Goal: Task Accomplishment & Management: Manage account settings

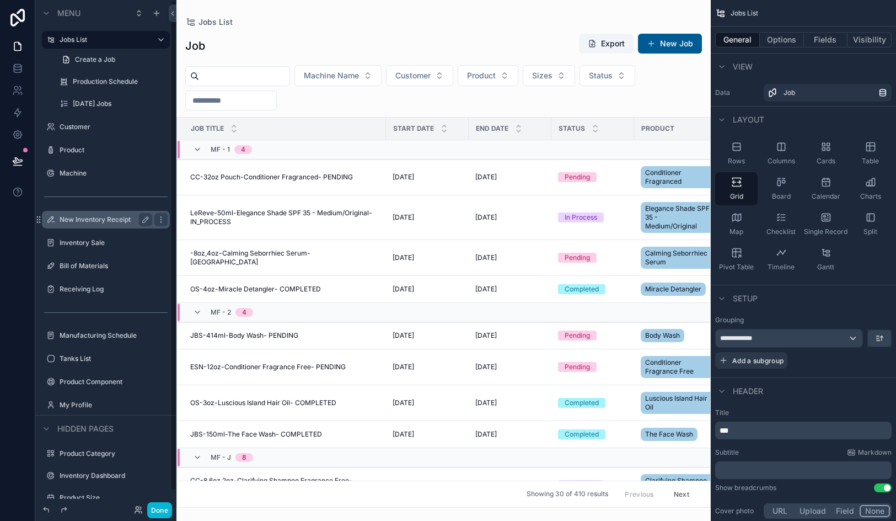
click at [114, 215] on label "New Inventory Receipt" at bounding box center [104, 219] width 88 height 9
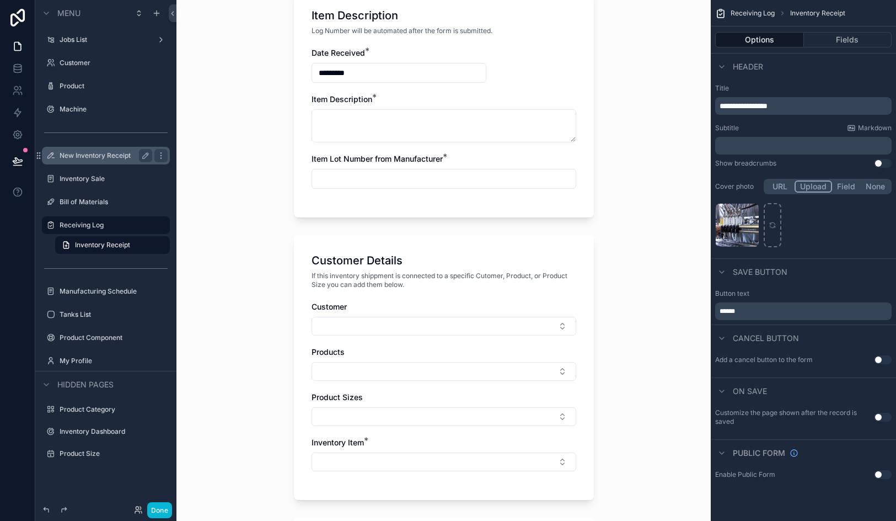
scroll to position [273, 0]
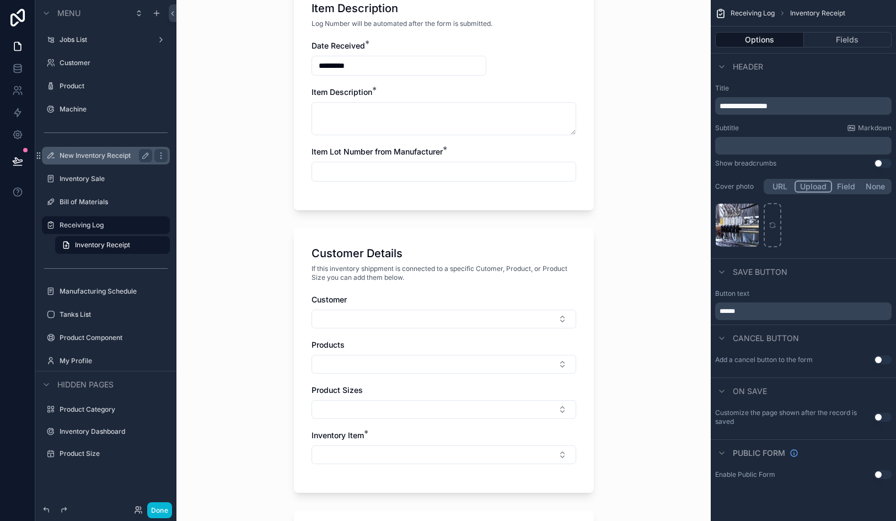
click at [372, 170] on input "scrollable content" at bounding box center [444, 171] width 264 height 15
click at [371, 168] on input "scrollable content" at bounding box center [444, 172] width 264 height 15
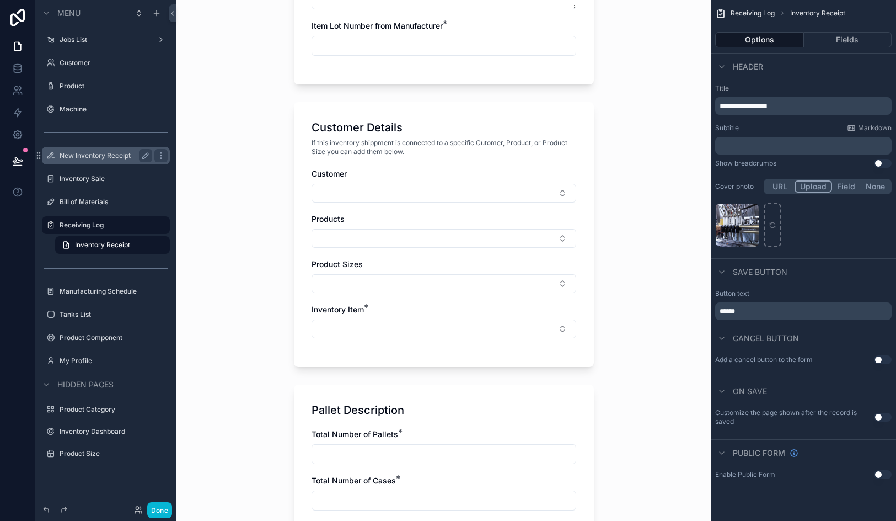
scroll to position [400, 0]
click at [373, 189] on button "Select Button" at bounding box center [444, 191] width 265 height 19
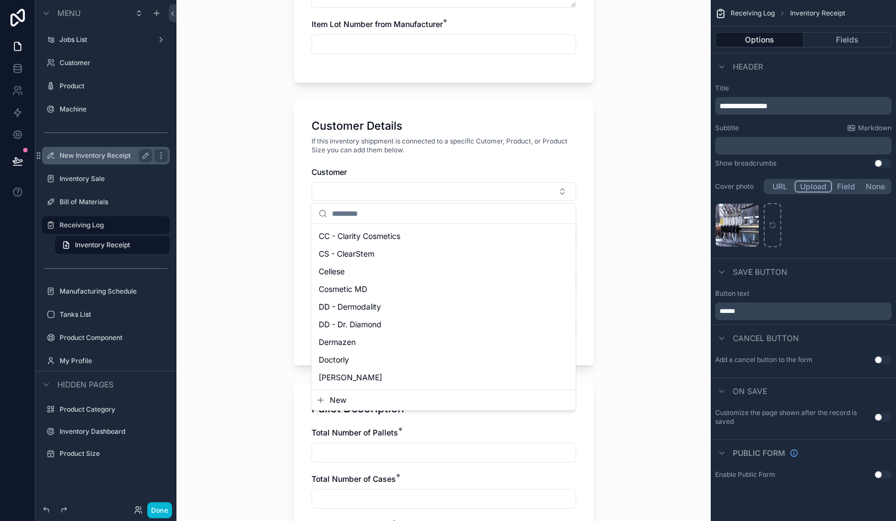
scroll to position [0, 0]
click at [379, 258] on div "30 - 30" at bounding box center [443, 253] width 259 height 18
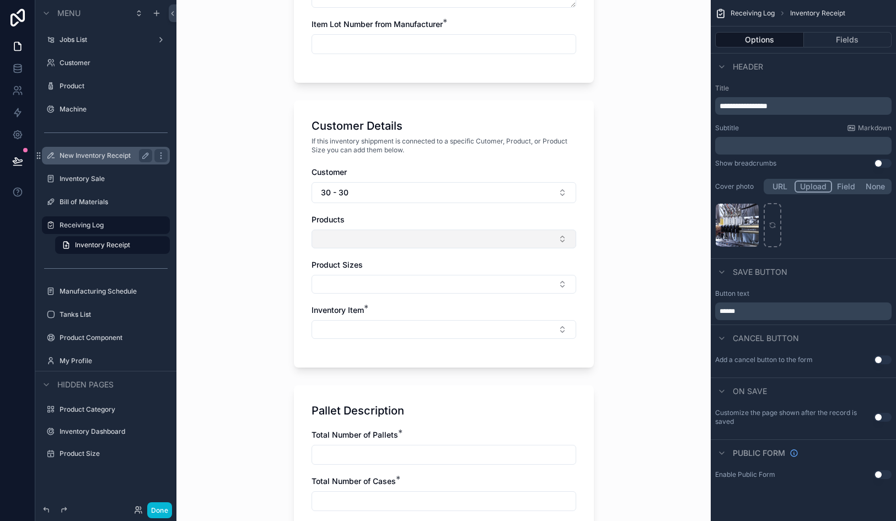
click at [373, 235] on button "Select Button" at bounding box center [444, 238] width 265 height 19
click at [375, 286] on div "Power Cream" at bounding box center [443, 283] width 259 height 18
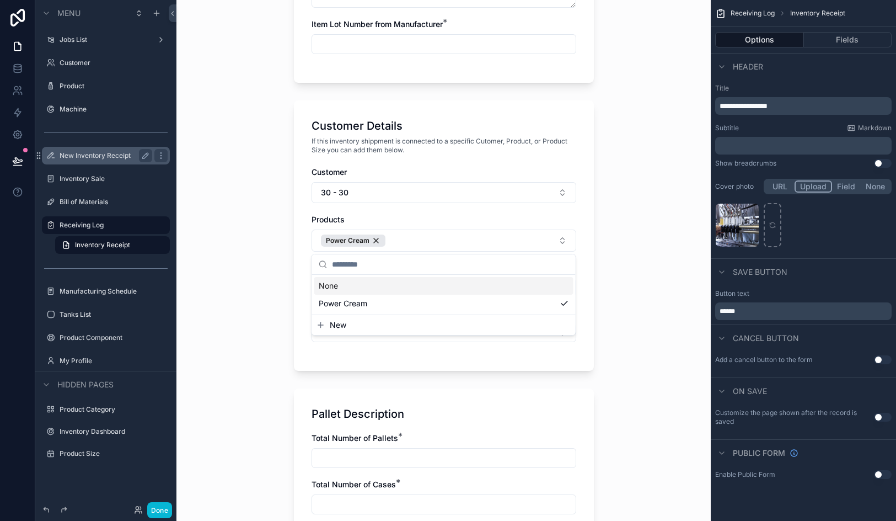
click at [295, 249] on div "Customer Details If this inventory shippment is connected to a specific Cutomer…" at bounding box center [444, 235] width 300 height 270
click at [352, 287] on button "Select Button" at bounding box center [444, 287] width 265 height 19
click at [344, 329] on div "30" at bounding box center [443, 331] width 259 height 18
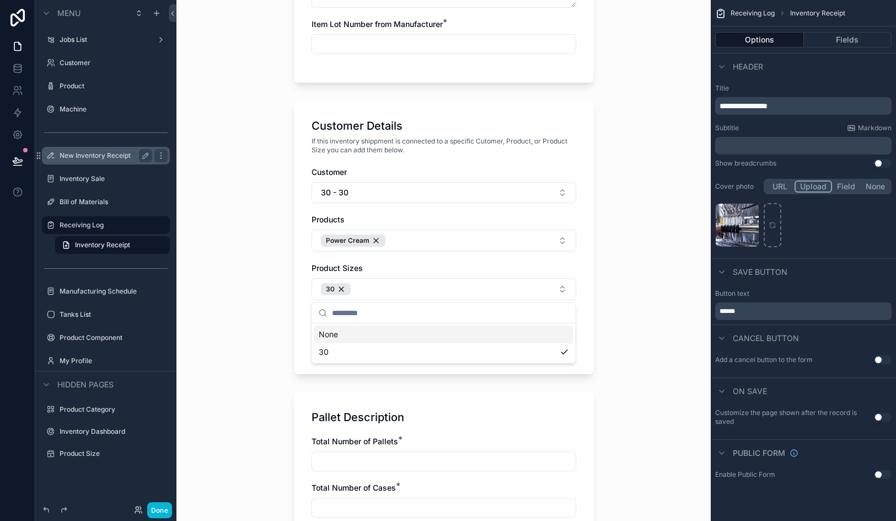
click at [280, 290] on div "Inventory Receipt Item Description Log Number will be automated after the form …" at bounding box center [444, 260] width 535 height 521
click at [338, 328] on button "Select Button" at bounding box center [444, 336] width 265 height 19
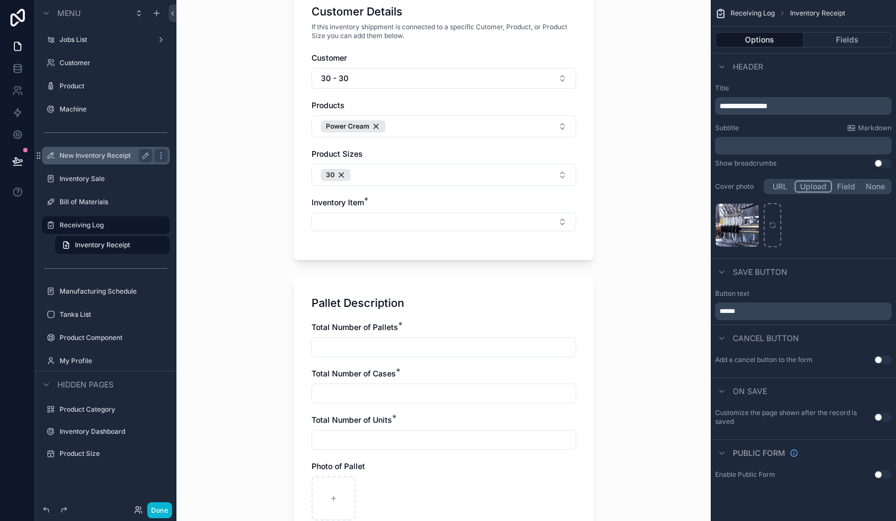
click at [645, 311] on div "Inventory Receipt Item Description Log Number will be automated after the form …" at bounding box center [444, 260] width 535 height 521
click at [23, 70] on link at bounding box center [17, 68] width 35 height 22
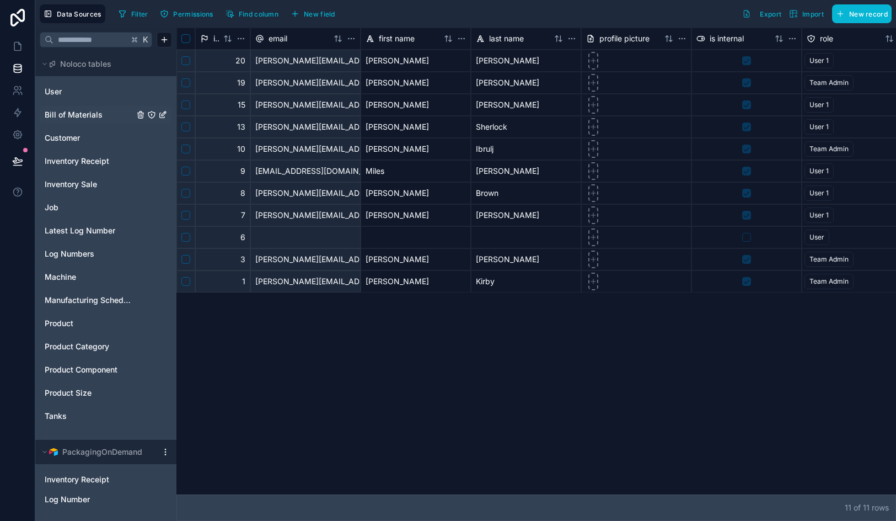
click at [89, 117] on span "Bill of Materials" at bounding box center [74, 114] width 58 height 11
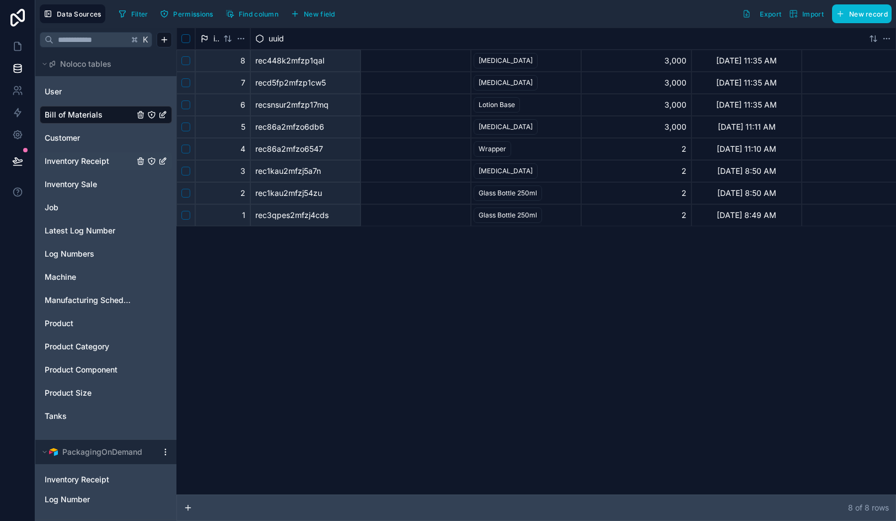
click at [92, 163] on span "Inventory Receipt" at bounding box center [77, 161] width 65 height 11
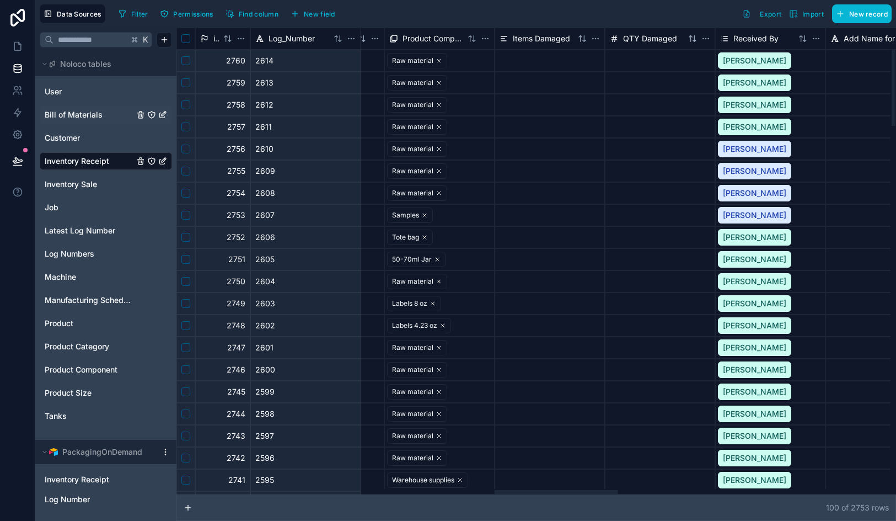
scroll to position [0, 1855]
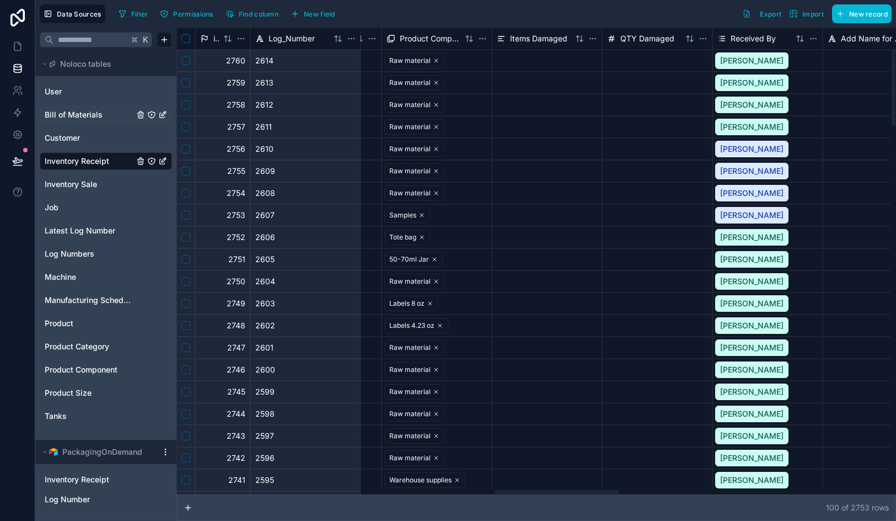
click at [425, 35] on span "Product Component" at bounding box center [430, 38] width 61 height 11
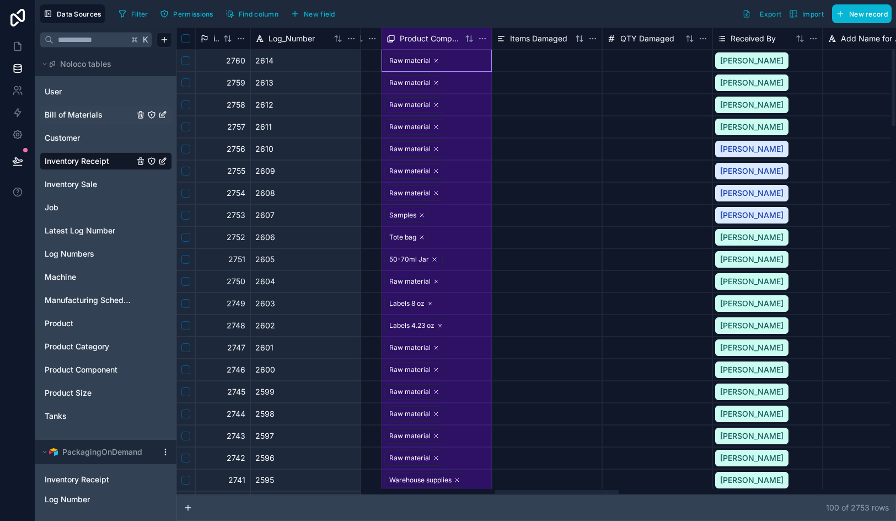
click at [425, 35] on span "Product Component" at bounding box center [430, 38] width 61 height 11
click at [437, 40] on span "Product Component" at bounding box center [430, 38] width 61 height 11
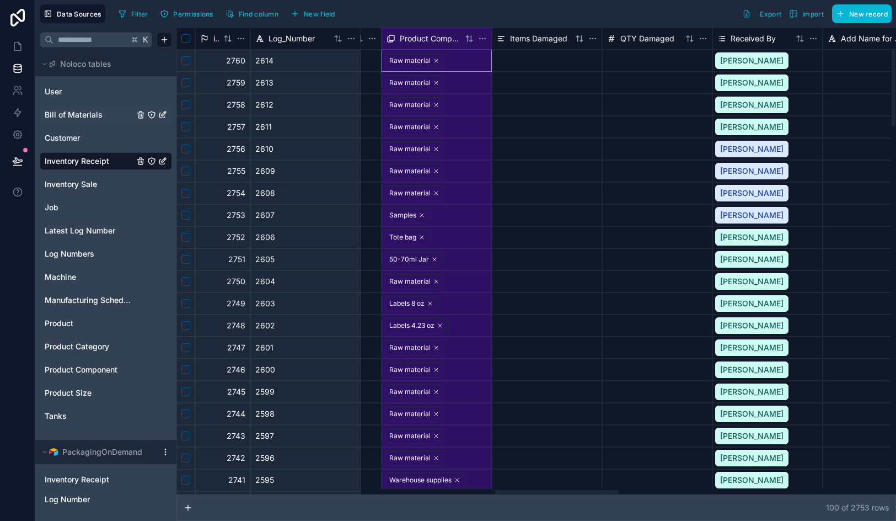
click at [461, 41] on div "Product Component" at bounding box center [437, 38] width 100 height 11
click at [478, 40] on html "Data Sources Filter Permissions Find column New field Export Import New record …" at bounding box center [448, 260] width 896 height 521
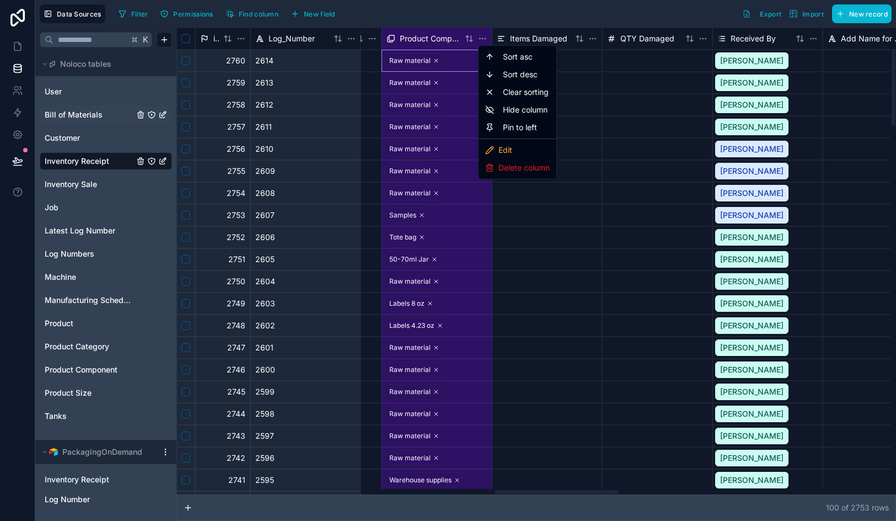
click at [436, 36] on html "Data Sources Filter Permissions Find column New field Export Import New record …" at bounding box center [448, 260] width 896 height 521
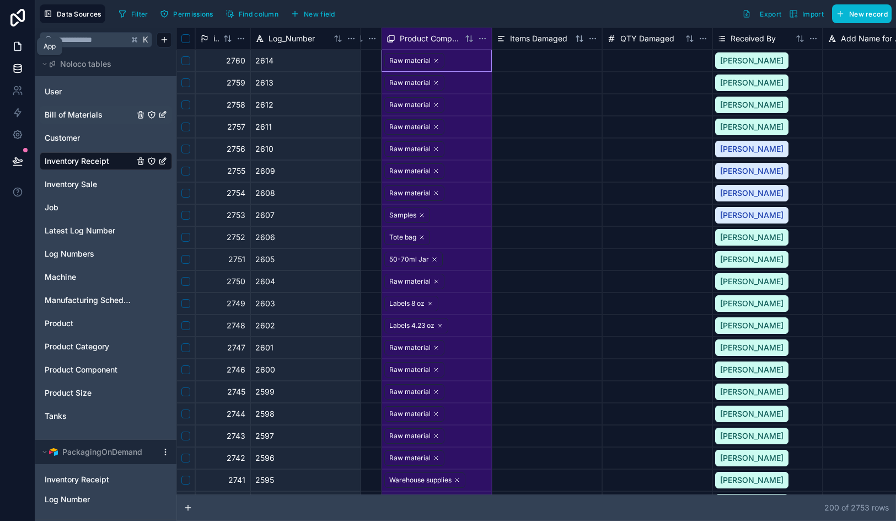
click at [15, 48] on icon at bounding box center [17, 46] width 11 height 11
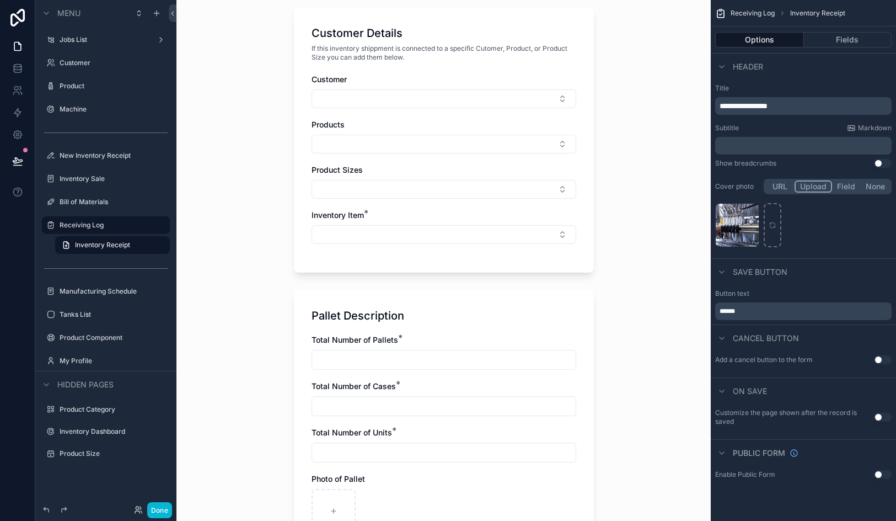
scroll to position [447, 0]
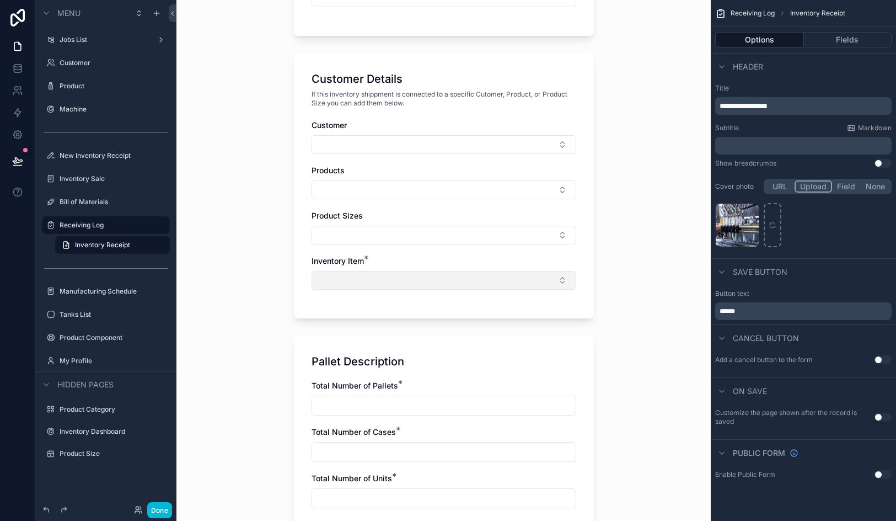
click at [434, 279] on button "Select Button" at bounding box center [444, 280] width 265 height 19
click at [635, 336] on div "Inventory Receipt Item Description Log Number will be automated after the form …" at bounding box center [444, 260] width 535 height 521
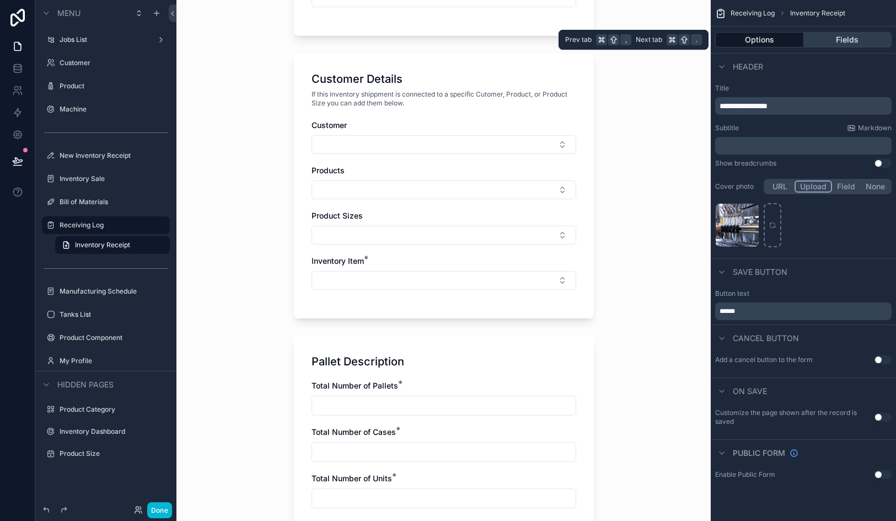
click at [854, 40] on button "Fields" at bounding box center [848, 39] width 88 height 15
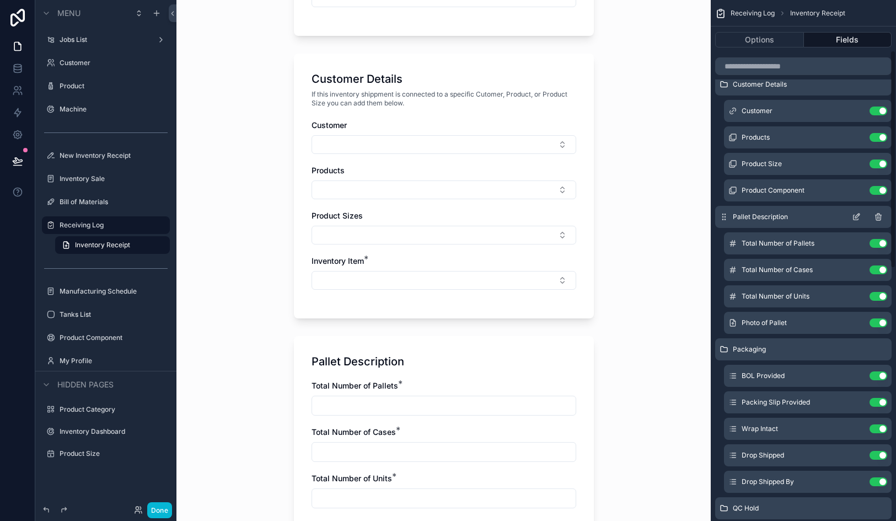
scroll to position [121, 0]
click at [857, 189] on icon "scrollable content" at bounding box center [856, 190] width 9 height 9
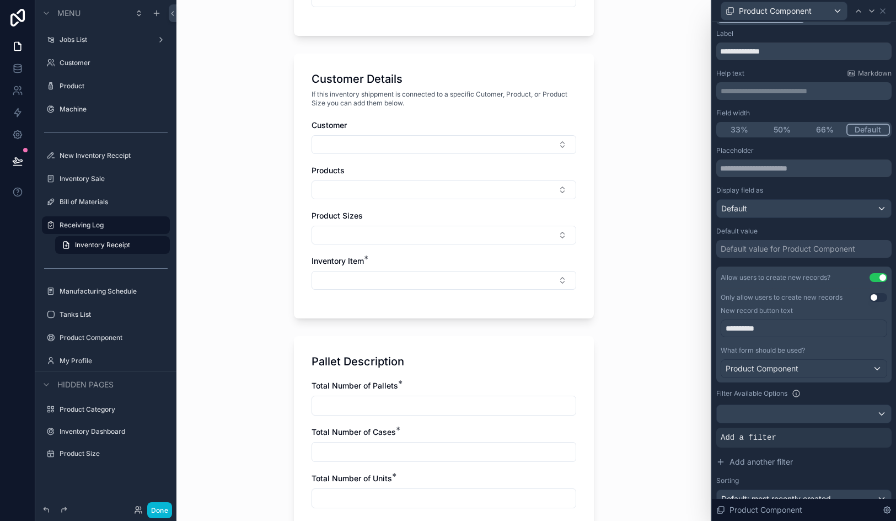
scroll to position [115, 0]
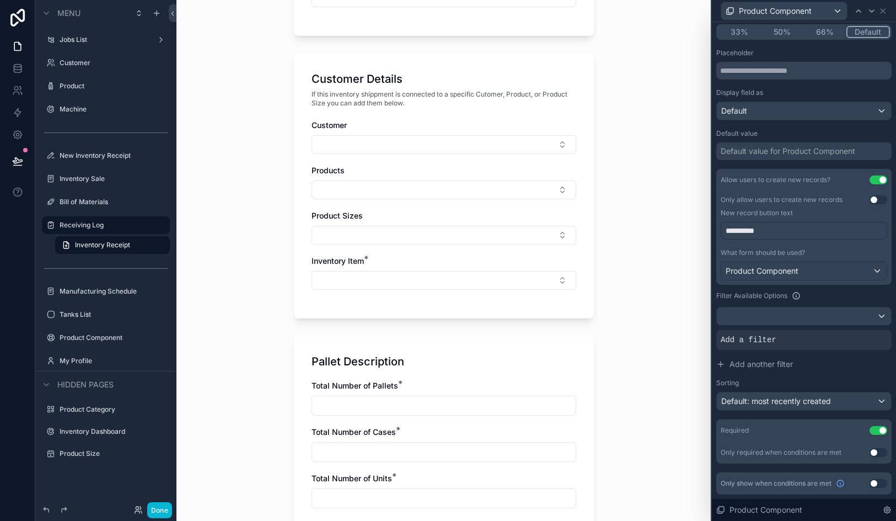
click at [881, 431] on button "Use setting" at bounding box center [879, 430] width 18 height 9
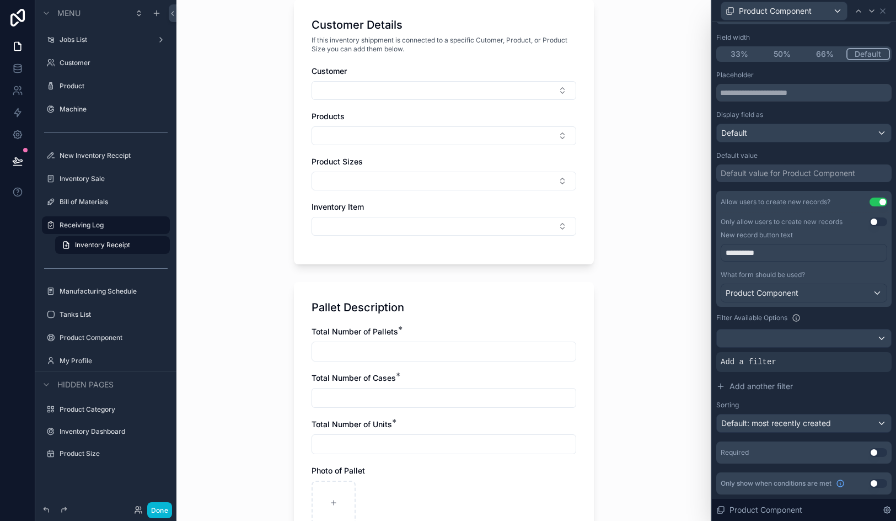
scroll to position [436, 0]
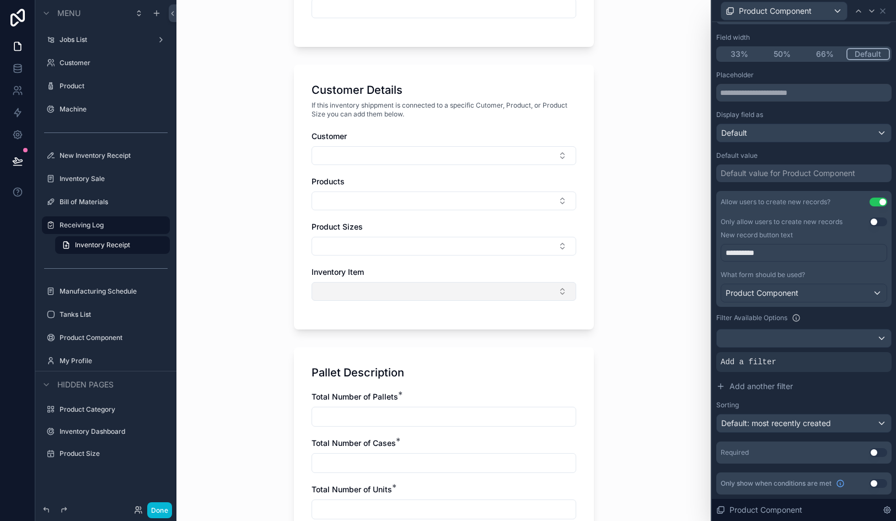
click at [450, 288] on button "Select Button" at bounding box center [444, 291] width 265 height 19
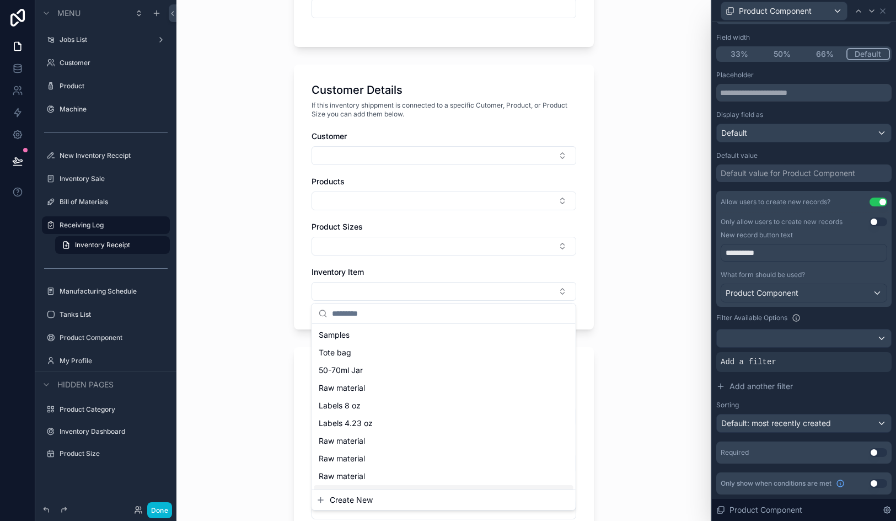
click at [368, 499] on span "Create New" at bounding box center [351, 499] width 43 height 11
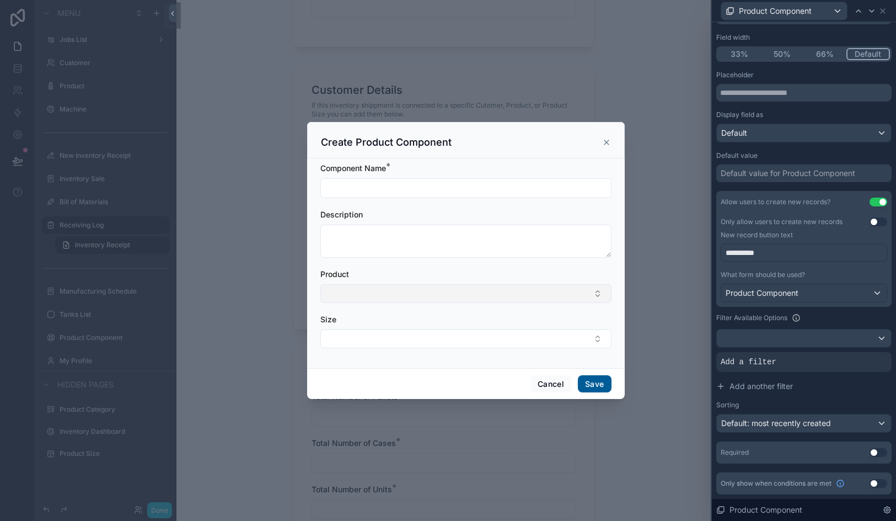
click at [415, 295] on button "Select Button" at bounding box center [465, 293] width 291 height 19
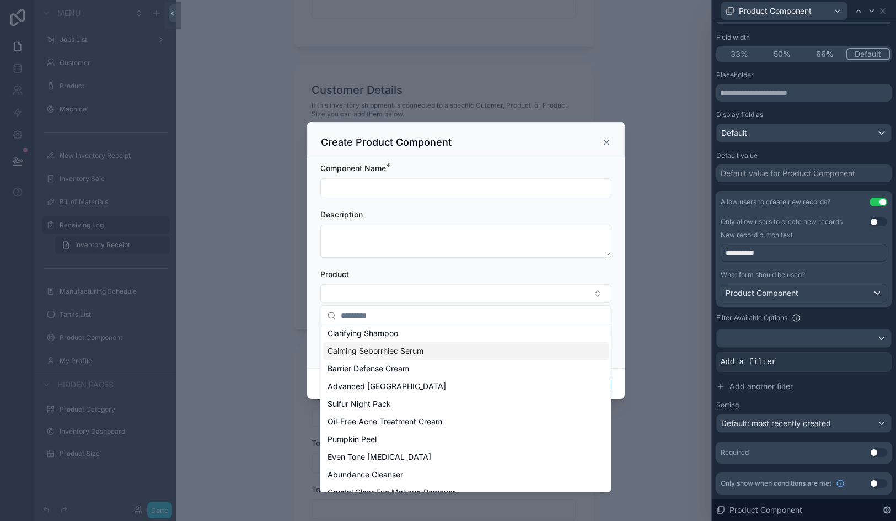
scroll to position [0, 0]
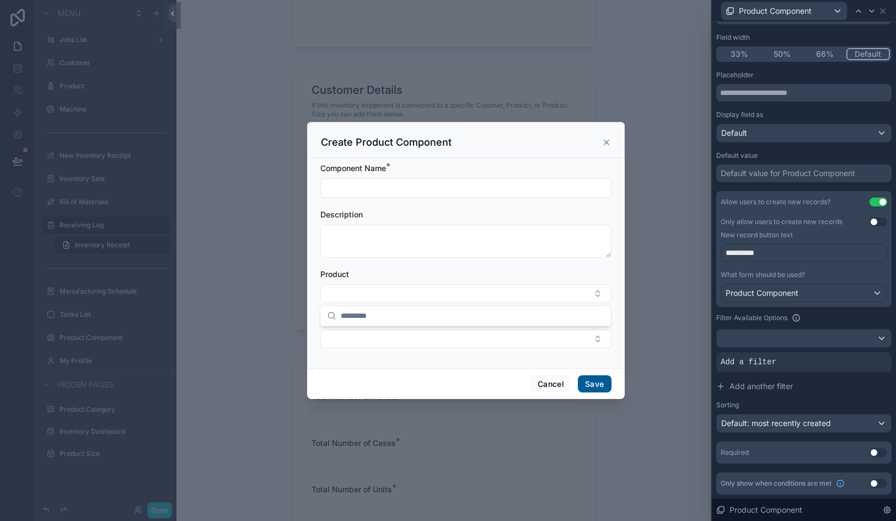
click at [420, 264] on form "Component Name * Description Product Size" at bounding box center [465, 261] width 291 height 196
click at [416, 345] on button "Select Button" at bounding box center [465, 338] width 291 height 19
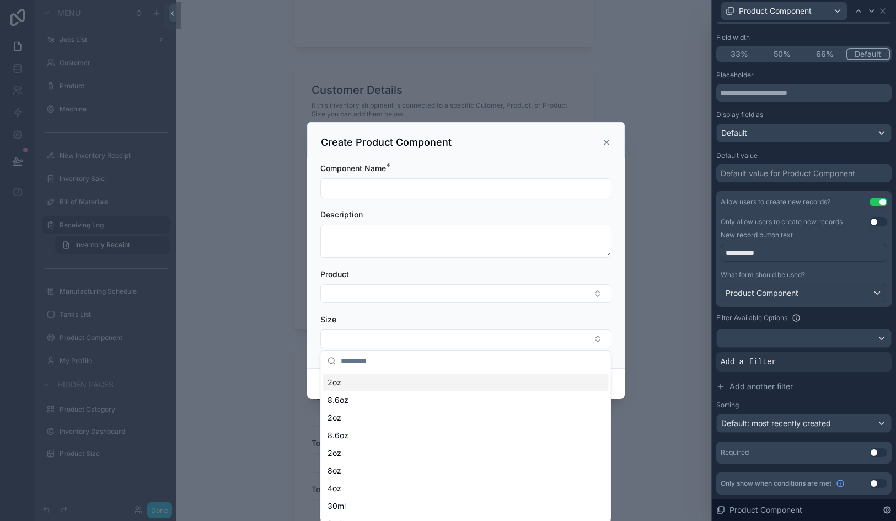
click at [455, 182] on input "scrollable content" at bounding box center [466, 187] width 290 height 15
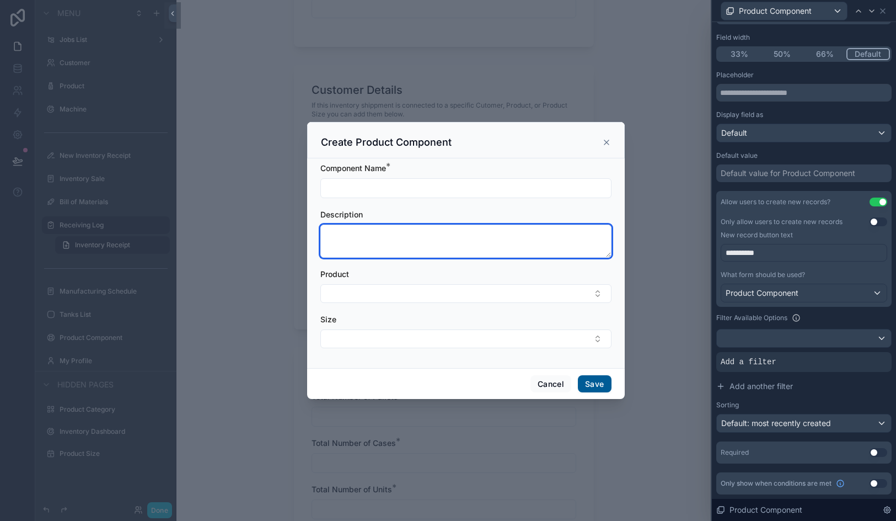
click at [436, 251] on textarea "scrollable content" at bounding box center [465, 241] width 291 height 33
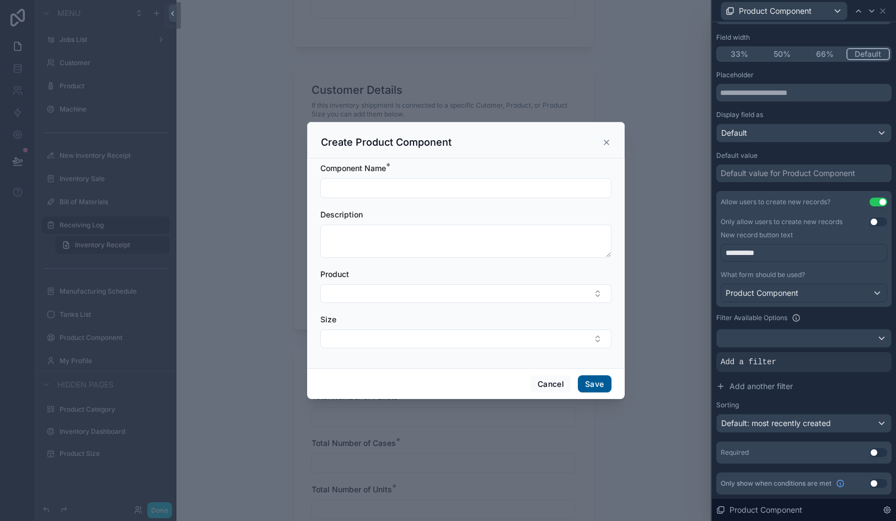
click at [605, 138] on icon "scrollable content" at bounding box center [606, 142] width 9 height 9
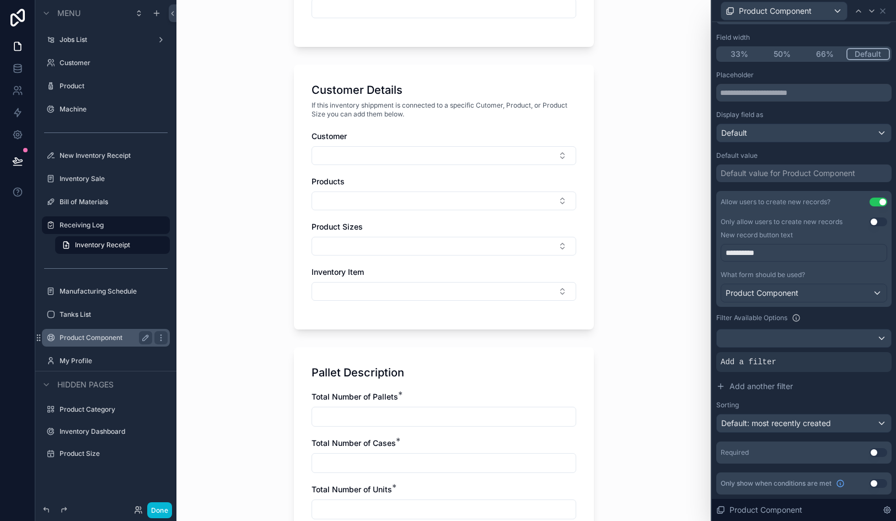
click at [89, 340] on label "Product Component" at bounding box center [104, 337] width 88 height 9
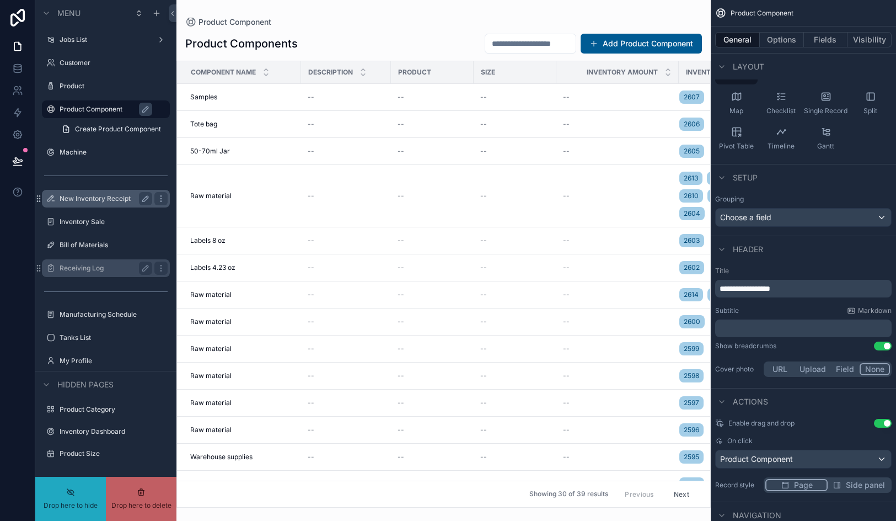
drag, startPoint x: 116, startPoint y: 268, endPoint x: 116, endPoint y: 200, distance: 67.9
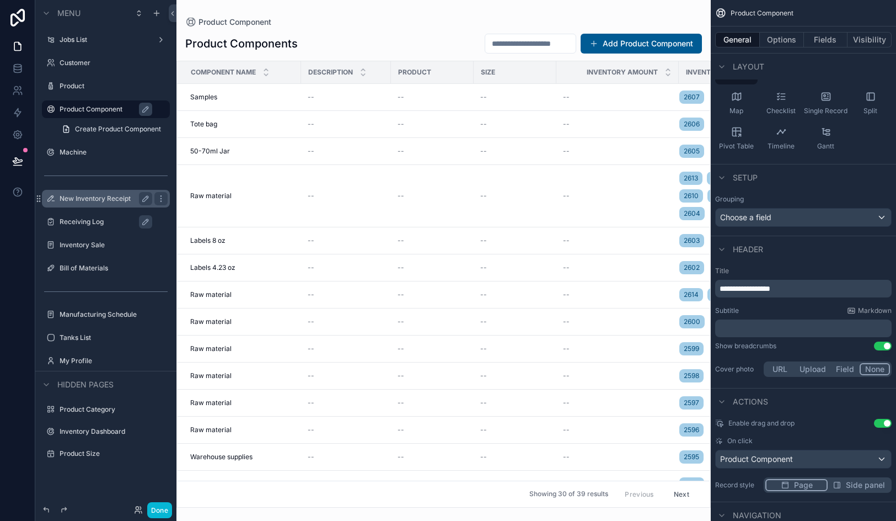
click at [81, 201] on label "New Inventory Receipt" at bounding box center [104, 198] width 88 height 9
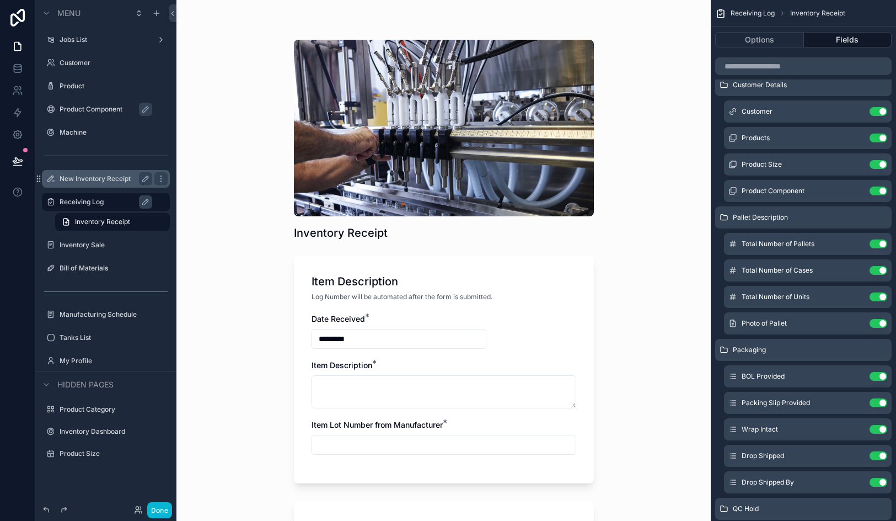
click at [84, 207] on div "Receiving Log" at bounding box center [114, 201] width 108 height 13
click at [83, 205] on label "Receiving Log" at bounding box center [112, 201] width 104 height 9
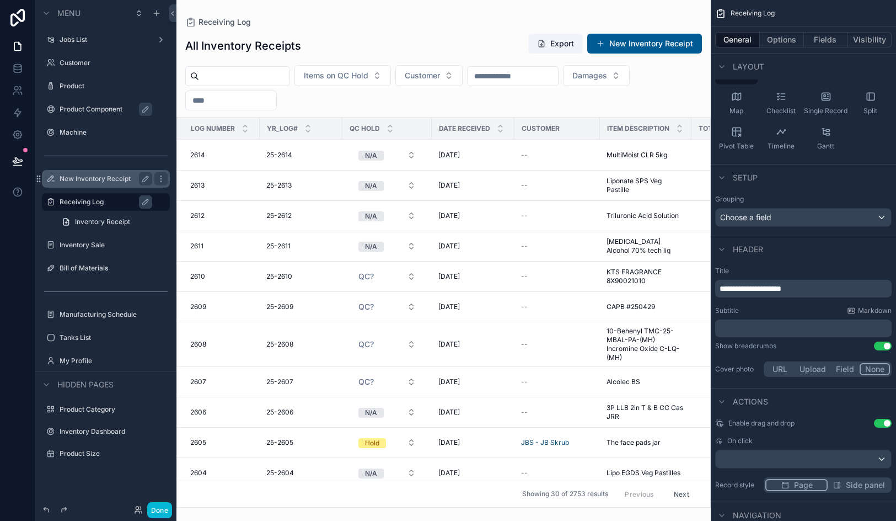
click at [486, 105] on div "scrollable content" at bounding box center [444, 260] width 535 height 521
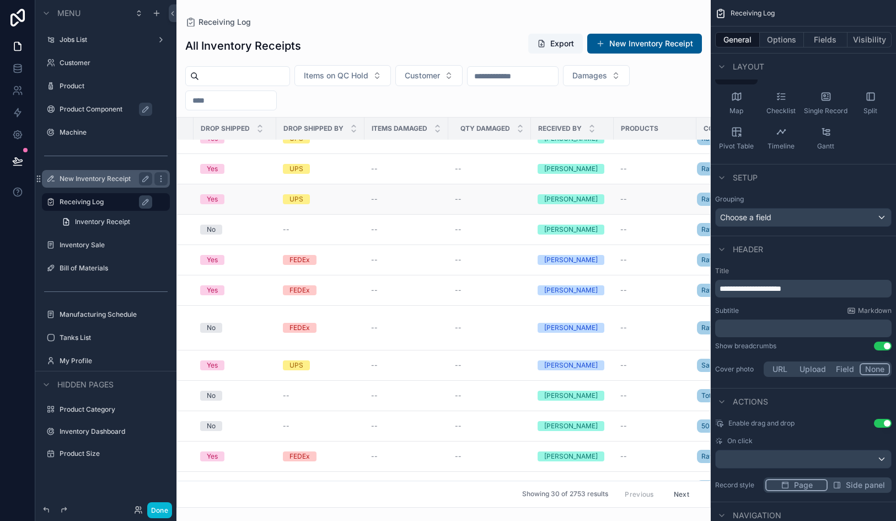
scroll to position [17, 1407]
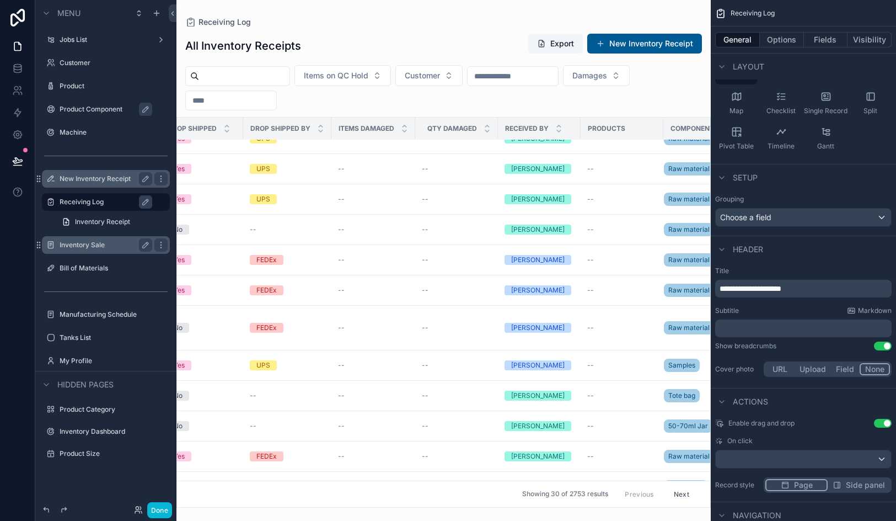
click at [75, 241] on label "Inventory Sale" at bounding box center [104, 245] width 88 height 9
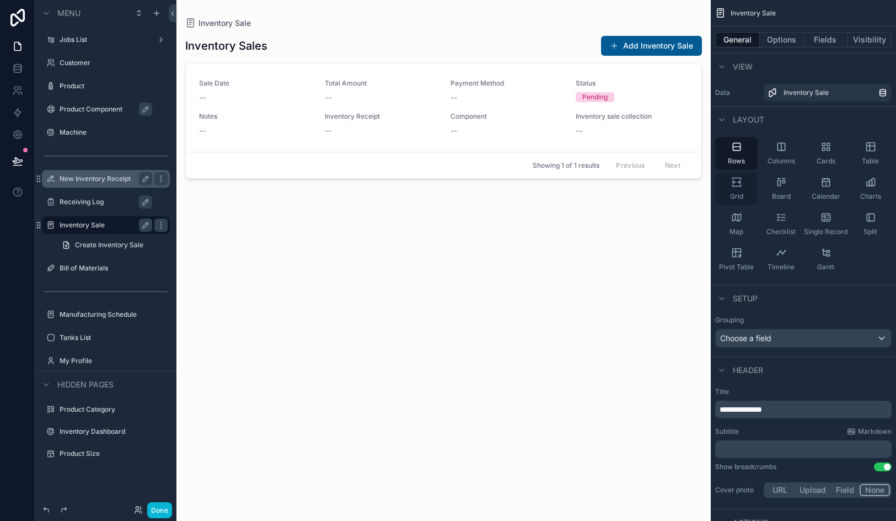
click at [746, 188] on div "Grid" at bounding box center [736, 188] width 42 height 33
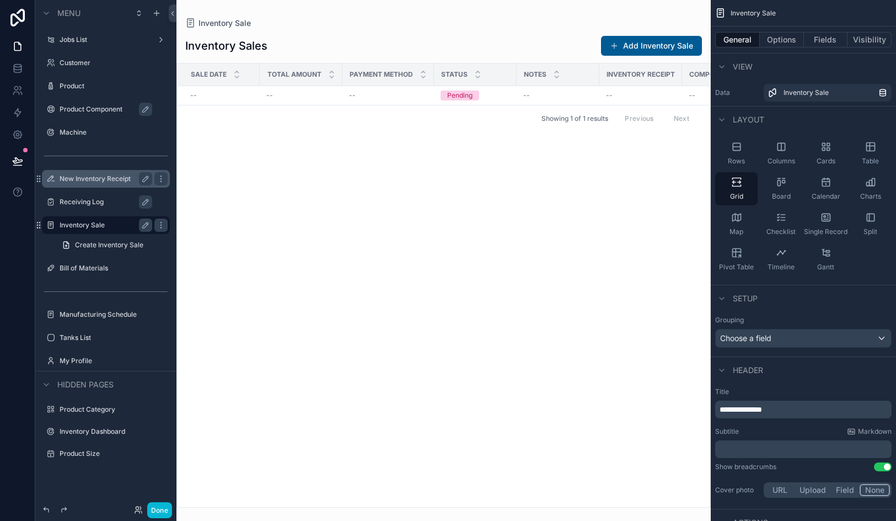
click at [658, 45] on div "scrollable content" at bounding box center [444, 260] width 535 height 521
click at [656, 45] on button "Add Inventory Sale" at bounding box center [651, 46] width 101 height 20
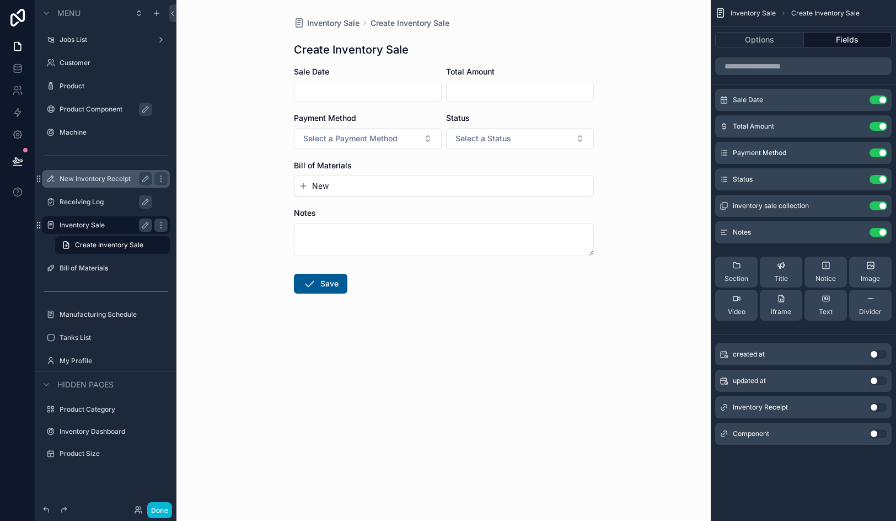
click at [368, 88] on input "scrollable content" at bounding box center [368, 91] width 147 height 15
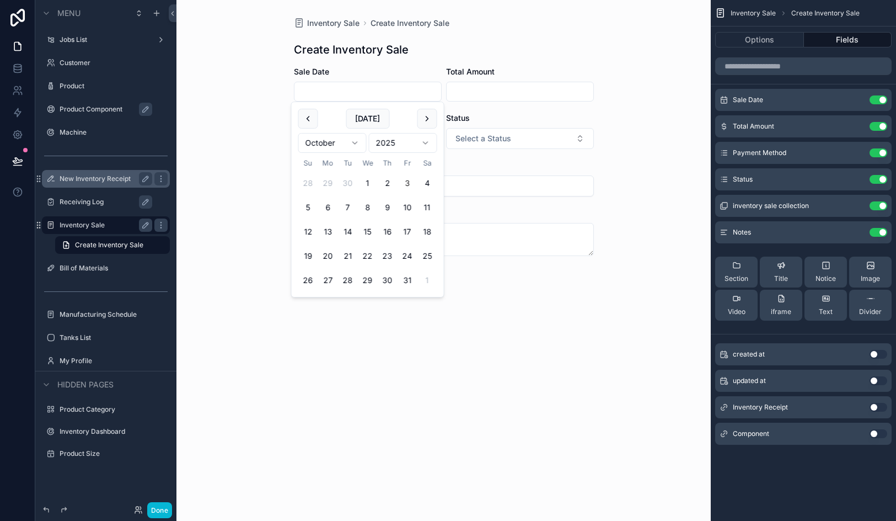
click at [459, 91] on input "scrollable content" at bounding box center [520, 91] width 147 height 15
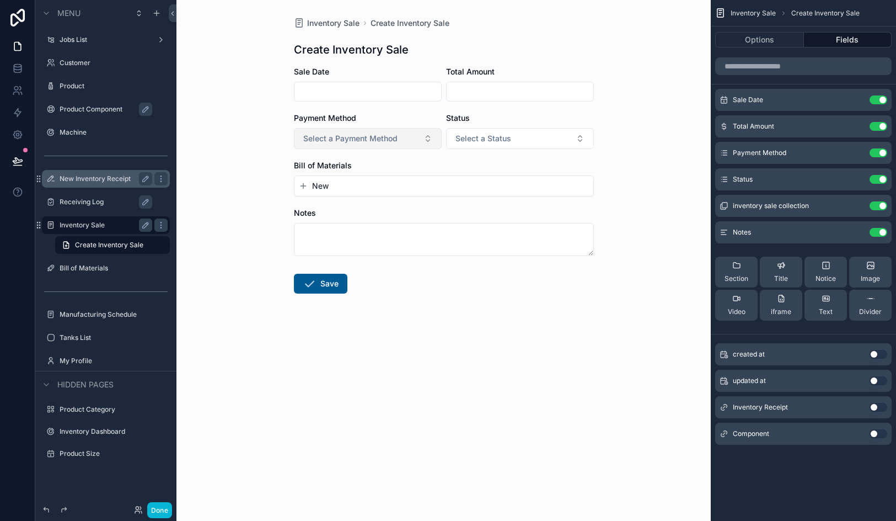
click at [357, 145] on button "Select a Payment Method" at bounding box center [368, 138] width 148 height 21
click at [385, 110] on form "Sale Date Total Amount Payment Method Select a Payment Method Status Select a S…" at bounding box center [444, 215] width 300 height 298
click at [880, 148] on button "Use setting" at bounding box center [879, 152] width 18 height 9
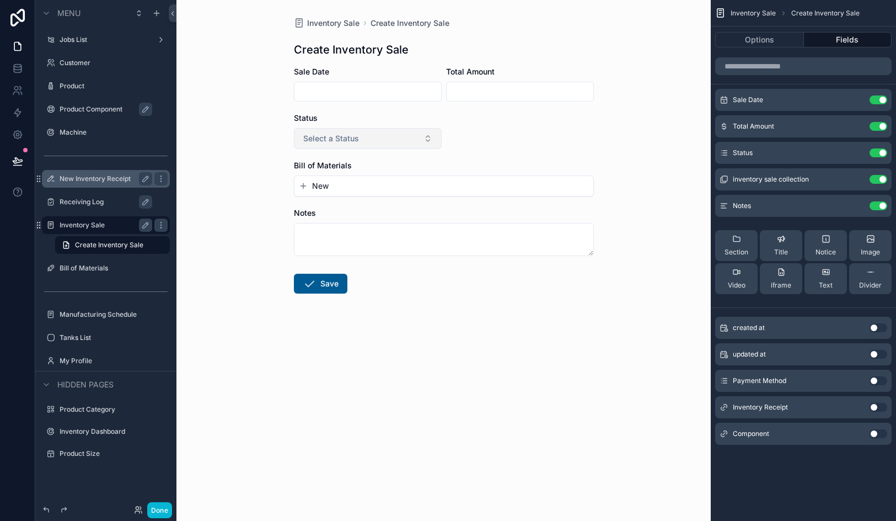
click at [330, 141] on span "Select a Status" at bounding box center [331, 138] width 56 height 11
drag, startPoint x: 393, startPoint y: 174, endPoint x: 367, endPoint y: 174, distance: 25.4
click at [392, 174] on div "Bill of Materials New" at bounding box center [444, 178] width 300 height 36
click at [881, 180] on button "Use setting" at bounding box center [879, 179] width 18 height 9
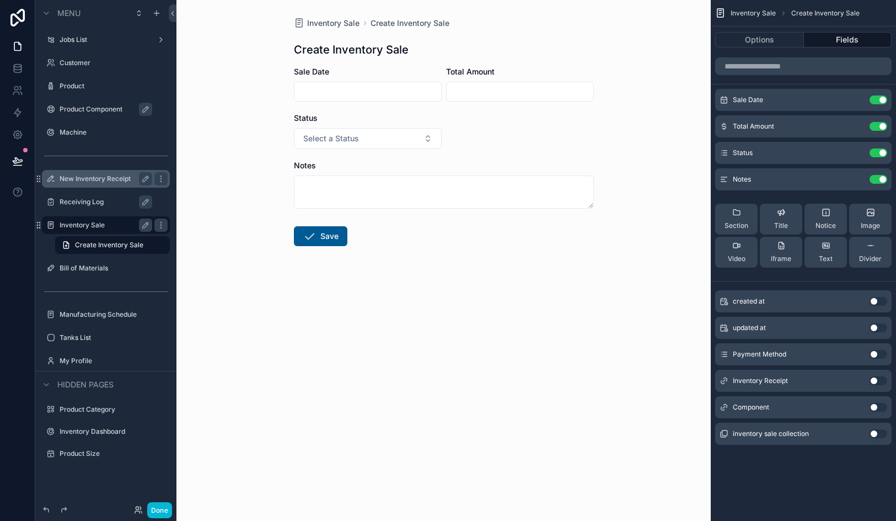
click at [105, 180] on label "New Inventory Receipt" at bounding box center [104, 178] width 88 height 9
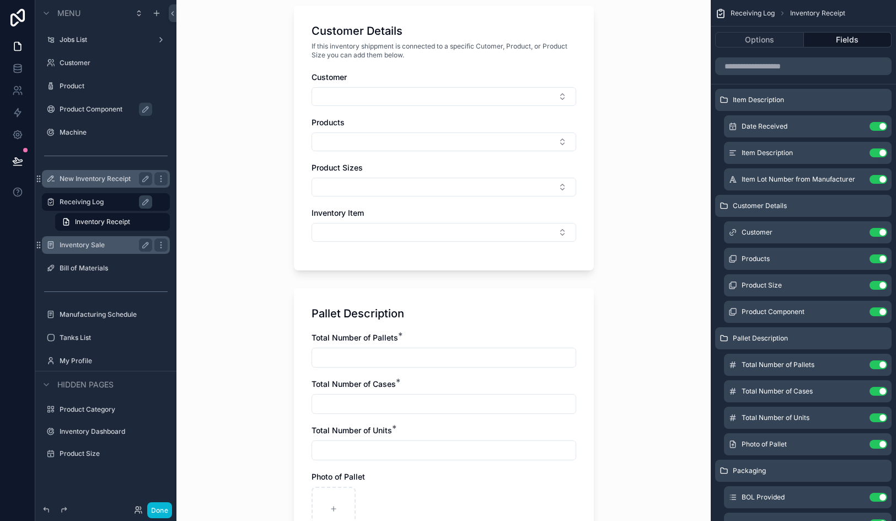
scroll to position [498, 0]
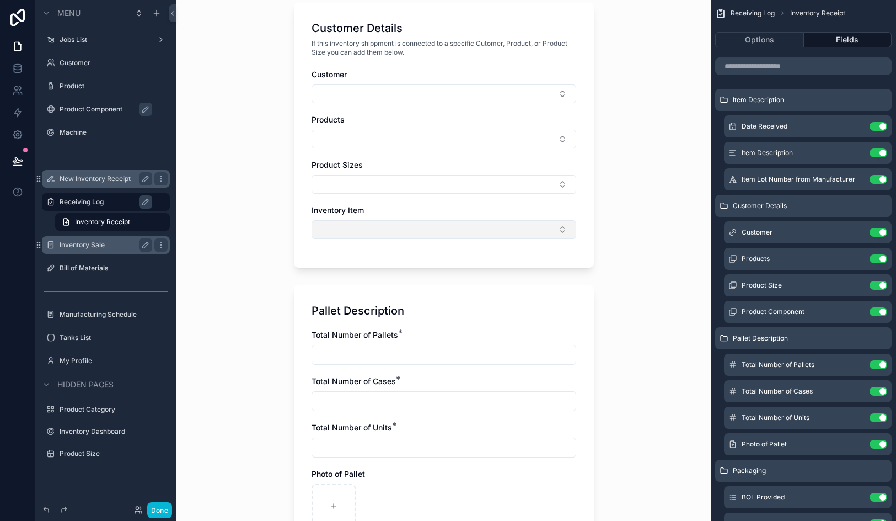
click at [490, 227] on button "Select Button" at bounding box center [444, 229] width 265 height 19
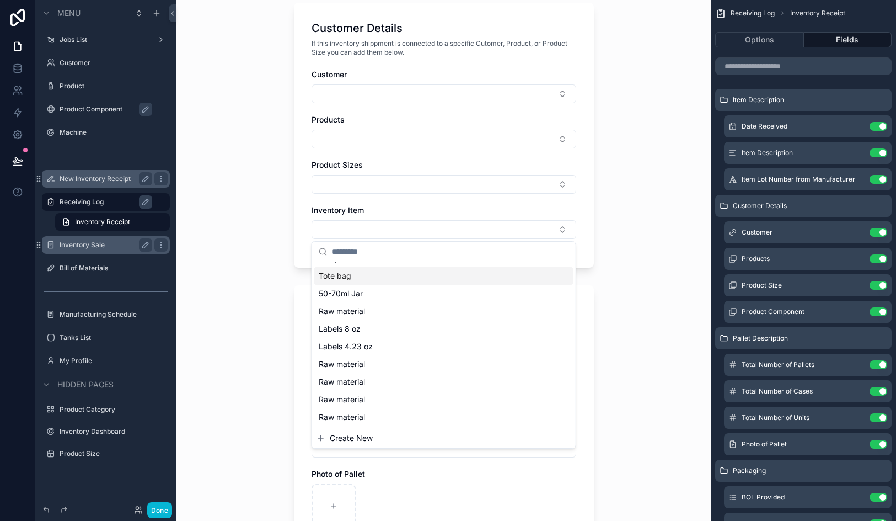
scroll to position [0, 0]
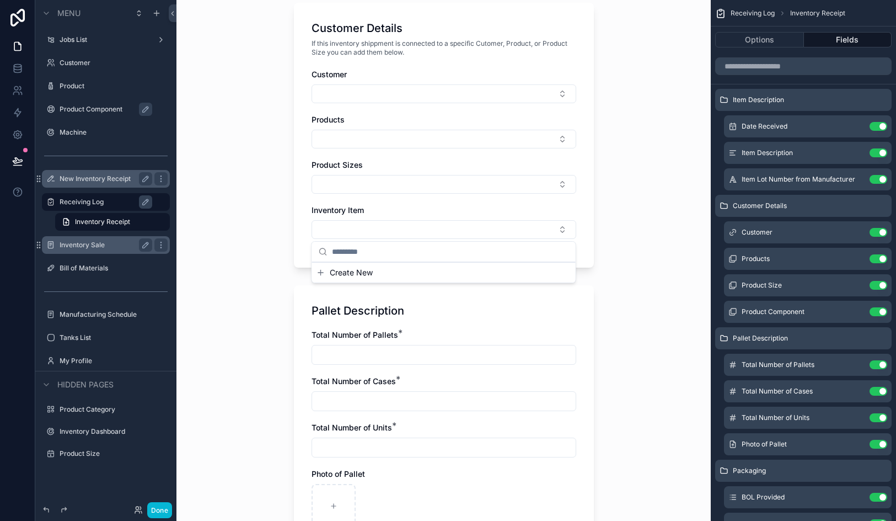
click at [654, 225] on div "Inventory Receipt Item Description Log Number will be automated after the form …" at bounding box center [444, 260] width 535 height 521
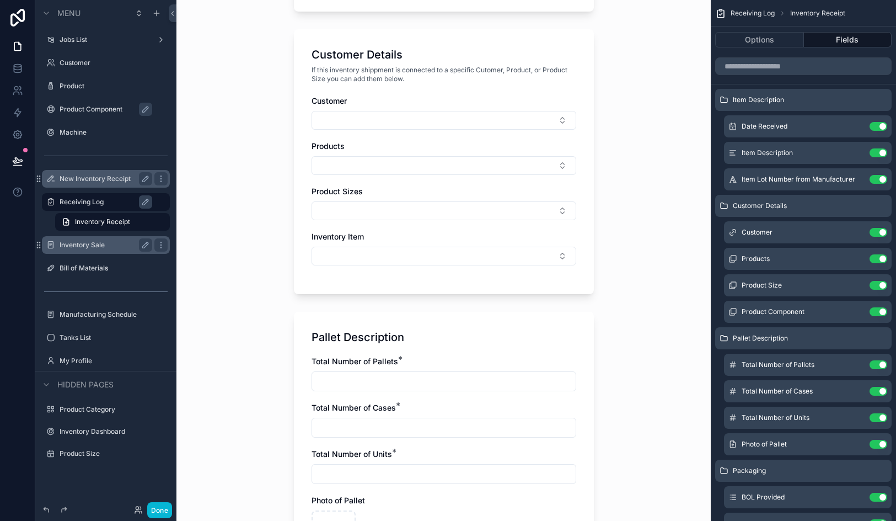
scroll to position [461, 0]
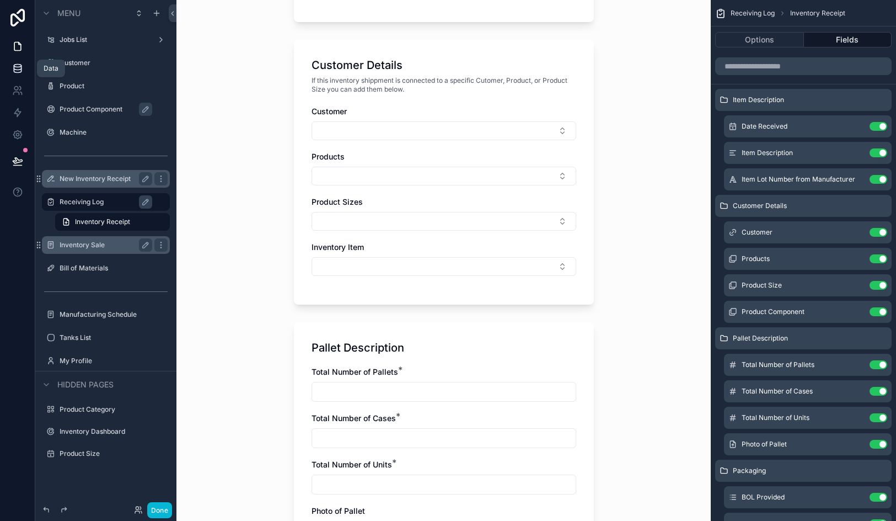
click at [26, 76] on link at bounding box center [17, 68] width 35 height 22
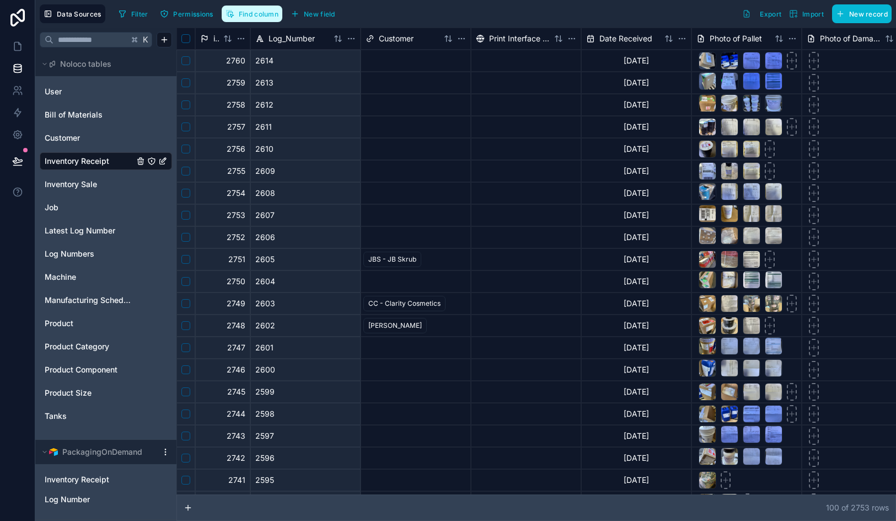
click at [244, 15] on span "Find column" at bounding box center [259, 14] width 40 height 8
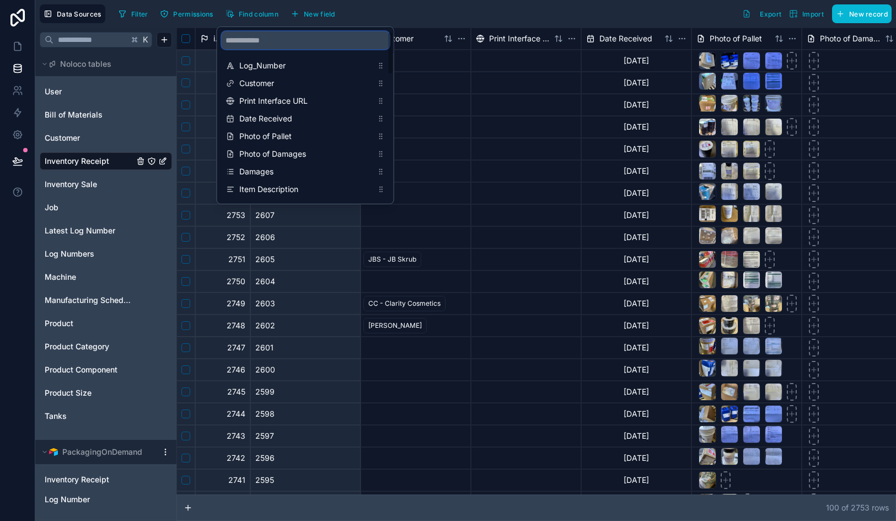
click at [261, 38] on input "scrollable content" at bounding box center [306, 40] width 168 height 18
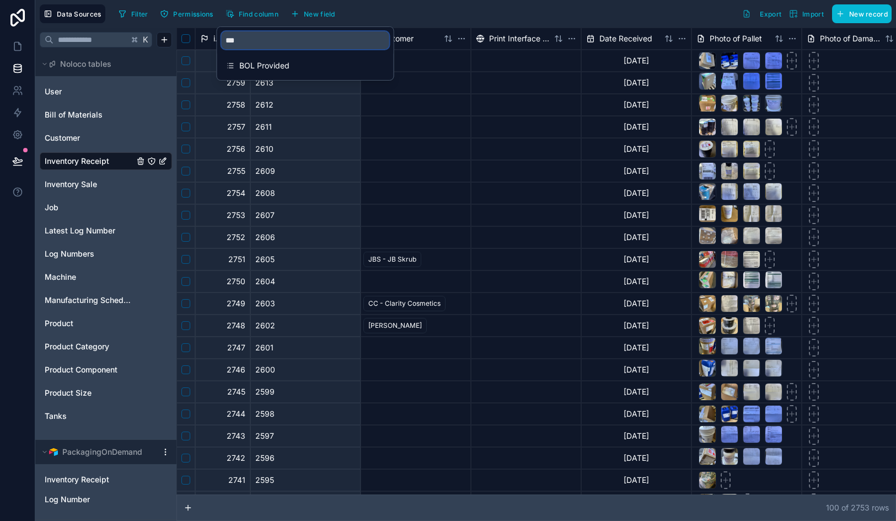
type input "****"
click at [313, 8] on button "New field" at bounding box center [313, 14] width 52 height 17
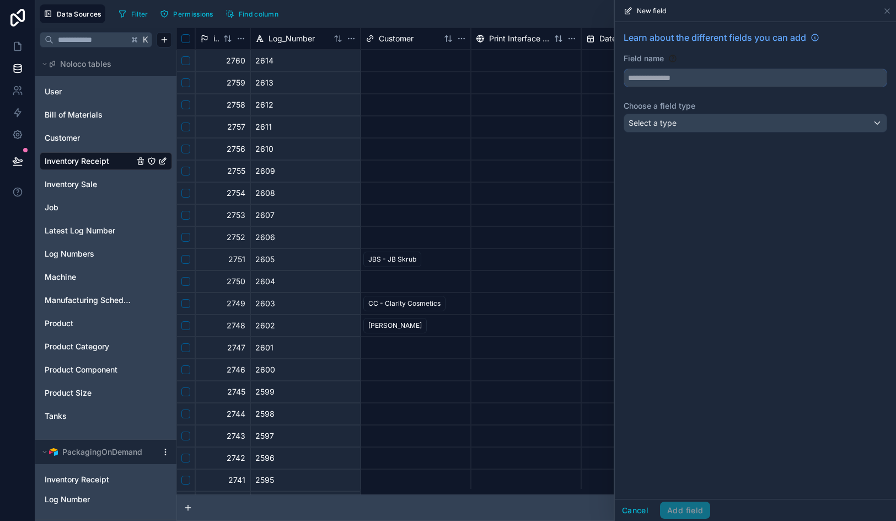
click at [685, 74] on input "text" at bounding box center [755, 78] width 263 height 18
drag, startPoint x: 685, startPoint y: 74, endPoint x: 681, endPoint y: 79, distance: 6.3
click at [681, 79] on input "text" at bounding box center [755, 78] width 263 height 18
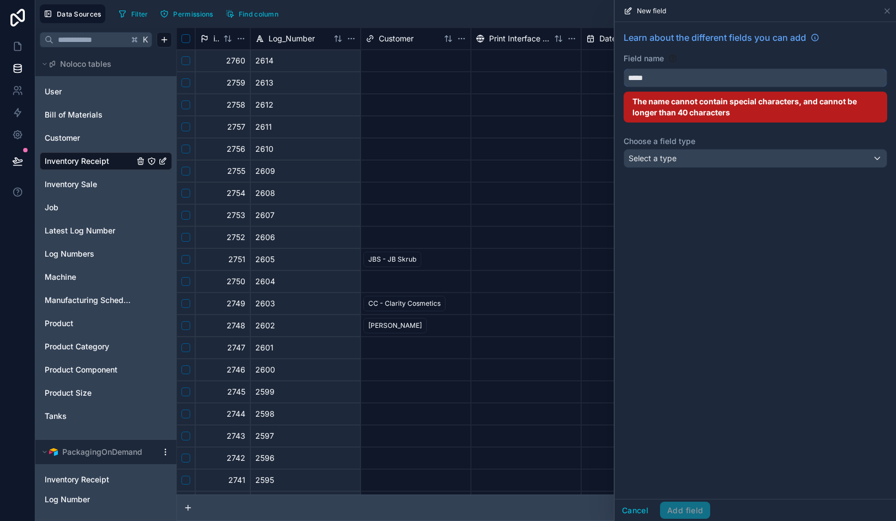
click at [624, 68] on button "****" at bounding box center [756, 77] width 264 height 19
click at [624, 68] on button "*******" at bounding box center [756, 77] width 264 height 19
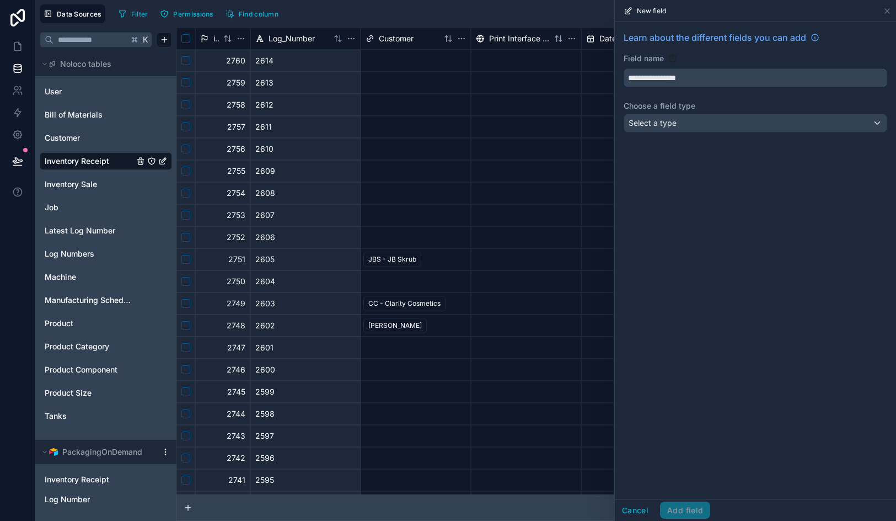
type input "**********"
click at [723, 128] on div "Select a type" at bounding box center [755, 123] width 263 height 18
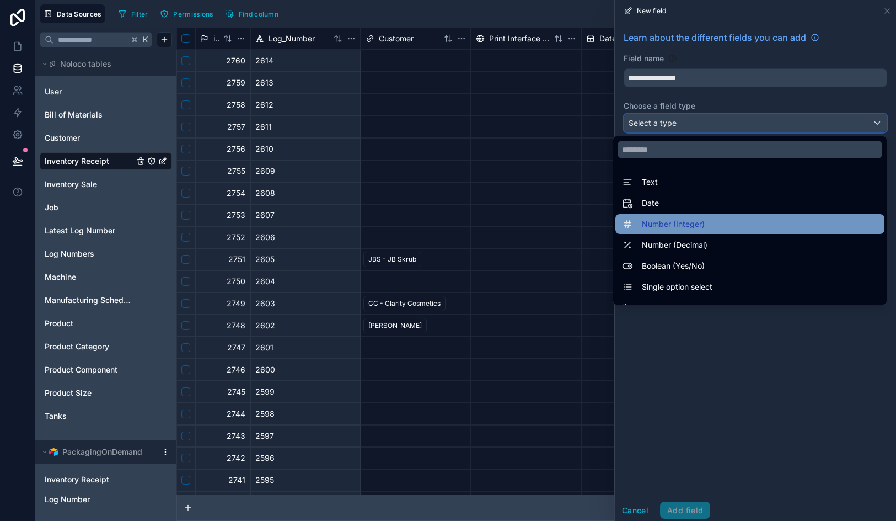
scroll to position [320, 0]
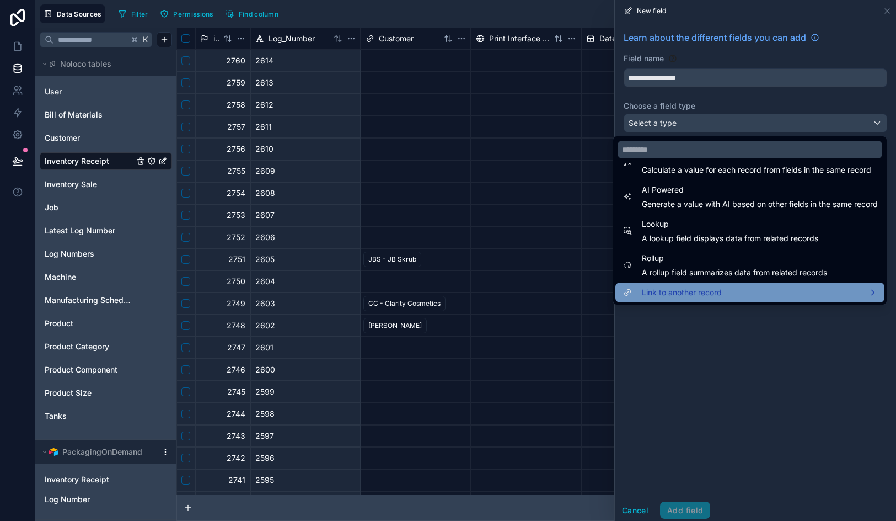
click at [711, 299] on div "Link to another record" at bounding box center [750, 292] width 269 height 20
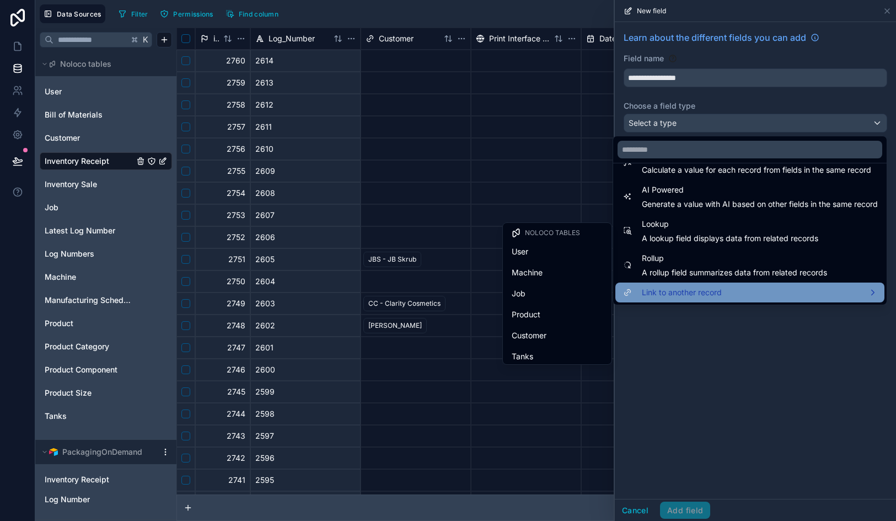
click at [707, 285] on div "Link to another record" at bounding box center [750, 292] width 269 height 20
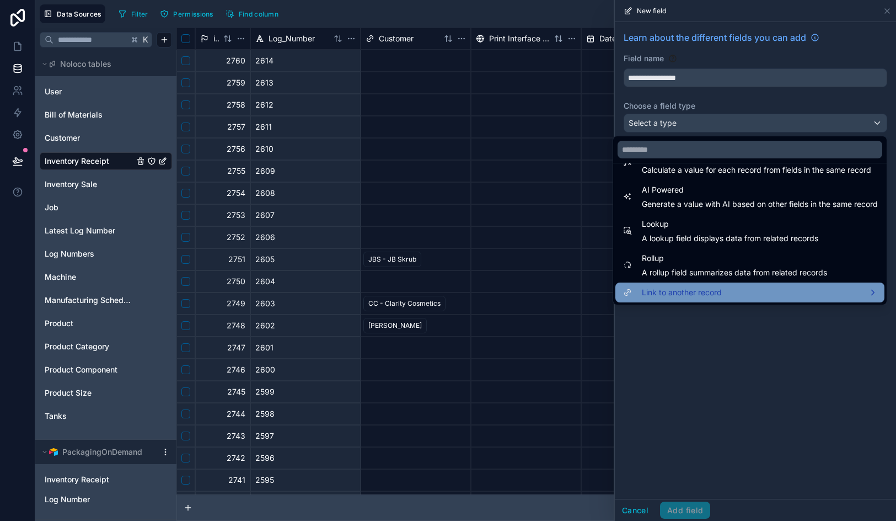
click at [707, 285] on div "Link to another record" at bounding box center [750, 292] width 269 height 20
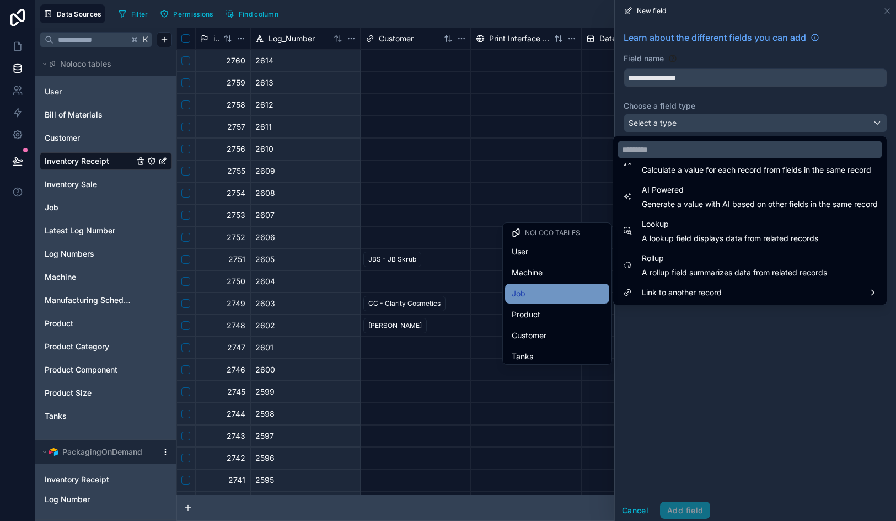
click at [570, 300] on div "Job" at bounding box center [557, 293] width 91 height 13
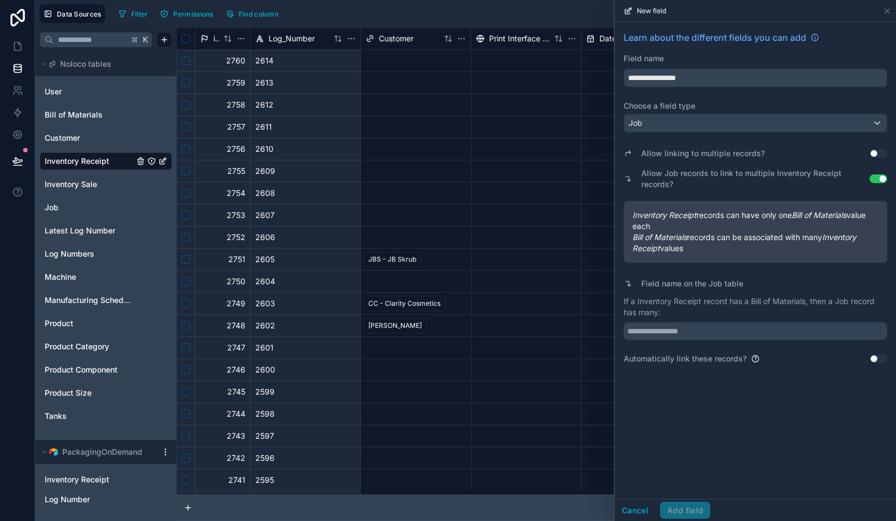
scroll to position [17, 0]
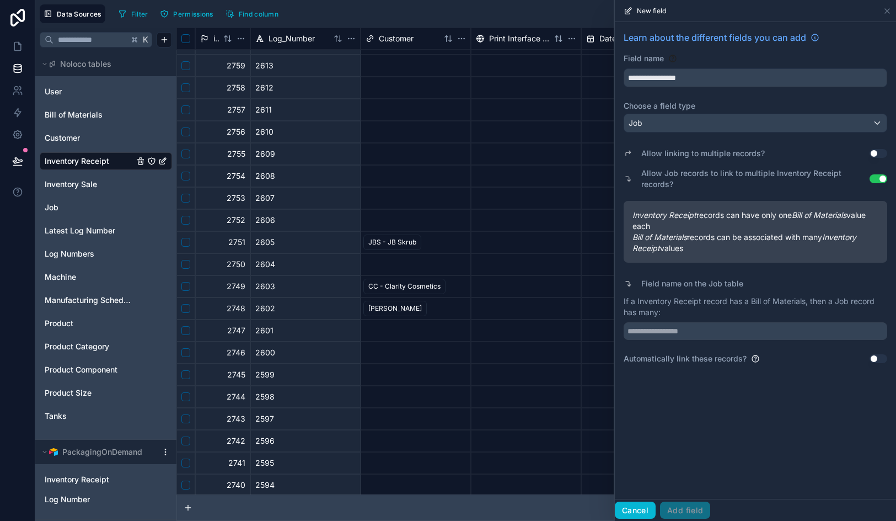
click at [641, 509] on button "Cancel" at bounding box center [635, 510] width 41 height 18
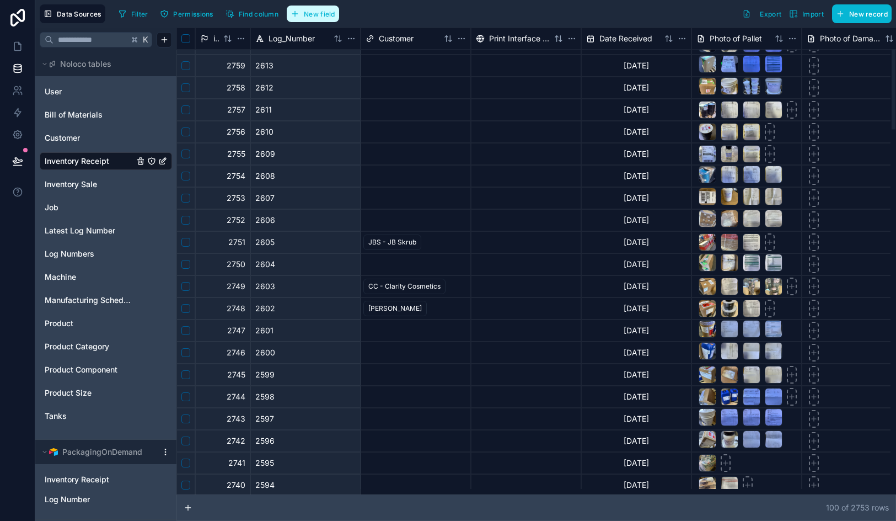
click at [313, 14] on span "New field" at bounding box center [319, 14] width 31 height 8
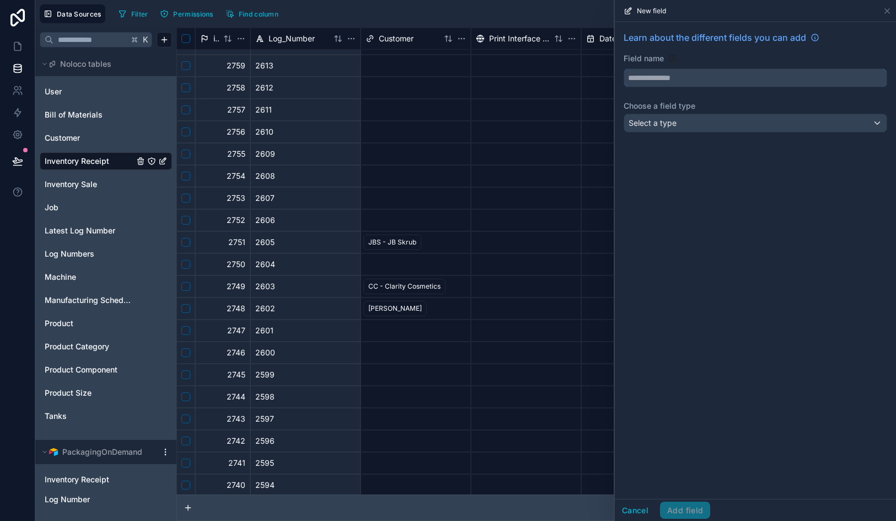
click at [664, 79] on input "text" at bounding box center [755, 78] width 263 height 18
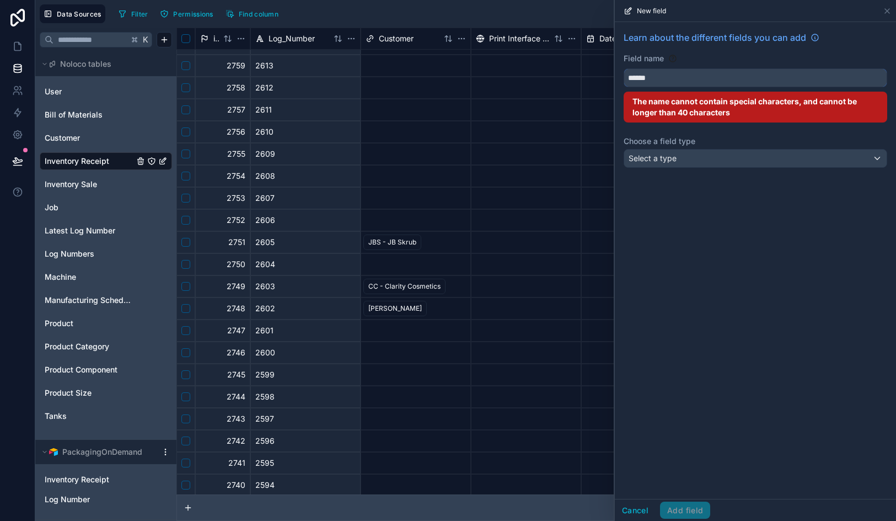
click at [624, 68] on button "******" at bounding box center [756, 77] width 264 height 19
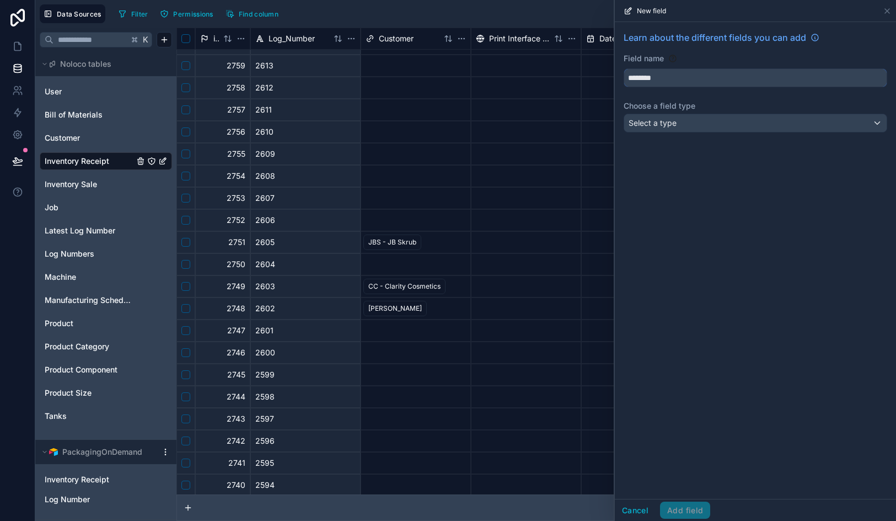
click at [624, 68] on button "*******" at bounding box center [756, 77] width 264 height 19
type input "**********"
click at [714, 122] on div "Select a type" at bounding box center [755, 123] width 263 height 18
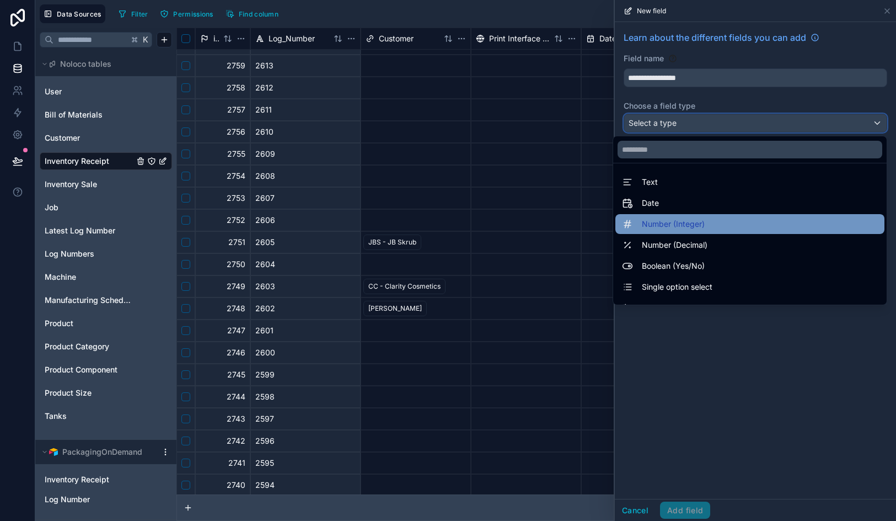
scroll to position [320, 0]
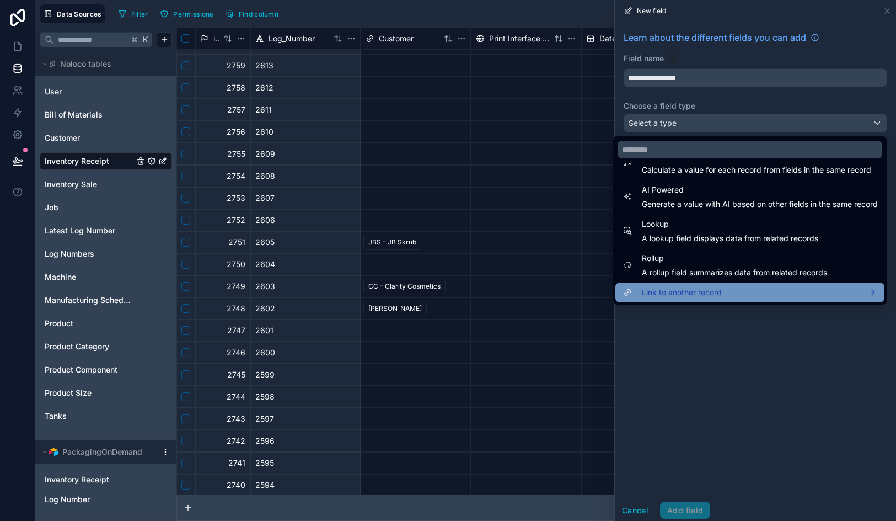
click at [721, 295] on div "Link to another record" at bounding box center [750, 292] width 256 height 13
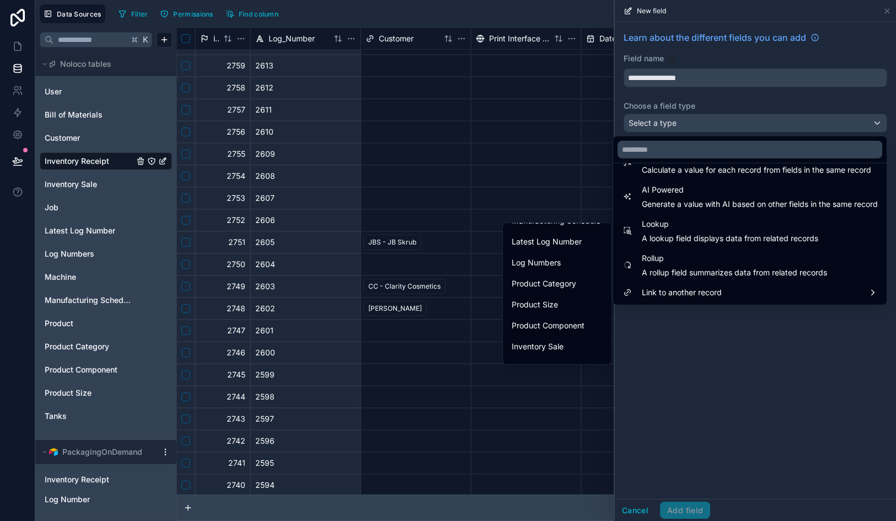
scroll to position [252, 0]
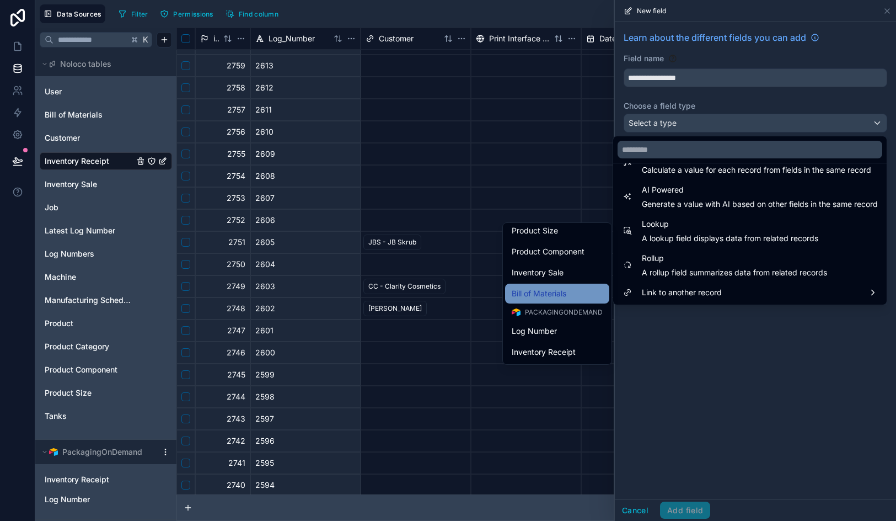
click at [570, 287] on div "Bill of Materials" at bounding box center [557, 293] width 91 height 13
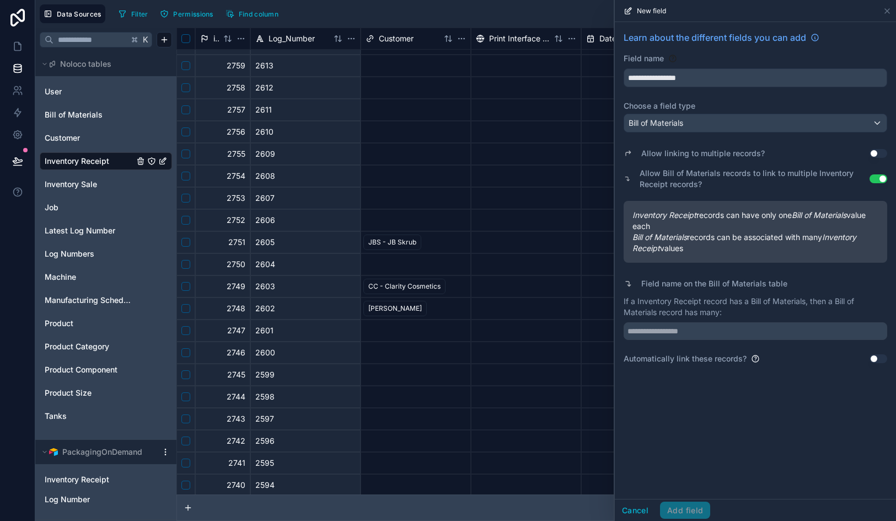
click at [885, 152] on button "Use setting" at bounding box center [879, 153] width 18 height 9
click at [771, 328] on input "text" at bounding box center [756, 331] width 264 height 18
type input "**********"
click at [689, 514] on button "Add field" at bounding box center [685, 510] width 50 height 18
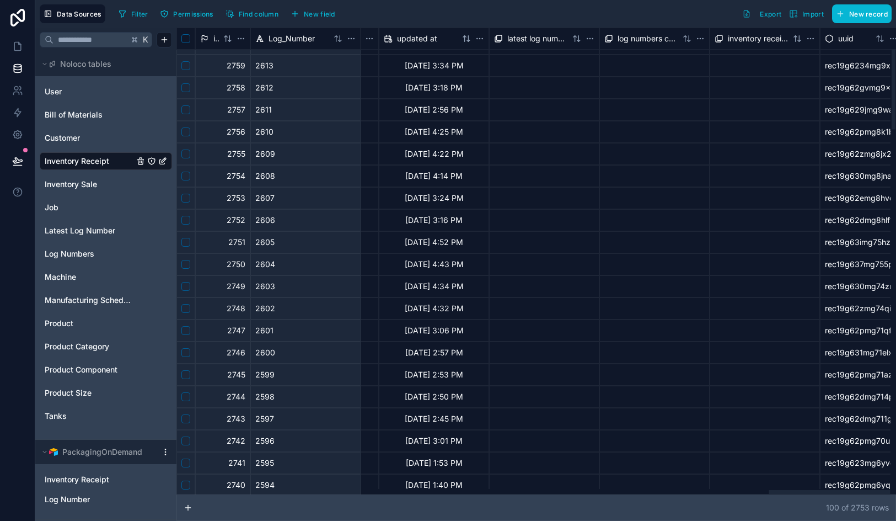
scroll to position [17, 3519]
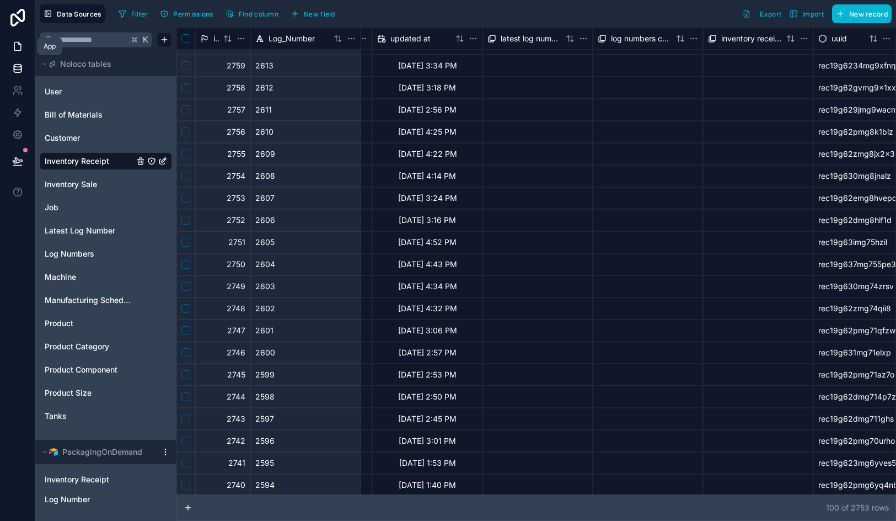
click at [23, 53] on link at bounding box center [17, 46] width 35 height 22
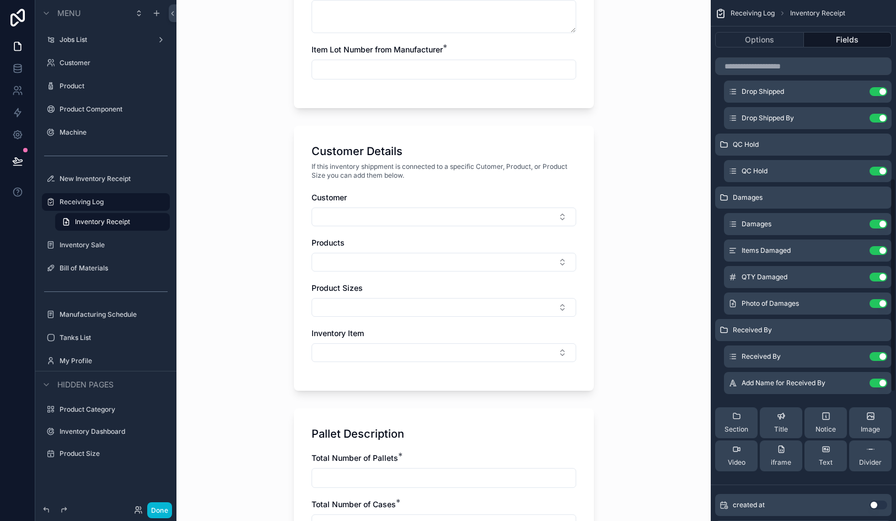
scroll to position [749, 0]
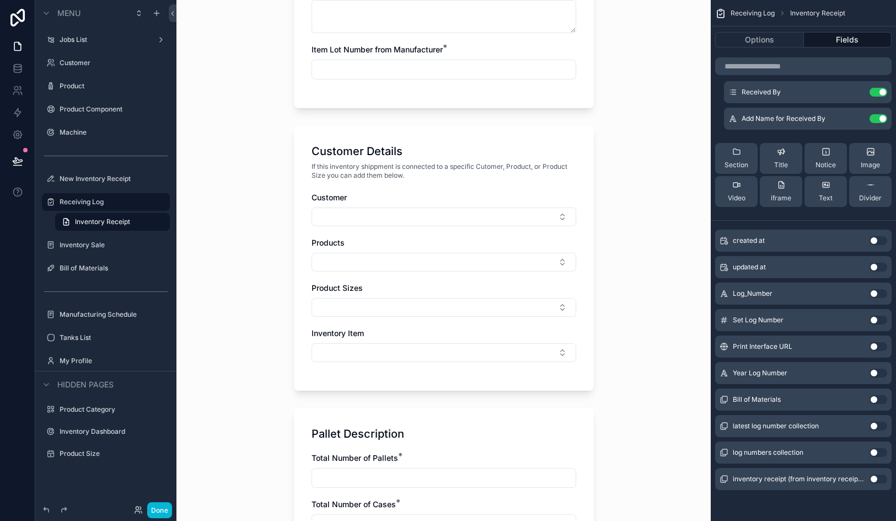
click at [876, 398] on button "Use setting" at bounding box center [879, 399] width 18 height 9
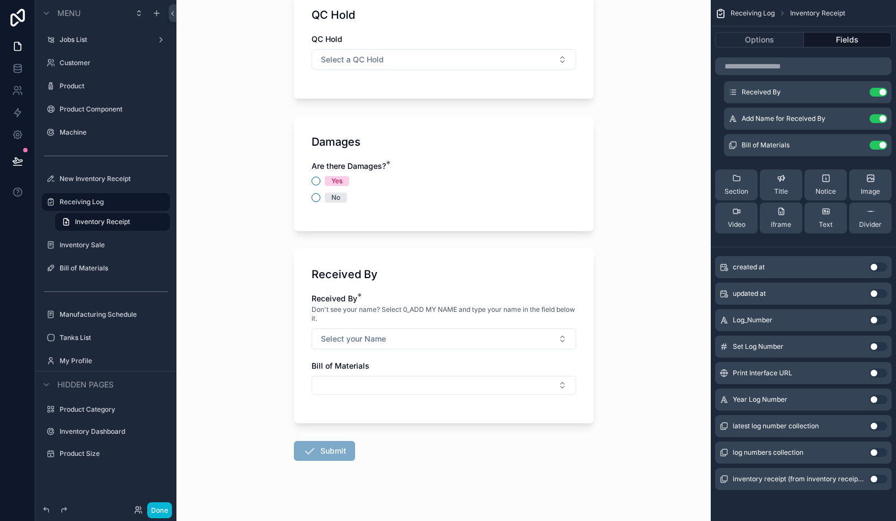
scroll to position [1279, 0]
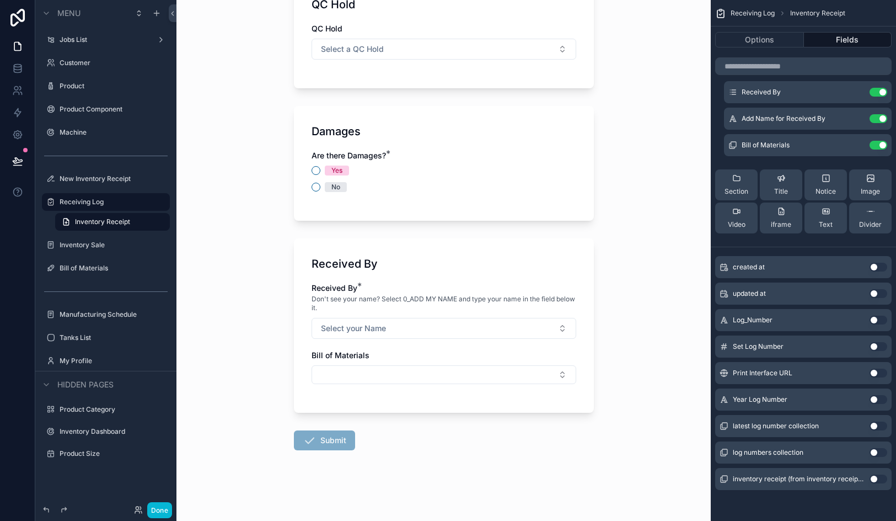
drag, startPoint x: 455, startPoint y: 372, endPoint x: 458, endPoint y: 304, distance: 67.4
click at [458, 304] on div "Received By * Don't see your name? Select 0_ADD MY NAME and type your name in t…" at bounding box center [444, 338] width 265 height 113
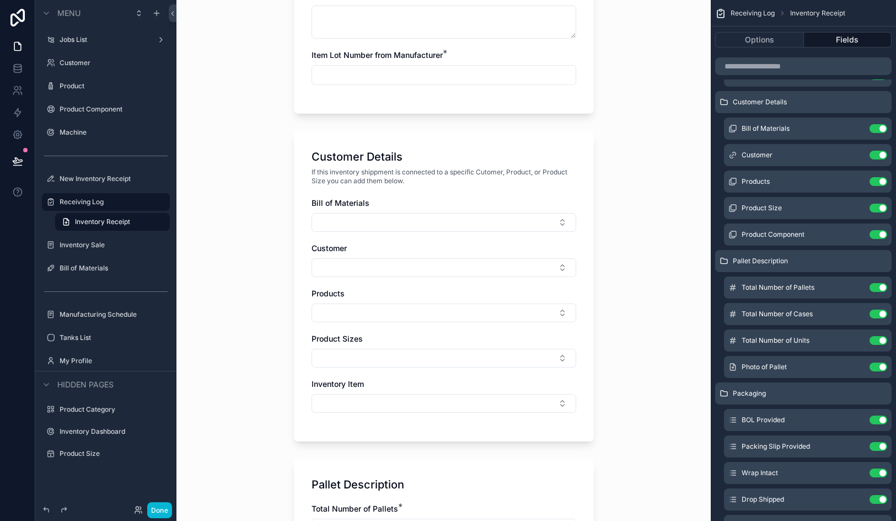
scroll to position [374, 0]
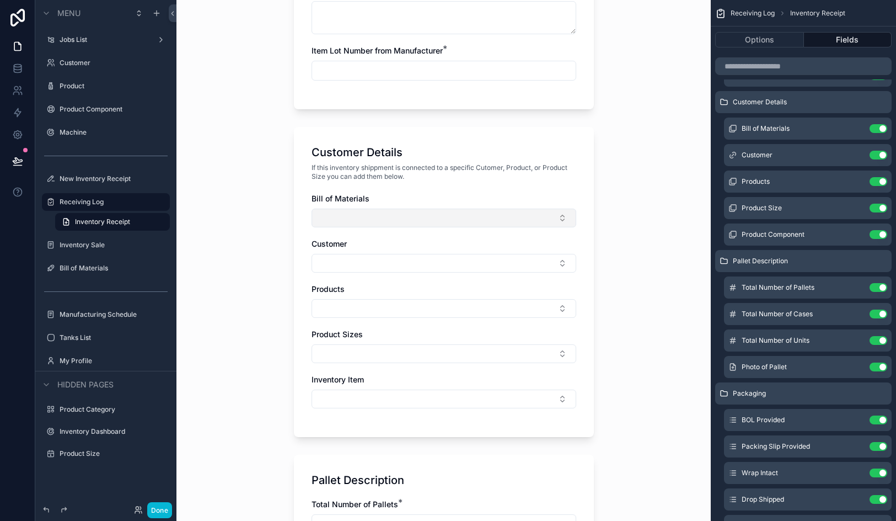
click at [474, 215] on button "Select Button" at bounding box center [444, 218] width 265 height 19
click at [516, 200] on div "Bill of Materials" at bounding box center [444, 198] width 265 height 11
click at [858, 131] on icon "scrollable content" at bounding box center [856, 128] width 9 height 9
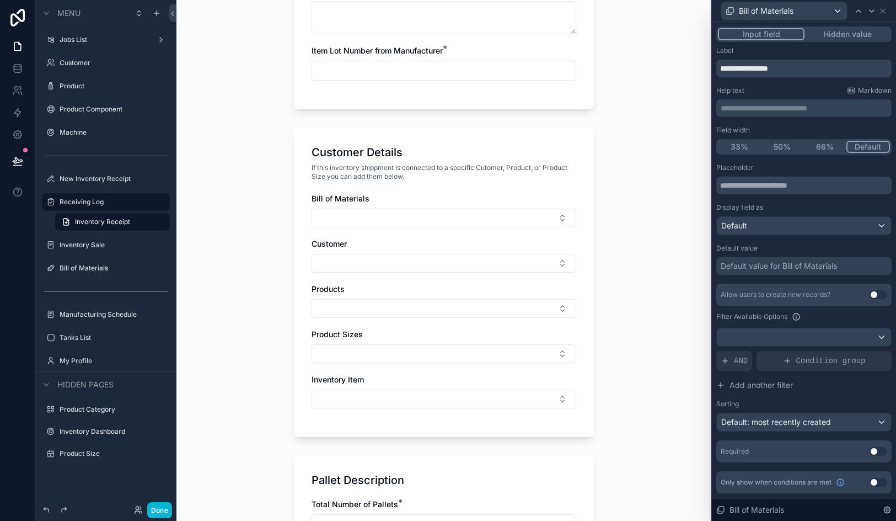
click at [870, 292] on button "Use setting" at bounding box center [879, 294] width 18 height 9
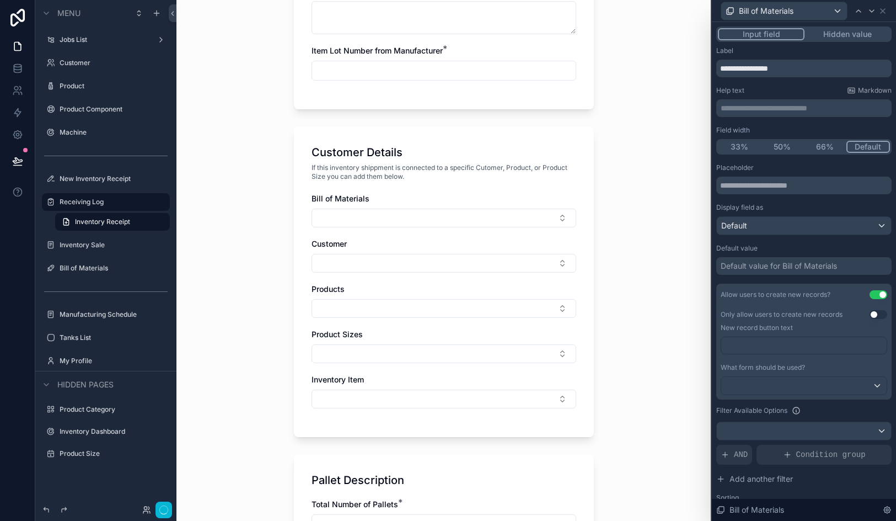
scroll to position [0, 0]
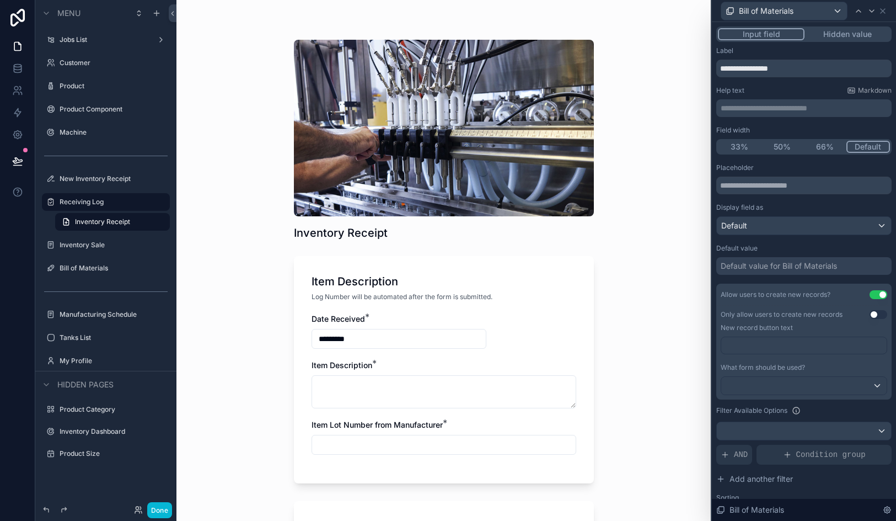
click at [873, 315] on button "Use setting" at bounding box center [879, 314] width 18 height 9
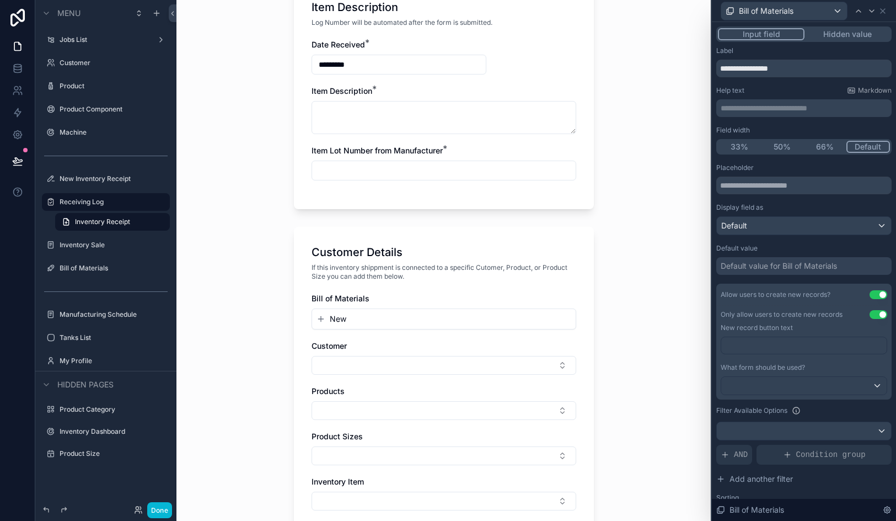
scroll to position [317, 0]
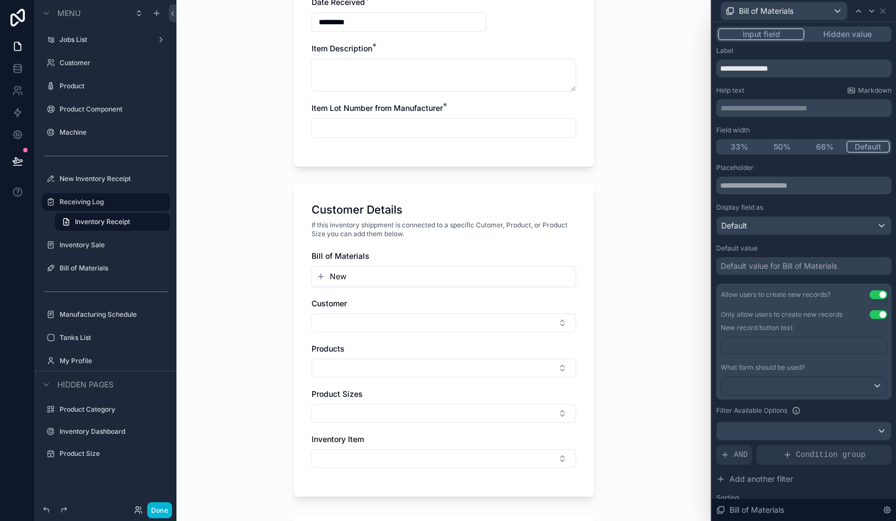
click at [333, 277] on span "New" at bounding box center [338, 276] width 17 height 11
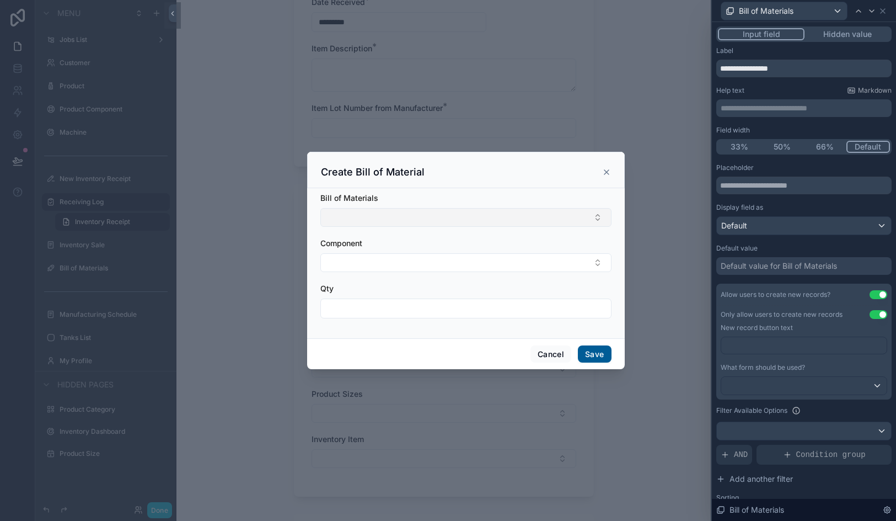
click at [356, 221] on button "Select Button" at bounding box center [465, 217] width 291 height 19
click at [606, 174] on icon "scrollable content" at bounding box center [606, 172] width 9 height 9
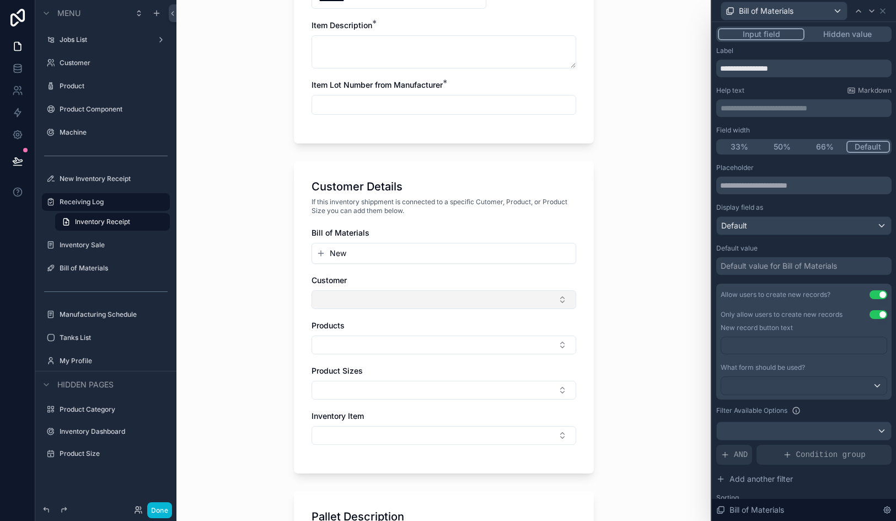
scroll to position [346, 0]
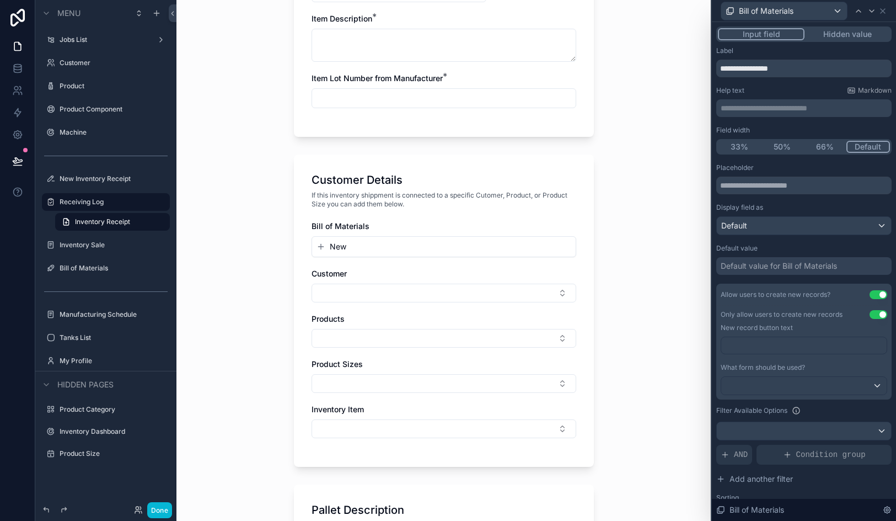
click at [339, 244] on span "New" at bounding box center [338, 246] width 17 height 11
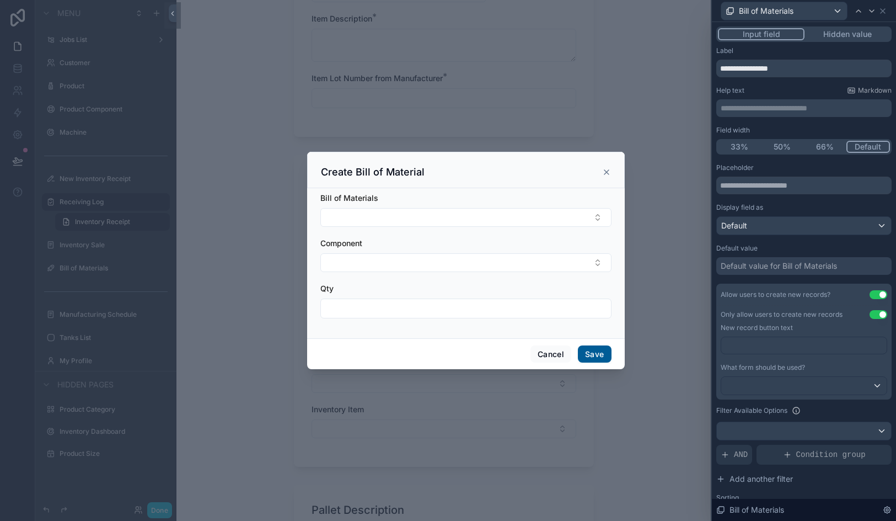
click at [254, 104] on div "scrollable content" at bounding box center [448, 260] width 896 height 521
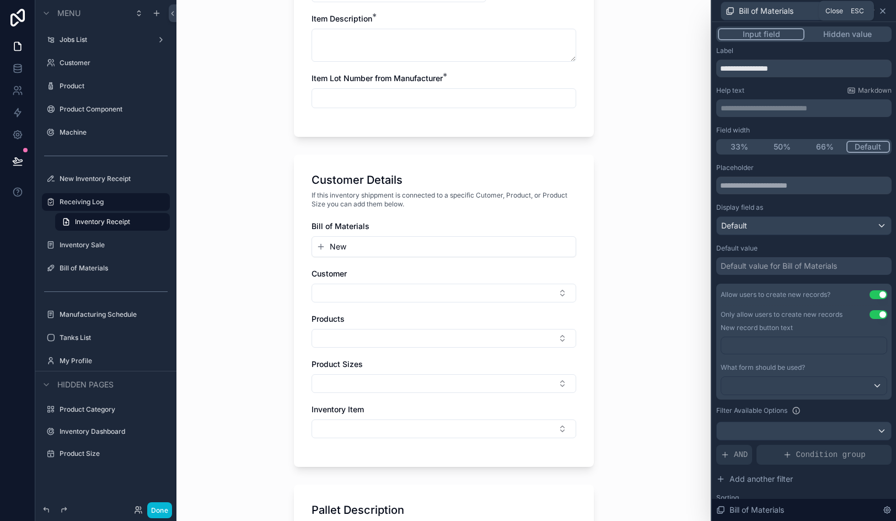
click at [885, 9] on icon at bounding box center [883, 11] width 9 height 9
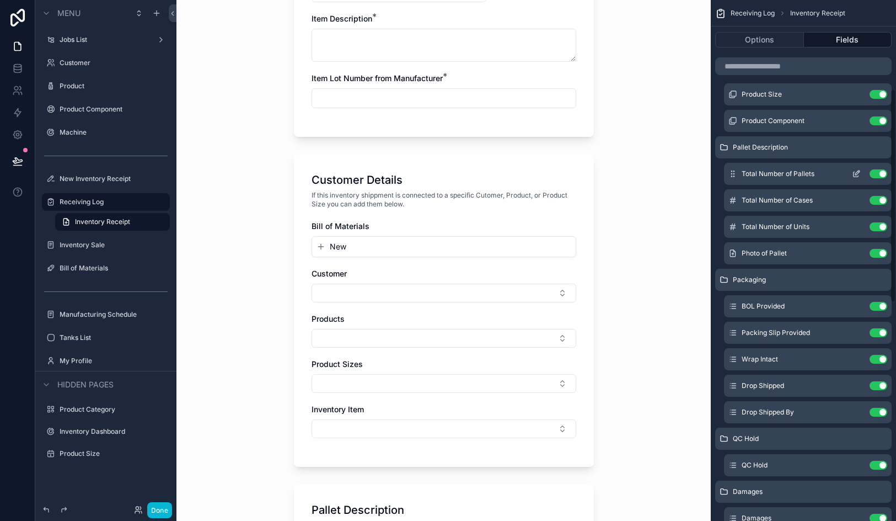
scroll to position [0, 0]
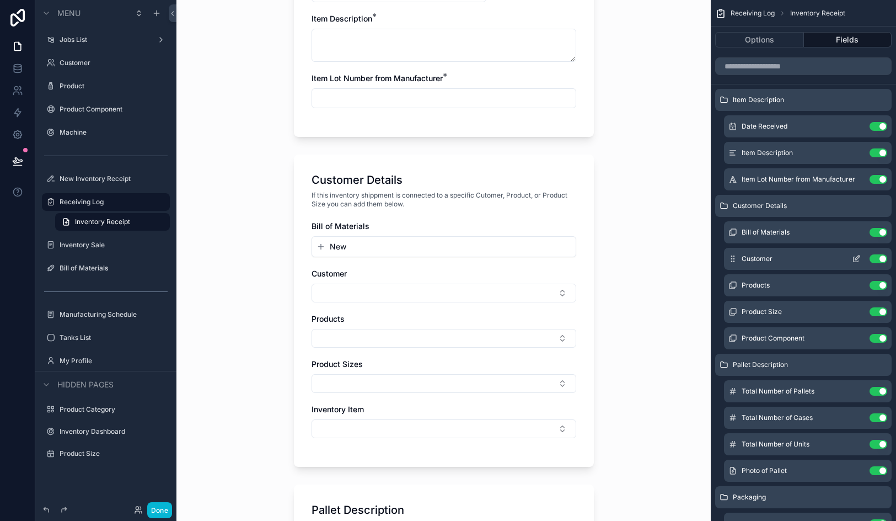
click at [878, 260] on button "Use setting" at bounding box center [879, 258] width 18 height 9
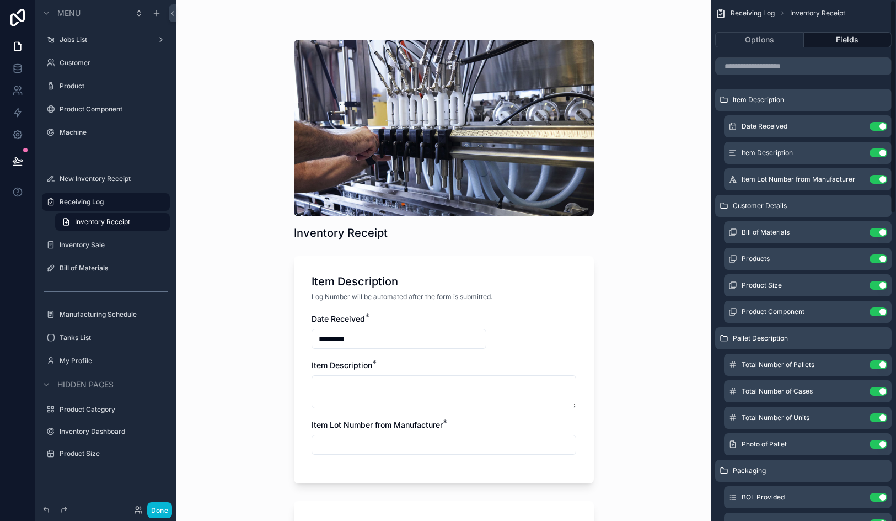
click at [878, 260] on button "Use setting" at bounding box center [879, 258] width 18 height 9
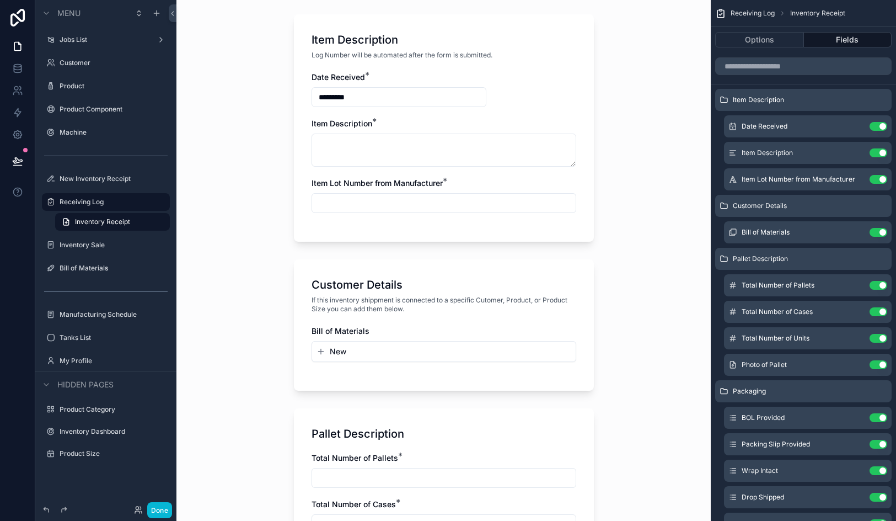
scroll to position [281, 0]
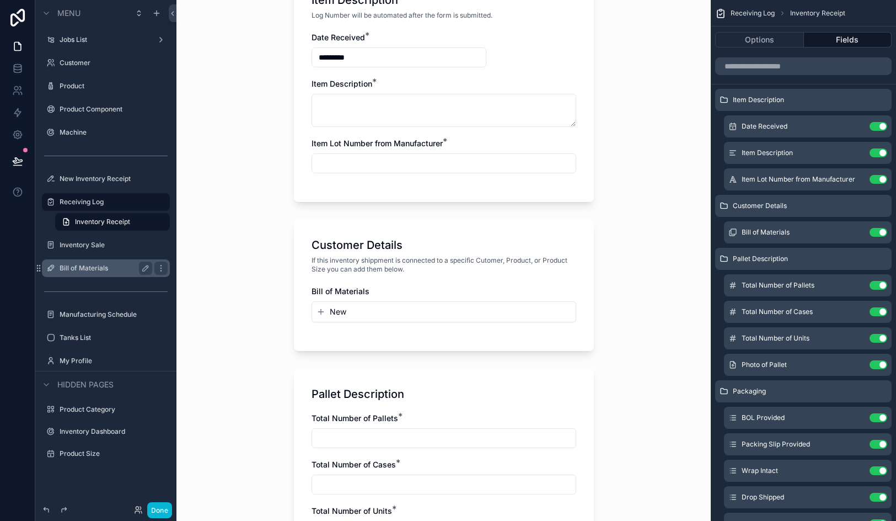
click at [69, 271] on label "Bill of Materials" at bounding box center [104, 268] width 88 height 9
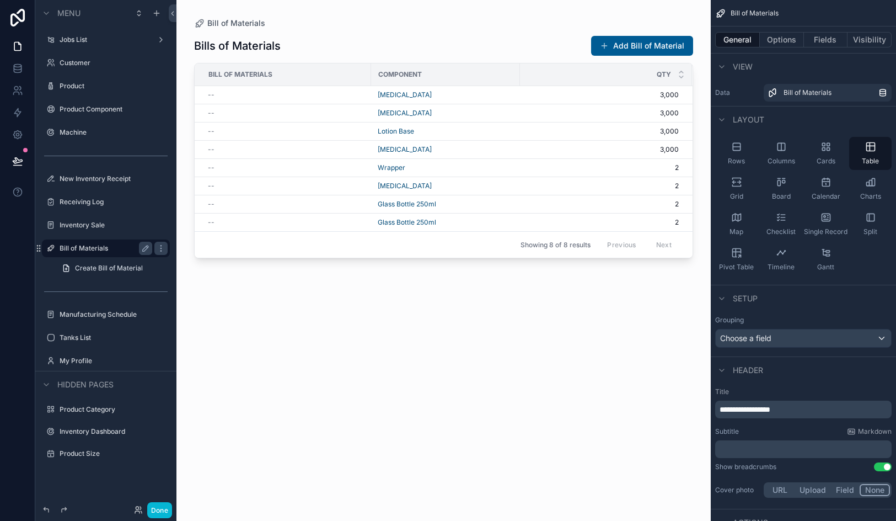
click at [645, 48] on div "scrollable content" at bounding box center [444, 253] width 535 height 507
click at [646, 42] on button "Add Bill of Material" at bounding box center [642, 46] width 102 height 20
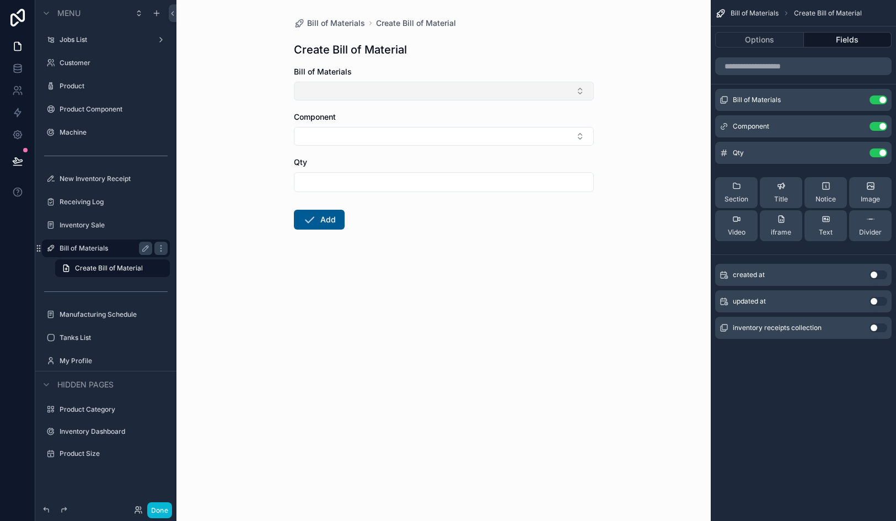
click at [445, 86] on button "Select Button" at bounding box center [444, 91] width 300 height 19
click at [22, 74] on link at bounding box center [17, 68] width 35 height 22
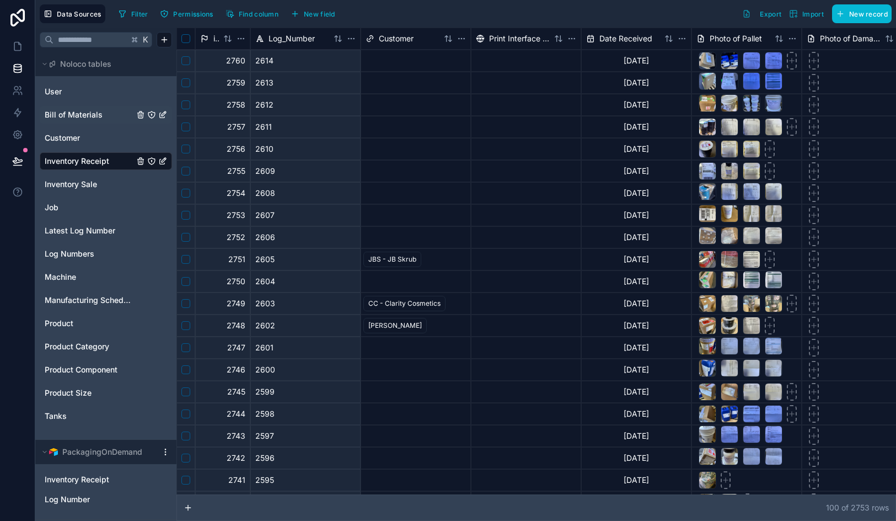
click at [88, 108] on div "Bill of Materials" at bounding box center [106, 115] width 132 height 18
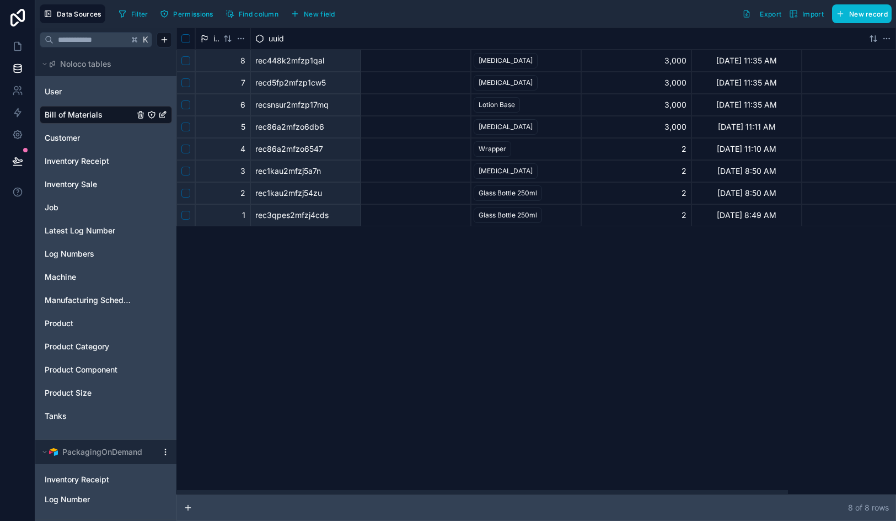
click at [400, 41] on div "uuid" at bounding box center [560, 38] width 610 height 11
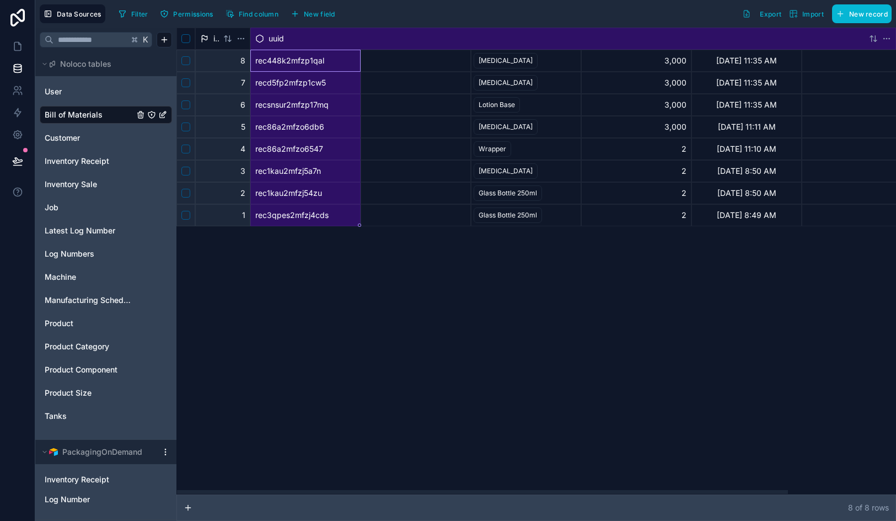
click at [440, 36] on div "uuid" at bounding box center [560, 38] width 610 height 11
click at [509, 42] on div "uuid" at bounding box center [560, 38] width 610 height 11
click at [658, 46] on div "uuid" at bounding box center [573, 39] width 646 height 22
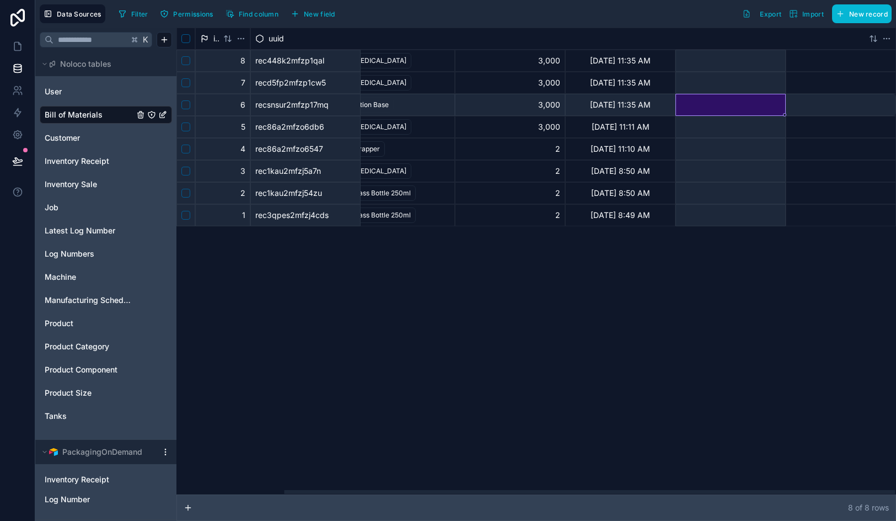
click at [719, 103] on div at bounding box center [731, 105] width 110 height 22
click at [749, 39] on div "uuid" at bounding box center [560, 38] width 610 height 11
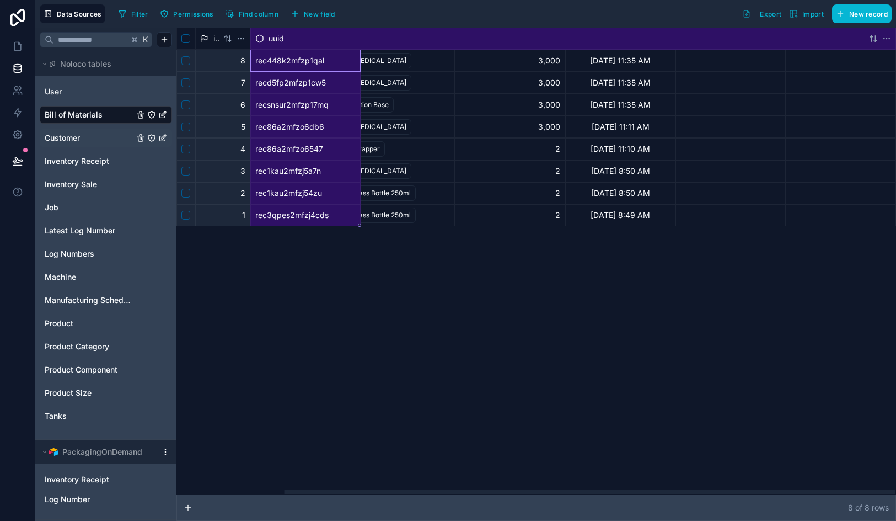
click at [97, 138] on link "Customer" at bounding box center [89, 137] width 89 height 11
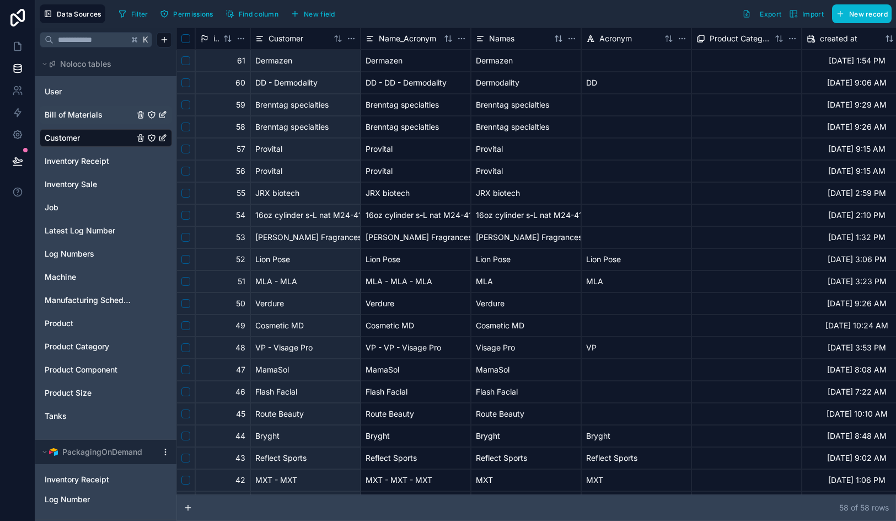
click at [92, 114] on span "Bill of Materials" at bounding box center [74, 114] width 58 height 11
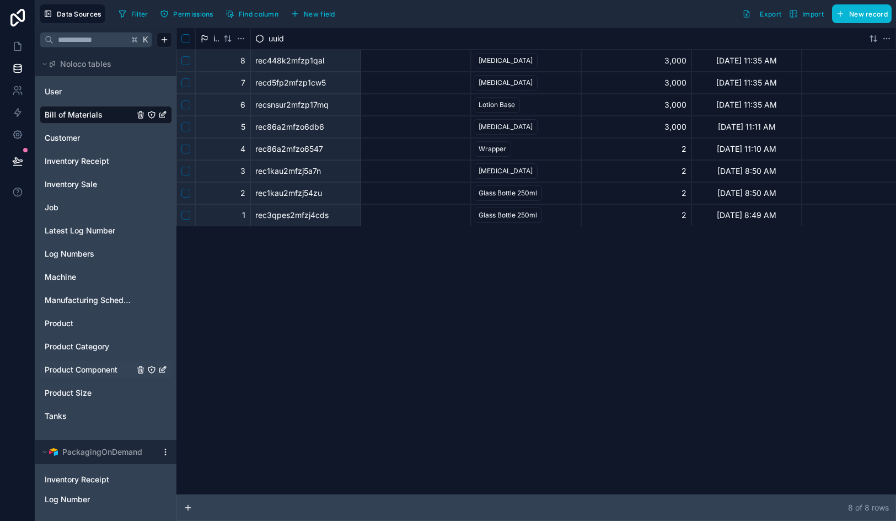
click at [95, 361] on div "Product Component" at bounding box center [106, 370] width 132 height 18
click at [426, 38] on div "uuid" at bounding box center [560, 38] width 610 height 11
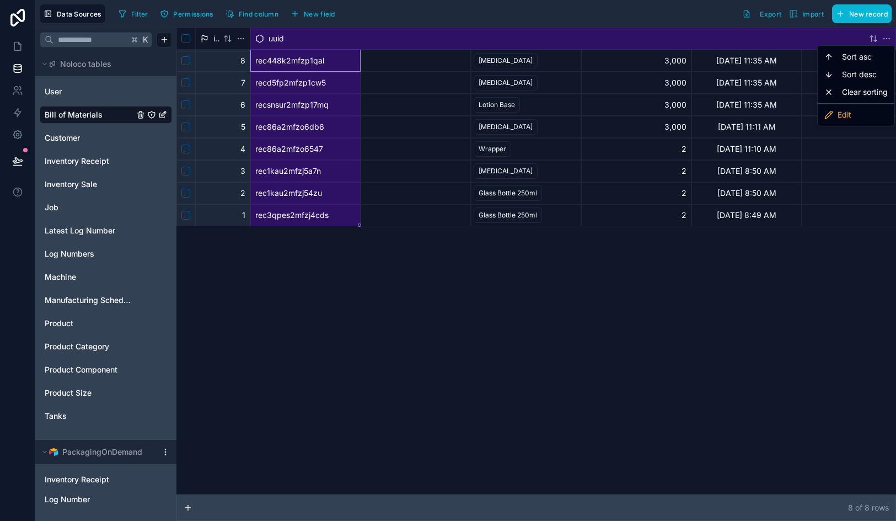
click at [550, 40] on html "Data Sources Filter Permissions Find column New field Export Import New record …" at bounding box center [448, 260] width 896 height 521
click at [617, 40] on html "Data Sources Filter Permissions Find column New field Export Import New record …" at bounding box center [448, 260] width 896 height 521
click at [398, 34] on div "uuid" at bounding box center [560, 38] width 610 height 11
click at [859, 114] on div "Edit" at bounding box center [856, 115] width 72 height 18
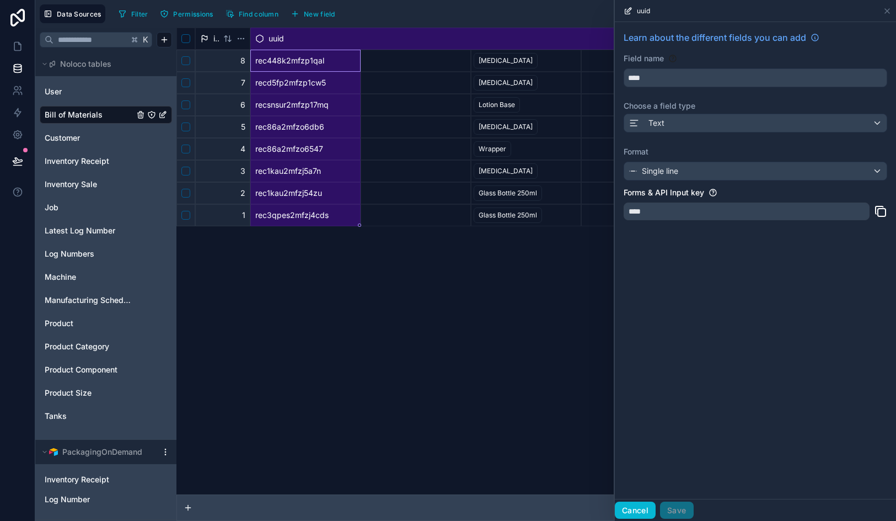
click at [639, 503] on button "Cancel" at bounding box center [635, 510] width 41 height 18
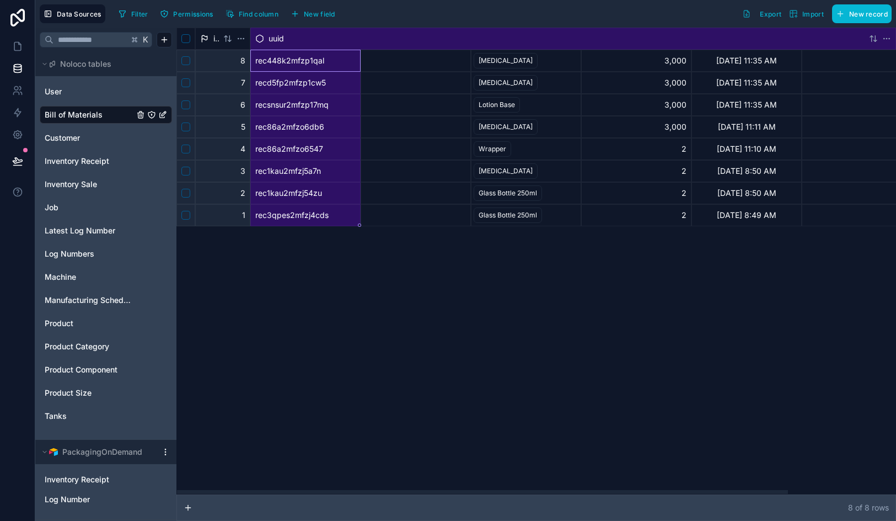
click at [421, 40] on div "uuid" at bounding box center [560, 38] width 610 height 11
click at [421, 40] on html "Data Sources Filter Permissions Find column New field Export Import New record …" at bounding box center [448, 260] width 896 height 521
click at [502, 41] on div "uuid" at bounding box center [560, 38] width 610 height 11
click at [509, 66] on div "[MEDICAL_DATA]" at bounding box center [526, 60] width 109 height 21
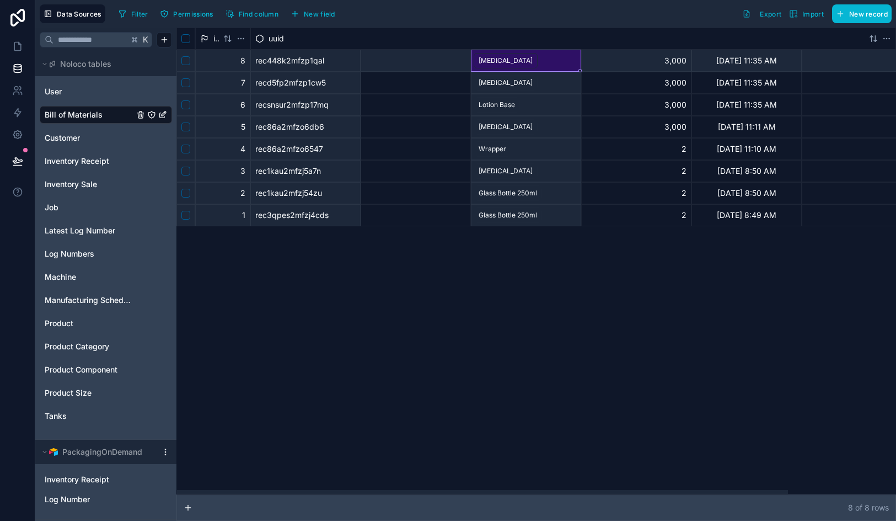
click at [525, 46] on div "uuid" at bounding box center [573, 39] width 646 height 22
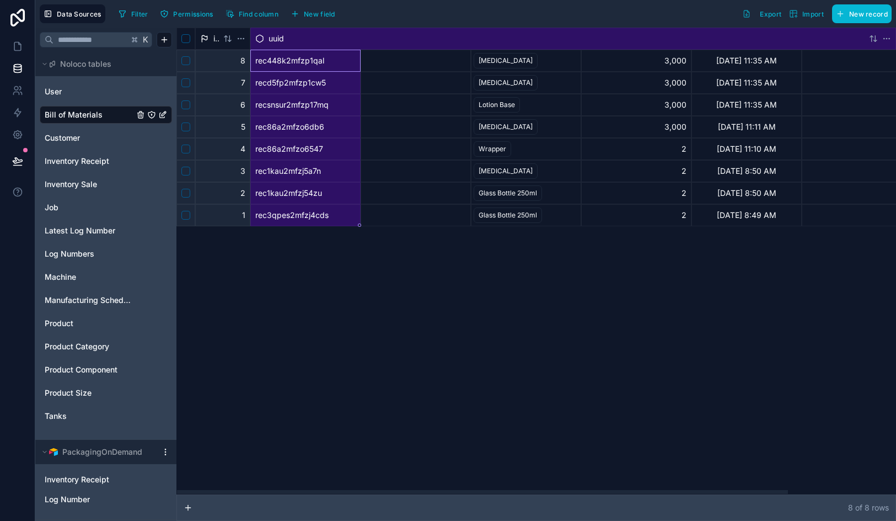
click at [525, 46] on div "uuid" at bounding box center [573, 39] width 646 height 22
click at [503, 41] on div "uuid" at bounding box center [560, 38] width 610 height 11
click at [504, 72] on div "[MEDICAL_DATA]" at bounding box center [526, 82] width 109 height 21
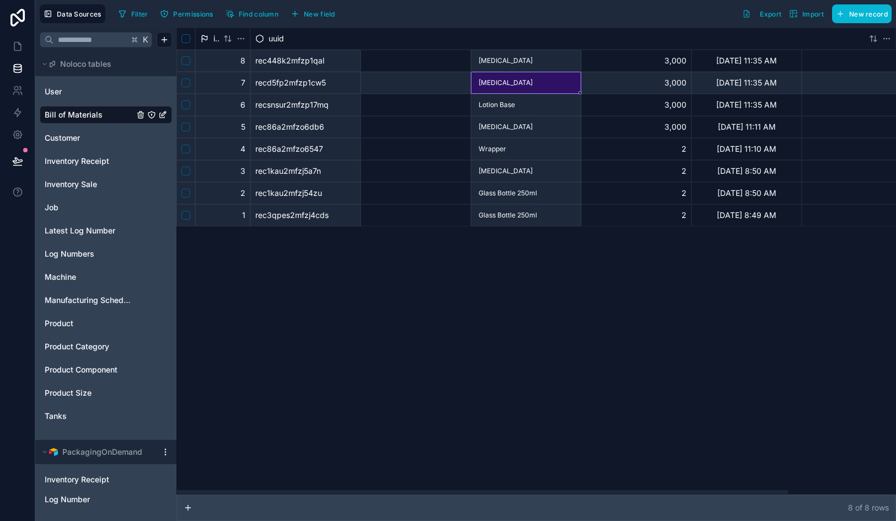
click at [515, 37] on div "uuid" at bounding box center [560, 38] width 610 height 11
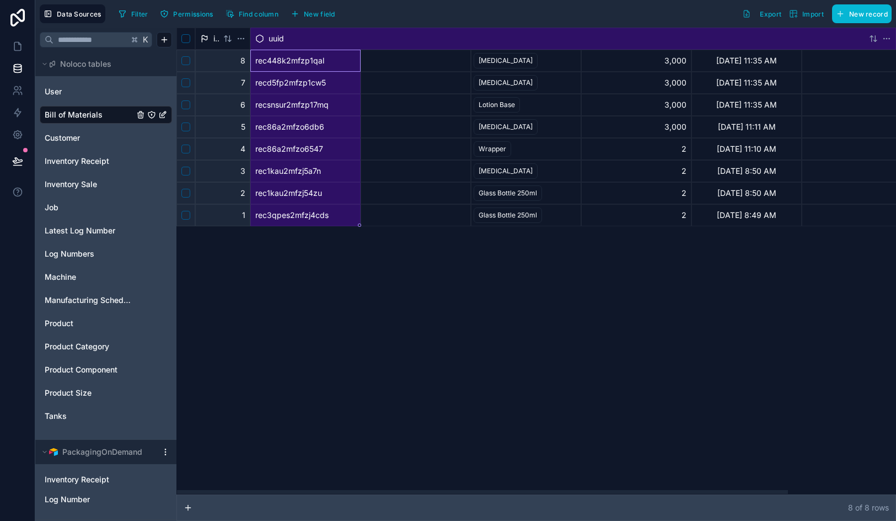
scroll to position [0, 126]
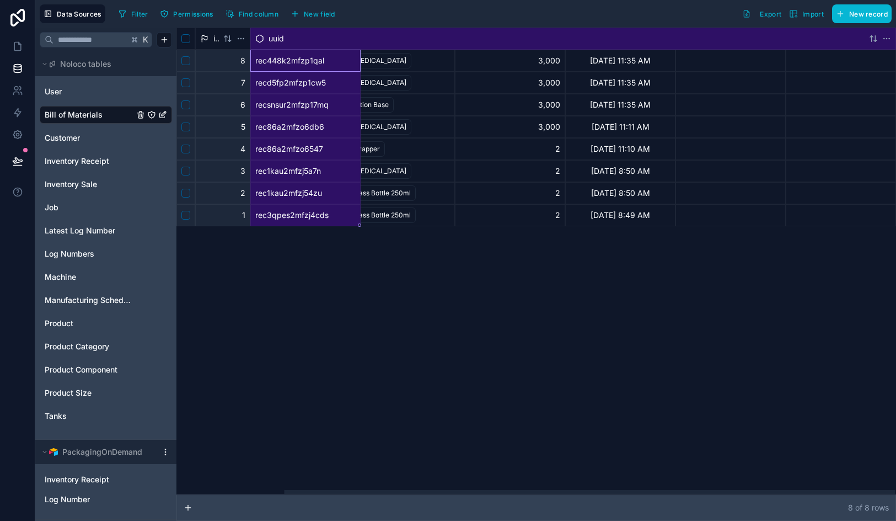
click at [504, 95] on div "3,000" at bounding box center [510, 105] width 110 height 22
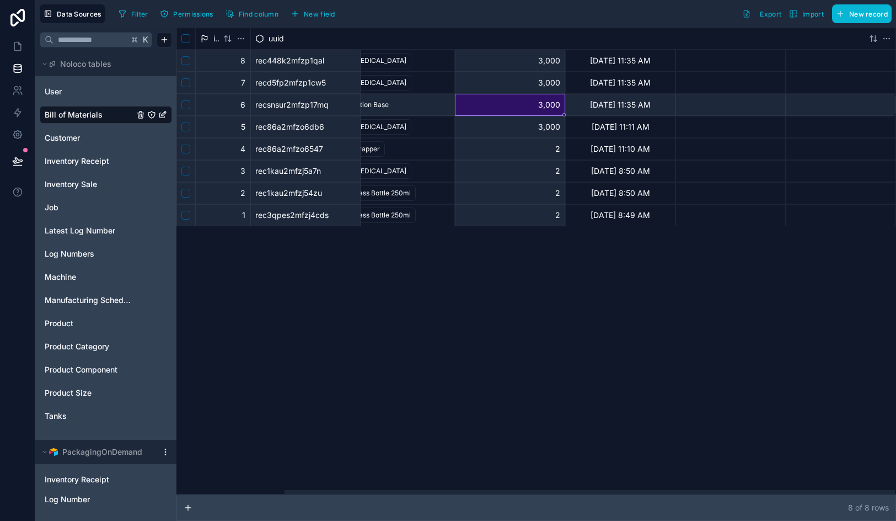
click at [512, 53] on div "3,000" at bounding box center [510, 61] width 110 height 22
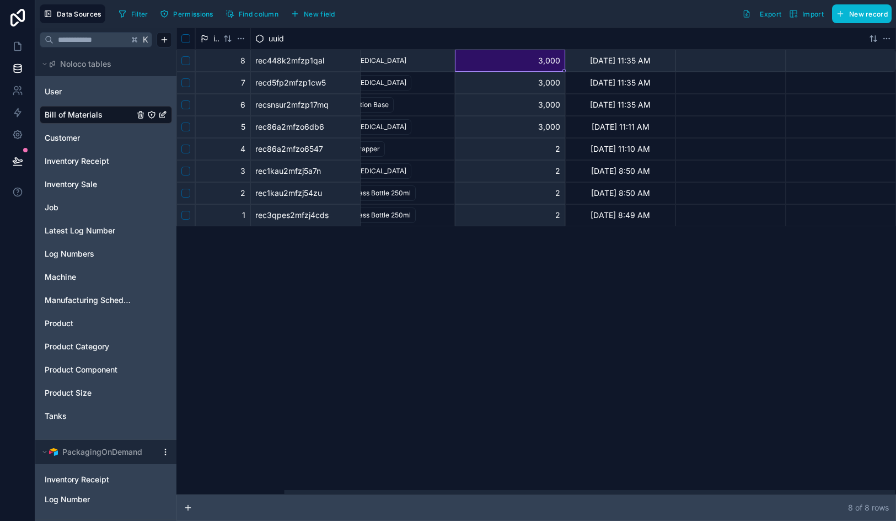
click at [513, 42] on div "uuid" at bounding box center [560, 38] width 610 height 11
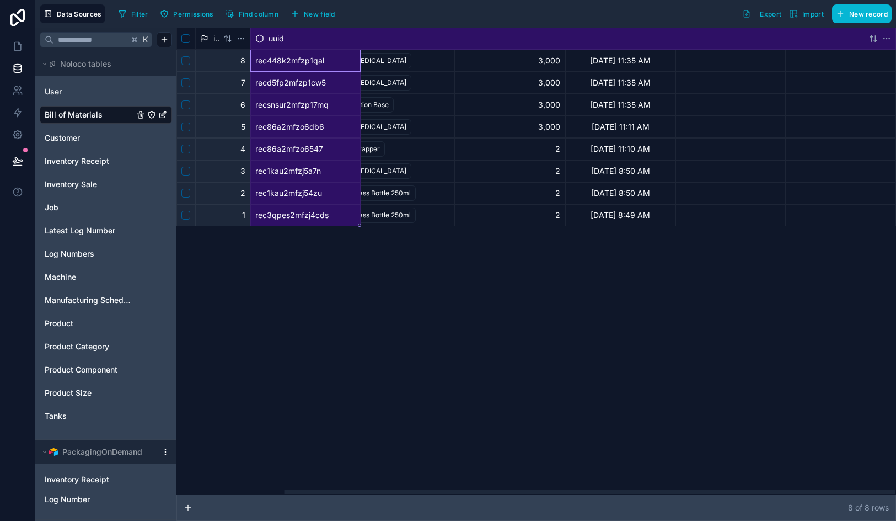
click at [513, 42] on div "uuid" at bounding box center [560, 38] width 610 height 11
click at [843, 115] on div "Edit" at bounding box center [856, 115] width 72 height 18
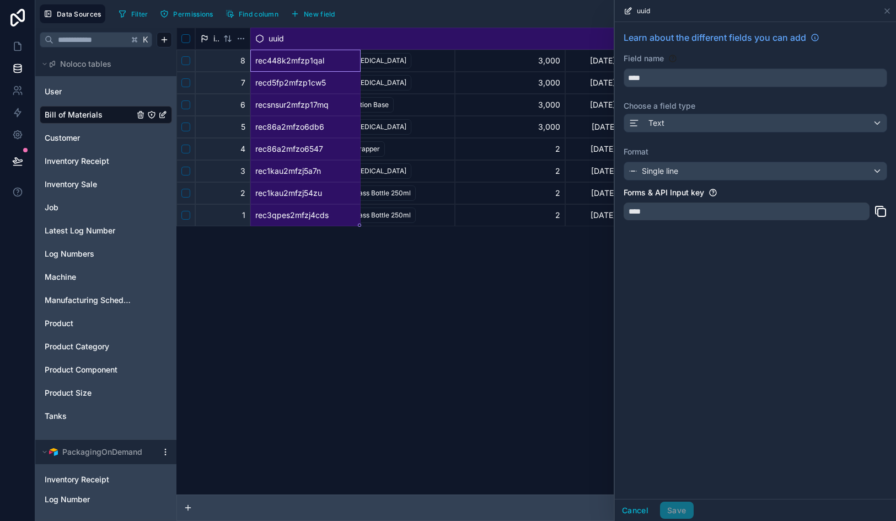
click at [750, 160] on div "Format Single line" at bounding box center [756, 163] width 264 height 34
click at [645, 510] on button "Cancel" at bounding box center [635, 510] width 41 height 18
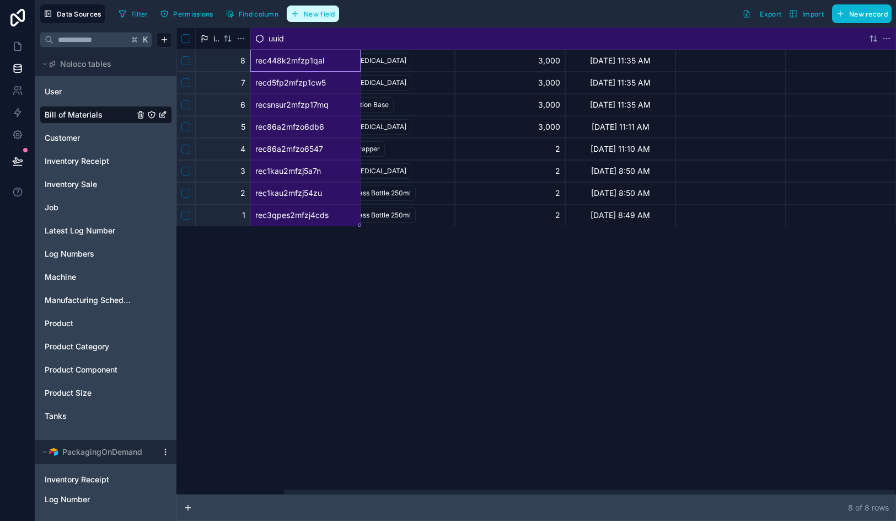
click at [316, 13] on span "New field" at bounding box center [319, 14] width 31 height 8
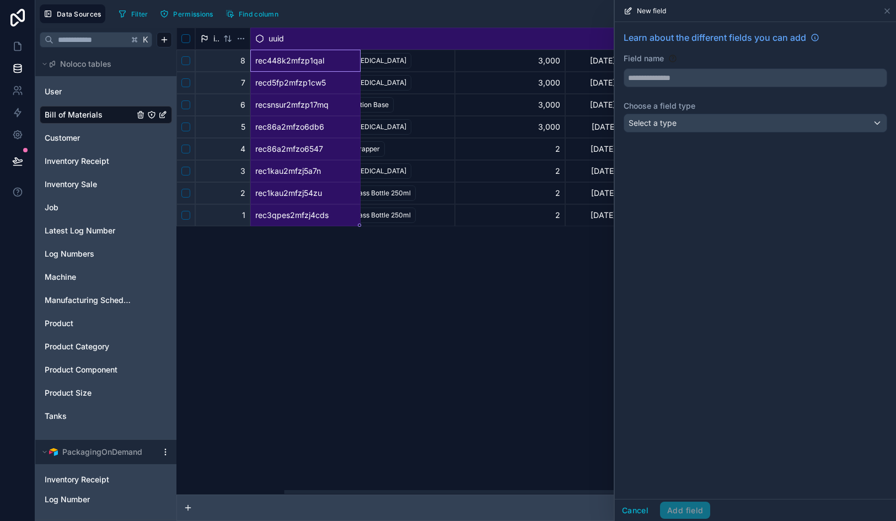
click at [722, 92] on div "Learn about the different fields you can add Field name Choose a field type Sel…" at bounding box center [755, 84] width 281 height 124
click at [706, 129] on div "Select a type" at bounding box center [755, 123] width 263 height 18
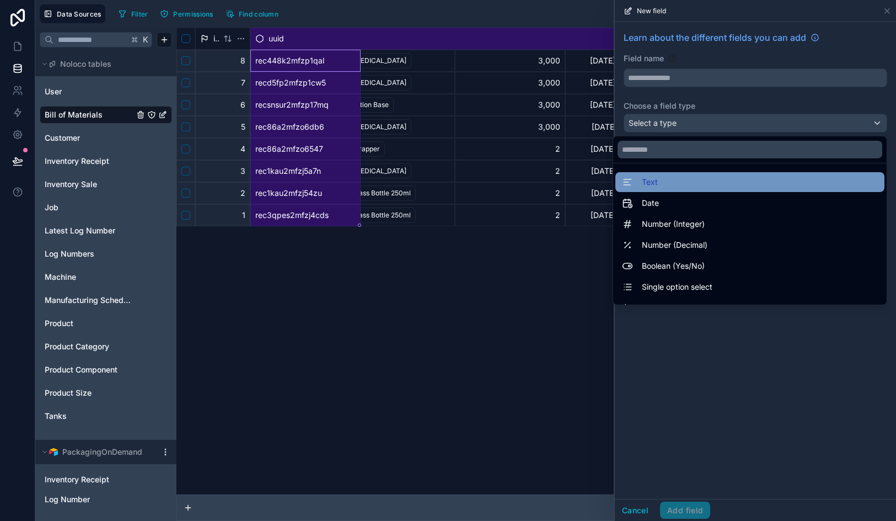
click at [694, 183] on div "Text" at bounding box center [750, 181] width 256 height 13
type input "****"
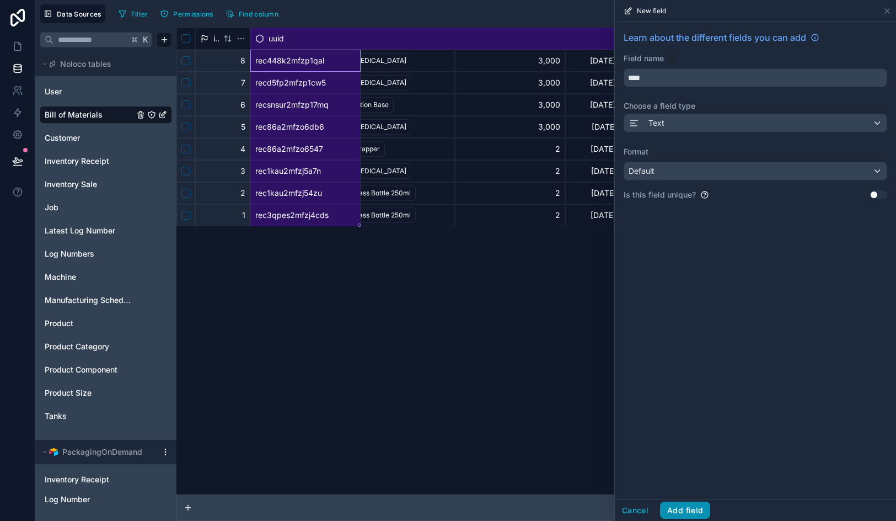
click at [690, 514] on button "Add field" at bounding box center [685, 510] width 50 height 18
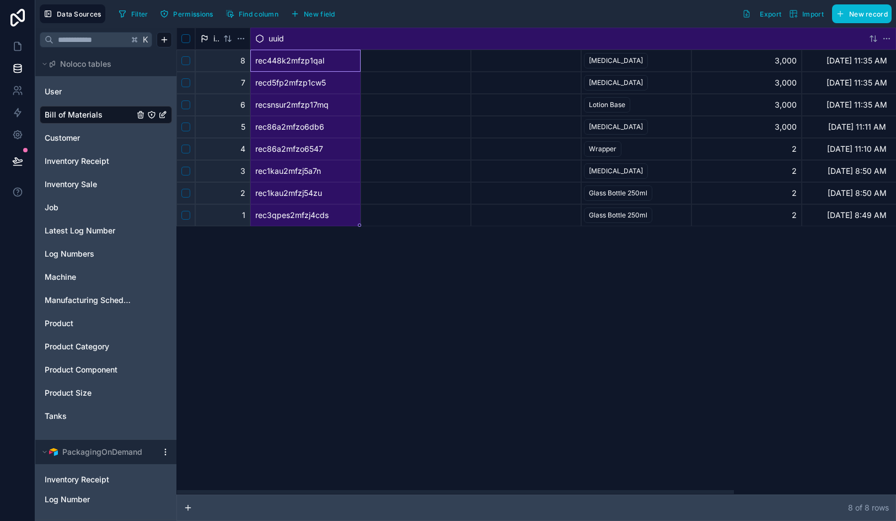
click at [427, 156] on div at bounding box center [416, 149] width 110 height 22
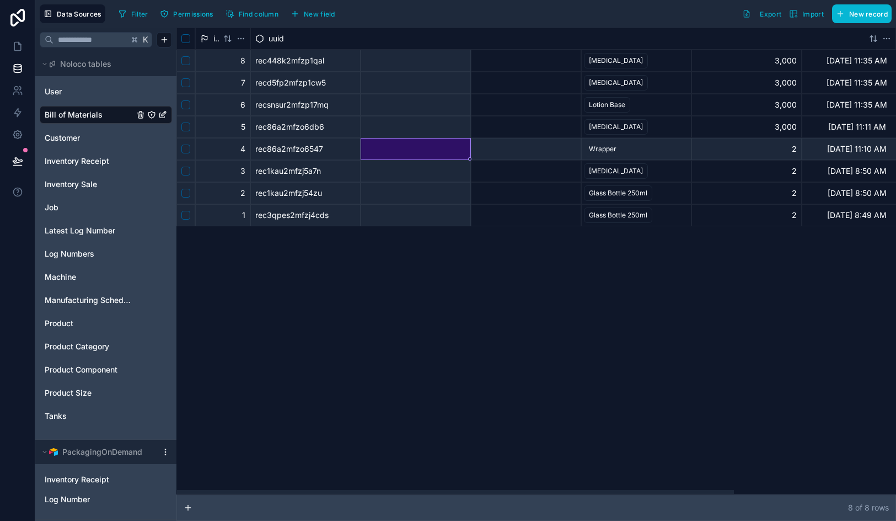
click at [435, 38] on div "uuid" at bounding box center [560, 38] width 610 height 11
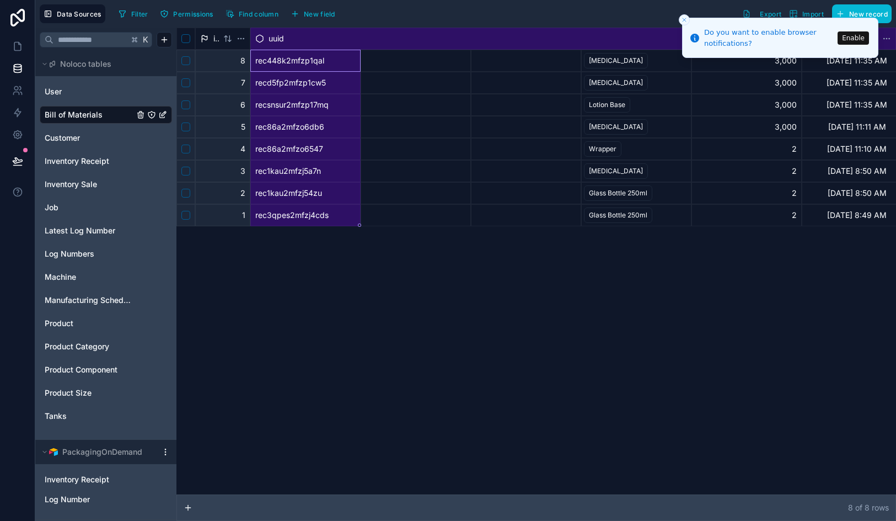
click at [687, 17] on icon "Close toast" at bounding box center [684, 20] width 7 height 7
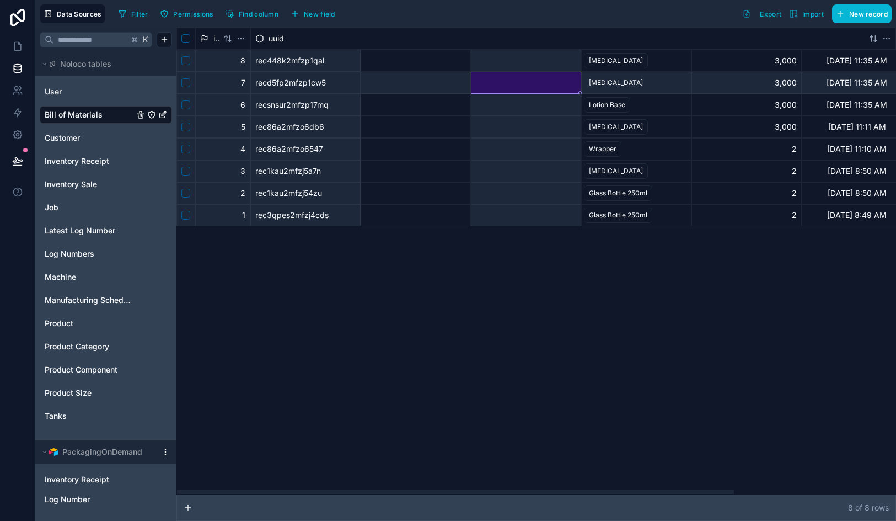
click at [542, 77] on div at bounding box center [526, 82] width 109 height 21
click at [535, 39] on div "uuid" at bounding box center [560, 38] width 610 height 11
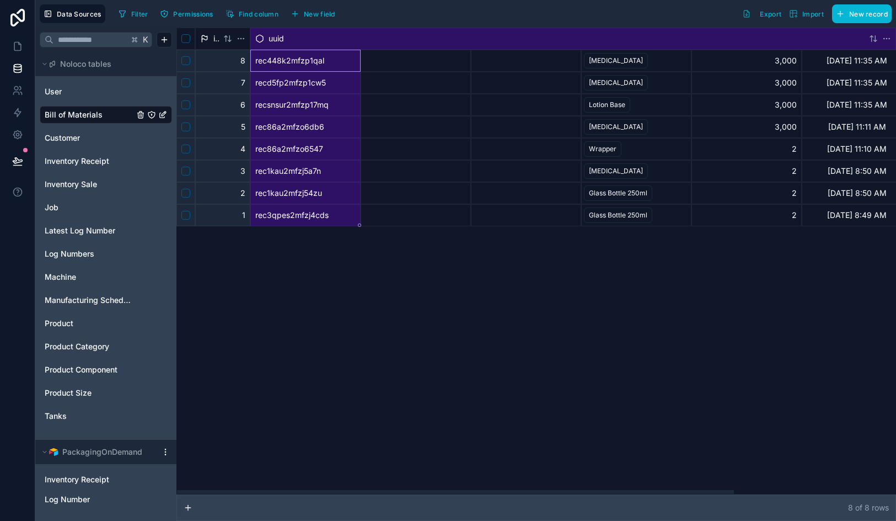
click at [409, 37] on div "uuid" at bounding box center [560, 38] width 610 height 11
click at [302, 42] on div "uuid" at bounding box center [560, 38] width 610 height 11
click at [302, 42] on html "Data Sources Filter Permissions Find column New field Export Import New record …" at bounding box center [448, 260] width 896 height 521
click at [842, 133] on div "Unpin" at bounding box center [856, 128] width 72 height 18
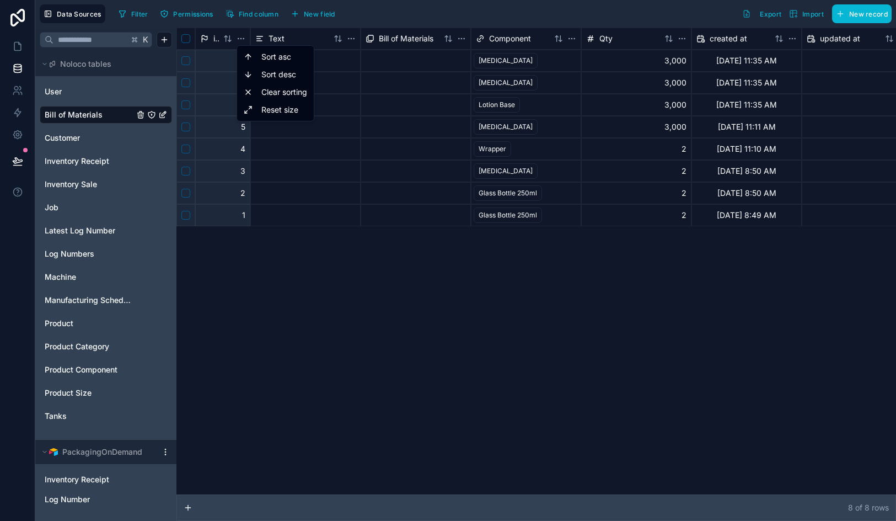
click at [347, 348] on html "Data Sources Filter Permissions Find column New field Export Import New record …" at bounding box center [448, 260] width 896 height 521
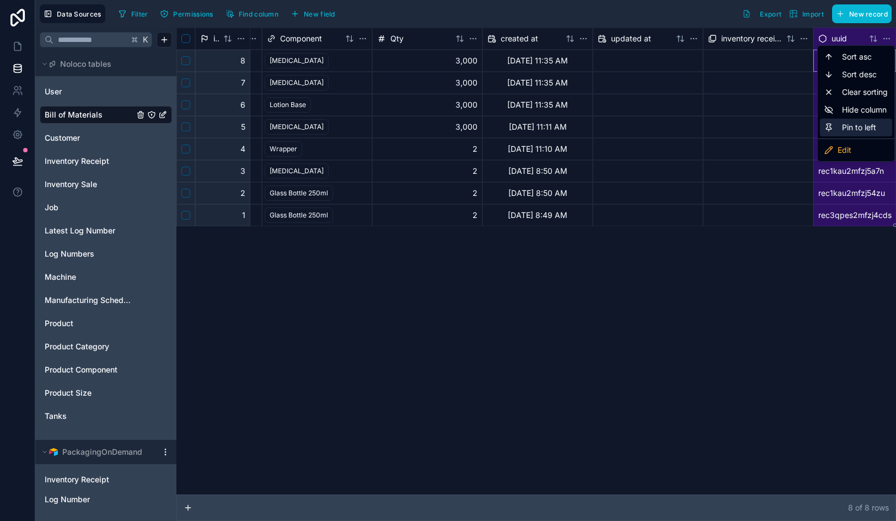
click at [853, 126] on div "Pin to left" at bounding box center [856, 128] width 72 height 18
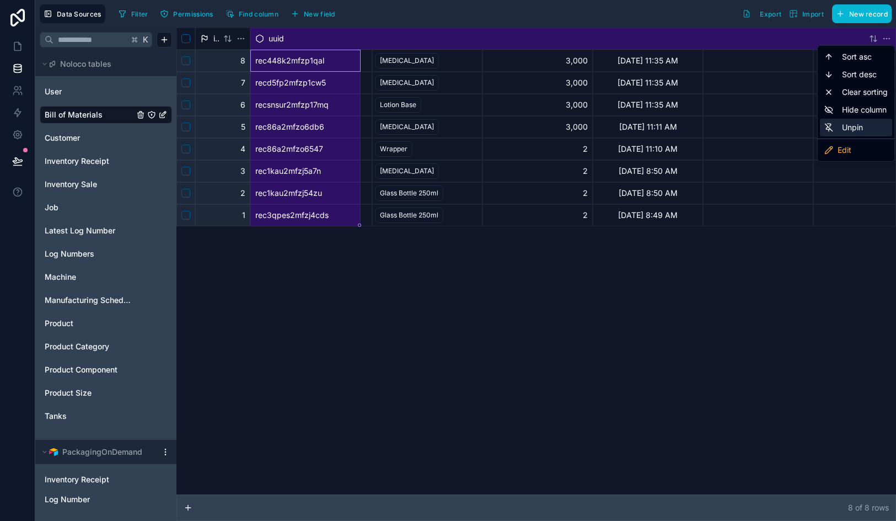
click at [854, 129] on div "Unpin" at bounding box center [856, 128] width 72 height 18
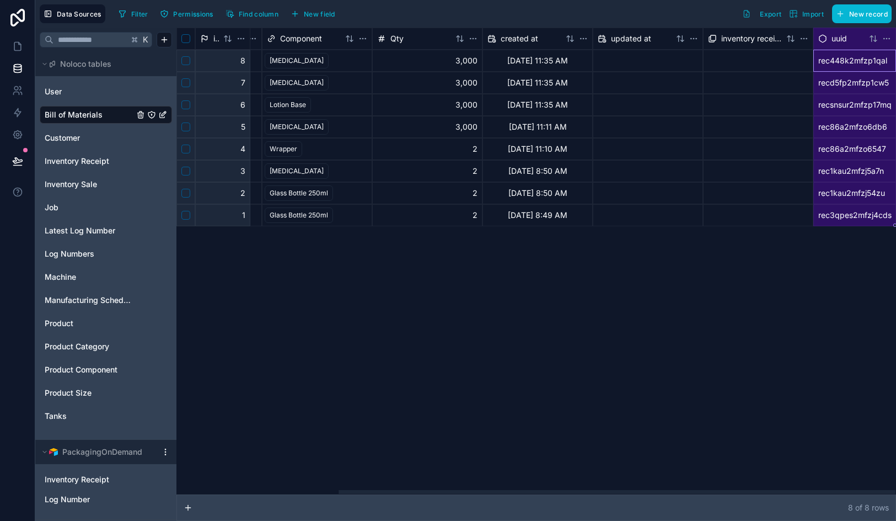
click at [740, 371] on div "id Text Bill of Materials Component Qty created at updated at inventory receipt…" at bounding box center [537, 261] width 720 height 467
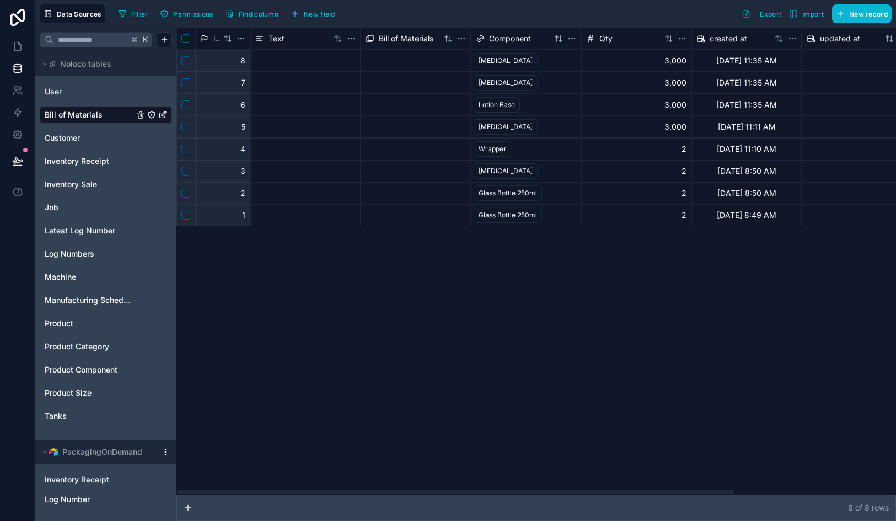
click at [275, 35] on span "Text" at bounding box center [277, 38] width 16 height 11
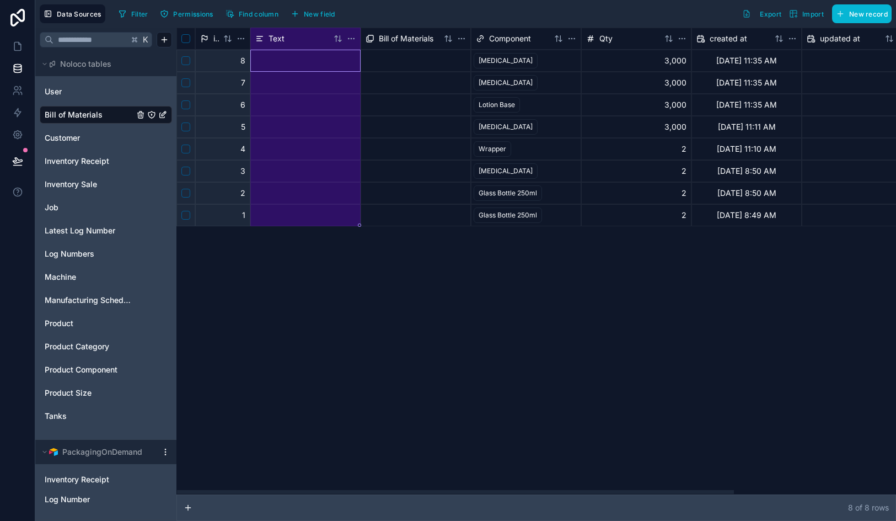
click at [426, 36] on span "Bill of Materials" at bounding box center [406, 38] width 55 height 11
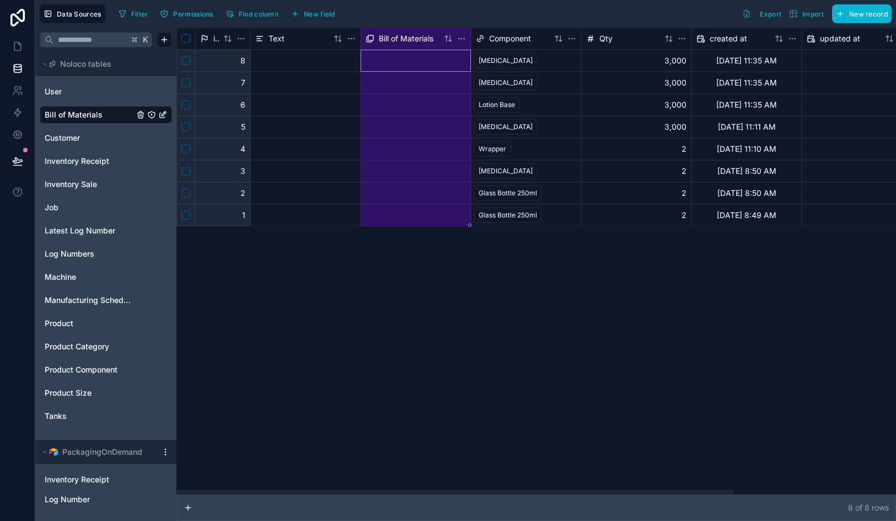
click at [426, 36] on span "Bill of Materials" at bounding box center [406, 38] width 55 height 11
click at [382, 41] on span "Bill of Materials" at bounding box center [406, 38] width 55 height 11
click at [370, 38] on icon at bounding box center [370, 38] width 9 height 9
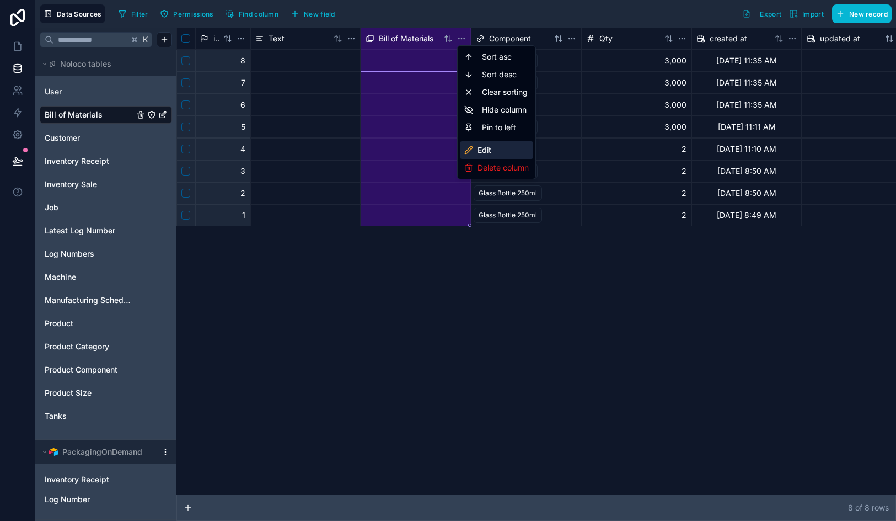
click at [507, 146] on div "Edit" at bounding box center [496, 150] width 73 height 18
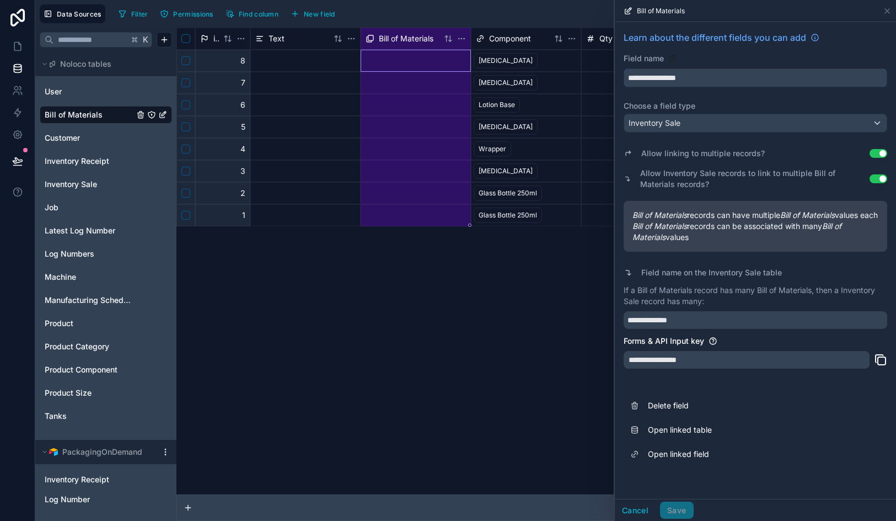
click at [662, 80] on input "**********" at bounding box center [755, 78] width 263 height 18
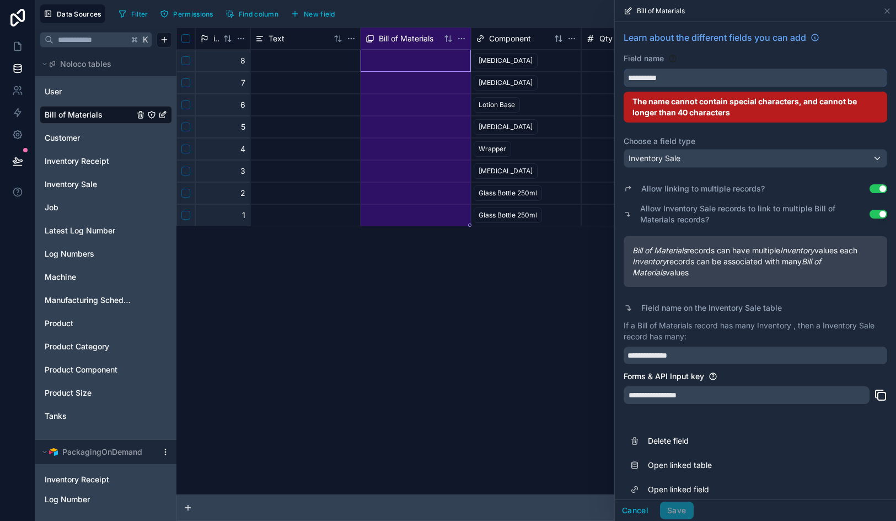
click at [624, 68] on button "*********" at bounding box center [756, 77] width 264 height 19
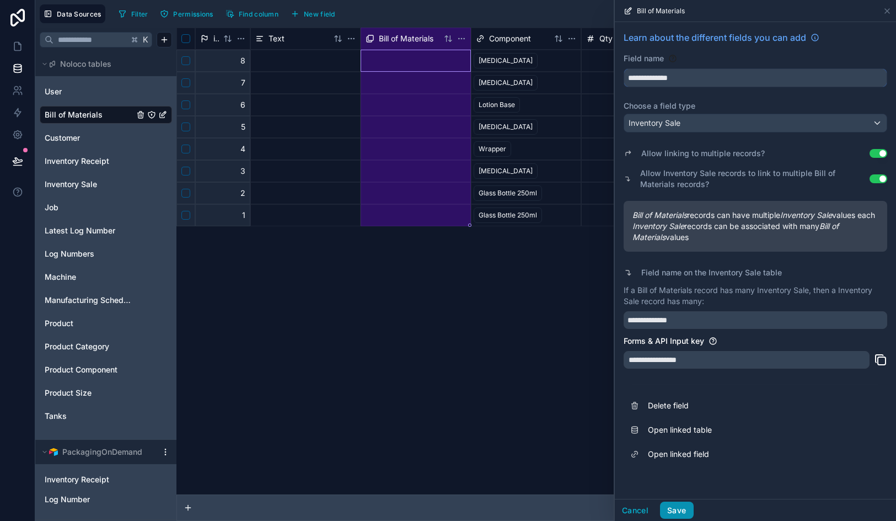
type input "**********"
click at [683, 513] on button "Save" at bounding box center [676, 510] width 33 height 18
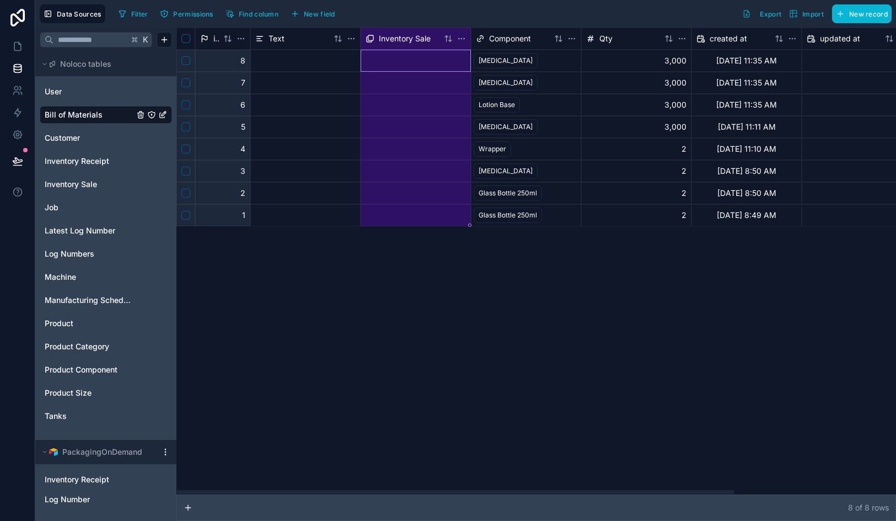
click at [520, 39] on span "Component" at bounding box center [510, 38] width 42 height 11
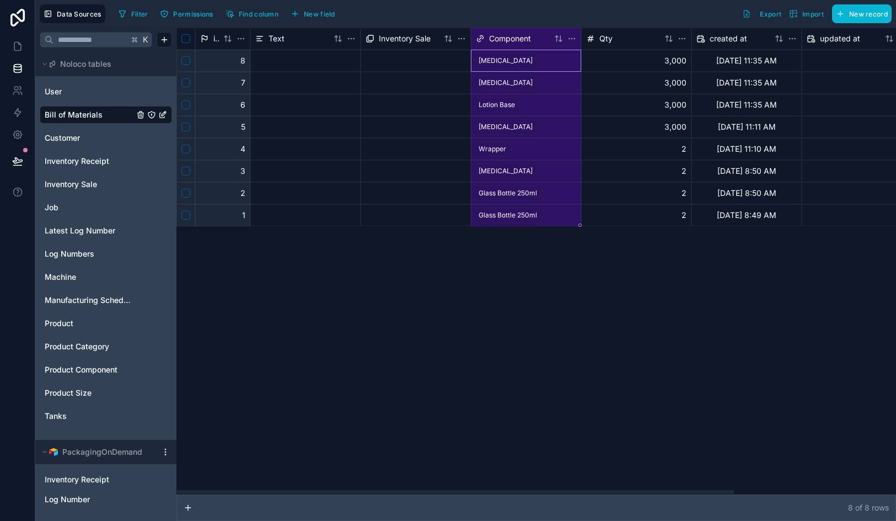
click at [520, 39] on span "Component" at bounding box center [510, 38] width 42 height 11
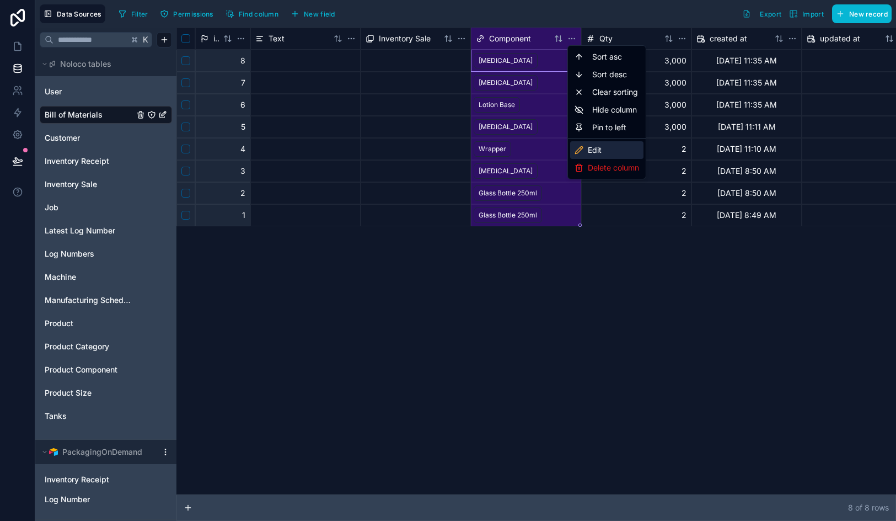
click at [610, 149] on div "Edit" at bounding box center [606, 150] width 73 height 18
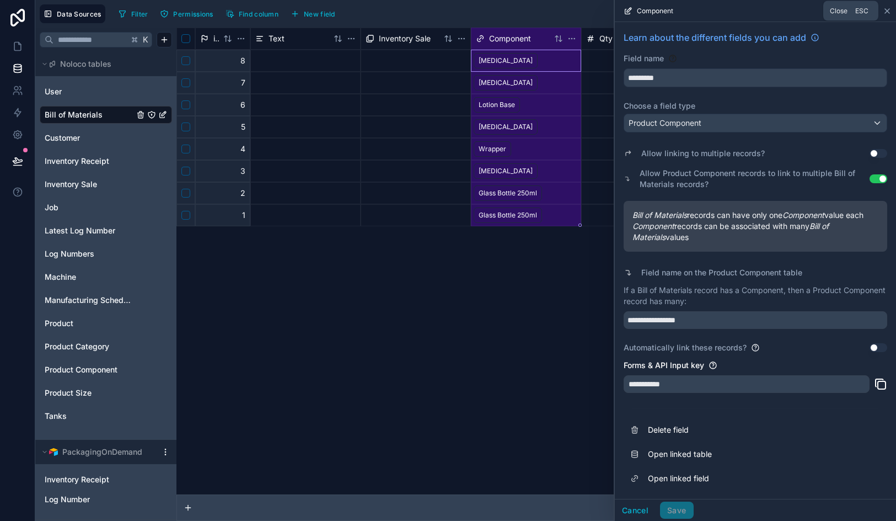
click at [887, 13] on icon at bounding box center [887, 11] width 9 height 9
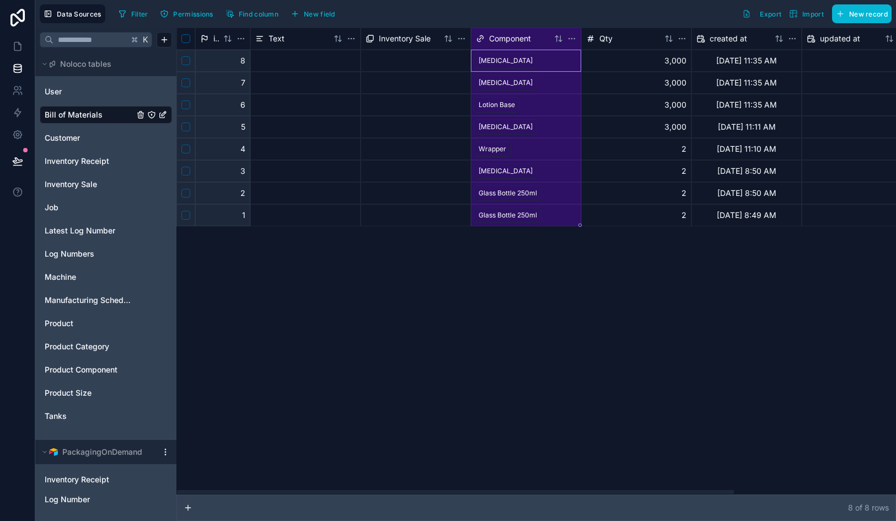
click at [380, 42] on span "Inventory Sale" at bounding box center [405, 38] width 52 height 11
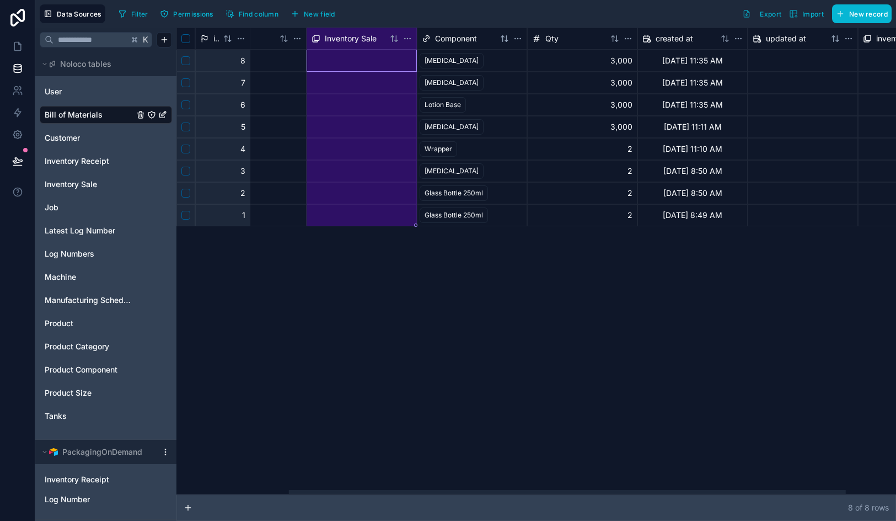
scroll to position [0, 209]
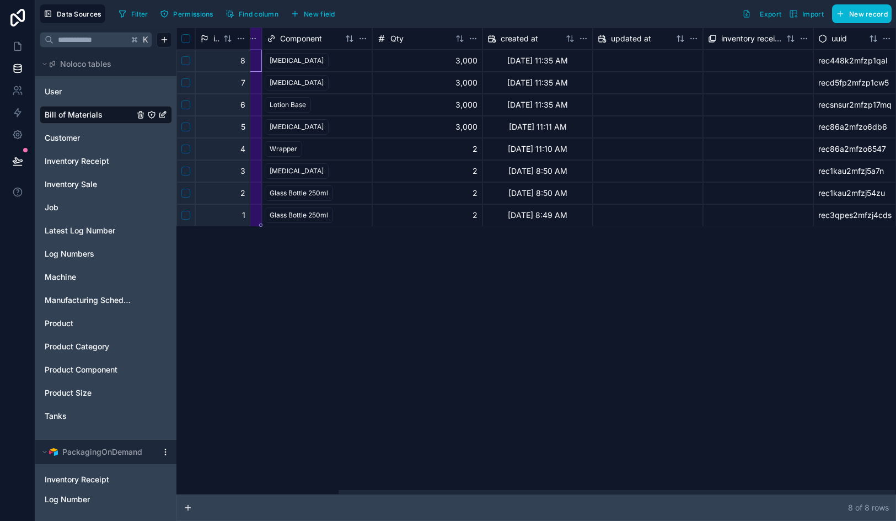
click at [432, 40] on div "Qty" at bounding box center [414, 38] width 74 height 11
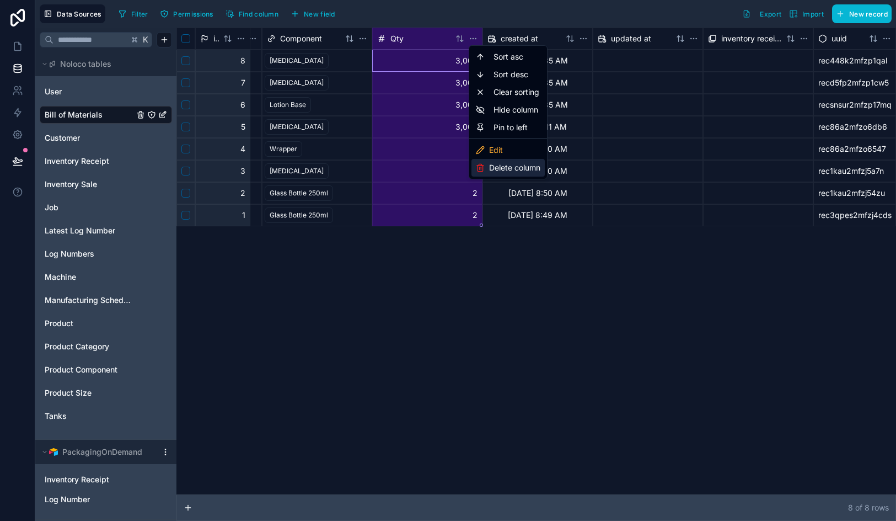
click at [515, 174] on div "Delete column" at bounding box center [508, 168] width 73 height 18
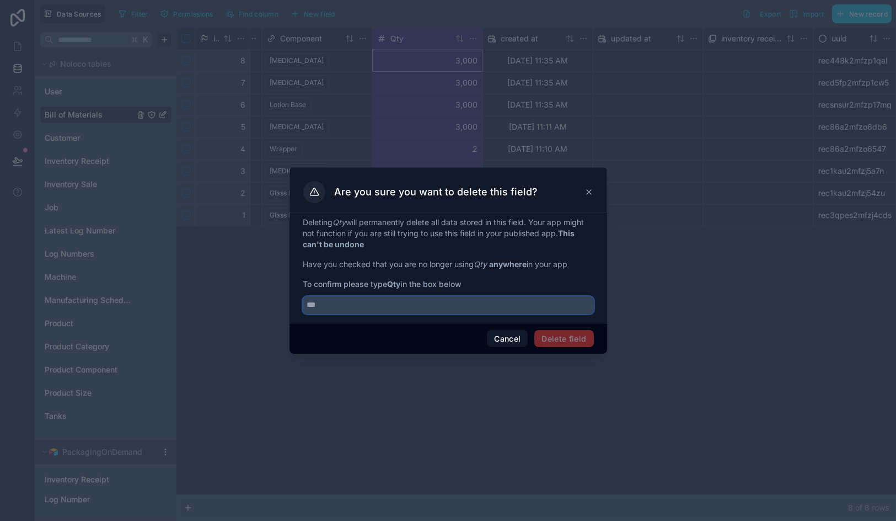
click at [453, 300] on input "text" at bounding box center [448, 305] width 291 height 18
type input "***"
click at [566, 337] on button "Delete field" at bounding box center [564, 339] width 59 height 18
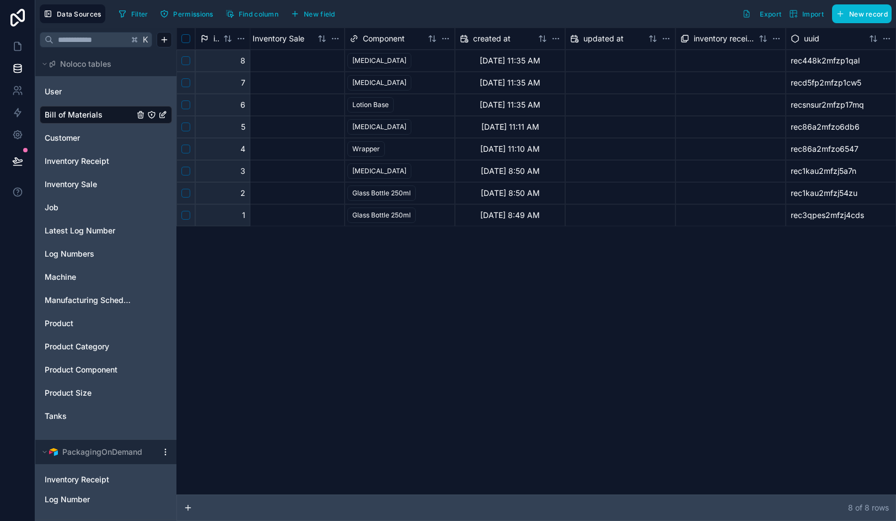
scroll to position [0, 99]
click at [697, 41] on span "inventory receipts collection" at bounding box center [724, 38] width 61 height 11
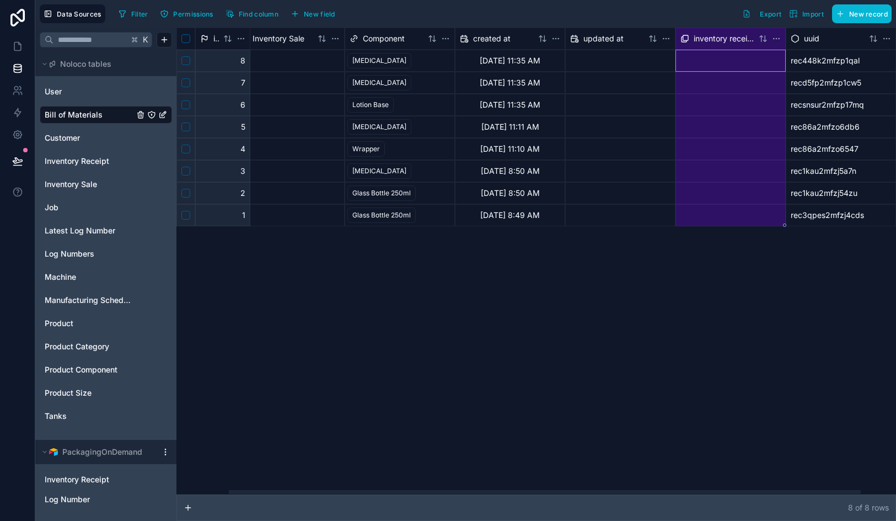
scroll to position [0, 0]
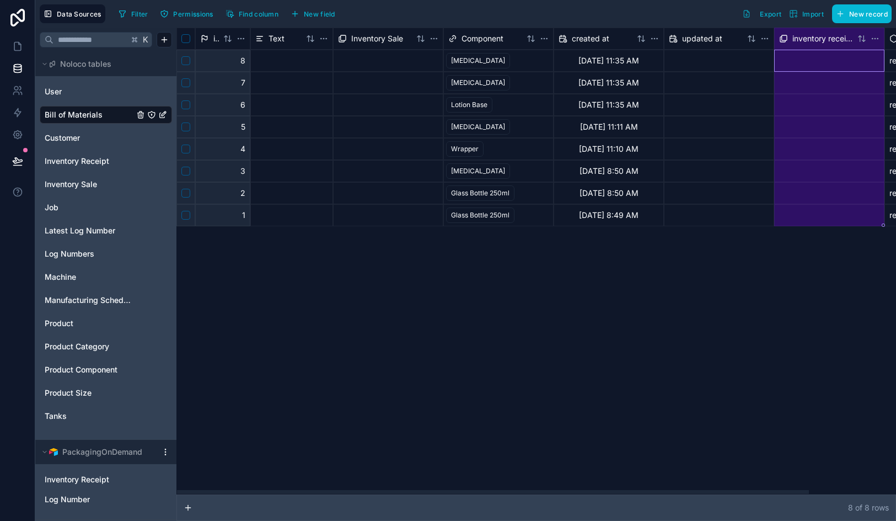
drag, startPoint x: 825, startPoint y: 42, endPoint x: 466, endPoint y: 30, distance: 359.3
click at [466, 30] on div "id Text Inventory Sale Component created at updated at inventory receipts colle…" at bounding box center [586, 39] width 819 height 22
drag, startPoint x: 828, startPoint y: 38, endPoint x: 666, endPoint y: 36, distance: 161.6
click at [666, 36] on div "id Text Inventory Sale Component created at updated at inventory receipts colle…" at bounding box center [586, 39] width 819 height 22
drag, startPoint x: 690, startPoint y: 40, endPoint x: 793, endPoint y: 52, distance: 103.8
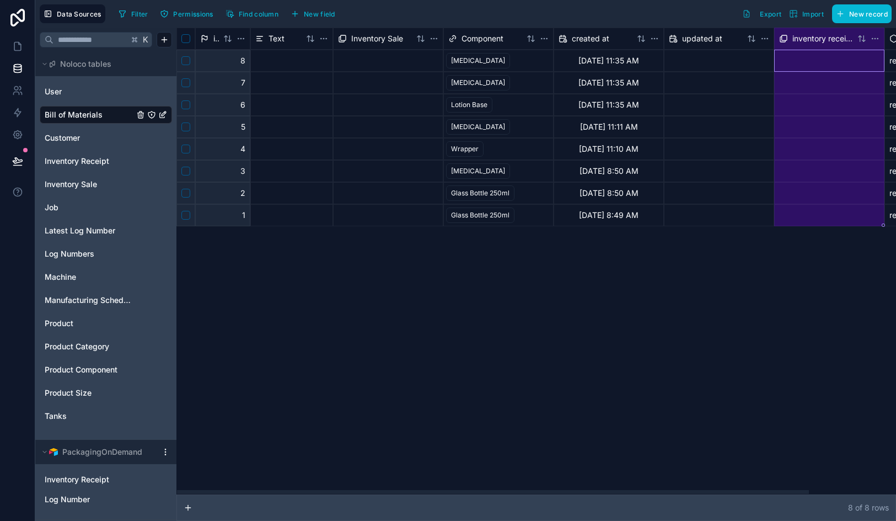
click at [793, 52] on div "id Text Inventory Sale Component created at updated at inventory receipts colle…" at bounding box center [586, 127] width 819 height 199
click at [709, 44] on span "updated at" at bounding box center [702, 38] width 40 height 11
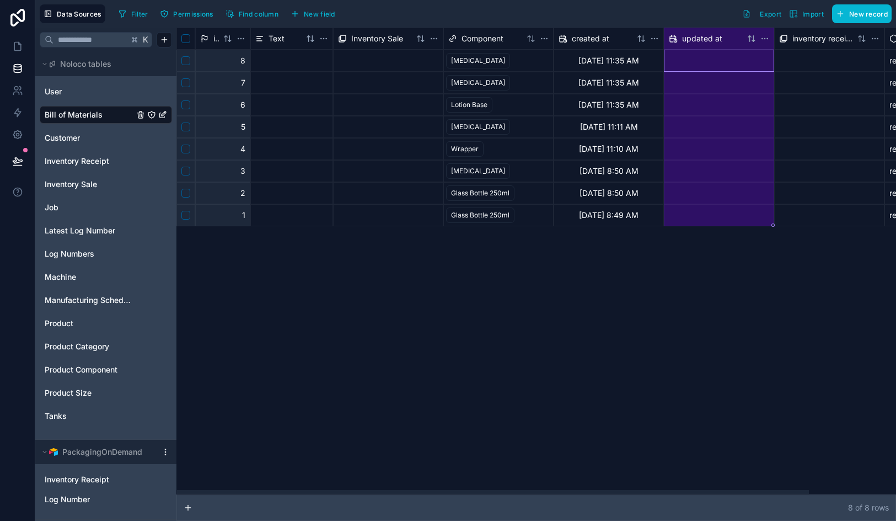
drag, startPoint x: 701, startPoint y: 38, endPoint x: 557, endPoint y: 44, distance: 144.7
click at [557, 44] on div "id Text Inventory Sale Component created at updated at inventory receipts colle…" at bounding box center [586, 39] width 819 height 22
click at [590, 39] on span "created at" at bounding box center [591, 38] width 38 height 11
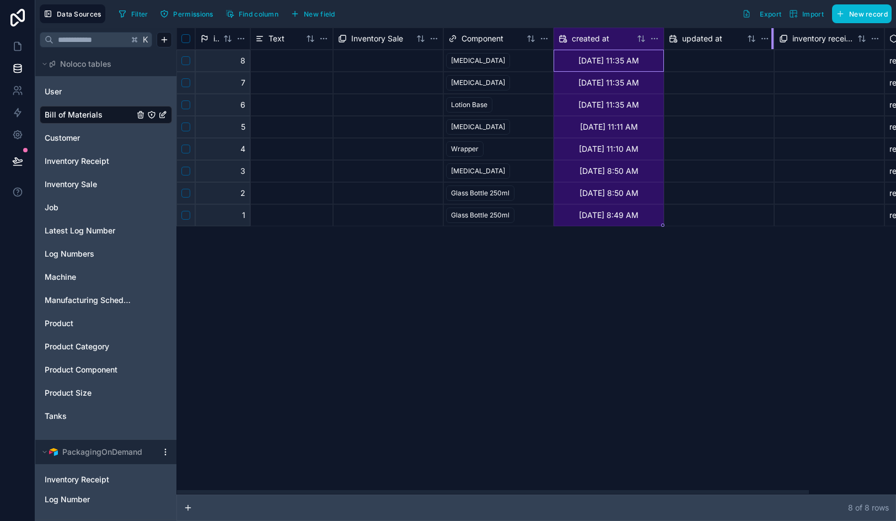
drag, startPoint x: 583, startPoint y: 38, endPoint x: 773, endPoint y: 38, distance: 190.9
click at [773, 38] on div "id Text Inventory Sale Component created at updated at inventory receipts colle…" at bounding box center [586, 39] width 819 height 22
click at [716, 34] on span "updated at" at bounding box center [702, 38] width 40 height 11
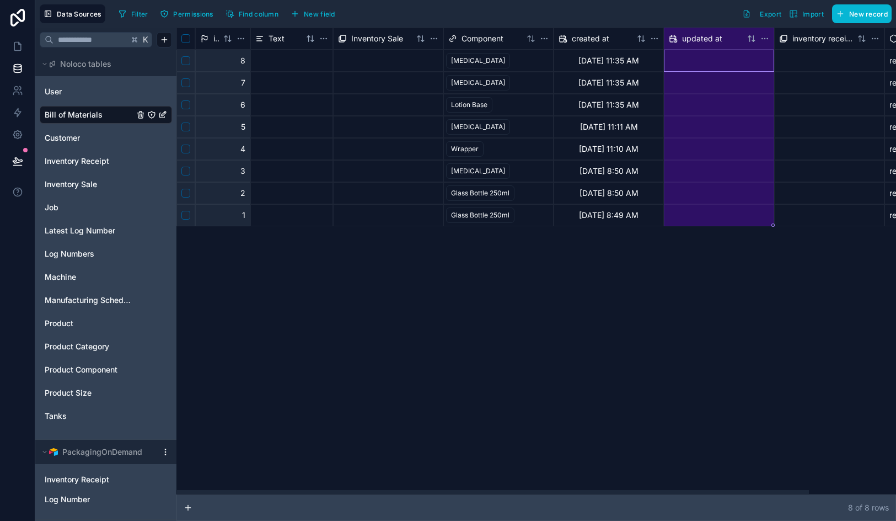
drag, startPoint x: 701, startPoint y: 40, endPoint x: 549, endPoint y: 36, distance: 151.2
click at [549, 36] on div "id Text Inventory Sale Component created at updated at inventory receipts colle…" at bounding box center [586, 39] width 819 height 22
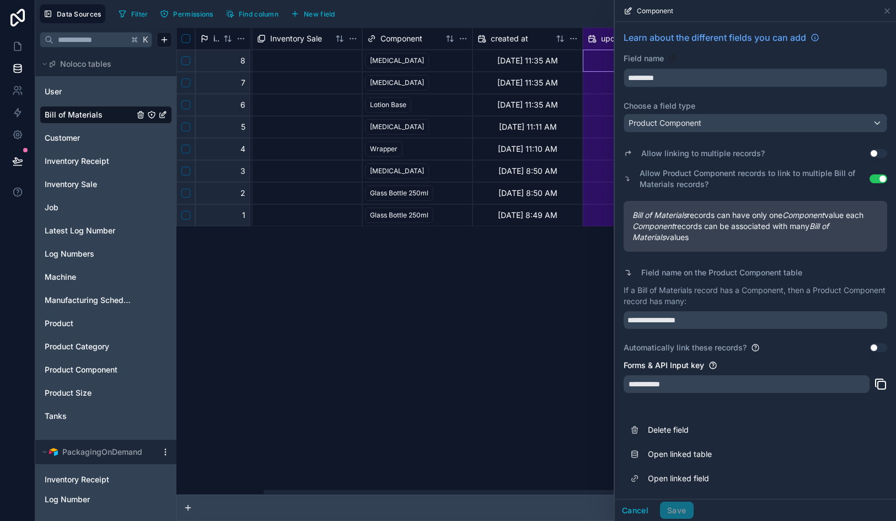
scroll to position [0, 99]
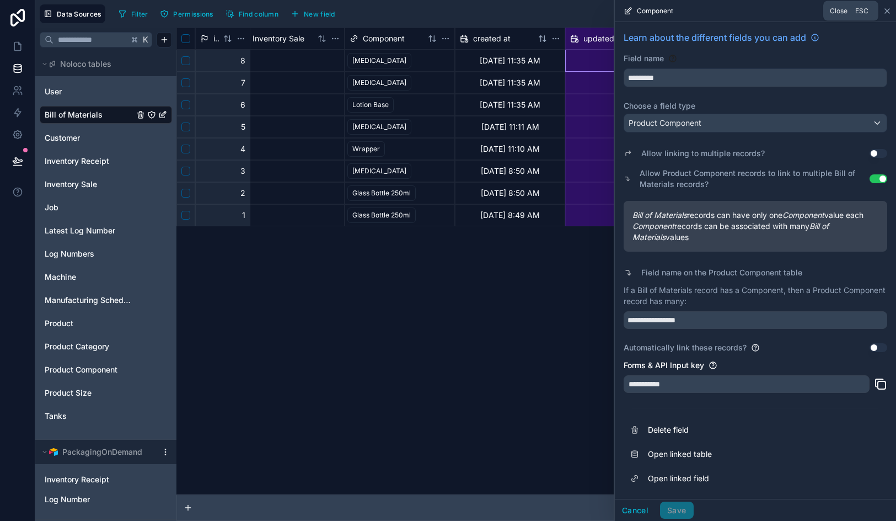
click at [885, 14] on icon at bounding box center [887, 11] width 9 height 9
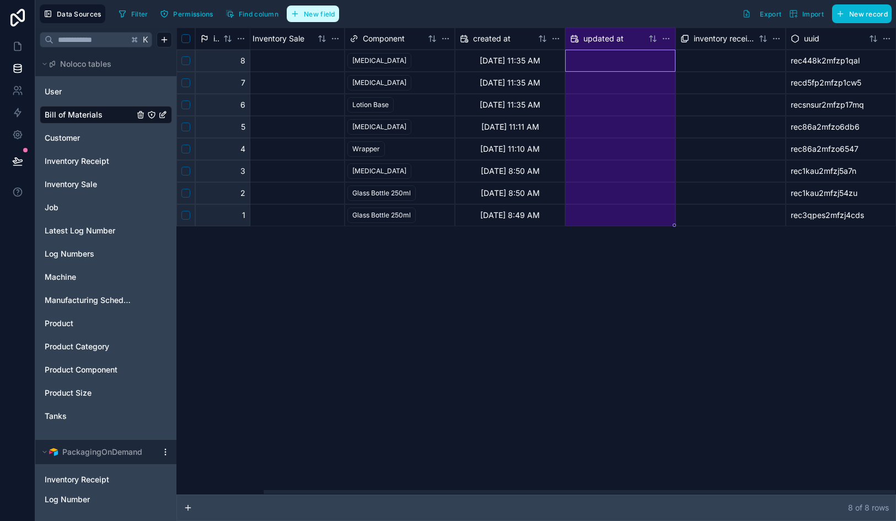
click at [314, 6] on button "New field" at bounding box center [313, 14] width 52 height 17
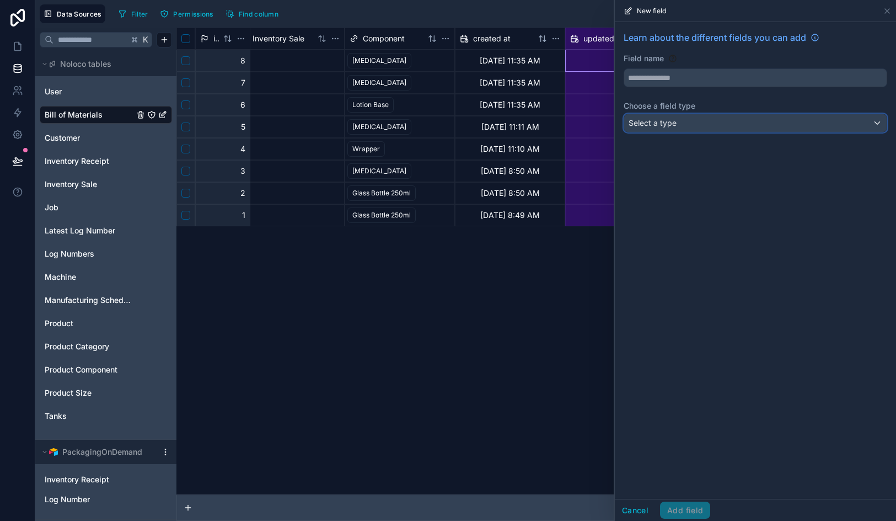
click at [659, 116] on div "Select a type" at bounding box center [755, 123] width 263 height 18
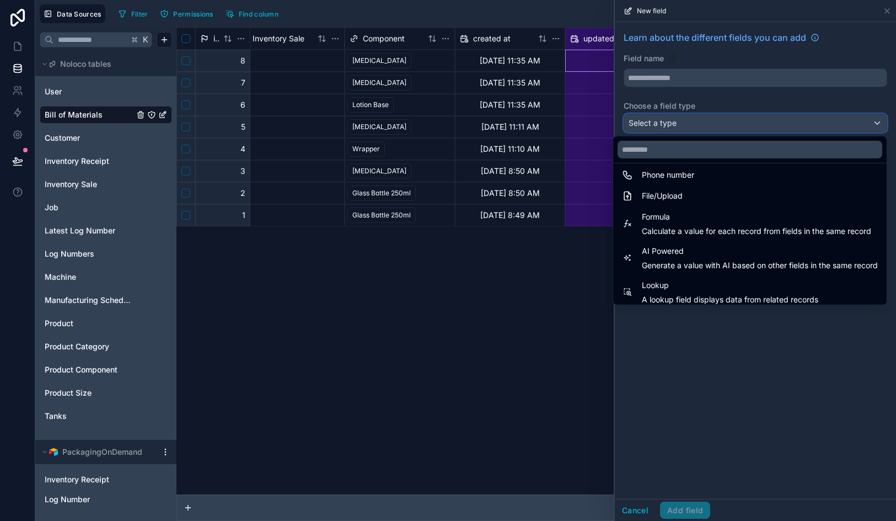
scroll to position [320, 0]
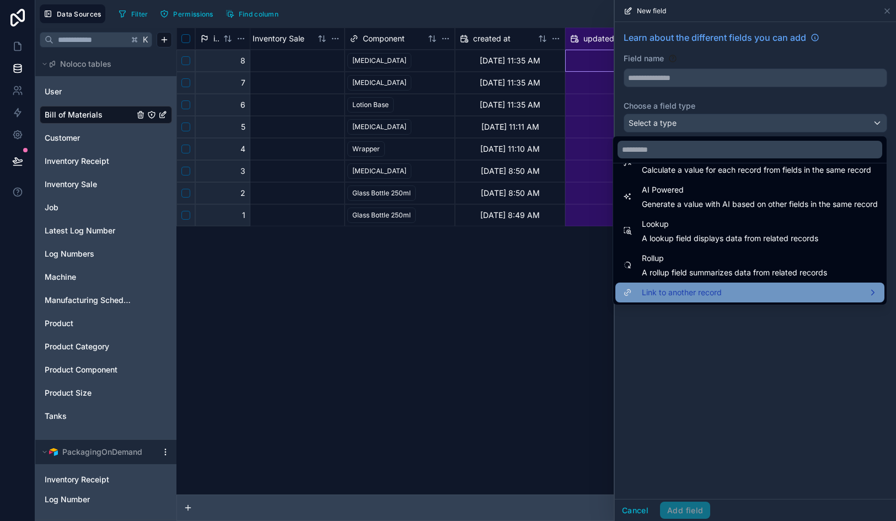
click at [694, 296] on span "Link to another record" at bounding box center [682, 292] width 80 height 13
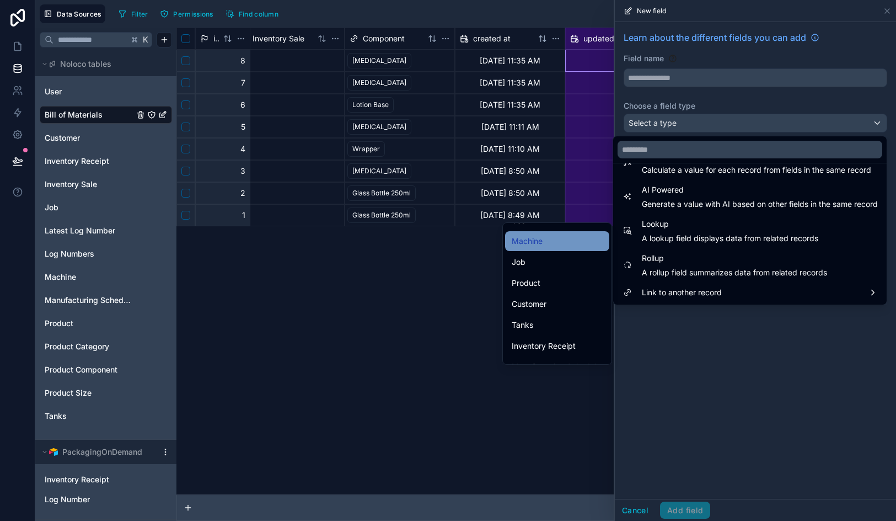
scroll to position [37, 0]
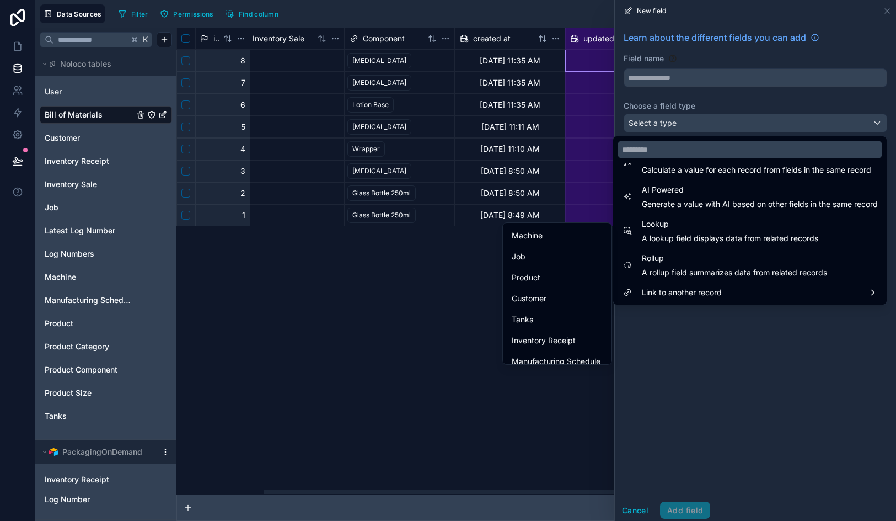
click at [459, 327] on div "id Text Inventory Sale Component created at updated at inventory receipts colle…" at bounding box center [537, 261] width 720 height 467
click at [889, 11] on div at bounding box center [755, 260] width 281 height 521
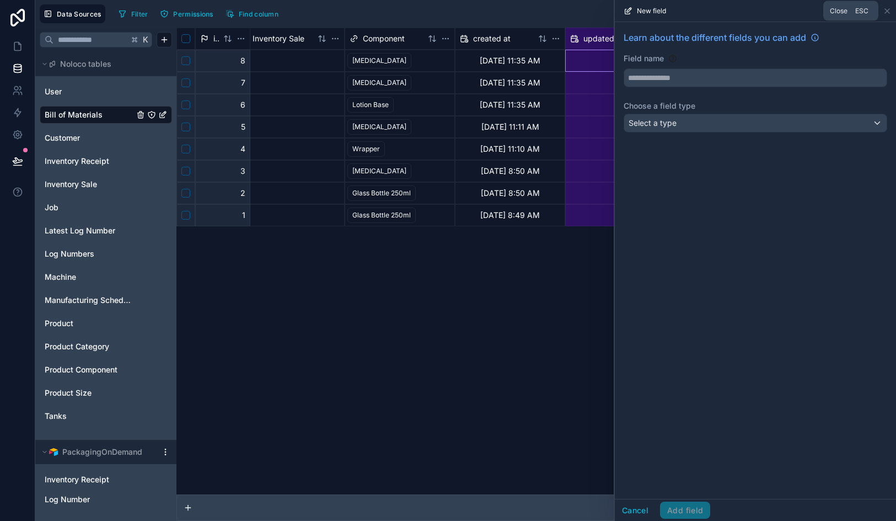
click at [889, 11] on icon at bounding box center [887, 11] width 9 height 9
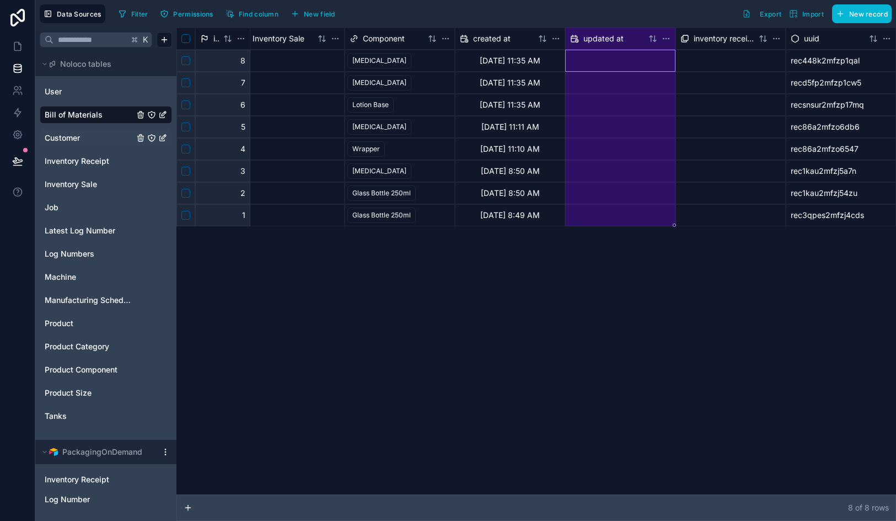
click at [99, 136] on link "Customer" at bounding box center [89, 137] width 89 height 11
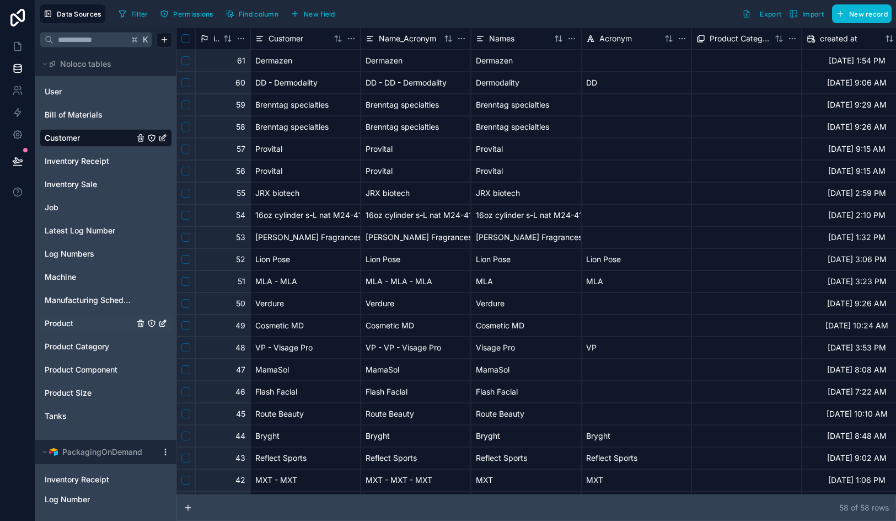
click at [83, 323] on link "Product" at bounding box center [89, 323] width 89 height 11
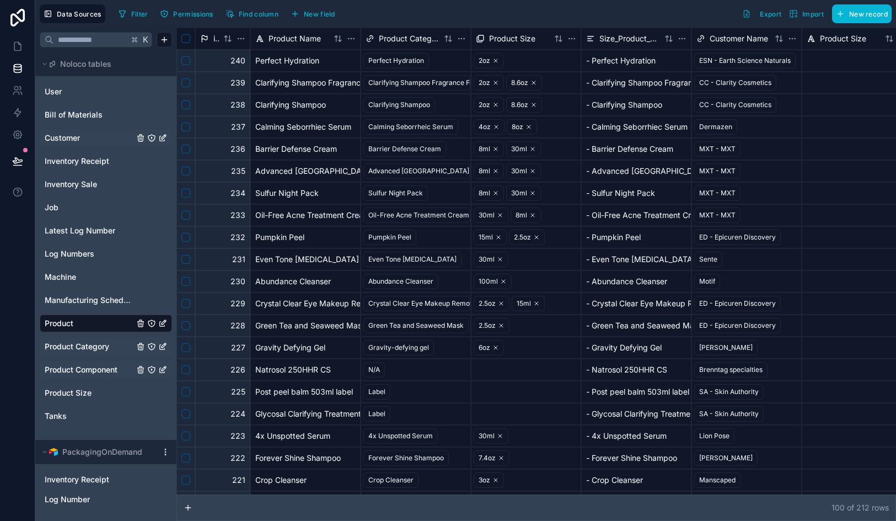
click at [108, 339] on div "Product Category" at bounding box center [106, 347] width 132 height 18
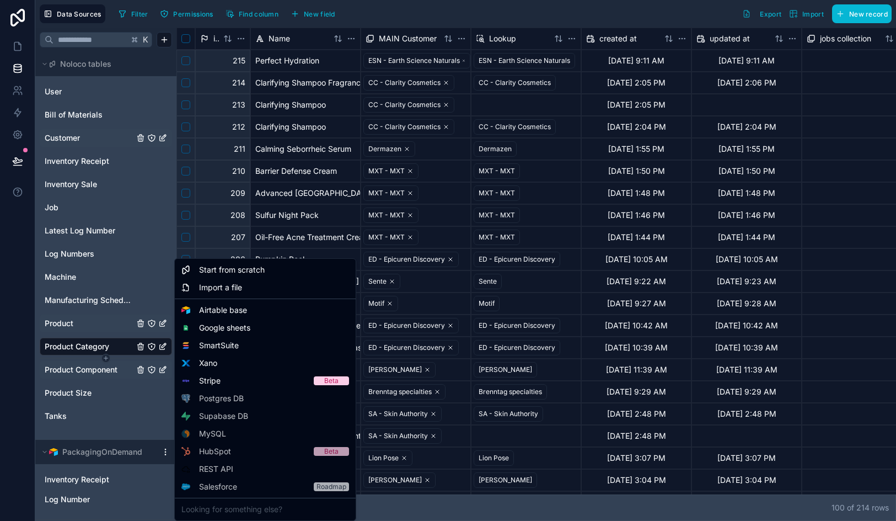
click at [103, 359] on html "Data Sources Filter Permissions Find column New field Export Import New record …" at bounding box center [448, 260] width 896 height 521
click at [100, 322] on html "Data Sources Filter Permissions Find column New field Export Import New record …" at bounding box center [448, 260] width 896 height 521
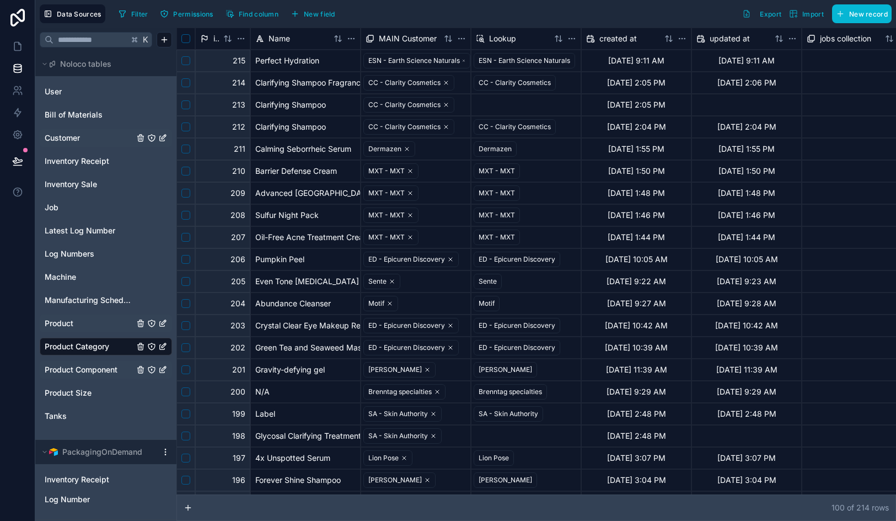
click at [57, 320] on span "Product" at bounding box center [59, 323] width 29 height 11
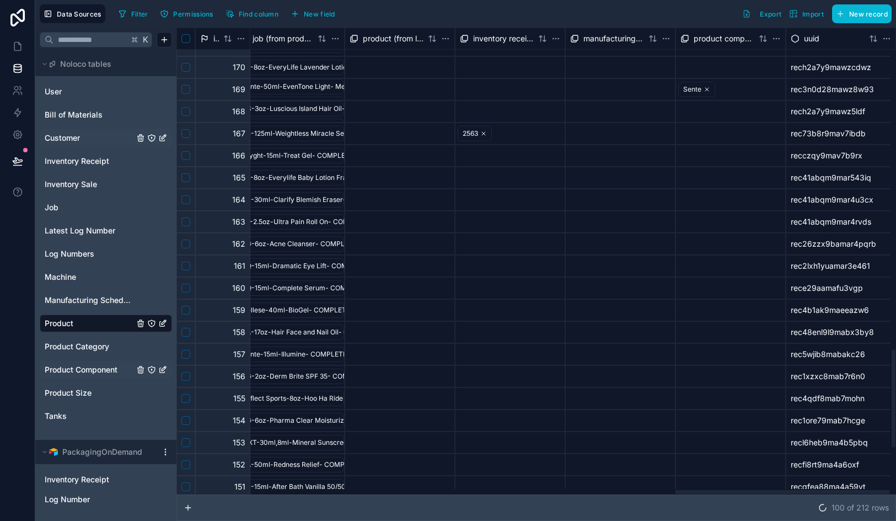
scroll to position [1499, 1671]
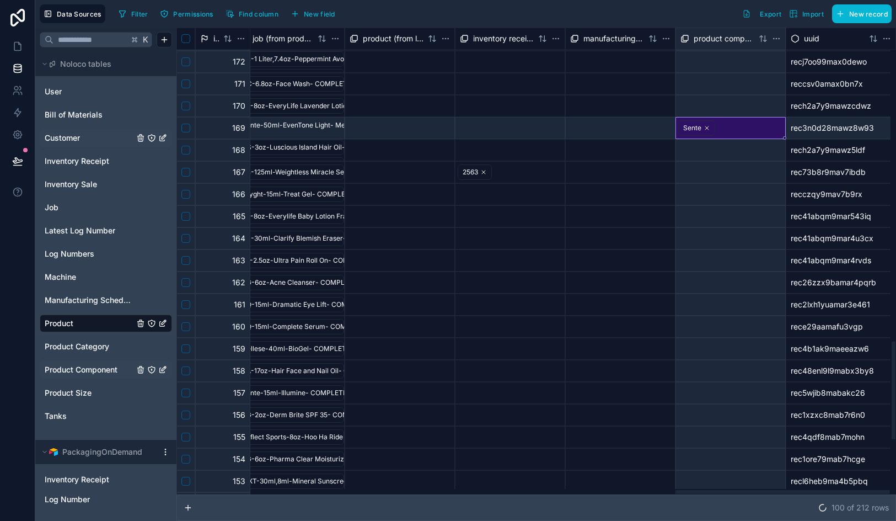
click at [696, 128] on div "Sente" at bounding box center [692, 128] width 18 height 10
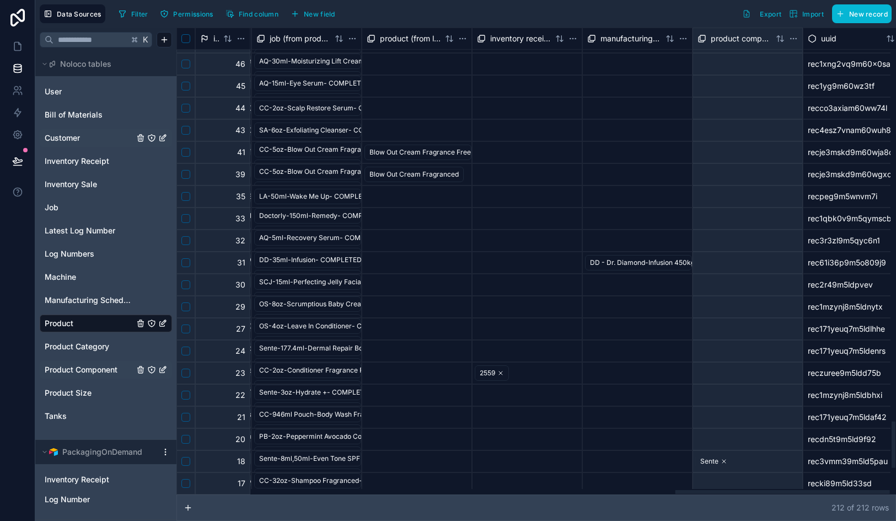
scroll to position [3968, 1671]
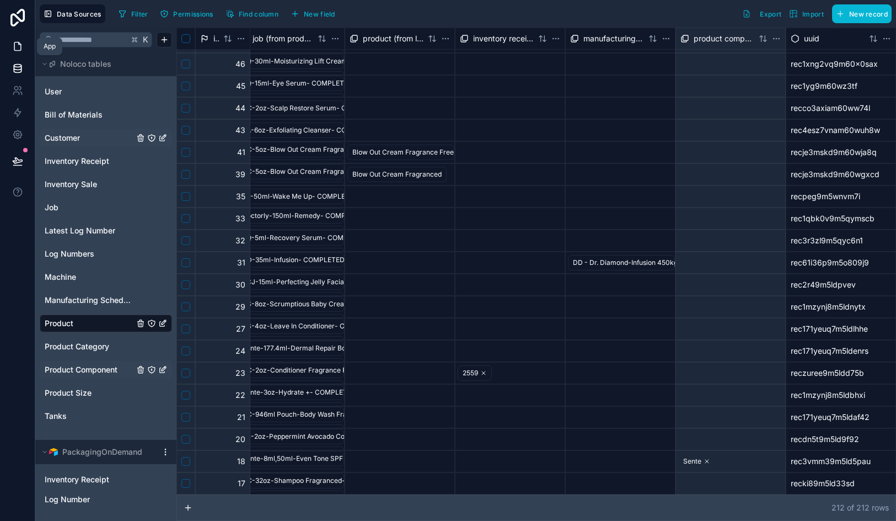
click at [19, 52] on link at bounding box center [17, 46] width 35 height 22
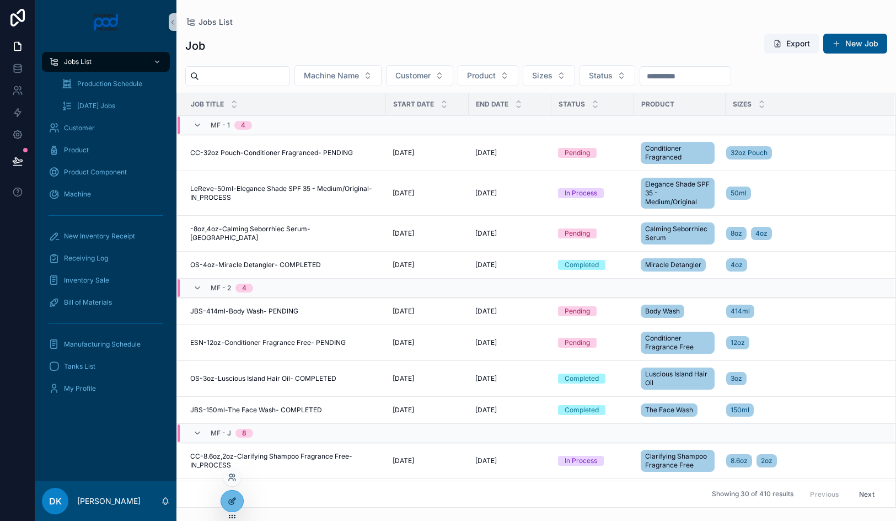
click at [232, 501] on icon at bounding box center [232, 500] width 9 height 9
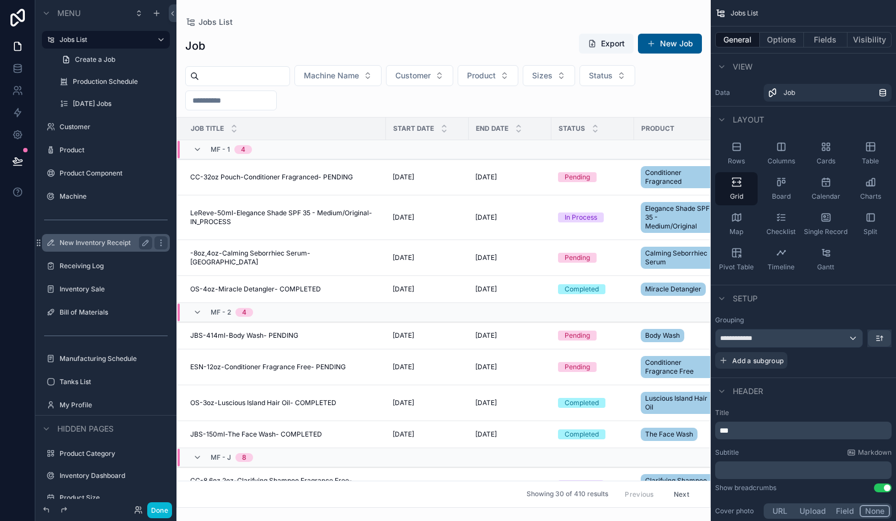
click at [121, 245] on label "New Inventory Receipt" at bounding box center [104, 242] width 88 height 9
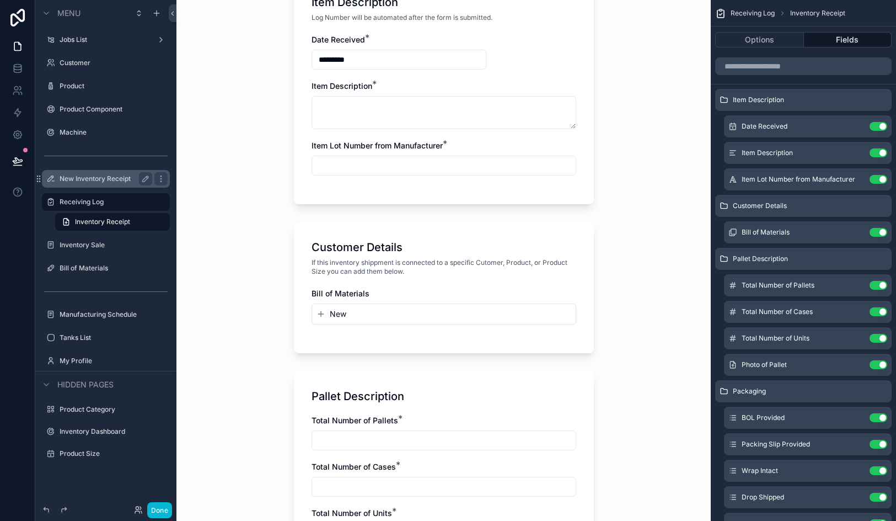
scroll to position [289, 0]
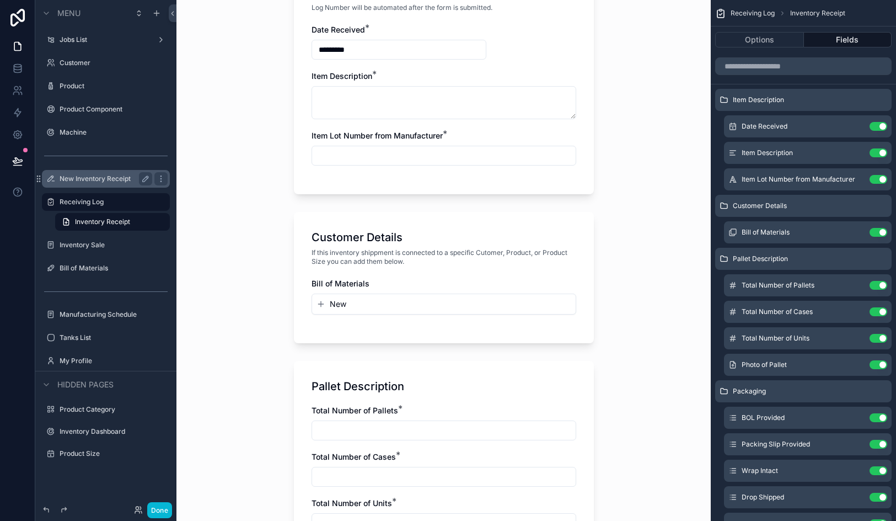
click at [334, 308] on span "New" at bounding box center [338, 303] width 17 height 11
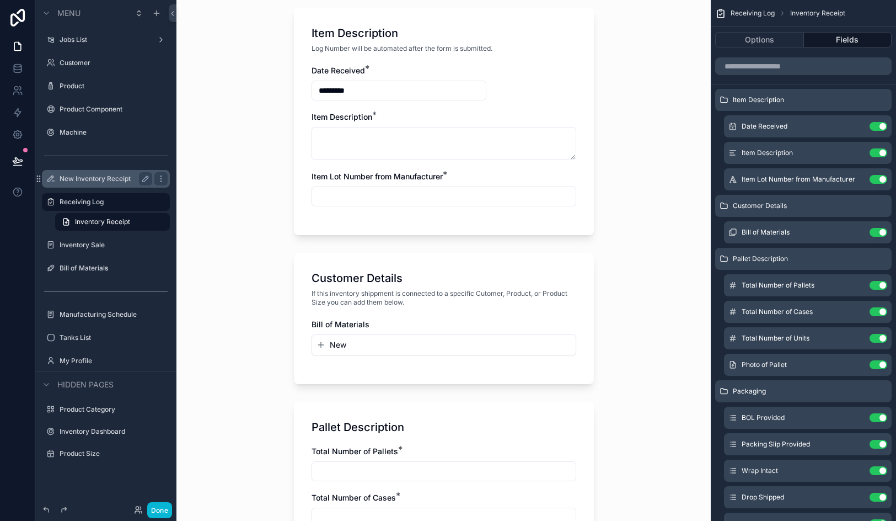
scroll to position [285, 0]
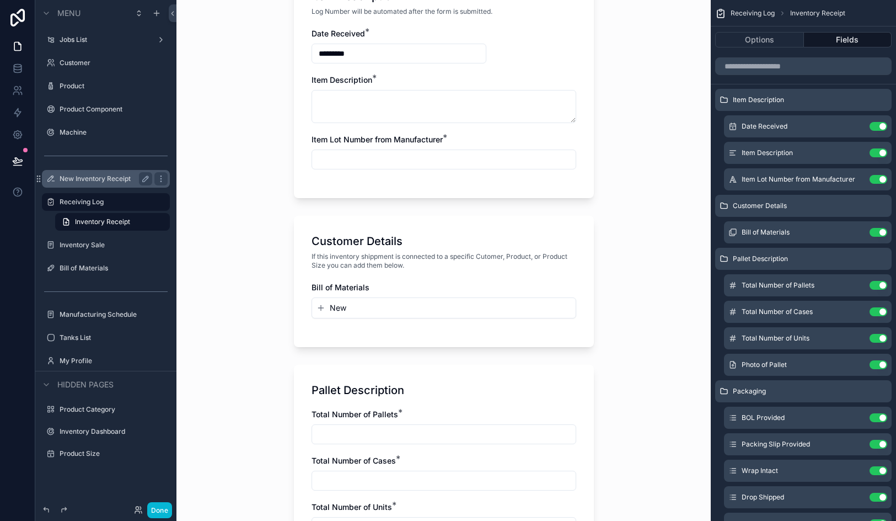
click at [335, 308] on span "New" at bounding box center [338, 307] width 17 height 11
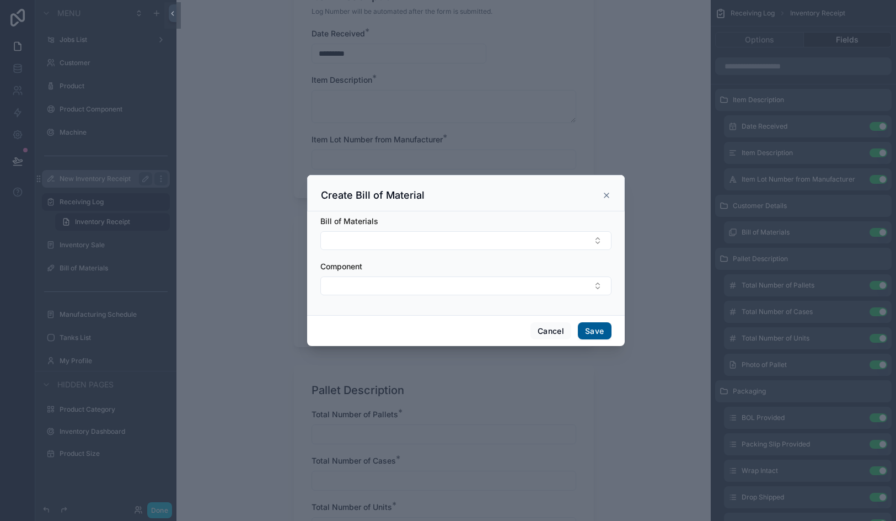
click at [610, 196] on icon "scrollable content" at bounding box center [606, 195] width 9 height 9
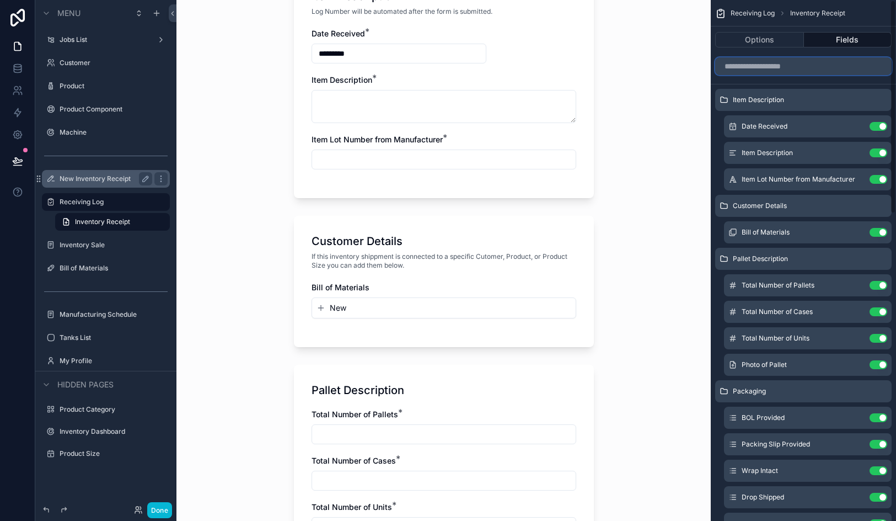
click at [766, 64] on input "scrollable content" at bounding box center [803, 66] width 177 height 18
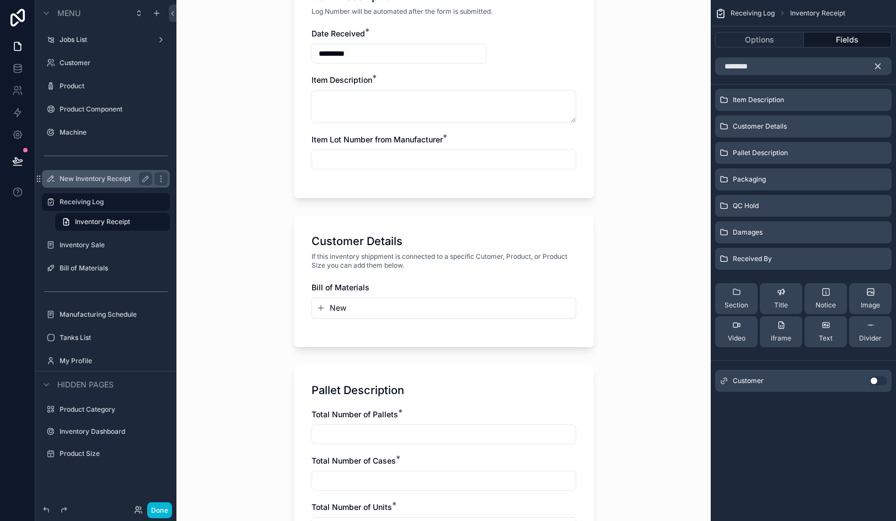
click at [883, 378] on button "Use setting" at bounding box center [879, 380] width 18 height 9
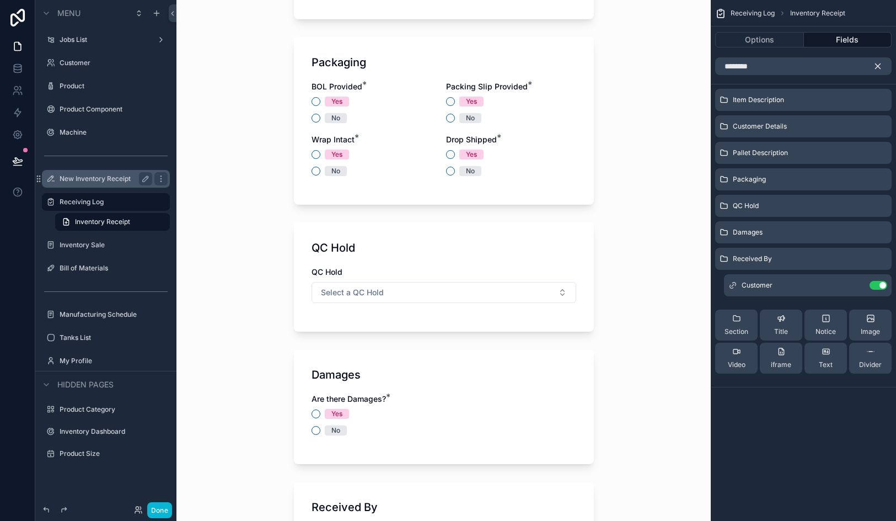
scroll to position [1145, 0]
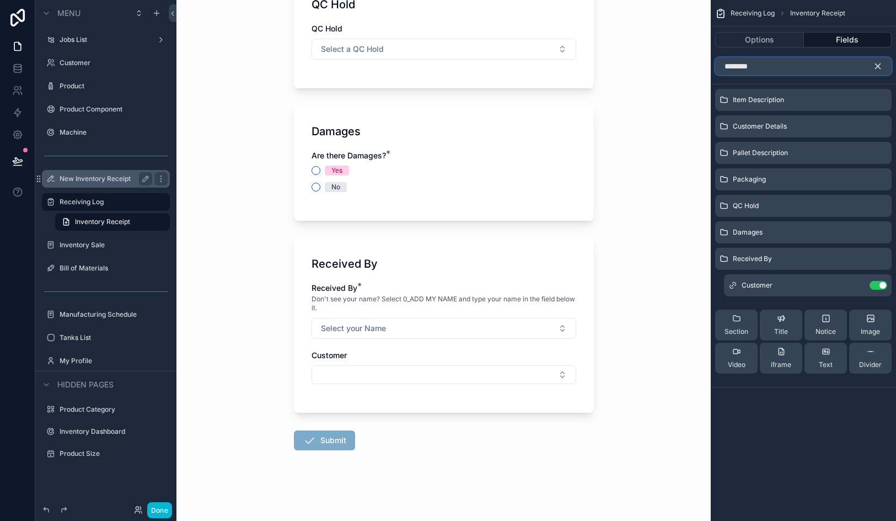
click at [794, 60] on input "********" at bounding box center [803, 66] width 177 height 18
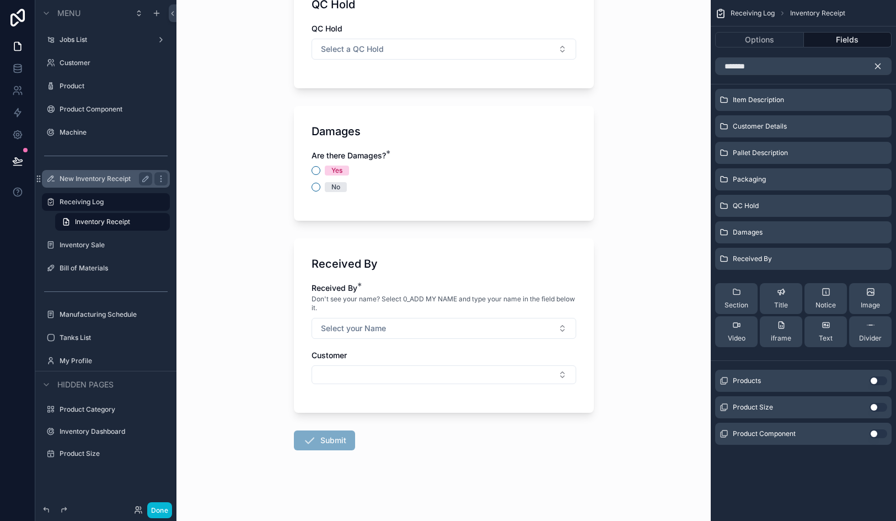
click at [877, 382] on button "Use setting" at bounding box center [879, 380] width 18 height 9
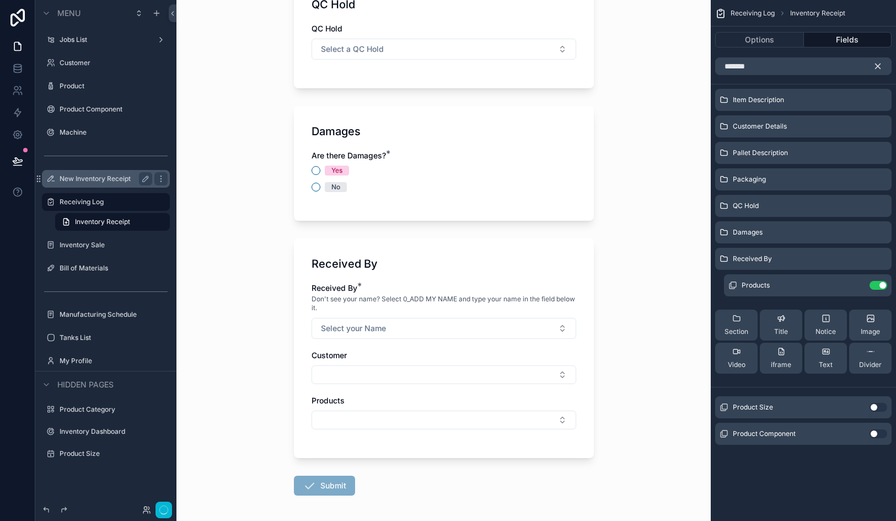
scroll to position [0, 0]
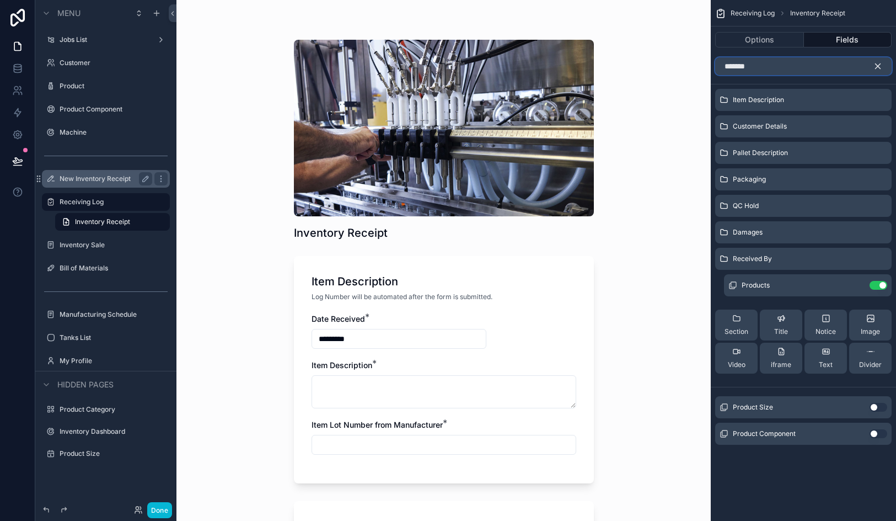
click at [798, 72] on input "*******" at bounding box center [803, 66] width 177 height 18
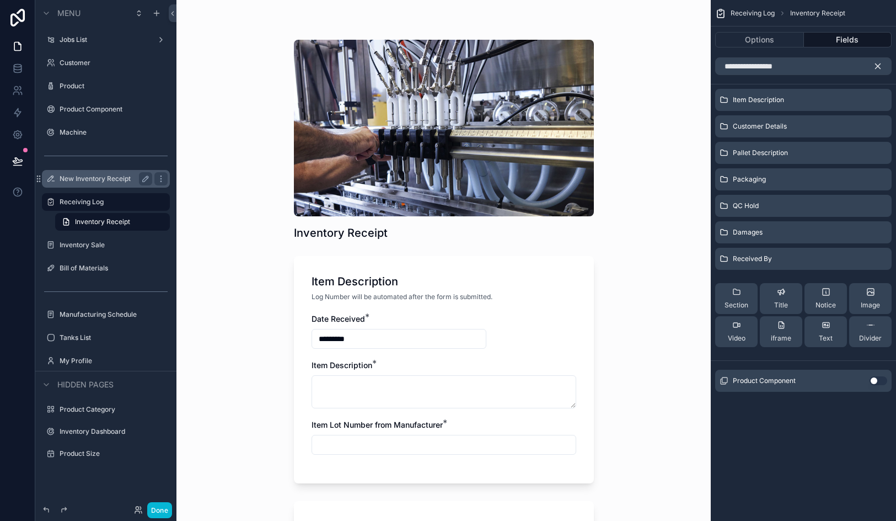
click at [877, 381] on button "Use setting" at bounding box center [879, 380] width 18 height 9
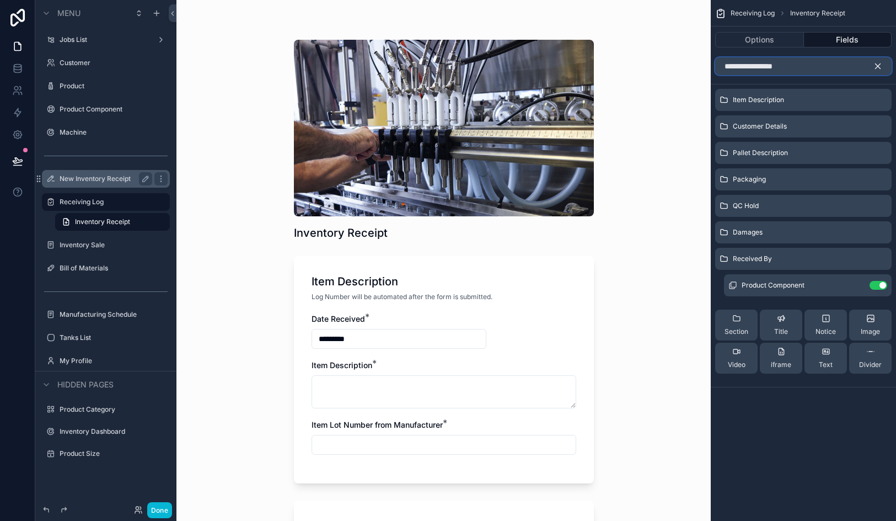
click at [780, 66] on input "**********" at bounding box center [803, 66] width 177 height 18
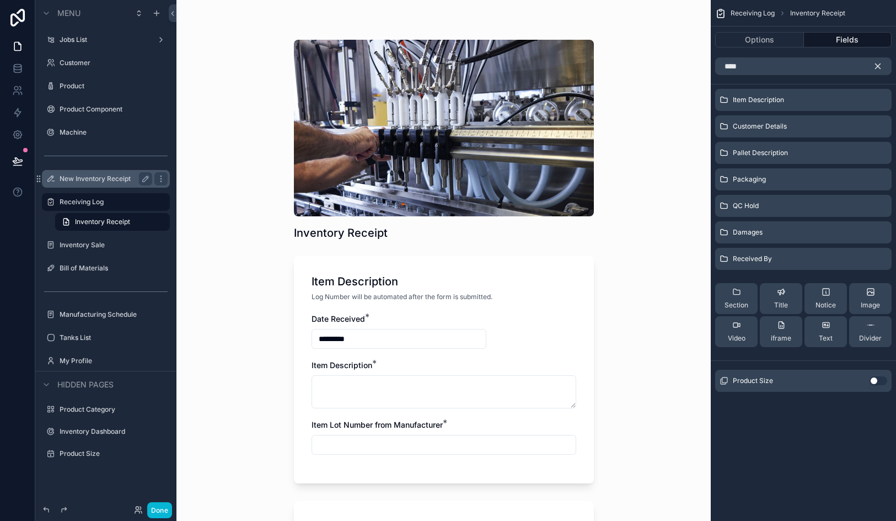
click at [876, 380] on button "Use setting" at bounding box center [879, 380] width 18 height 9
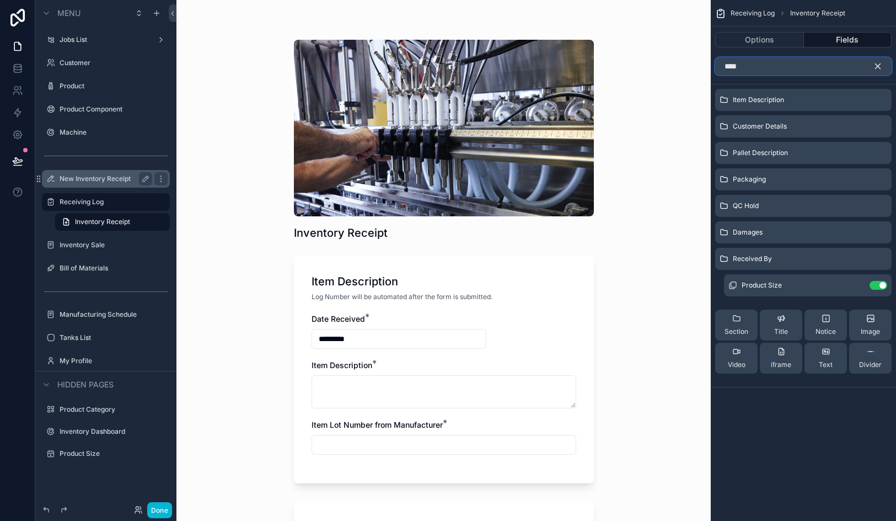
click at [765, 68] on input "****" at bounding box center [803, 66] width 177 height 18
type input "***"
click at [883, 67] on button "scrollable content" at bounding box center [882, 66] width 19 height 18
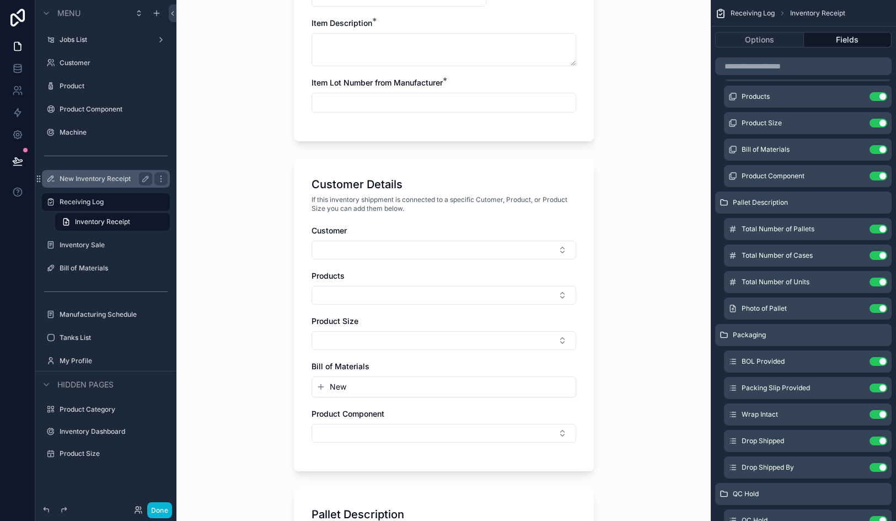
scroll to position [343, 0]
click at [502, 243] on button "Select Button" at bounding box center [444, 249] width 265 height 19
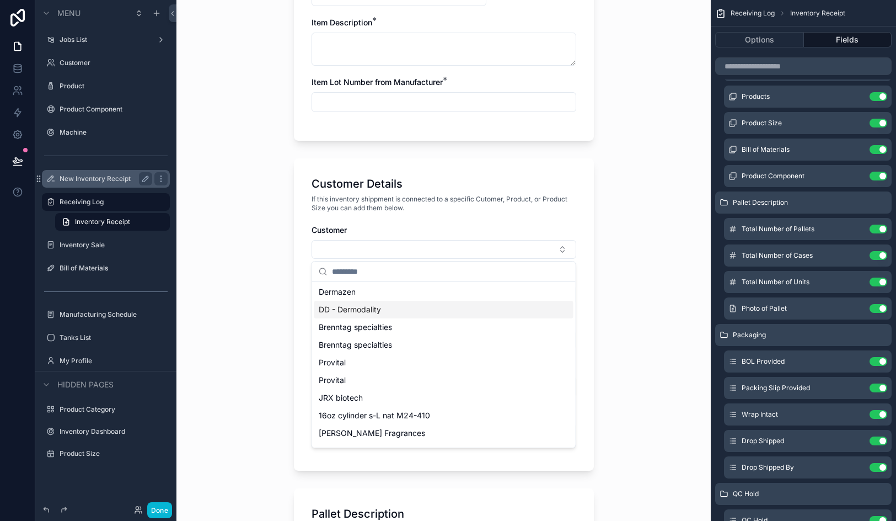
scroll to position [0, 0]
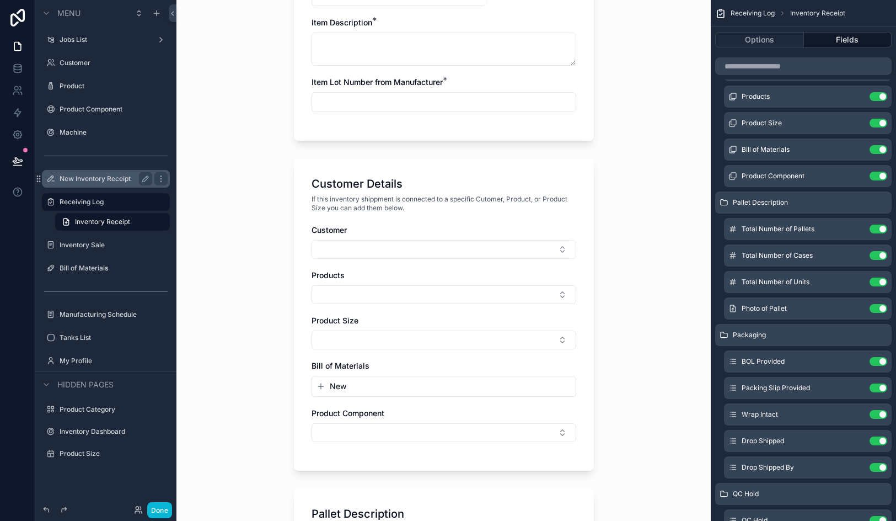
click at [464, 227] on div "Customer" at bounding box center [444, 230] width 265 height 11
click at [340, 388] on span "New" at bounding box center [338, 386] width 17 height 11
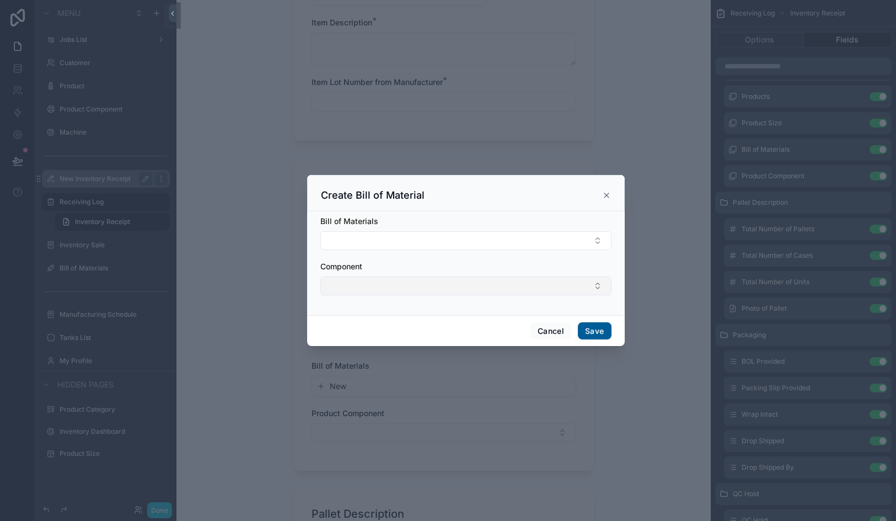
click at [370, 288] on button "Select Button" at bounding box center [465, 285] width 291 height 19
click at [608, 197] on icon "scrollable content" at bounding box center [606, 195] width 9 height 9
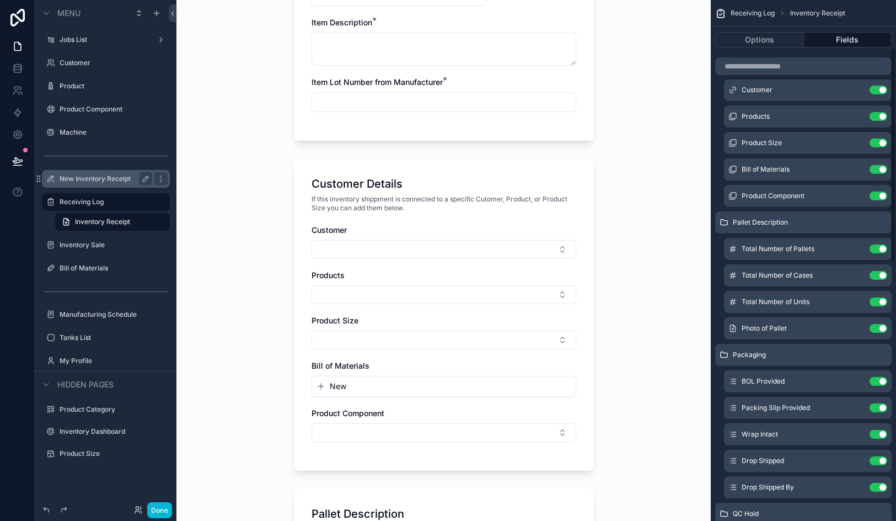
scroll to position [117, 0]
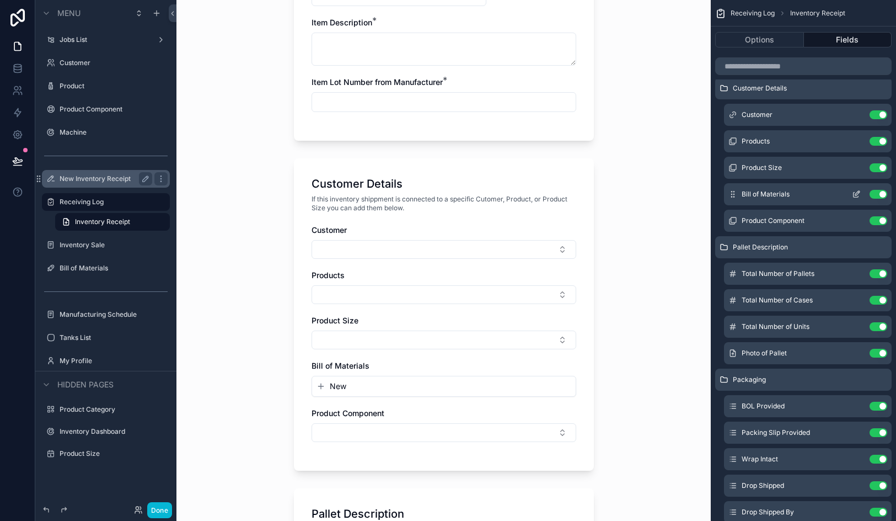
click at [884, 195] on button "Use setting" at bounding box center [879, 194] width 18 height 9
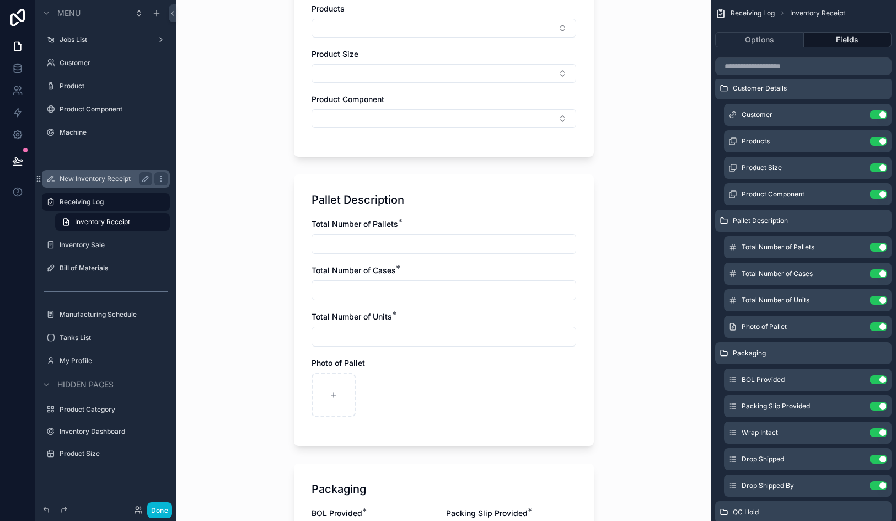
scroll to position [401, 0]
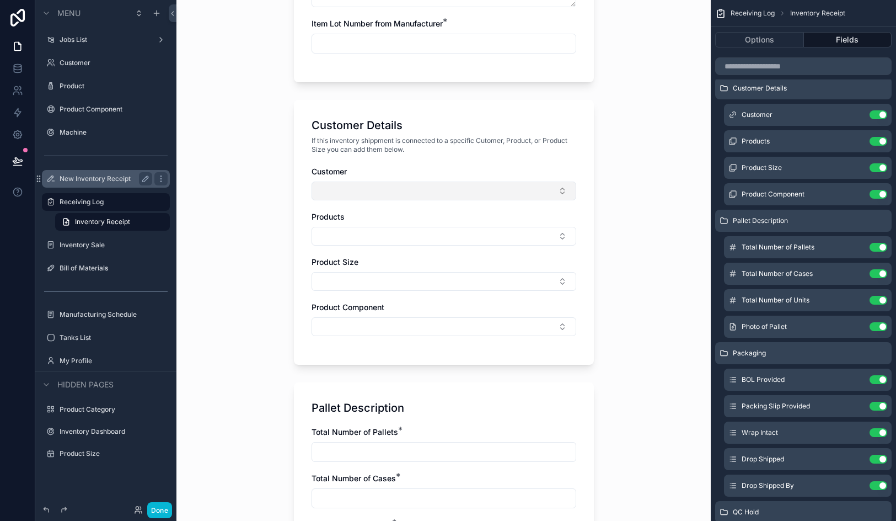
click at [467, 190] on button "Select Button" at bounding box center [444, 190] width 265 height 19
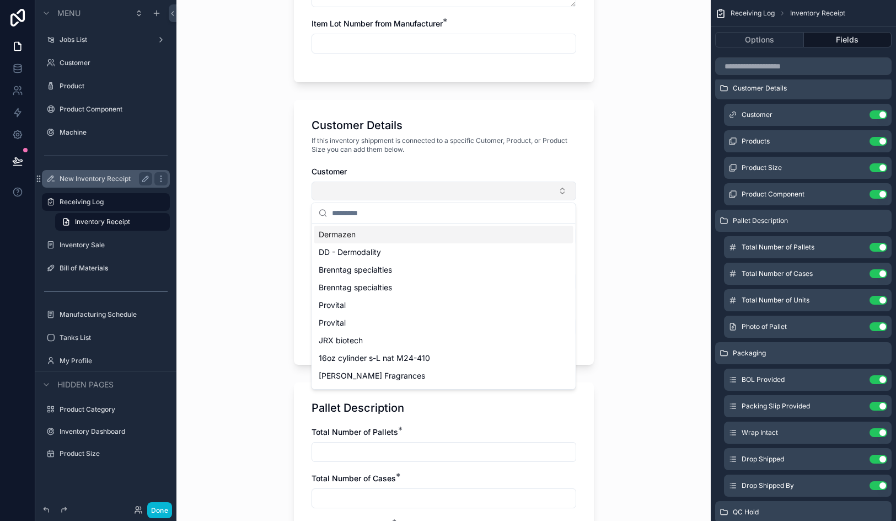
click at [467, 190] on button "Select Button" at bounding box center [444, 190] width 265 height 19
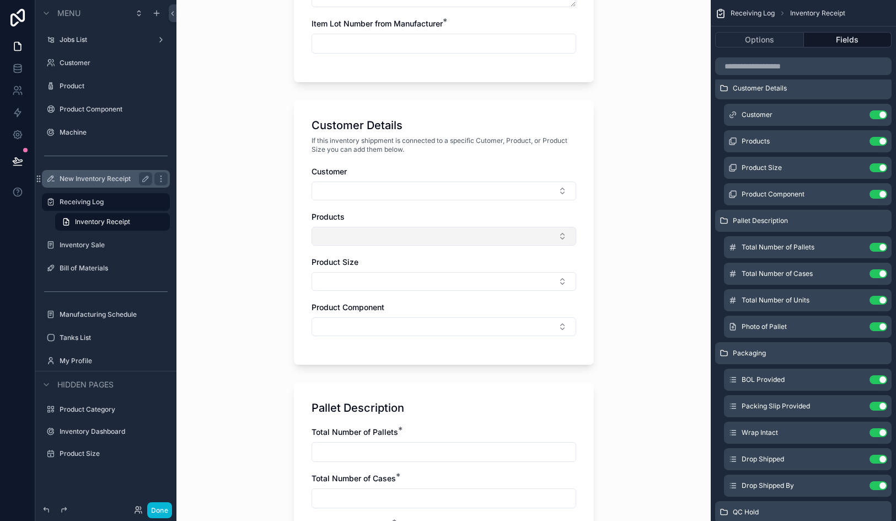
click at [462, 231] on button "Select Button" at bounding box center [444, 236] width 265 height 19
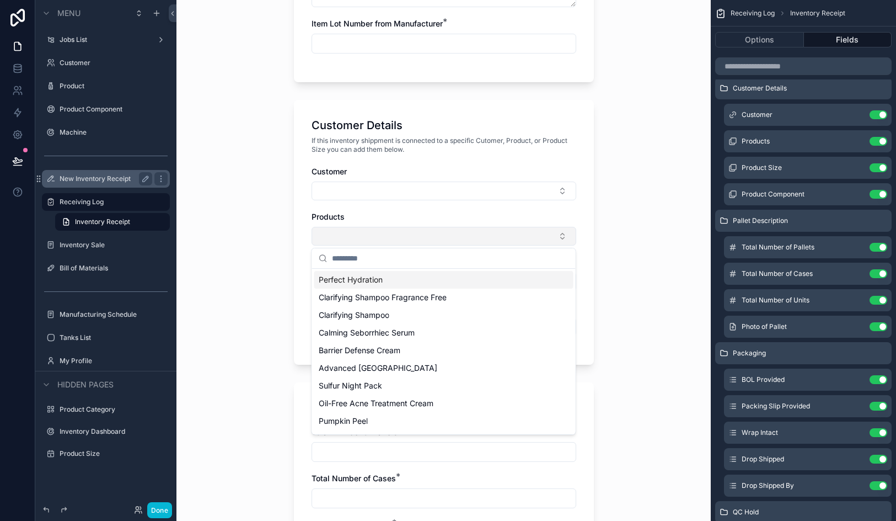
click at [462, 231] on button "Select Button" at bounding box center [444, 236] width 265 height 19
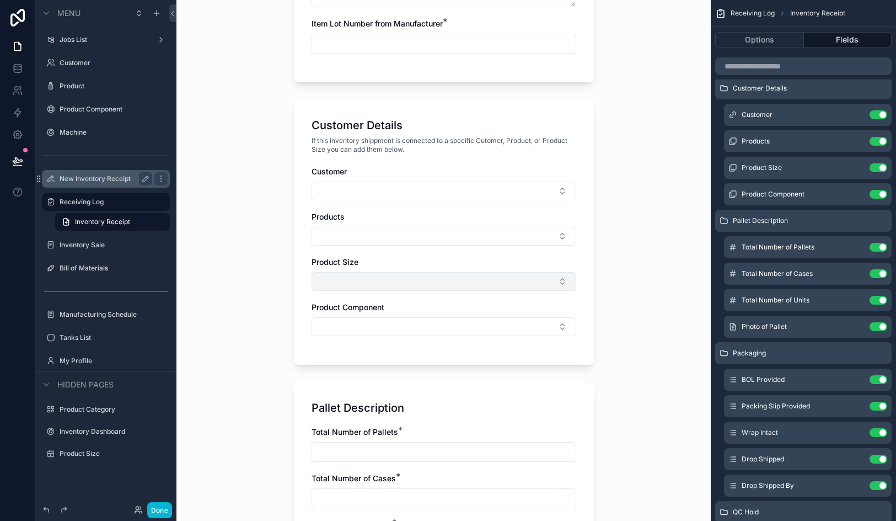
click at [451, 287] on button "Select Button" at bounding box center [444, 281] width 265 height 19
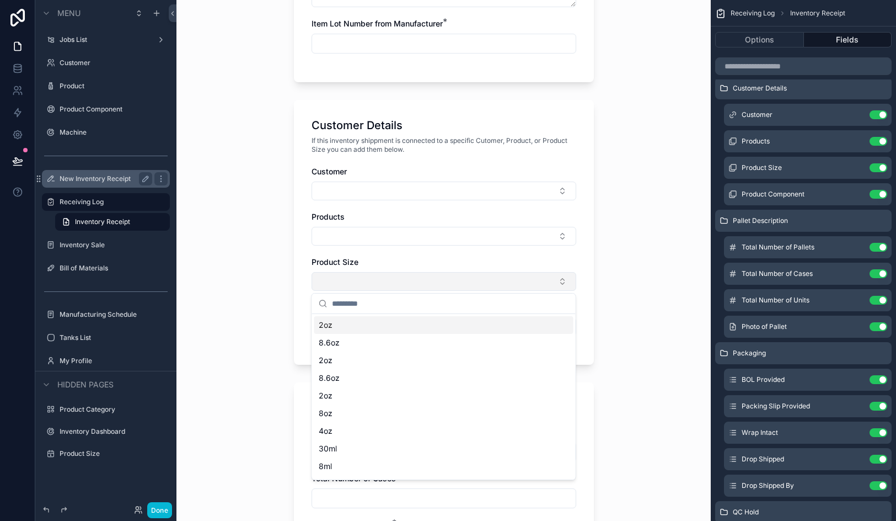
click at [451, 287] on button "Select Button" at bounding box center [444, 281] width 265 height 19
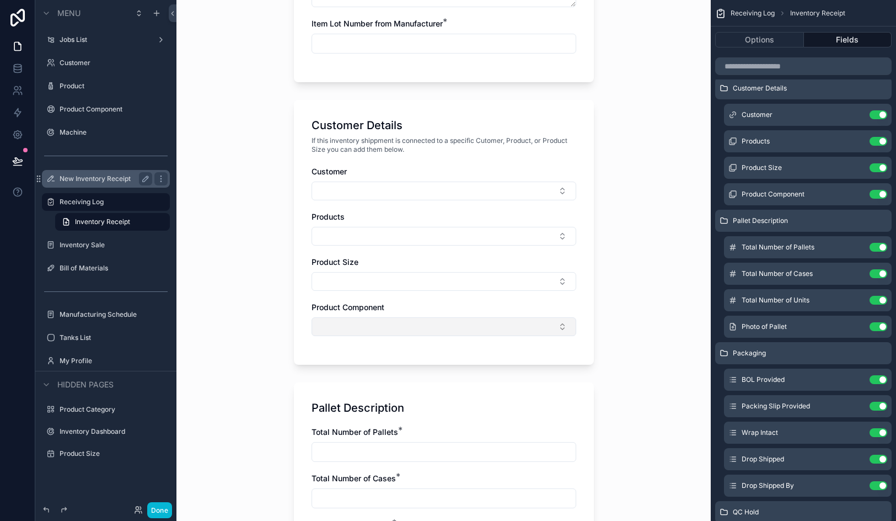
click at [450, 328] on button "Select Button" at bounding box center [444, 326] width 265 height 19
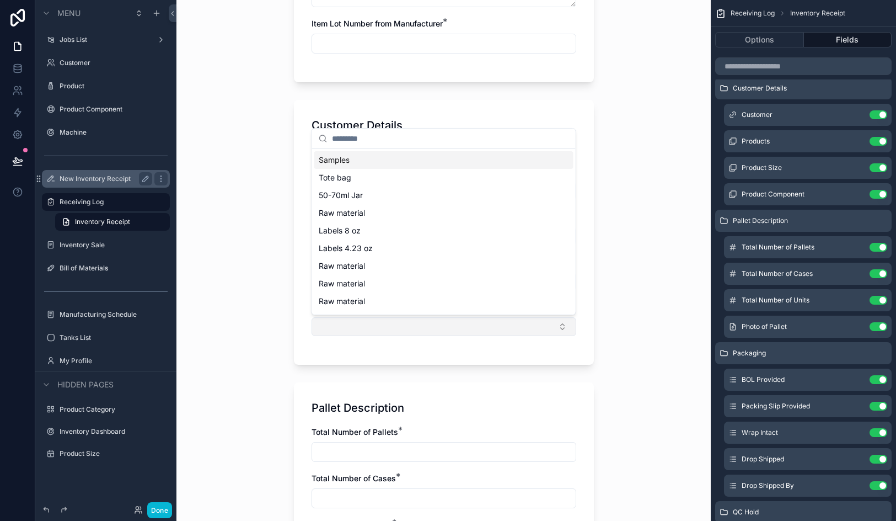
click at [450, 328] on button "Select Button" at bounding box center [444, 326] width 265 height 19
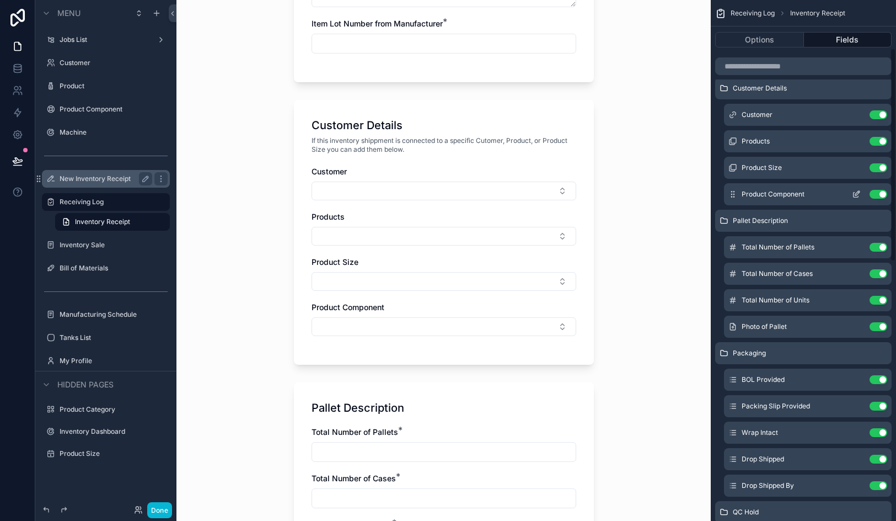
click at [854, 196] on icon "scrollable content" at bounding box center [856, 194] width 9 height 9
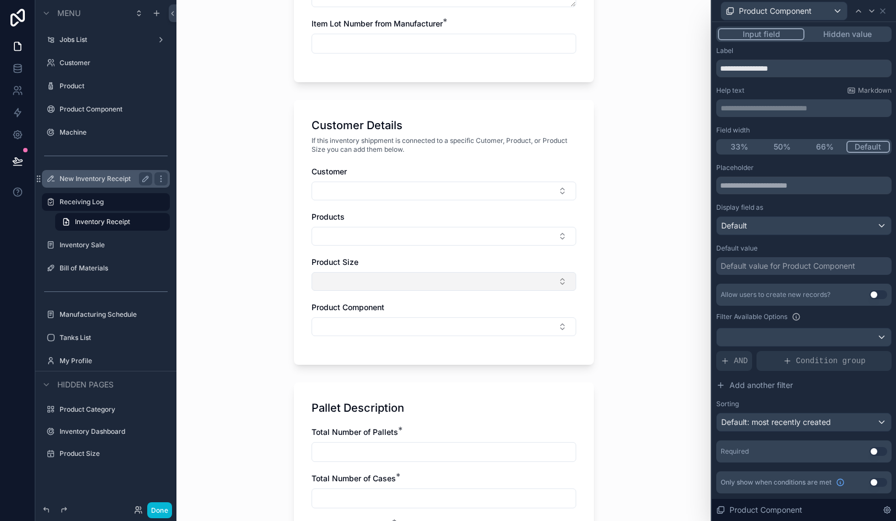
scroll to position [291, 0]
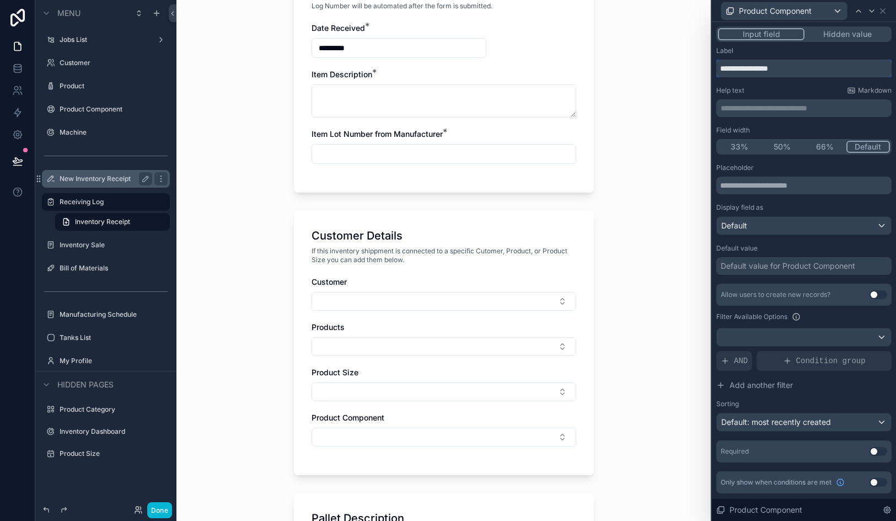
click at [741, 66] on input "**********" at bounding box center [804, 69] width 175 height 18
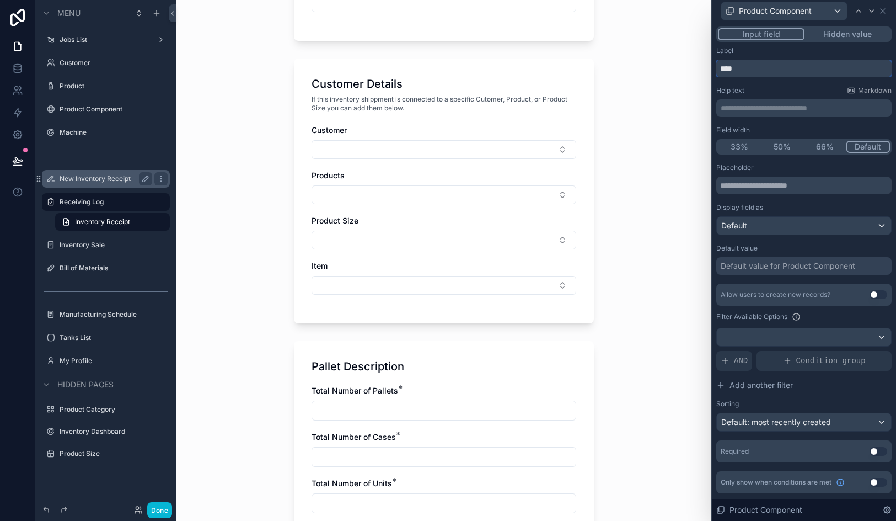
scroll to position [443, 0]
type input "****"
click at [798, 77] on div "**********" at bounding box center [804, 269] width 175 height 447
click at [877, 297] on button "Use setting" at bounding box center [879, 294] width 18 height 9
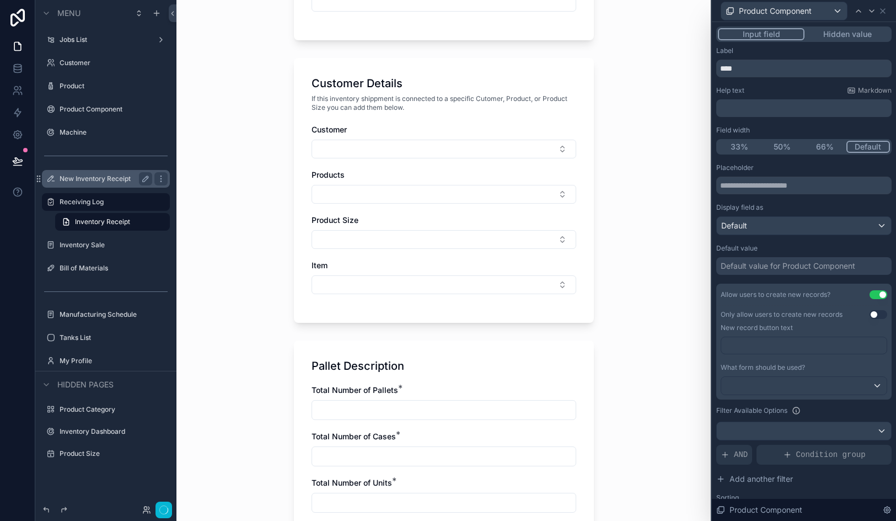
scroll to position [0, 0]
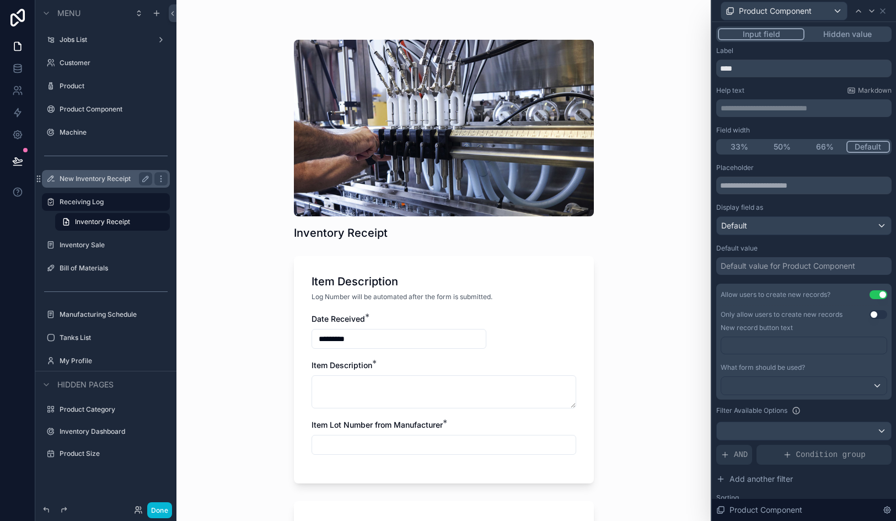
click at [822, 340] on p "﻿" at bounding box center [805, 345] width 159 height 11
click at [786, 388] on div at bounding box center [804, 386] width 165 height 18
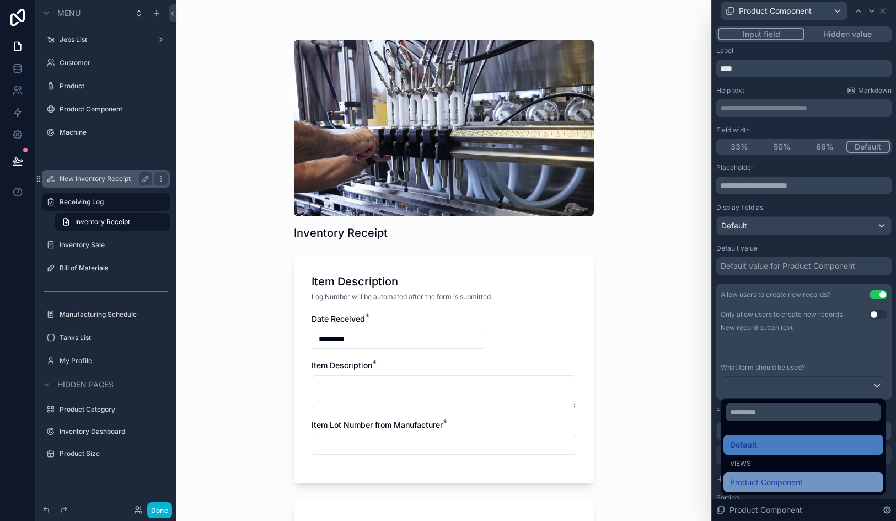
click at [780, 487] on span "Product Component" at bounding box center [766, 481] width 73 height 13
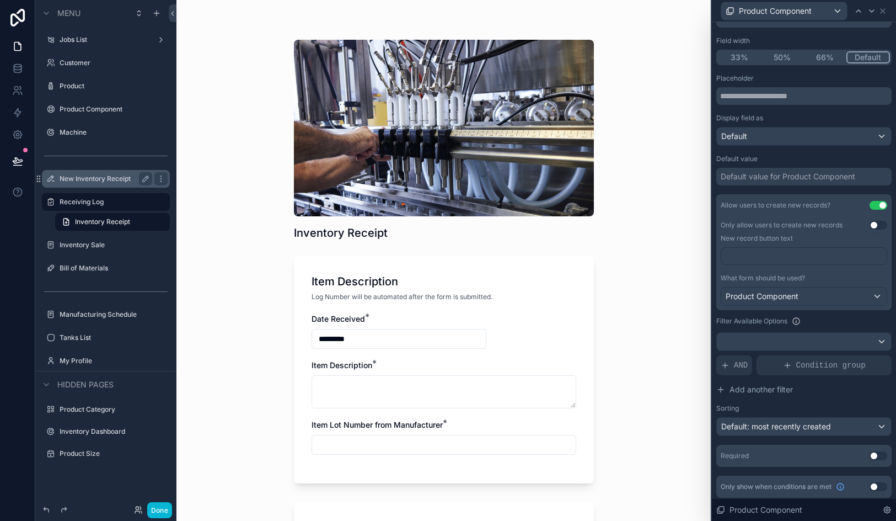
scroll to position [93, 0]
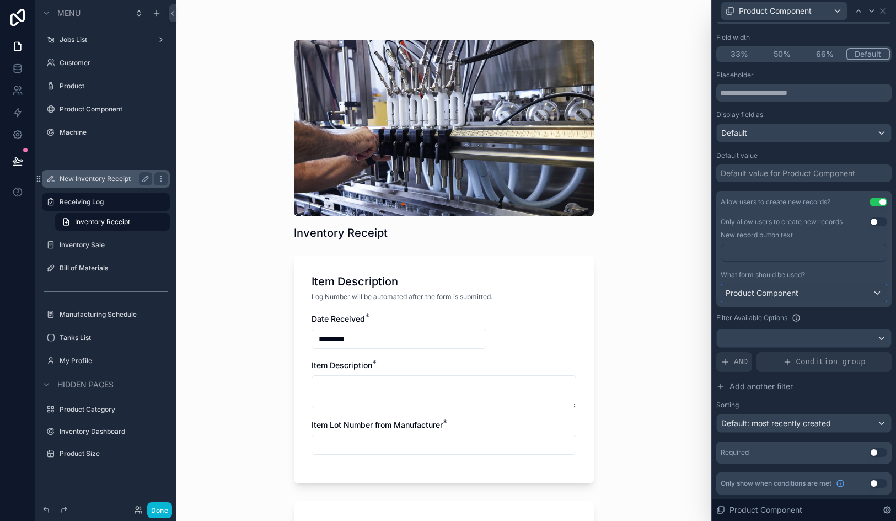
click at [811, 295] on div "Product Component" at bounding box center [804, 293] width 165 height 18
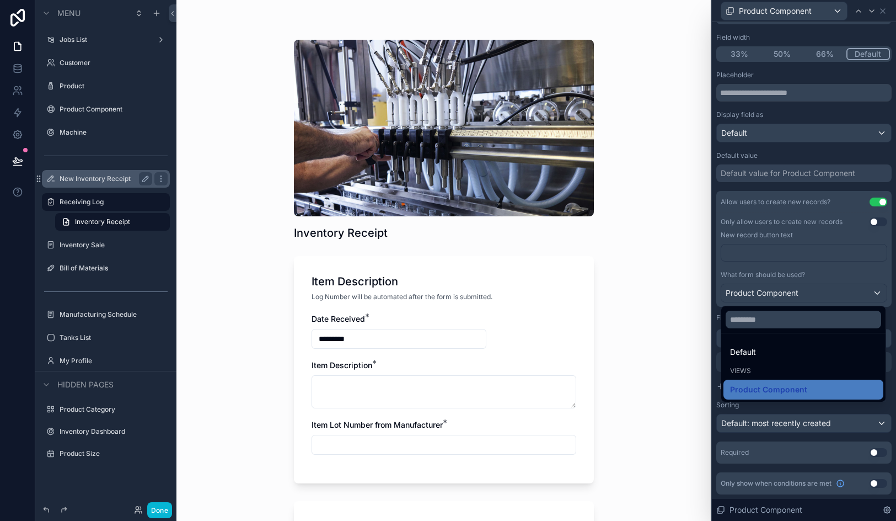
click at [811, 295] on div at bounding box center [804, 260] width 184 height 521
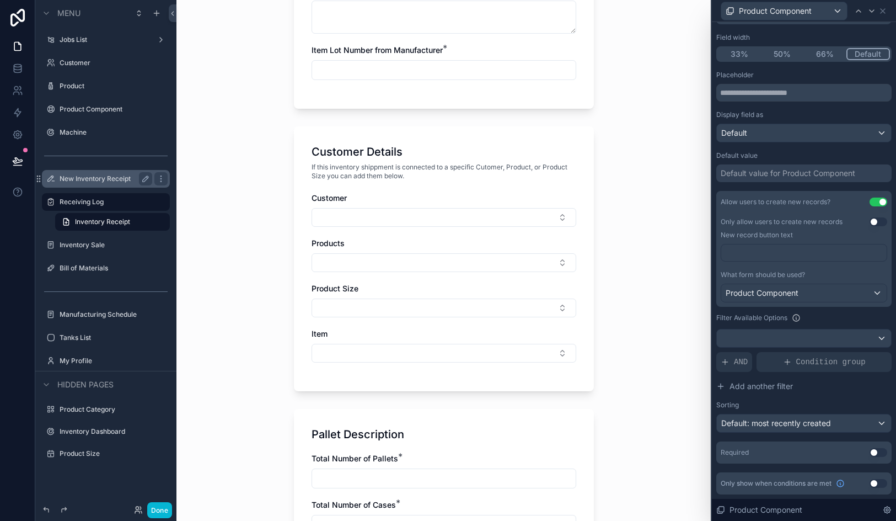
scroll to position [392, 0]
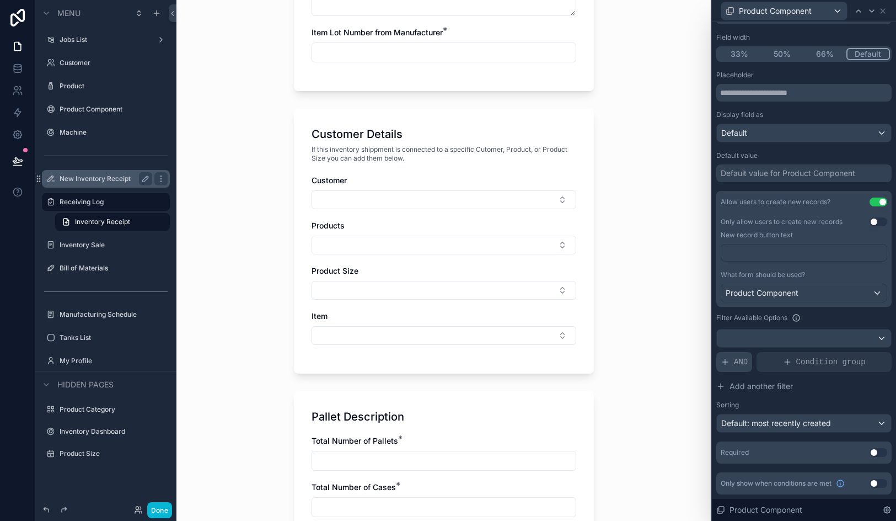
click at [746, 360] on span "AND" at bounding box center [741, 361] width 14 height 11
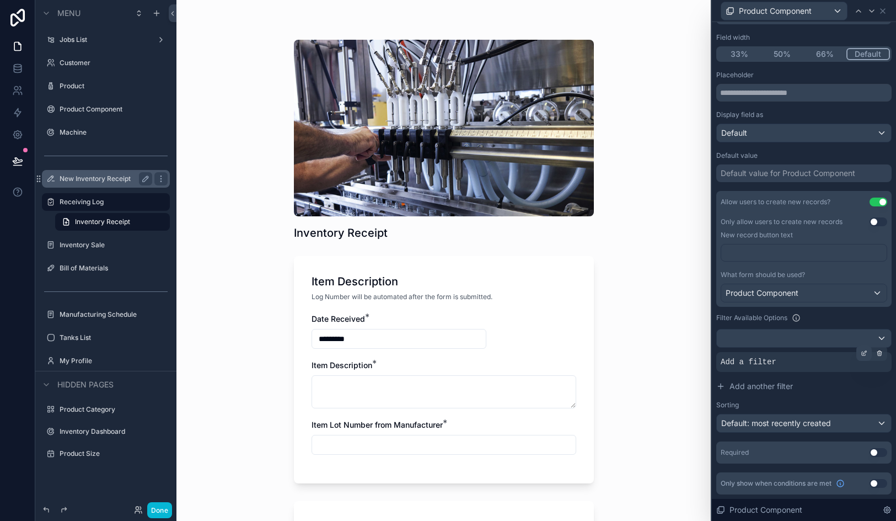
click at [864, 357] on div at bounding box center [864, 352] width 15 height 15
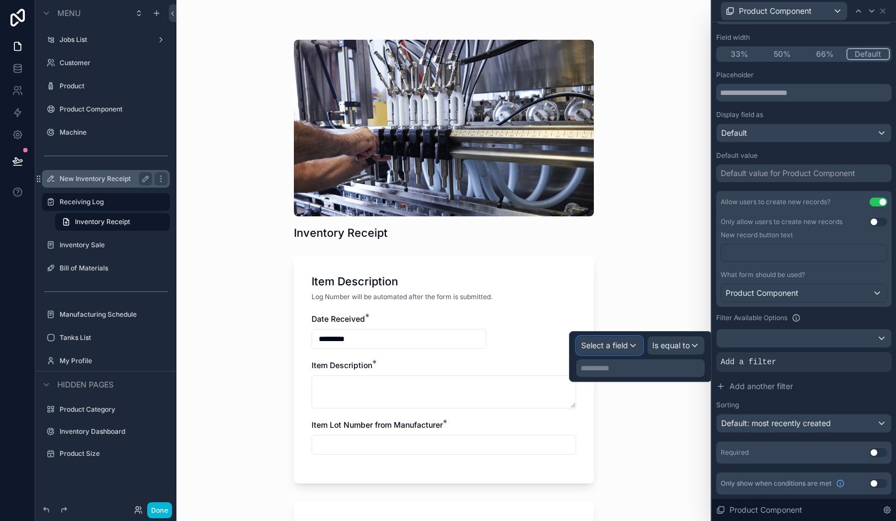
click at [598, 350] on span "Select a field" at bounding box center [604, 345] width 47 height 11
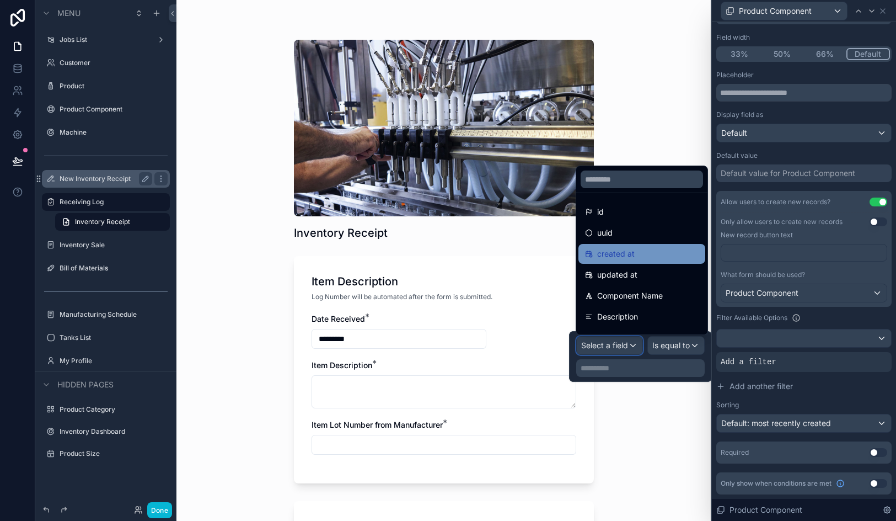
scroll to position [141, 0]
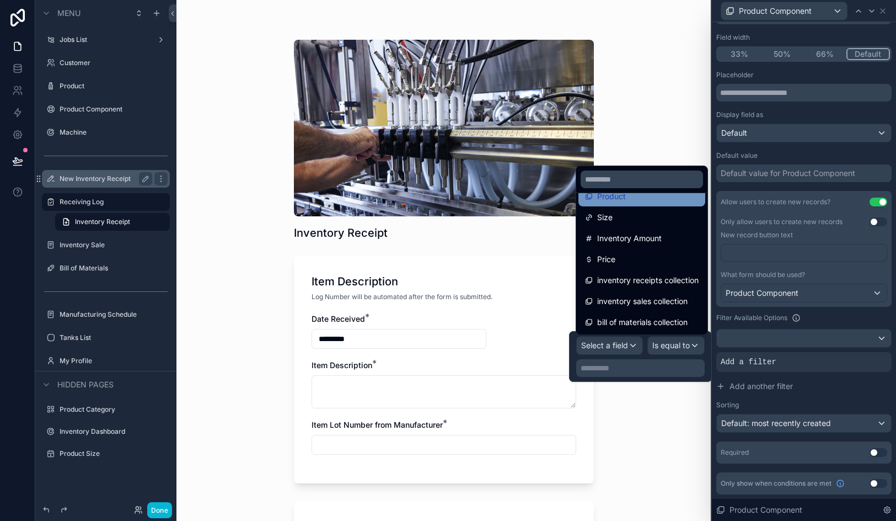
click at [668, 194] on div "Product" at bounding box center [642, 196] width 114 height 13
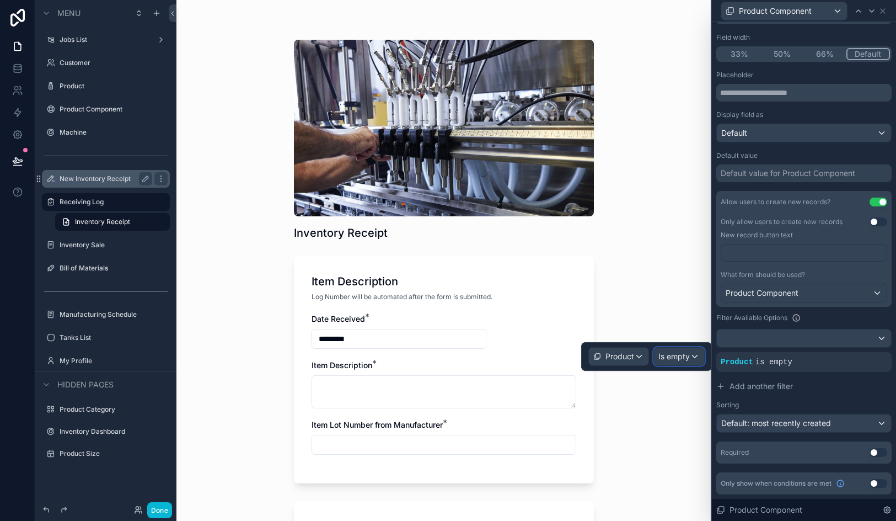
click at [675, 352] on span "Is empty" at bounding box center [674, 356] width 31 height 11
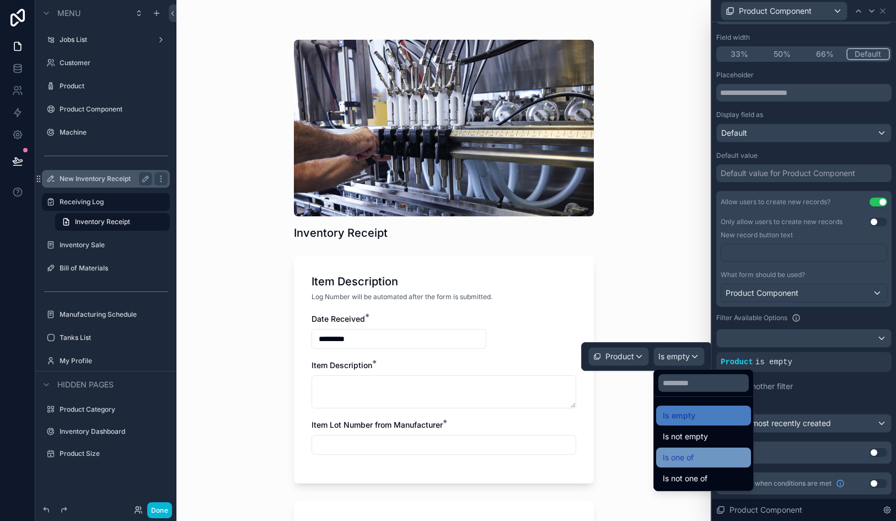
click at [699, 455] on div "Is one of" at bounding box center [704, 457] width 82 height 13
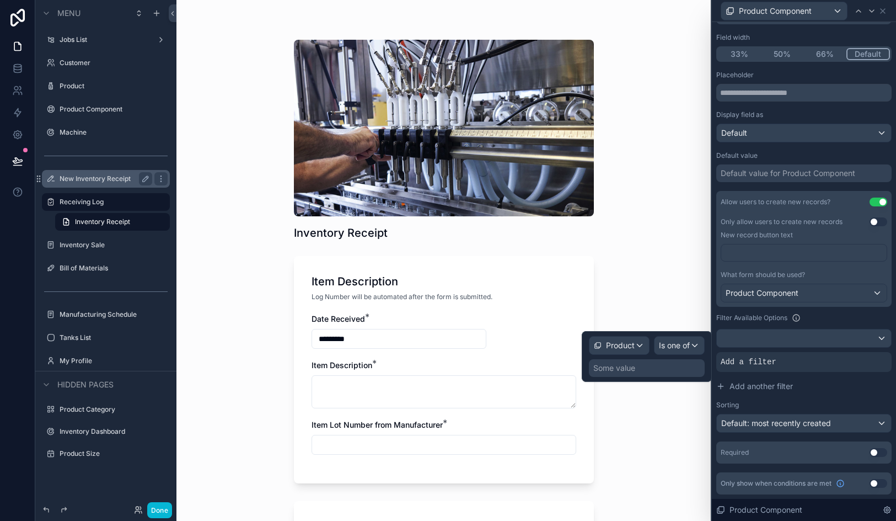
click at [646, 368] on div "Some value" at bounding box center [647, 368] width 116 height 18
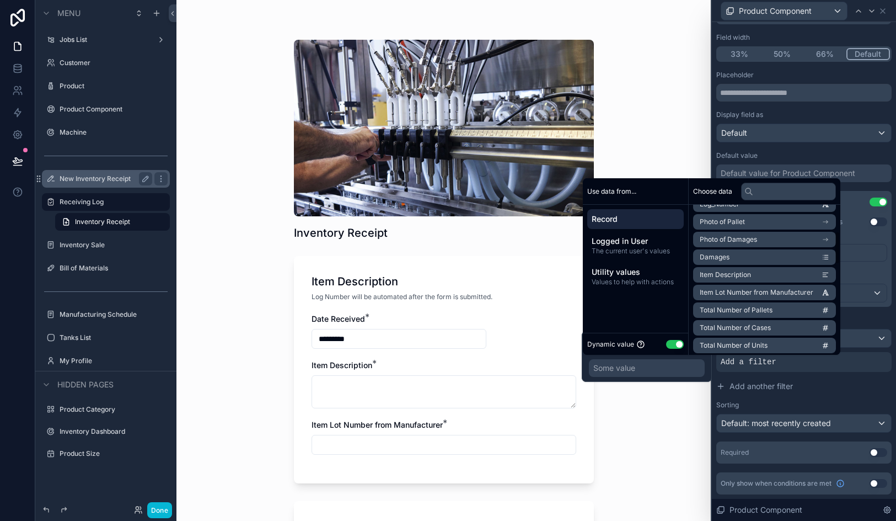
scroll to position [127, 0]
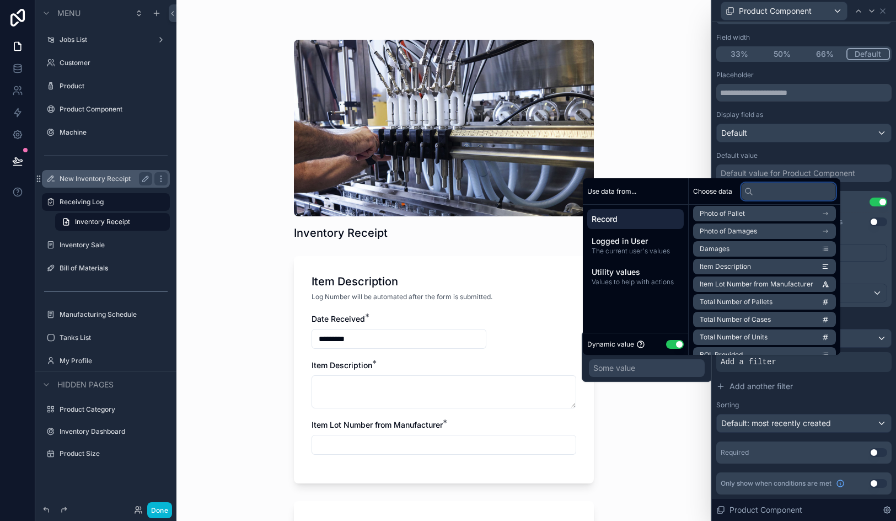
click at [778, 183] on input "text" at bounding box center [788, 192] width 95 height 18
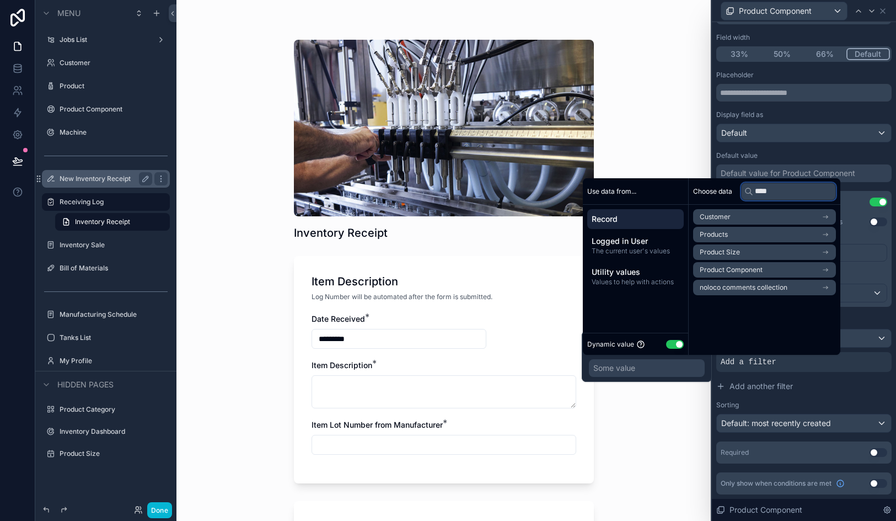
type input "****"
click at [782, 231] on li "Products" at bounding box center [764, 234] width 143 height 15
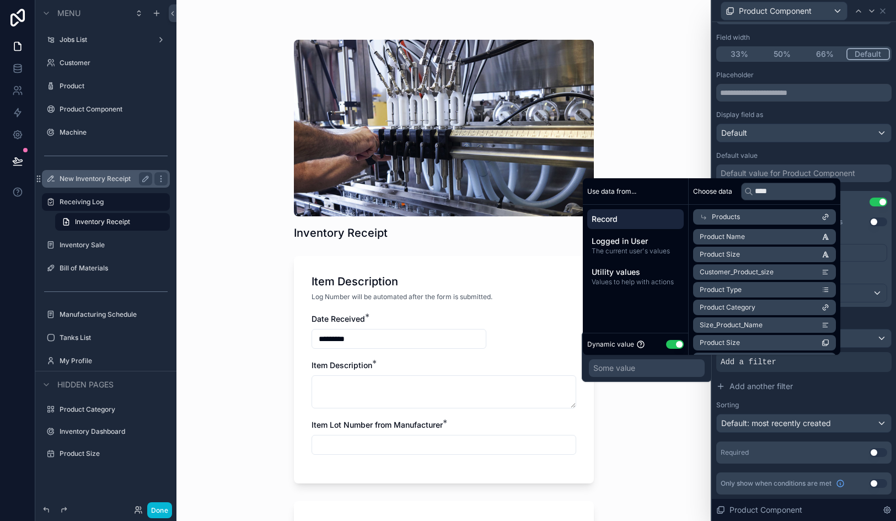
click at [781, 224] on div "Products" at bounding box center [764, 216] width 143 height 15
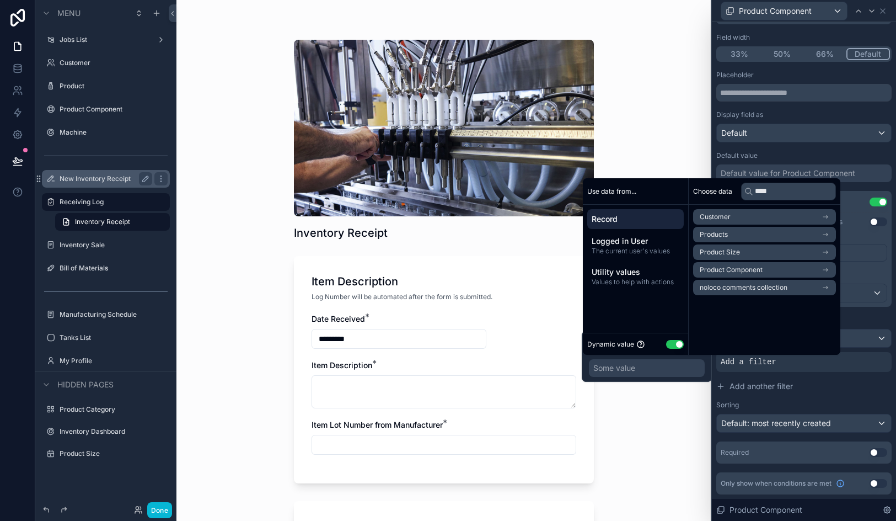
click at [777, 234] on li "Products" at bounding box center [764, 234] width 143 height 15
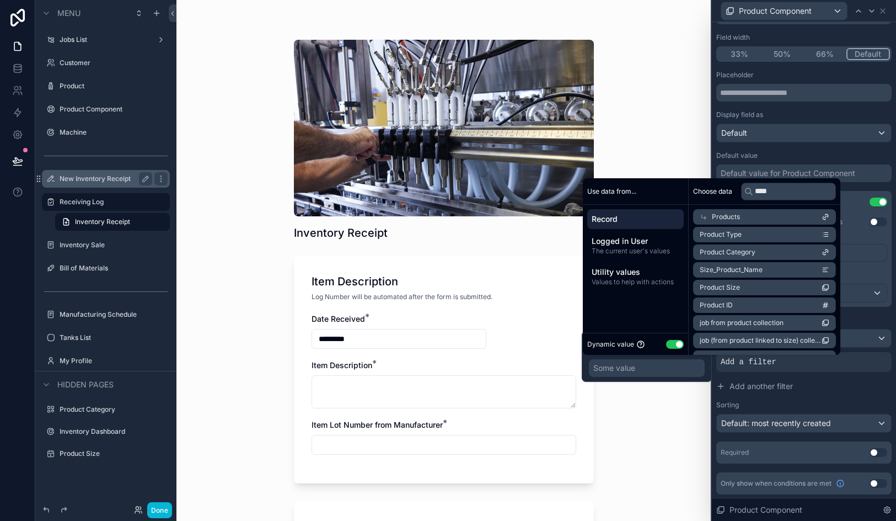
scroll to position [106, 0]
click at [777, 345] on span "product component collection" at bounding box center [746, 342] width 93 height 9
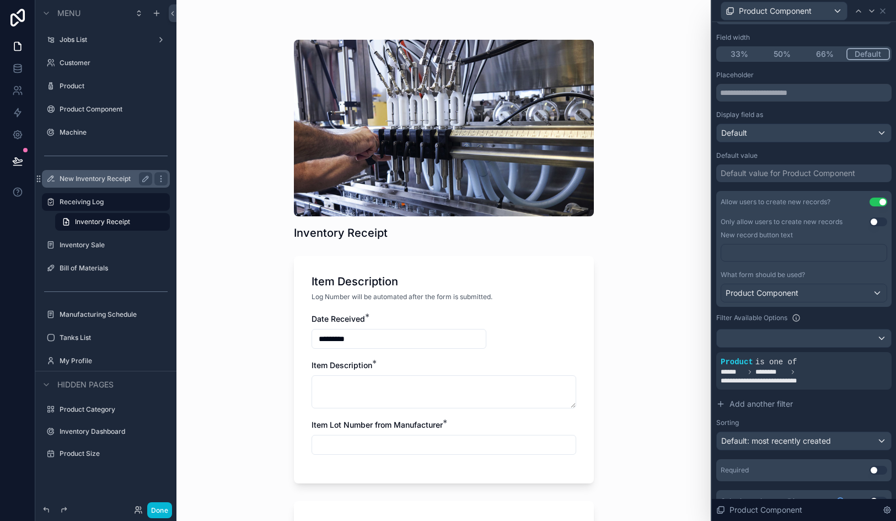
click at [680, 419] on div "Inventory Receipt Item Description Log Number will be automated after the form …" at bounding box center [444, 260] width 535 height 521
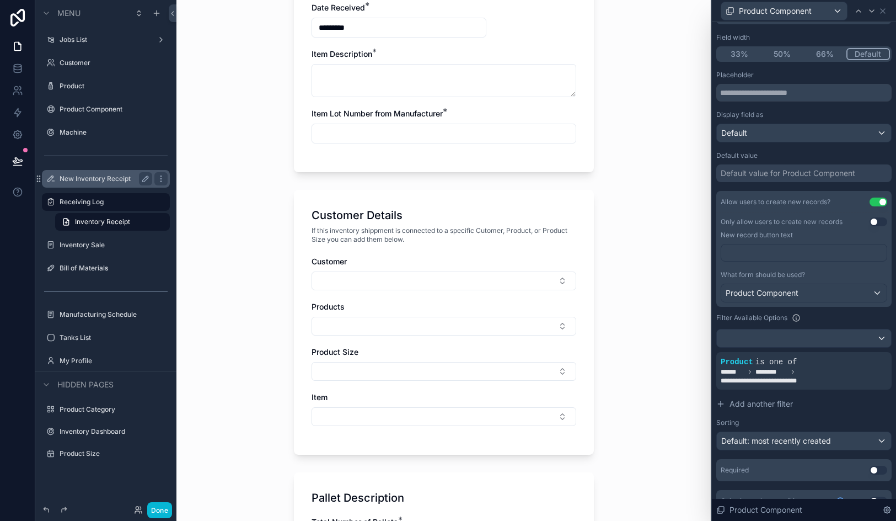
scroll to position [348, 0]
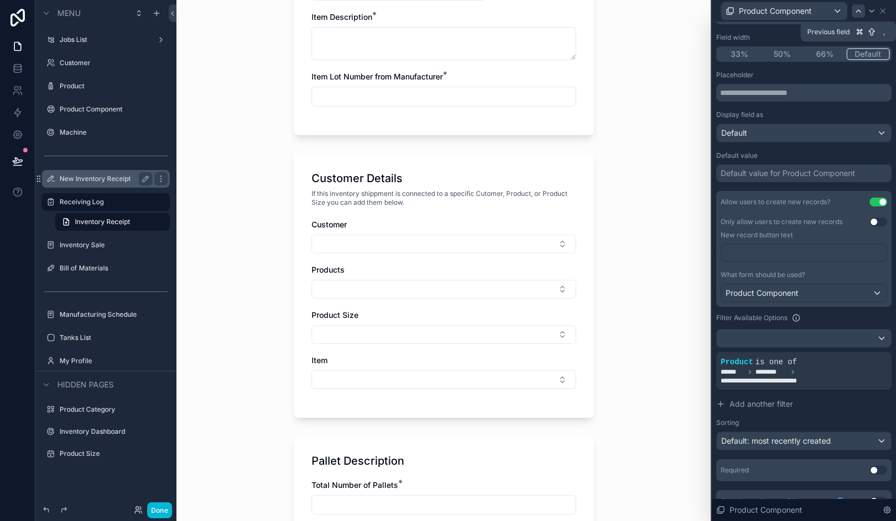
click at [853, 12] on div at bounding box center [858, 10] width 13 height 13
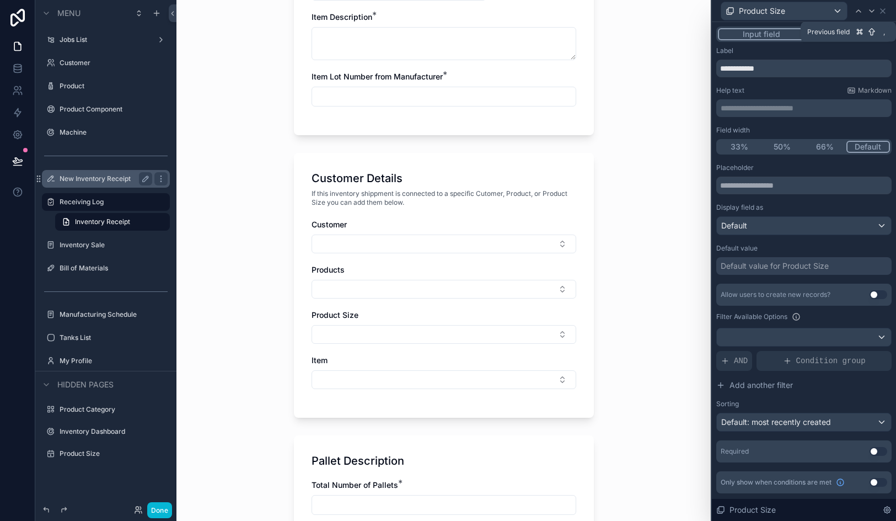
click at [853, 12] on div at bounding box center [858, 10] width 13 height 13
click at [737, 365] on span "AND" at bounding box center [741, 360] width 14 height 11
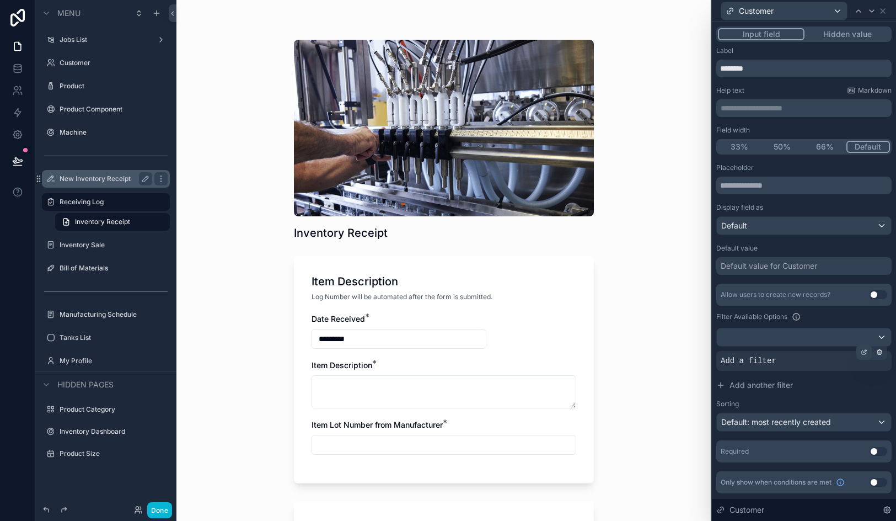
click at [864, 352] on icon at bounding box center [865, 350] width 3 height 3
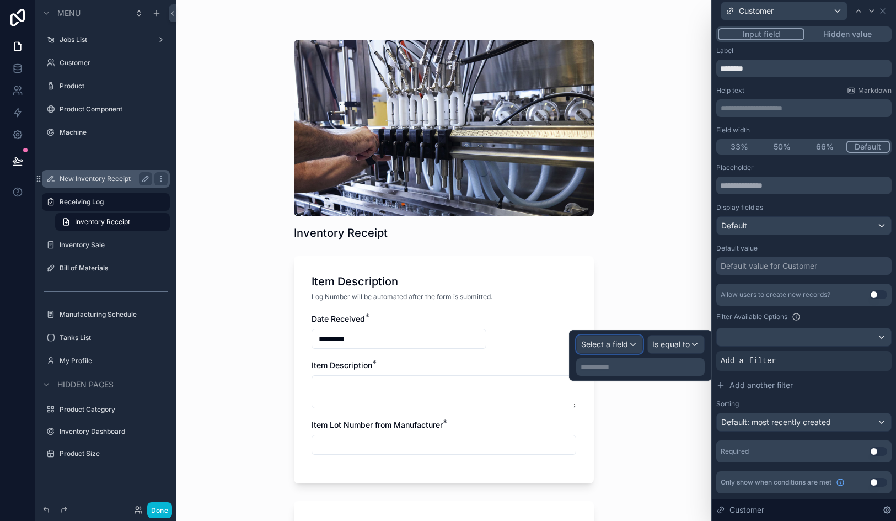
click at [599, 348] on span "Select a field" at bounding box center [604, 343] width 47 height 9
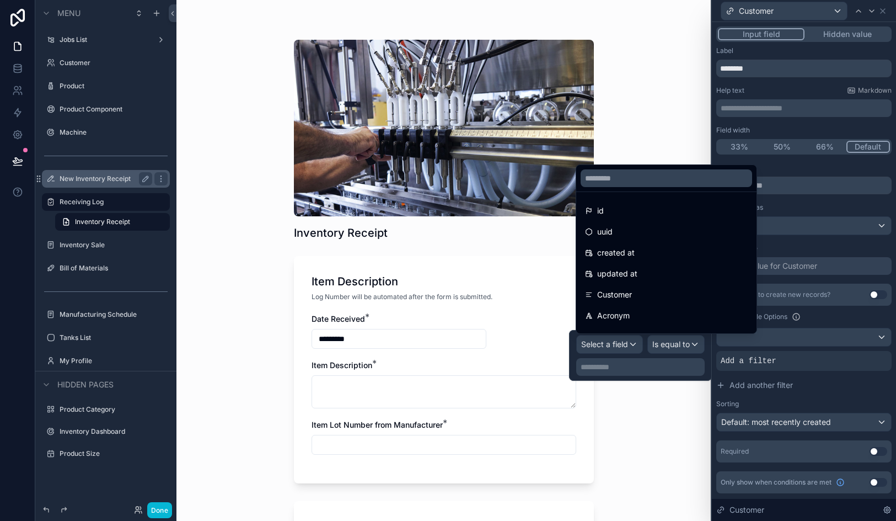
click at [798, 89] on div "Help text Markdown" at bounding box center [804, 90] width 175 height 9
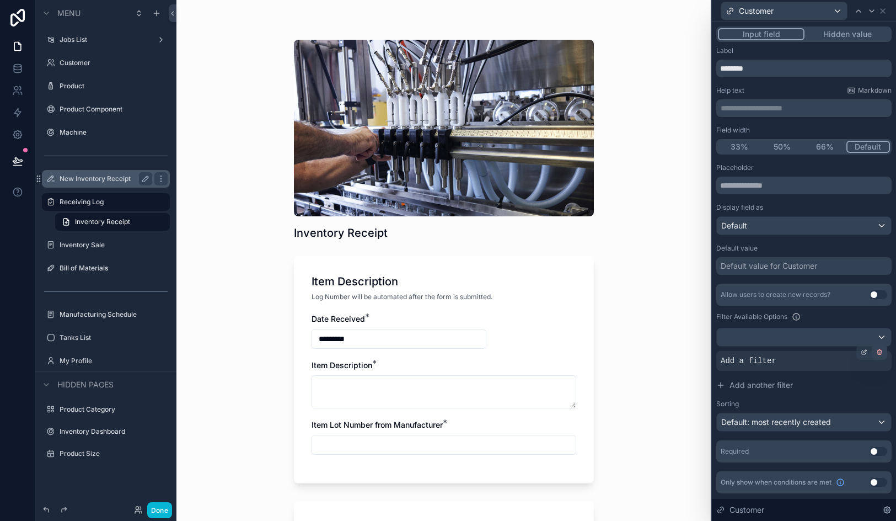
click at [878, 354] on icon at bounding box center [880, 353] width 4 height 4
click at [871, 13] on icon at bounding box center [872, 11] width 9 height 9
click at [733, 362] on div "AND" at bounding box center [735, 361] width 36 height 20
click at [861, 355] on div at bounding box center [864, 351] width 15 height 15
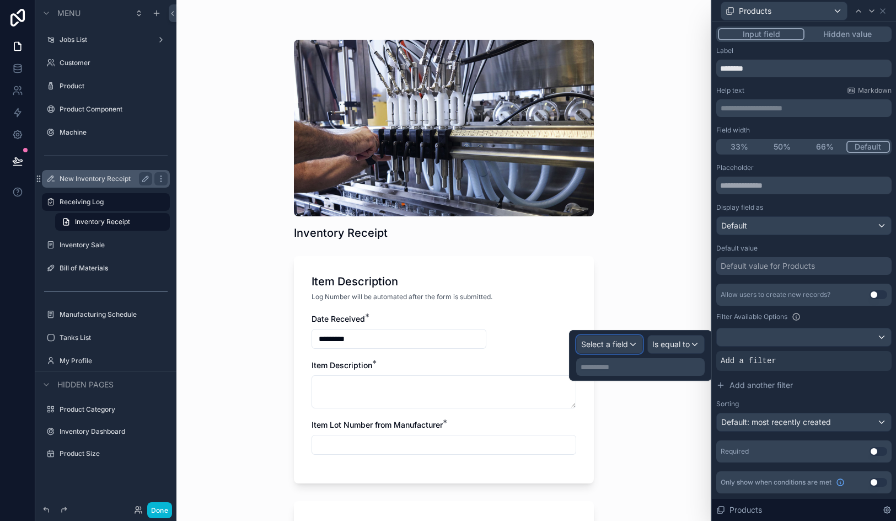
click at [606, 346] on span "Select a field" at bounding box center [604, 343] width 47 height 9
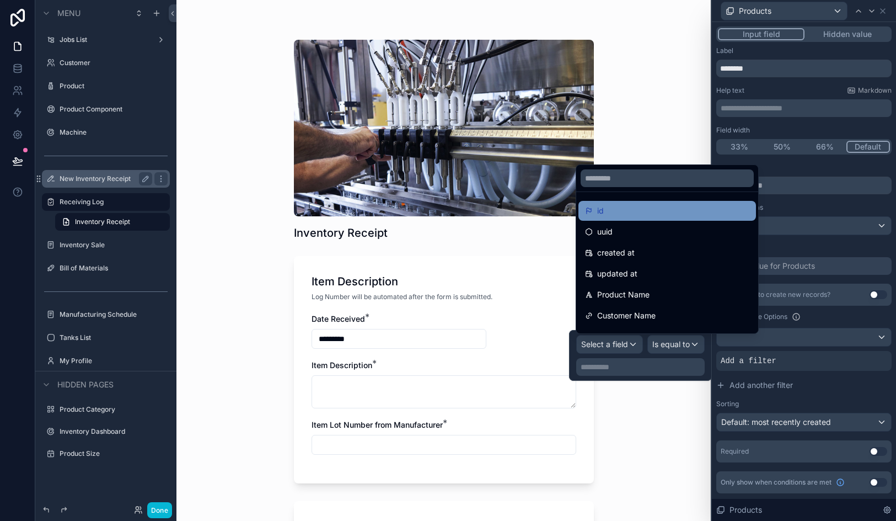
click at [624, 212] on div "id" at bounding box center [667, 210] width 164 height 13
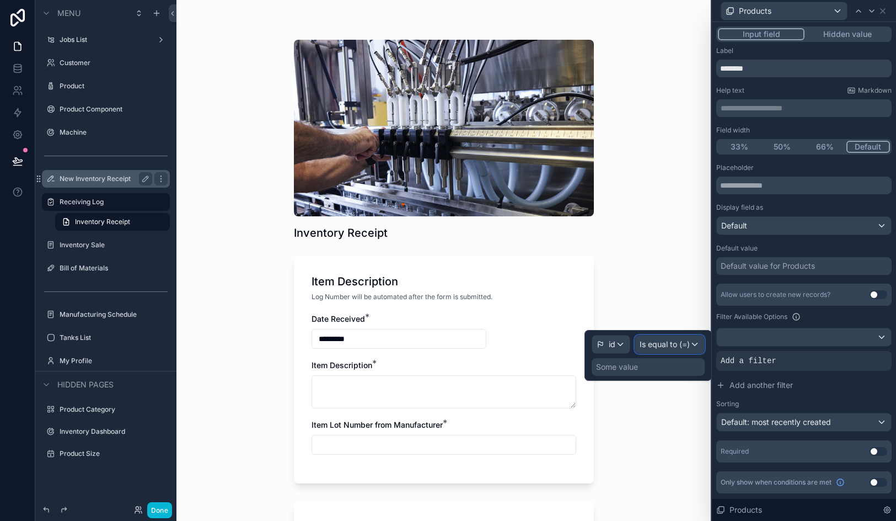
click at [670, 344] on span "Is equal to (=)" at bounding box center [665, 344] width 50 height 11
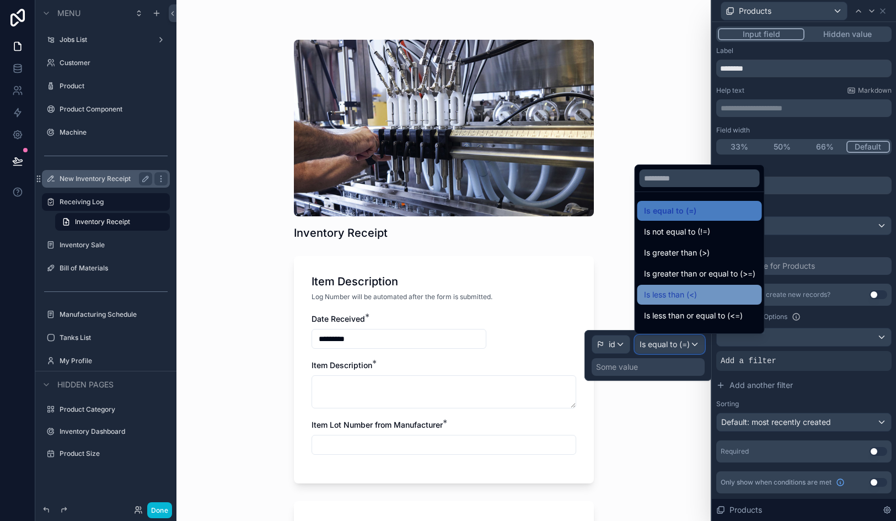
scroll to position [78, 0]
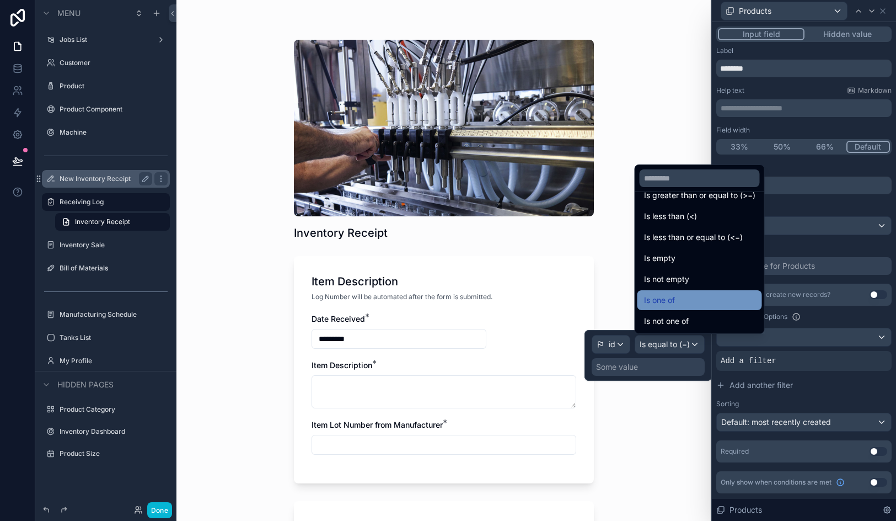
click at [685, 298] on div "Is one of" at bounding box center [699, 299] width 111 height 13
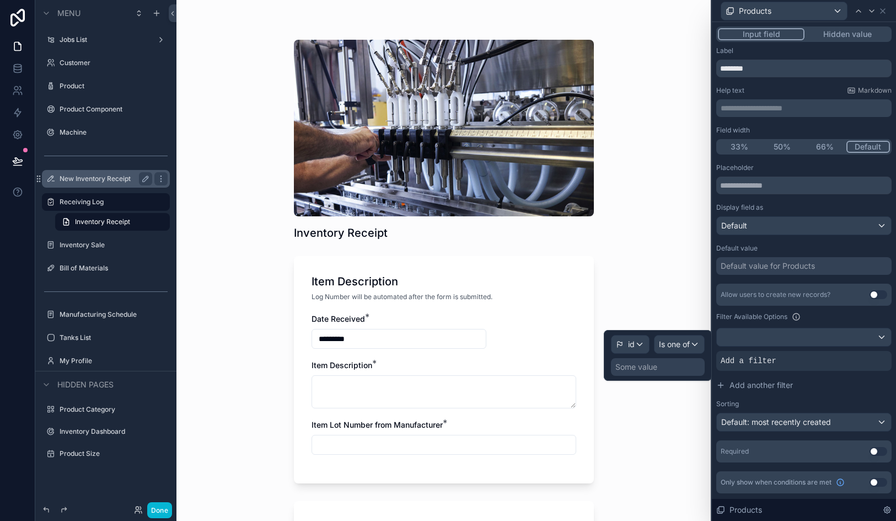
click at [645, 365] on div "Some value" at bounding box center [637, 366] width 42 height 11
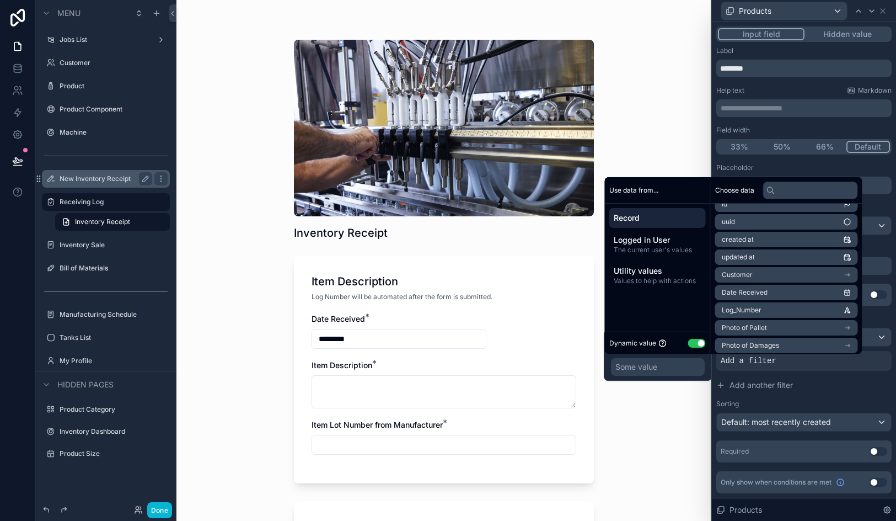
scroll to position [19, 0]
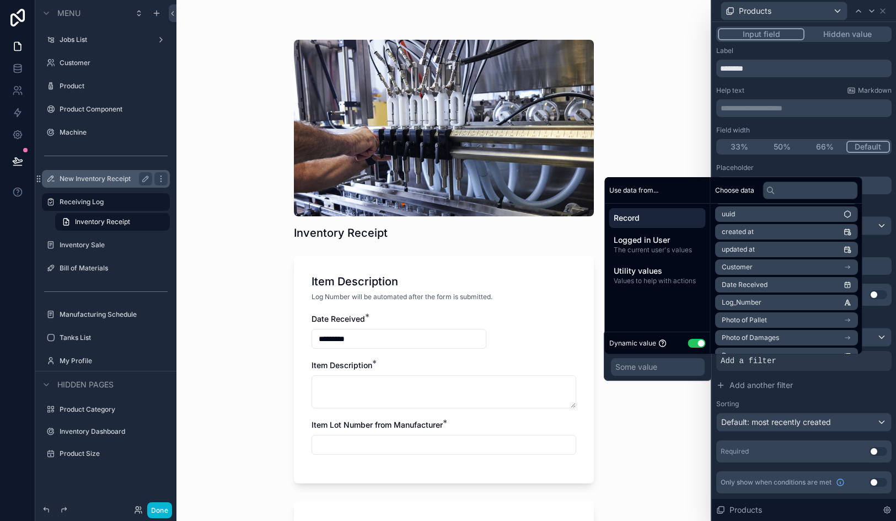
click at [756, 268] on li "Customer" at bounding box center [786, 266] width 143 height 15
click at [756, 307] on span "products collection" at bounding box center [752, 303] width 60 height 9
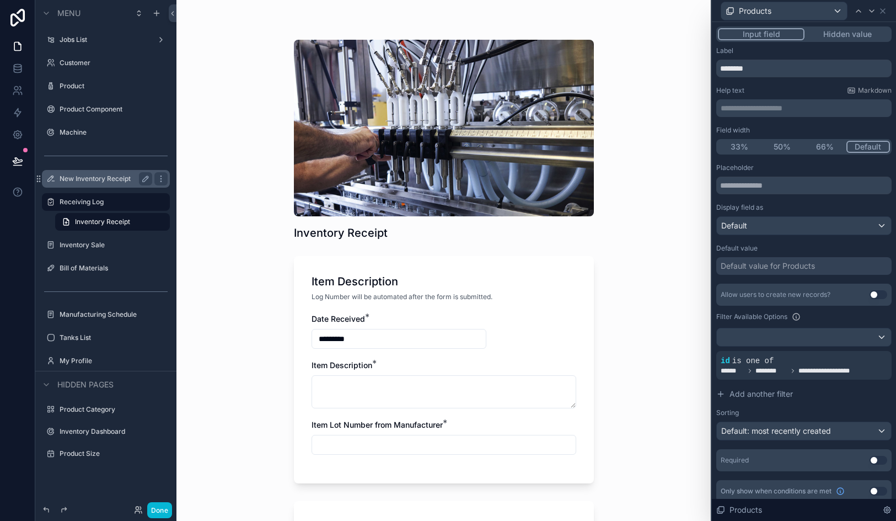
click at [660, 420] on div "Inventory Receipt Item Description Log Number will be automated after the form …" at bounding box center [444, 260] width 535 height 521
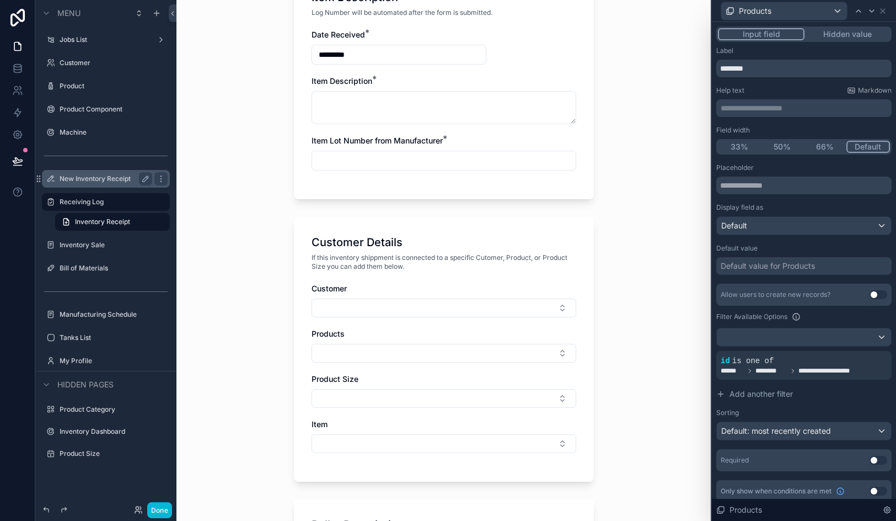
scroll to position [297, 0]
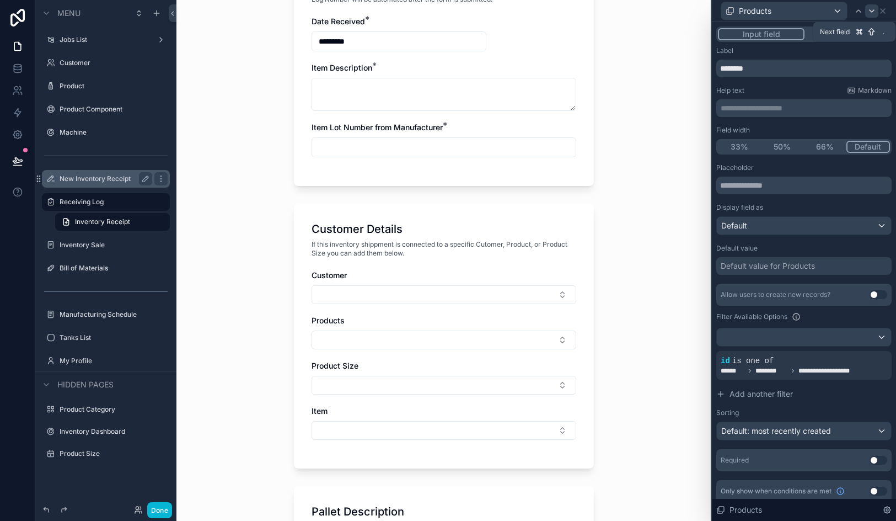
click at [869, 13] on icon at bounding box center [872, 11] width 9 height 9
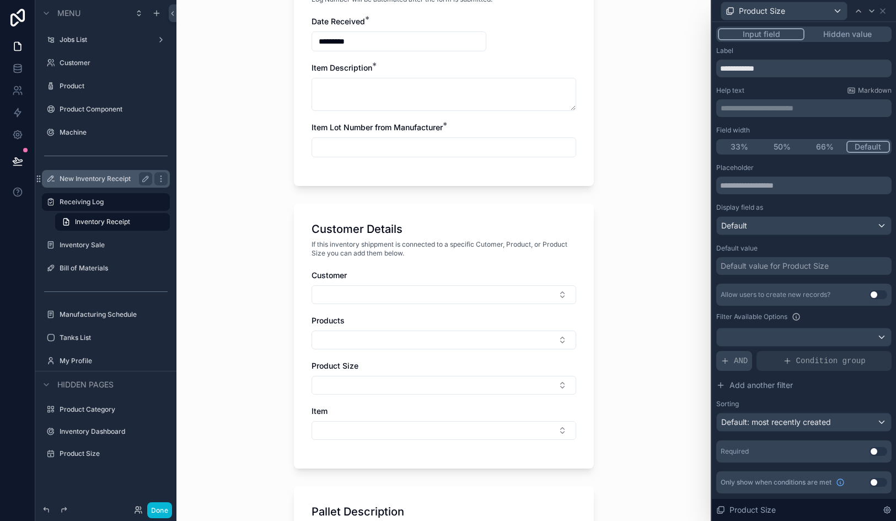
click at [742, 360] on span "AND" at bounding box center [741, 360] width 14 height 11
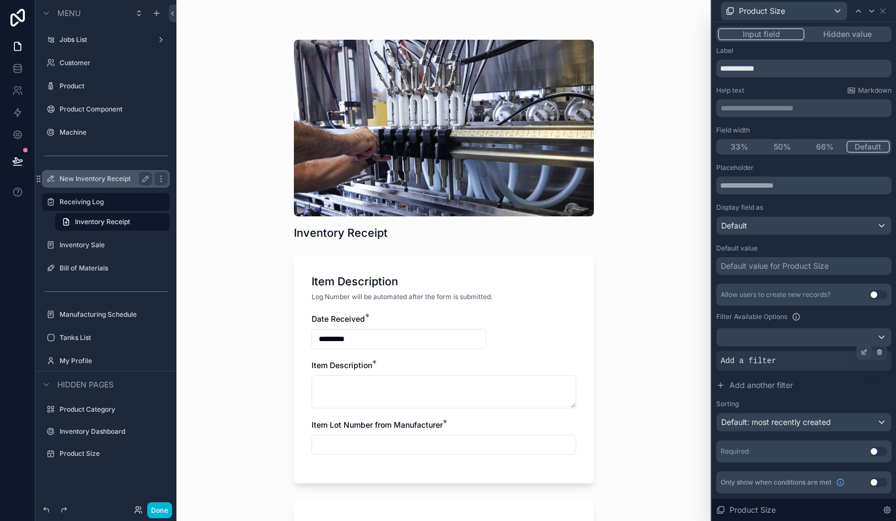
click at [859, 349] on div at bounding box center [864, 351] width 15 height 15
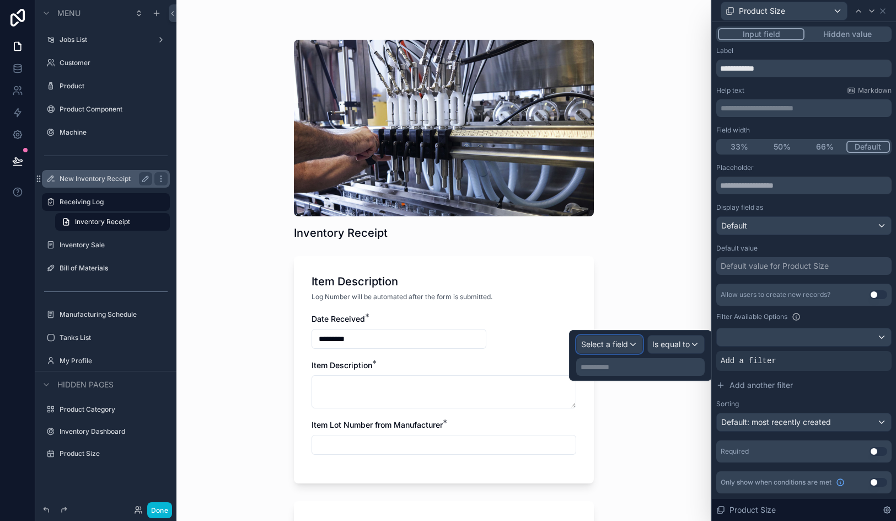
click at [596, 349] on span "Select a field" at bounding box center [604, 344] width 47 height 11
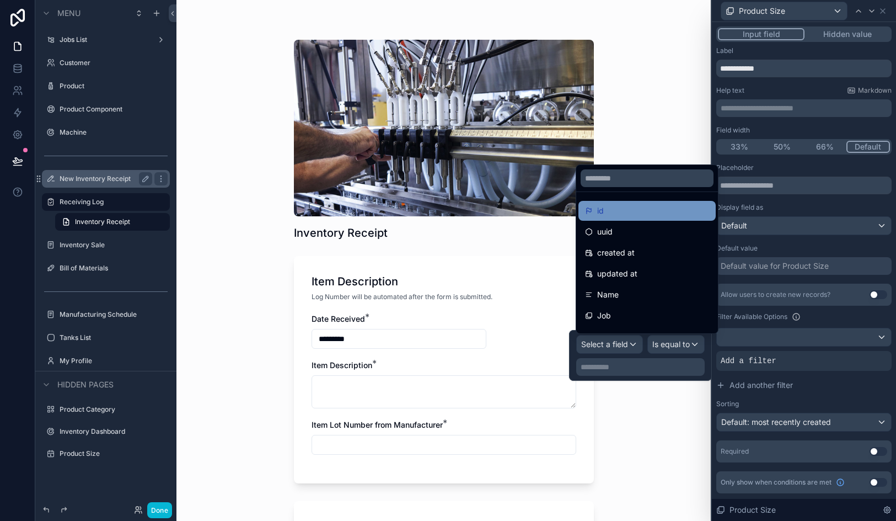
click at [613, 217] on div "id" at bounding box center [647, 210] width 124 height 13
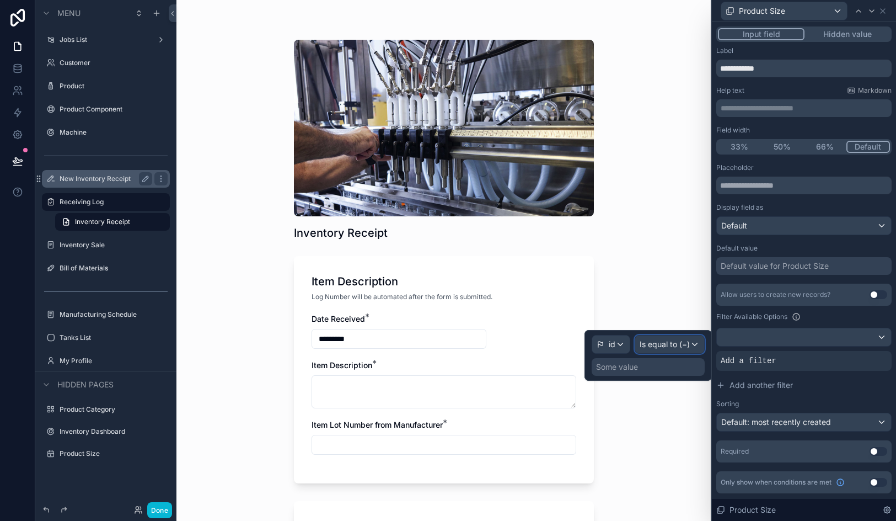
click at [669, 337] on div "Is equal to (=)" at bounding box center [669, 344] width 69 height 18
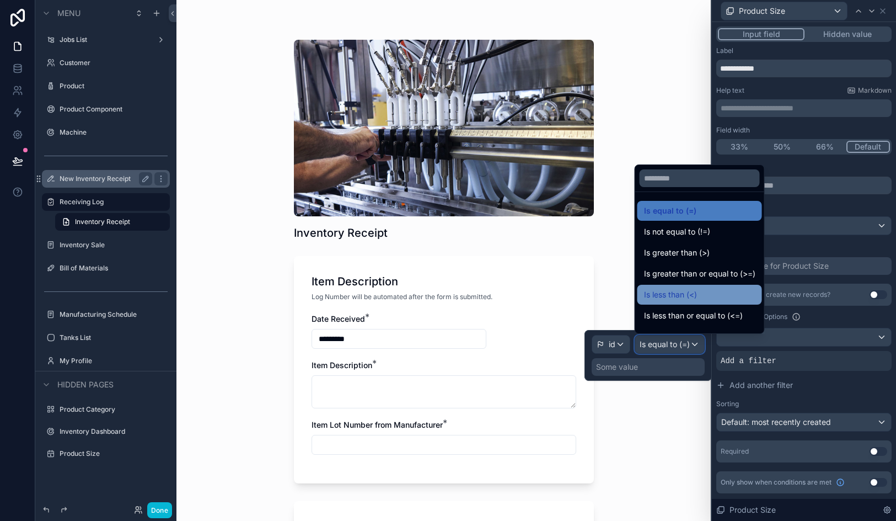
scroll to position [78, 0]
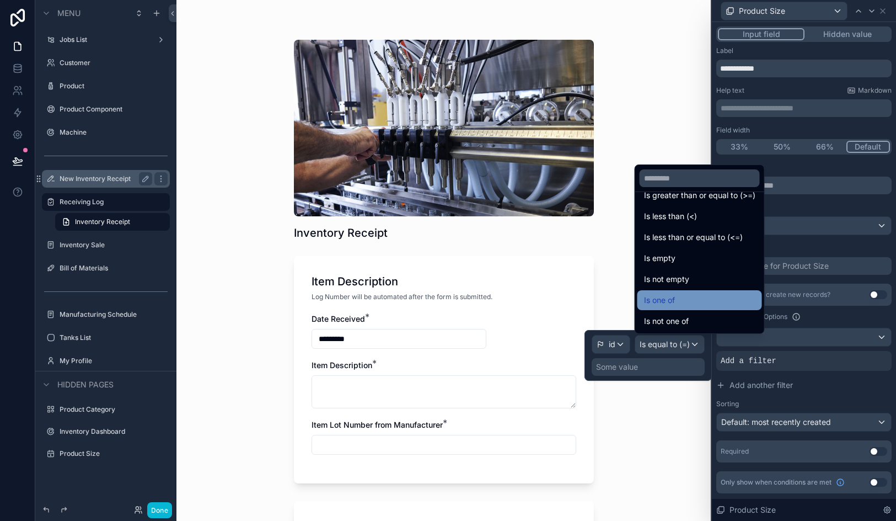
click at [687, 302] on div "Is one of" at bounding box center [699, 299] width 111 height 13
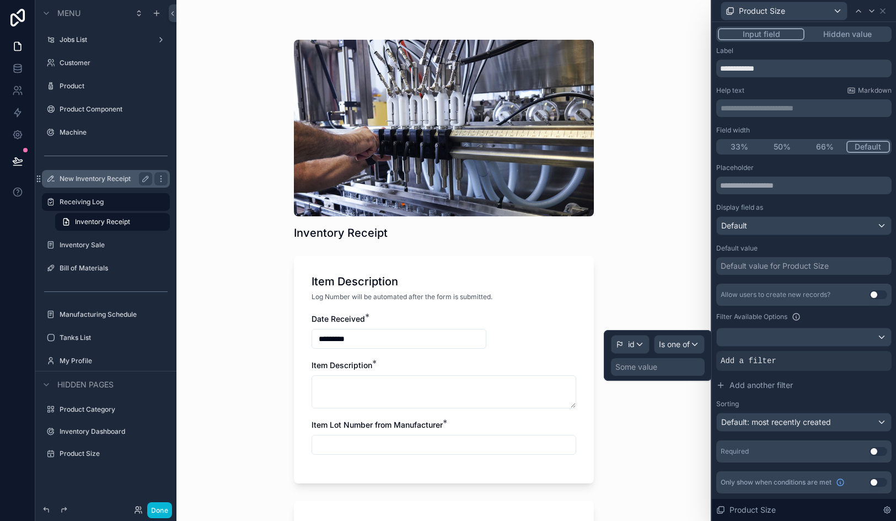
click at [640, 375] on div "Some value" at bounding box center [658, 367] width 94 height 18
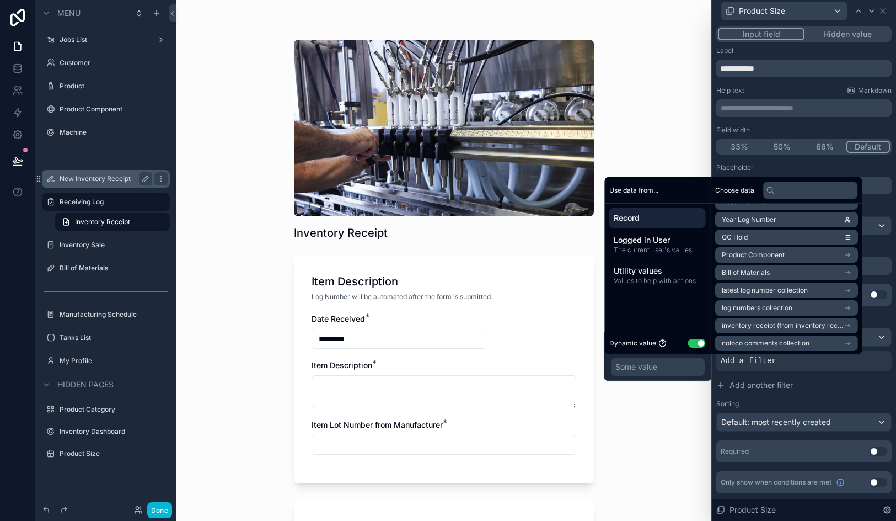
scroll to position [527, 0]
click at [787, 194] on input "text" at bounding box center [810, 190] width 95 height 18
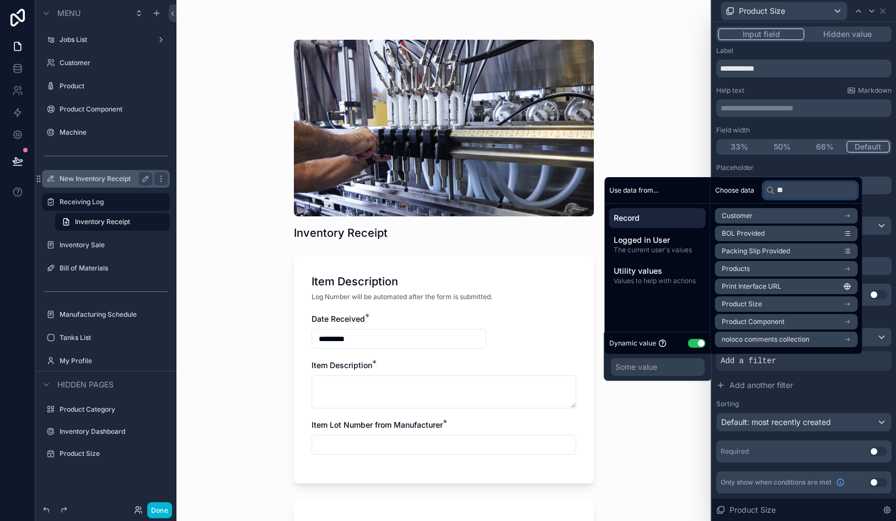
scroll to position [0, 0]
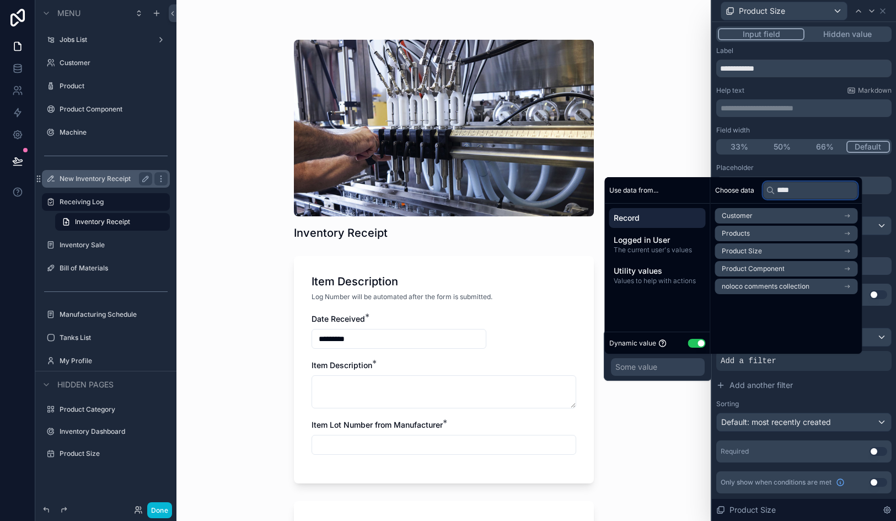
type input "****"
click at [771, 233] on li "Products" at bounding box center [786, 233] width 143 height 15
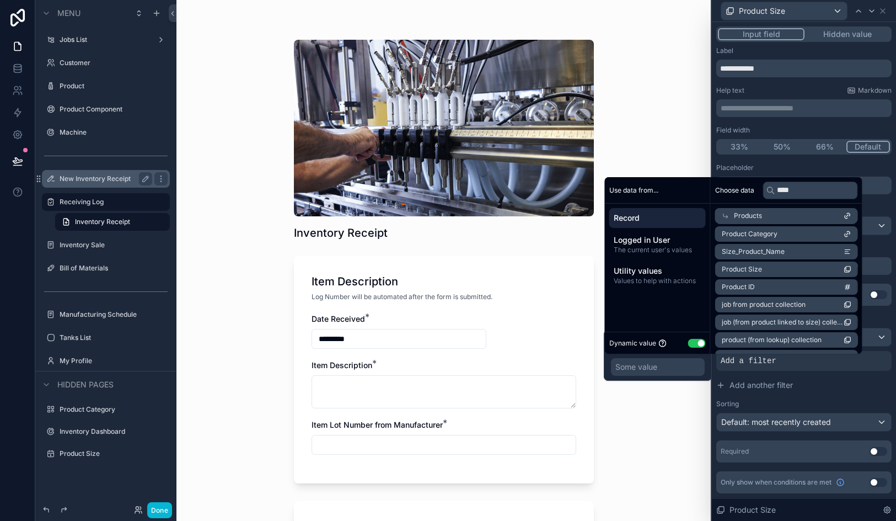
scroll to position [77, 0]
click at [772, 261] on li "Product Size" at bounding box center [786, 264] width 143 height 15
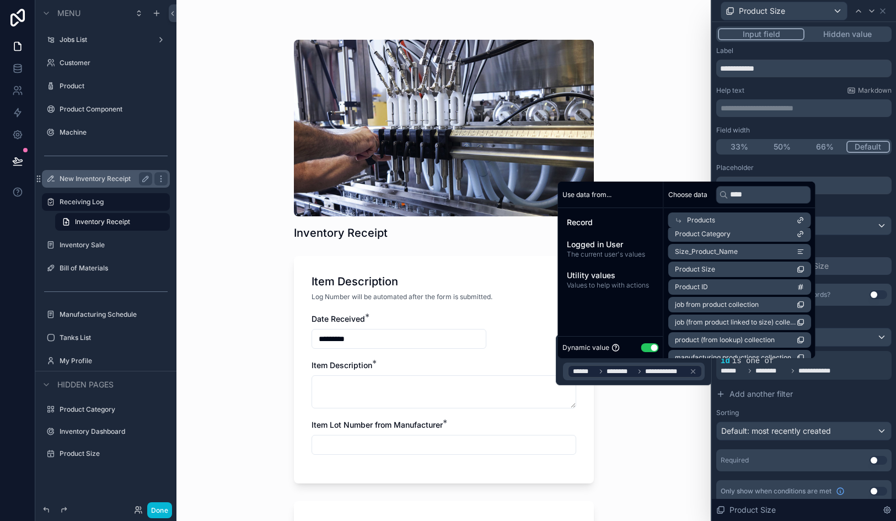
click at [701, 152] on div "Inventory Receipt Item Description Log Number will be automated after the form …" at bounding box center [444, 260] width 535 height 521
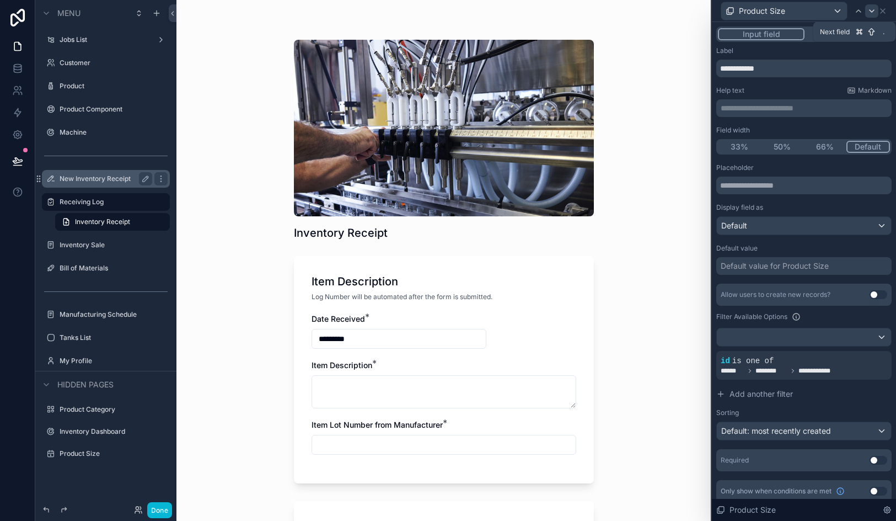
click at [873, 14] on icon at bounding box center [872, 11] width 9 height 9
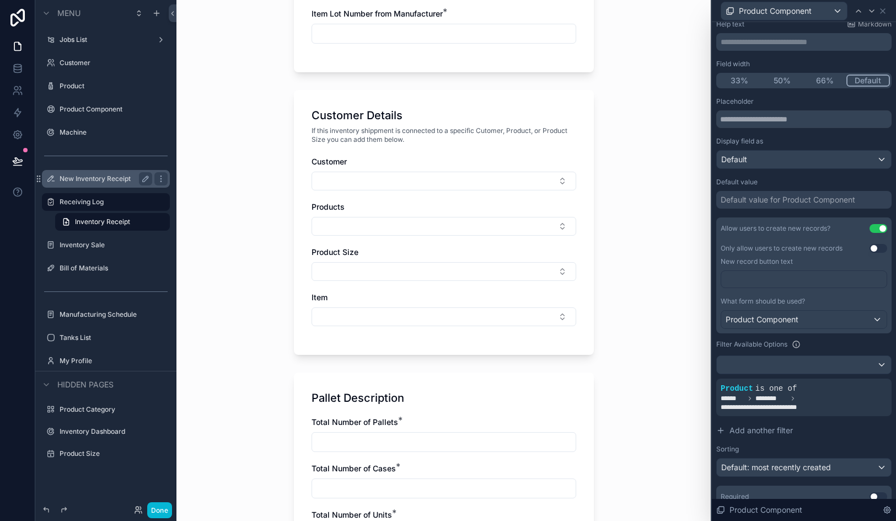
scroll to position [457, 0]
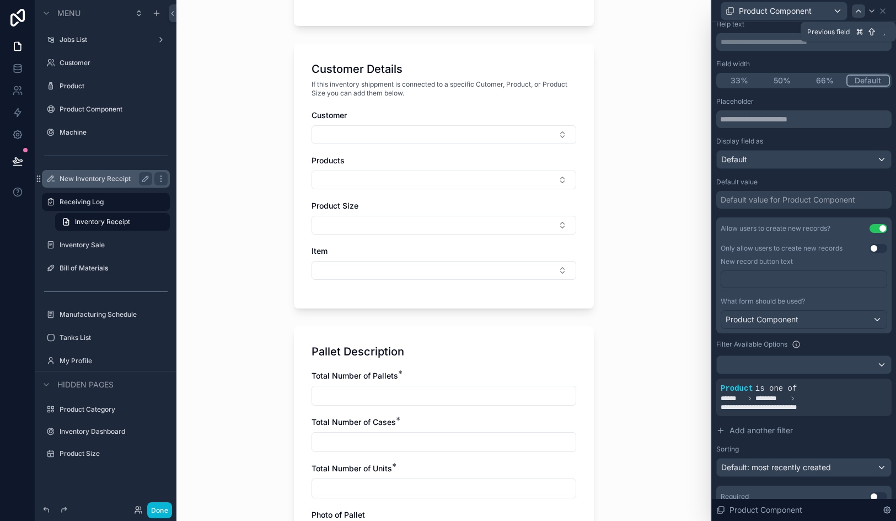
click at [861, 11] on icon at bounding box center [858, 11] width 9 height 9
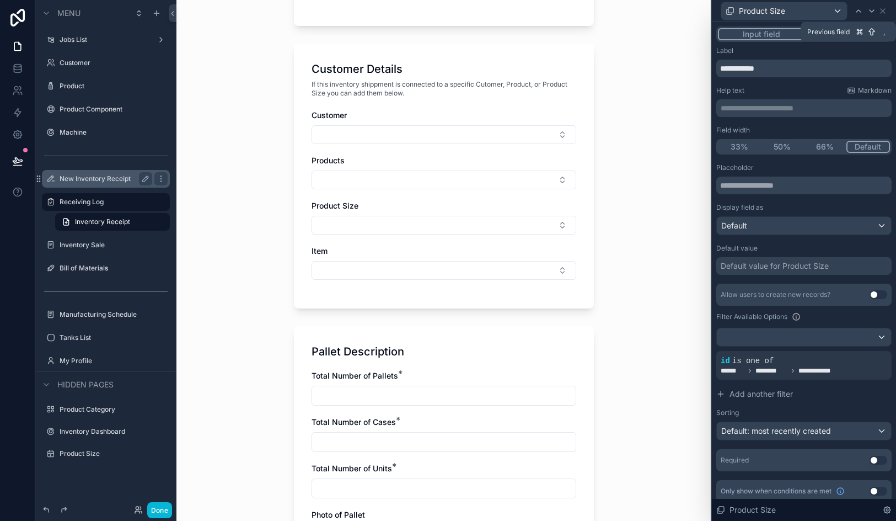
click at [861, 11] on icon at bounding box center [858, 11] width 9 height 9
click at [785, 67] on input "********" at bounding box center [804, 69] width 175 height 18
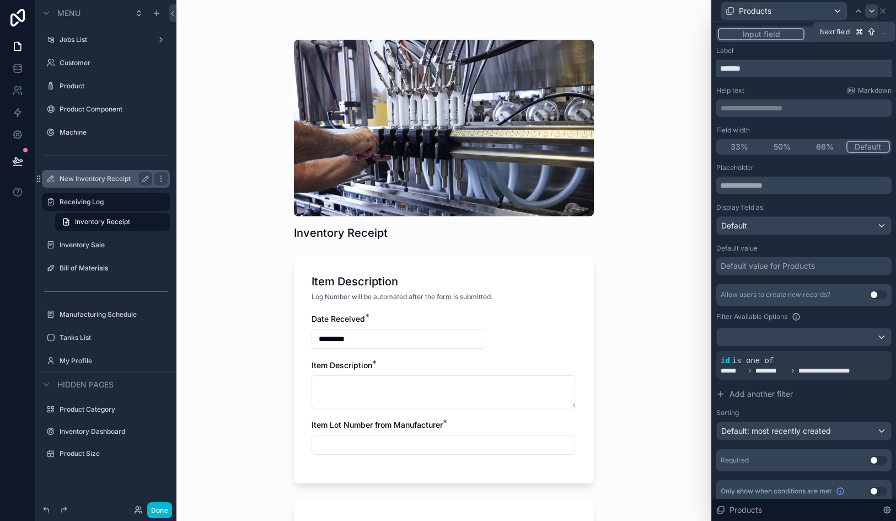
type input "*******"
click at [874, 10] on icon at bounding box center [872, 11] width 9 height 9
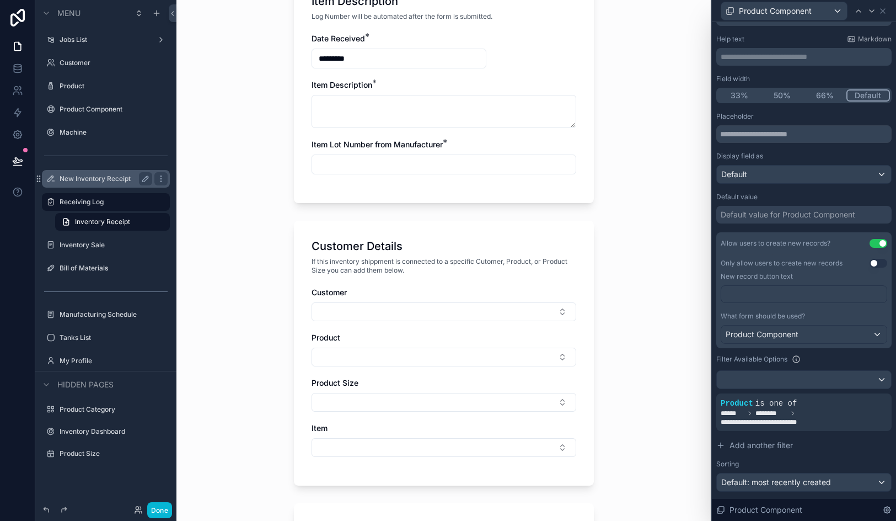
scroll to position [110, 0]
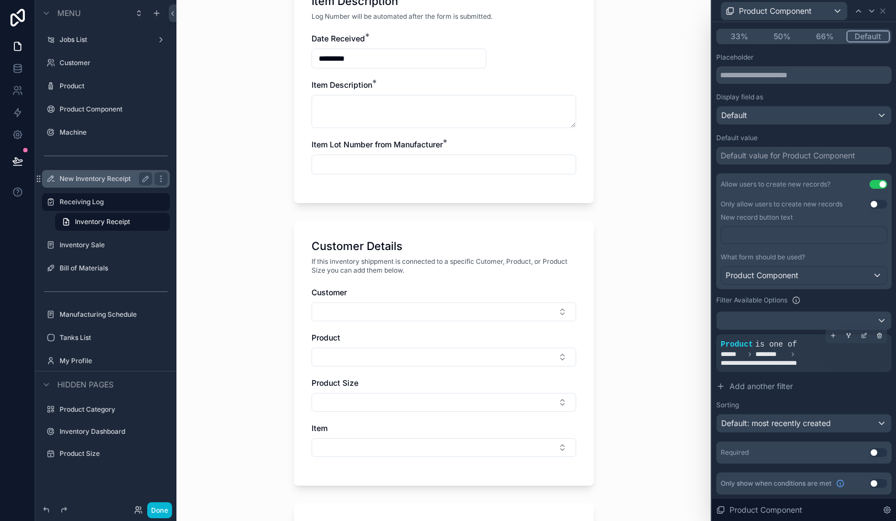
click at [888, 335] on div "**********" at bounding box center [804, 353] width 175 height 38
click at [883, 335] on icon at bounding box center [880, 335] width 7 height 7
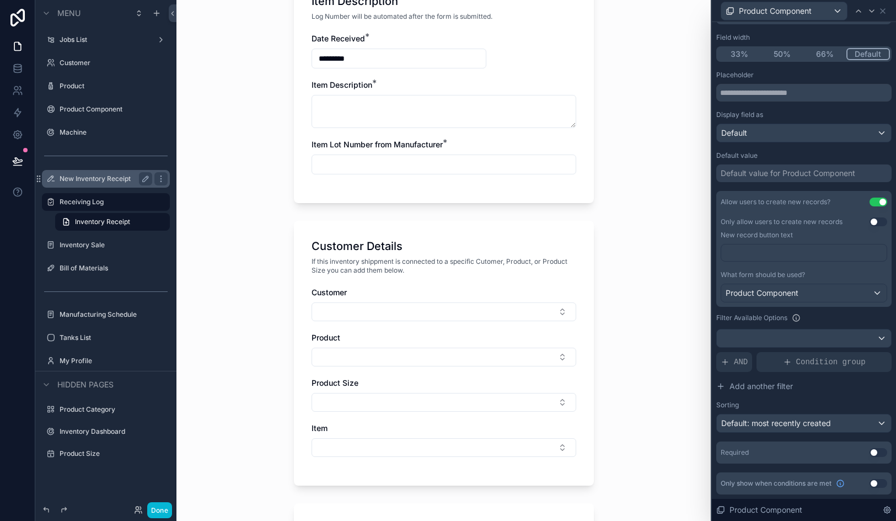
scroll to position [0, 0]
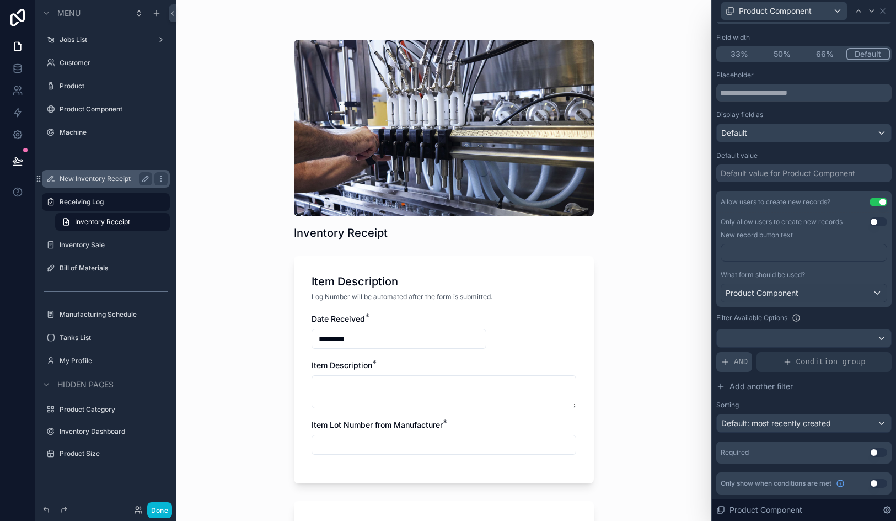
click at [738, 363] on span "AND" at bounding box center [741, 361] width 14 height 11
click at [864, 354] on icon at bounding box center [865, 351] width 3 height 3
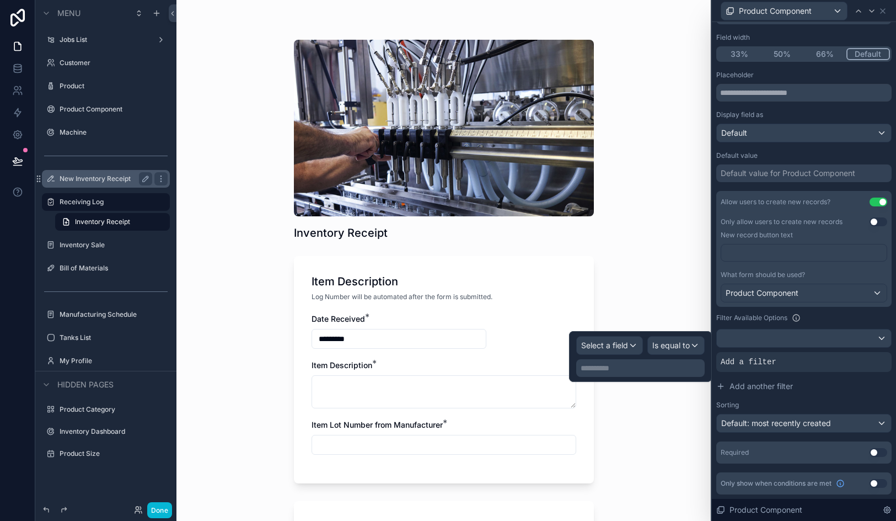
click at [615, 355] on div "**********" at bounding box center [640, 356] width 129 height 41
click at [613, 349] on span "Select a field" at bounding box center [604, 344] width 47 height 9
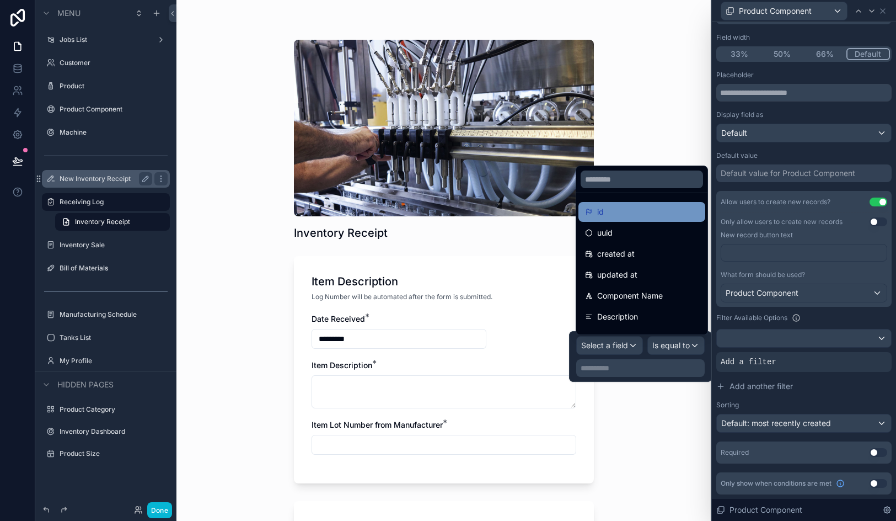
click at [617, 217] on div "id" at bounding box center [642, 211] width 114 height 13
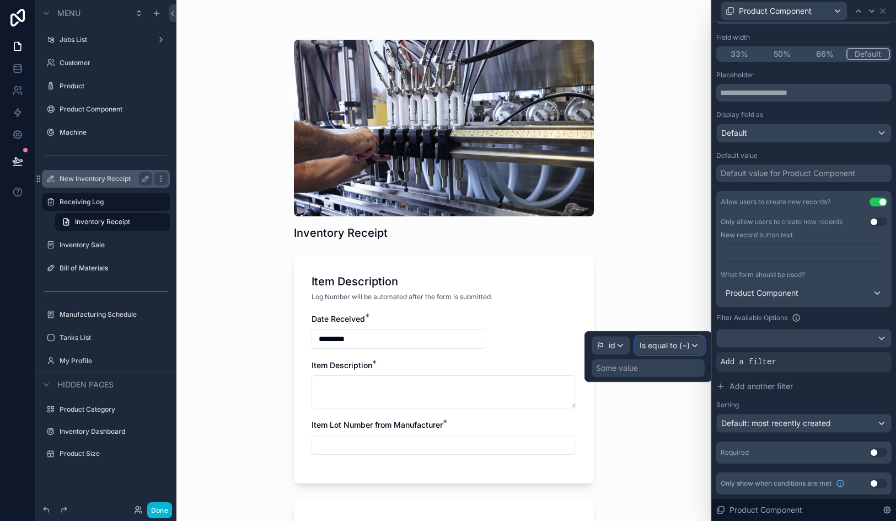
click at [659, 347] on span "Is equal to (=)" at bounding box center [665, 345] width 50 height 11
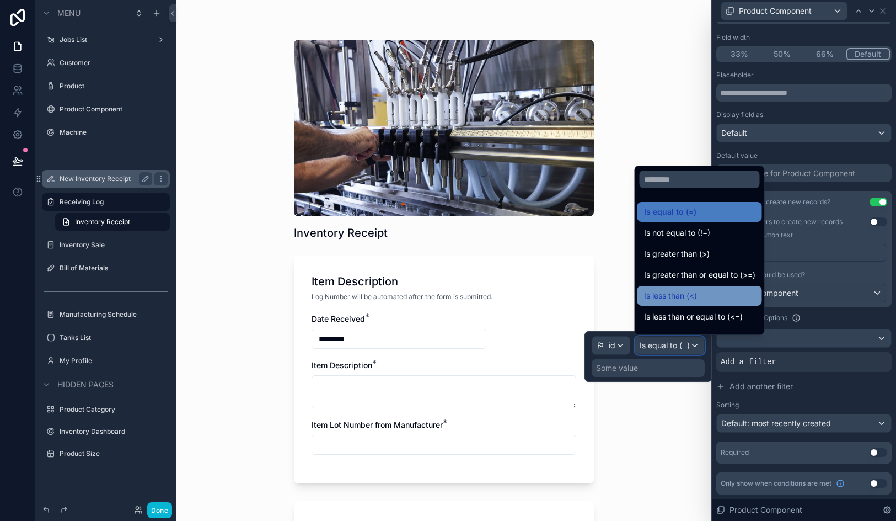
scroll to position [78, 0]
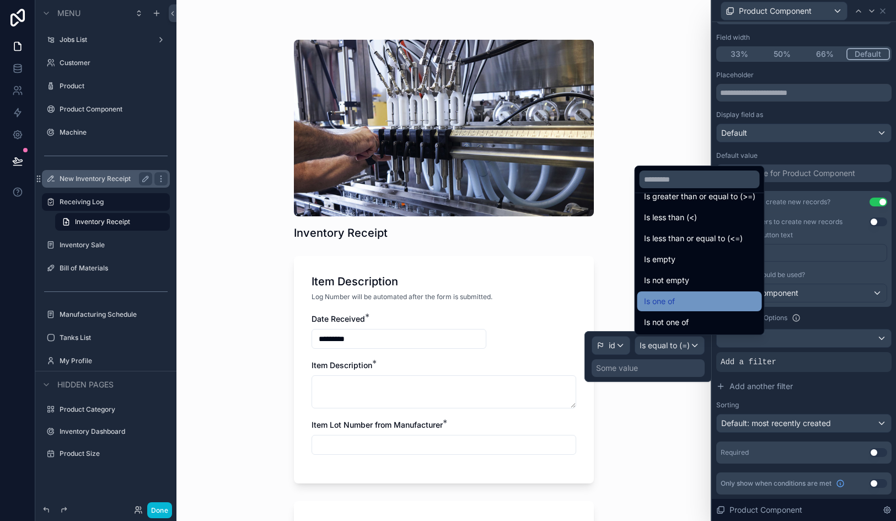
click at [686, 302] on div "Is one of" at bounding box center [699, 301] width 111 height 13
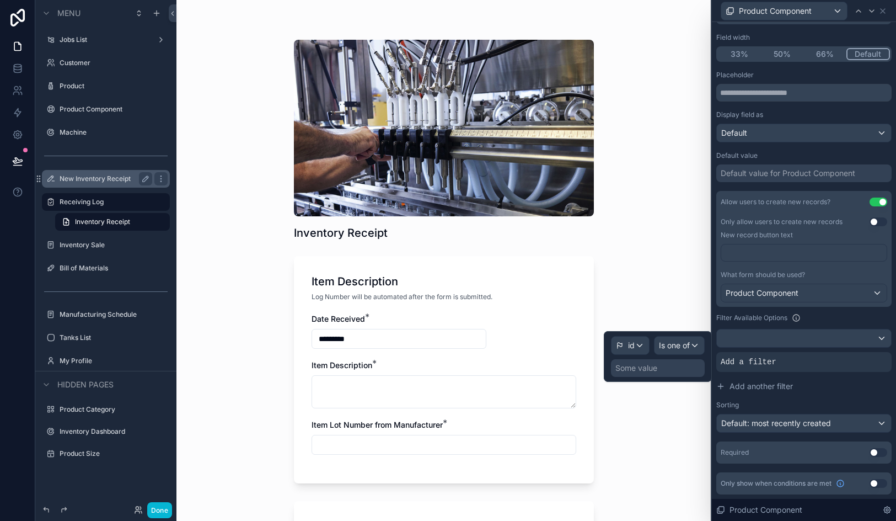
click at [640, 365] on div "Some value" at bounding box center [637, 367] width 42 height 11
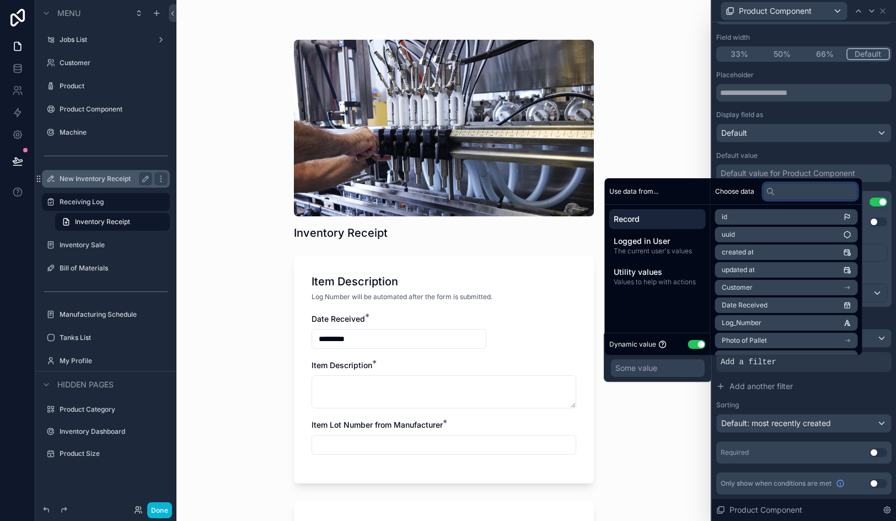
click at [798, 194] on input "text" at bounding box center [810, 192] width 95 height 18
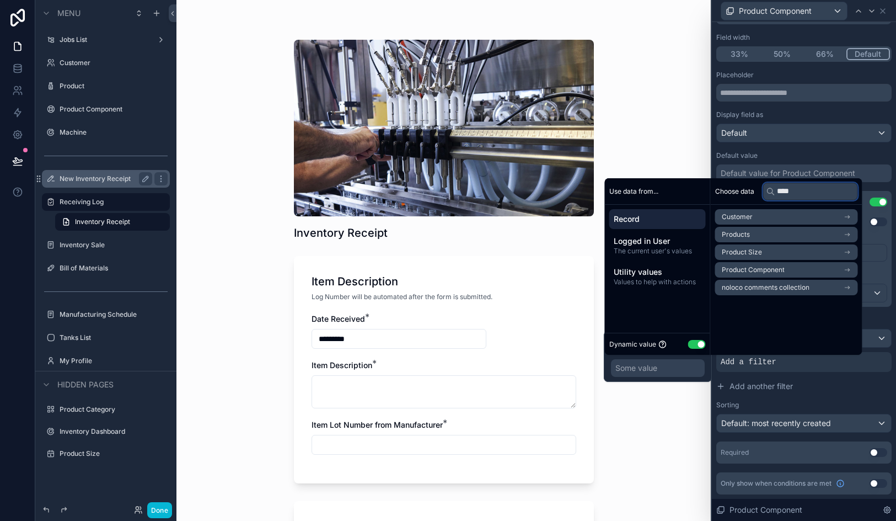
type input "****"
click at [795, 230] on li "Products" at bounding box center [786, 234] width 143 height 15
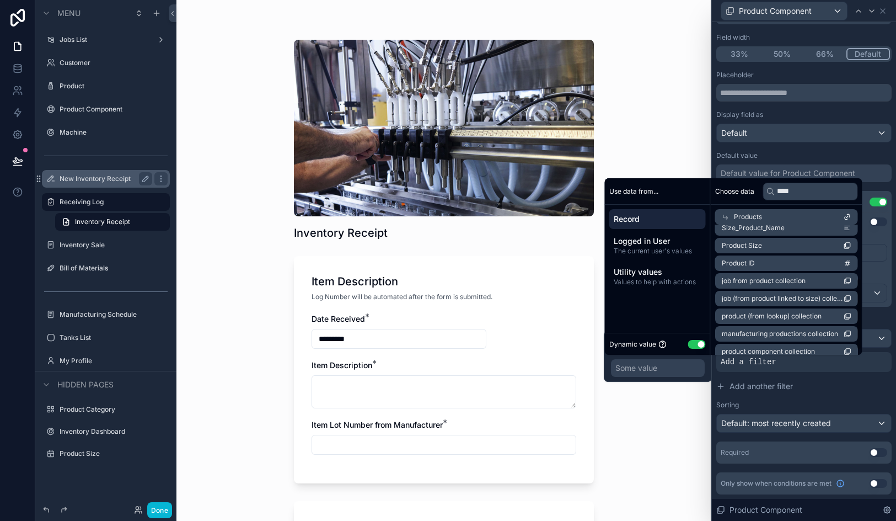
scroll to position [106, 0]
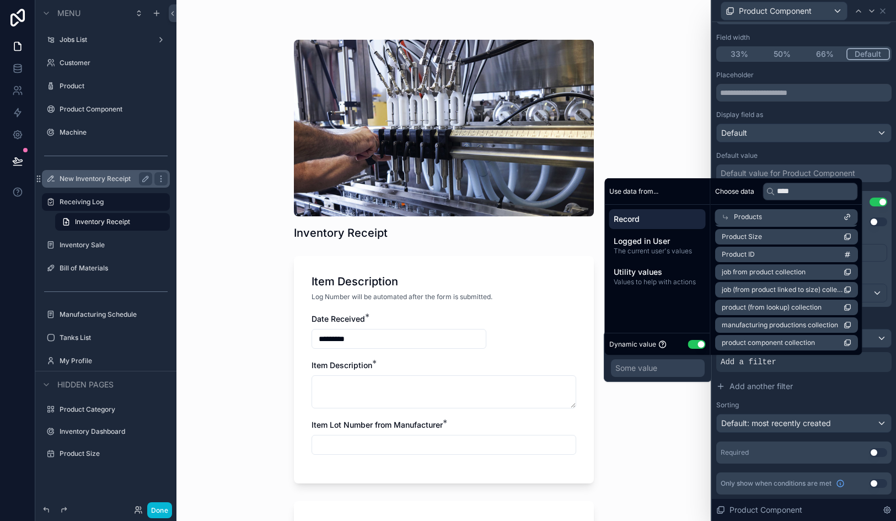
click at [797, 345] on span "product component collection" at bounding box center [768, 342] width 93 height 9
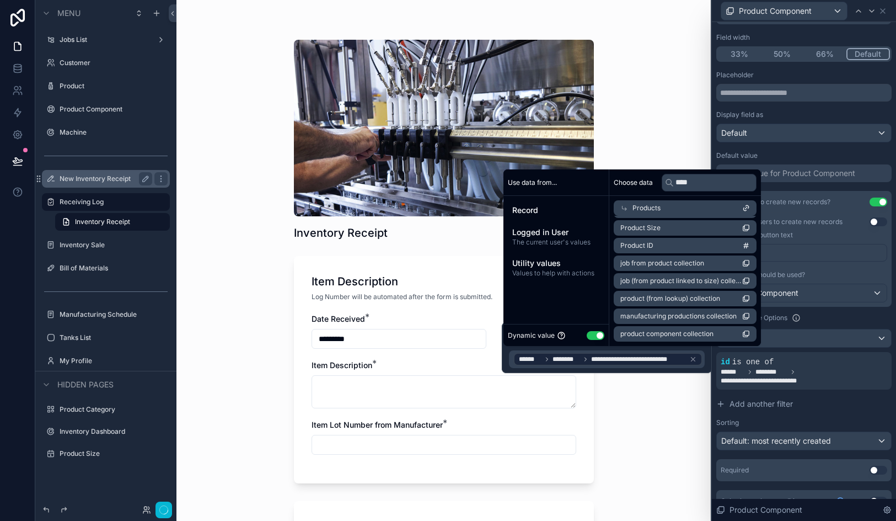
scroll to position [110, 0]
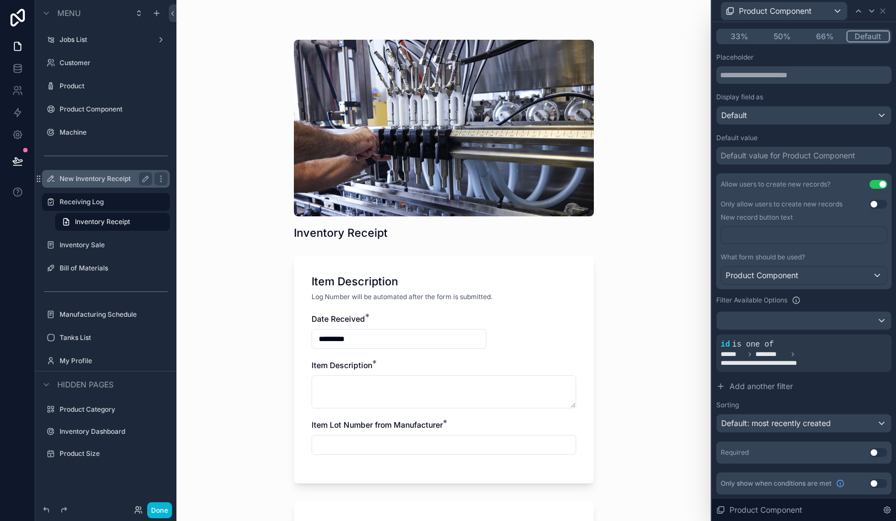
click at [682, 430] on div "Inventory Receipt Item Description Log Number will be automated after the form …" at bounding box center [444, 260] width 535 height 521
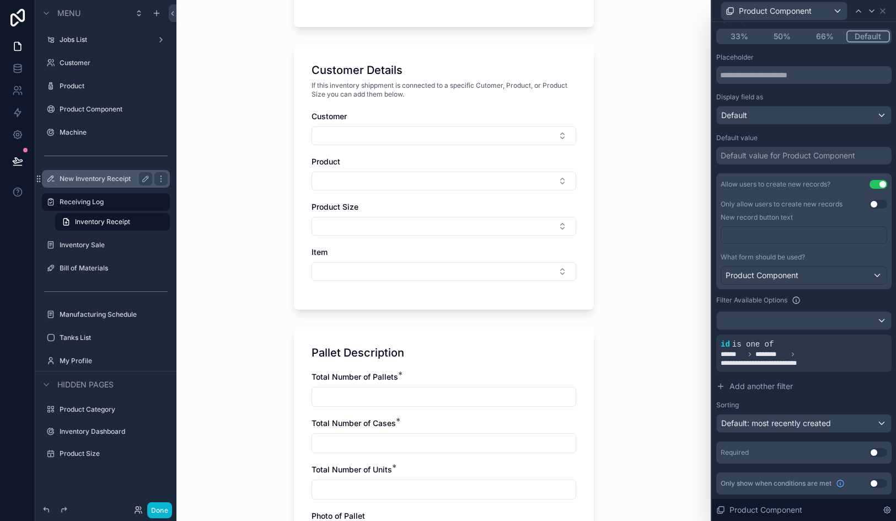
scroll to position [440, 0]
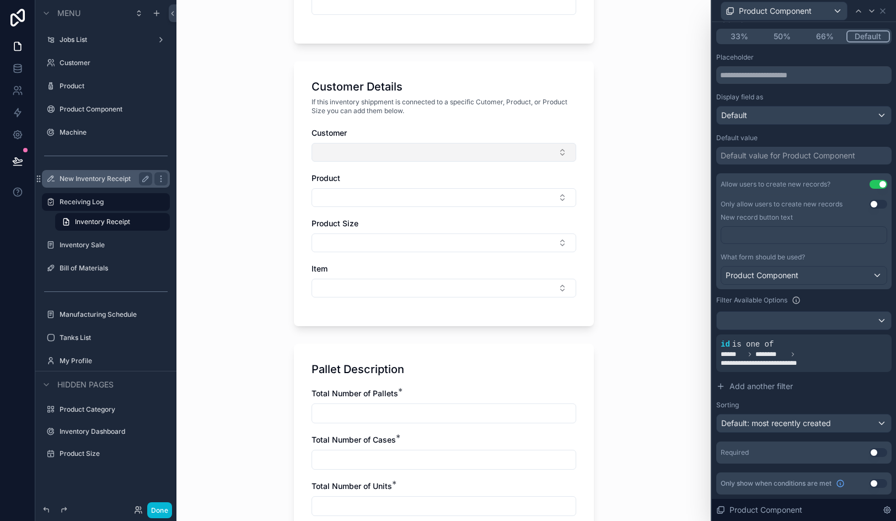
click at [455, 156] on button "Select Button" at bounding box center [444, 152] width 265 height 19
type input "***"
click at [377, 213] on div "Sente" at bounding box center [443, 214] width 259 height 18
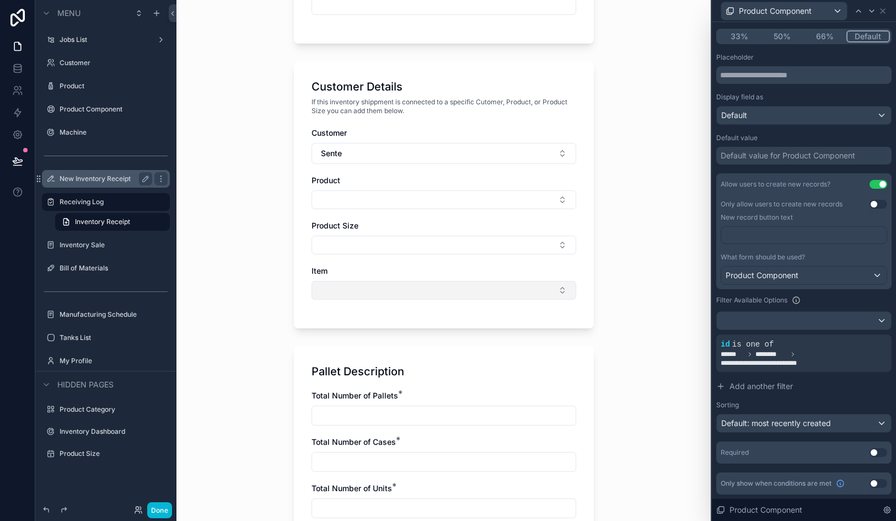
click at [366, 287] on button "Select Button" at bounding box center [444, 290] width 265 height 19
click at [366, 203] on button "Select Button" at bounding box center [444, 199] width 265 height 19
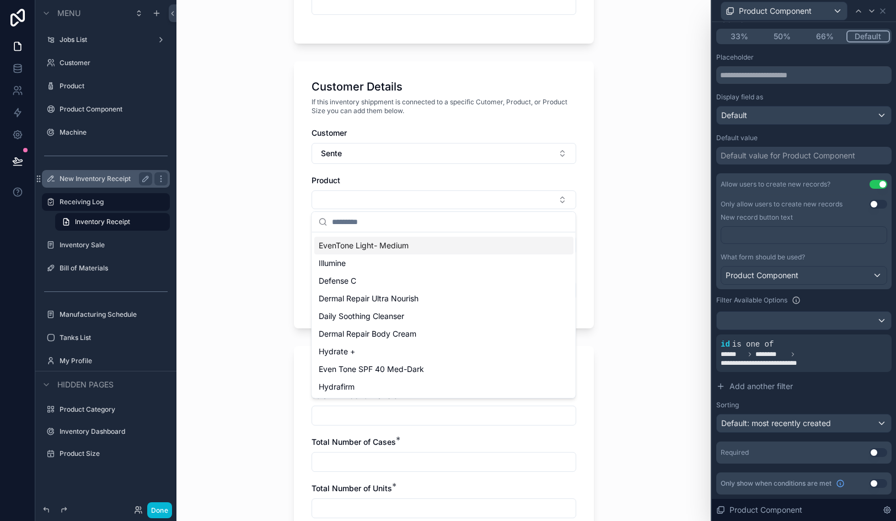
scroll to position [0, 0]
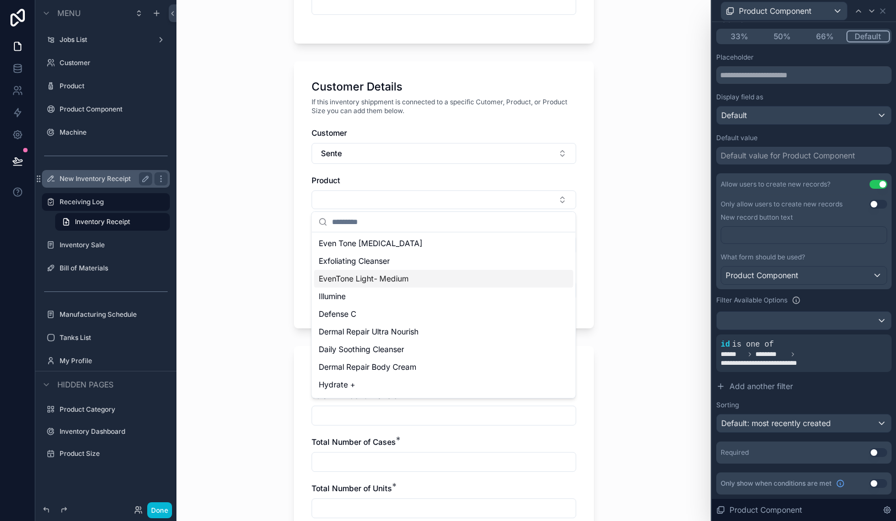
click at [376, 270] on div "EvenTone Light- Medium" at bounding box center [443, 279] width 259 height 18
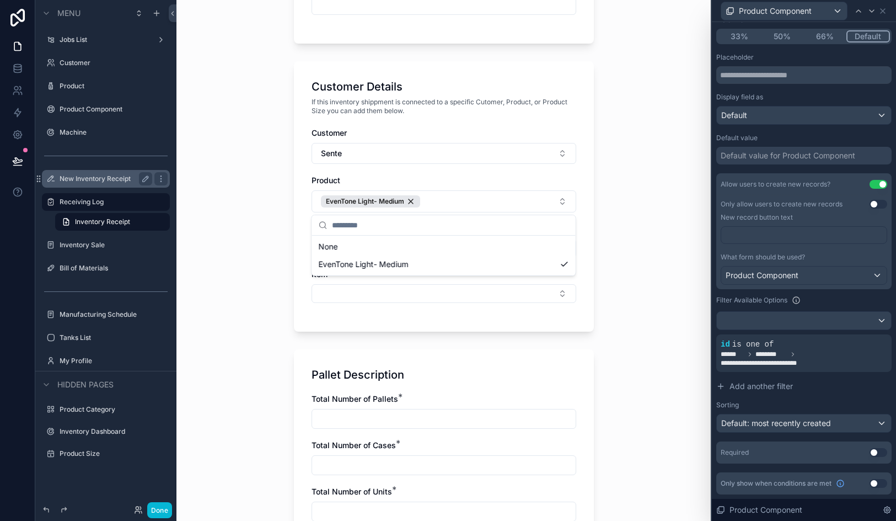
click at [284, 232] on div "Inventory Receipt Item Description Log Number will be automated after the form …" at bounding box center [444, 260] width 535 height 521
click at [339, 291] on button "Select Button" at bounding box center [444, 293] width 265 height 19
click at [416, 202] on div "EvenTone Light- Medium" at bounding box center [370, 201] width 99 height 12
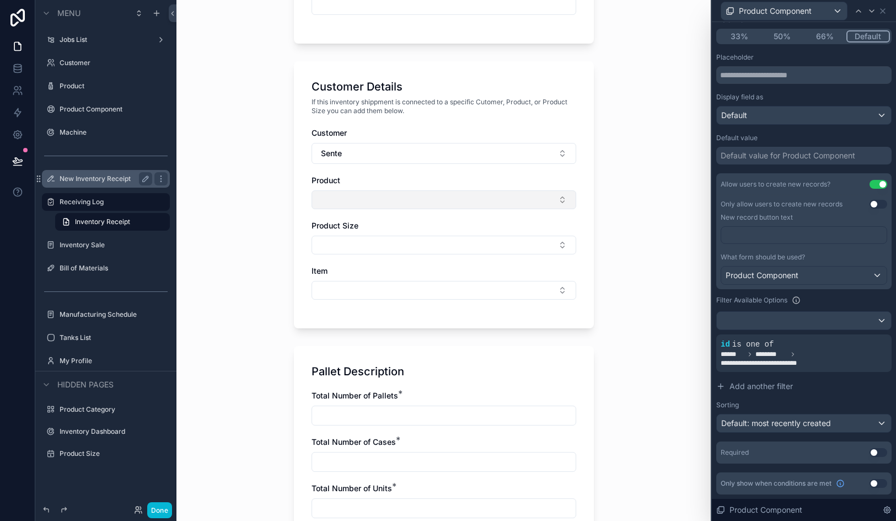
click at [416, 202] on button "Select Button" at bounding box center [444, 199] width 265 height 19
click at [12, 70] on icon at bounding box center [17, 68] width 11 height 11
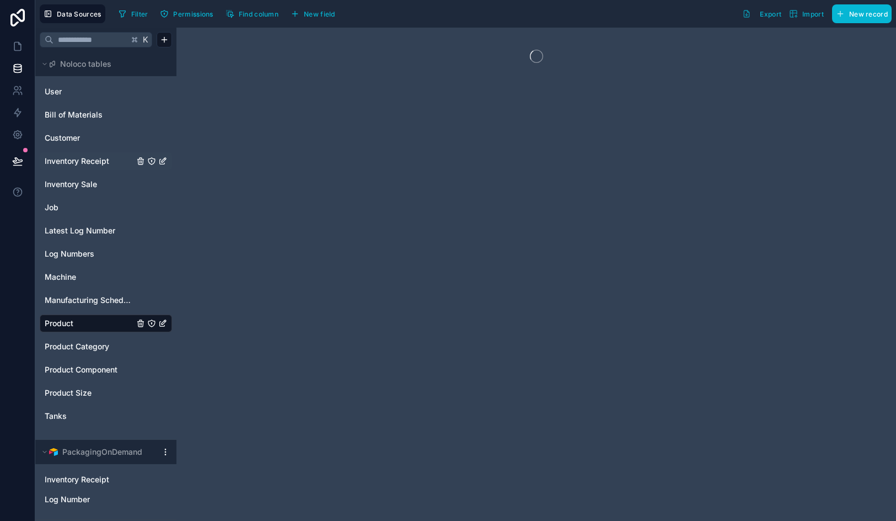
click at [87, 158] on span "Inventory Receipt" at bounding box center [77, 161] width 65 height 11
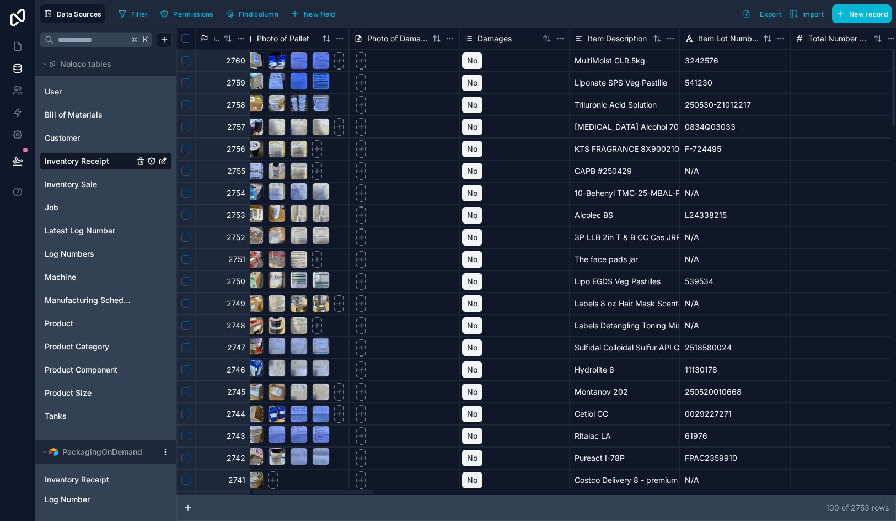
scroll to position [0, 455]
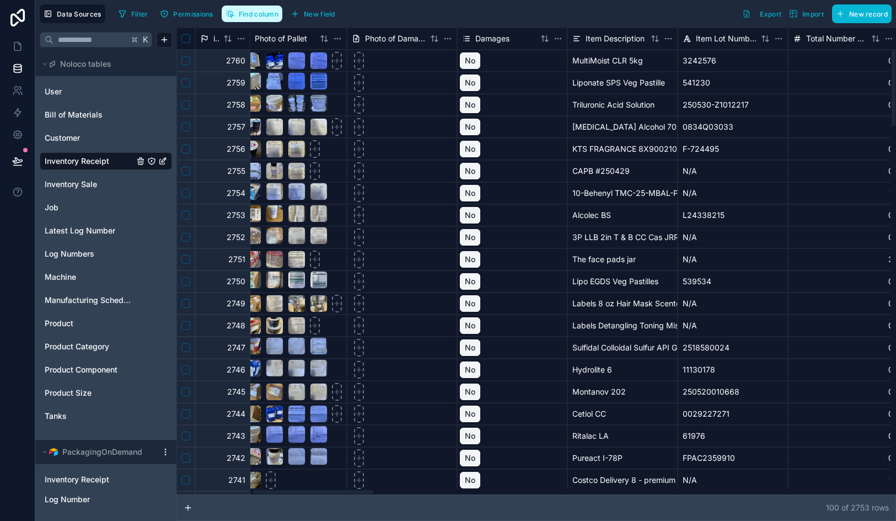
click at [264, 16] on span "Find column" at bounding box center [259, 14] width 40 height 8
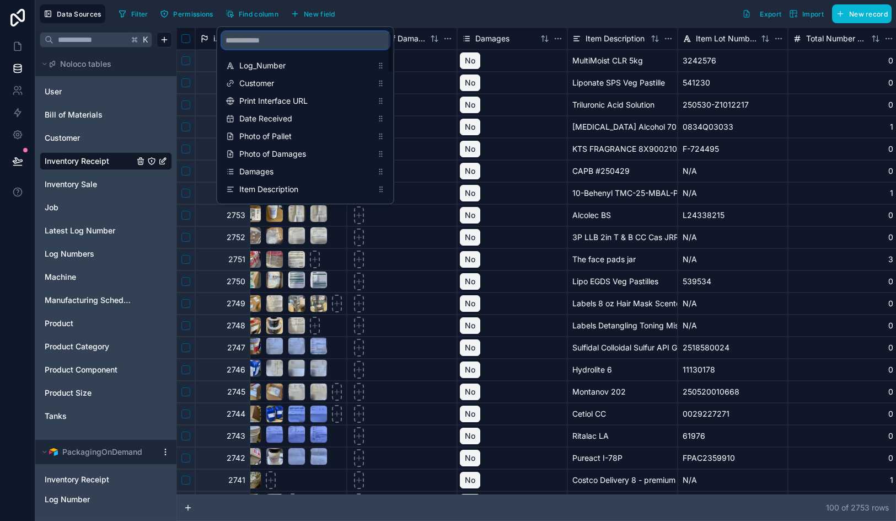
click at [268, 39] on input "scrollable content" at bounding box center [306, 40] width 168 height 18
type input "****"
click at [272, 174] on span "Products" at bounding box center [305, 171] width 133 height 11
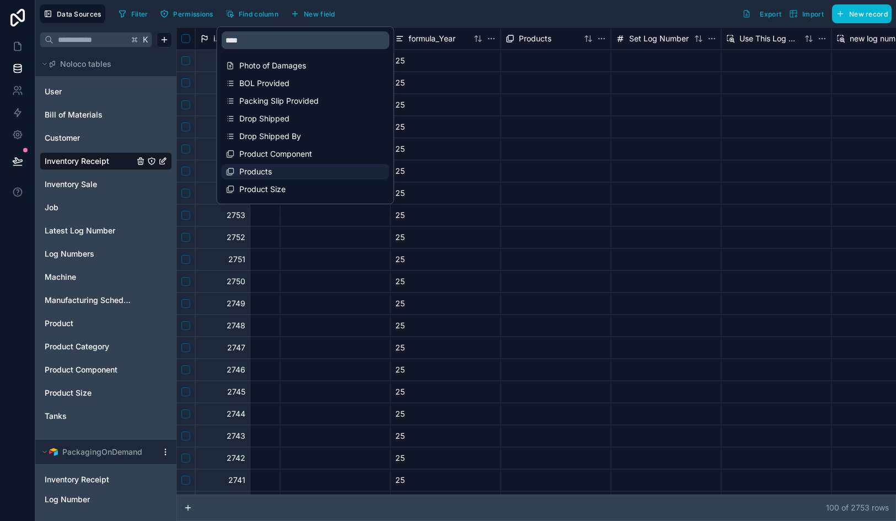
scroll to position [0, 2417]
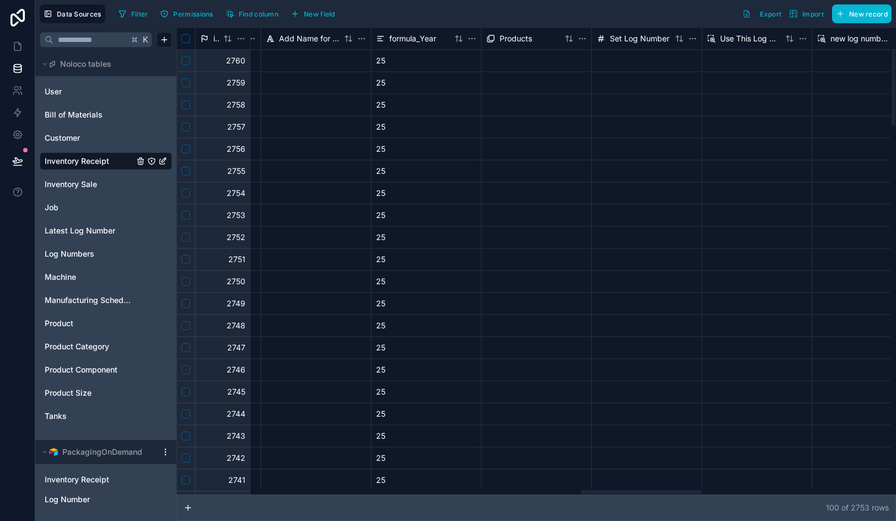
click at [466, 22] on div "Filter Permissions Find column New field Export Import New record" at bounding box center [503, 13] width 778 height 19
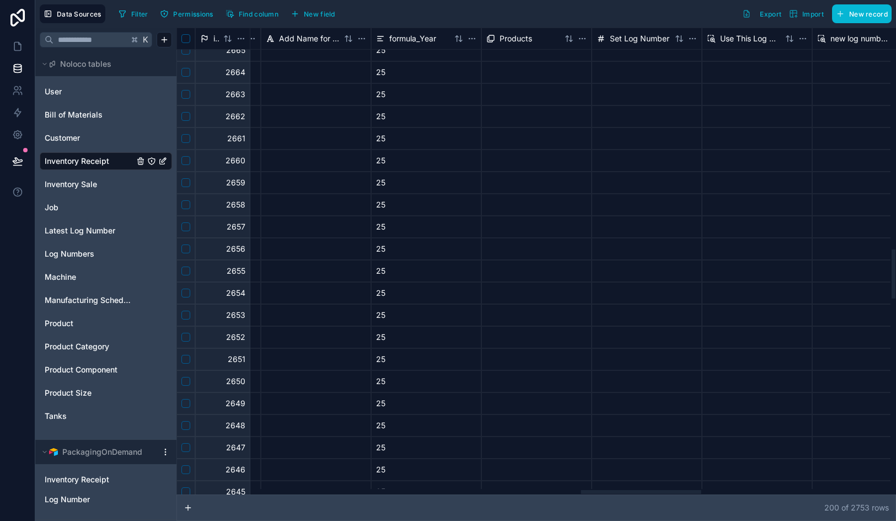
scroll to position [2368, 2417]
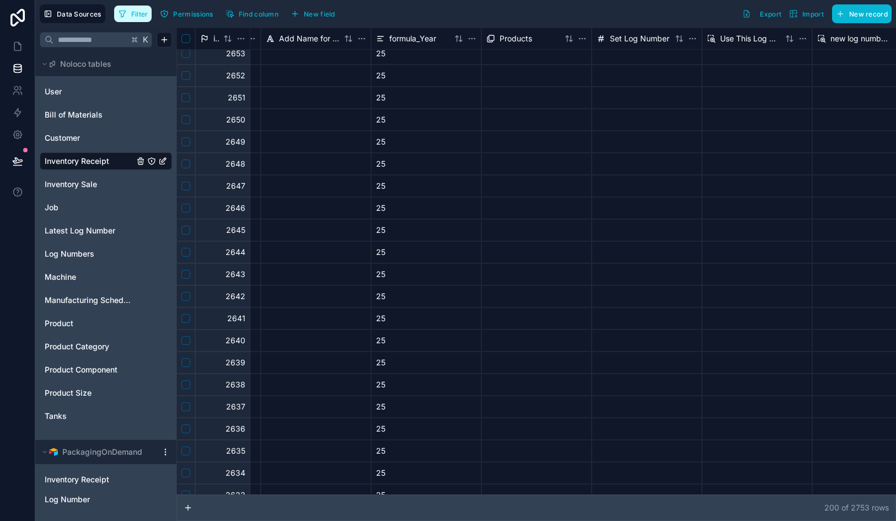
click at [144, 18] on button "Filter" at bounding box center [133, 14] width 38 height 17
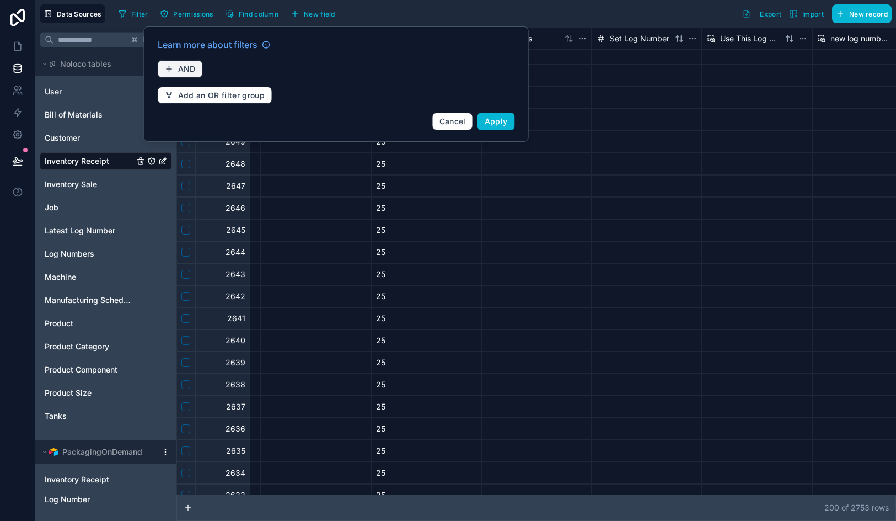
click at [191, 68] on span "AND" at bounding box center [187, 69] width 18 height 10
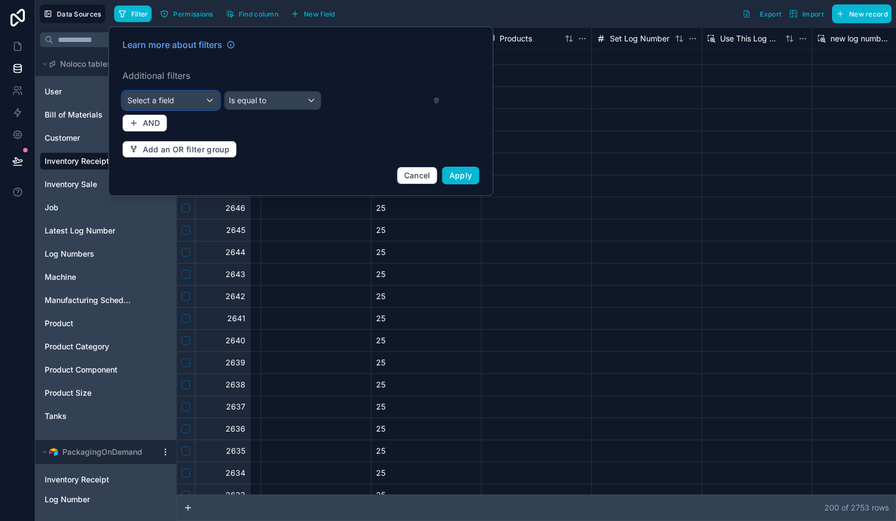
click at [191, 98] on div "Select a field" at bounding box center [171, 101] width 97 height 18
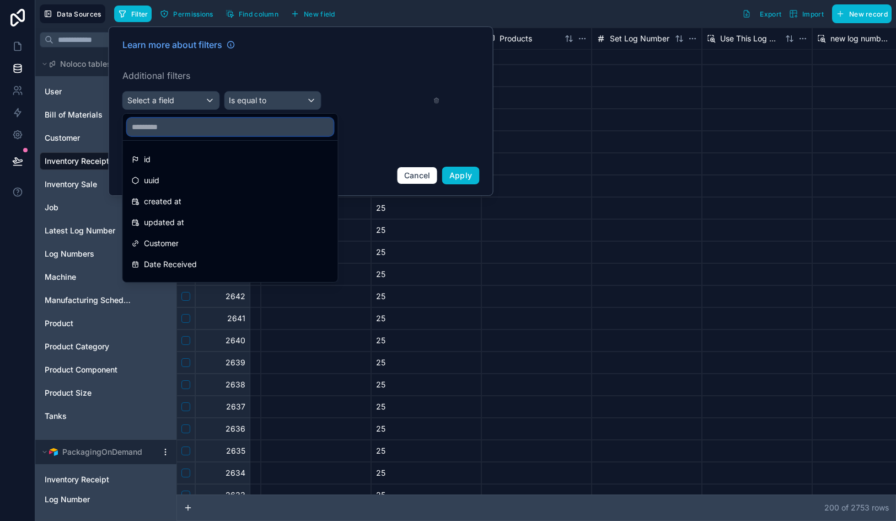
click at [191, 130] on input "text" at bounding box center [230, 127] width 206 height 18
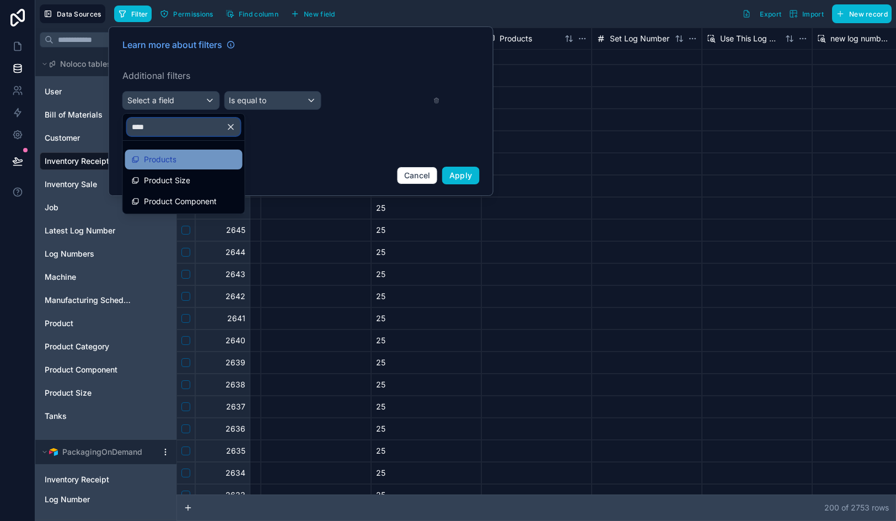
type input "****"
click at [183, 153] on div "Products" at bounding box center [184, 159] width 104 height 13
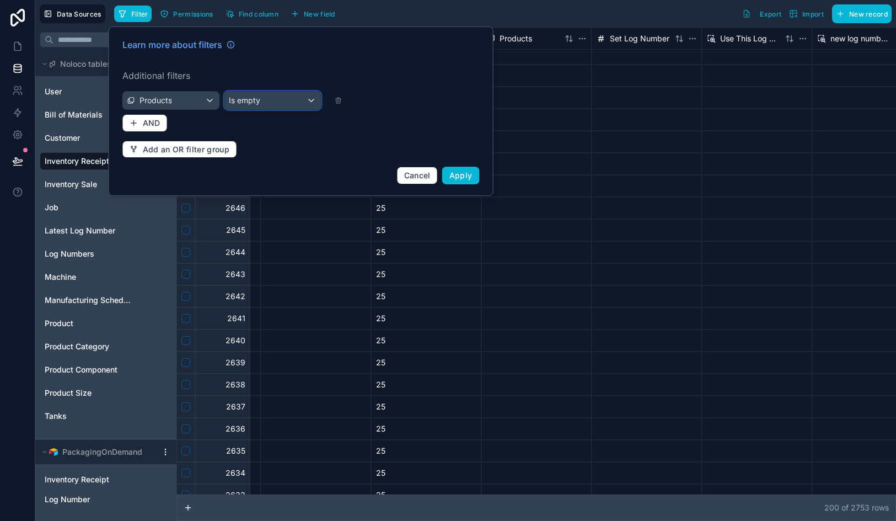
click at [262, 95] on div "Is empty" at bounding box center [273, 101] width 97 height 18
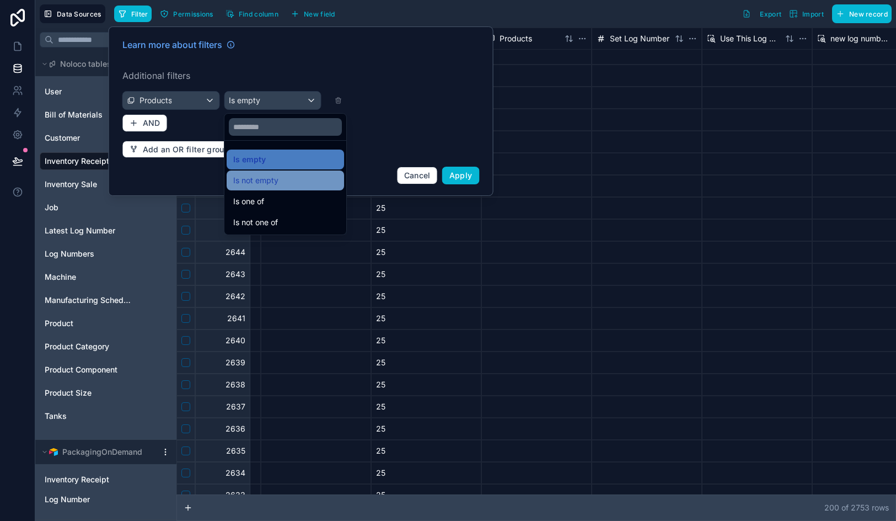
click at [277, 184] on span "Is not empty" at bounding box center [255, 180] width 45 height 13
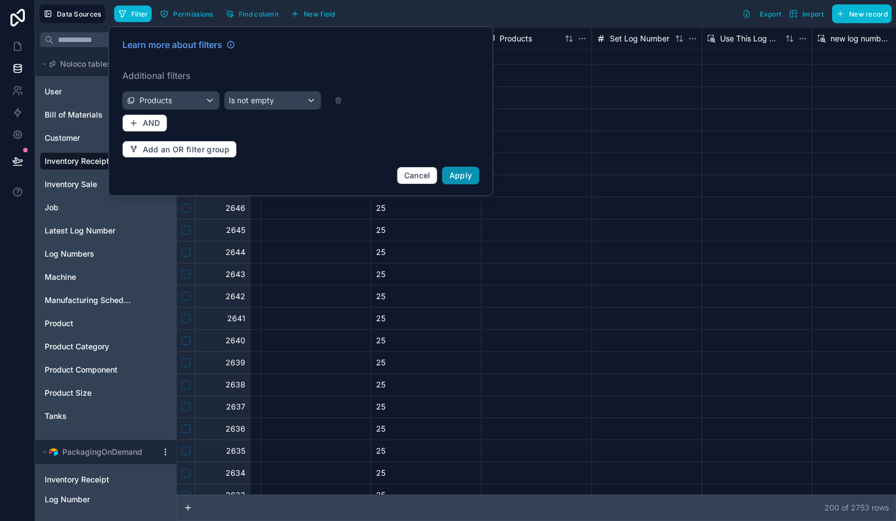
click at [464, 179] on span "Apply" at bounding box center [461, 174] width 23 height 9
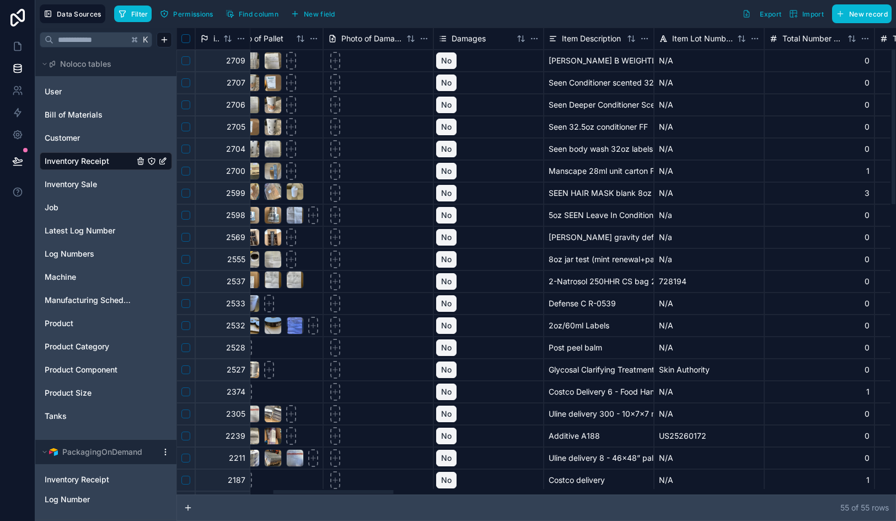
scroll to position [0, 1153]
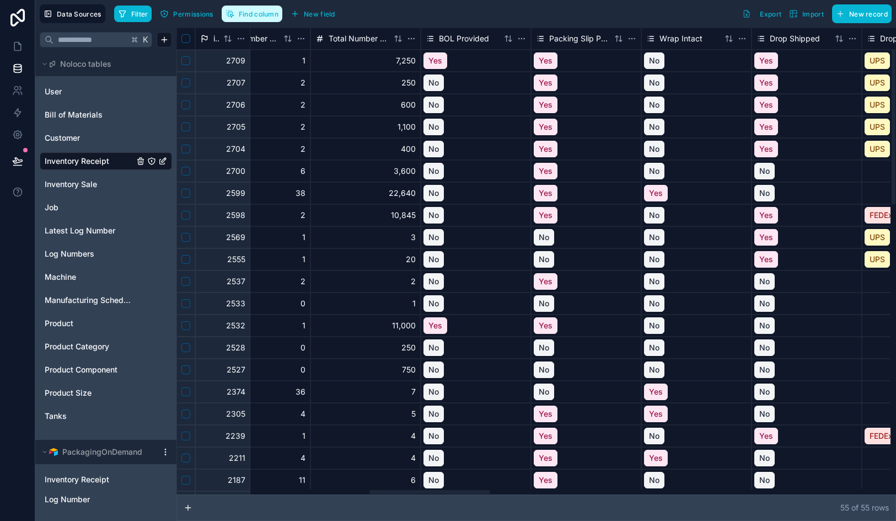
click at [257, 14] on span "Find column" at bounding box center [259, 14] width 40 height 8
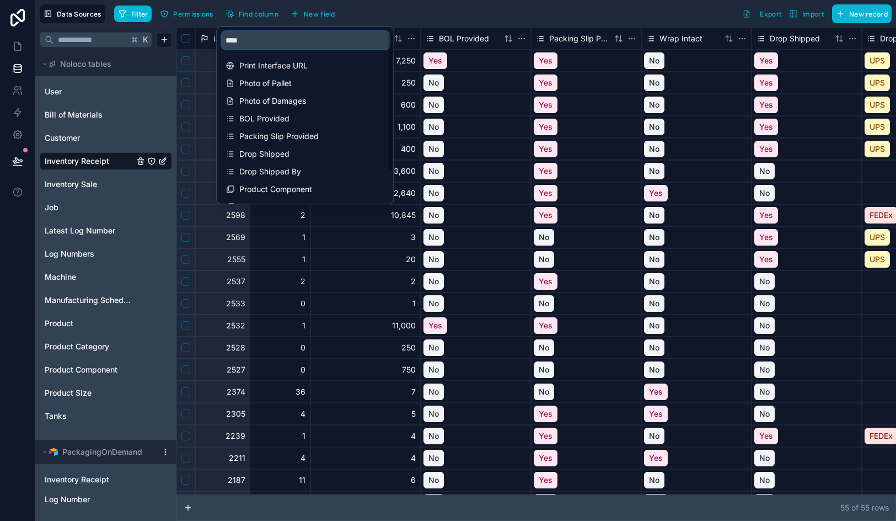
click at [266, 46] on input "****" at bounding box center [306, 40] width 168 height 18
click at [270, 164] on div "Products" at bounding box center [306, 171] width 168 height 15
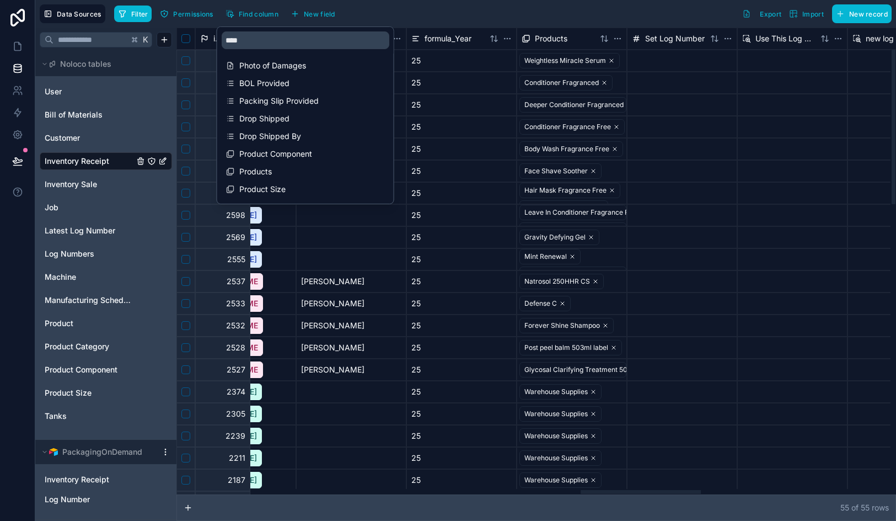
scroll to position [0, 2417]
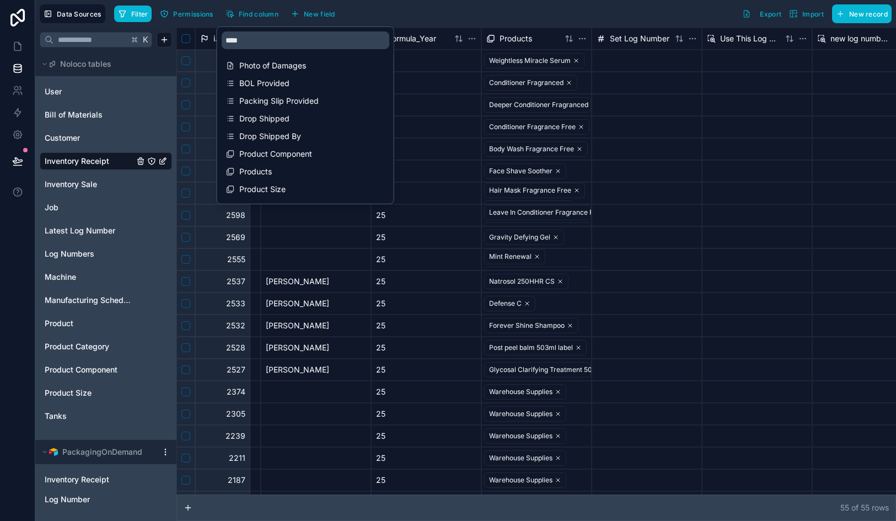
click at [581, 25] on div "Data Sources Filter Permissions Find column New field Export Import New record" at bounding box center [465, 14] width 861 height 28
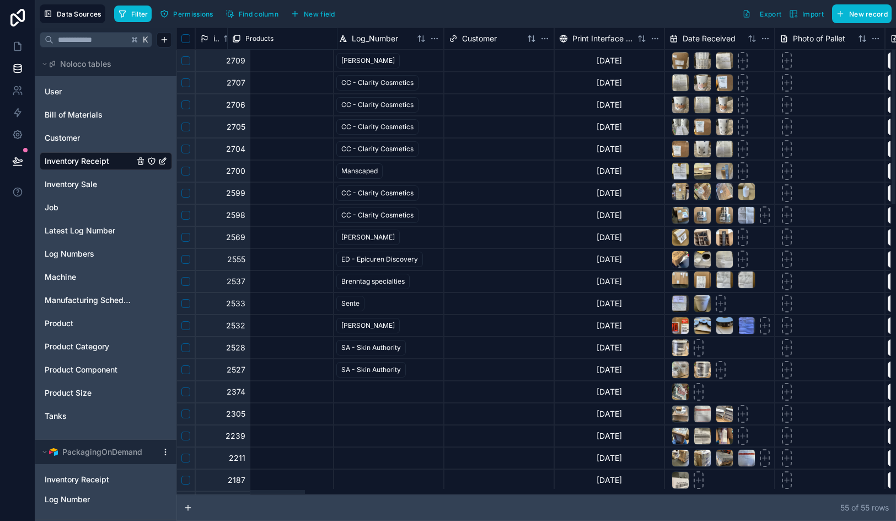
scroll to position [0, 0]
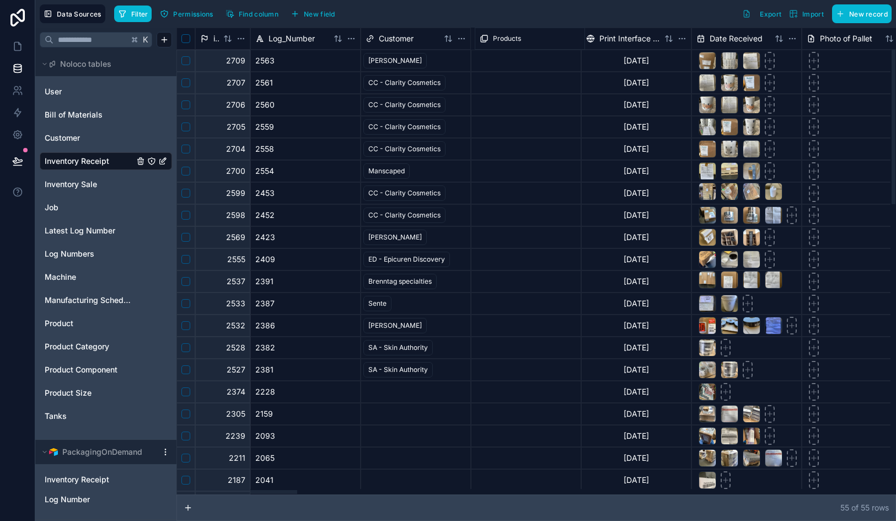
drag, startPoint x: 521, startPoint y: 41, endPoint x: 515, endPoint y: 44, distance: 7.4
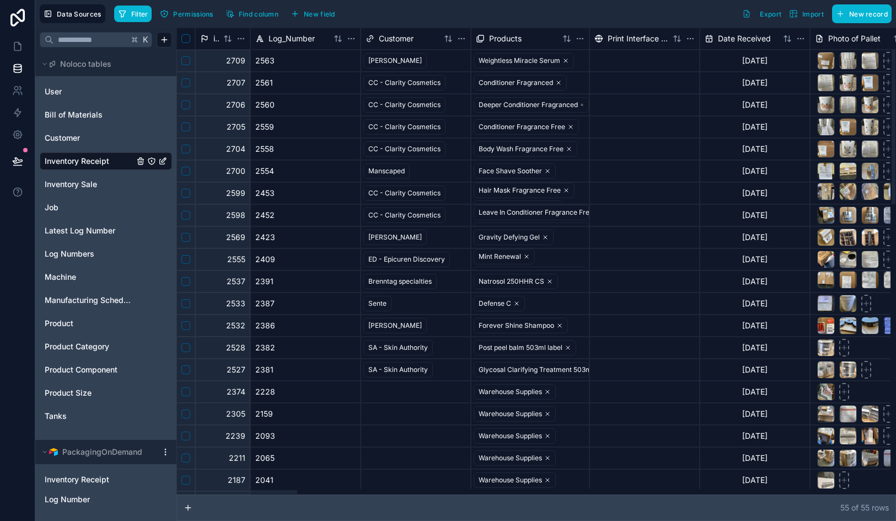
click at [547, 36] on div "Products" at bounding box center [517, 38] width 82 height 11
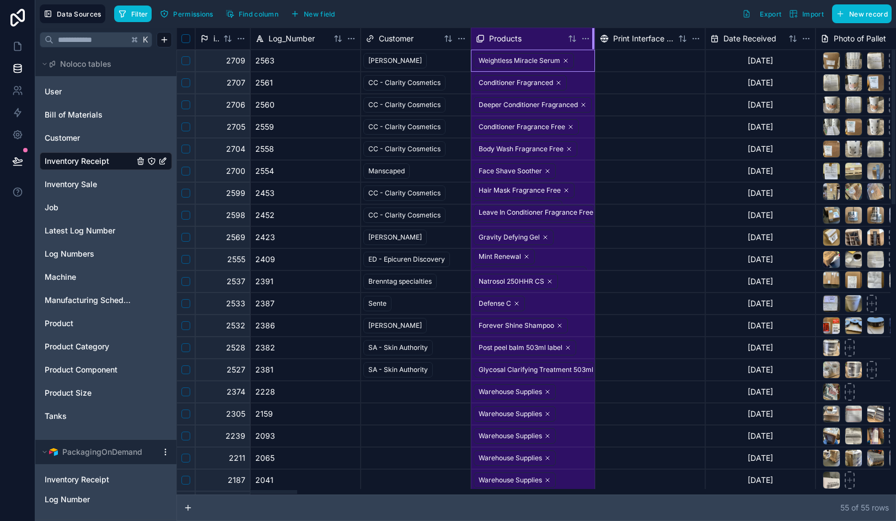
drag, startPoint x: 587, startPoint y: 35, endPoint x: 607, endPoint y: 41, distance: 20.2
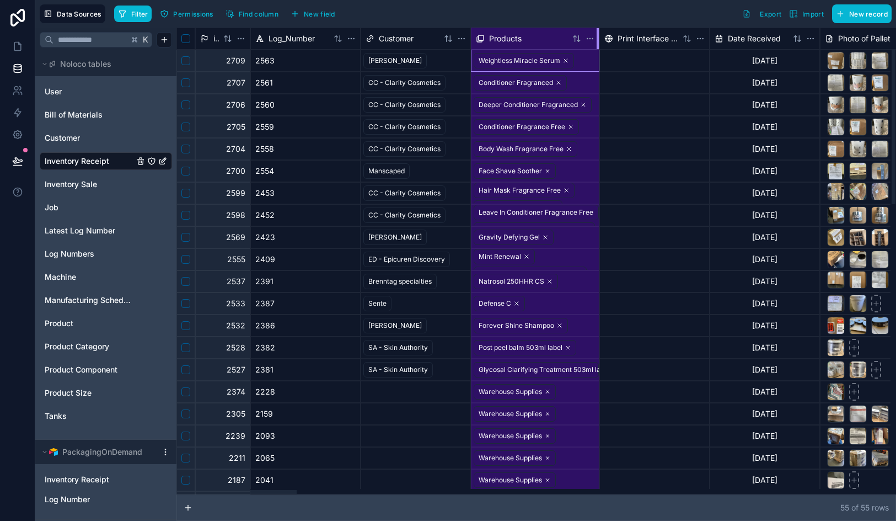
drag, startPoint x: 594, startPoint y: 38, endPoint x: 662, endPoint y: 35, distance: 67.9
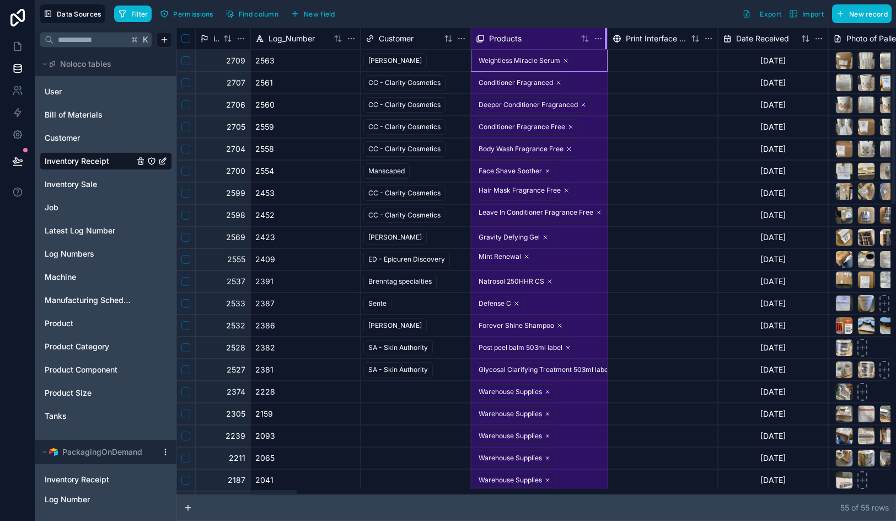
drag, startPoint x: 605, startPoint y: 38, endPoint x: 658, endPoint y: 33, distance: 53.1
click at [547, 39] on div "Products" at bounding box center [526, 38] width 101 height 11
click at [648, 38] on span "Print Interface URL" at bounding box center [657, 38] width 61 height 11
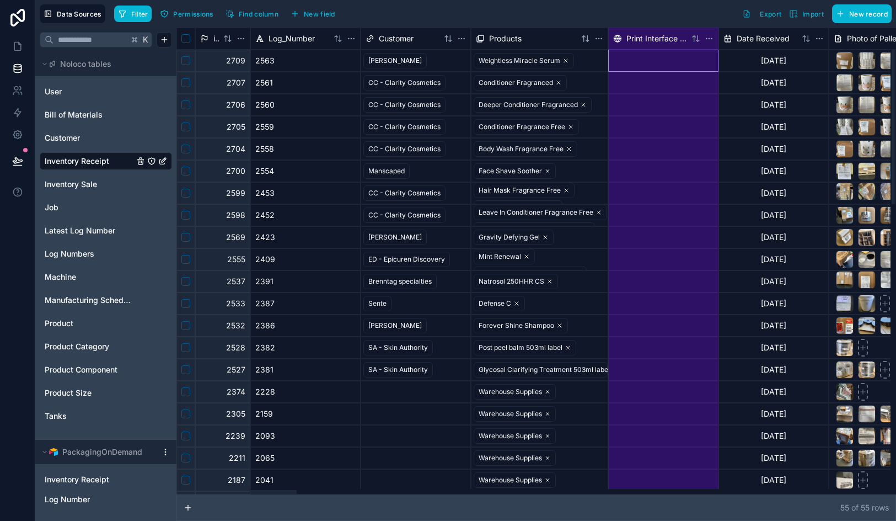
click at [547, 44] on div "Products" at bounding box center [539, 39] width 137 height 22
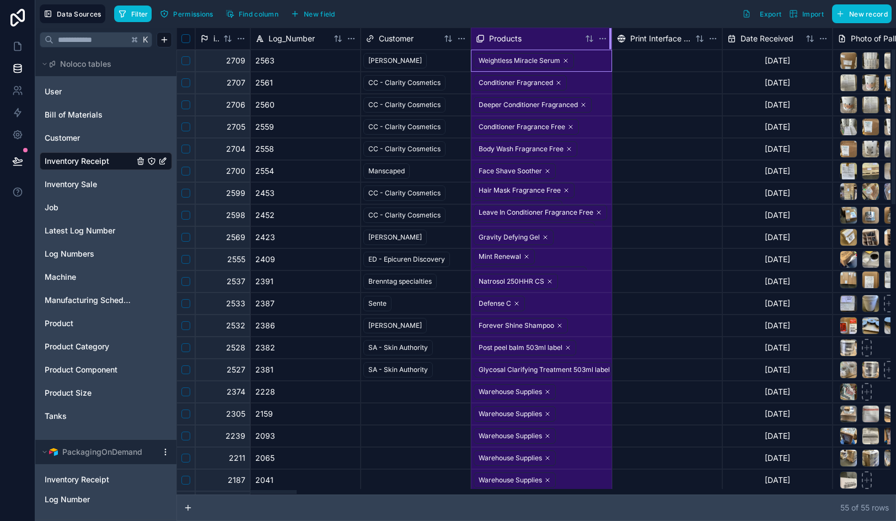
drag, startPoint x: 607, startPoint y: 39, endPoint x: 682, endPoint y: 66, distance: 79.7
click at [499, 38] on span "Products" at bounding box center [505, 38] width 33 height 11
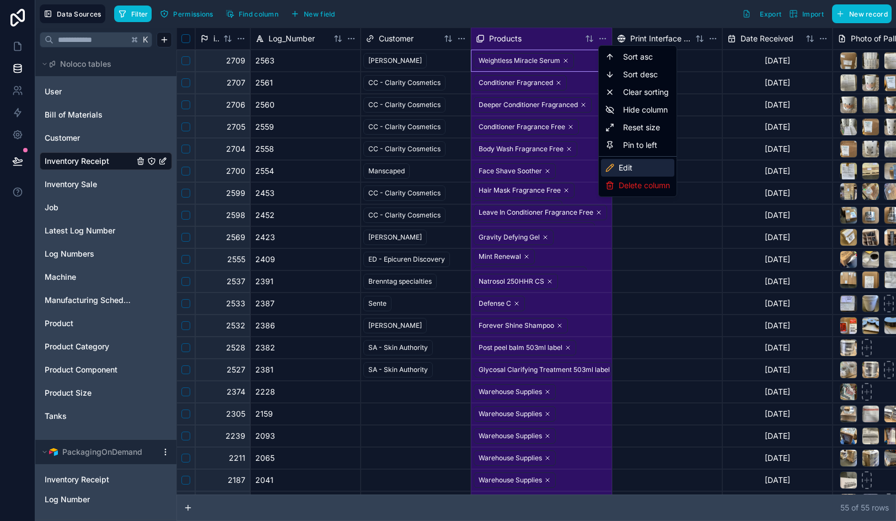
click at [624, 171] on div "Edit" at bounding box center [637, 168] width 73 height 18
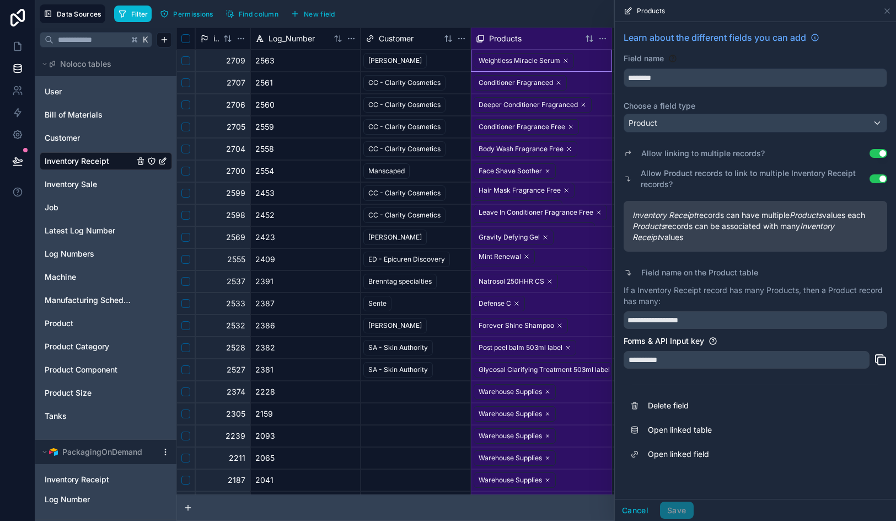
click at [884, 153] on button "Use setting" at bounding box center [879, 153] width 18 height 9
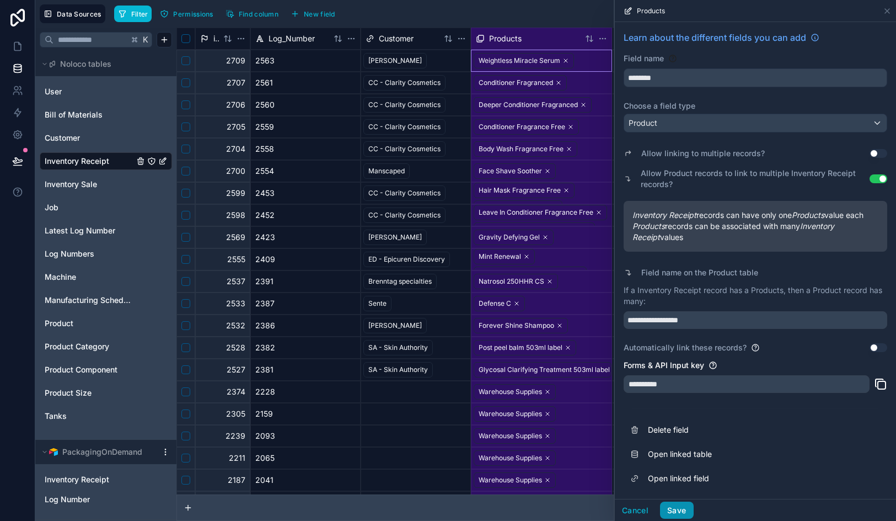
click at [683, 504] on button "Save" at bounding box center [676, 510] width 33 height 18
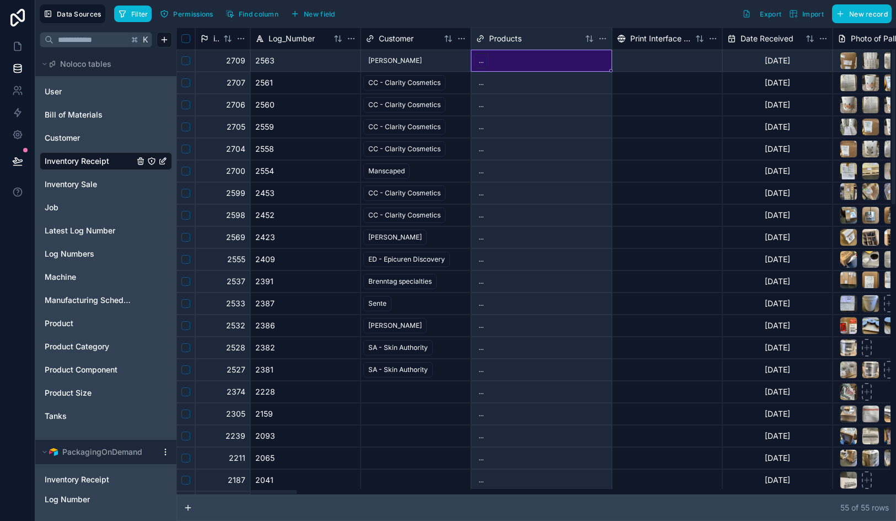
click at [483, 62] on div "..." at bounding box center [481, 61] width 5 height 10
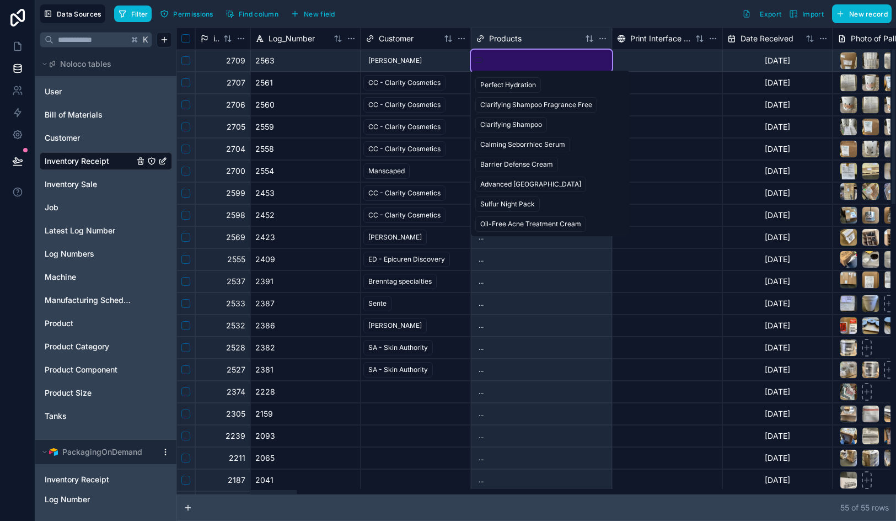
click at [483, 62] on input "text" at bounding box center [541, 60] width 137 height 11
click at [560, 20] on div "Filter Permissions Find column New field Export Import New record" at bounding box center [503, 13] width 778 height 19
click at [554, 4] on div "Filter Permissions Find column New field Export Import New record" at bounding box center [503, 13] width 778 height 19
click at [412, 35] on span "Customer" at bounding box center [396, 38] width 35 height 11
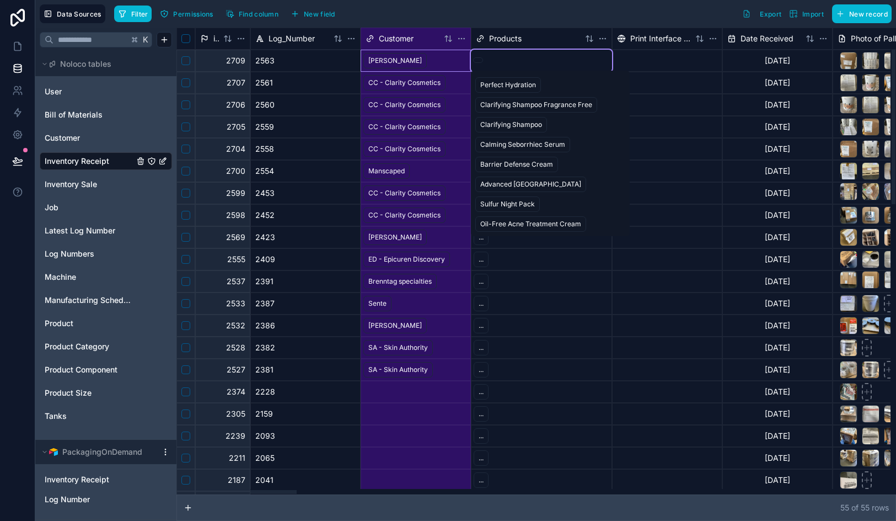
click at [415, 39] on div "Customer" at bounding box center [403, 38] width 74 height 11
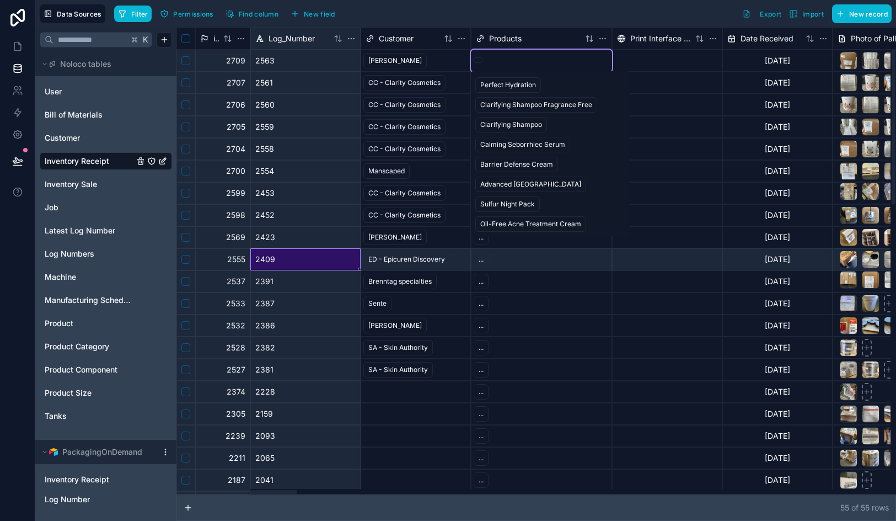
click at [336, 259] on div "2409" at bounding box center [305, 259] width 110 height 22
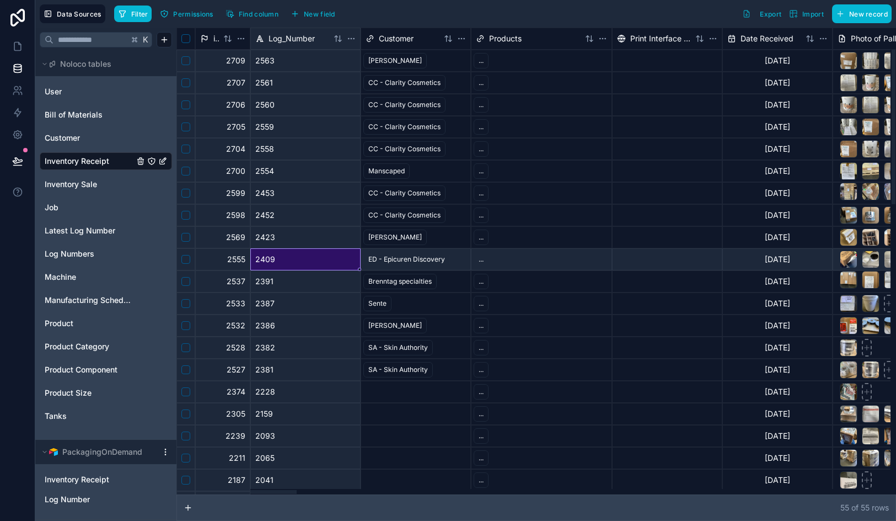
click at [558, 37] on div "Products" at bounding box center [528, 38] width 105 height 11
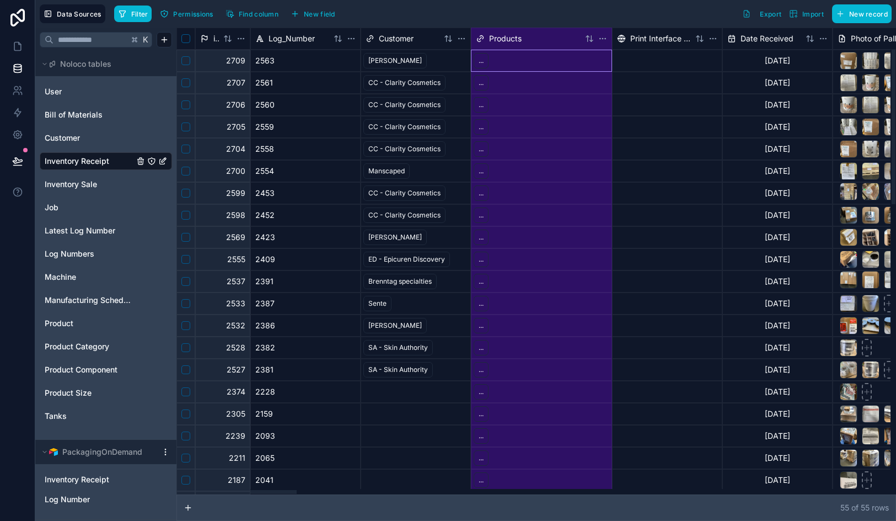
click at [528, 41] on div "Products" at bounding box center [528, 38] width 105 height 11
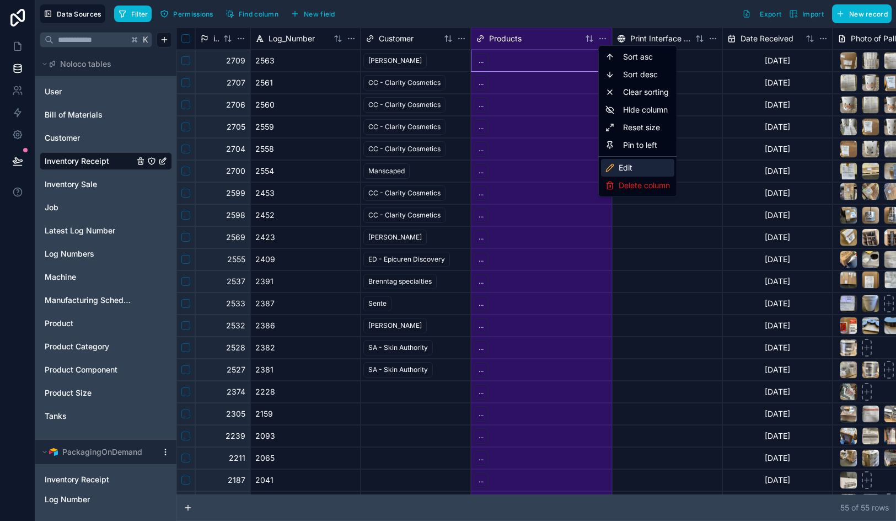
click at [624, 166] on div "Edit" at bounding box center [637, 168] width 73 height 18
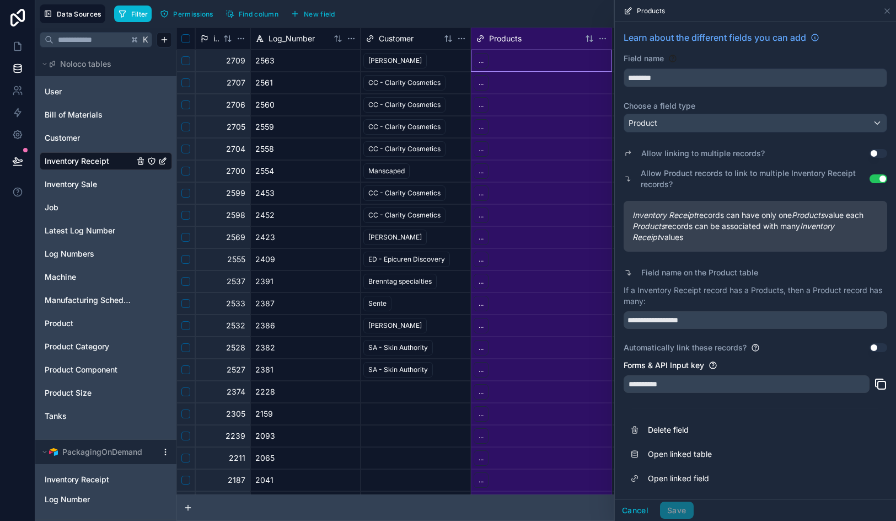
click at [885, 157] on button "Use setting" at bounding box center [879, 153] width 18 height 9
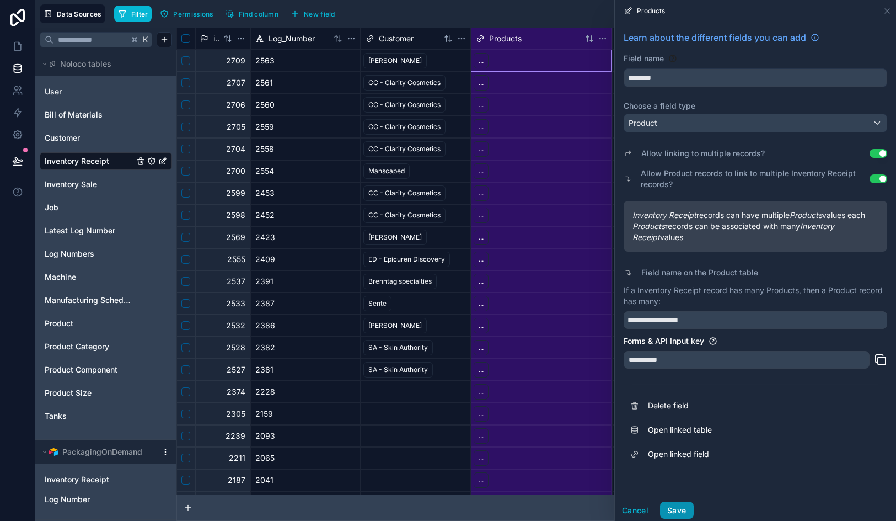
click at [675, 511] on button "Save" at bounding box center [676, 510] width 33 height 18
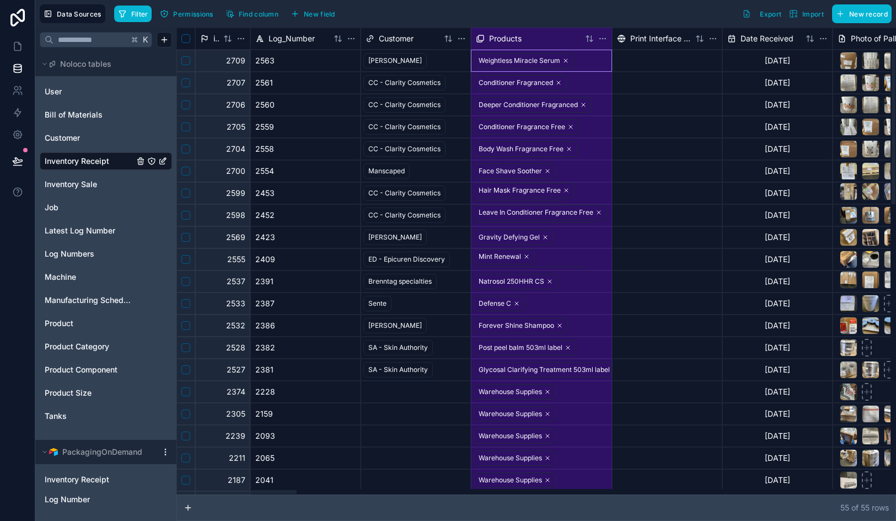
click at [601, 42] on div "Data Sources Filter Permissions Find column New field Export Import New record …" at bounding box center [465, 260] width 861 height 521
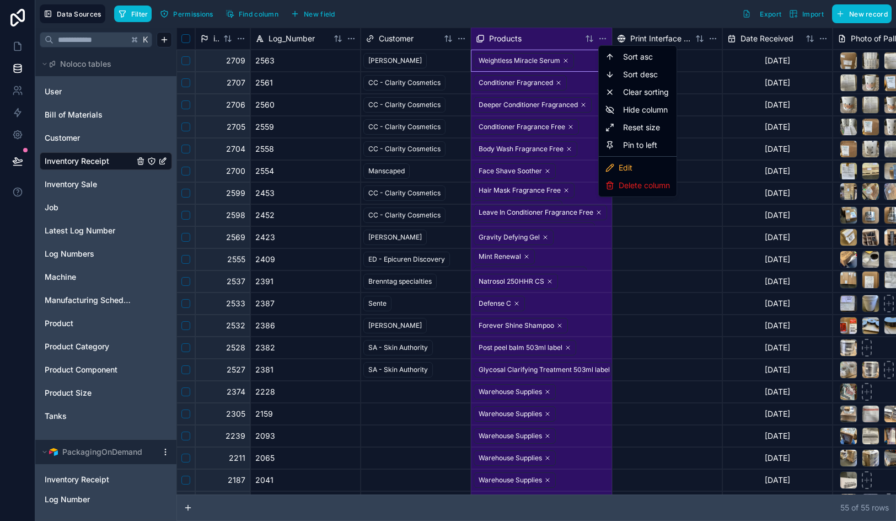
click at [614, 12] on html "Data Sources Filter Permissions Find column New field Export Import New record …" at bounding box center [448, 260] width 896 height 521
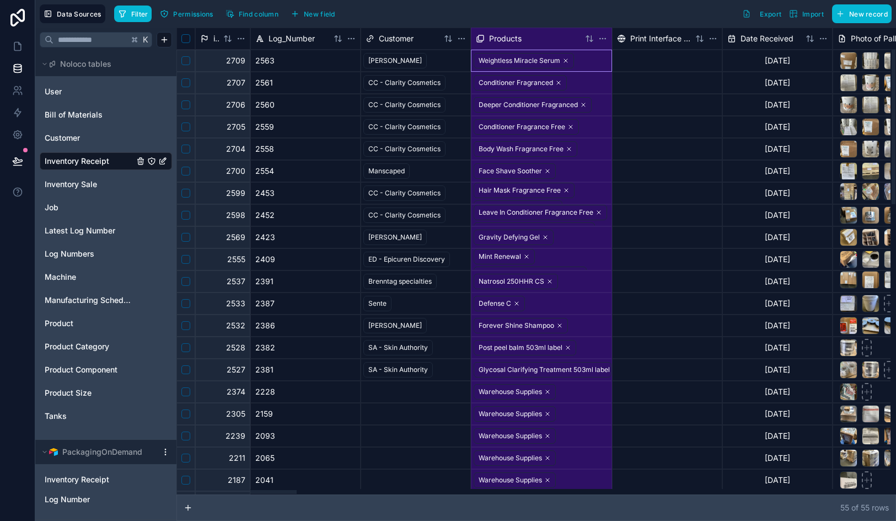
click at [602, 41] on div "Data Sources Filter Permissions Find column New field Export Import New record …" at bounding box center [465, 260] width 861 height 521
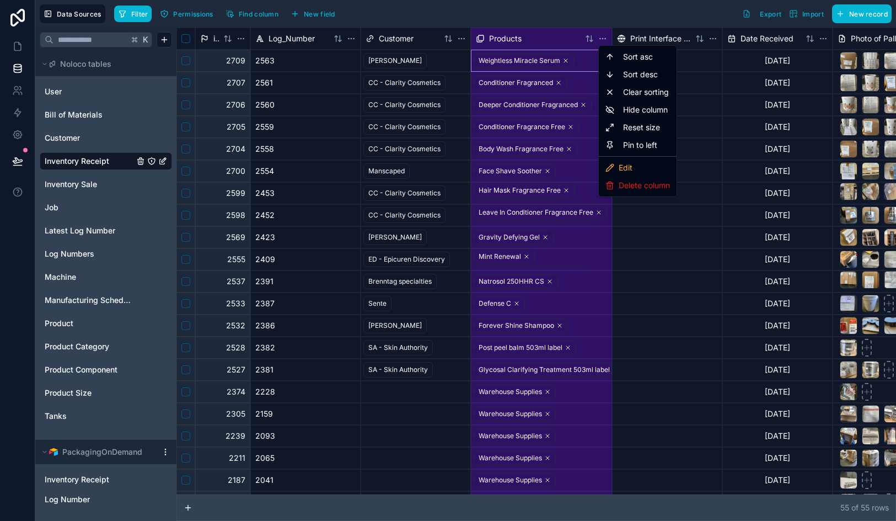
click at [316, 10] on html "Data Sources Filter Permissions Find column New field Export Import New record …" at bounding box center [448, 260] width 896 height 521
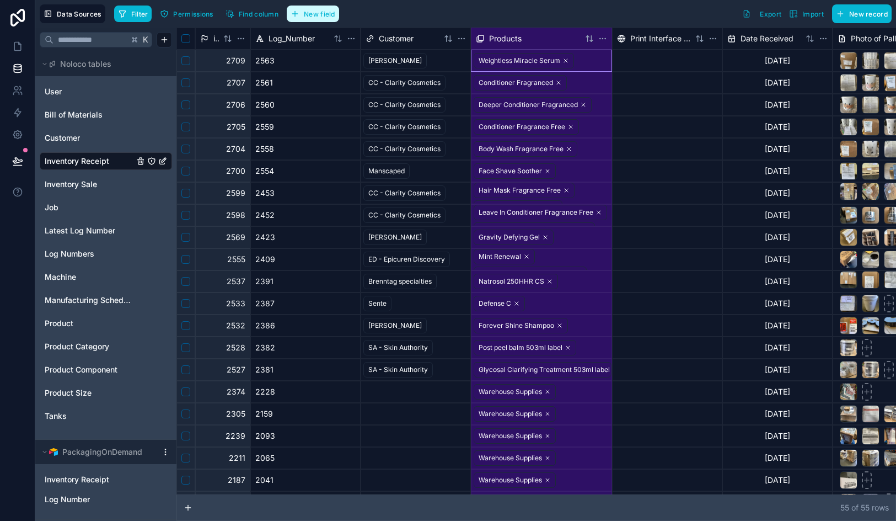
click at [317, 17] on span "New field" at bounding box center [319, 14] width 31 height 8
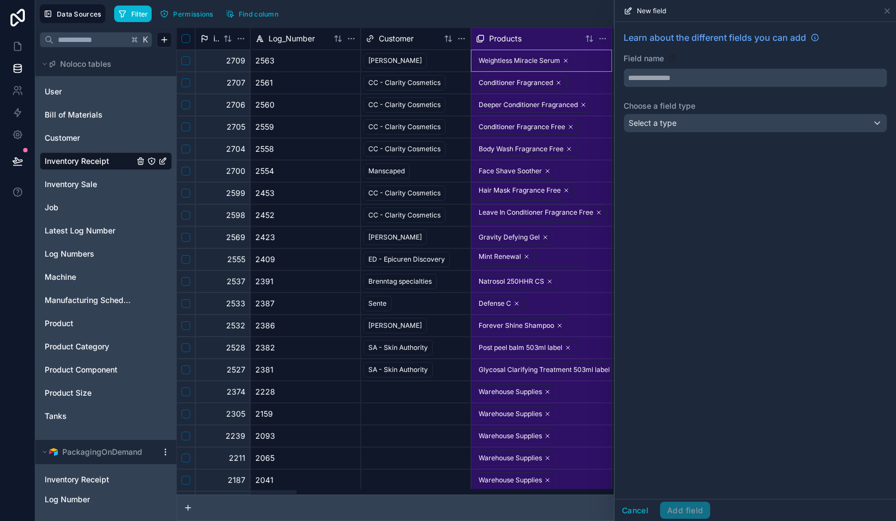
click at [643, 76] on input "text" at bounding box center [755, 78] width 263 height 18
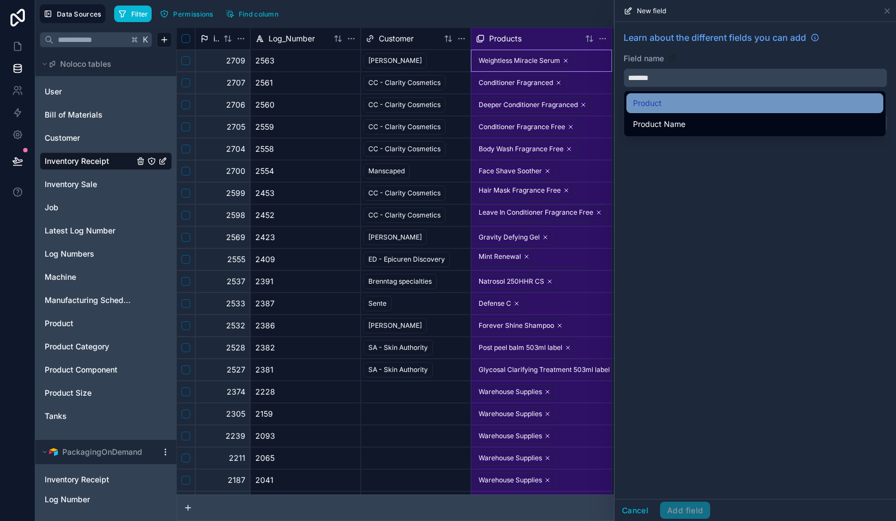
type input "*******"
click at [653, 107] on span "Product" at bounding box center [647, 103] width 29 height 13
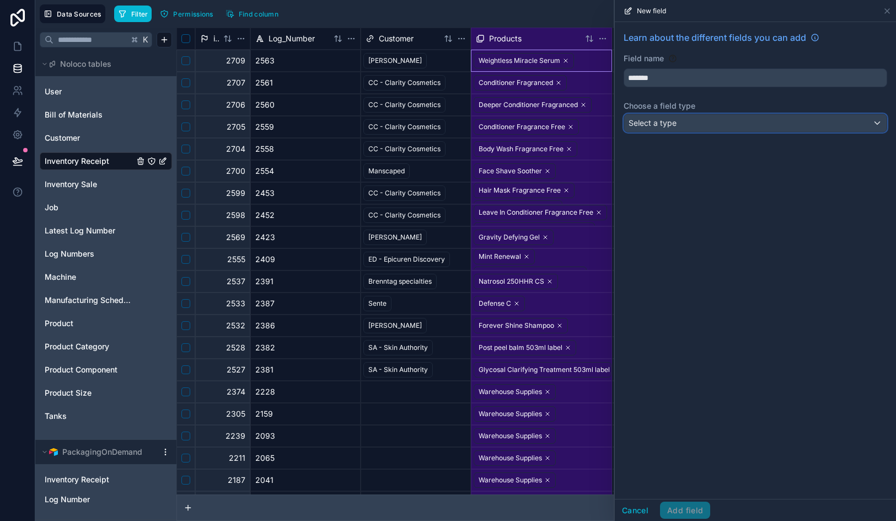
click at [656, 129] on div "Select a type" at bounding box center [755, 123] width 263 height 18
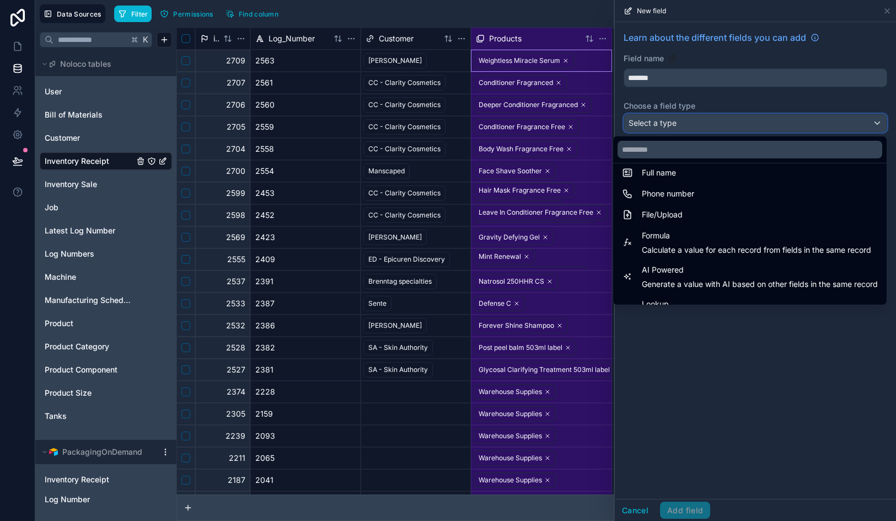
scroll to position [320, 0]
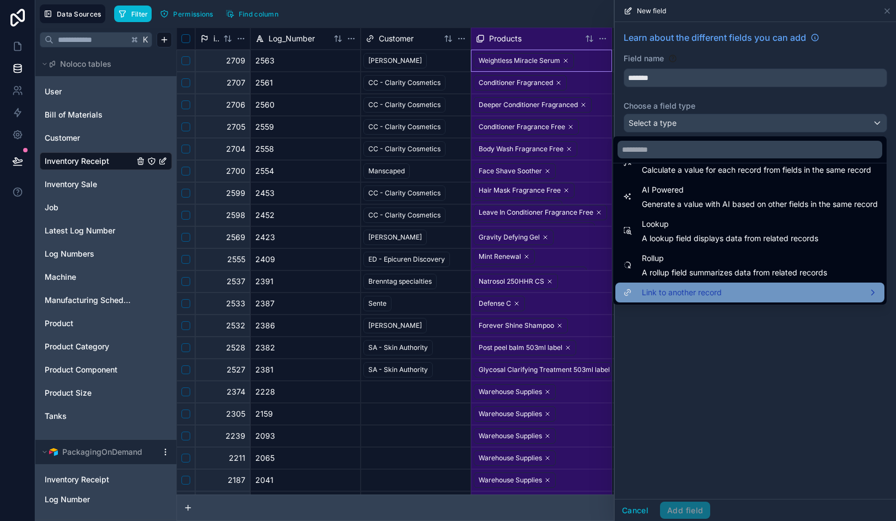
click at [677, 290] on span "Link to another record" at bounding box center [682, 292] width 80 height 13
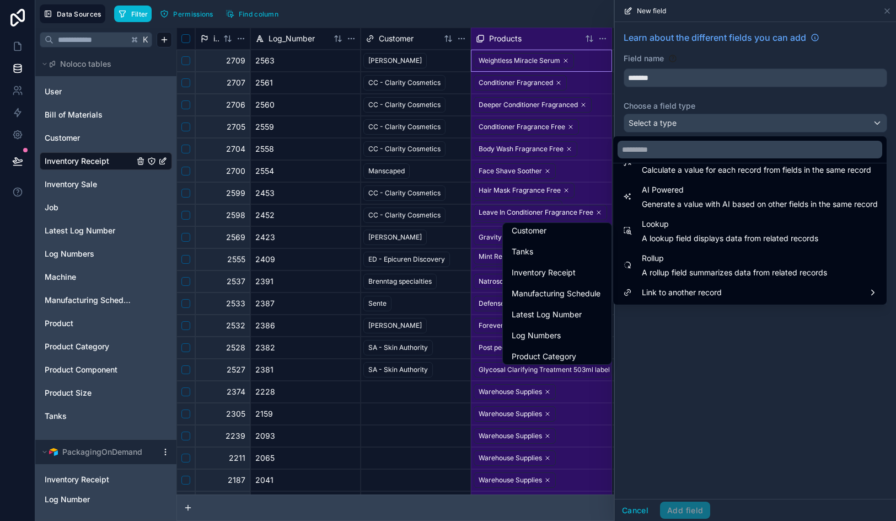
scroll to position [252, 0]
click at [686, 154] on input "text" at bounding box center [750, 150] width 265 height 18
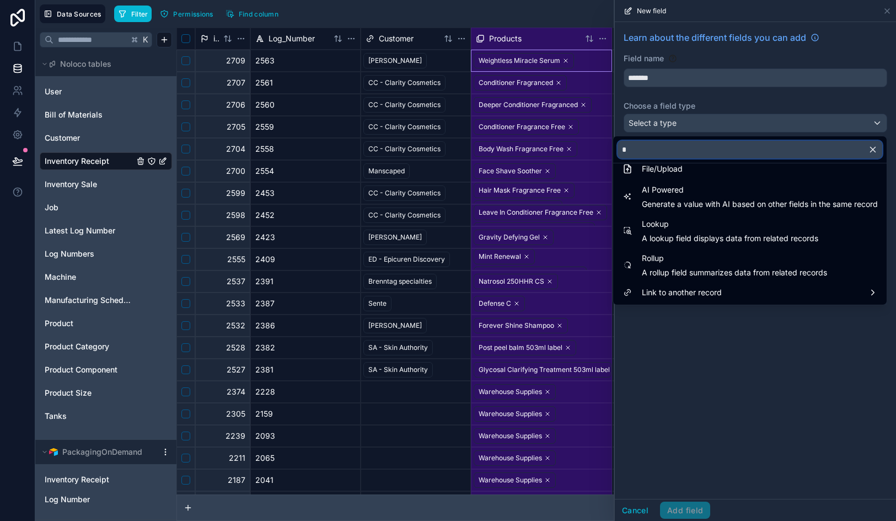
scroll to position [0, 0]
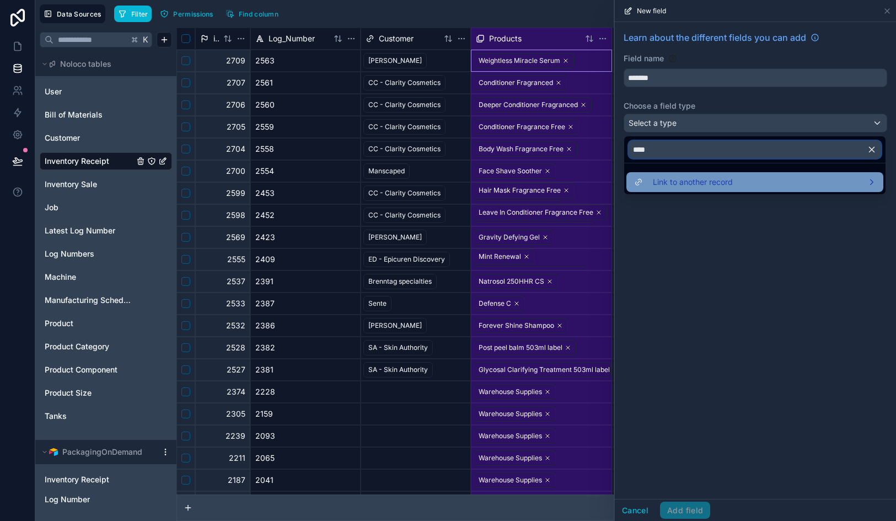
type input "****"
click at [693, 178] on span "Link to another record" at bounding box center [693, 181] width 80 height 13
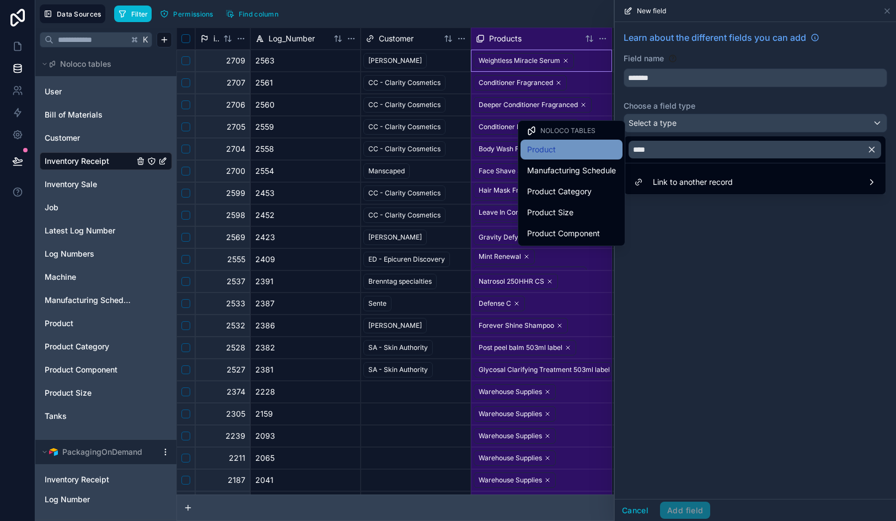
click at [570, 148] on div "Product" at bounding box center [571, 149] width 89 height 13
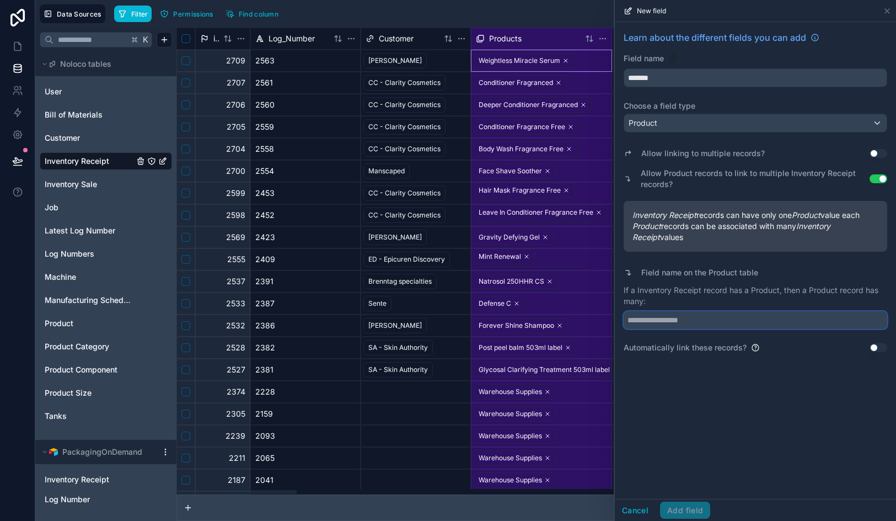
click at [699, 320] on input "text" at bounding box center [756, 320] width 264 height 18
type input "**********"
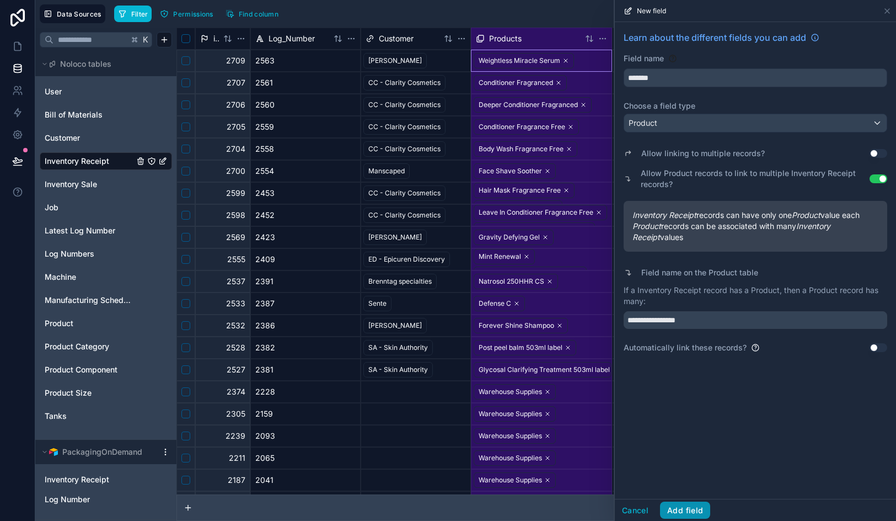
click at [687, 510] on button "Add field" at bounding box center [685, 510] width 50 height 18
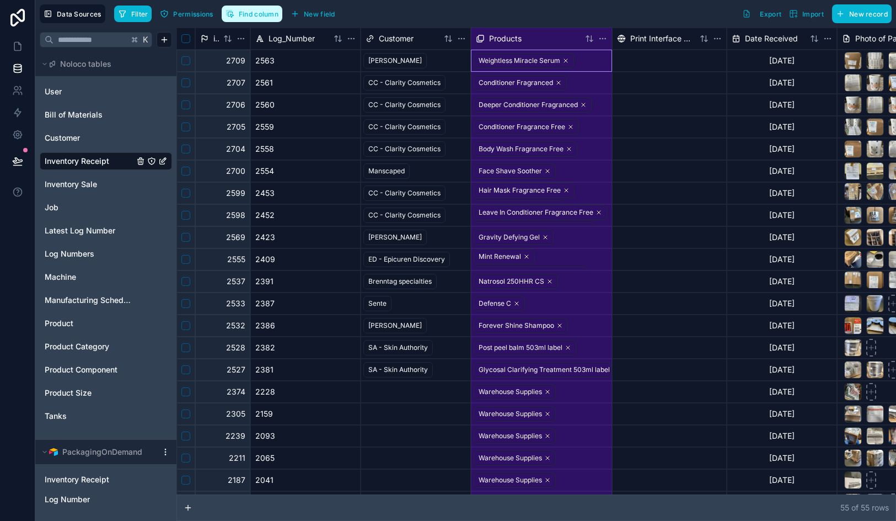
click at [248, 9] on button "Find column" at bounding box center [252, 14] width 61 height 17
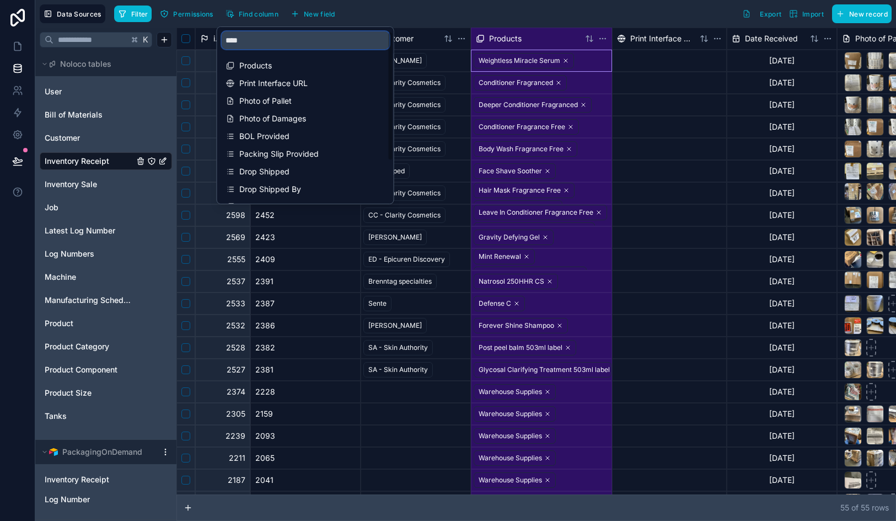
click at [273, 45] on input "****" at bounding box center [306, 40] width 168 height 18
type input "*"
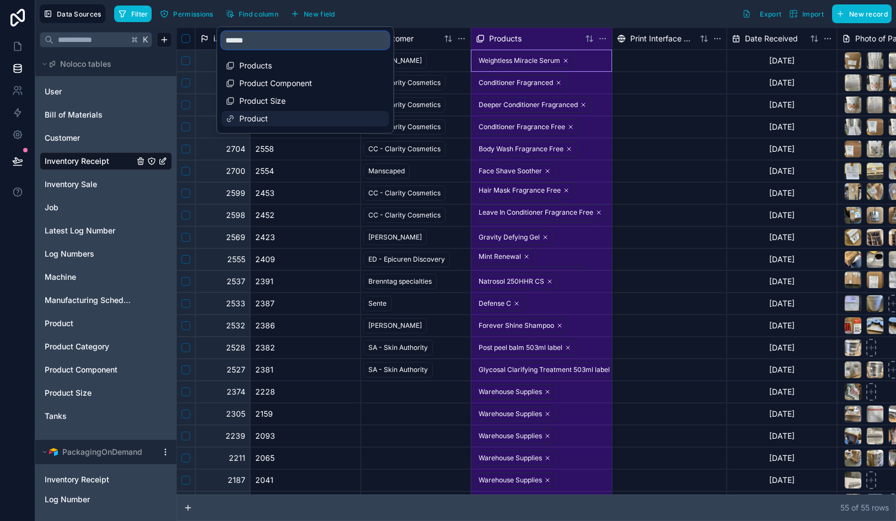
type input "******"
click at [261, 121] on span "Product" at bounding box center [305, 118] width 133 height 11
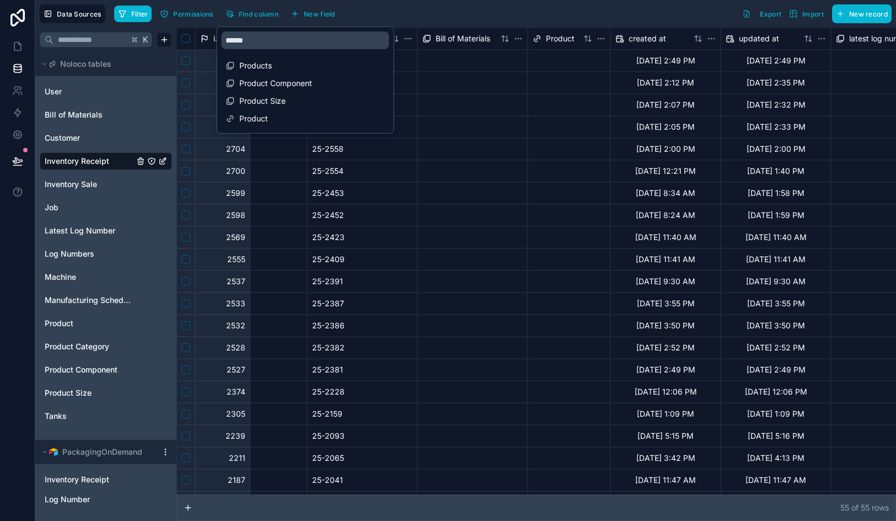
scroll to position [0, 3321]
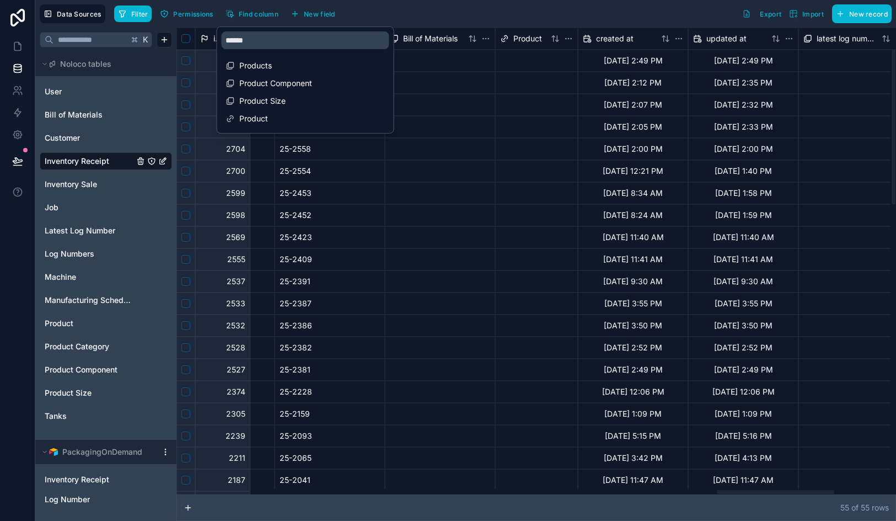
click at [563, 13] on div "Filter Permissions Find column New field Export Import New record" at bounding box center [503, 13] width 778 height 19
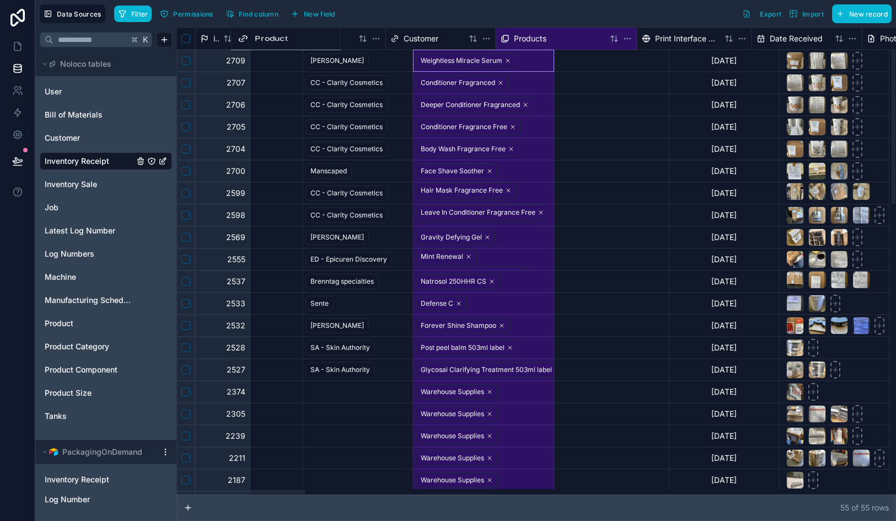
scroll to position [0, 54]
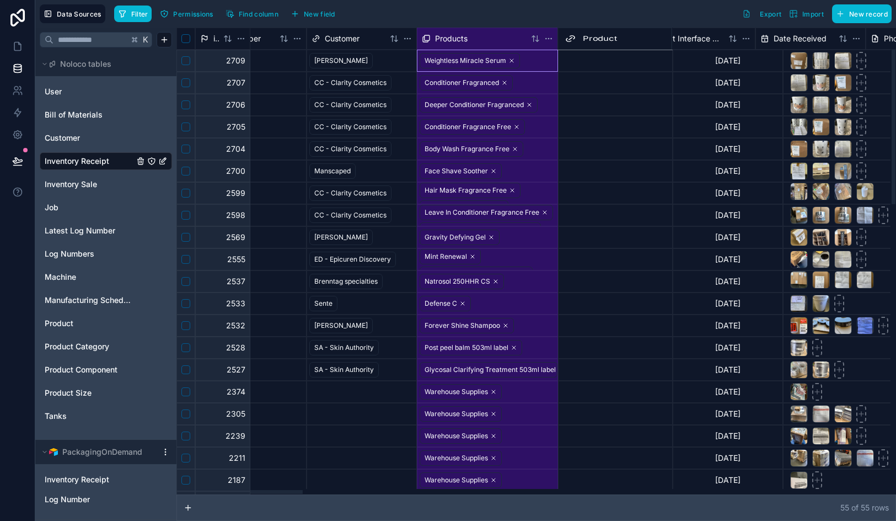
drag, startPoint x: 528, startPoint y: 36, endPoint x: 603, endPoint y: 39, distance: 75.1
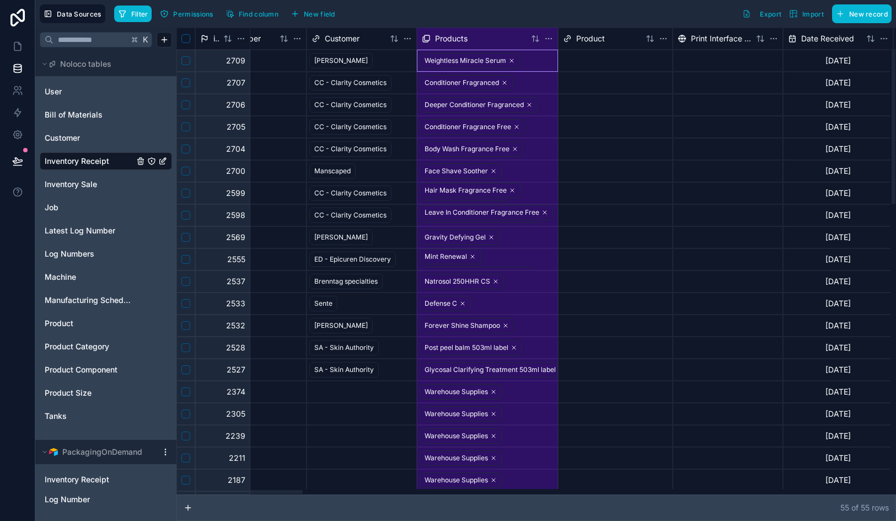
click at [473, 39] on div "Products" at bounding box center [474, 38] width 105 height 11
click at [610, 39] on div "Product" at bounding box center [602, 38] width 78 height 11
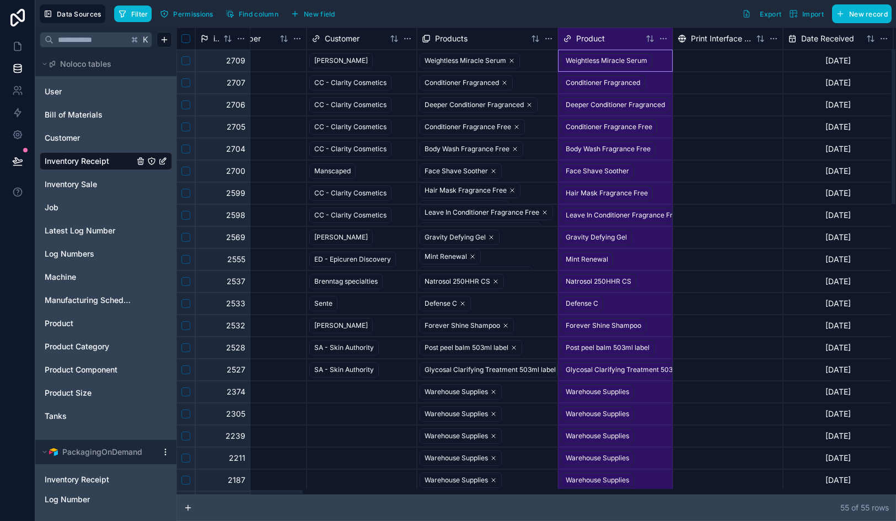
click at [462, 39] on span "Products" at bounding box center [451, 38] width 33 height 11
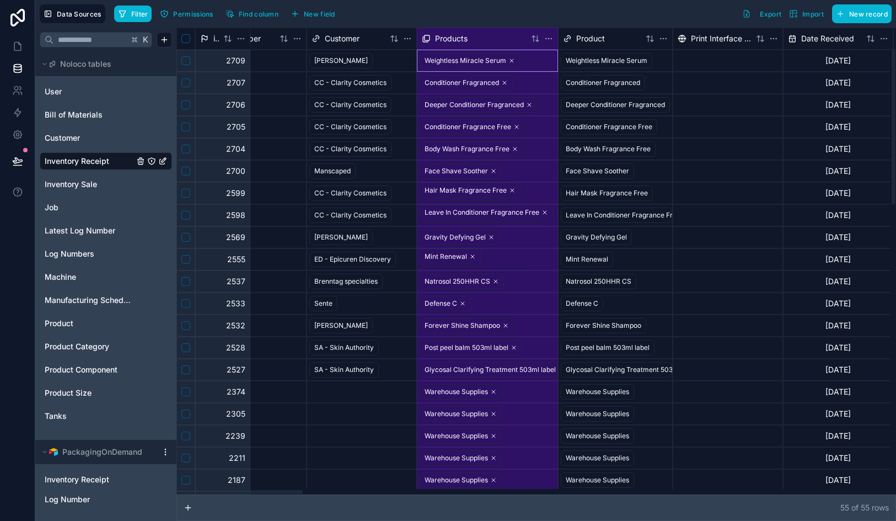
click at [462, 39] on span "Products" at bounding box center [451, 38] width 33 height 11
click at [466, 41] on span "Products" at bounding box center [451, 38] width 33 height 11
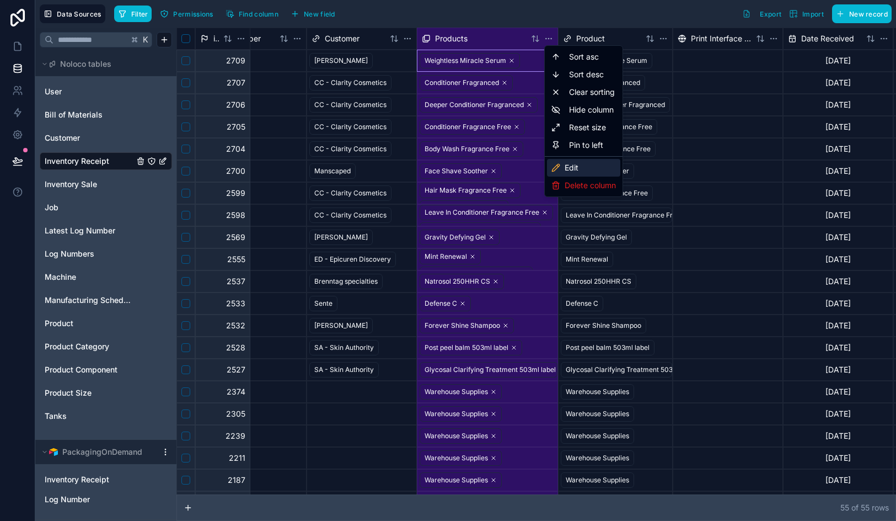
click at [581, 170] on div "Edit" at bounding box center [583, 168] width 73 height 18
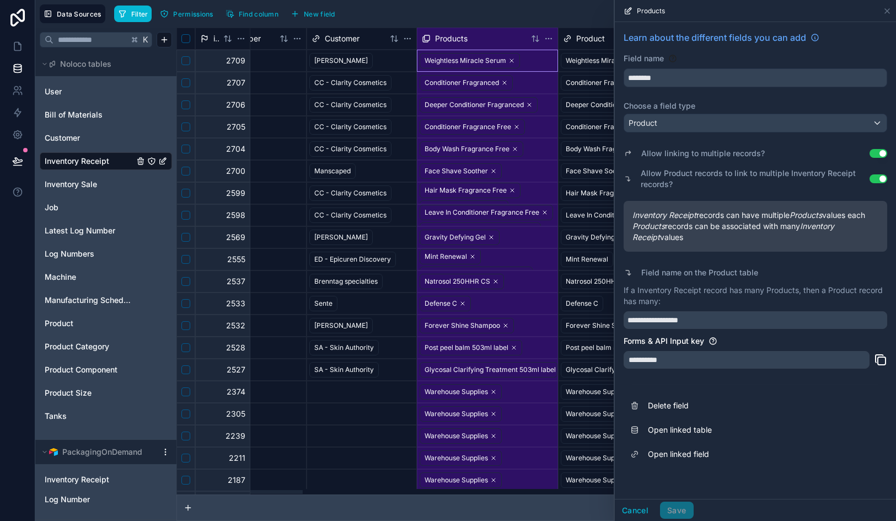
click at [881, 153] on button "Use setting" at bounding box center [879, 153] width 18 height 9
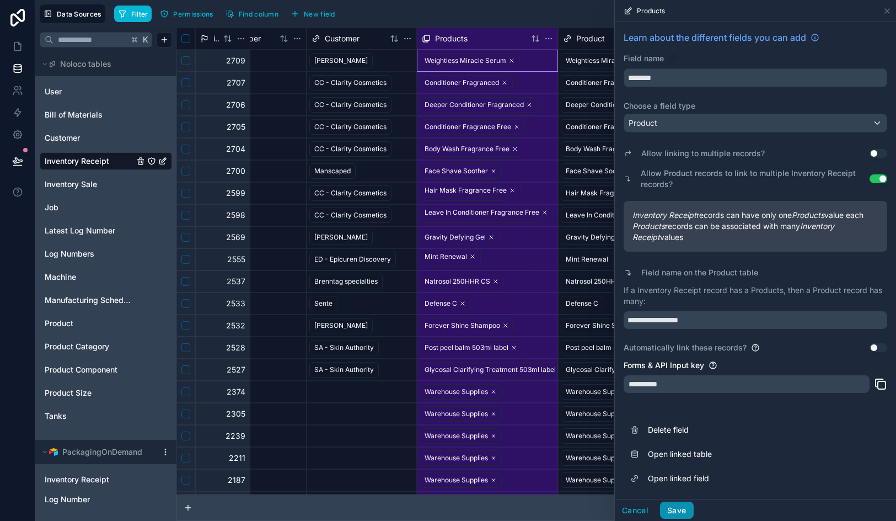
click at [677, 505] on button "Save" at bounding box center [676, 510] width 33 height 18
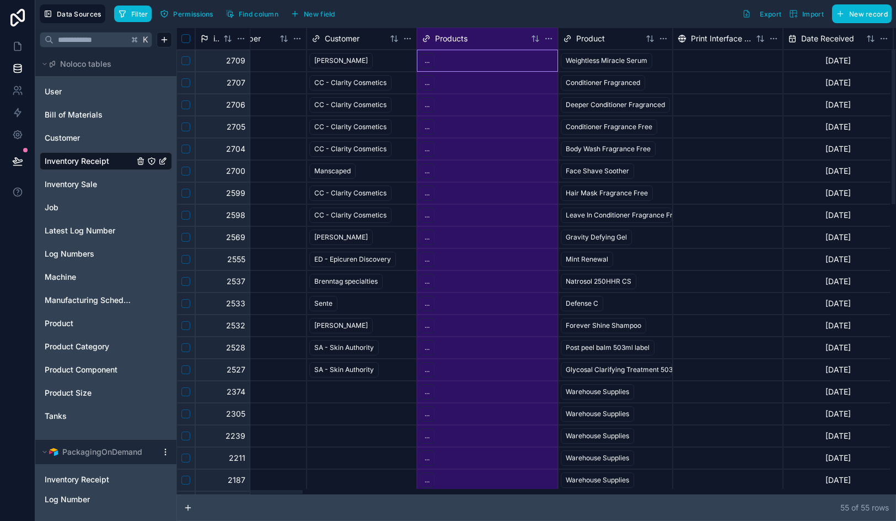
click at [595, 40] on span "Product" at bounding box center [590, 38] width 29 height 11
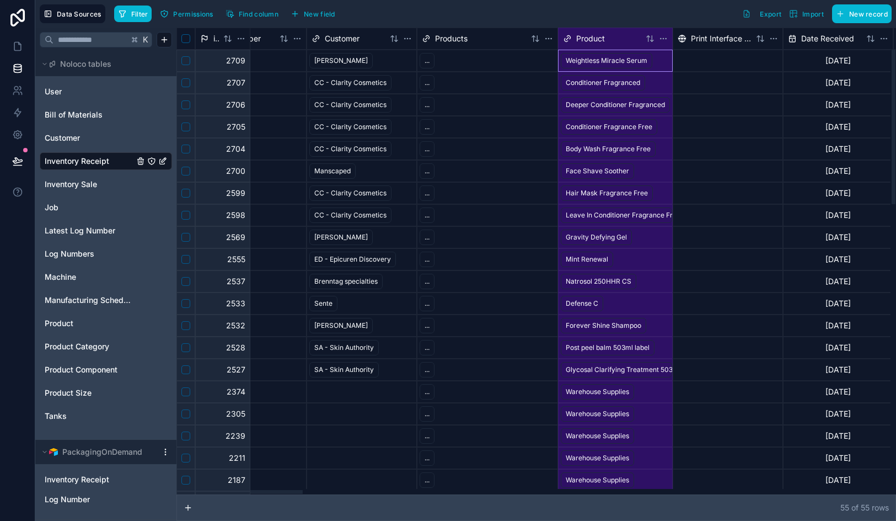
click at [453, 39] on span "Products" at bounding box center [451, 38] width 33 height 11
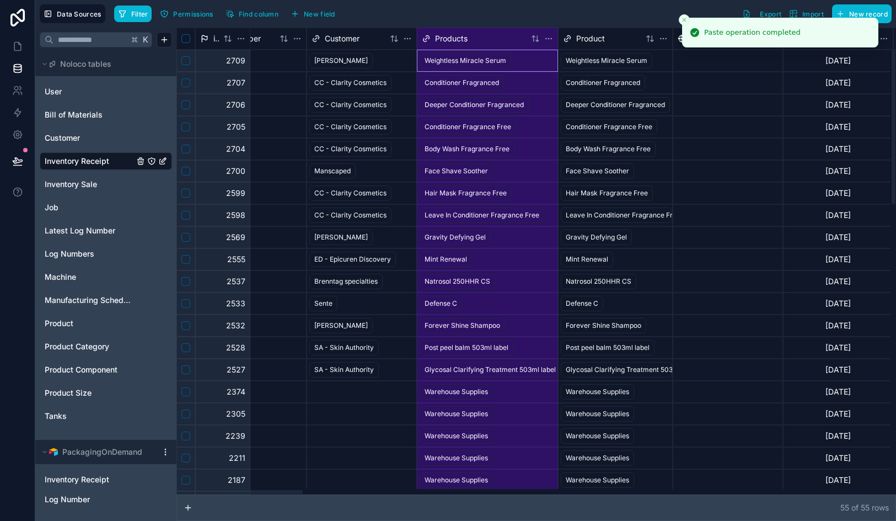
click at [596, 46] on div "Product" at bounding box center [615, 39] width 115 height 22
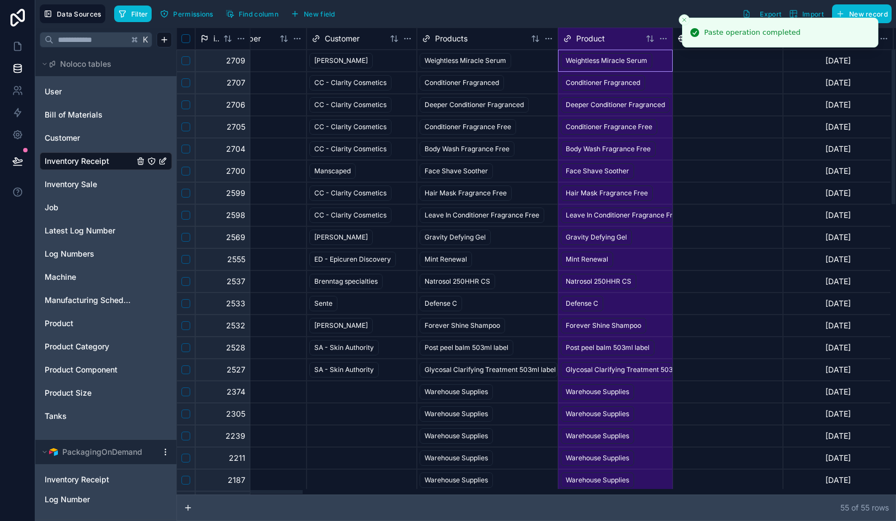
click at [666, 41] on div "Data Sources Filter Permissions Find column New field Export Import New record …" at bounding box center [465, 260] width 861 height 521
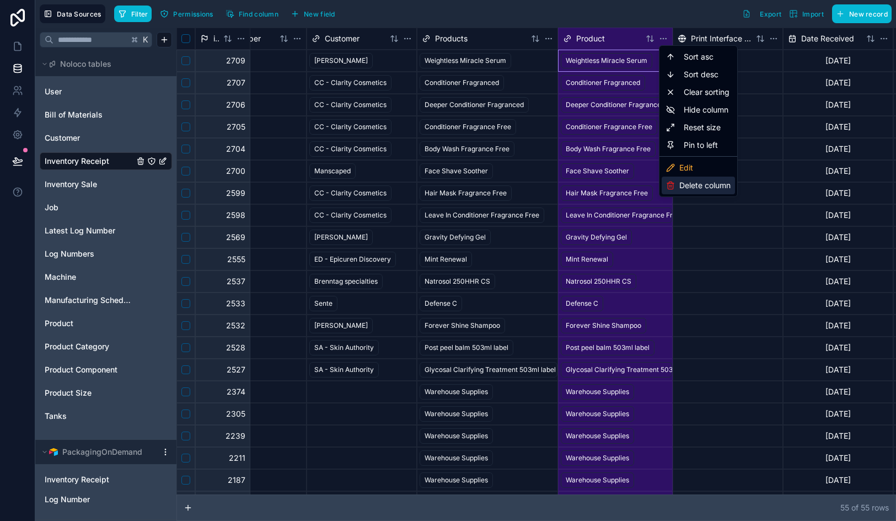
click at [668, 181] on icon at bounding box center [670, 185] width 9 height 9
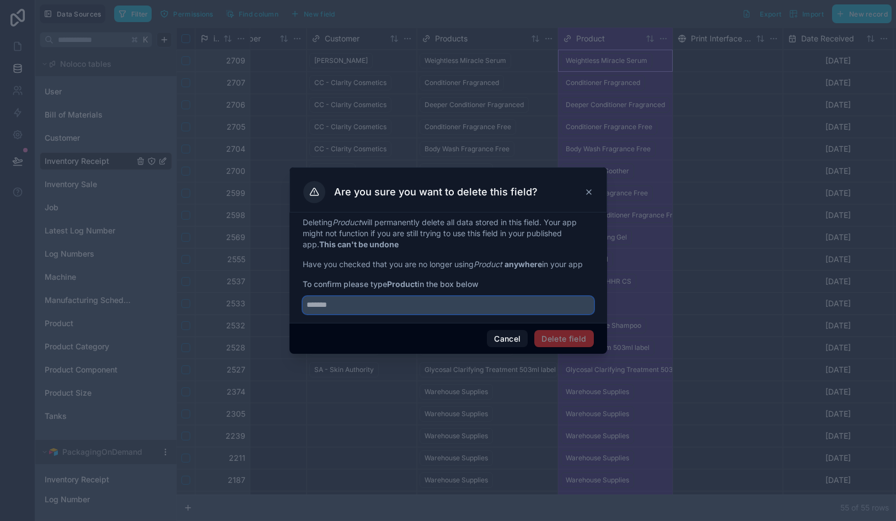
click at [380, 300] on input "text" at bounding box center [448, 305] width 291 height 18
type input "*******"
click at [570, 339] on button "Delete field" at bounding box center [564, 339] width 59 height 18
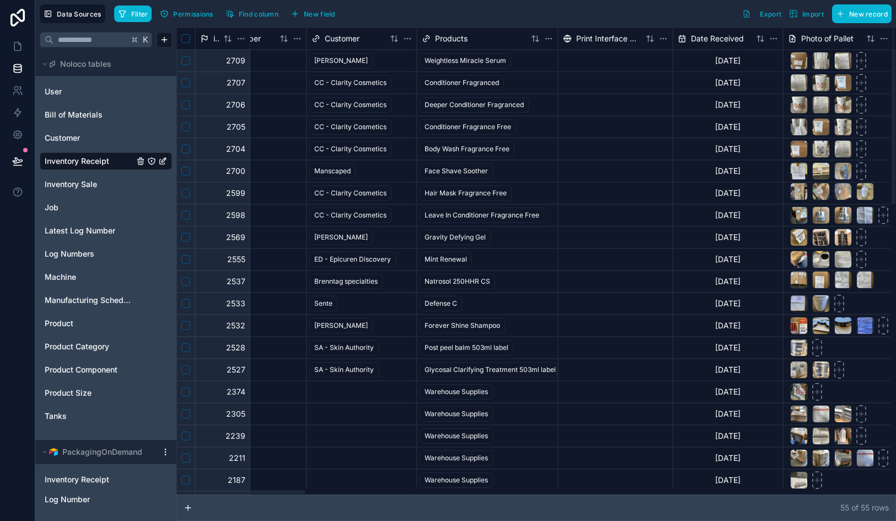
scroll to position [0, 60]
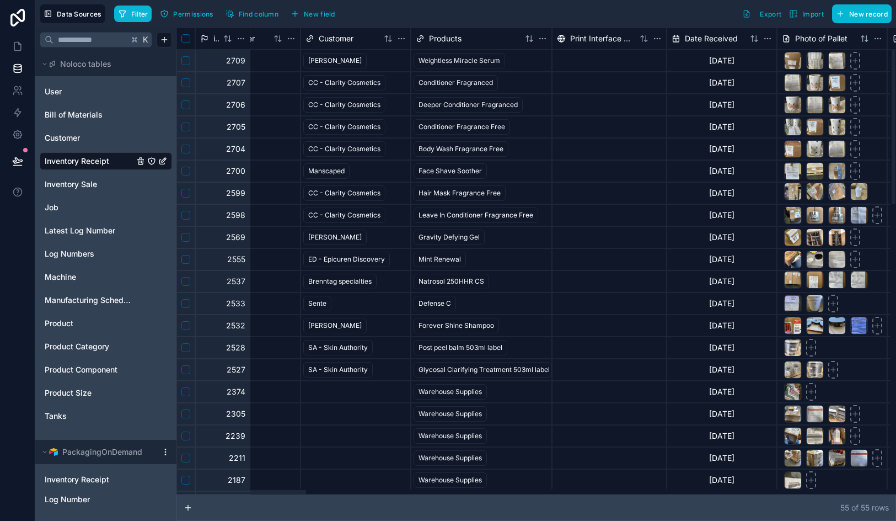
click at [447, 42] on span "Products" at bounding box center [445, 38] width 33 height 11
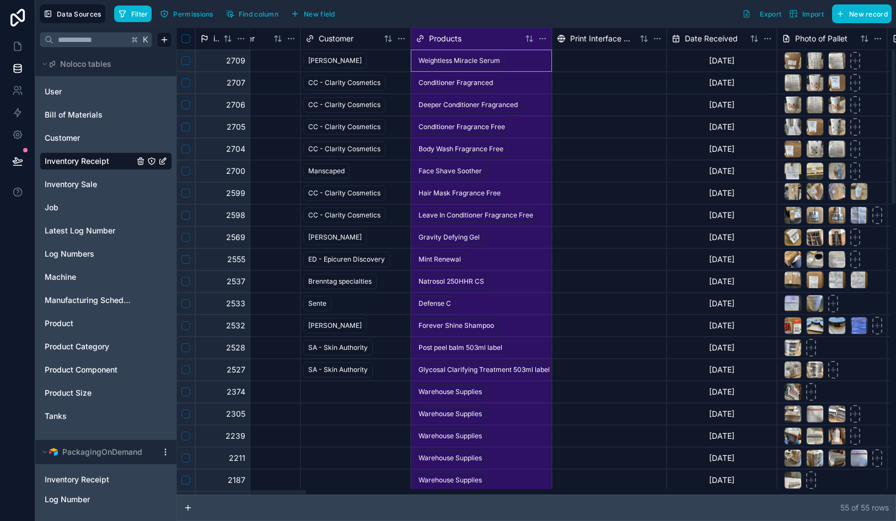
click at [447, 42] on span "Products" at bounding box center [445, 38] width 33 height 11
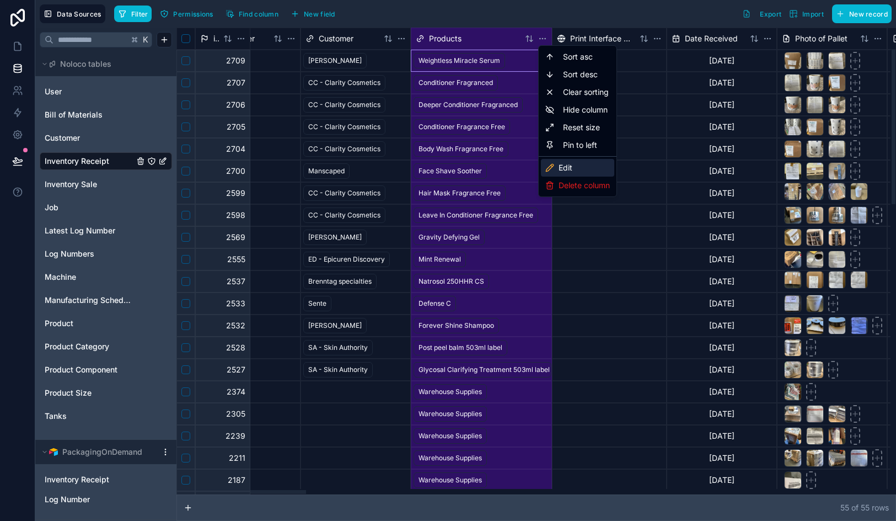
click at [573, 163] on div "Edit" at bounding box center [577, 168] width 73 height 18
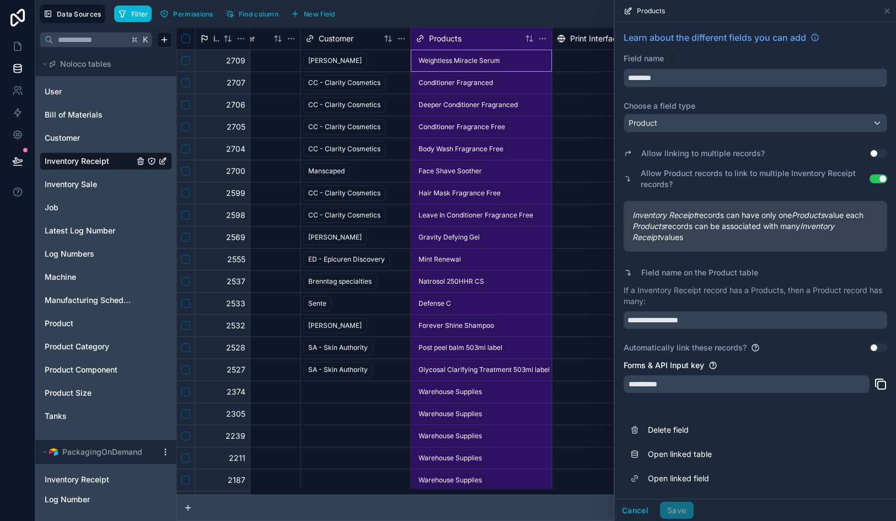
click at [683, 76] on input "********" at bounding box center [755, 78] width 263 height 18
click at [682, 76] on input "********" at bounding box center [755, 78] width 263 height 18
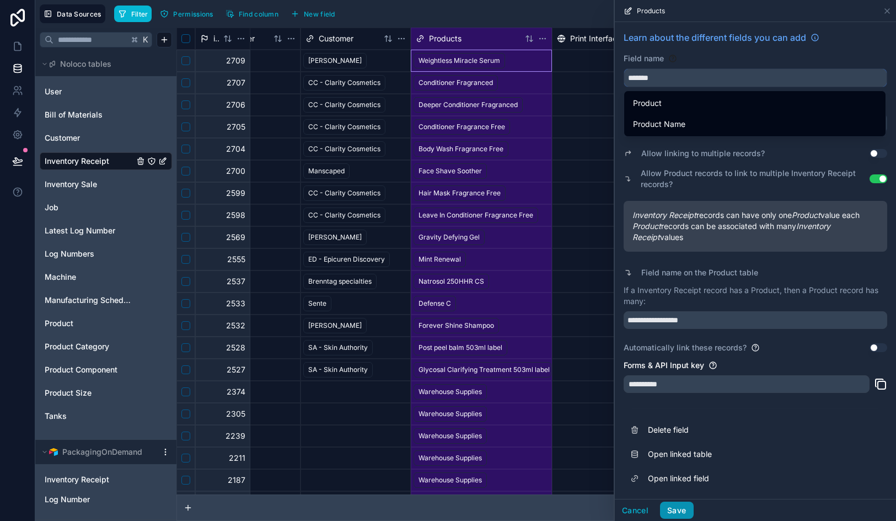
type input "*******"
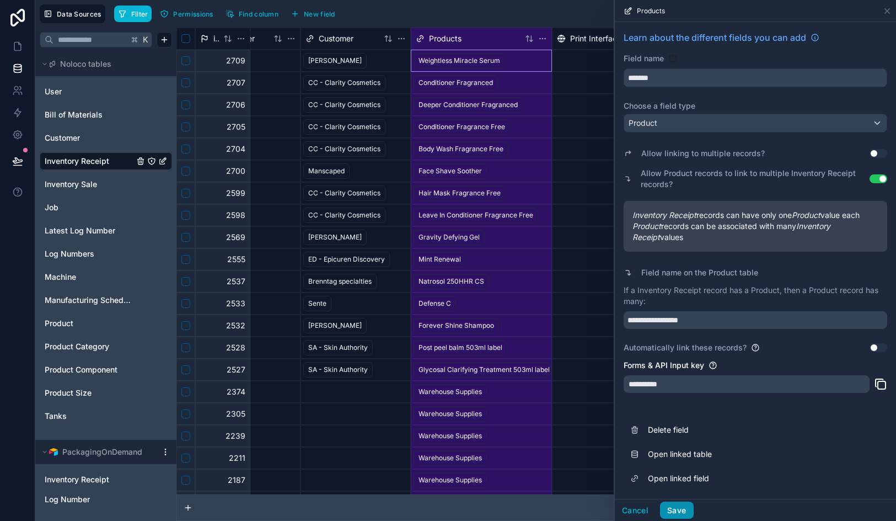
click at [682, 510] on button "Save" at bounding box center [676, 510] width 33 height 18
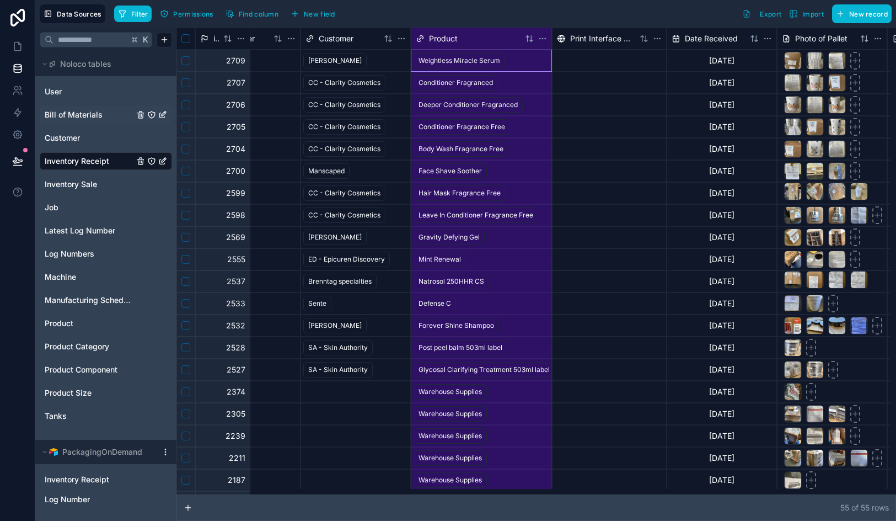
click at [21, 49] on icon at bounding box center [17, 46] width 7 height 8
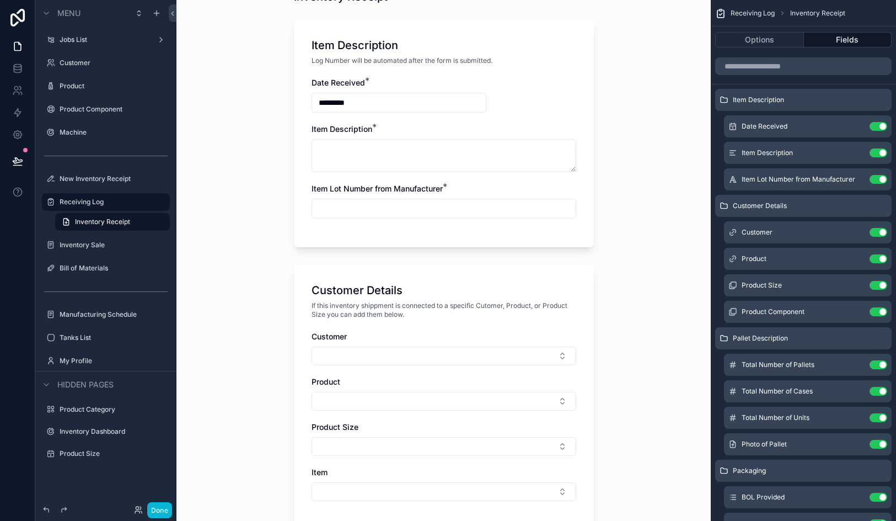
scroll to position [400, 0]
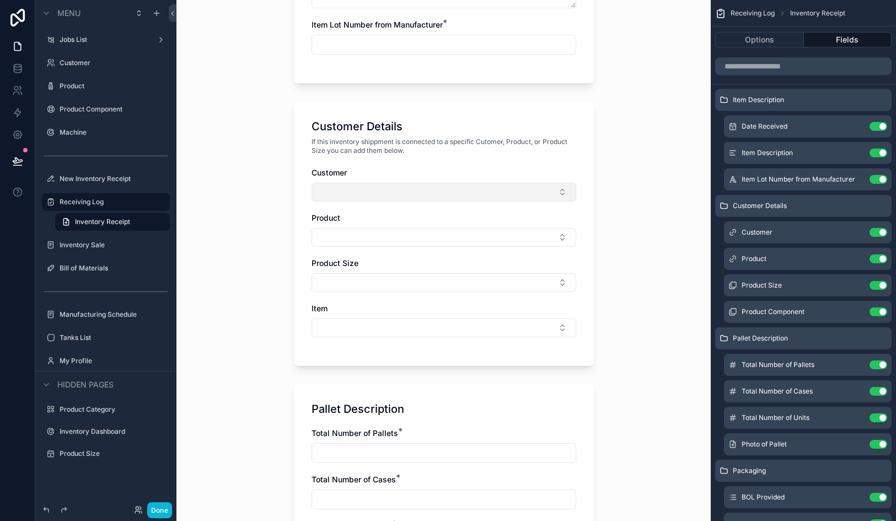
click at [419, 192] on button "Select Button" at bounding box center [444, 192] width 265 height 19
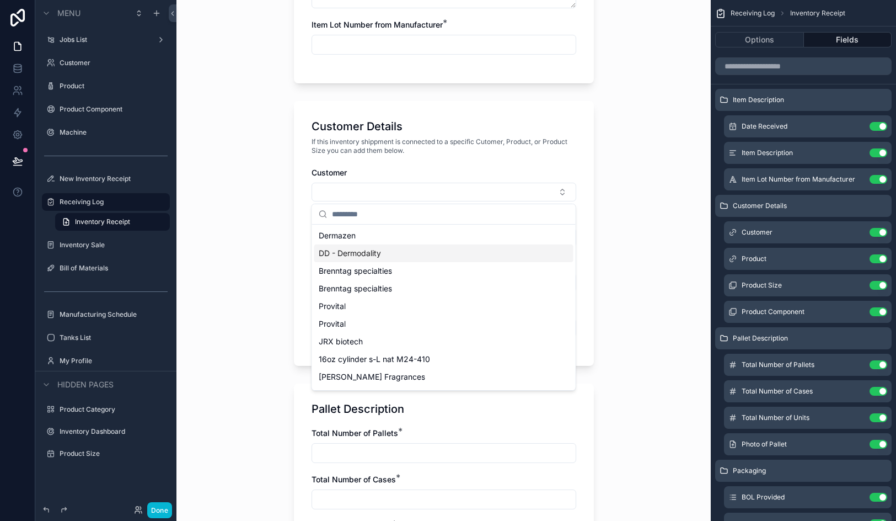
click at [419, 257] on div "DD - Dermodality" at bounding box center [443, 253] width 259 height 18
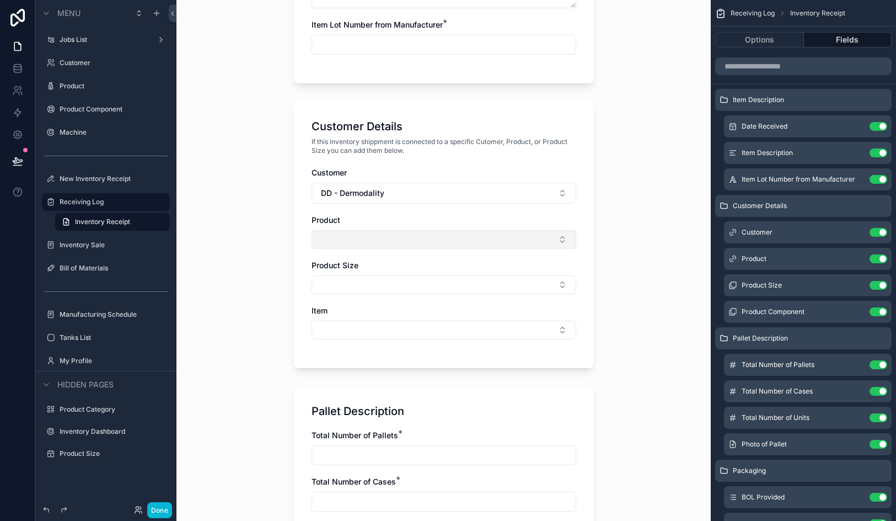
click at [418, 233] on button "Select Button" at bounding box center [444, 239] width 265 height 19
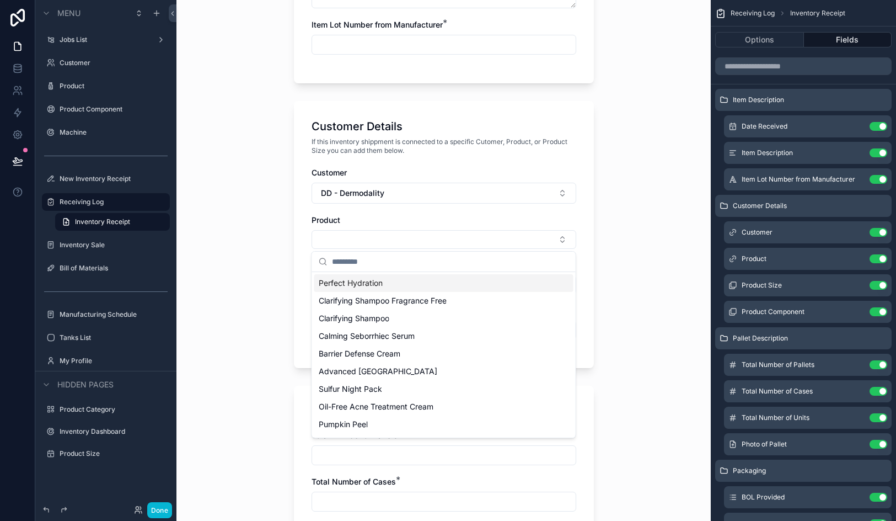
click at [411, 281] on div "Perfect Hydration" at bounding box center [443, 283] width 259 height 18
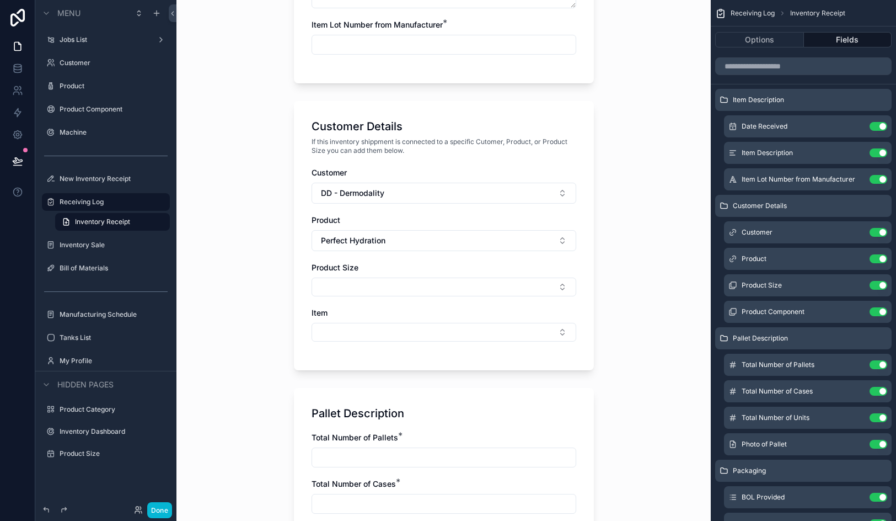
click at [411, 281] on button "Select Button" at bounding box center [444, 286] width 265 height 19
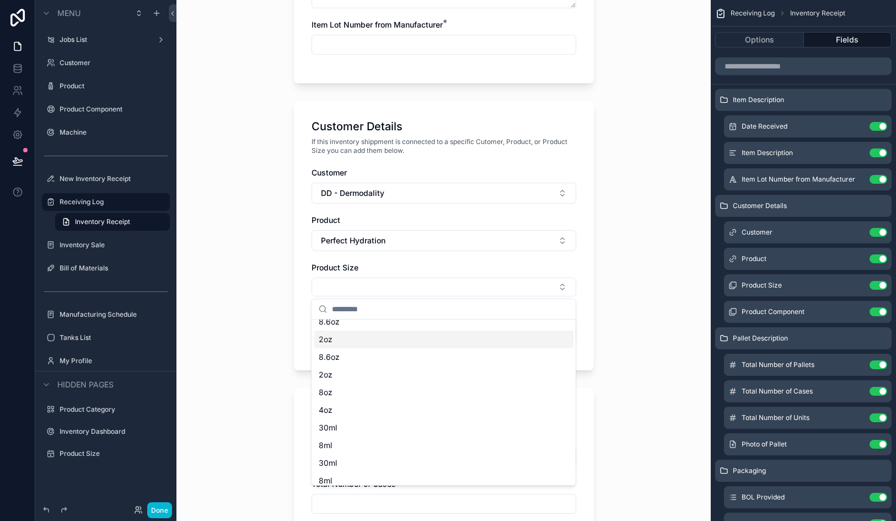
scroll to position [0, 0]
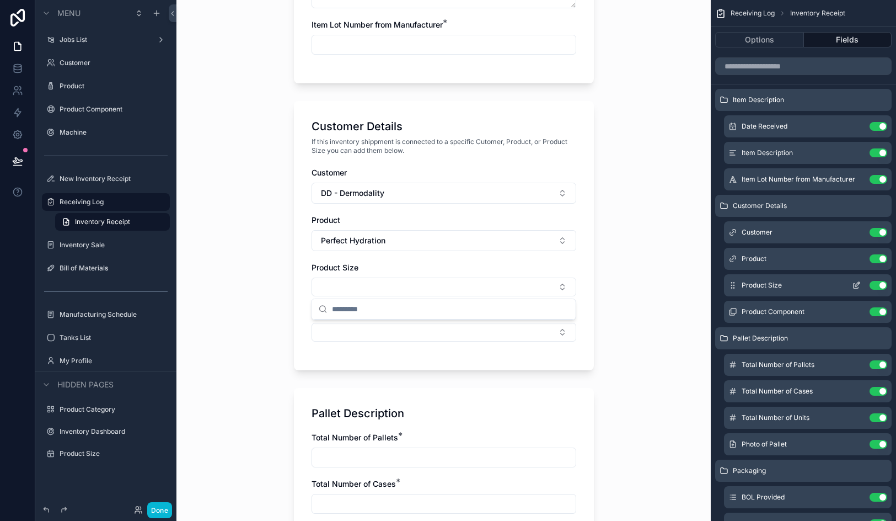
click at [859, 285] on icon "scrollable content" at bounding box center [856, 285] width 9 height 9
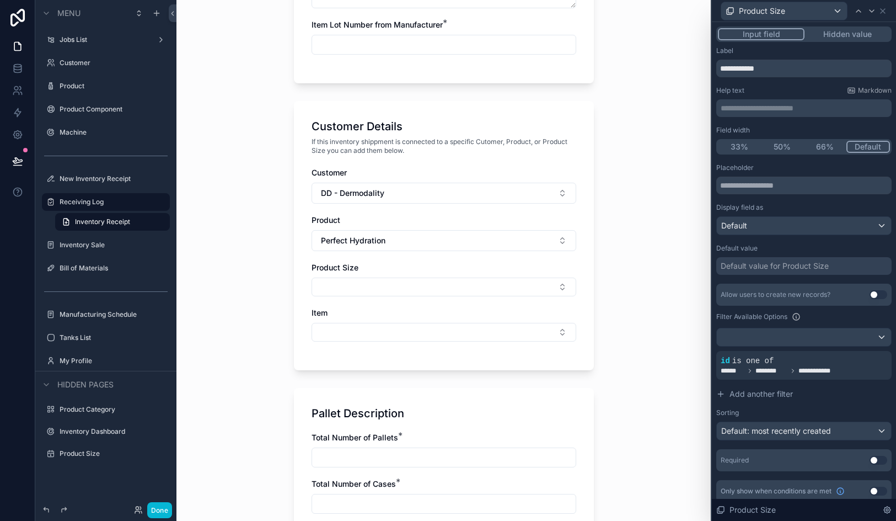
scroll to position [8, 0]
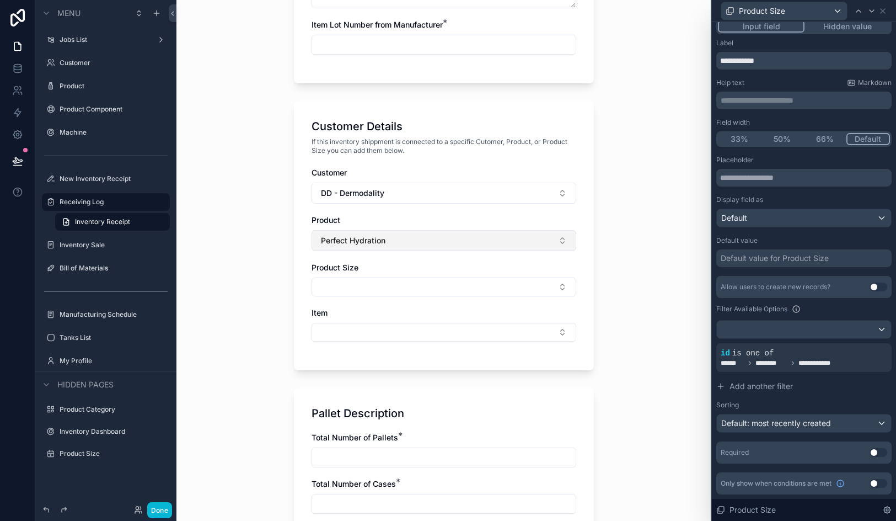
click at [483, 241] on button "Perfect Hydration" at bounding box center [444, 240] width 265 height 21
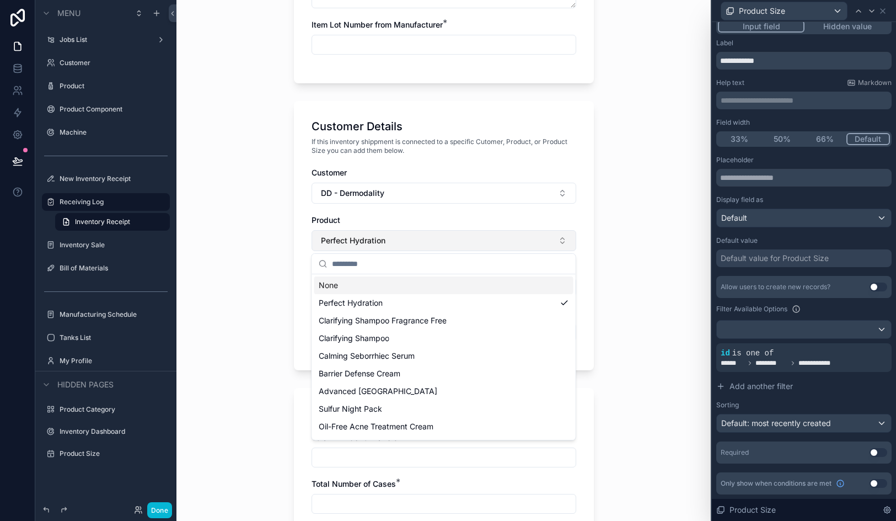
click at [483, 241] on button "Perfect Hydration" at bounding box center [444, 240] width 265 height 21
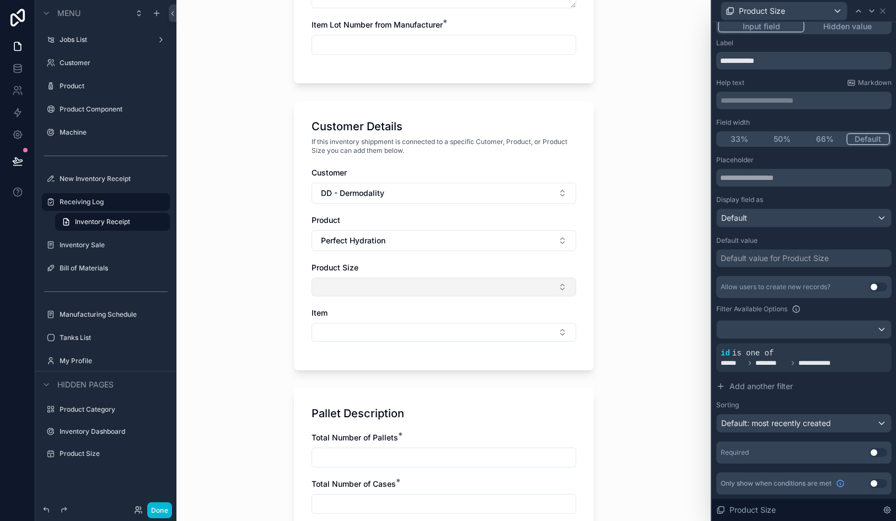
click at [473, 294] on button "Select Button" at bounding box center [444, 286] width 265 height 19
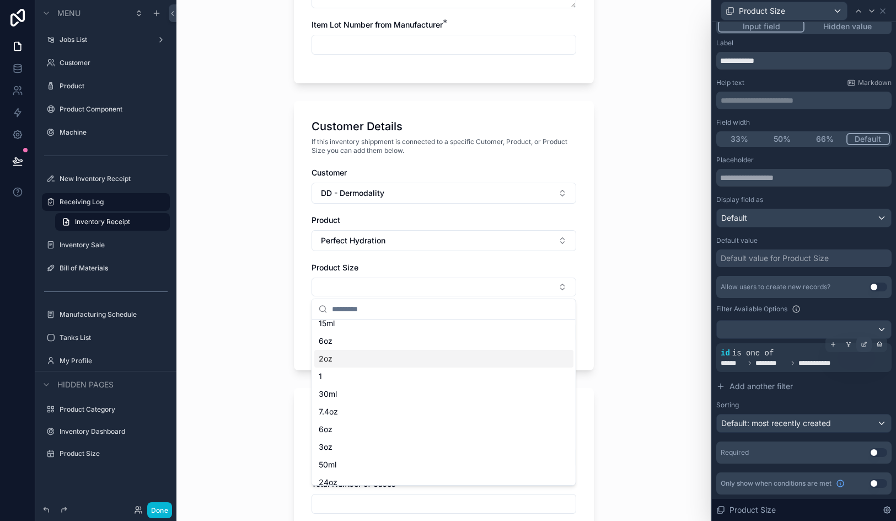
scroll to position [0, 0]
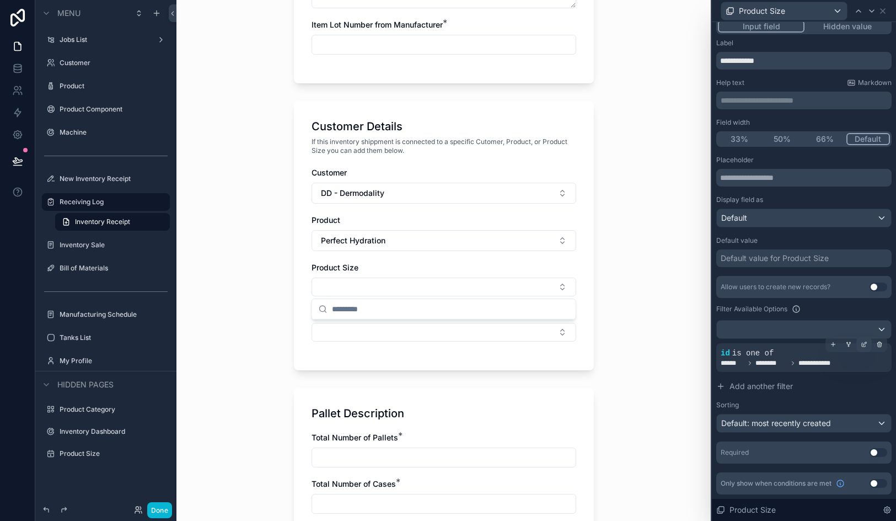
click at [864, 345] on icon at bounding box center [864, 344] width 7 height 7
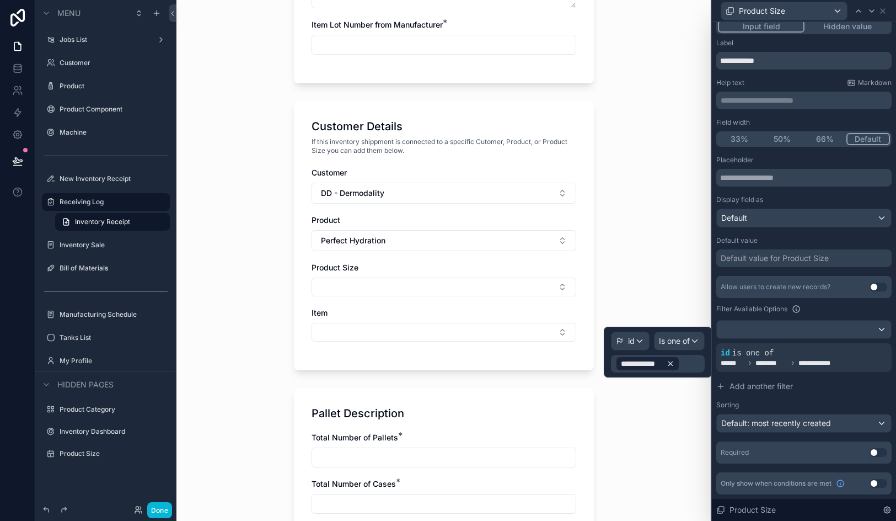
click at [673, 365] on icon at bounding box center [671, 364] width 8 height 8
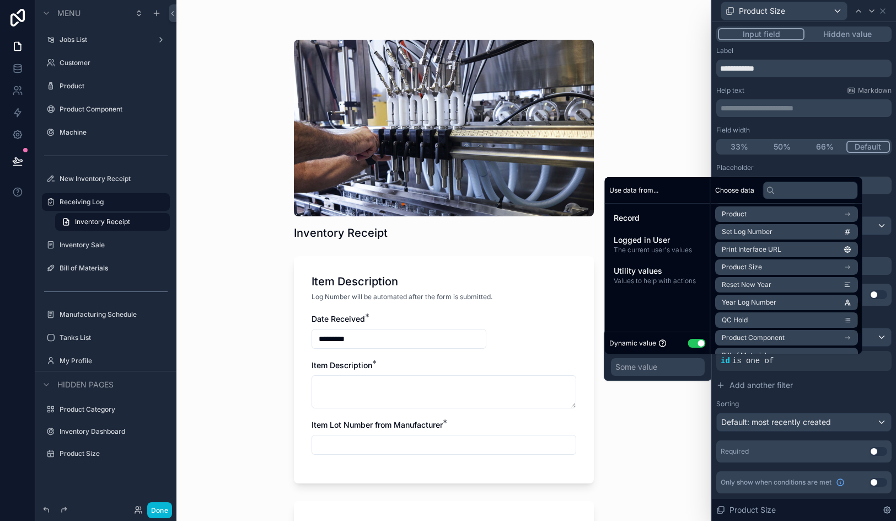
scroll to position [441, 0]
click at [801, 196] on input "text" at bounding box center [810, 190] width 95 height 18
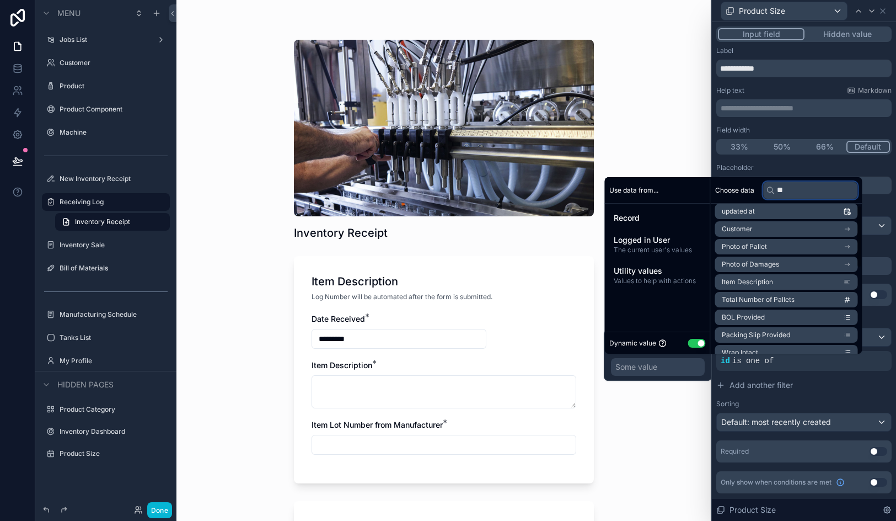
scroll to position [0, 0]
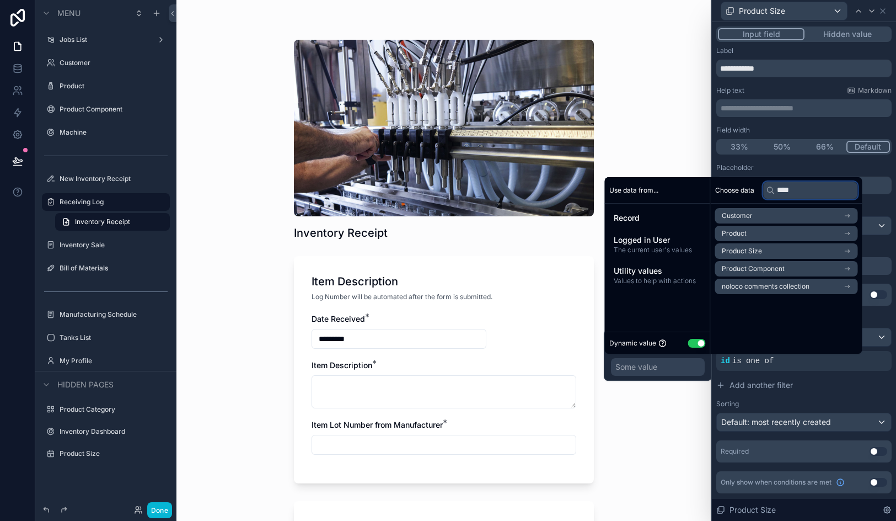
type input "****"
click at [795, 234] on li "Product" at bounding box center [786, 233] width 143 height 15
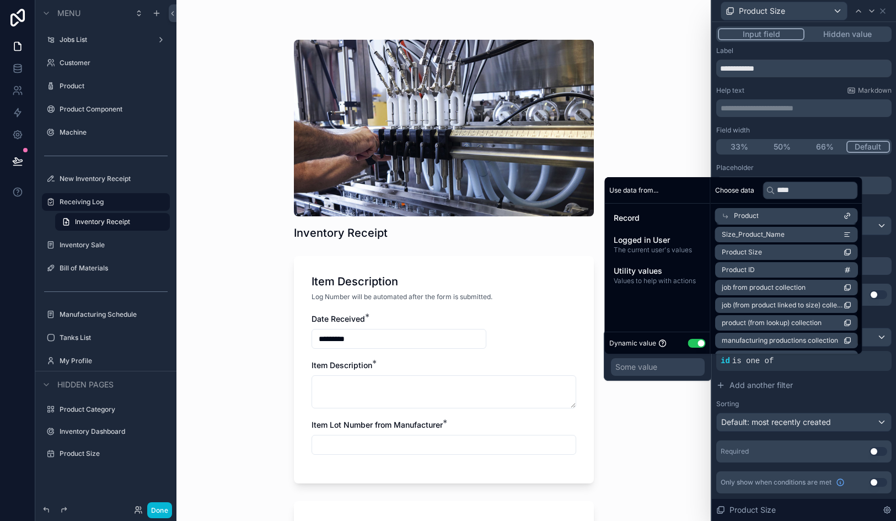
scroll to position [89, 0]
click at [793, 253] on li "Product Size" at bounding box center [786, 252] width 143 height 15
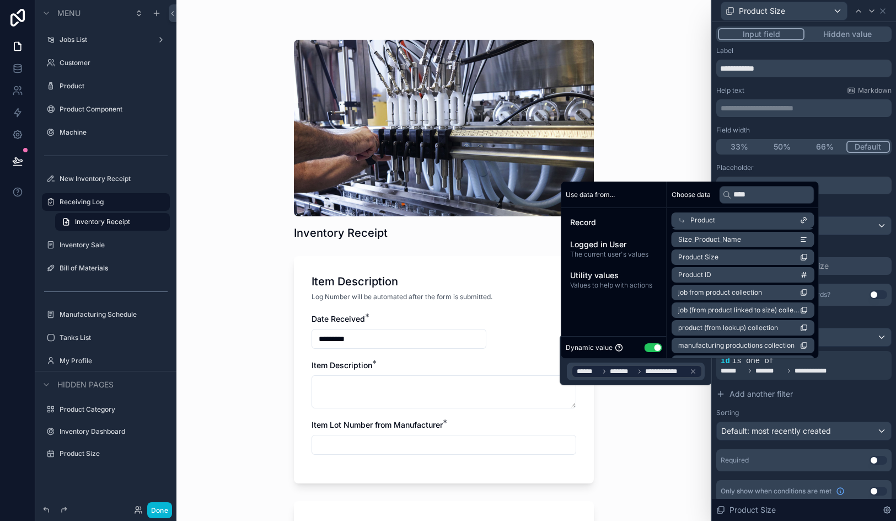
click at [695, 418] on div "Inventory Receipt Item Description Log Number will be automated after the form …" at bounding box center [444, 260] width 535 height 521
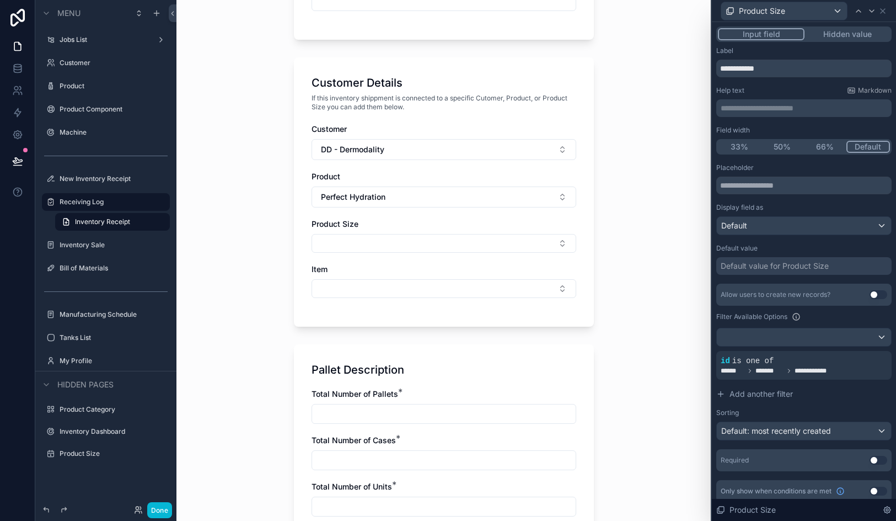
scroll to position [400, 0]
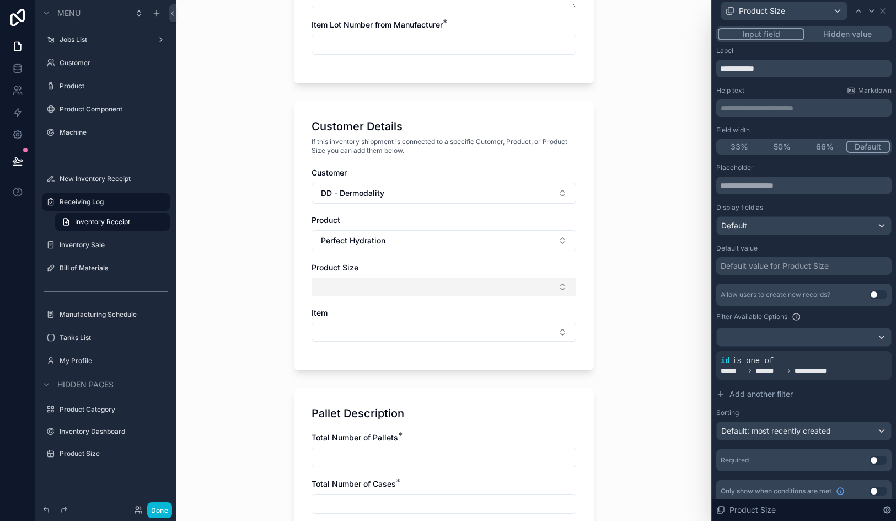
click at [380, 282] on button "Select Button" at bounding box center [444, 286] width 265 height 19
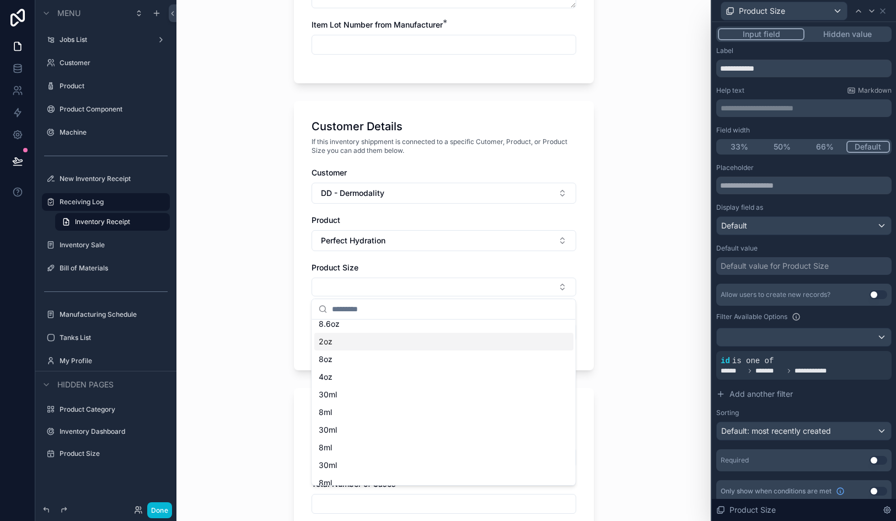
scroll to position [188, 0]
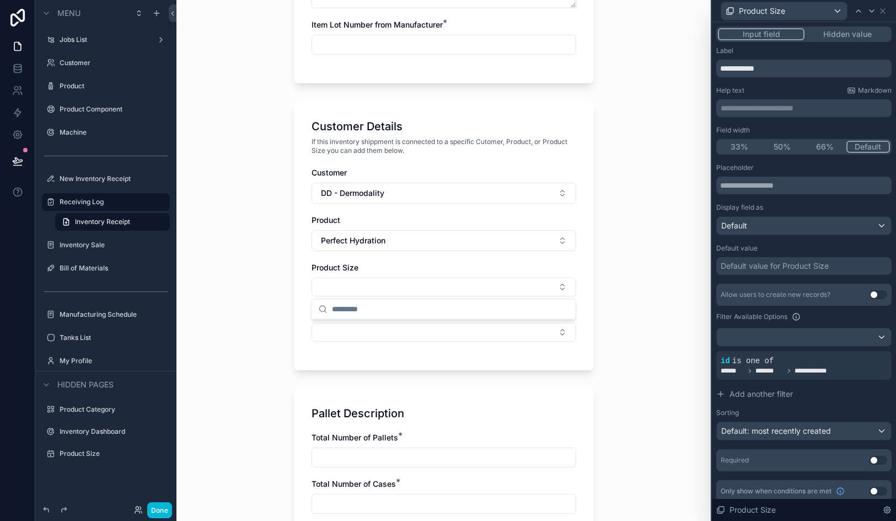
click at [653, 301] on div "Inventory Receipt Item Description Log Number will be automated after the form …" at bounding box center [444, 260] width 535 height 521
click at [473, 195] on button "DD - Dermodality" at bounding box center [444, 193] width 265 height 21
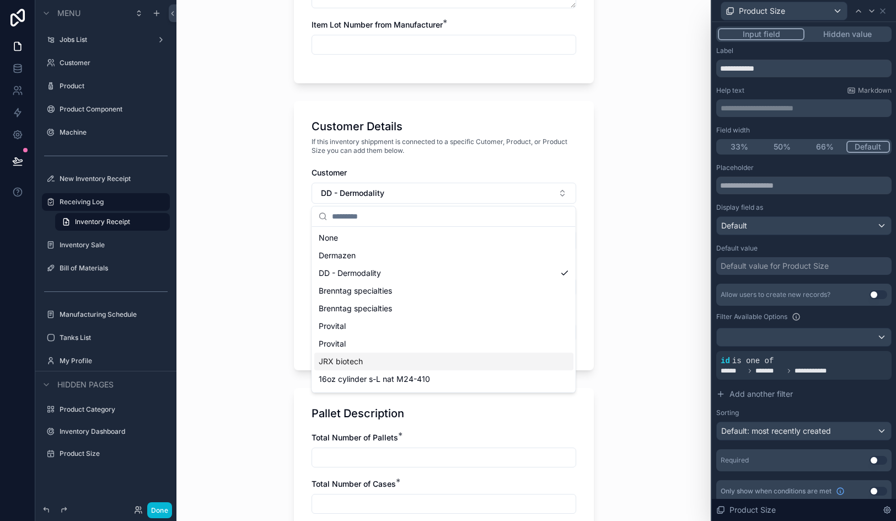
click at [479, 354] on div "JRX biotech" at bounding box center [443, 361] width 259 height 18
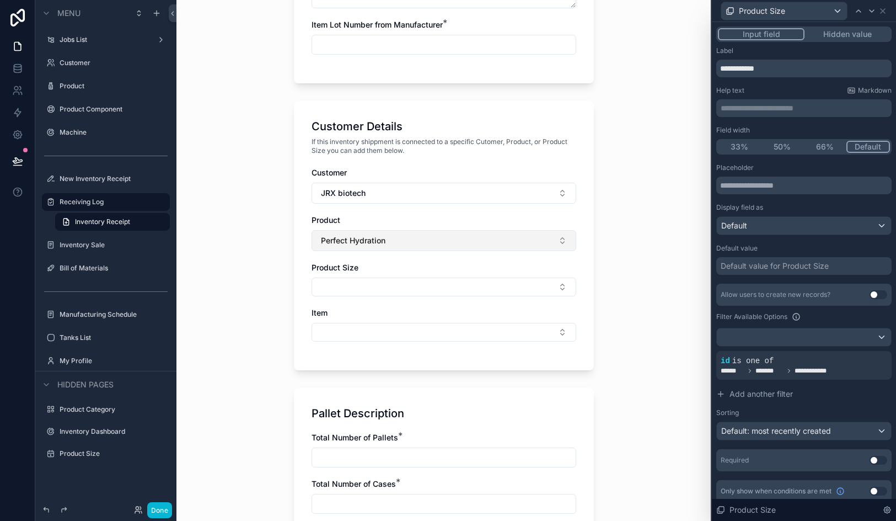
click at [449, 247] on button "Perfect Hydration" at bounding box center [444, 240] width 265 height 21
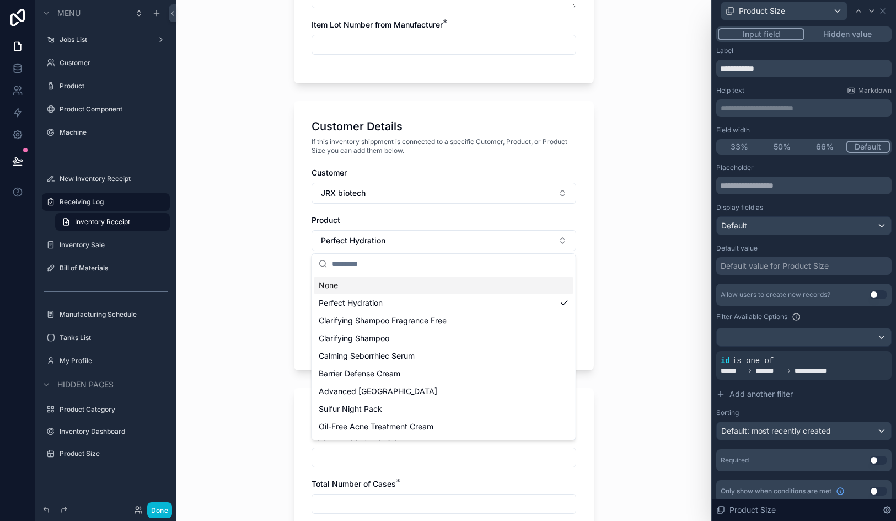
click at [430, 291] on div "None" at bounding box center [443, 285] width 259 height 18
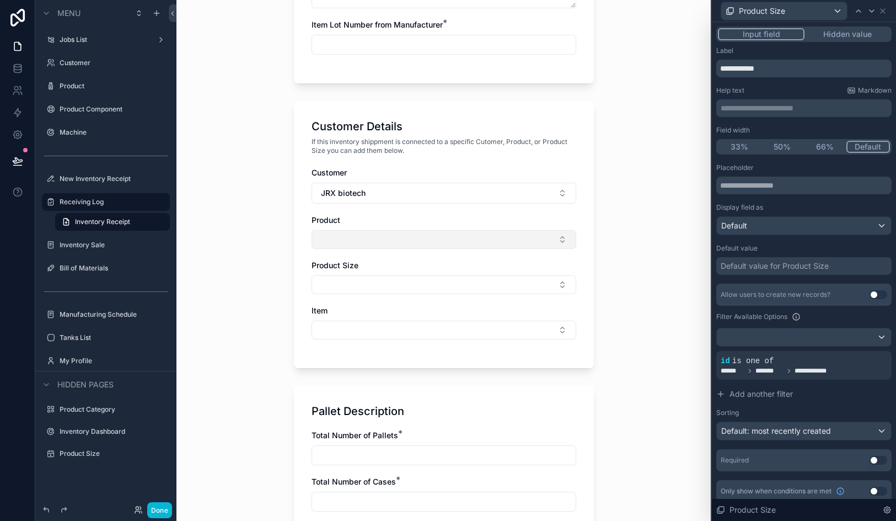
click at [432, 240] on button "Select Button" at bounding box center [444, 239] width 265 height 19
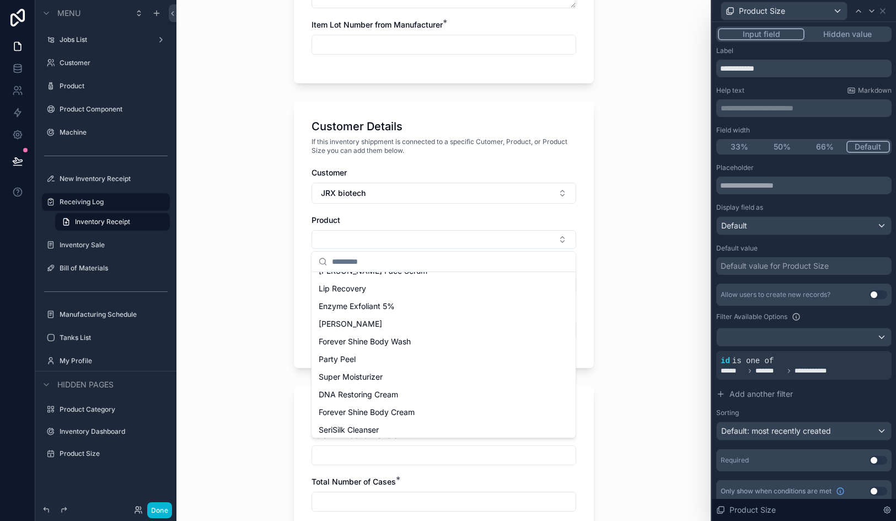
scroll to position [748, 0]
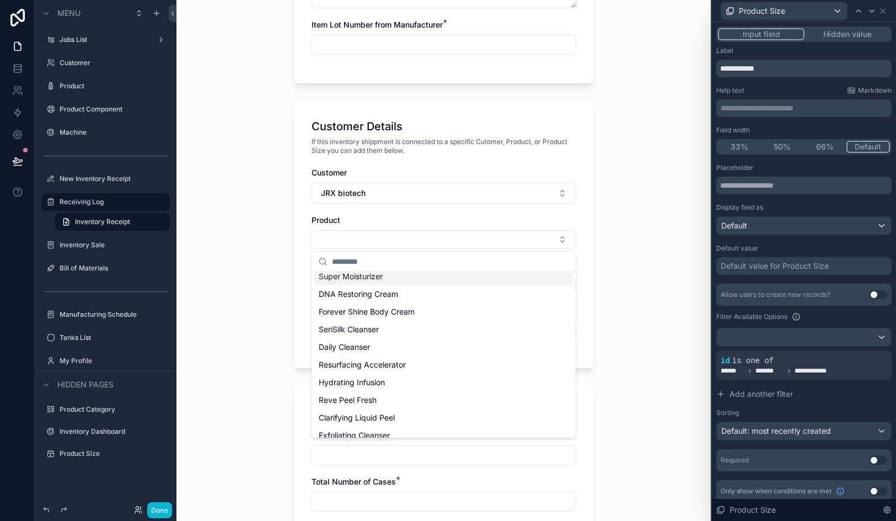
click at [623, 244] on div "Inventory Receipt Item Description Log Number will be automated after the form …" at bounding box center [444, 260] width 535 height 521
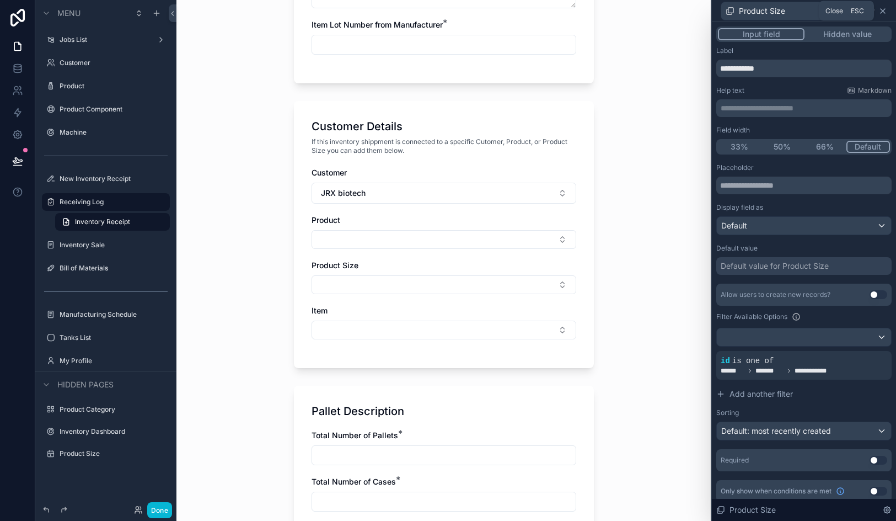
click at [882, 11] on icon at bounding box center [883, 11] width 4 height 4
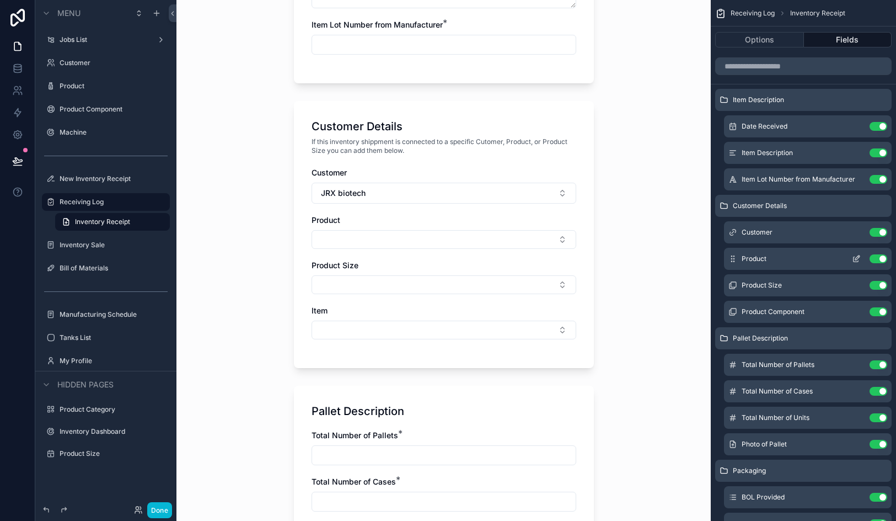
click at [859, 255] on icon "scrollable content" at bounding box center [858, 257] width 4 height 4
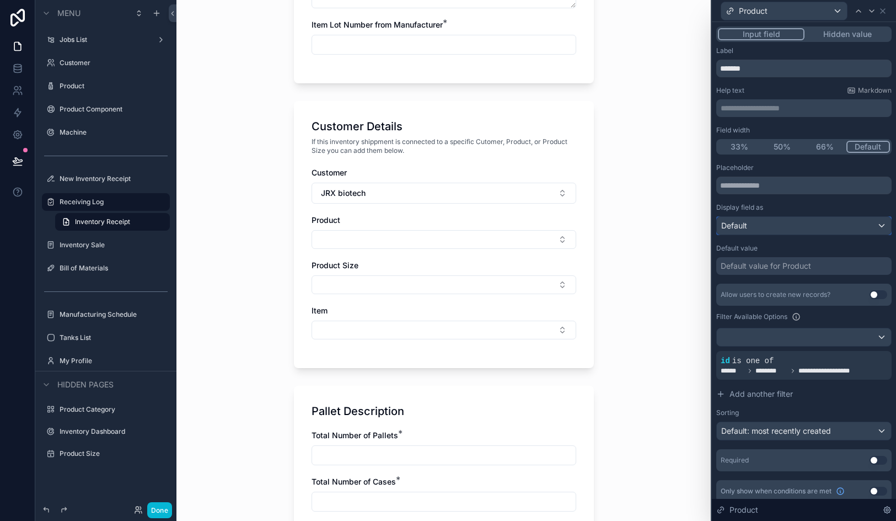
click at [800, 228] on div "Default" at bounding box center [804, 226] width 174 height 18
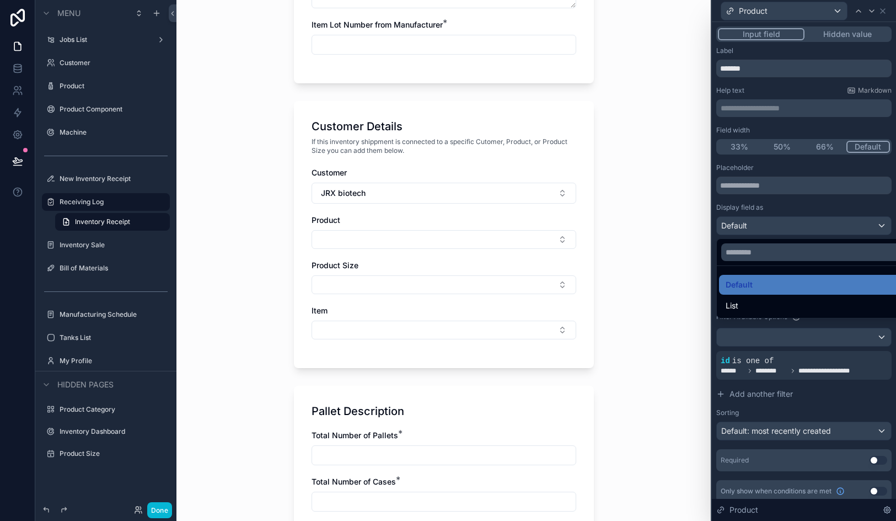
click at [800, 228] on div at bounding box center [804, 260] width 184 height 521
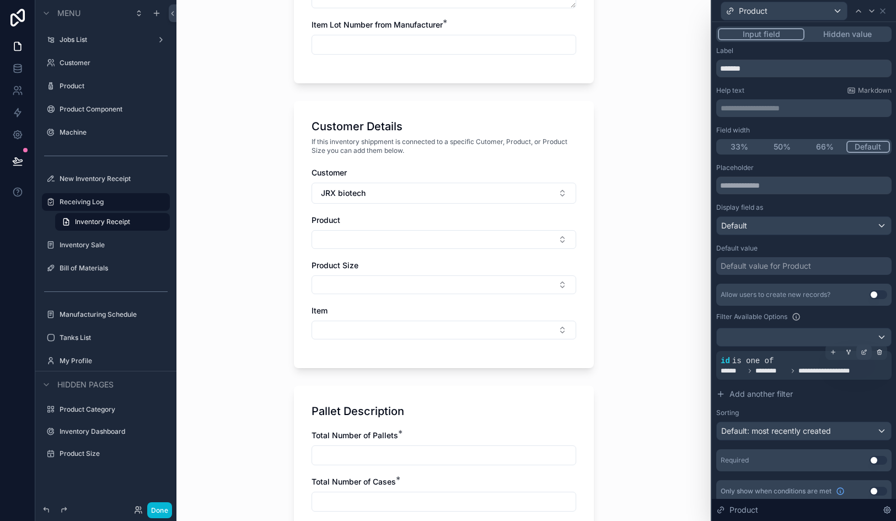
click at [862, 352] on icon at bounding box center [864, 352] width 7 height 7
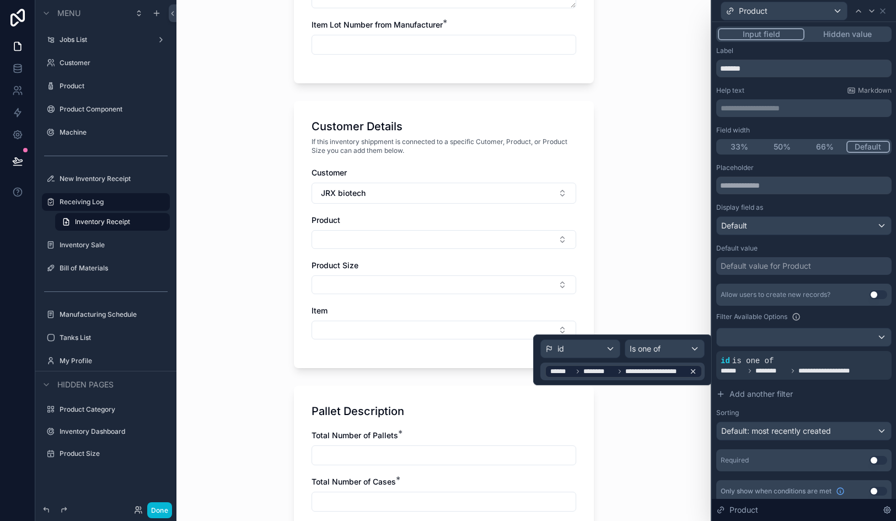
click at [650, 368] on span "**********" at bounding box center [656, 371] width 60 height 9
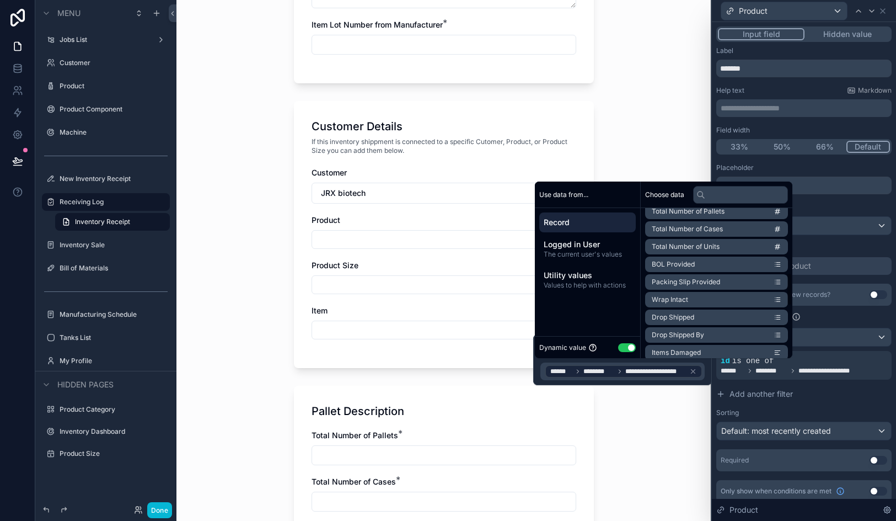
scroll to position [292, 0]
click at [729, 193] on input "text" at bounding box center [740, 195] width 95 height 18
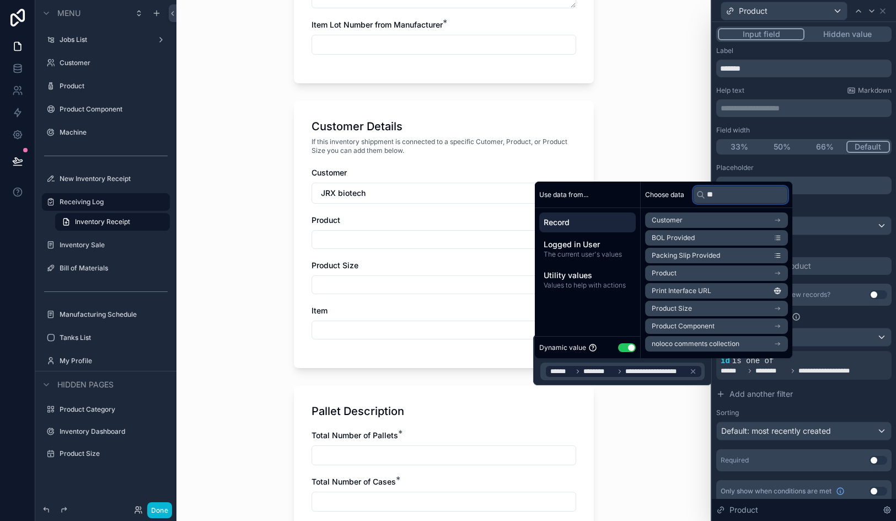
scroll to position [0, 0]
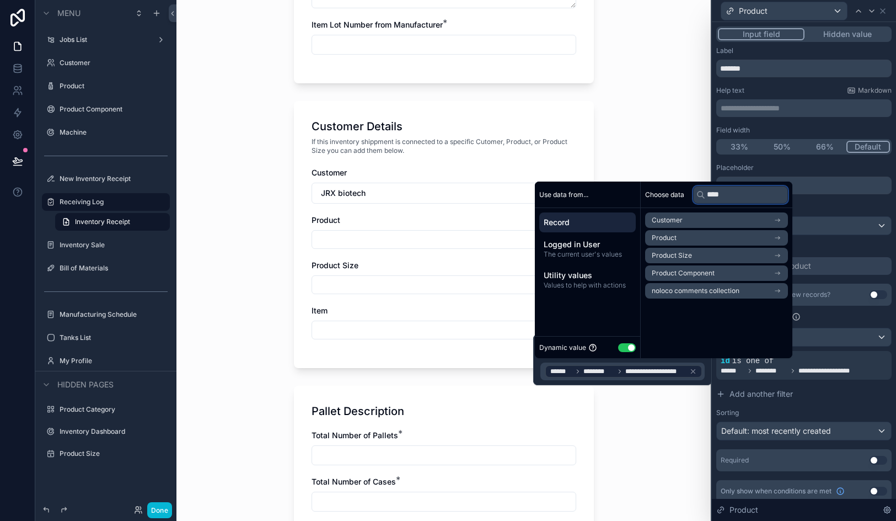
type input "****"
click at [720, 219] on li "Customer" at bounding box center [716, 219] width 143 height 15
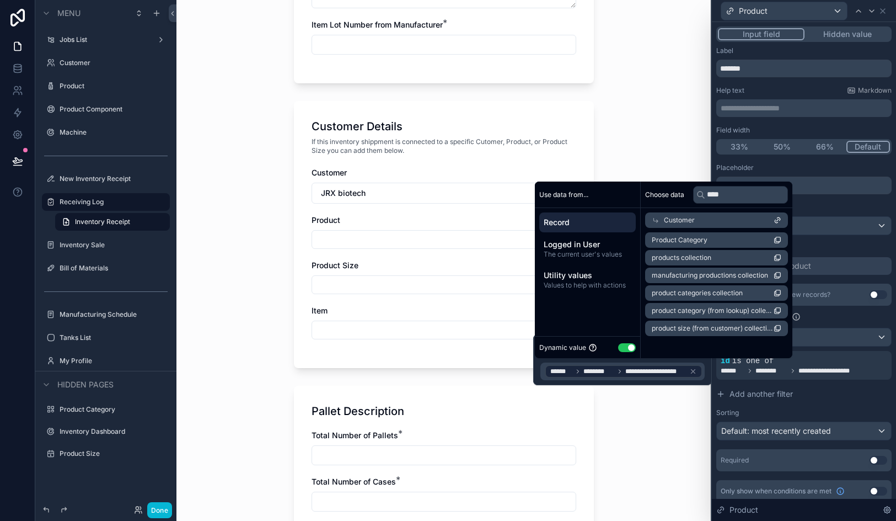
click at [713, 256] on li "products collection" at bounding box center [716, 257] width 143 height 15
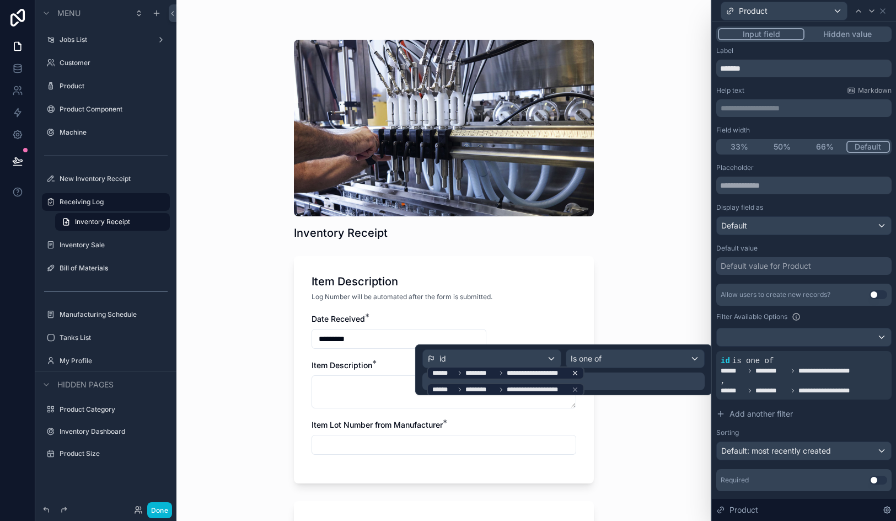
click at [573, 373] on icon at bounding box center [575, 373] width 8 height 8
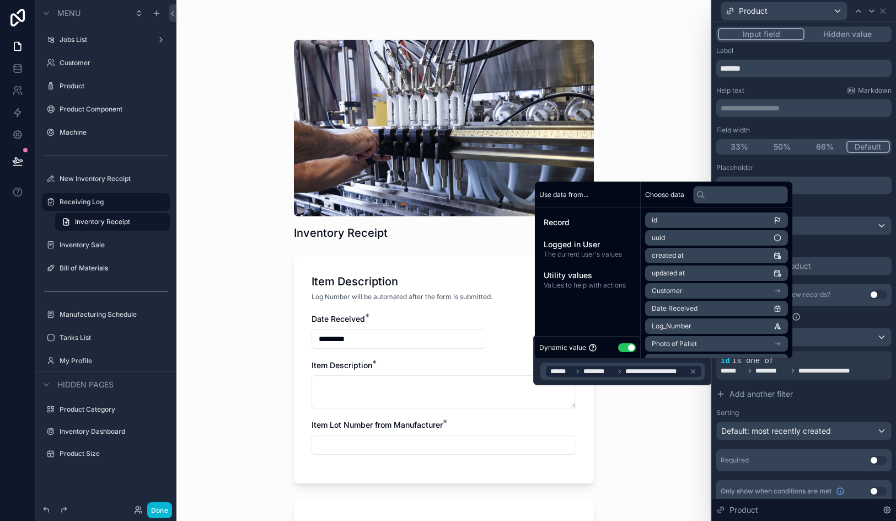
click at [650, 434] on div "Inventory Receipt Item Description Log Number will be automated after the form …" at bounding box center [444, 260] width 535 height 521
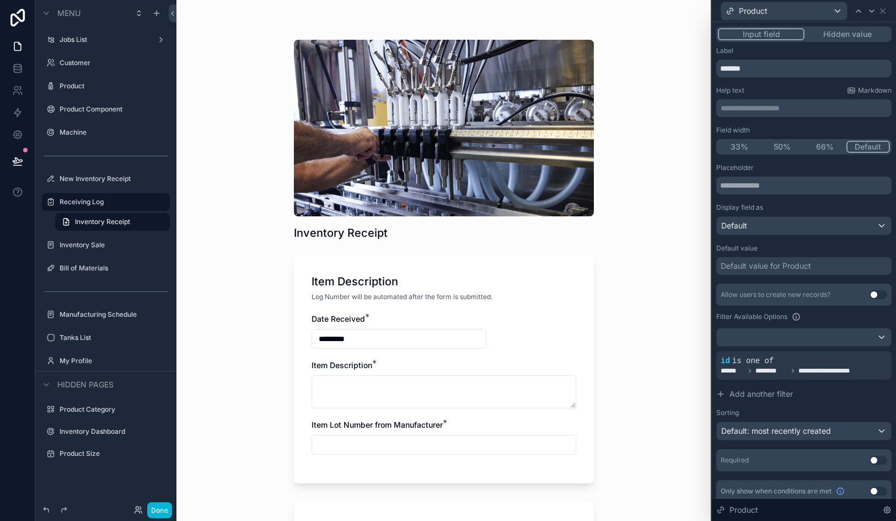
click at [650, 434] on div "Inventory Receipt Item Description Log Number will be automated after the form …" at bounding box center [444, 260] width 535 height 521
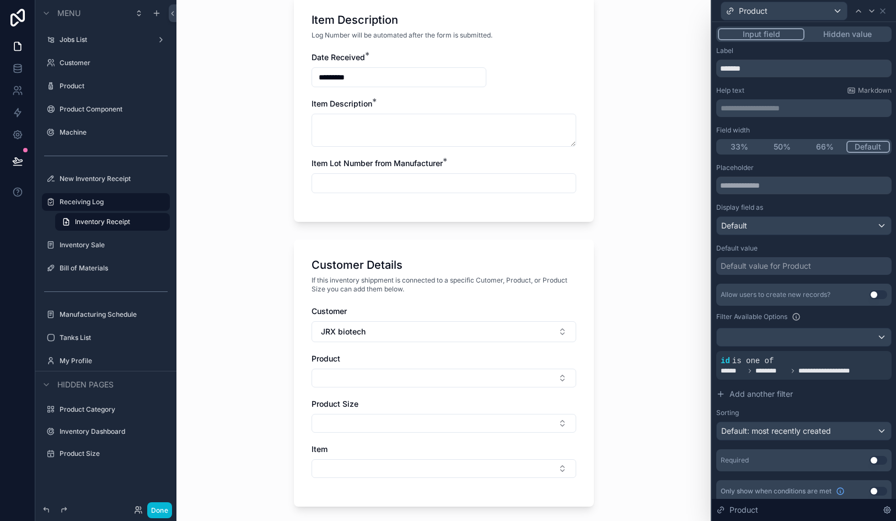
scroll to position [320, 0]
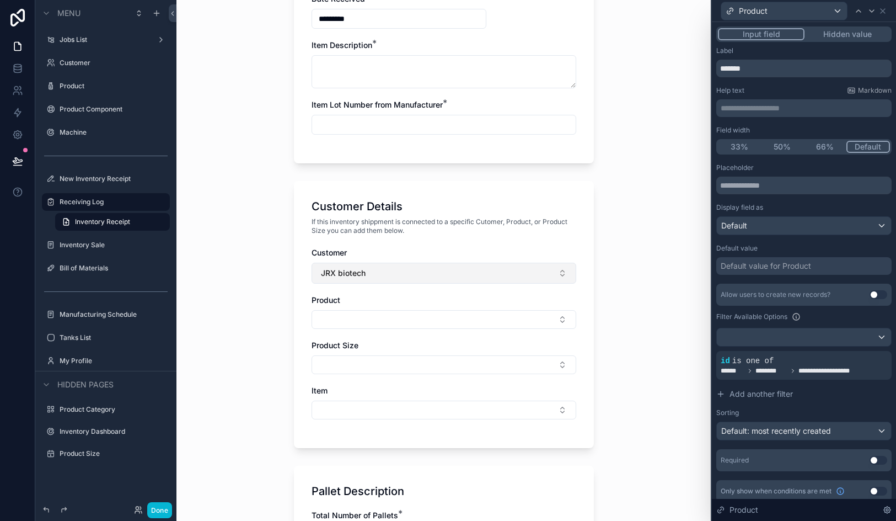
click at [455, 272] on button "JRX biotech" at bounding box center [444, 273] width 265 height 21
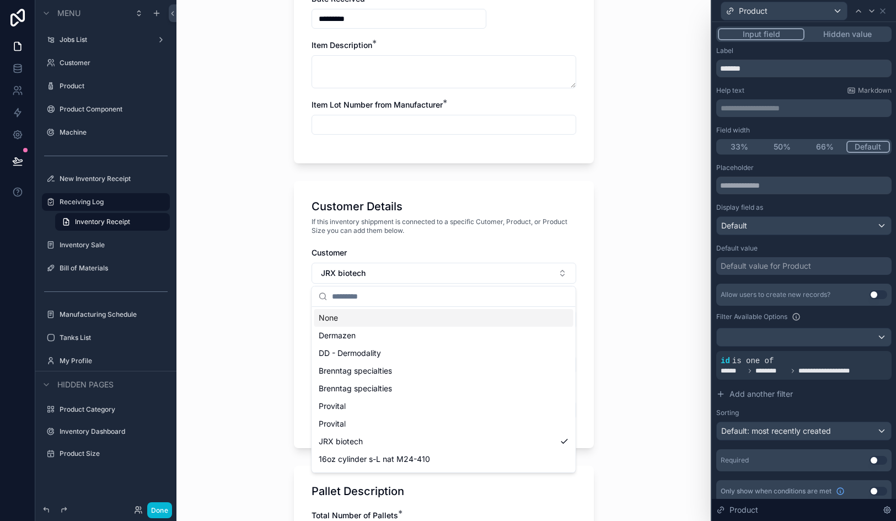
click at [404, 317] on div "None" at bounding box center [443, 318] width 259 height 18
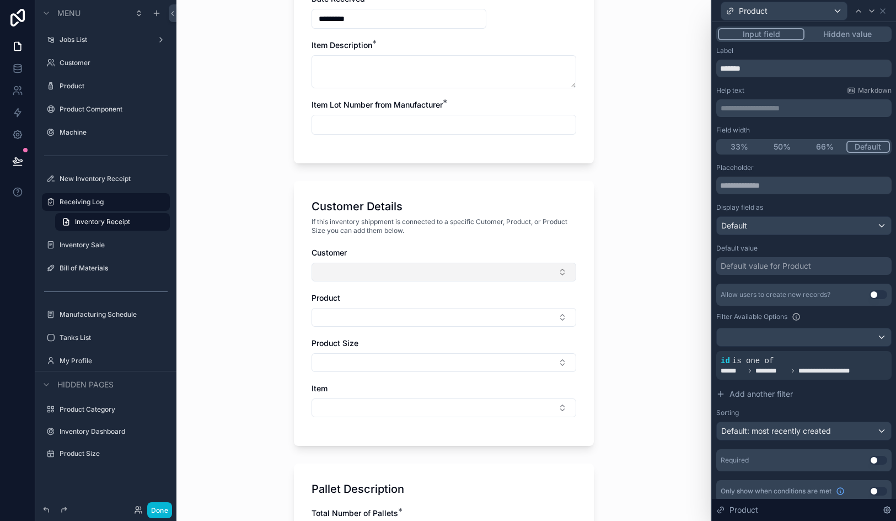
click at [396, 274] on button "Select Button" at bounding box center [444, 272] width 265 height 19
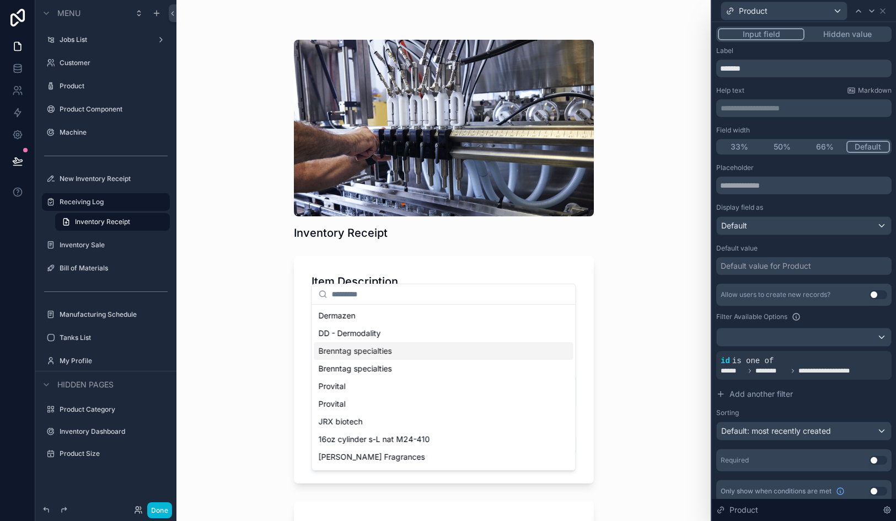
scroll to position [320, 0]
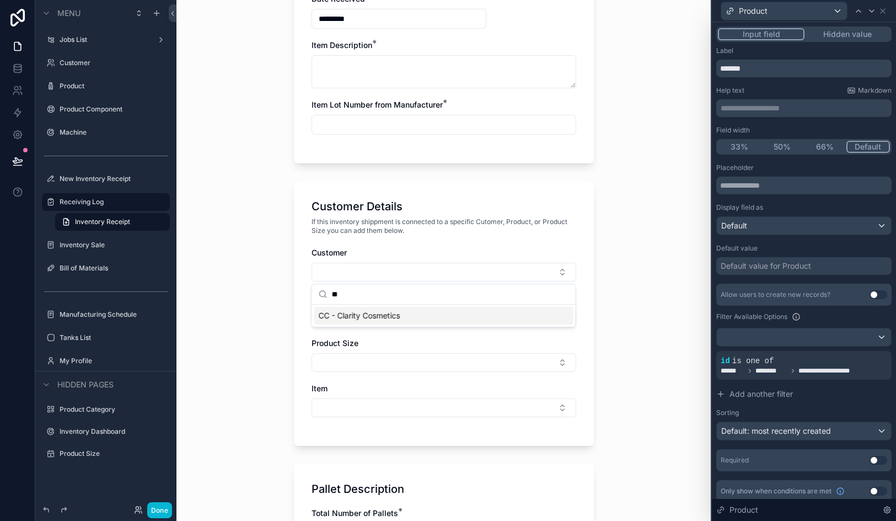
type input "**"
click at [400, 317] on span "CC - Clarity Cosmetics" at bounding box center [360, 315] width 82 height 11
click at [393, 320] on button "Select Button" at bounding box center [444, 319] width 265 height 19
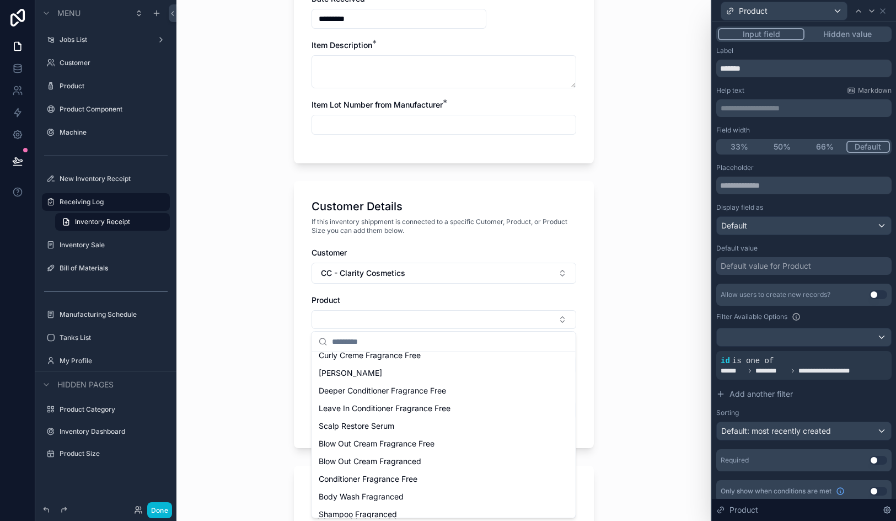
scroll to position [210, 0]
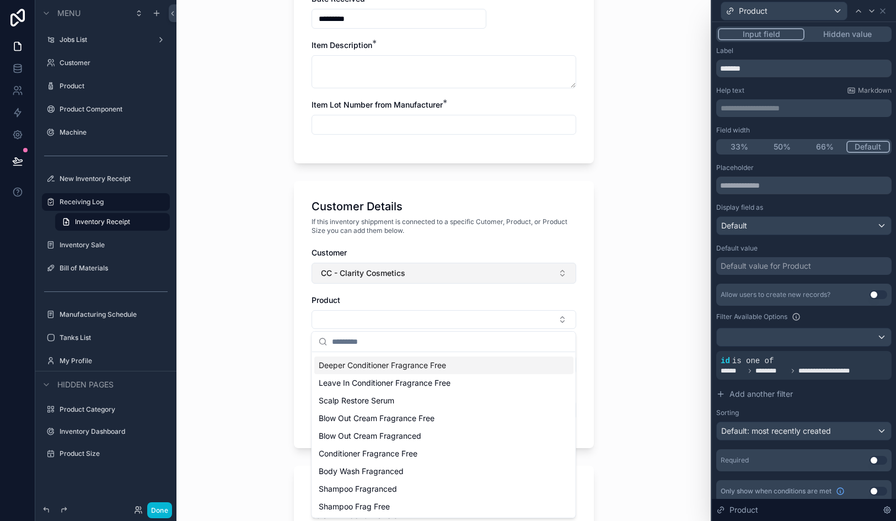
click at [391, 275] on span "CC - Clarity Cosmetics" at bounding box center [363, 273] width 84 height 11
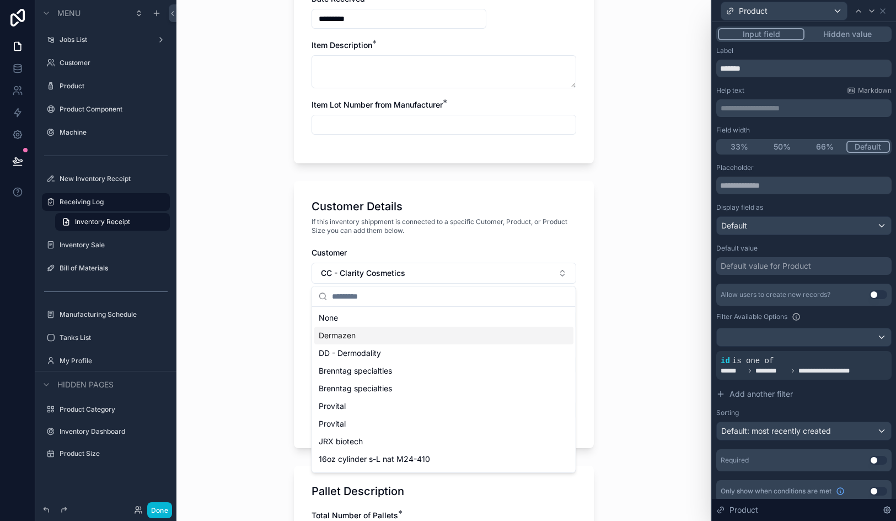
click at [391, 339] on div "Dermazen" at bounding box center [443, 336] width 259 height 18
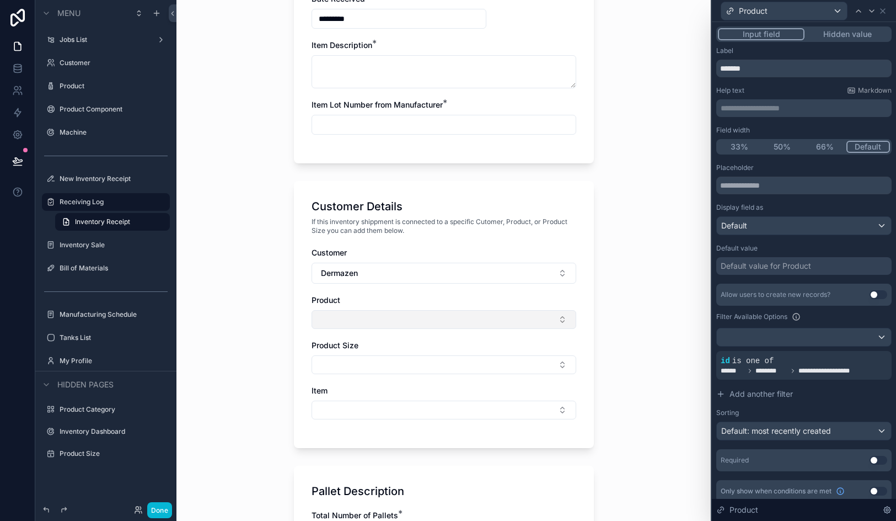
click at [383, 324] on button "Select Button" at bounding box center [444, 319] width 265 height 19
click at [386, 364] on span "Calming Seborrhiec Serum" at bounding box center [367, 362] width 96 height 11
click at [386, 364] on button "Select Button" at bounding box center [444, 366] width 265 height 19
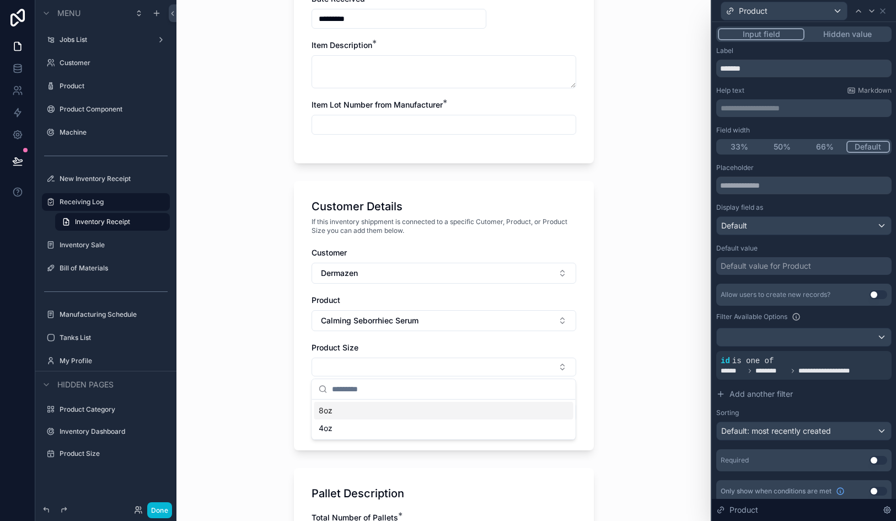
click at [384, 410] on div "8oz" at bounding box center [443, 411] width 259 height 18
click at [294, 378] on div "Customer Details If this inventory shippment is connected to a specific Cutomer…" at bounding box center [444, 317] width 300 height 272
click at [367, 412] on button "Select Button" at bounding box center [444, 415] width 265 height 19
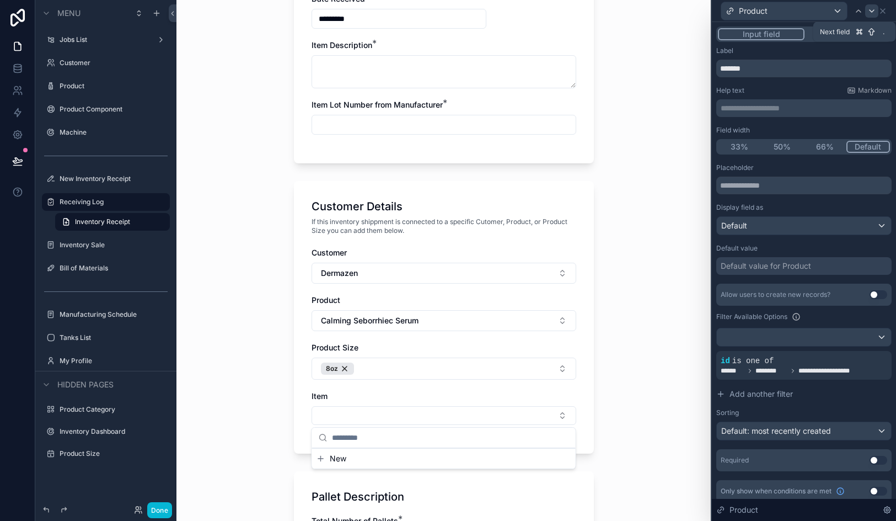
click at [873, 15] on icon at bounding box center [872, 11] width 9 height 9
click at [873, 13] on icon at bounding box center [872, 11] width 9 height 9
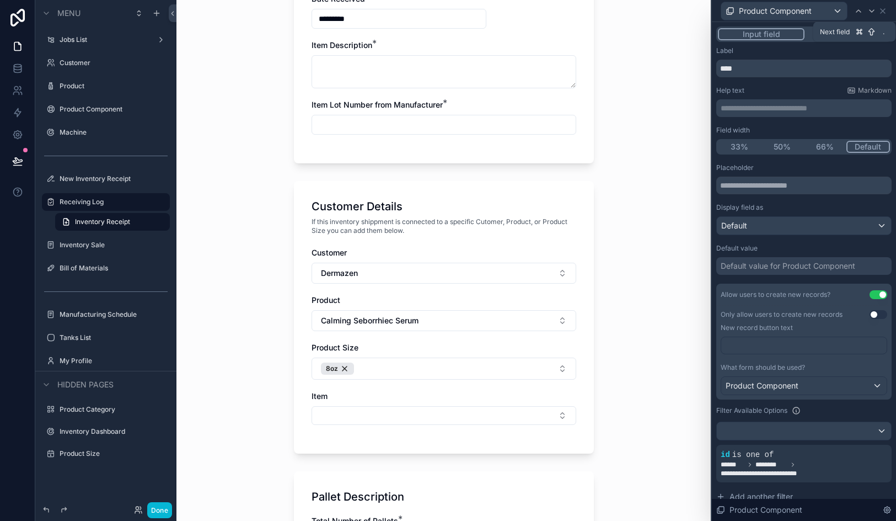
click at [873, 13] on icon at bounding box center [872, 11] width 9 height 9
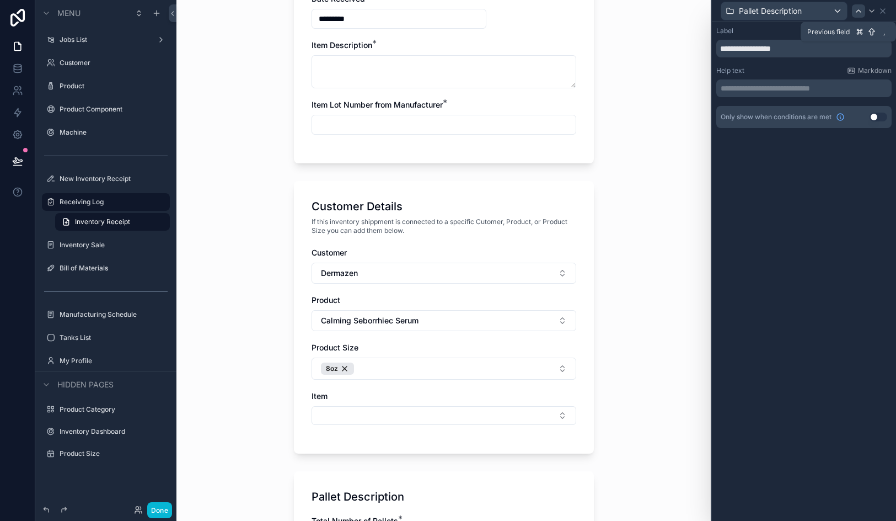
click at [862, 14] on icon at bounding box center [858, 11] width 9 height 9
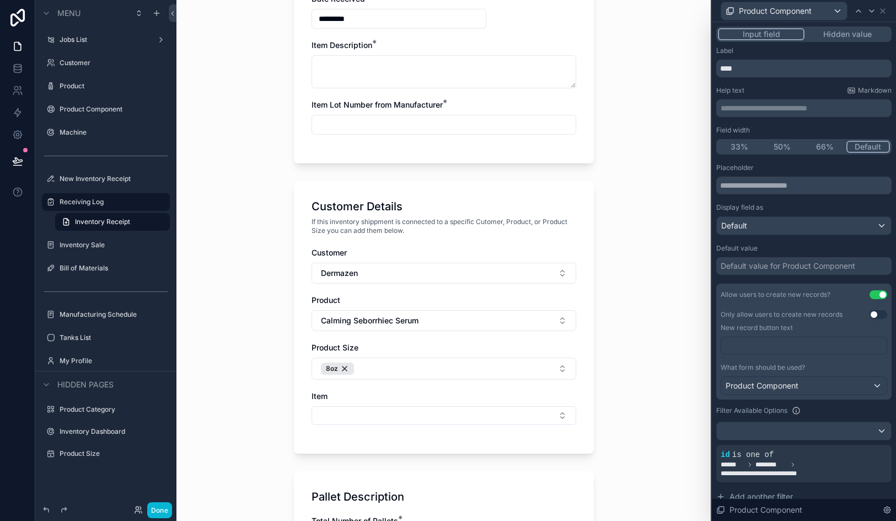
scroll to position [110, 0]
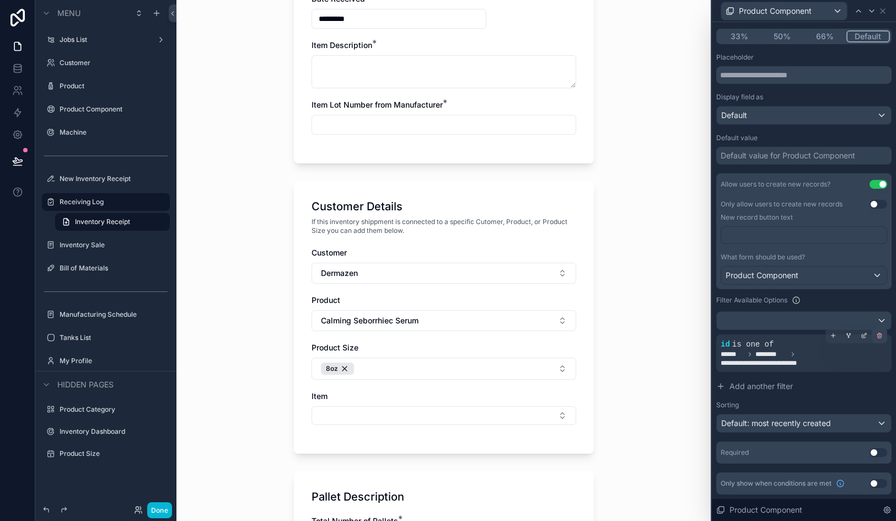
click at [883, 333] on icon at bounding box center [880, 335] width 7 height 7
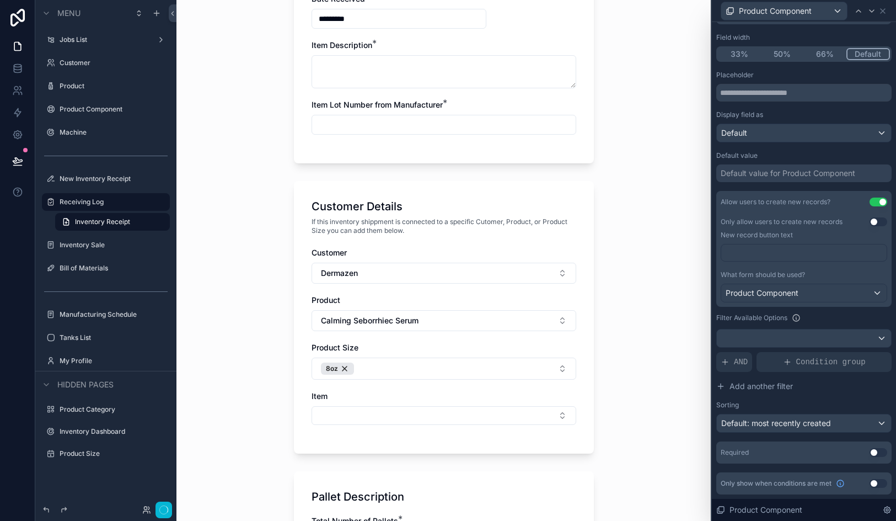
scroll to position [0, 0]
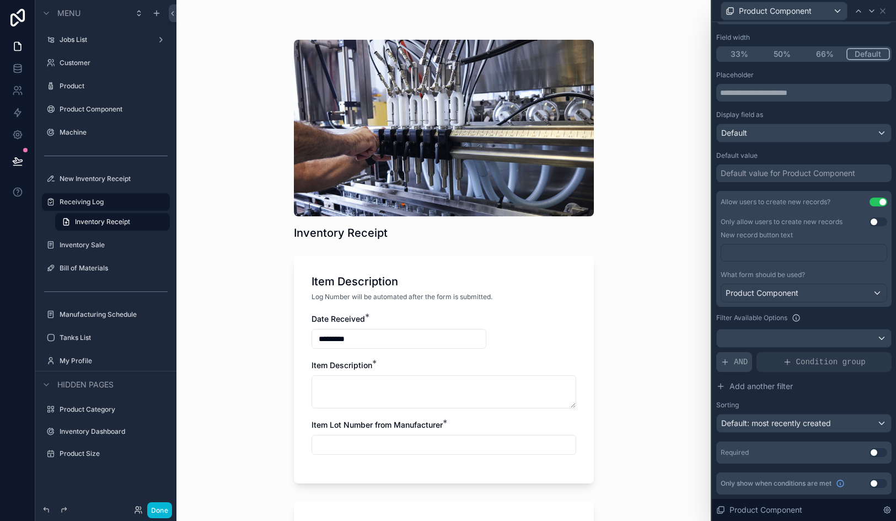
click at [737, 357] on span "AND" at bounding box center [741, 361] width 14 height 11
click at [863, 351] on icon at bounding box center [864, 353] width 7 height 7
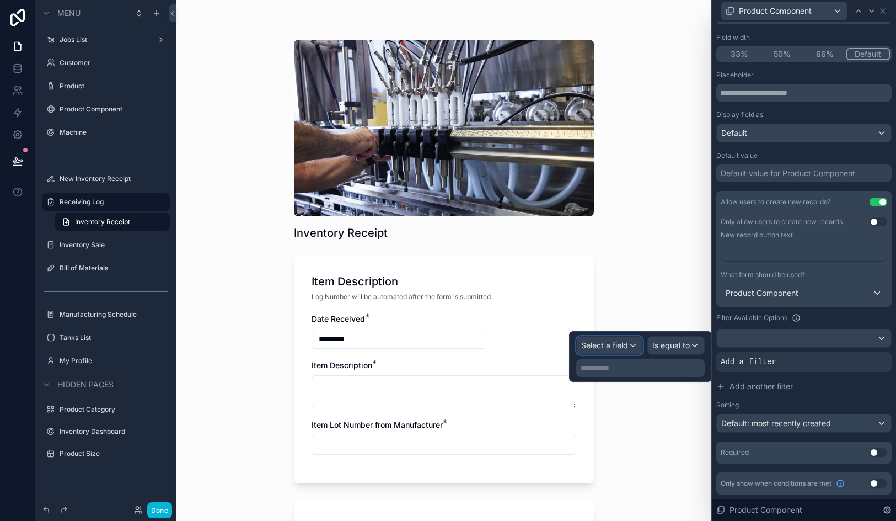
click at [613, 349] on span "Select a field" at bounding box center [604, 344] width 47 height 9
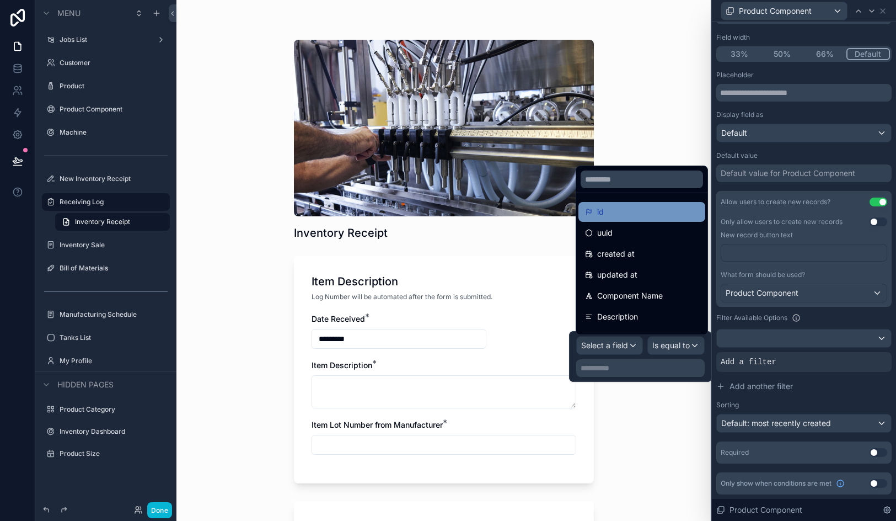
click at [614, 213] on div "id" at bounding box center [642, 211] width 114 height 13
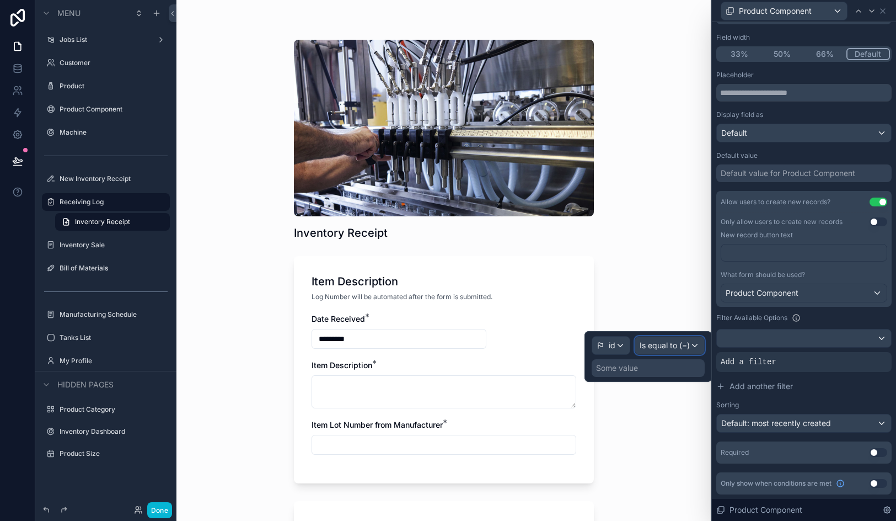
click at [665, 349] on span "Is equal to (=)" at bounding box center [665, 345] width 50 height 11
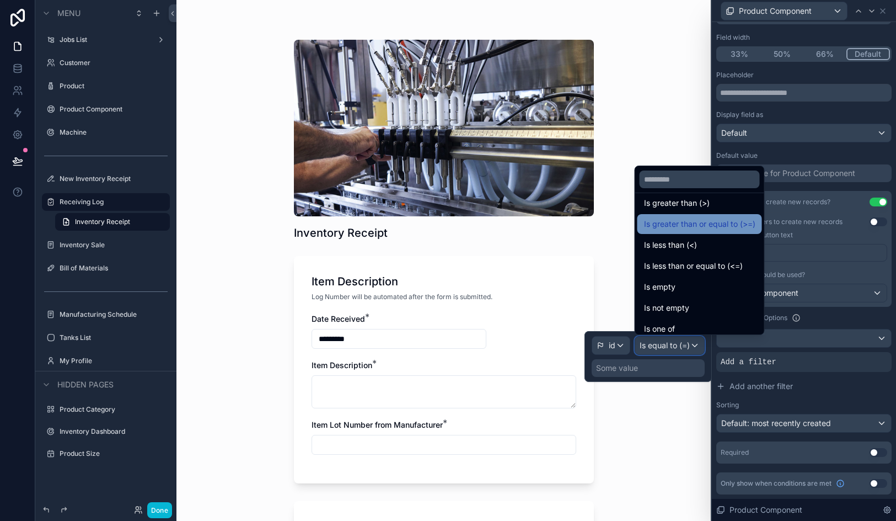
scroll to position [78, 0]
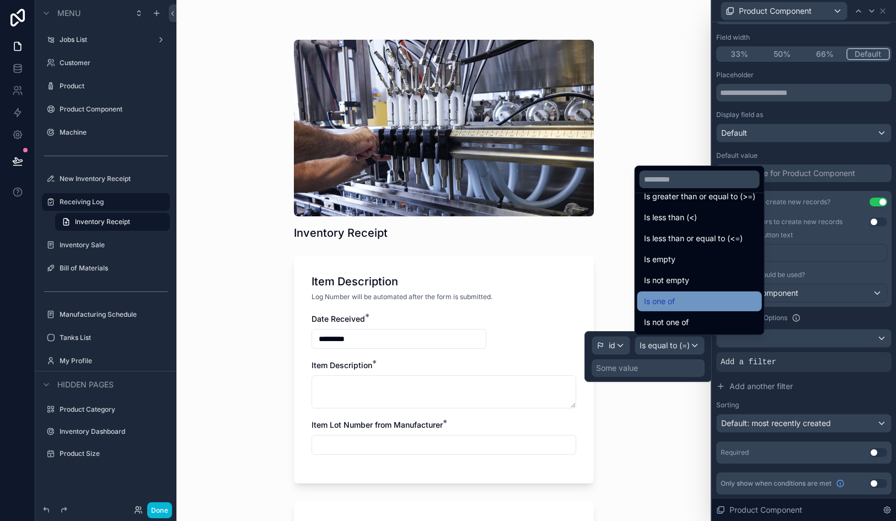
click at [684, 296] on div "Is one of" at bounding box center [699, 301] width 111 height 13
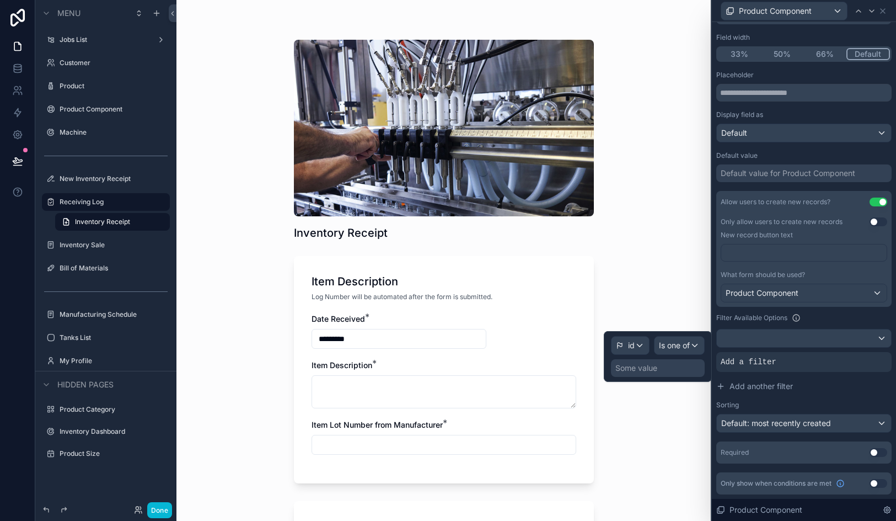
click at [633, 372] on div "Some value" at bounding box center [637, 367] width 42 height 11
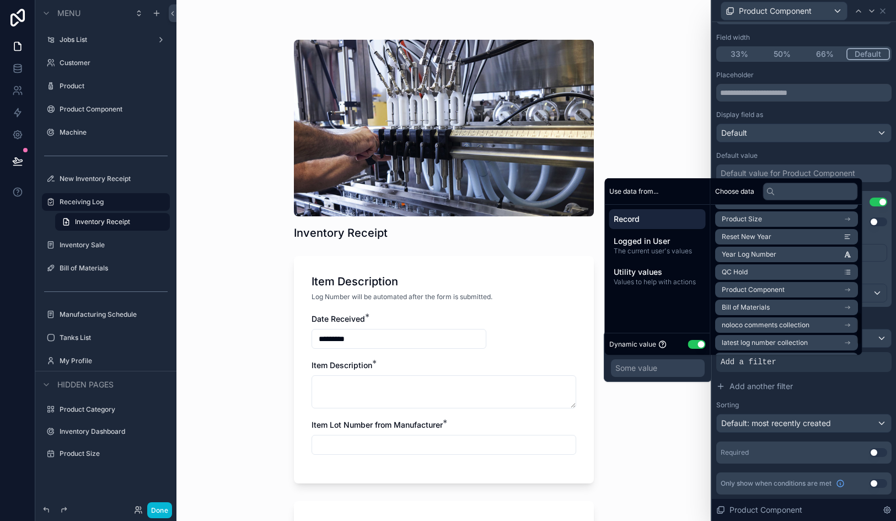
scroll to position [0, 0]
click at [798, 193] on input "text" at bounding box center [810, 192] width 95 height 18
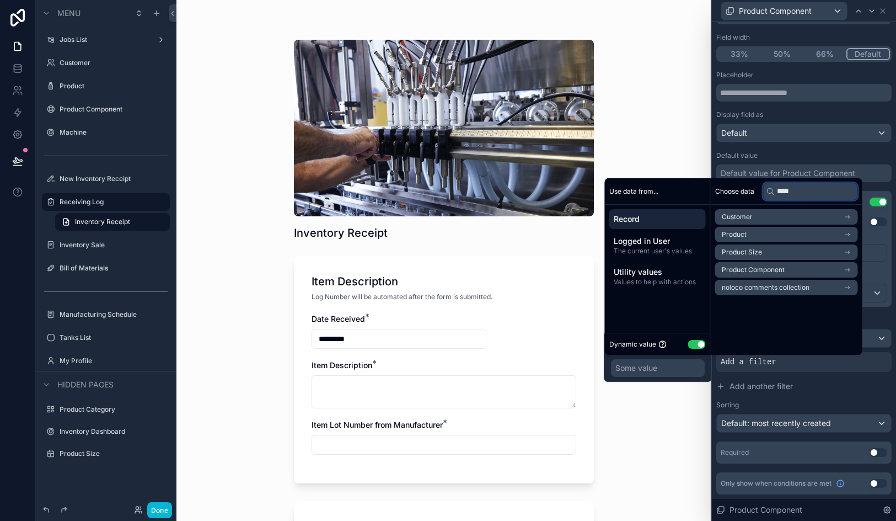
type input "****"
click at [786, 233] on li "Product" at bounding box center [786, 234] width 143 height 15
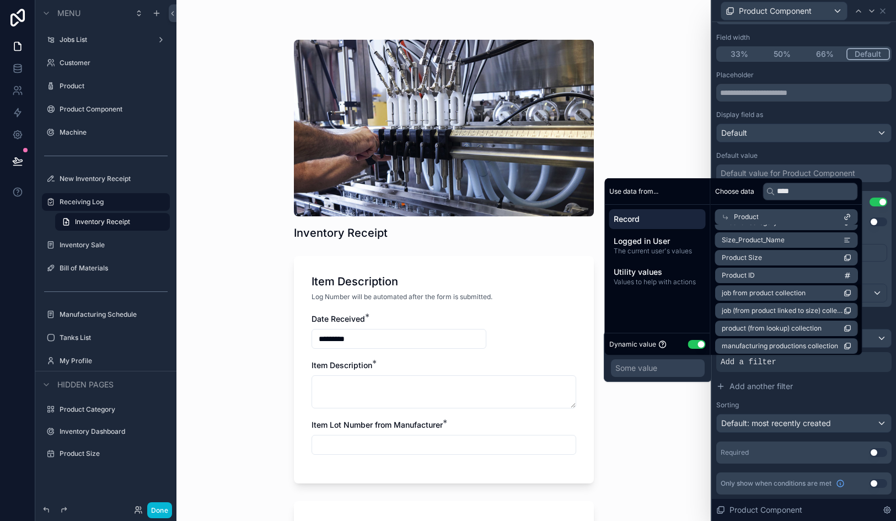
scroll to position [106, 0]
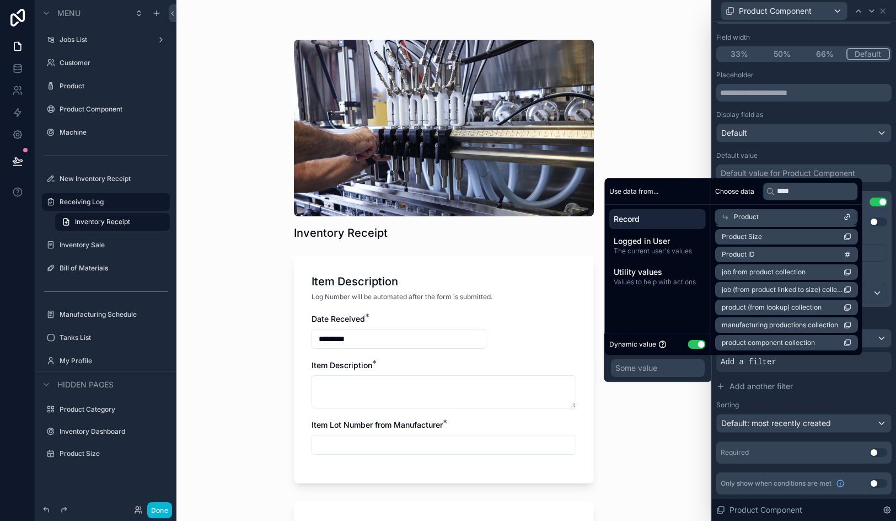
click at [776, 343] on span "product component collection" at bounding box center [768, 342] width 93 height 9
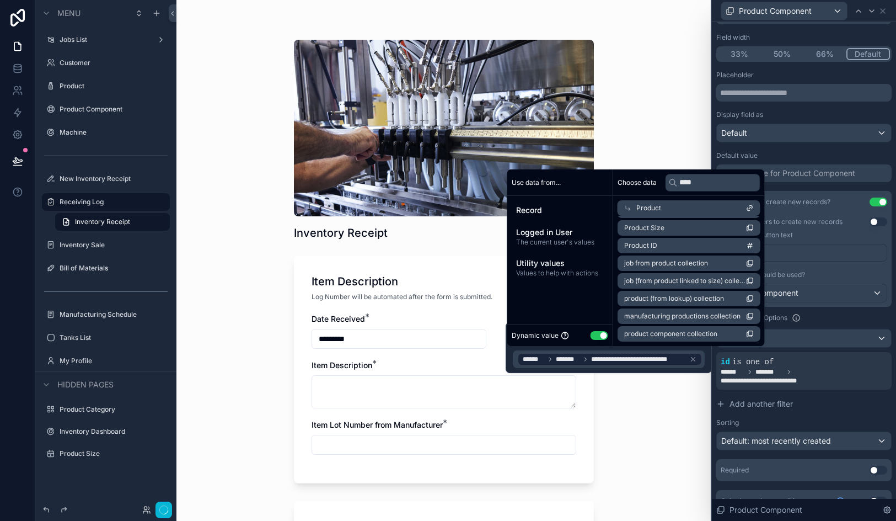
scroll to position [110, 0]
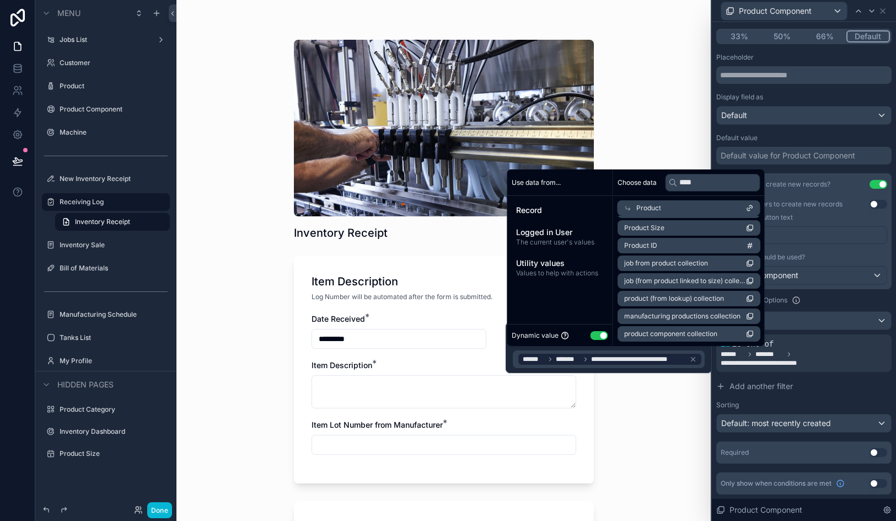
click at [679, 429] on div "Inventory Receipt Item Description Log Number will be automated after the form …" at bounding box center [444, 260] width 535 height 521
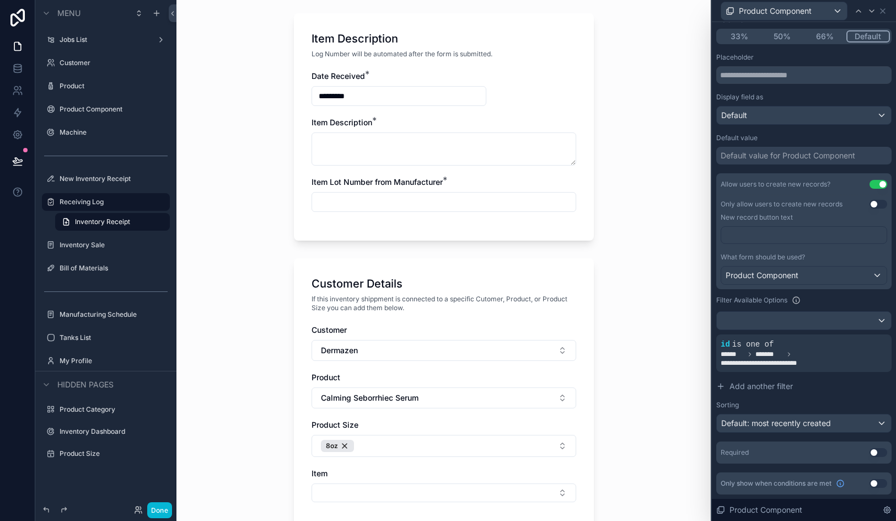
scroll to position [410, 0]
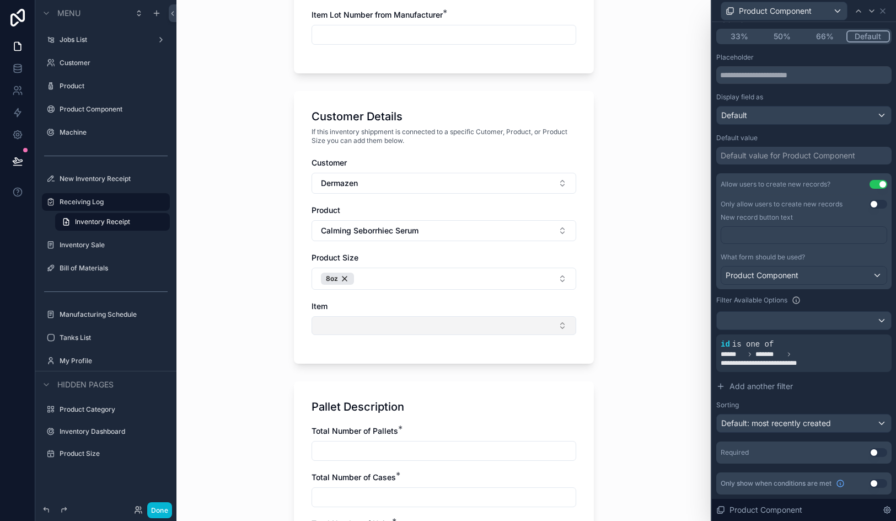
click at [422, 326] on button "Select Button" at bounding box center [444, 325] width 265 height 19
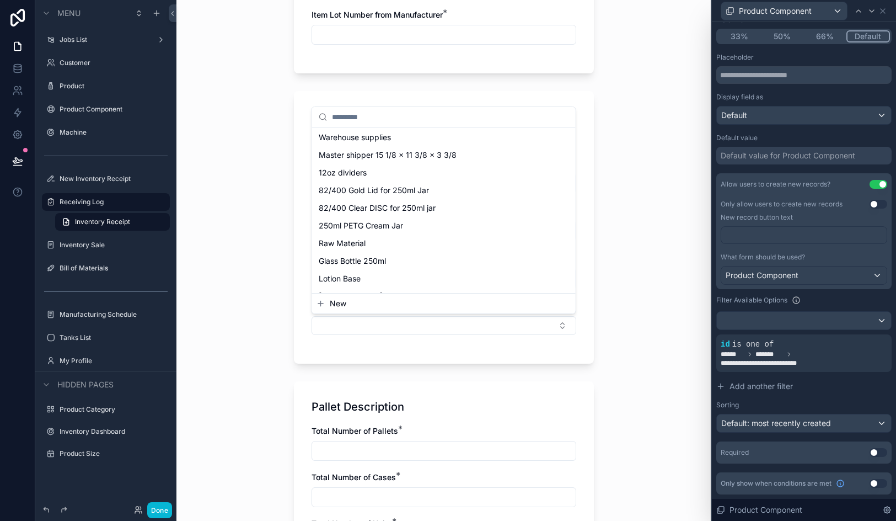
scroll to position [527, 0]
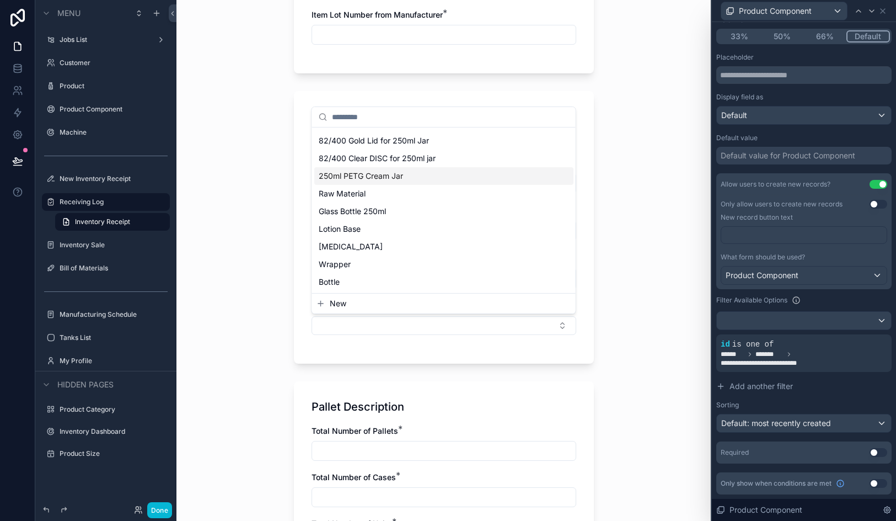
click at [629, 238] on div "Inventory Receipt Item Description Log Number will be automated after the form …" at bounding box center [444, 260] width 535 height 521
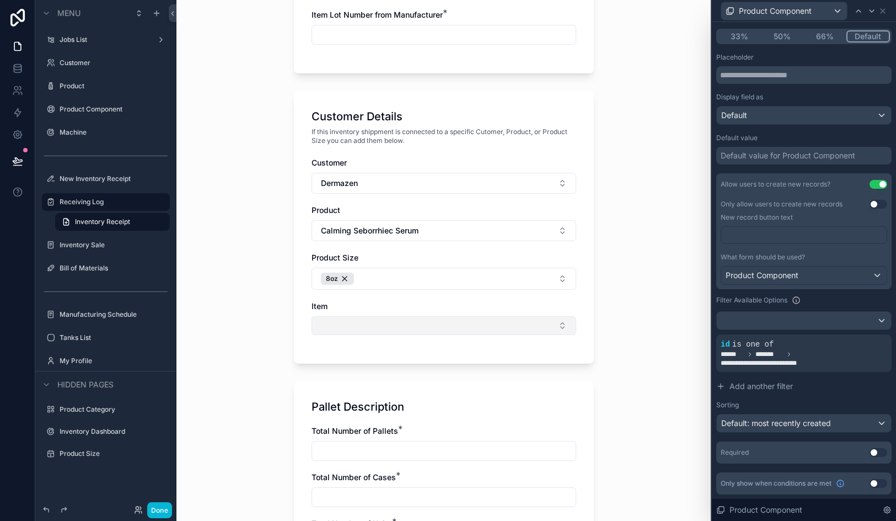
click at [422, 318] on button "Select Button" at bounding box center [444, 325] width 265 height 19
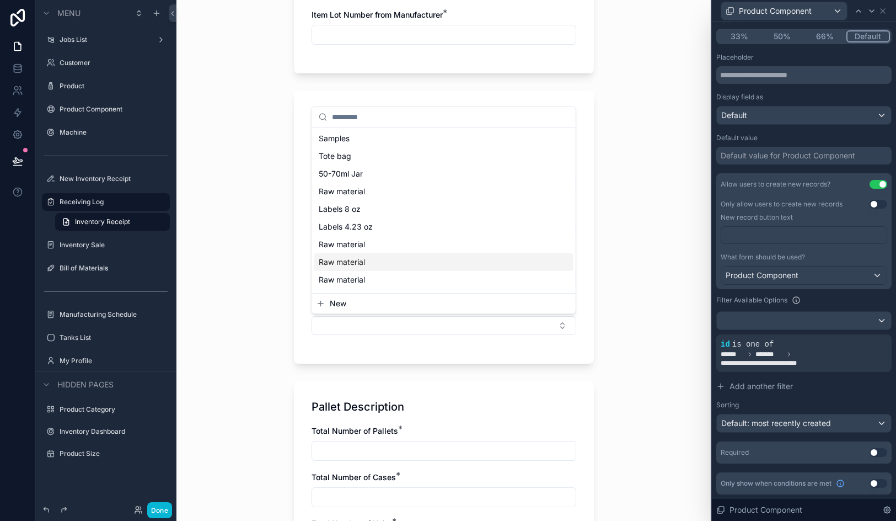
click at [623, 305] on div "Inventory Receipt Item Description Log Number will be automated after the form …" at bounding box center [444, 260] width 535 height 521
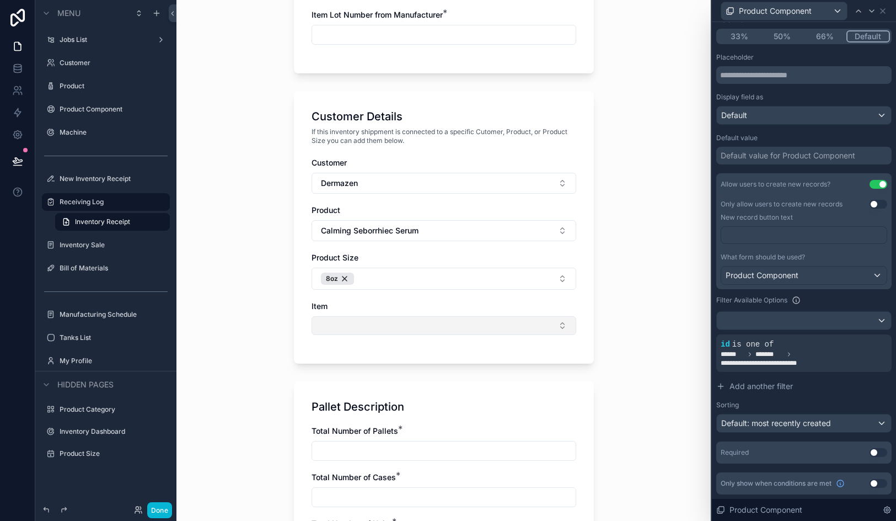
click at [472, 333] on button "Select Button" at bounding box center [444, 325] width 265 height 19
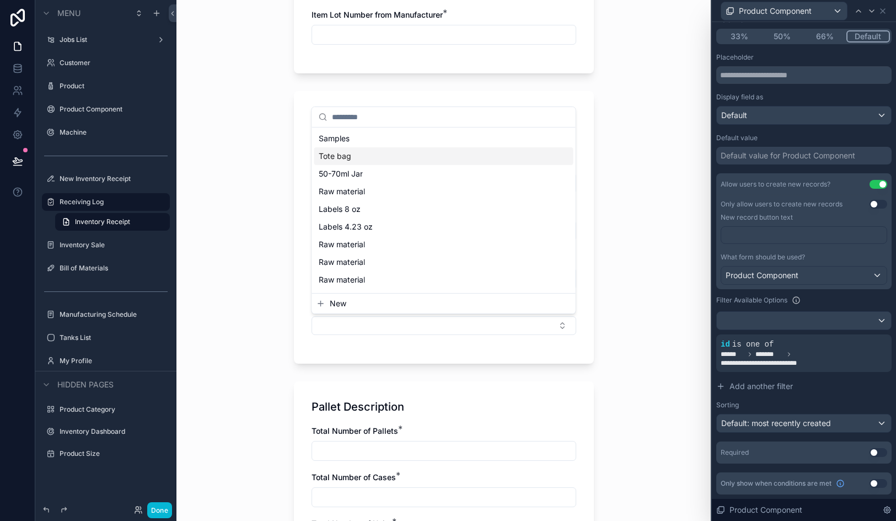
click at [650, 258] on div "Inventory Receipt Item Description Log Number will be automated after the form …" at bounding box center [444, 260] width 535 height 521
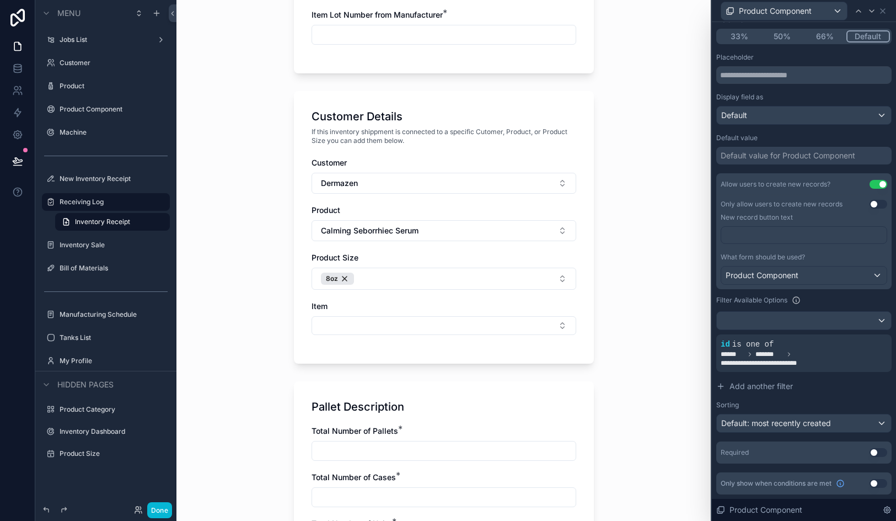
click at [650, 258] on div "Inventory Receipt Item Description Log Number will be automated after the form …" at bounding box center [444, 260] width 535 height 521
click at [377, 313] on div "Item" at bounding box center [444, 318] width 265 height 34
click at [377, 323] on button "Select Button" at bounding box center [444, 325] width 265 height 19
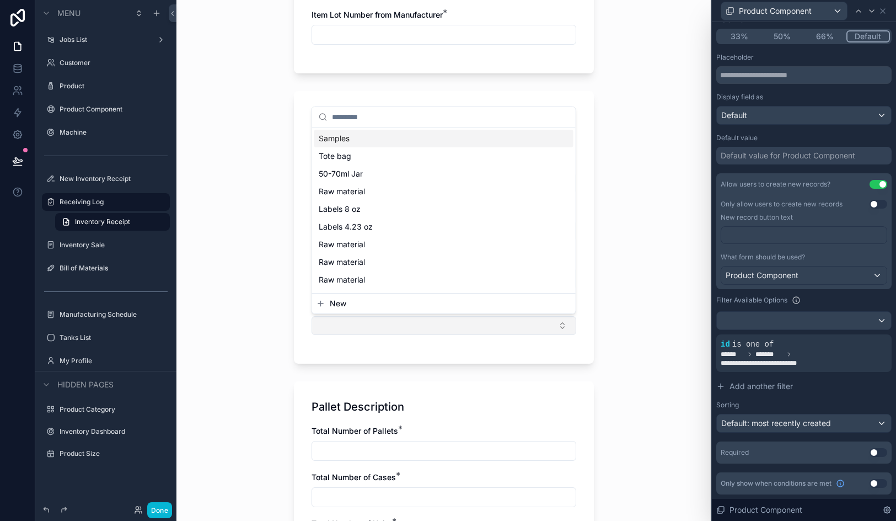
click at [377, 323] on button "Select Button" at bounding box center [444, 325] width 265 height 19
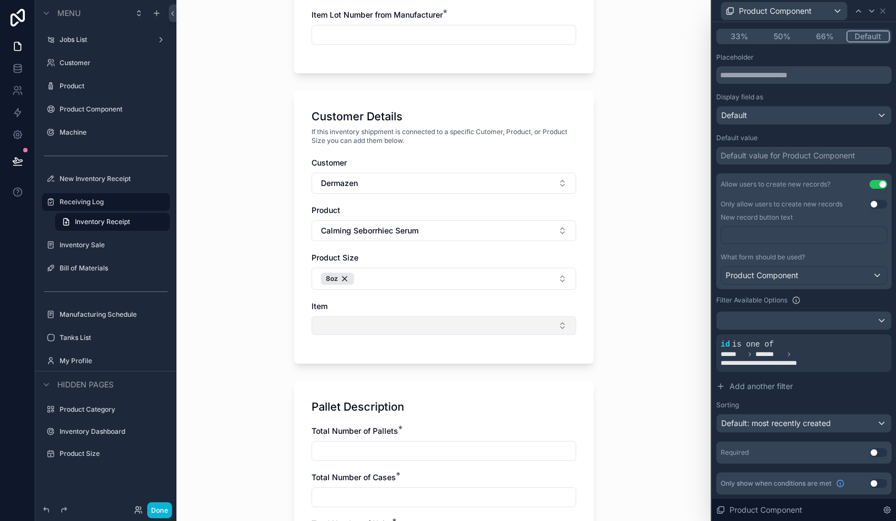
click at [377, 323] on button "Select Button" at bounding box center [444, 325] width 265 height 19
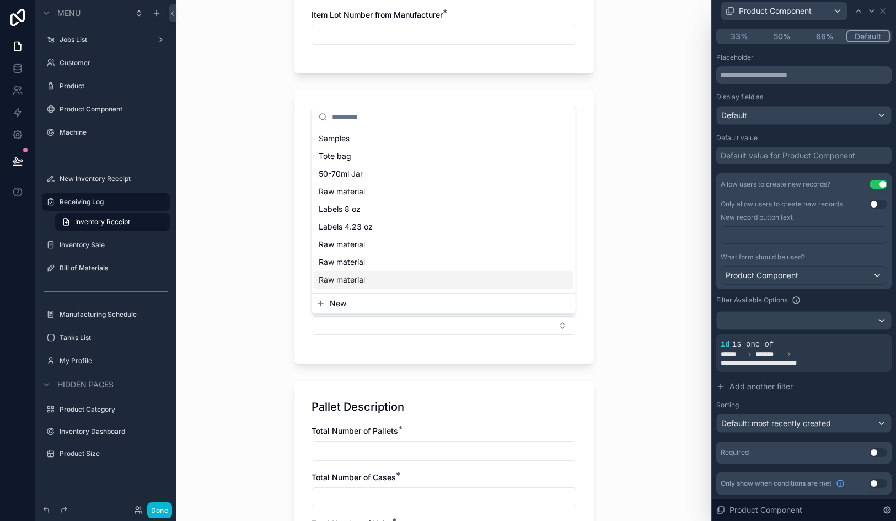
click at [594, 301] on div "Customer Details If this inventory shippment is connected to a specific Cutomer…" at bounding box center [444, 227] width 300 height 272
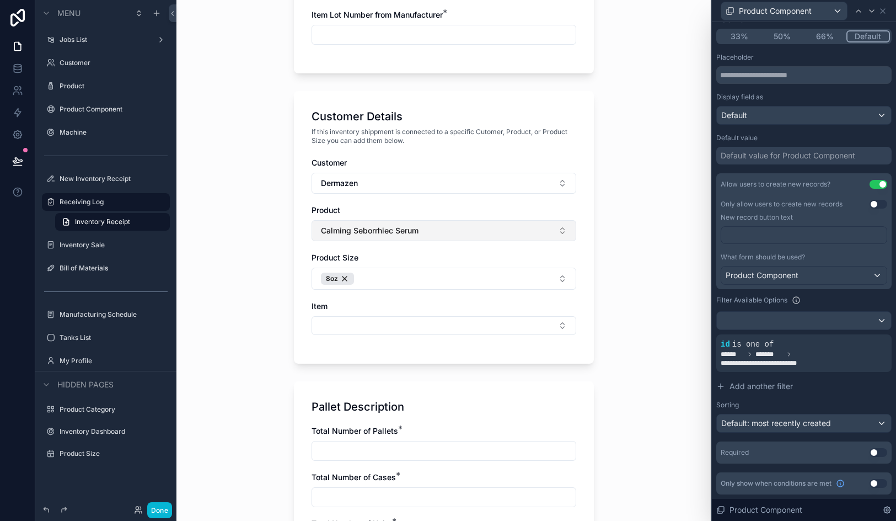
click at [405, 225] on span "Calming Seborrhiec Serum" at bounding box center [370, 230] width 98 height 11
click at [369, 280] on div "None" at bounding box center [443, 275] width 259 height 18
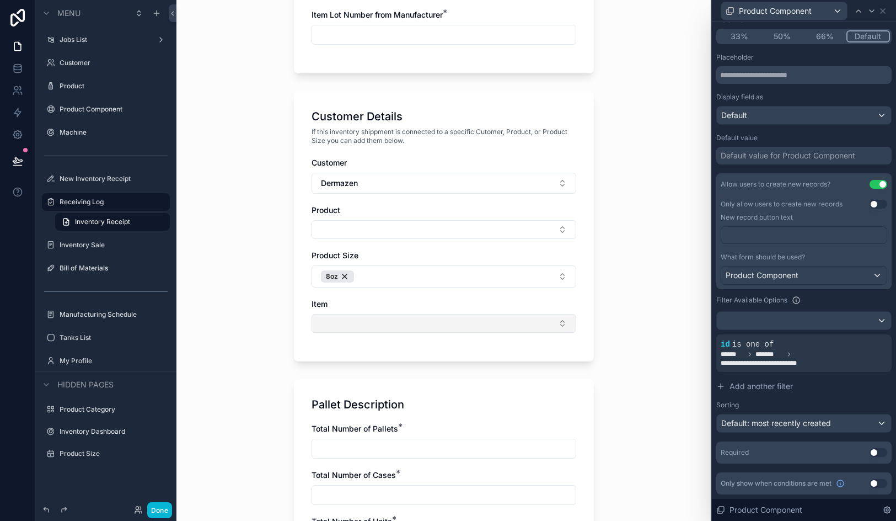
click at [339, 329] on button "Select Button" at bounding box center [444, 323] width 265 height 19
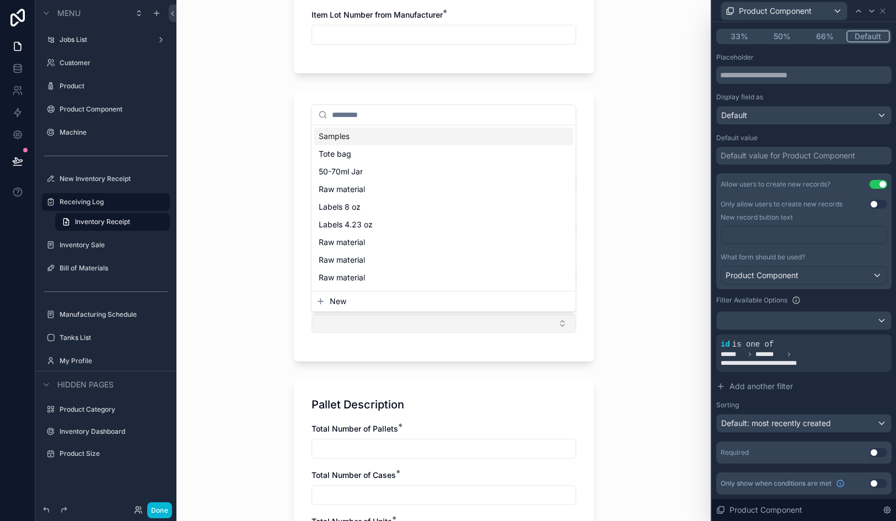
click at [339, 329] on button "Select Button" at bounding box center [444, 323] width 265 height 19
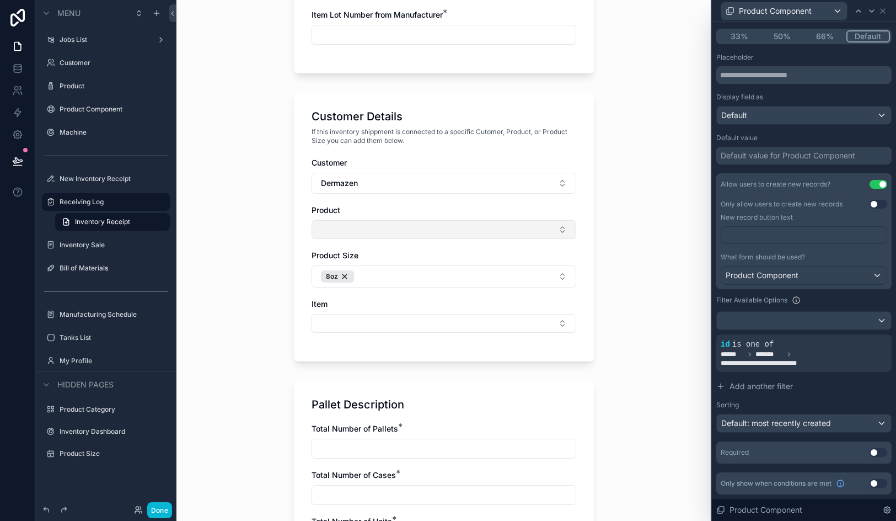
click at [361, 226] on button "Select Button" at bounding box center [444, 229] width 265 height 19
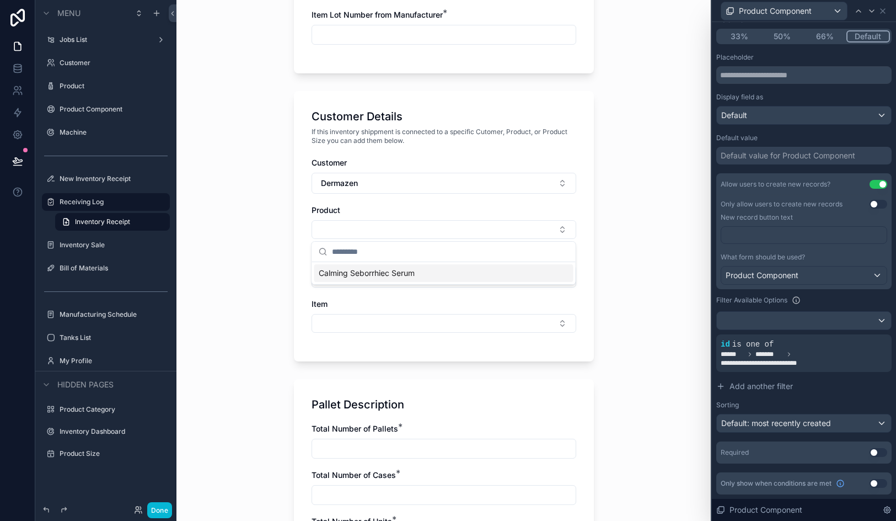
click at [369, 274] on span "Calming Seborrhiec Serum" at bounding box center [367, 273] width 96 height 11
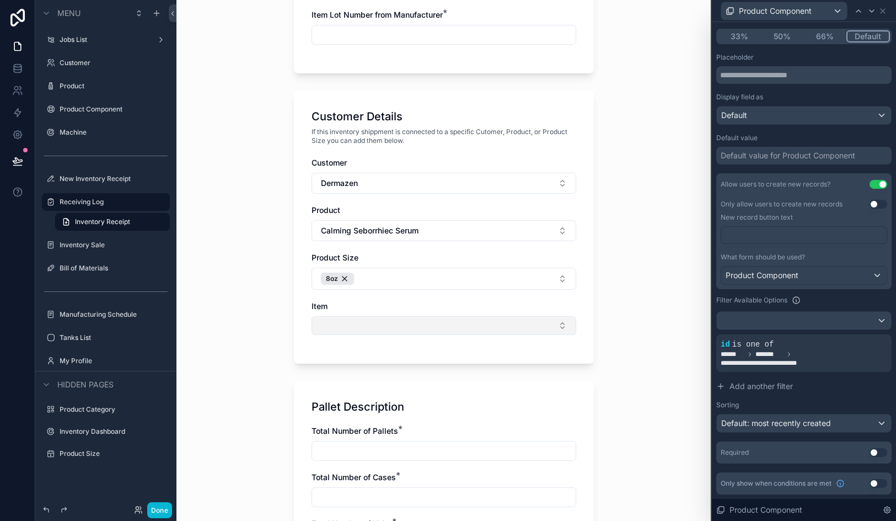
click at [361, 325] on button "Select Button" at bounding box center [444, 325] width 265 height 19
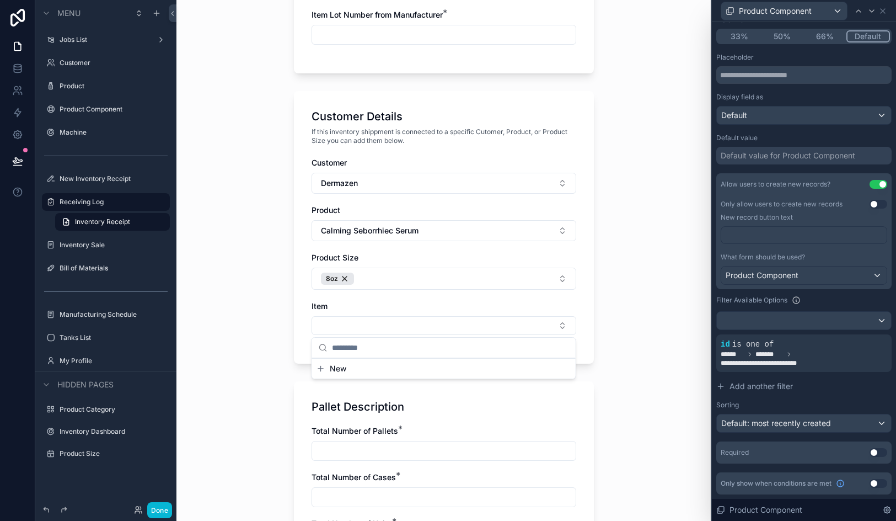
click at [661, 316] on div "Inventory Receipt Item Description Log Number will be automated after the form …" at bounding box center [444, 260] width 535 height 521
click at [867, 334] on icon at bounding box center [864, 335] width 7 height 7
click at [238, 198] on div "Inventory Receipt Item Description Log Number will be automated after the form …" at bounding box center [444, 260] width 535 height 521
click at [29, 64] on link at bounding box center [17, 68] width 35 height 22
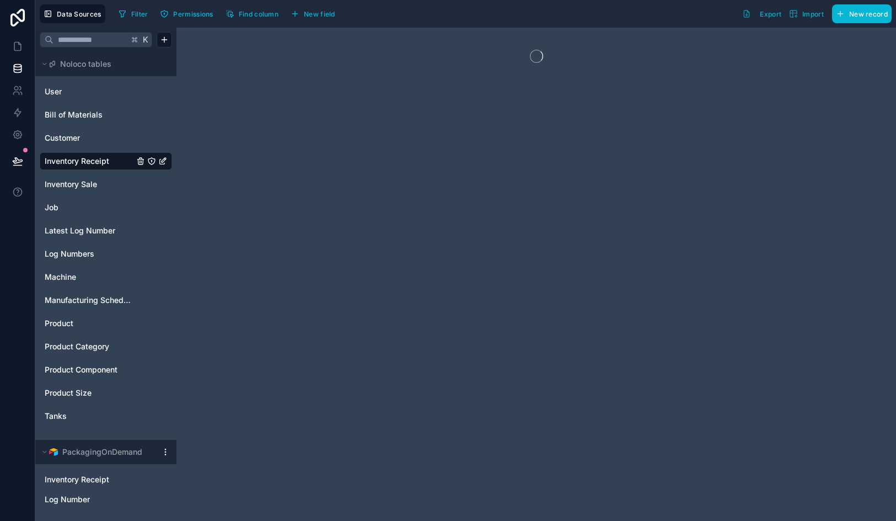
click at [82, 332] on div "User Bill of Materials Customer Inventory Receipt Inventory Sale Job Latest Log…" at bounding box center [106, 253] width 132 height 350
click at [82, 327] on link "Product" at bounding box center [89, 323] width 89 height 11
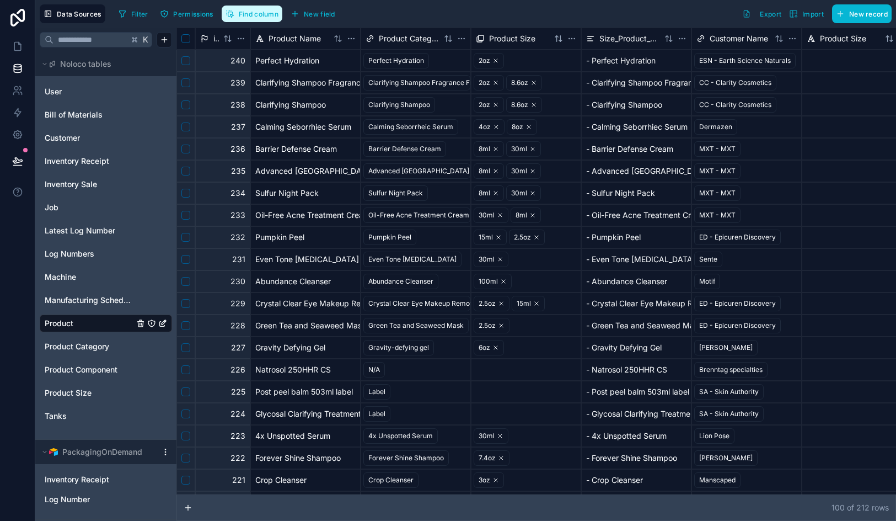
click at [250, 17] on span "Find column" at bounding box center [259, 14] width 40 height 8
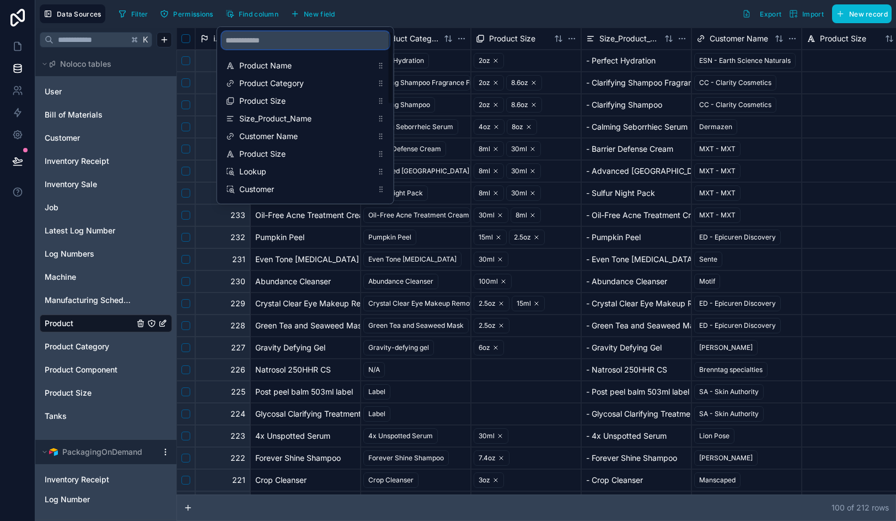
click at [263, 44] on input "scrollable content" at bounding box center [306, 40] width 168 height 18
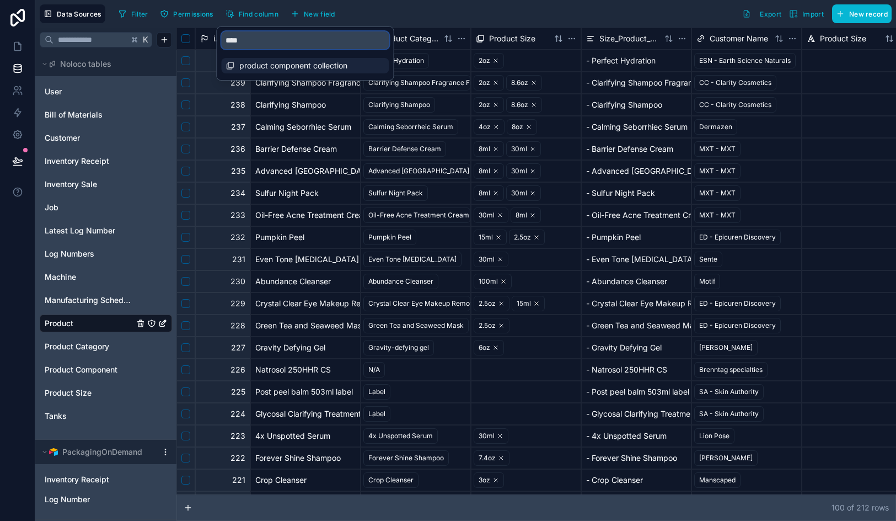
type input "****"
click at [311, 73] on div "product component collection" at bounding box center [306, 65] width 168 height 15
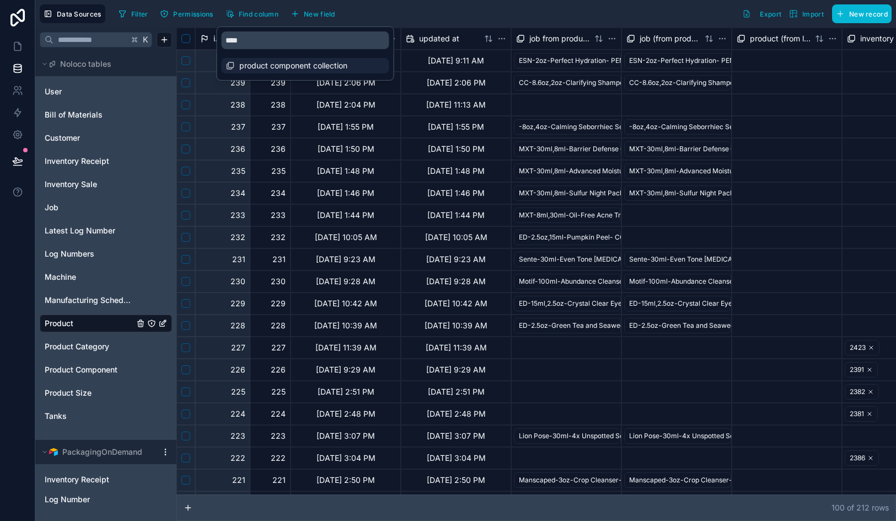
scroll to position [0, 1671]
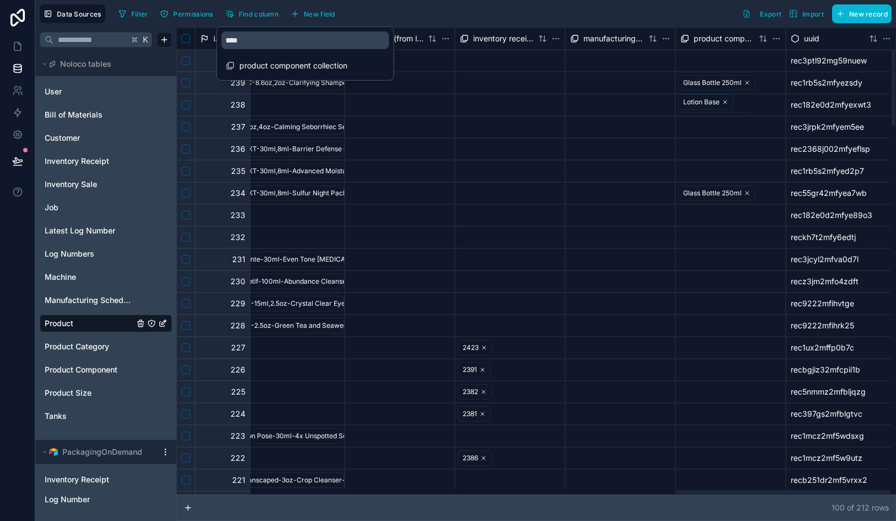
click at [562, 14] on div "Filter Permissions Find column New field Export Import New record" at bounding box center [503, 13] width 778 height 19
drag, startPoint x: 710, startPoint y: 40, endPoint x: 596, endPoint y: 48, distance: 114.5
drag, startPoint x: 718, startPoint y: 38, endPoint x: 559, endPoint y: 33, distance: 159.0
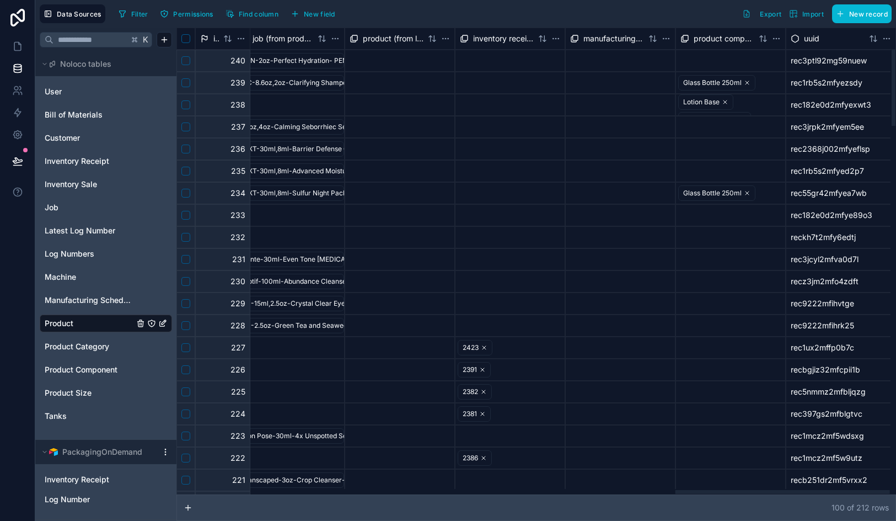
click at [710, 36] on span "product component collection" at bounding box center [724, 38] width 61 height 11
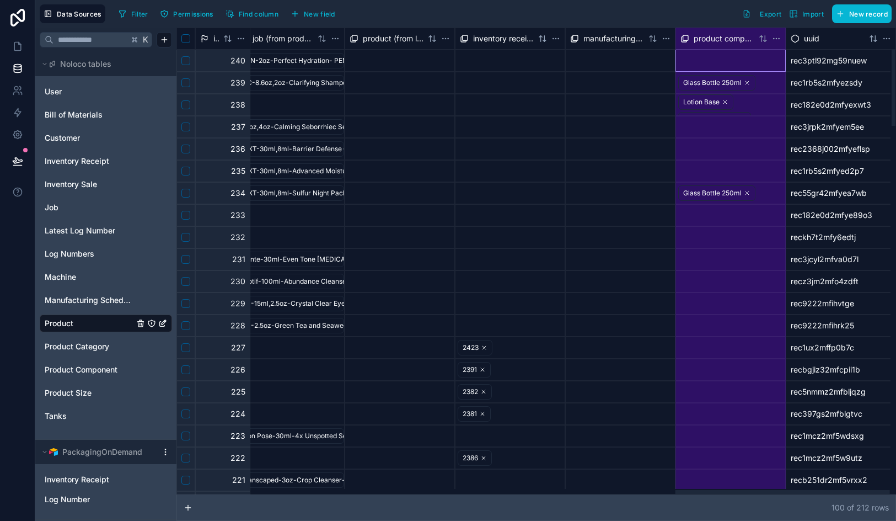
drag, startPoint x: 704, startPoint y: 39, endPoint x: 465, endPoint y: 38, distance: 238.8
drag, startPoint x: 726, startPoint y: 40, endPoint x: 538, endPoint y: 46, distance: 188.7
drag, startPoint x: 706, startPoint y: 37, endPoint x: 884, endPoint y: 44, distance: 178.8
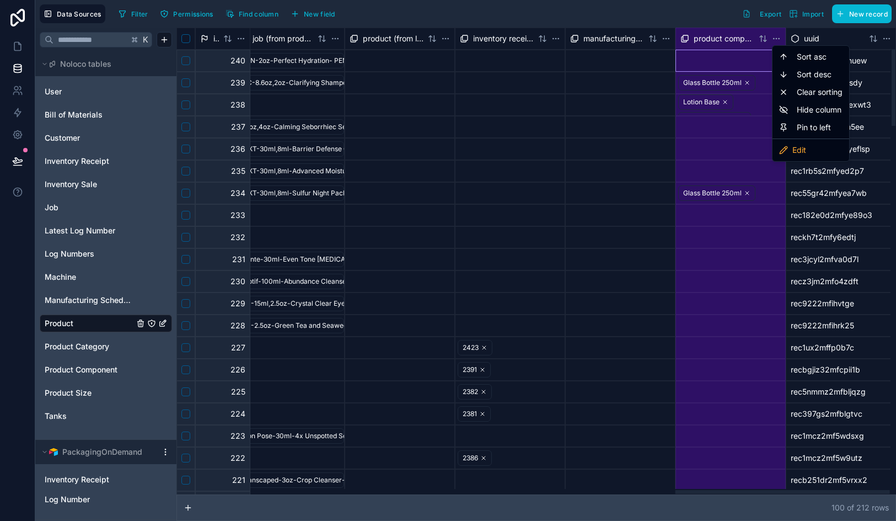
drag, startPoint x: 720, startPoint y: 39, endPoint x: 482, endPoint y: 19, distance: 238.6
click at [748, 41] on html "Data Sources Filter Permissions Find column New field Export Import New record …" at bounding box center [448, 260] width 896 height 521
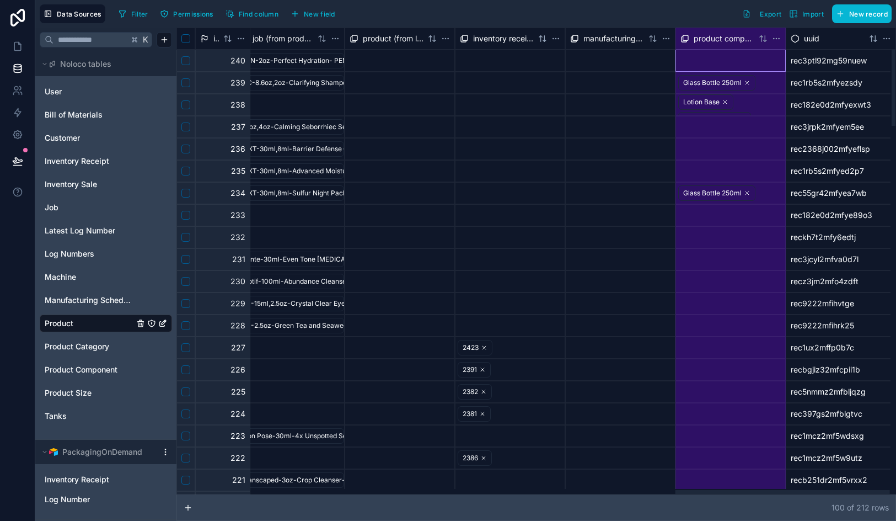
click at [628, 40] on span "manufacturing productions collection" at bounding box center [614, 38] width 61 height 11
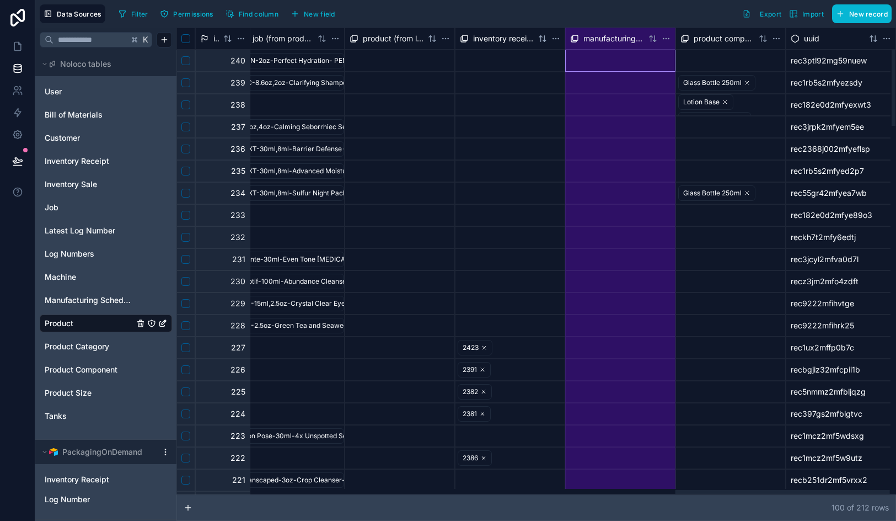
drag, startPoint x: 601, startPoint y: 40, endPoint x: 649, endPoint y: 50, distance: 49.0
click at [736, 38] on span "product component collection" at bounding box center [724, 38] width 61 height 11
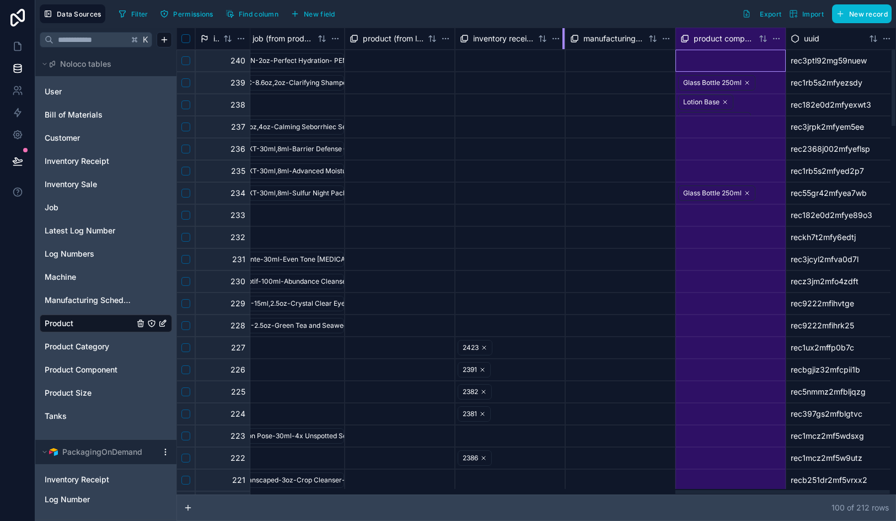
drag, startPoint x: 716, startPoint y: 37, endPoint x: 563, endPoint y: 38, distance: 152.8
drag, startPoint x: 722, startPoint y: 39, endPoint x: 565, endPoint y: 37, distance: 157.2
click at [606, 39] on span "manufacturing productions collection" at bounding box center [614, 38] width 61 height 11
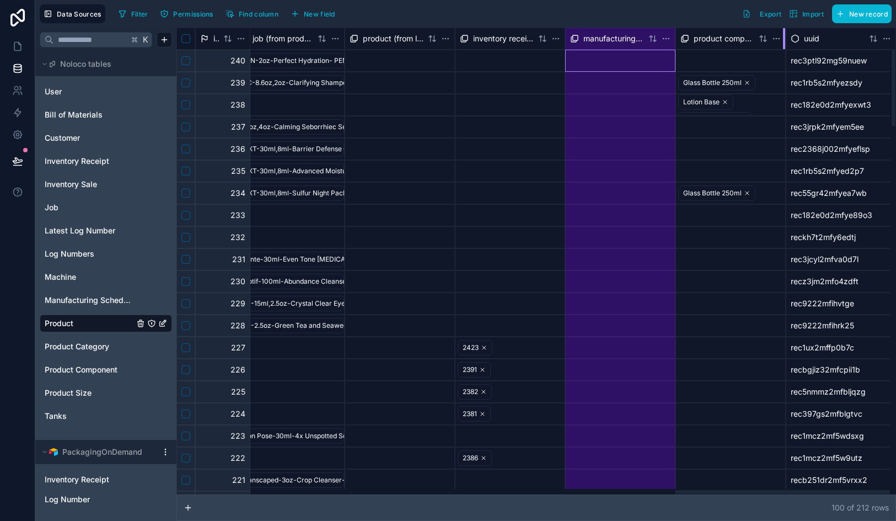
drag, startPoint x: 606, startPoint y: 39, endPoint x: 783, endPoint y: 40, distance: 177.1
drag, startPoint x: 602, startPoint y: 38, endPoint x: 791, endPoint y: 56, distance: 189.5
click at [510, 41] on span "inventory receipts collection" at bounding box center [503, 38] width 61 height 11
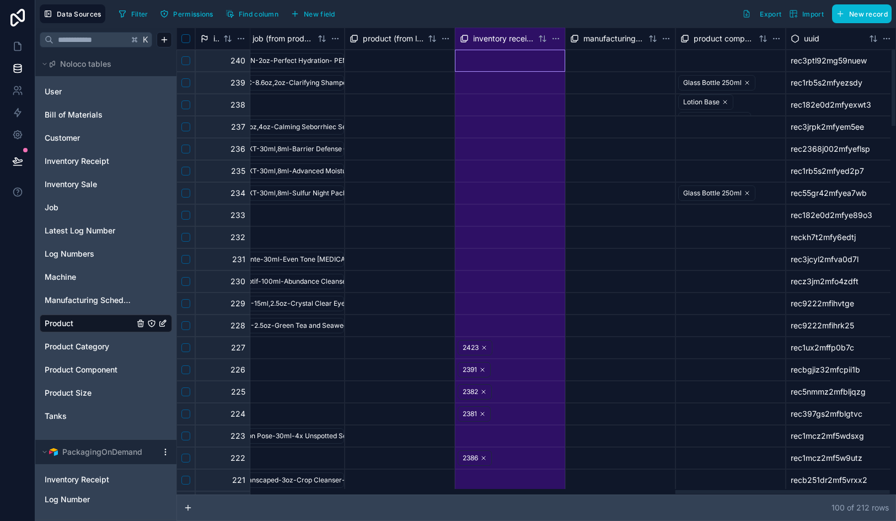
drag, startPoint x: 483, startPoint y: 36, endPoint x: 626, endPoint y: 31, distance: 142.4
click at [706, 35] on span "product component collection" at bounding box center [724, 38] width 61 height 11
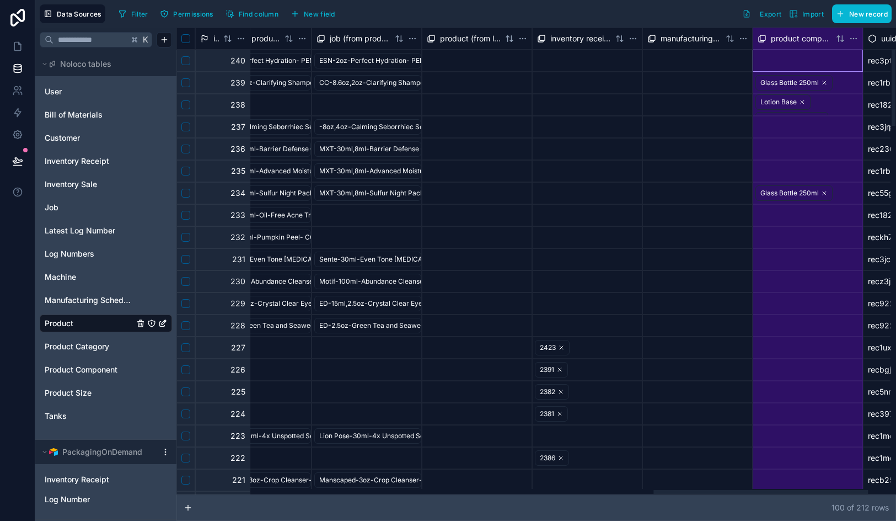
scroll to position [0, 1650]
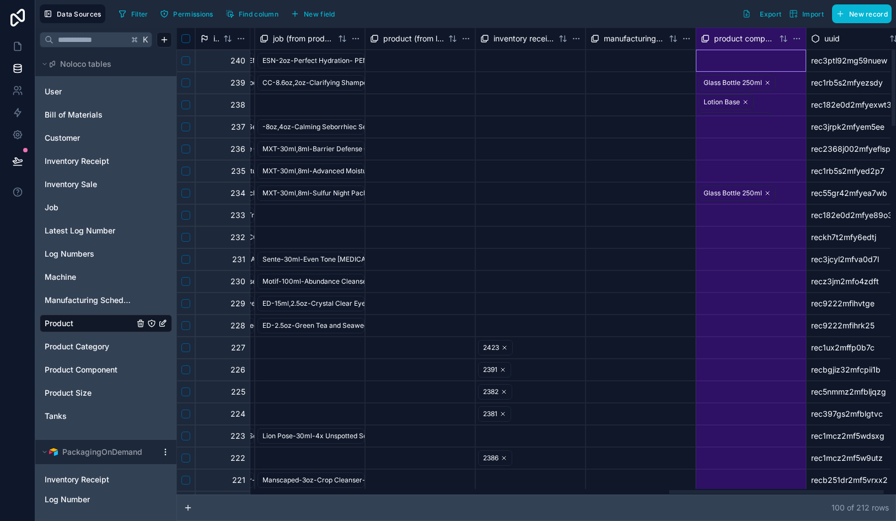
click at [746, 38] on span "product component collection" at bounding box center [744, 38] width 61 height 11
click at [16, 49] on icon at bounding box center [17, 46] width 11 height 11
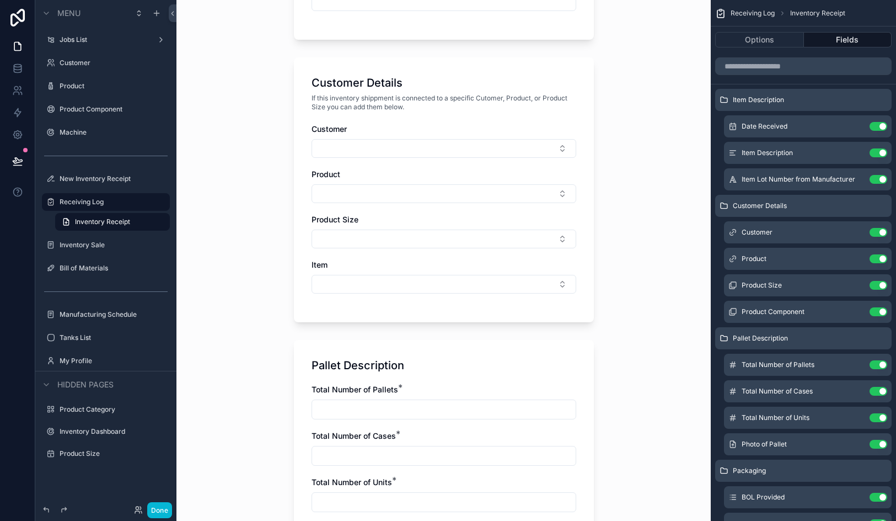
scroll to position [404, 0]
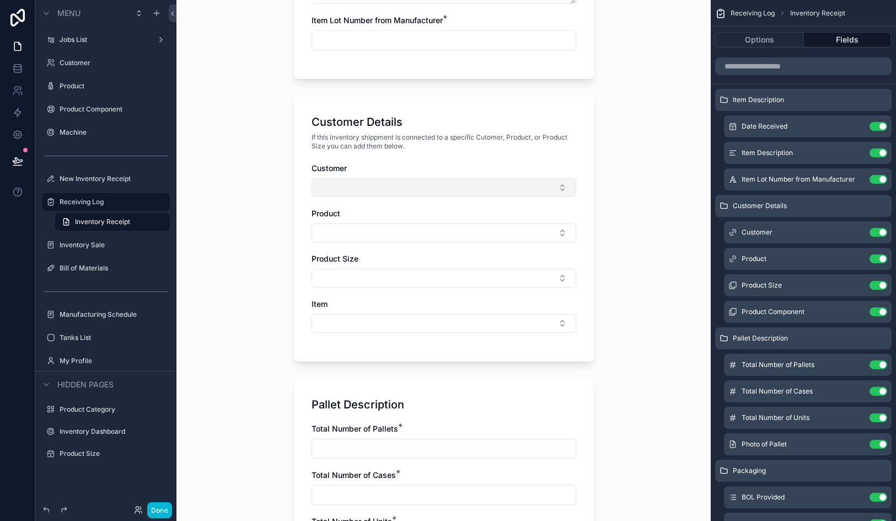
click at [391, 190] on button "Select Button" at bounding box center [444, 187] width 265 height 19
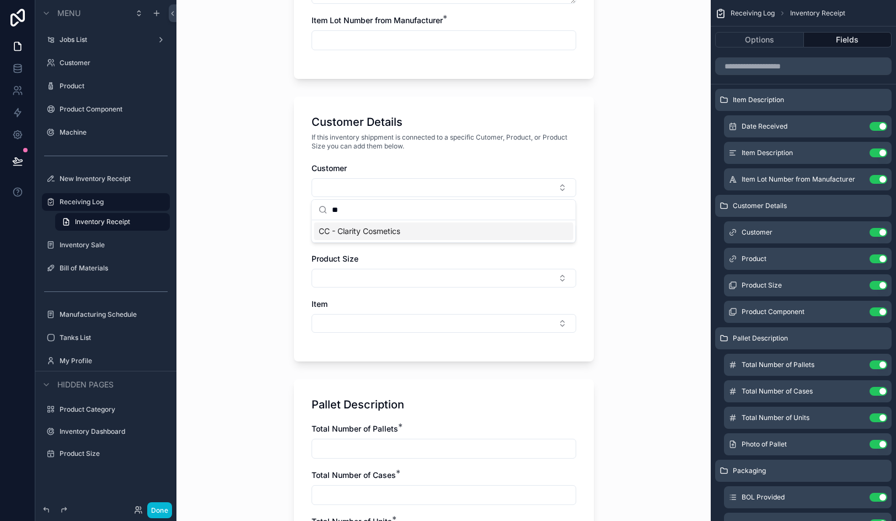
type input "**"
click at [388, 232] on span "CC - Clarity Cosmetics" at bounding box center [360, 231] width 82 height 11
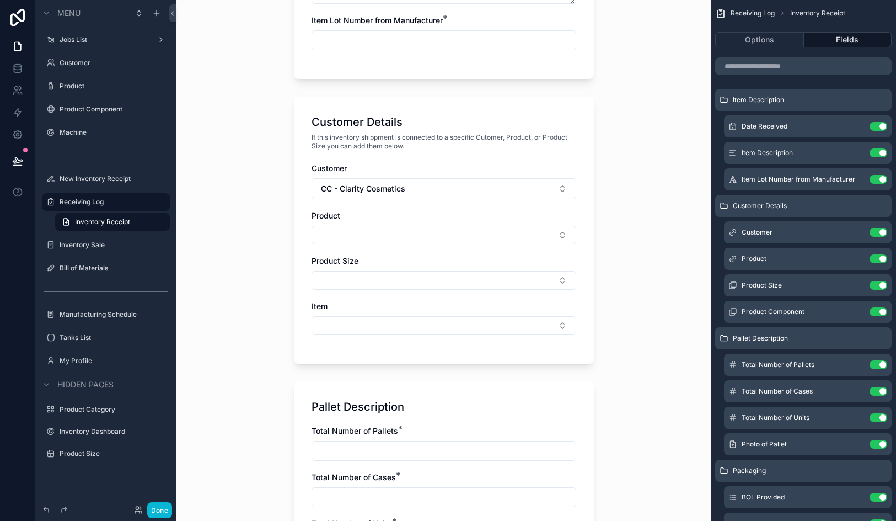
click at [388, 232] on button "Select Button" at bounding box center [444, 235] width 265 height 19
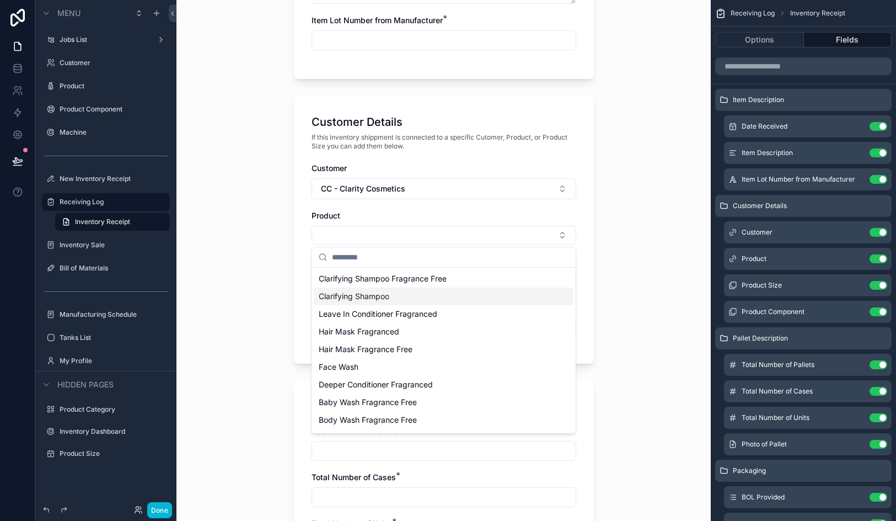
click at [389, 301] on span "Clarifying Shampoo" at bounding box center [354, 296] width 71 height 11
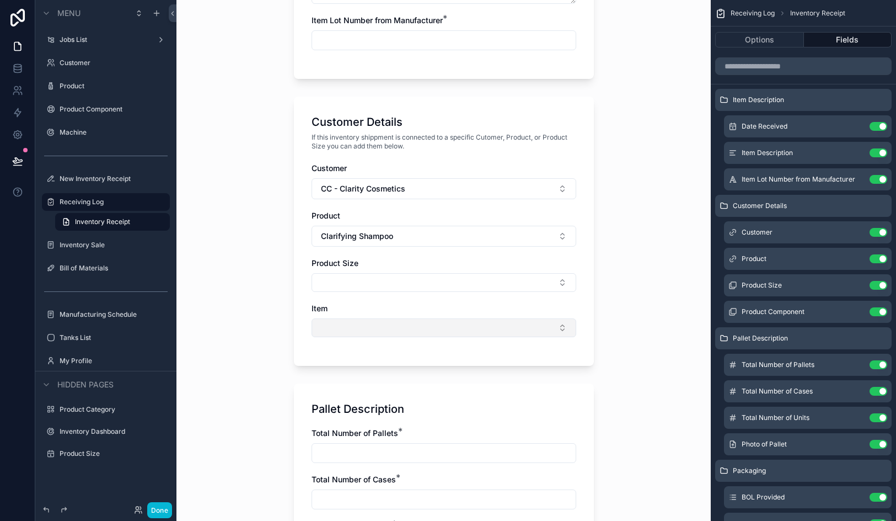
click at [382, 328] on button "Select Button" at bounding box center [444, 327] width 265 height 19
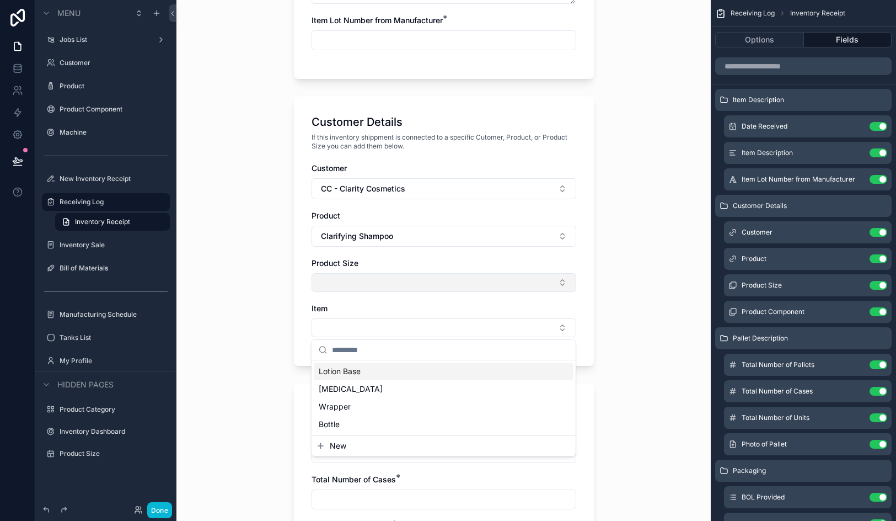
click at [387, 282] on button "Select Button" at bounding box center [444, 282] width 265 height 19
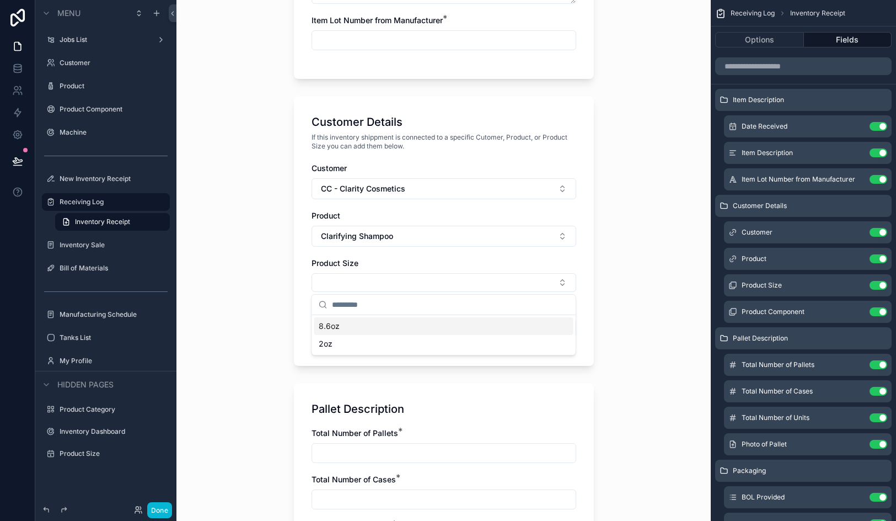
click at [387, 327] on div "8.6oz" at bounding box center [443, 326] width 259 height 18
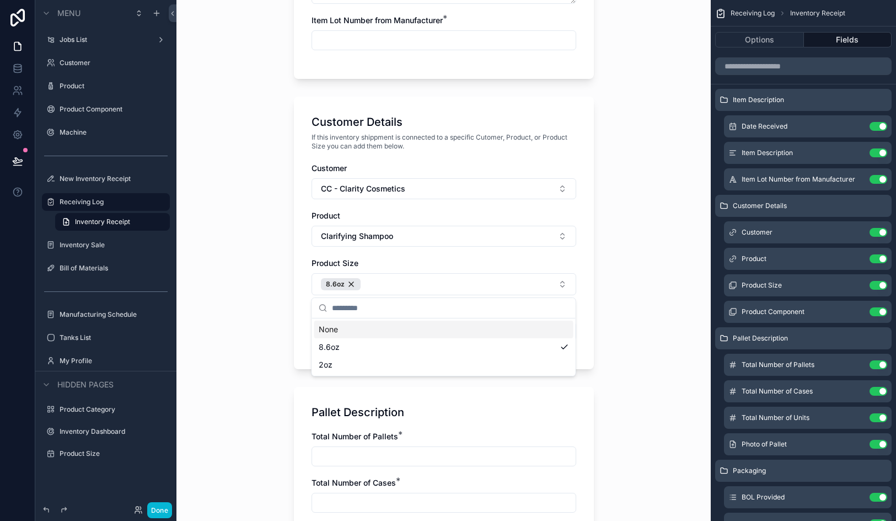
click at [282, 314] on div "Inventory Receipt Item Description Log Number will be automated after the form …" at bounding box center [444, 260] width 535 height 521
click at [362, 334] on button "Select Button" at bounding box center [444, 331] width 265 height 19
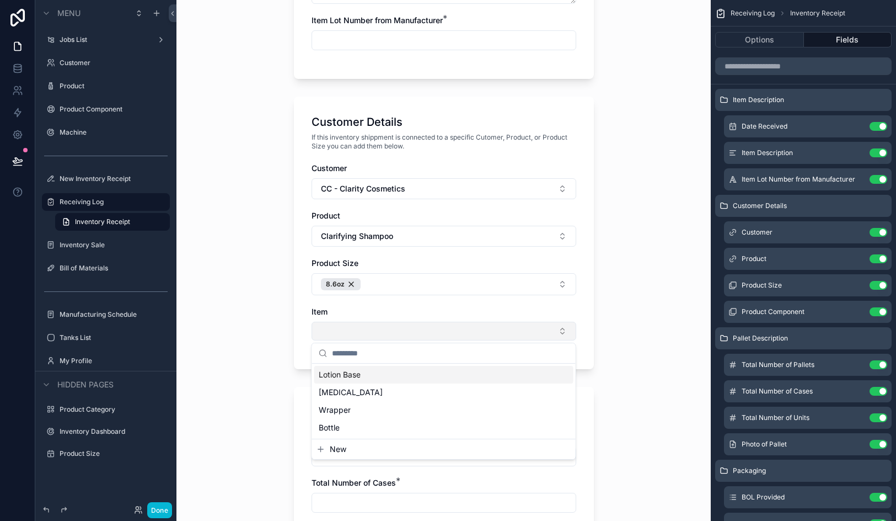
click at [362, 334] on button "Select Button" at bounding box center [444, 331] width 265 height 19
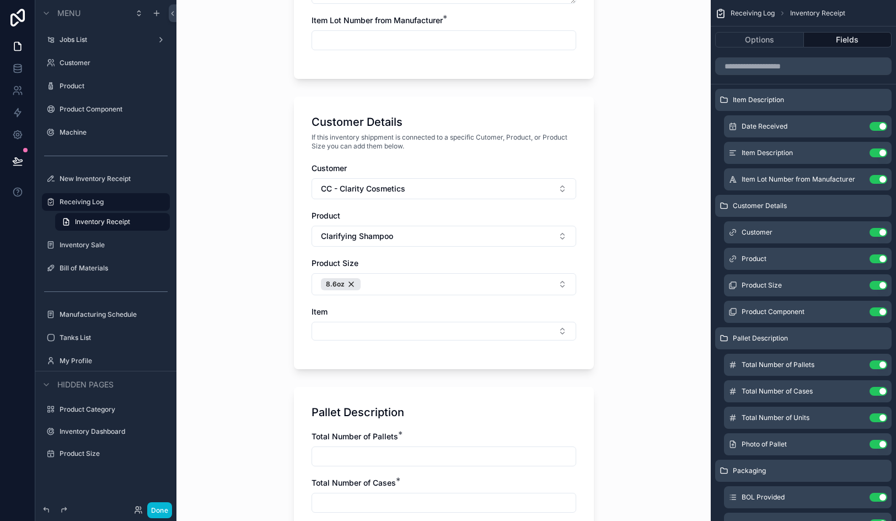
click at [384, 343] on div "Customer CC - Clarity Cosmetics Product Clarifying Shampoo Product Size 8.6oz I…" at bounding box center [444, 257] width 265 height 189
click at [384, 329] on button "Select Button" at bounding box center [444, 331] width 265 height 19
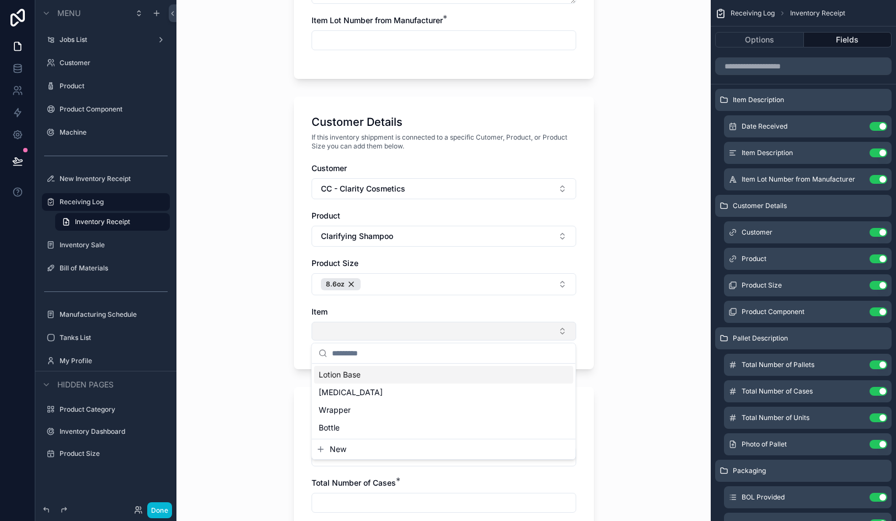
click at [384, 329] on button "Select Button" at bounding box center [444, 331] width 265 height 19
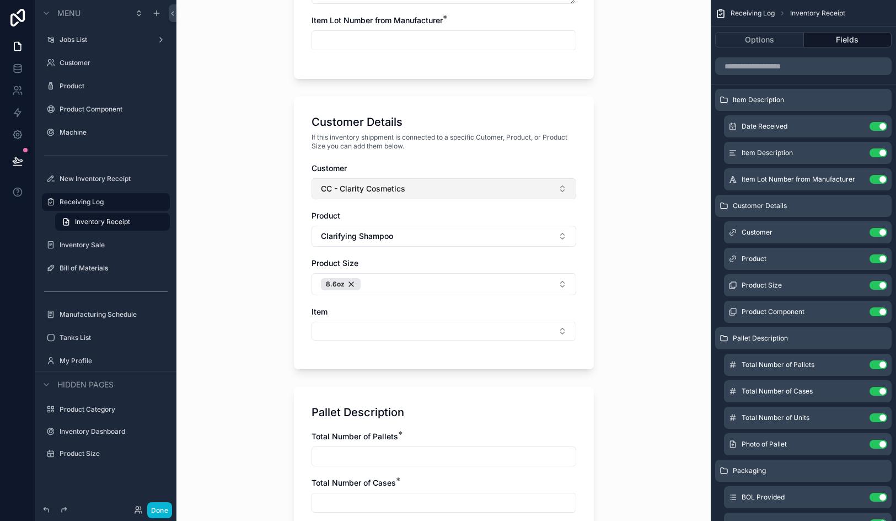
click at [395, 193] on span "CC - Clarity Cosmetics" at bounding box center [363, 188] width 84 height 11
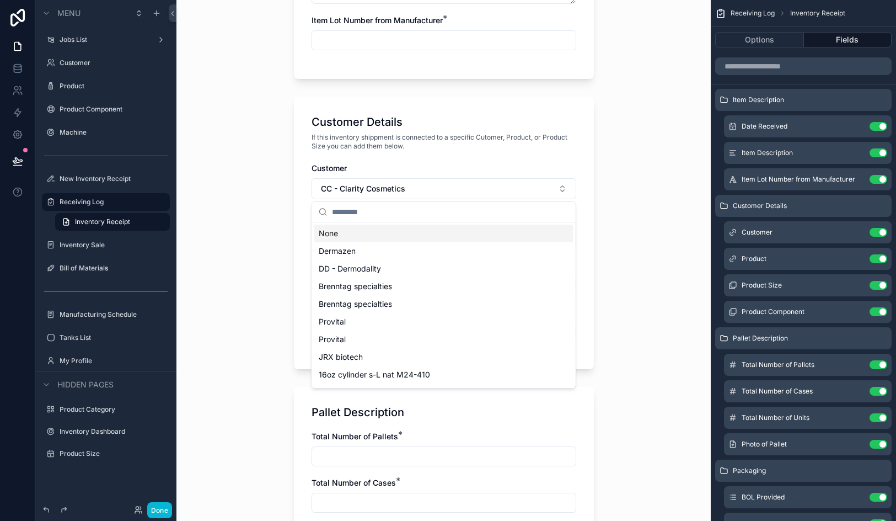
click at [387, 235] on div "None" at bounding box center [443, 234] width 259 height 18
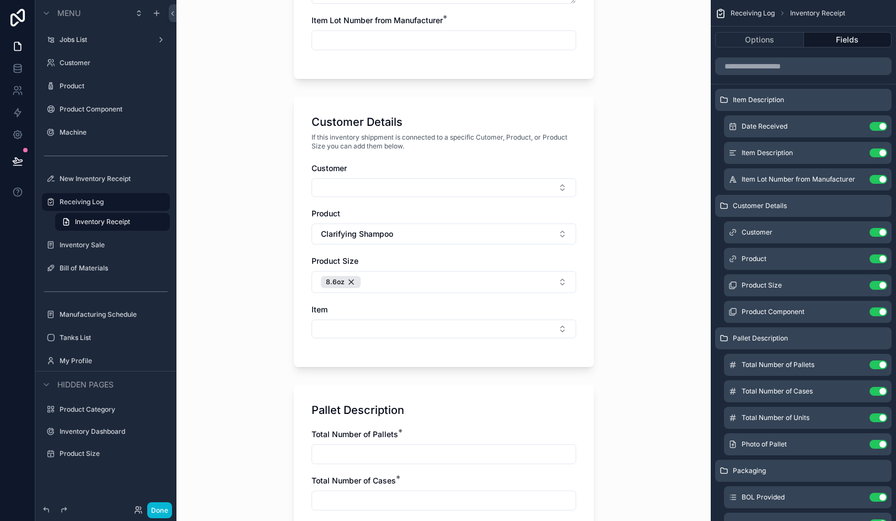
click at [387, 235] on span "Clarifying Shampoo" at bounding box center [357, 233] width 72 height 11
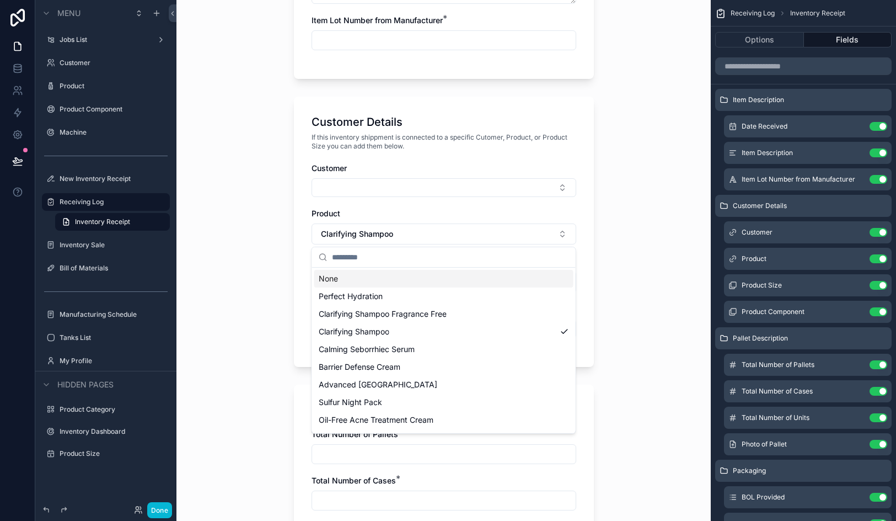
click at [383, 286] on div "None" at bounding box center [443, 279] width 259 height 18
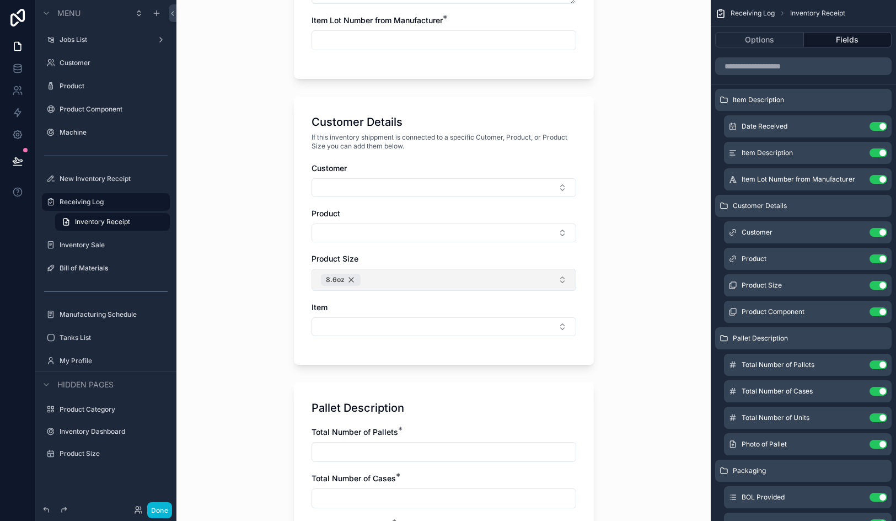
click at [352, 281] on div "8.6oz" at bounding box center [341, 280] width 40 height 12
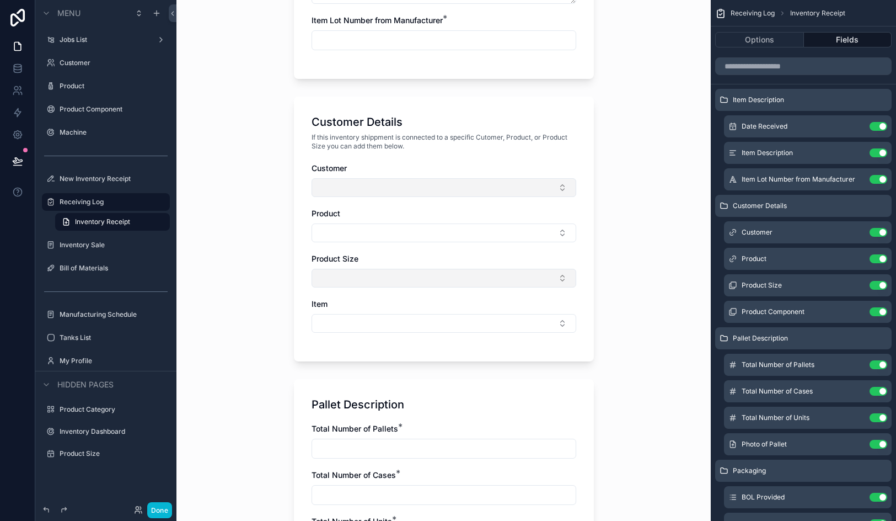
click at [364, 189] on button "Select Button" at bounding box center [444, 187] width 265 height 19
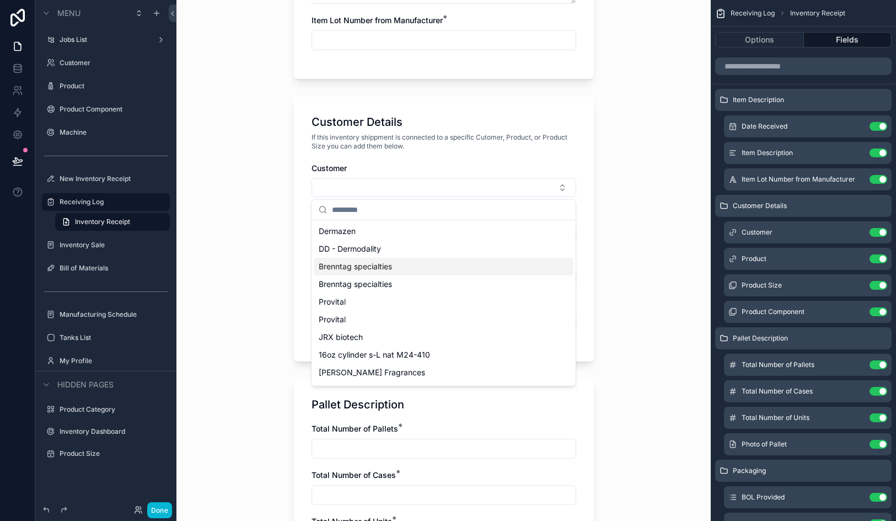
click at [396, 262] on div "Brenntag specialties" at bounding box center [443, 267] width 259 height 18
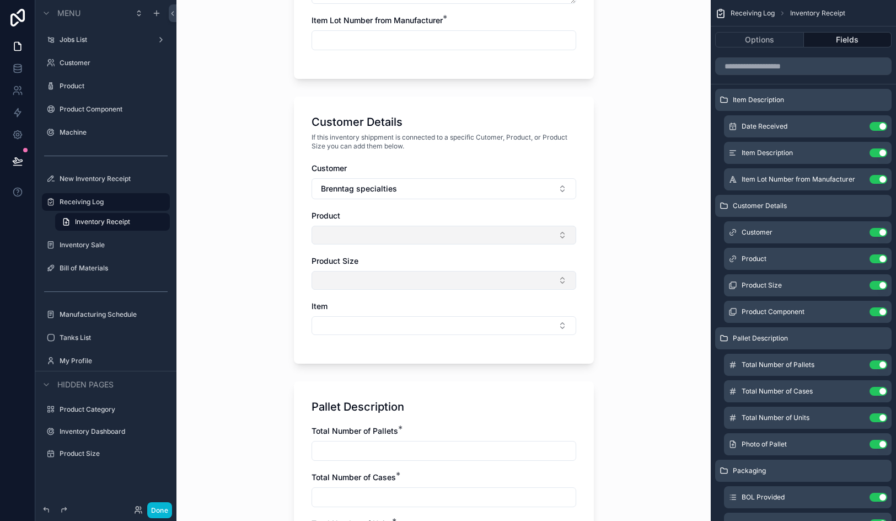
click at [345, 238] on button "Select Button" at bounding box center [444, 235] width 265 height 19
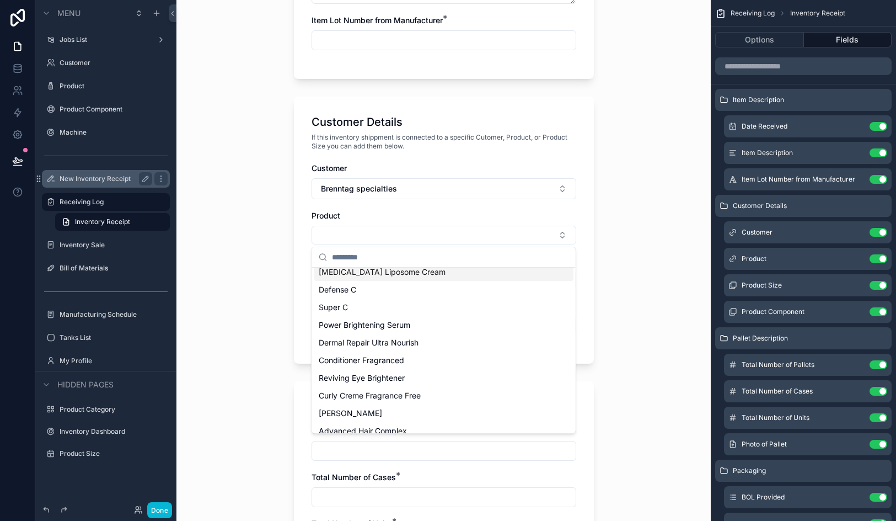
scroll to position [2516, 0]
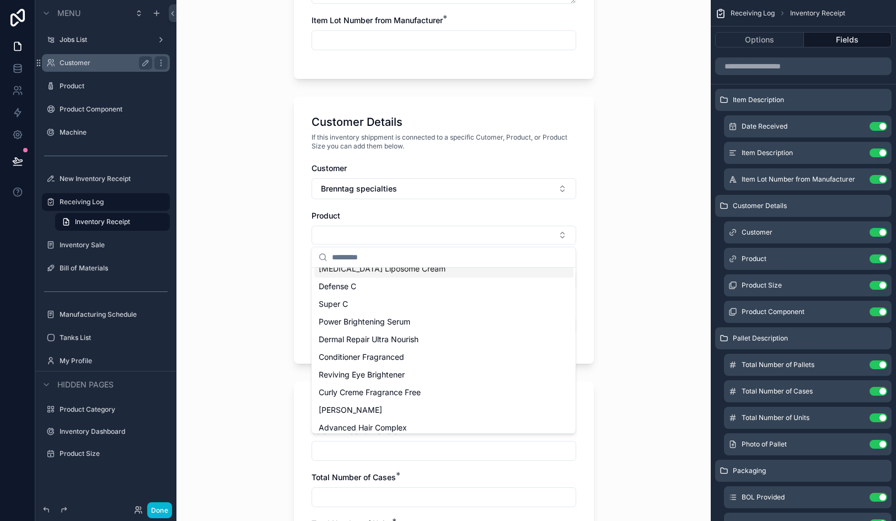
click at [74, 66] on label "Customer" at bounding box center [104, 62] width 88 height 9
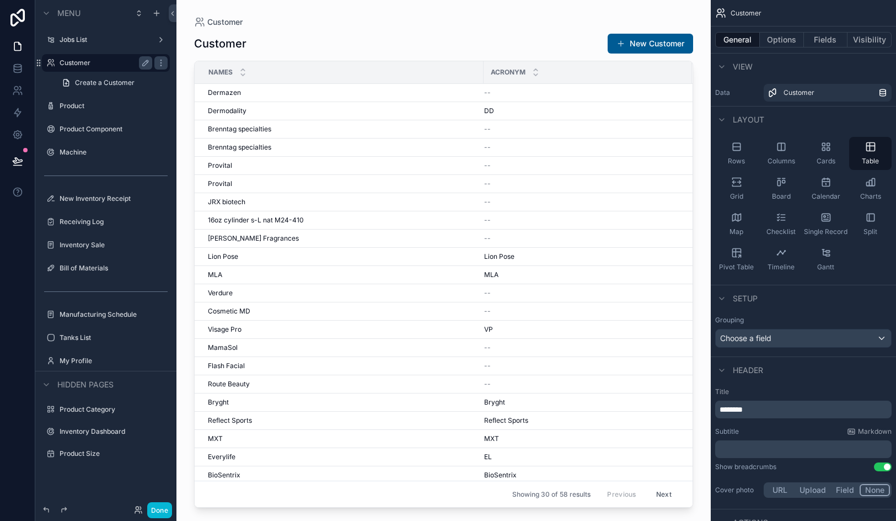
click at [245, 138] on div "scrollable content" at bounding box center [444, 253] width 535 height 507
click at [242, 127] on span "Brenntag specialties" at bounding box center [239, 129] width 63 height 9
click at [275, 141] on td "Brenntag specialties Brenntag specialties" at bounding box center [339, 147] width 289 height 18
click at [255, 148] on span "Brenntag specialties" at bounding box center [239, 147] width 63 height 9
click at [105, 200] on label "New Inventory Receipt" at bounding box center [104, 198] width 88 height 9
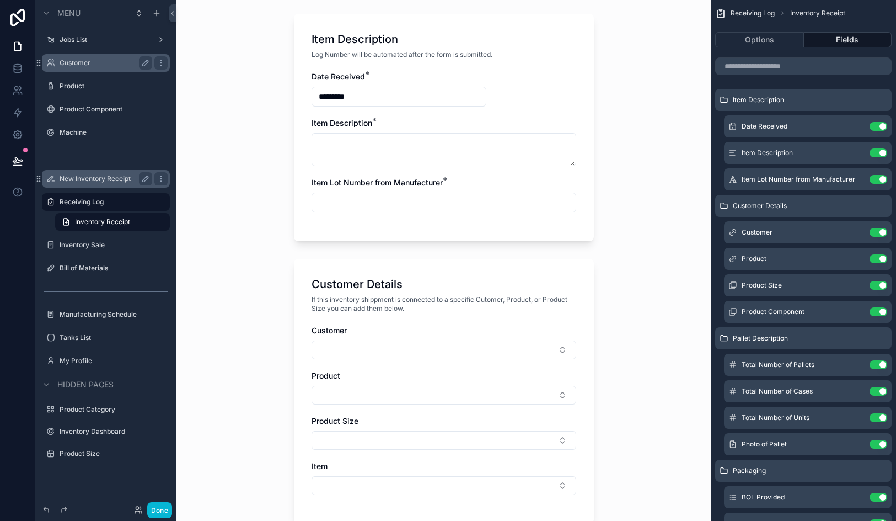
scroll to position [375, 0]
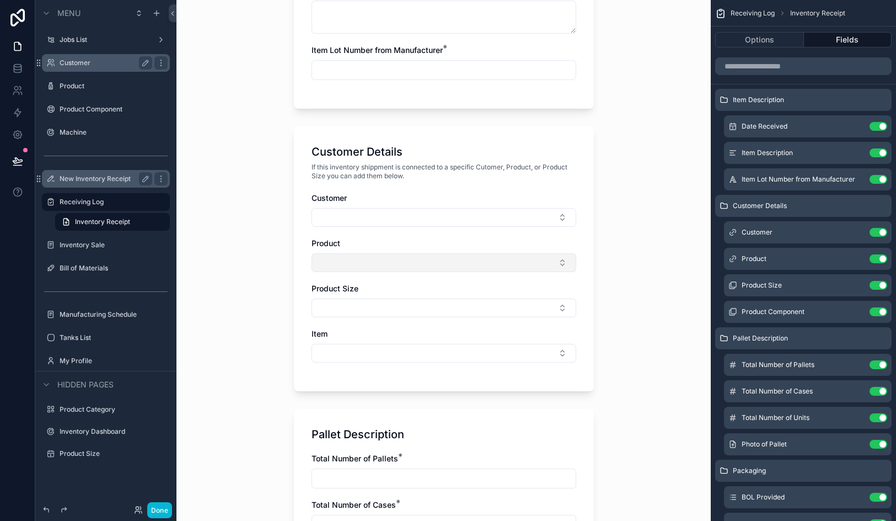
click at [370, 263] on button "Select Button" at bounding box center [444, 262] width 265 height 19
click at [362, 221] on button "Select Button" at bounding box center [444, 217] width 265 height 19
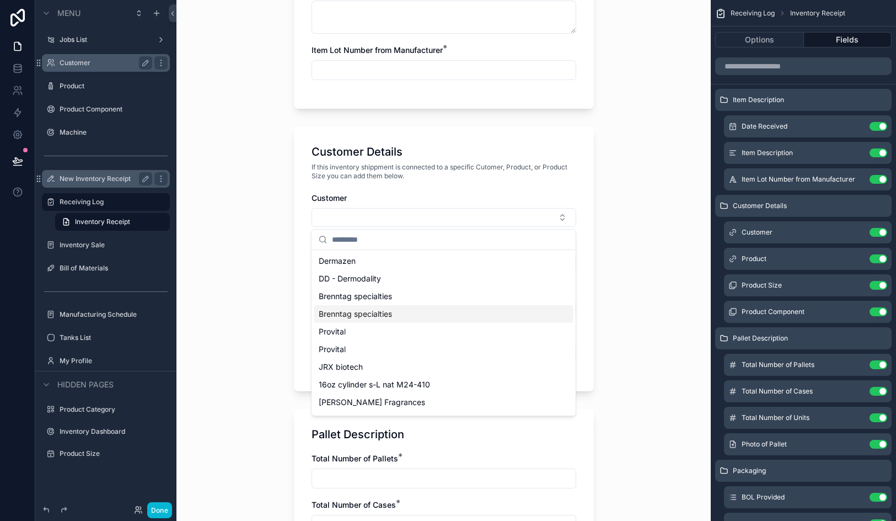
click at [376, 316] on span "Brenntag specialties" at bounding box center [355, 313] width 73 height 11
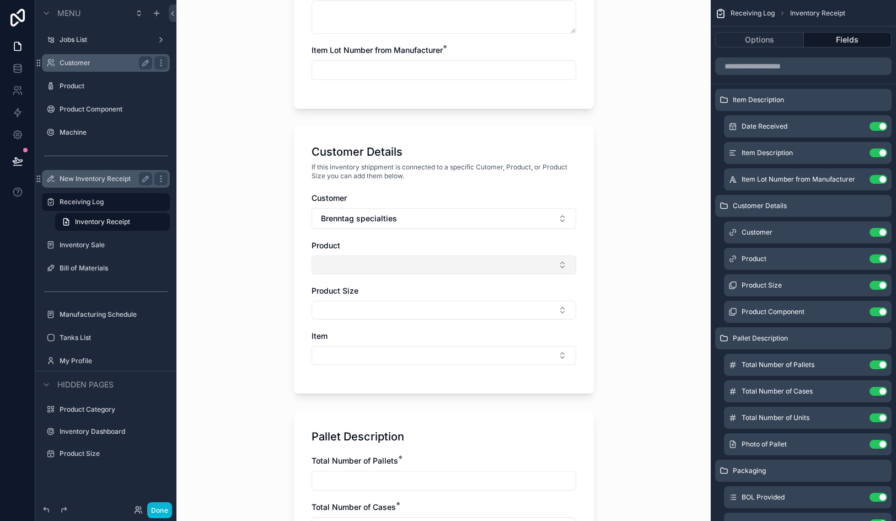
click at [377, 272] on button "Select Button" at bounding box center [444, 264] width 265 height 19
click at [365, 351] on button "Select Button" at bounding box center [444, 355] width 265 height 19
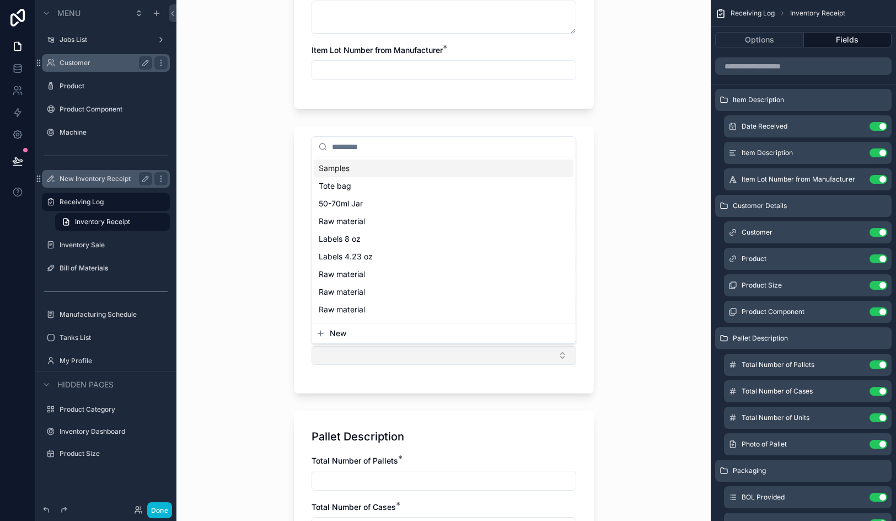
click at [365, 351] on button "Select Button" at bounding box center [444, 355] width 265 height 19
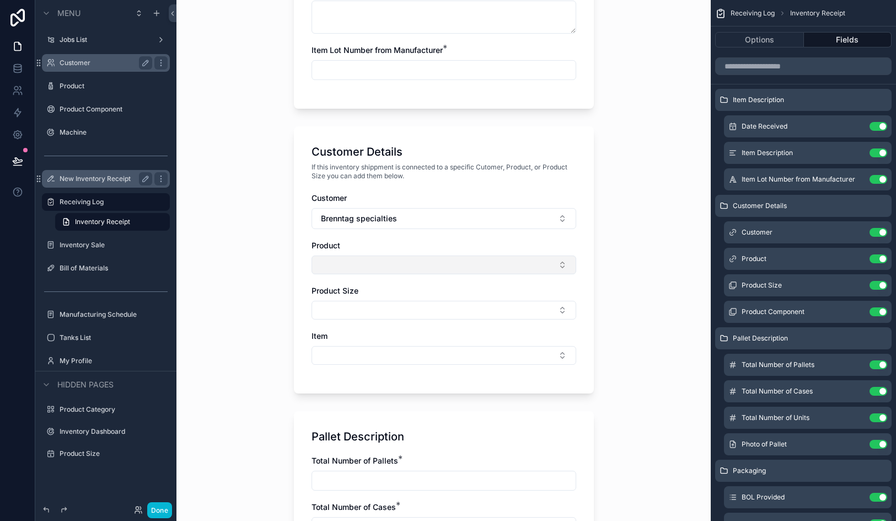
click at [371, 272] on button "Select Button" at bounding box center [444, 264] width 265 height 19
click at [370, 306] on span "Natrosol 250HHR CS" at bounding box center [357, 308] width 76 height 11
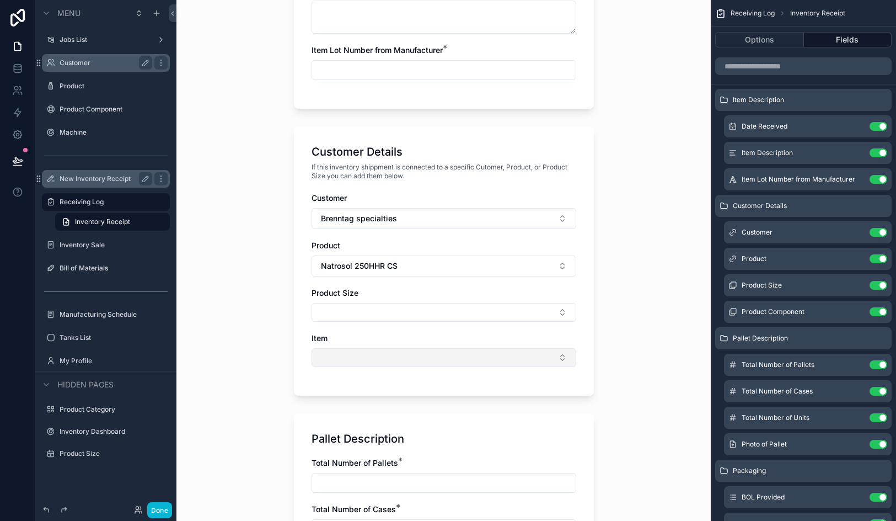
click at [367, 355] on button "Select Button" at bounding box center [444, 357] width 265 height 19
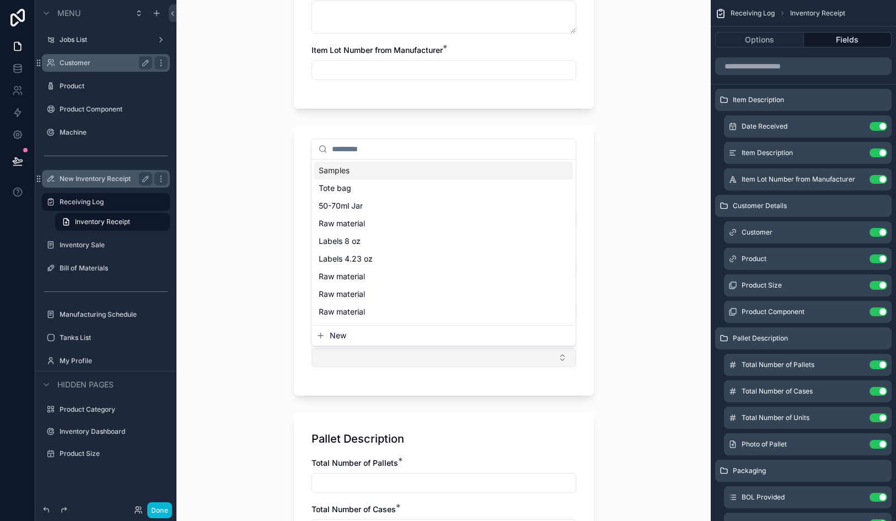
click at [367, 355] on button "Select Button" at bounding box center [444, 357] width 265 height 19
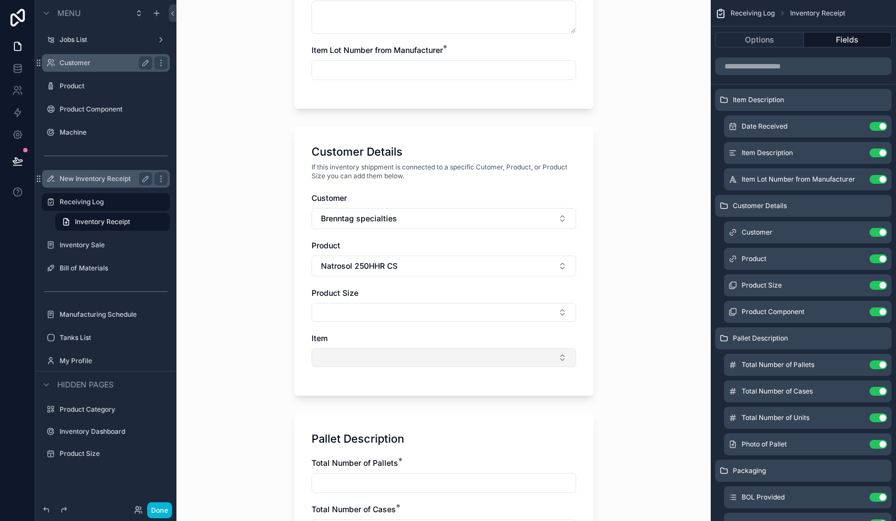
click at [367, 355] on button "Select Button" at bounding box center [444, 357] width 265 height 19
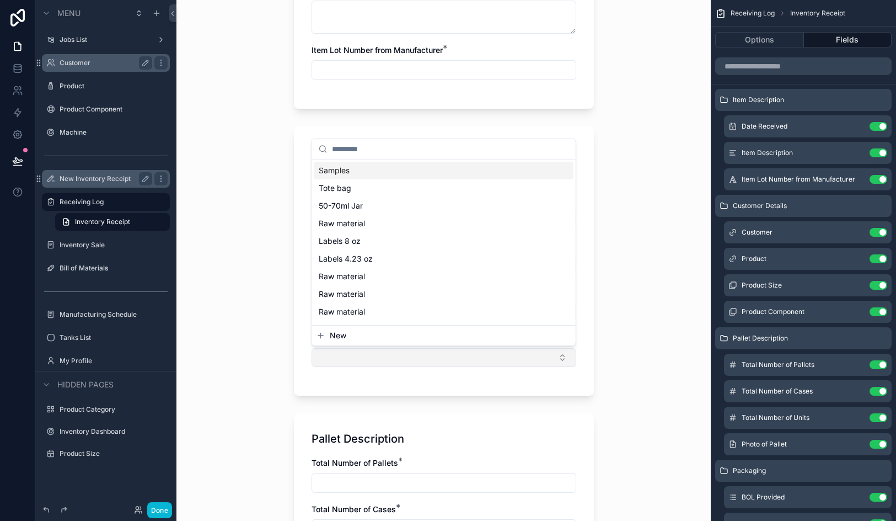
click at [367, 355] on button "Select Button" at bounding box center [444, 357] width 265 height 19
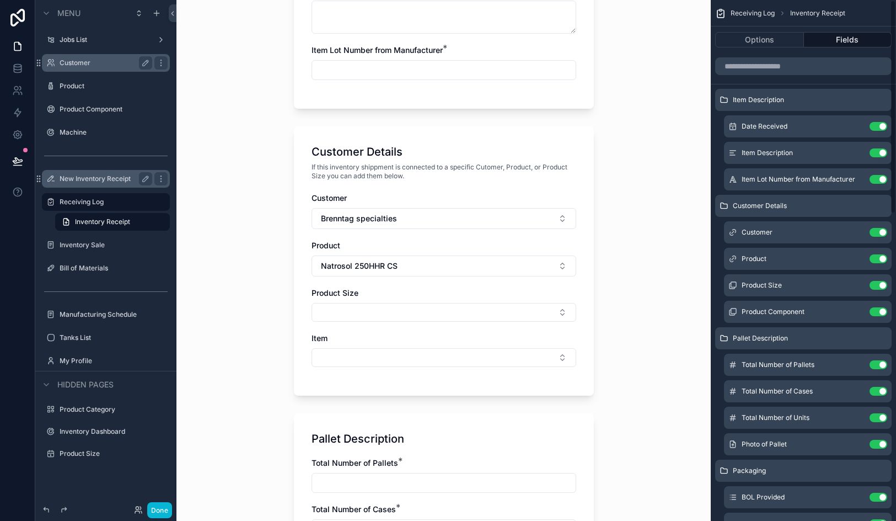
scroll to position [6, 0]
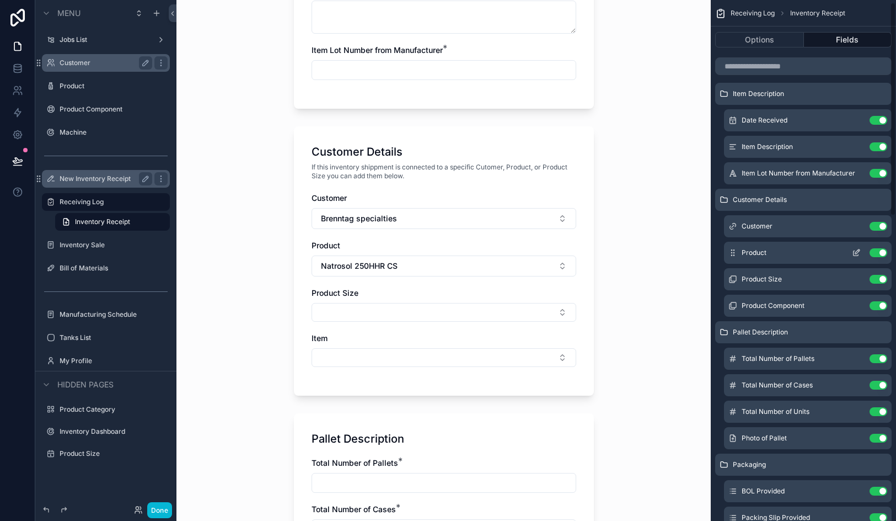
click at [855, 249] on icon "scrollable content" at bounding box center [856, 252] width 9 height 9
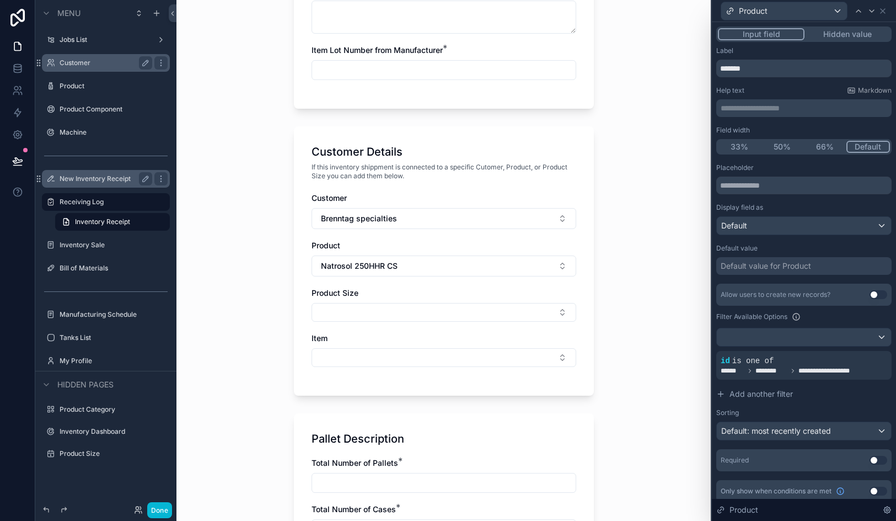
scroll to position [8, 0]
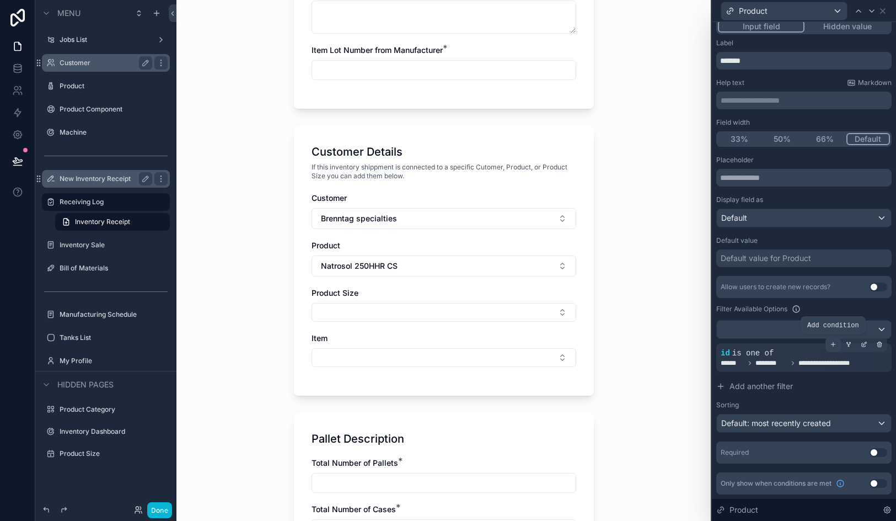
click at [833, 345] on icon at bounding box center [833, 345] width 0 height 4
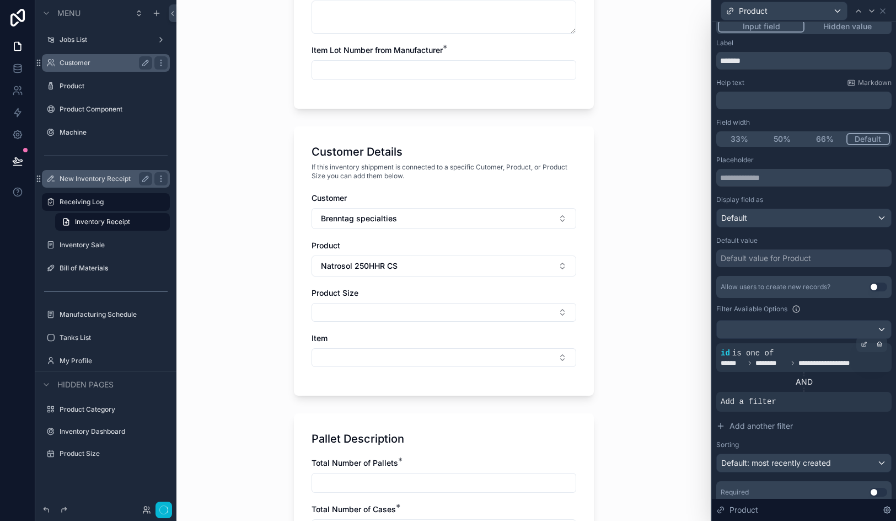
scroll to position [0, 0]
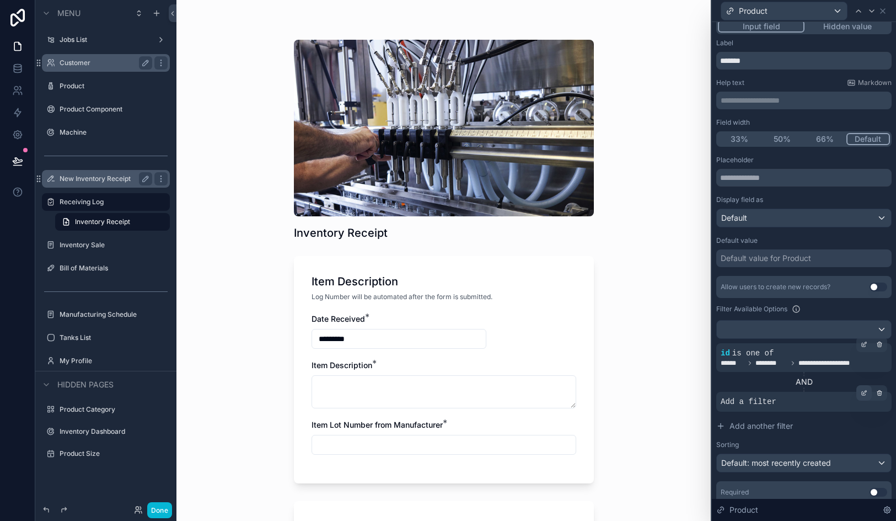
click at [866, 391] on icon at bounding box center [864, 392] width 7 height 7
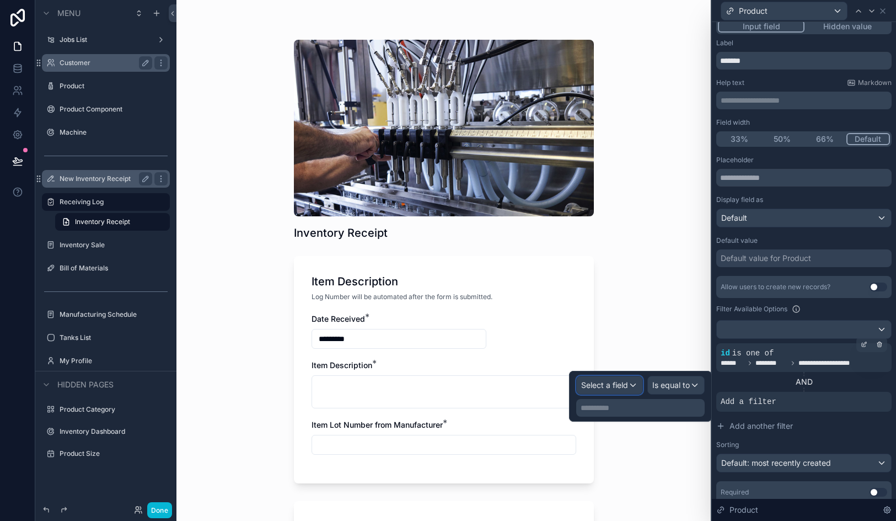
click at [614, 389] on span "Select a field" at bounding box center [604, 385] width 47 height 11
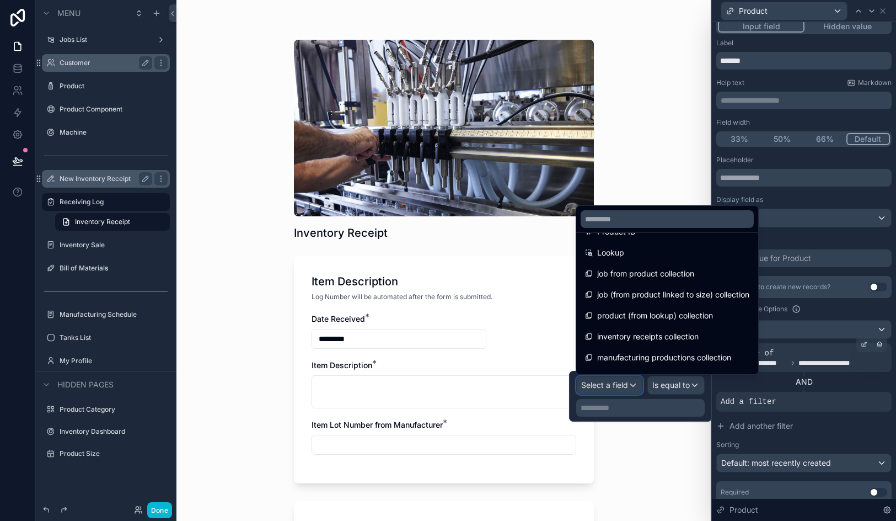
scroll to position [330, 0]
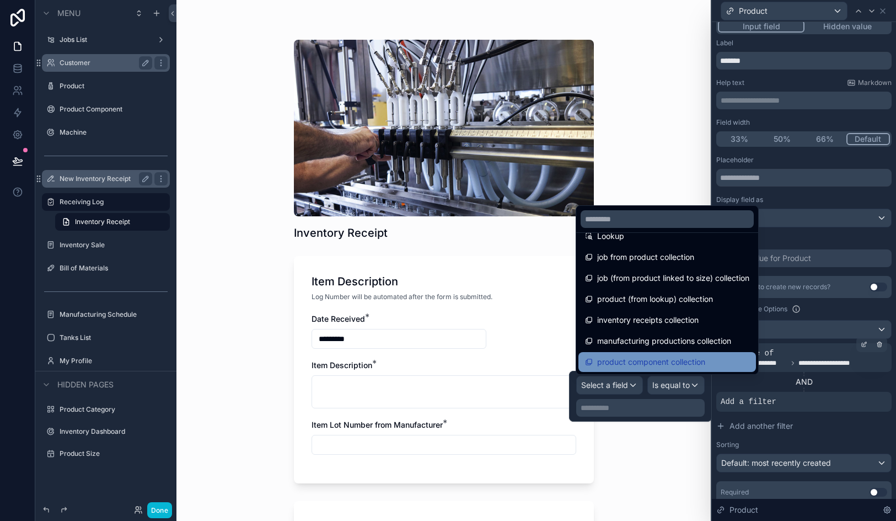
click at [656, 363] on span "product component collection" at bounding box center [651, 361] width 108 height 13
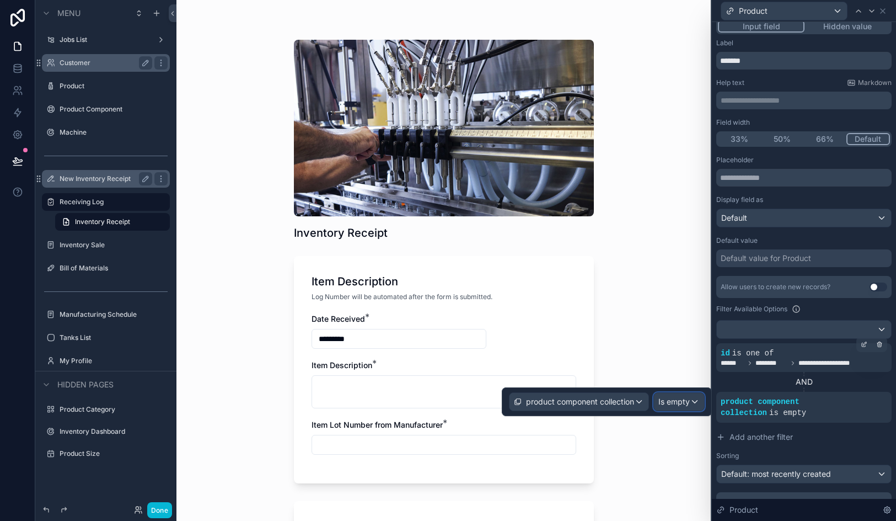
click at [675, 403] on span "Is empty" at bounding box center [674, 401] width 31 height 11
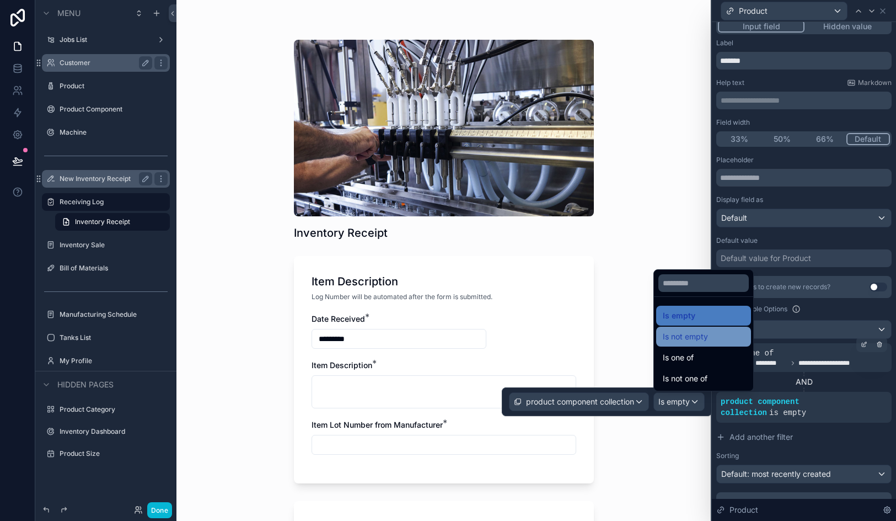
click at [680, 342] on span "Is not empty" at bounding box center [685, 336] width 45 height 13
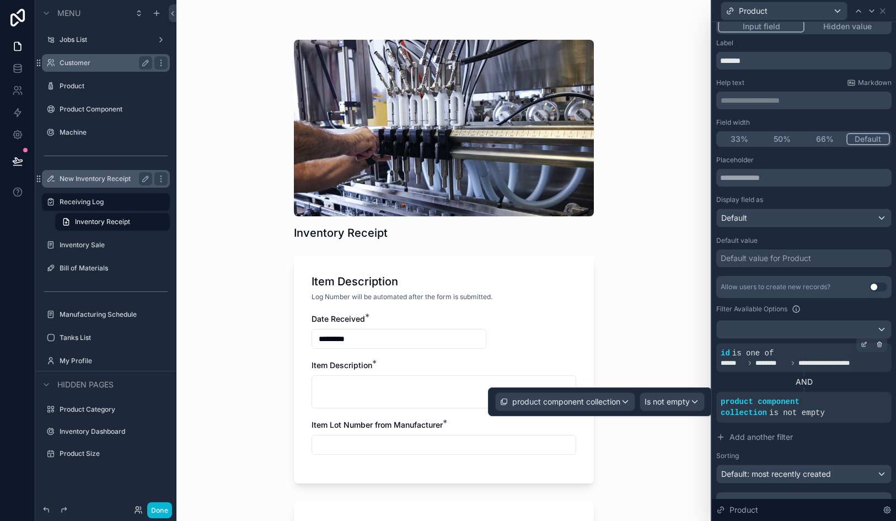
click at [666, 342] on div "Inventory Receipt Item Description Log Number will be automated after the form …" at bounding box center [444, 260] width 535 height 521
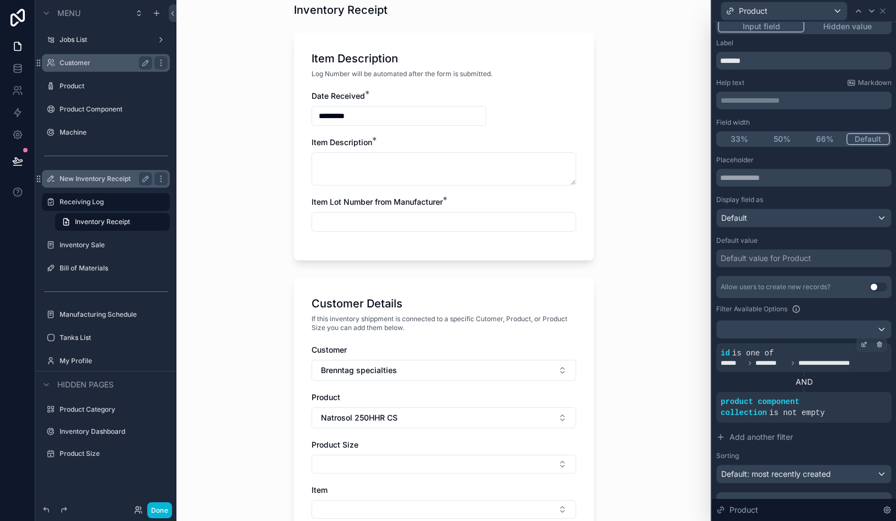
scroll to position [316, 0]
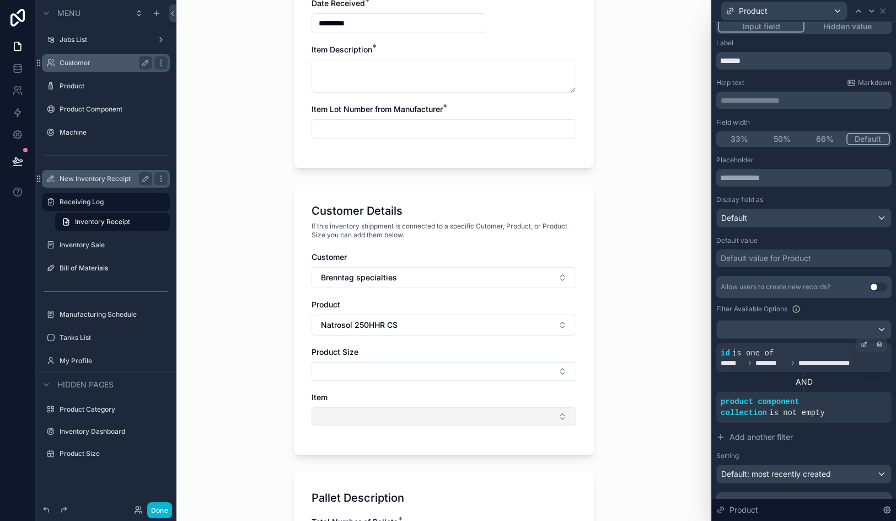
click at [501, 415] on button "Select Button" at bounding box center [444, 416] width 265 height 19
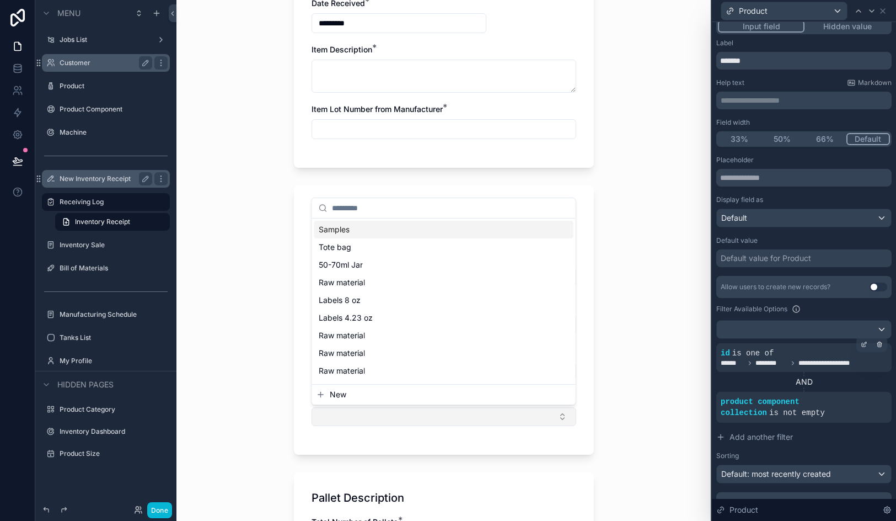
click at [501, 415] on button "Select Button" at bounding box center [444, 416] width 265 height 19
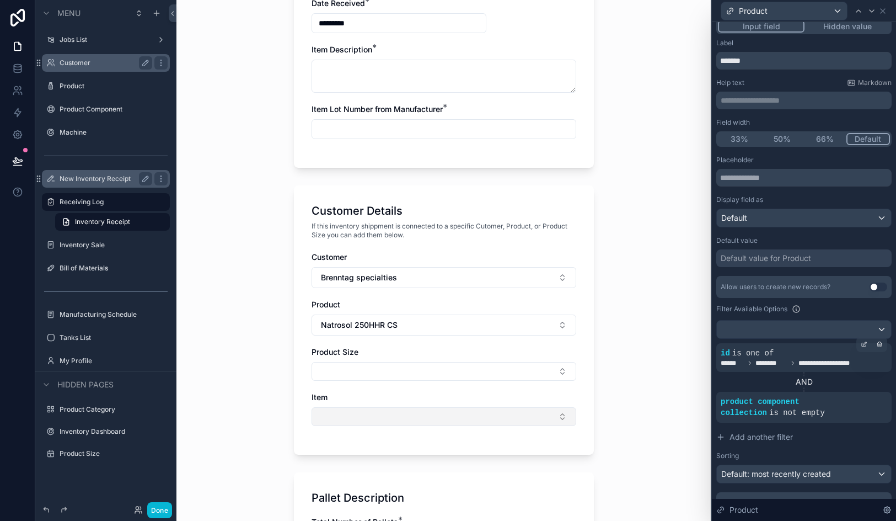
click at [501, 415] on button "Select Button" at bounding box center [444, 416] width 265 height 19
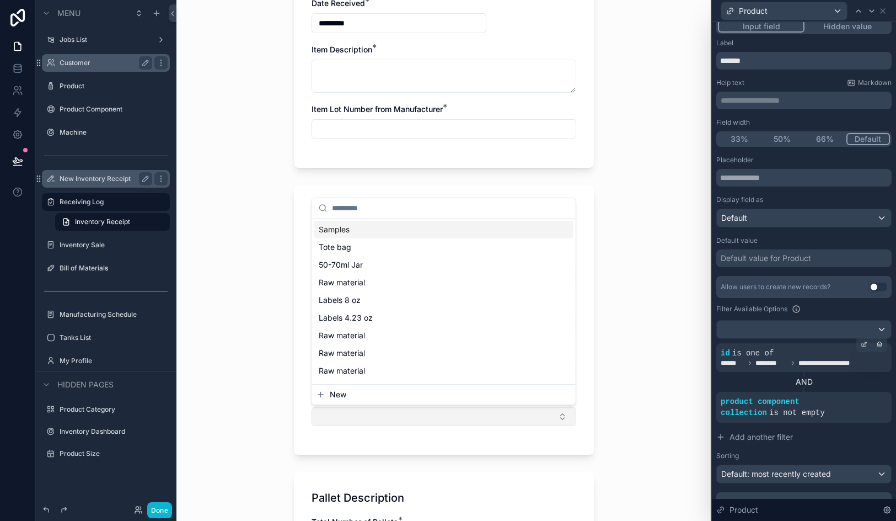
click at [501, 415] on button "Select Button" at bounding box center [444, 416] width 265 height 19
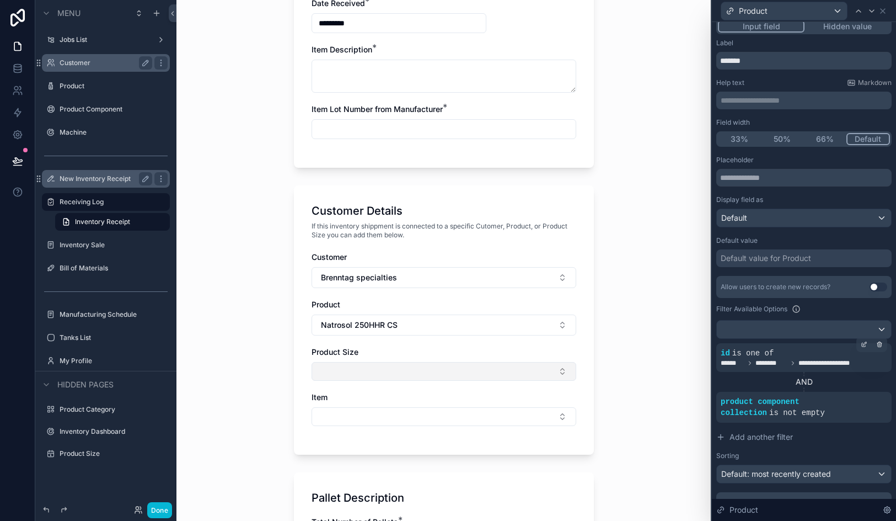
click at [484, 373] on button "Select Button" at bounding box center [444, 371] width 265 height 19
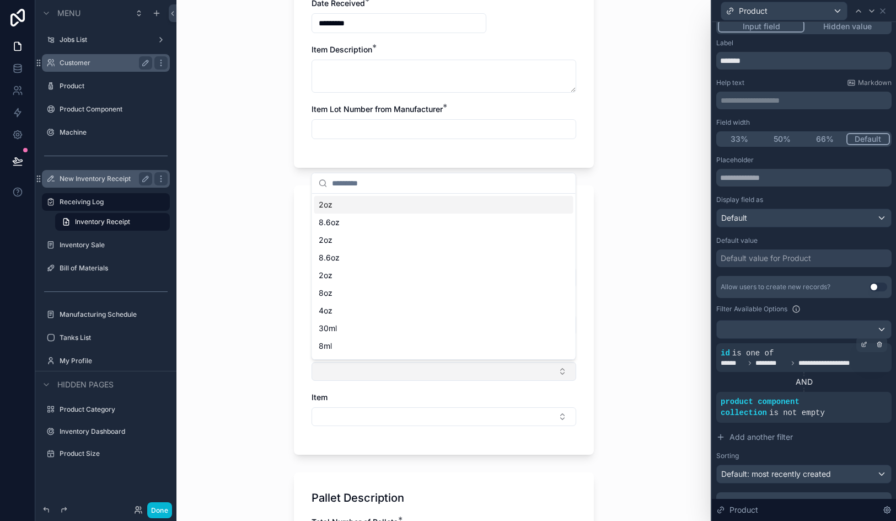
click at [484, 373] on button "Select Button" at bounding box center [444, 371] width 265 height 19
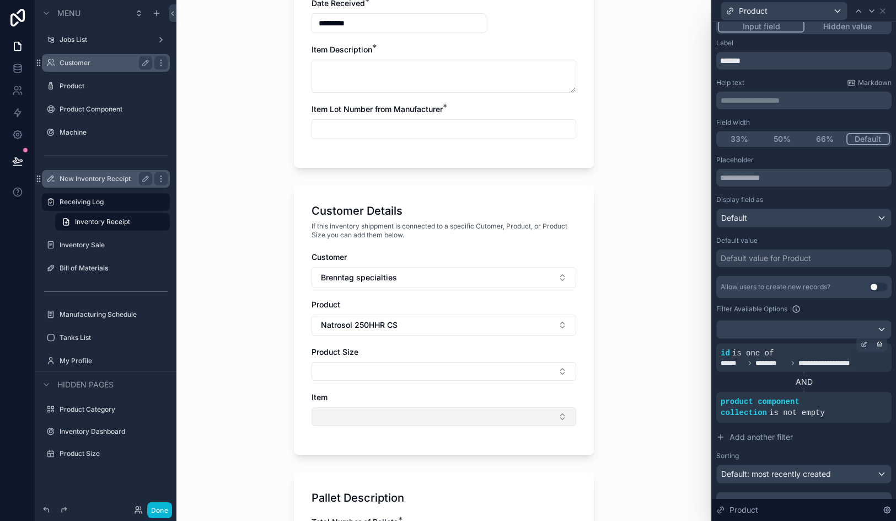
click at [467, 412] on button "Select Button" at bounding box center [444, 416] width 265 height 19
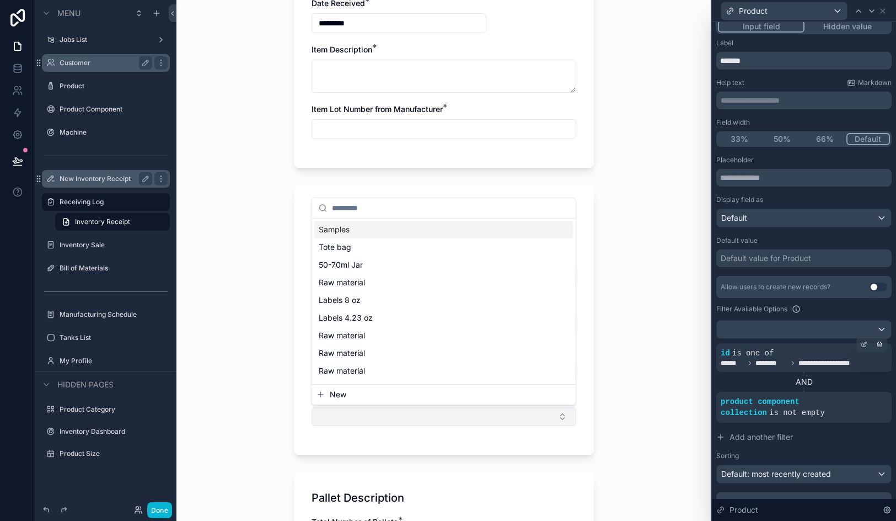
click at [467, 412] on button "Select Button" at bounding box center [444, 416] width 265 height 19
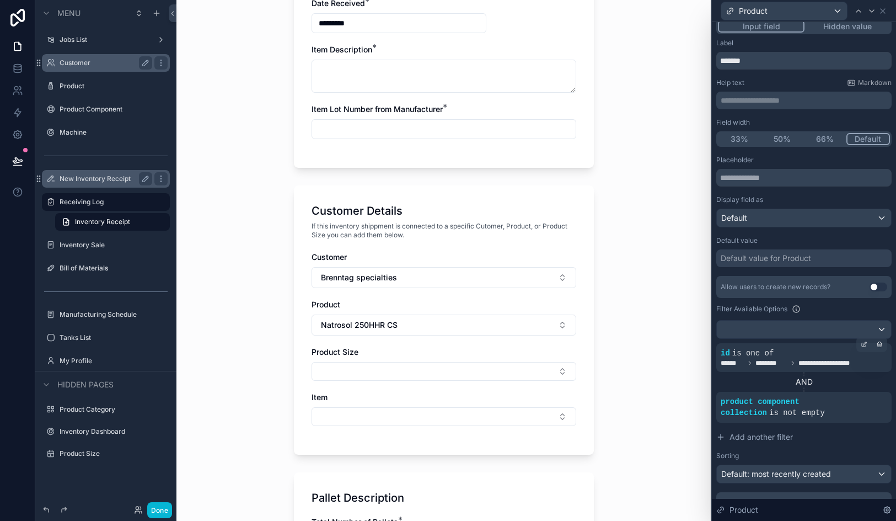
scroll to position [58, 0]
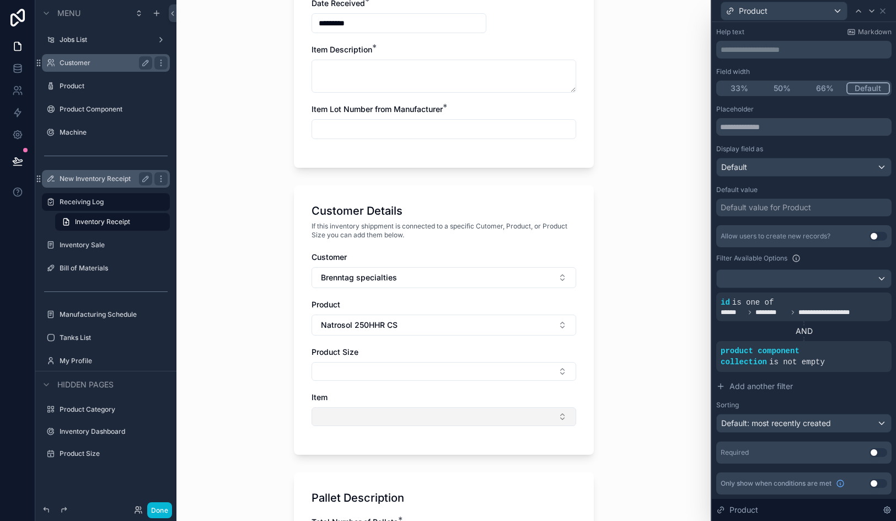
click at [389, 416] on button "Select Button" at bounding box center [444, 416] width 265 height 19
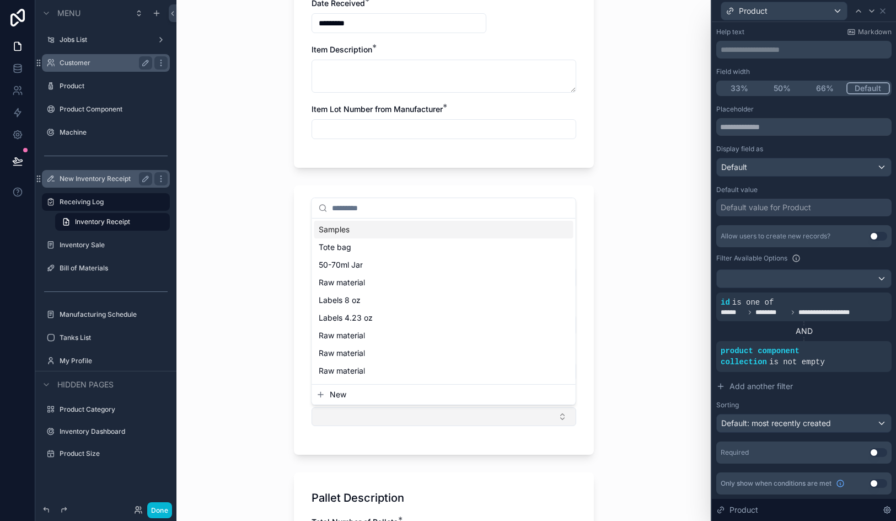
click at [389, 416] on button "Select Button" at bounding box center [444, 416] width 265 height 19
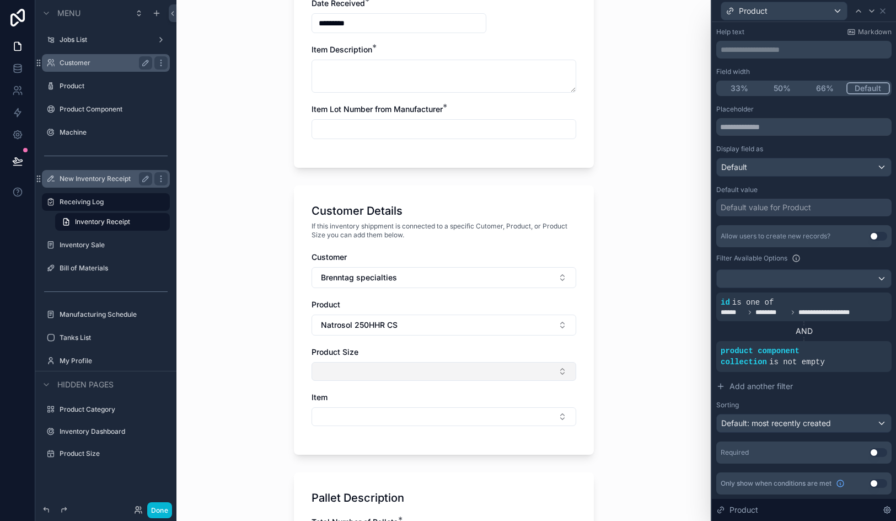
click at [395, 368] on button "Select Button" at bounding box center [444, 371] width 265 height 19
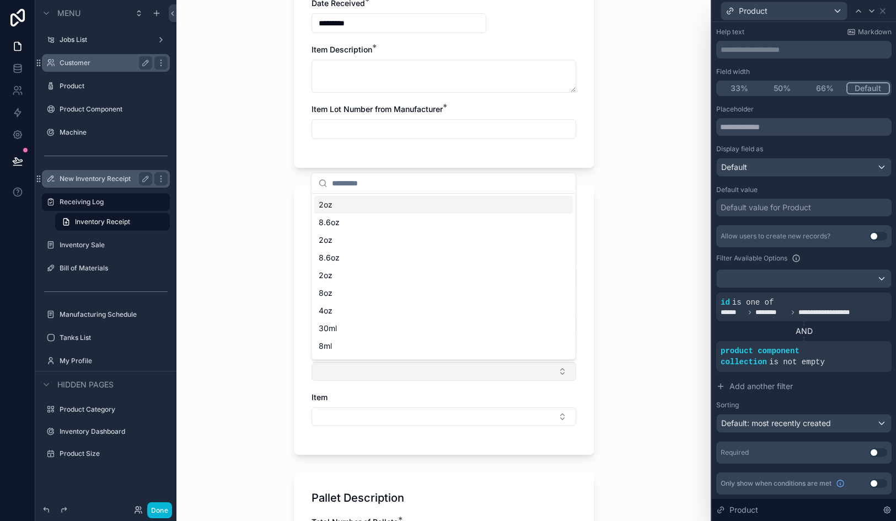
click at [395, 368] on button "Select Button" at bounding box center [444, 371] width 265 height 19
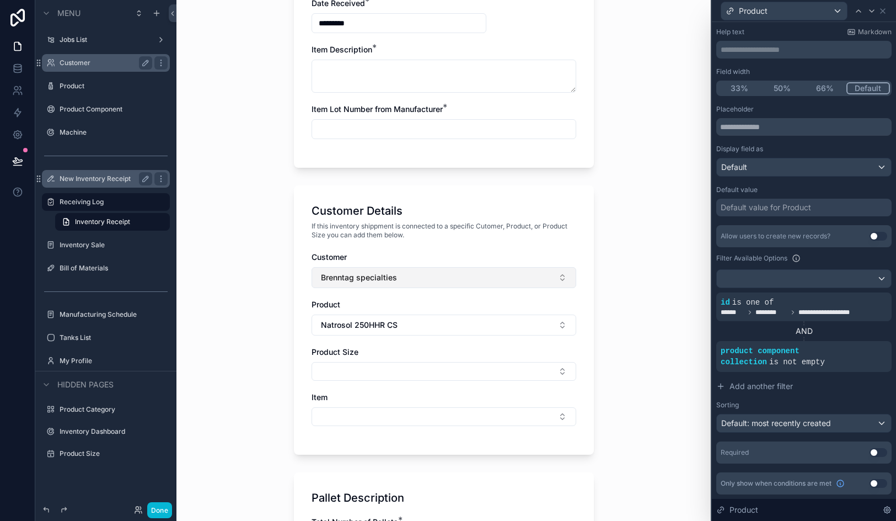
click at [386, 279] on span "Brenntag specialties" at bounding box center [359, 277] width 76 height 11
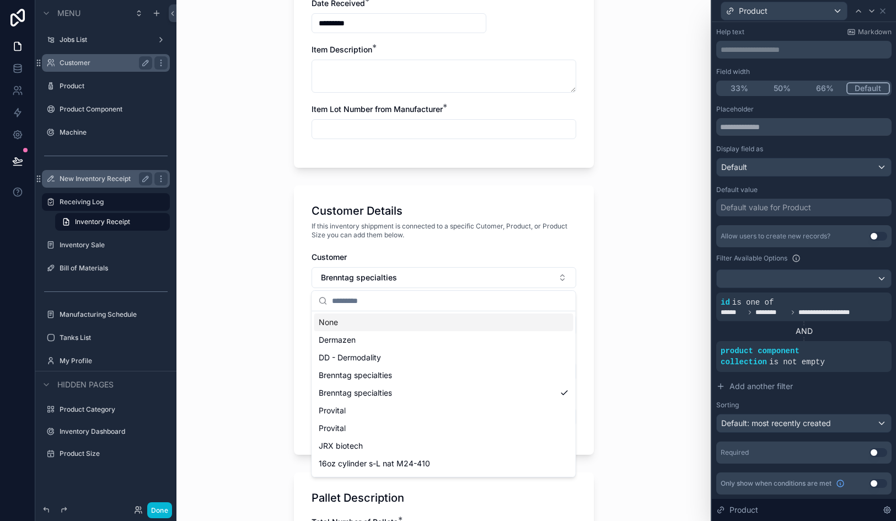
click at [376, 319] on div "None" at bounding box center [443, 322] width 259 height 18
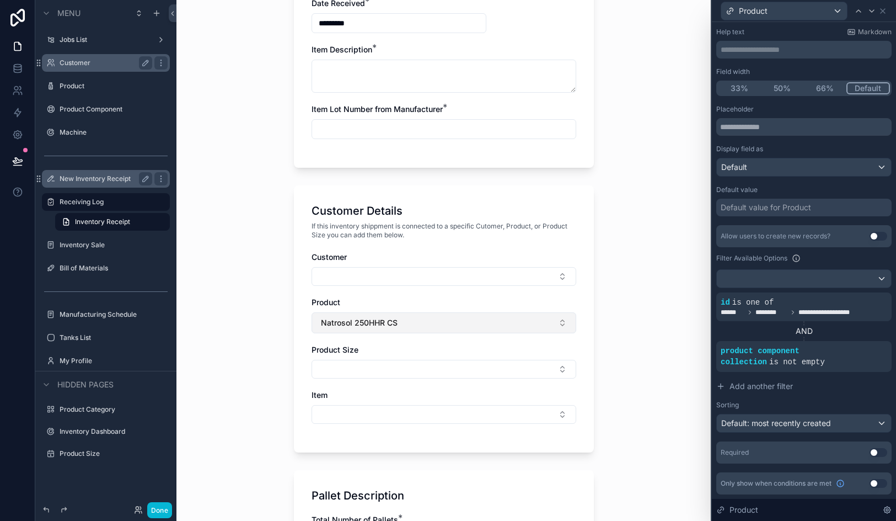
click at [377, 322] on span "Natrosol 250HHR CS" at bounding box center [359, 322] width 77 height 11
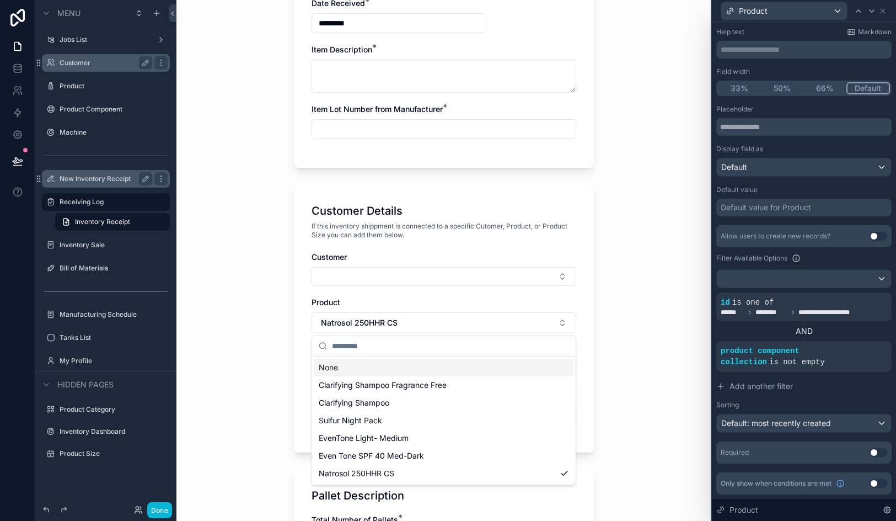
click at [353, 367] on div "None" at bounding box center [443, 368] width 259 height 18
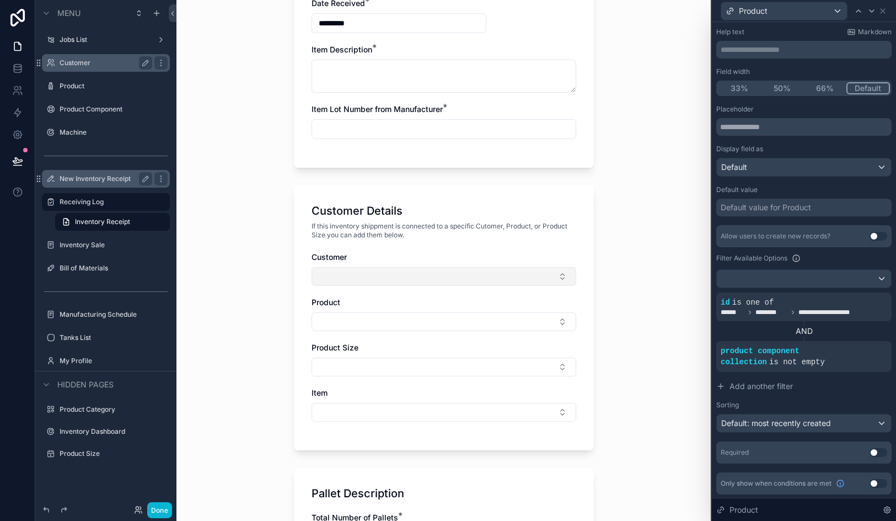
click at [367, 282] on button "Select Button" at bounding box center [444, 276] width 265 height 19
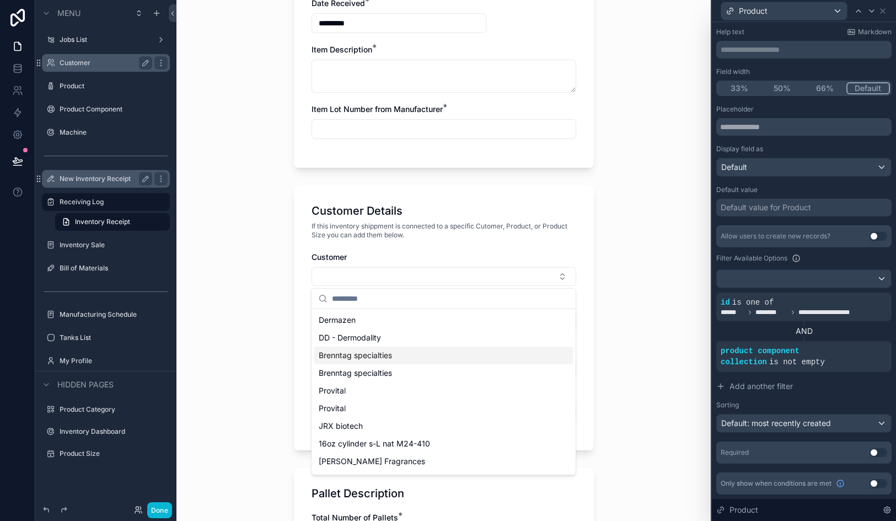
click at [376, 356] on span "Brenntag specialties" at bounding box center [355, 355] width 73 height 11
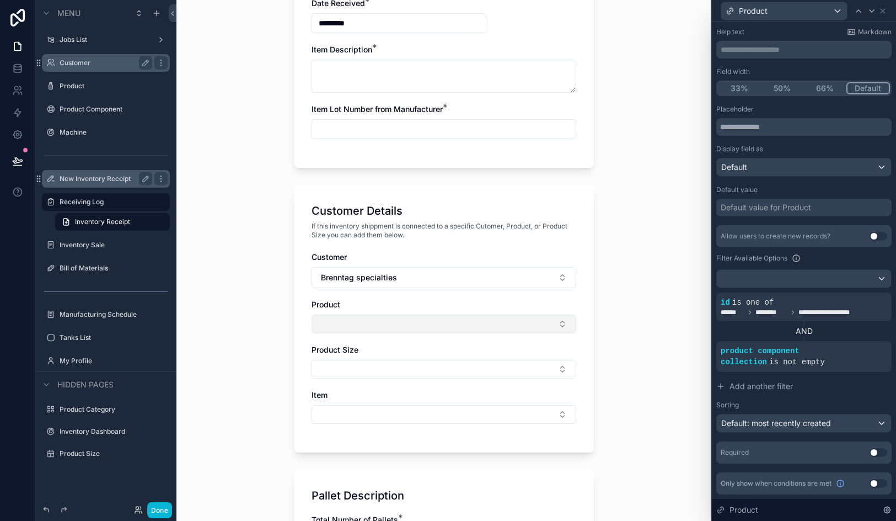
click at [368, 322] on button "Select Button" at bounding box center [444, 323] width 265 height 19
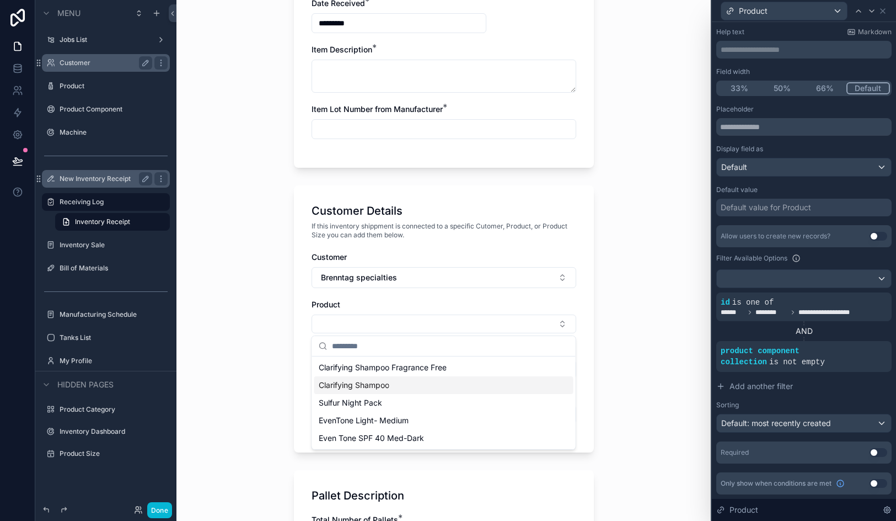
click at [376, 384] on span "Clarifying Shampoo" at bounding box center [354, 385] width 71 height 11
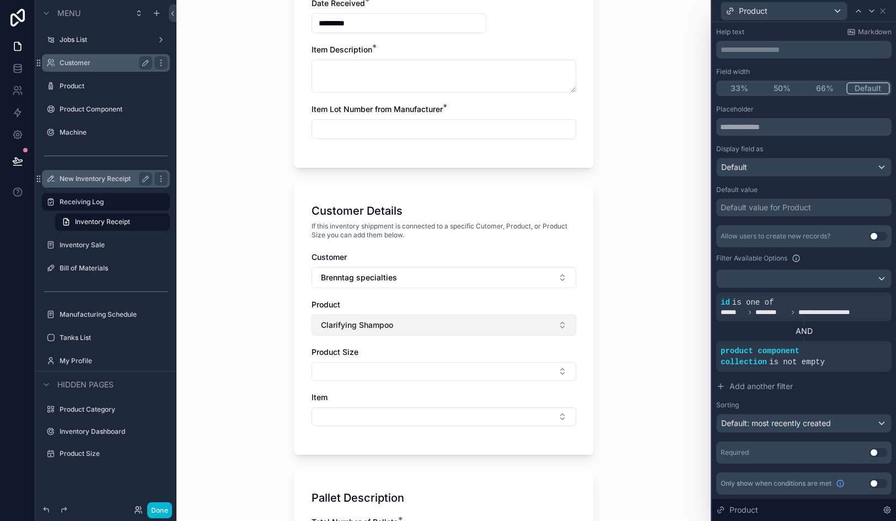
click at [372, 335] on button "Clarifying Shampoo" at bounding box center [444, 324] width 265 height 21
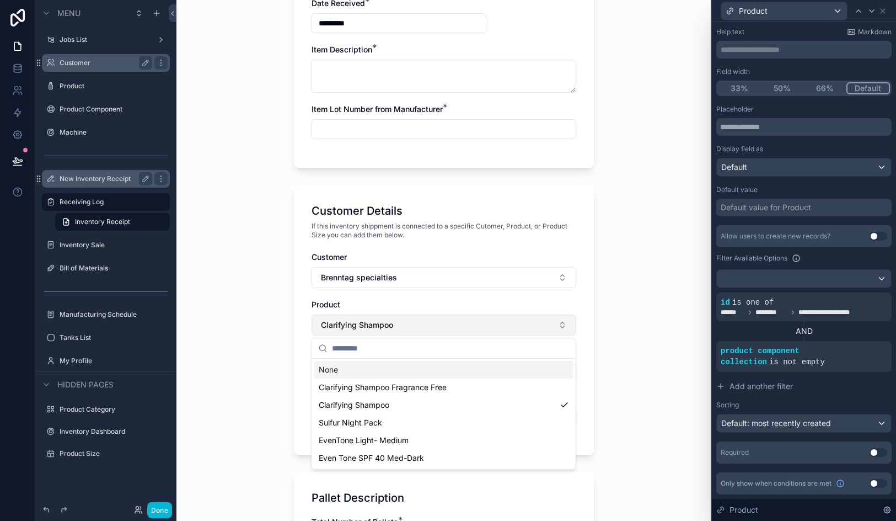
click at [366, 317] on button "Clarifying Shampoo" at bounding box center [444, 324] width 265 height 21
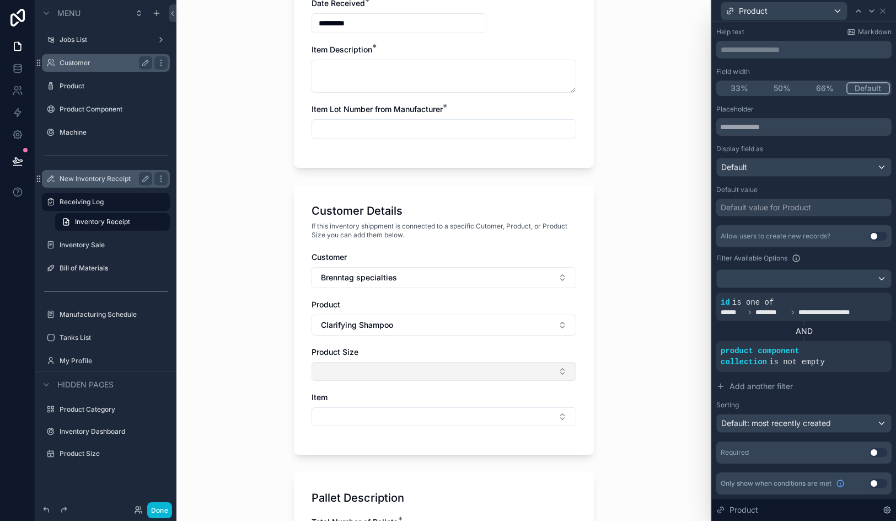
click at [361, 366] on button "Select Button" at bounding box center [444, 371] width 265 height 19
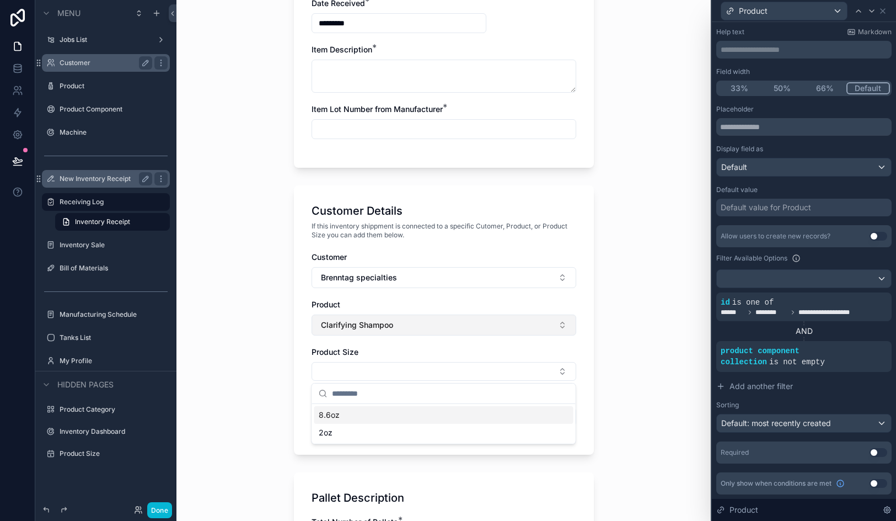
click at [362, 331] on button "Clarifying Shampoo" at bounding box center [444, 324] width 265 height 21
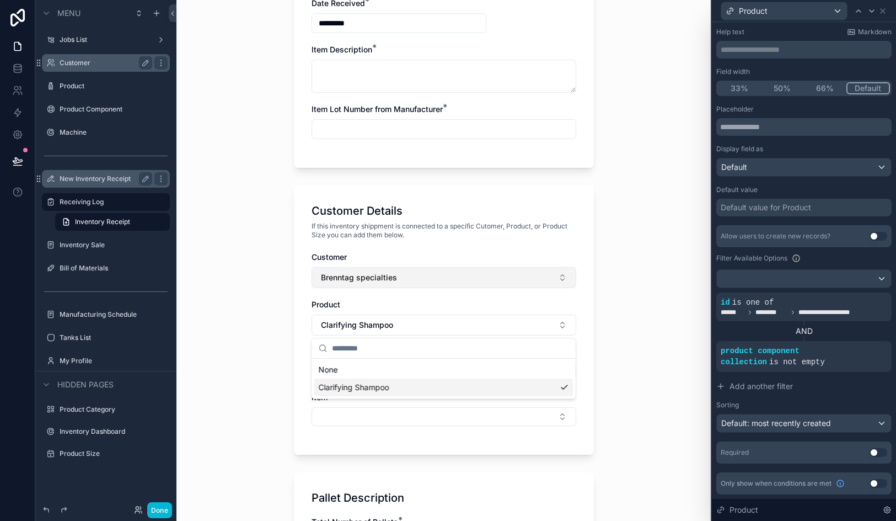
click at [376, 279] on span "Brenntag specialties" at bounding box center [359, 277] width 76 height 11
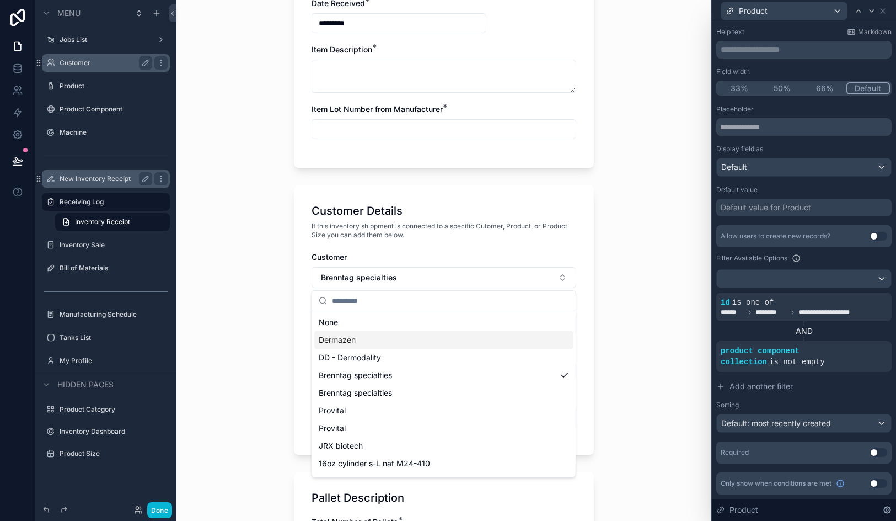
click at [639, 369] on div "Inventory Receipt Item Description Log Number will be automated after the form …" at bounding box center [444, 260] width 535 height 521
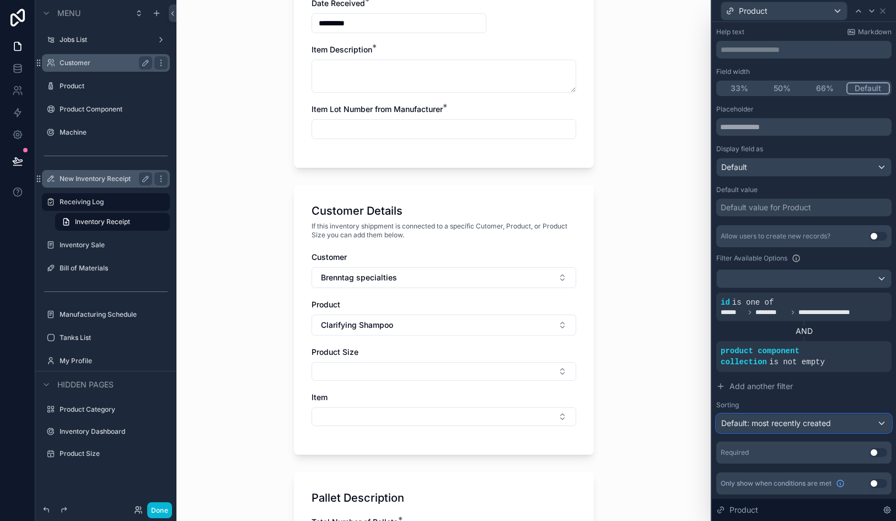
click at [793, 422] on span "Default: most recently created" at bounding box center [777, 422] width 110 height 9
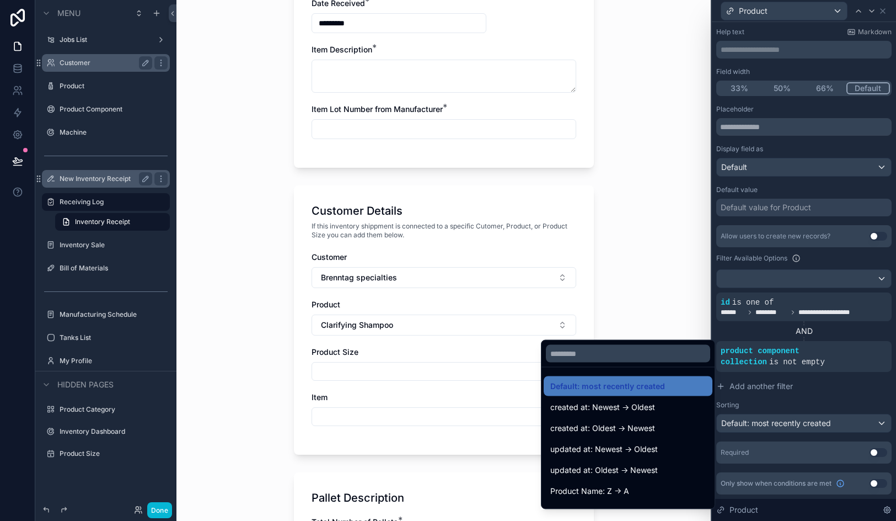
click at [793, 422] on div at bounding box center [804, 260] width 184 height 521
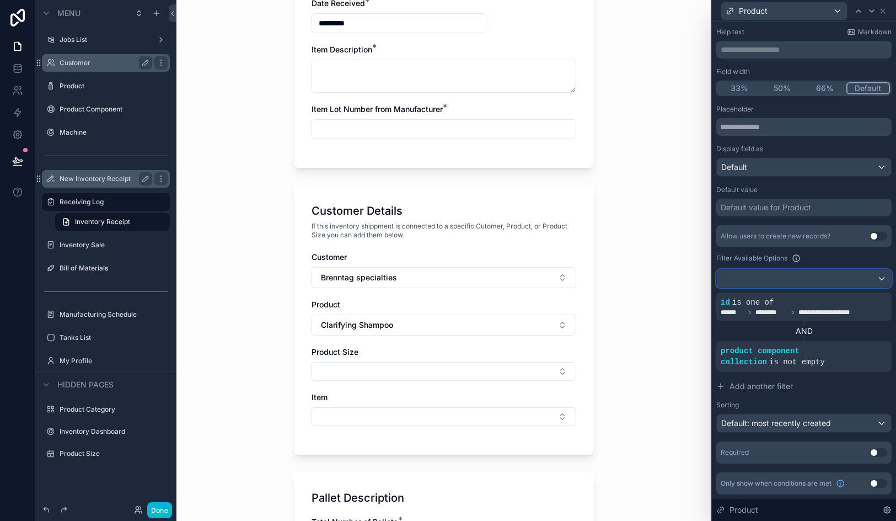
click at [785, 275] on div at bounding box center [804, 279] width 174 height 18
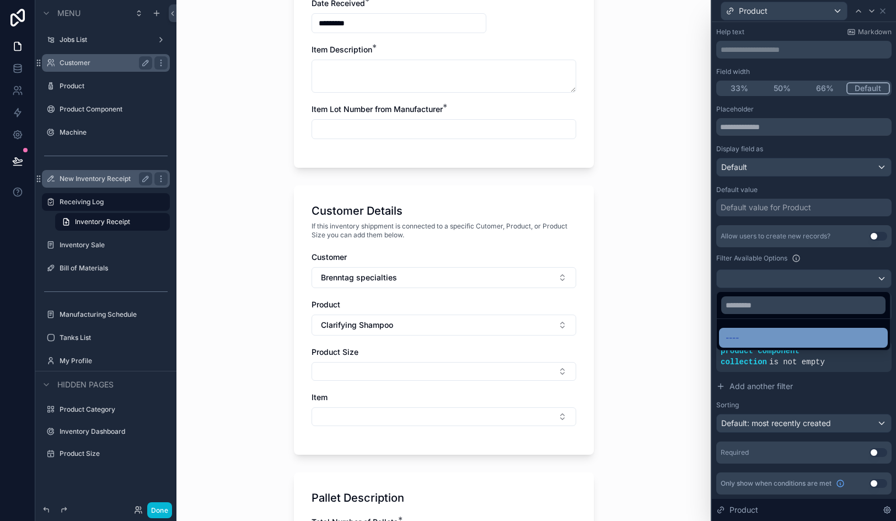
click at [771, 334] on div "----" at bounding box center [804, 337] width 156 height 13
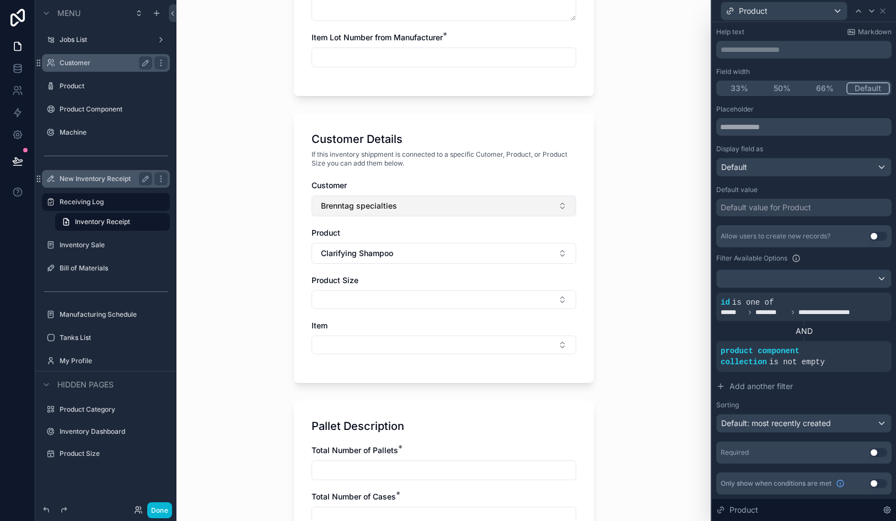
scroll to position [459, 0]
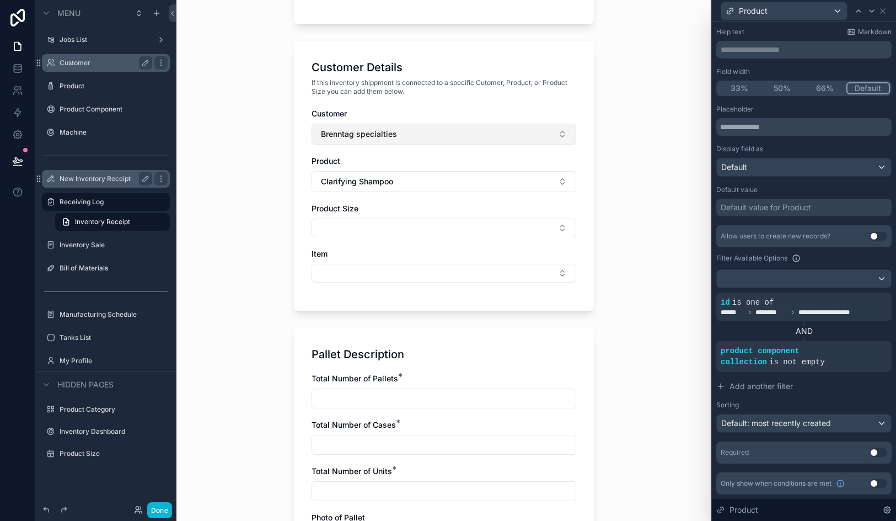
click at [432, 138] on button "Brenntag specialties" at bounding box center [444, 134] width 265 height 21
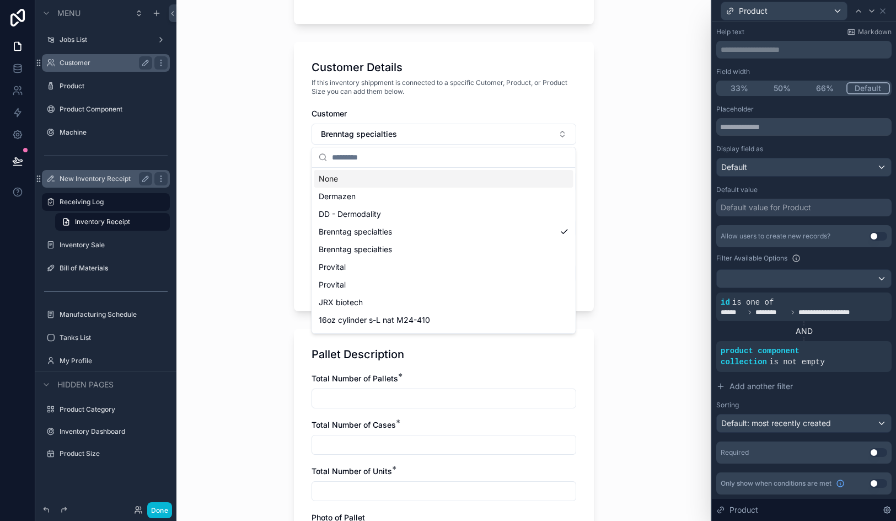
click at [425, 179] on div "None" at bounding box center [443, 179] width 259 height 18
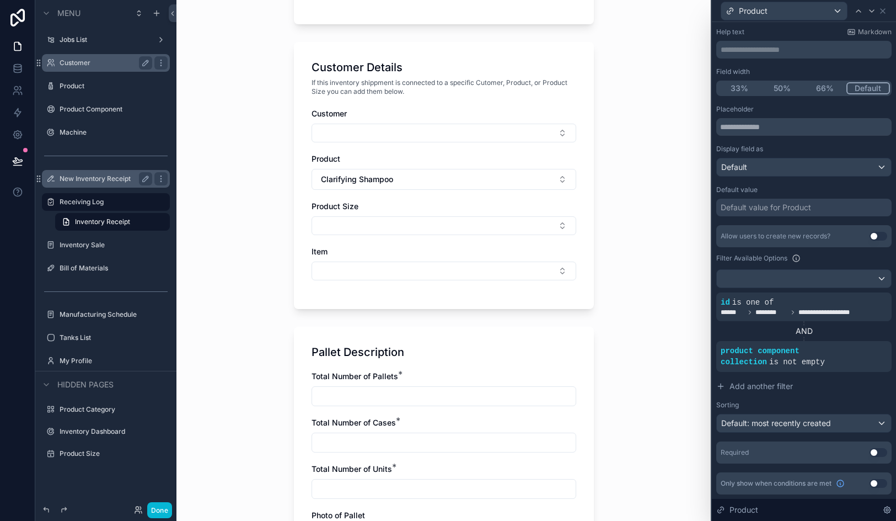
click at [425, 179] on button "Clarifying Shampoo" at bounding box center [444, 179] width 265 height 21
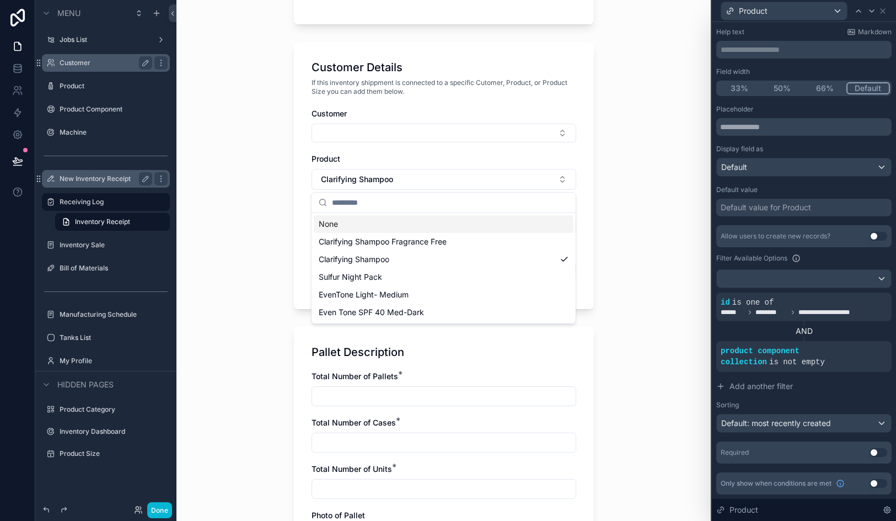
click at [416, 222] on div "None" at bounding box center [443, 224] width 259 height 18
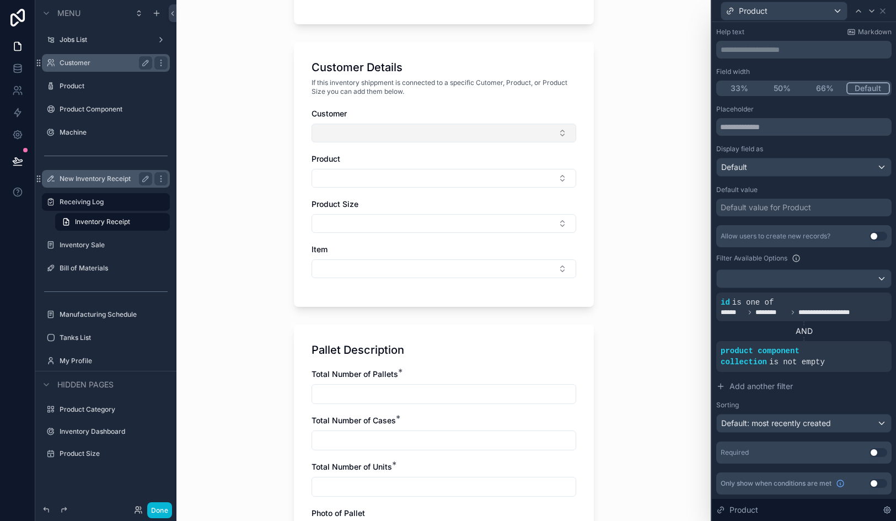
click at [406, 136] on button "Select Button" at bounding box center [444, 133] width 265 height 19
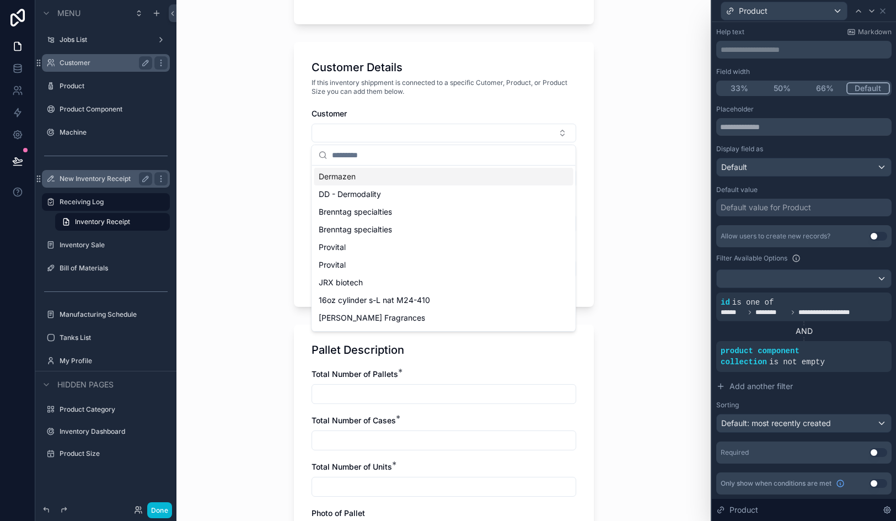
click at [408, 181] on div "Dermazen" at bounding box center [443, 177] width 259 height 18
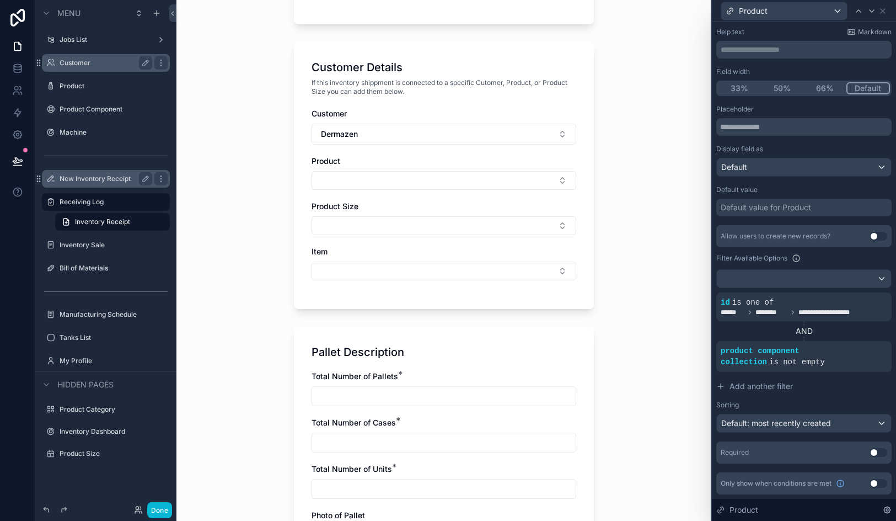
click at [408, 181] on button "Select Button" at bounding box center [444, 180] width 265 height 19
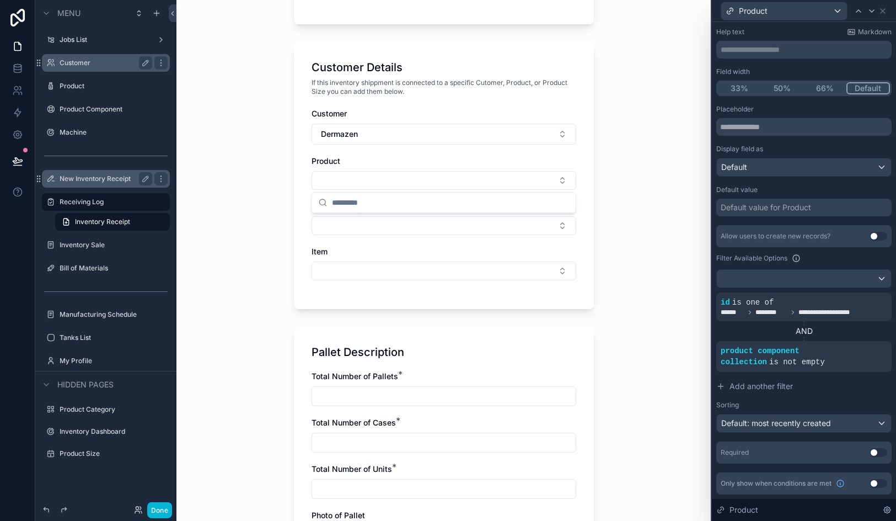
click at [408, 181] on button "Select Button" at bounding box center [444, 180] width 265 height 19
click at [406, 140] on button "Dermazen" at bounding box center [444, 134] width 265 height 21
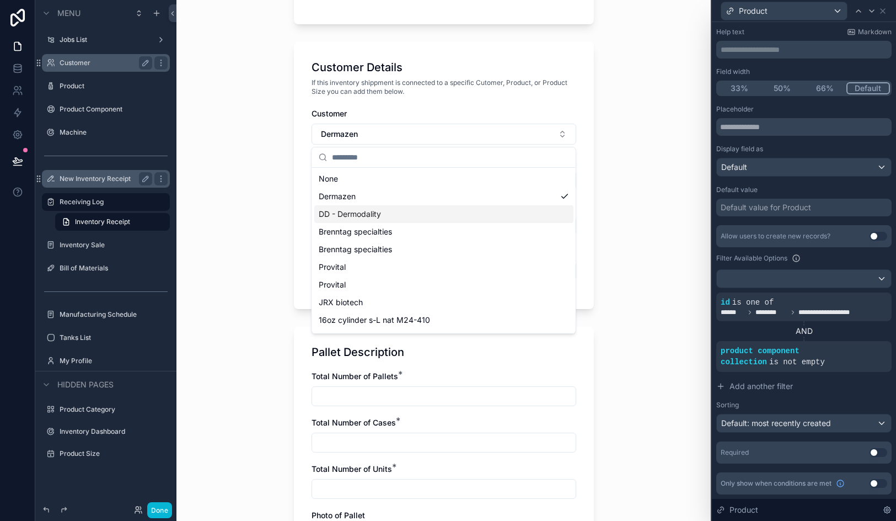
click at [413, 210] on div "DD - Dermodality" at bounding box center [443, 214] width 259 height 18
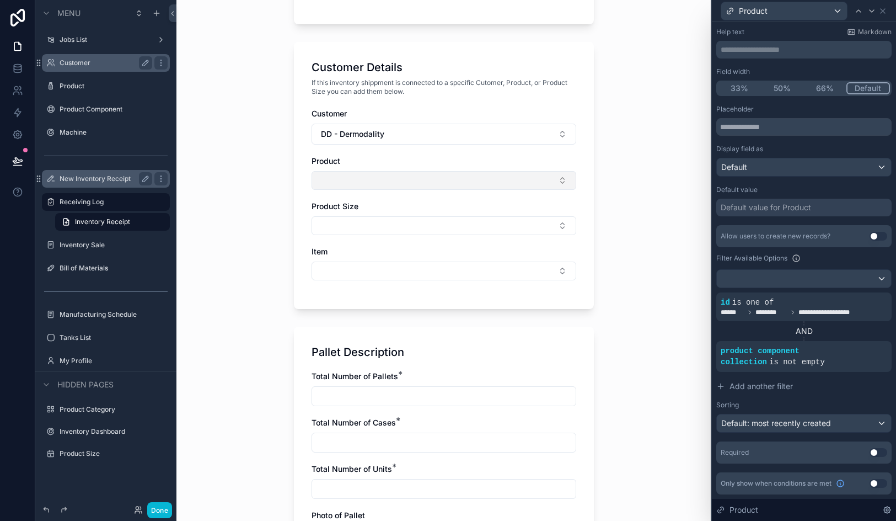
click at [404, 181] on button "Select Button" at bounding box center [444, 180] width 265 height 19
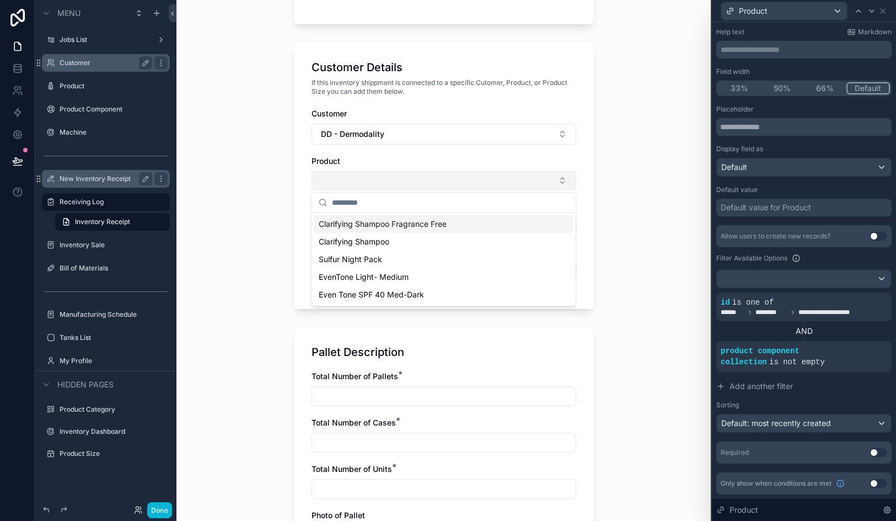
click at [404, 181] on button "Select Button" at bounding box center [444, 180] width 265 height 19
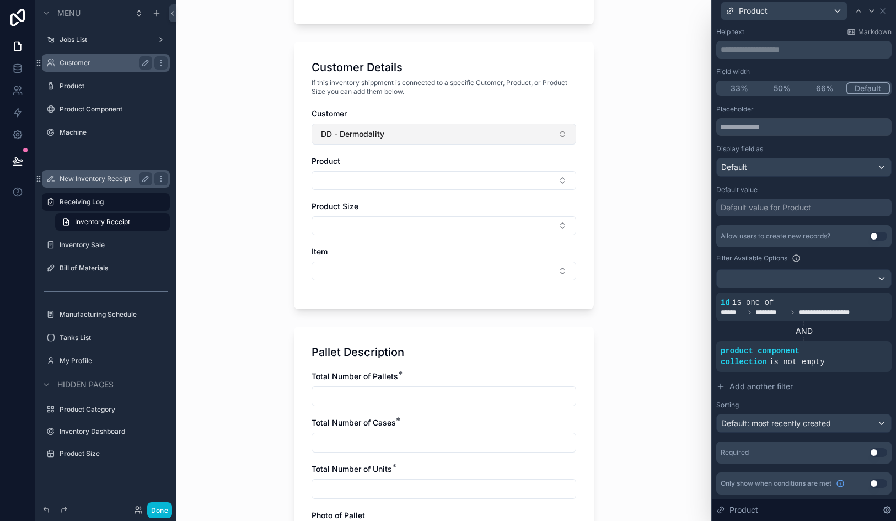
click at [401, 137] on button "DD - Dermodality" at bounding box center [444, 134] width 265 height 21
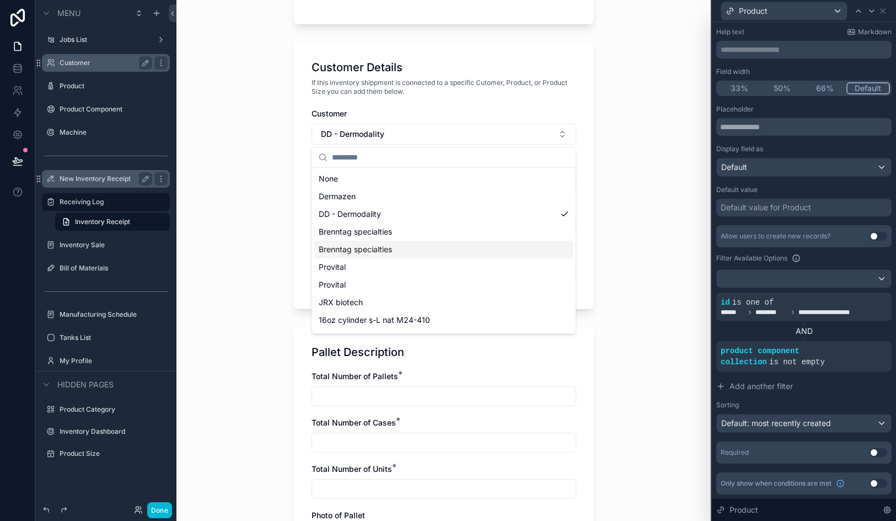
click at [401, 256] on div "Brenntag specialties" at bounding box center [443, 250] width 259 height 18
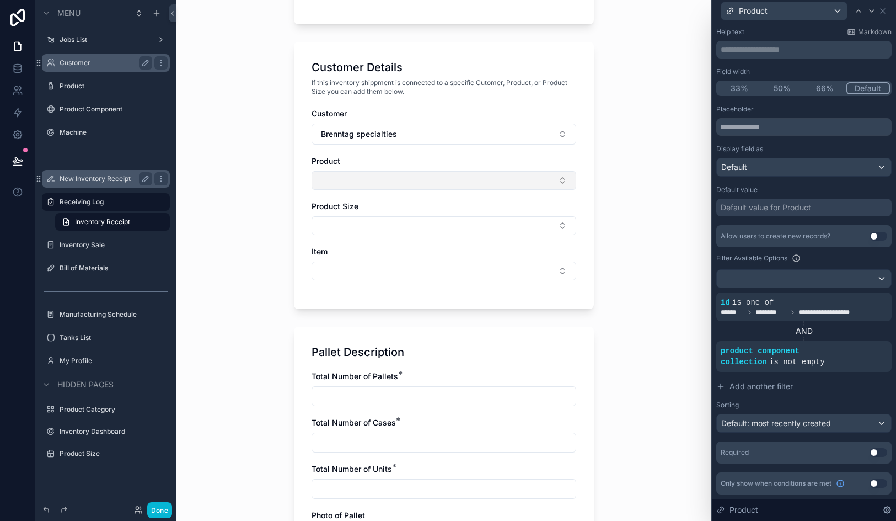
click at [379, 177] on button "Select Button" at bounding box center [444, 180] width 265 height 19
click at [373, 176] on button "Select Button" at bounding box center [444, 180] width 265 height 19
click at [370, 141] on button "Brenntag specialties" at bounding box center [444, 134] width 265 height 21
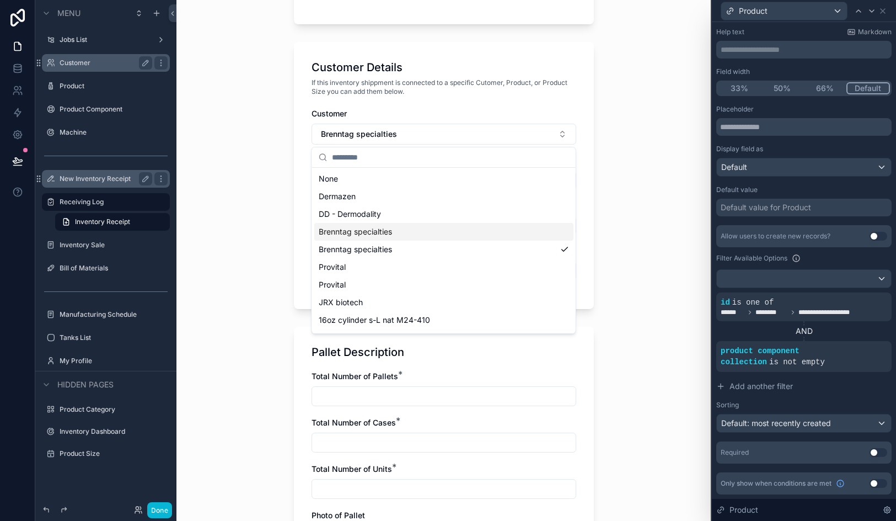
click at [372, 234] on span "Brenntag specialties" at bounding box center [355, 231] width 73 height 11
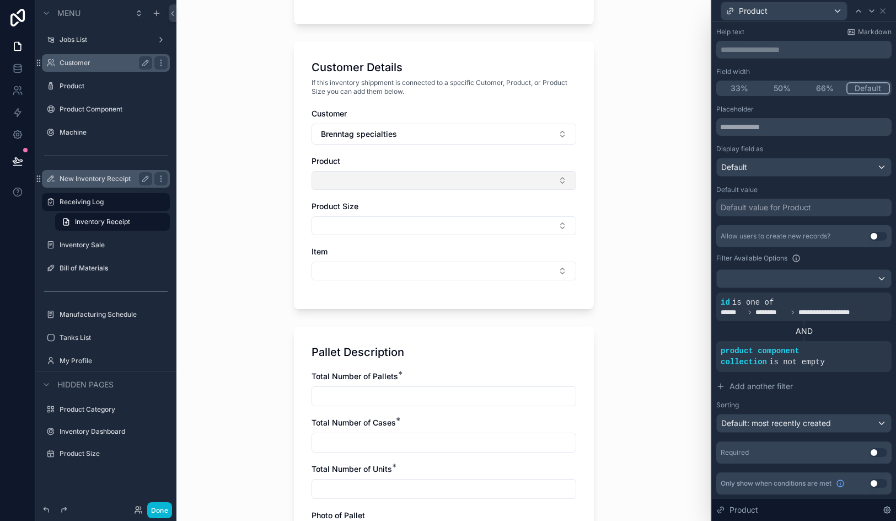
click at [362, 184] on button "Select Button" at bounding box center [444, 180] width 265 height 19
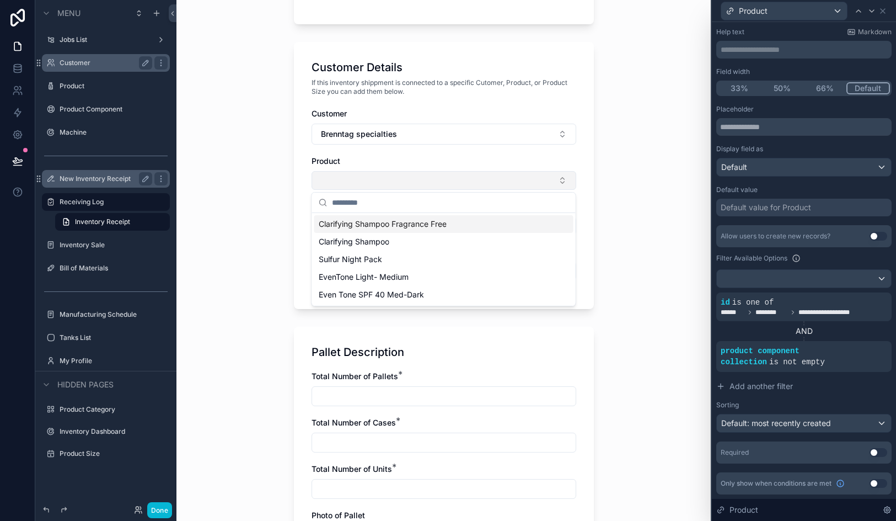
click at [362, 184] on button "Select Button" at bounding box center [444, 180] width 265 height 19
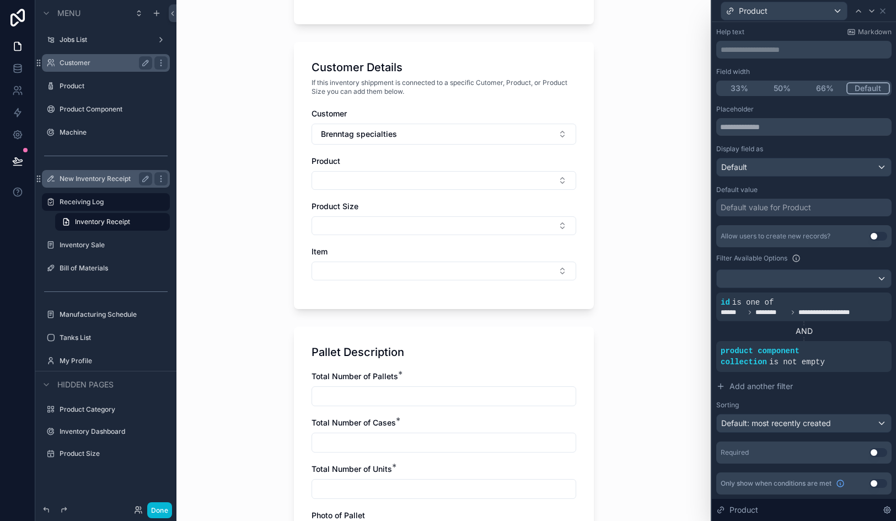
click at [367, 145] on div "Customer Brenntag specialties Product Product Size Item" at bounding box center [444, 199] width 265 height 183
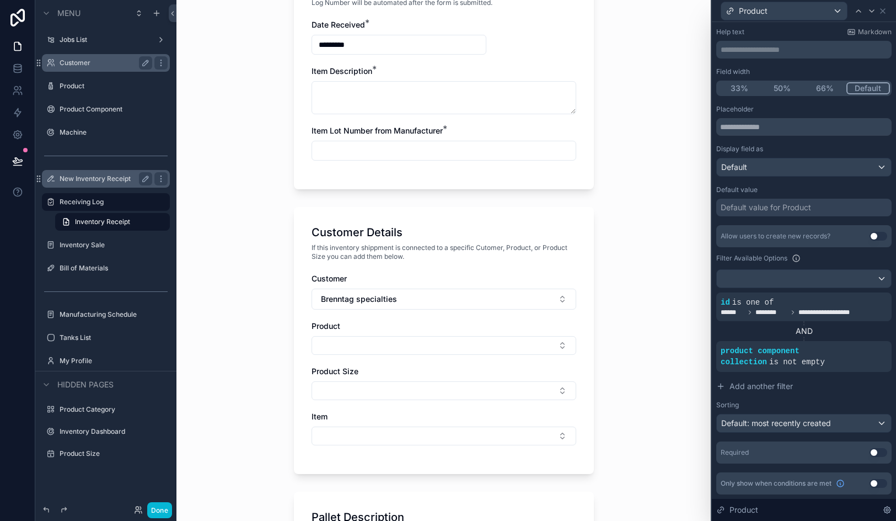
scroll to position [292, 0]
click at [867, 341] on icon at bounding box center [864, 342] width 7 height 7
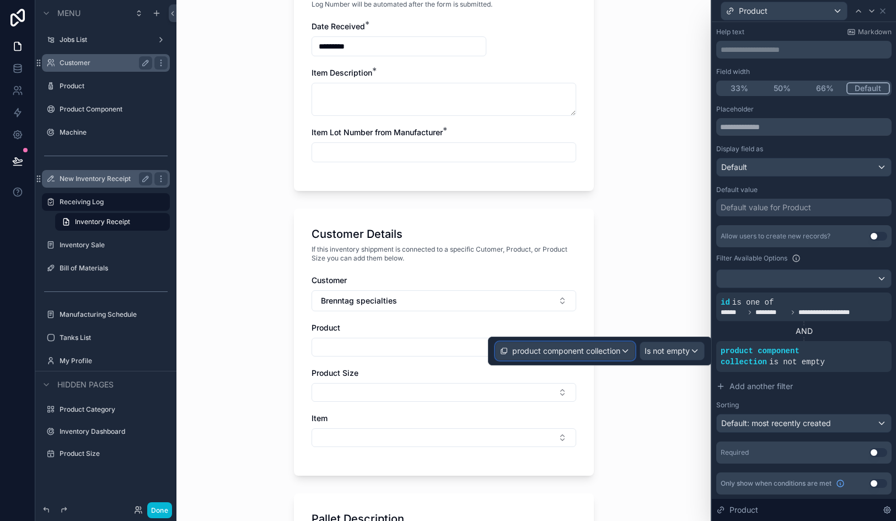
click at [572, 352] on span "product component collection" at bounding box center [566, 350] width 108 height 11
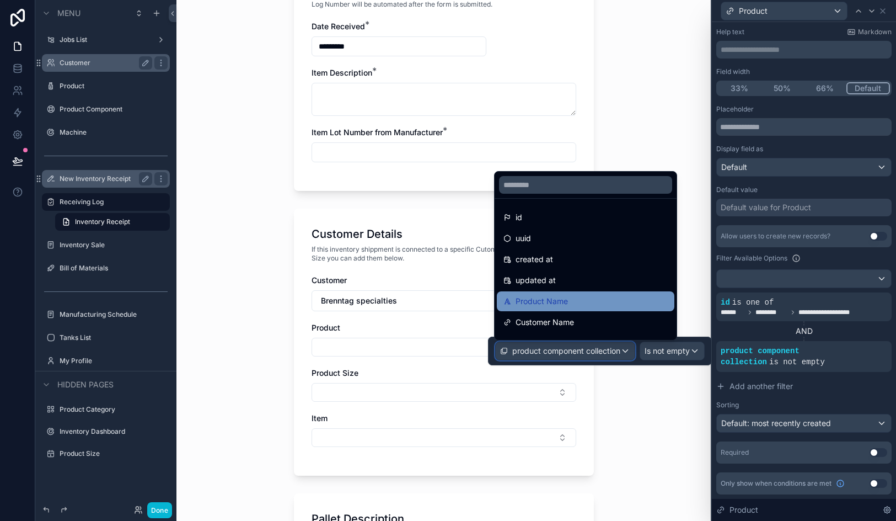
scroll to position [16, 0]
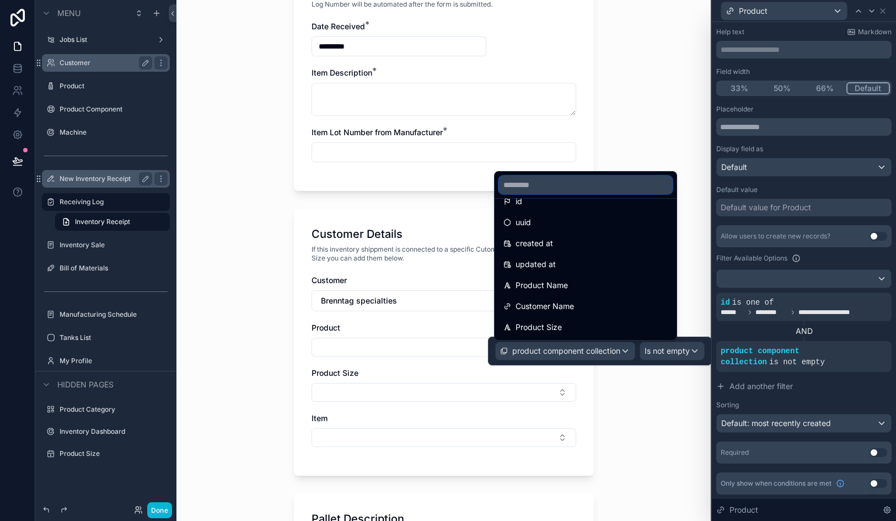
click at [560, 188] on input "text" at bounding box center [585, 185] width 173 height 18
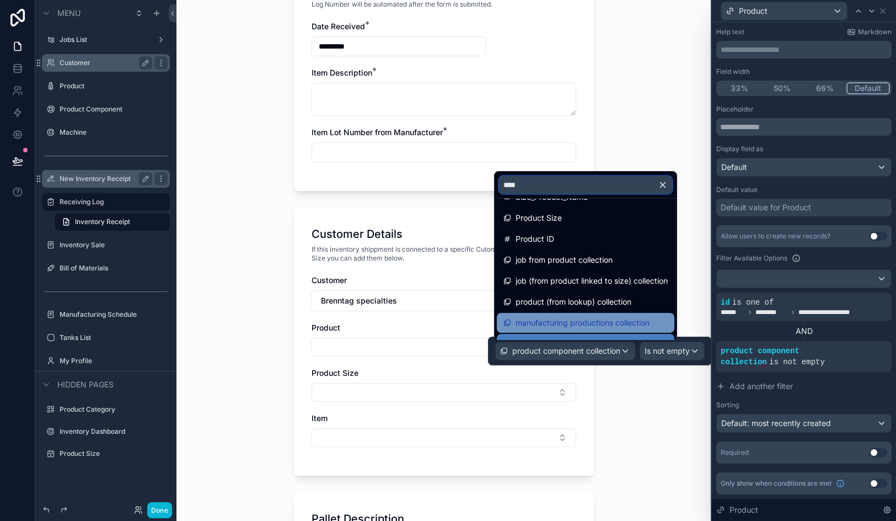
scroll to position [119, 0]
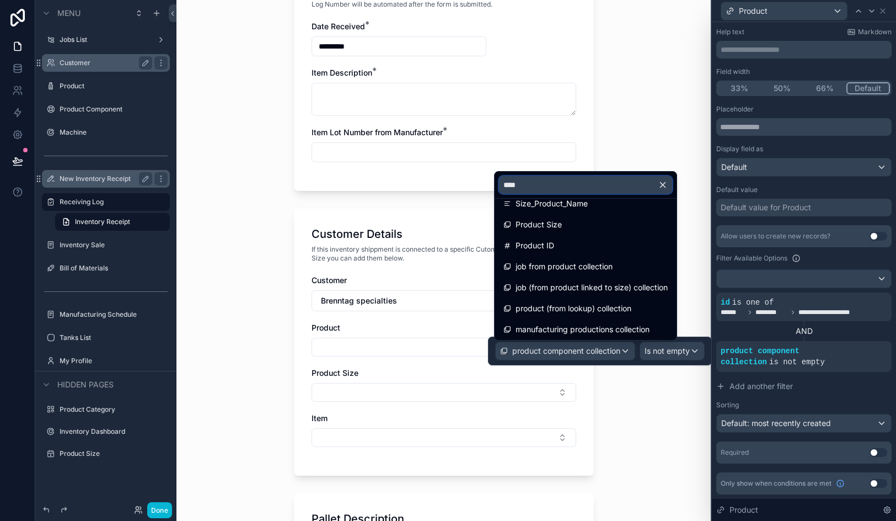
click at [552, 186] on input "****" at bounding box center [585, 185] width 173 height 18
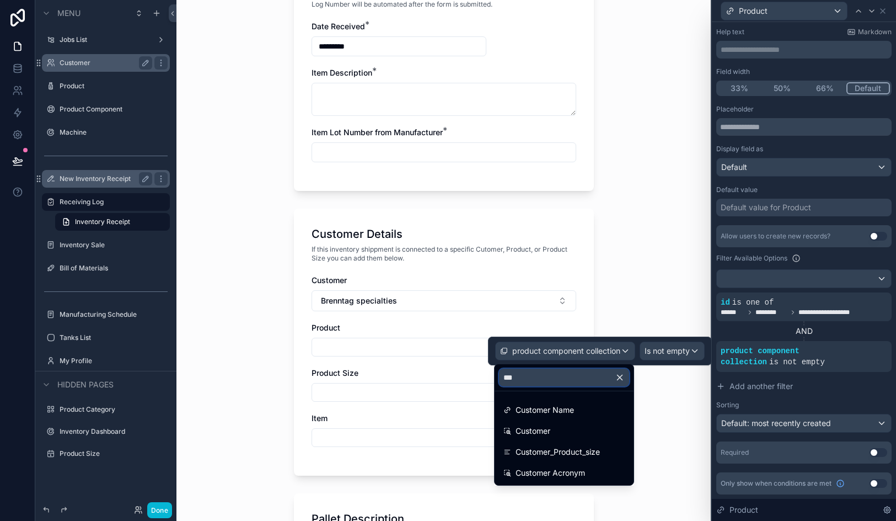
scroll to position [0, 0]
type input "****"
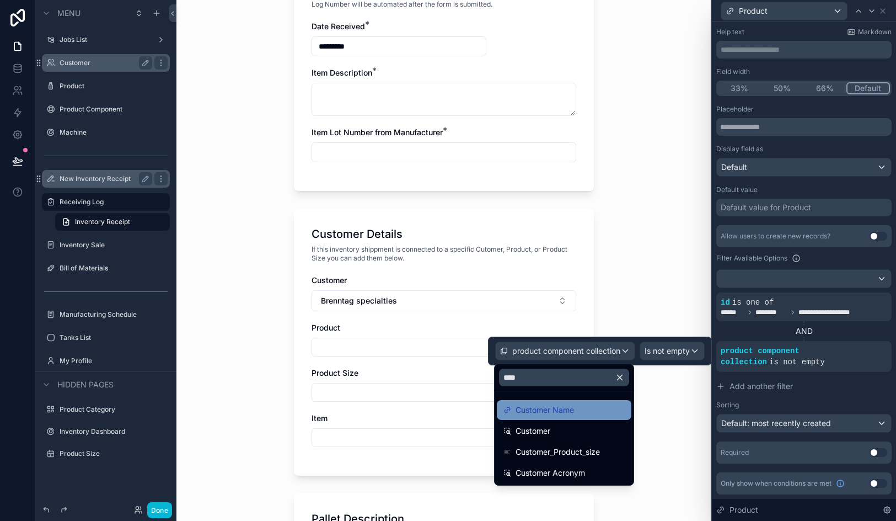
click at [551, 413] on span "Customer Name" at bounding box center [545, 409] width 58 height 13
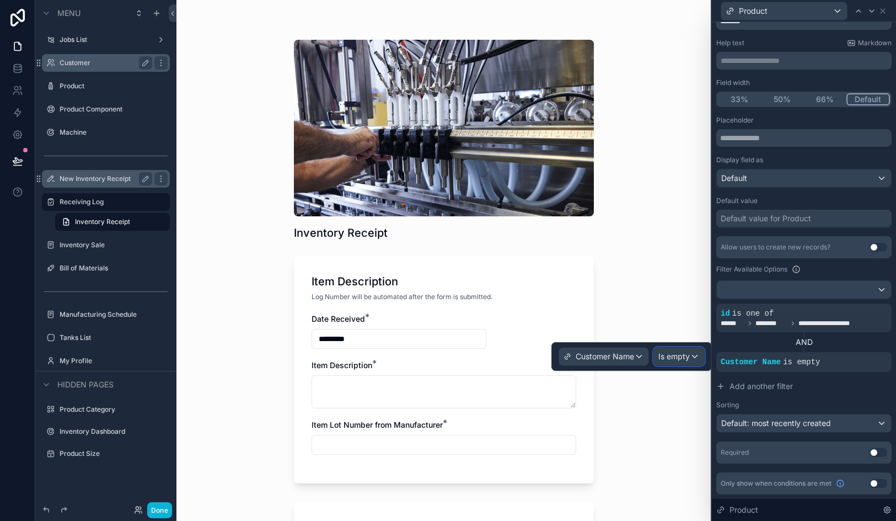
click at [672, 355] on span "Is empty" at bounding box center [674, 356] width 31 height 11
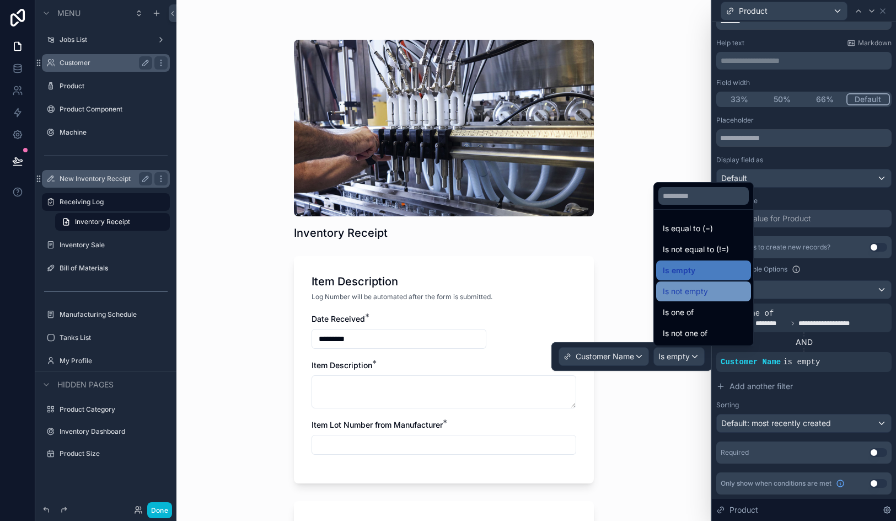
click at [682, 297] on span "Is not empty" at bounding box center [685, 291] width 45 height 13
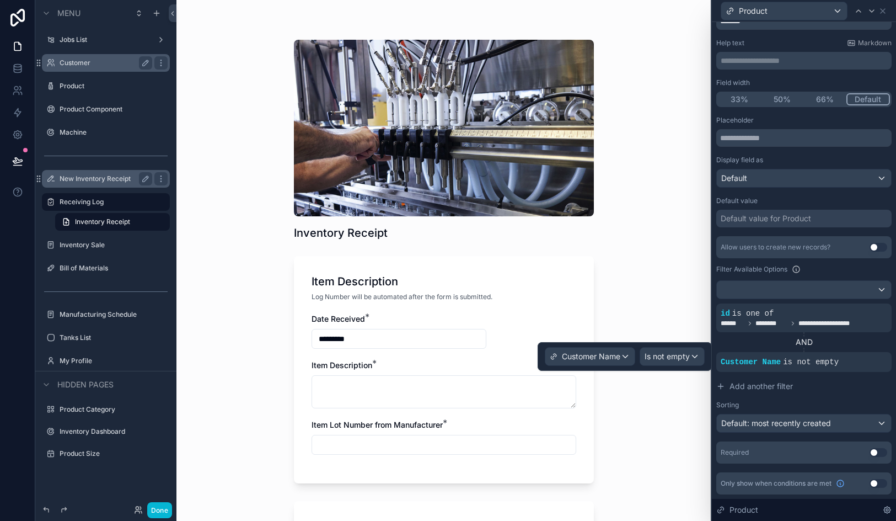
click at [646, 444] on div "Inventory Receipt Item Description Log Number will be automated after the form …" at bounding box center [444, 260] width 535 height 521
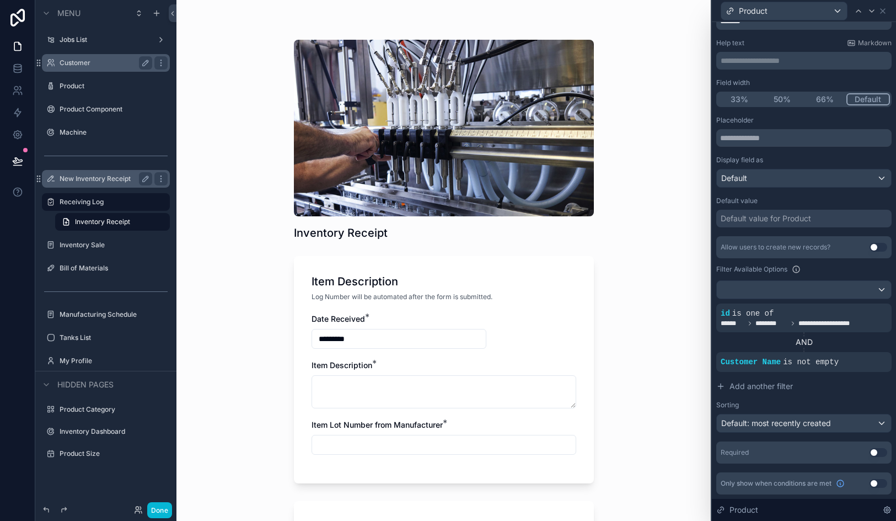
click at [646, 444] on div "Inventory Receipt Item Description Log Number will be automated after the form …" at bounding box center [444, 260] width 535 height 521
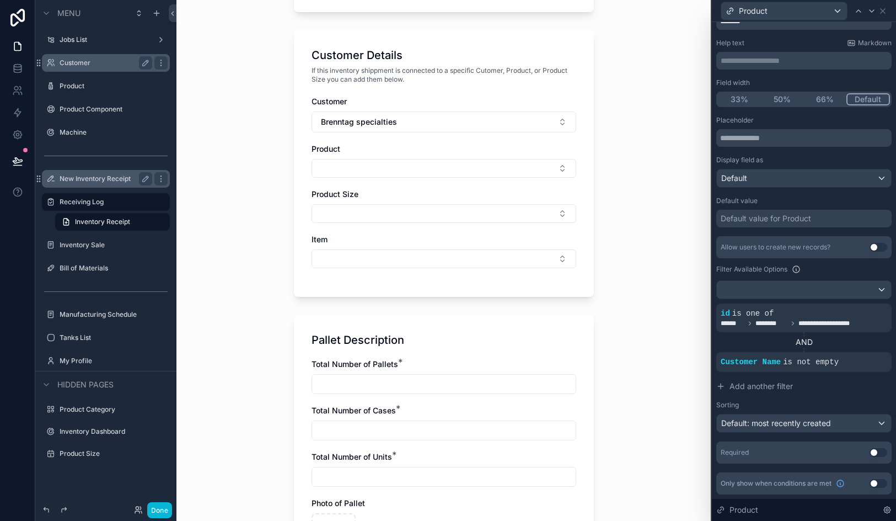
scroll to position [435, 0]
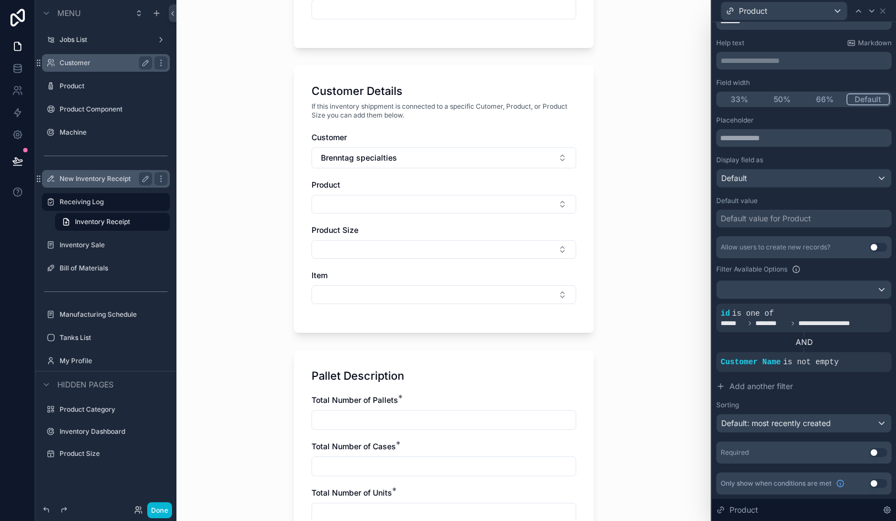
click at [410, 217] on div "Customer Brenntag specialties Product Product Size Item" at bounding box center [444, 223] width 265 height 183
click at [409, 209] on button "Select Button" at bounding box center [444, 204] width 265 height 19
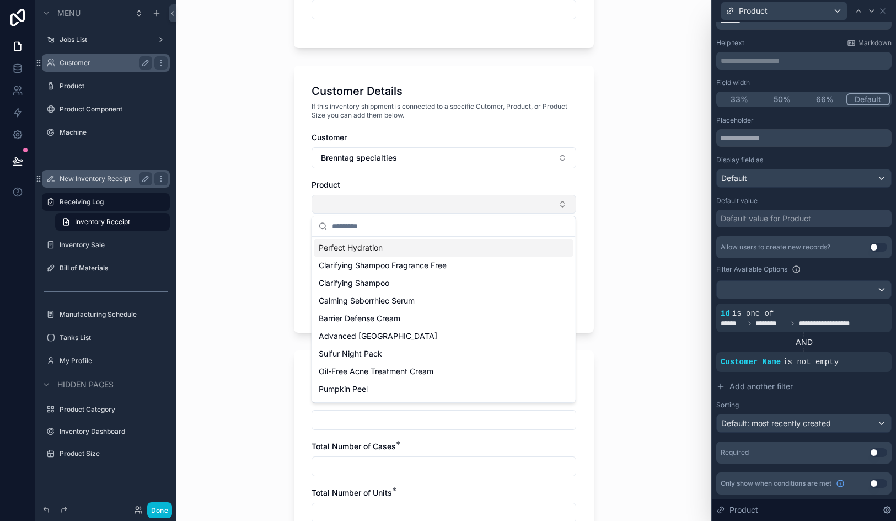
click at [409, 209] on button "Select Button" at bounding box center [444, 204] width 265 height 19
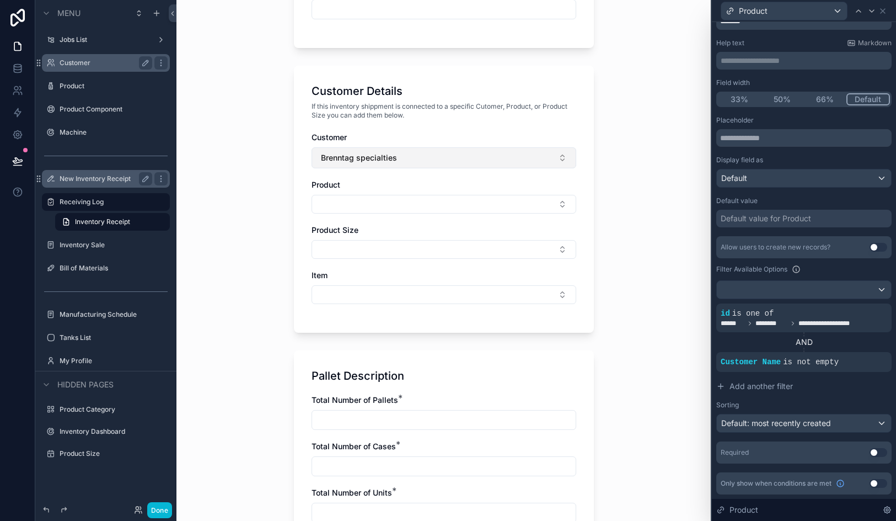
click at [404, 166] on button "Brenntag specialties" at bounding box center [444, 157] width 265 height 21
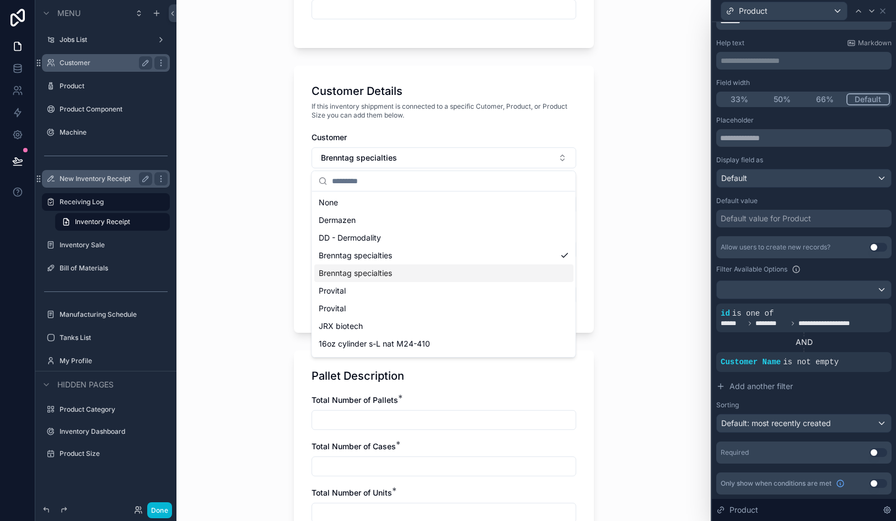
drag, startPoint x: 417, startPoint y: 281, endPoint x: 417, endPoint y: 272, distance: 9.4
click at [417, 272] on div "Brenntag specialties" at bounding box center [443, 273] width 259 height 18
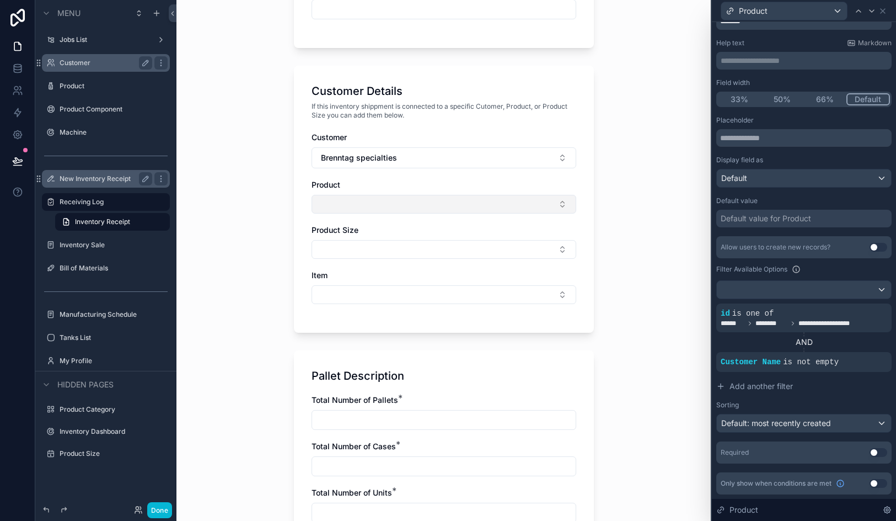
click at [358, 210] on button "Select Button" at bounding box center [444, 204] width 265 height 19
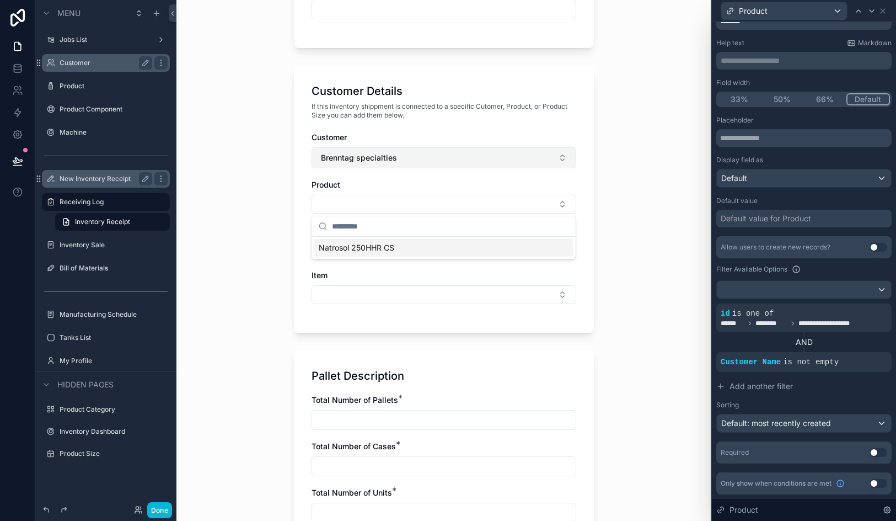
click at [371, 164] on button "Brenntag specialties" at bounding box center [444, 157] width 265 height 21
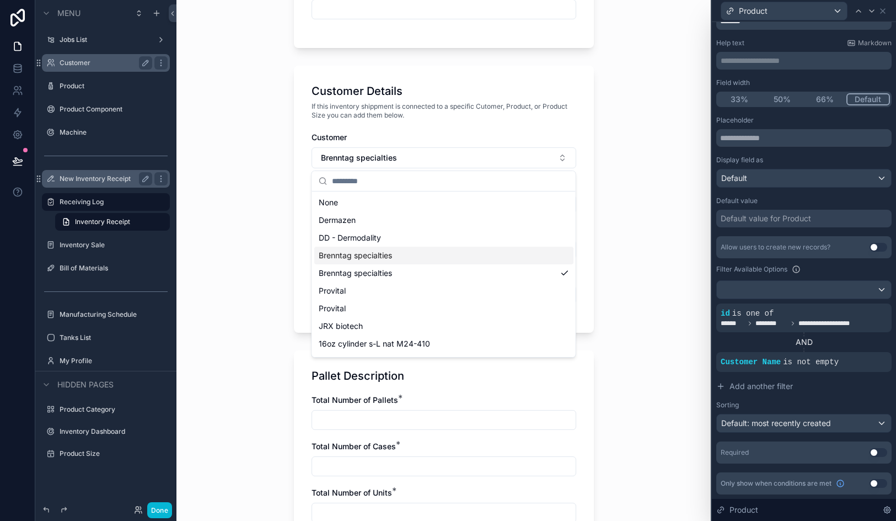
click at [386, 254] on span "Brenntag specialties" at bounding box center [355, 255] width 73 height 11
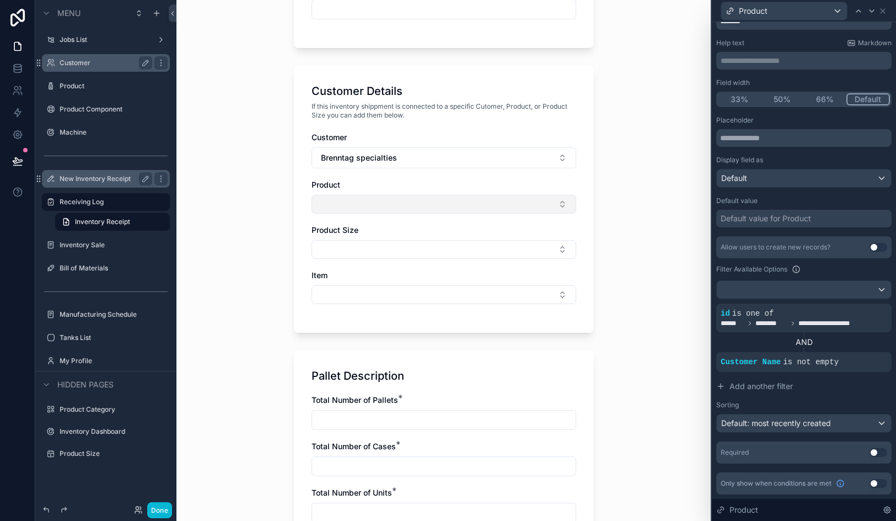
click at [378, 206] on button "Select Button" at bounding box center [444, 204] width 265 height 19
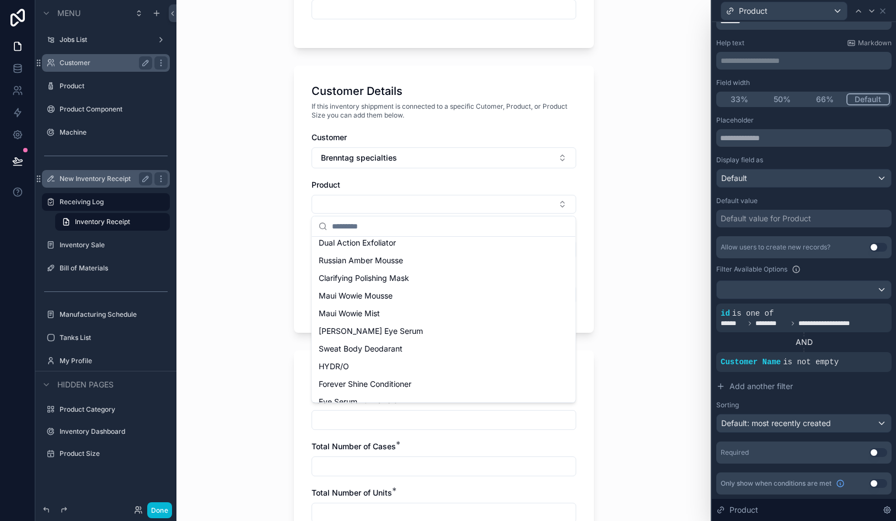
scroll to position [0, 0]
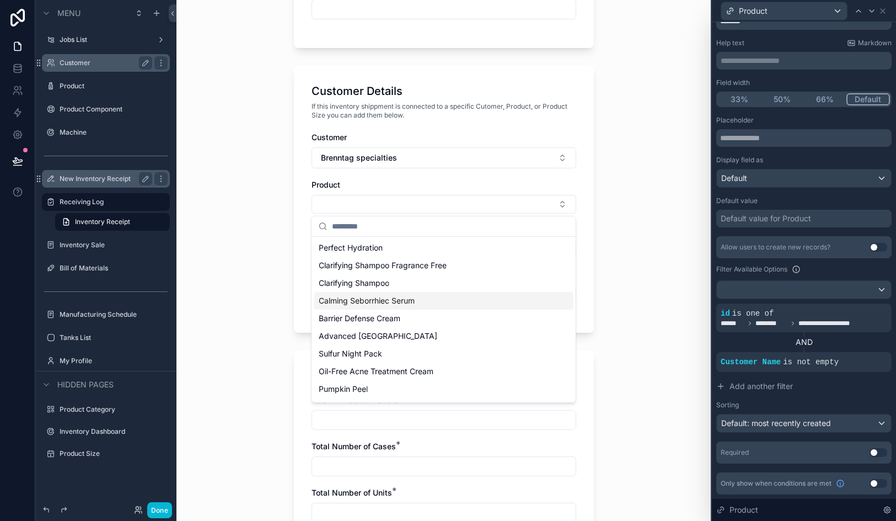
click at [622, 304] on div "Inventory Receipt Item Description Log Number will be automated after the form …" at bounding box center [444, 260] width 535 height 521
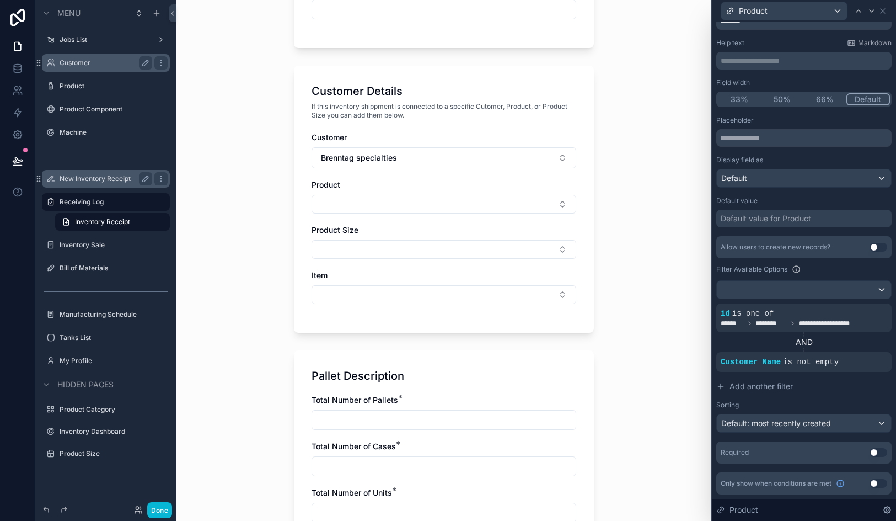
click at [0, 0] on div at bounding box center [0, 0] width 0 height 0
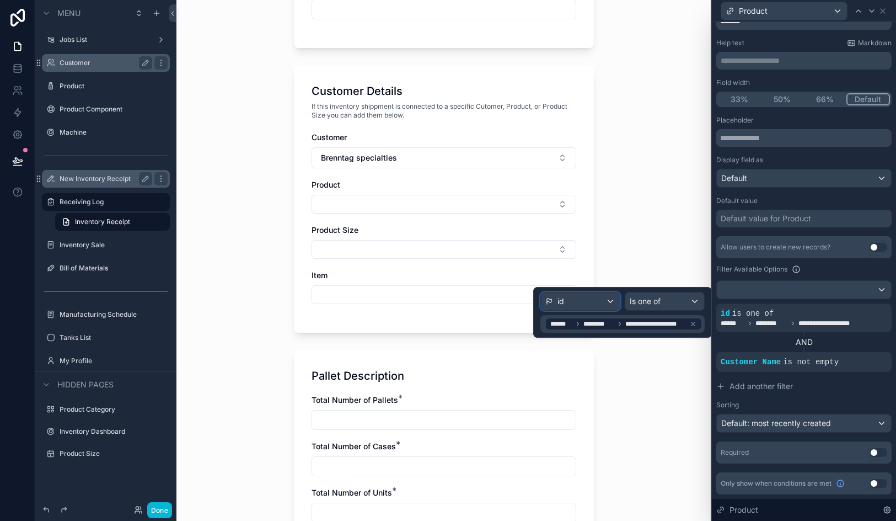
click at [573, 302] on div "id" at bounding box center [580, 301] width 79 height 18
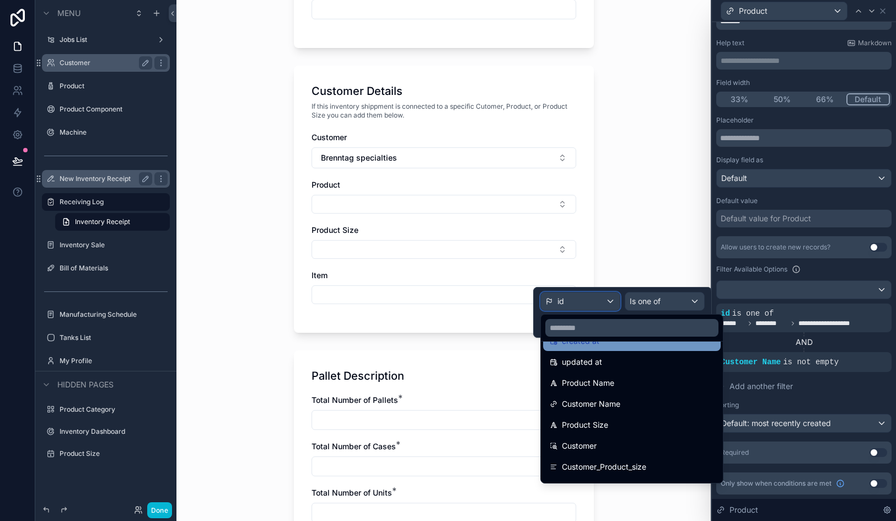
scroll to position [61, 0]
click at [594, 410] on span "Customer Name" at bounding box center [591, 404] width 58 height 13
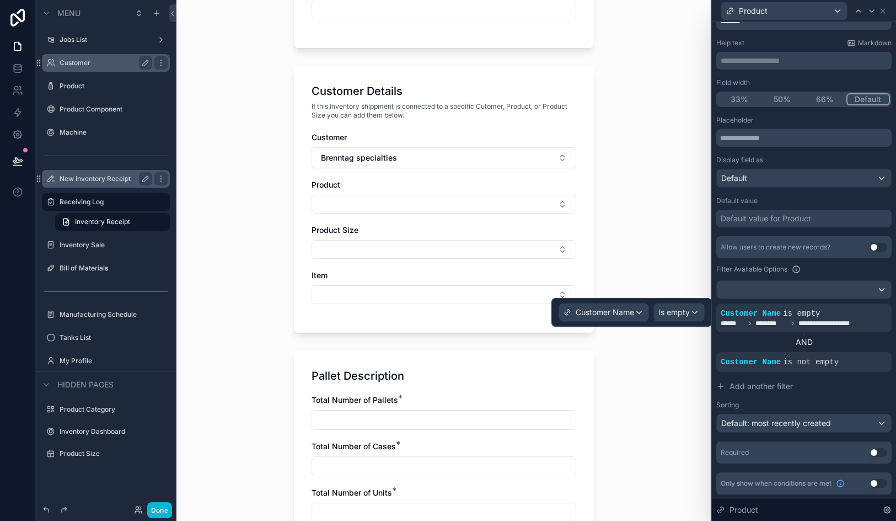
scroll to position [0, 0]
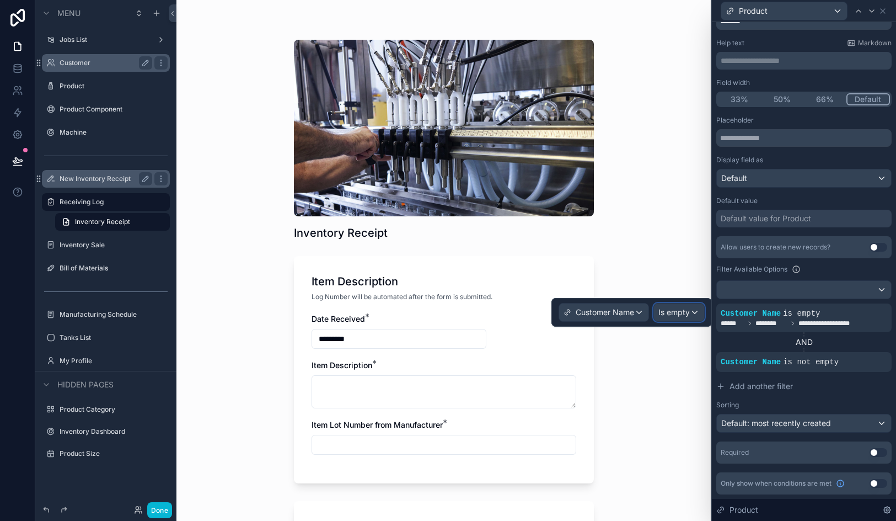
click at [675, 317] on span "Is empty" at bounding box center [674, 312] width 31 height 11
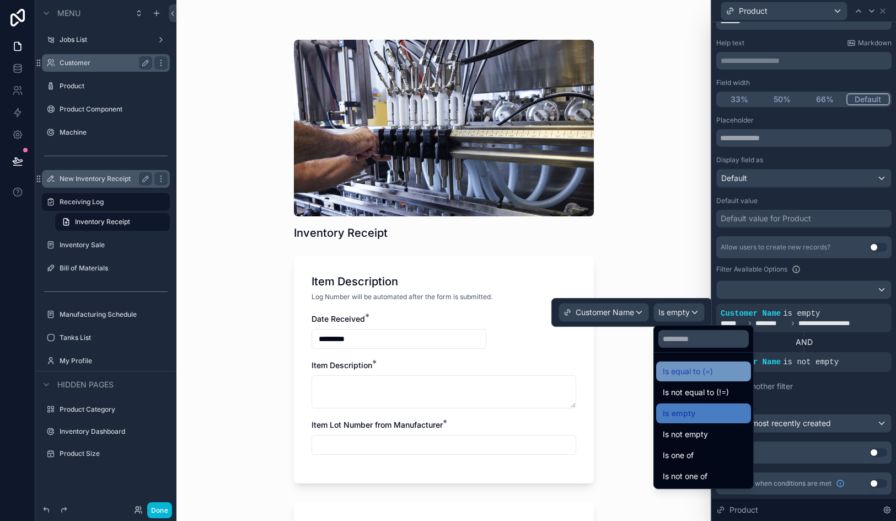
click at [681, 377] on span "Is equal to (=)" at bounding box center [688, 371] width 50 height 13
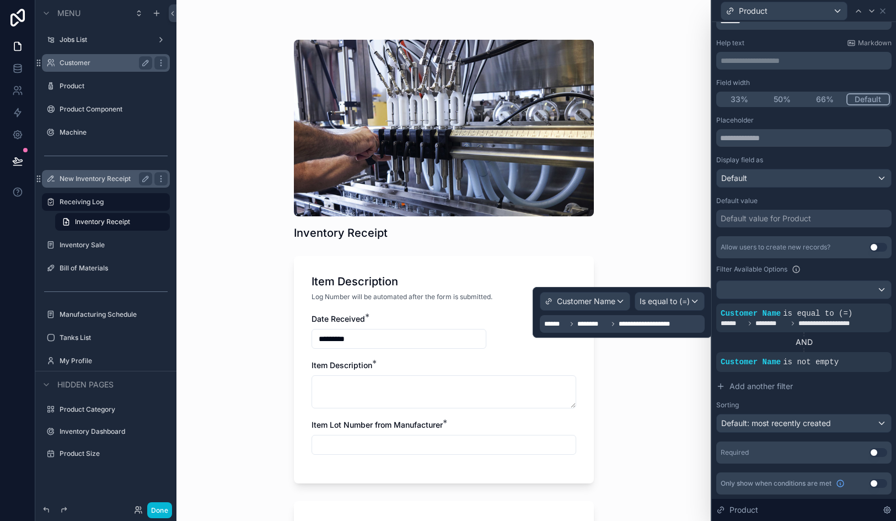
click at [623, 326] on span "**********" at bounding box center [649, 323] width 60 height 9
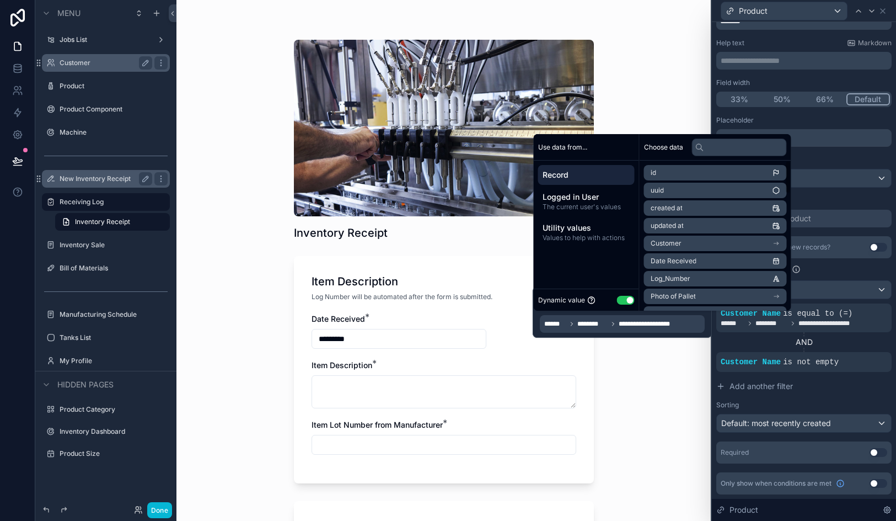
click at [674, 243] on span "Customer" at bounding box center [666, 243] width 31 height 9
click at [673, 194] on li "id" at bounding box center [715, 192] width 143 height 15
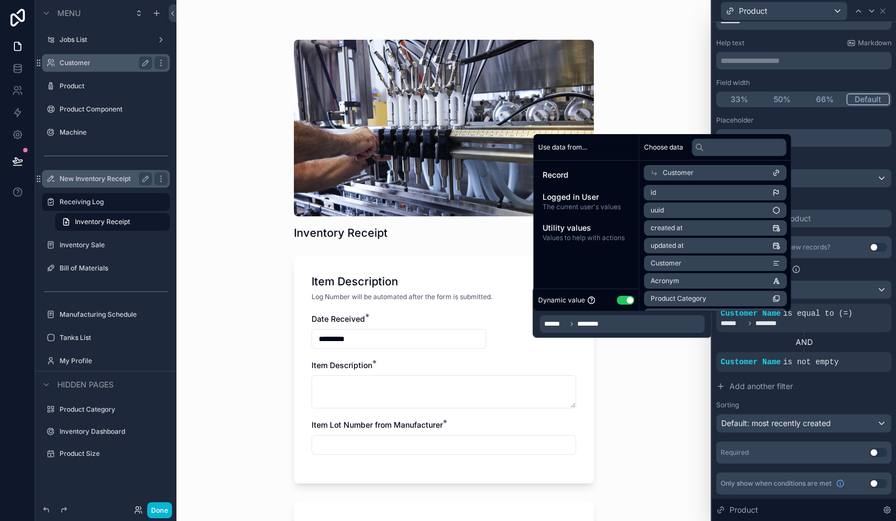
click at [619, 432] on div "Inventory Receipt Item Description Log Number will be automated after the form …" at bounding box center [444, 260] width 535 height 521
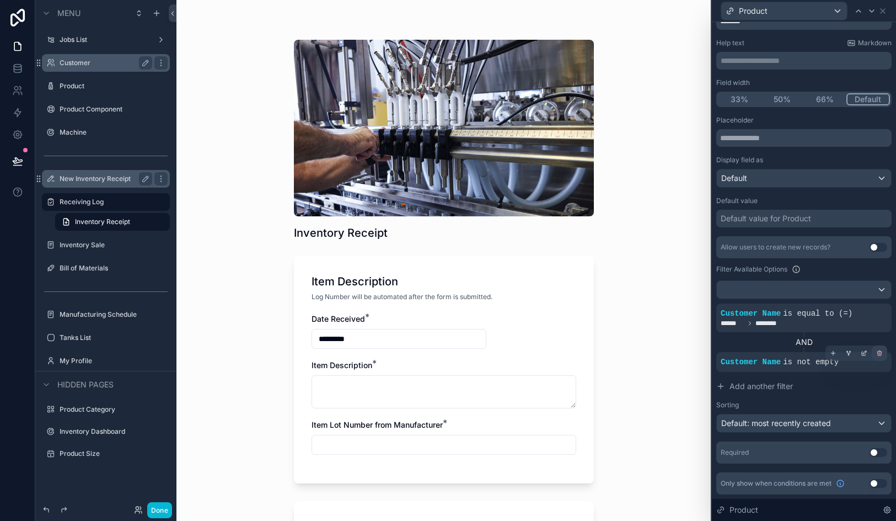
click at [879, 352] on icon at bounding box center [880, 353] width 7 height 7
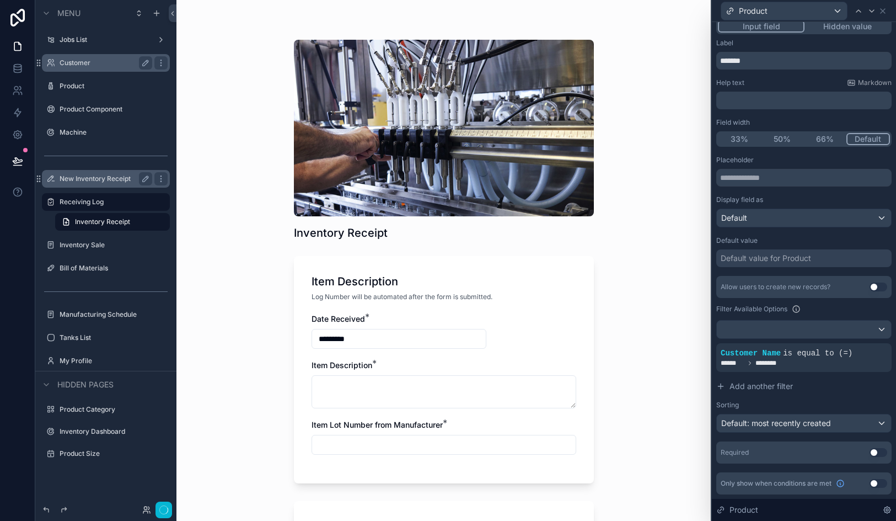
scroll to position [8, 0]
click at [648, 376] on div "Inventory Receipt Item Description Log Number will be automated after the form …" at bounding box center [444, 260] width 535 height 521
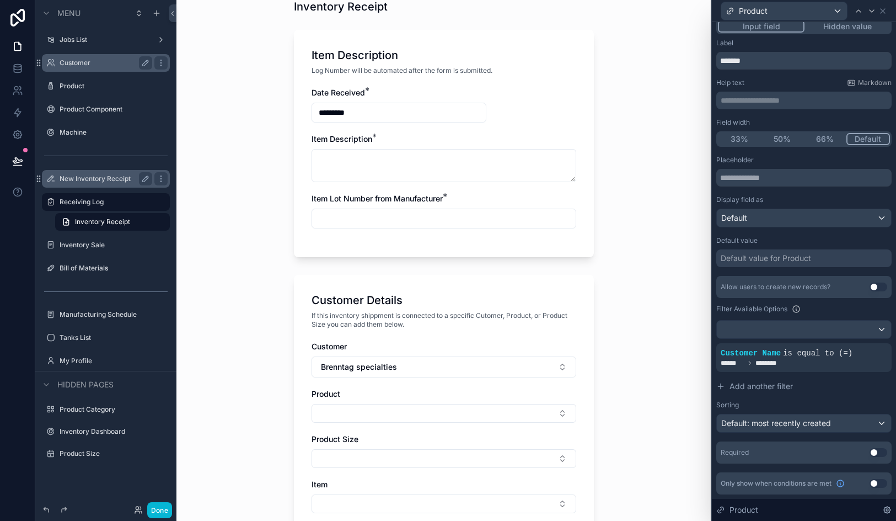
scroll to position [288, 0]
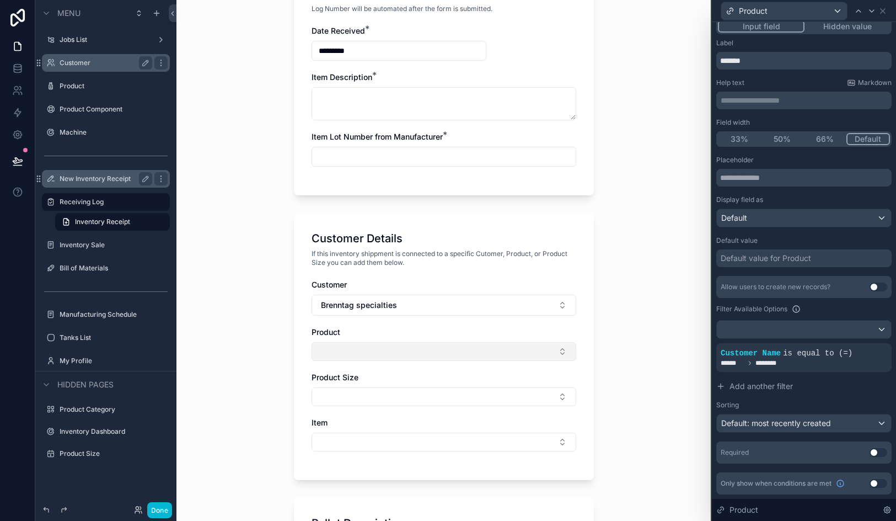
click at [484, 350] on button "Select Button" at bounding box center [444, 351] width 265 height 19
click at [472, 307] on button "Brenntag specialties" at bounding box center [444, 305] width 265 height 21
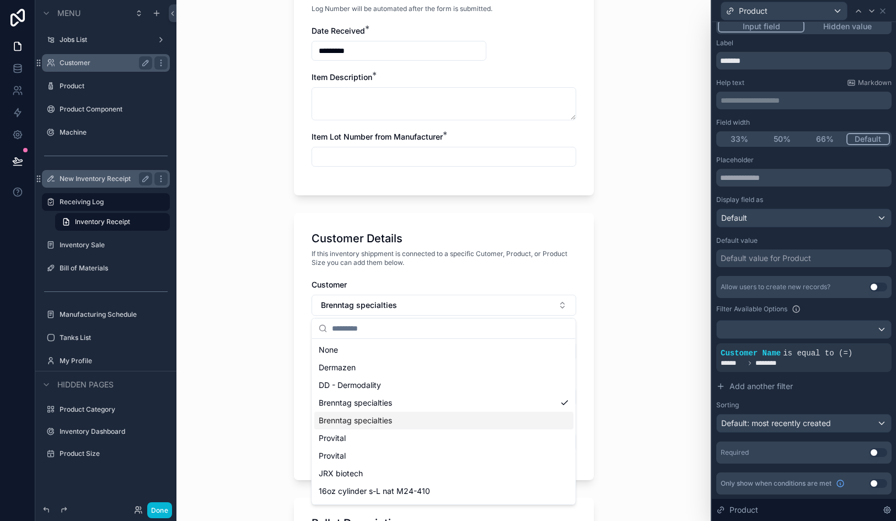
click at [459, 415] on div "Brenntag specialties" at bounding box center [443, 421] width 259 height 18
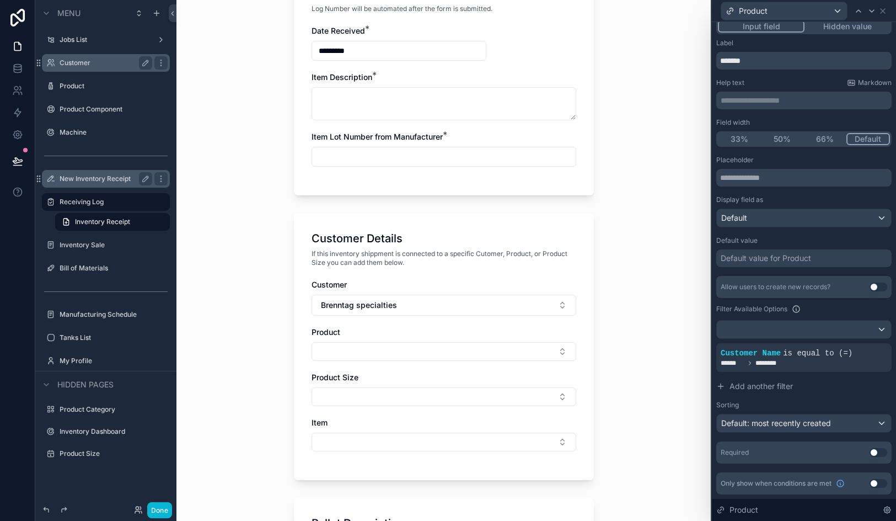
click at [446, 361] on div "Customer Brenntag specialties Product Product Size Item" at bounding box center [444, 370] width 265 height 183
click at [446, 357] on button "Select Button" at bounding box center [444, 351] width 265 height 19
click at [446, 308] on button "Brenntag specialties" at bounding box center [444, 305] width 265 height 21
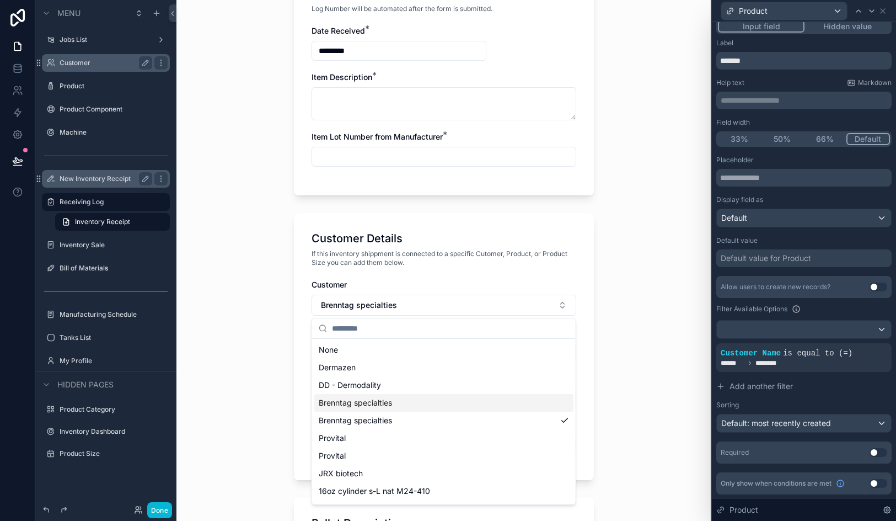
click at [439, 409] on div "Brenntag specialties" at bounding box center [443, 403] width 259 height 18
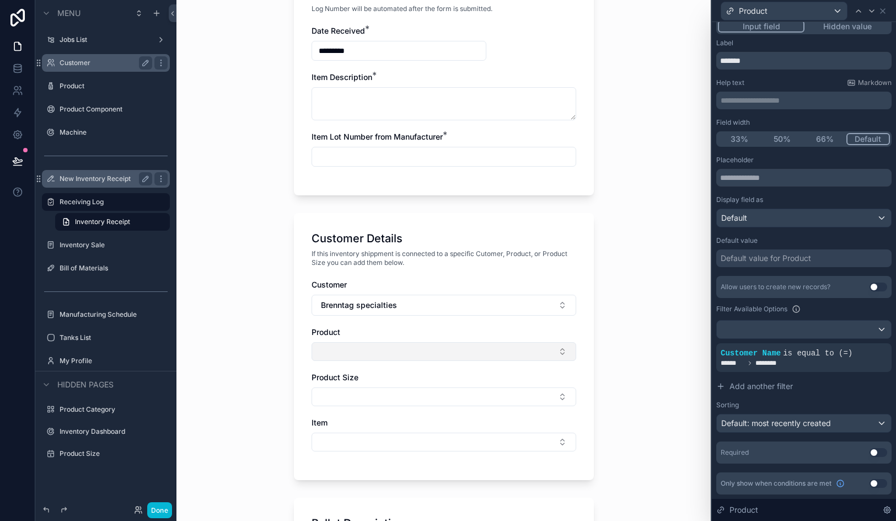
click at [422, 353] on button "Select Button" at bounding box center [444, 351] width 265 height 19
click at [422, 307] on button "Brenntag specialties" at bounding box center [444, 305] width 265 height 21
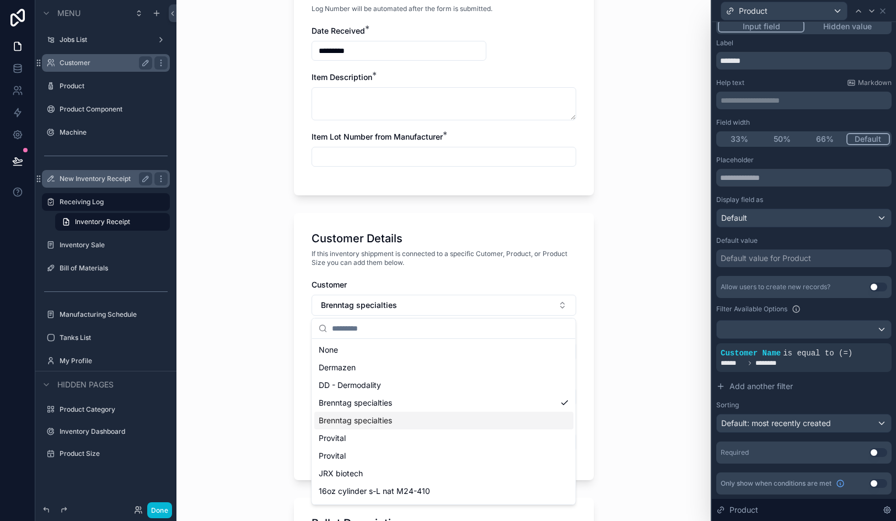
click at [418, 422] on div "Brenntag specialties" at bounding box center [443, 421] width 259 height 18
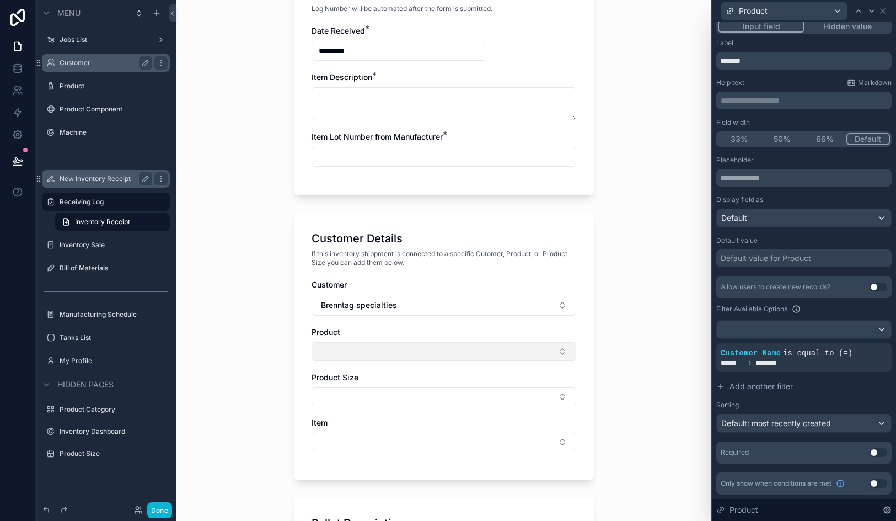
click at [405, 357] on button "Select Button" at bounding box center [444, 351] width 265 height 19
click at [405, 311] on button "Brenntag specialties" at bounding box center [444, 305] width 265 height 21
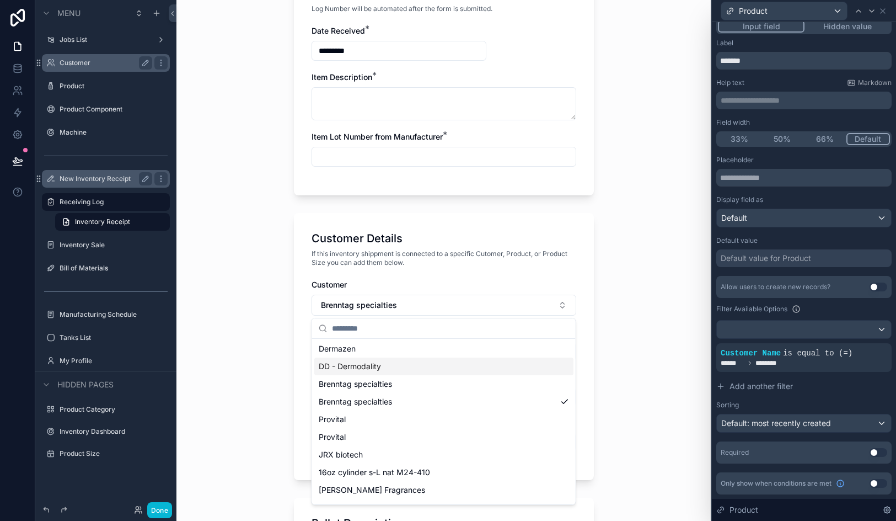
scroll to position [24, 0]
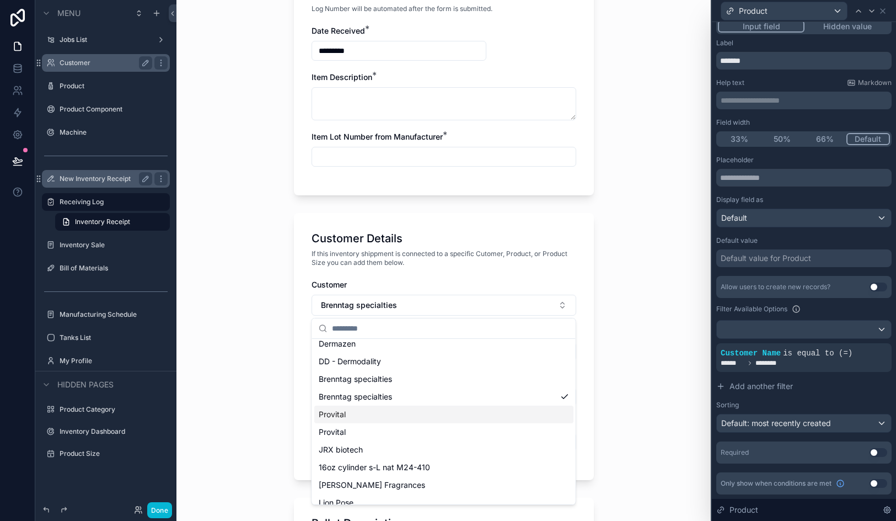
click at [405, 420] on div "Provital" at bounding box center [443, 414] width 259 height 18
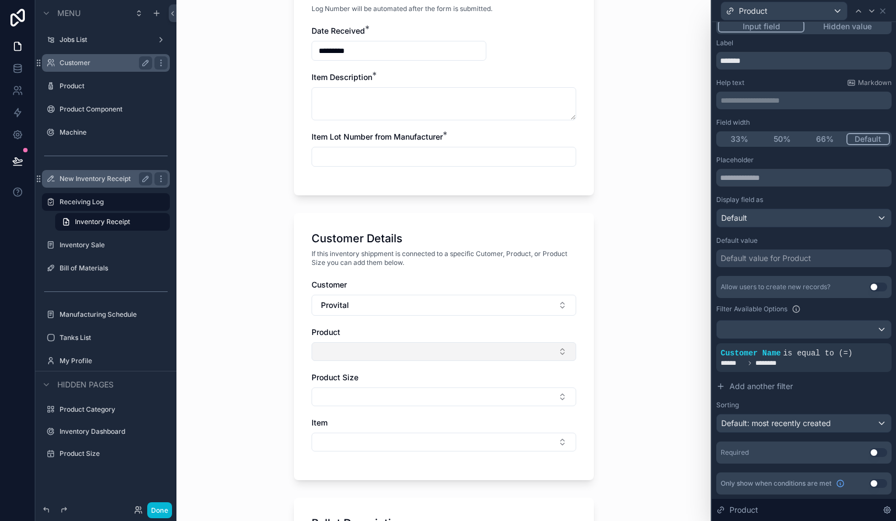
click at [395, 353] on button "Select Button" at bounding box center [444, 351] width 265 height 19
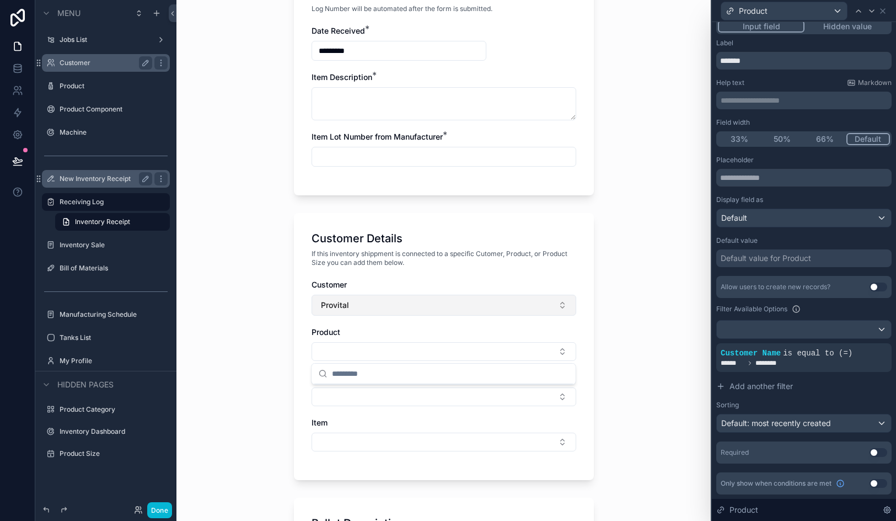
click at [387, 306] on button "Provital" at bounding box center [444, 305] width 265 height 21
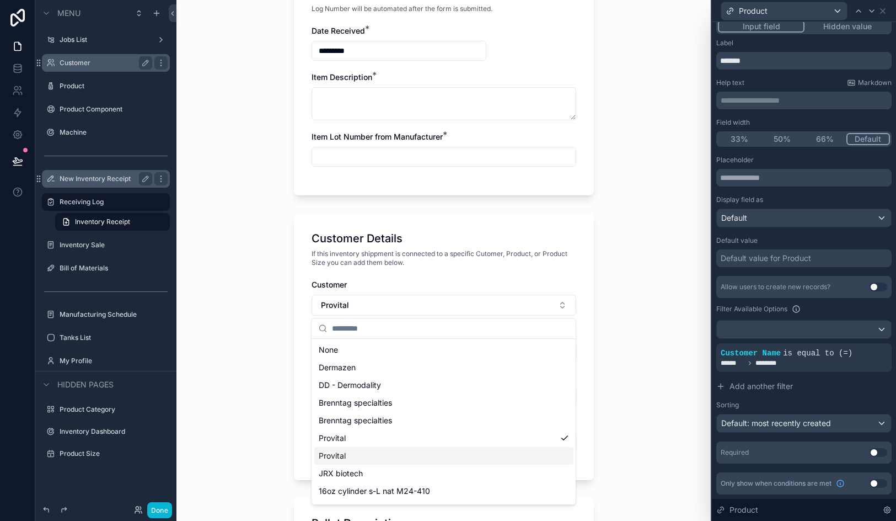
click at [384, 457] on div "Provital" at bounding box center [443, 456] width 259 height 18
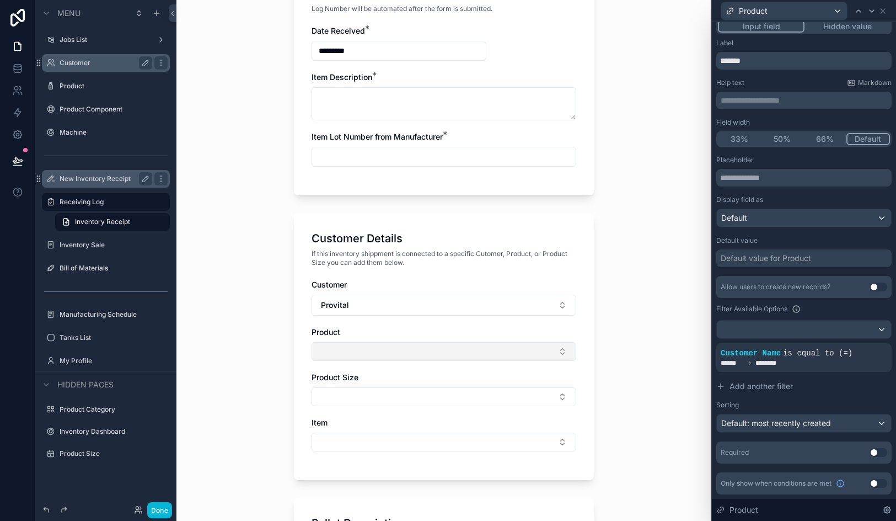
click at [372, 352] on button "Select Button" at bounding box center [444, 351] width 265 height 19
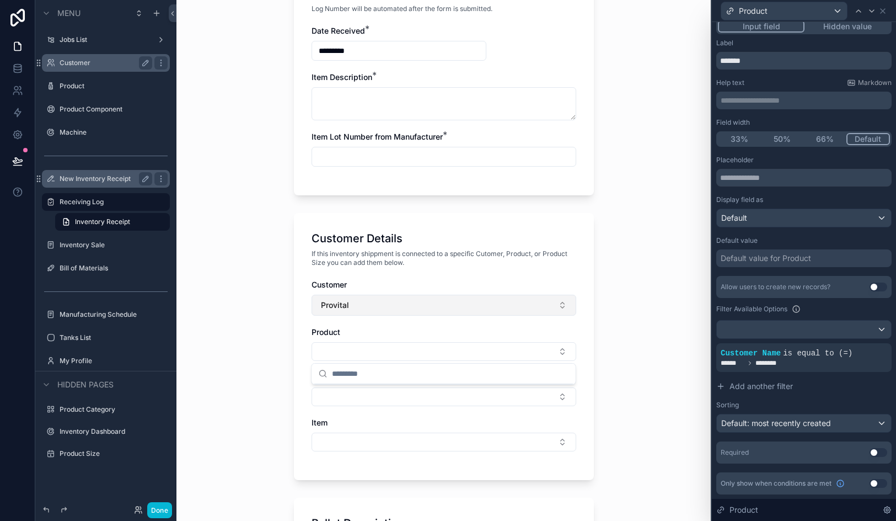
click at [369, 308] on button "Provital" at bounding box center [444, 305] width 265 height 21
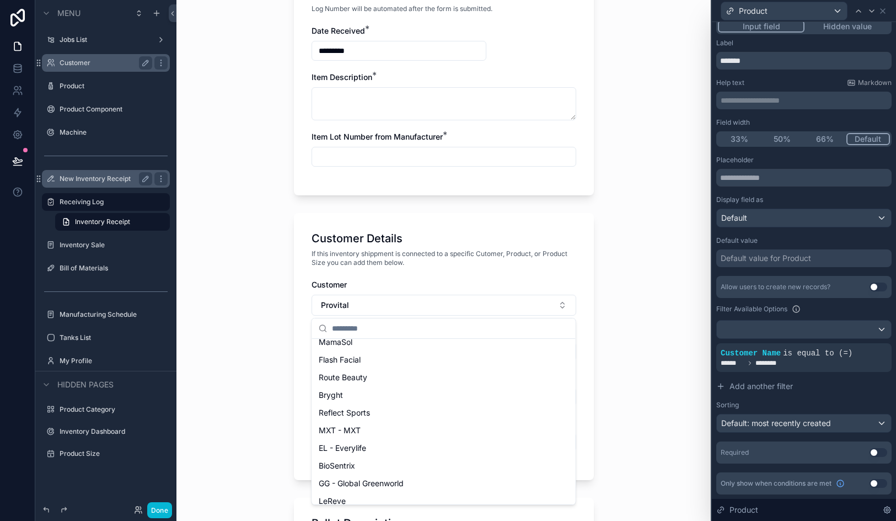
scroll to position [329, 0]
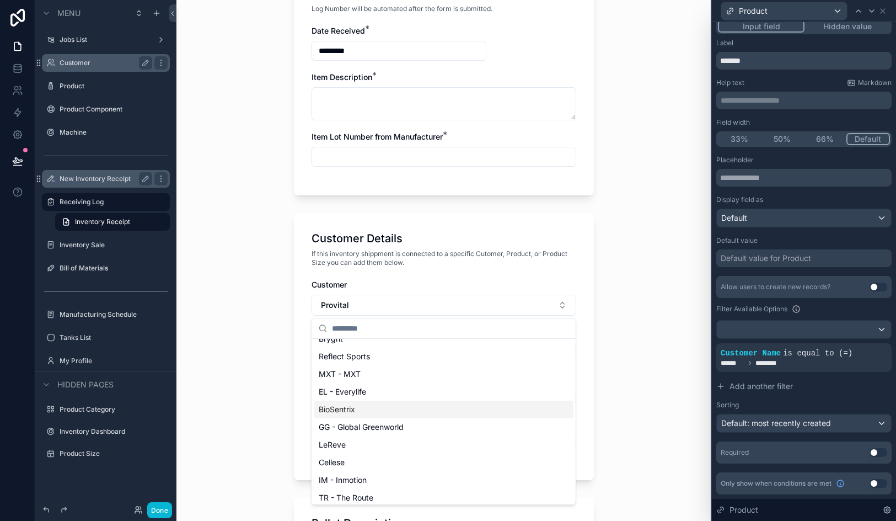
click at [387, 408] on div "BioSentrix" at bounding box center [443, 409] width 259 height 18
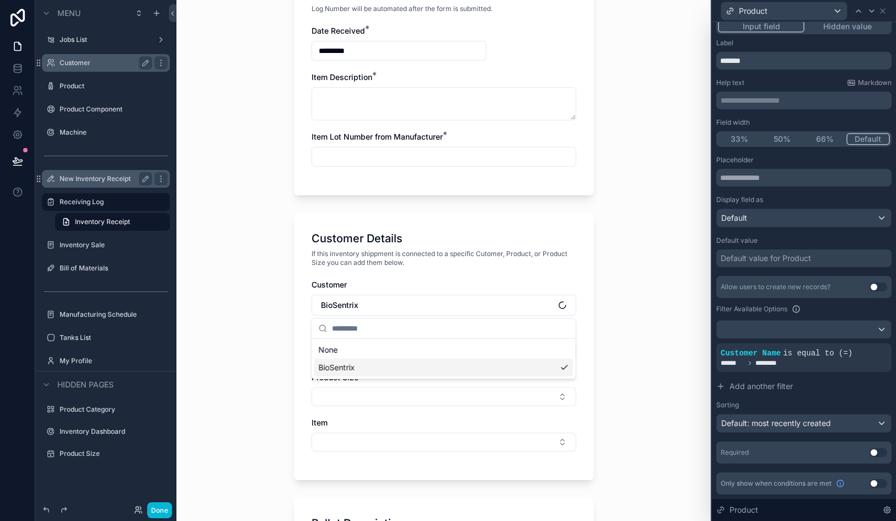
scroll to position [0, 0]
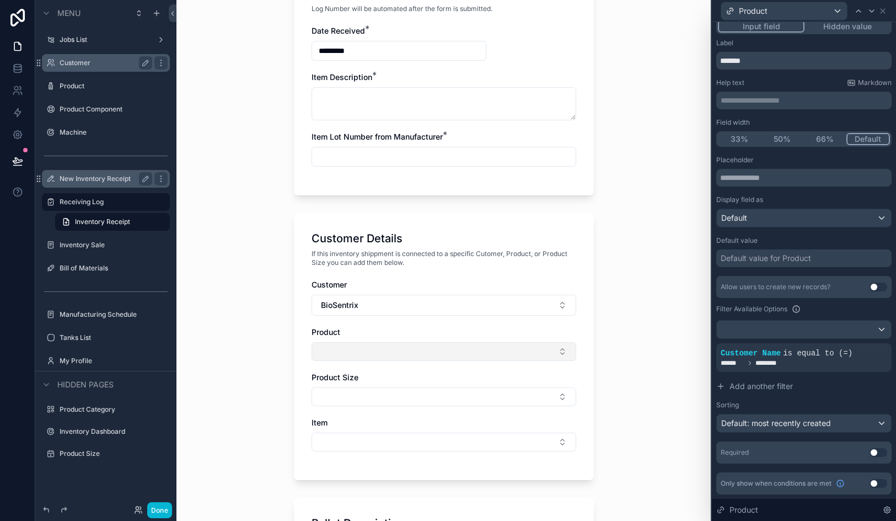
click at [372, 345] on button "Select Button" at bounding box center [444, 351] width 265 height 19
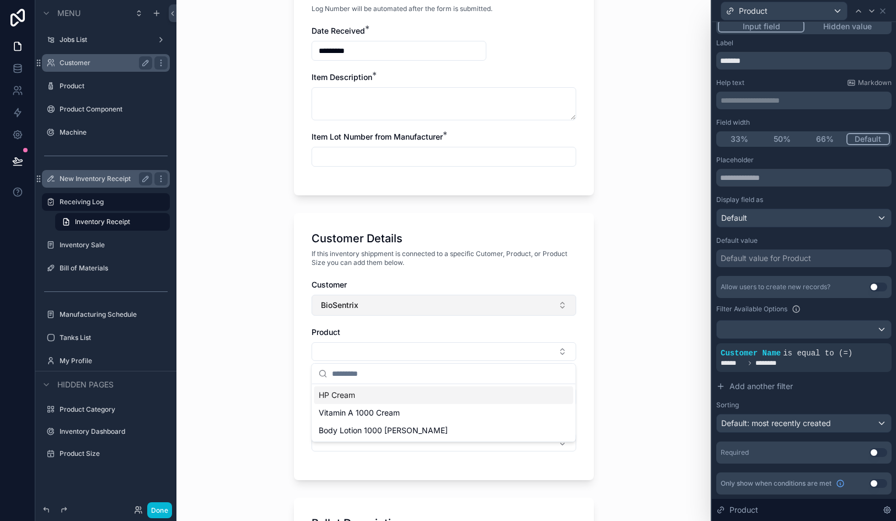
click at [372, 307] on button "BioSentrix" at bounding box center [444, 305] width 265 height 21
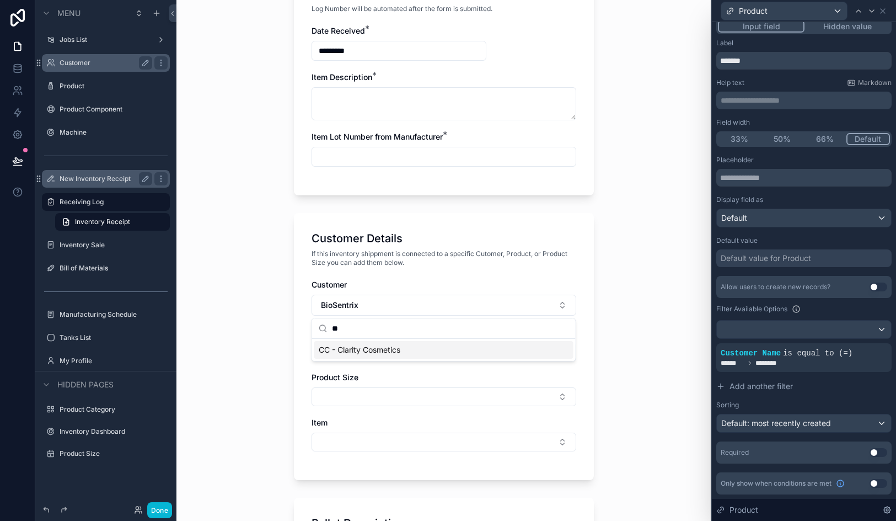
type input "**"
click at [377, 349] on span "CC - Clarity Cosmetics" at bounding box center [360, 349] width 82 height 11
click at [367, 344] on button "Select Button" at bounding box center [444, 351] width 265 height 19
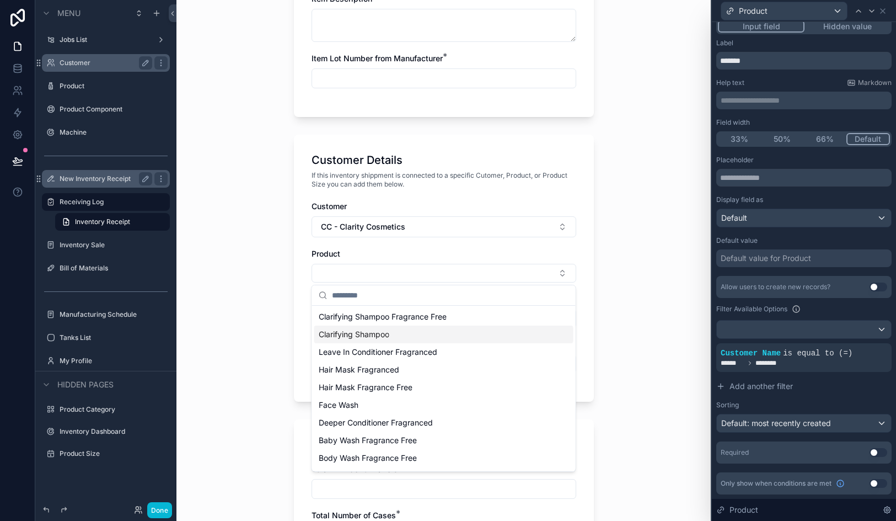
click at [420, 336] on div "Clarifying Shampoo" at bounding box center [443, 334] width 259 height 18
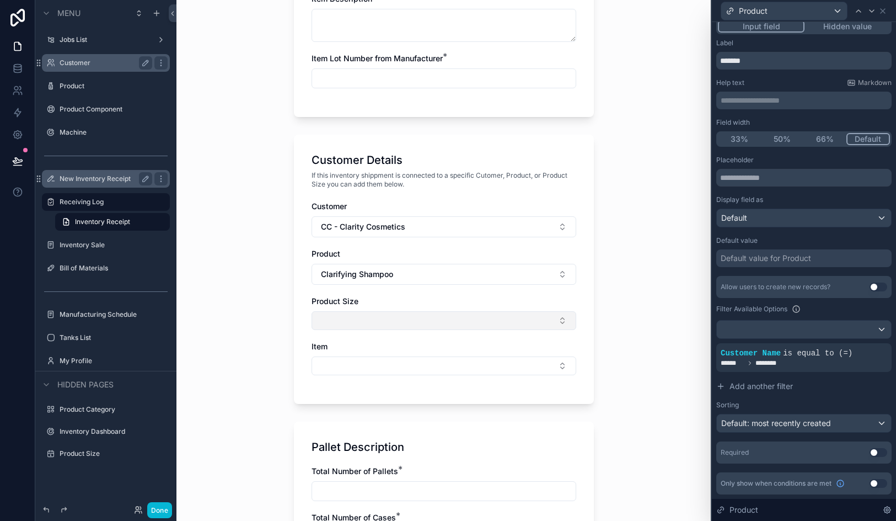
click at [414, 324] on button "Select Button" at bounding box center [444, 320] width 265 height 19
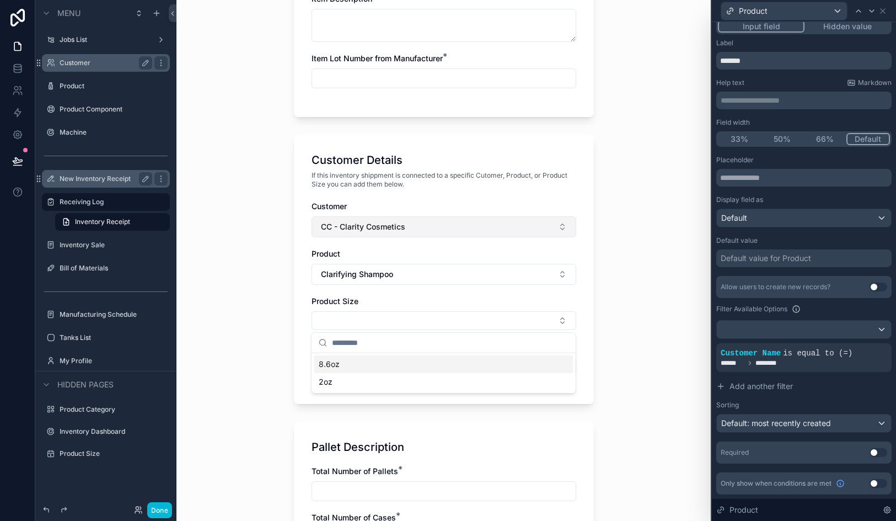
click at [391, 234] on button "CC - Clarity Cosmetics" at bounding box center [444, 226] width 265 height 21
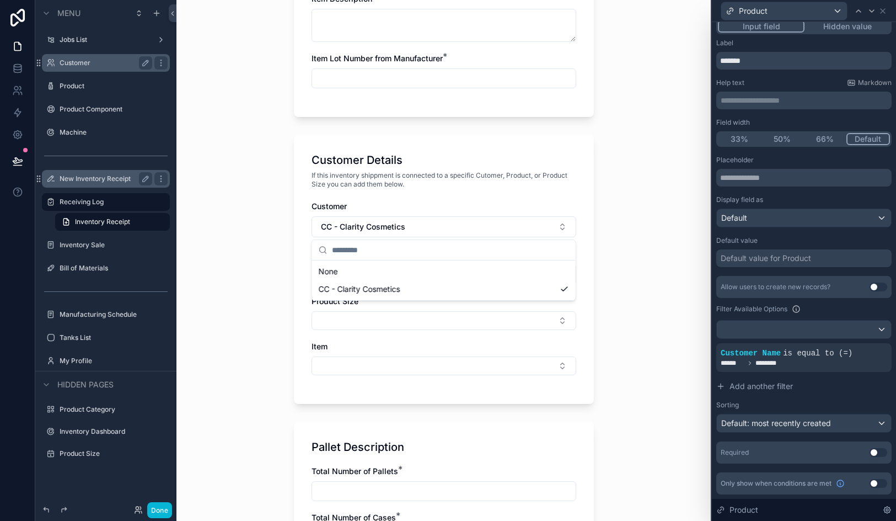
click at [639, 297] on div "Inventory Receipt Item Description Log Number will be automated after the form …" at bounding box center [444, 260] width 535 height 521
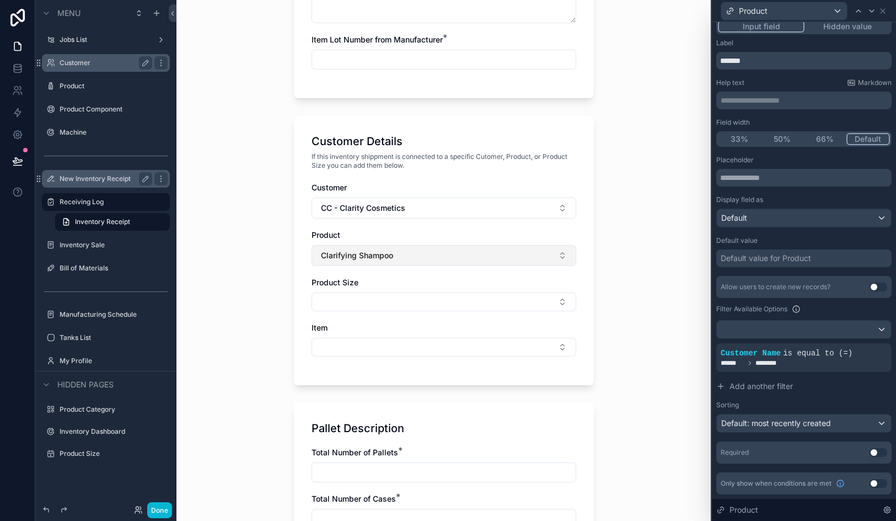
scroll to position [399, 0]
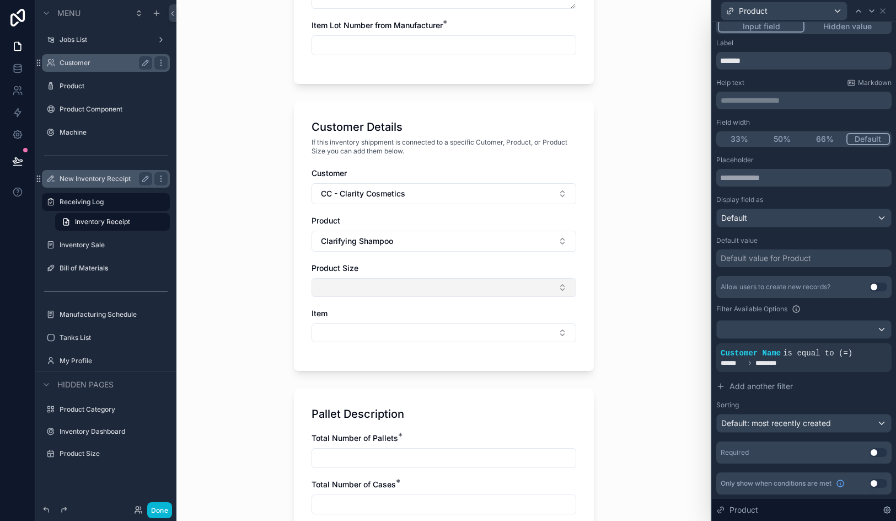
click at [472, 284] on button "Select Button" at bounding box center [444, 287] width 265 height 19
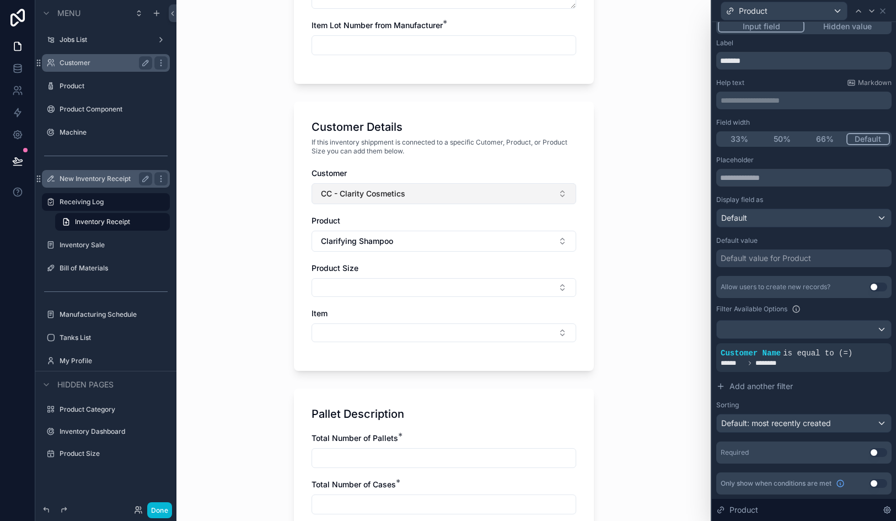
click at [396, 183] on button "CC - Clarity Cosmetics" at bounding box center [444, 193] width 265 height 21
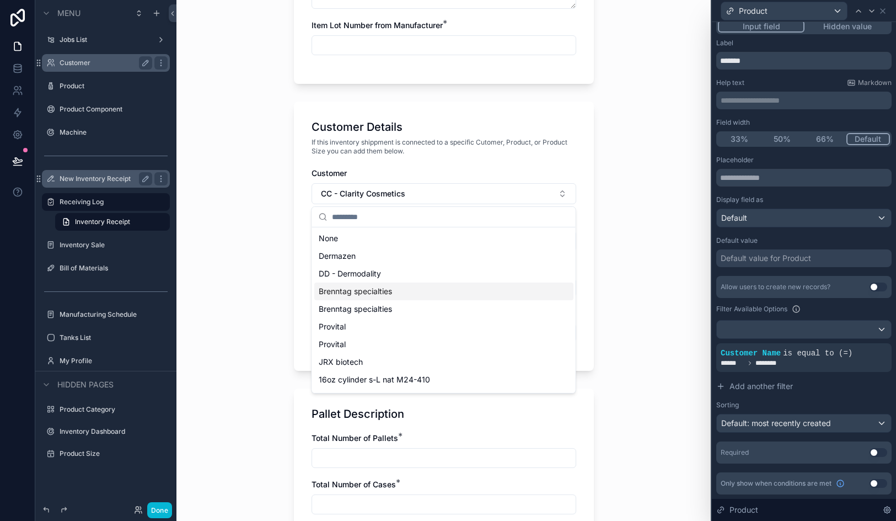
click at [381, 291] on span "Brenntag specialties" at bounding box center [355, 291] width 73 height 11
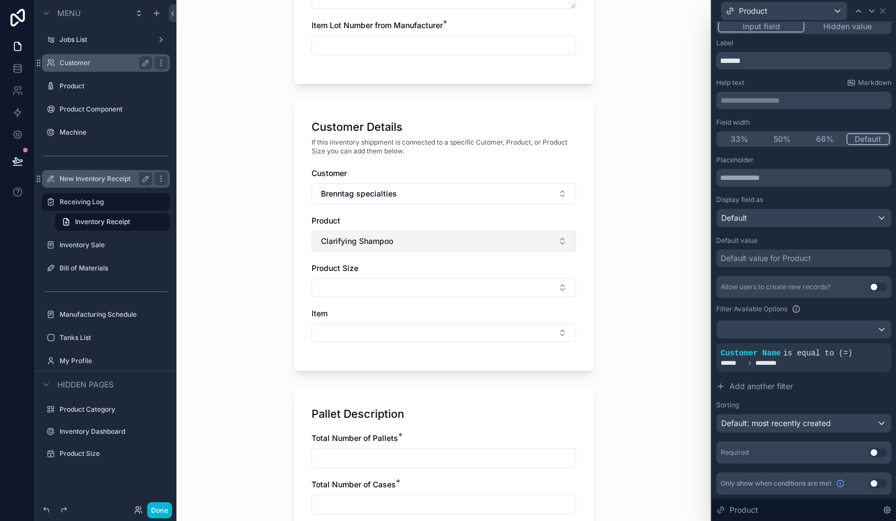
click at [386, 244] on span "Clarifying Shampoo" at bounding box center [357, 241] width 72 height 11
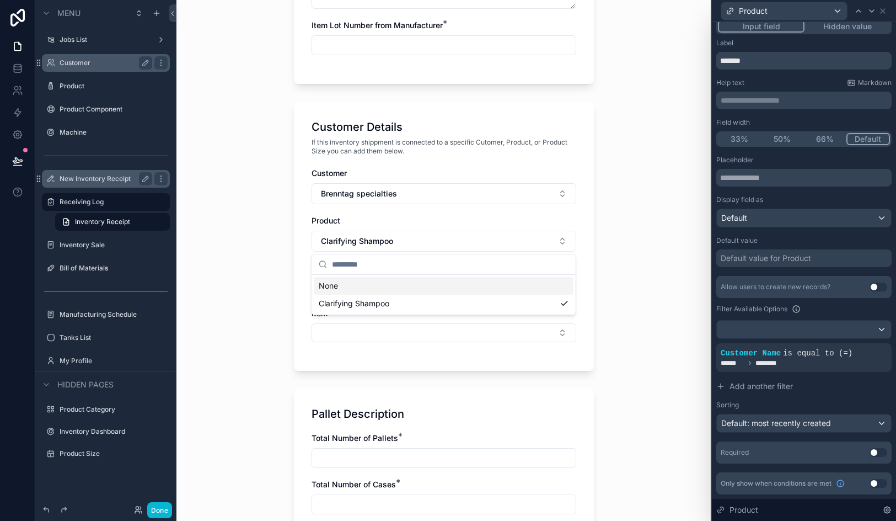
click at [355, 287] on div "None" at bounding box center [443, 286] width 259 height 18
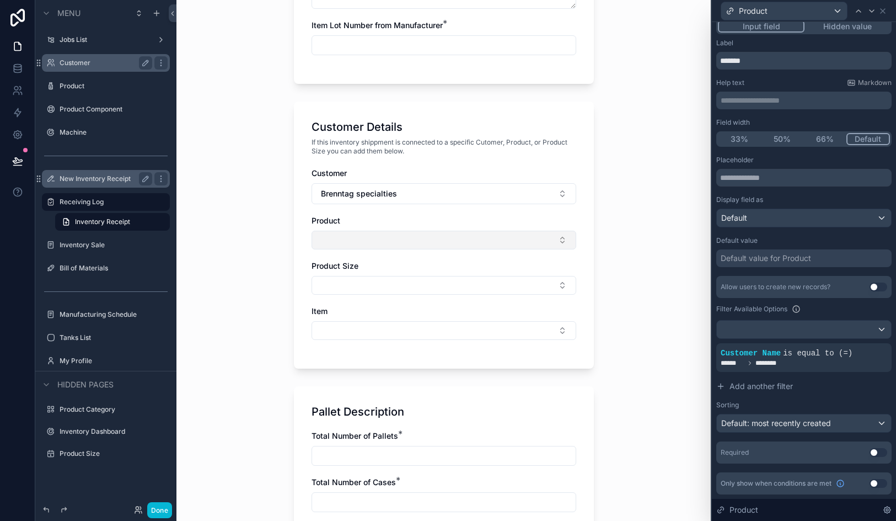
click at [372, 239] on button "Select Button" at bounding box center [444, 240] width 265 height 19
click at [364, 279] on button "Select Button" at bounding box center [444, 285] width 265 height 19
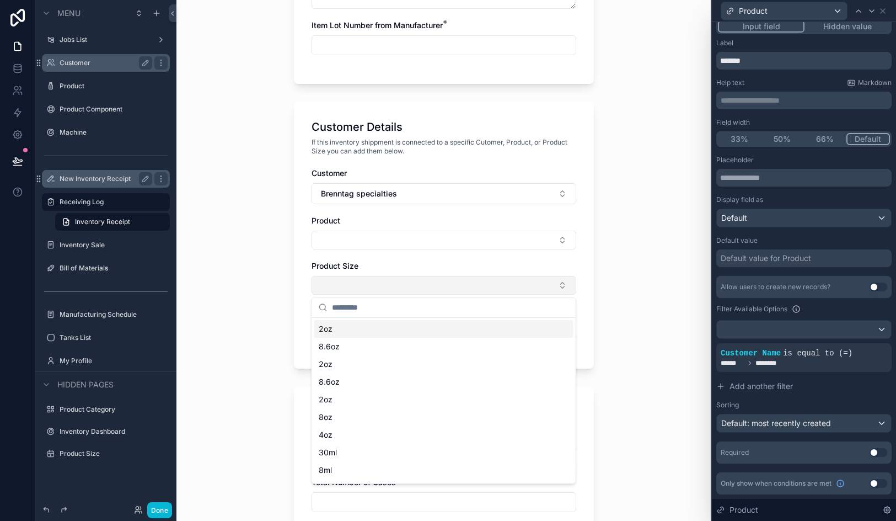
click at [364, 279] on button "Select Button" at bounding box center [444, 285] width 265 height 19
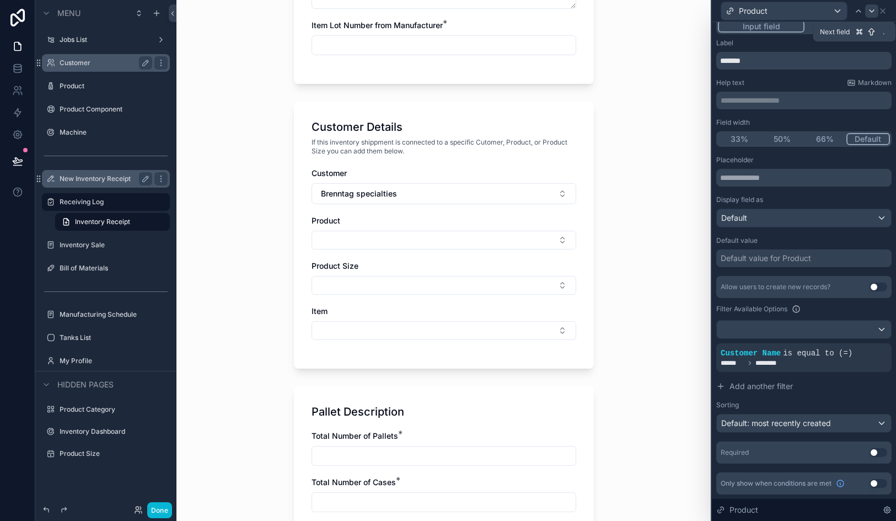
click at [871, 16] on div at bounding box center [871, 10] width 13 height 13
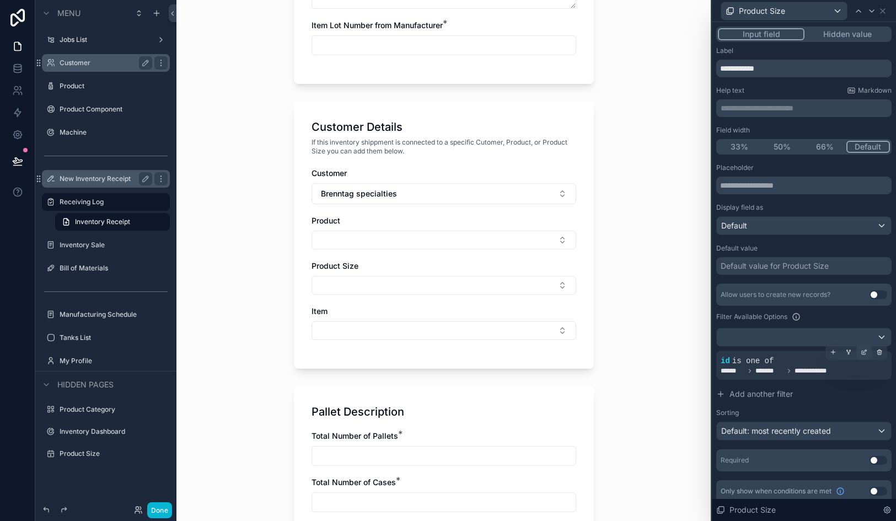
click at [864, 356] on div at bounding box center [864, 351] width 15 height 15
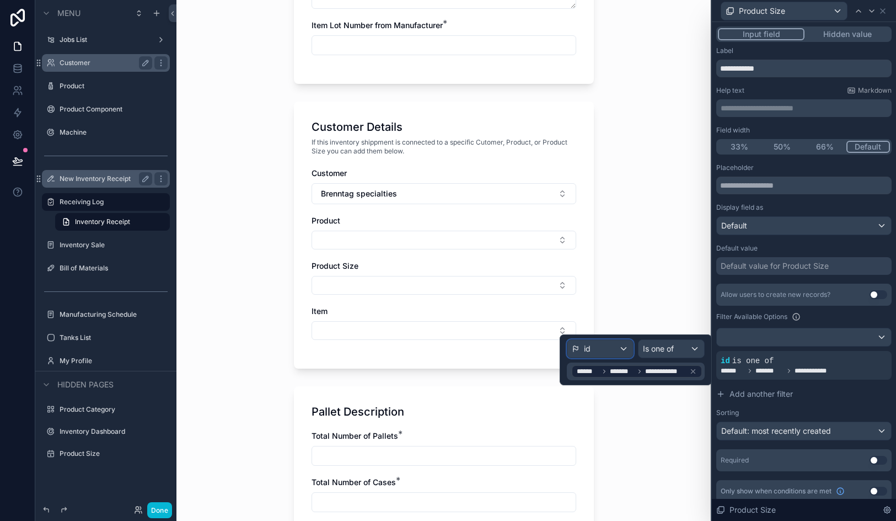
click at [588, 349] on span "id" at bounding box center [587, 348] width 7 height 11
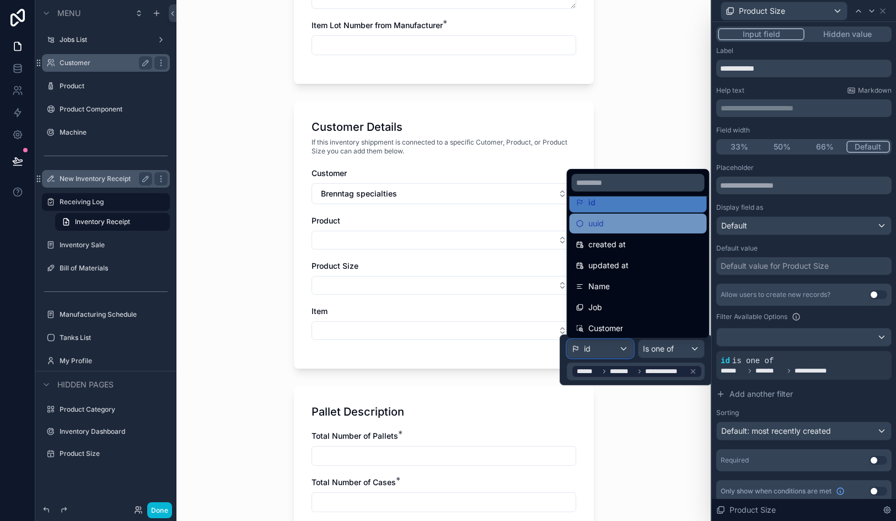
scroll to position [225, 0]
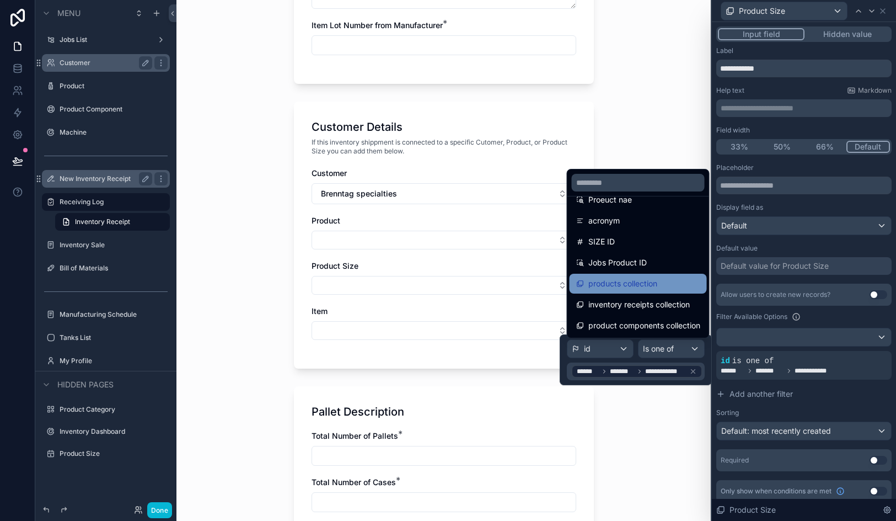
click at [622, 279] on span "products collection" at bounding box center [623, 283] width 69 height 13
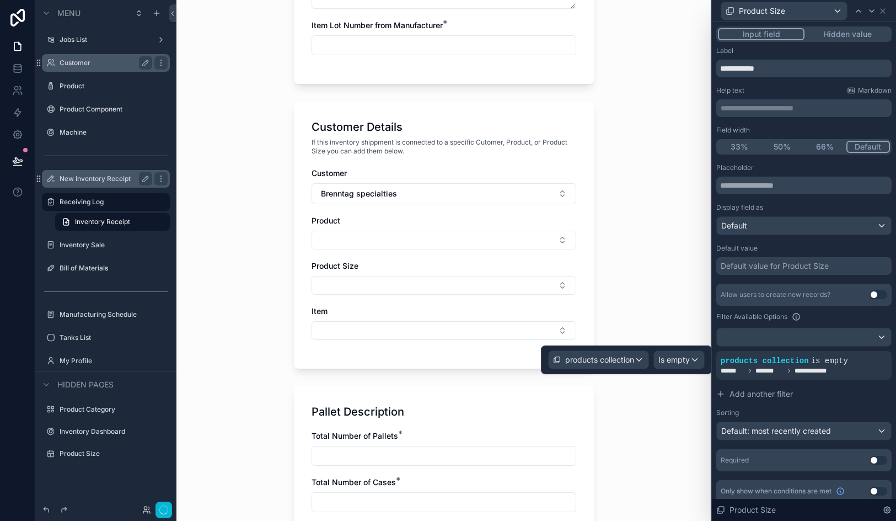
scroll to position [0, 0]
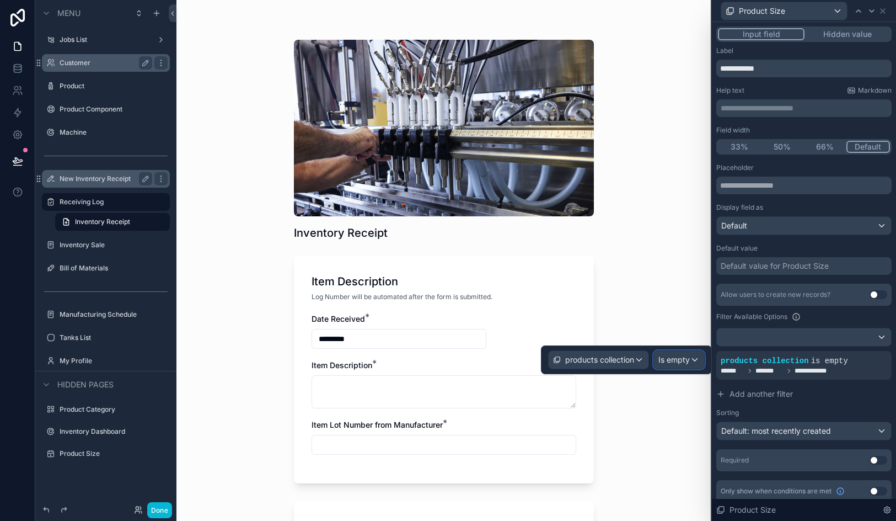
click at [678, 366] on div "Is empty" at bounding box center [679, 360] width 50 height 18
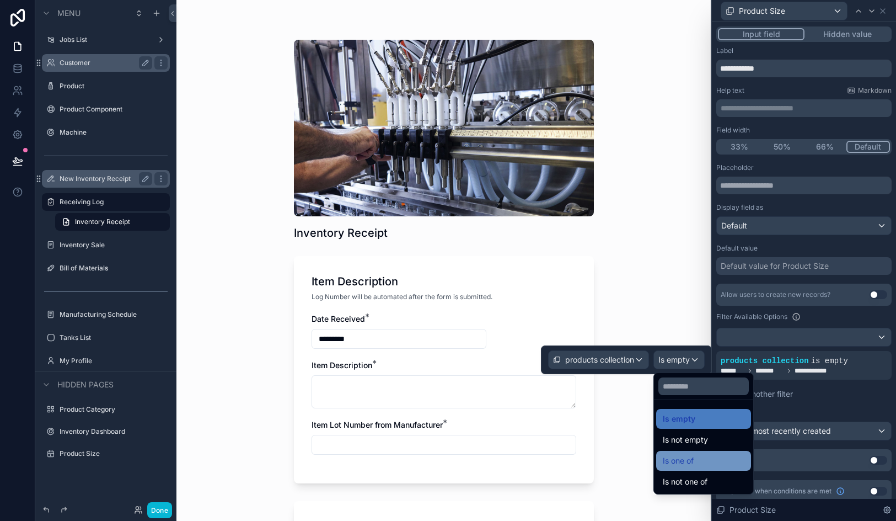
click at [691, 469] on div "Is one of" at bounding box center [703, 461] width 95 height 20
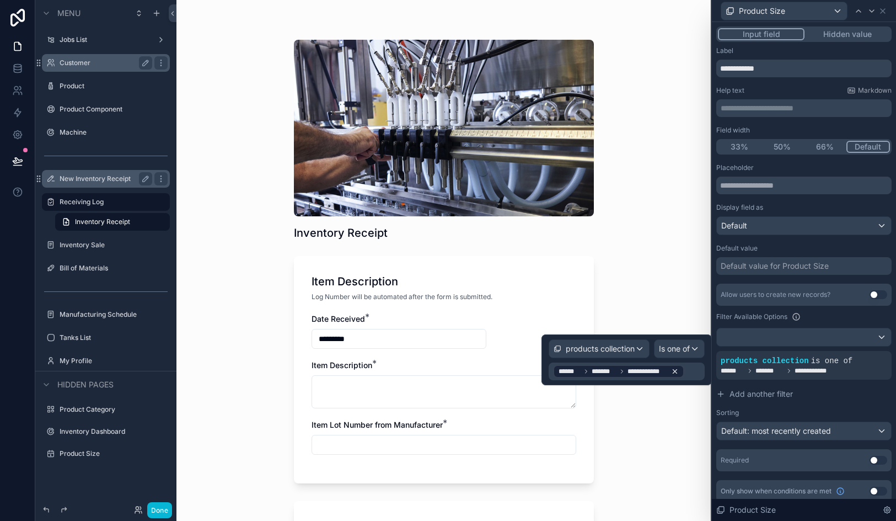
click at [667, 371] on div "**********" at bounding box center [619, 371] width 120 height 9
click at [668, 372] on div "**********" at bounding box center [619, 371] width 120 height 9
click at [674, 371] on icon at bounding box center [676, 372] width 4 height 4
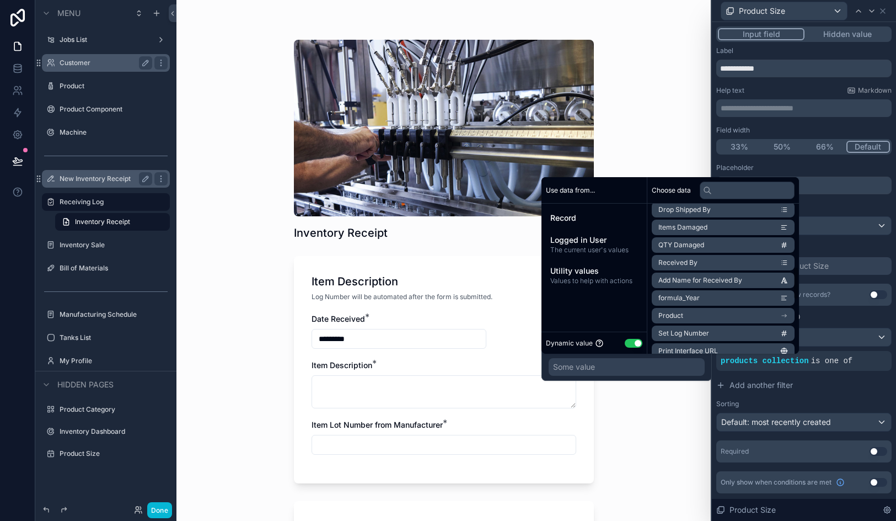
scroll to position [499, 0]
click at [741, 186] on input "text" at bounding box center [747, 190] width 95 height 18
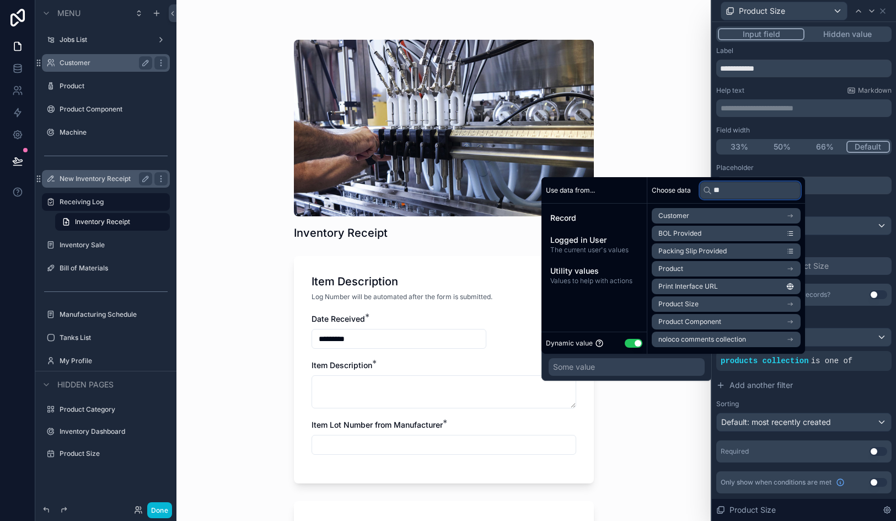
scroll to position [0, 0]
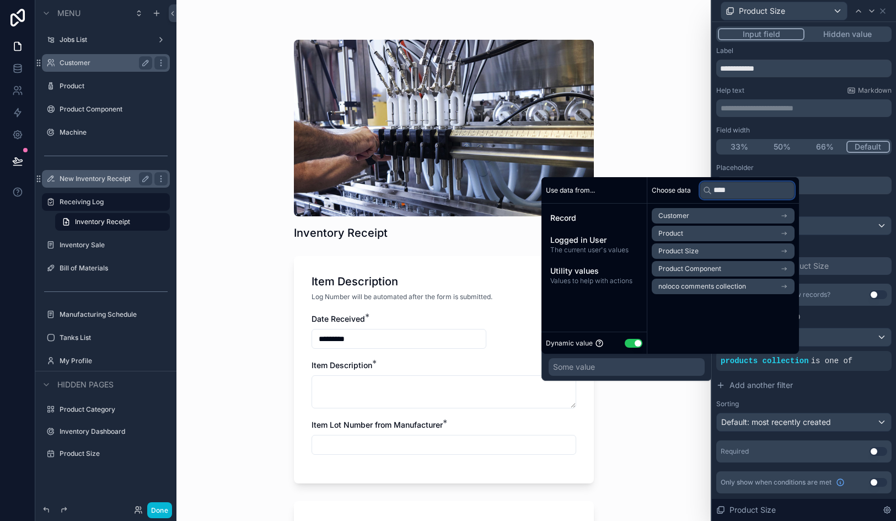
type input "****"
click at [731, 242] on ul "Customer Product Product Size Product Component noloco comments collection" at bounding box center [723, 251] width 143 height 86
click at [732, 234] on li "Product" at bounding box center [723, 233] width 143 height 15
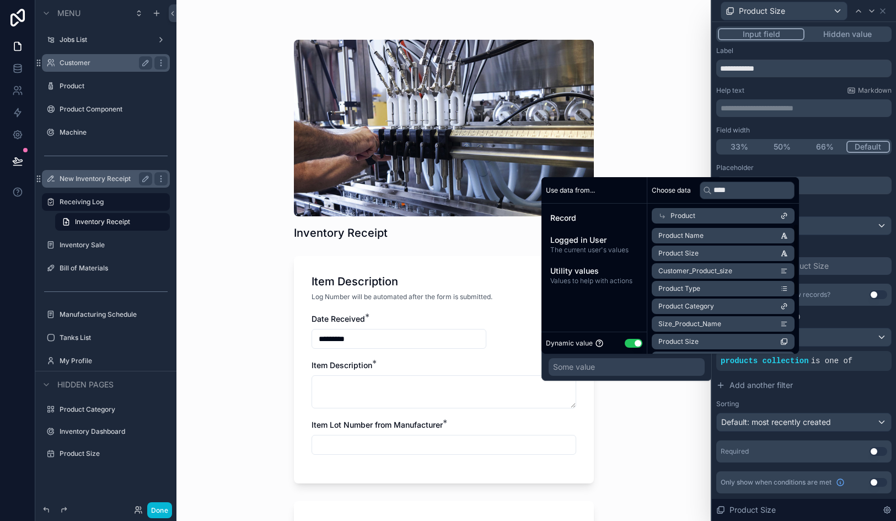
click at [746, 229] on li "Product Name" at bounding box center [723, 235] width 143 height 15
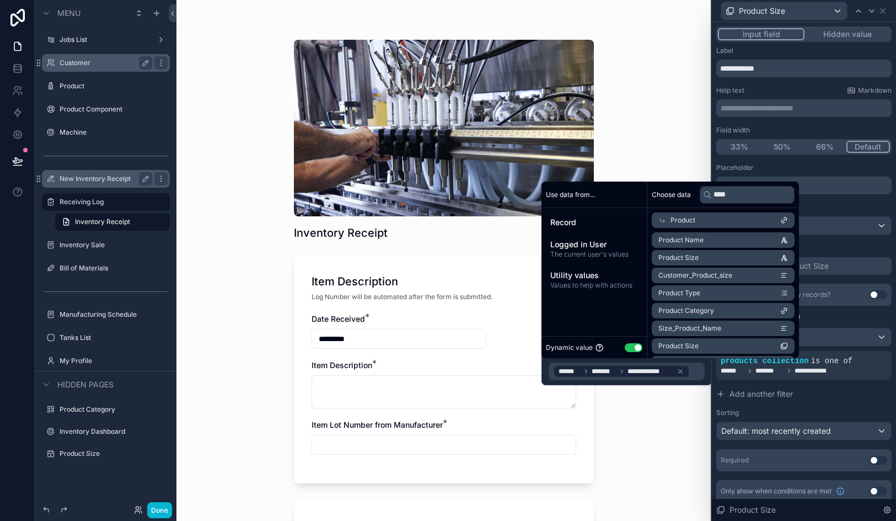
click at [655, 463] on div "Inventory Receipt Item Description Log Number will be automated after the form …" at bounding box center [444, 260] width 535 height 521
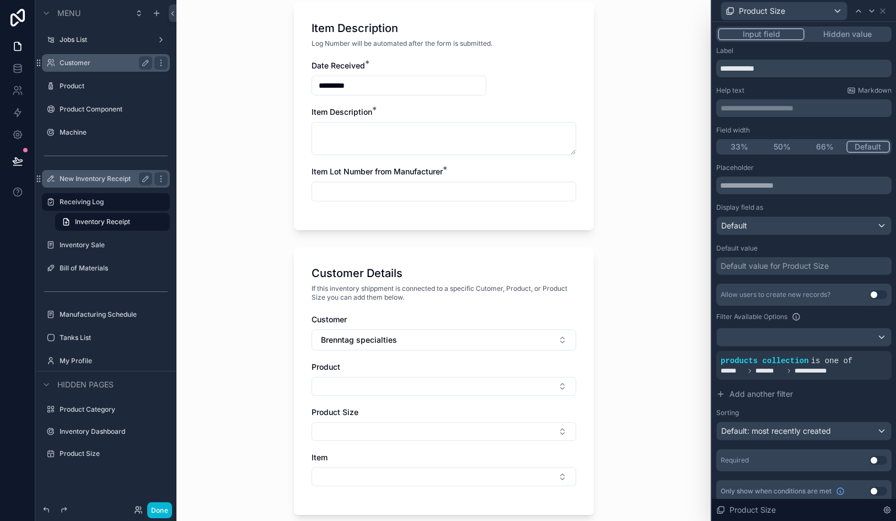
scroll to position [355, 0]
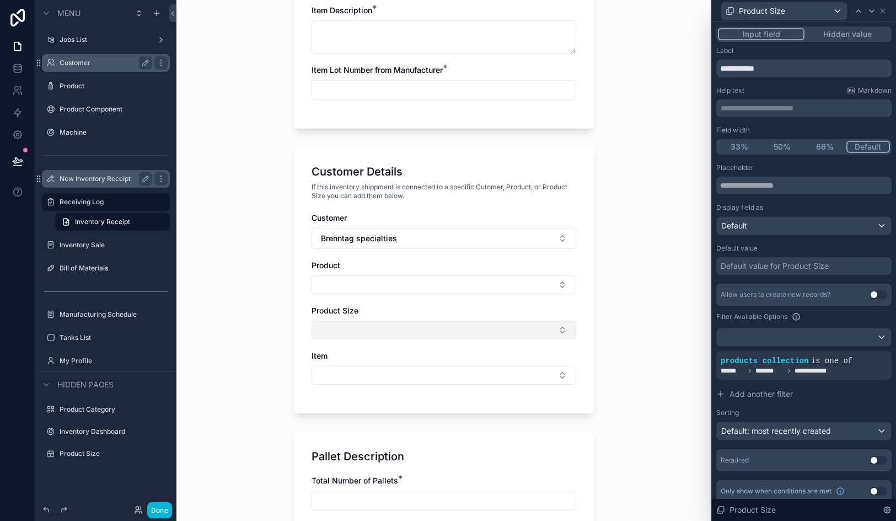
click at [462, 327] on button "Select Button" at bounding box center [444, 329] width 265 height 19
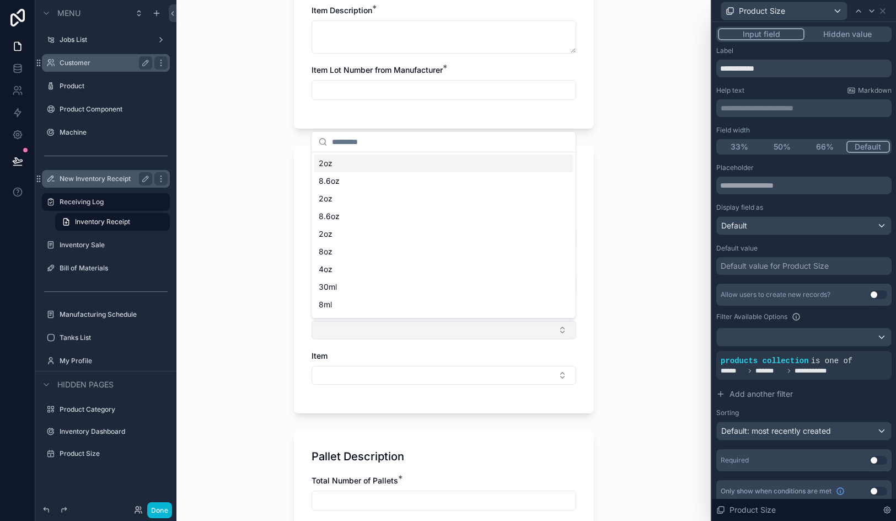
click at [462, 327] on button "Select Button" at bounding box center [444, 329] width 265 height 19
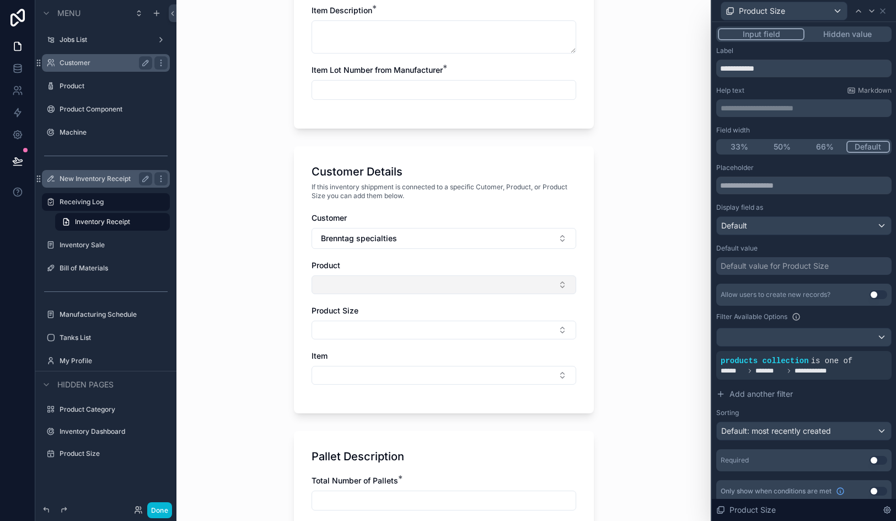
click at [449, 282] on button "Select Button" at bounding box center [444, 284] width 265 height 19
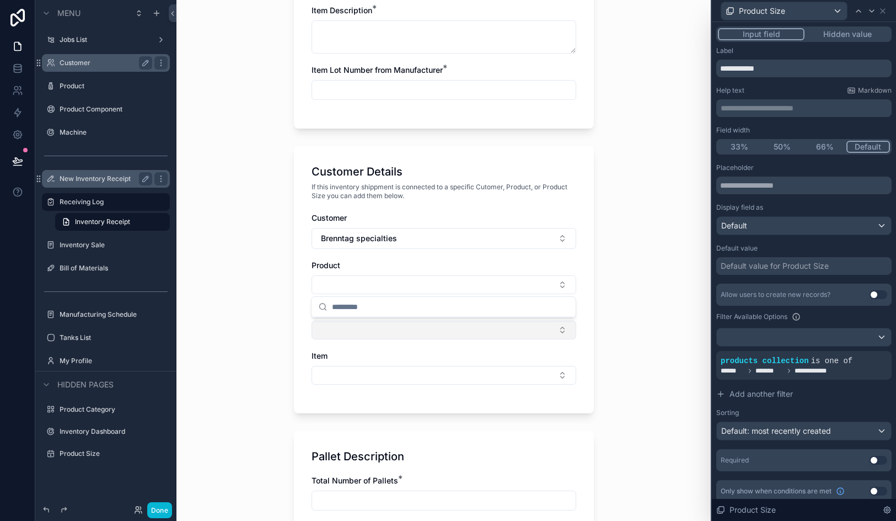
click at [421, 333] on button "Select Button" at bounding box center [444, 329] width 265 height 19
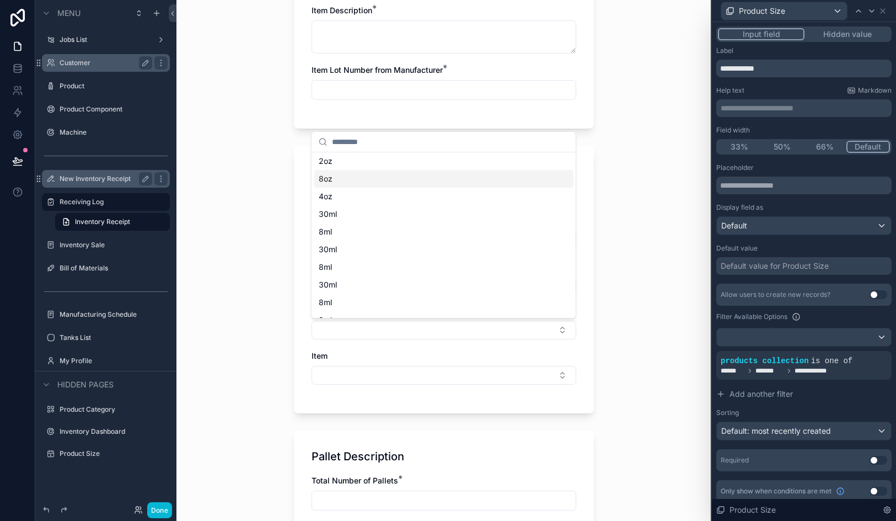
scroll to position [0, 0]
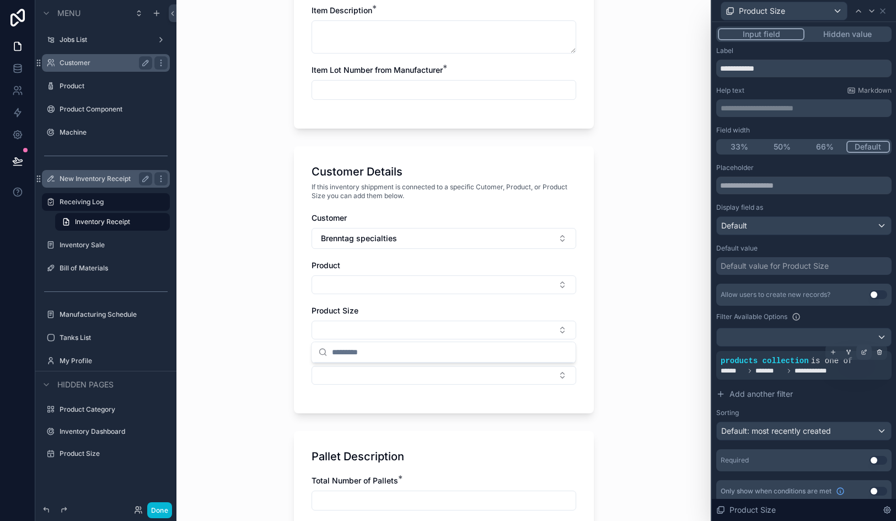
click at [862, 355] on icon at bounding box center [864, 352] width 7 height 7
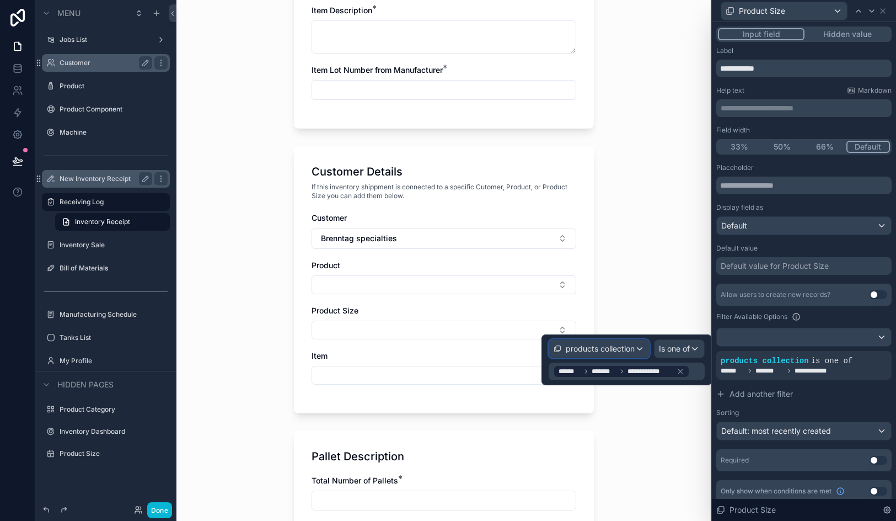
click at [606, 343] on span "products collection" at bounding box center [600, 348] width 69 height 11
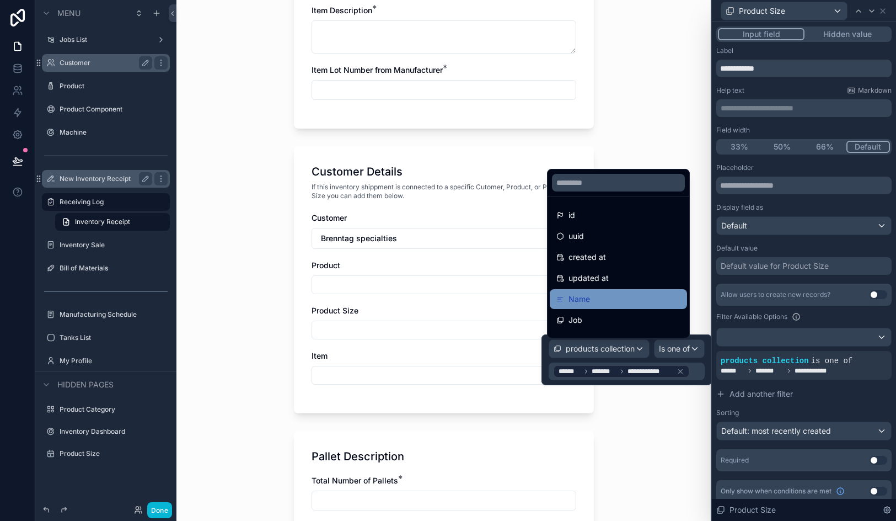
click at [616, 298] on div "Name" at bounding box center [619, 298] width 124 height 13
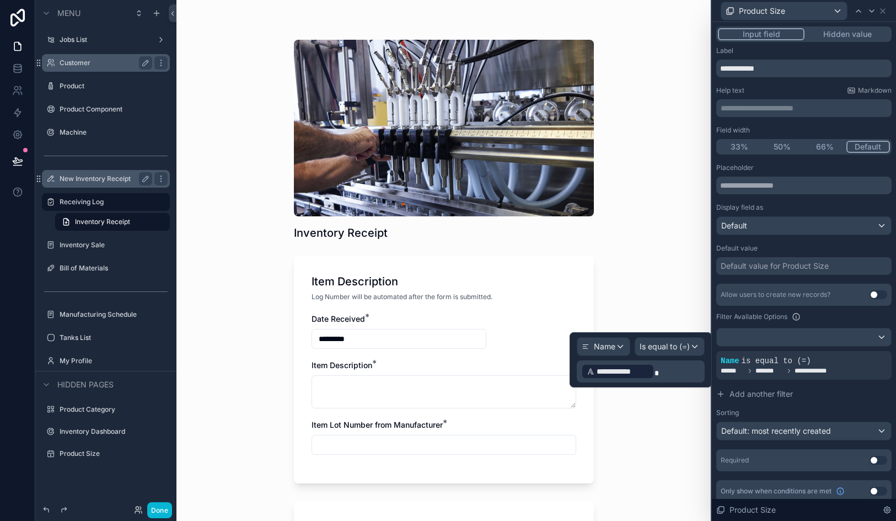
click at [662, 372] on p "**********" at bounding box center [641, 371] width 121 height 18
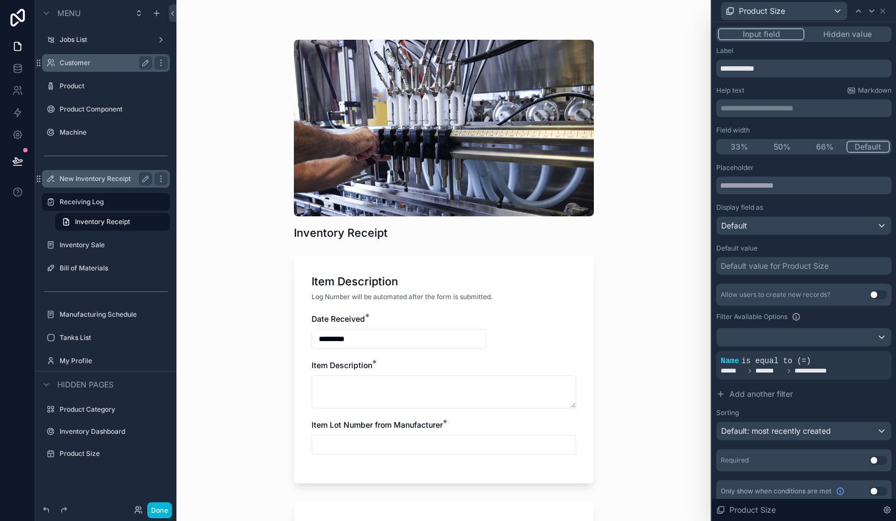
click at [639, 441] on div "Inventory Receipt Item Description Log Number will be automated after the form …" at bounding box center [444, 260] width 535 height 521
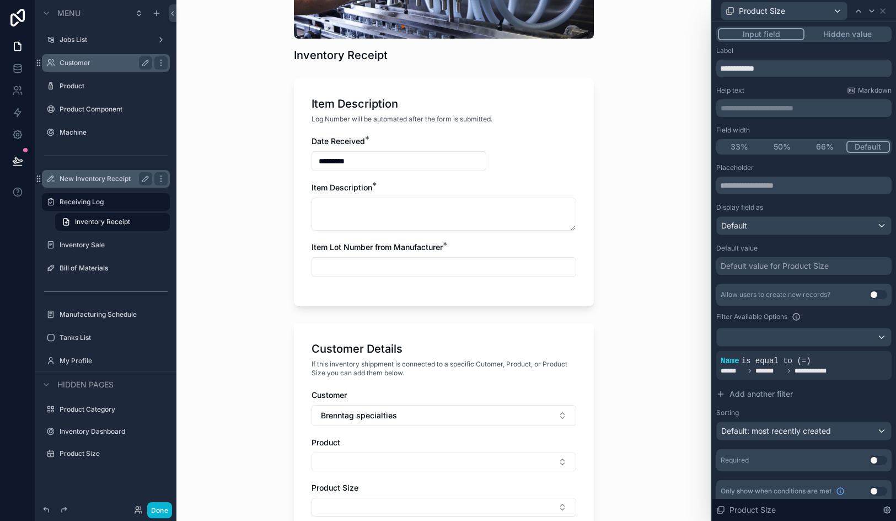
scroll to position [291, 0]
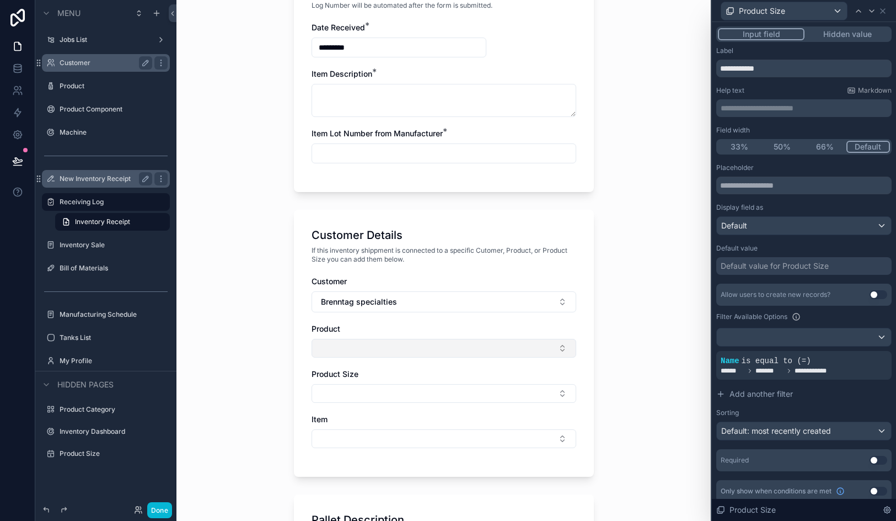
click at [499, 346] on button "Select Button" at bounding box center [444, 348] width 265 height 19
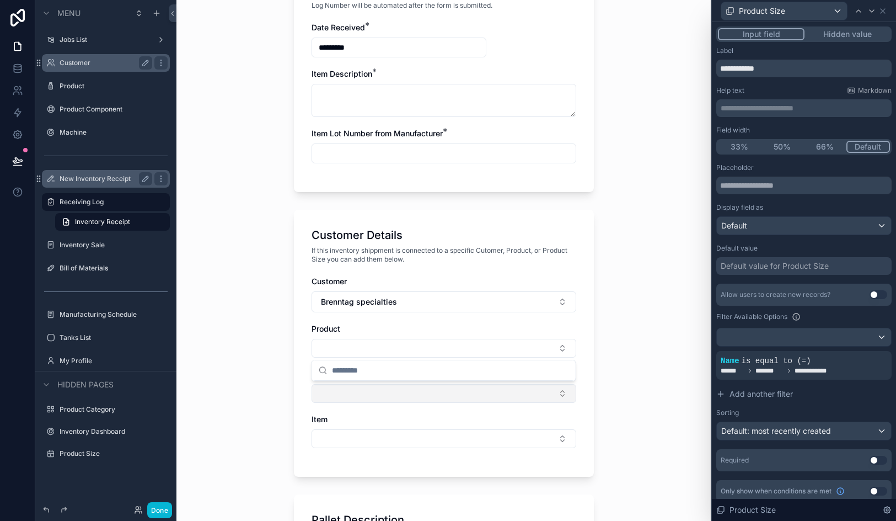
click at [479, 393] on button "Select Button" at bounding box center [444, 393] width 265 height 19
click at [862, 356] on div at bounding box center [864, 351] width 15 height 15
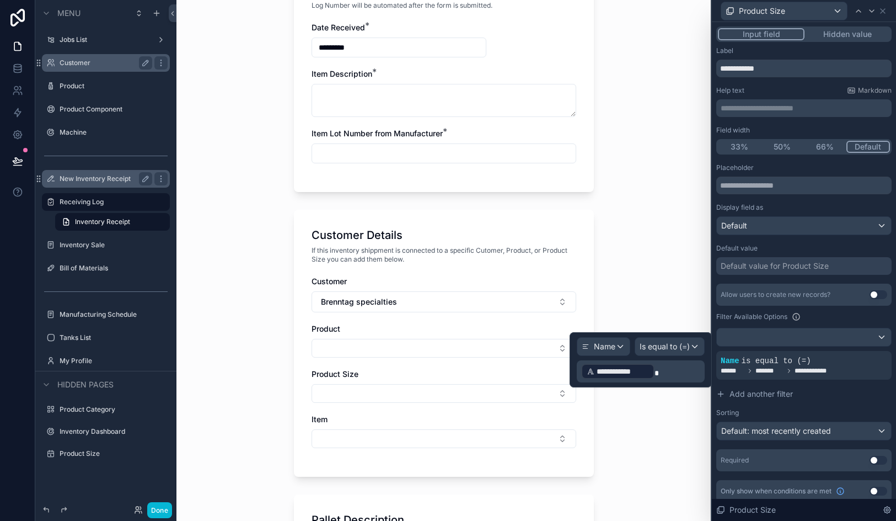
click at [675, 362] on div "**********" at bounding box center [641, 371] width 128 height 22
click at [638, 370] on span "**********" at bounding box center [623, 371] width 52 height 11
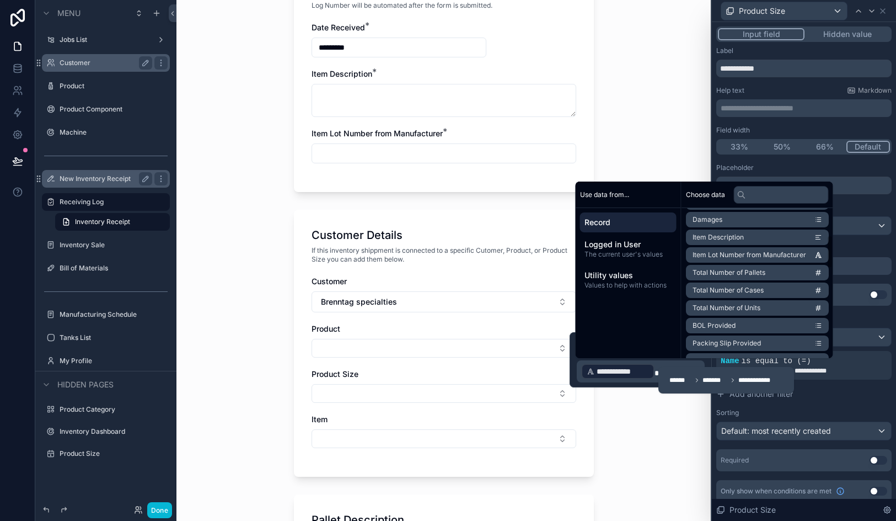
scroll to position [175, 0]
click at [772, 189] on input "text" at bounding box center [781, 195] width 95 height 18
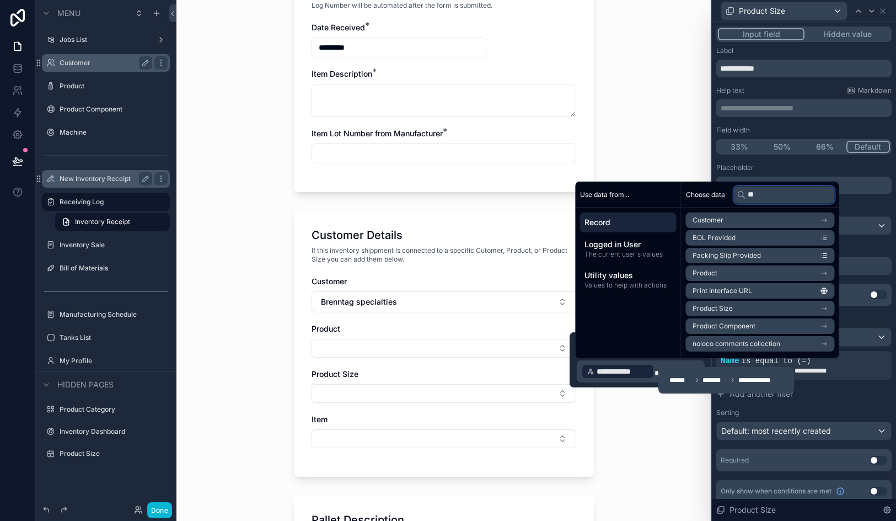
scroll to position [0, 0]
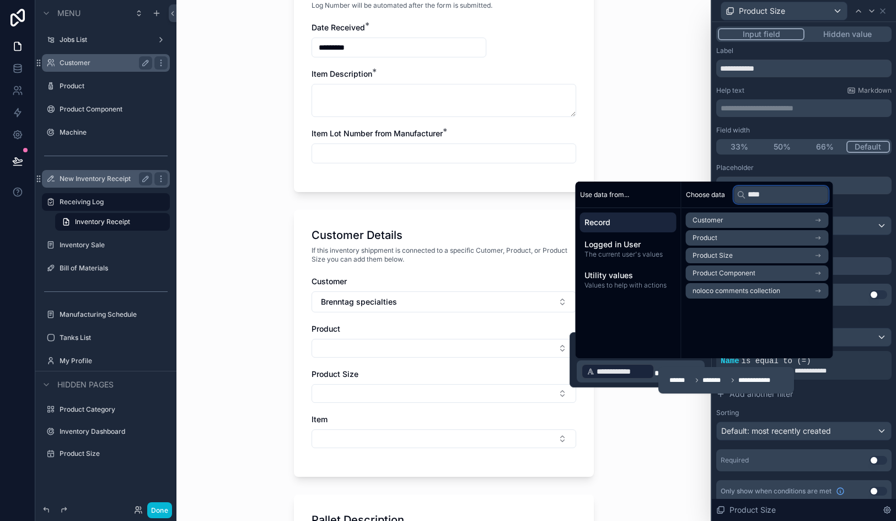
type input "****"
click at [771, 238] on li "Product" at bounding box center [757, 237] width 143 height 15
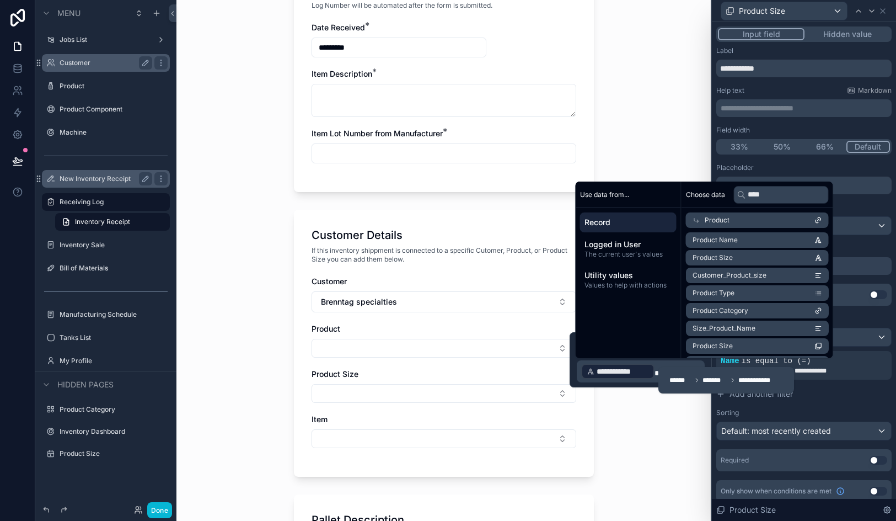
click at [771, 238] on li "Product Name" at bounding box center [757, 239] width 143 height 15
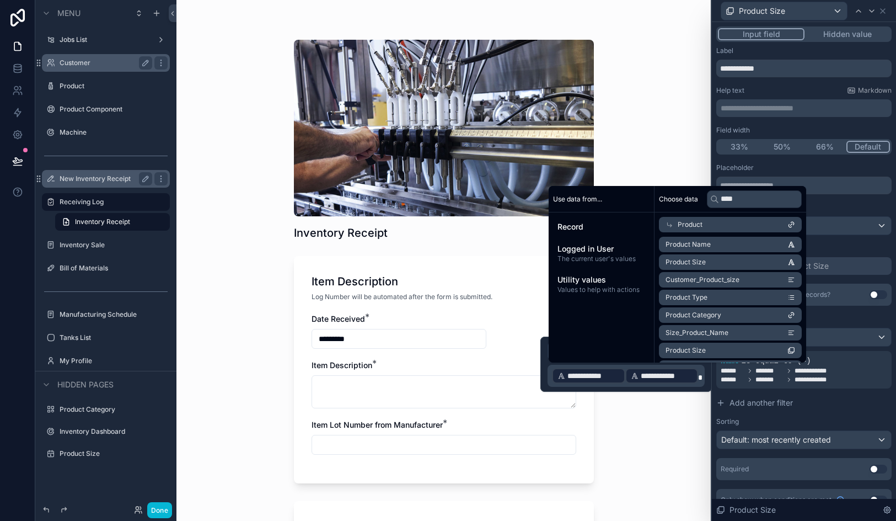
click at [617, 376] on span "**********" at bounding box center [594, 375] width 52 height 11
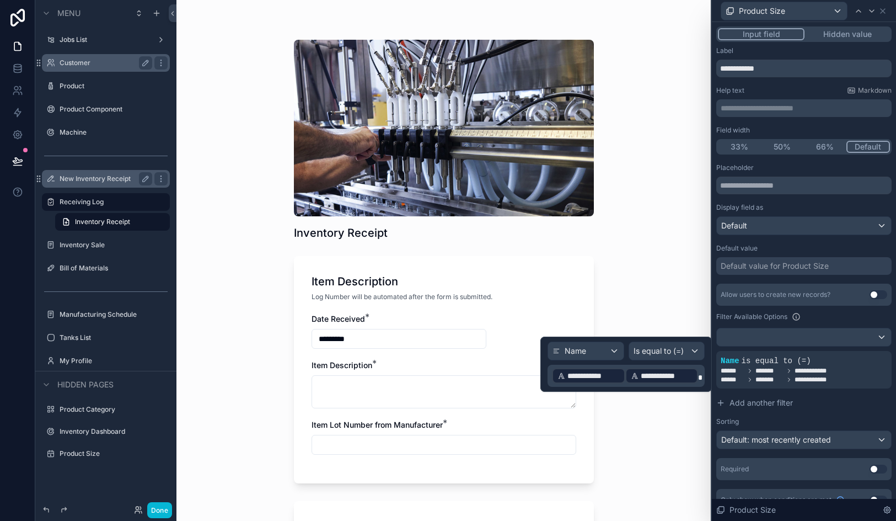
click at [627, 369] on p "**********" at bounding box center [627, 376] width 151 height 18
click at [548, 372] on div "**********" at bounding box center [627, 363] width 172 height 55
click at [701, 375] on span at bounding box center [700, 377] width 4 height 8
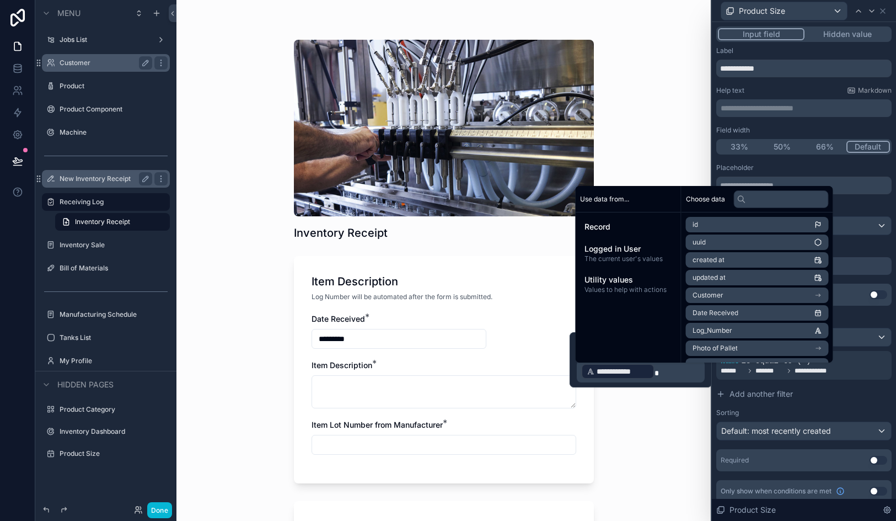
click at [634, 462] on div "Inventory Receipt Item Description Log Number will be automated after the form …" at bounding box center [444, 260] width 535 height 521
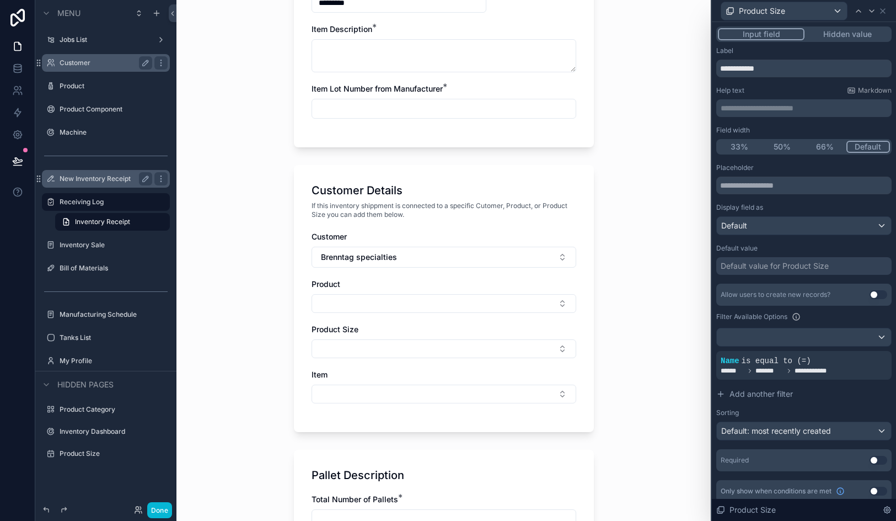
scroll to position [399, 0]
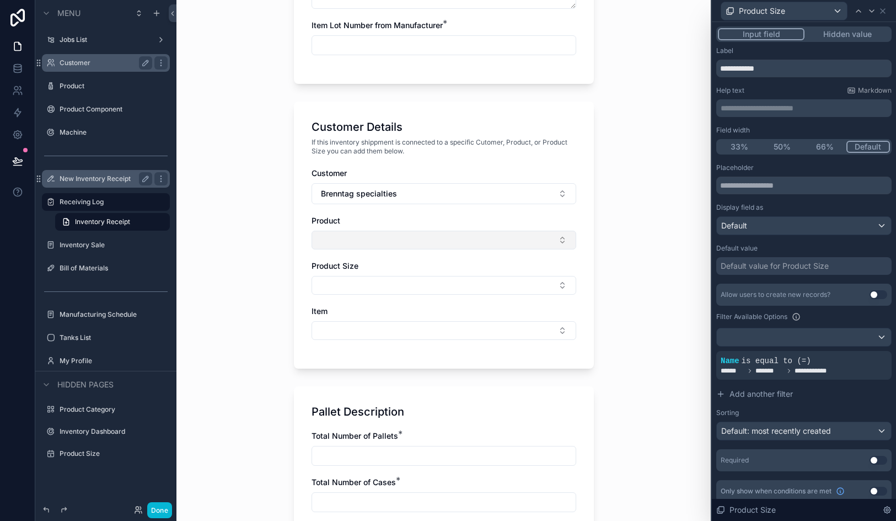
click at [424, 237] on button "Select Button" at bounding box center [444, 240] width 265 height 19
click at [406, 281] on button "Select Button" at bounding box center [444, 285] width 265 height 19
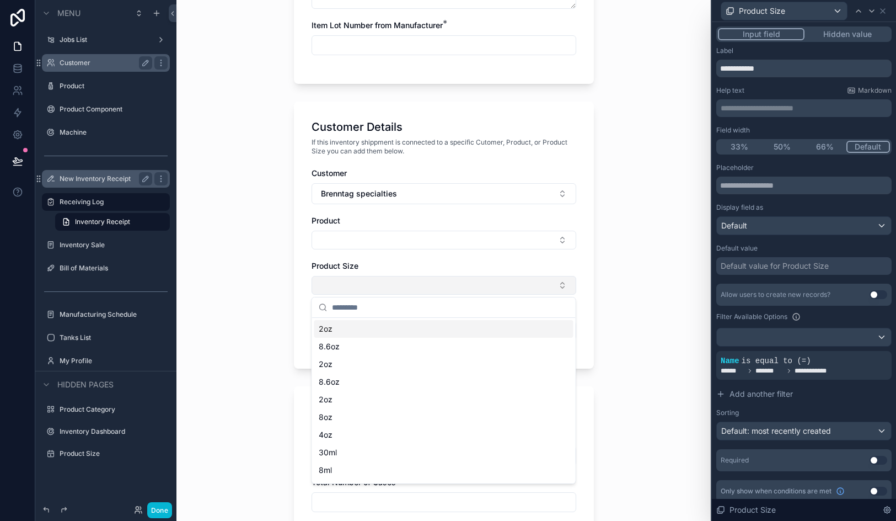
click at [406, 281] on button "Select Button" at bounding box center [444, 285] width 265 height 19
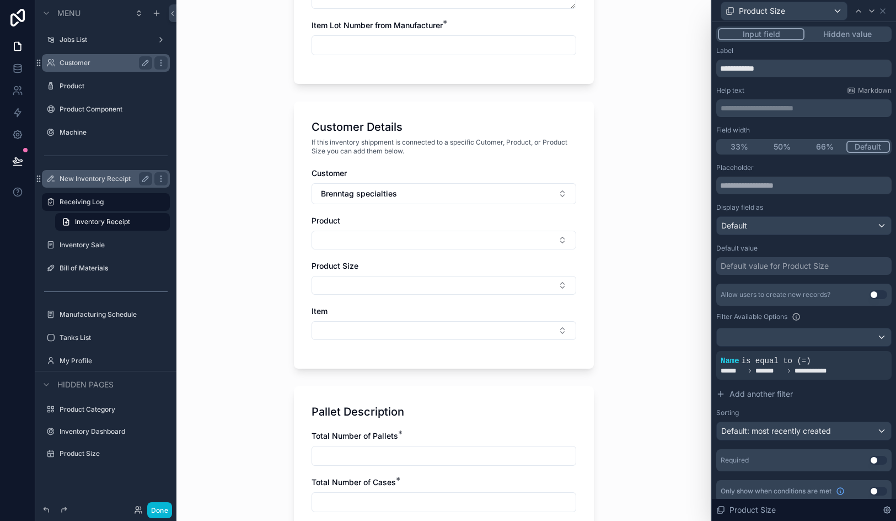
scroll to position [8, 0]
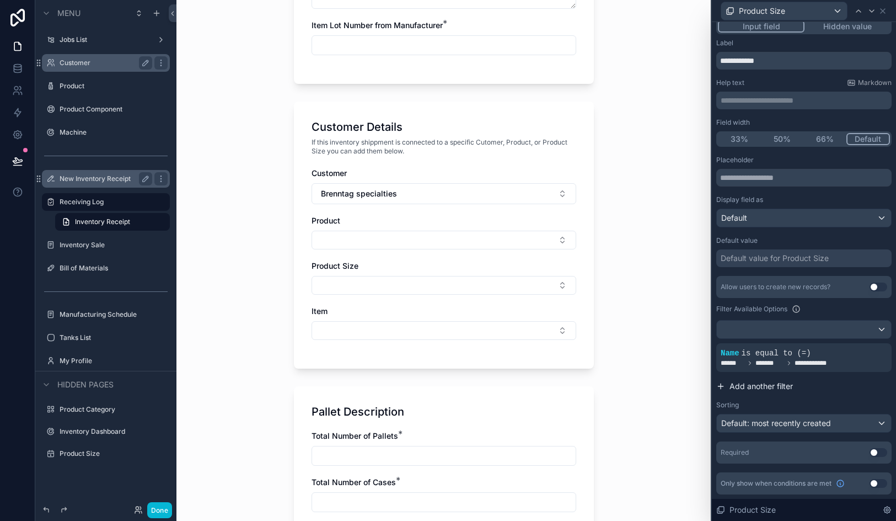
click at [749, 383] on span "Add another filter" at bounding box center [761, 386] width 63 height 11
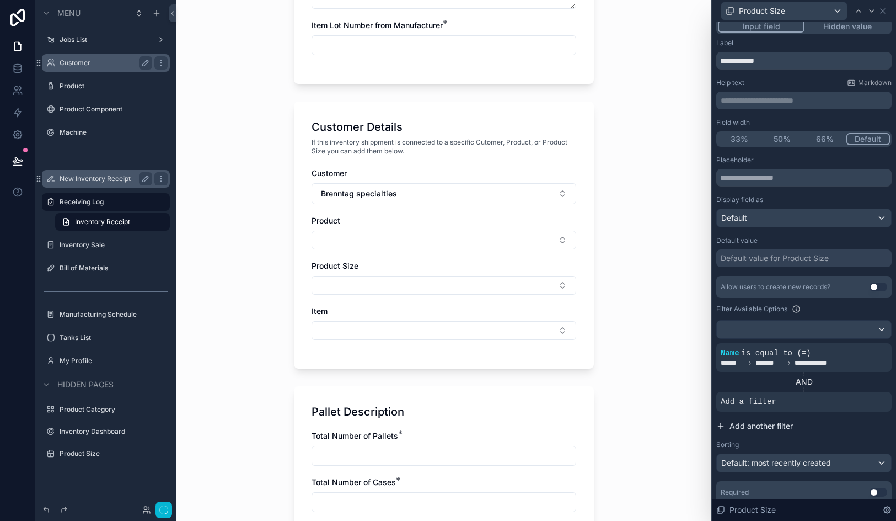
scroll to position [0, 0]
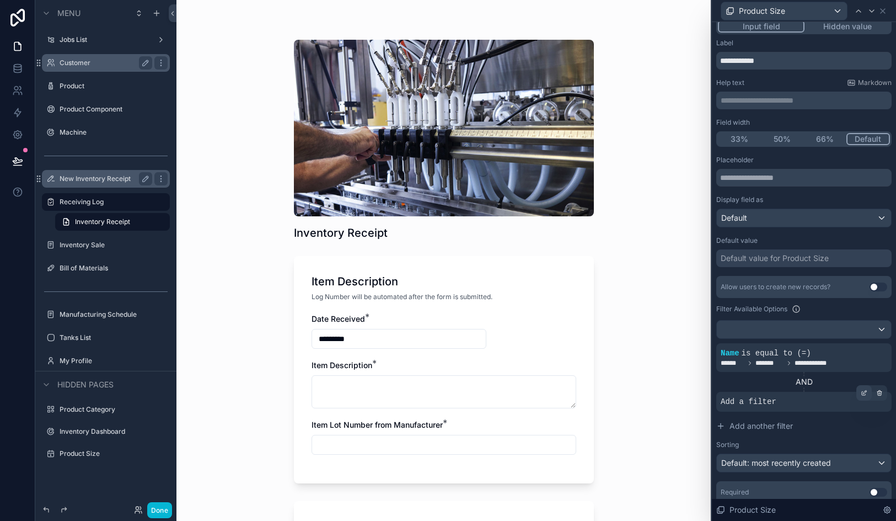
click at [864, 396] on icon at bounding box center [864, 392] width 7 height 7
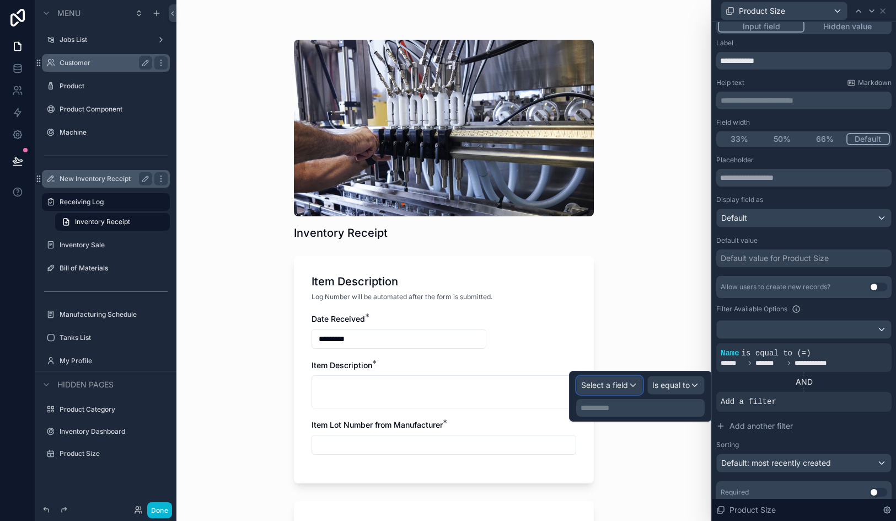
click at [611, 380] on span "Select a field" at bounding box center [604, 384] width 47 height 9
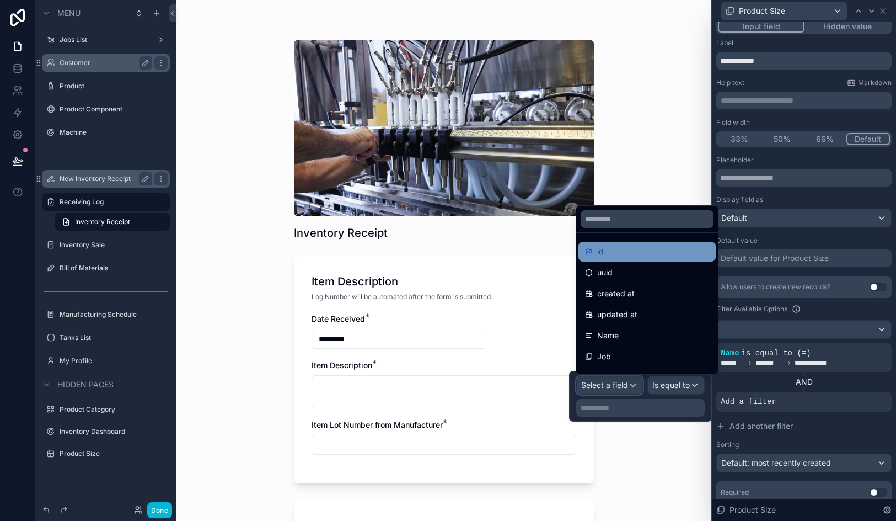
scroll to position [19, 0]
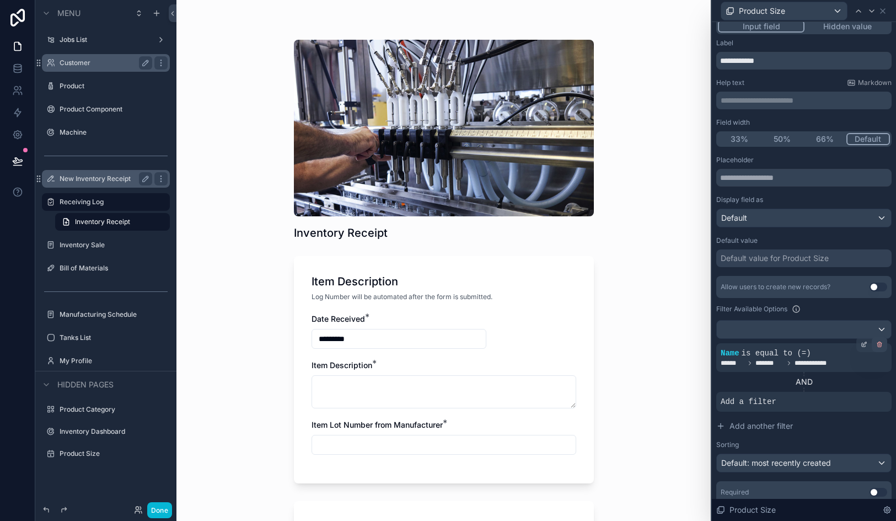
click at [883, 344] on icon at bounding box center [880, 344] width 7 height 7
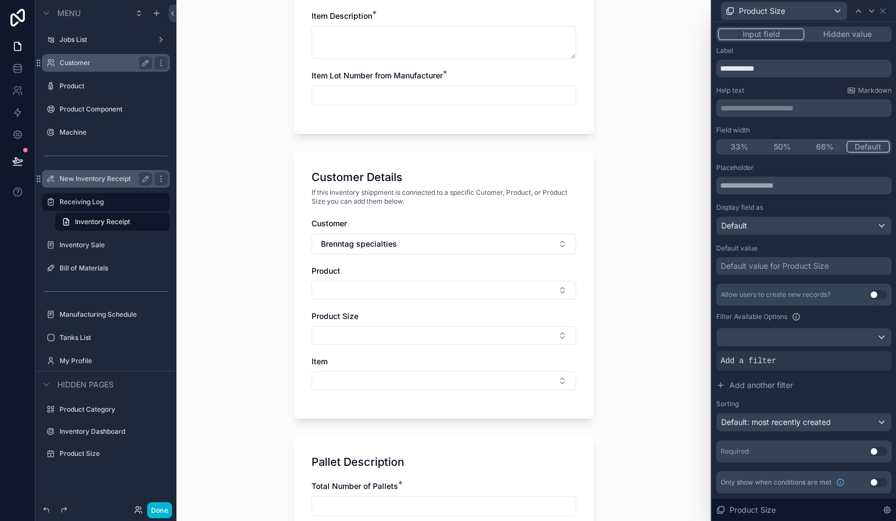
scroll to position [381, 0]
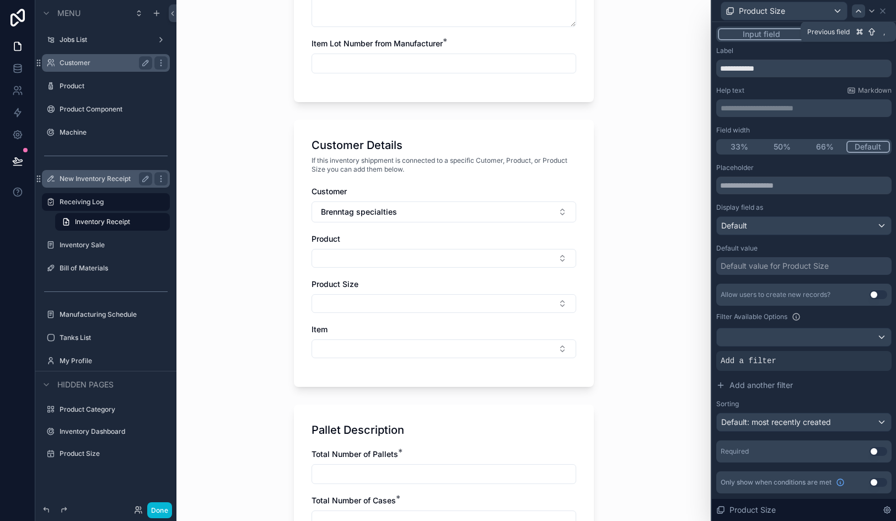
click at [864, 13] on div at bounding box center [858, 10] width 13 height 13
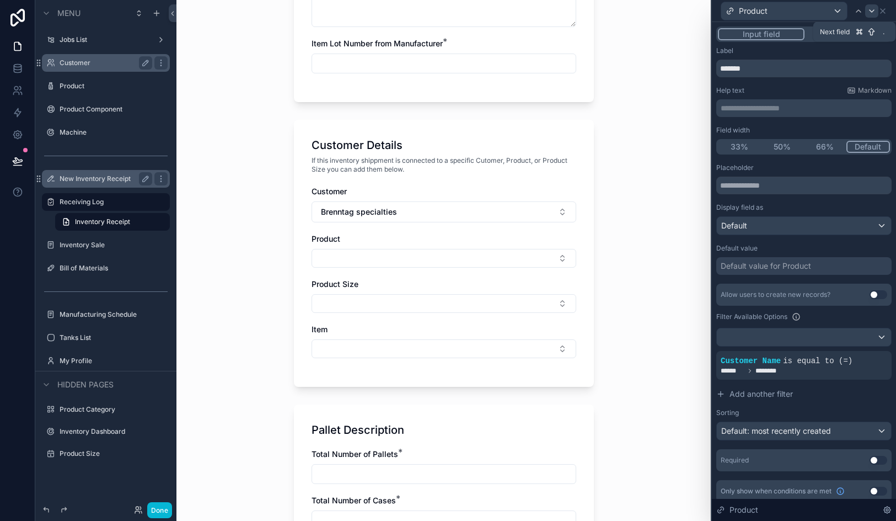
click at [874, 8] on icon at bounding box center [872, 11] width 9 height 9
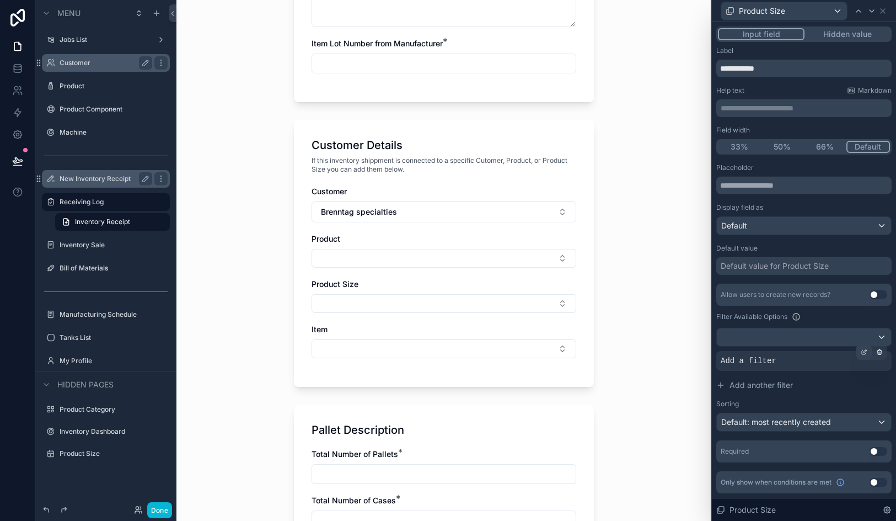
click at [859, 351] on div at bounding box center [864, 351] width 15 height 15
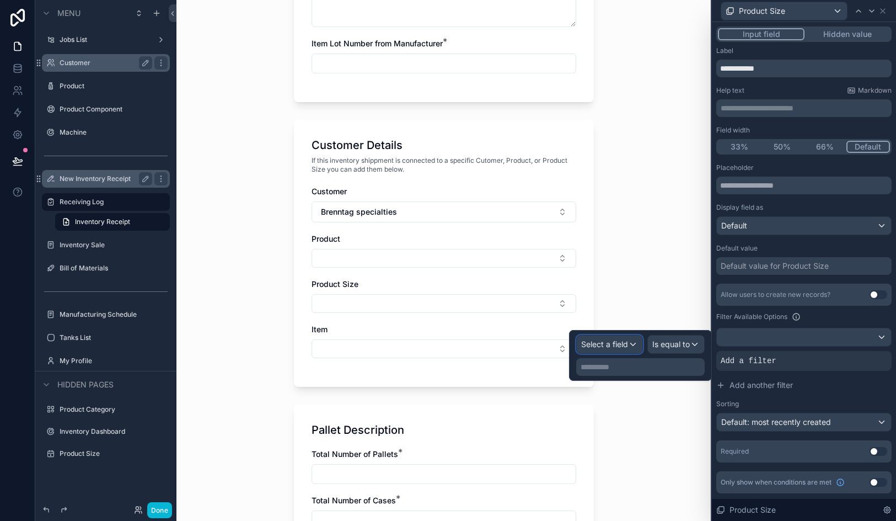
click at [619, 345] on span "Select a field" at bounding box center [604, 343] width 47 height 9
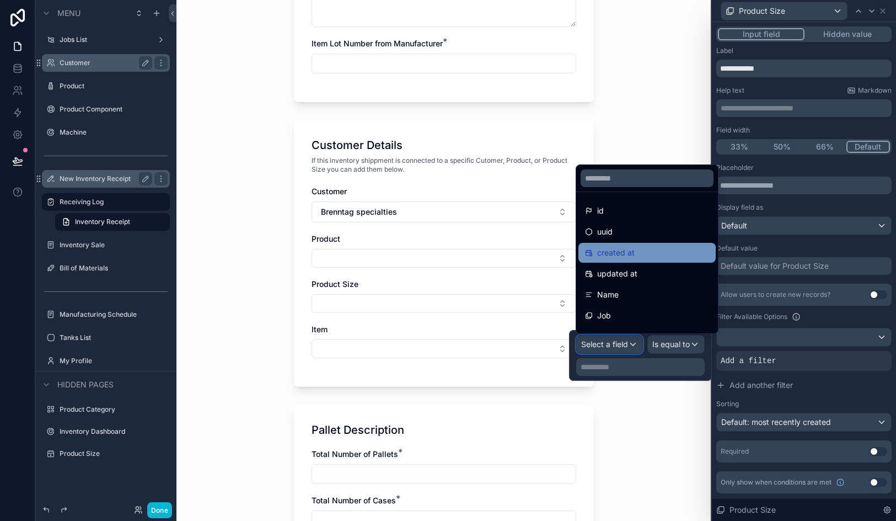
scroll to position [225, 0]
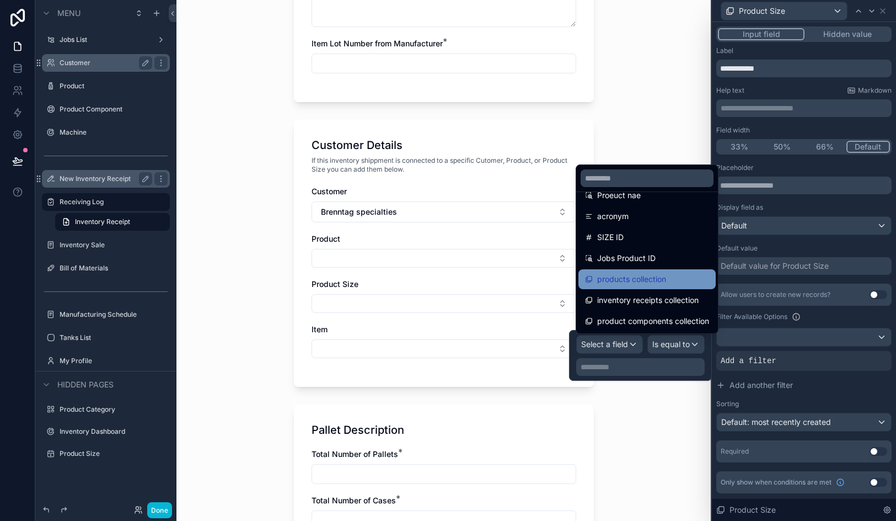
click at [634, 277] on span "products collection" at bounding box center [631, 278] width 69 height 13
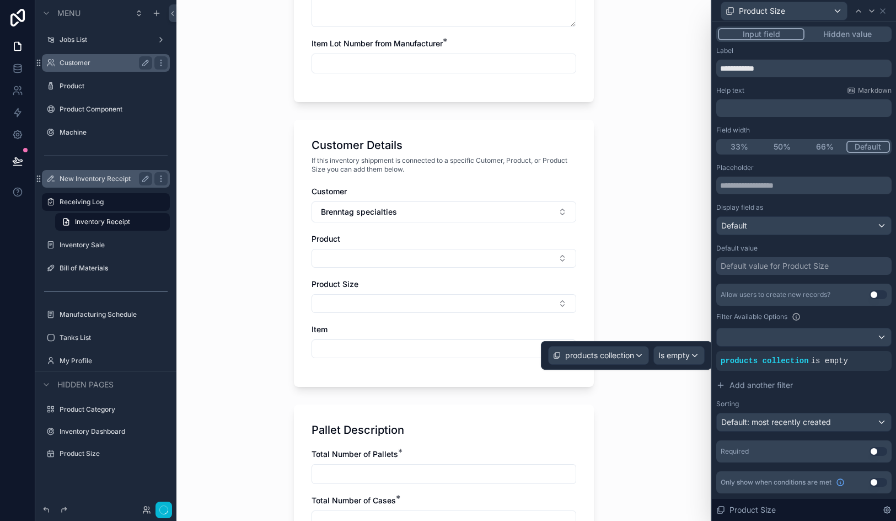
scroll to position [0, 0]
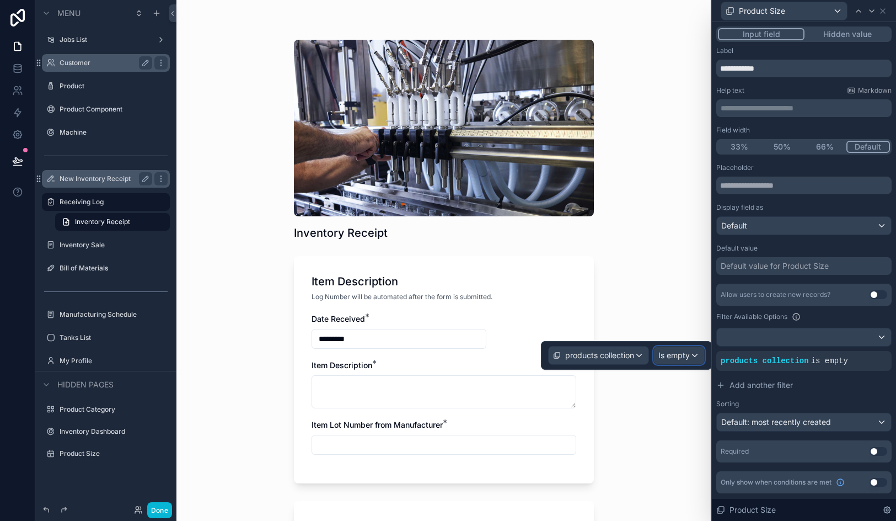
click at [685, 357] on span "Is empty" at bounding box center [674, 355] width 31 height 11
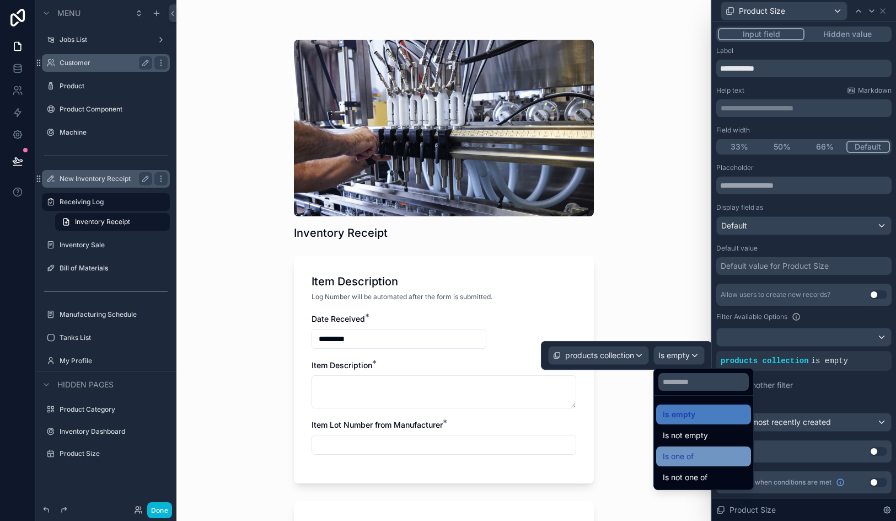
click at [690, 452] on span "Is one of" at bounding box center [678, 456] width 31 height 13
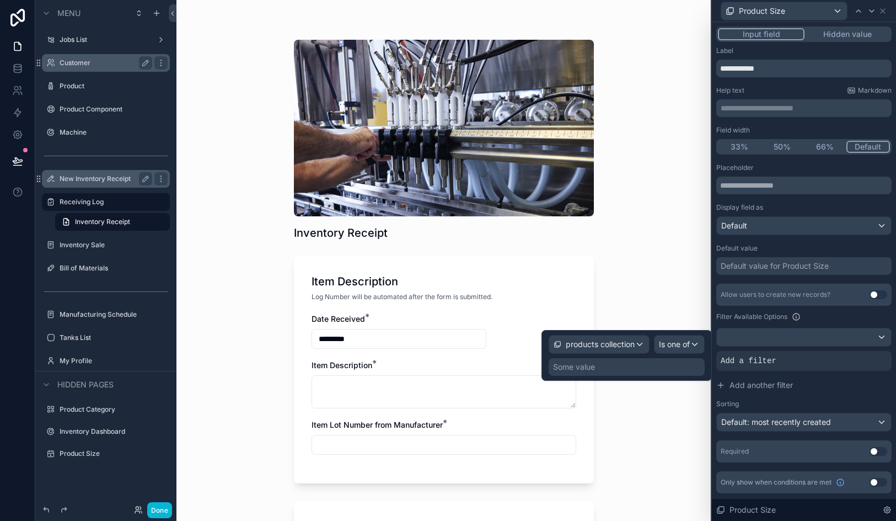
click at [664, 373] on div "Some value" at bounding box center [627, 367] width 156 height 18
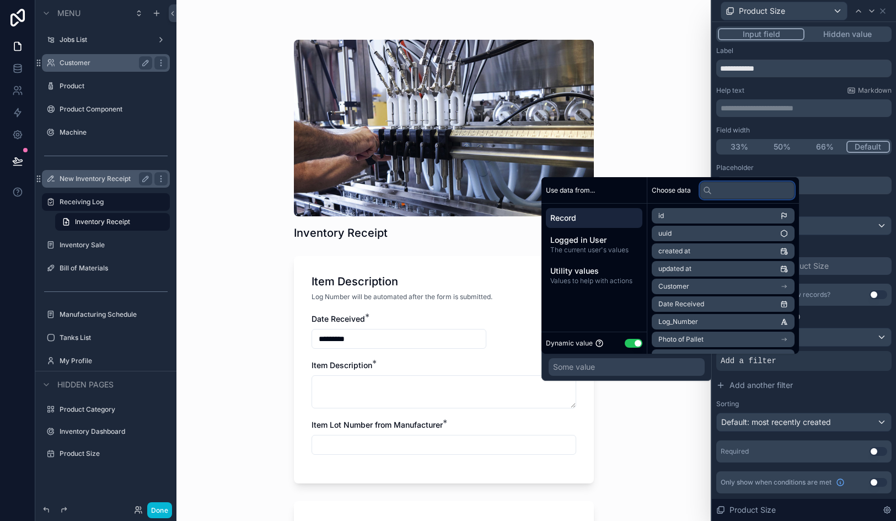
click at [723, 191] on input "text" at bounding box center [747, 190] width 95 height 18
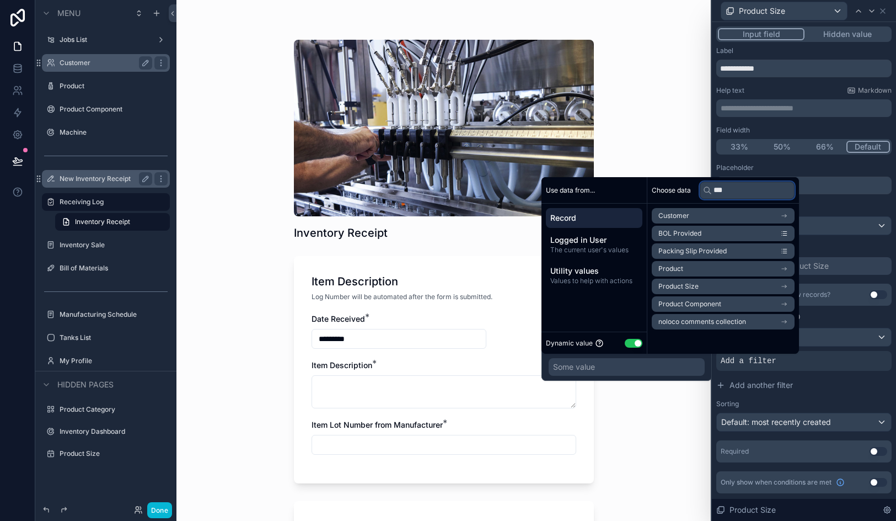
type input "***"
click at [735, 272] on li "Product" at bounding box center [723, 268] width 143 height 15
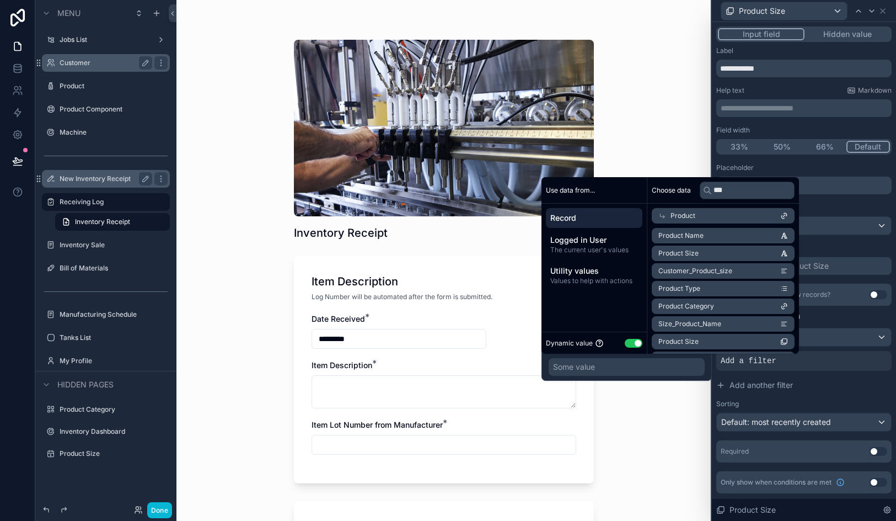
scroll to position [106, 0]
click at [738, 255] on li "Product ID" at bounding box center [723, 252] width 143 height 15
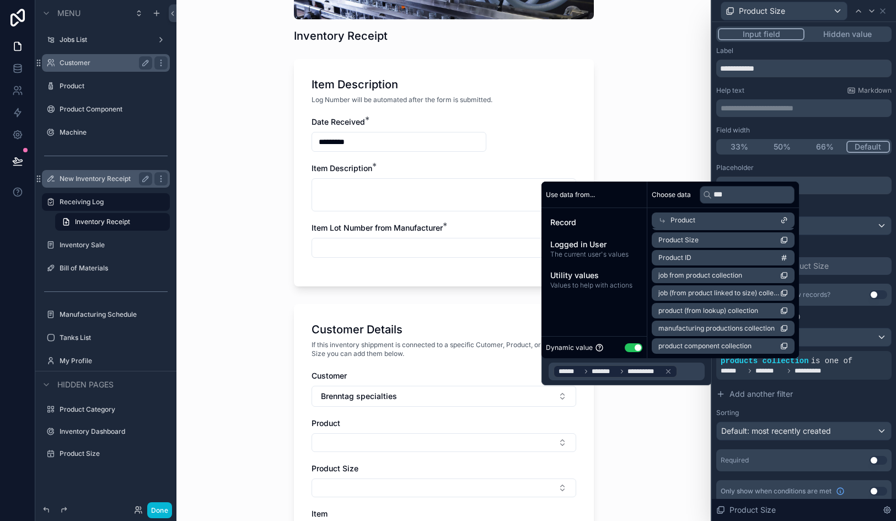
scroll to position [395, 0]
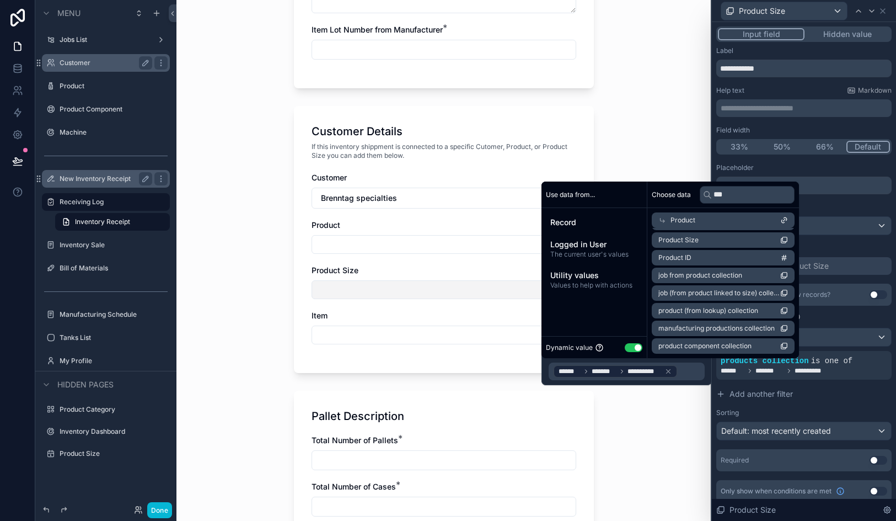
click at [394, 284] on button "Select Button" at bounding box center [444, 289] width 265 height 19
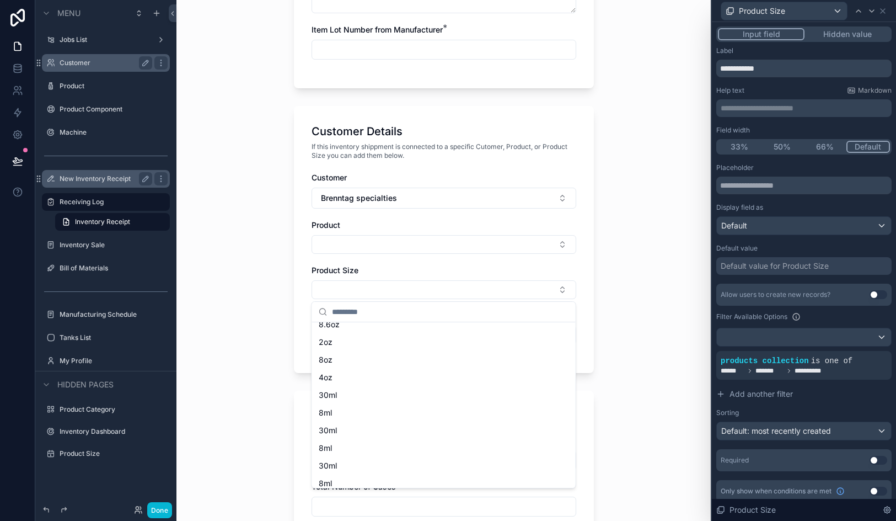
scroll to position [0, 0]
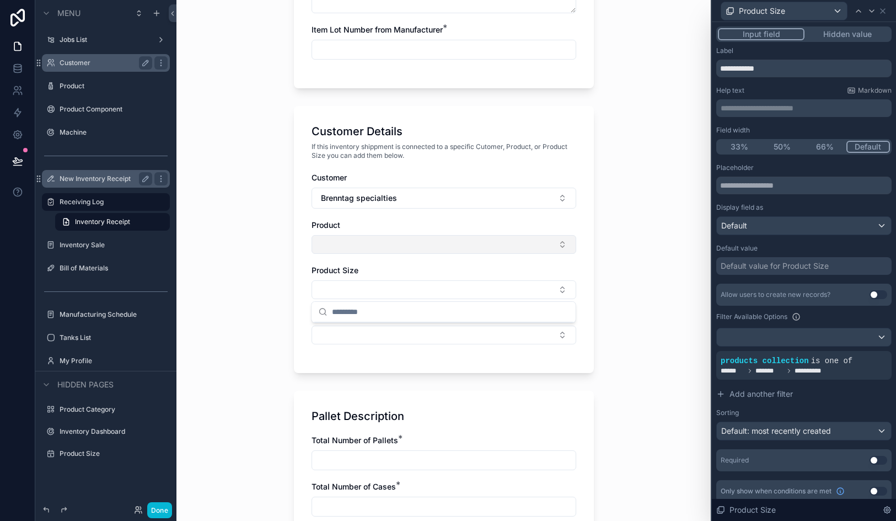
click at [389, 241] on button "Select Button" at bounding box center [444, 244] width 265 height 19
click at [383, 276] on div "Product Size" at bounding box center [444, 282] width 265 height 34
click at [383, 282] on button "Select Button" at bounding box center [444, 289] width 265 height 19
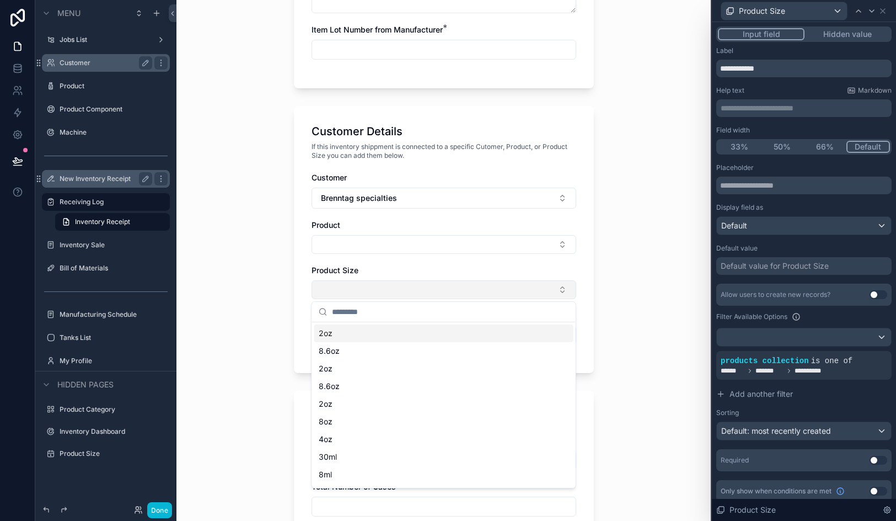
click at [383, 282] on button "Select Button" at bounding box center [444, 289] width 265 height 19
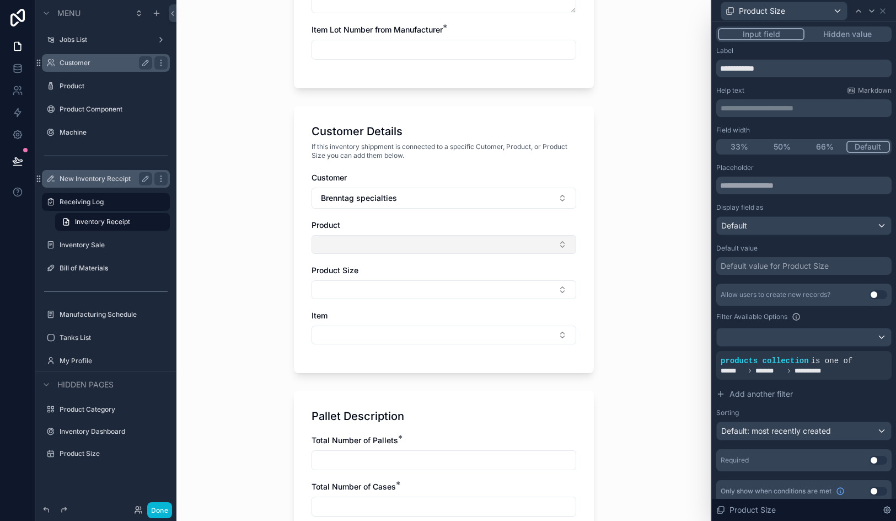
click at [380, 247] on button "Select Button" at bounding box center [444, 244] width 265 height 19
click at [382, 285] on button "Select Button" at bounding box center [444, 289] width 265 height 19
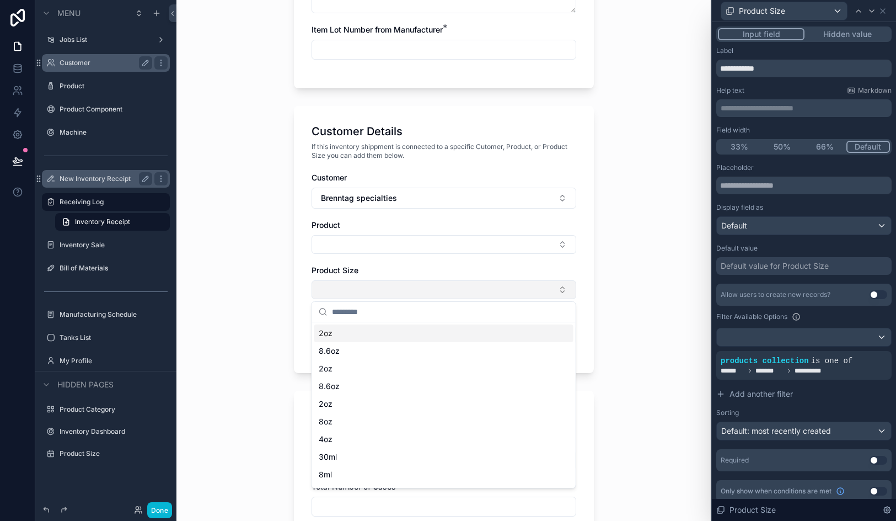
click at [382, 285] on button "Select Button" at bounding box center [444, 289] width 265 height 19
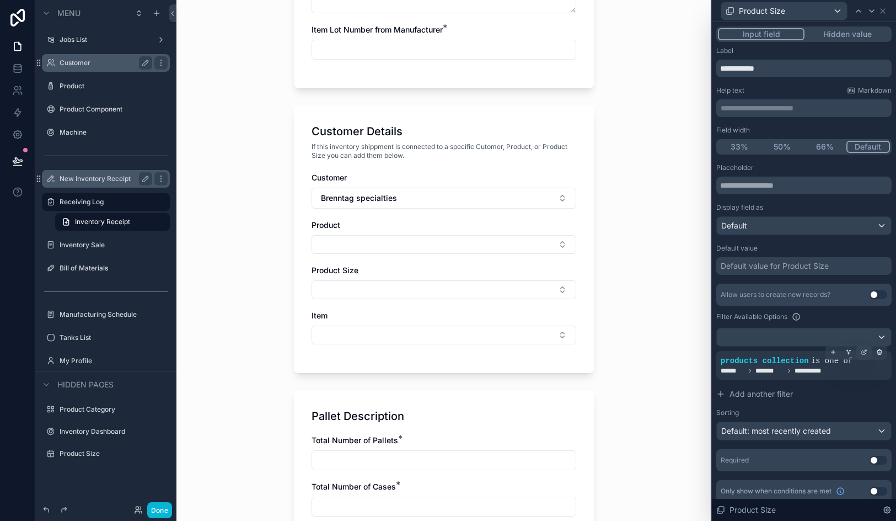
click at [865, 356] on div at bounding box center [864, 351] width 15 height 15
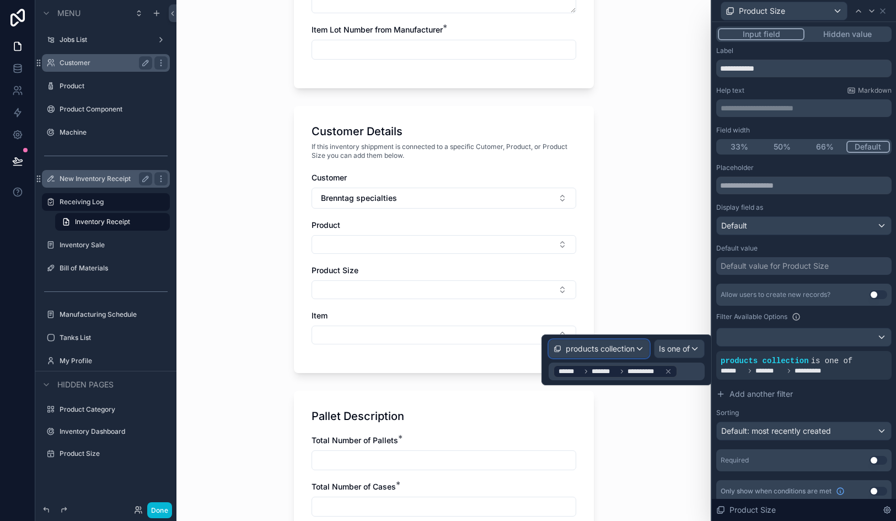
click at [602, 345] on span "products collection" at bounding box center [600, 348] width 69 height 11
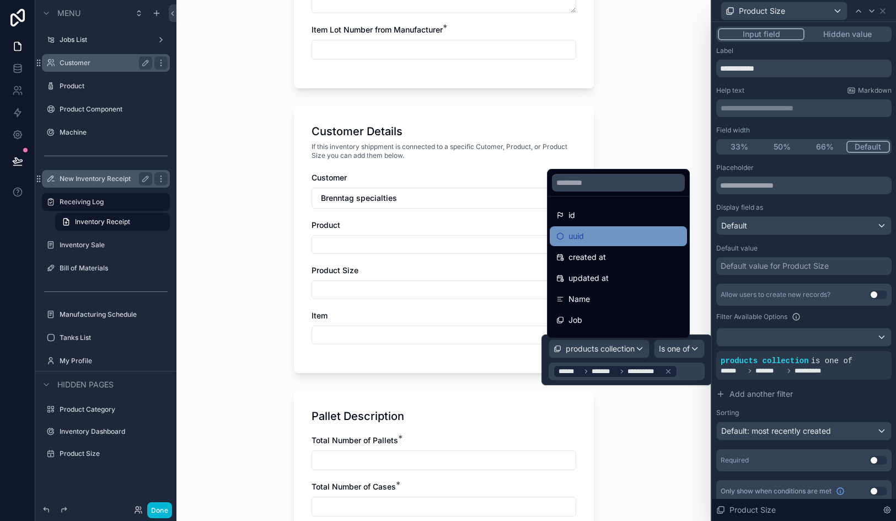
click at [597, 231] on div "uuid" at bounding box center [619, 235] width 124 height 13
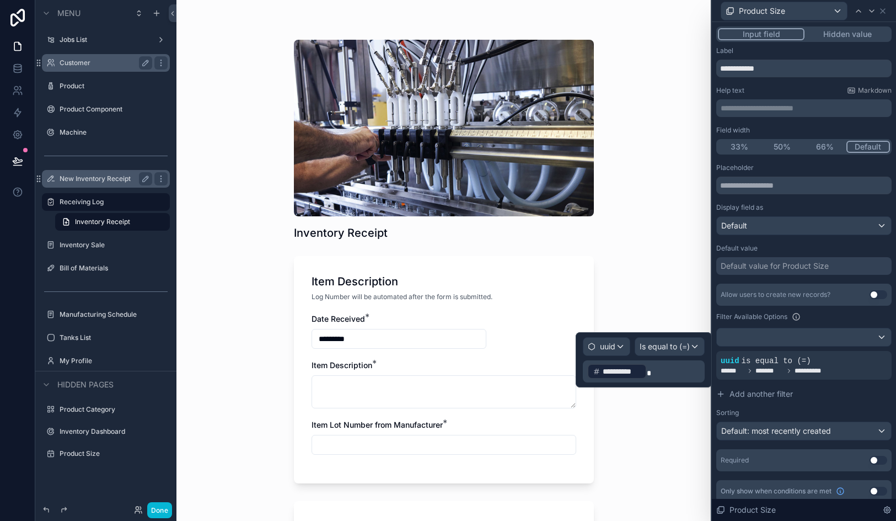
click at [653, 372] on p "**********" at bounding box center [644, 371] width 115 height 18
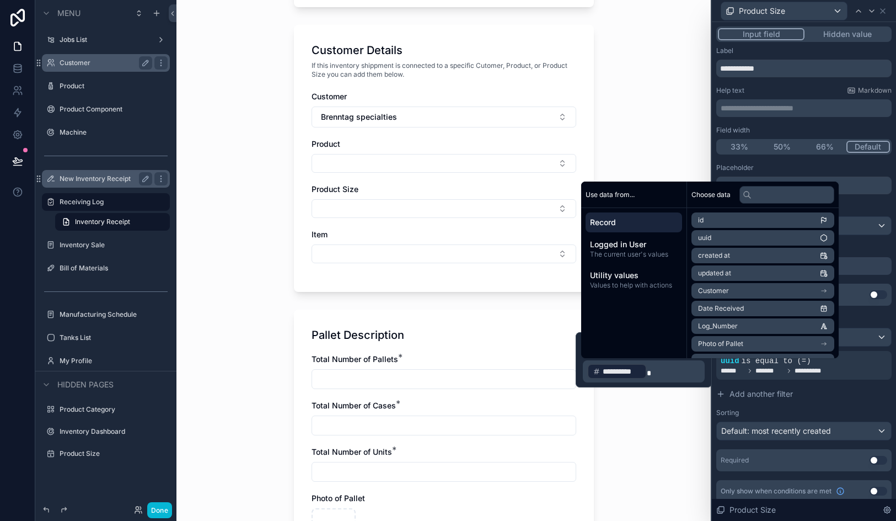
scroll to position [458, 0]
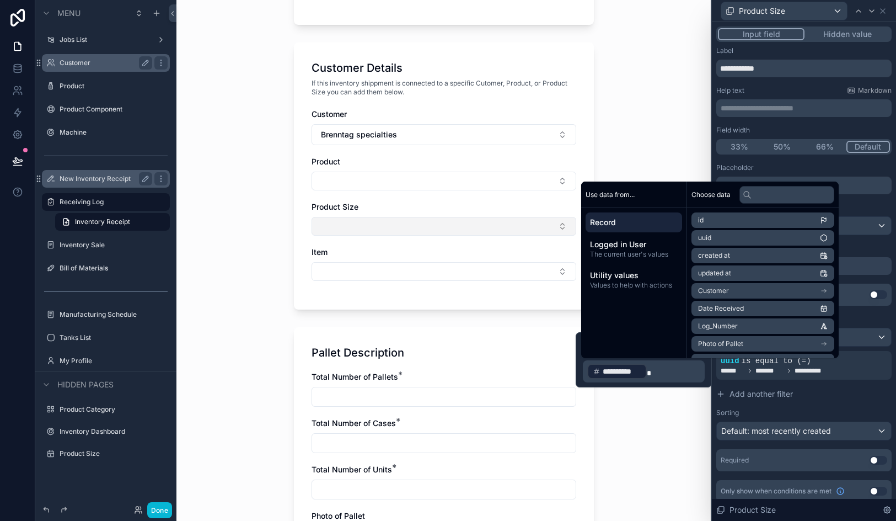
click at [380, 226] on button "Select Button" at bounding box center [444, 226] width 265 height 19
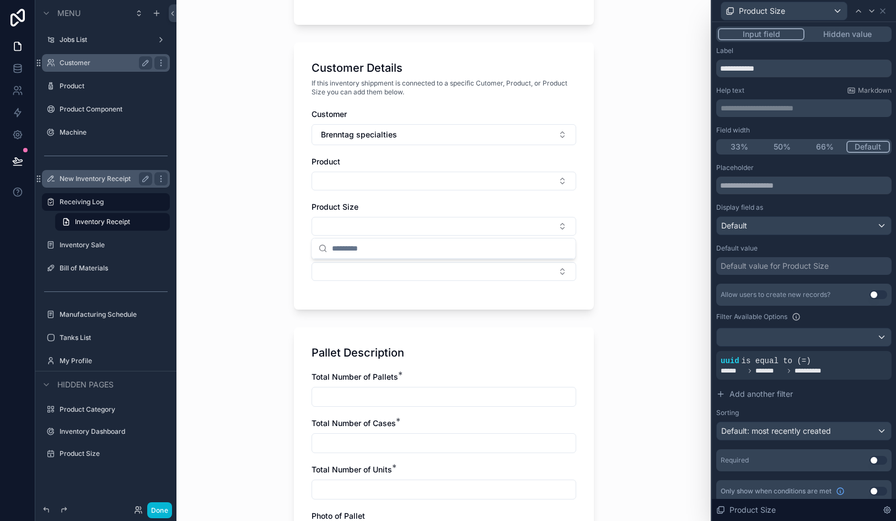
scroll to position [0, 0]
click at [640, 324] on div "Inventory Receipt Item Description Log Number will be automated after the form …" at bounding box center [444, 260] width 535 height 521
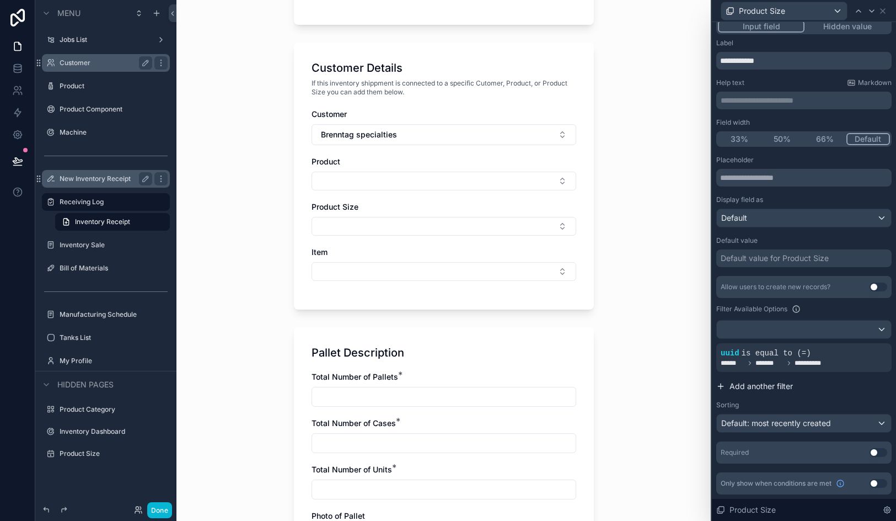
click at [783, 388] on span "Add another filter" at bounding box center [761, 386] width 63 height 11
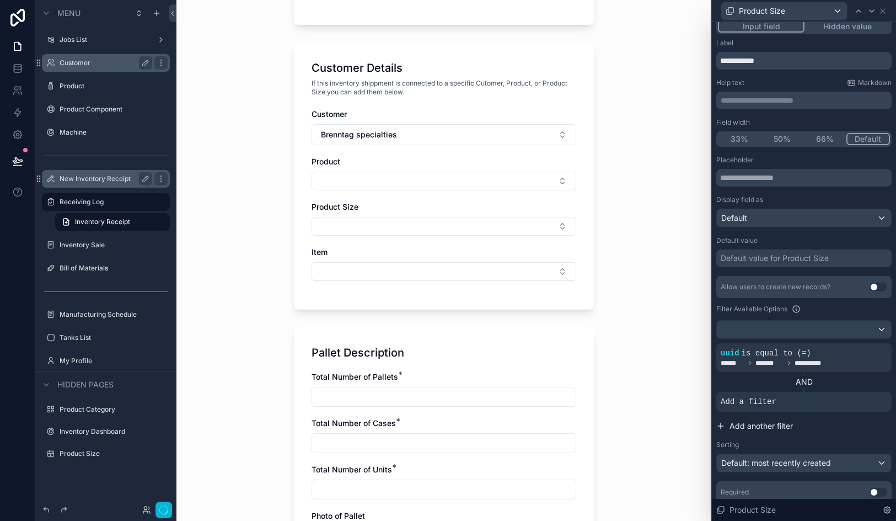
scroll to position [0, 0]
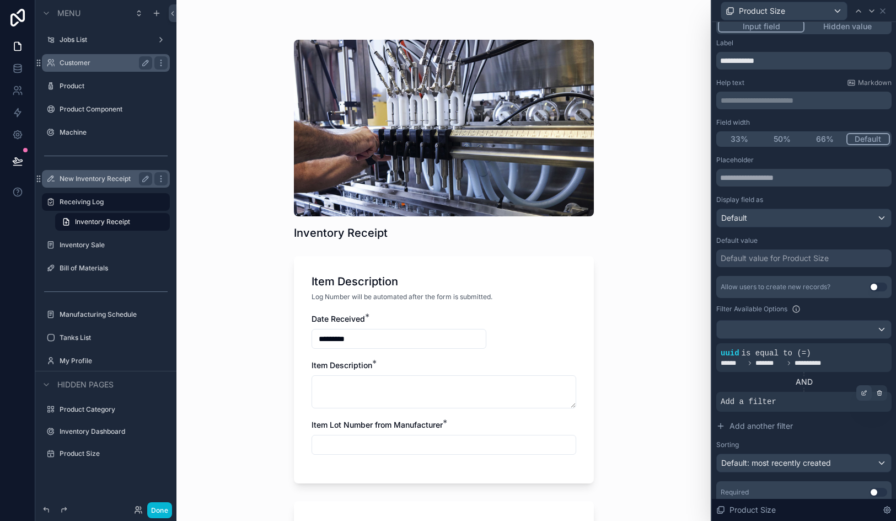
click at [863, 395] on icon at bounding box center [864, 394] width 4 height 4
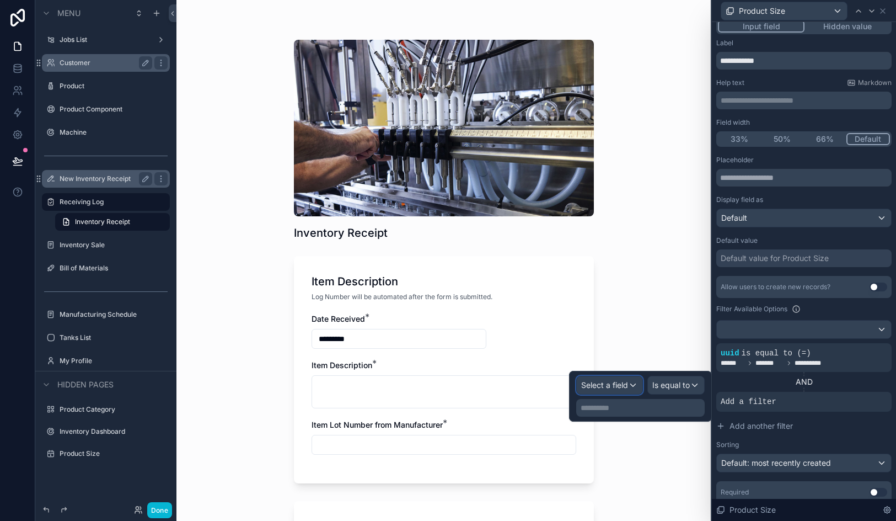
click at [614, 391] on div "Select a field" at bounding box center [610, 385] width 66 height 18
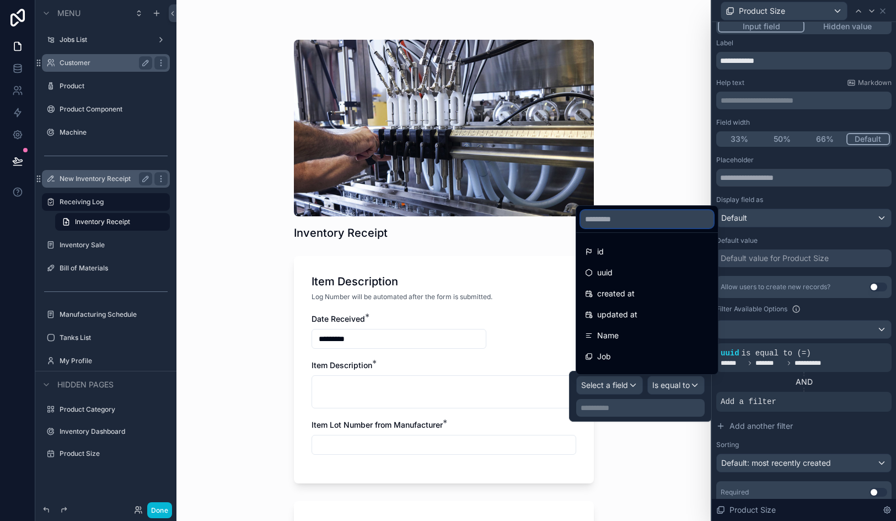
click at [615, 216] on input "text" at bounding box center [647, 219] width 133 height 18
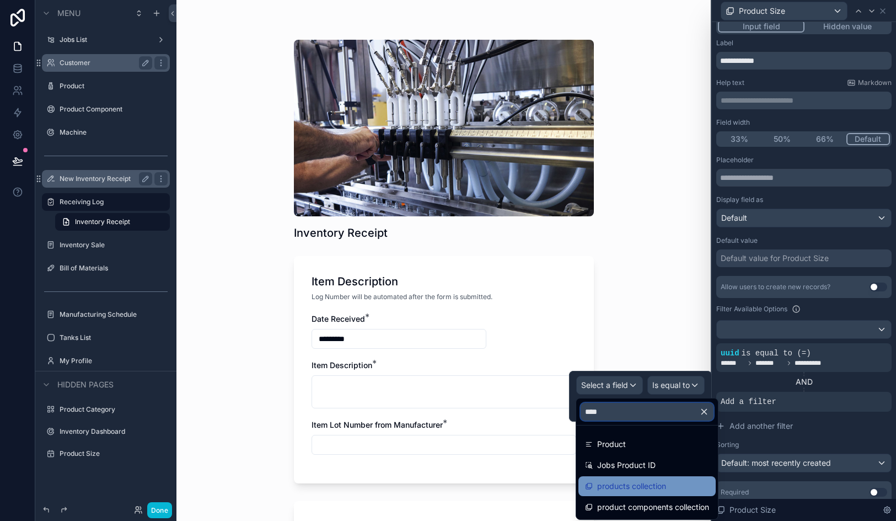
type input "****"
click at [627, 489] on span "products collection" at bounding box center [631, 485] width 69 height 13
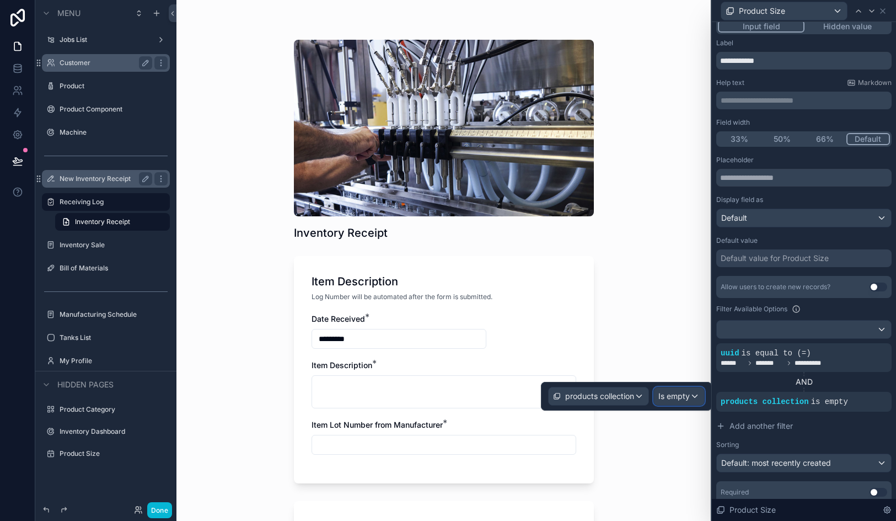
click at [682, 391] on span "Is empty" at bounding box center [674, 396] width 31 height 11
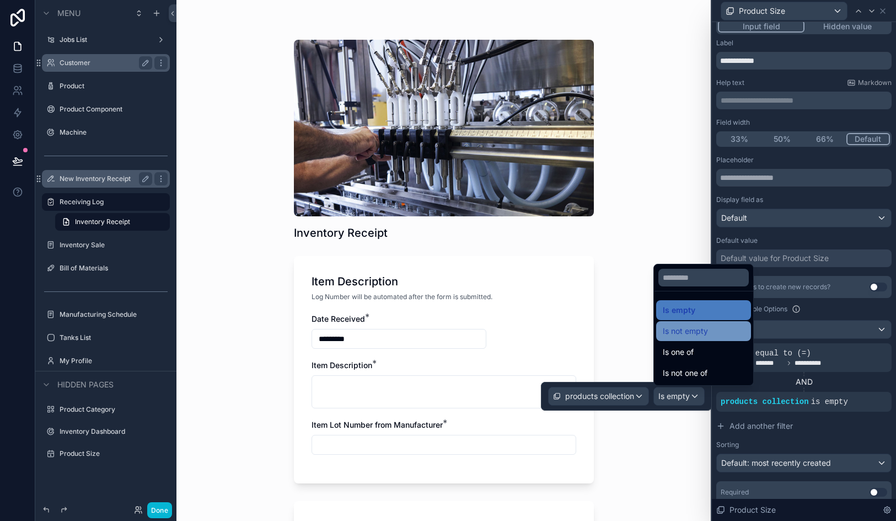
click at [691, 330] on span "Is not empty" at bounding box center [685, 330] width 45 height 13
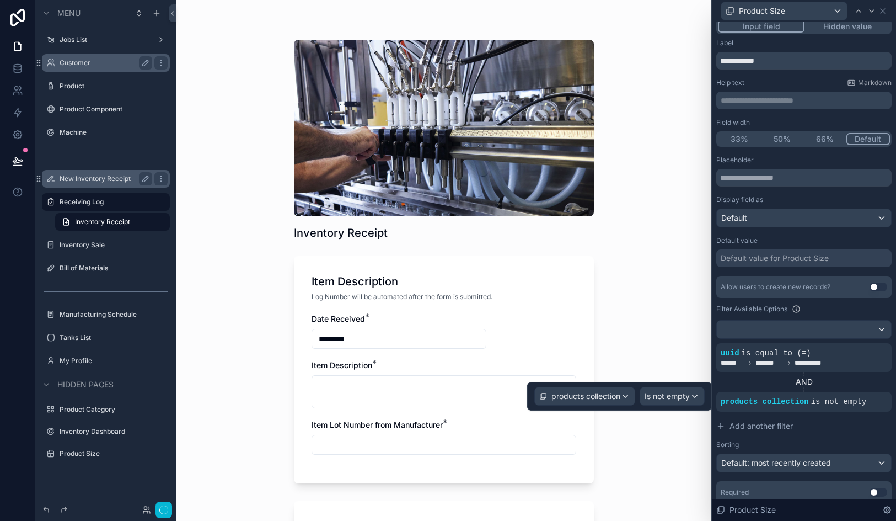
click at [642, 333] on div "Inventory Receipt Item Description Log Number will be automated after the form …" at bounding box center [444, 260] width 535 height 521
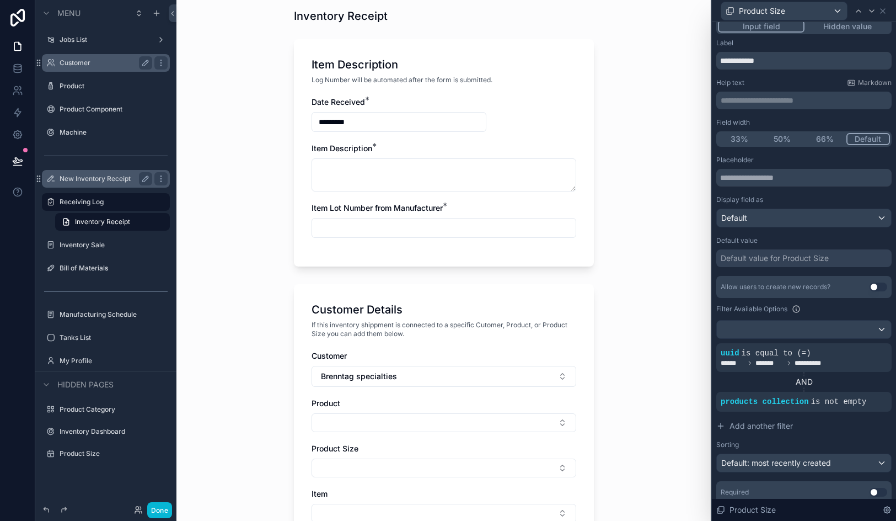
scroll to position [327, 0]
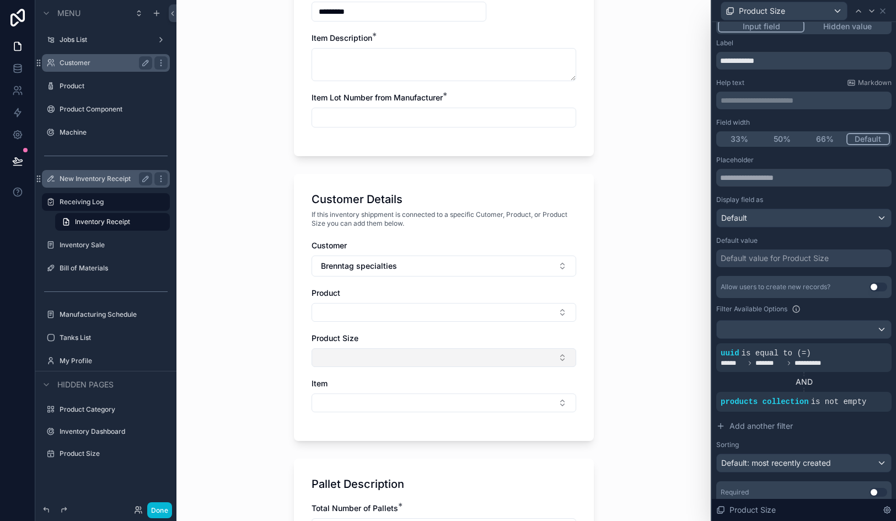
click at [444, 364] on button "Select Button" at bounding box center [444, 357] width 265 height 19
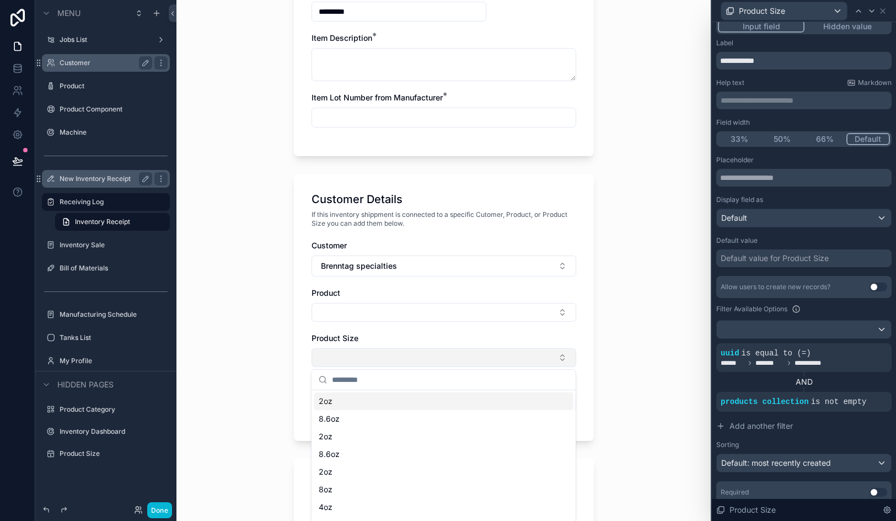
click at [444, 364] on button "Select Button" at bounding box center [444, 357] width 265 height 19
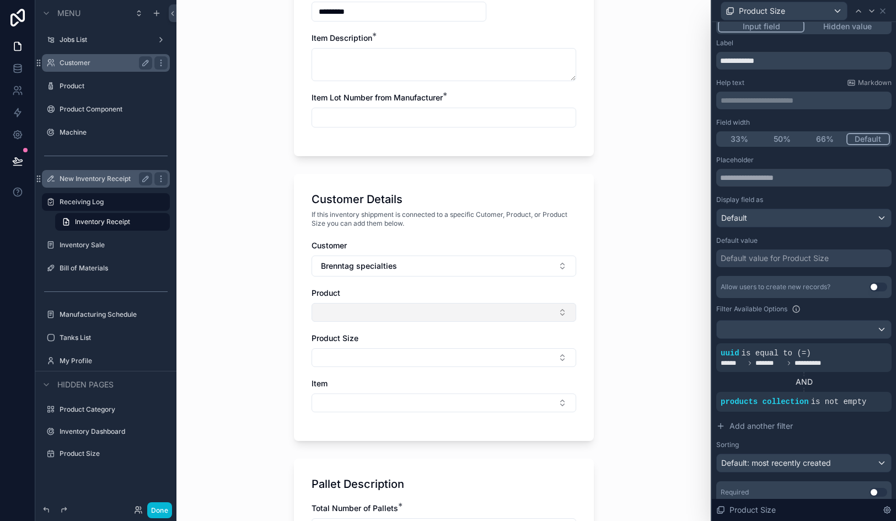
click at [434, 320] on button "Select Button" at bounding box center [444, 312] width 265 height 19
click at [424, 352] on button "Select Button" at bounding box center [444, 357] width 265 height 19
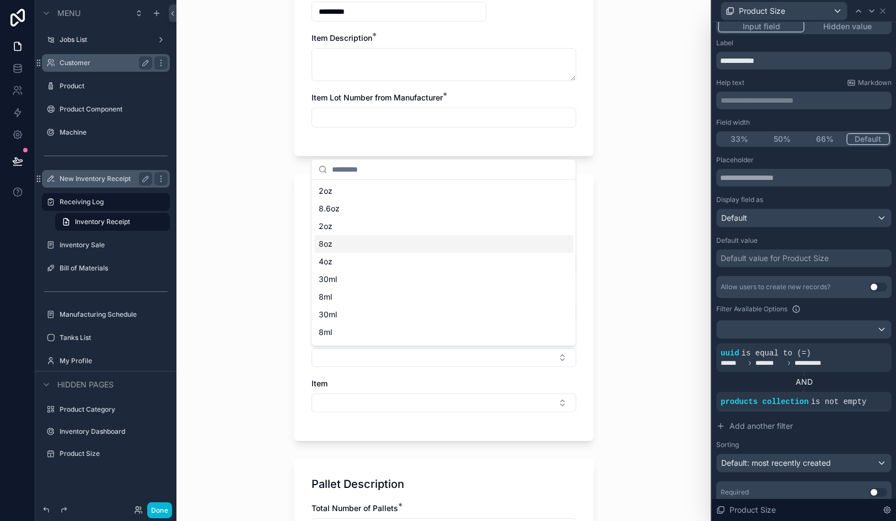
scroll to position [0, 0]
click at [638, 336] on div "Inventory Receipt Item Description Log Number will be automated after the form …" at bounding box center [444, 260] width 535 height 521
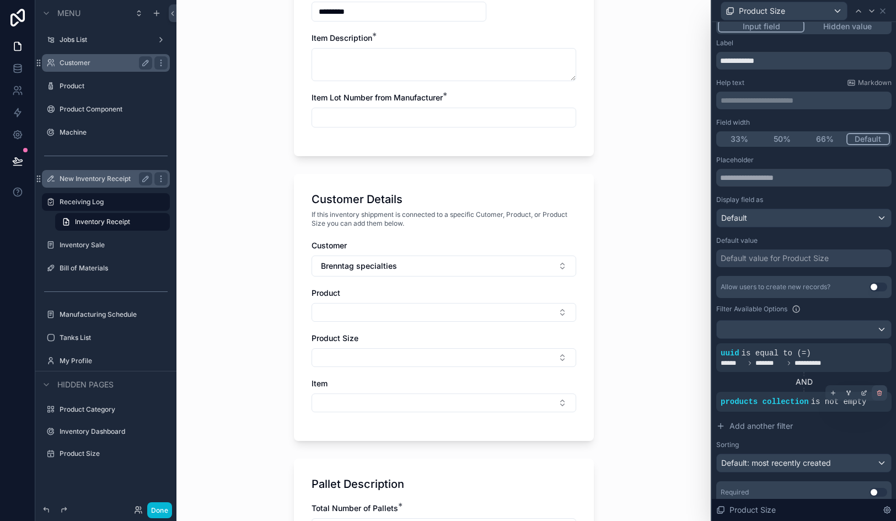
click at [875, 394] on div at bounding box center [879, 392] width 15 height 15
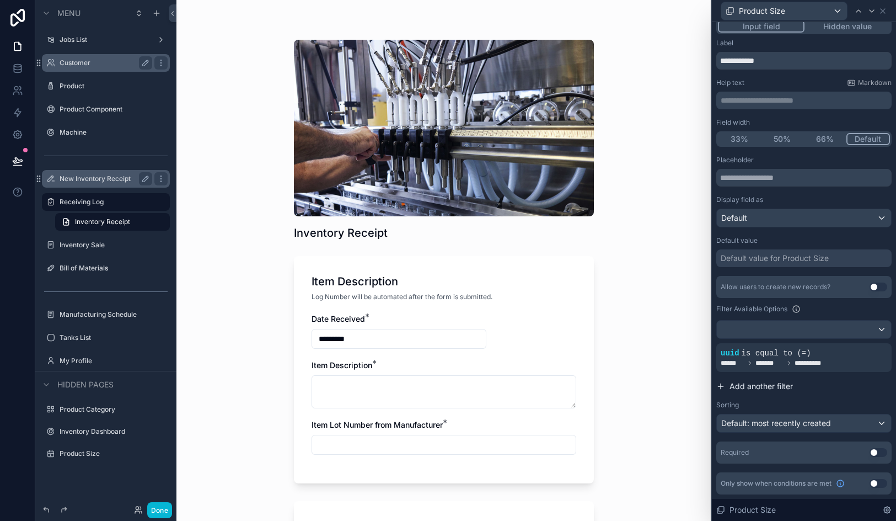
click at [760, 388] on span "Add another filter" at bounding box center [761, 386] width 63 height 11
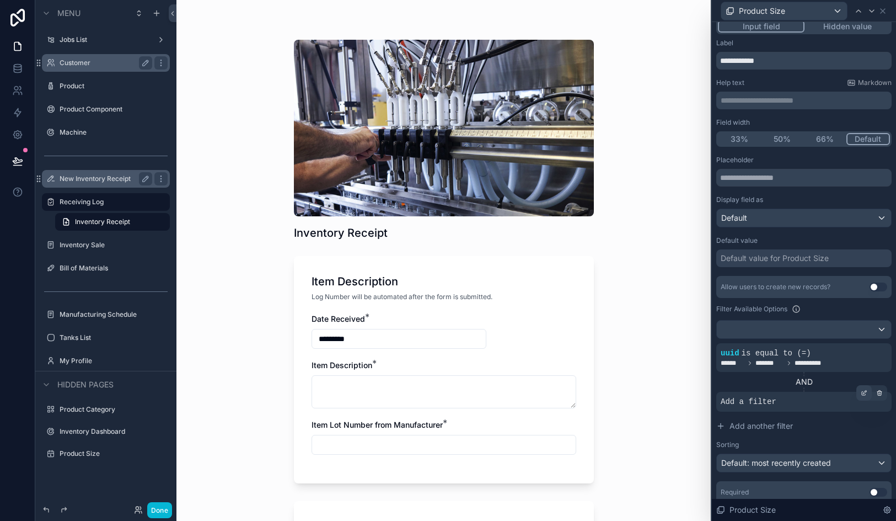
click at [864, 392] on icon at bounding box center [865, 391] width 3 height 3
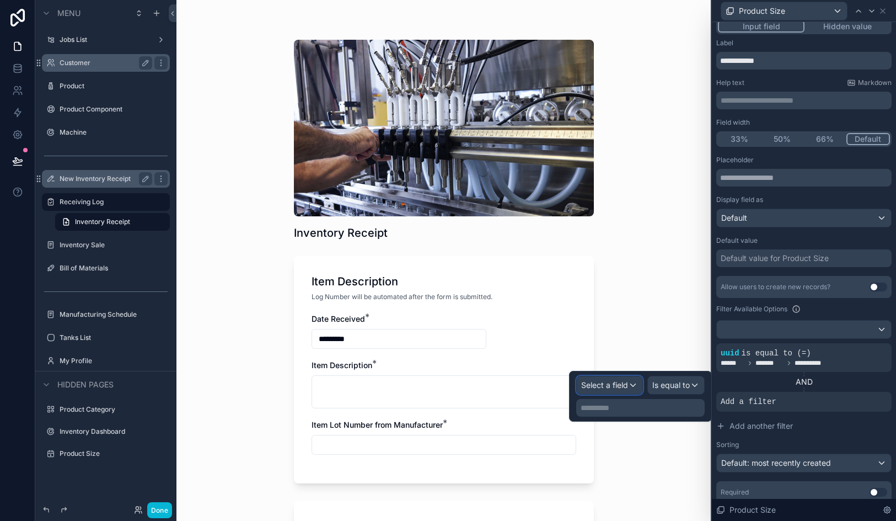
click at [611, 388] on span "Select a field" at bounding box center [604, 384] width 47 height 9
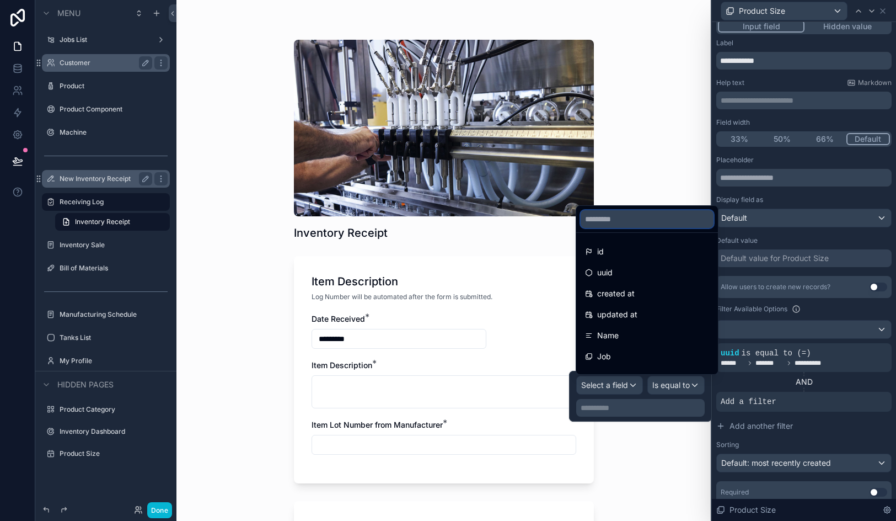
click at [614, 218] on input "text" at bounding box center [647, 219] width 133 height 18
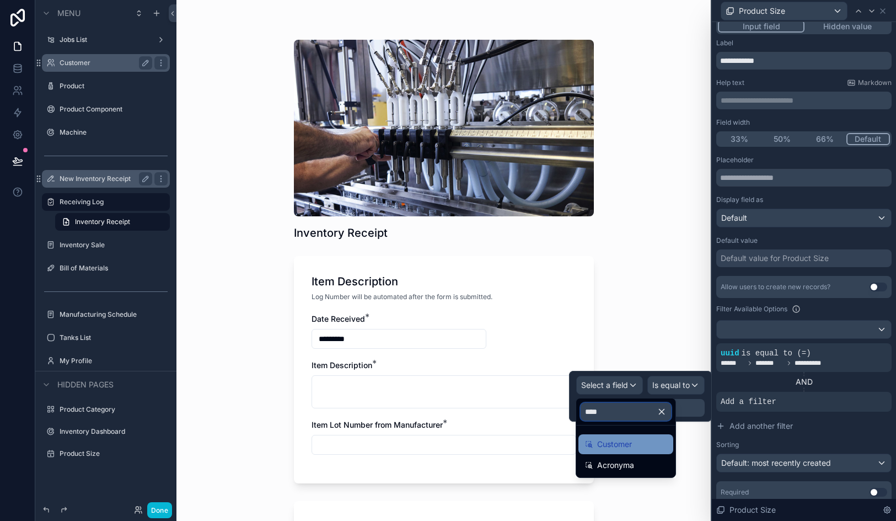
type input "****"
click at [613, 448] on span "Customer" at bounding box center [614, 443] width 35 height 13
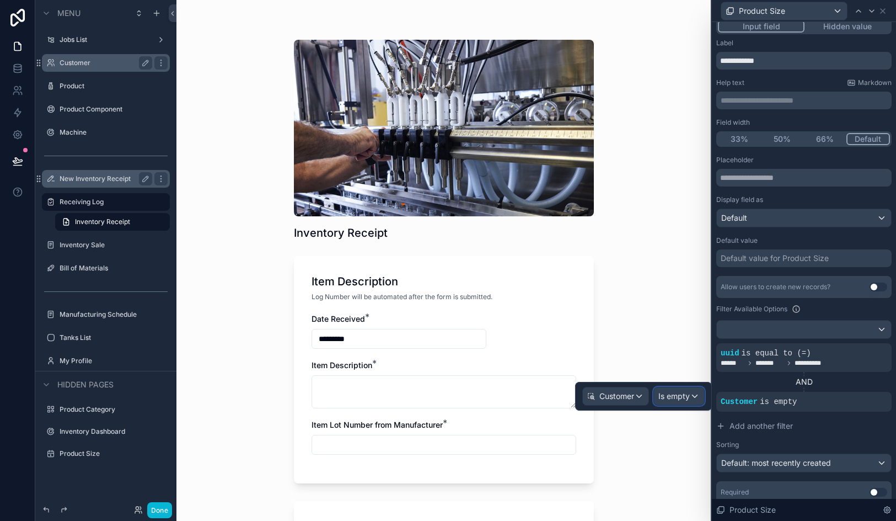
click at [681, 397] on span "Is empty" at bounding box center [674, 396] width 31 height 11
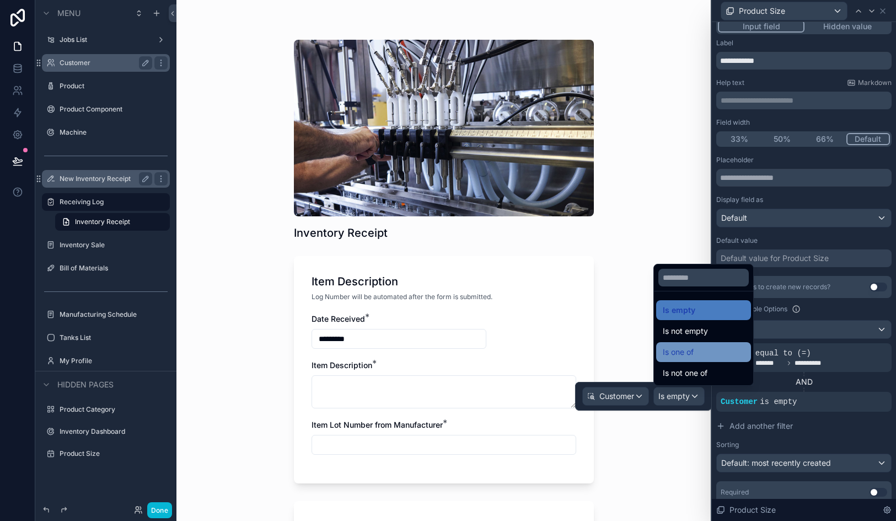
click at [700, 345] on div "Is one of" at bounding box center [703, 352] width 95 height 20
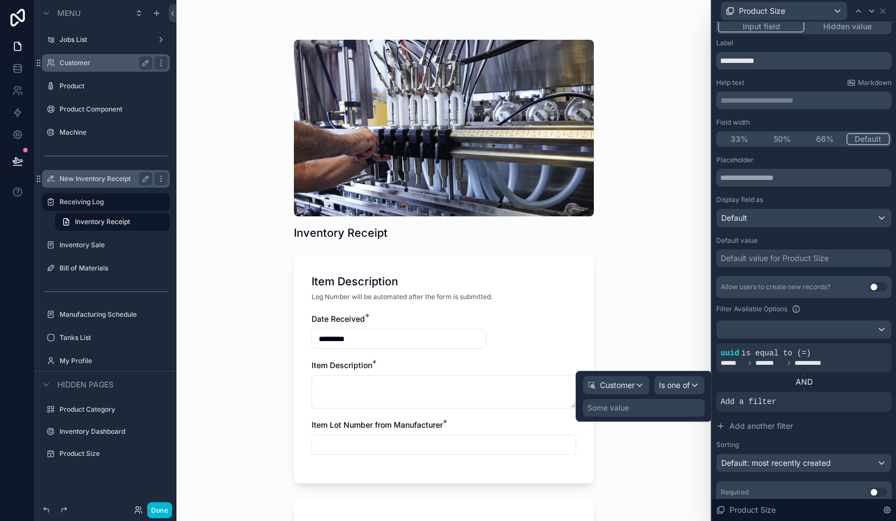
click at [628, 409] on div "Some value" at bounding box center [644, 408] width 122 height 18
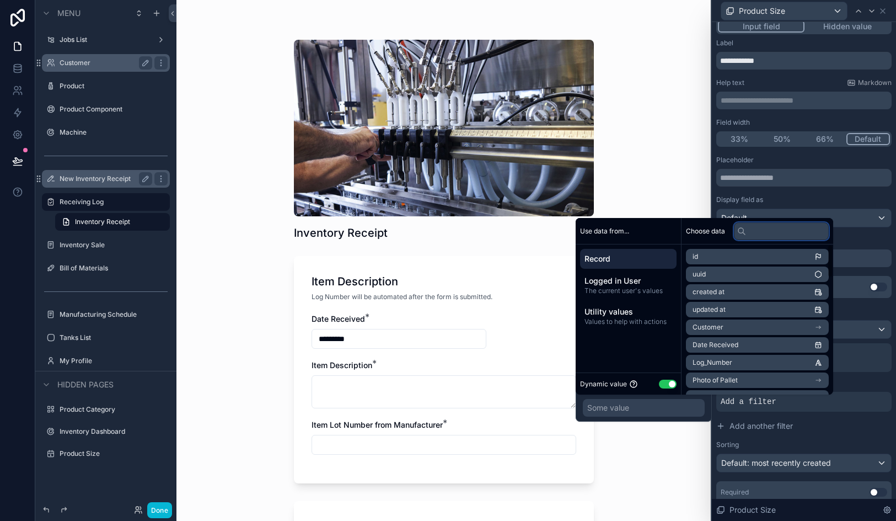
click at [769, 231] on input "text" at bounding box center [781, 231] width 95 height 18
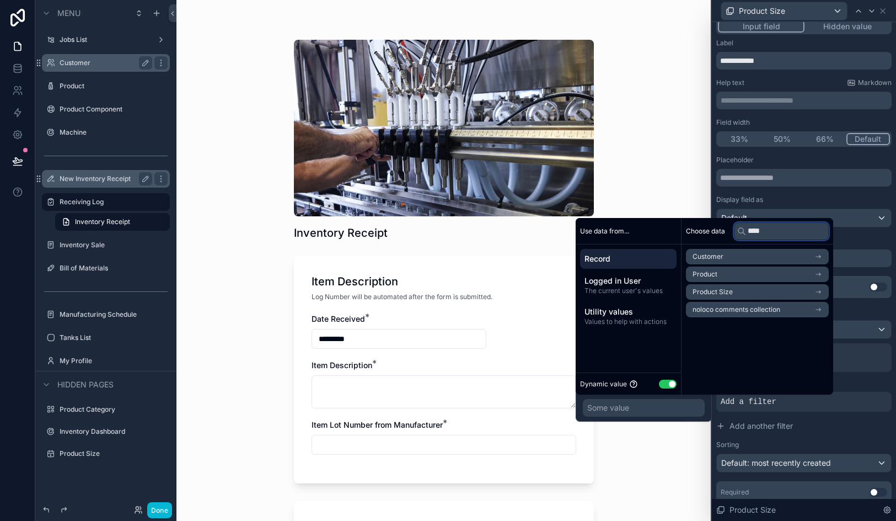
type input "****"
click at [765, 260] on li "Customer" at bounding box center [757, 256] width 143 height 15
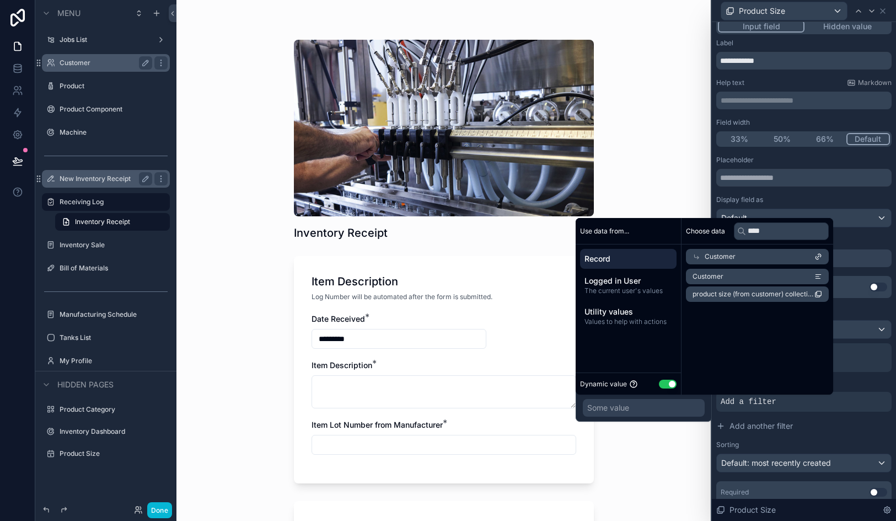
click at [761, 279] on li "Customer" at bounding box center [757, 276] width 143 height 15
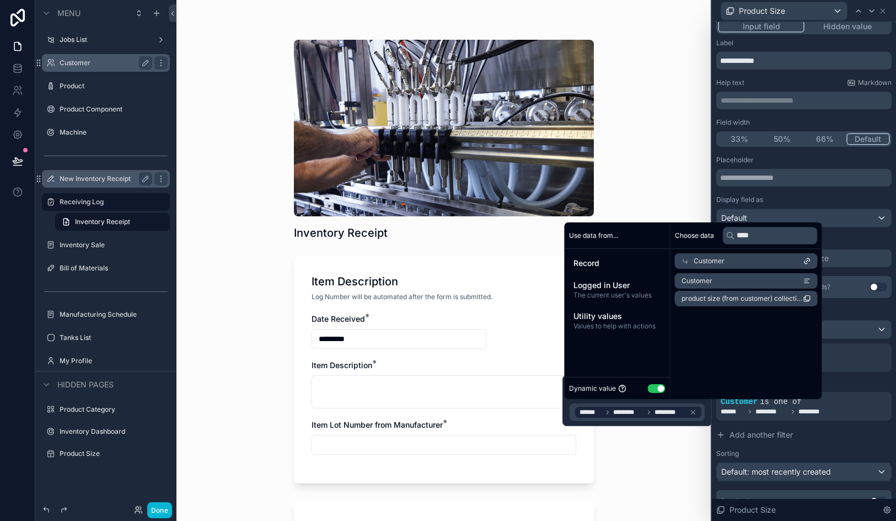
click at [688, 467] on div "Inventory Receipt Item Description Log Number will be automated after the form …" at bounding box center [444, 260] width 535 height 521
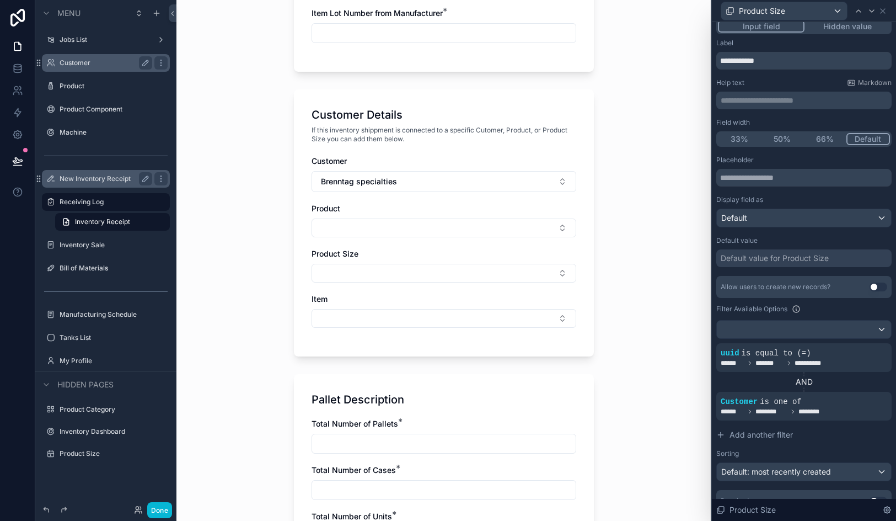
scroll to position [410, 0]
click at [380, 276] on button "Select Button" at bounding box center [444, 274] width 265 height 19
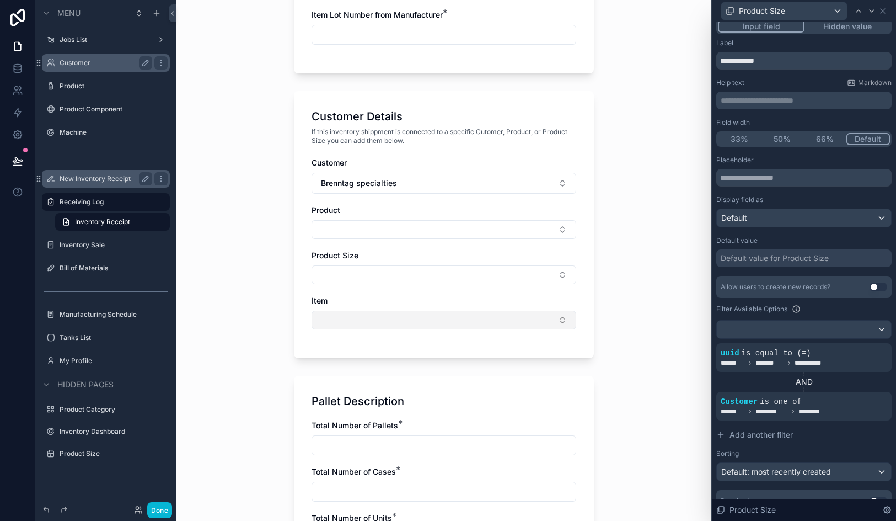
click at [383, 319] on button "Select Button" at bounding box center [444, 320] width 265 height 19
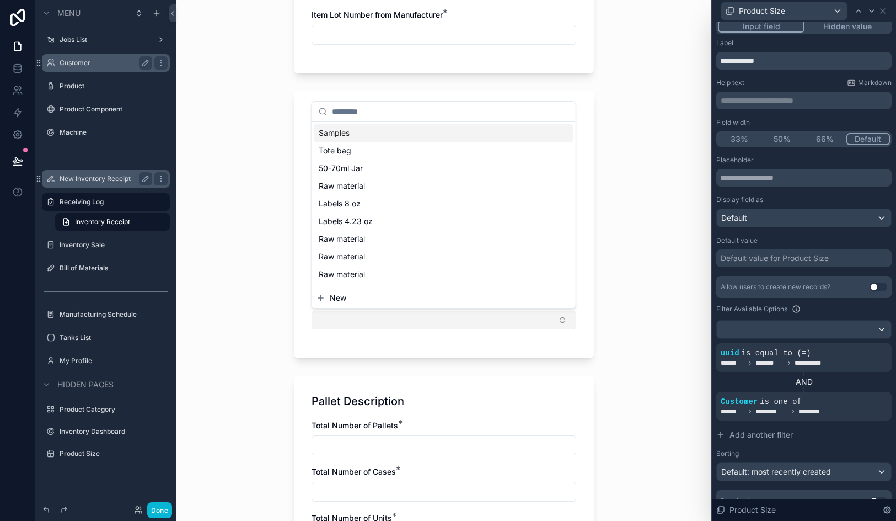
click at [383, 319] on button "Select Button" at bounding box center [444, 320] width 265 height 19
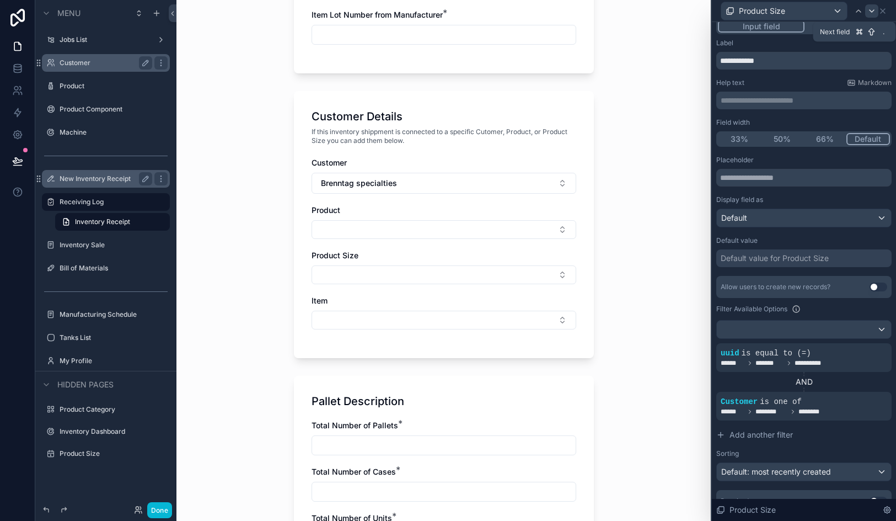
click at [873, 17] on div at bounding box center [871, 10] width 13 height 13
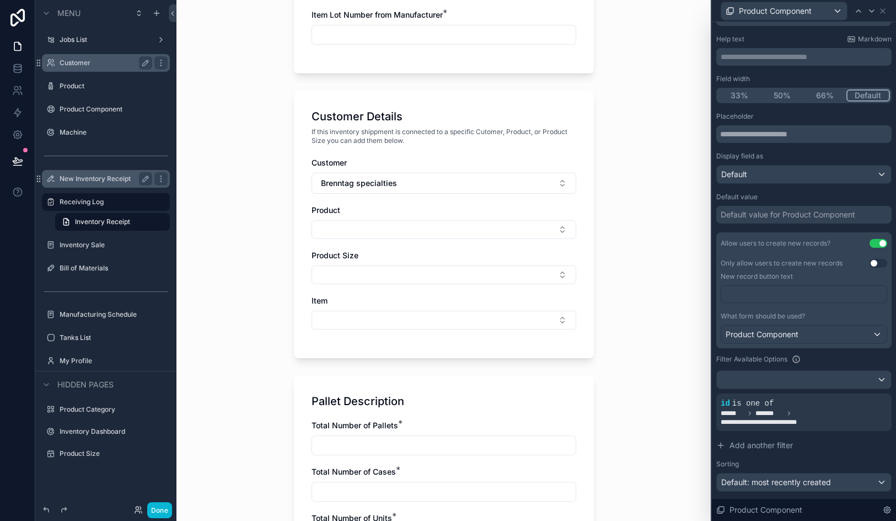
scroll to position [110, 0]
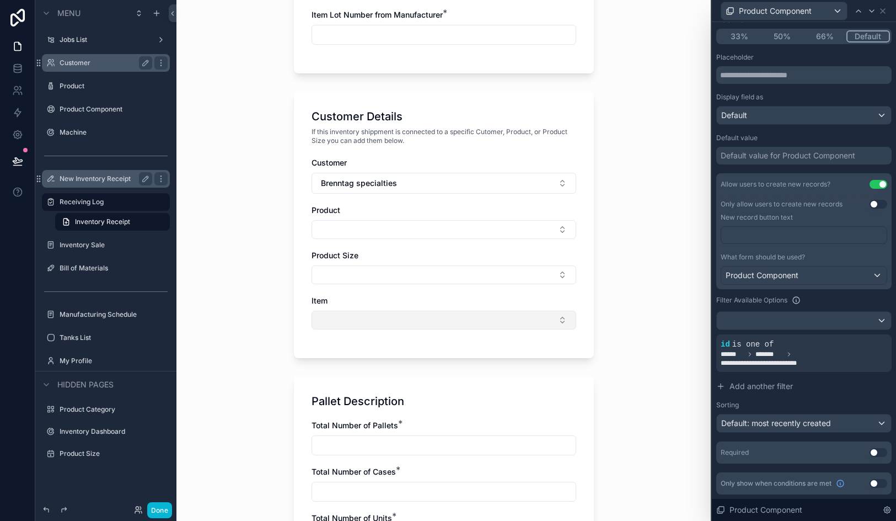
click at [451, 320] on button "Select Button" at bounding box center [444, 320] width 265 height 19
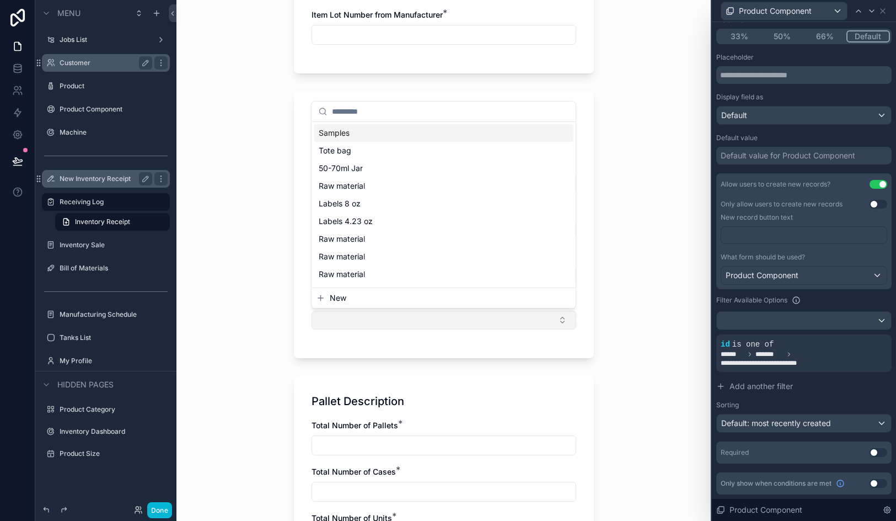
click at [451, 320] on button "Select Button" at bounding box center [444, 320] width 265 height 19
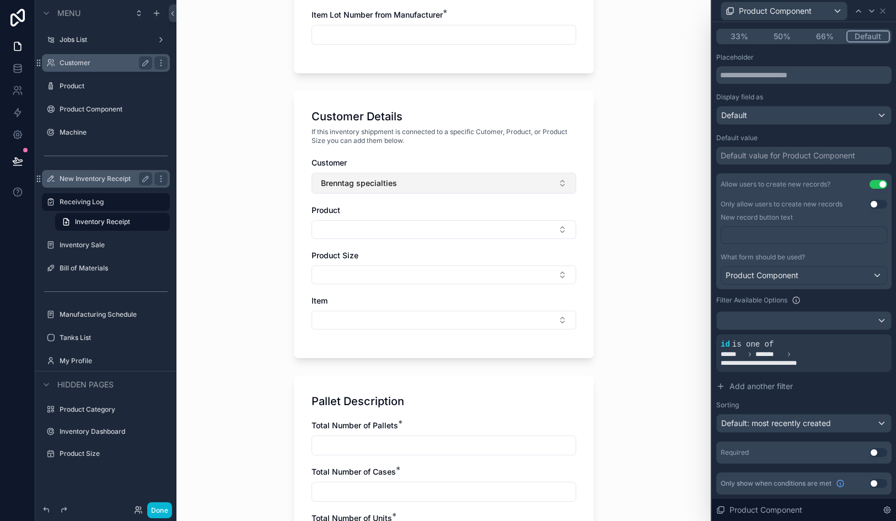
click at [436, 178] on button "Brenntag specialties" at bounding box center [444, 183] width 265 height 21
type input "**"
click at [404, 223] on div "CC - Clarity Cosmetics" at bounding box center [443, 228] width 259 height 18
click at [404, 223] on button "Select Button" at bounding box center [444, 229] width 265 height 19
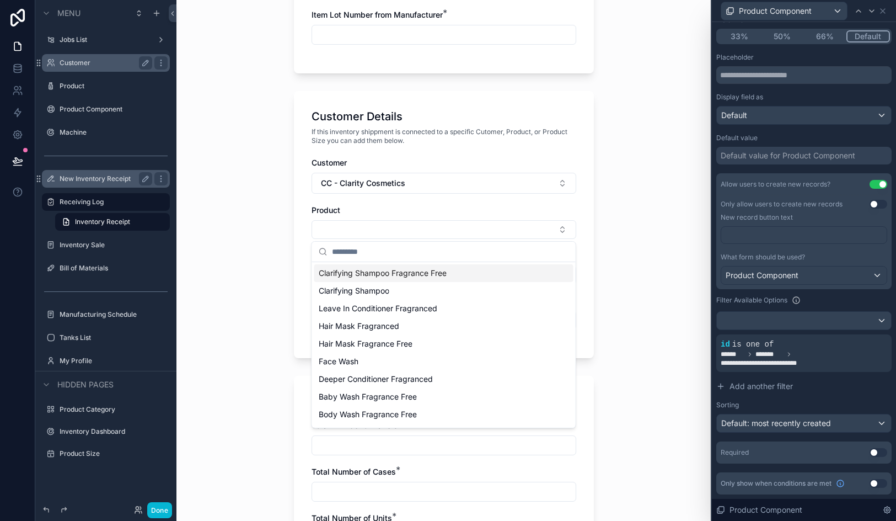
click at [404, 223] on button "Select Button" at bounding box center [444, 229] width 265 height 19
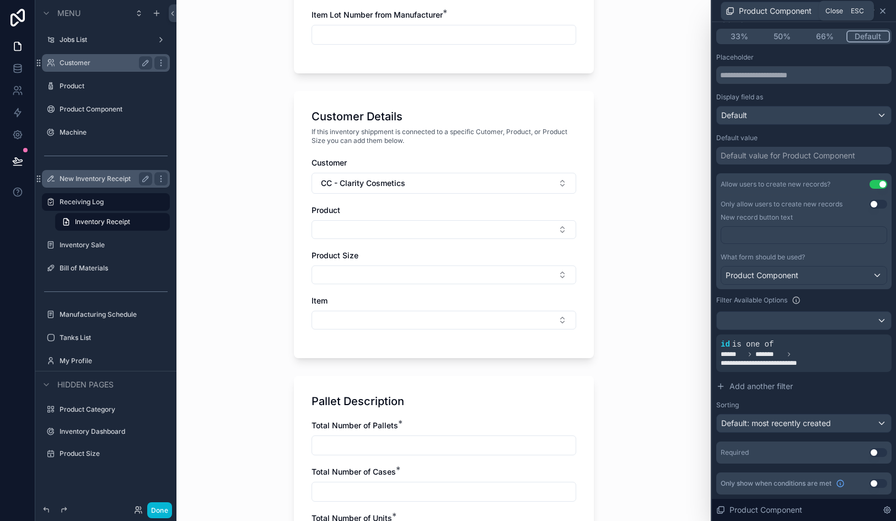
click at [884, 13] on icon at bounding box center [883, 11] width 9 height 9
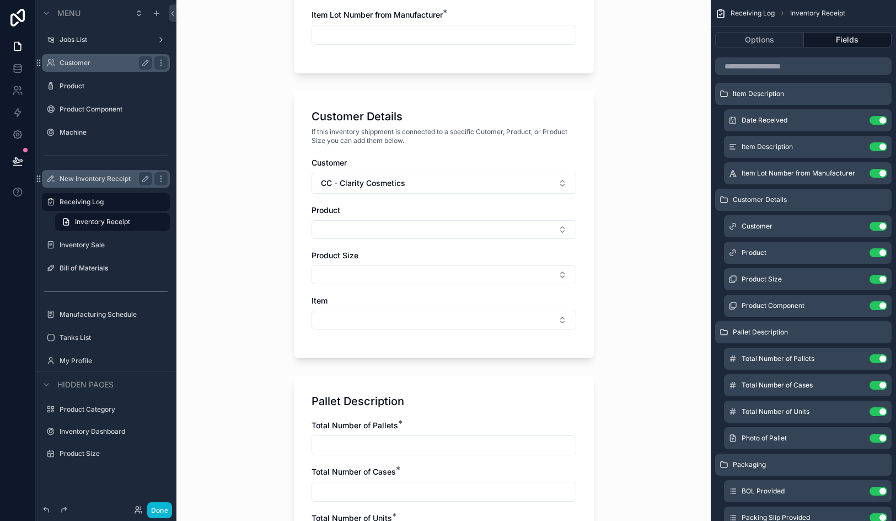
scroll to position [442, 0]
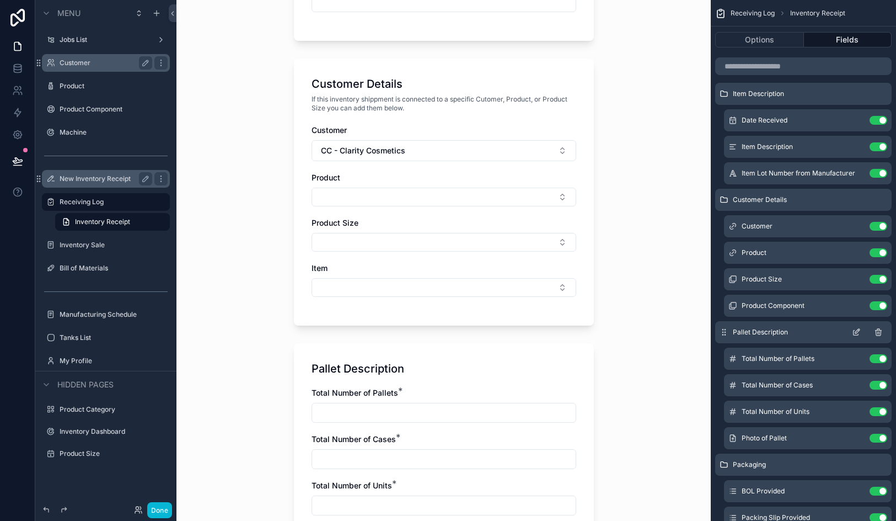
click at [856, 333] on icon "scrollable content" at bounding box center [858, 331] width 4 height 4
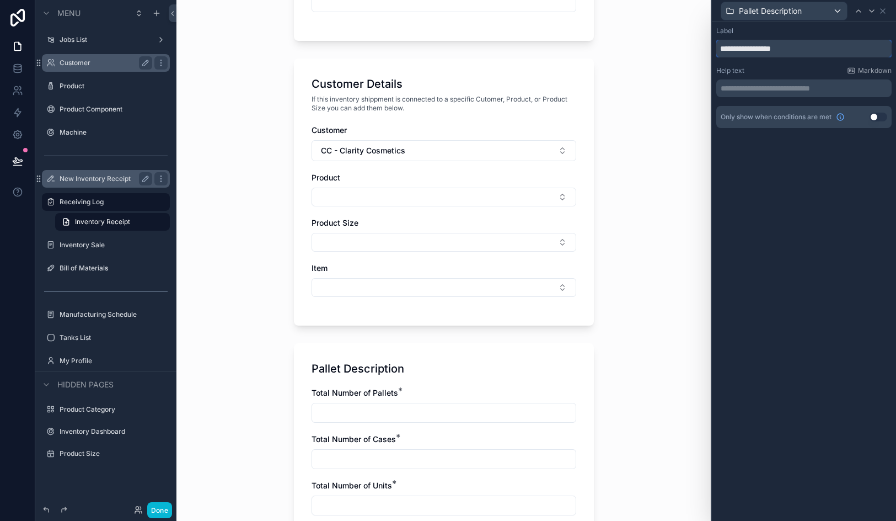
drag, startPoint x: 743, startPoint y: 50, endPoint x: 706, endPoint y: 52, distance: 37.6
click at [706, 52] on div "**********" at bounding box center [448, 260] width 896 height 521
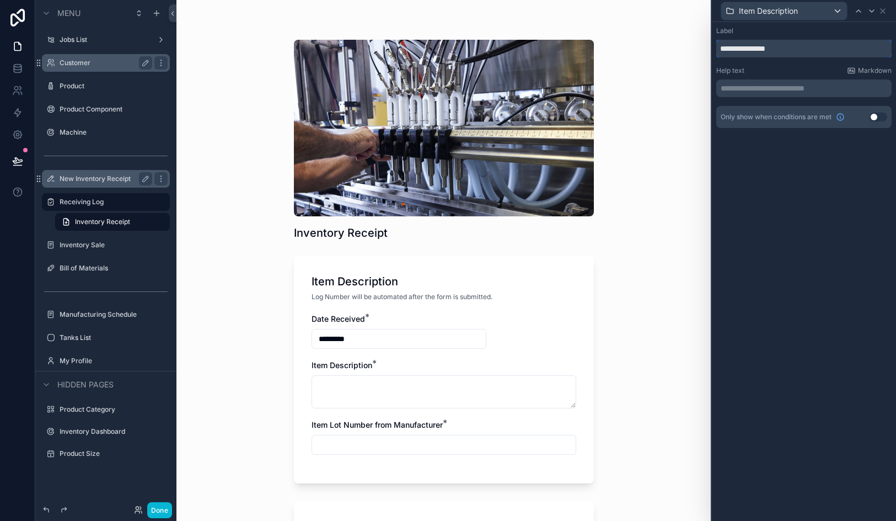
click at [798, 51] on input "**********" at bounding box center [804, 49] width 175 height 18
type input "**********"
click at [838, 287] on div "**********" at bounding box center [804, 271] width 184 height 499
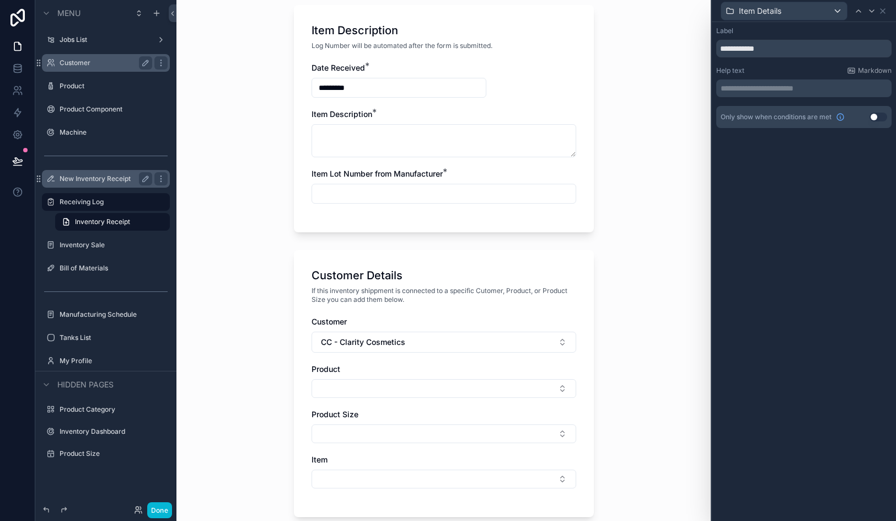
scroll to position [349, 0]
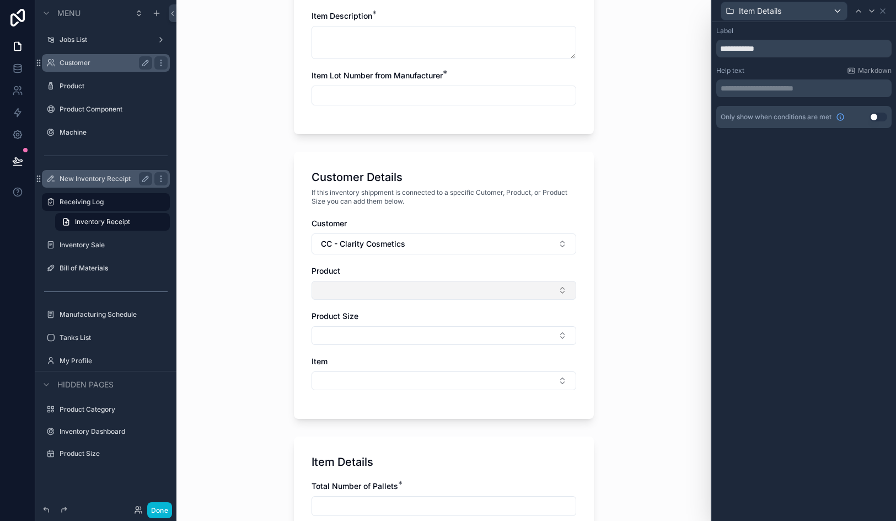
click at [480, 290] on button "Select Button" at bounding box center [444, 290] width 265 height 19
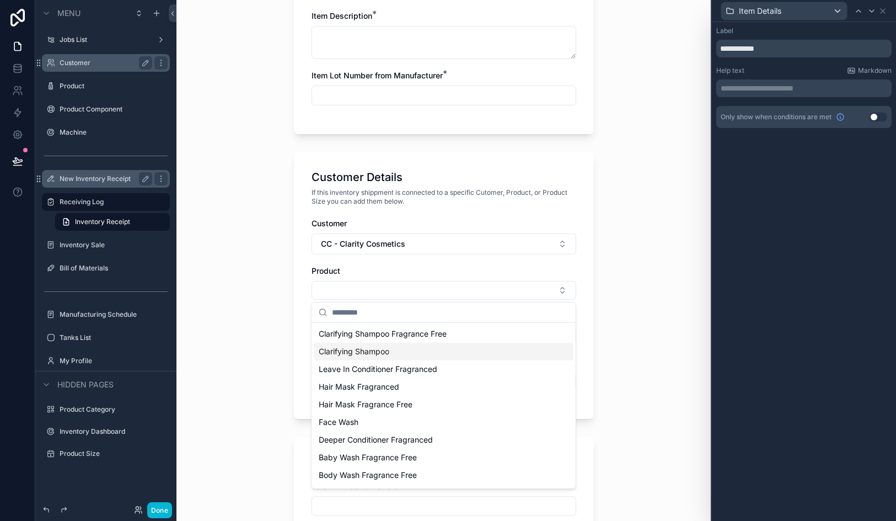
click at [451, 349] on div "Clarifying Shampoo" at bounding box center [443, 352] width 259 height 18
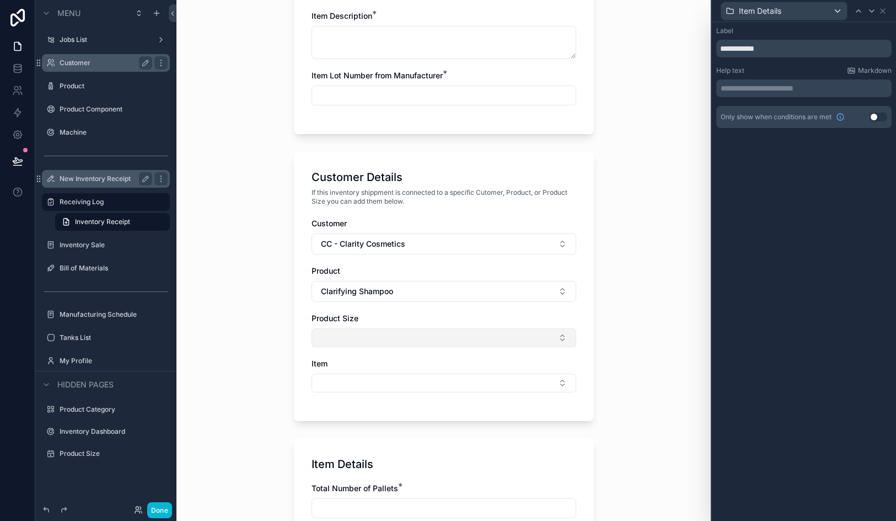
click at [399, 337] on button "Select Button" at bounding box center [444, 337] width 265 height 19
click at [396, 295] on button "Clarifying Shampoo" at bounding box center [444, 291] width 265 height 21
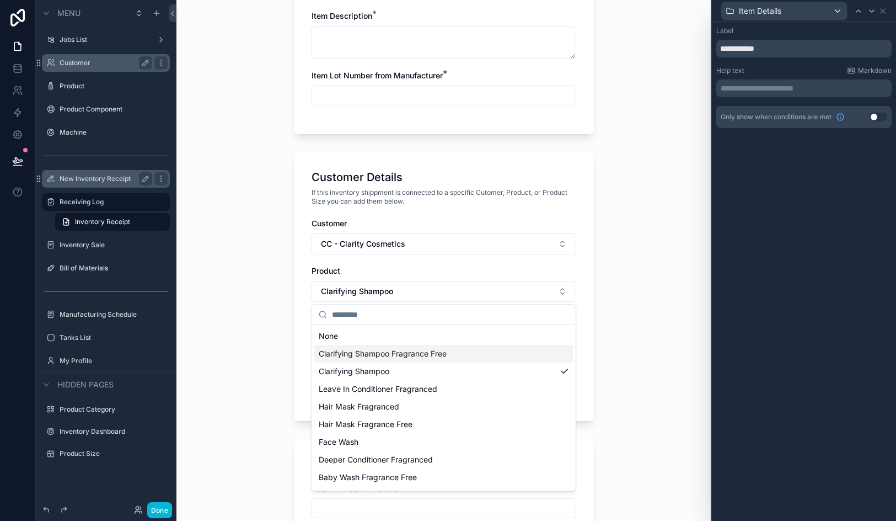
click at [393, 355] on span "Clarifying Shampoo Fragrance Free" at bounding box center [383, 353] width 128 height 11
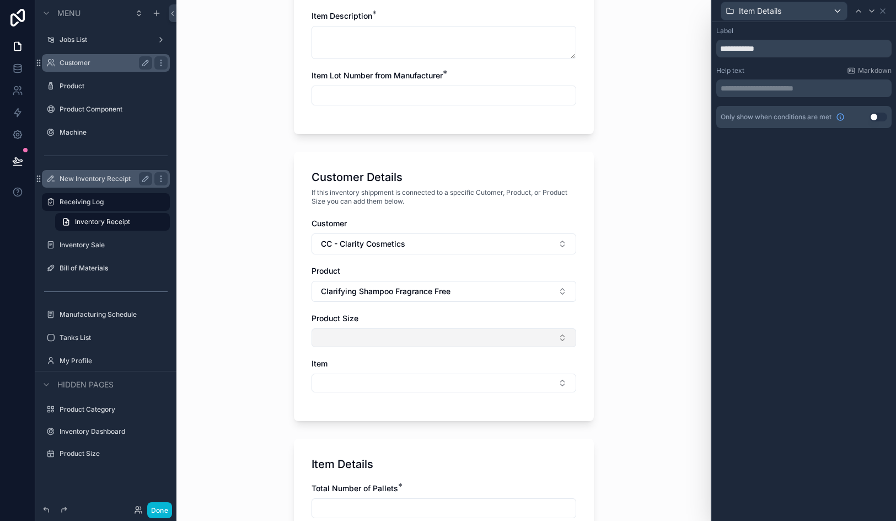
click at [386, 336] on button "Select Button" at bounding box center [444, 337] width 265 height 19
click at [399, 304] on div "Customer CC - Clarity Cosmetics Product Clarifying Shampoo Fragrance Free Produ…" at bounding box center [444, 310] width 265 height 185
click at [404, 292] on span "Clarifying Shampoo Fragrance Free" at bounding box center [386, 291] width 130 height 11
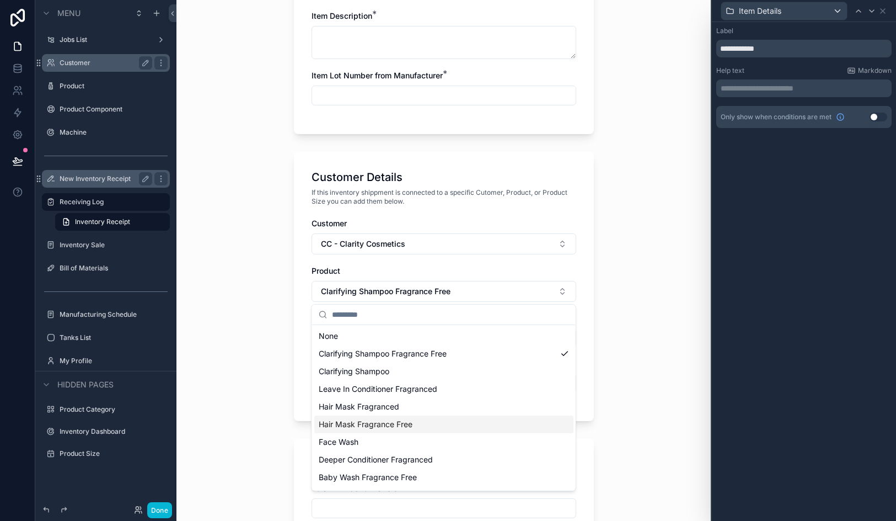
click at [391, 424] on span "Hair Mask Fragrance Free" at bounding box center [366, 424] width 94 height 11
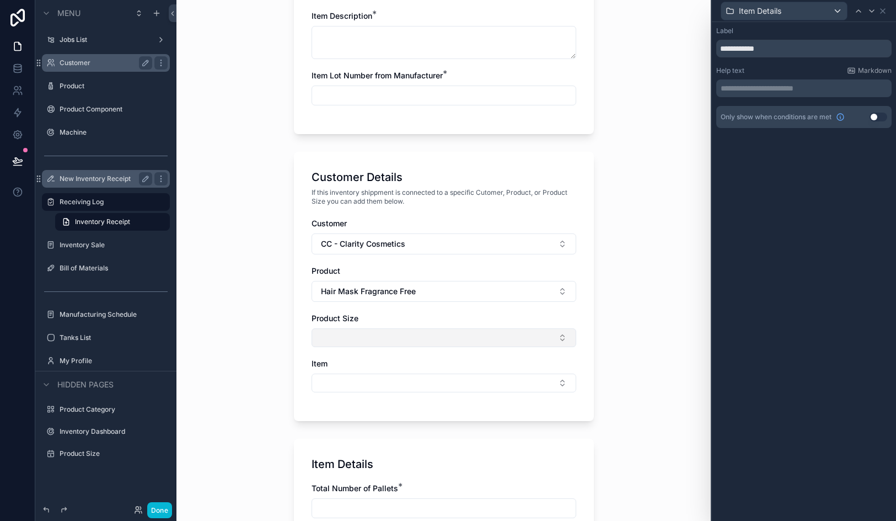
click at [391, 336] on button "Select Button" at bounding box center [444, 337] width 265 height 19
click at [392, 298] on button "Hair Mask Fragrance Free" at bounding box center [444, 291] width 265 height 21
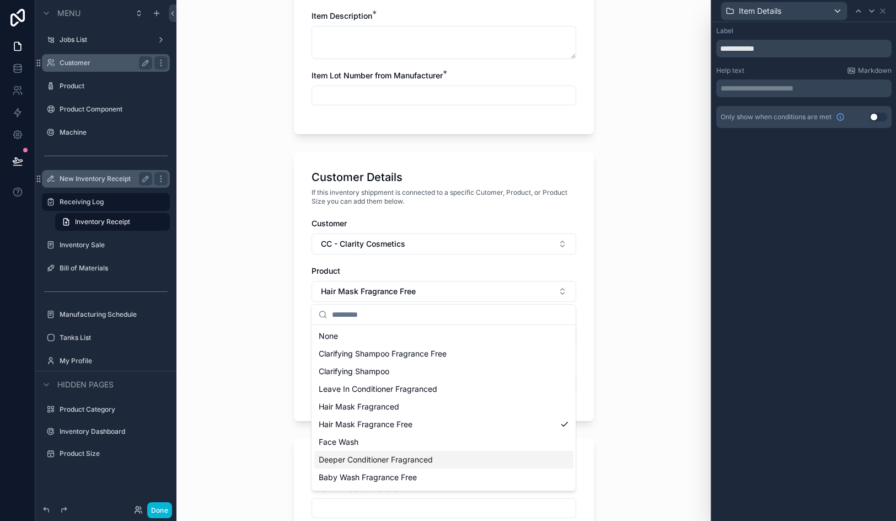
click at [362, 454] on span "Deeper Conditioner Fragranced" at bounding box center [376, 459] width 114 height 11
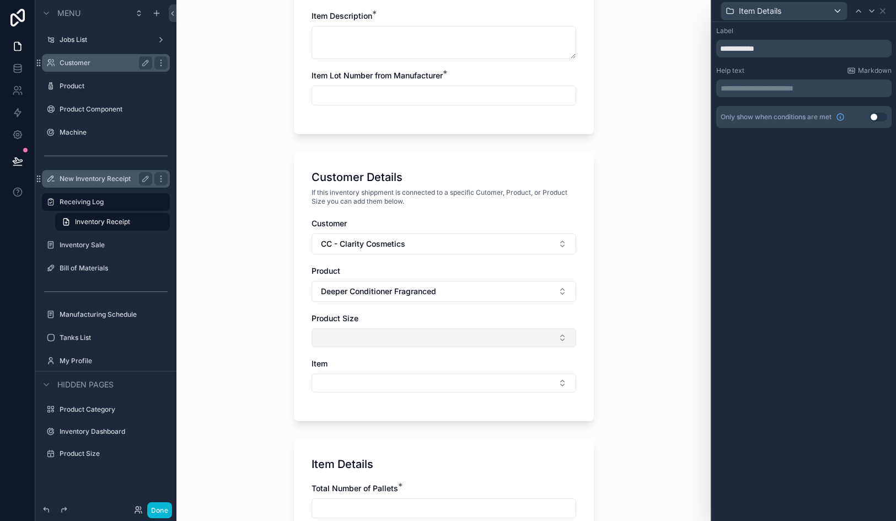
click at [377, 336] on button "Select Button" at bounding box center [444, 337] width 265 height 19
click at [884, 13] on icon at bounding box center [883, 11] width 9 height 9
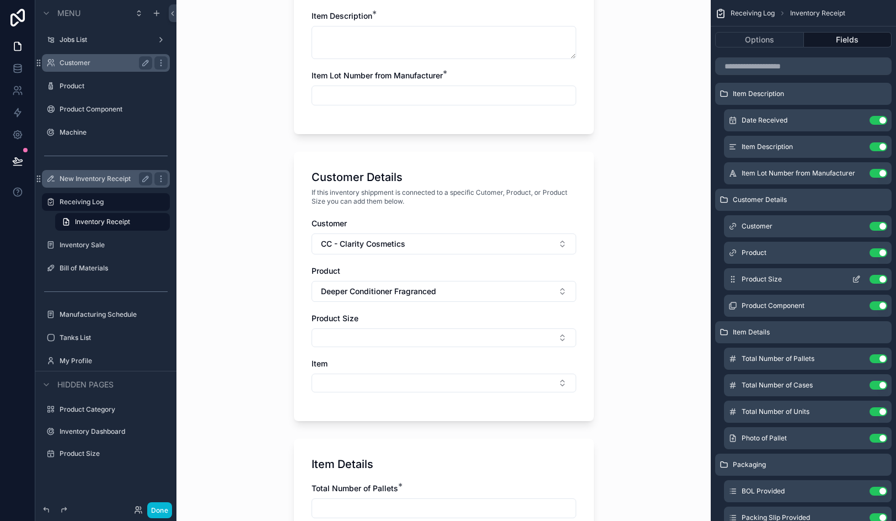
click at [859, 283] on icon "scrollable content" at bounding box center [856, 279] width 9 height 9
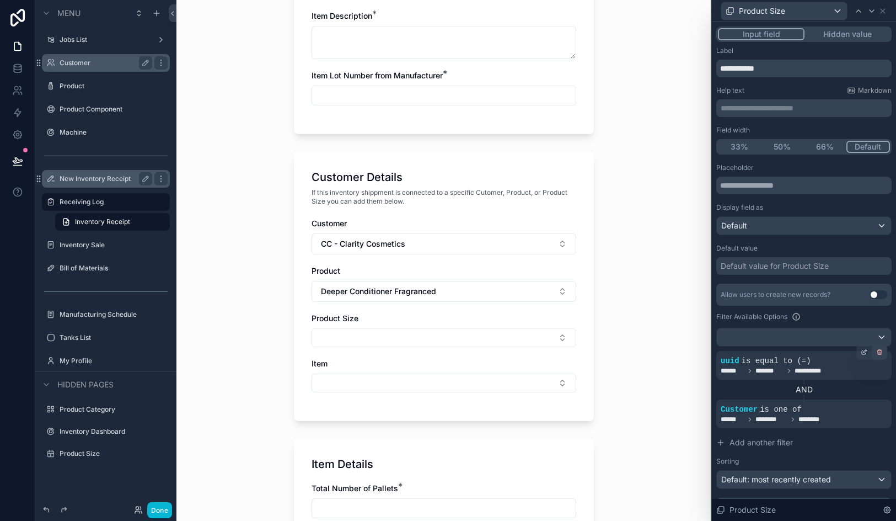
click at [882, 354] on icon at bounding box center [880, 352] width 7 height 7
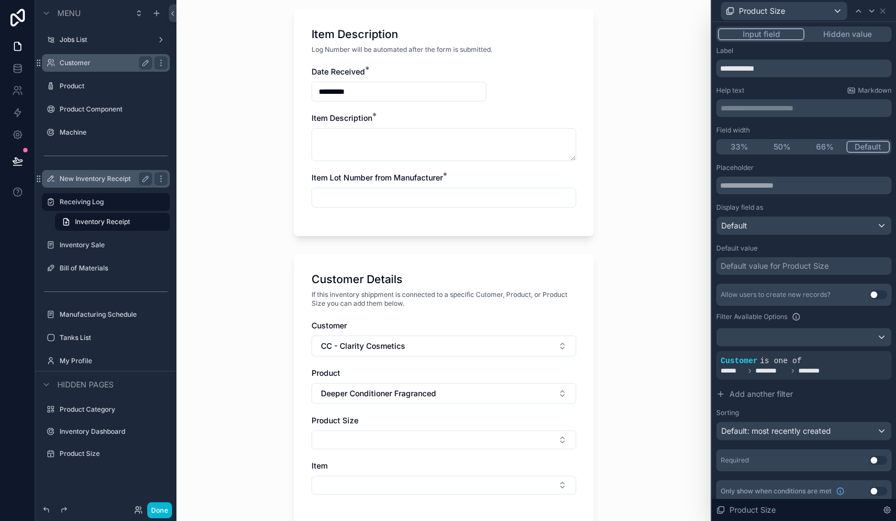
scroll to position [378, 0]
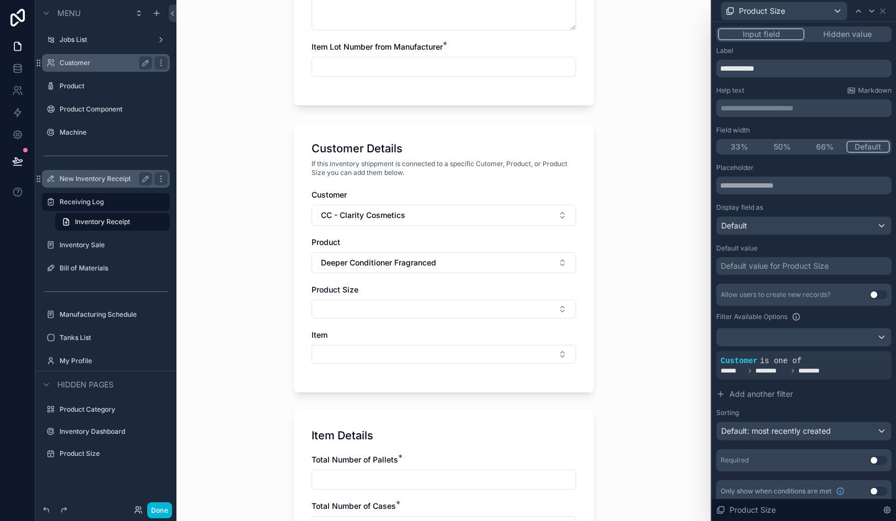
click at [425, 319] on div "Customer CC - Clarity Cosmetics Product Deeper Conditioner Fragranced Product S…" at bounding box center [444, 281] width 265 height 185
click at [425, 312] on button "Select Button" at bounding box center [444, 309] width 265 height 19
click at [419, 261] on span "Deeper Conditioner Fragranced" at bounding box center [378, 262] width 115 height 11
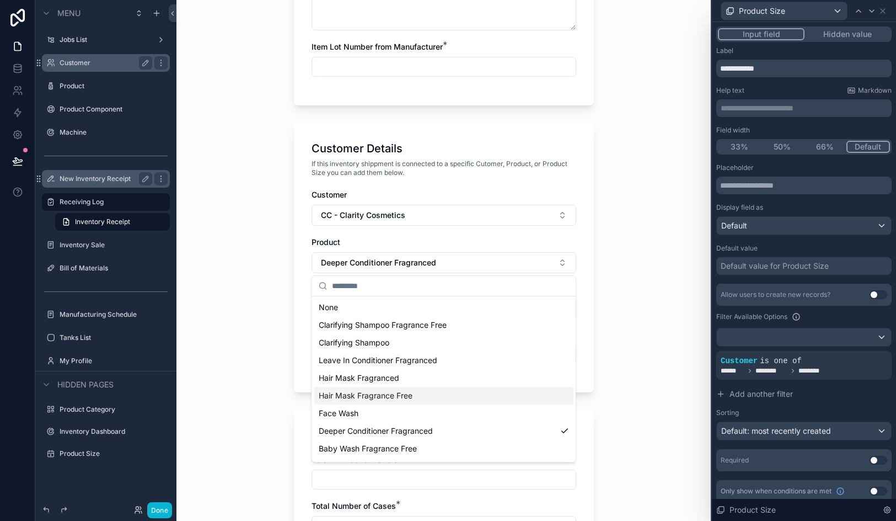
click at [413, 391] on div "Hair Mask Fragrance Free" at bounding box center [443, 396] width 259 height 18
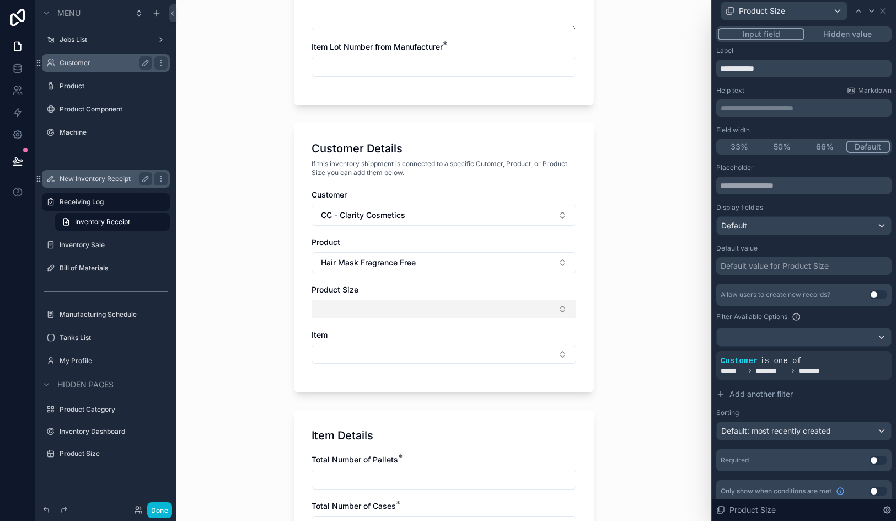
click at [407, 311] on button "Select Button" at bounding box center [444, 309] width 265 height 19
click at [878, 352] on icon at bounding box center [880, 353] width 4 height 4
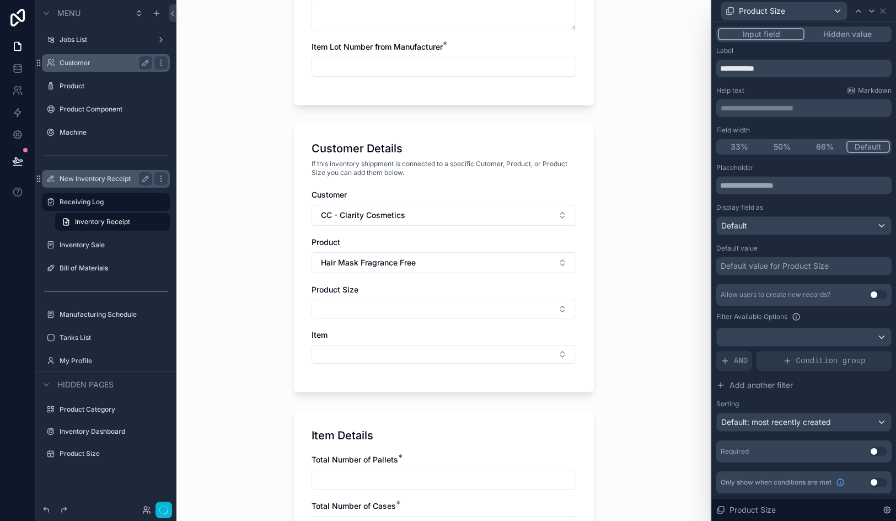
scroll to position [0, 0]
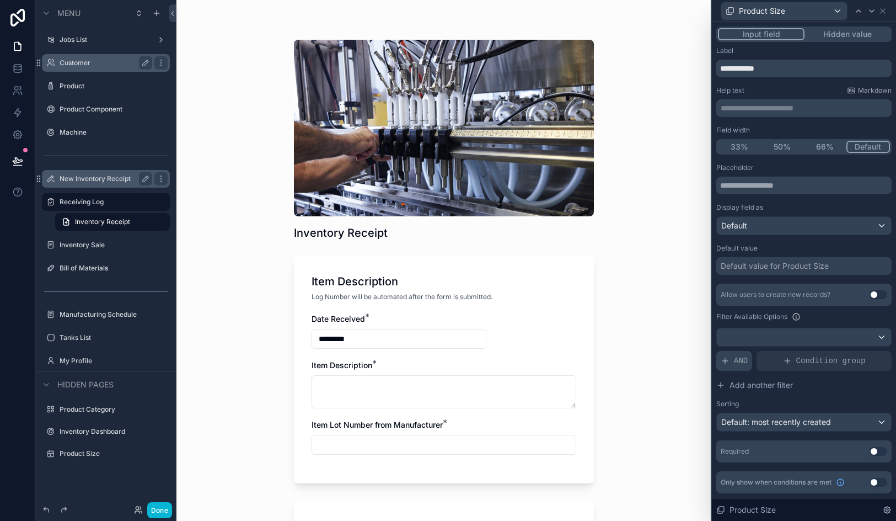
click at [728, 359] on icon at bounding box center [725, 360] width 9 height 9
click at [868, 352] on div at bounding box center [864, 351] width 15 height 15
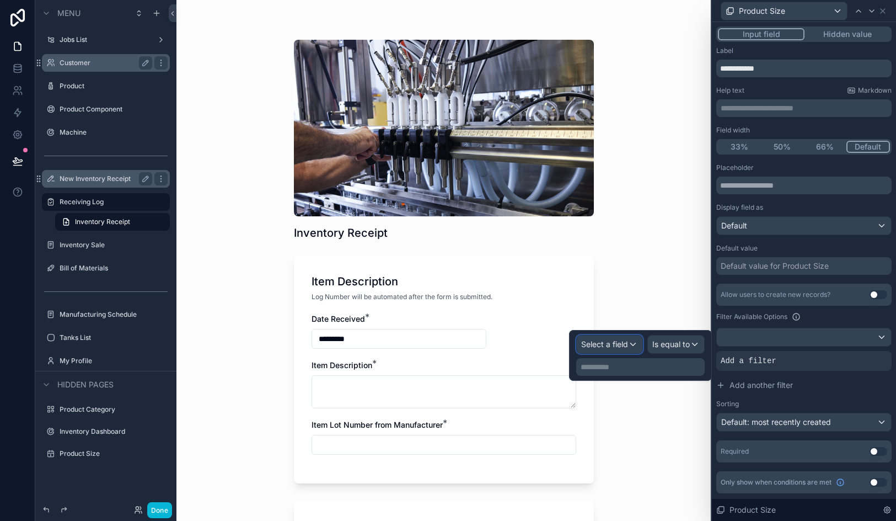
click at [621, 346] on span "Select a field" at bounding box center [604, 343] width 47 height 9
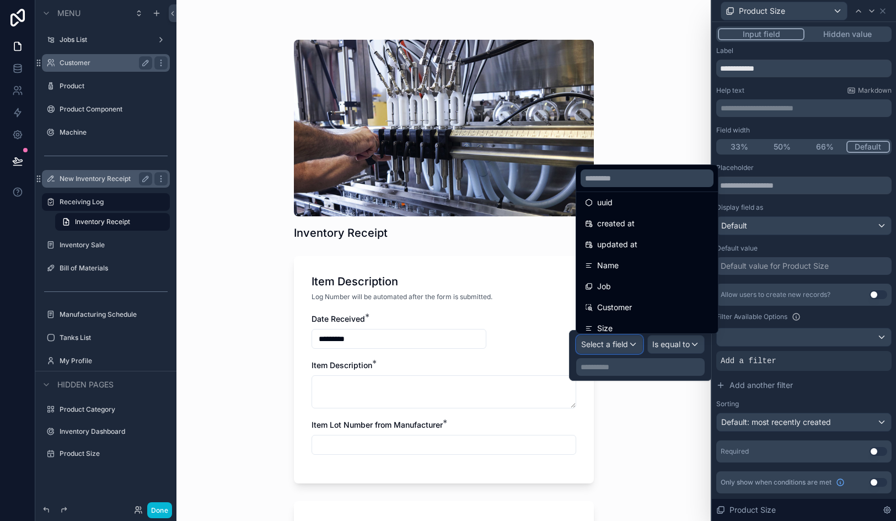
scroll to position [30, 0]
click at [645, 181] on input "text" at bounding box center [647, 178] width 133 height 18
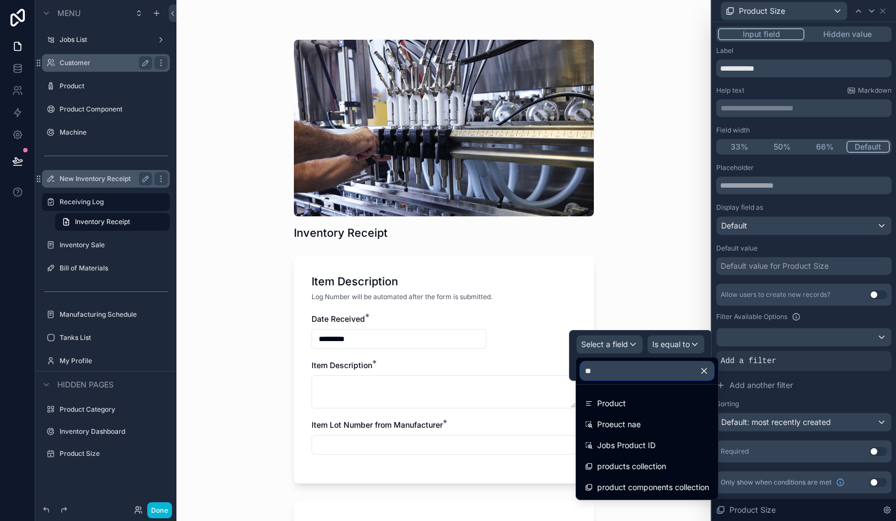
scroll to position [0, 0]
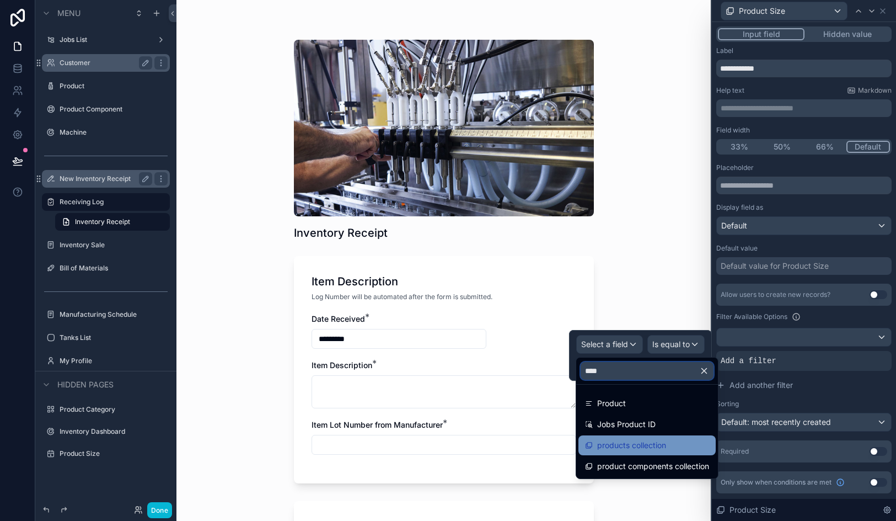
type input "****"
click at [660, 442] on span "products collection" at bounding box center [631, 445] width 69 height 13
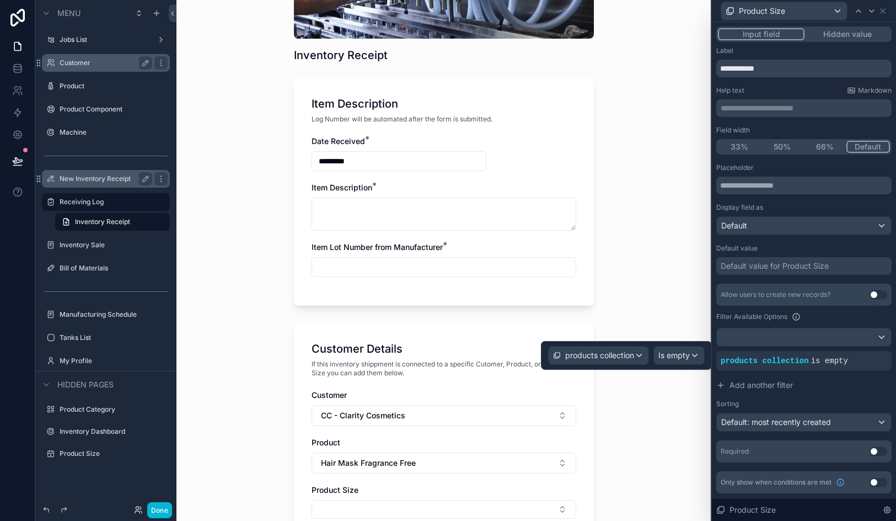
scroll to position [306, 0]
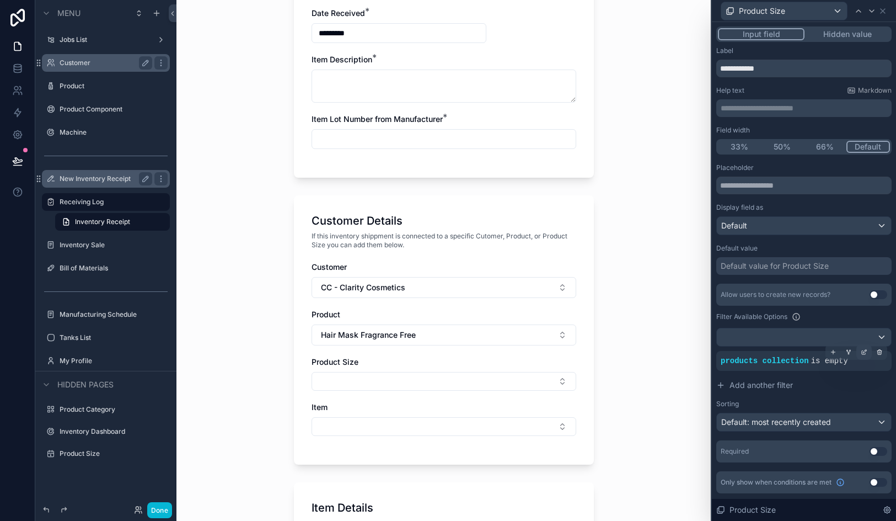
click at [861, 349] on icon at bounding box center [864, 352] width 7 height 7
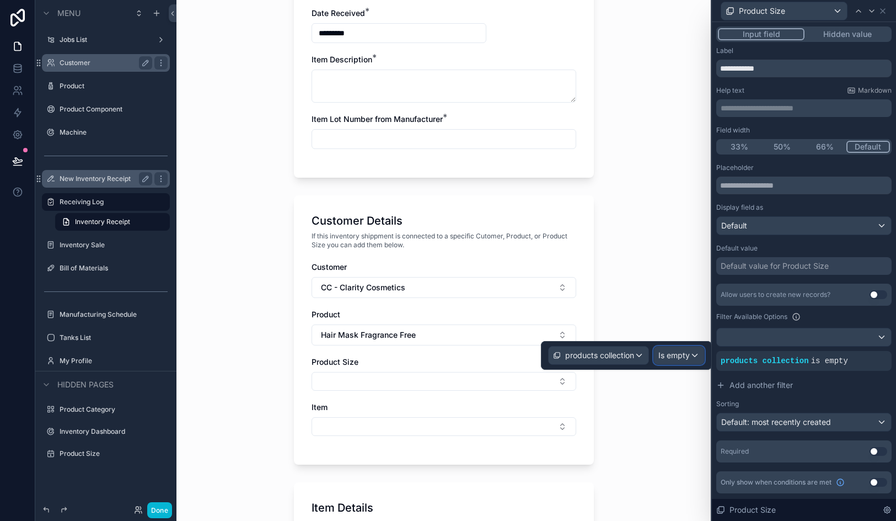
click at [675, 350] on span "Is empty" at bounding box center [674, 355] width 31 height 11
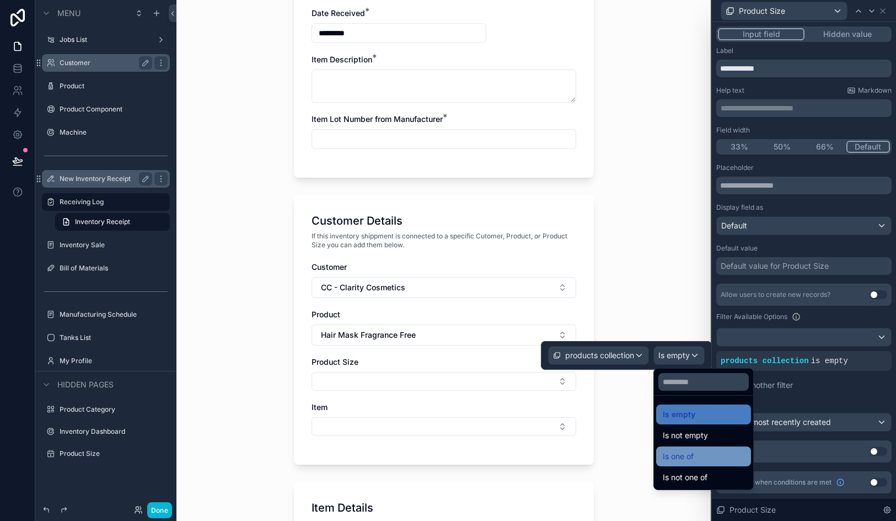
click at [698, 455] on div "Is one of" at bounding box center [704, 456] width 82 height 13
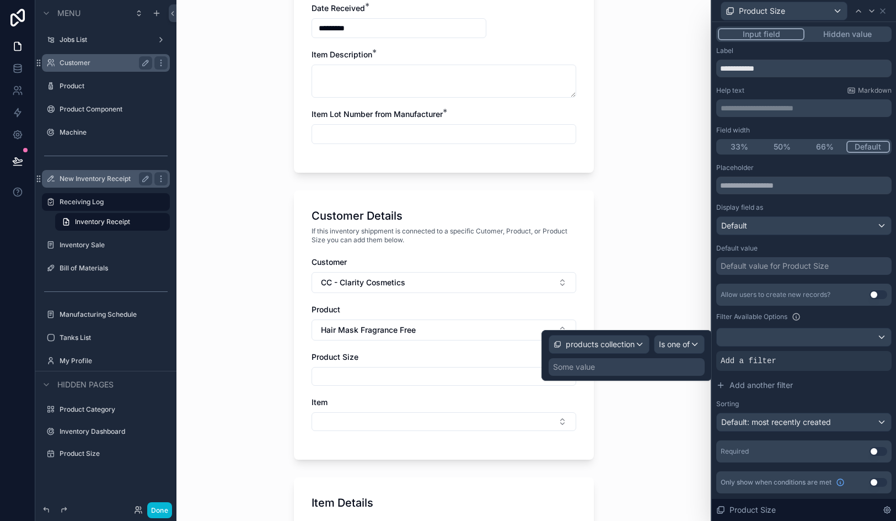
scroll to position [381, 0]
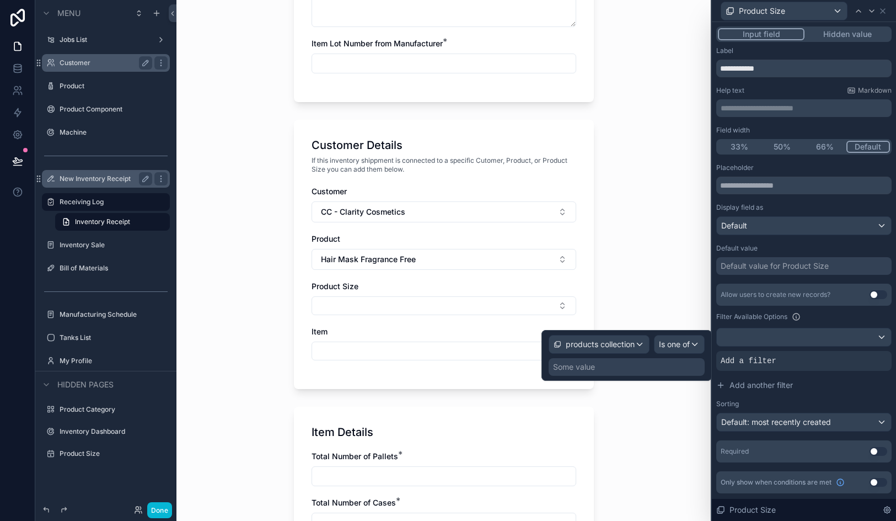
click at [658, 369] on div "Some value" at bounding box center [627, 367] width 156 height 18
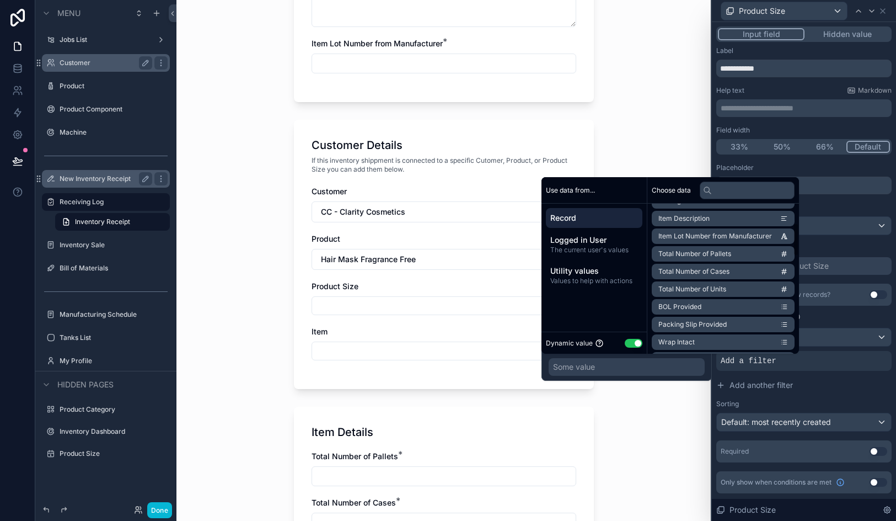
scroll to position [236, 0]
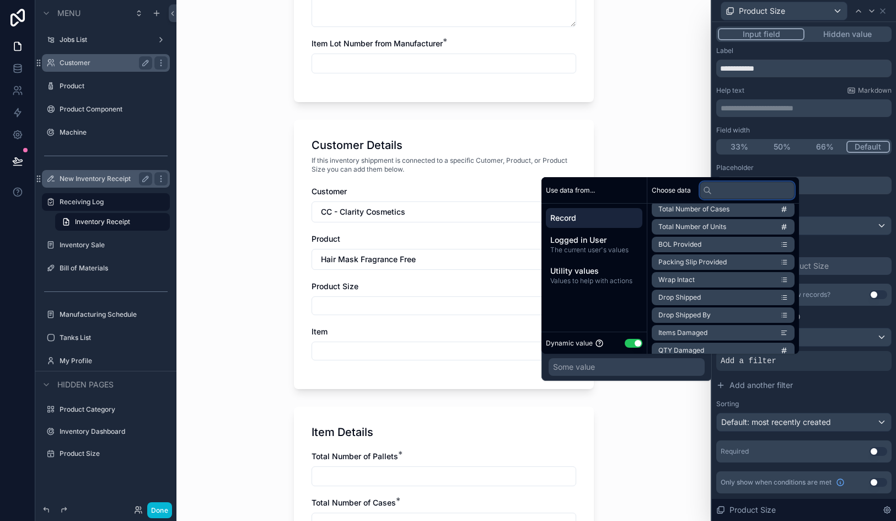
click at [735, 194] on input "text" at bounding box center [747, 190] width 95 height 18
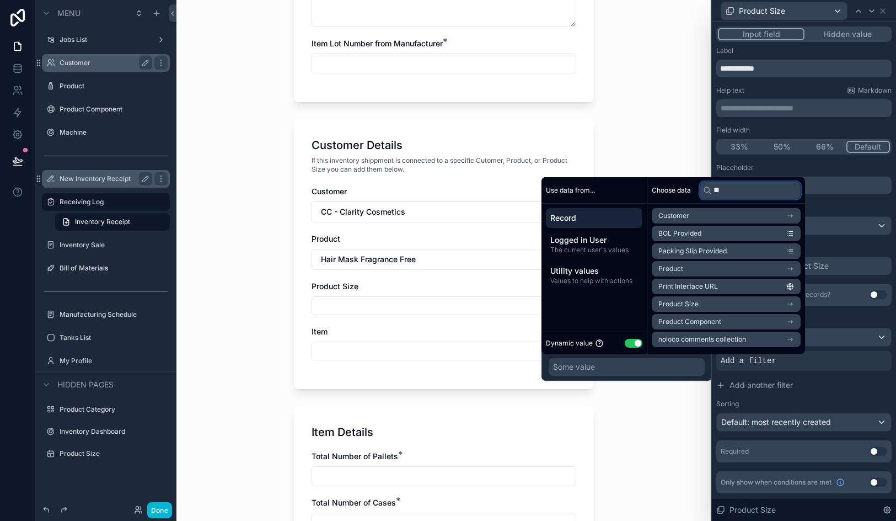
scroll to position [0, 0]
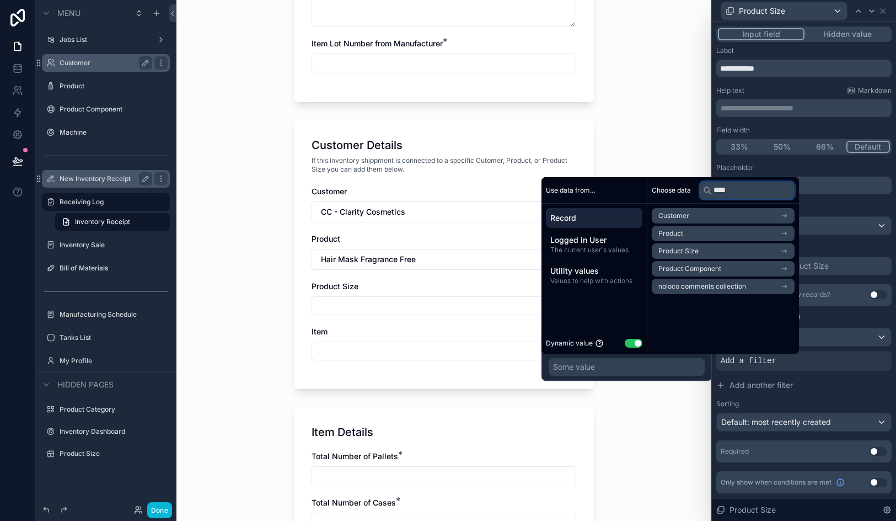
type input "****"
click at [719, 216] on li "Customer" at bounding box center [723, 215] width 143 height 15
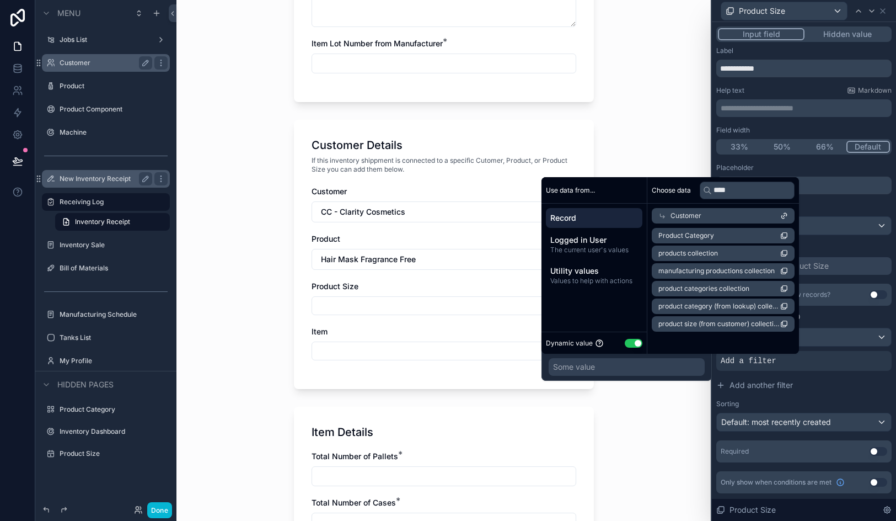
click at [711, 249] on span "products collection" at bounding box center [689, 253] width 60 height 9
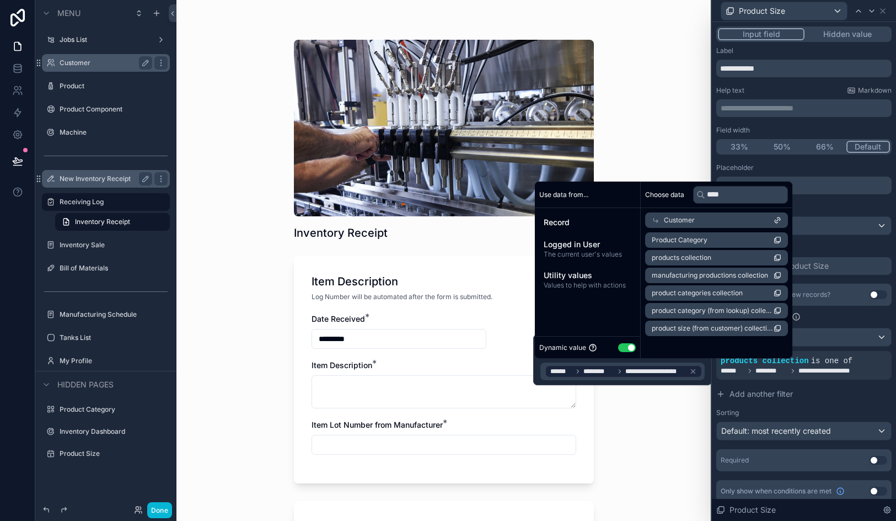
click at [664, 221] on span "Customer" at bounding box center [679, 220] width 31 height 9
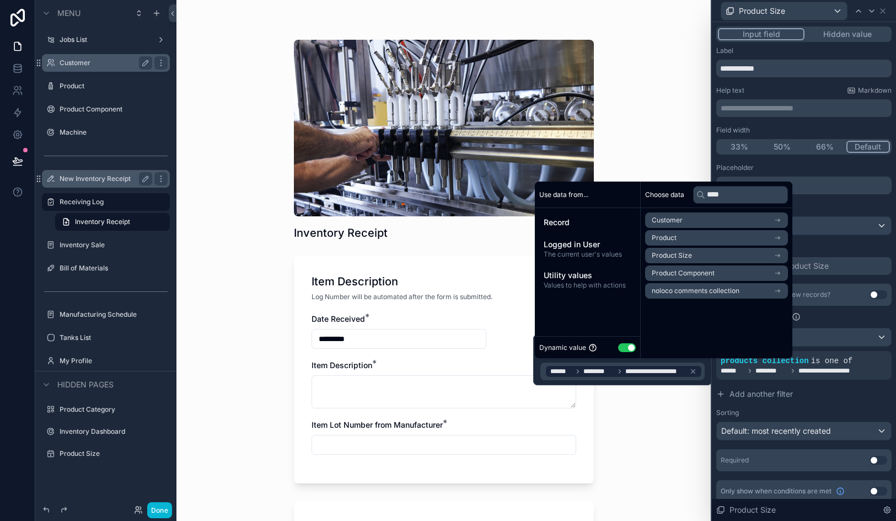
click at [668, 241] on span "Product" at bounding box center [664, 237] width 25 height 9
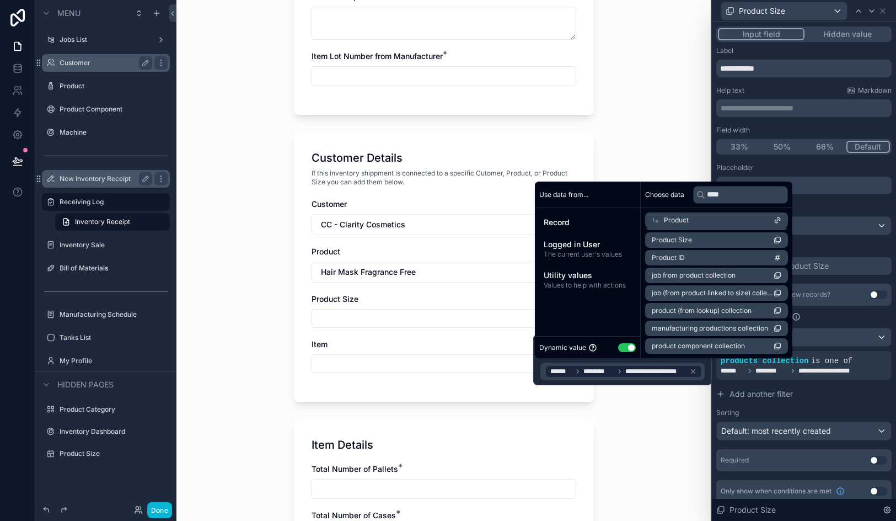
scroll to position [369, 0]
click at [685, 433] on div "Inventory Receipt Item Description Log Number will be automated after the form …" at bounding box center [444, 260] width 535 height 521
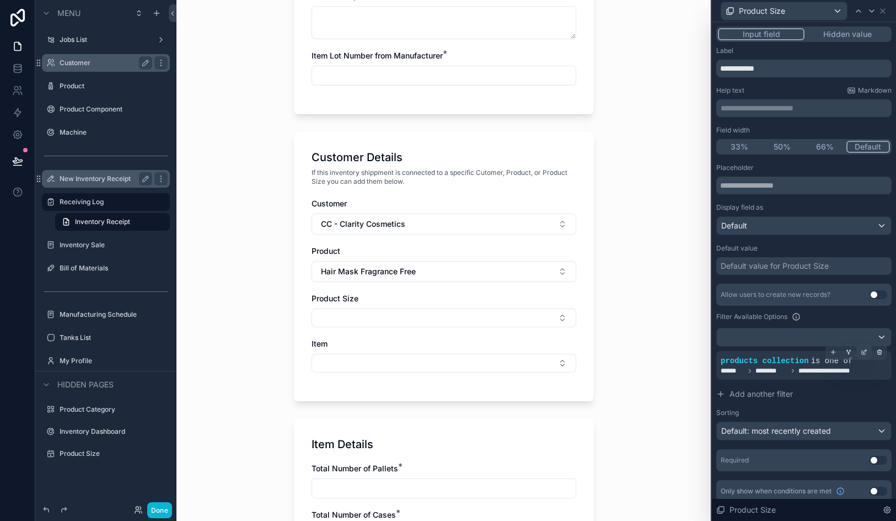
click at [864, 350] on icon at bounding box center [864, 352] width 7 height 7
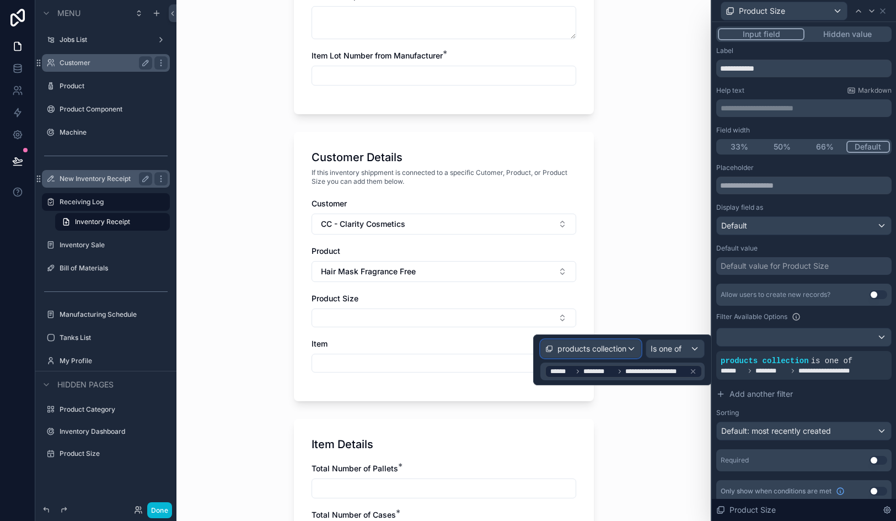
click at [611, 349] on span "products collection" at bounding box center [592, 348] width 69 height 11
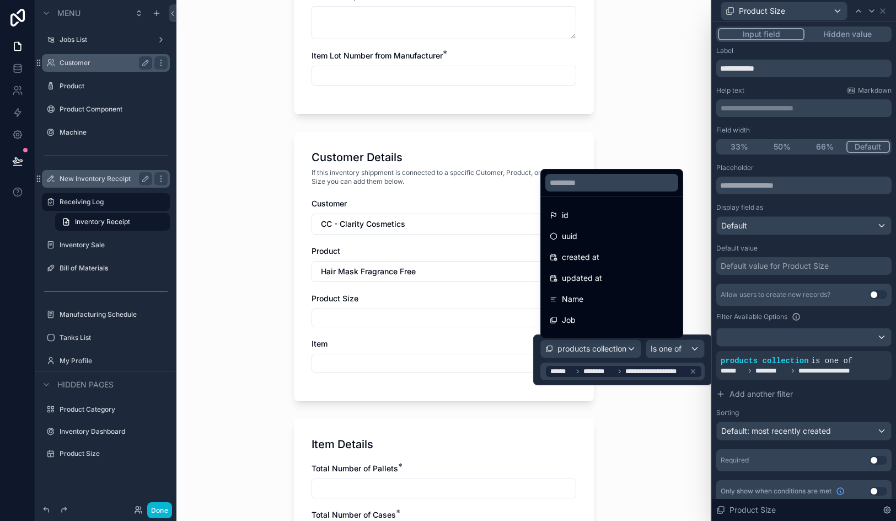
click at [611, 349] on div at bounding box center [622, 359] width 179 height 51
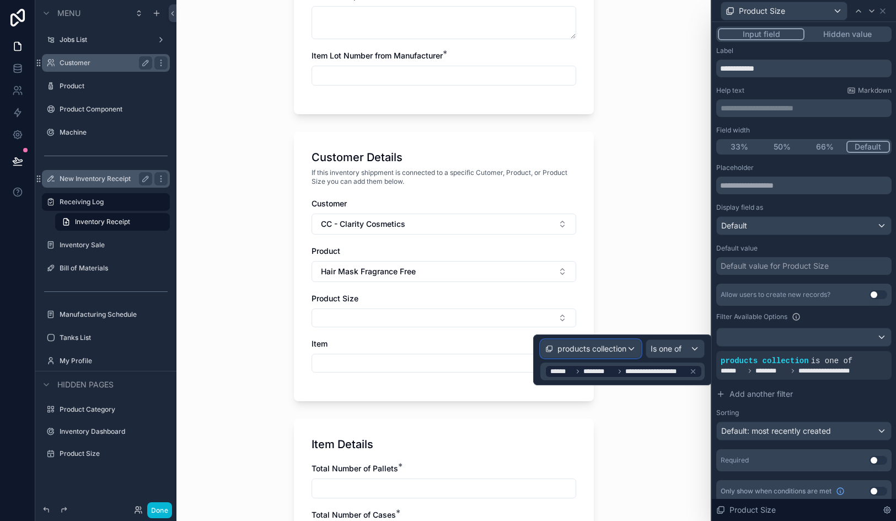
click at [611, 349] on span "products collection" at bounding box center [592, 348] width 69 height 11
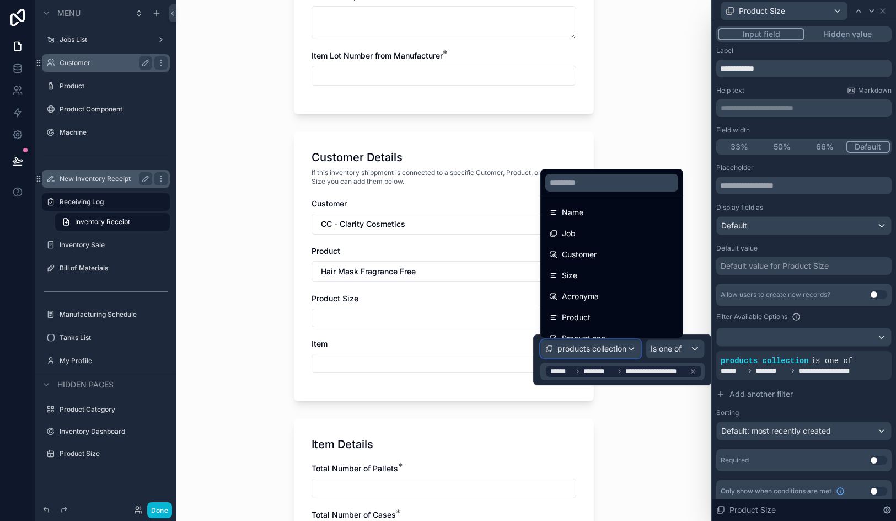
scroll to position [0, 0]
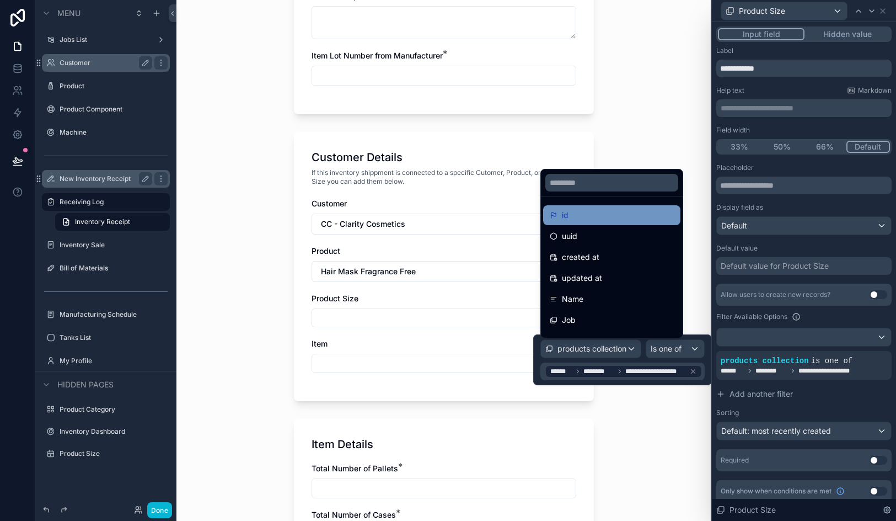
click at [596, 218] on div "id" at bounding box center [612, 215] width 124 height 13
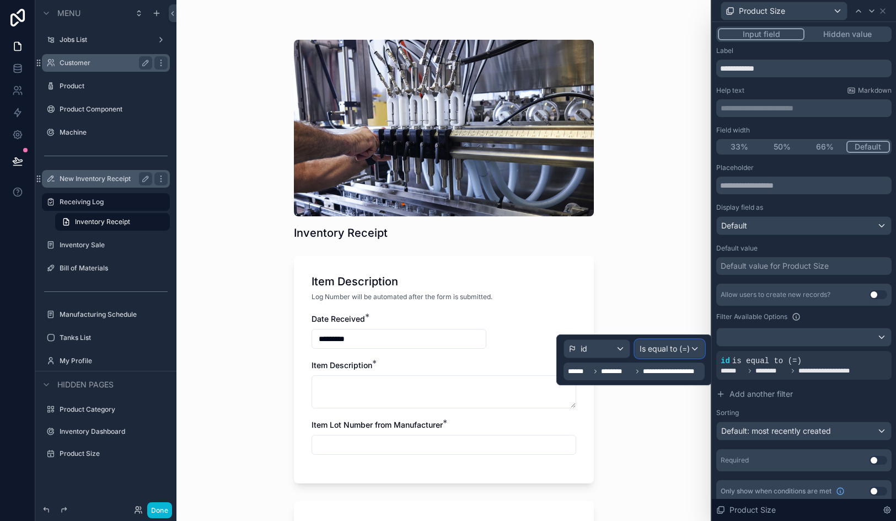
click at [675, 351] on span "Is equal to (=)" at bounding box center [665, 348] width 50 height 11
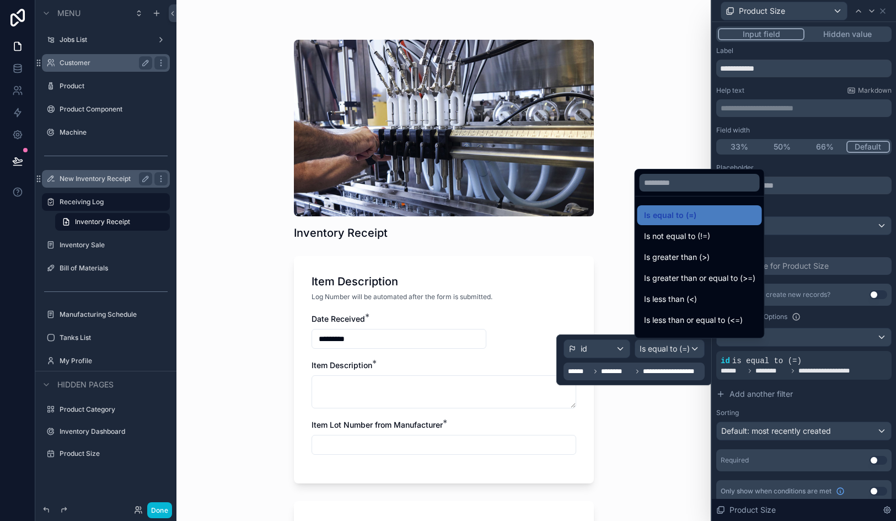
click at [665, 369] on div at bounding box center [635, 359] width 156 height 51
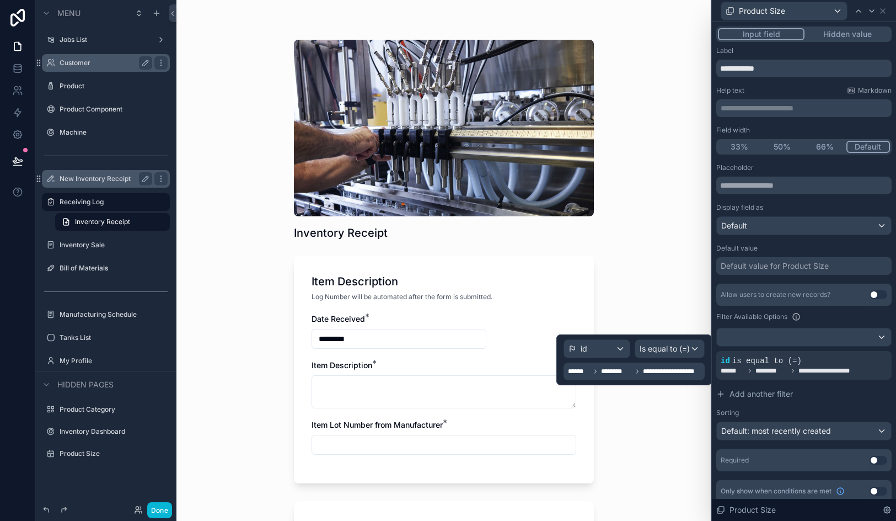
click at [669, 370] on span "**********" at bounding box center [673, 371] width 60 height 9
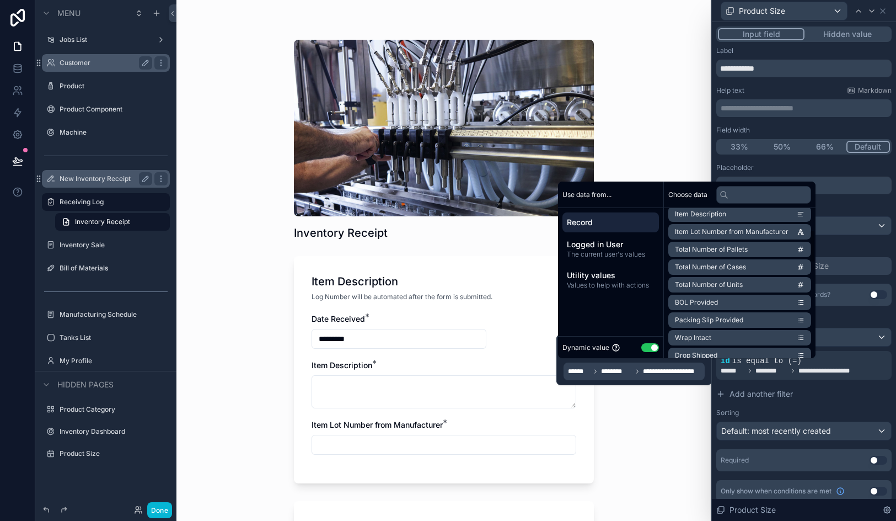
scroll to position [215, 0]
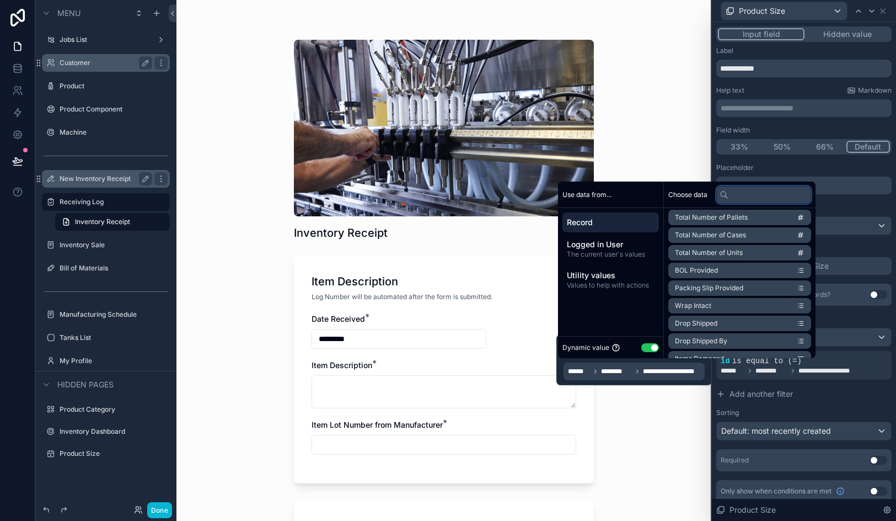
click at [763, 199] on input "text" at bounding box center [764, 195] width 95 height 18
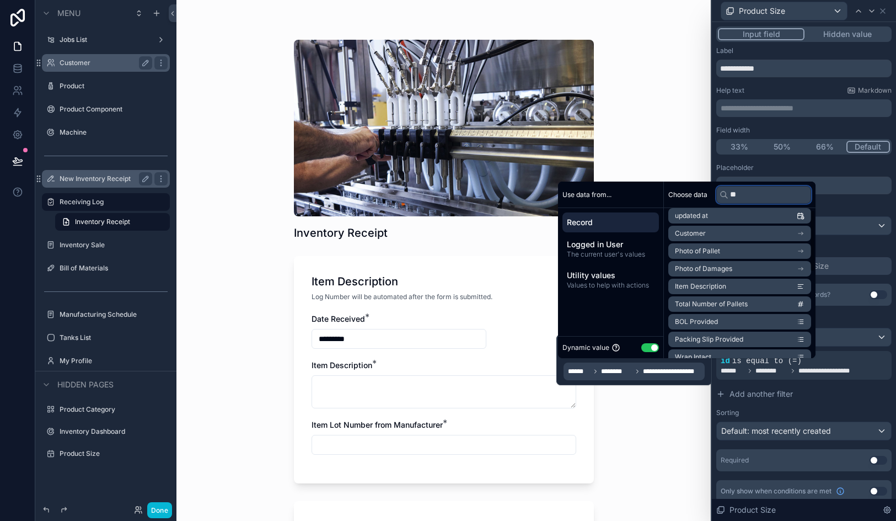
scroll to position [0, 0]
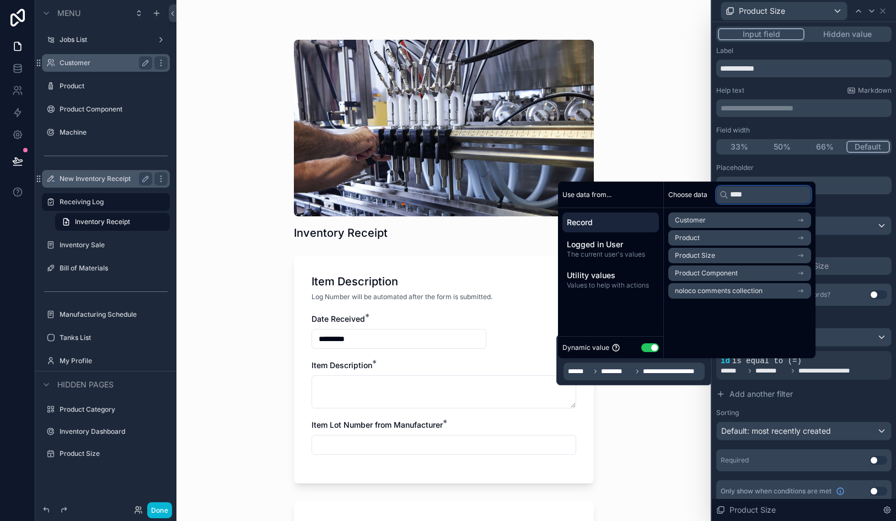
type input "****"
click at [749, 238] on li "Product" at bounding box center [740, 237] width 143 height 15
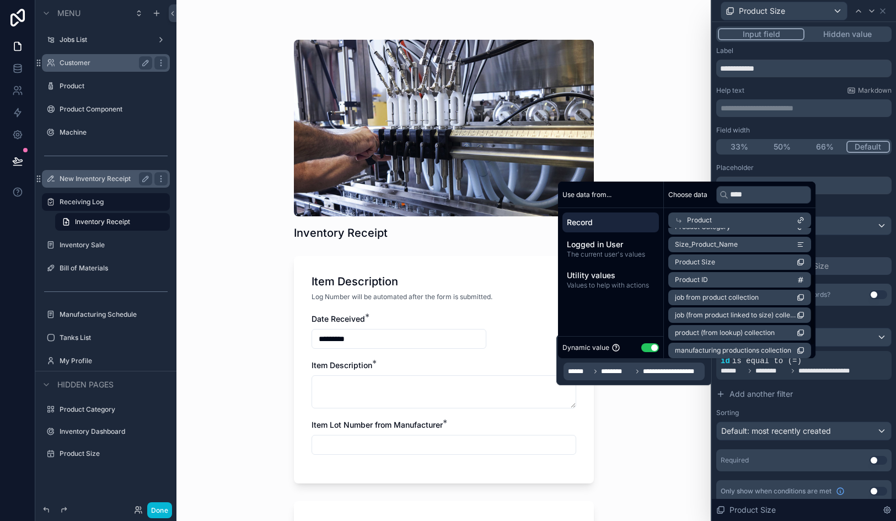
scroll to position [83, 0]
click at [730, 281] on li "Product ID" at bounding box center [740, 279] width 143 height 15
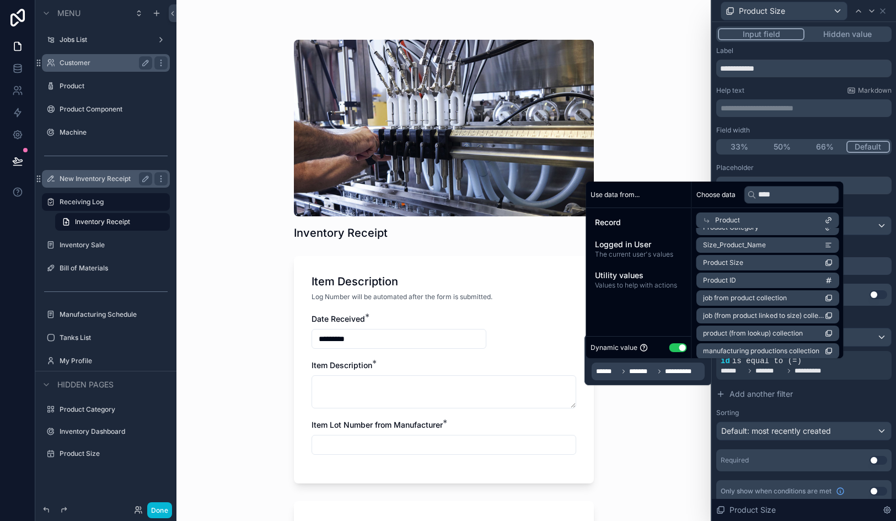
click at [648, 457] on div "Inventory Receipt Item Description Log Number will be automated after the form …" at bounding box center [444, 260] width 535 height 521
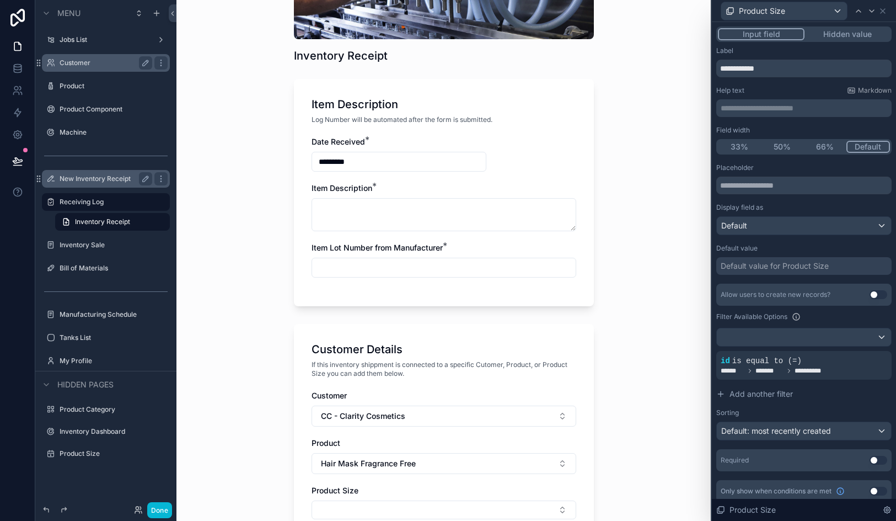
scroll to position [308, 0]
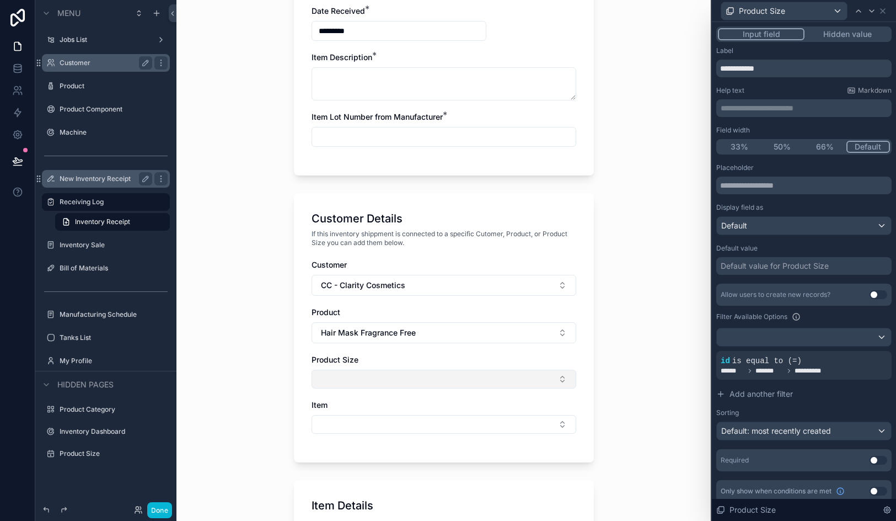
click at [454, 380] on button "Select Button" at bounding box center [444, 379] width 265 height 19
click at [440, 375] on button "Select Button" at bounding box center [444, 379] width 265 height 19
click at [437, 336] on button "Hair Mask Fragrance Free" at bounding box center [444, 332] width 265 height 21
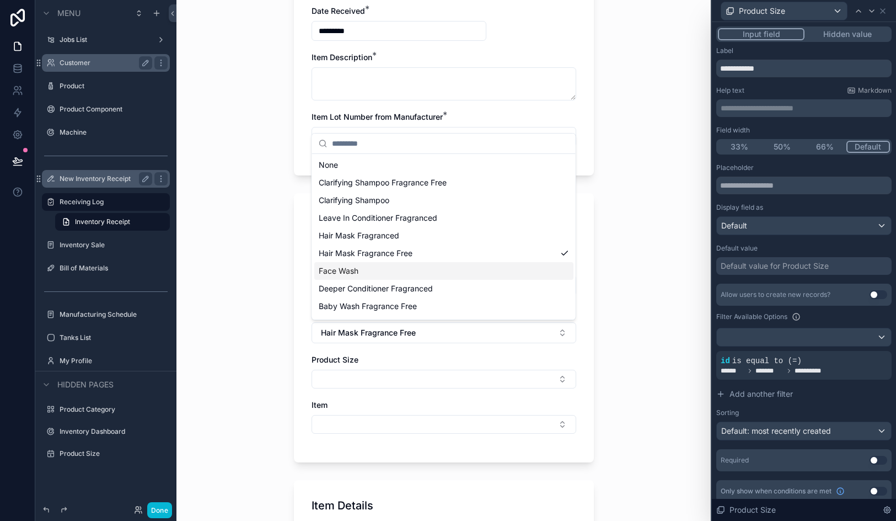
click at [437, 275] on div "Face Wash" at bounding box center [443, 271] width 259 height 18
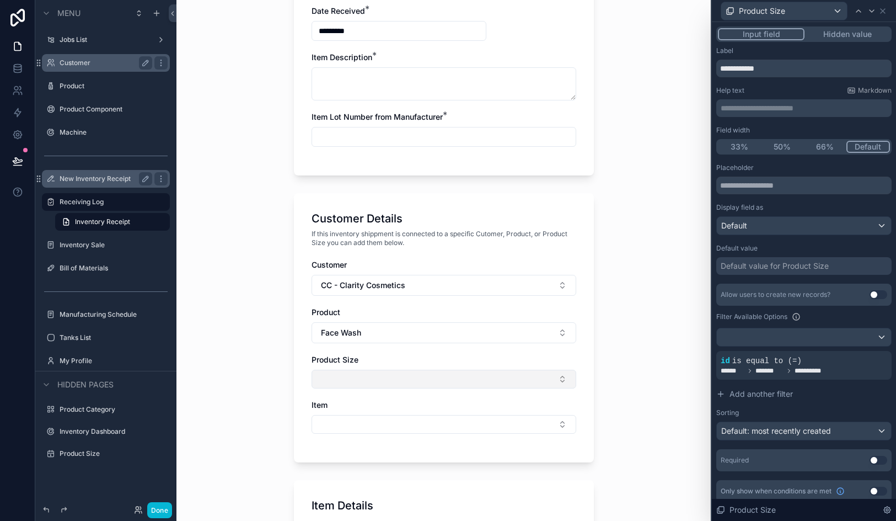
click at [421, 370] on button "Select Button" at bounding box center [444, 379] width 265 height 19
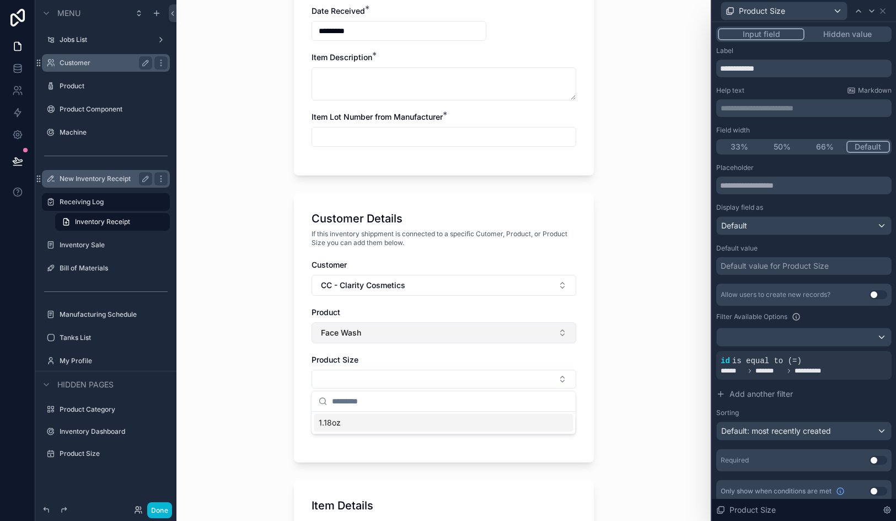
click at [427, 337] on button "Face Wash" at bounding box center [444, 332] width 265 height 21
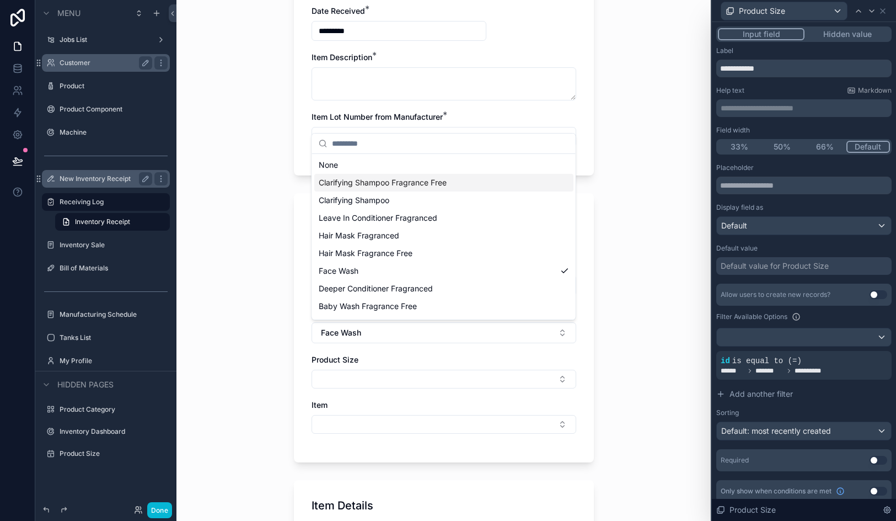
click at [449, 189] on div "Clarifying Shampoo Fragrance Free" at bounding box center [443, 183] width 259 height 18
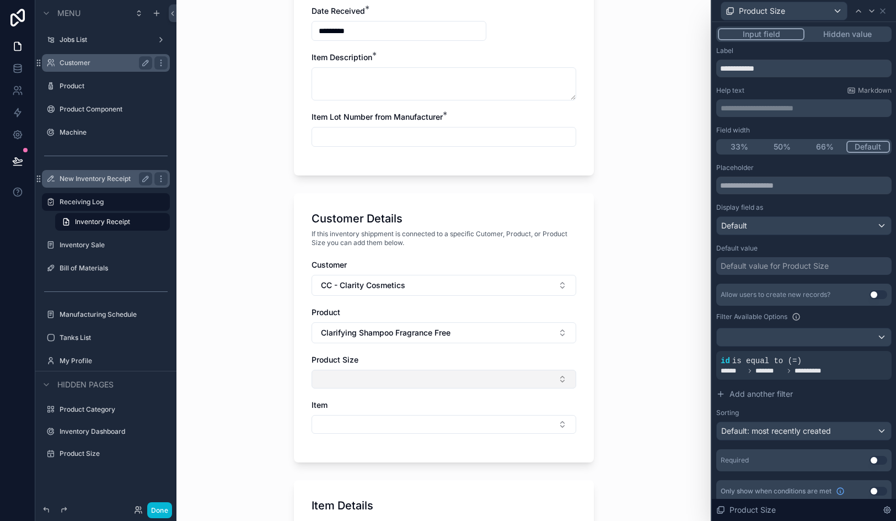
click at [441, 386] on button "Select Button" at bounding box center [444, 379] width 265 height 19
click at [783, 144] on button "50%" at bounding box center [782, 147] width 43 height 12
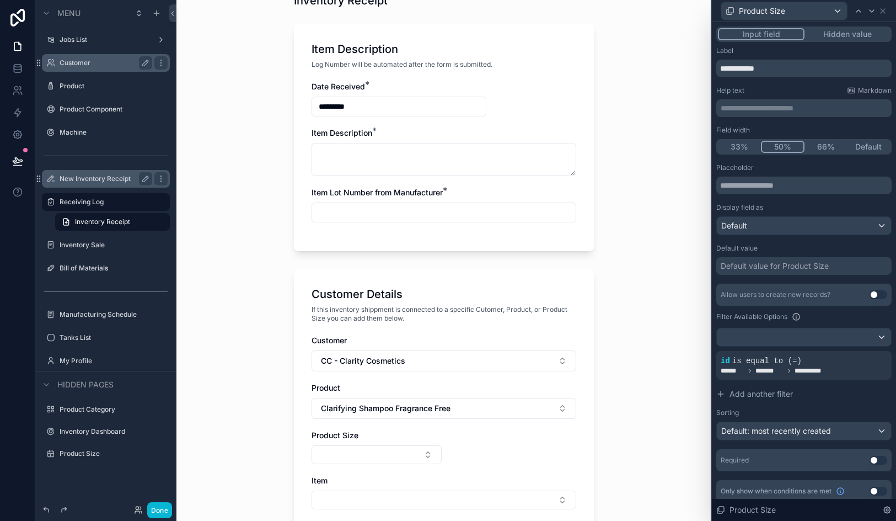
scroll to position [382, 0]
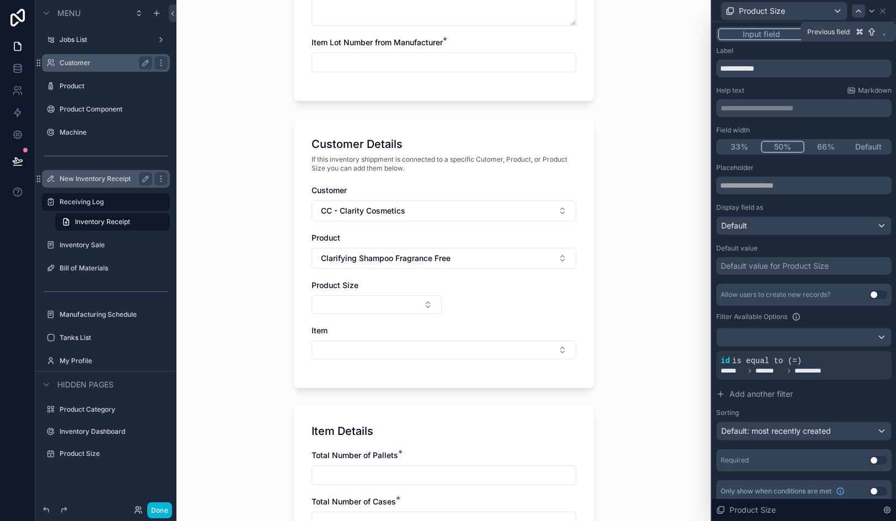
click at [856, 11] on icon at bounding box center [858, 11] width 9 height 9
click at [782, 144] on button "50%" at bounding box center [782, 147] width 43 height 12
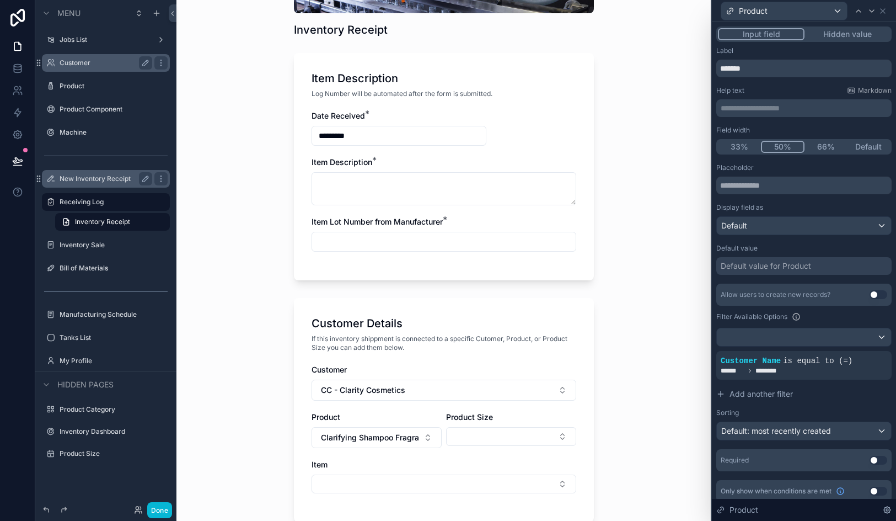
scroll to position [304, 0]
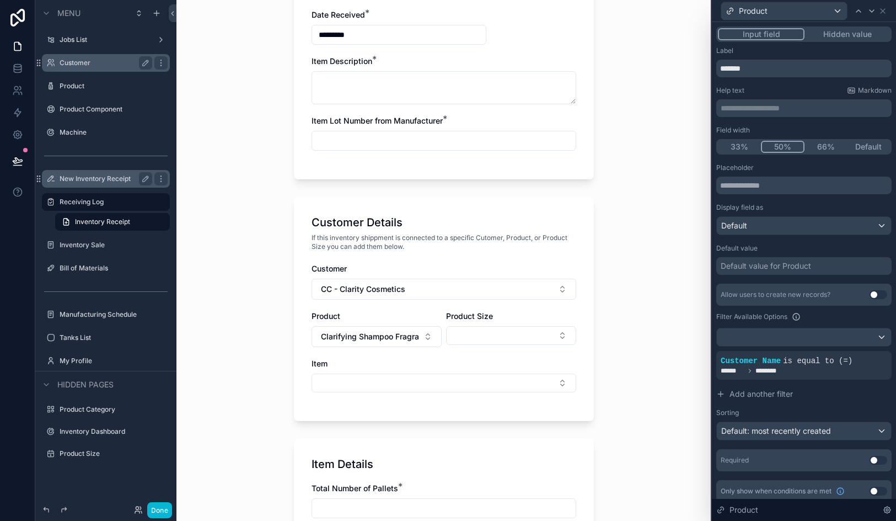
click at [877, 145] on button "Default" at bounding box center [869, 147] width 43 height 12
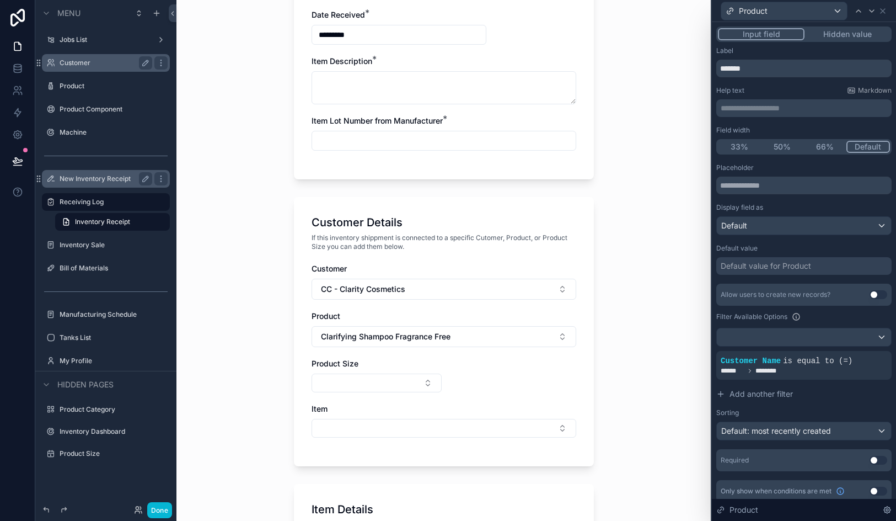
scroll to position [0, 0]
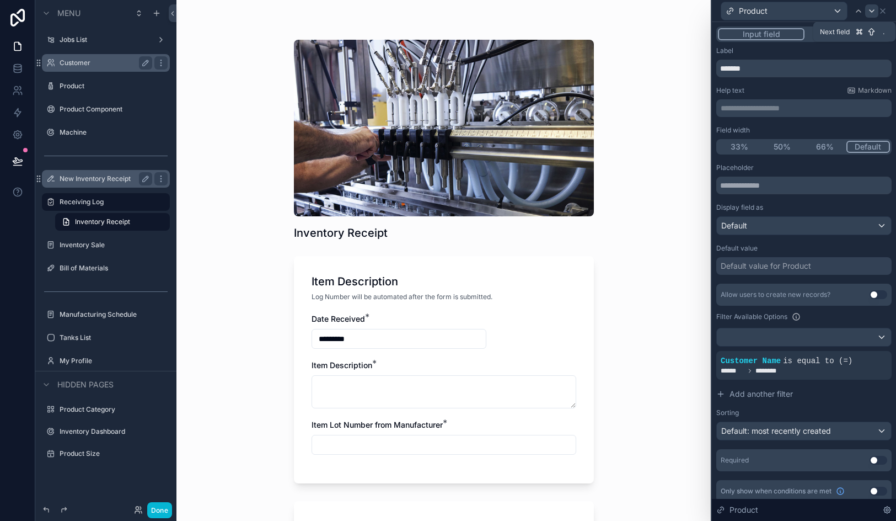
click at [867, 9] on div at bounding box center [871, 10] width 13 height 13
drag, startPoint x: 826, startPoint y: 149, endPoint x: 836, endPoint y: 149, distance: 10.5
click at [836, 149] on button "66%" at bounding box center [826, 147] width 44 height 12
click at [867, 146] on button "Default" at bounding box center [869, 147] width 43 height 12
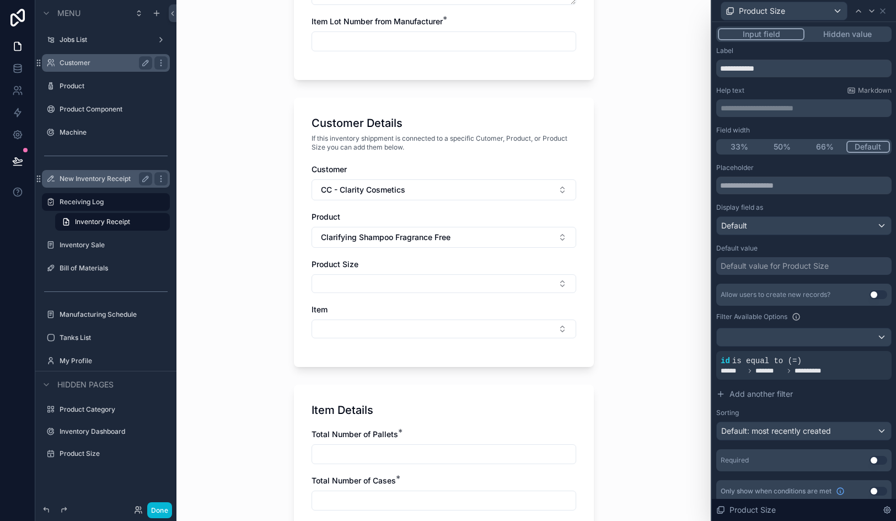
scroll to position [8, 0]
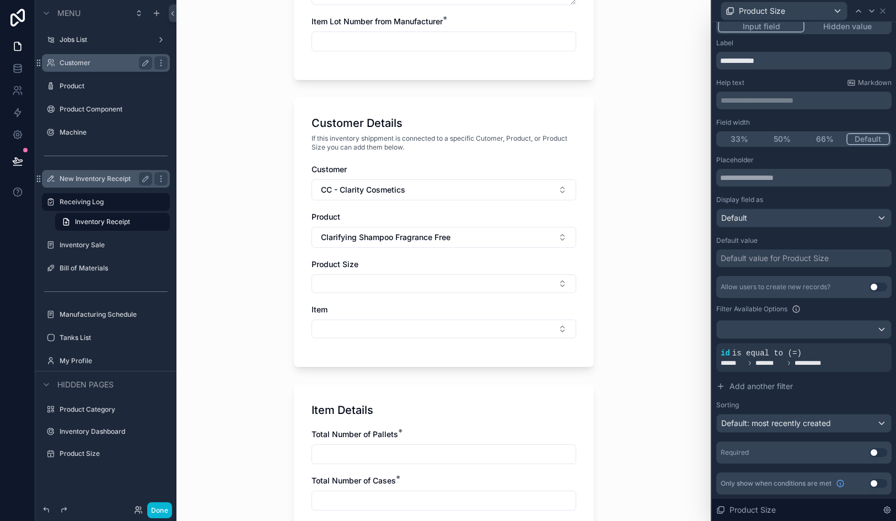
click at [876, 482] on button "Use setting" at bounding box center [879, 483] width 18 height 9
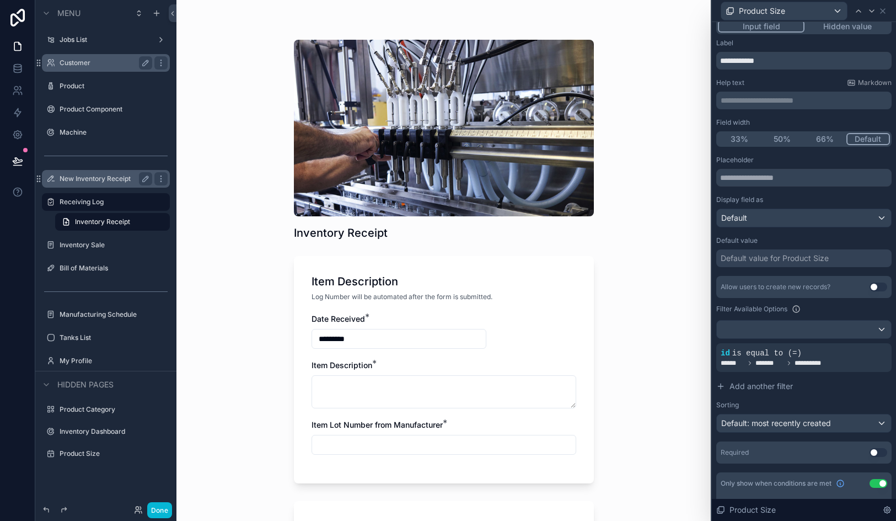
scroll to position [101, 0]
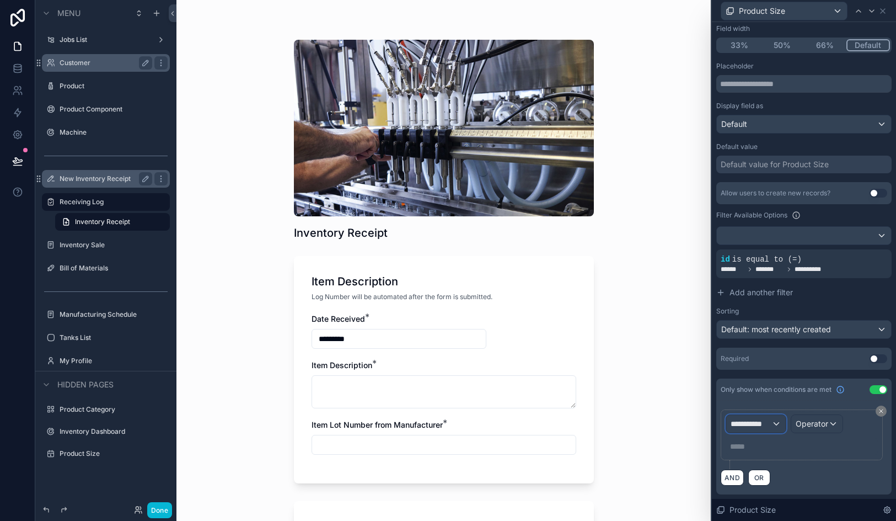
click at [757, 420] on span "**********" at bounding box center [751, 423] width 41 height 11
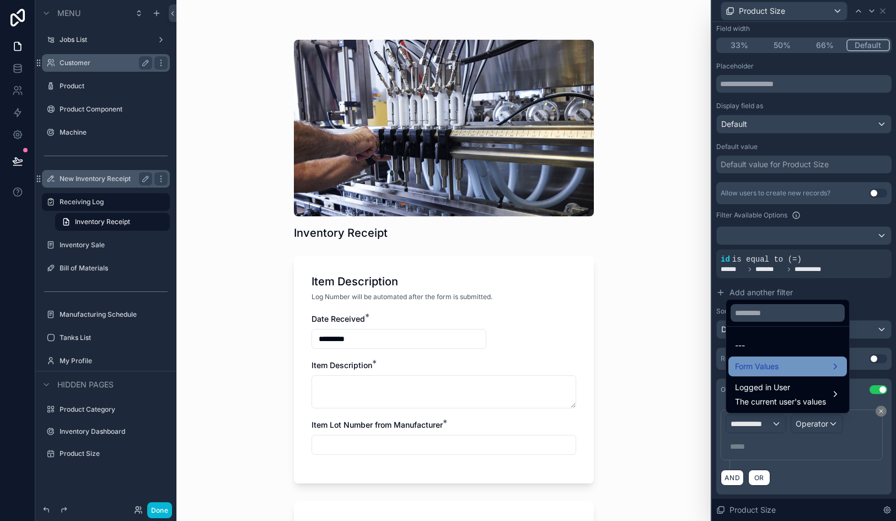
click at [768, 372] on span "Form Values" at bounding box center [757, 366] width 44 height 13
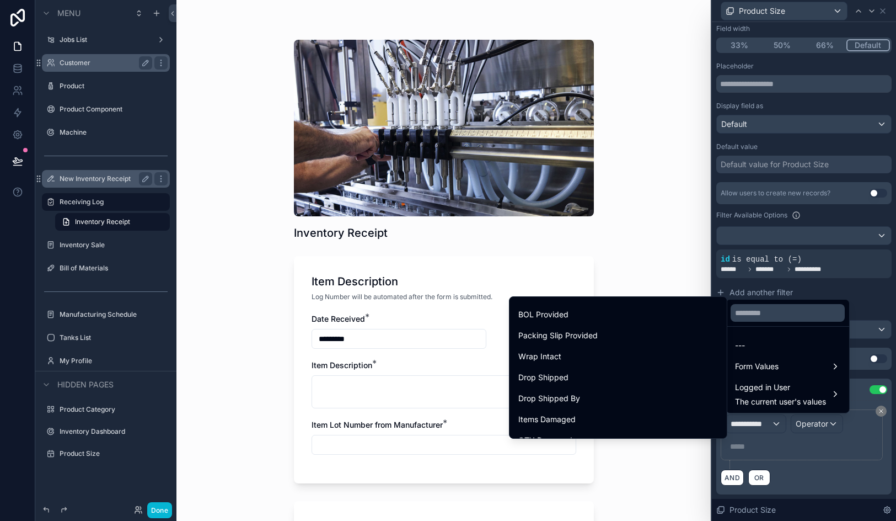
scroll to position [313, 0]
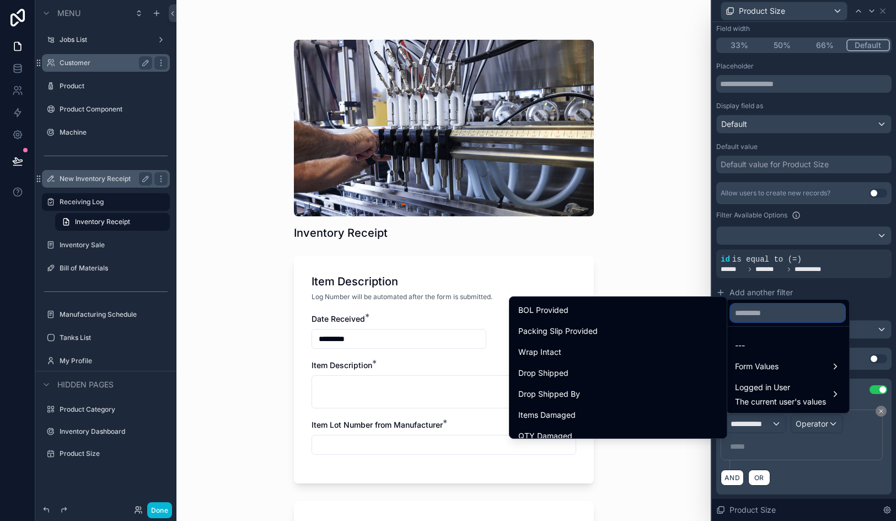
click at [757, 310] on input "text" at bounding box center [788, 313] width 114 height 18
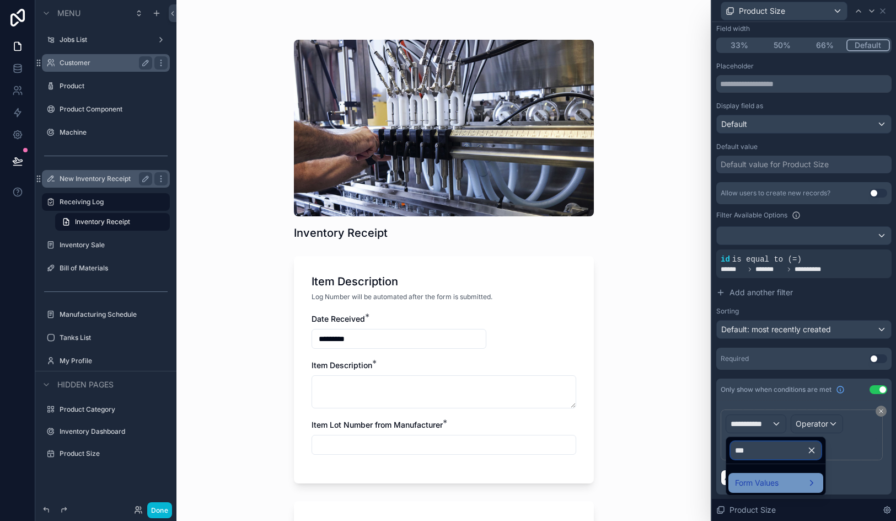
type input "***"
click at [767, 487] on span "Form Values" at bounding box center [757, 482] width 44 height 13
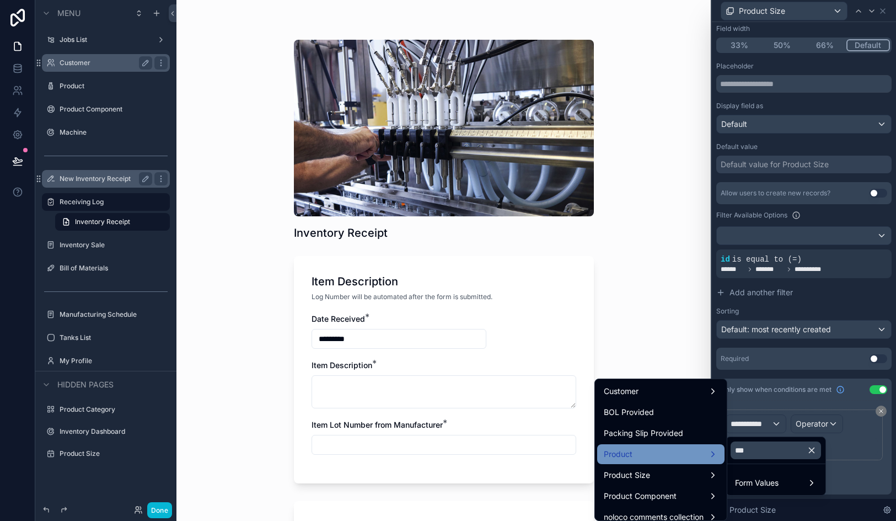
click at [688, 458] on div "Product" at bounding box center [661, 453] width 114 height 13
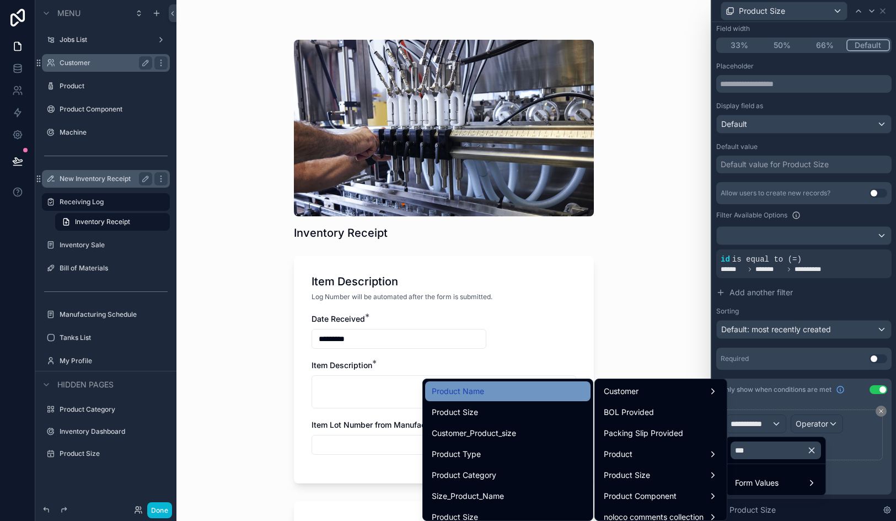
click at [488, 398] on div "Product Name" at bounding box center [507, 391] width 165 height 20
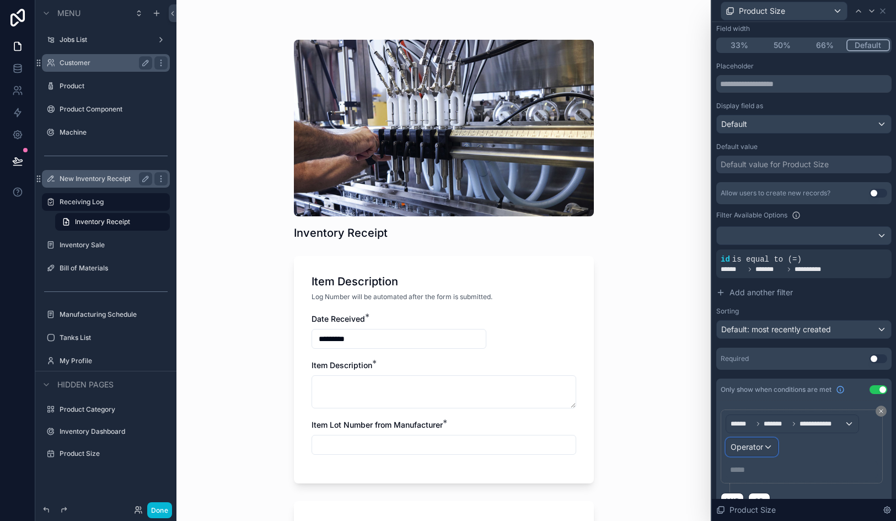
click at [755, 446] on span "Operator" at bounding box center [747, 446] width 33 height 9
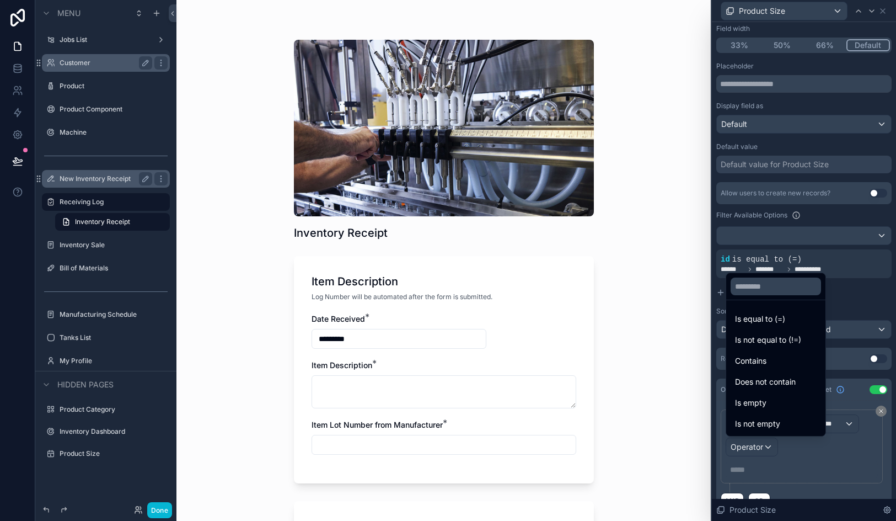
click at [755, 446] on div at bounding box center [804, 260] width 184 height 521
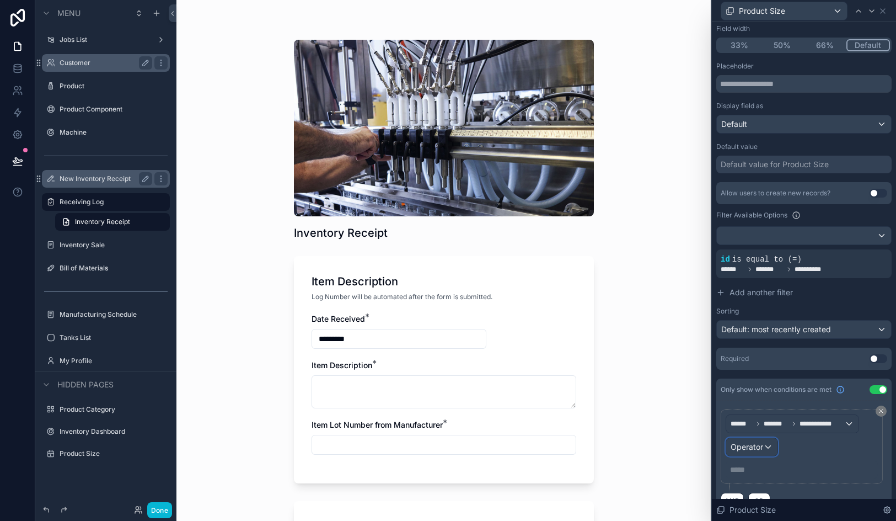
click at [755, 446] on span "Operator" at bounding box center [747, 446] width 33 height 9
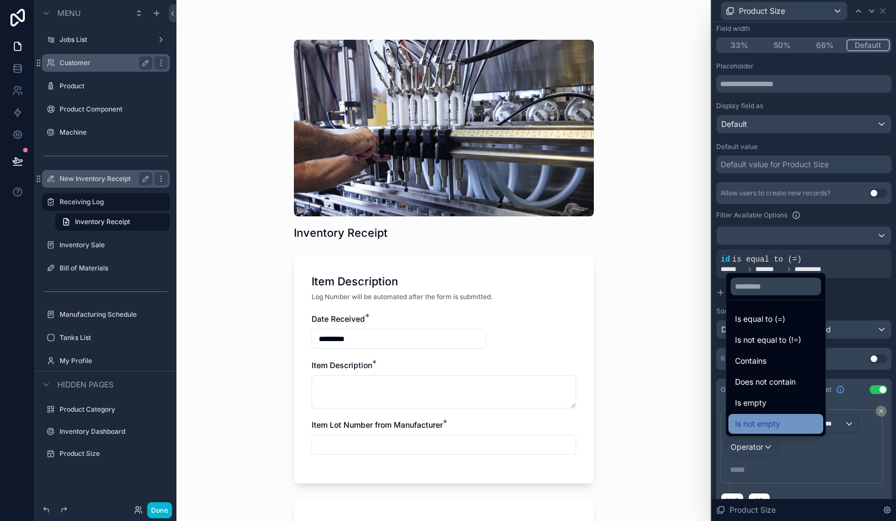
click at [763, 421] on span "Is not empty" at bounding box center [757, 423] width 45 height 13
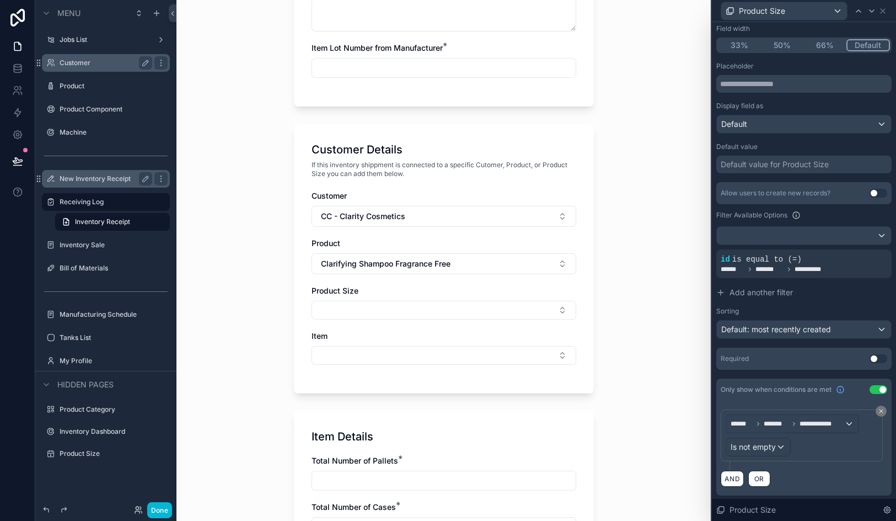
scroll to position [390, 0]
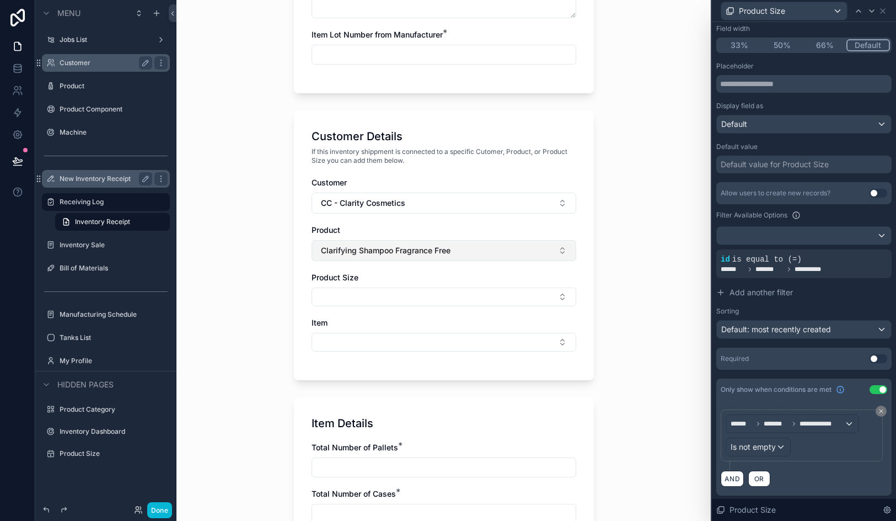
click at [455, 247] on button "Clarifying Shampoo Fragrance Free" at bounding box center [444, 250] width 265 height 21
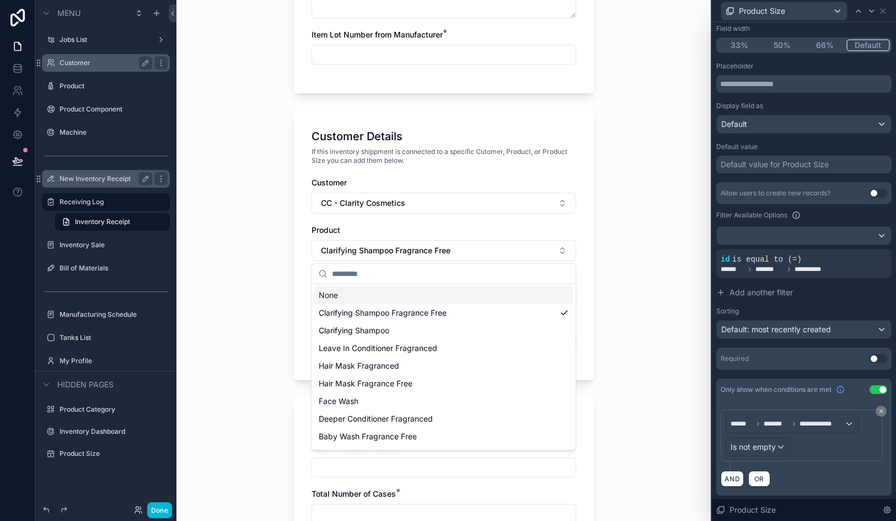
click at [440, 293] on div "None" at bounding box center [443, 295] width 259 height 18
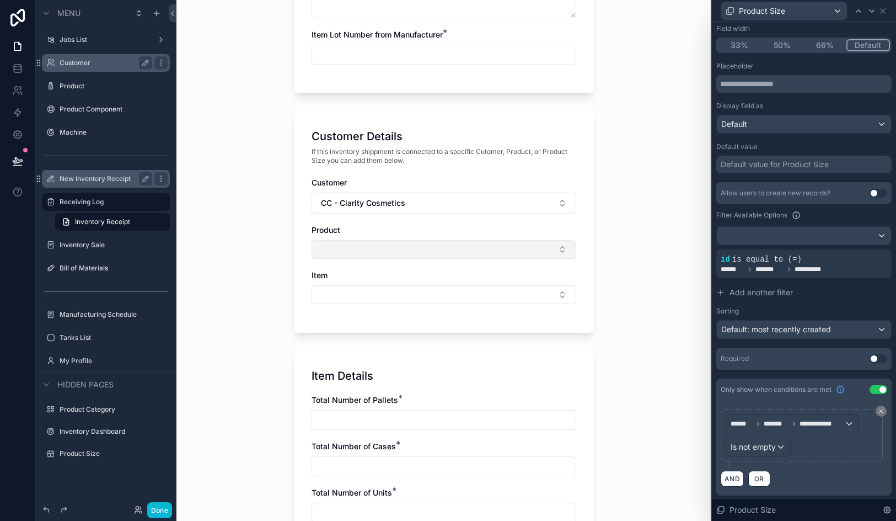
click at [441, 251] on button "Select Button" at bounding box center [444, 249] width 265 height 19
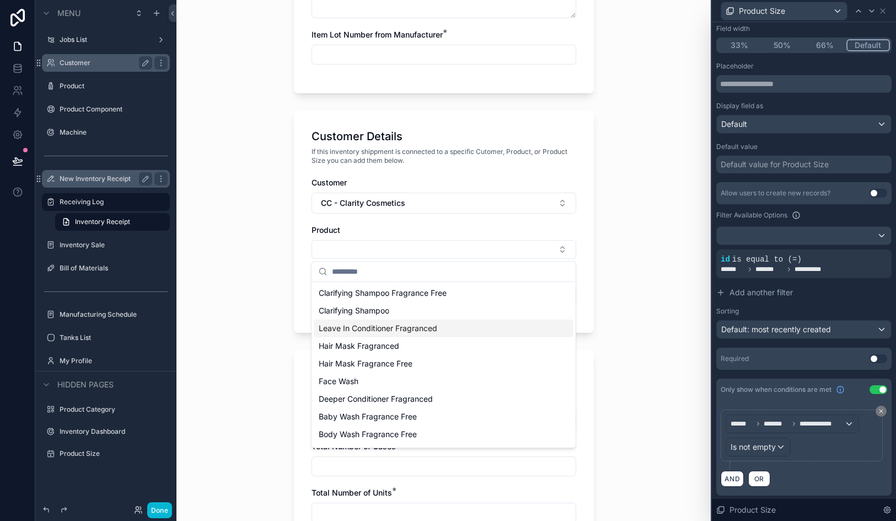
click at [436, 333] on span "Leave In Conditioner Fragranced" at bounding box center [378, 328] width 119 height 11
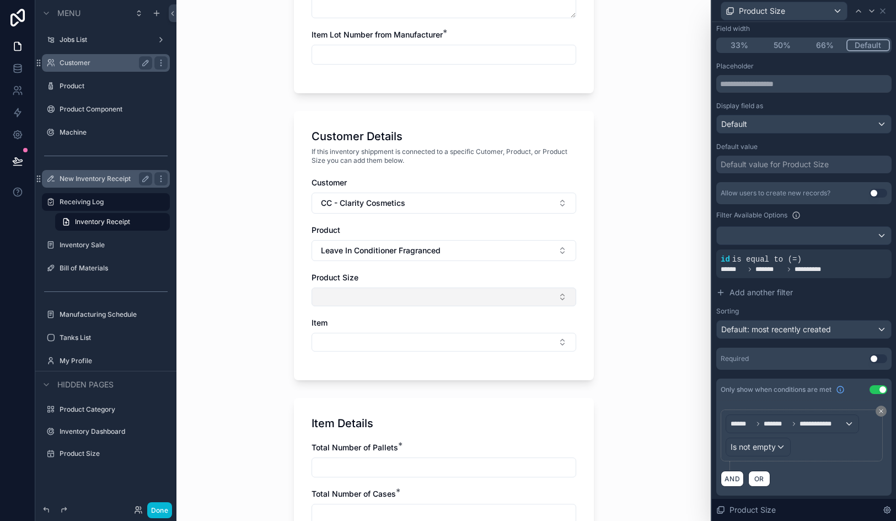
click at [413, 295] on button "Select Button" at bounding box center [444, 296] width 265 height 19
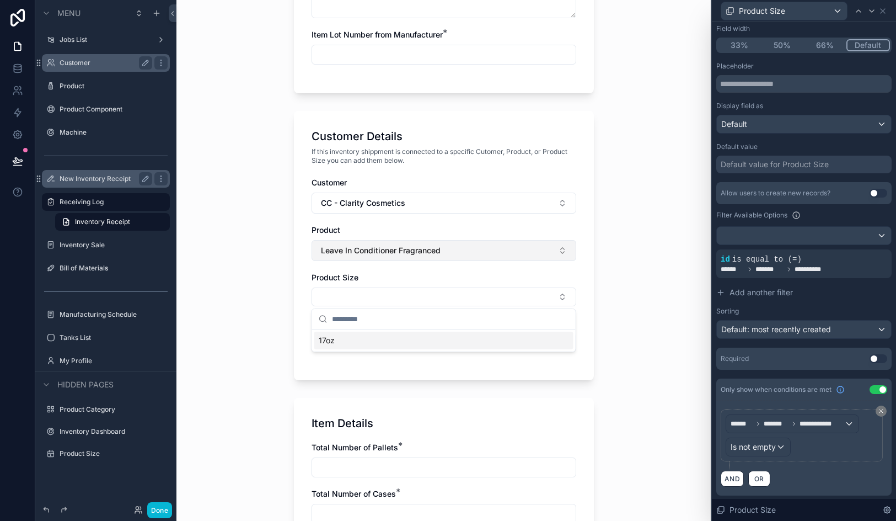
click at [419, 253] on span "Leave In Conditioner Fragranced" at bounding box center [381, 250] width 120 height 11
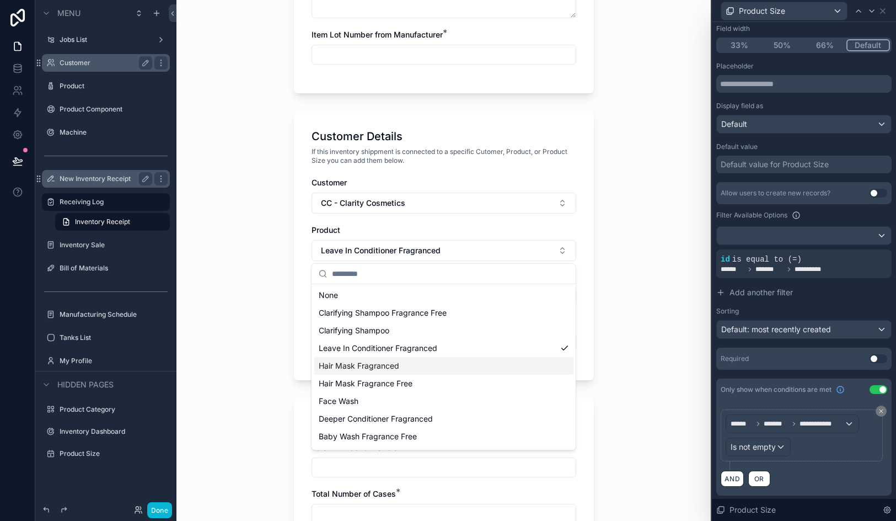
click at [408, 370] on div "Hair Mask Fragranced" at bounding box center [443, 366] width 259 height 18
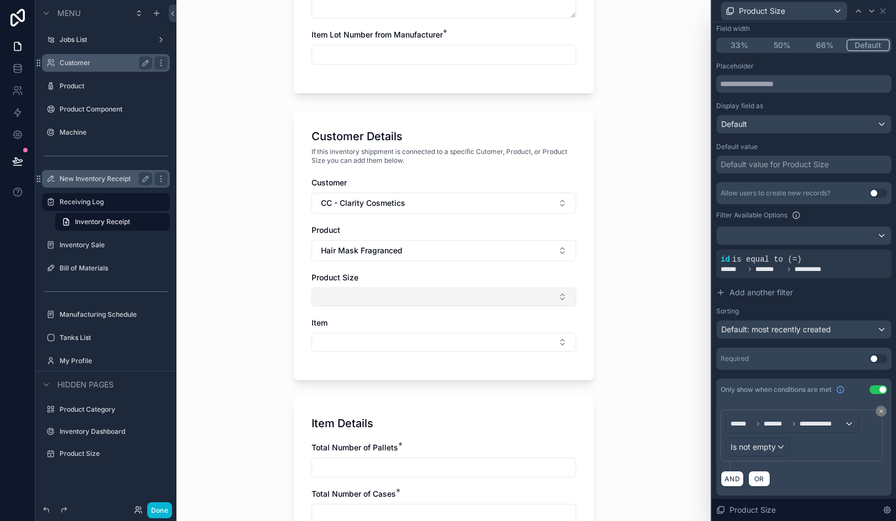
click at [402, 301] on button "Select Button" at bounding box center [444, 296] width 265 height 19
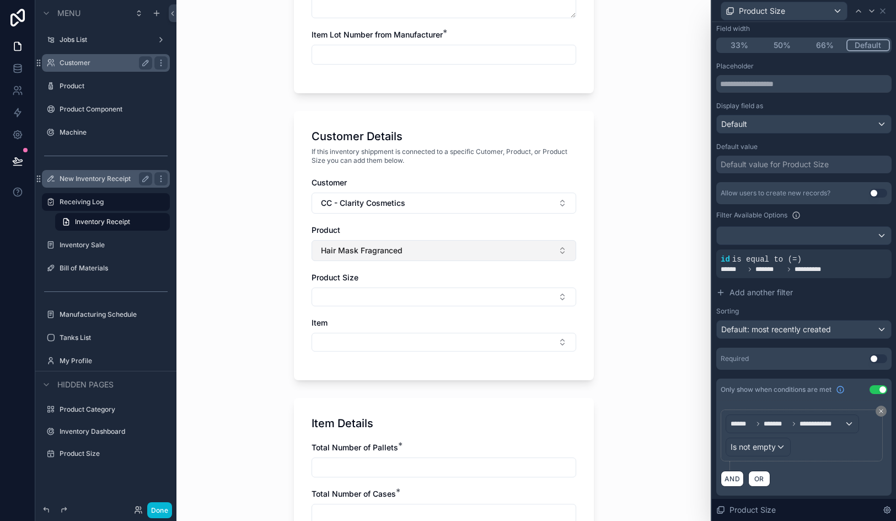
click at [402, 257] on button "Hair Mask Fragranced" at bounding box center [444, 250] width 265 height 21
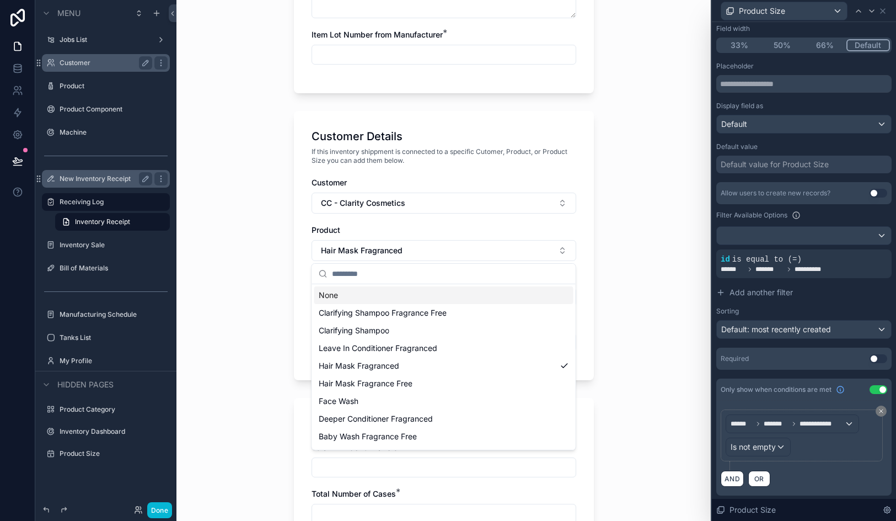
click at [396, 300] on div "None" at bounding box center [443, 295] width 259 height 18
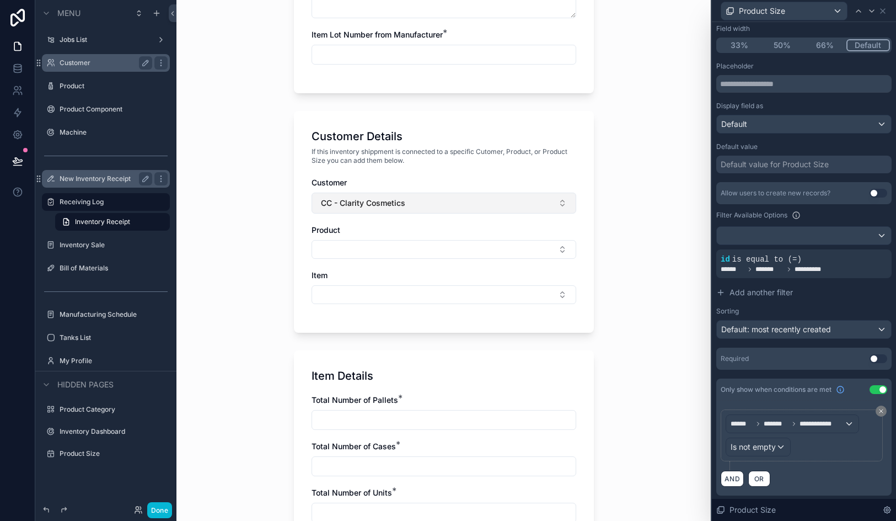
click at [407, 199] on button "CC - Clarity Cosmetics" at bounding box center [444, 203] width 265 height 21
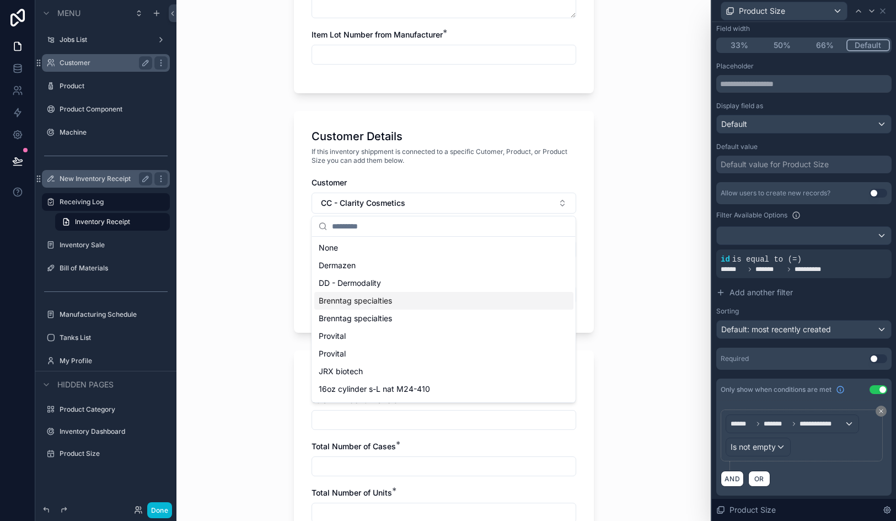
click at [442, 303] on div "Brenntag specialties" at bounding box center [443, 301] width 259 height 18
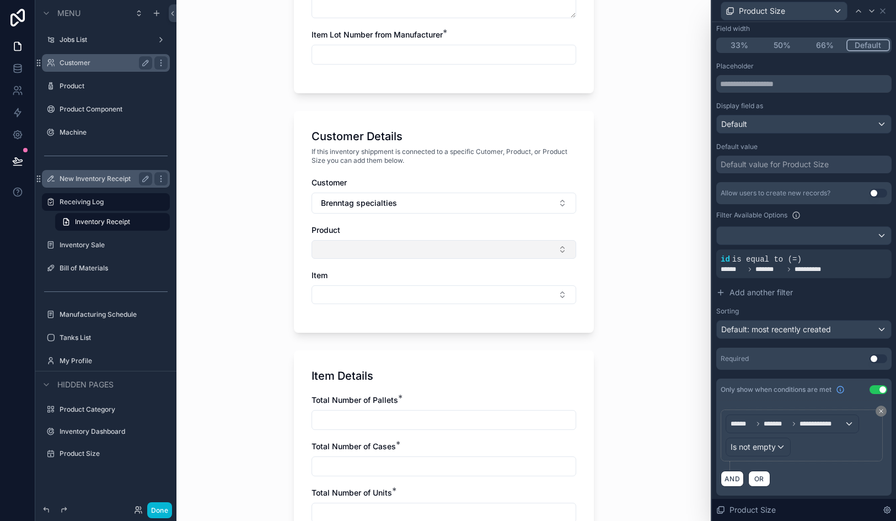
click at [403, 248] on button "Select Button" at bounding box center [444, 249] width 265 height 19
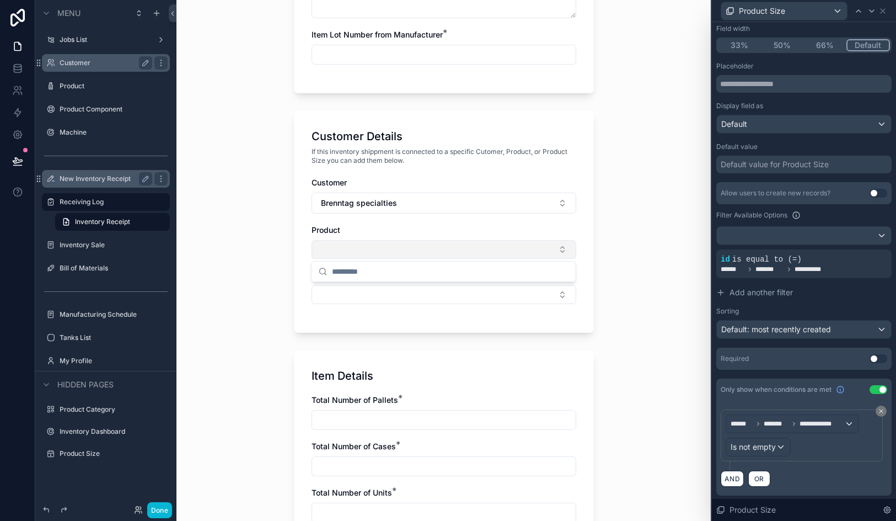
click at [403, 248] on button "Select Button" at bounding box center [444, 249] width 265 height 19
click at [398, 290] on button "Select Button" at bounding box center [444, 294] width 265 height 19
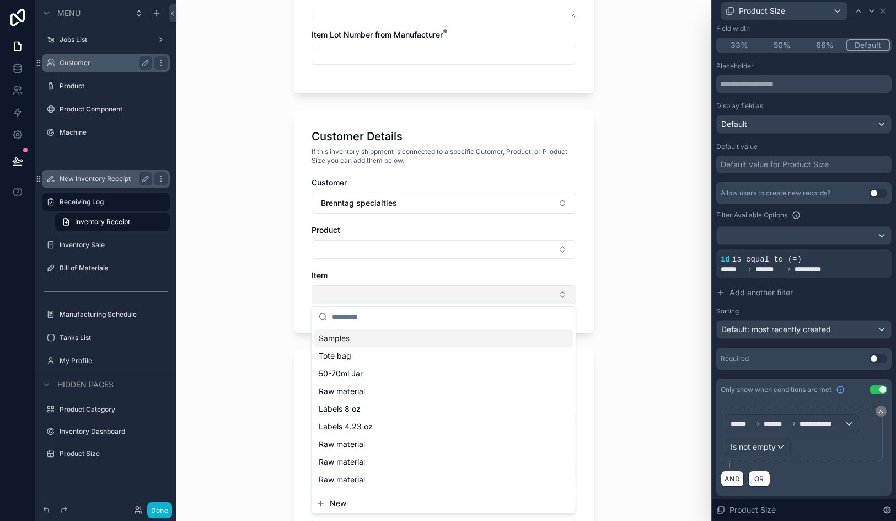
click at [398, 290] on button "Select Button" at bounding box center [444, 294] width 265 height 19
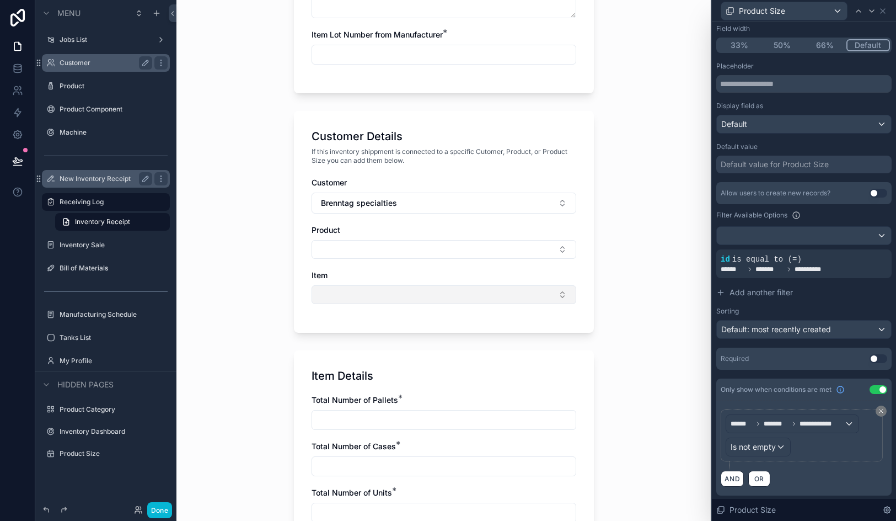
click at [398, 290] on button "Select Button" at bounding box center [444, 294] width 265 height 19
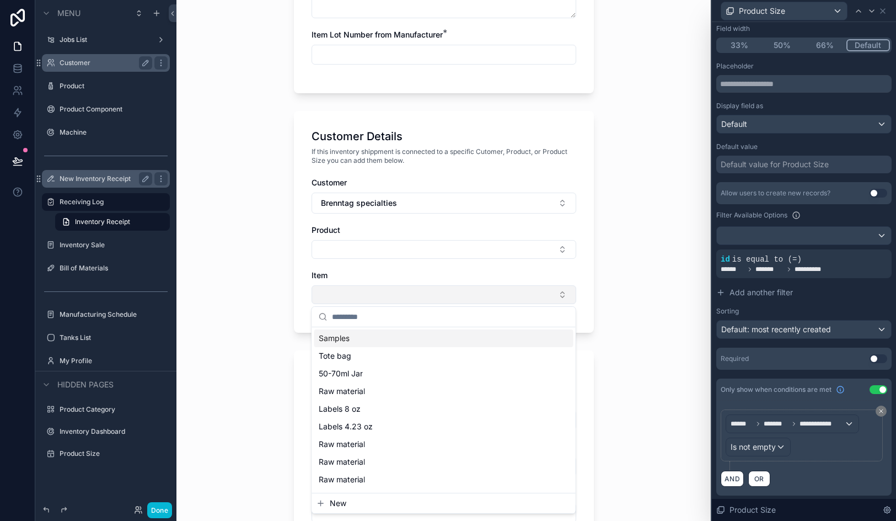
click at [398, 290] on button "Select Button" at bounding box center [444, 294] width 265 height 19
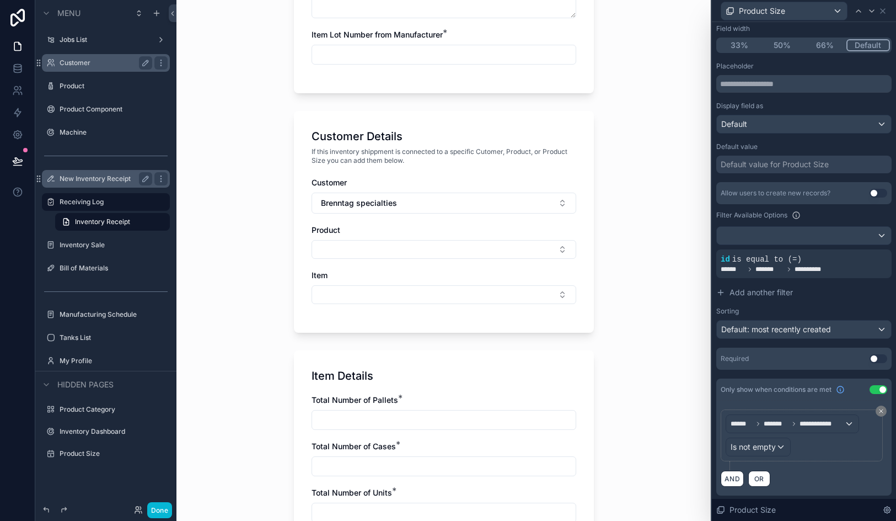
click at [889, 10] on div "Product Size" at bounding box center [804, 11] width 175 height 22
click at [885, 12] on icon at bounding box center [883, 11] width 9 height 9
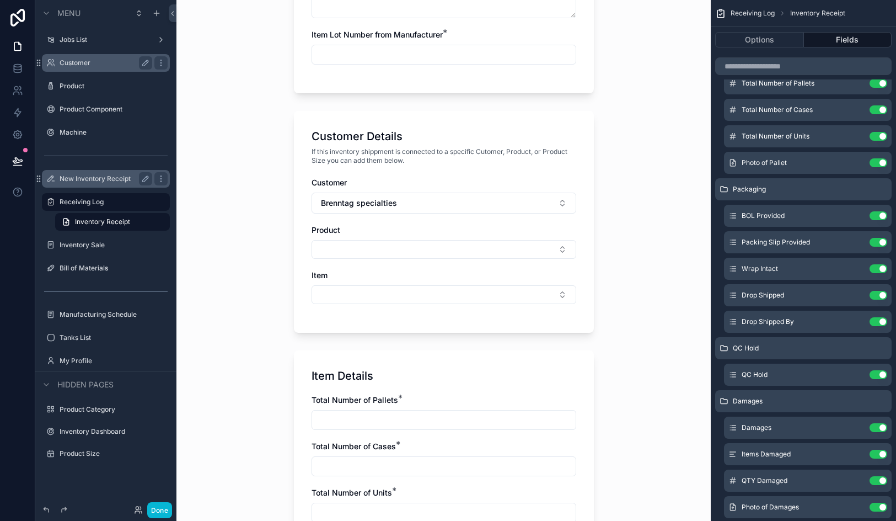
scroll to position [523, 0]
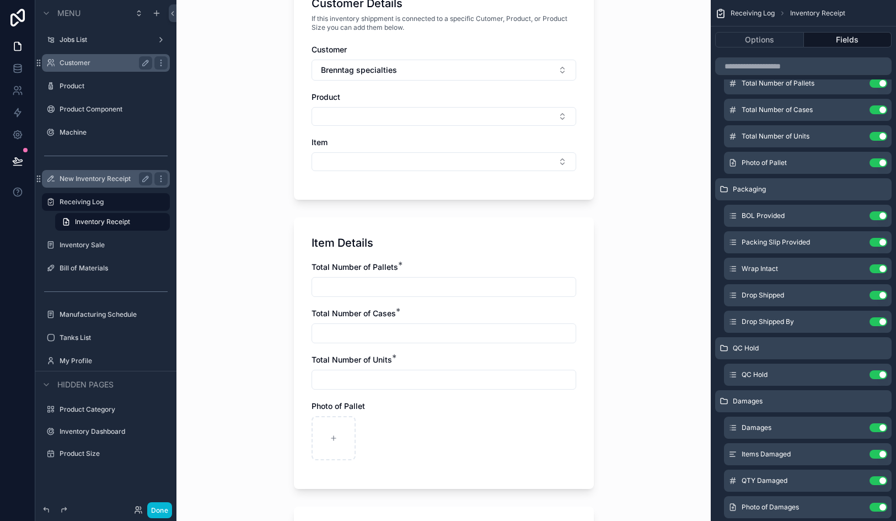
click at [439, 337] on input "scrollable content" at bounding box center [444, 332] width 264 height 15
click at [416, 378] on input "scrollable content" at bounding box center [444, 379] width 264 height 15
click at [423, 339] on input "scrollable content" at bounding box center [444, 332] width 264 height 15
click at [422, 383] on input "scrollable content" at bounding box center [444, 379] width 264 height 15
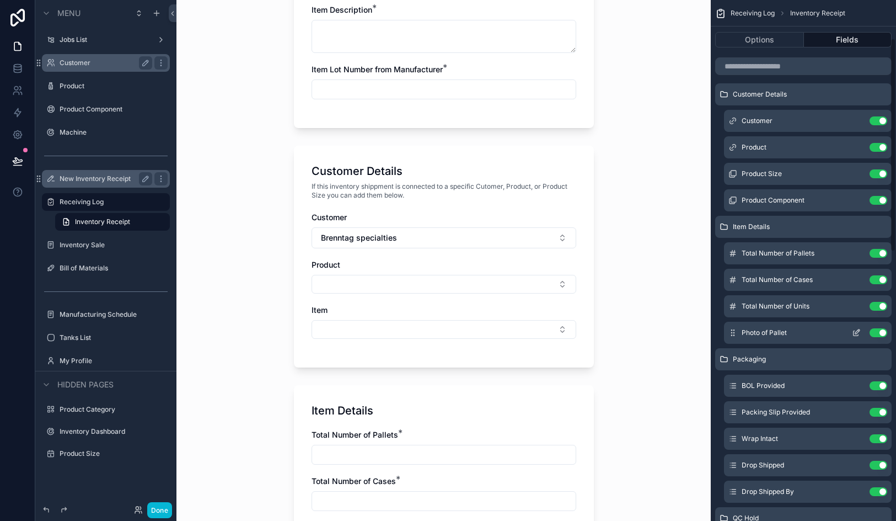
scroll to position [92, 0]
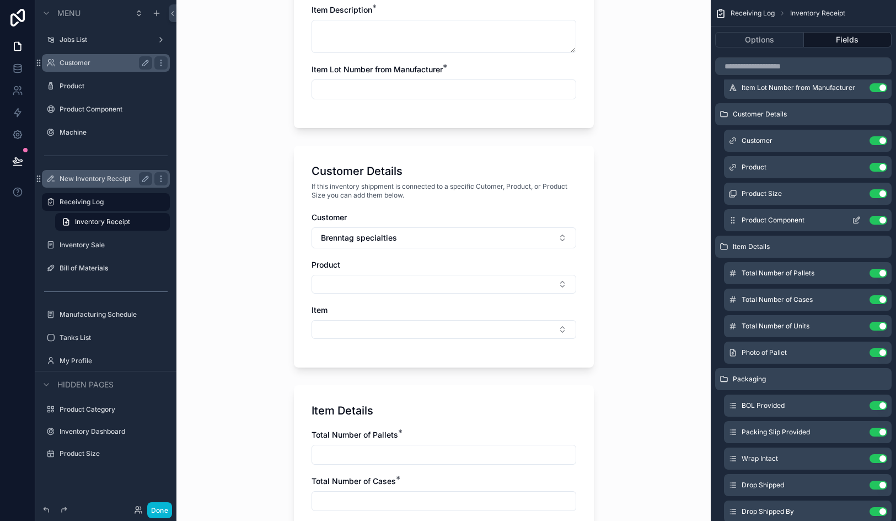
click at [856, 223] on icon "scrollable content" at bounding box center [856, 220] width 9 height 9
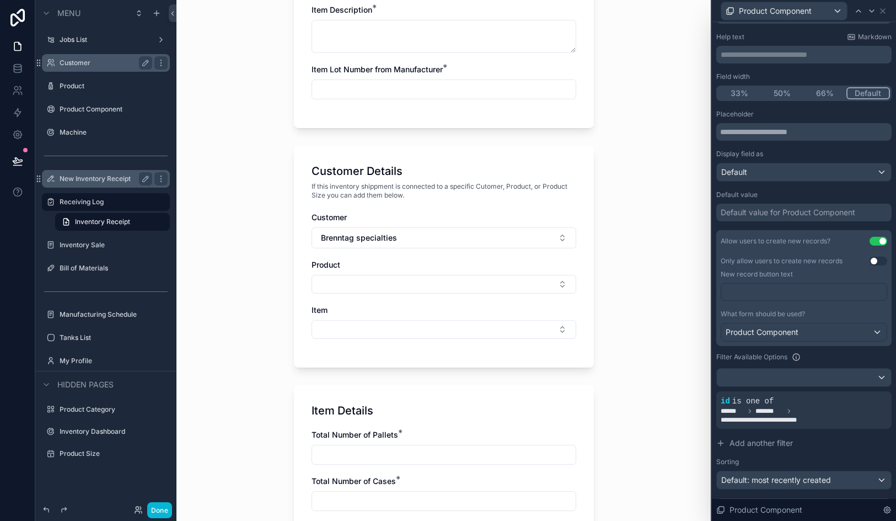
scroll to position [110, 0]
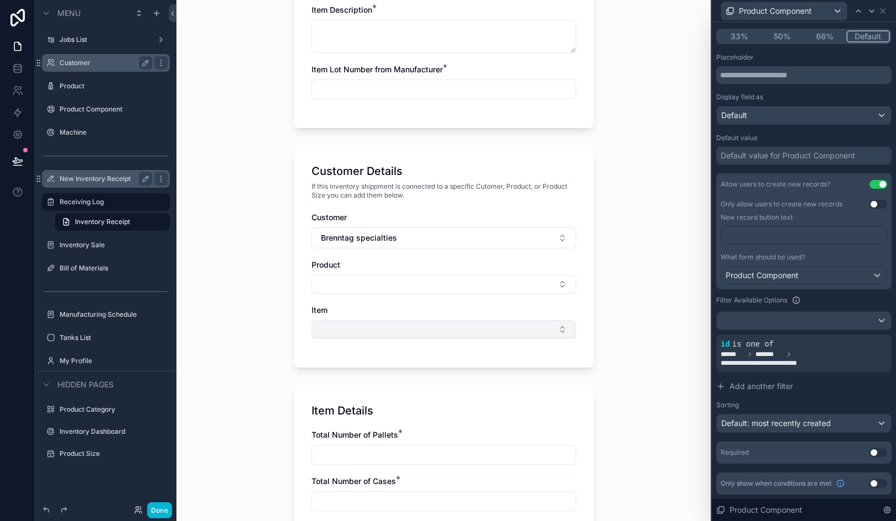
click at [458, 335] on button "Select Button" at bounding box center [444, 329] width 265 height 19
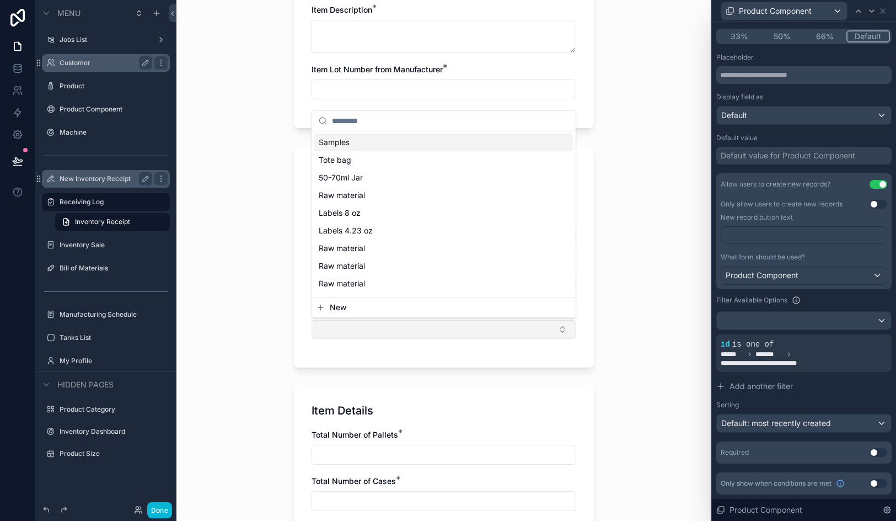
click at [458, 335] on button "Select Button" at bounding box center [444, 329] width 265 height 19
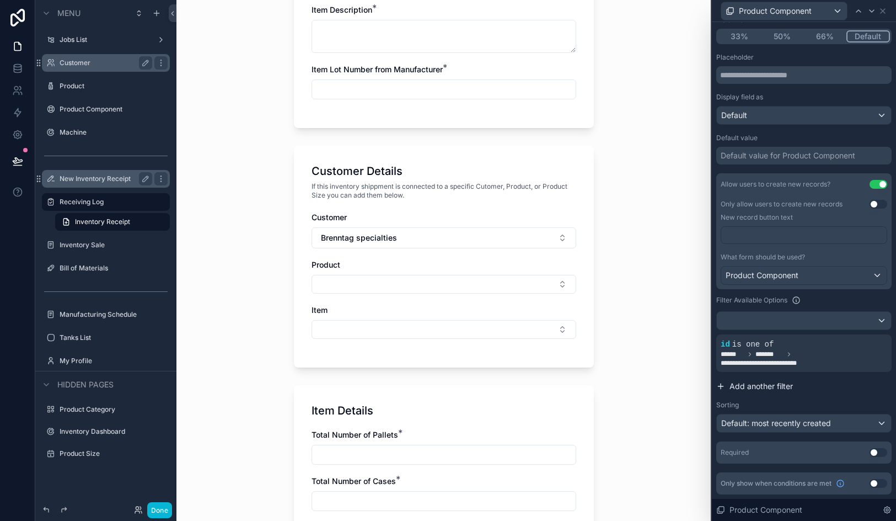
click at [748, 387] on span "Add another filter" at bounding box center [761, 386] width 63 height 11
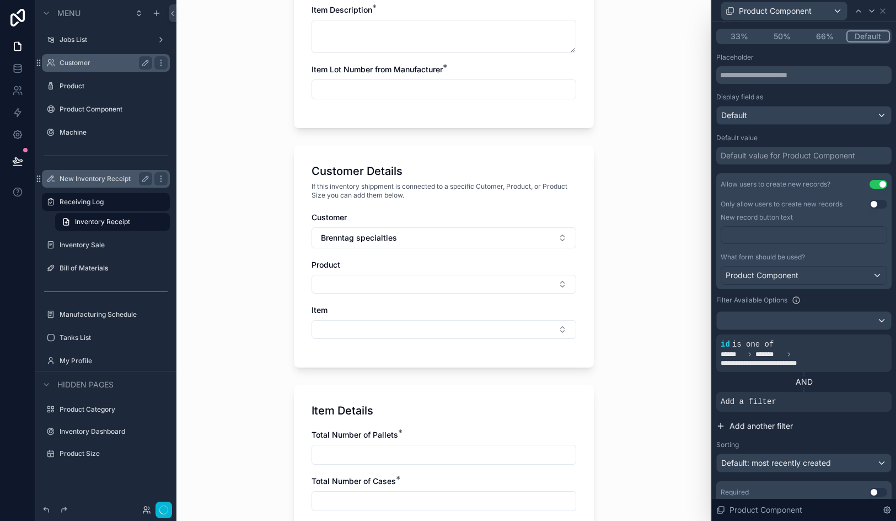
scroll to position [0, 0]
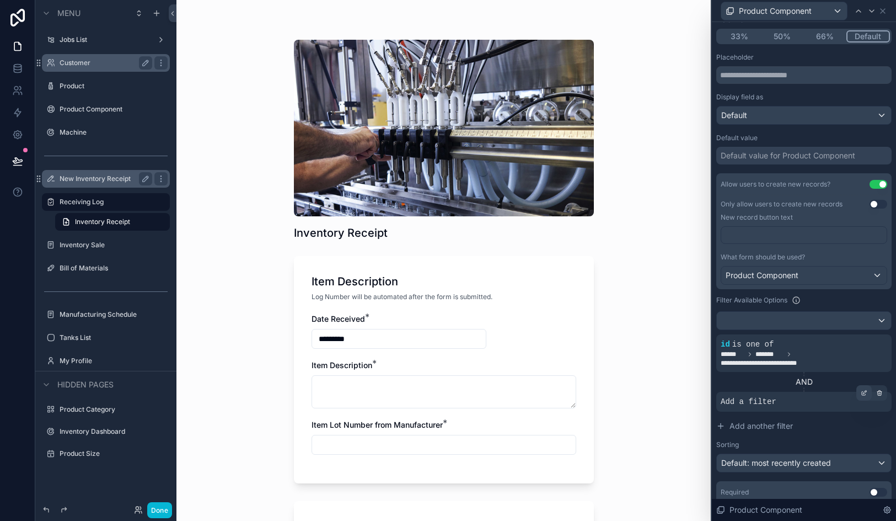
click at [865, 396] on icon at bounding box center [864, 392] width 7 height 7
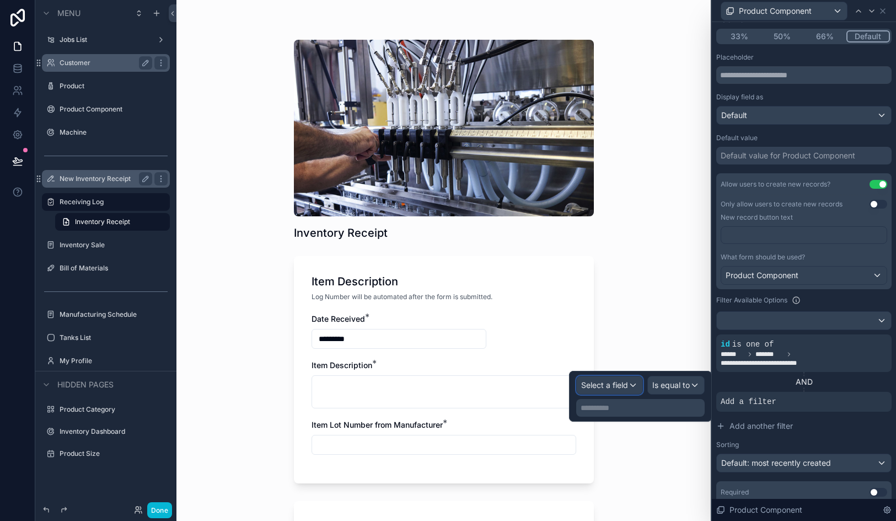
click at [601, 383] on span "Select a field" at bounding box center [604, 384] width 47 height 9
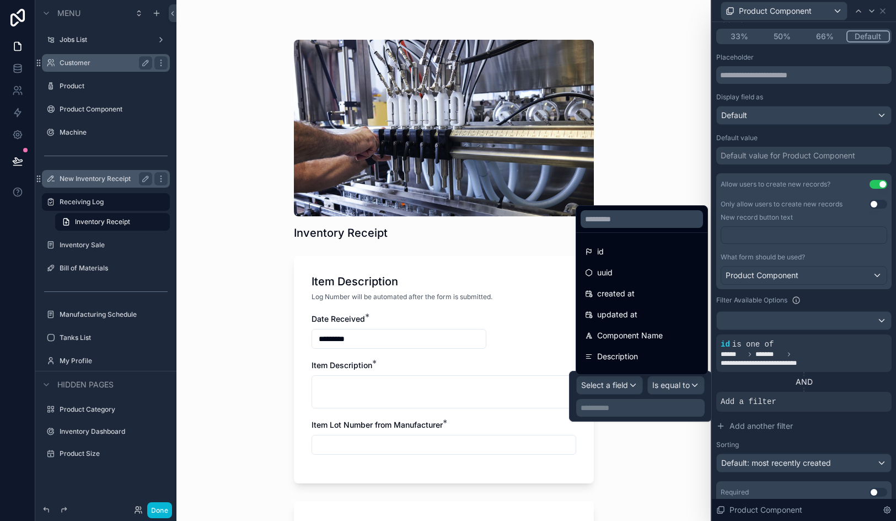
click at [639, 409] on div at bounding box center [640, 396] width 143 height 51
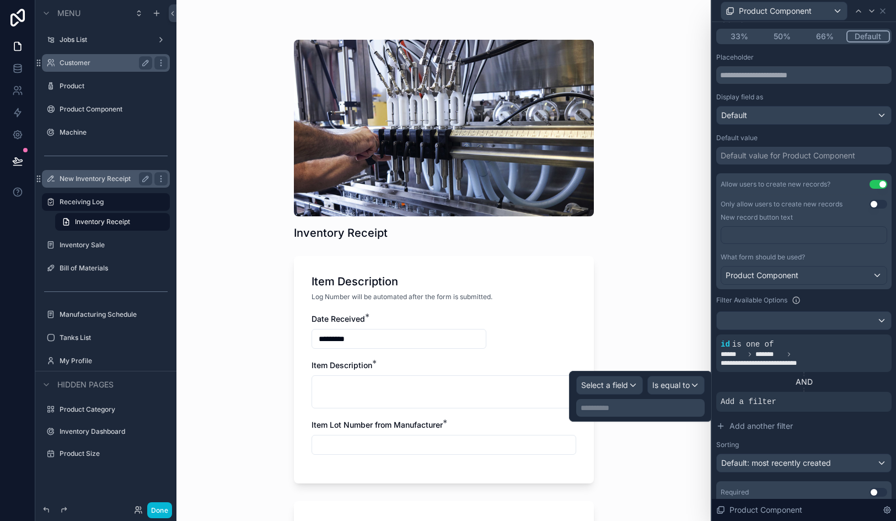
click at [639, 409] on p "**********" at bounding box center [642, 407] width 122 height 11
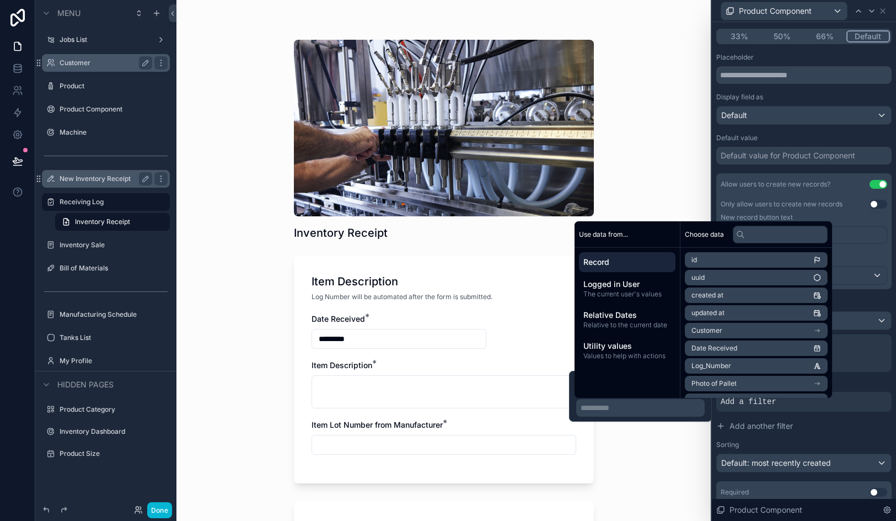
scroll to position [25, 0]
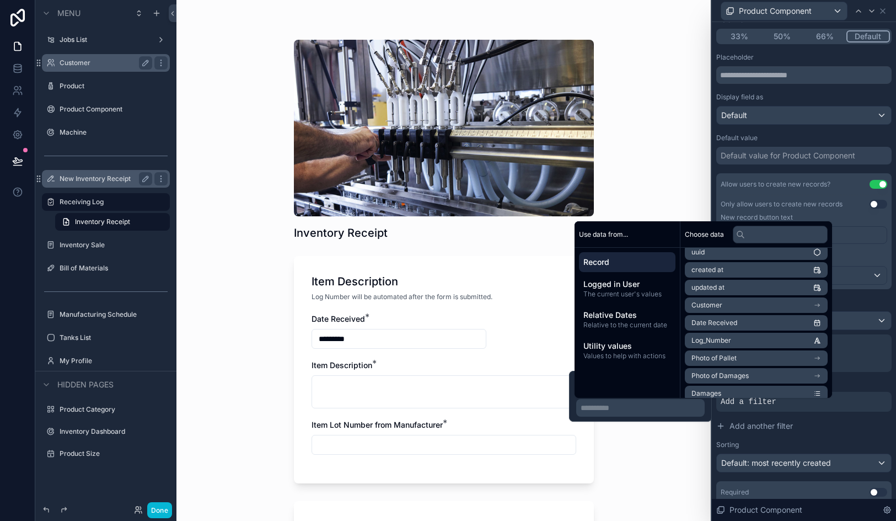
click at [612, 418] on div "**********" at bounding box center [640, 396] width 143 height 51
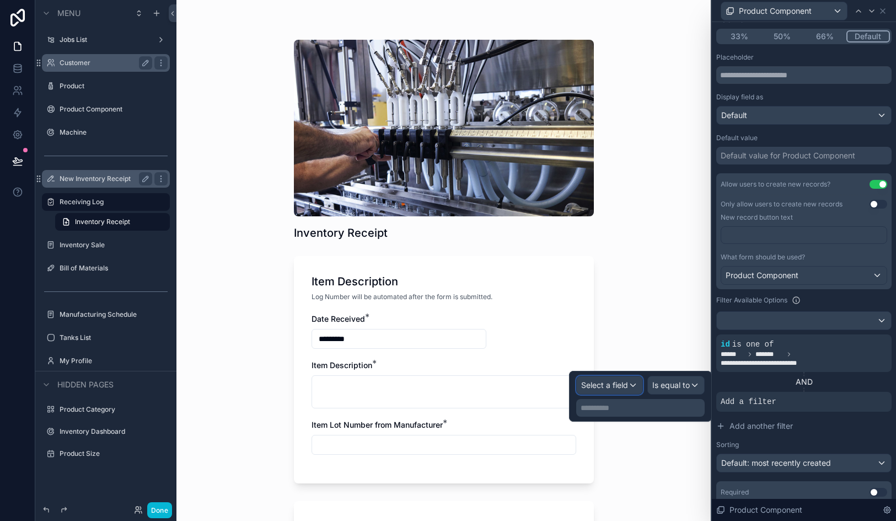
click at [613, 383] on span "Select a field" at bounding box center [604, 384] width 47 height 9
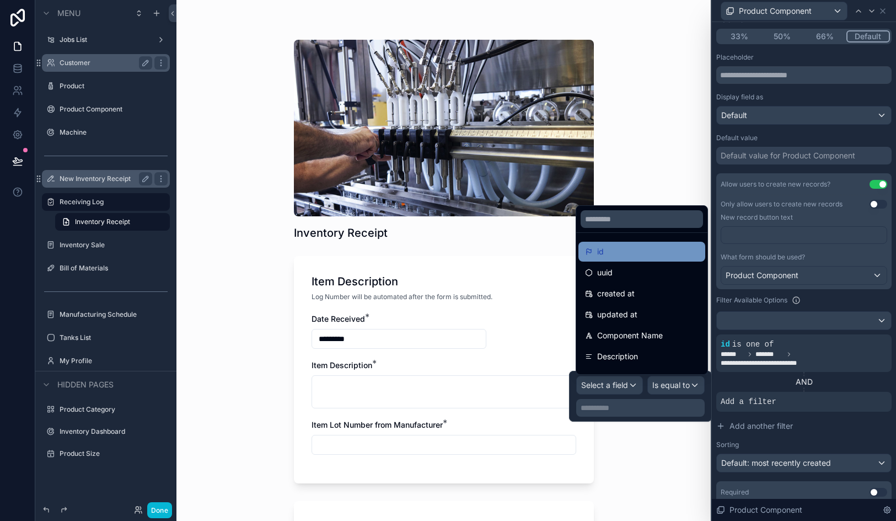
click at [617, 253] on div "id" at bounding box center [642, 251] width 114 height 13
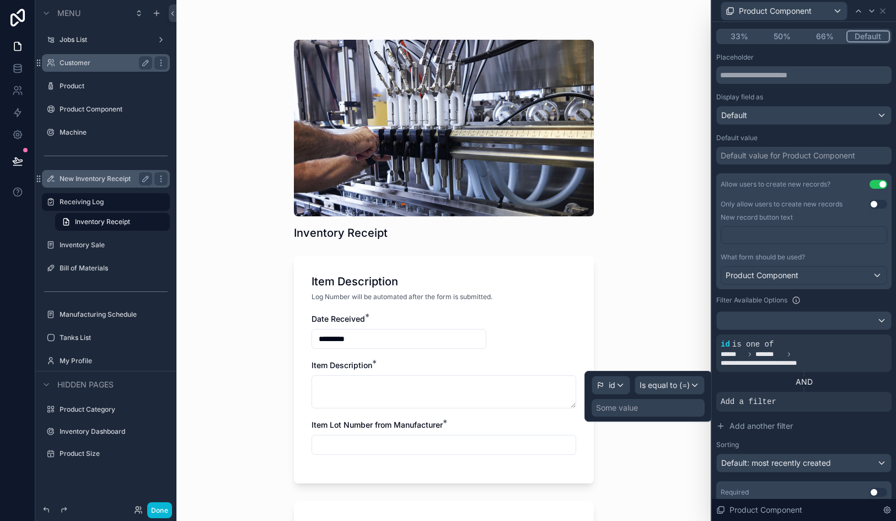
click at [662, 397] on div "id Is equal to (=) Some value" at bounding box center [648, 396] width 113 height 41
click at [660, 383] on span "Is equal to (=)" at bounding box center [665, 385] width 50 height 11
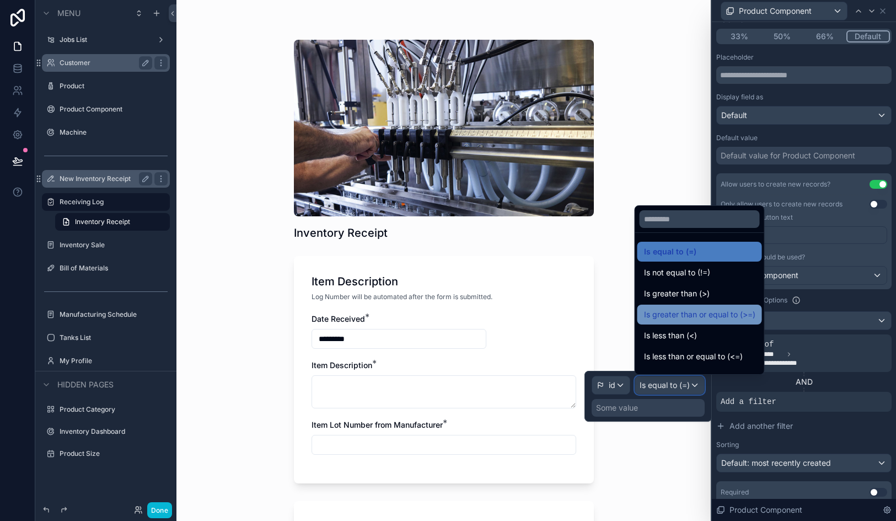
scroll to position [78, 0]
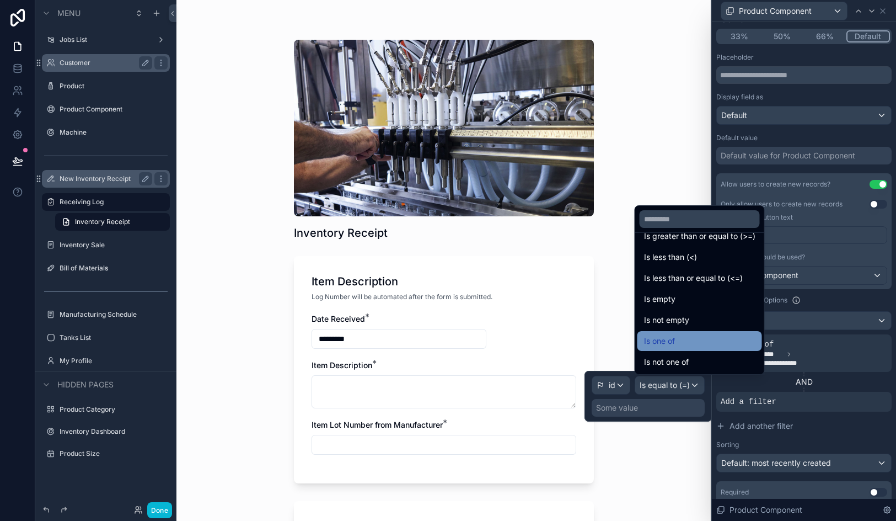
click at [670, 334] on span "Is one of" at bounding box center [659, 340] width 31 height 13
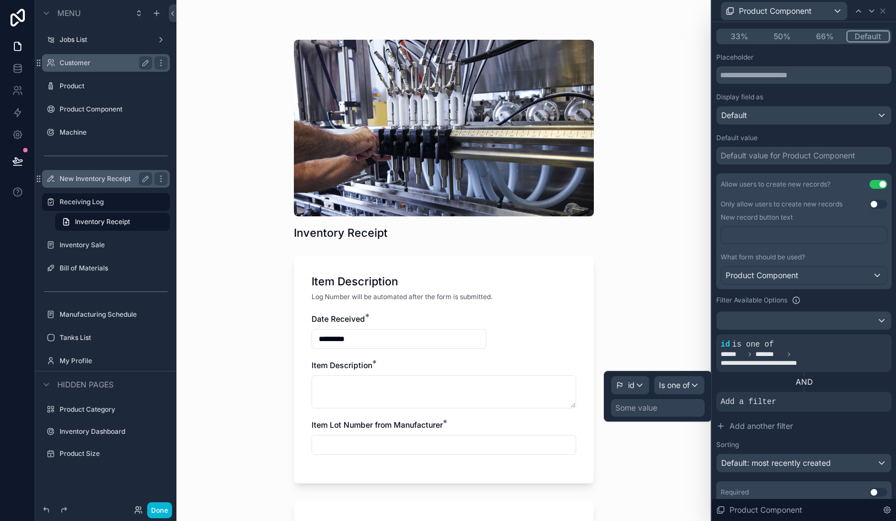
click at [640, 402] on div "Some value" at bounding box center [637, 407] width 42 height 11
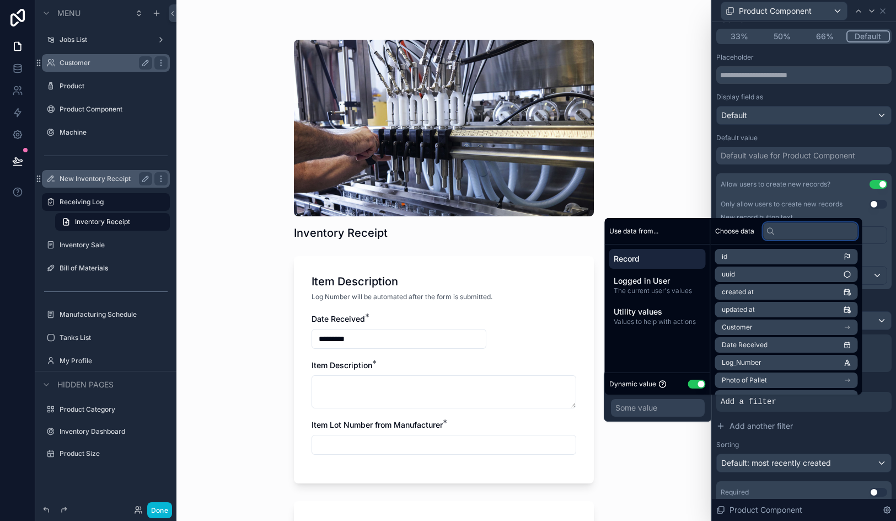
click at [797, 222] on input "text" at bounding box center [810, 231] width 95 height 18
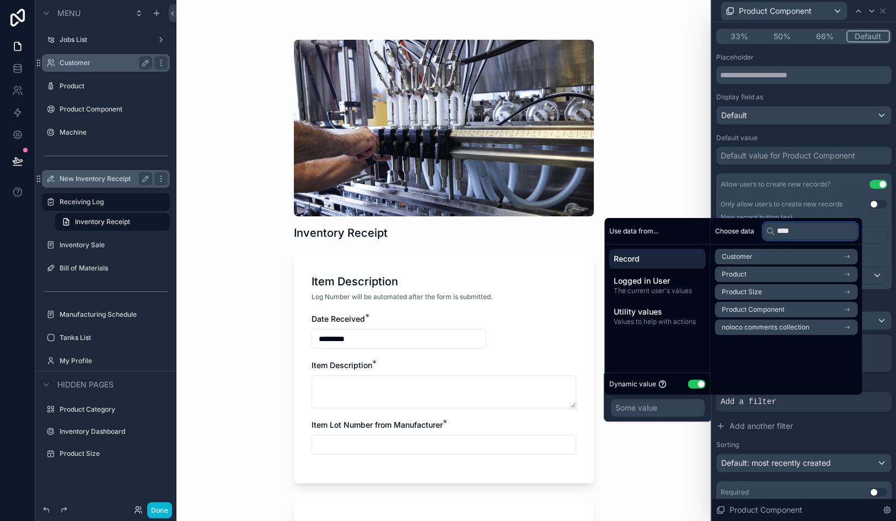
type input "****"
click at [805, 276] on li "Product" at bounding box center [786, 273] width 143 height 15
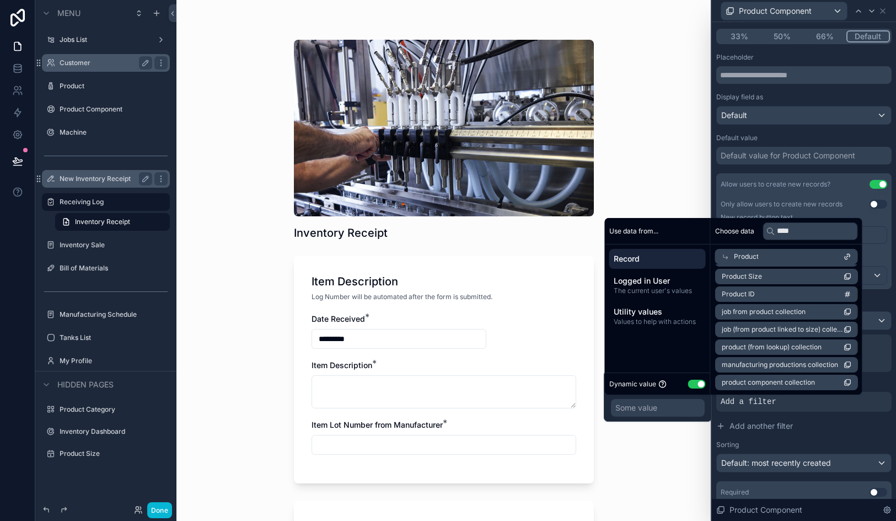
scroll to position [0, 0]
click at [805, 270] on li "Product Name" at bounding box center [786, 276] width 143 height 15
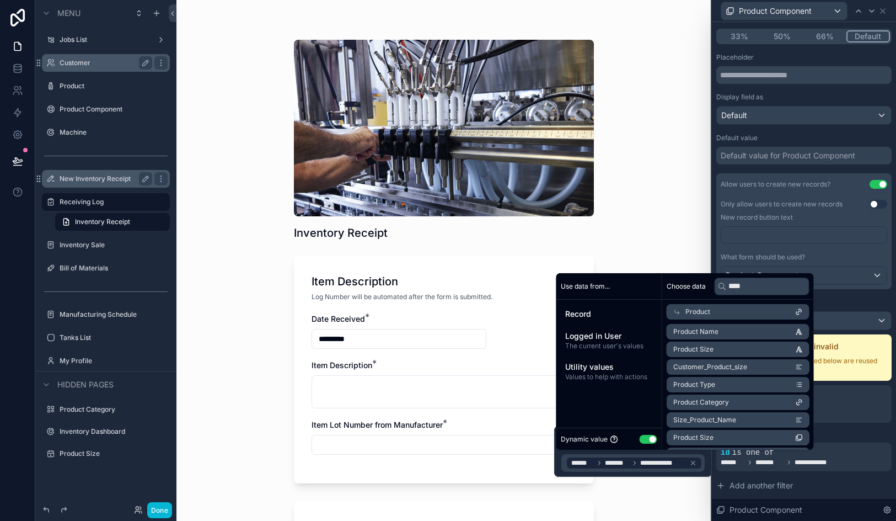
click at [657, 253] on div "Inventory Receipt Item Description Log Number will be automated after the form …" at bounding box center [444, 260] width 535 height 521
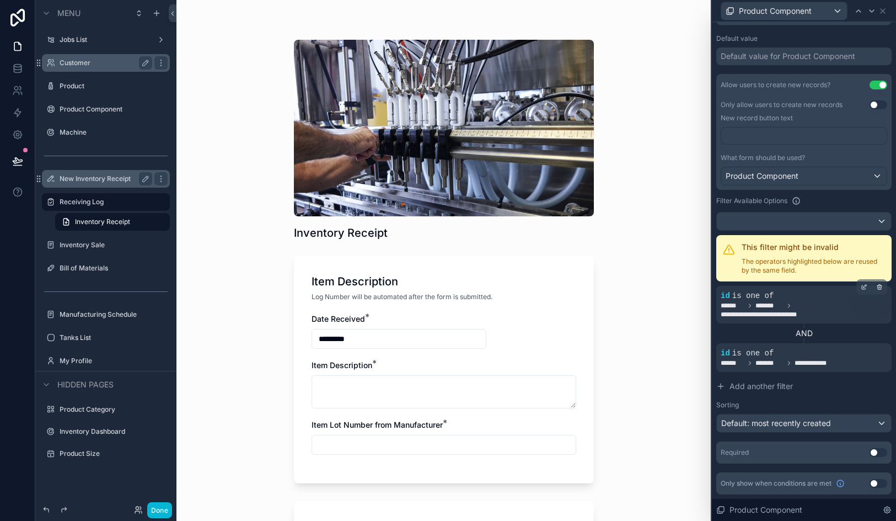
scroll to position [209, 0]
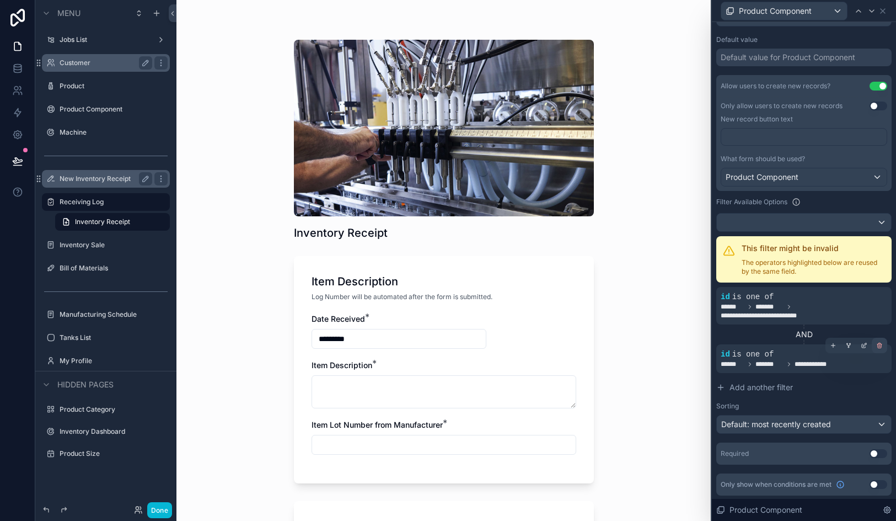
click at [885, 345] on div at bounding box center [879, 345] width 15 height 15
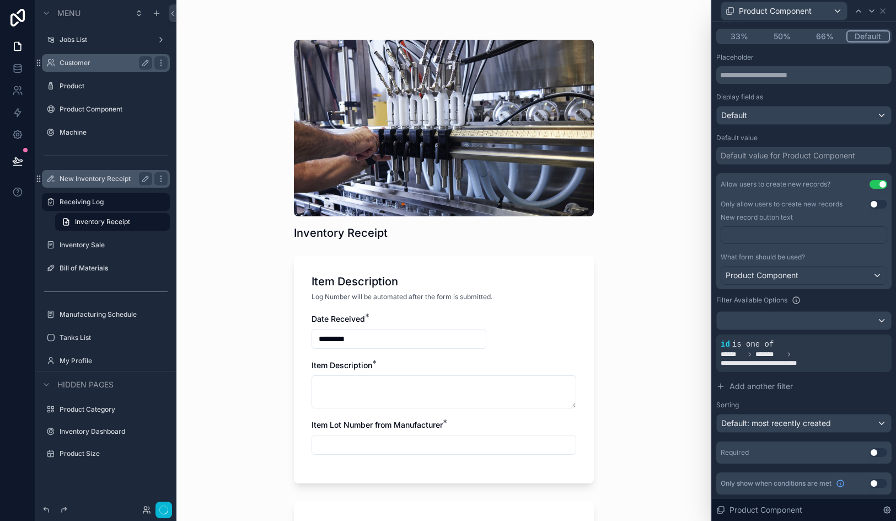
scroll to position [110, 0]
click at [836, 422] on div "Default: most recently created" at bounding box center [804, 423] width 174 height 18
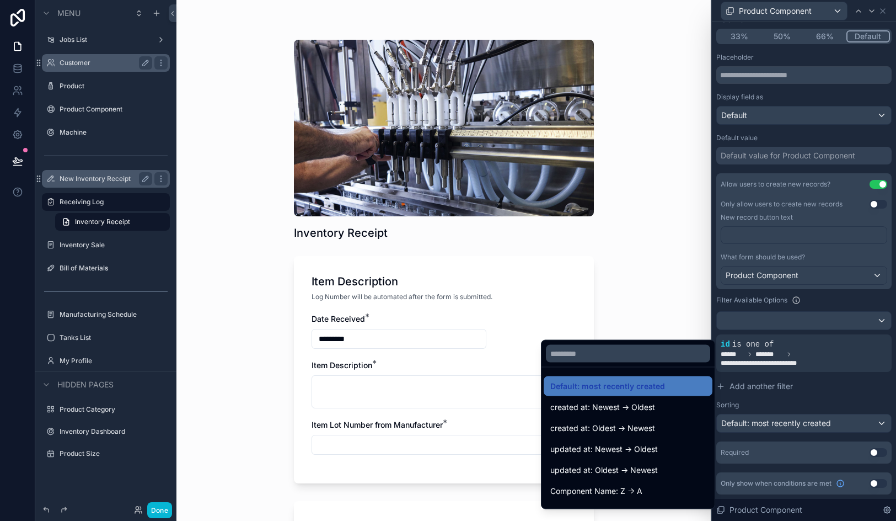
click at [836, 422] on div at bounding box center [804, 260] width 184 height 521
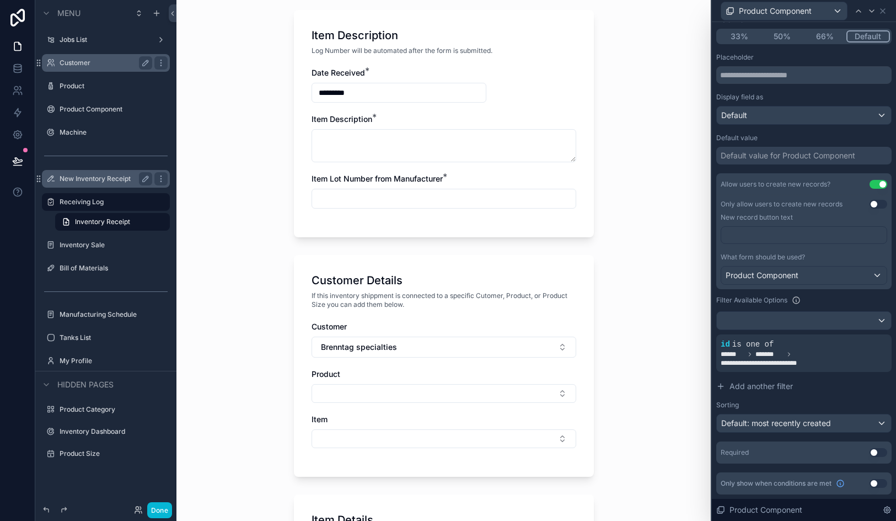
scroll to position [347, 0]
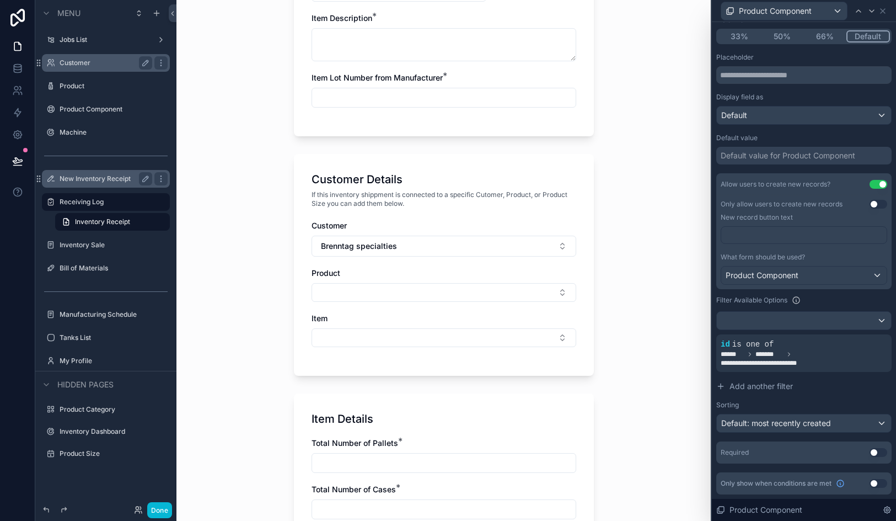
click at [877, 452] on button "Use setting" at bounding box center [879, 452] width 18 height 9
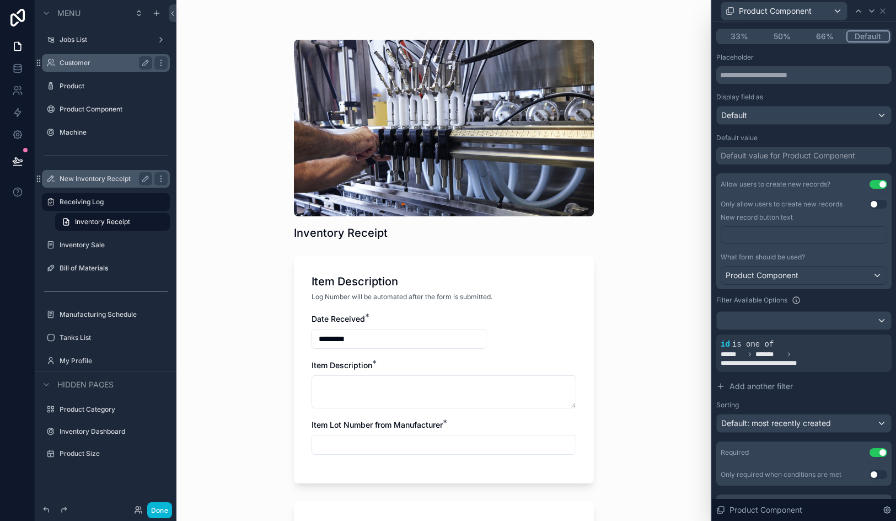
click at [877, 452] on button "Use setting" at bounding box center [879, 452] width 18 height 9
click at [878, 455] on button "Use setting" at bounding box center [879, 452] width 18 height 9
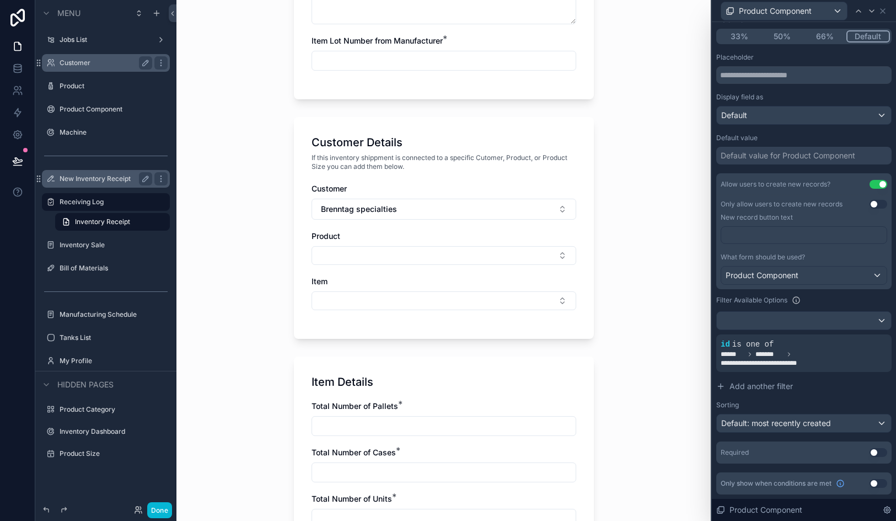
scroll to position [369, 0]
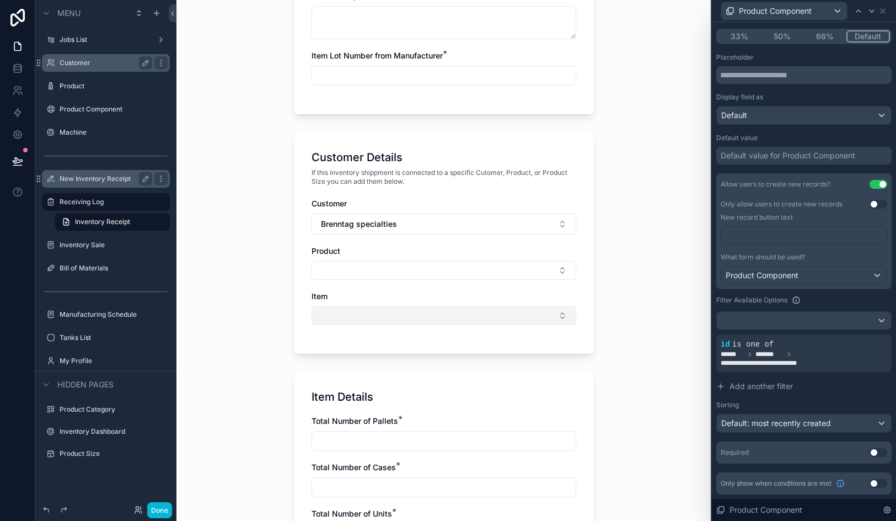
click at [510, 312] on button "Select Button" at bounding box center [444, 315] width 265 height 19
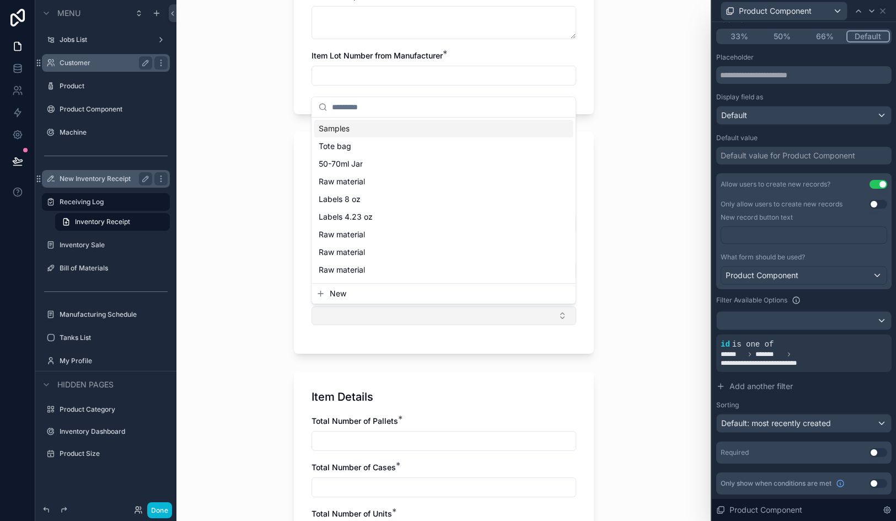
click at [510, 312] on button "Select Button" at bounding box center [444, 315] width 265 height 19
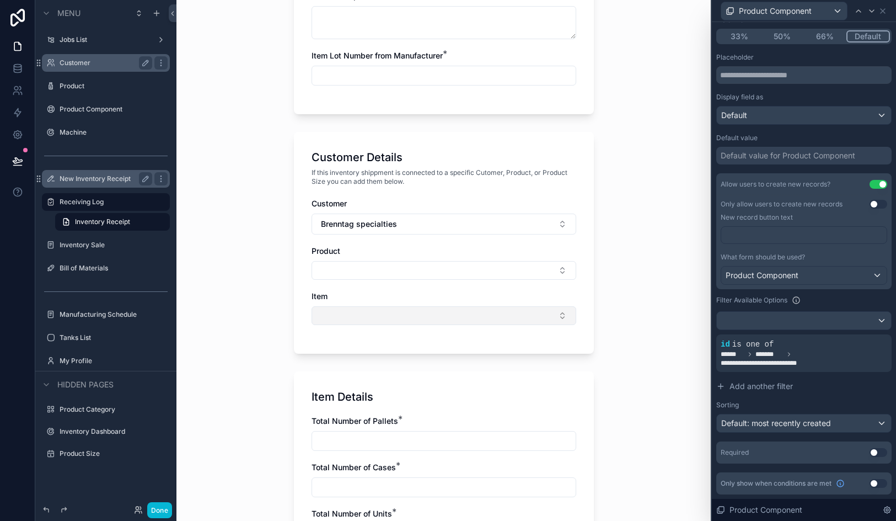
click at [510, 312] on button "Select Button" at bounding box center [444, 315] width 265 height 19
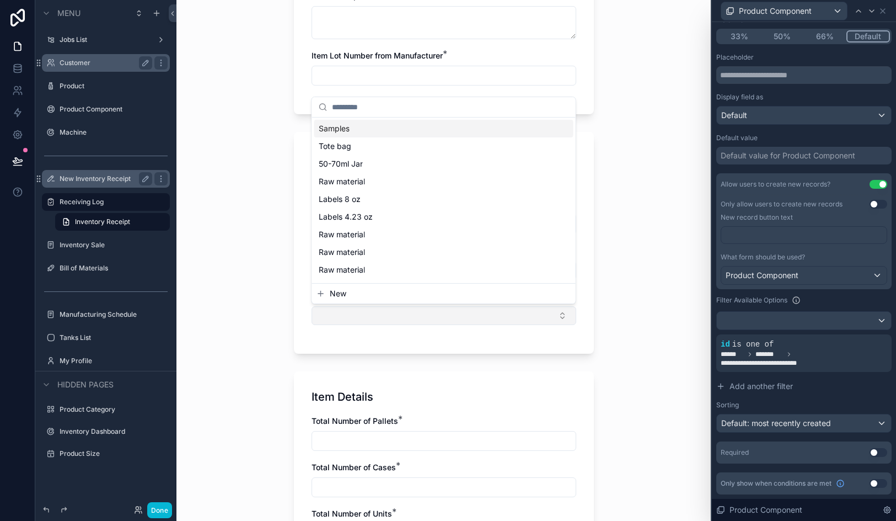
click at [510, 312] on button "Select Button" at bounding box center [444, 315] width 265 height 19
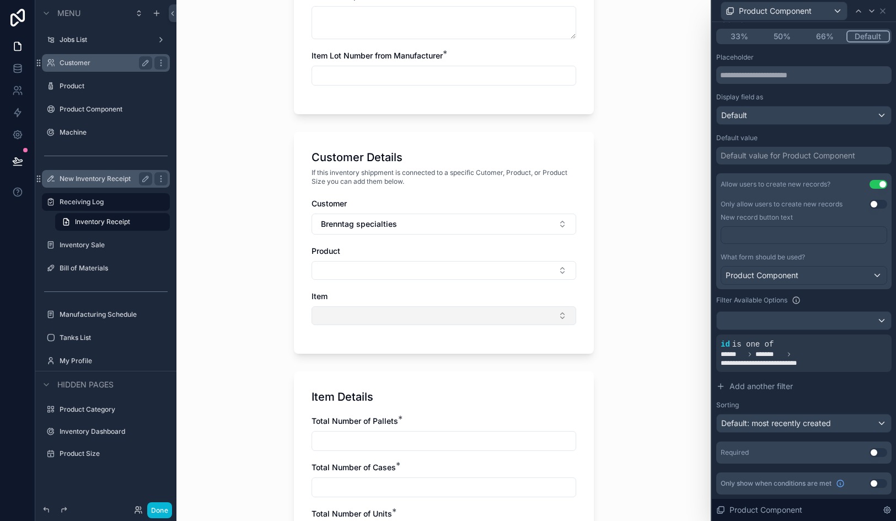
click at [510, 312] on button "Select Button" at bounding box center [444, 315] width 265 height 19
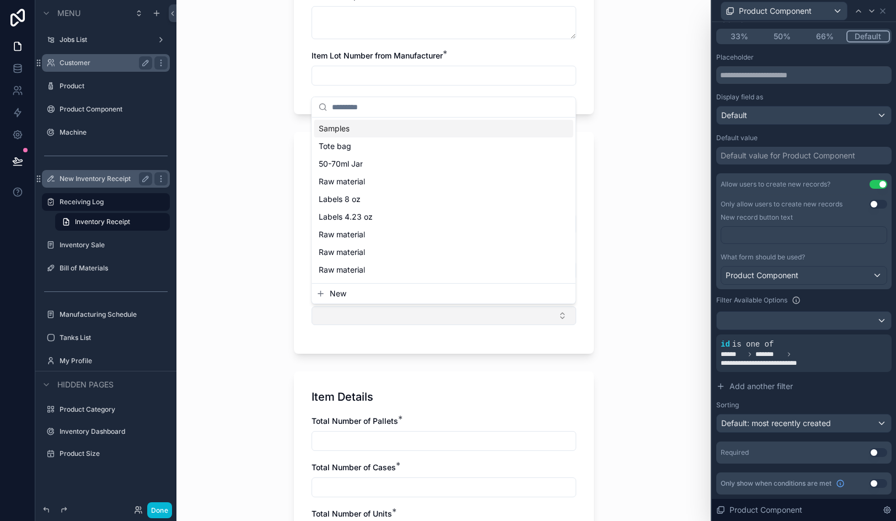
click at [510, 312] on button "Select Button" at bounding box center [444, 315] width 265 height 19
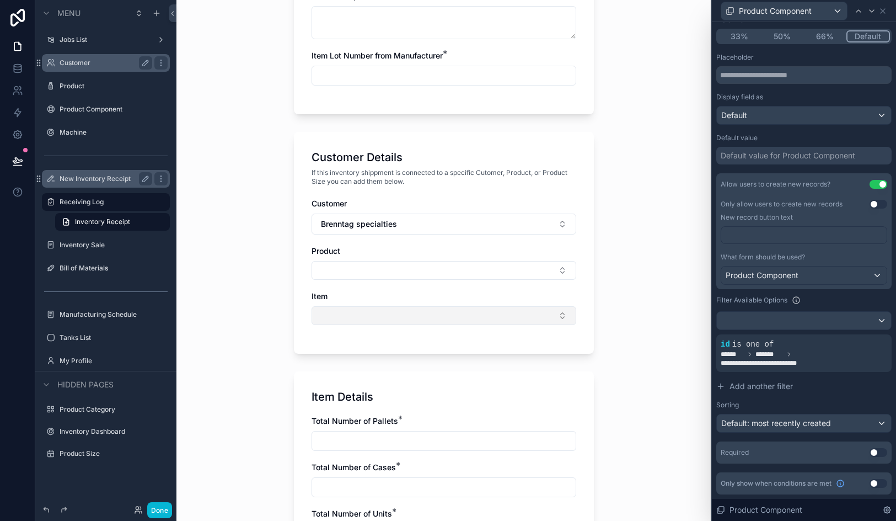
click at [510, 312] on button "Select Button" at bounding box center [444, 315] width 265 height 19
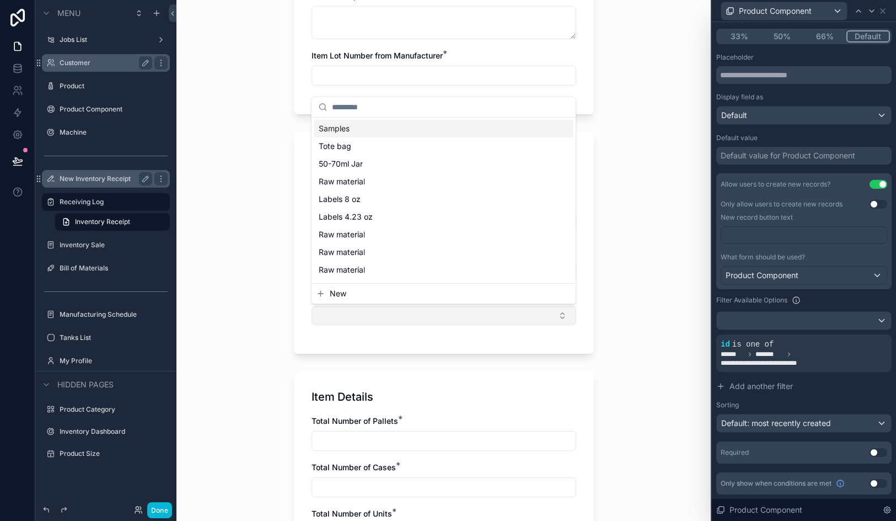
click at [510, 312] on button "Select Button" at bounding box center [444, 315] width 265 height 19
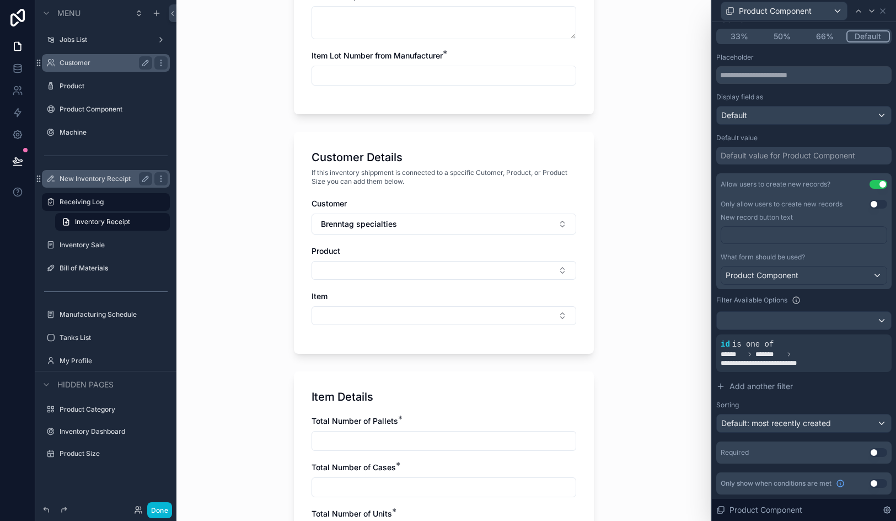
click at [876, 483] on button "Use setting" at bounding box center [879, 483] width 18 height 9
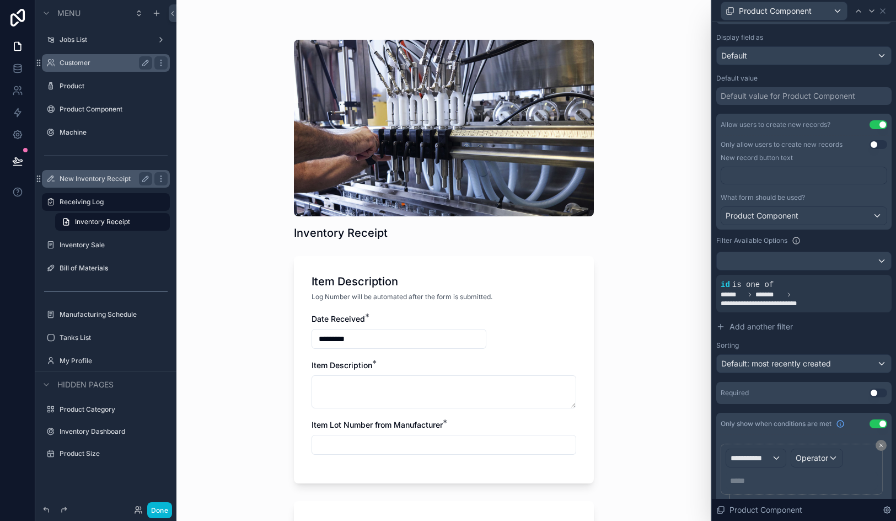
scroll to position [176, 0]
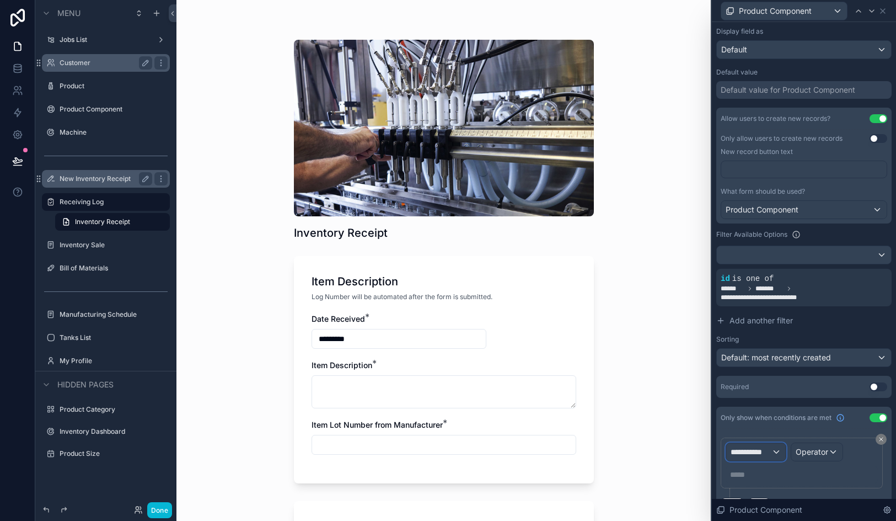
click at [765, 445] on div "**********" at bounding box center [756, 452] width 60 height 18
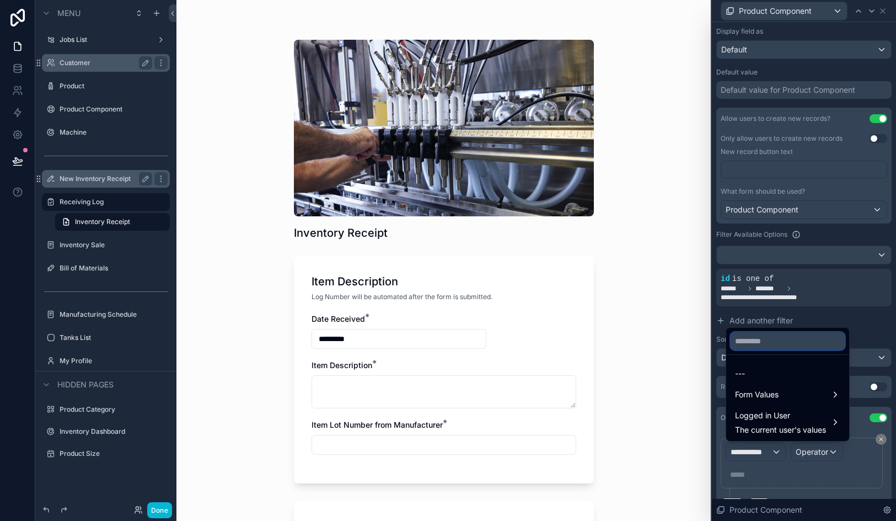
click at [777, 338] on input "text" at bounding box center [788, 341] width 114 height 18
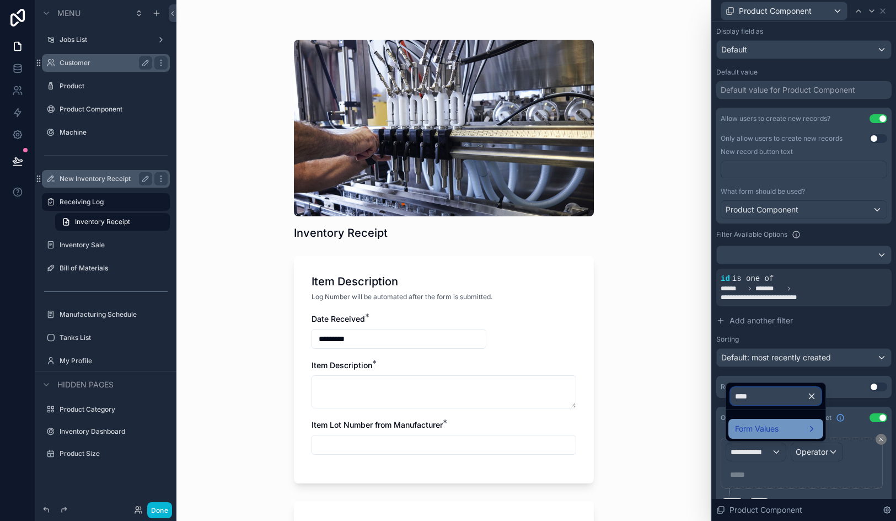
type input "****"
click at [753, 436] on div "Form Values" at bounding box center [776, 429] width 95 height 20
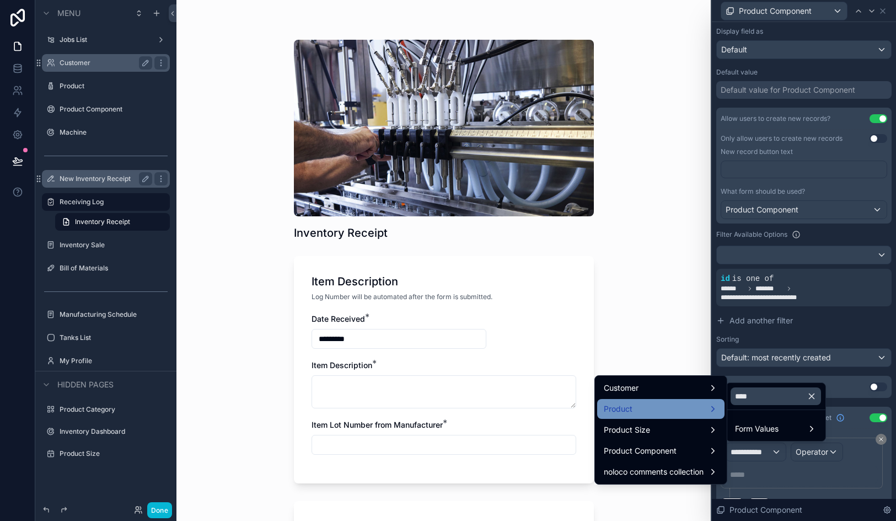
click at [654, 414] on div "Product" at bounding box center [661, 408] width 114 height 13
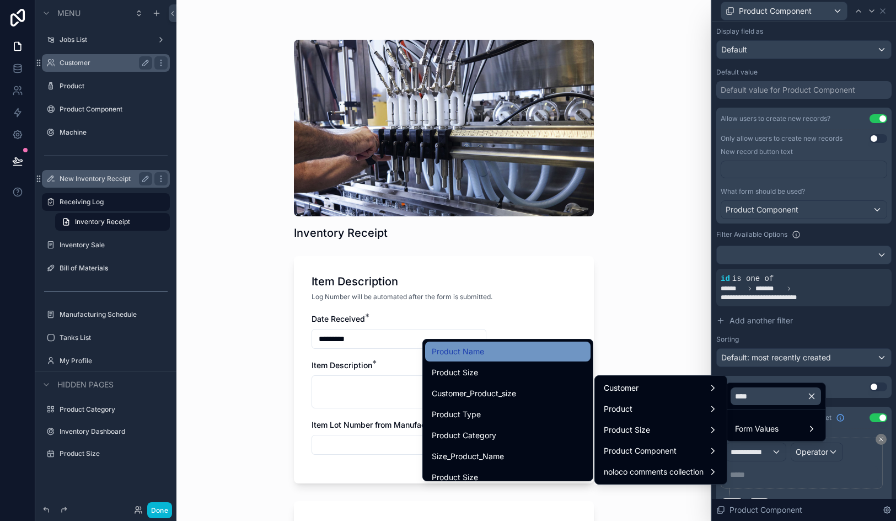
drag, startPoint x: 524, startPoint y: 362, endPoint x: 533, endPoint y: 347, distance: 17.6
click at [533, 347] on ul "Product Name Product Size Customer_Product_size Product Type Product Category S…" at bounding box center [508, 409] width 170 height 141
click at [533, 347] on div "Product Name" at bounding box center [508, 351] width 152 height 13
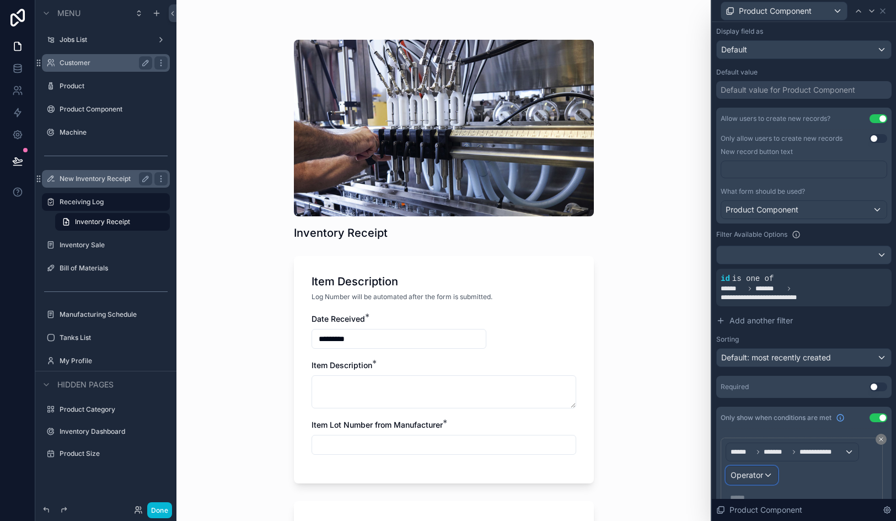
click at [756, 472] on span "Operator" at bounding box center [747, 474] width 33 height 9
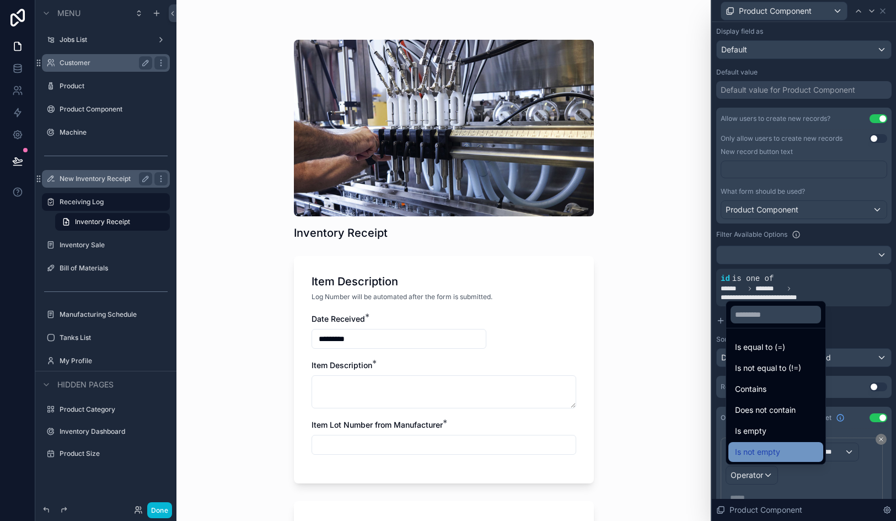
click at [765, 445] on div "Is not empty" at bounding box center [776, 452] width 95 height 20
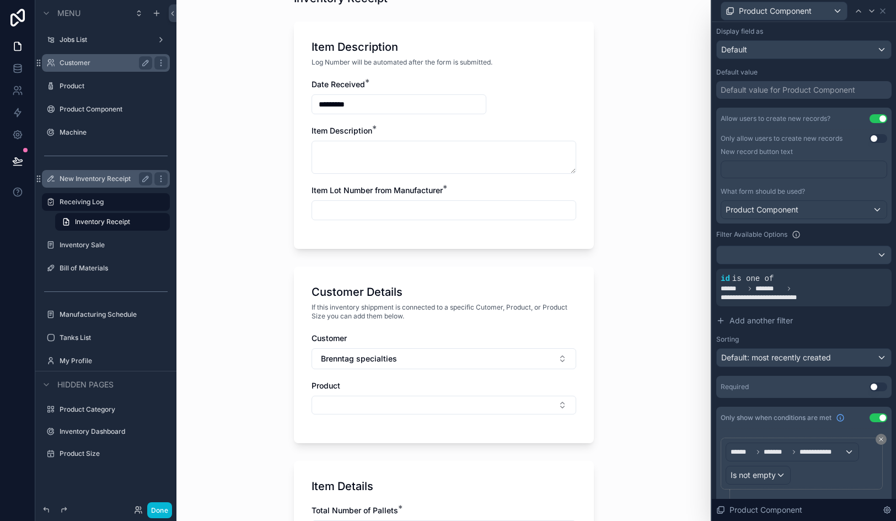
scroll to position [303, 0]
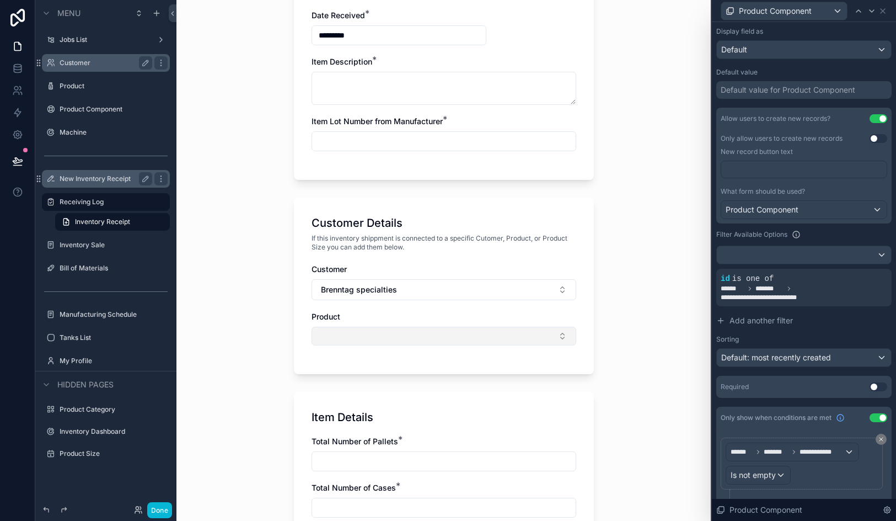
click at [435, 338] on button "Select Button" at bounding box center [444, 336] width 265 height 19
click at [434, 292] on button "Brenntag specialties" at bounding box center [444, 289] width 265 height 21
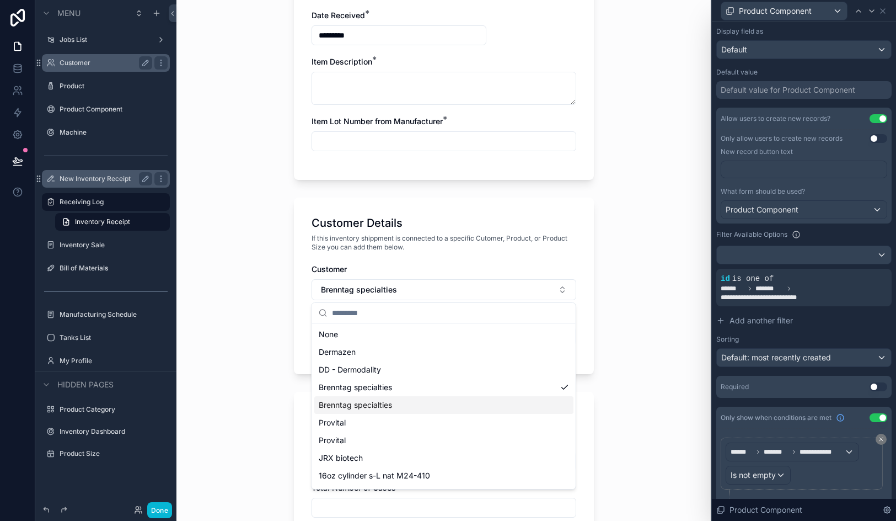
click at [431, 397] on div "Brenntag specialties" at bounding box center [443, 405] width 259 height 18
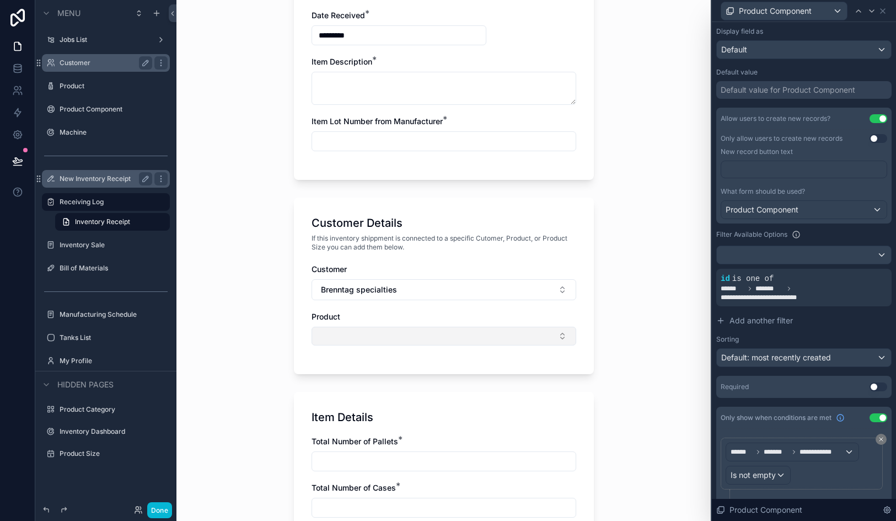
click at [430, 338] on button "Select Button" at bounding box center [444, 336] width 265 height 19
click at [425, 381] on div "Natrosol 250HHR CS" at bounding box center [443, 380] width 259 height 18
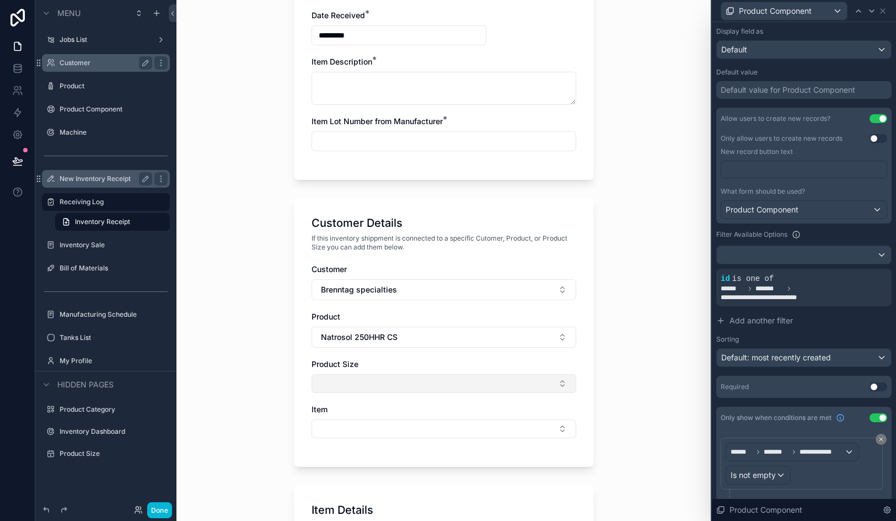
click at [424, 381] on button "Select Button" at bounding box center [444, 383] width 265 height 19
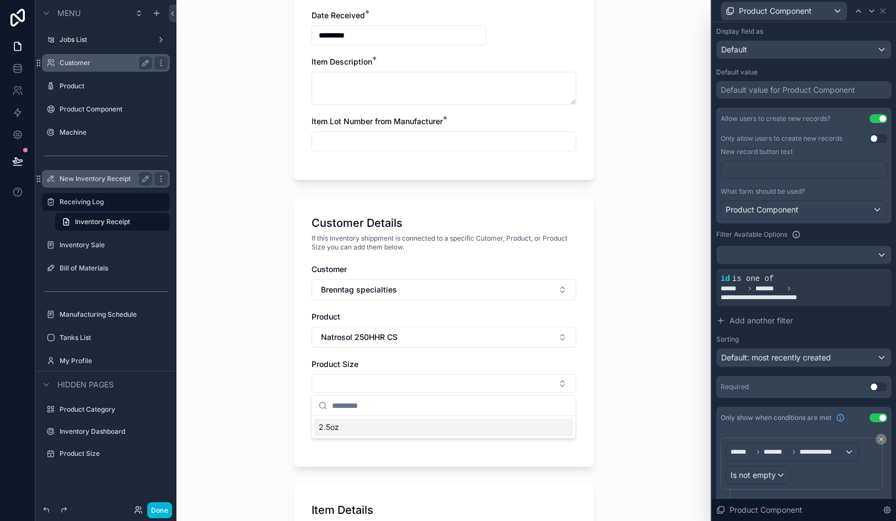
click at [418, 425] on div "2.5oz" at bounding box center [443, 427] width 259 height 18
click at [435, 362] on div "Product Size" at bounding box center [444, 364] width 265 height 11
click at [413, 434] on button "Select Button" at bounding box center [444, 432] width 265 height 19
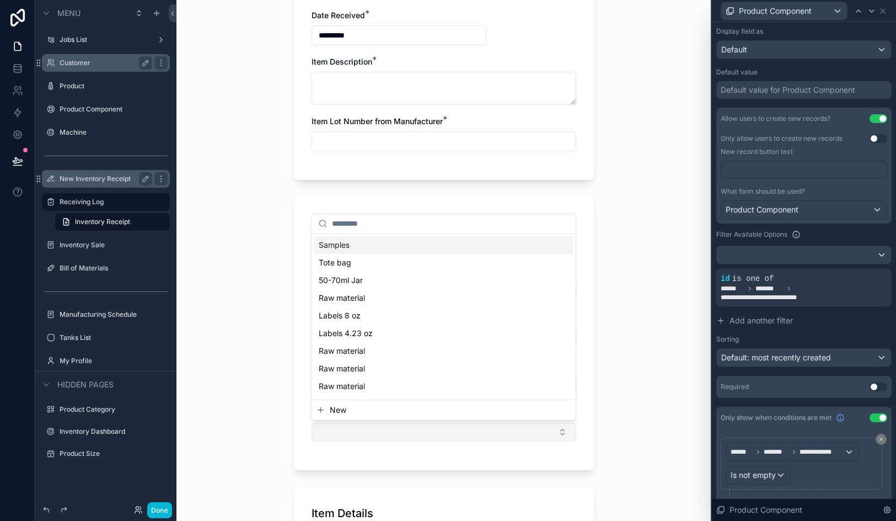
click at [413, 434] on button "Select Button" at bounding box center [444, 432] width 265 height 19
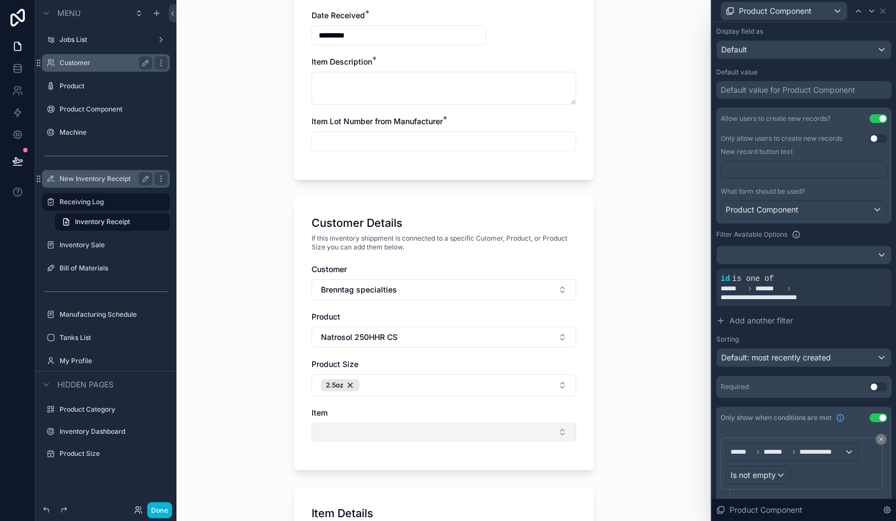
click at [413, 434] on button "Select Button" at bounding box center [444, 432] width 265 height 19
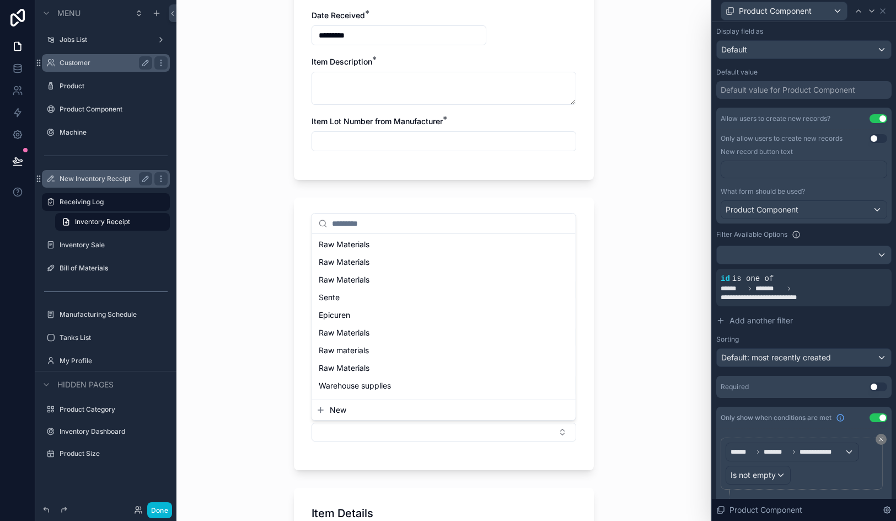
scroll to position [527, 0]
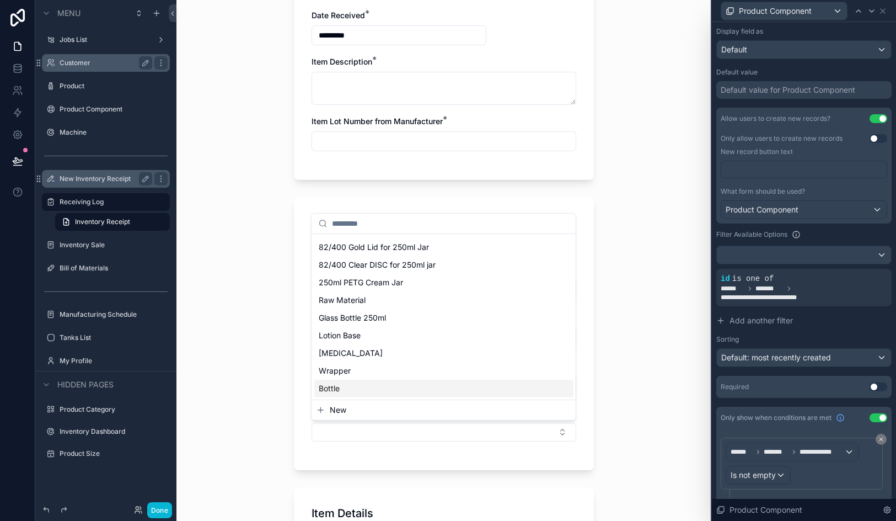
click at [586, 451] on div "Customer Details If this inventory shippment is connected to a specific Cutomer…" at bounding box center [444, 333] width 300 height 272
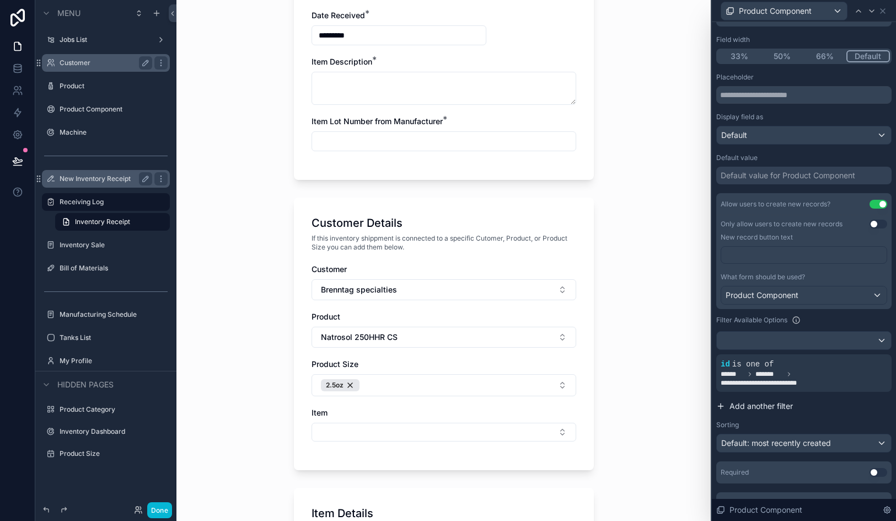
scroll to position [81, 0]
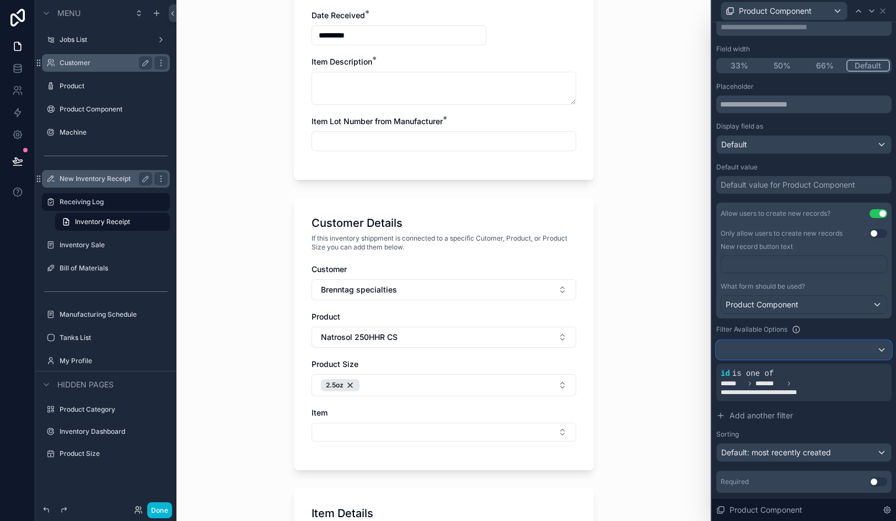
click at [777, 355] on div at bounding box center [804, 350] width 174 height 18
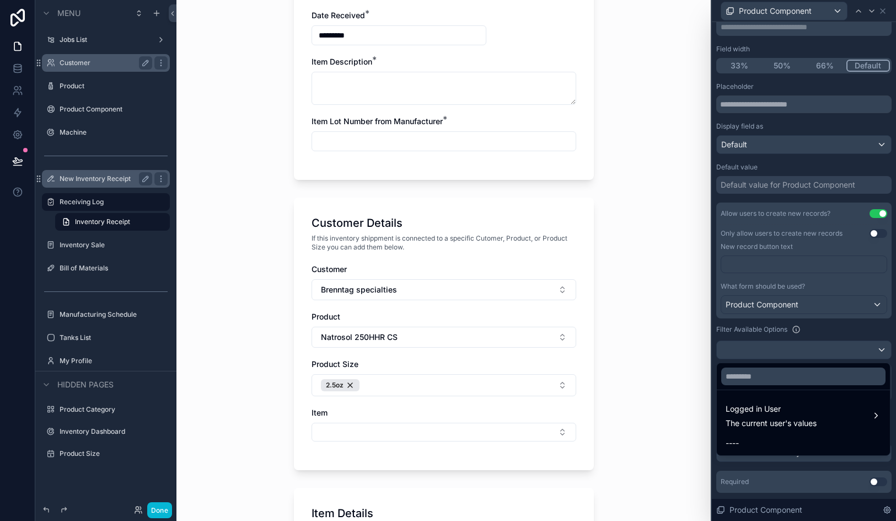
click at [777, 355] on div at bounding box center [804, 260] width 184 height 521
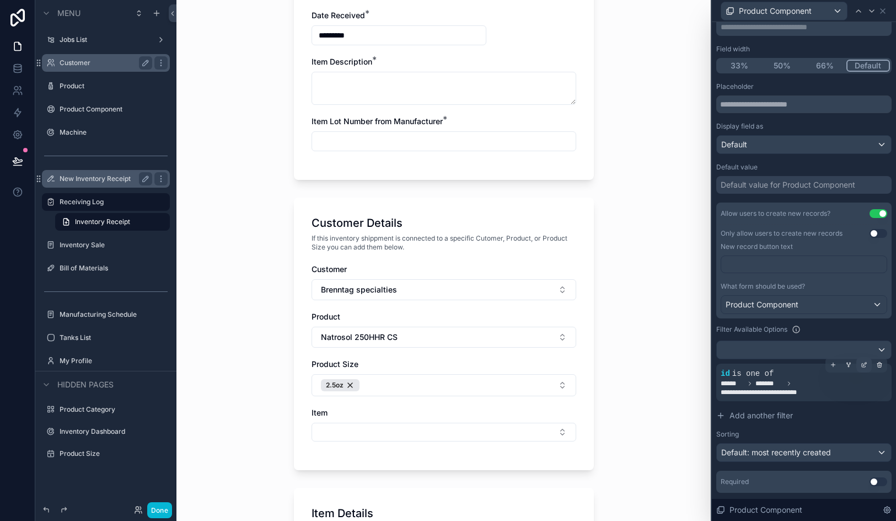
click at [866, 368] on div at bounding box center [864, 364] width 15 height 15
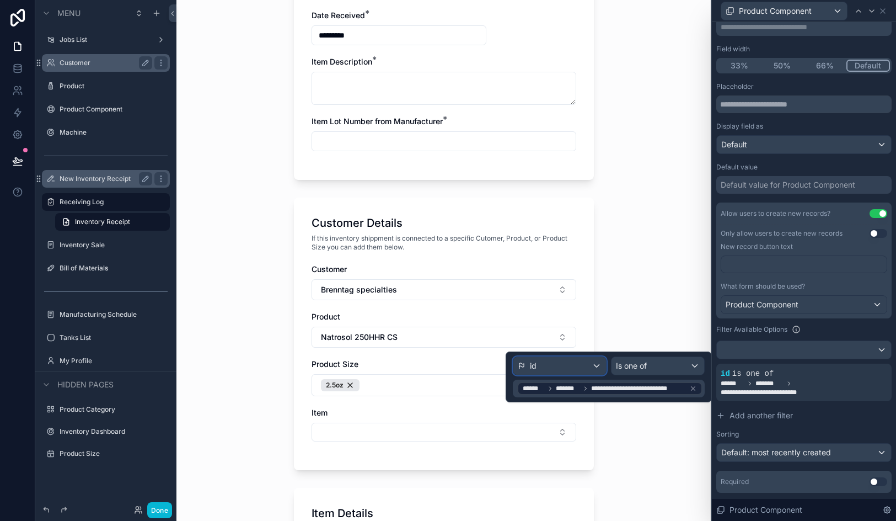
click at [554, 364] on div "id" at bounding box center [560, 366] width 93 height 18
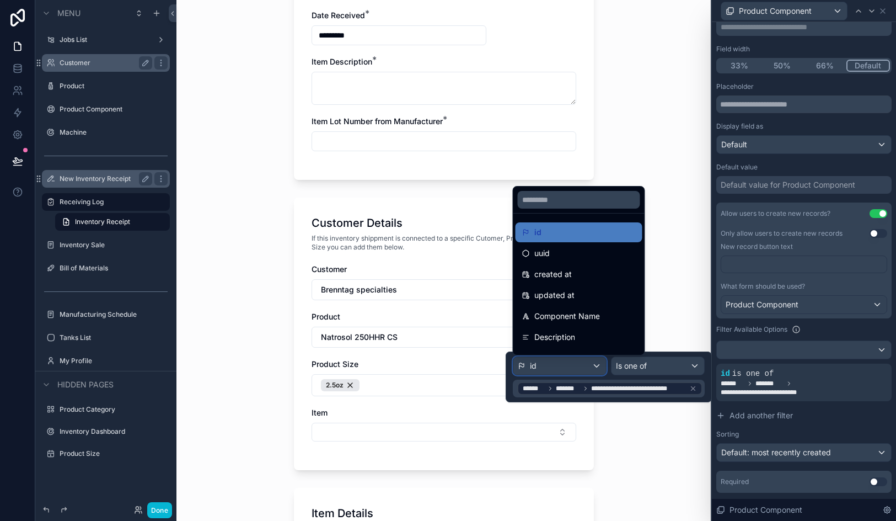
scroll to position [20, 0]
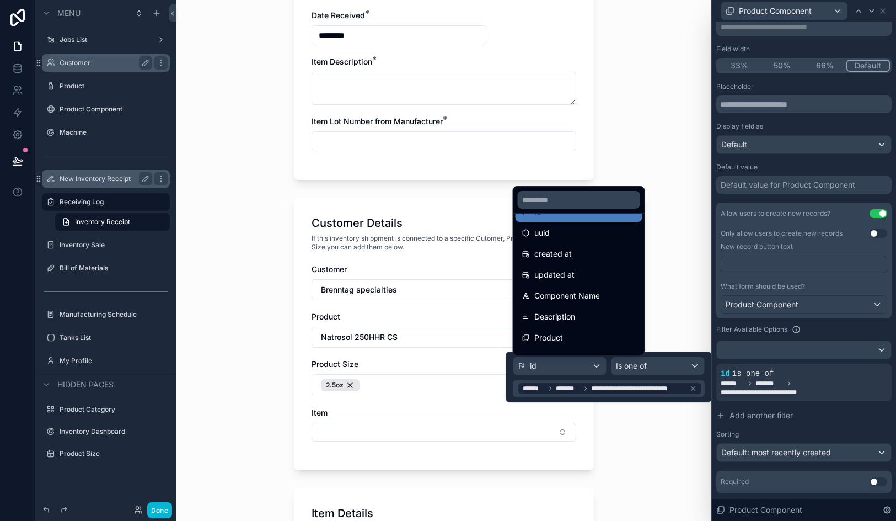
click at [599, 386] on div at bounding box center [609, 376] width 206 height 51
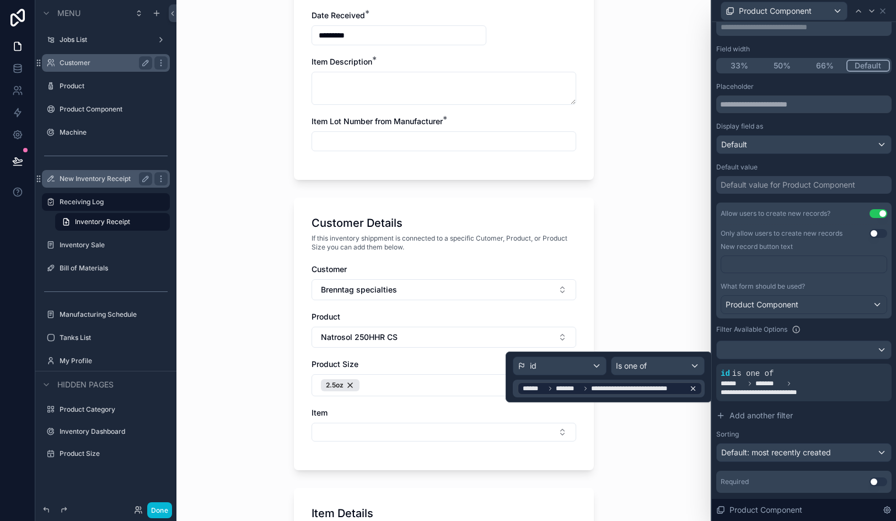
click at [696, 388] on icon at bounding box center [694, 388] width 8 height 8
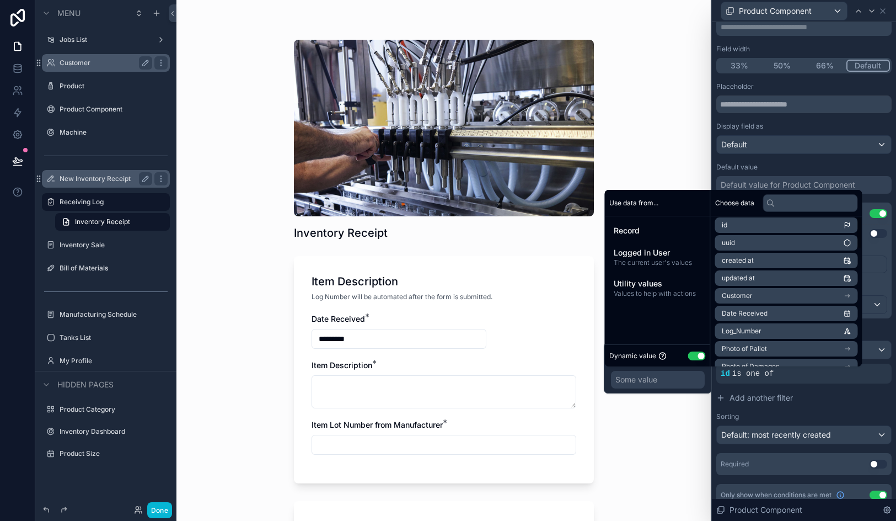
scroll to position [0, 0]
click at [763, 295] on li "Customer" at bounding box center [786, 298] width 143 height 15
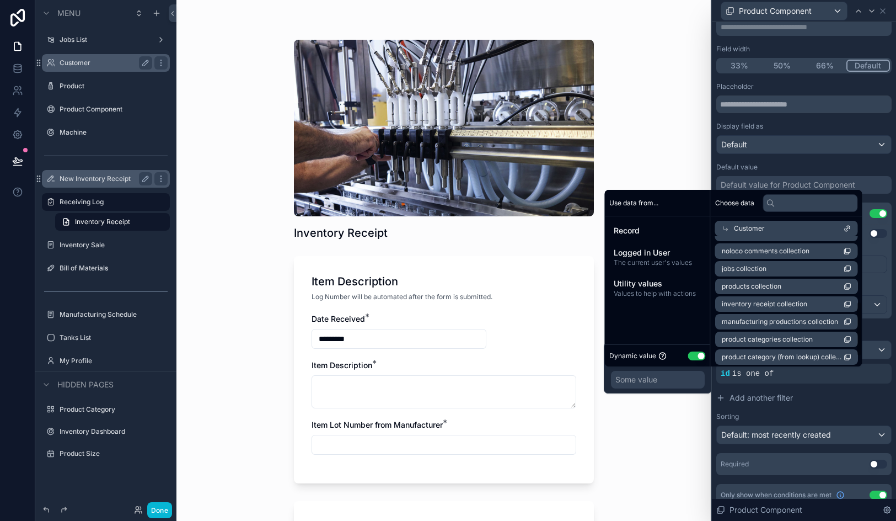
scroll to position [157, 0]
click at [770, 229] on div "Customer" at bounding box center [786, 228] width 143 height 15
click at [773, 247] on li "Product" at bounding box center [786, 246] width 143 height 15
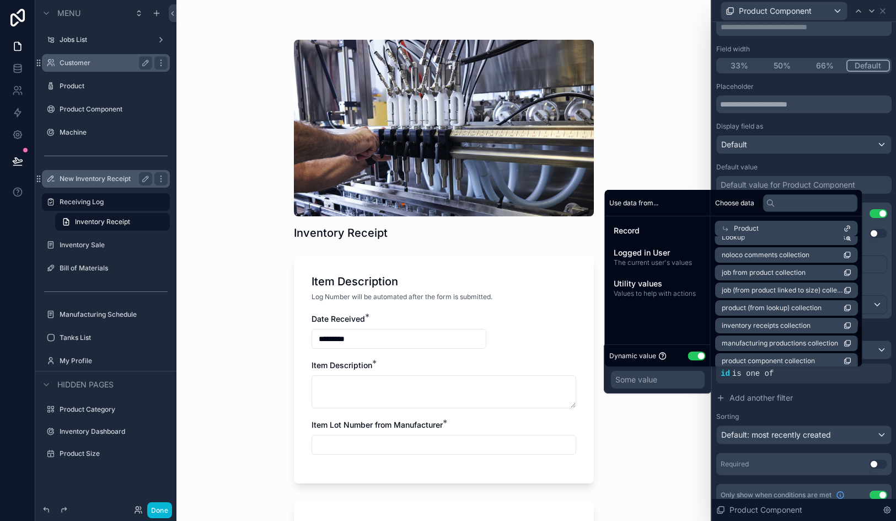
scroll to position [282, 0]
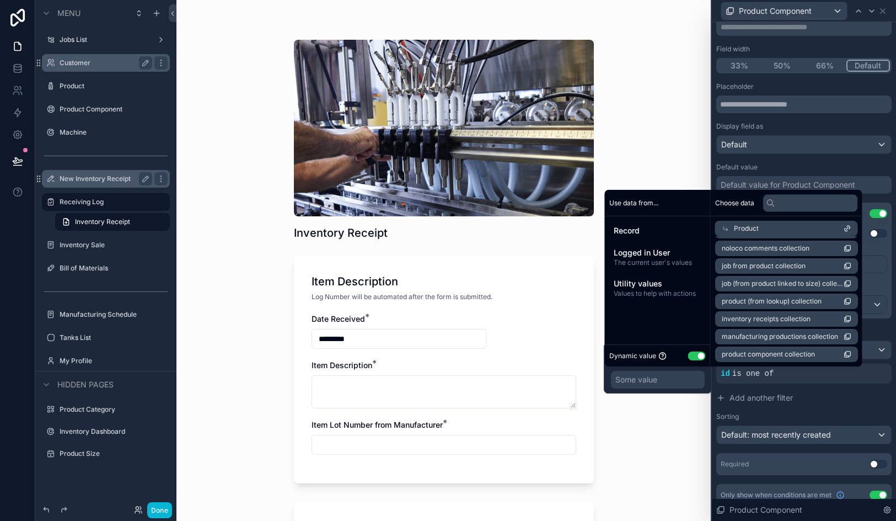
click at [755, 354] on span "product component collection" at bounding box center [768, 354] width 93 height 9
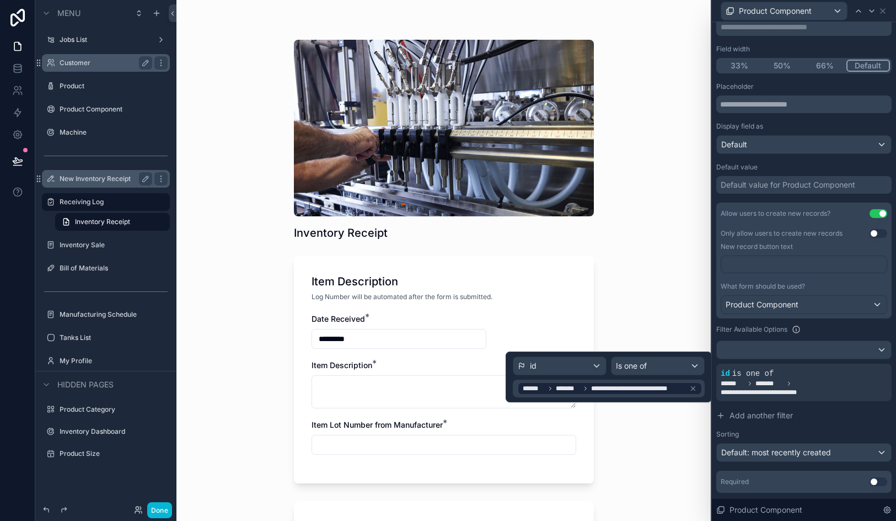
click at [650, 378] on div "**********" at bounding box center [609, 376] width 192 height 41
click at [654, 370] on div "Is one of" at bounding box center [658, 366] width 93 height 18
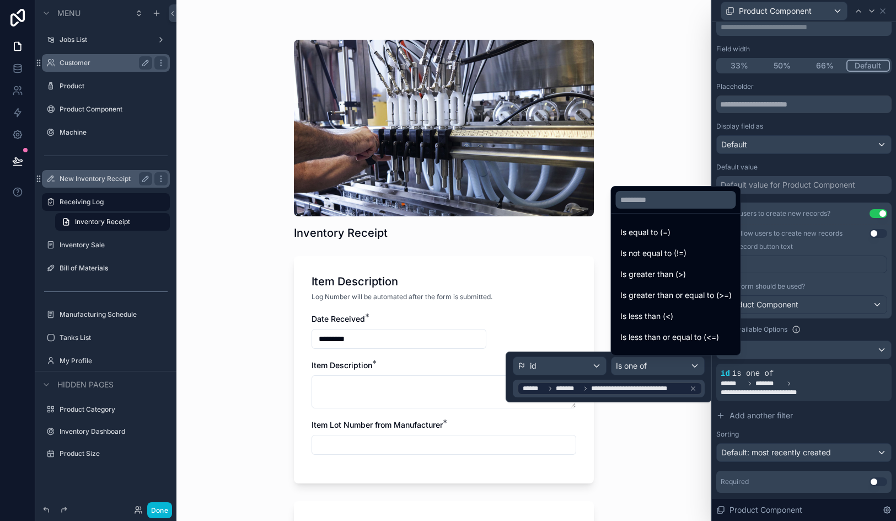
click at [560, 364] on div at bounding box center [609, 376] width 206 height 51
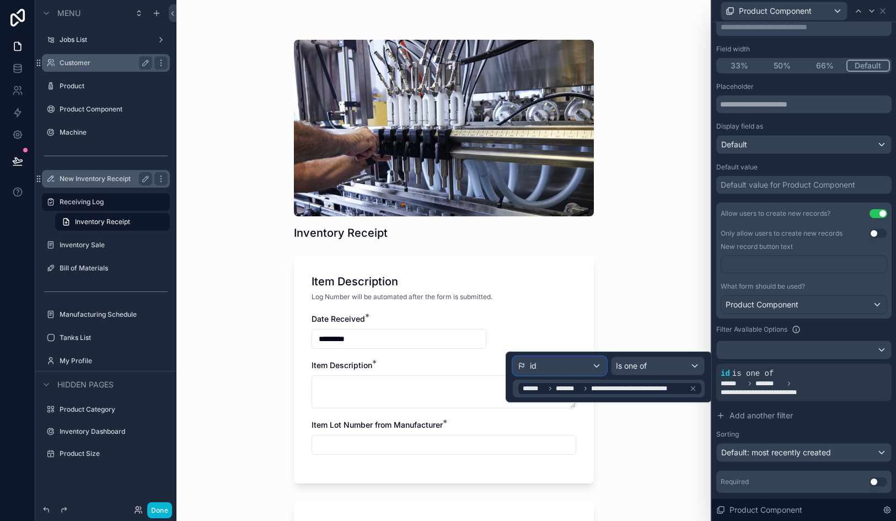
click at [557, 370] on div "id" at bounding box center [560, 366] width 93 height 18
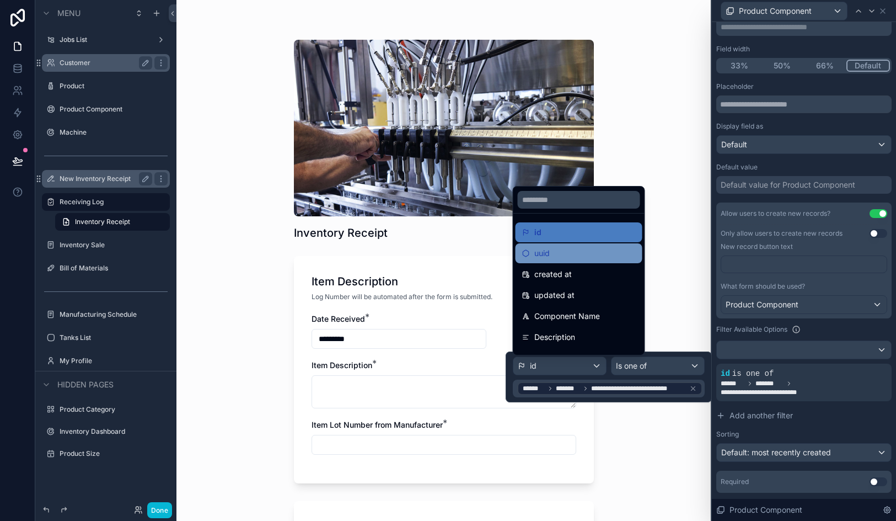
click at [585, 252] on div "uuid" at bounding box center [579, 253] width 114 height 13
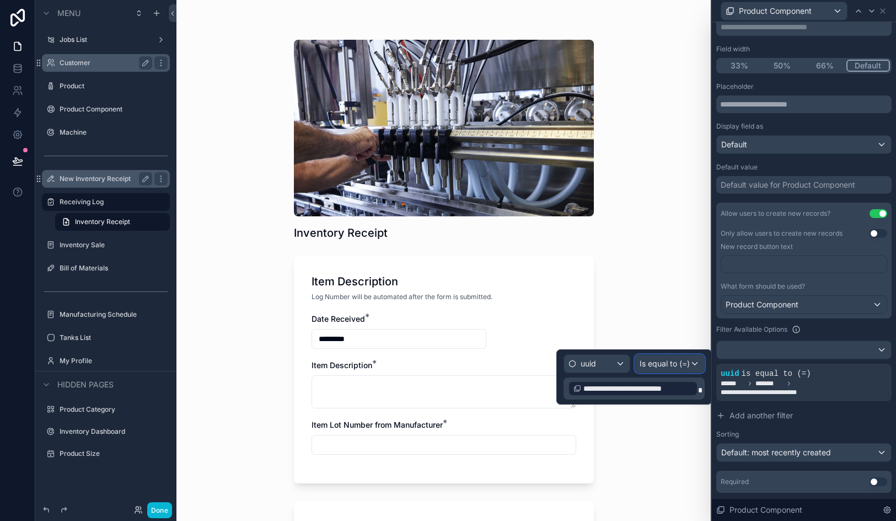
click at [674, 364] on span "Is equal to (=)" at bounding box center [665, 363] width 50 height 11
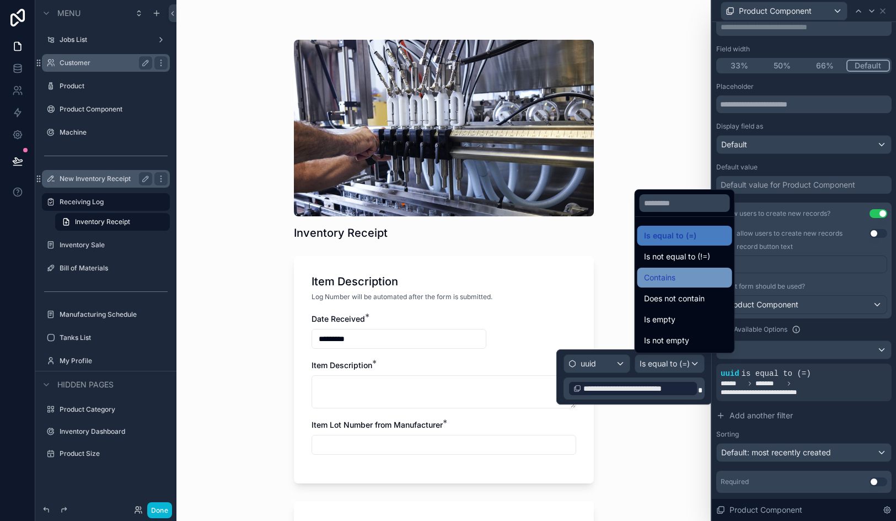
click at [672, 281] on span "Contains" at bounding box center [659, 277] width 31 height 13
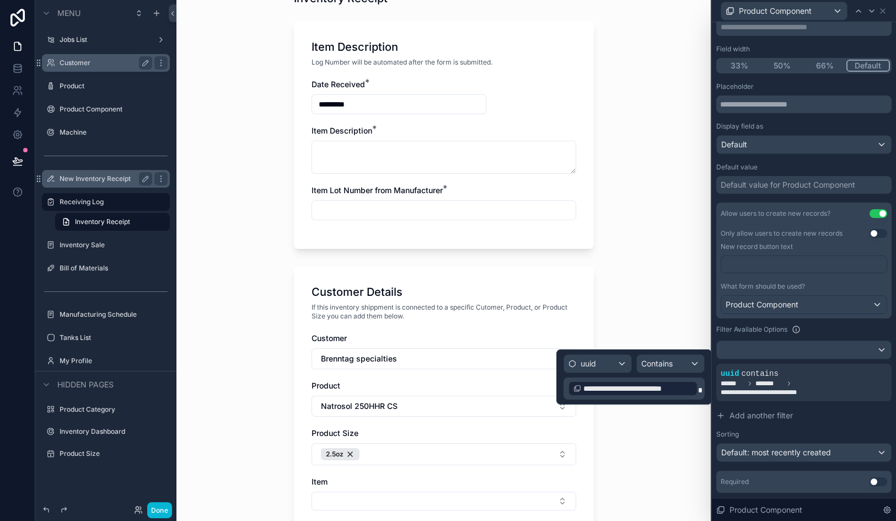
scroll to position [373, 0]
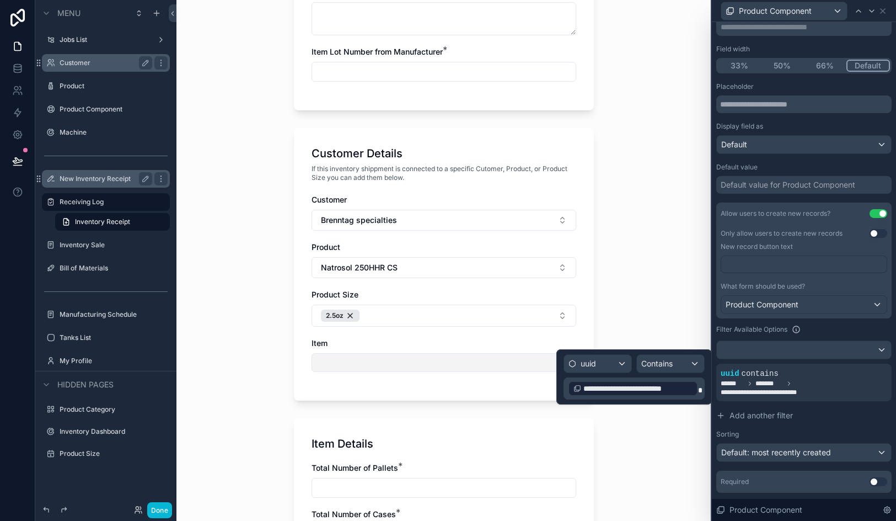
click at [451, 365] on button "Select Button" at bounding box center [444, 362] width 265 height 19
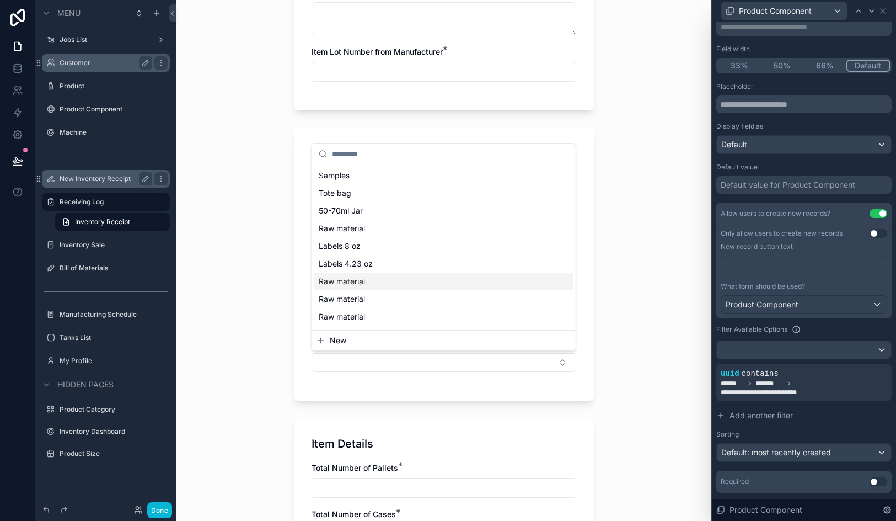
scroll to position [1, 0]
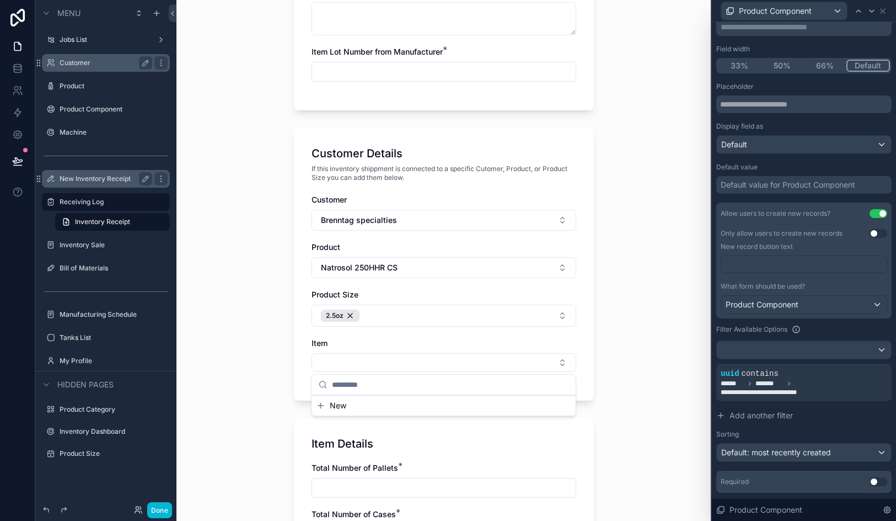
click at [611, 364] on div "Inventory Receipt Item Description Log Number will be automated after the form …" at bounding box center [444, 260] width 535 height 521
click at [482, 263] on button "Natrosol 250HHR CS" at bounding box center [444, 267] width 265 height 21
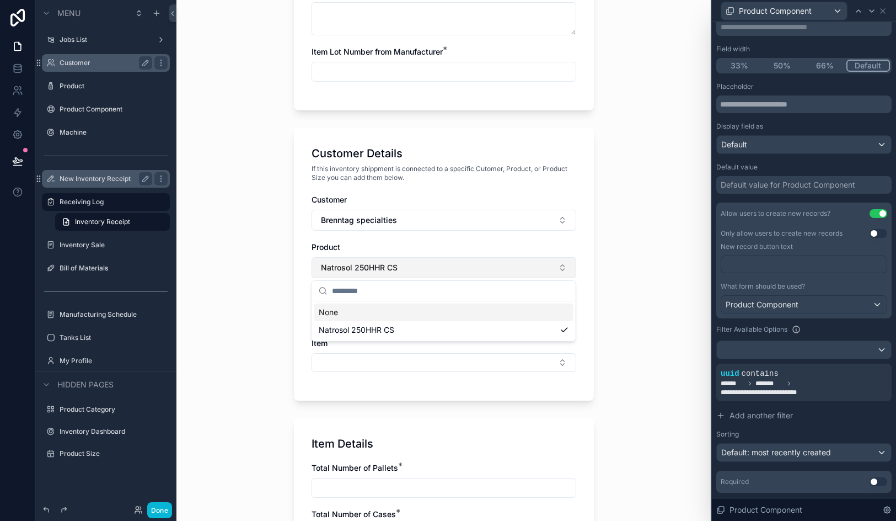
click at [482, 263] on button "Natrosol 250HHR CS" at bounding box center [444, 267] width 265 height 21
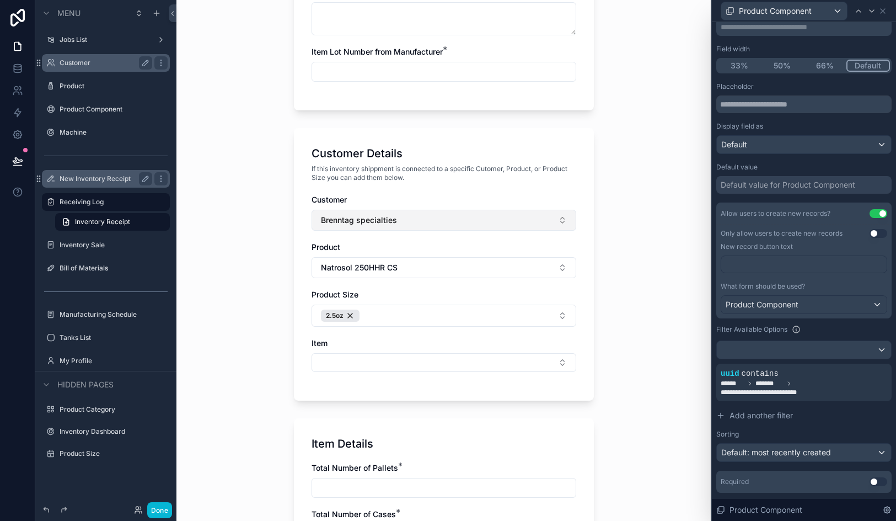
click at [478, 219] on button "Brenntag specialties" at bounding box center [444, 220] width 265 height 21
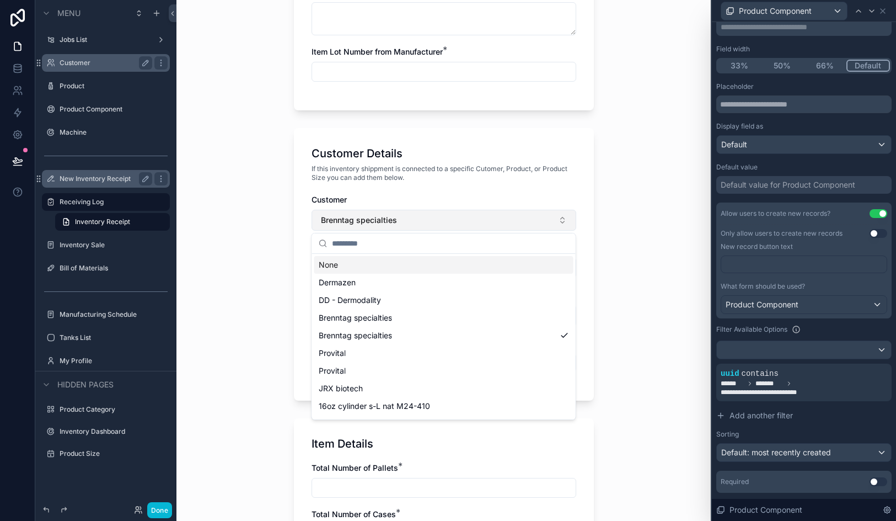
click at [478, 219] on button "Brenntag specialties" at bounding box center [444, 220] width 265 height 21
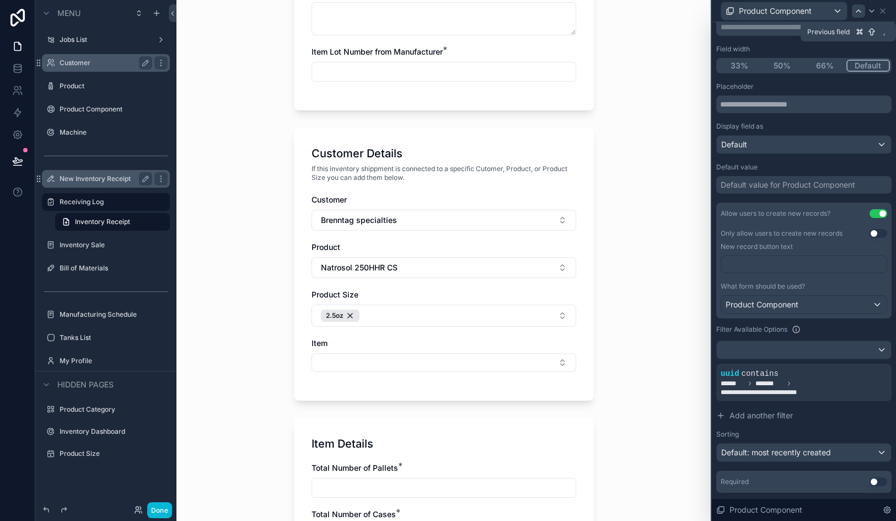
click at [857, 13] on icon at bounding box center [858, 11] width 9 height 9
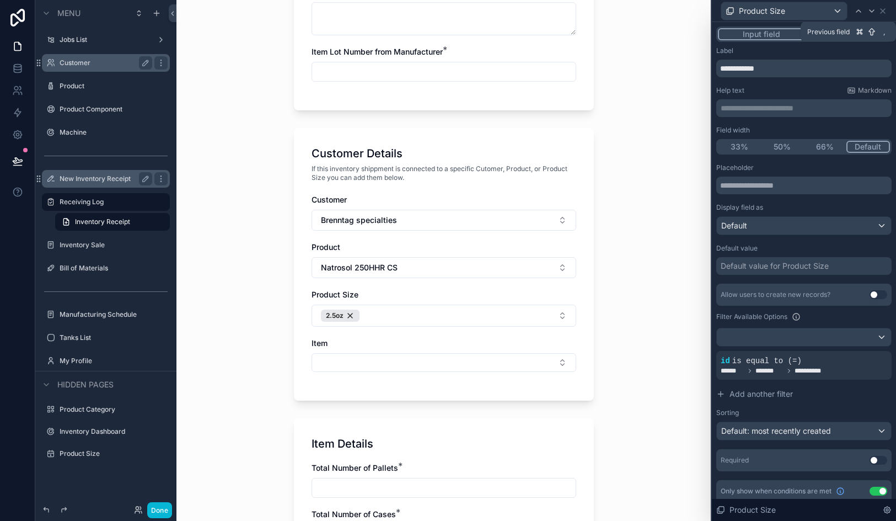
click at [857, 13] on icon at bounding box center [858, 11] width 9 height 9
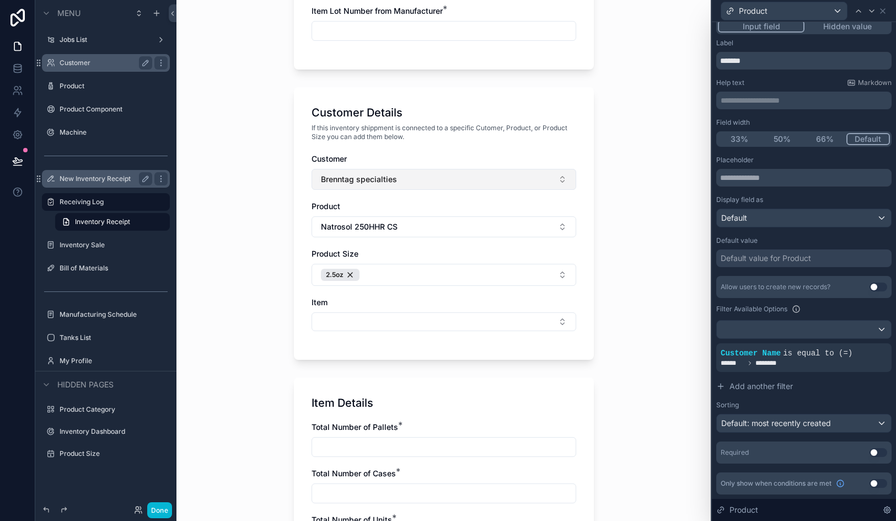
scroll to position [414, 0]
click at [439, 325] on button "Select Button" at bounding box center [444, 321] width 265 height 19
click at [863, 15] on div at bounding box center [858, 10] width 13 height 13
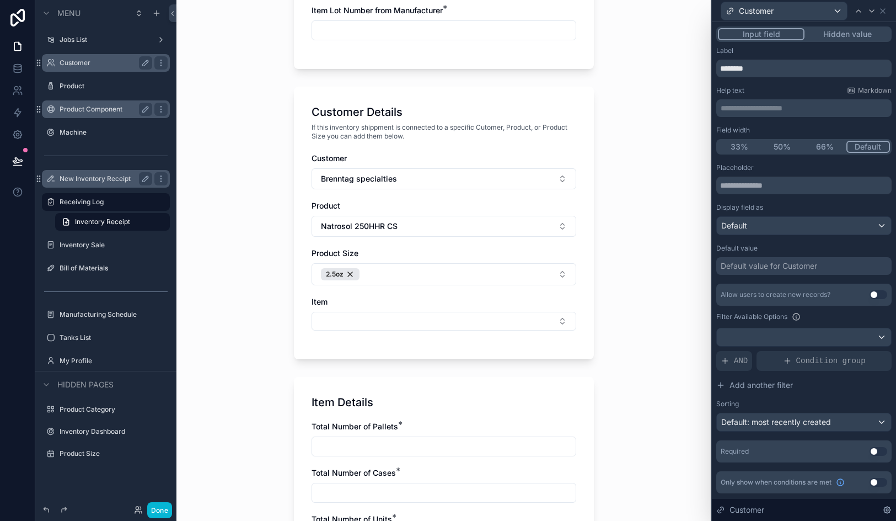
click at [118, 103] on div "Product Component" at bounding box center [106, 109] width 93 height 13
click at [20, 65] on icon at bounding box center [17, 66] width 7 height 3
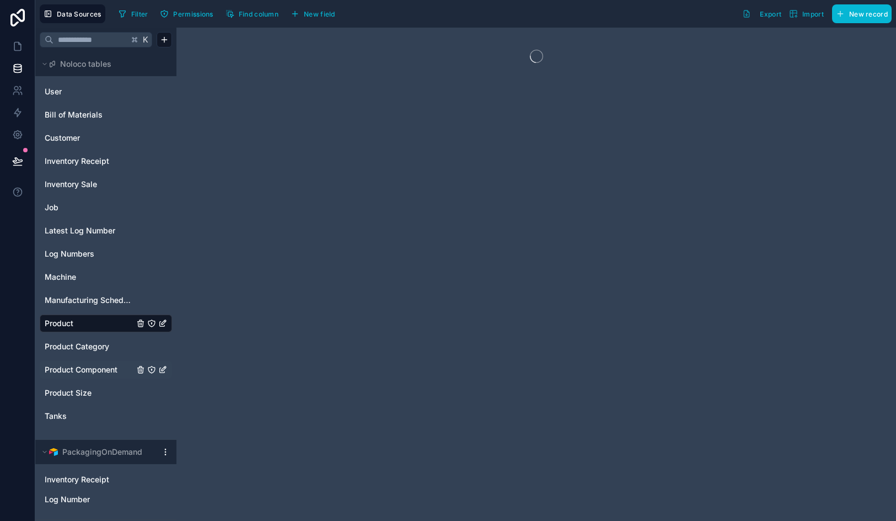
click at [97, 366] on span "Product Component" at bounding box center [81, 369] width 73 height 11
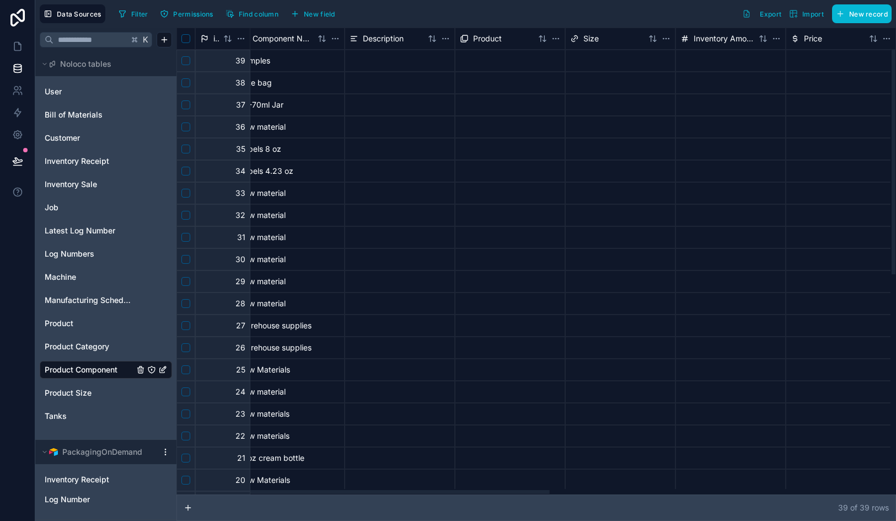
scroll to position [0, 17]
click at [320, 8] on button "New field" at bounding box center [313, 14] width 52 height 17
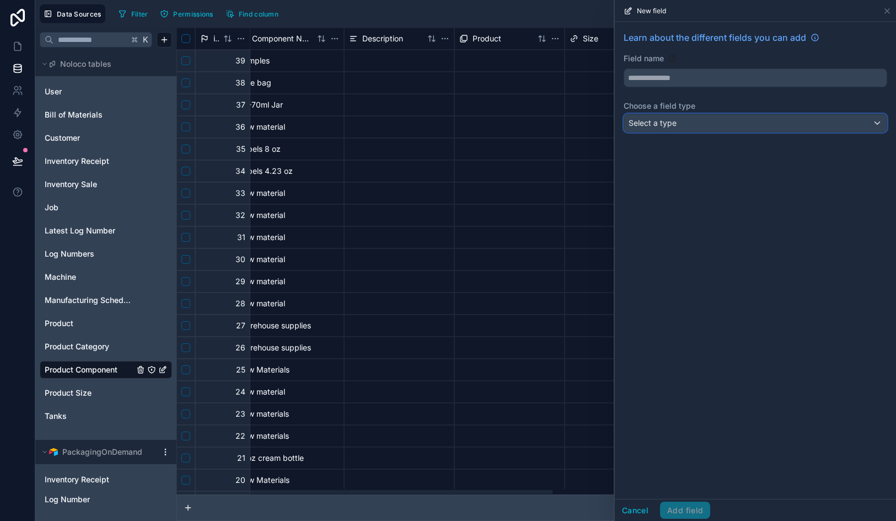
click at [693, 130] on div "Select a type" at bounding box center [755, 123] width 263 height 18
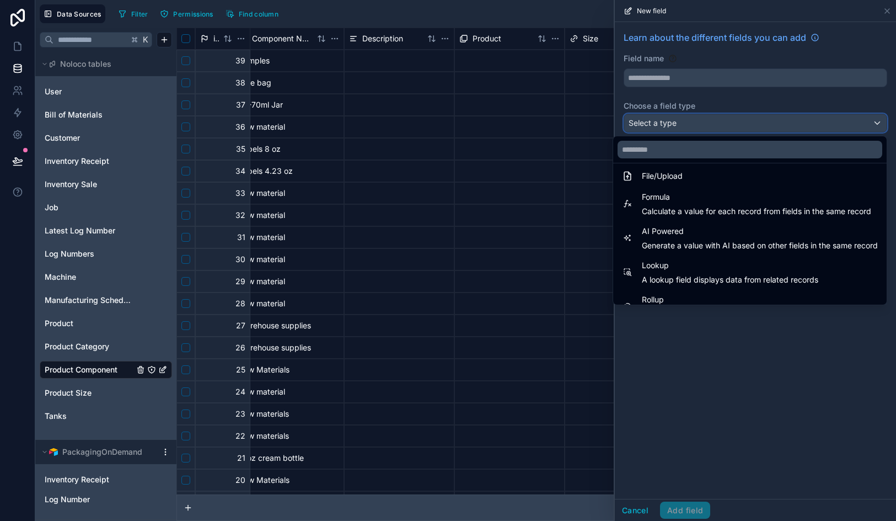
scroll to position [320, 0]
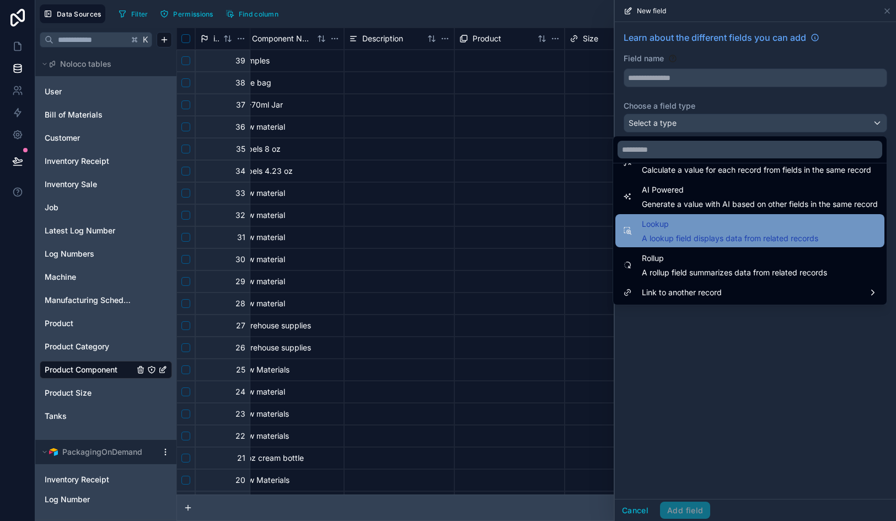
click at [689, 234] on span "A lookup field displays data from related records" at bounding box center [730, 238] width 177 height 11
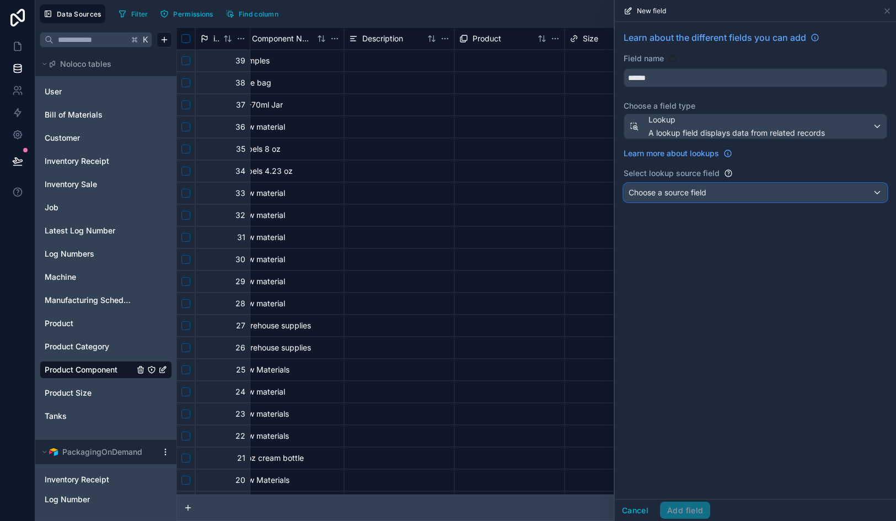
click at [698, 191] on span "Choose a source field" at bounding box center [668, 192] width 78 height 9
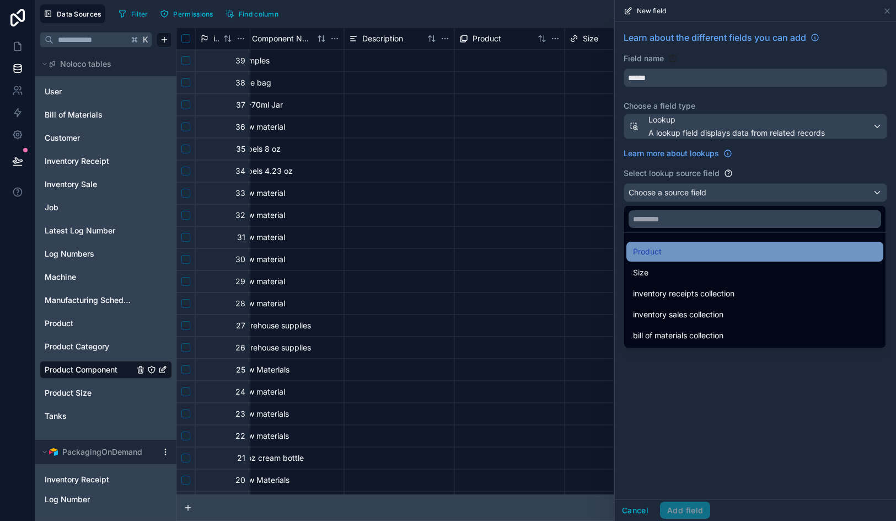
click at [687, 253] on div "Product" at bounding box center [755, 251] width 244 height 13
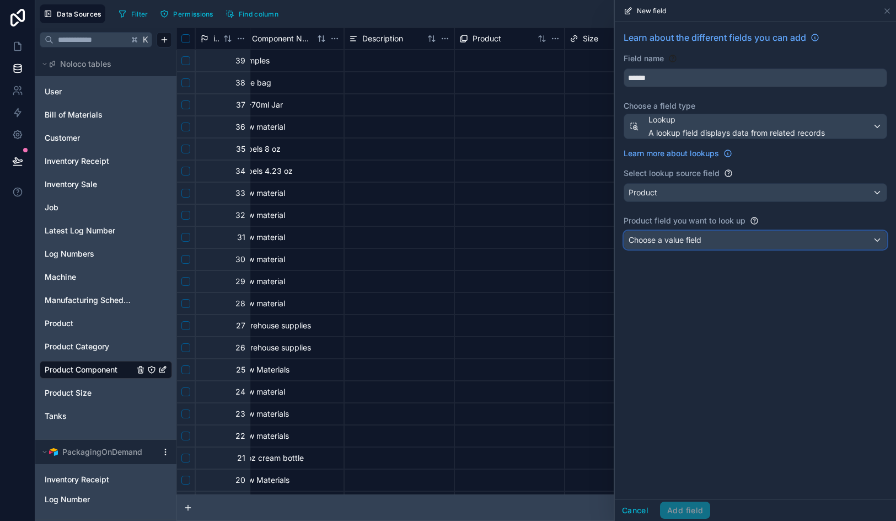
click at [687, 242] on span "Choose a value field" at bounding box center [665, 239] width 73 height 9
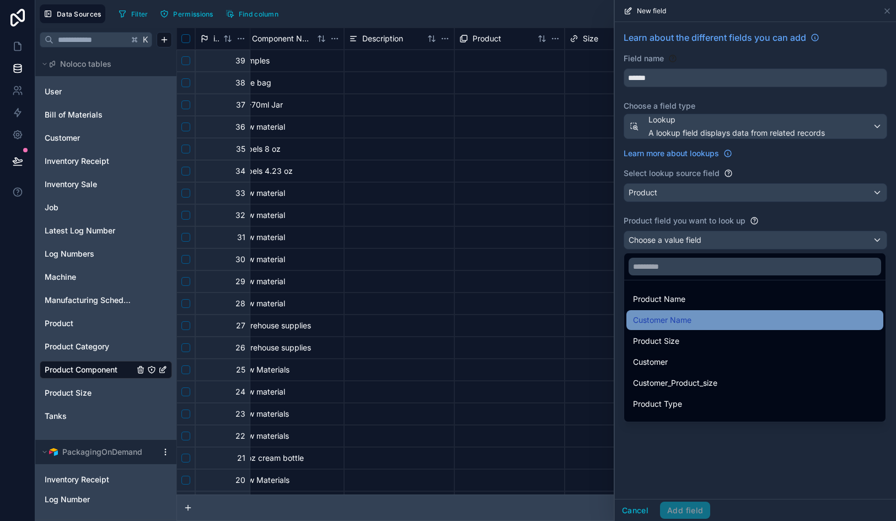
click at [680, 319] on span "Customer Name" at bounding box center [662, 319] width 58 height 13
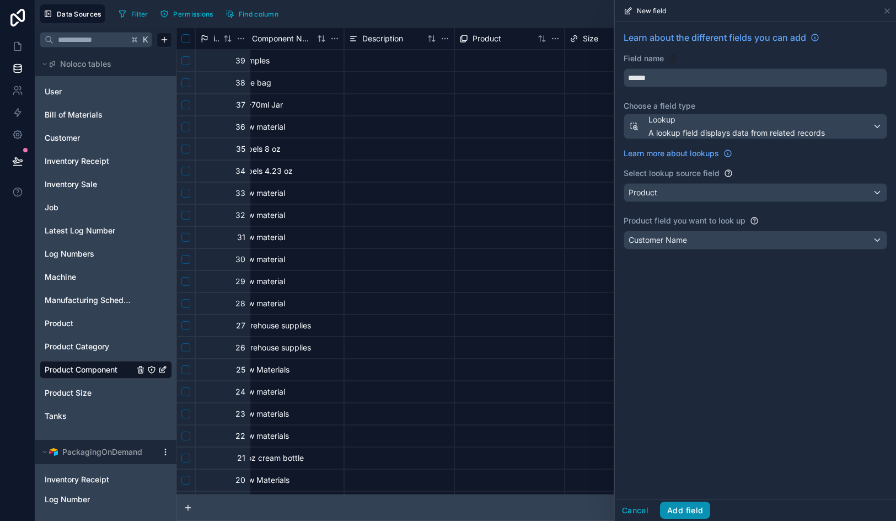
drag, startPoint x: 688, startPoint y: 509, endPoint x: 672, endPoint y: 243, distance: 266.3
click at [672, 243] on div "New field Learn about the different fields you can add Field name ****** Choose…" at bounding box center [755, 260] width 282 height 521
click at [661, 83] on input "******" at bounding box center [755, 78] width 263 height 18
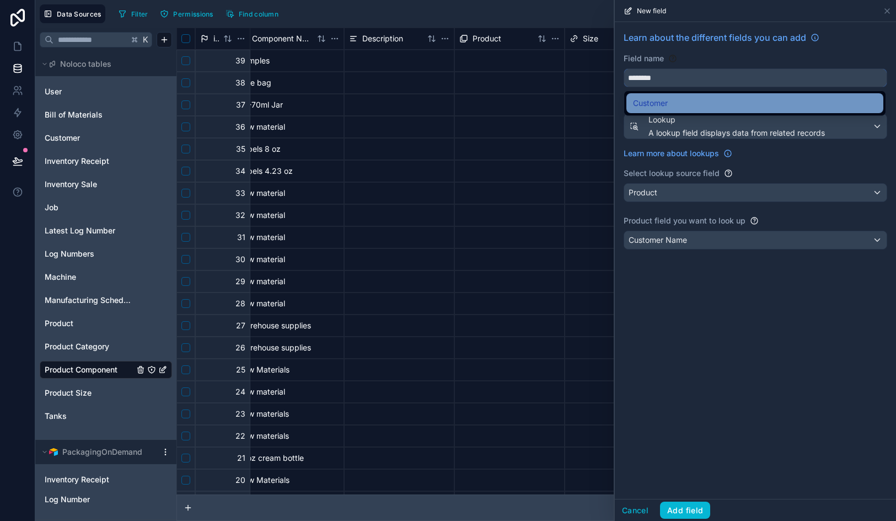
type input "********"
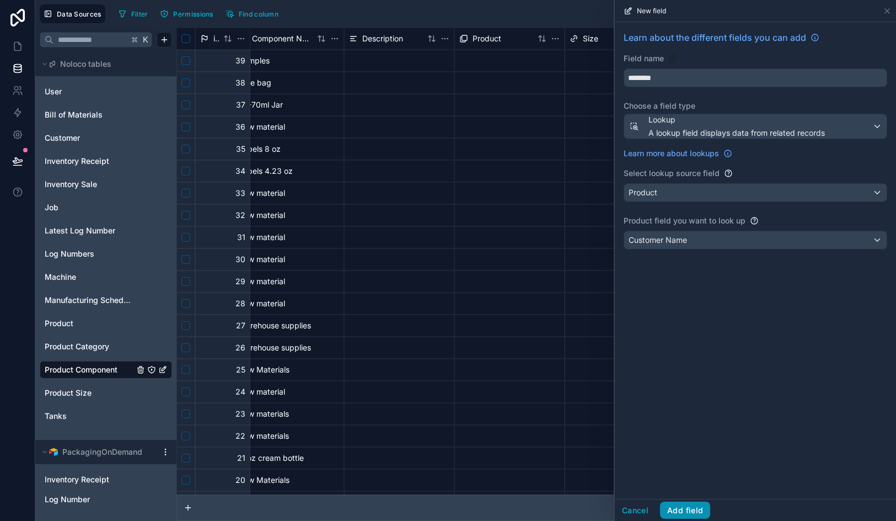
click at [702, 516] on button "Add field" at bounding box center [685, 510] width 50 height 18
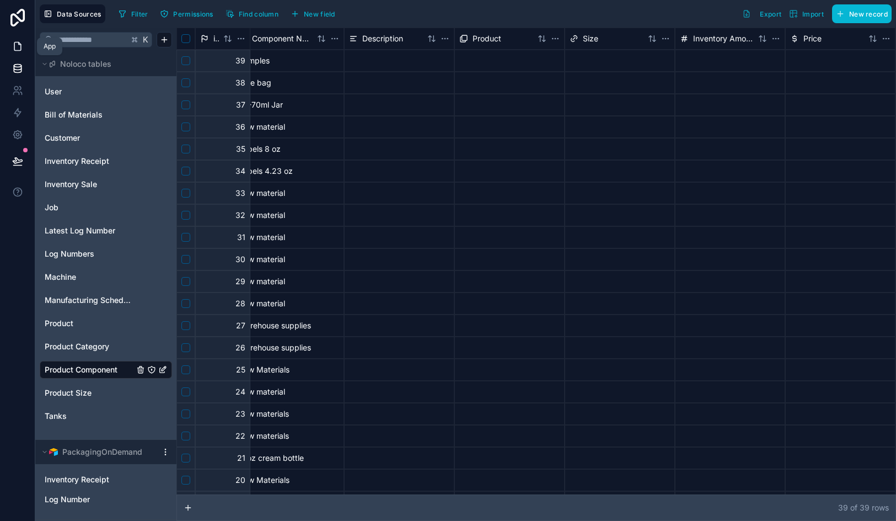
click at [20, 45] on icon at bounding box center [19, 43] width 2 height 2
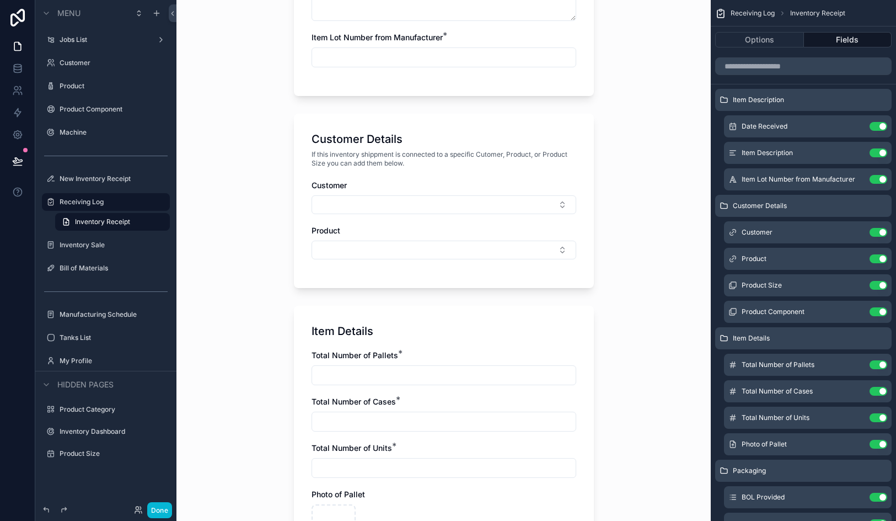
scroll to position [368, 0]
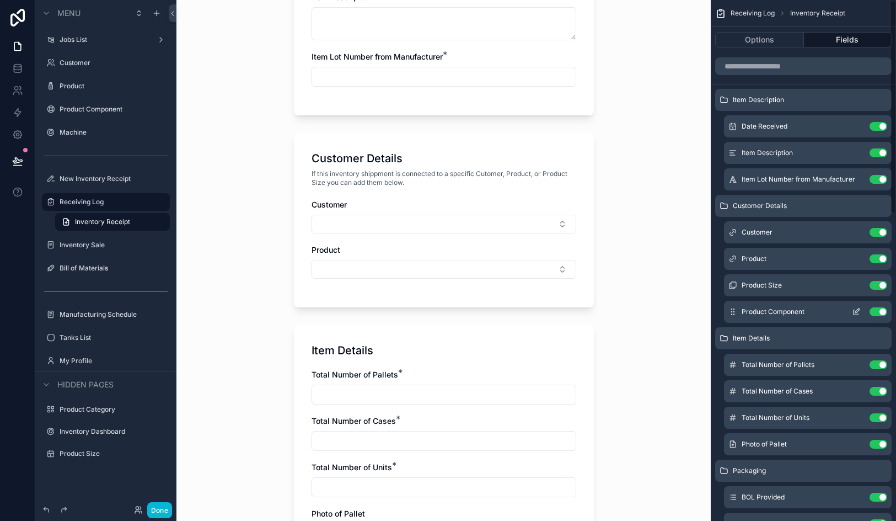
click at [856, 311] on icon "scrollable content" at bounding box center [858, 310] width 4 height 4
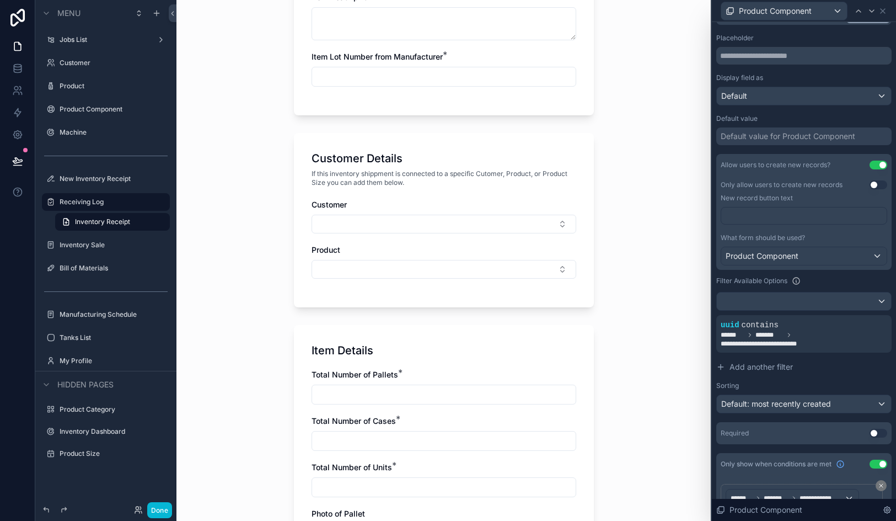
scroll to position [205, 0]
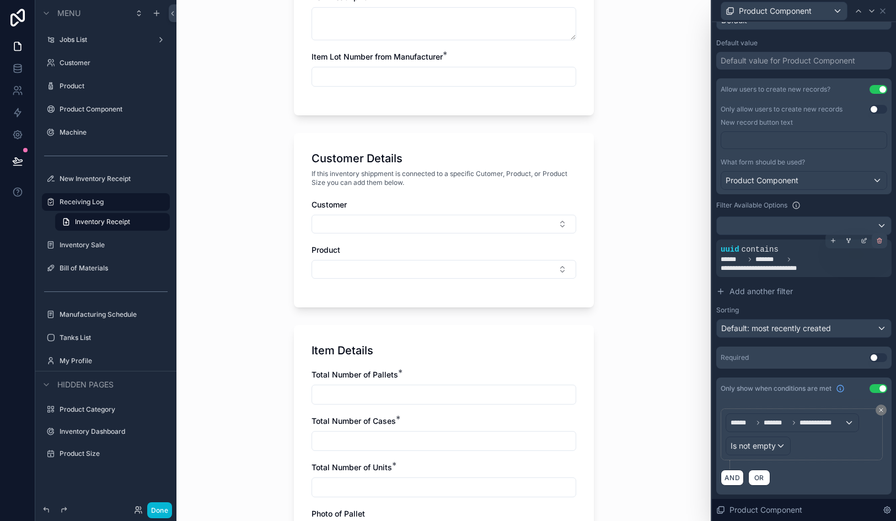
click at [883, 241] on icon at bounding box center [880, 240] width 7 height 7
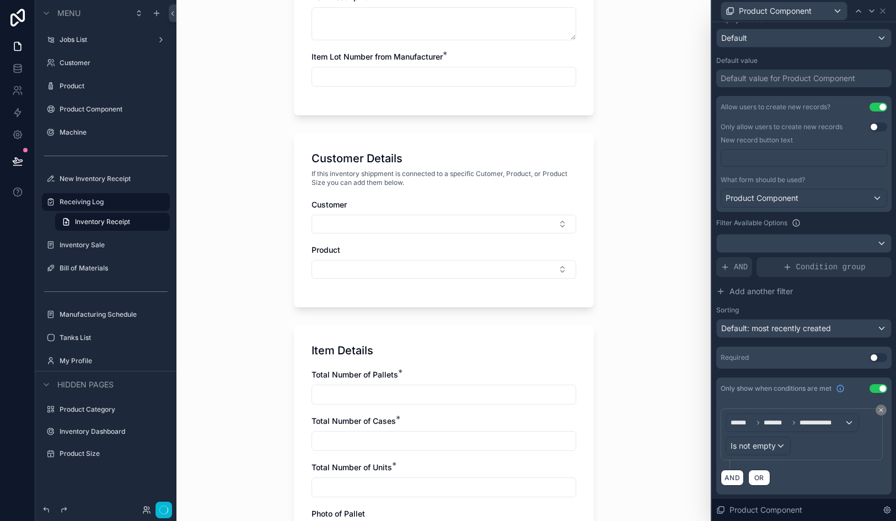
scroll to position [0, 0]
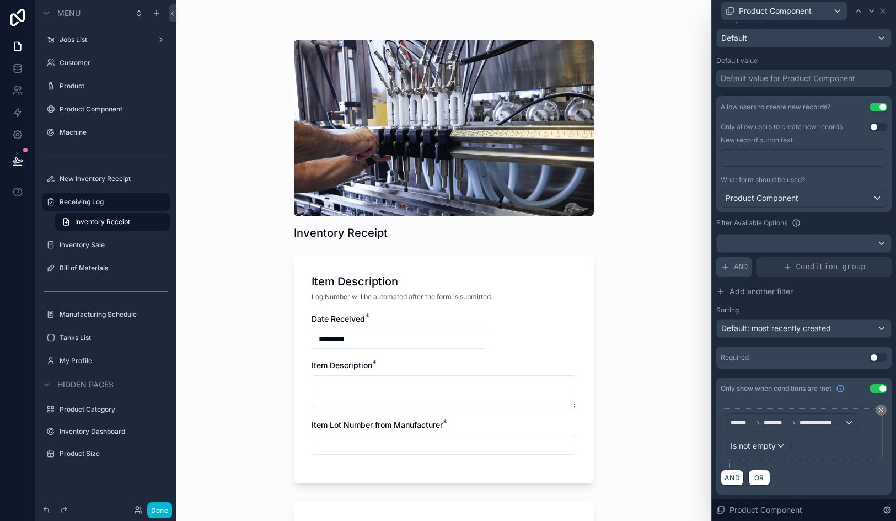
click at [734, 267] on span "AND" at bounding box center [741, 266] width 14 height 11
click at [864, 258] on icon at bounding box center [864, 258] width 7 height 7
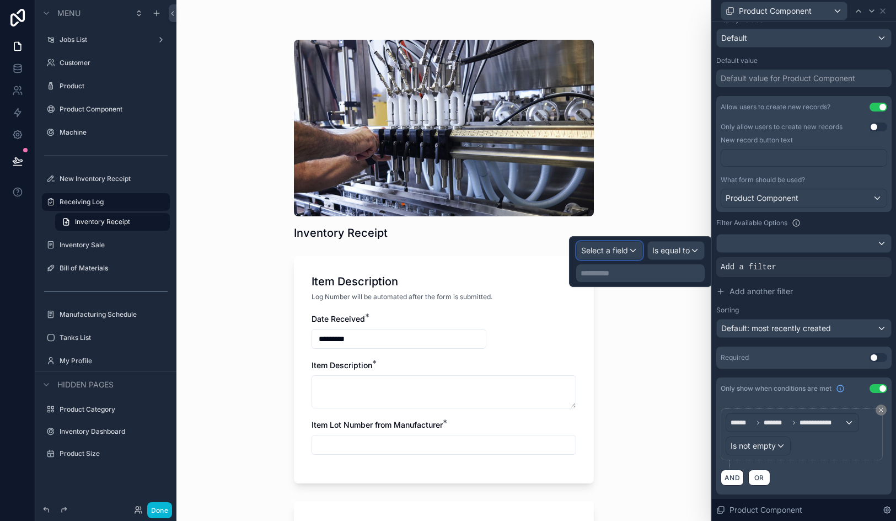
click at [626, 247] on span "Select a field" at bounding box center [604, 249] width 47 height 9
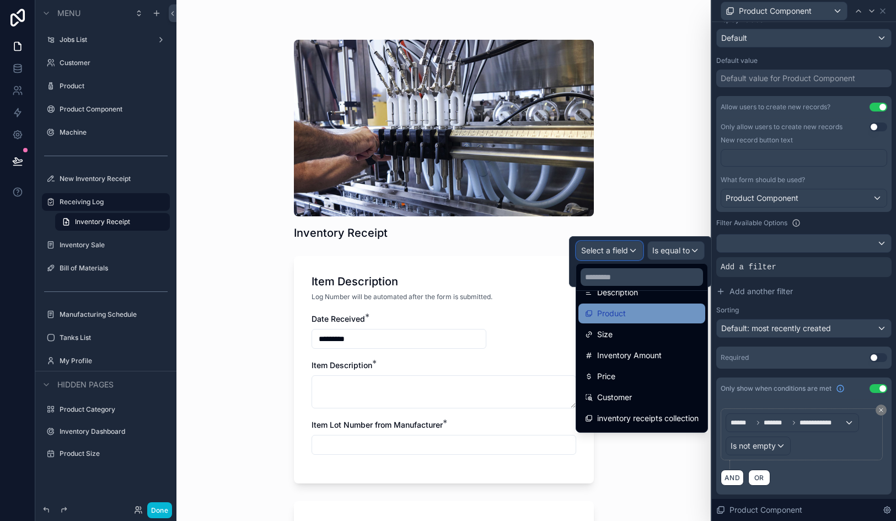
scroll to position [126, 0]
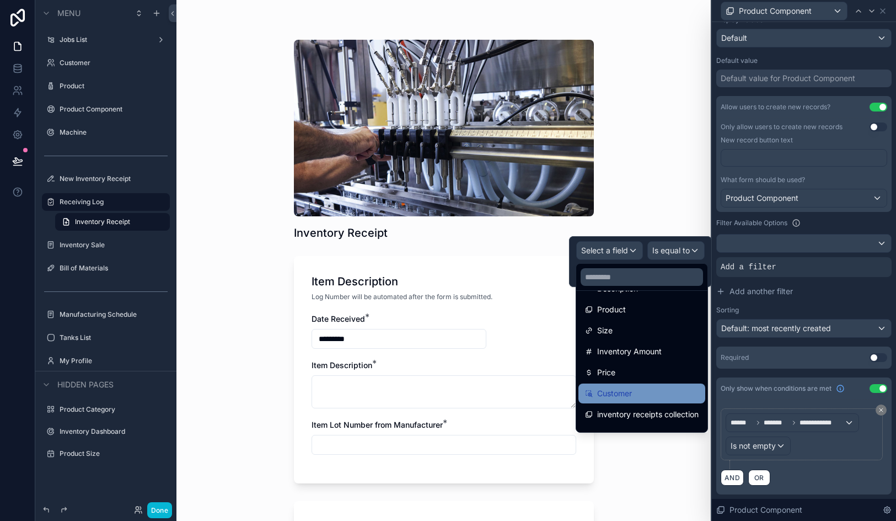
click at [641, 397] on div "Customer" at bounding box center [642, 393] width 114 height 13
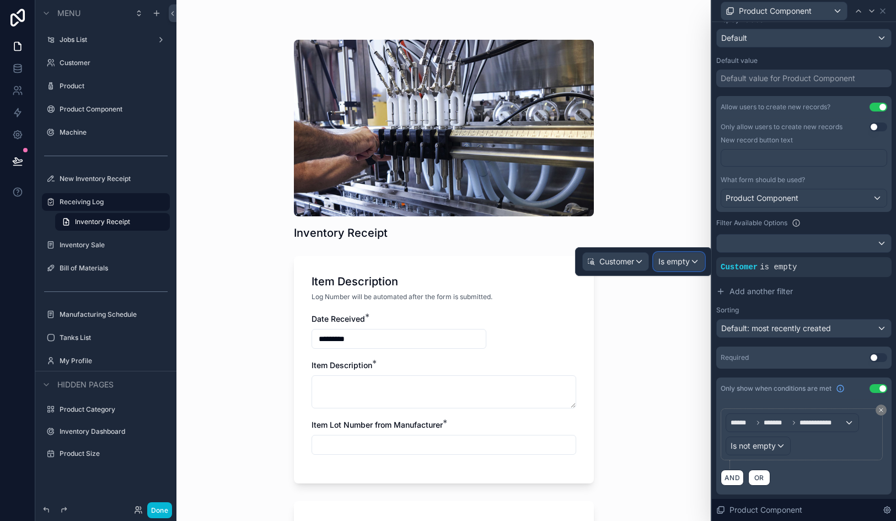
click at [691, 265] on div "Is empty" at bounding box center [679, 262] width 50 height 18
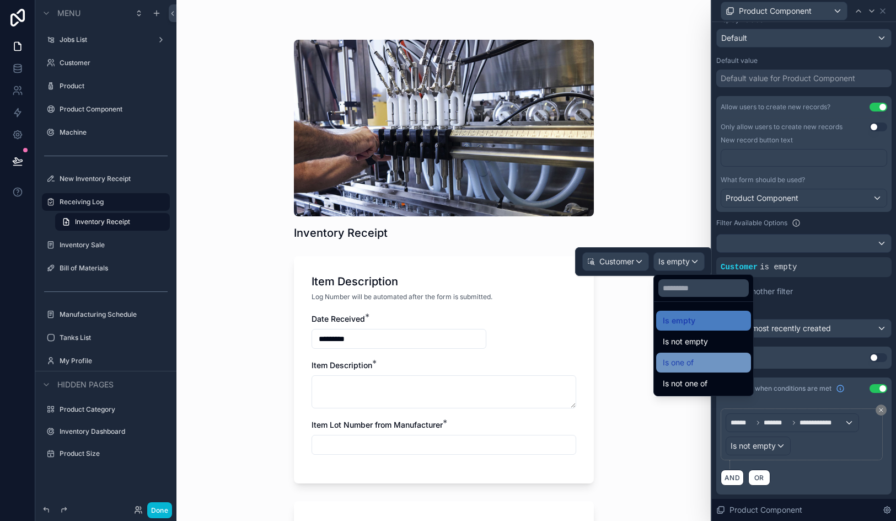
click at [691, 361] on span "Is one of" at bounding box center [678, 362] width 31 height 13
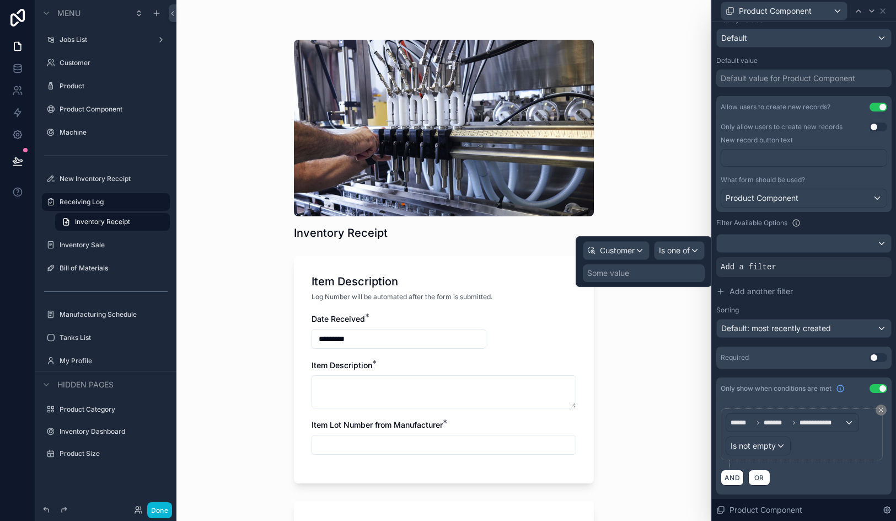
click at [661, 274] on div "Some value" at bounding box center [644, 273] width 122 height 18
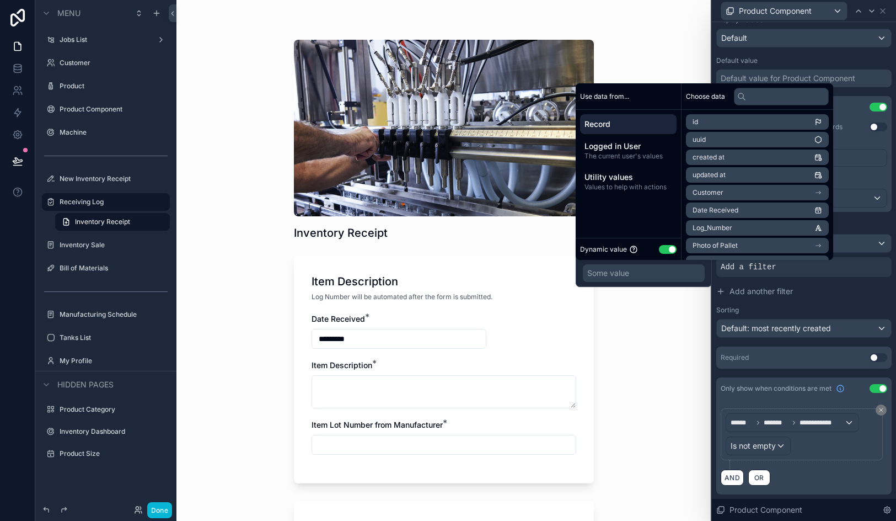
click at [730, 194] on li "Customer" at bounding box center [757, 192] width 143 height 15
click at [737, 161] on li "uuid" at bounding box center [757, 159] width 143 height 15
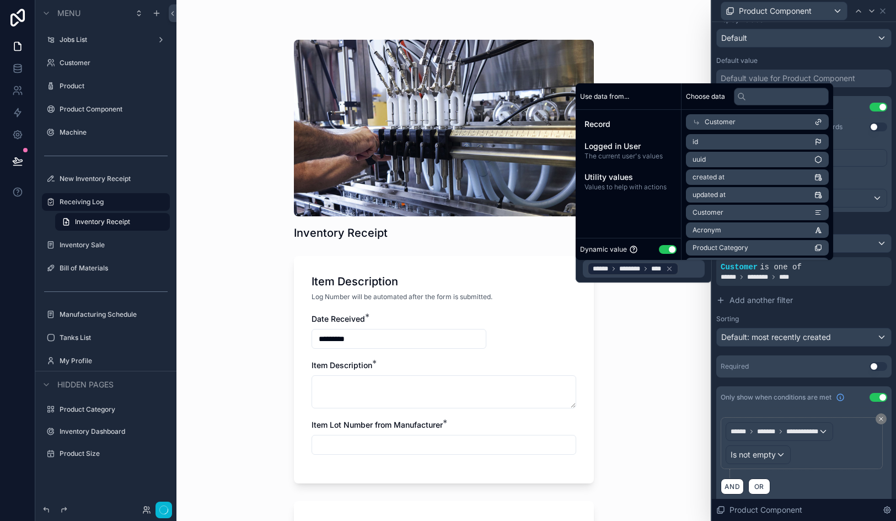
scroll to position [196, 0]
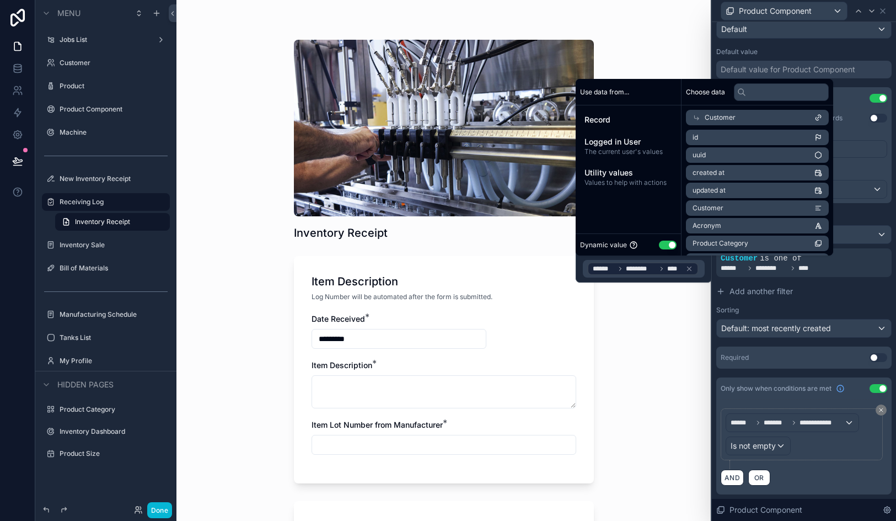
click at [646, 372] on div "Inventory Receipt Item Description Log Number will be automated after the form …" at bounding box center [444, 260] width 535 height 521
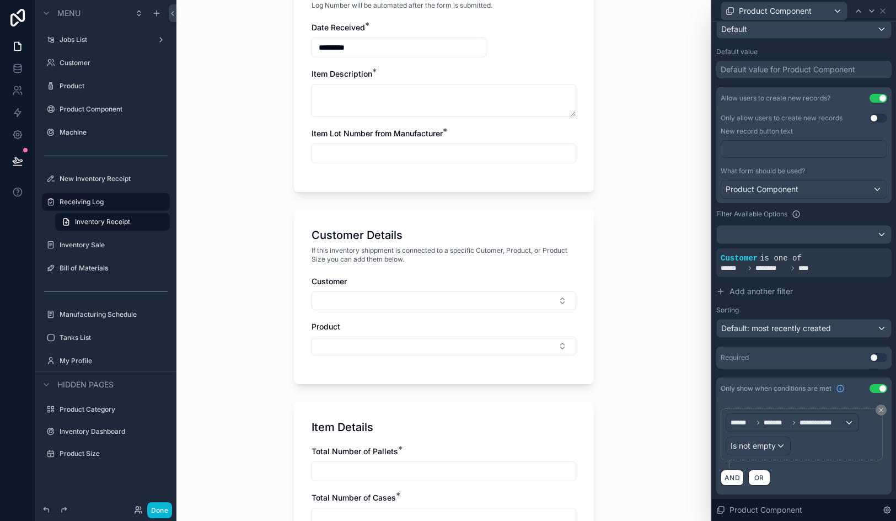
scroll to position [396, 0]
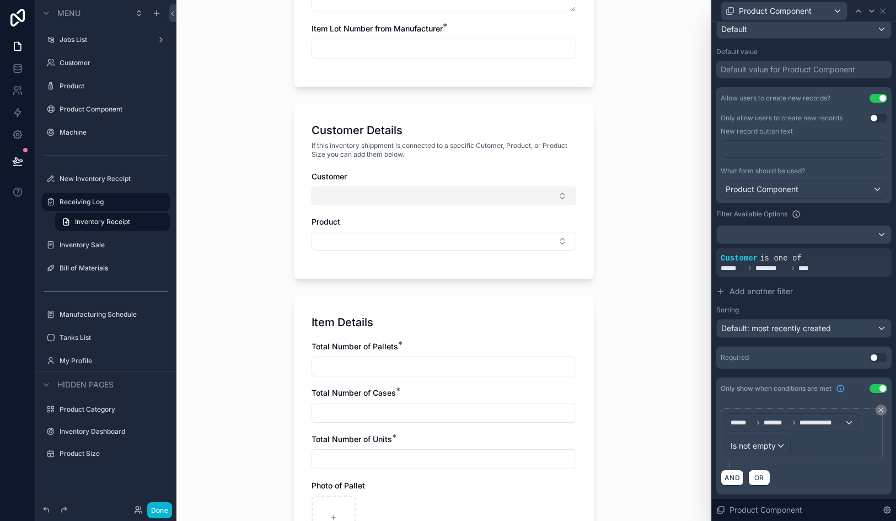
click at [498, 199] on button "Select Button" at bounding box center [444, 195] width 265 height 19
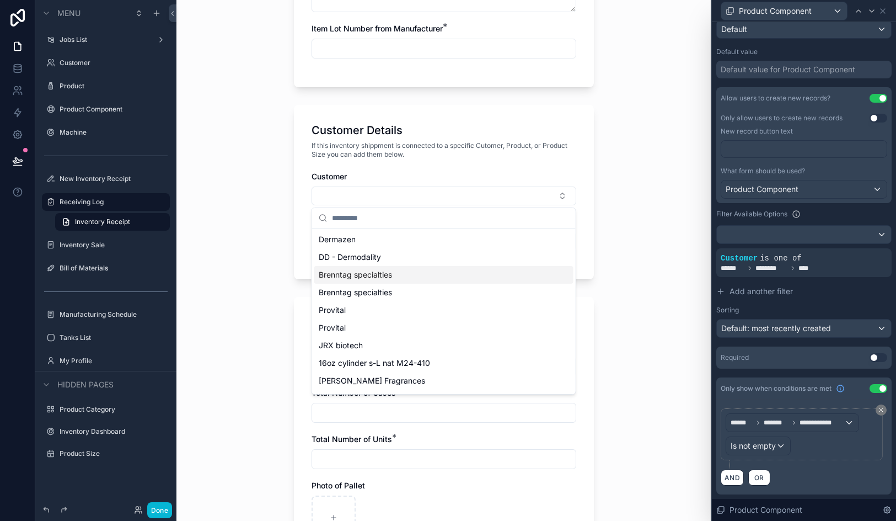
click at [471, 271] on div "Brenntag specialties" at bounding box center [443, 275] width 259 height 18
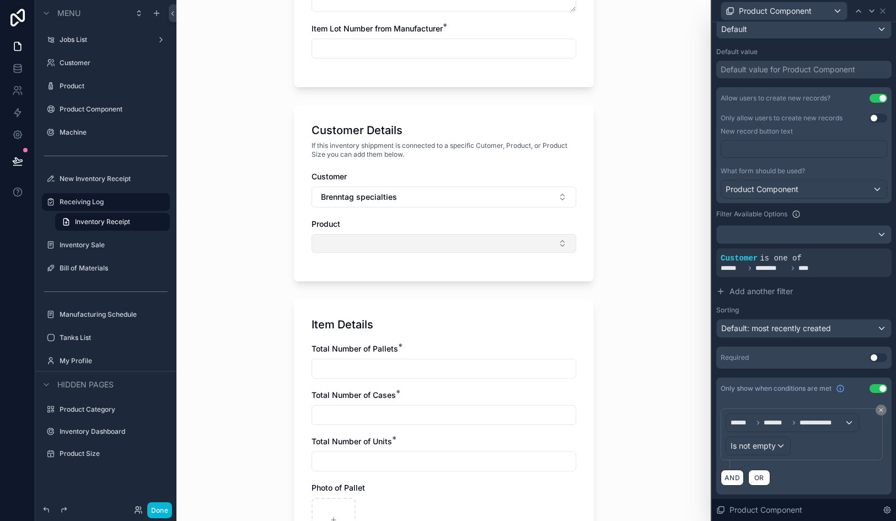
click at [446, 238] on button "Select Button" at bounding box center [444, 243] width 265 height 19
click at [446, 198] on button "Brenntag specialties" at bounding box center [444, 196] width 265 height 21
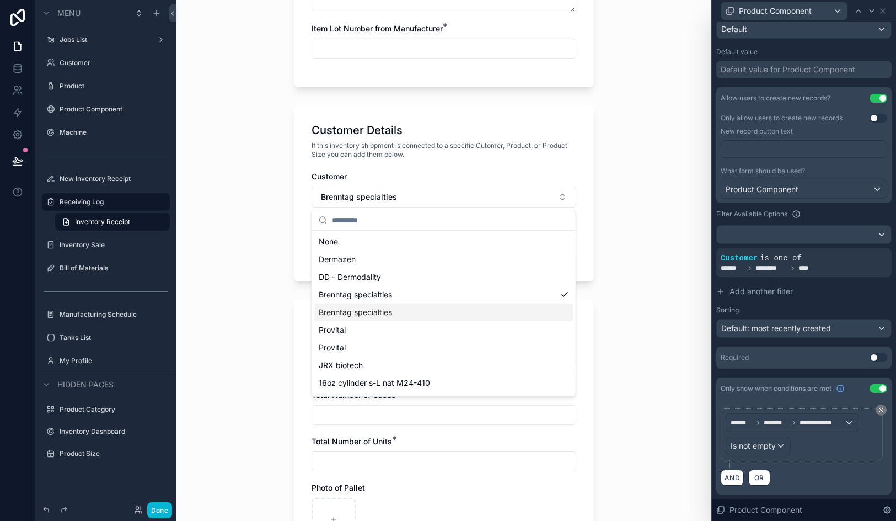
click at [434, 308] on div "Brenntag specialties" at bounding box center [443, 312] width 259 height 18
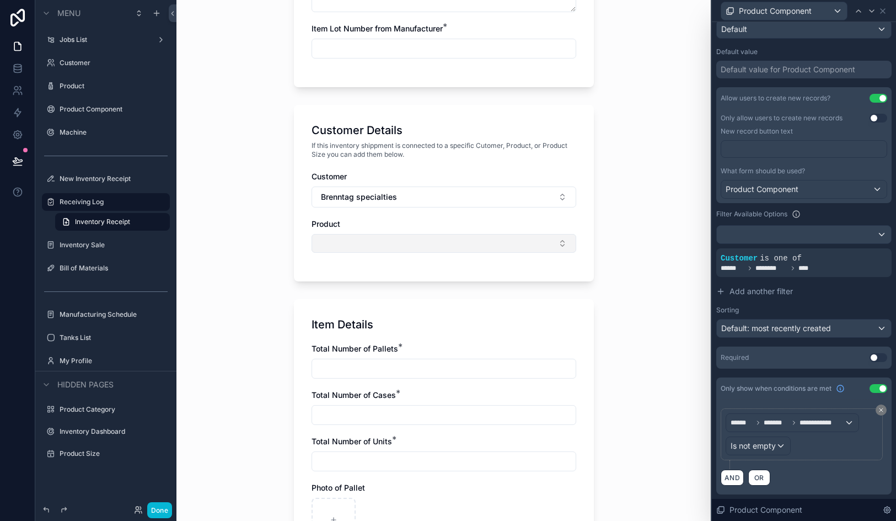
click at [426, 249] on button "Select Button" at bounding box center [444, 243] width 265 height 19
click at [424, 285] on div "Natrosol 250HHR CS" at bounding box center [443, 287] width 259 height 18
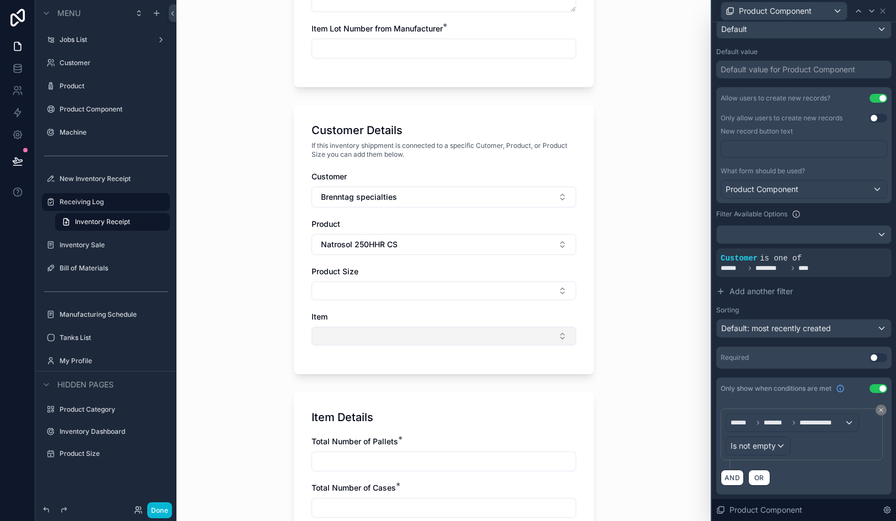
click at [393, 331] on button "Select Button" at bounding box center [444, 336] width 265 height 19
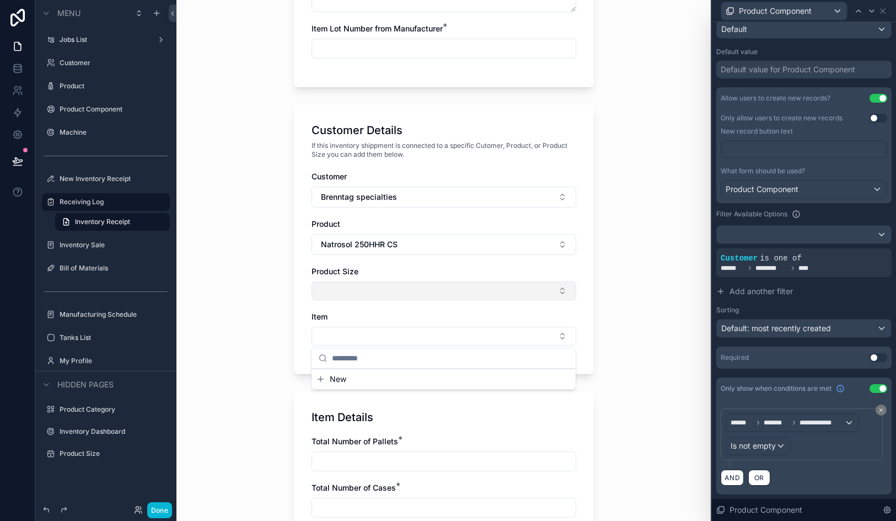
click at [365, 291] on button "Select Button" at bounding box center [444, 290] width 265 height 19
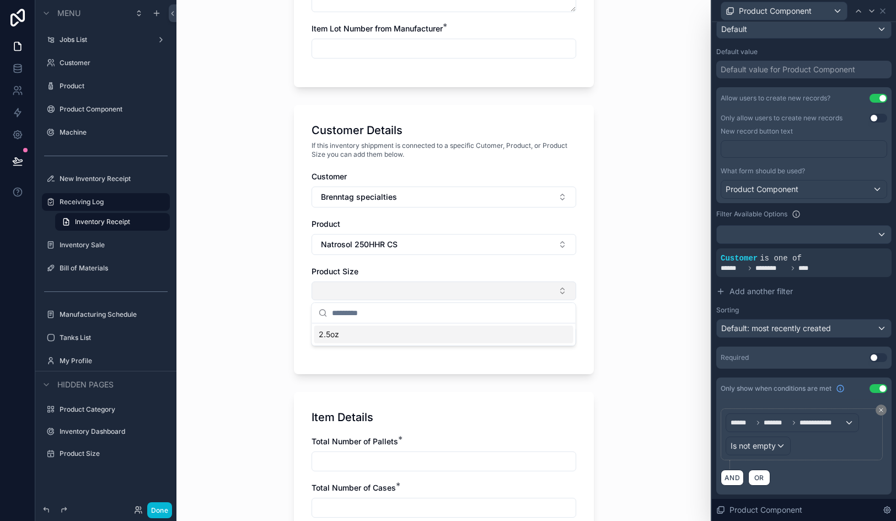
click at [365, 291] on button "Select Button" at bounding box center [444, 290] width 265 height 19
click at [356, 334] on button "Select Button" at bounding box center [444, 336] width 265 height 19
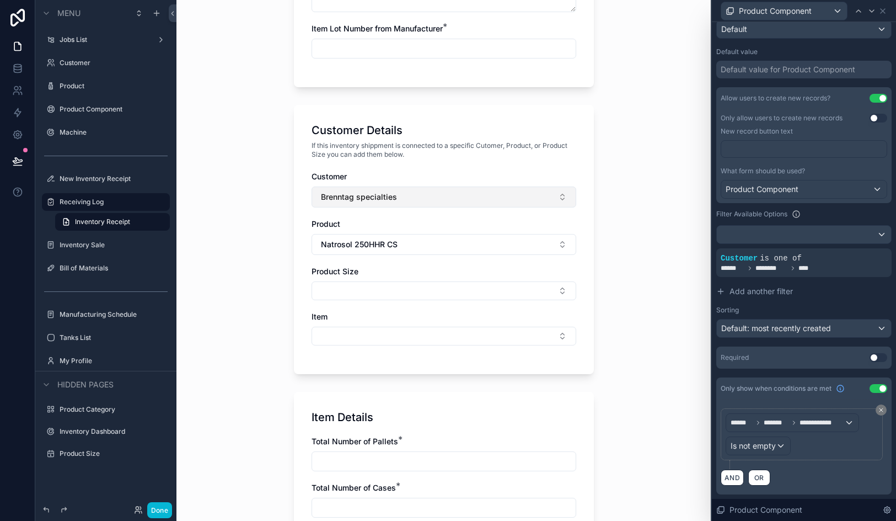
click at [408, 199] on button "Brenntag specialties" at bounding box center [444, 196] width 265 height 21
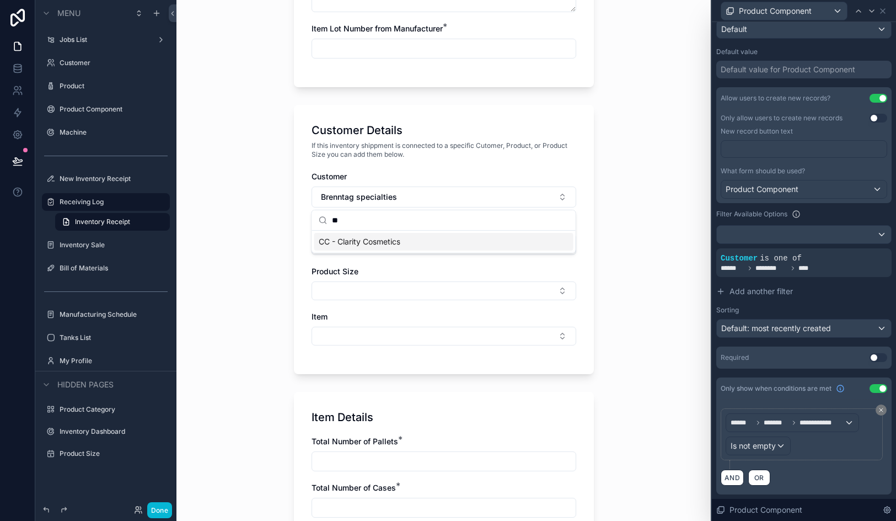
type input "**"
click at [381, 244] on span "CC - Clarity Cosmetics" at bounding box center [360, 241] width 82 height 11
click at [375, 247] on span "Natrosol 250HHR CS" at bounding box center [359, 244] width 77 height 11
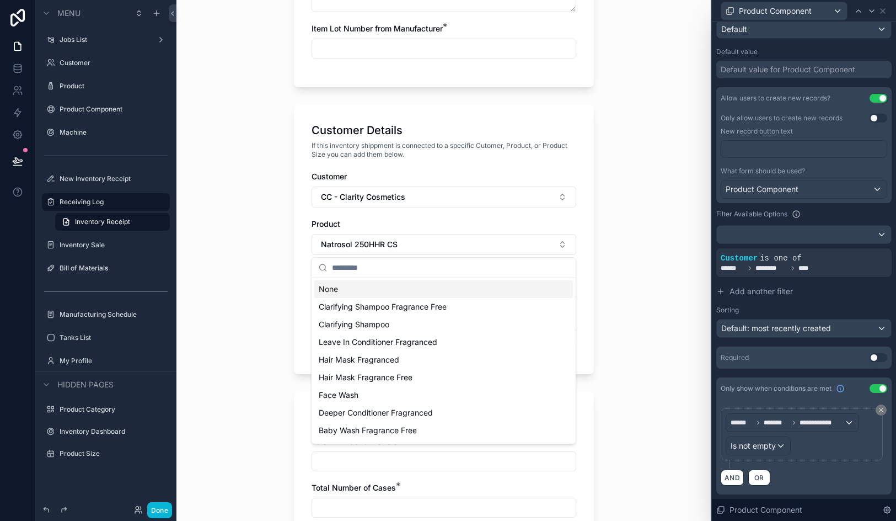
click at [359, 286] on div "None" at bounding box center [443, 289] width 259 height 18
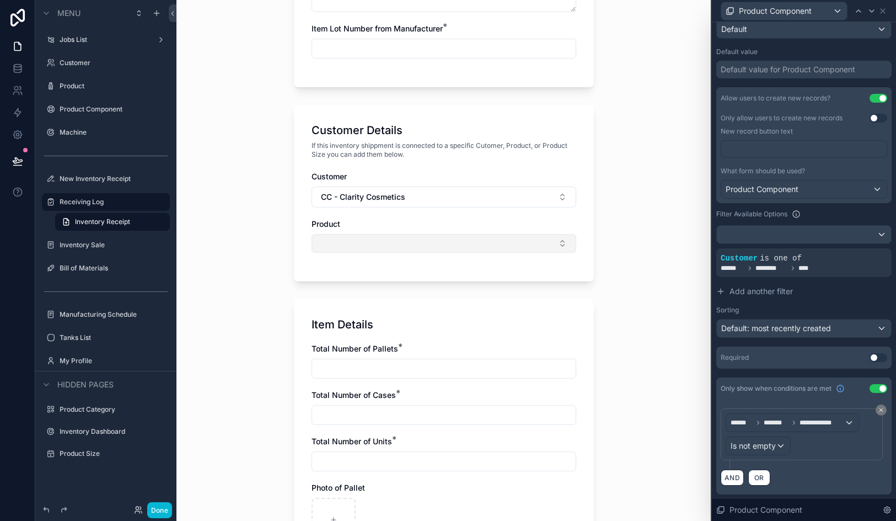
click at [375, 245] on button "Select Button" at bounding box center [444, 243] width 265 height 19
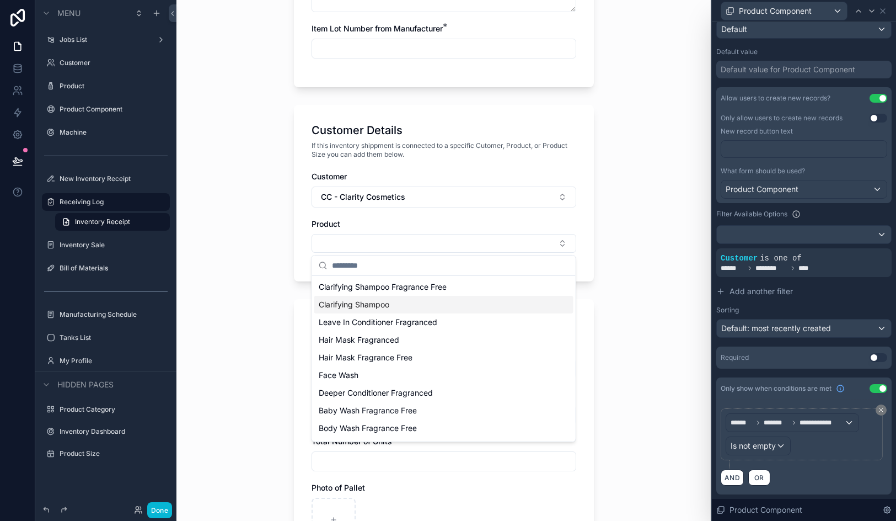
click at [372, 306] on span "Clarifying Shampoo" at bounding box center [354, 304] width 71 height 11
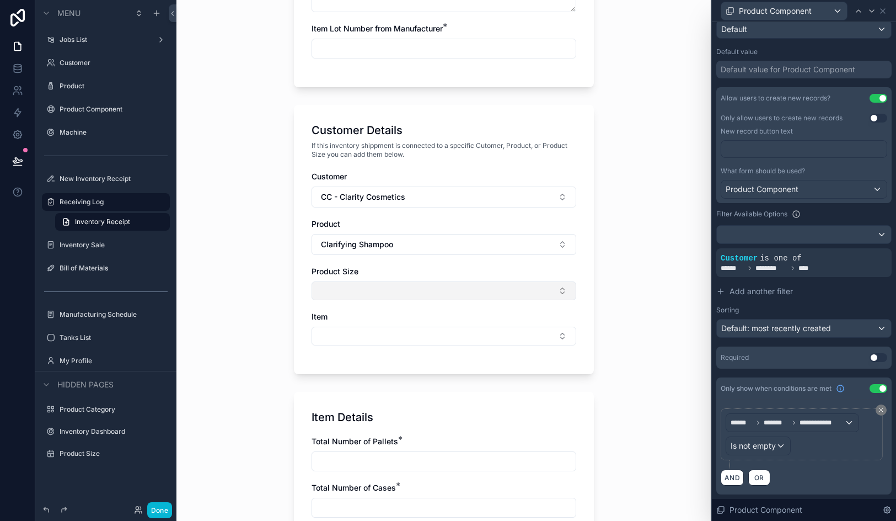
click at [368, 292] on button "Select Button" at bounding box center [444, 290] width 265 height 19
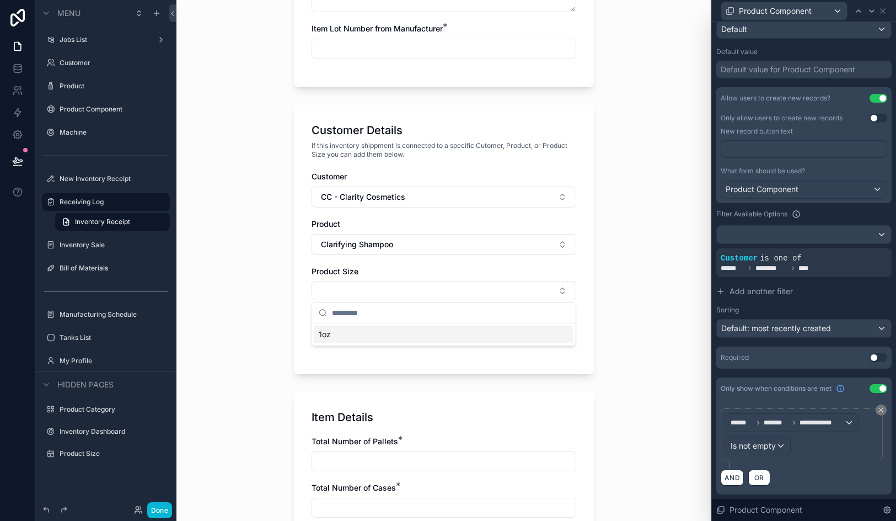
click at [365, 334] on div "1oz" at bounding box center [443, 334] width 259 height 18
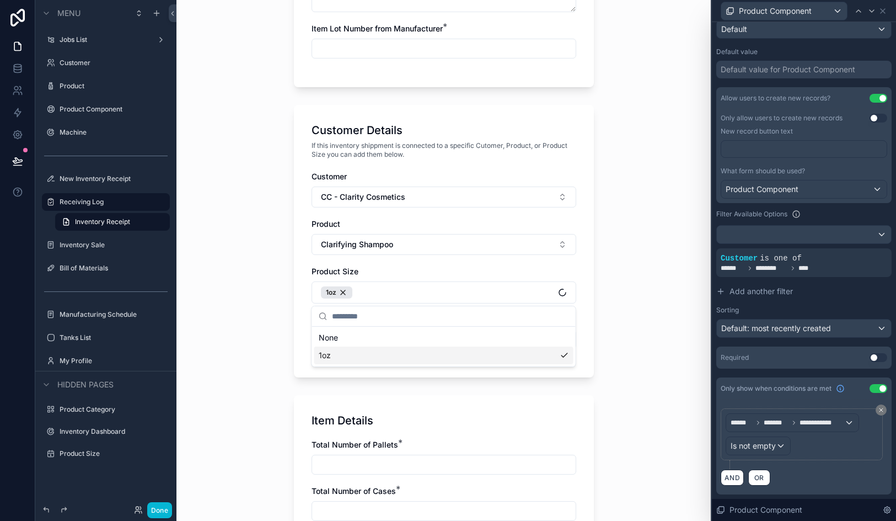
click at [365, 334] on div "None" at bounding box center [443, 338] width 259 height 18
click at [361, 351] on div "1oz" at bounding box center [443, 352] width 259 height 18
click at [294, 346] on div "Customer Details If this inventory shippment is connected to a specific Cutomer…" at bounding box center [444, 241] width 300 height 272
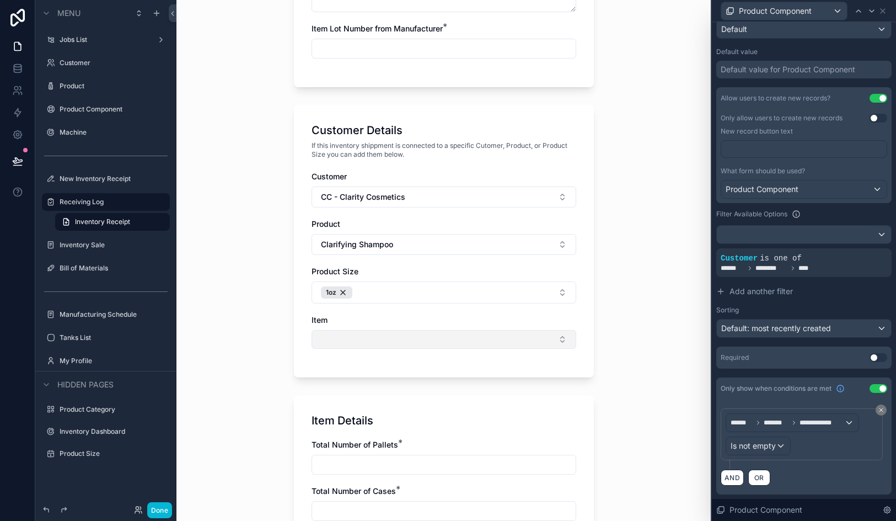
click at [333, 346] on button "Select Button" at bounding box center [444, 339] width 265 height 19
click at [379, 242] on span "Clarifying Shampoo" at bounding box center [357, 244] width 72 height 11
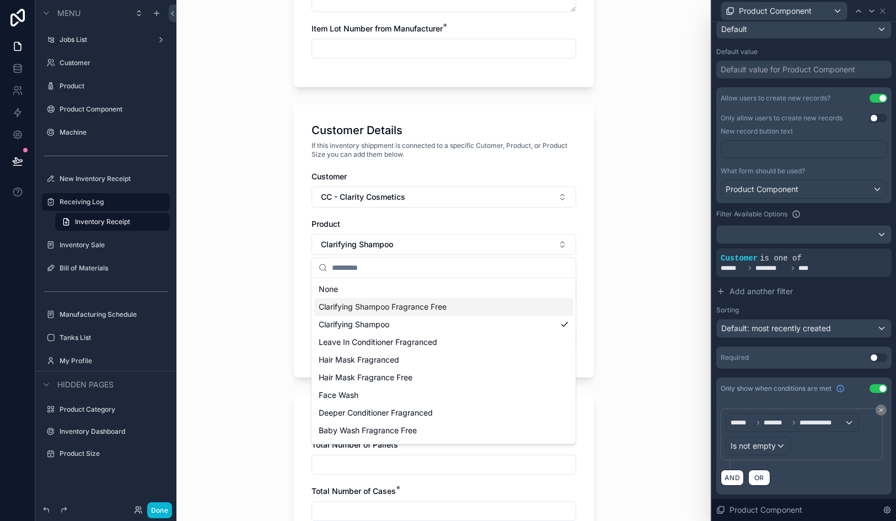
click at [388, 303] on span "Clarifying Shampoo Fragrance Free" at bounding box center [383, 306] width 128 height 11
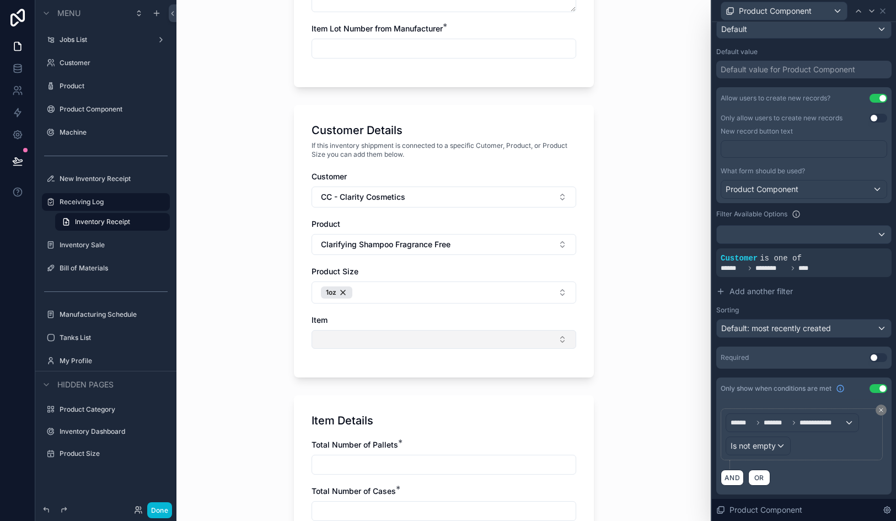
click at [381, 334] on button "Select Button" at bounding box center [444, 339] width 265 height 19
click at [396, 247] on span "Clarifying Shampoo Fragrance Free" at bounding box center [386, 244] width 130 height 11
click at [282, 297] on div "Inventory Receipt Item Description Log Number will be automated after the form …" at bounding box center [444, 260] width 535 height 521
click at [111, 116] on div "Product Component" at bounding box center [106, 109] width 124 height 18
click at [107, 110] on label "Product Component" at bounding box center [104, 109] width 88 height 9
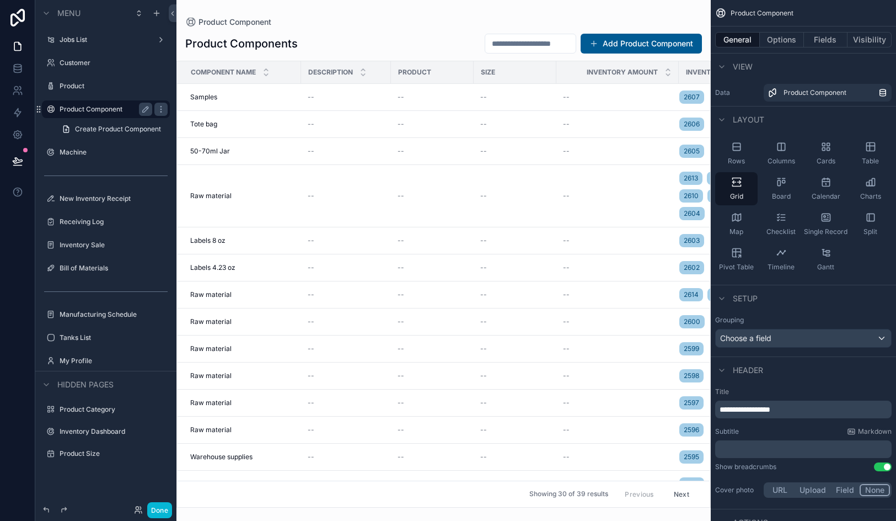
click at [381, 212] on div "scrollable content" at bounding box center [444, 260] width 535 height 521
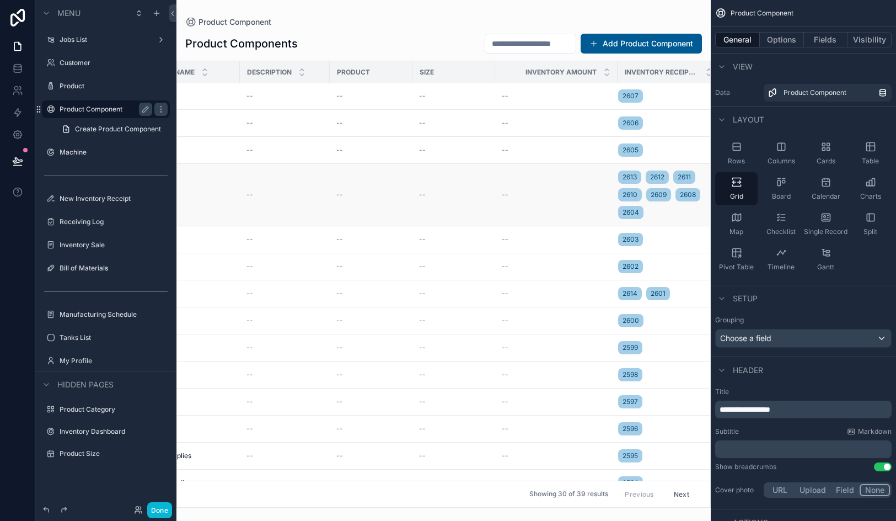
scroll to position [1, 0]
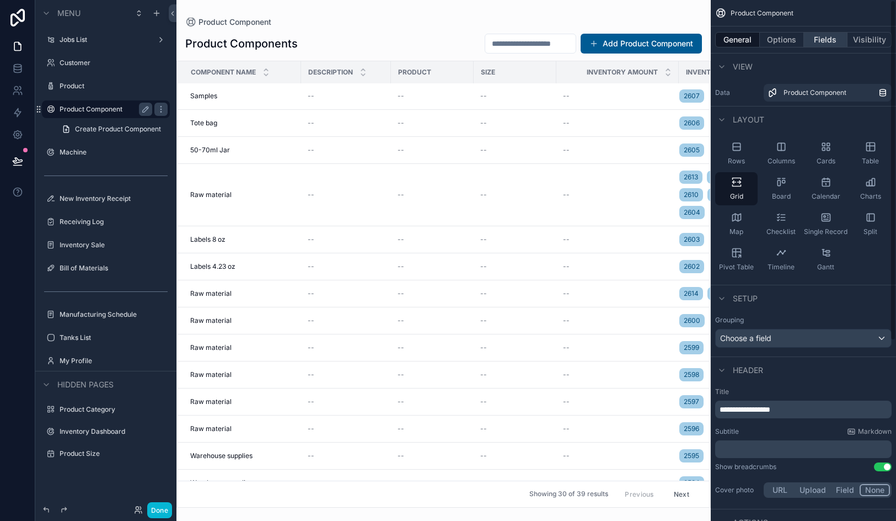
click at [826, 41] on button "Fields" at bounding box center [826, 39] width 44 height 15
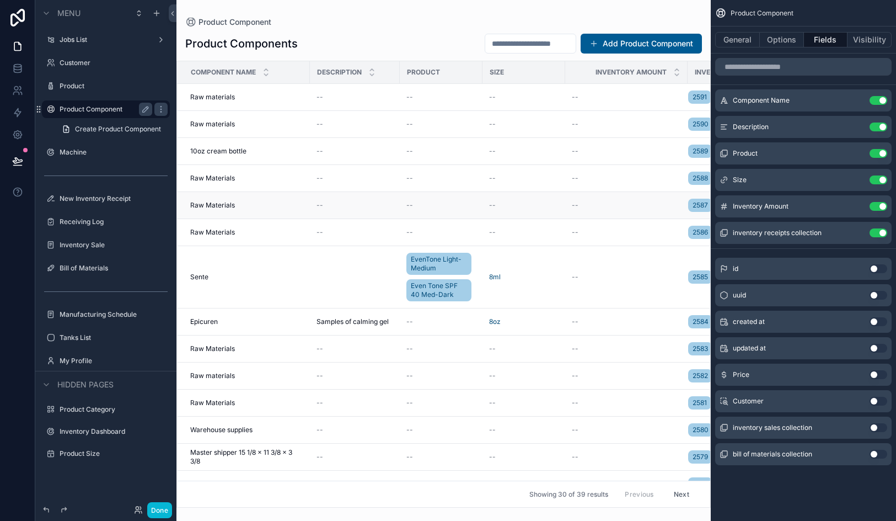
scroll to position [484, 0]
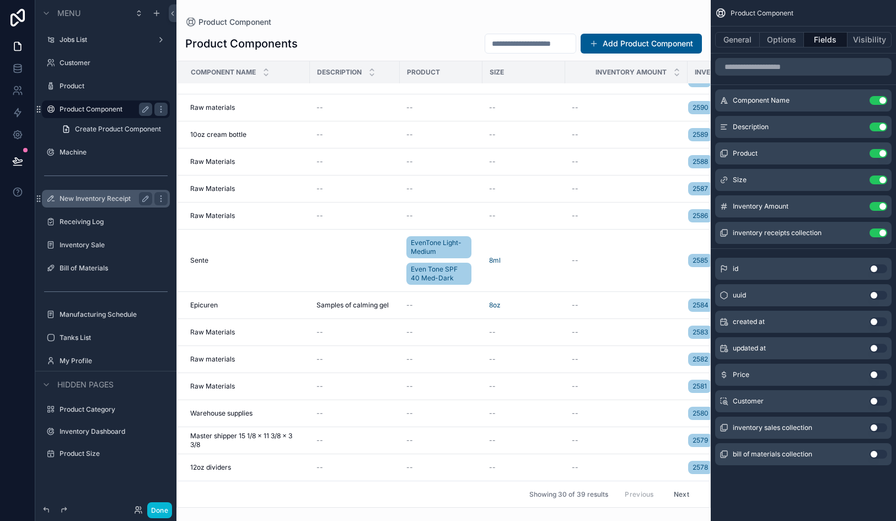
click at [82, 205] on div "New Inventory Receipt" at bounding box center [106, 199] width 124 height 18
click at [97, 204] on div "New Inventory Receipt" at bounding box center [106, 198] width 93 height 13
click at [97, 197] on label "New Inventory Receipt" at bounding box center [104, 198] width 88 height 9
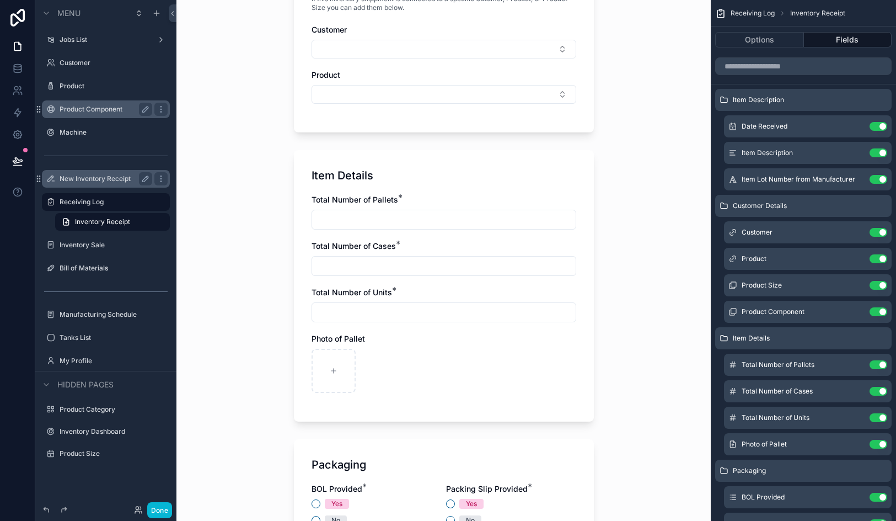
scroll to position [381, 0]
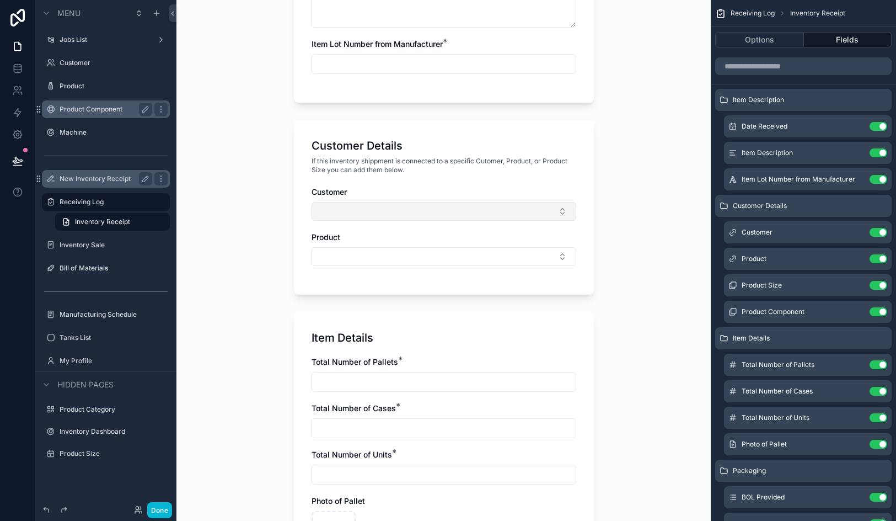
click at [380, 213] on button "Select Button" at bounding box center [444, 211] width 265 height 19
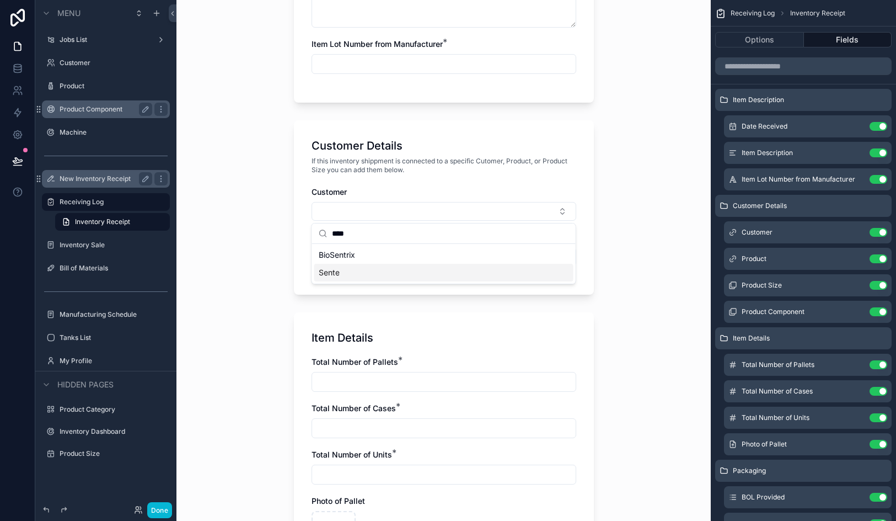
type input "****"
click at [377, 275] on div "Sente" at bounding box center [443, 273] width 259 height 18
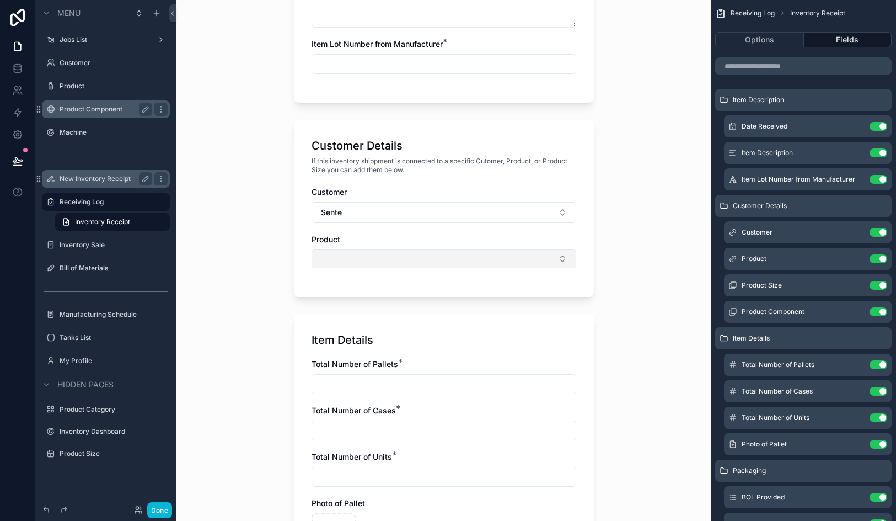
click at [381, 258] on button "Select Button" at bounding box center [444, 258] width 265 height 19
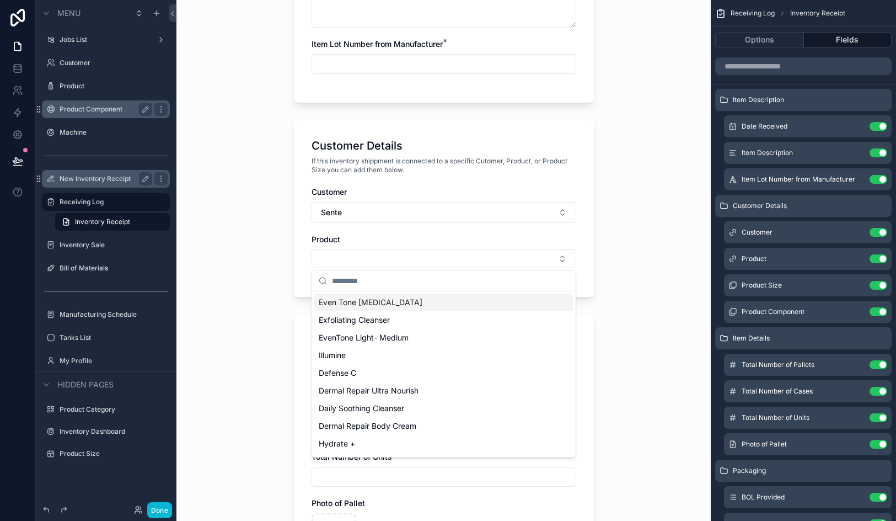
click at [372, 303] on span "Even Tone [MEDICAL_DATA]" at bounding box center [371, 302] width 104 height 11
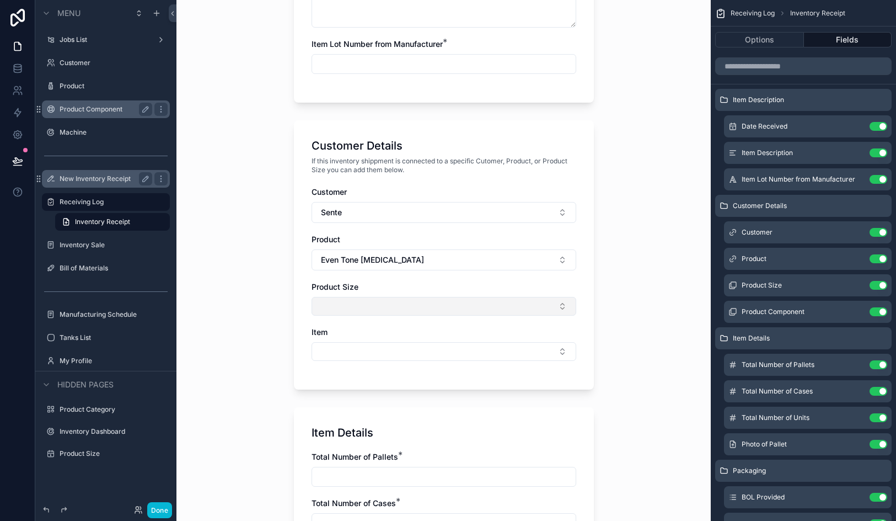
click at [369, 309] on button "Select Button" at bounding box center [444, 306] width 265 height 19
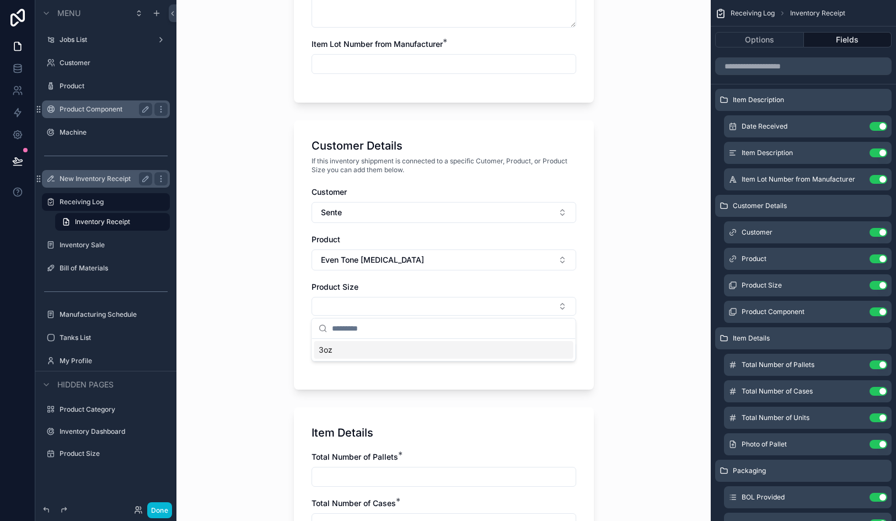
click at [365, 349] on div "3oz" at bounding box center [443, 350] width 259 height 18
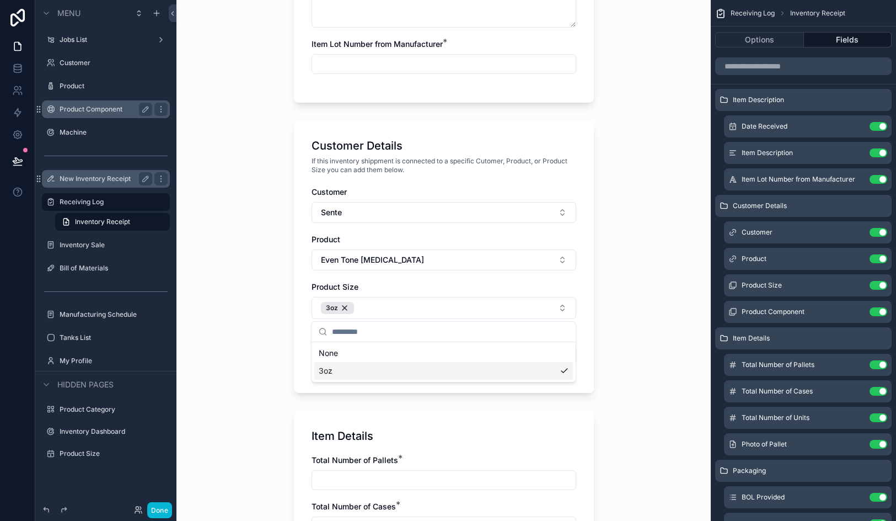
click at [340, 365] on div "3oz" at bounding box center [443, 371] width 259 height 18
click at [336, 369] on div "3oz" at bounding box center [443, 368] width 259 height 18
click at [286, 351] on div "Inventory Receipt Item Description Log Number will be automated after the form …" at bounding box center [444, 500] width 318 height 1762
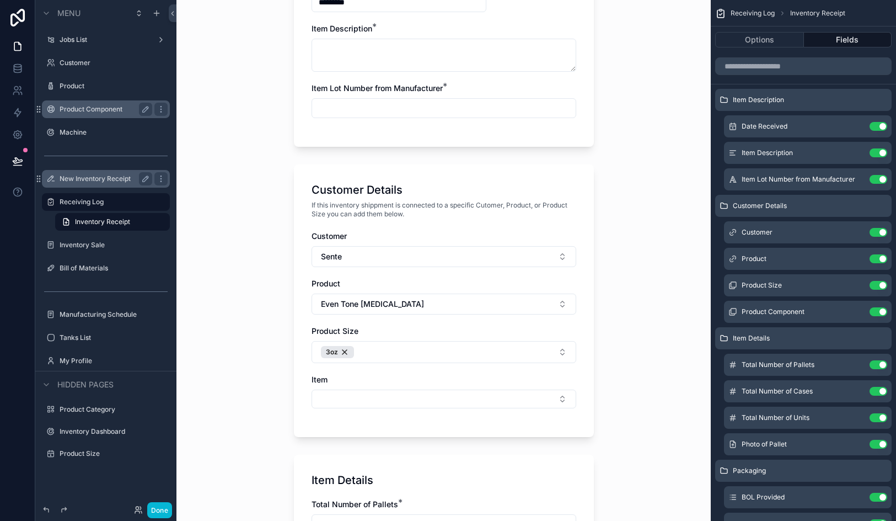
scroll to position [439, 0]
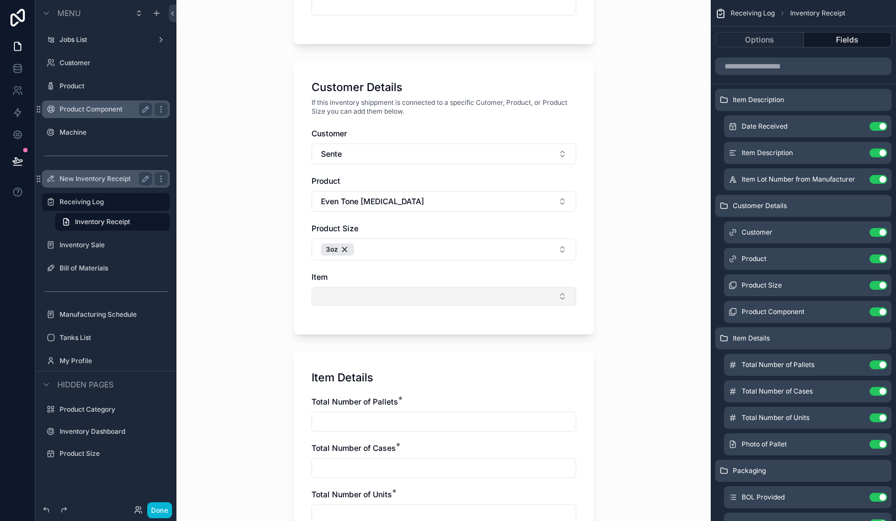
click at [357, 293] on button "Select Button" at bounding box center [444, 296] width 265 height 19
click at [359, 210] on button "Even Tone [MEDICAL_DATA]" at bounding box center [444, 201] width 265 height 21
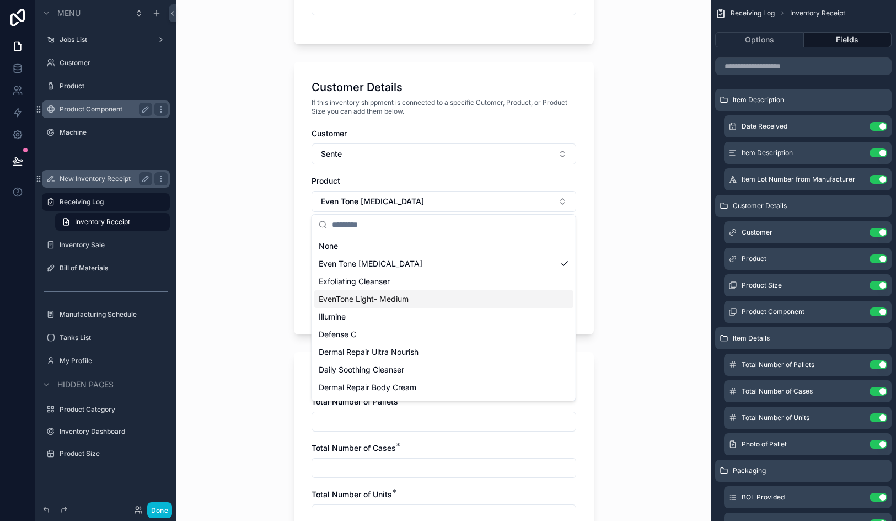
click at [394, 295] on span "EvenTone Light- Medium" at bounding box center [364, 298] width 90 height 11
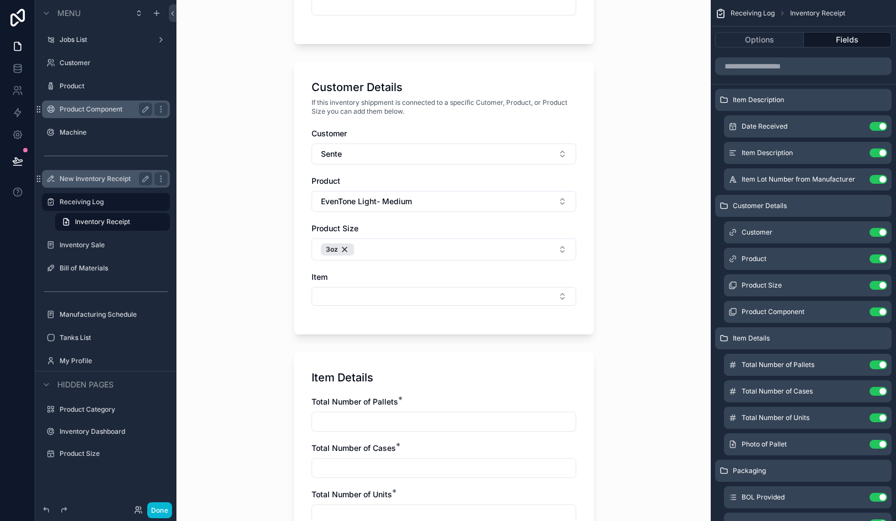
click at [394, 295] on button "Select Button" at bounding box center [444, 296] width 265 height 19
click at [344, 250] on div "3oz" at bounding box center [337, 249] width 33 height 12
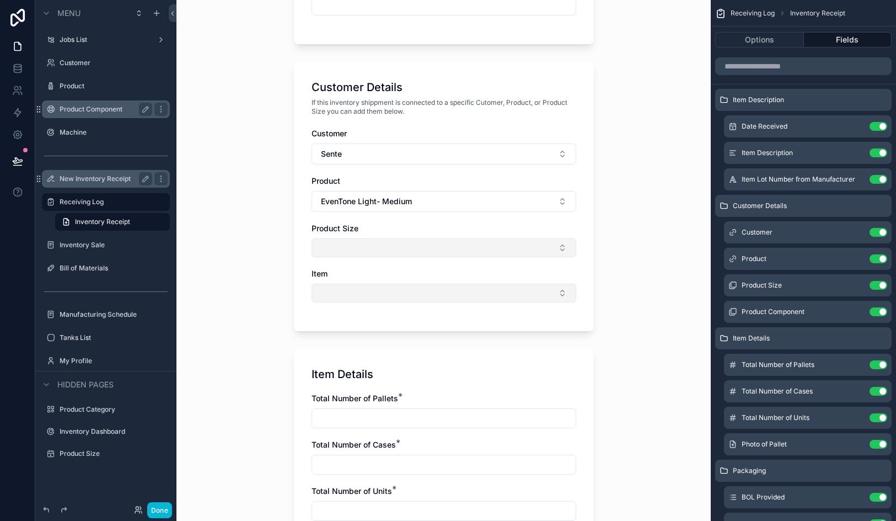
click at [348, 290] on button "Select Button" at bounding box center [444, 293] width 265 height 19
click at [100, 114] on div "Product Component" at bounding box center [106, 109] width 93 height 13
click at [96, 108] on label "Product Component" at bounding box center [104, 109] width 88 height 9
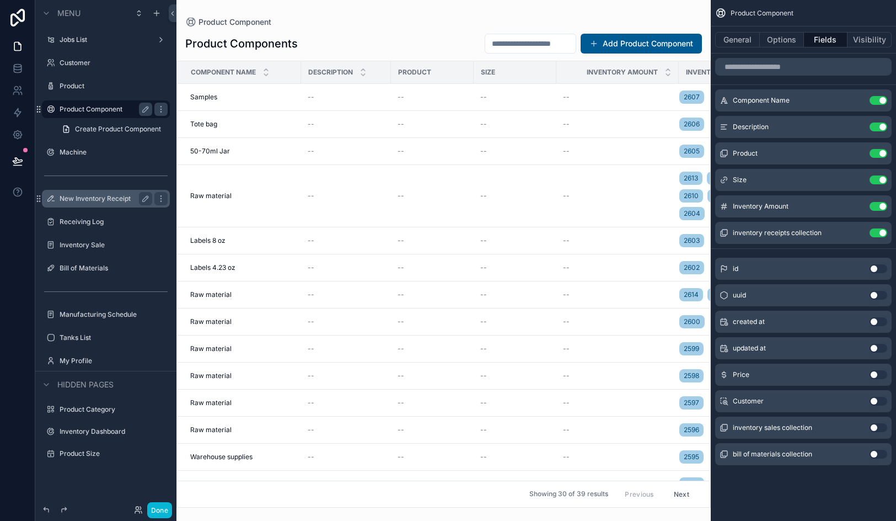
click at [234, 221] on div "scrollable content" at bounding box center [444, 260] width 535 height 521
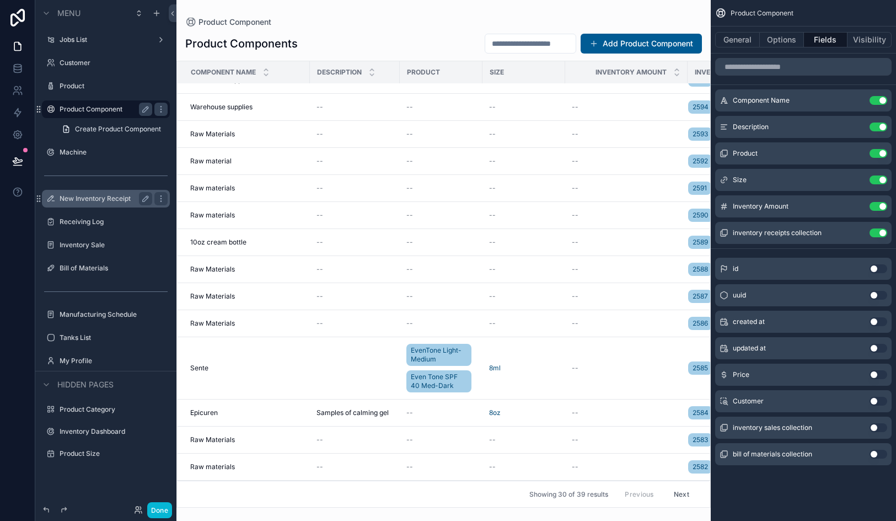
scroll to position [394, 0]
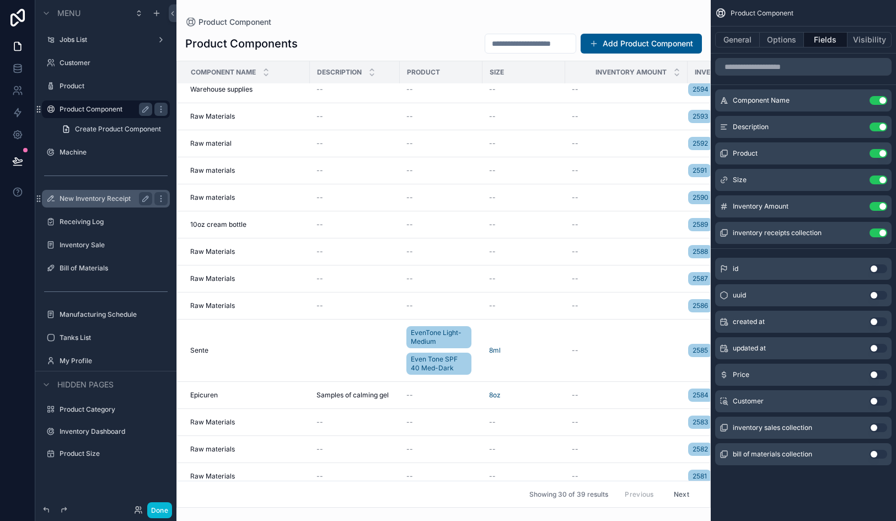
click at [112, 193] on div "New Inventory Receipt" at bounding box center [106, 198] width 93 height 13
click at [100, 201] on label "New Inventory Receipt" at bounding box center [104, 198] width 88 height 9
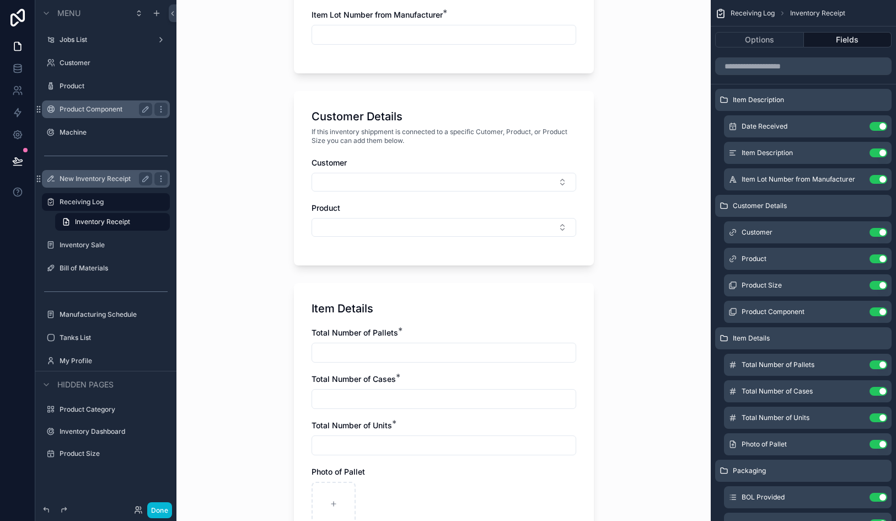
scroll to position [393, 0]
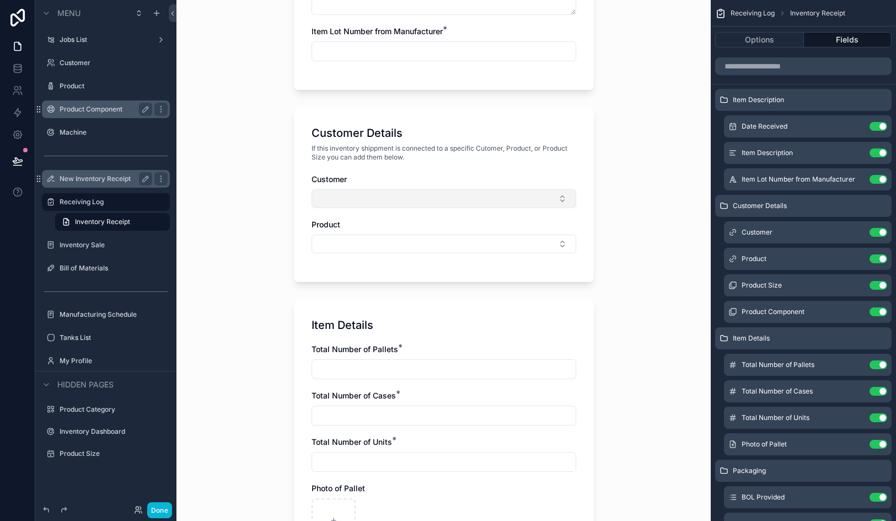
click at [379, 202] on button "Select Button" at bounding box center [444, 198] width 265 height 19
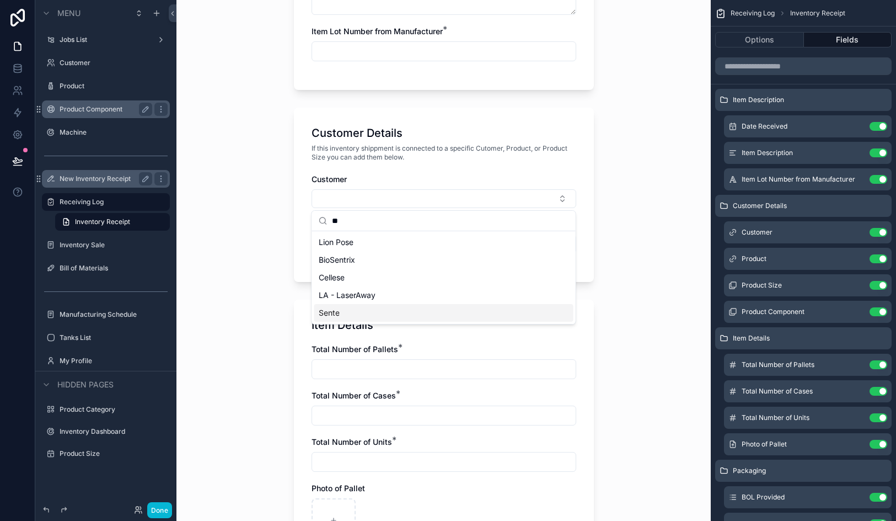
type input "**"
click at [361, 311] on div "Sente" at bounding box center [443, 313] width 259 height 18
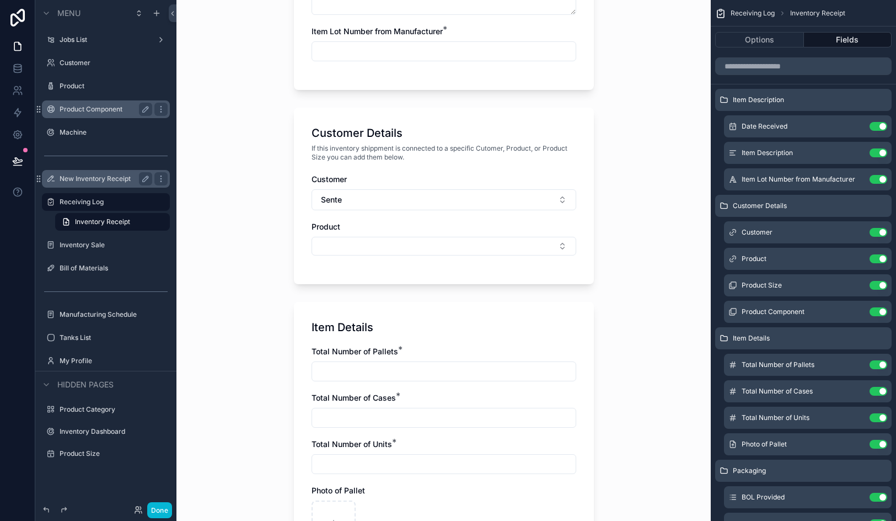
click at [362, 259] on div "Customer Sente Product" at bounding box center [444, 220] width 265 height 93
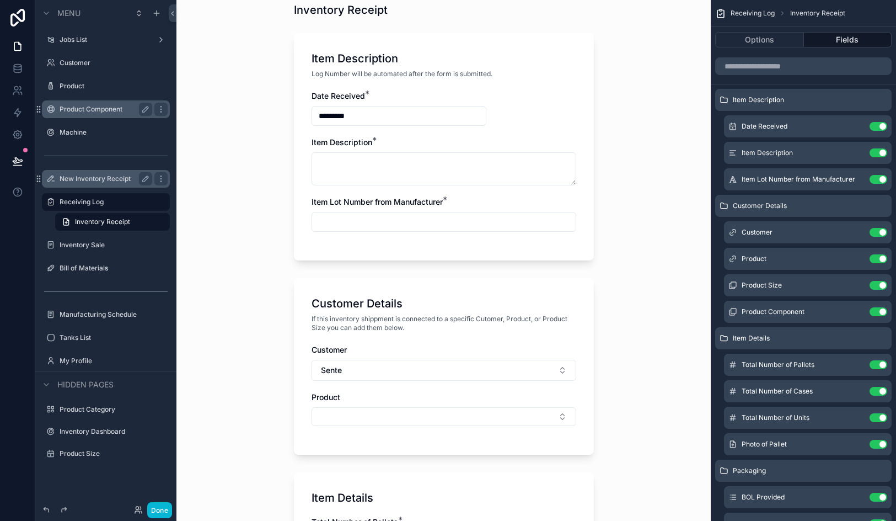
scroll to position [408, 0]
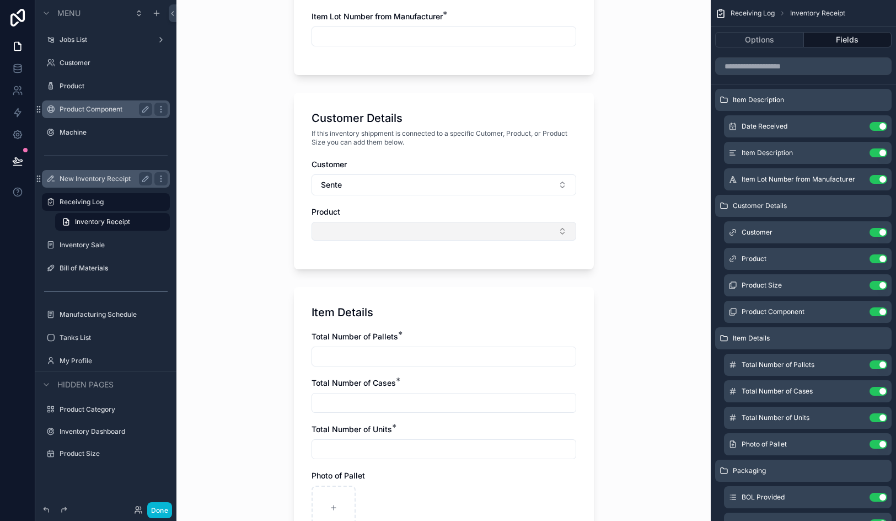
click at [365, 237] on button "Select Button" at bounding box center [444, 231] width 265 height 19
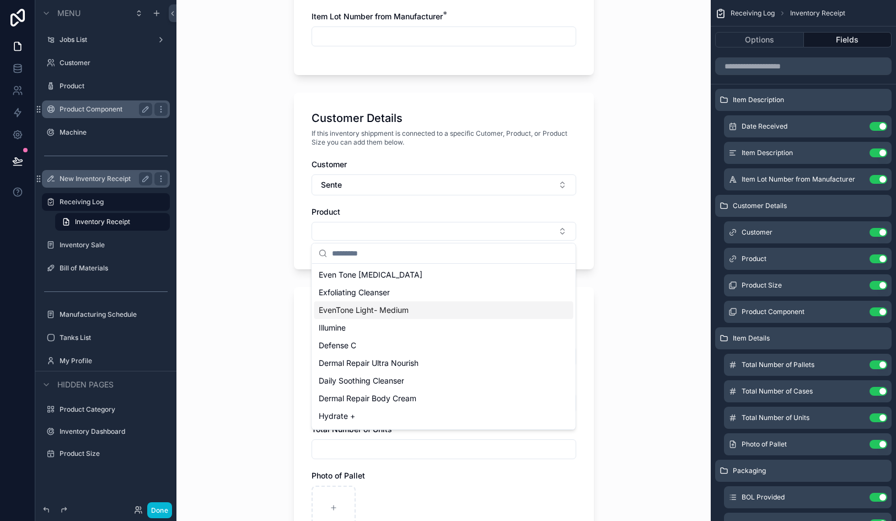
click at [378, 304] on span "EvenTone Light- Medium" at bounding box center [364, 309] width 90 height 11
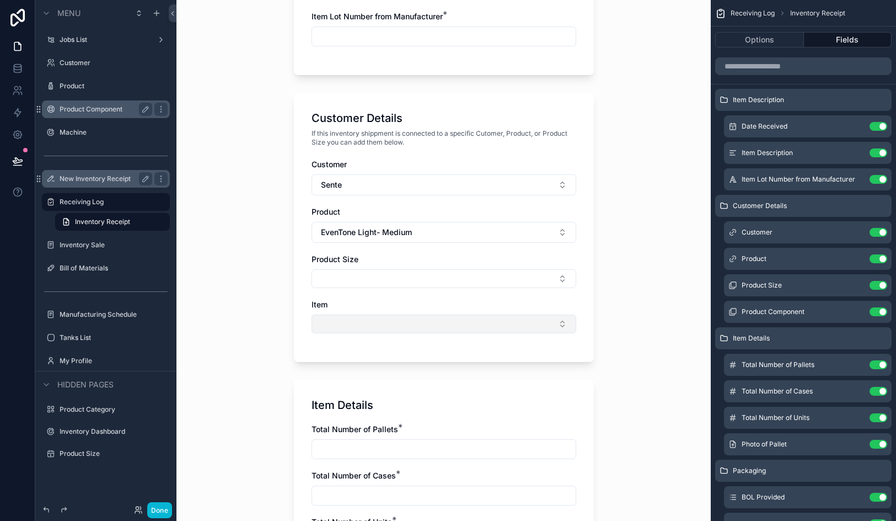
click at [362, 320] on button "Select Button" at bounding box center [444, 323] width 265 height 19
click at [857, 313] on icon "scrollable content" at bounding box center [856, 311] width 9 height 9
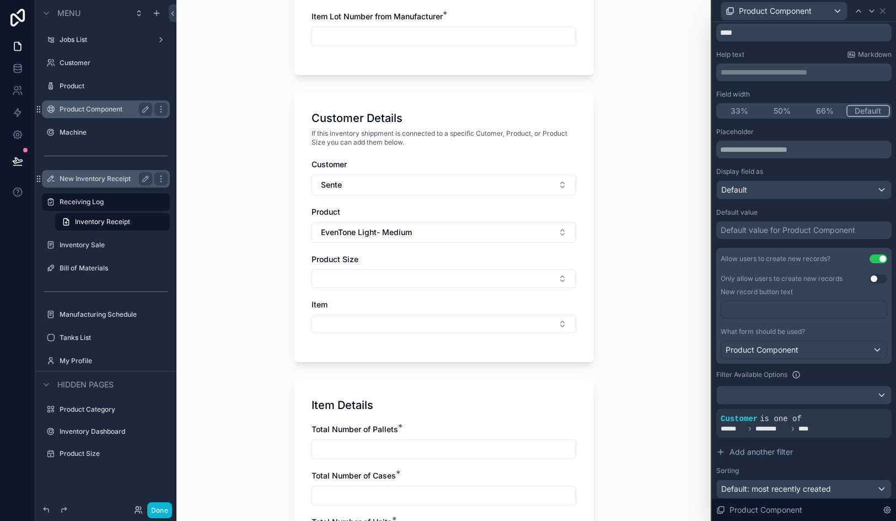
scroll to position [66, 0]
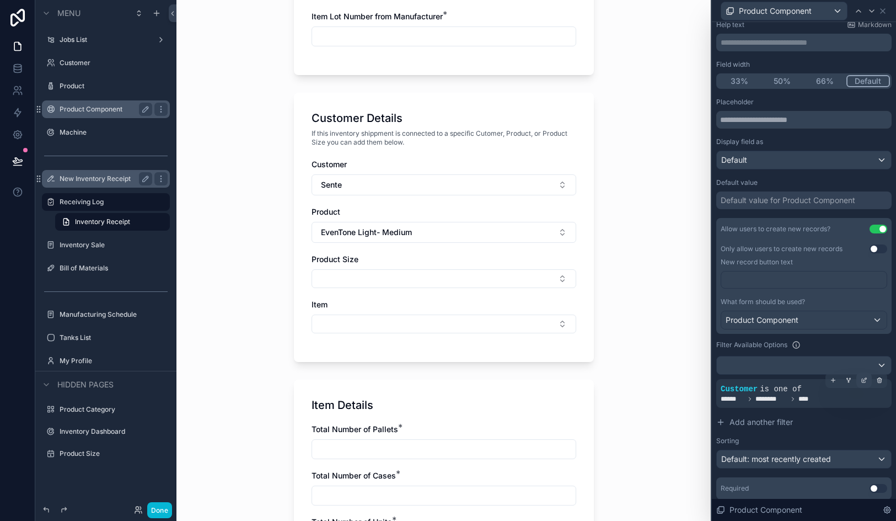
click at [864, 380] on icon at bounding box center [865, 378] width 3 height 3
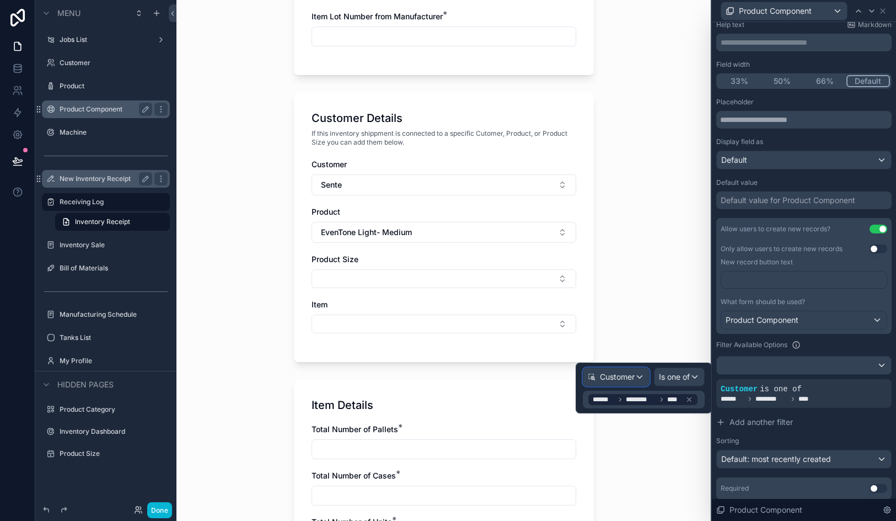
click at [629, 378] on span "Customer" at bounding box center [617, 376] width 35 height 11
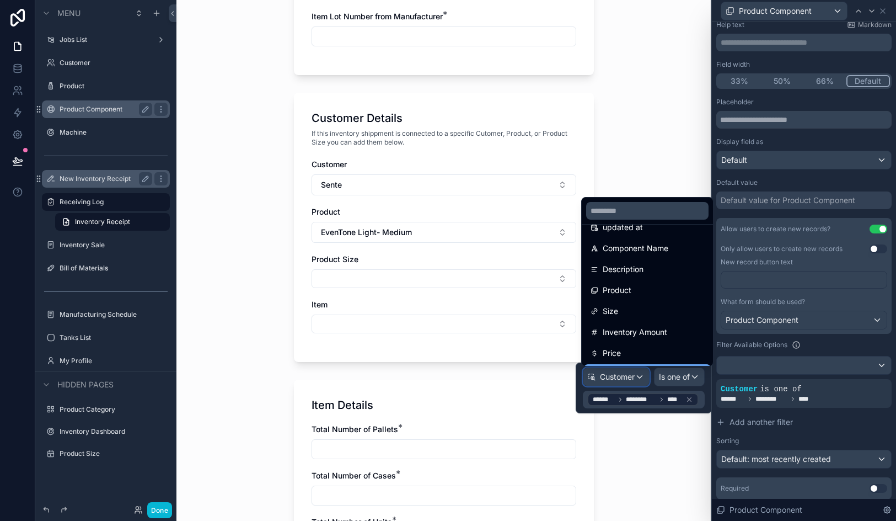
scroll to position [73, 0]
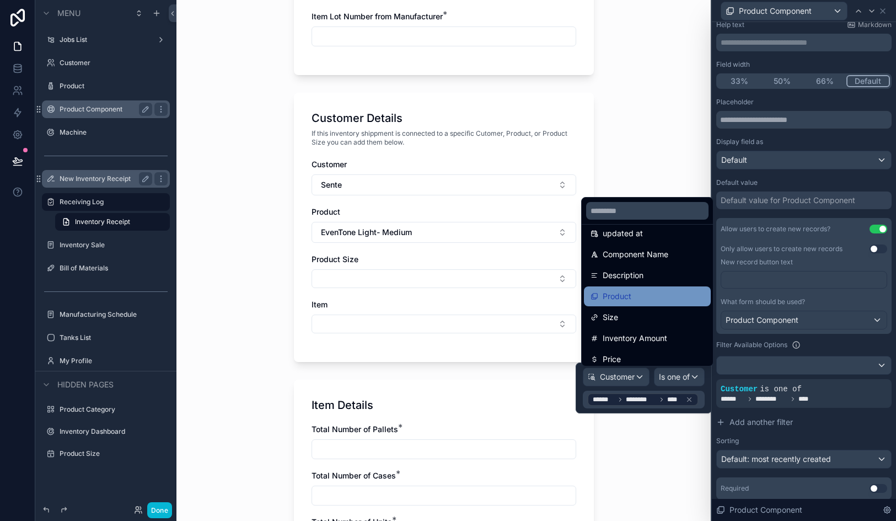
click at [631, 291] on span "Product" at bounding box center [617, 296] width 29 height 13
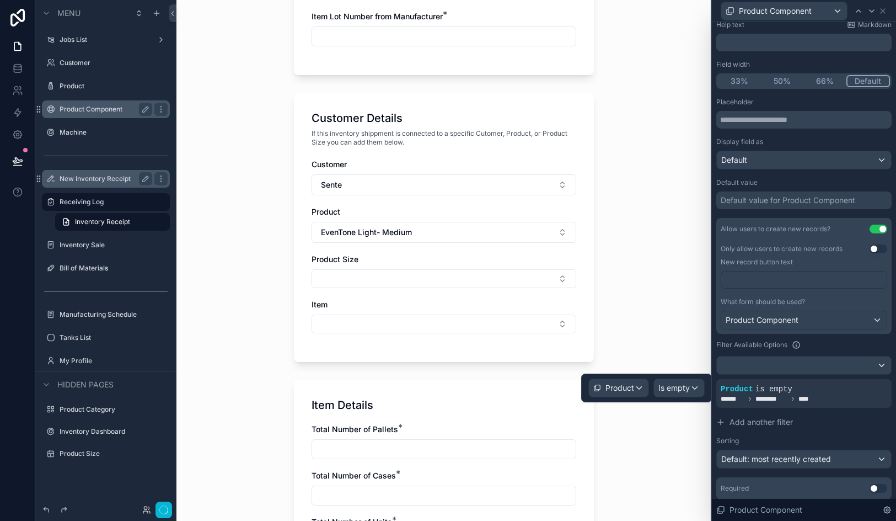
scroll to position [0, 0]
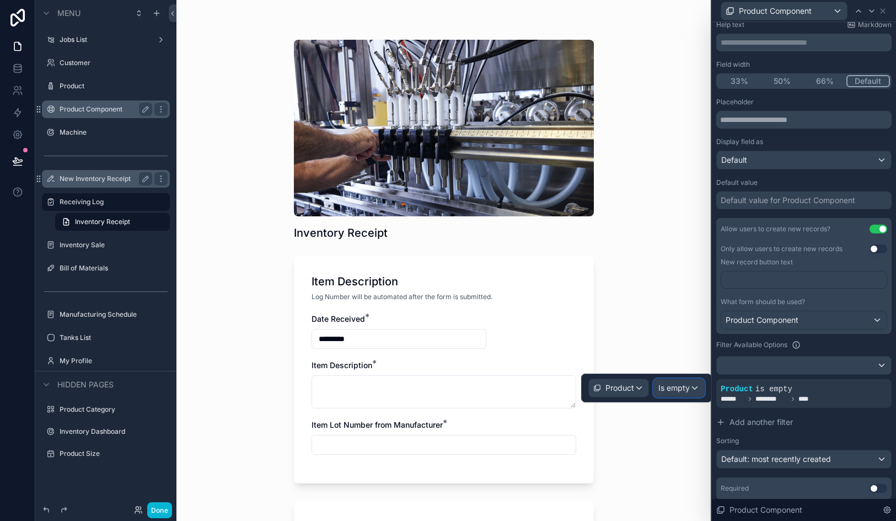
click at [660, 397] on button "Is empty" at bounding box center [679, 387] width 51 height 19
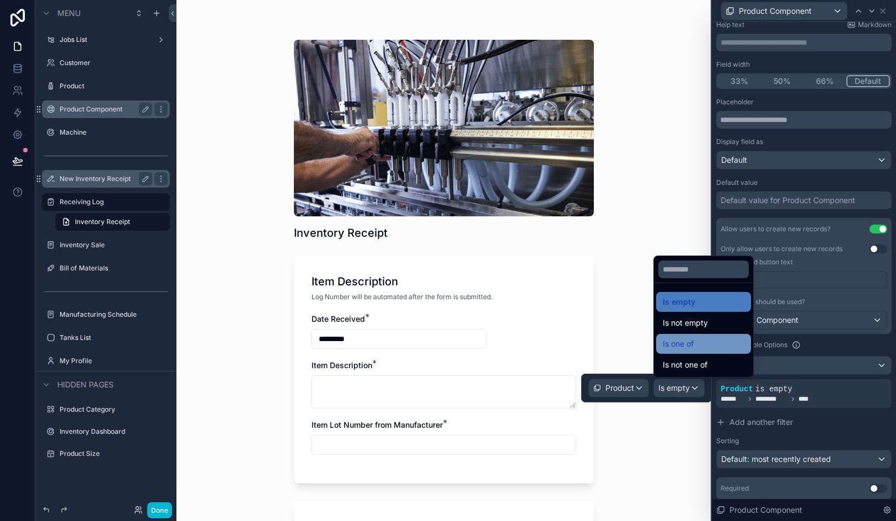
click at [709, 334] on div "Is one of" at bounding box center [703, 344] width 95 height 20
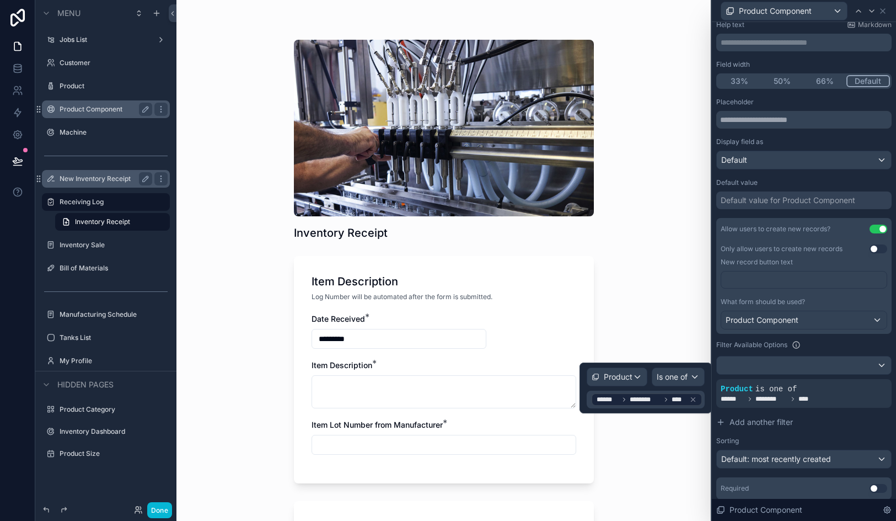
click at [698, 399] on div "****** ******** ****" at bounding box center [646, 399] width 111 height 13
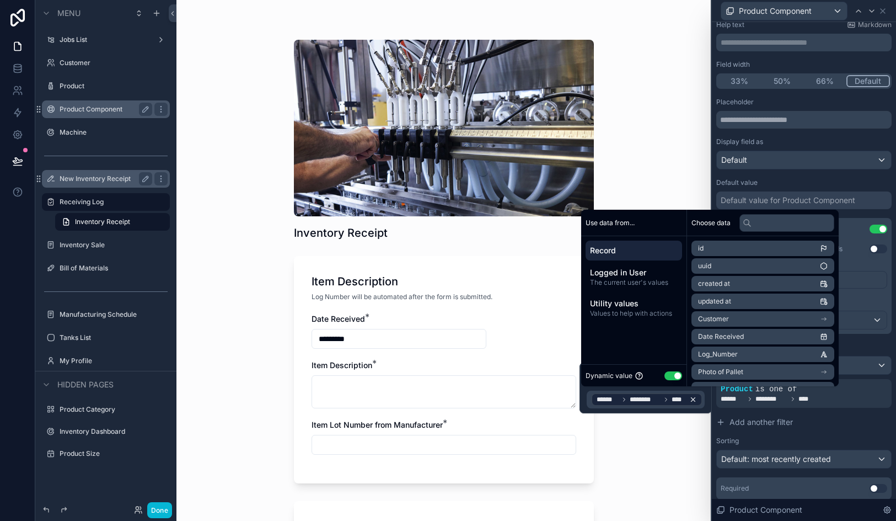
click at [693, 403] on icon at bounding box center [694, 400] width 8 height 8
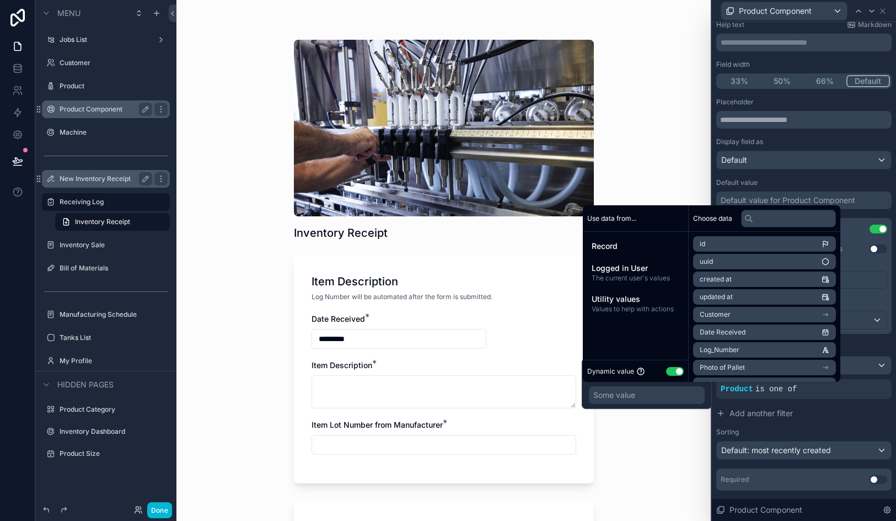
click at [664, 402] on div "Some value" at bounding box center [647, 395] width 116 height 18
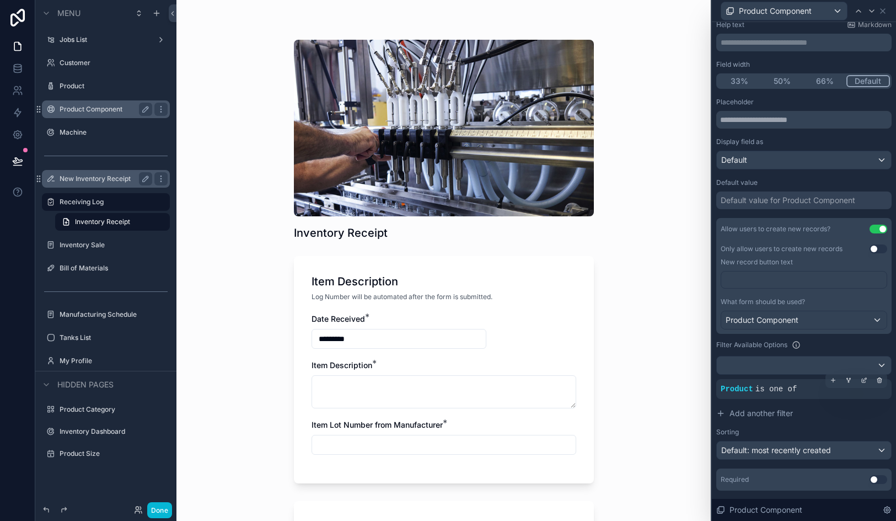
click at [764, 392] on span "is one of" at bounding box center [777, 388] width 42 height 9
click at [863, 378] on icon at bounding box center [864, 380] width 7 height 7
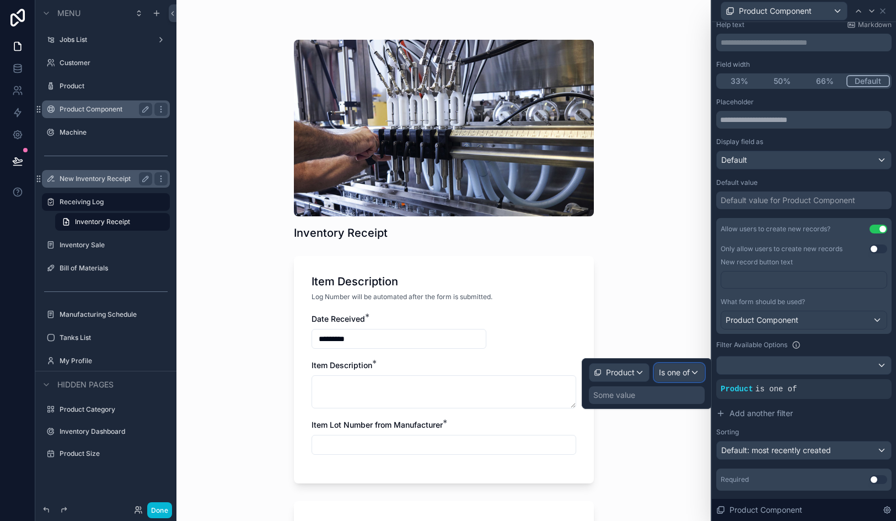
click at [689, 377] on span "Is one of" at bounding box center [674, 372] width 31 height 11
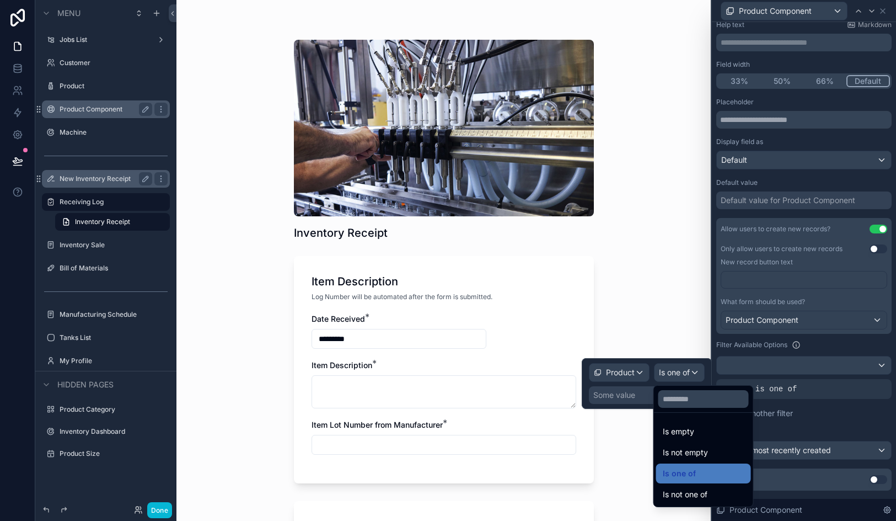
click at [629, 388] on div at bounding box center [647, 383] width 130 height 51
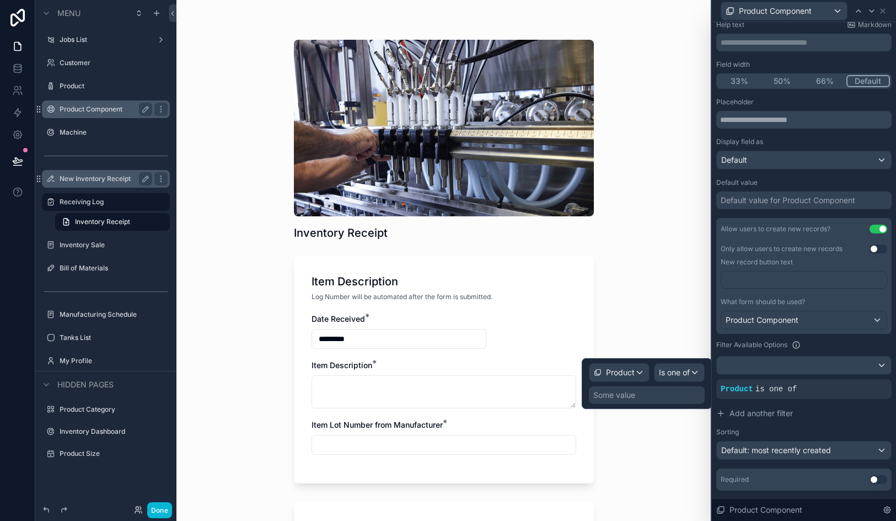
click at [625, 396] on div "Some value" at bounding box center [615, 394] width 42 height 11
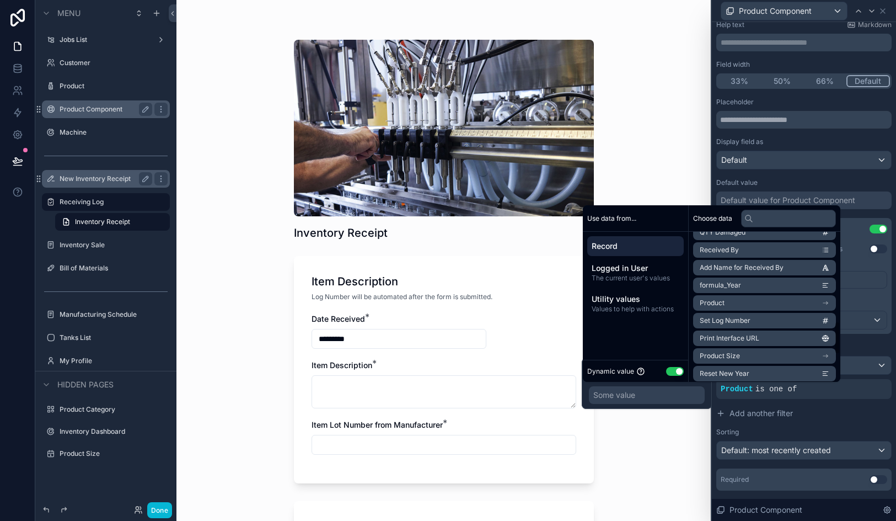
scroll to position [404, 0]
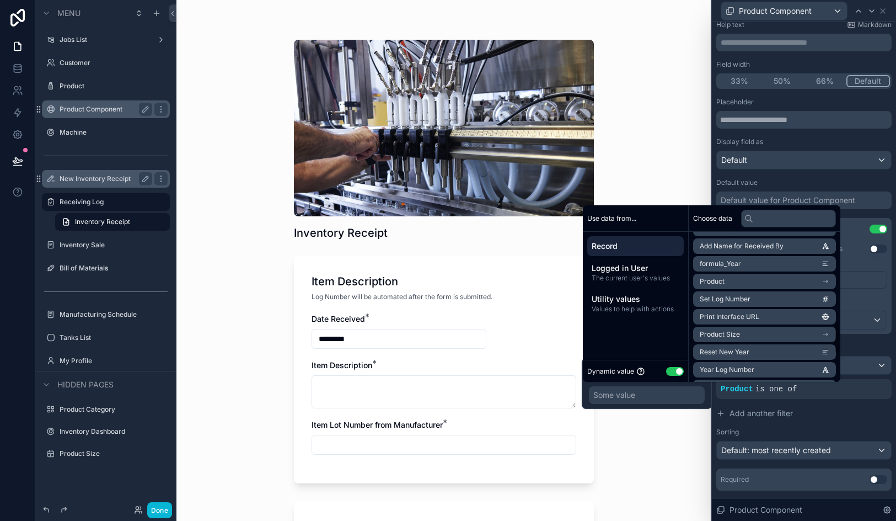
click at [754, 284] on li "Product" at bounding box center [764, 281] width 143 height 15
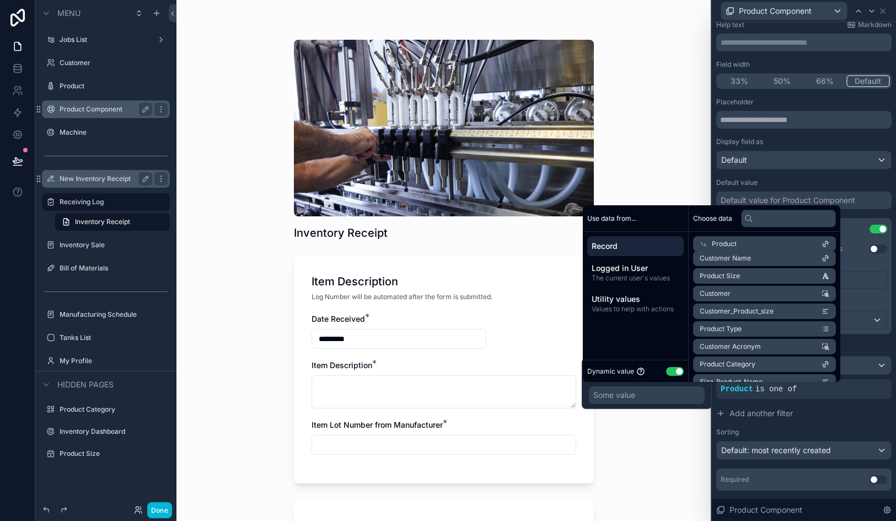
scroll to position [0, 0]
click at [753, 267] on li "id" at bounding box center [764, 263] width 143 height 15
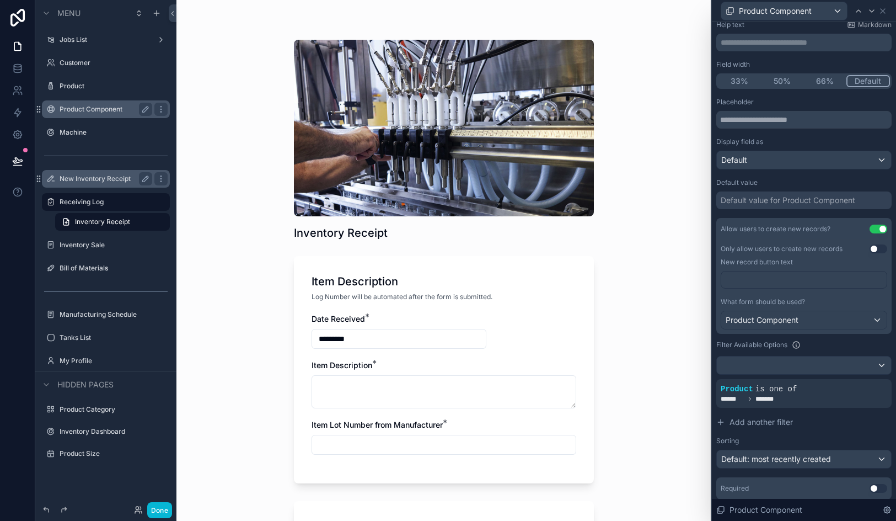
click at [669, 441] on div "Inventory Receipt Item Description Log Number will be automated after the form …" at bounding box center [444, 260] width 535 height 521
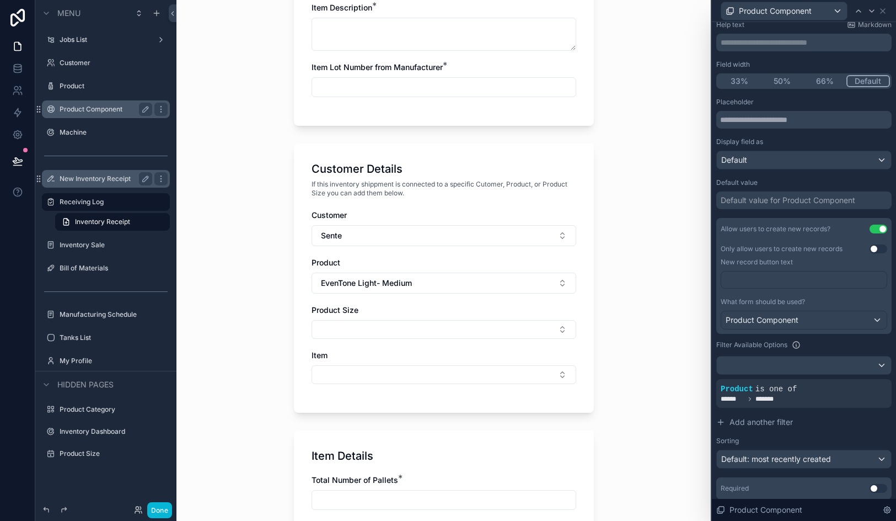
scroll to position [386, 0]
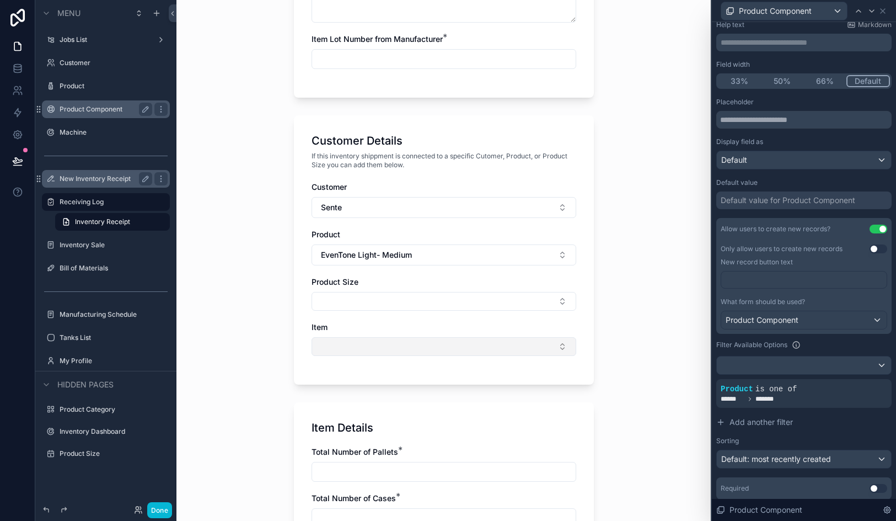
click at [453, 348] on button "Select Button" at bounding box center [444, 346] width 265 height 19
click at [430, 339] on button "Select Button" at bounding box center [444, 346] width 265 height 19
click at [453, 260] on button "EvenTone Light- Medium" at bounding box center [444, 254] width 265 height 21
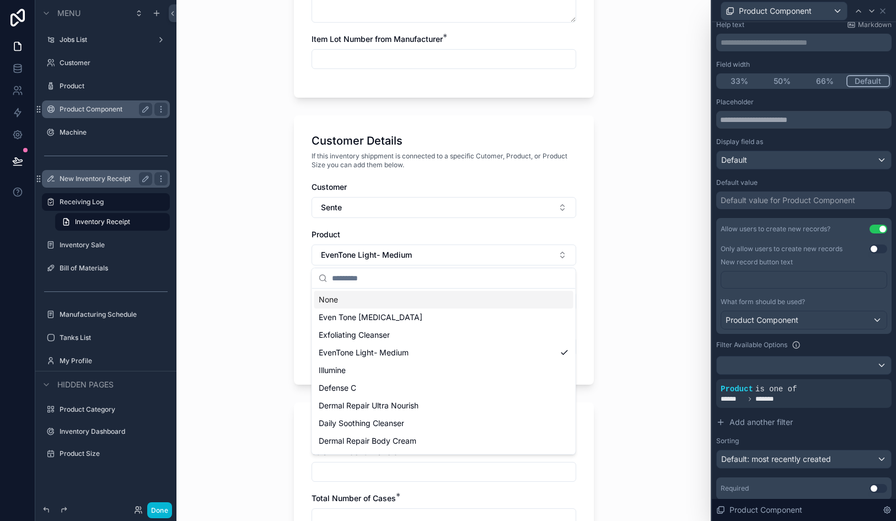
click at [448, 270] on input "scrollable content" at bounding box center [450, 278] width 237 height 20
click at [461, 233] on div "Product" at bounding box center [444, 234] width 265 height 11
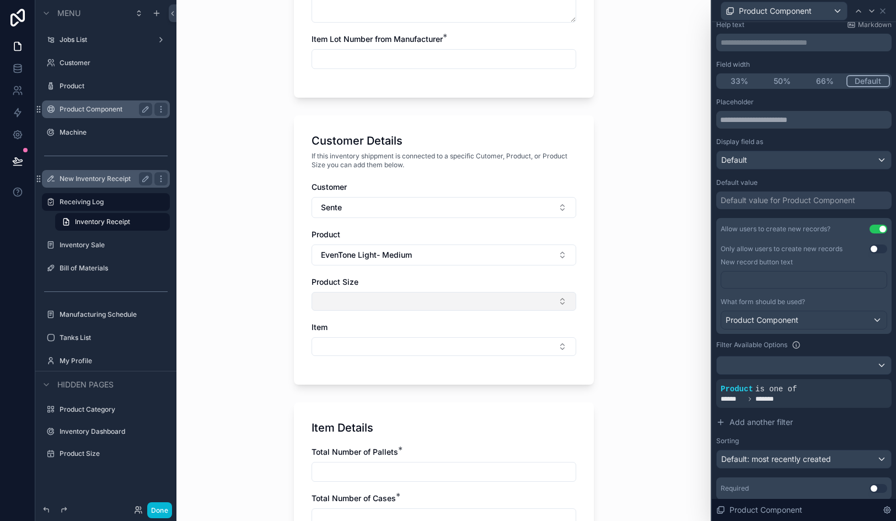
click at [425, 296] on button "Select Button" at bounding box center [444, 301] width 265 height 19
click at [411, 349] on div "1oz" at bounding box center [443, 345] width 259 height 18
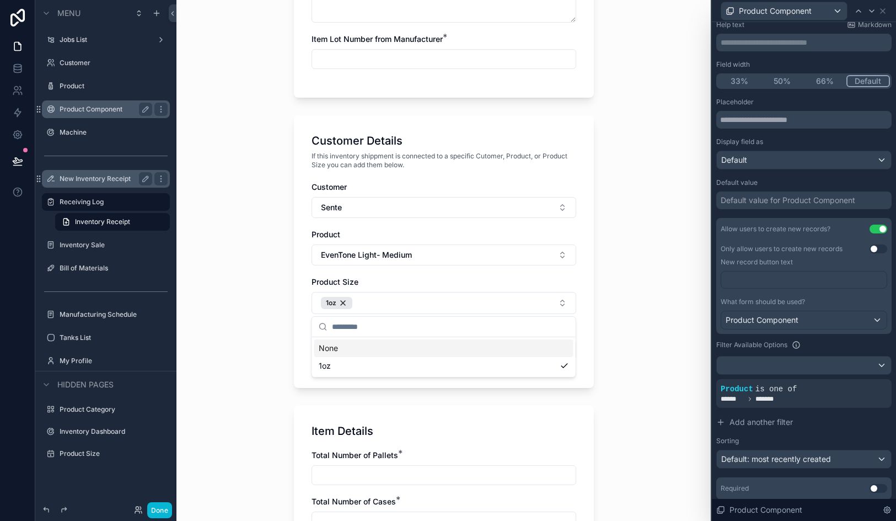
click at [411, 284] on div "Product Size" at bounding box center [444, 281] width 265 height 11
click at [384, 348] on button "Select Button" at bounding box center [444, 349] width 265 height 19
click at [400, 264] on button "EvenTone Light- Medium" at bounding box center [444, 254] width 265 height 21
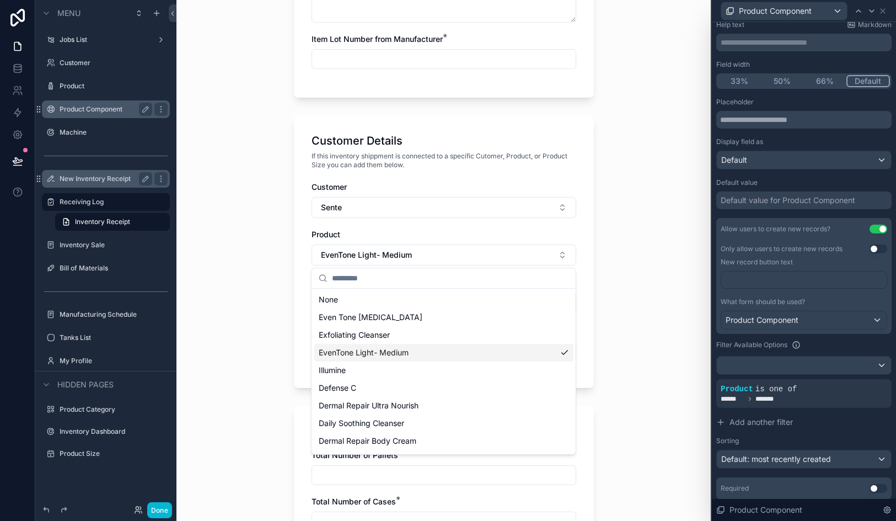
scroll to position [51, 0]
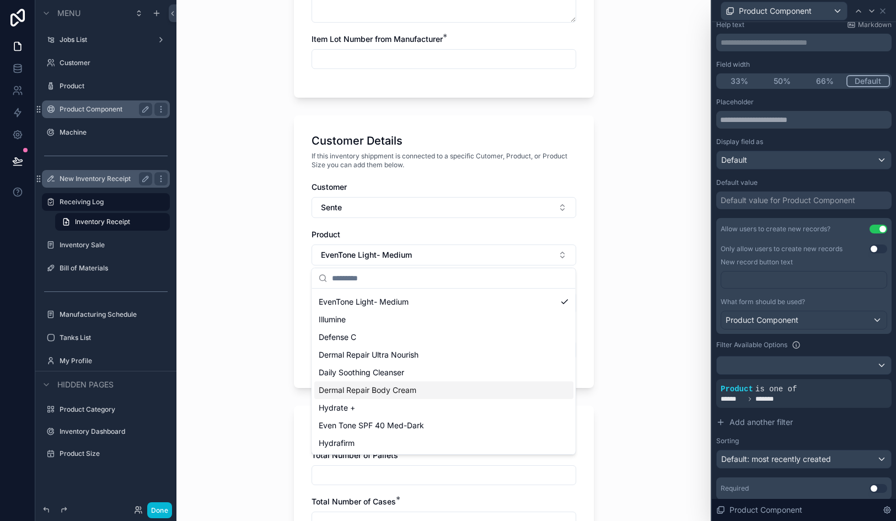
click at [384, 382] on div "Dermal Repair Body Cream" at bounding box center [443, 390] width 259 height 18
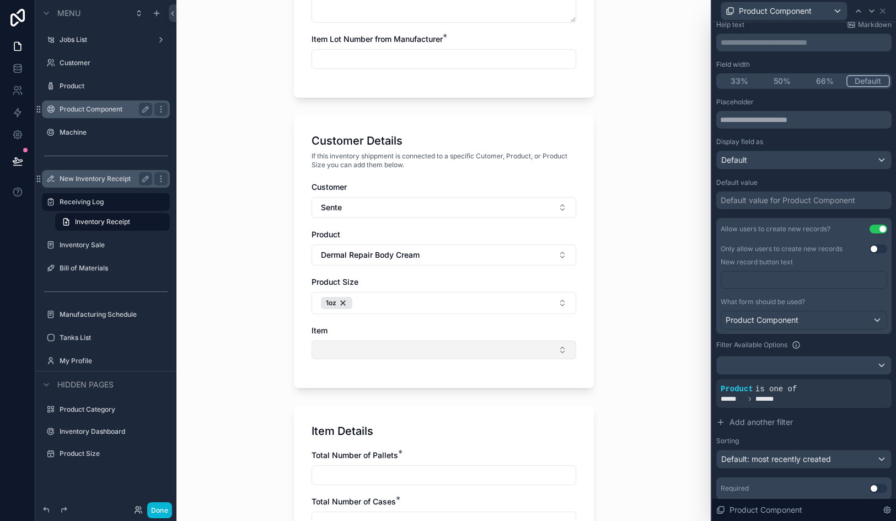
click at [385, 354] on button "Select Button" at bounding box center [444, 349] width 265 height 19
click at [23, 73] on icon at bounding box center [17, 68] width 11 height 11
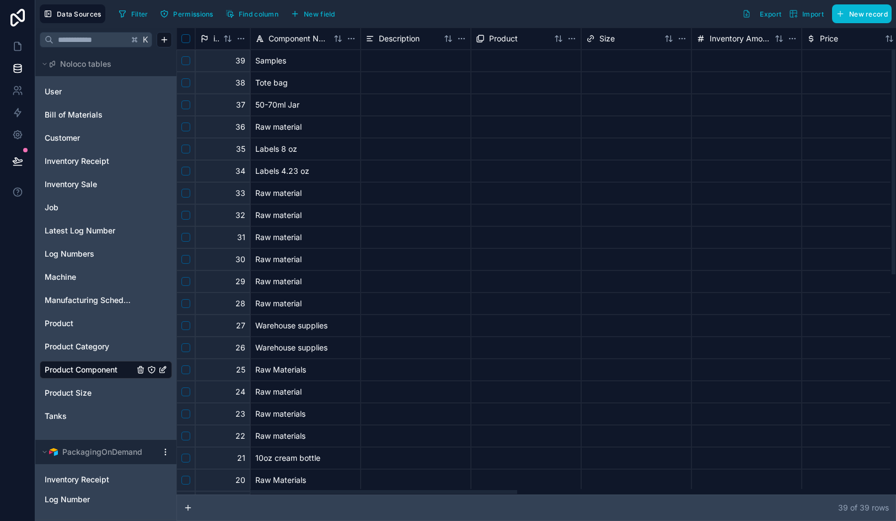
click at [505, 39] on span "Product" at bounding box center [503, 38] width 29 height 11
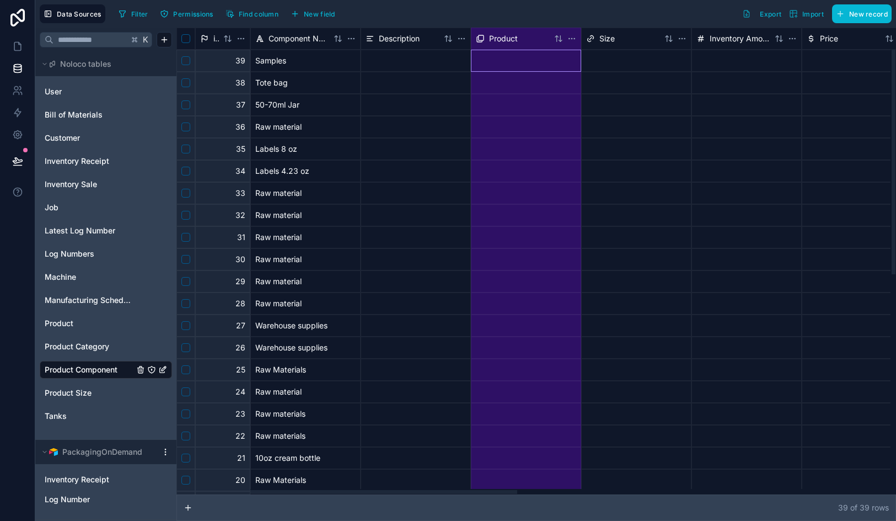
click at [505, 39] on span "Product" at bounding box center [503, 38] width 29 height 11
click at [499, 38] on span "Product" at bounding box center [503, 38] width 29 height 11
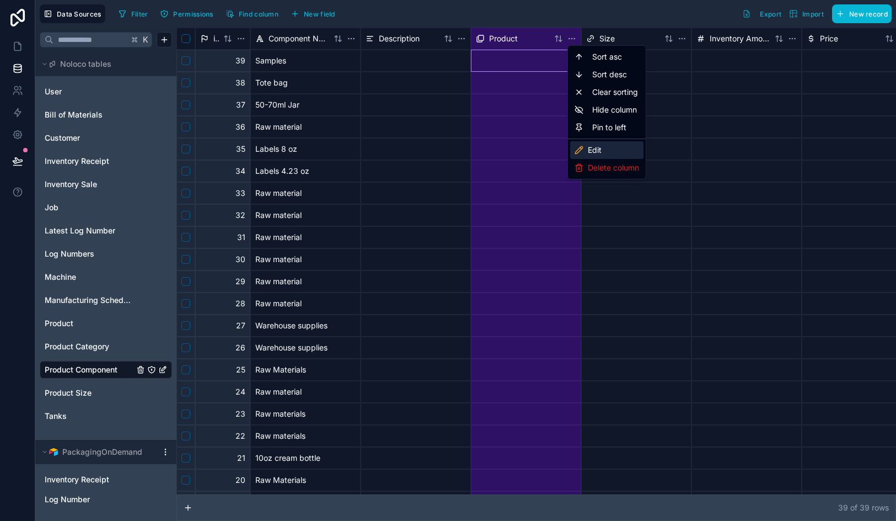
click at [607, 154] on div "Edit" at bounding box center [606, 150] width 73 height 18
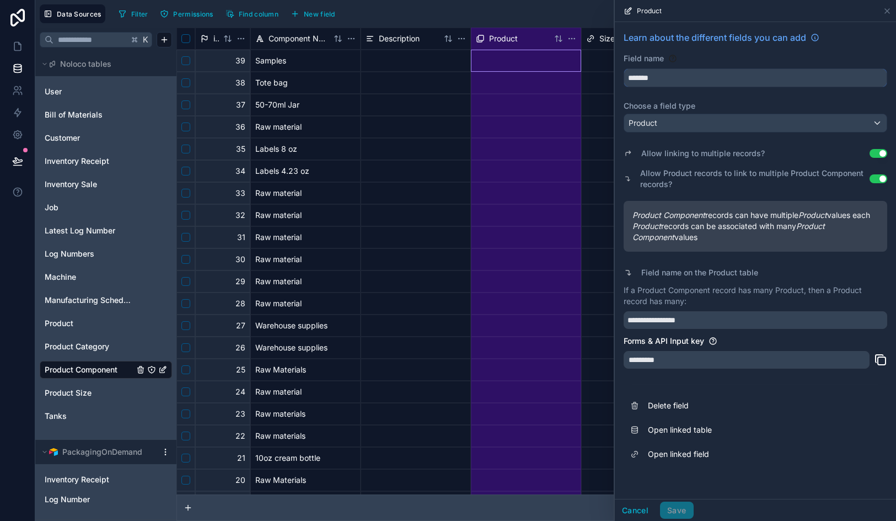
click at [718, 81] on input "*******" at bounding box center [755, 78] width 263 height 18
type input "********"
click at [759, 50] on div "Learn about the different fields you can add" at bounding box center [756, 42] width 264 height 22
click at [685, 507] on button "Save" at bounding box center [676, 510] width 33 height 18
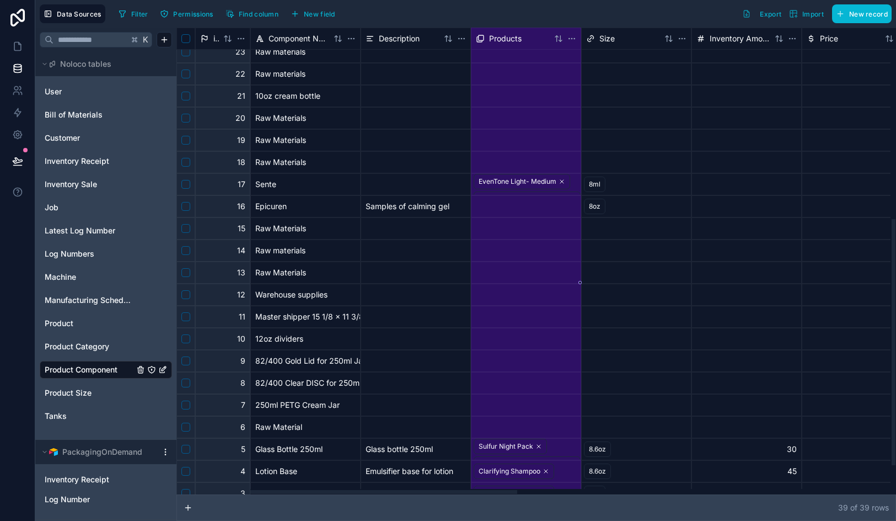
scroll to position [416, 0]
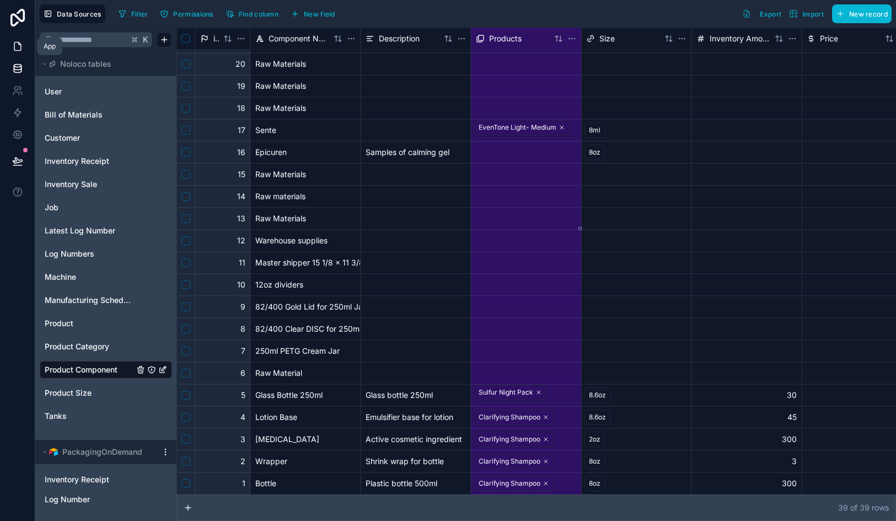
click at [23, 49] on link at bounding box center [17, 46] width 35 height 22
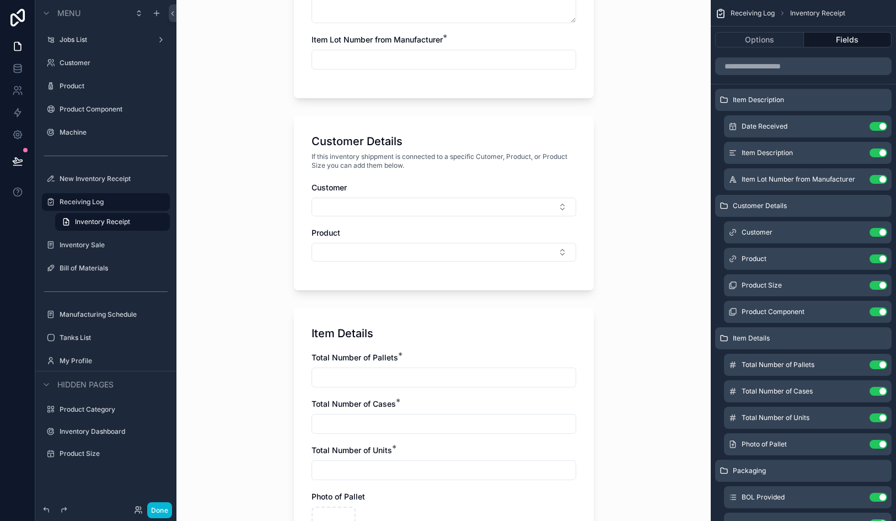
scroll to position [345, 0]
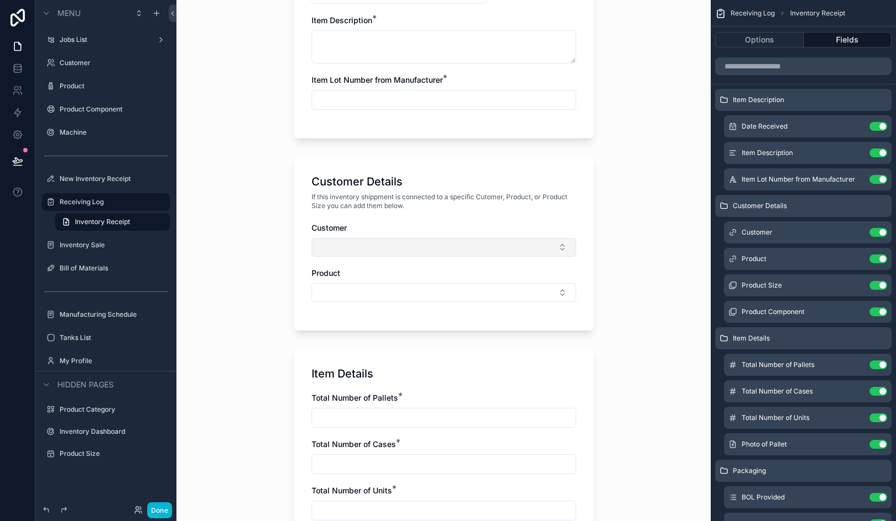
click at [466, 251] on button "Select Button" at bounding box center [444, 247] width 265 height 19
type input "**"
click at [393, 292] on span "CC - Clarity Cosmetics" at bounding box center [360, 290] width 82 height 11
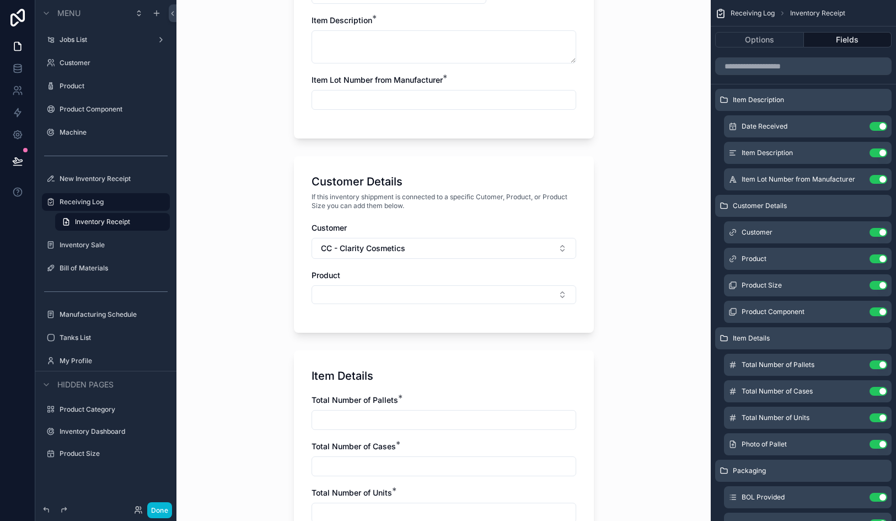
click at [393, 292] on button "Select Button" at bounding box center [444, 294] width 265 height 19
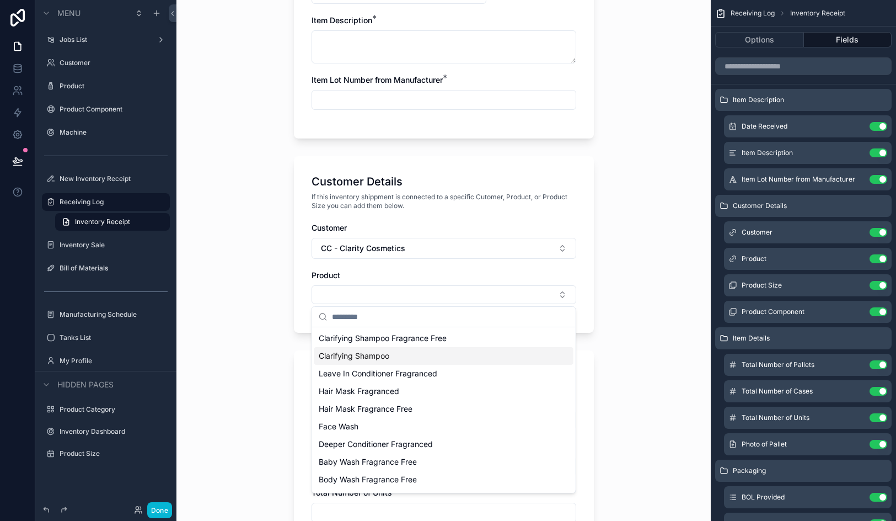
click at [389, 361] on div "Clarifying Shampoo" at bounding box center [443, 356] width 259 height 18
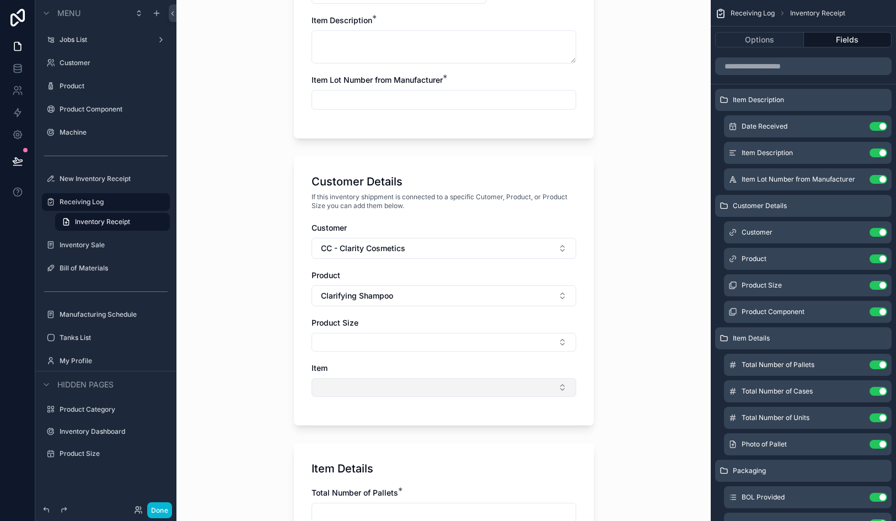
click at [382, 384] on button "Select Button" at bounding box center [444, 387] width 265 height 19
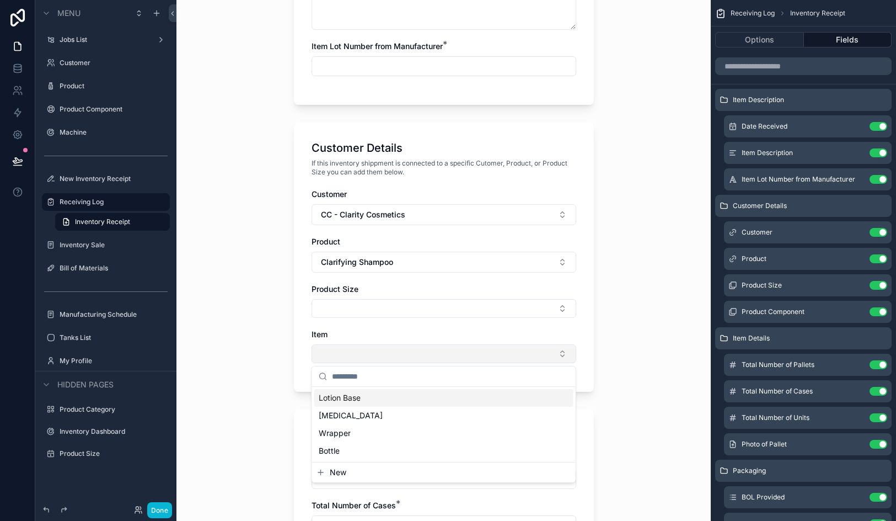
scroll to position [378, 0]
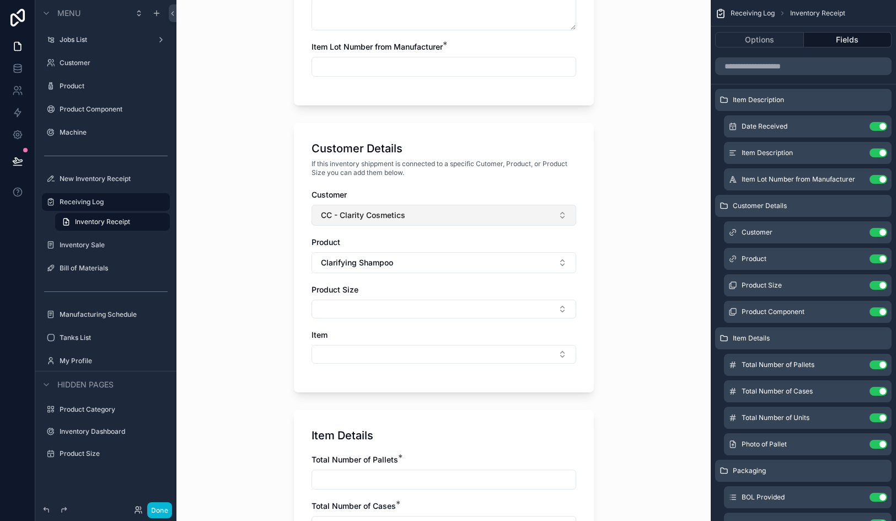
click at [458, 213] on button "CC - Clarity Cosmetics" at bounding box center [444, 215] width 265 height 21
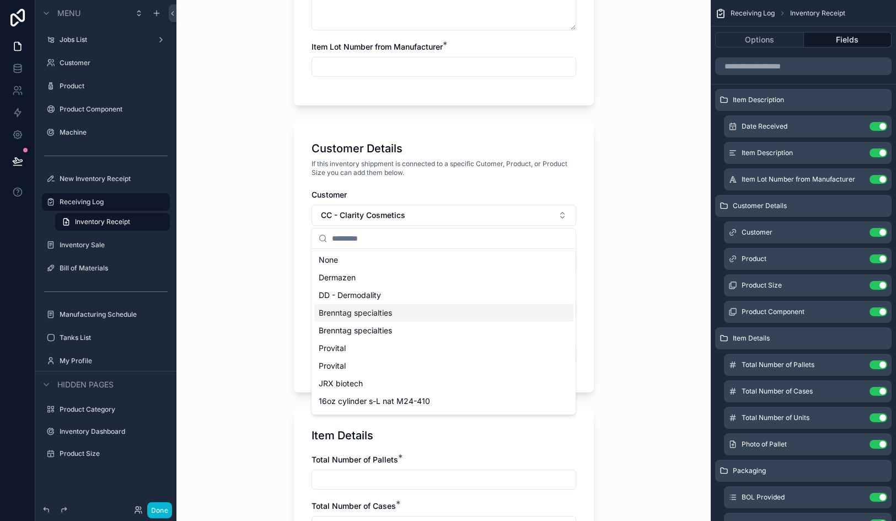
click at [440, 317] on div "Brenntag specialties" at bounding box center [443, 313] width 259 height 18
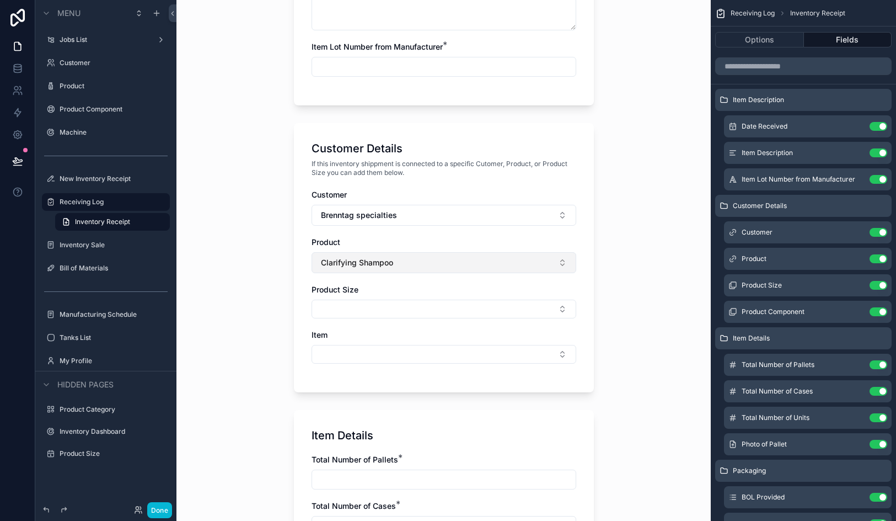
click at [435, 266] on button "Clarifying Shampoo" at bounding box center [444, 262] width 265 height 21
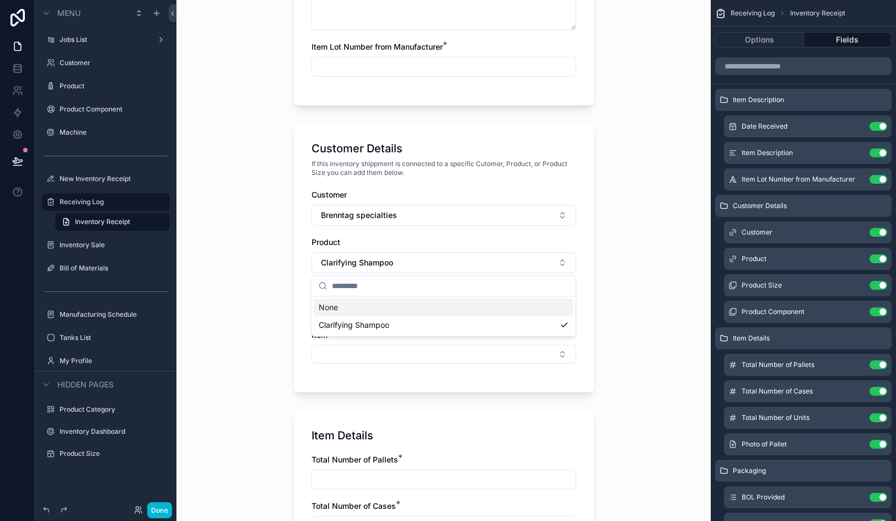
click at [411, 309] on div "None" at bounding box center [443, 307] width 259 height 18
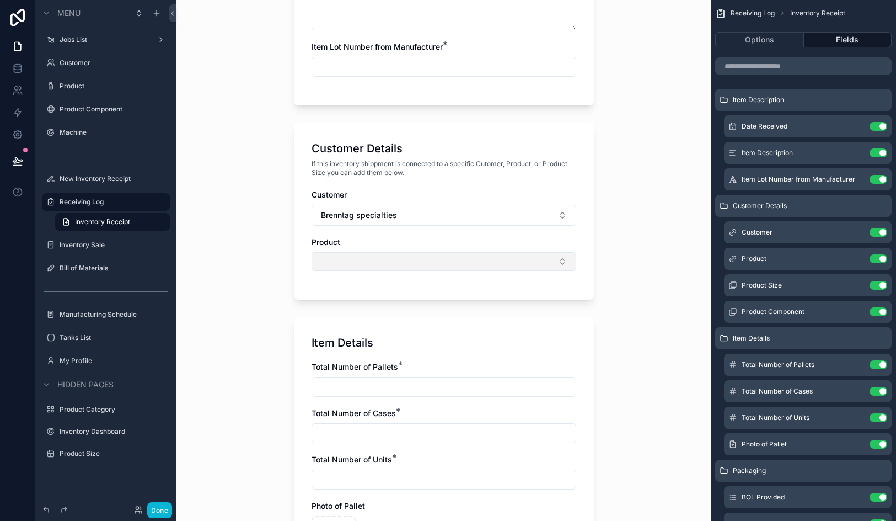
click at [425, 269] on button "Select Button" at bounding box center [444, 261] width 265 height 19
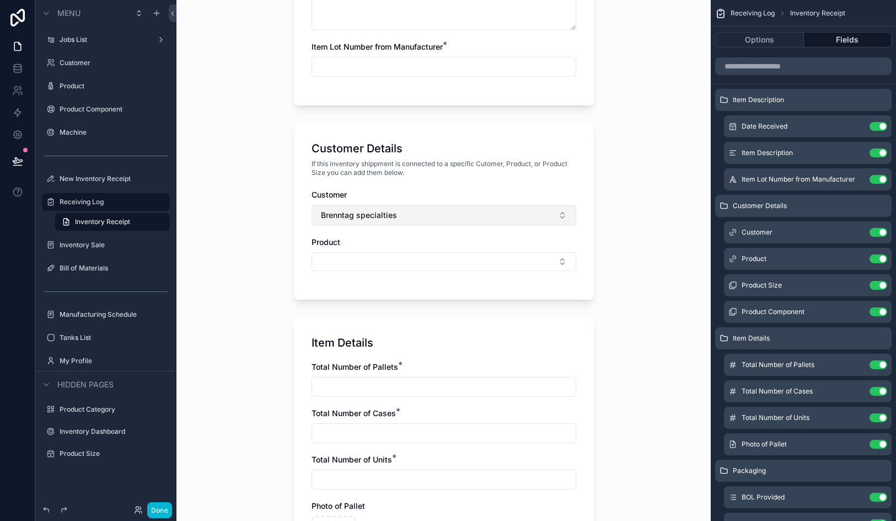
click at [421, 210] on button "Brenntag specialties" at bounding box center [444, 215] width 265 height 21
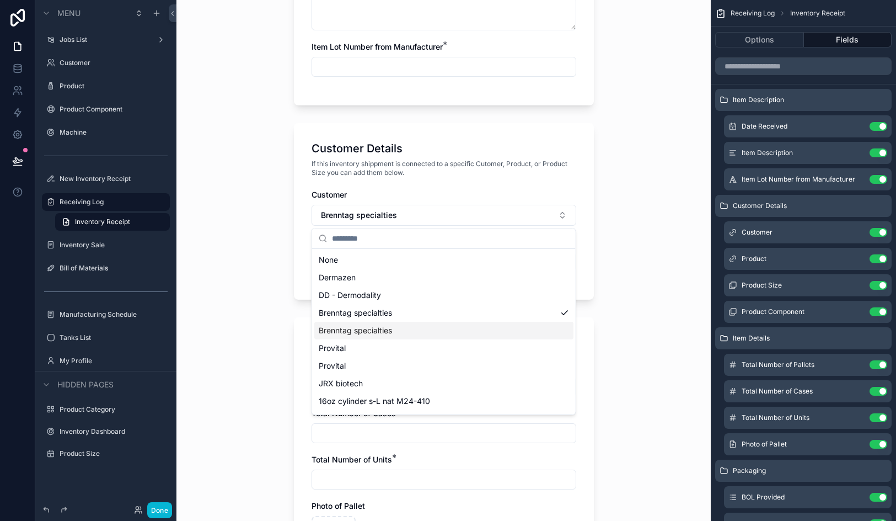
click at [400, 325] on div "Brenntag specialties" at bounding box center [443, 331] width 259 height 18
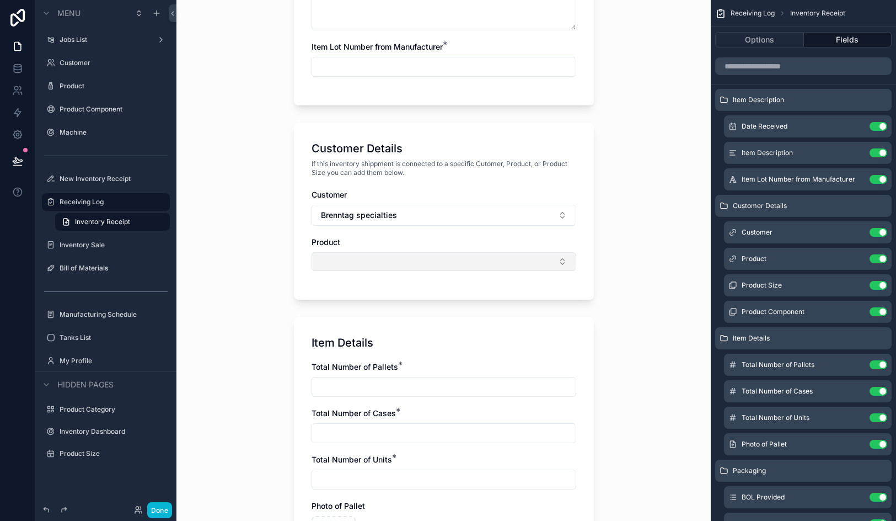
click at [399, 267] on button "Select Button" at bounding box center [444, 261] width 265 height 19
click at [396, 305] on div "Natrosol 250HHR CS" at bounding box center [443, 305] width 259 height 18
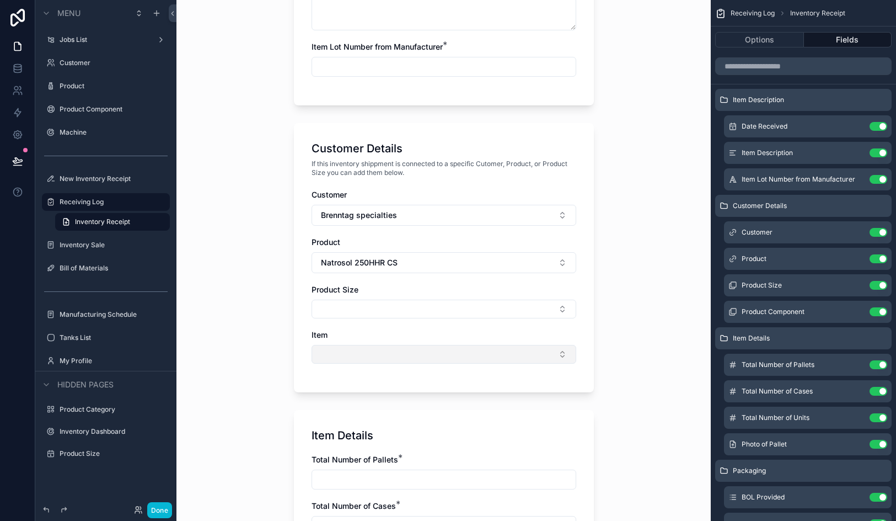
click at [382, 361] on button "Select Button" at bounding box center [444, 354] width 265 height 19
click at [385, 314] on button "Select Button" at bounding box center [444, 309] width 265 height 19
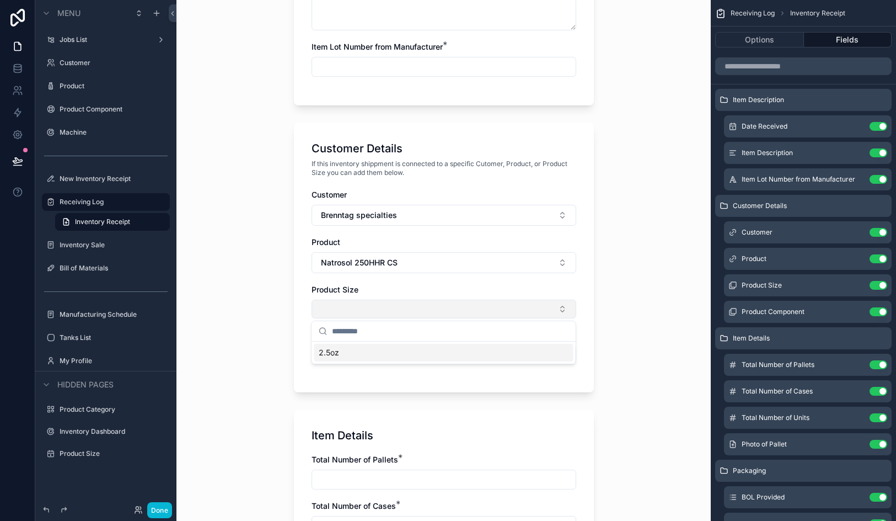
click at [385, 314] on button "Select Button" at bounding box center [444, 309] width 265 height 19
click at [382, 348] on button "Select Button" at bounding box center [444, 354] width 265 height 19
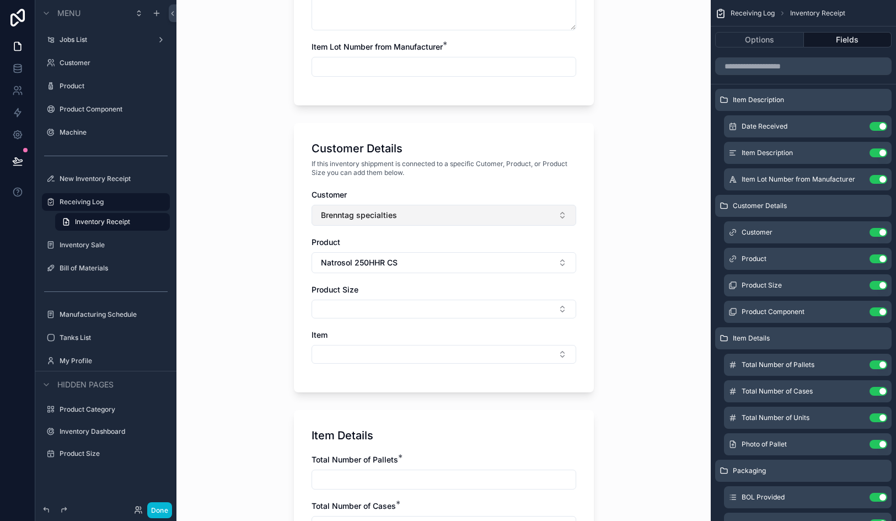
click at [391, 223] on button "Brenntag specialties" at bounding box center [444, 215] width 265 height 21
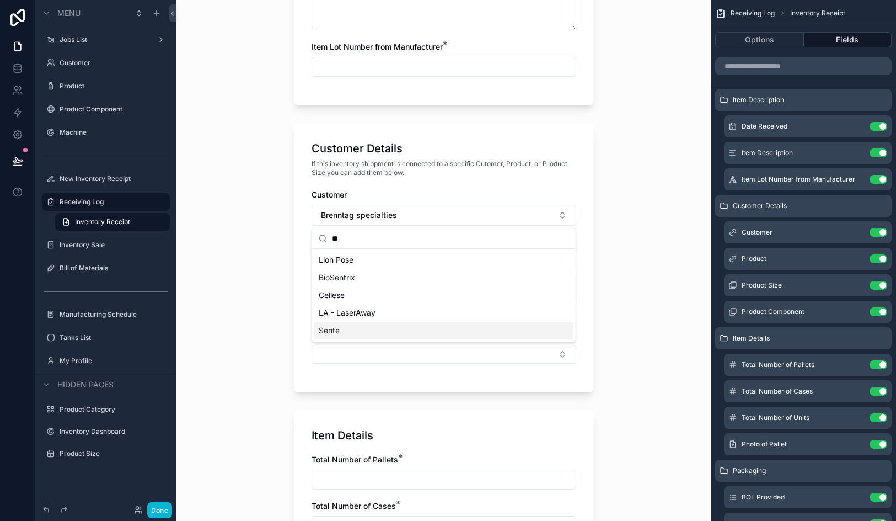
type input "**"
click at [351, 325] on div "Sente" at bounding box center [443, 331] width 259 height 18
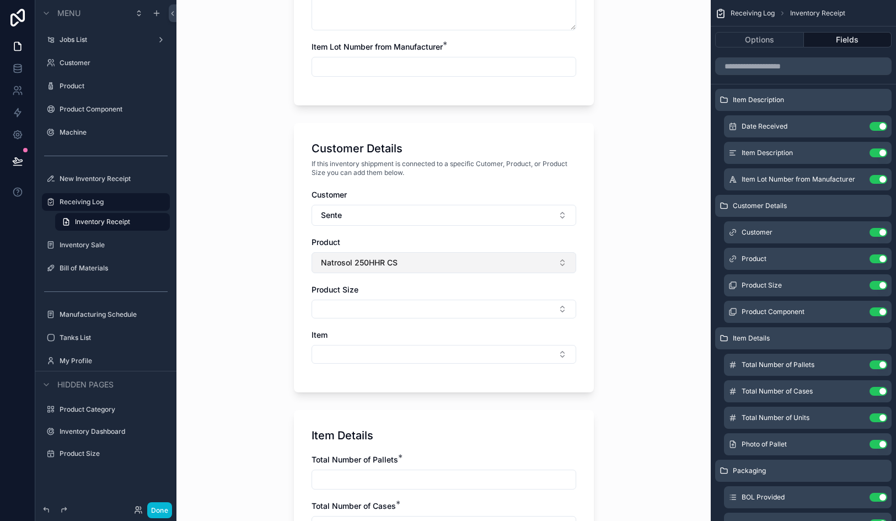
click at [363, 264] on span "Natrosol 250HHR CS" at bounding box center [359, 262] width 77 height 11
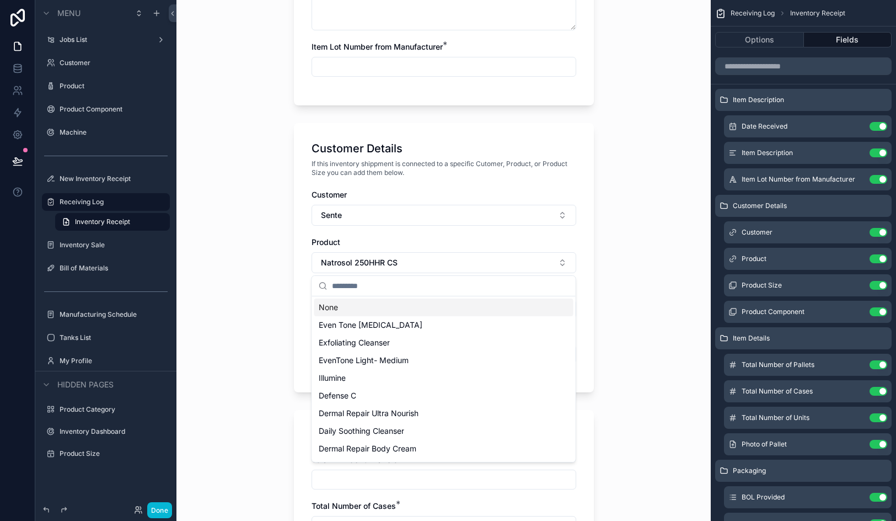
click at [354, 303] on div "None" at bounding box center [443, 307] width 259 height 18
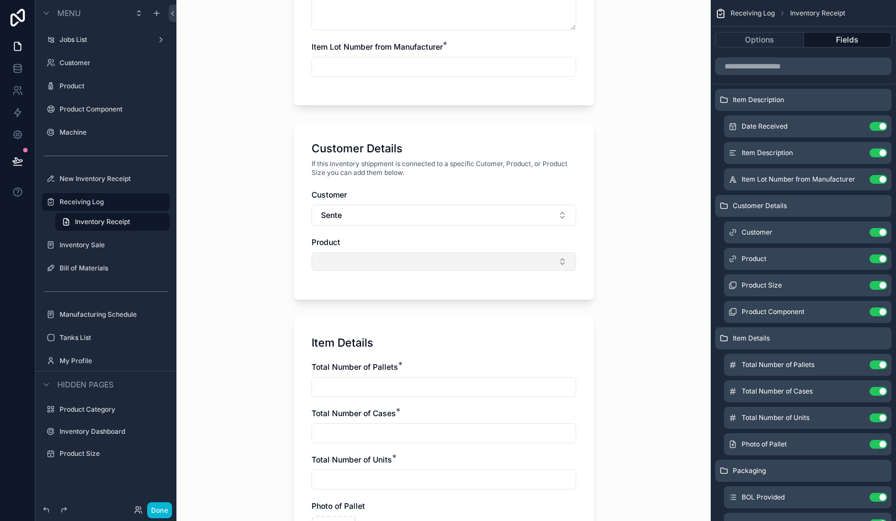
click at [357, 259] on button "Select Button" at bounding box center [444, 261] width 265 height 19
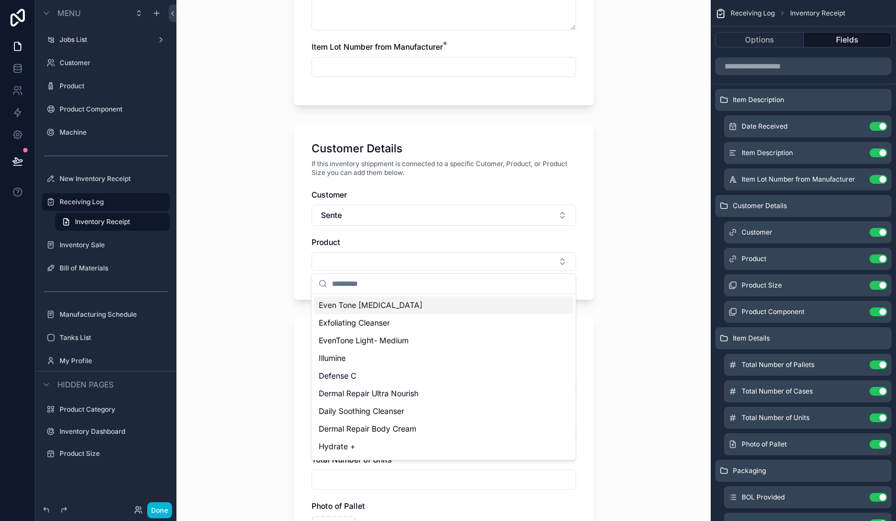
click at [373, 306] on span "Even Tone [MEDICAL_DATA]" at bounding box center [371, 305] width 104 height 11
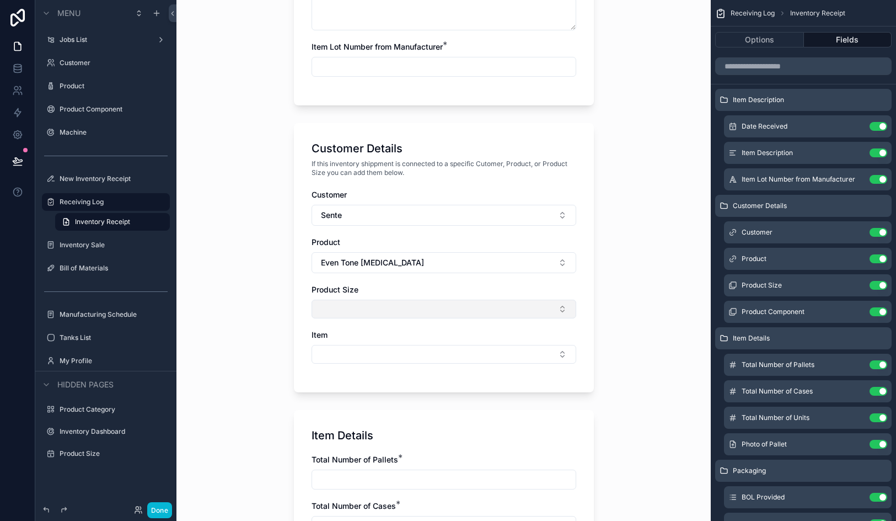
click at [372, 309] on button "Select Button" at bounding box center [444, 309] width 265 height 19
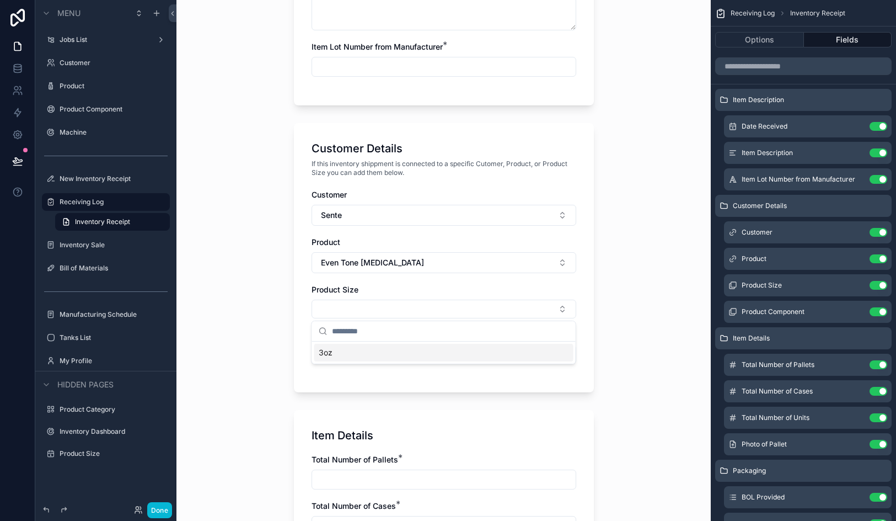
click at [366, 354] on div "3oz" at bounding box center [443, 353] width 259 height 18
click at [304, 328] on div "Customer Details If this inventory shippment is connected to a specific Cutomer…" at bounding box center [444, 259] width 300 height 272
click at [339, 360] on button "Select Button" at bounding box center [444, 357] width 265 height 19
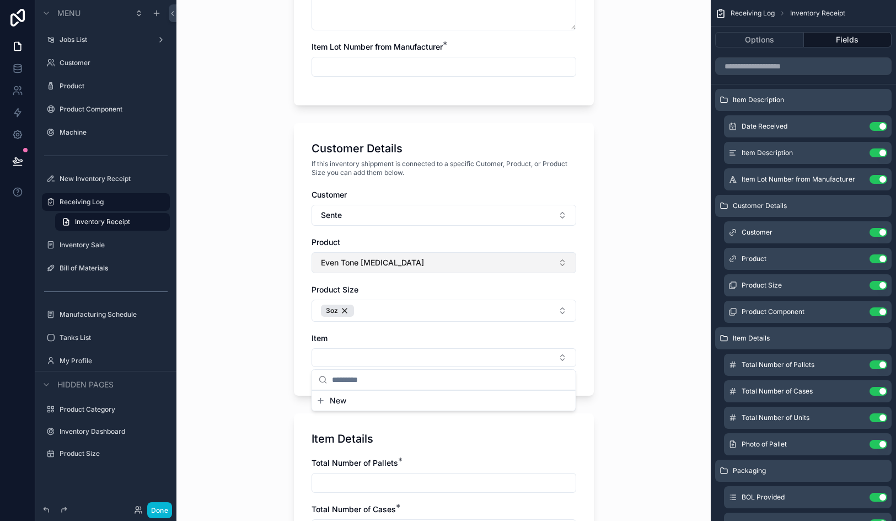
click at [376, 269] on button "Even Tone [MEDICAL_DATA]" at bounding box center [444, 262] width 265 height 21
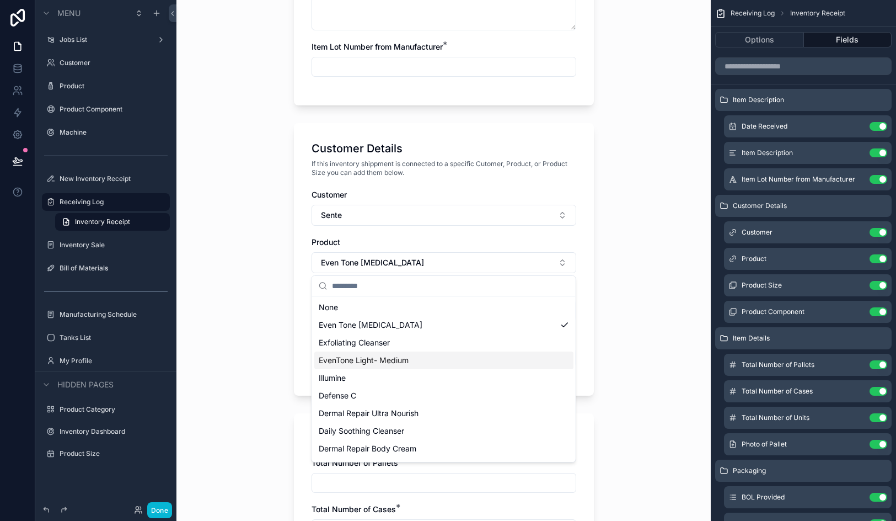
click at [376, 357] on span "EvenTone Light- Medium" at bounding box center [364, 360] width 90 height 11
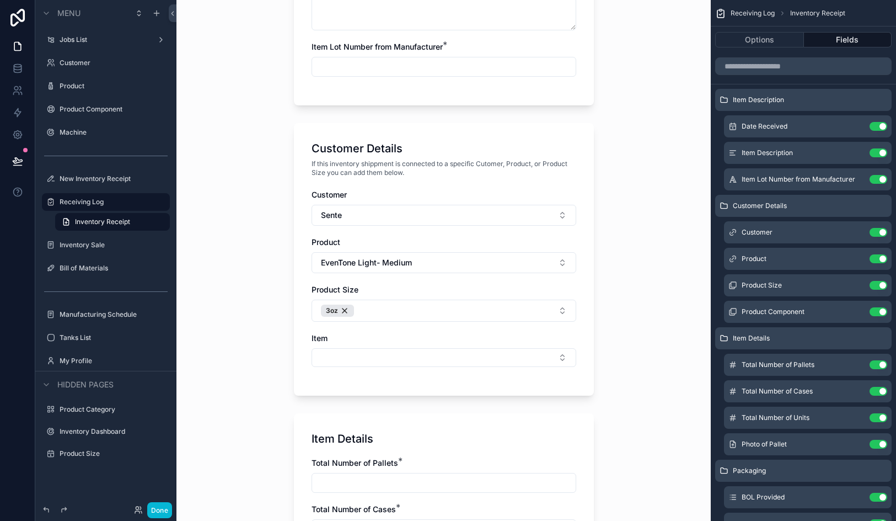
click at [376, 357] on button "Select Button" at bounding box center [444, 357] width 265 height 19
click at [381, 351] on button "Select Button" at bounding box center [444, 357] width 265 height 19
click at [643, 308] on div "Inventory Receipt Item Description Log Number will be automated after the form …" at bounding box center [444, 260] width 535 height 521
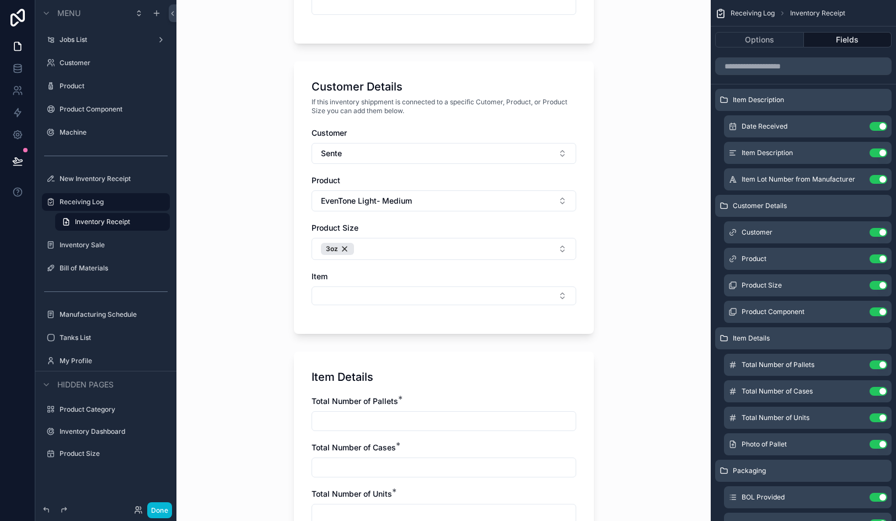
scroll to position [439, 0]
click at [18, 69] on icon at bounding box center [17, 68] width 7 height 4
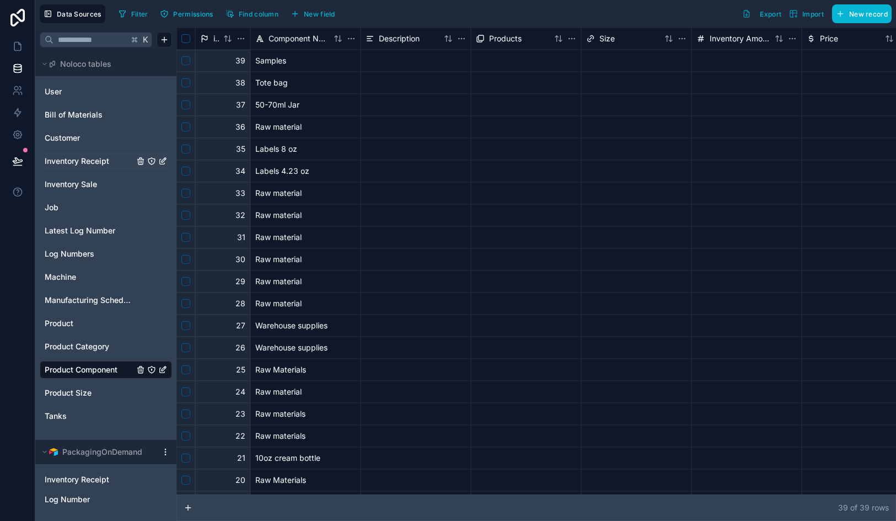
click at [99, 163] on span "Inventory Receipt" at bounding box center [77, 161] width 65 height 11
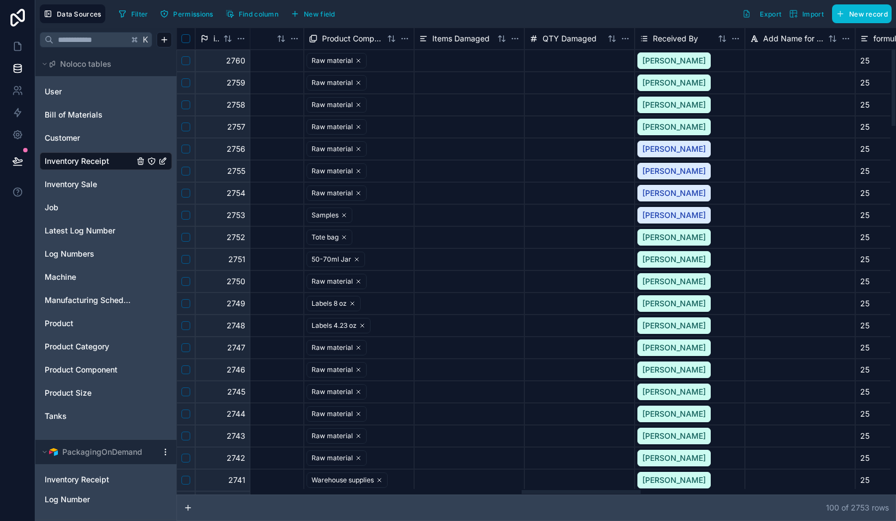
scroll to position [0, 2079]
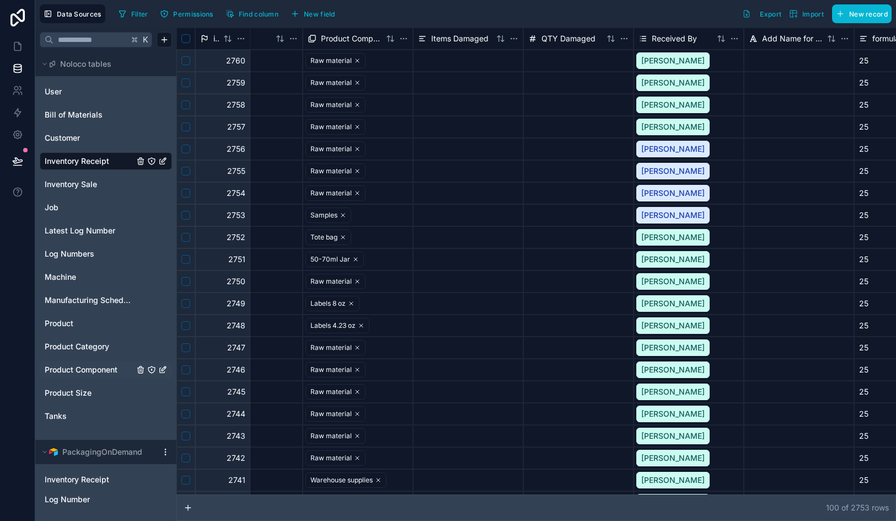
click at [71, 373] on span "Product Component" at bounding box center [81, 369] width 73 height 11
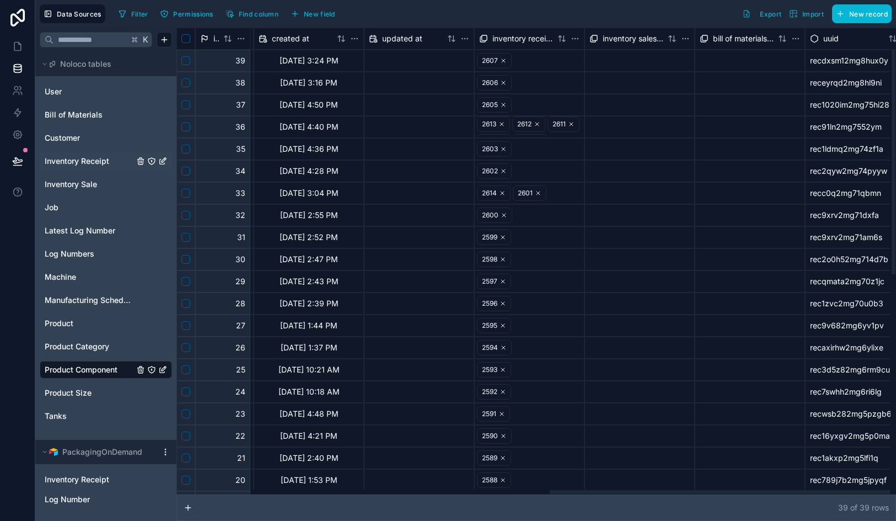
scroll to position [0, 788]
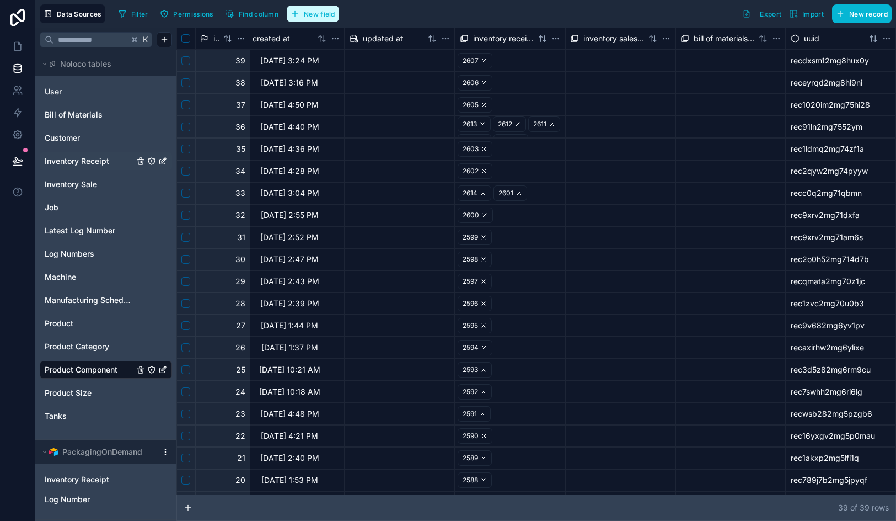
click at [332, 16] on span "New field" at bounding box center [319, 14] width 31 height 8
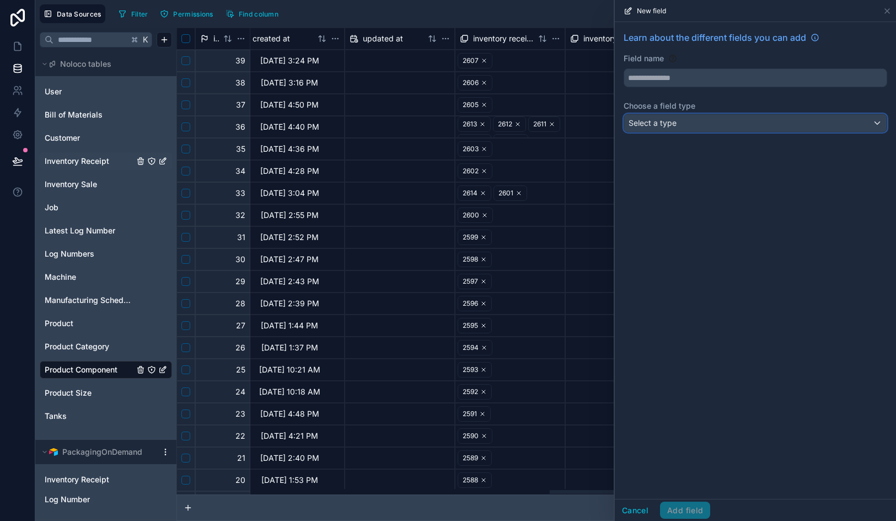
click at [650, 121] on span "Select a type" at bounding box center [653, 122] width 48 height 9
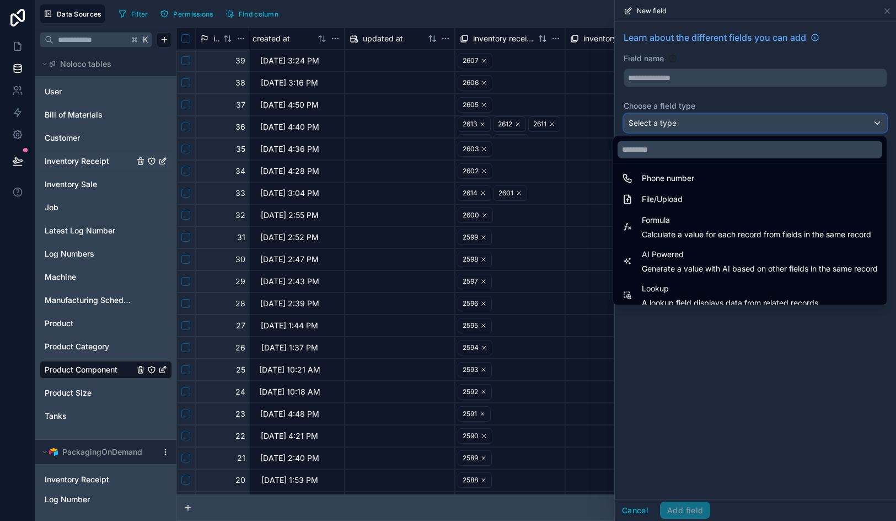
scroll to position [320, 0]
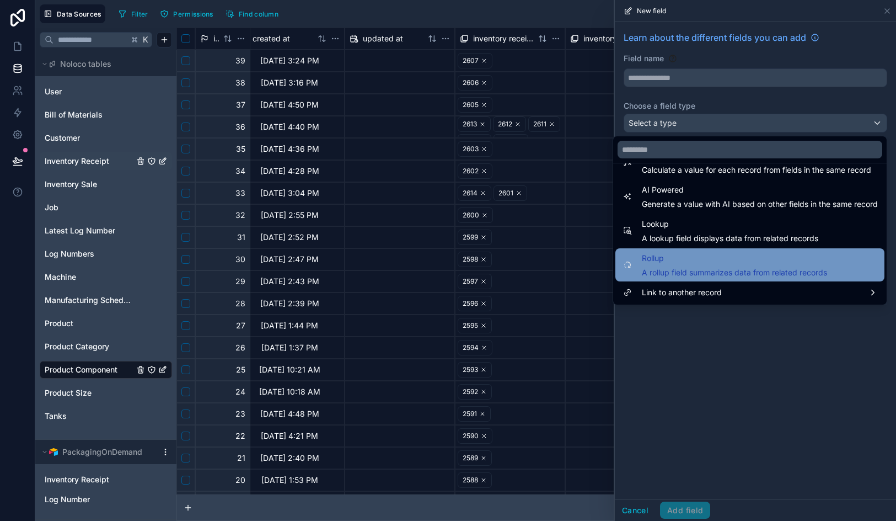
click at [691, 274] on span "A rollup field summarizes data from related records" at bounding box center [734, 272] width 185 height 11
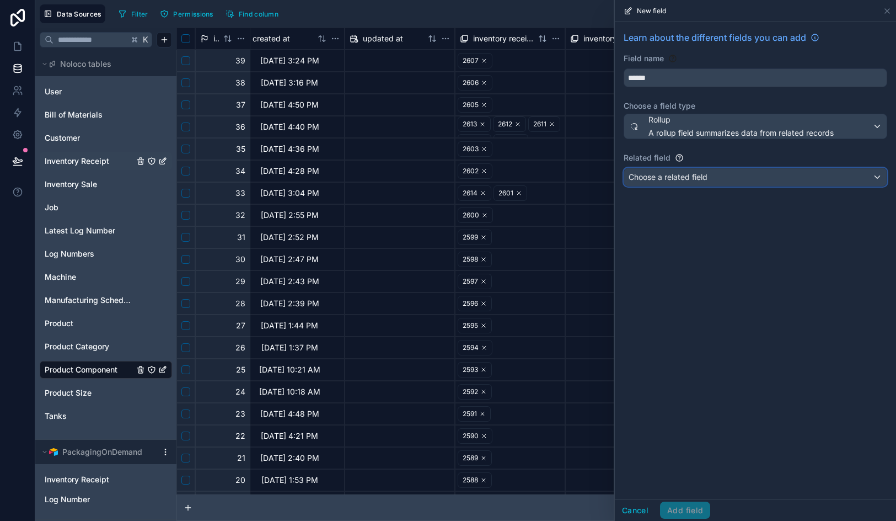
click at [671, 180] on span "Choose a related field" at bounding box center [668, 176] width 79 height 9
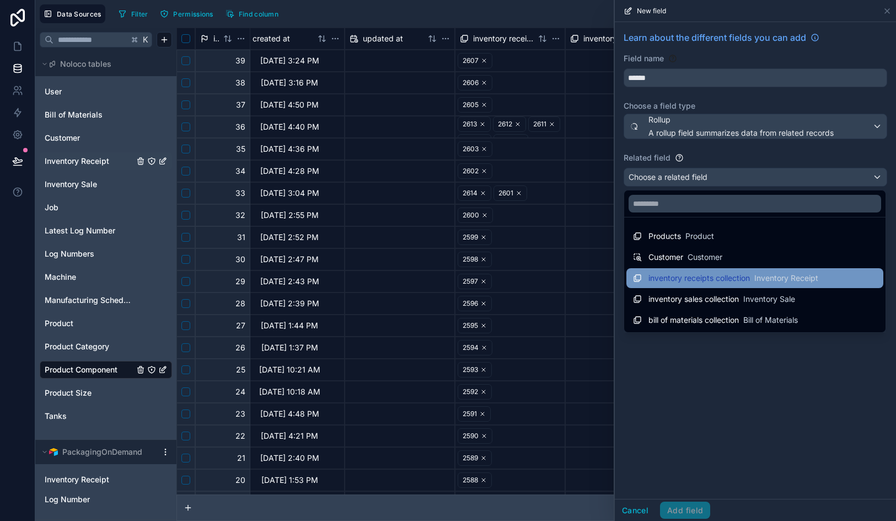
click at [687, 277] on span "inventory receipts collection" at bounding box center [699, 277] width 101 height 11
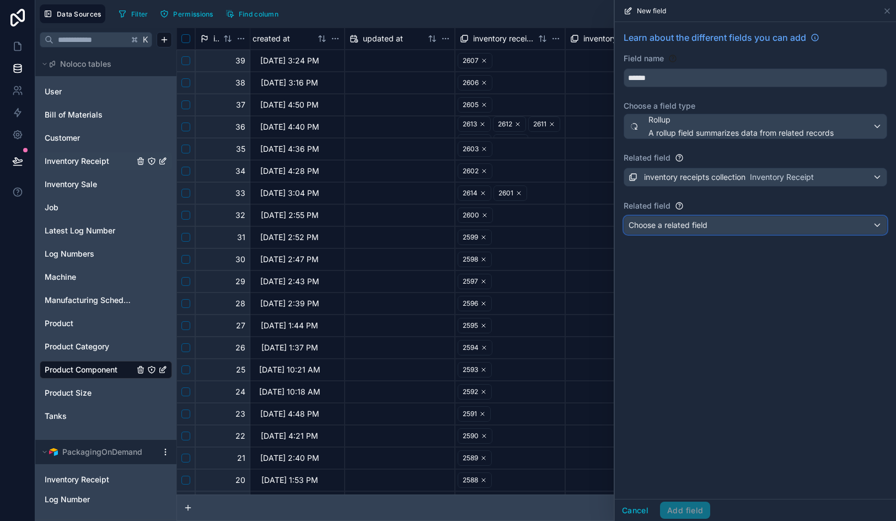
click at [684, 227] on span "Choose a related field" at bounding box center [668, 224] width 79 height 9
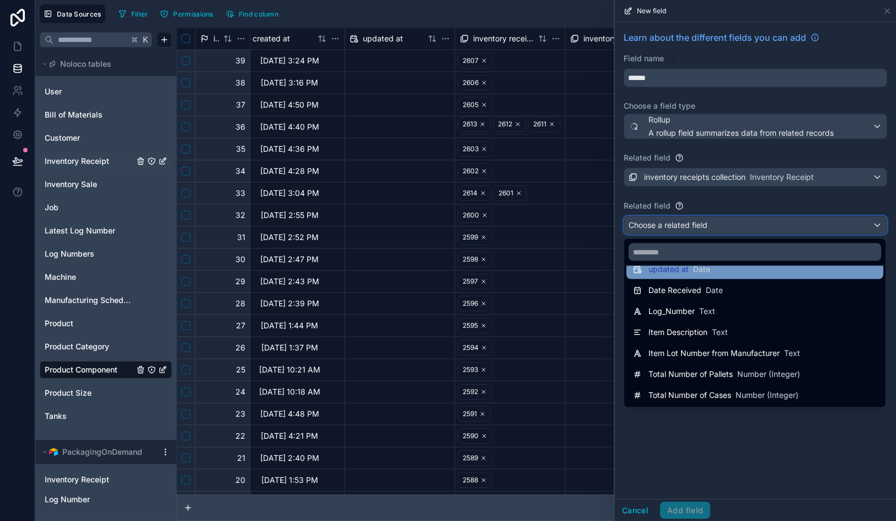
scroll to position [103, 0]
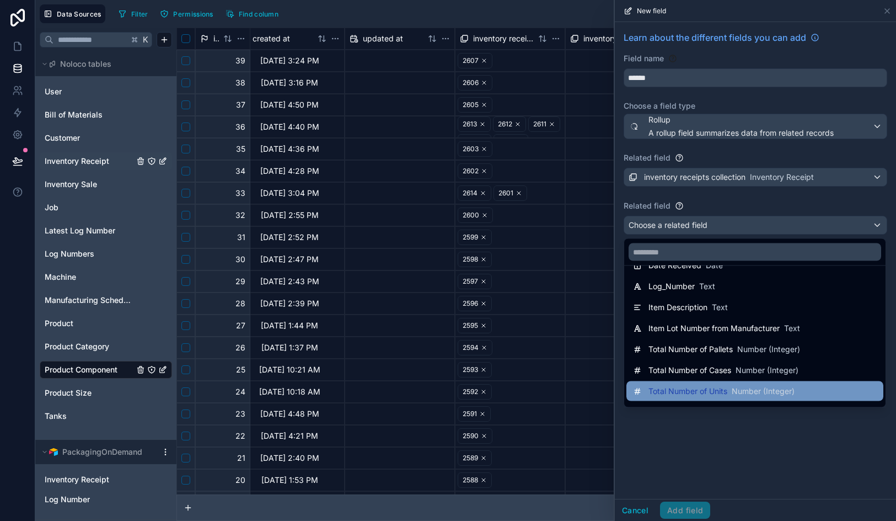
click at [691, 394] on span "Total Number of Units" at bounding box center [688, 391] width 79 height 11
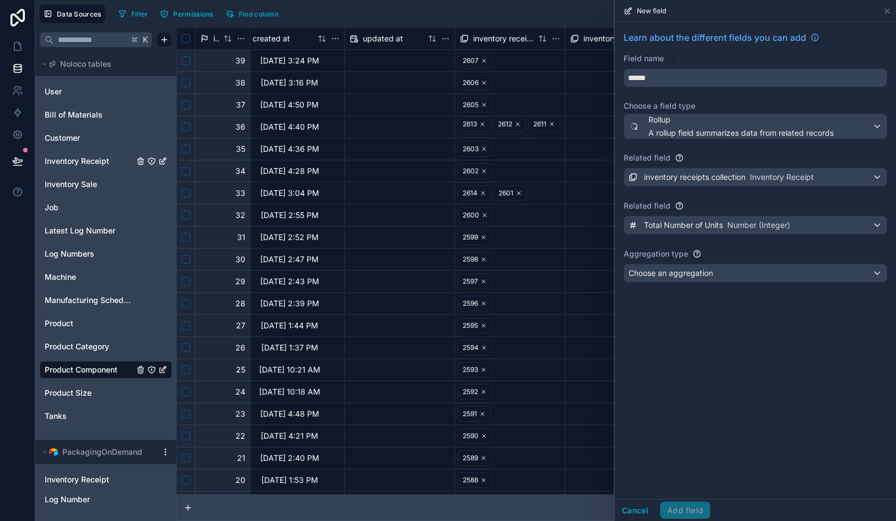
click at [690, 284] on div "Learn about the different fields you can add Field name ****** Choose a field t…" at bounding box center [755, 159] width 281 height 274
click at [691, 279] on div "Choose an aggregation" at bounding box center [755, 273] width 263 height 18
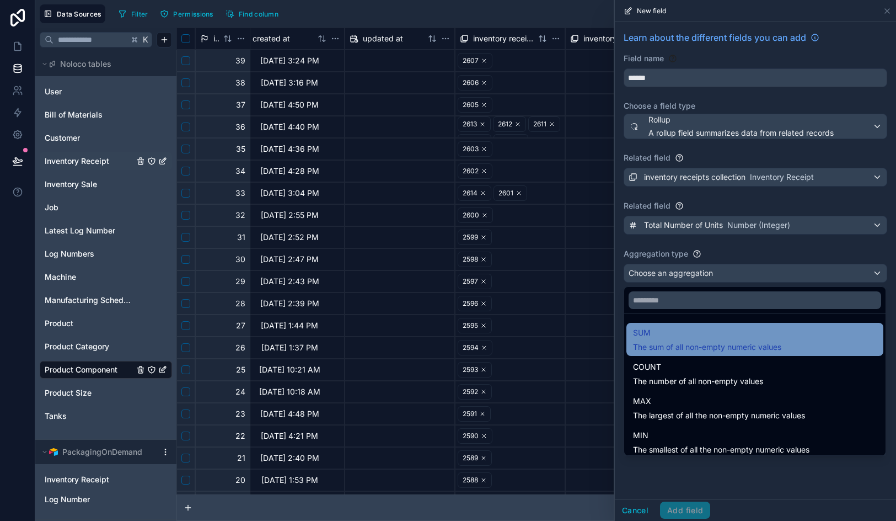
click at [687, 340] on div "SUM The sum of all non-empty numeric values" at bounding box center [707, 339] width 148 height 26
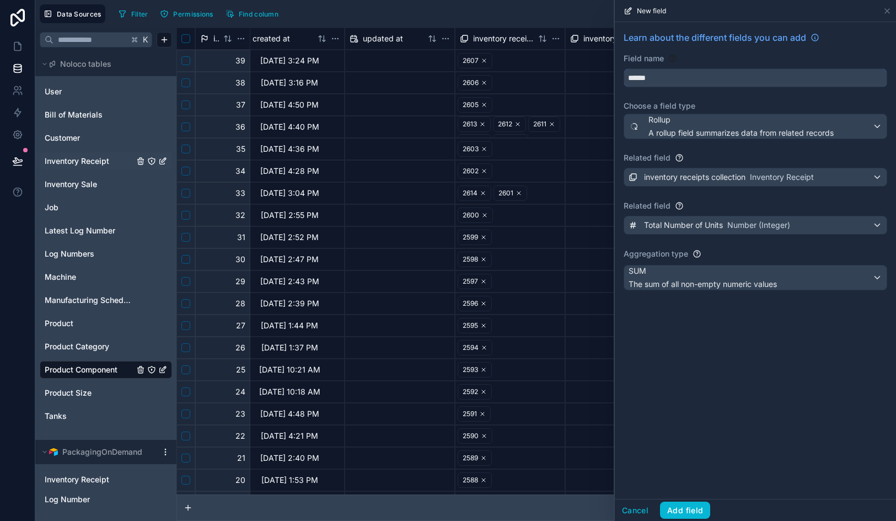
click at [659, 83] on input "******" at bounding box center [755, 78] width 263 height 18
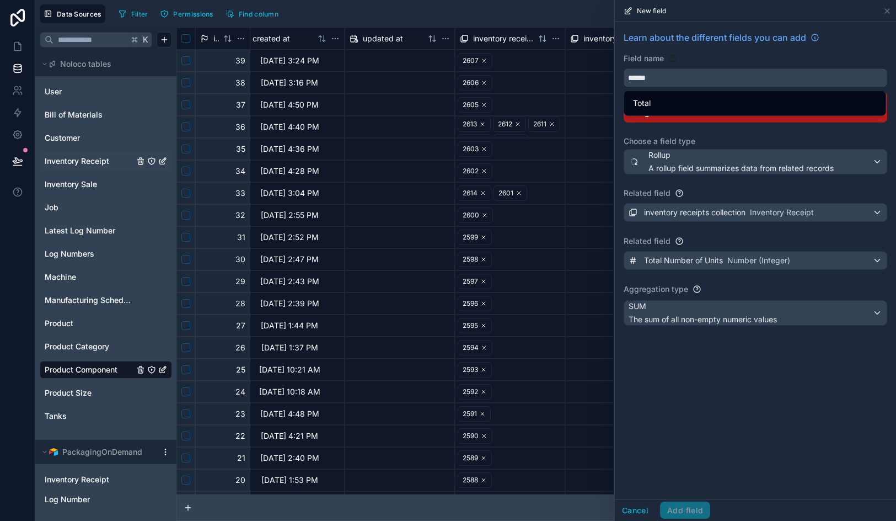
click at [624, 68] on button "*****" at bounding box center [756, 77] width 264 height 19
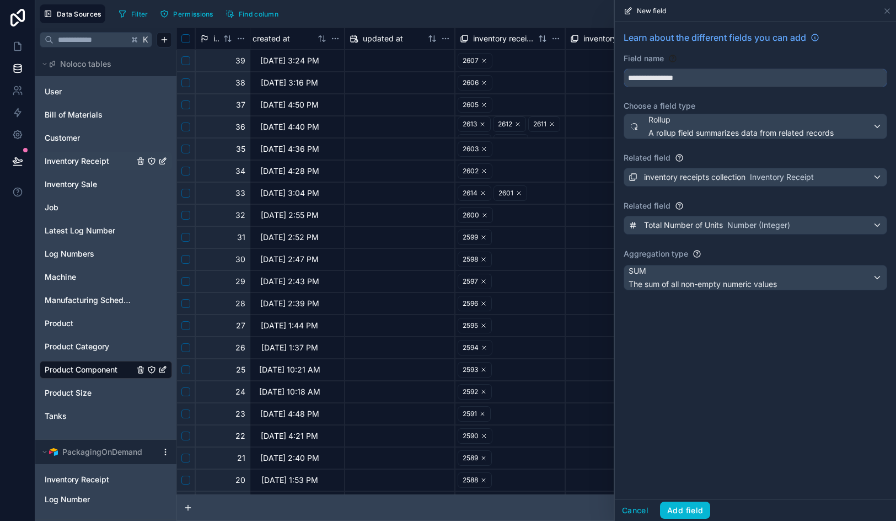
click at [624, 68] on button "**********" at bounding box center [756, 77] width 264 height 19
type input "**********"
click at [696, 383] on div "**********" at bounding box center [755, 260] width 281 height 477
click at [685, 508] on button "Add field" at bounding box center [685, 510] width 50 height 18
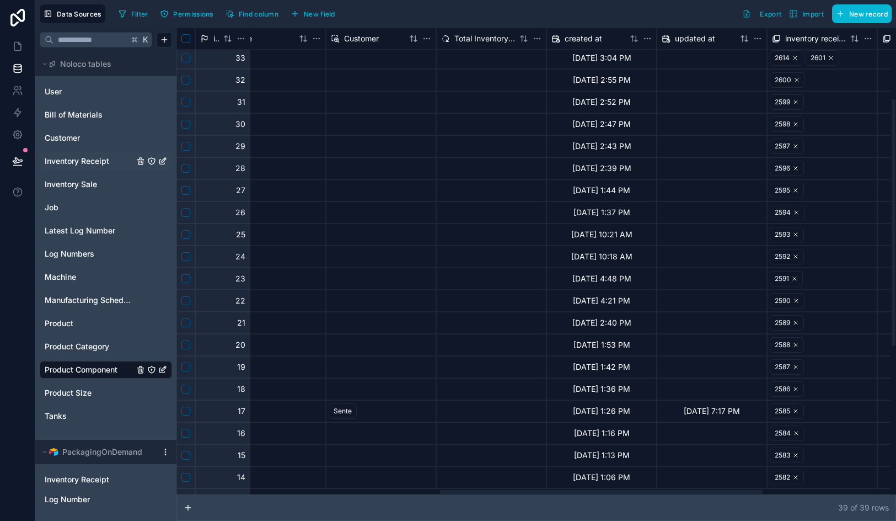
scroll to position [416, 586]
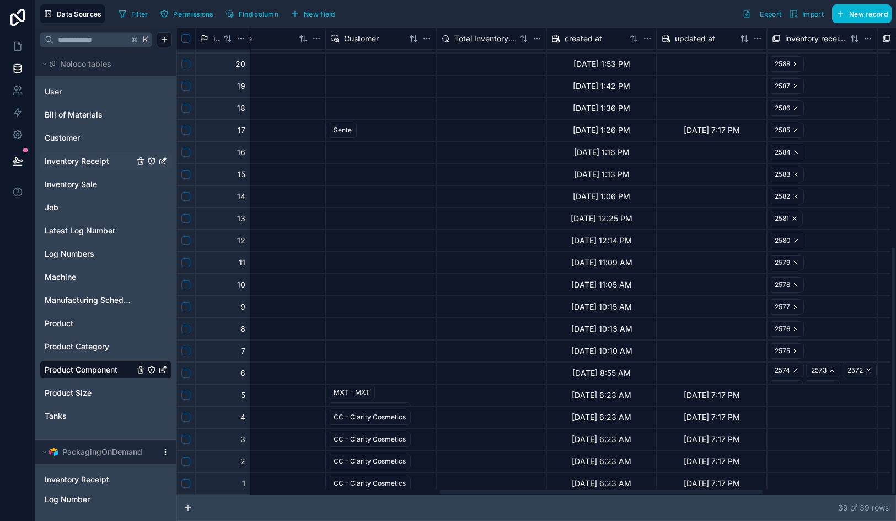
click at [496, 129] on div at bounding box center [491, 130] width 110 height 22
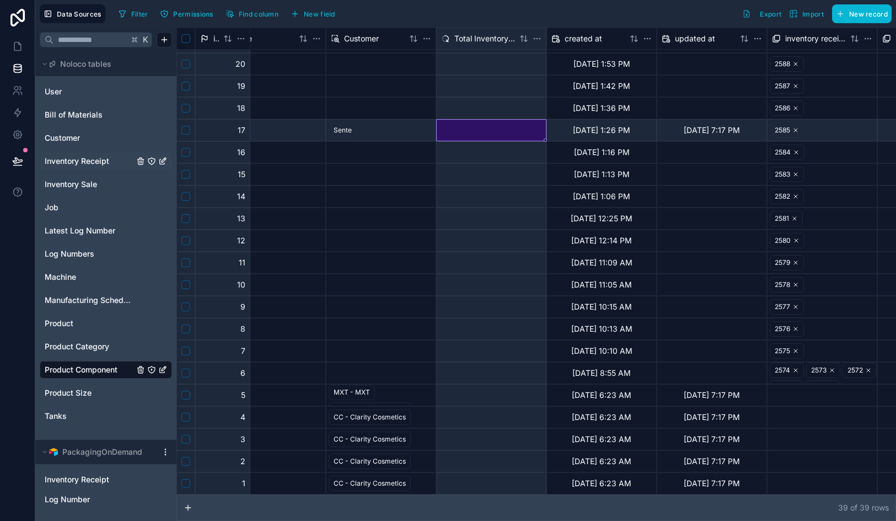
click at [99, 165] on span "Inventory Receipt" at bounding box center [77, 161] width 65 height 11
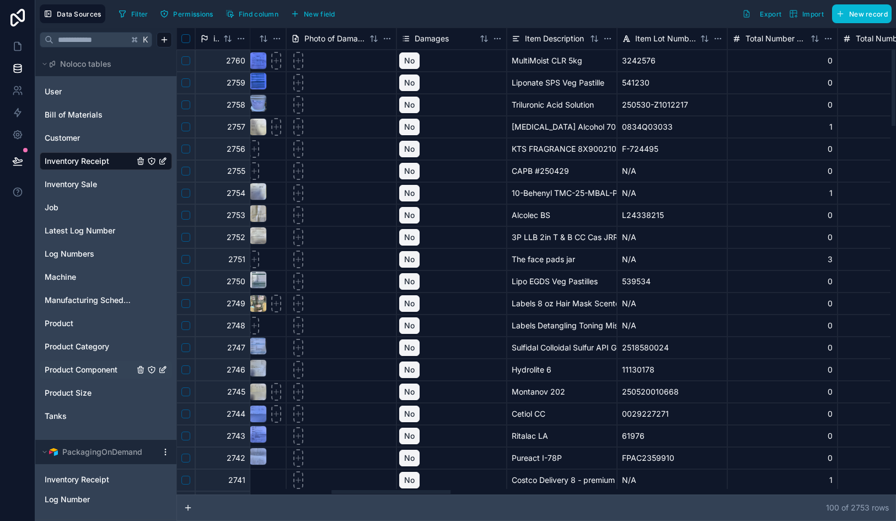
scroll to position [0, 1054]
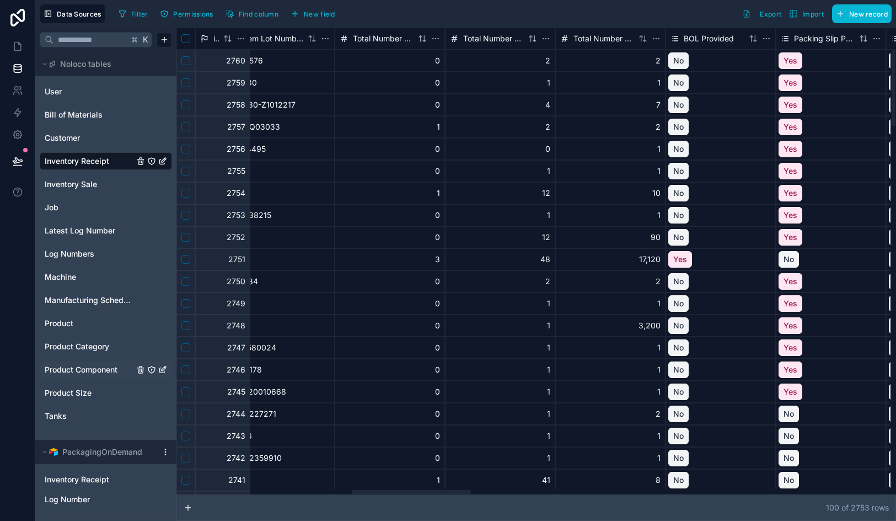
click at [608, 41] on span "Total Number of Units" at bounding box center [604, 38] width 61 height 11
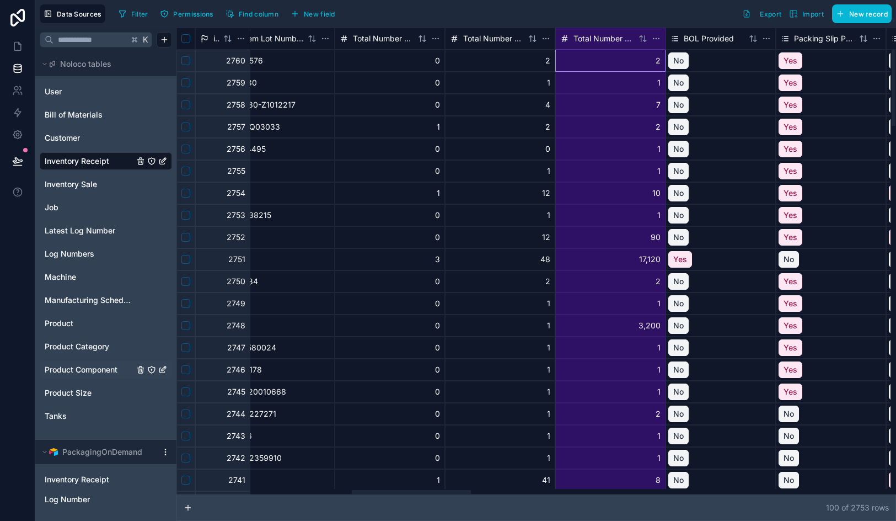
click at [608, 41] on span "Total Number of Units" at bounding box center [604, 38] width 61 height 11
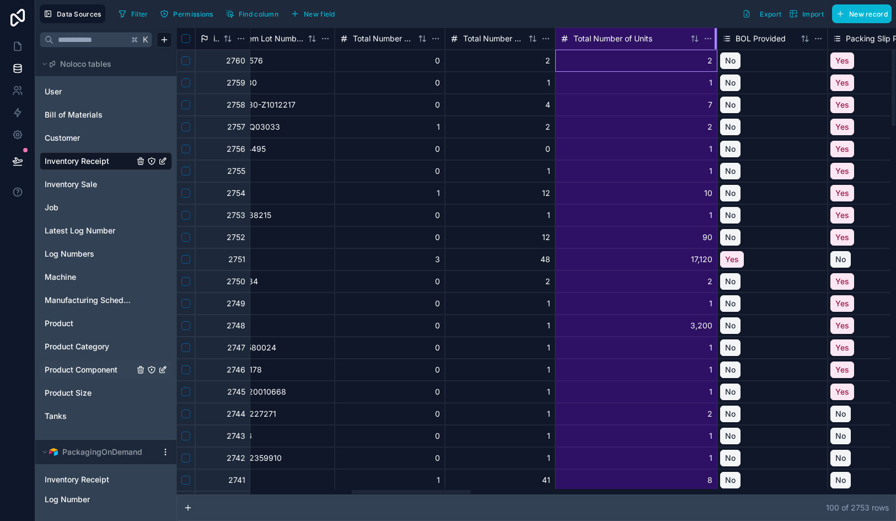
drag, startPoint x: 665, startPoint y: 36, endPoint x: 735, endPoint y: 36, distance: 70.1
click at [717, 36] on div at bounding box center [716, 38] width 2 height 21
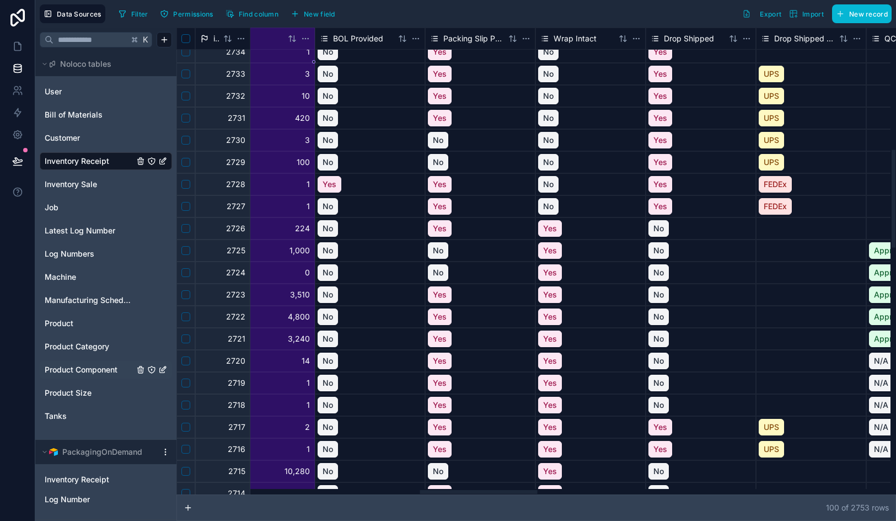
scroll to position [583, 1469]
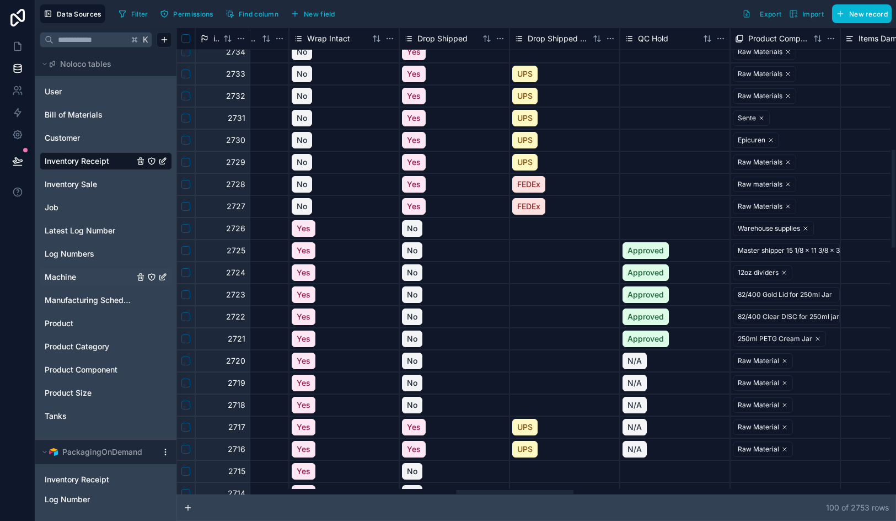
scroll to position [583, 1712]
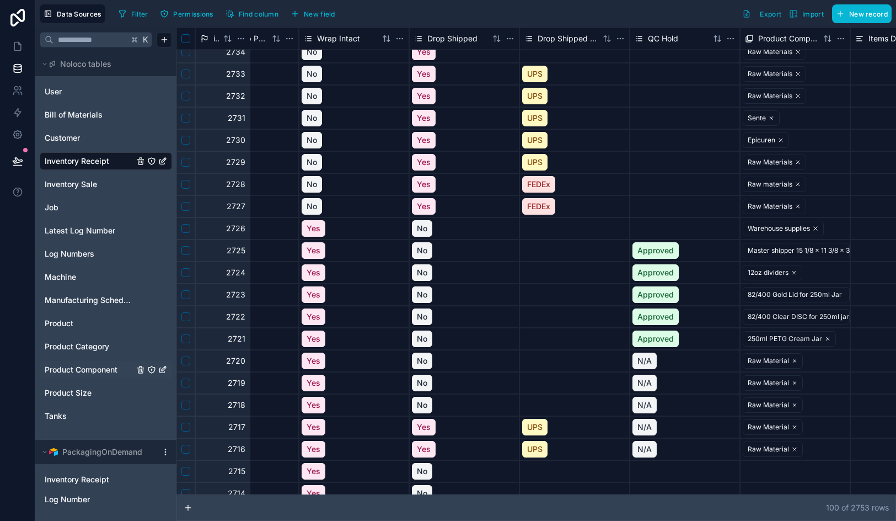
click at [100, 371] on span "Product Component" at bounding box center [81, 369] width 73 height 11
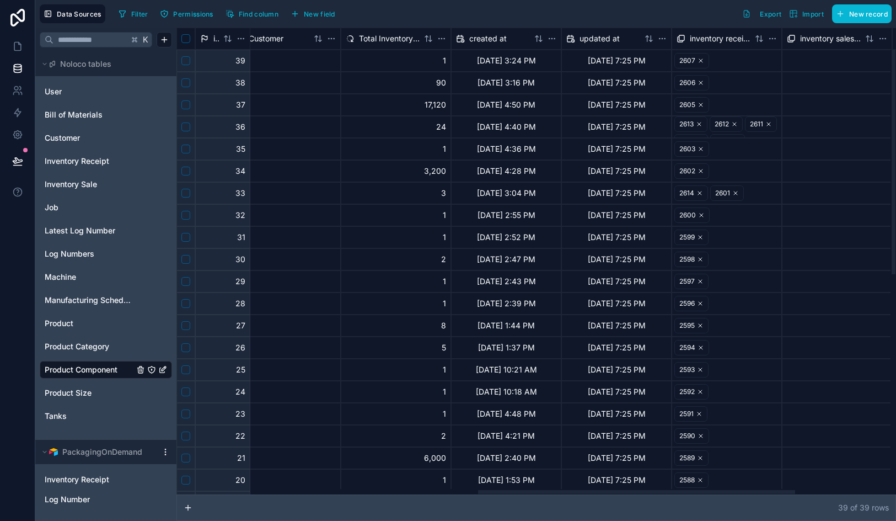
scroll to position [0, 680]
click at [84, 183] on span "Inventory Sale" at bounding box center [71, 184] width 52 height 11
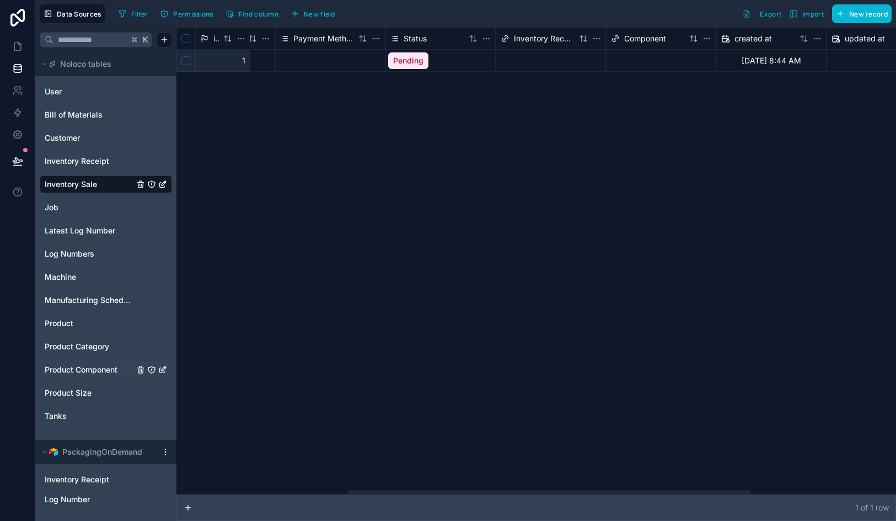
scroll to position [0, 307]
click at [594, 37] on html "Data Sources Filter Permissions Find column New field Export Import New record …" at bounding box center [448, 260] width 896 height 521
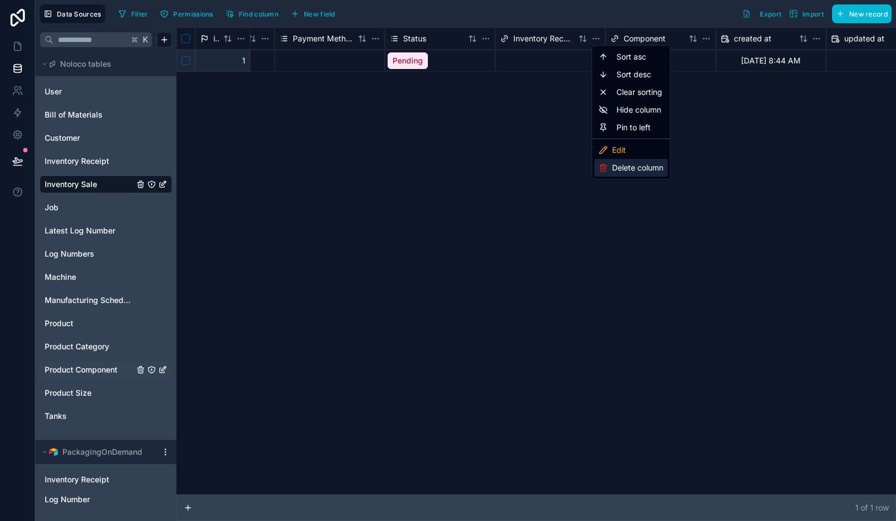
click at [612, 170] on div "Delete column" at bounding box center [631, 168] width 73 height 18
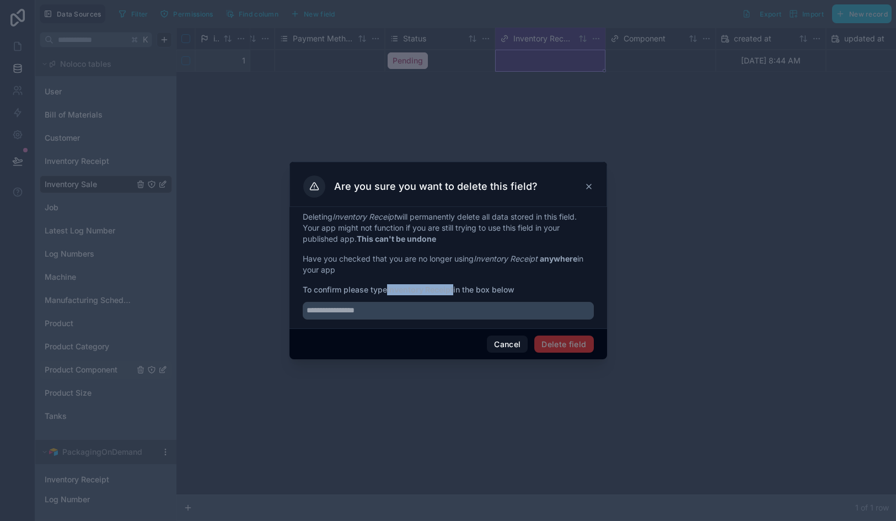
drag, startPoint x: 456, startPoint y: 289, endPoint x: 390, endPoint y: 291, distance: 65.7
click at [390, 291] on span "To confirm please type Inventory Receipt in the box below" at bounding box center [448, 289] width 291 height 11
copy strong "Inventory Receipt"
click at [385, 317] on input "text" at bounding box center [448, 311] width 291 height 18
paste input "**********"
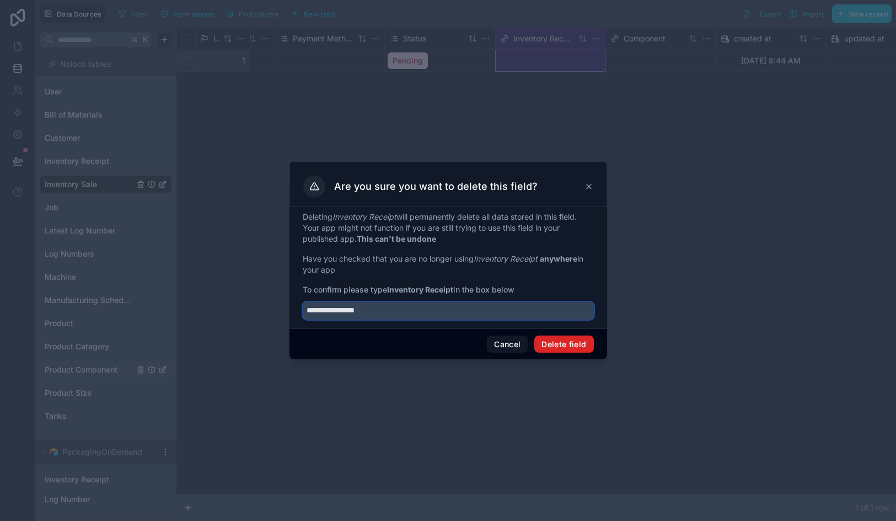
type input "**********"
click at [573, 346] on button "Delete field" at bounding box center [564, 344] width 59 height 18
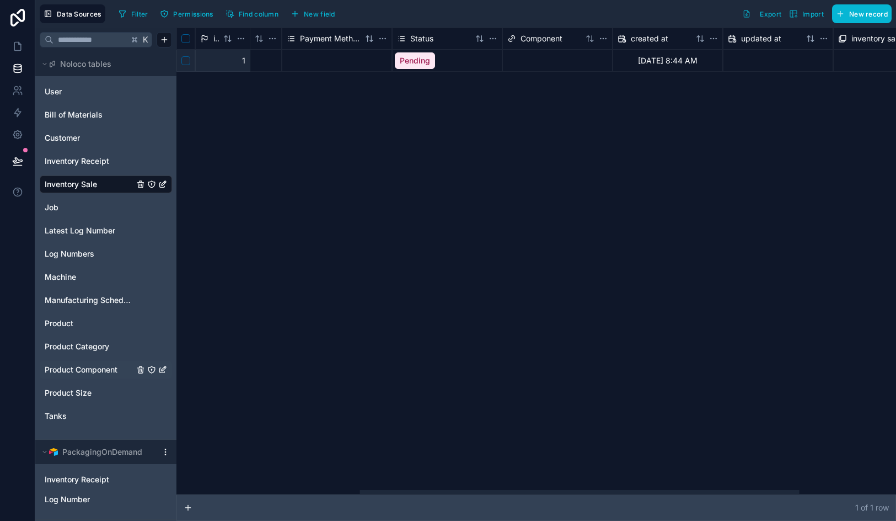
scroll to position [0, 298]
click at [337, 13] on button "New field" at bounding box center [313, 14] width 52 height 17
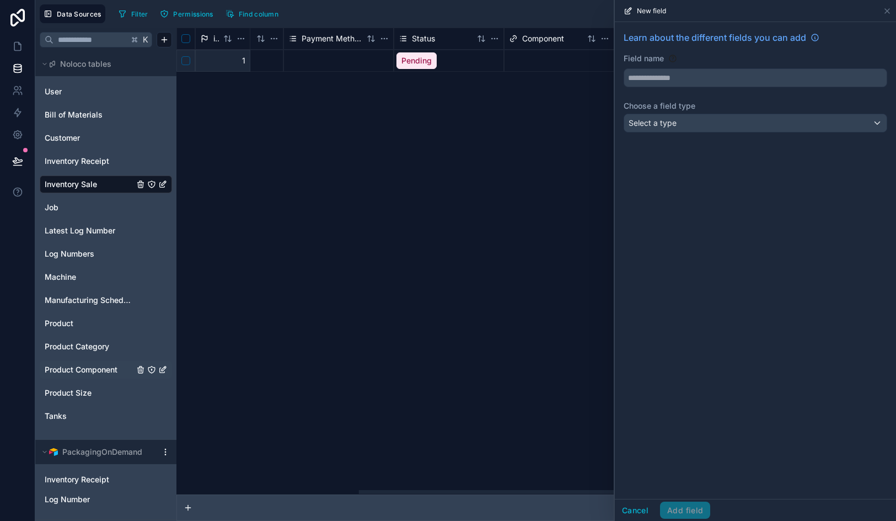
click at [645, 135] on div "Learn about the different fields you can add Field name Choose a field type Sel…" at bounding box center [755, 84] width 281 height 124
click at [645, 127] on span "Select a type" at bounding box center [653, 122] width 48 height 9
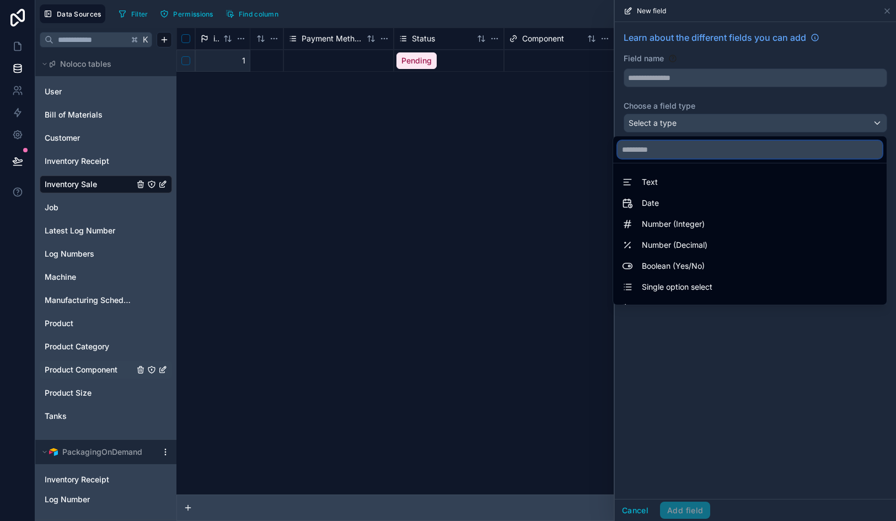
click at [641, 149] on input "text" at bounding box center [750, 150] width 265 height 18
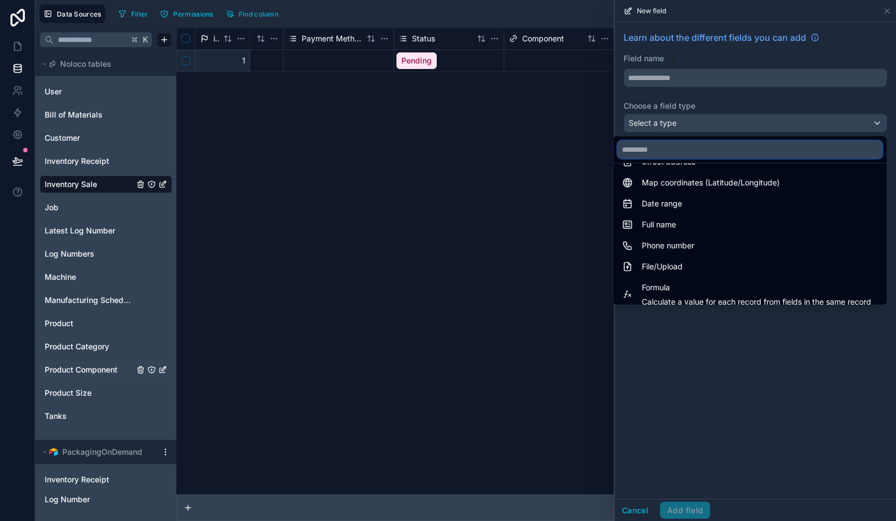
scroll to position [320, 0]
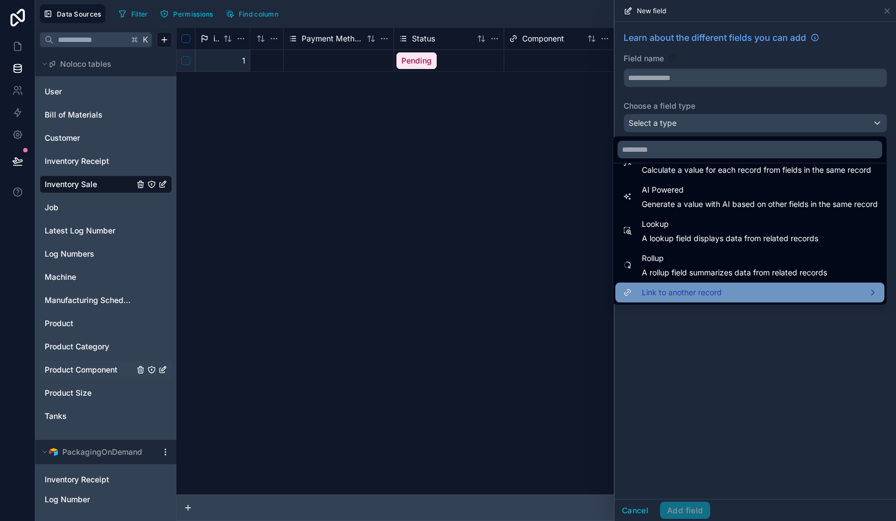
click at [679, 287] on span "Link to another record" at bounding box center [682, 292] width 80 height 13
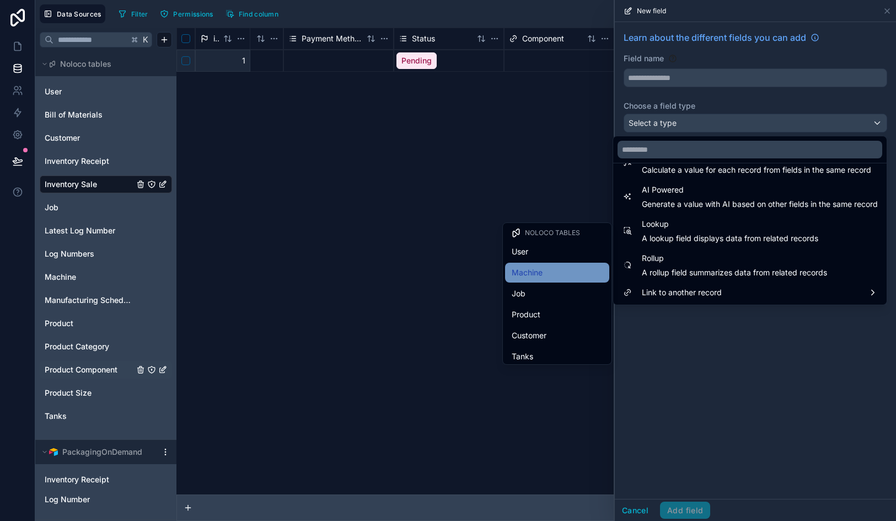
scroll to position [15, 0]
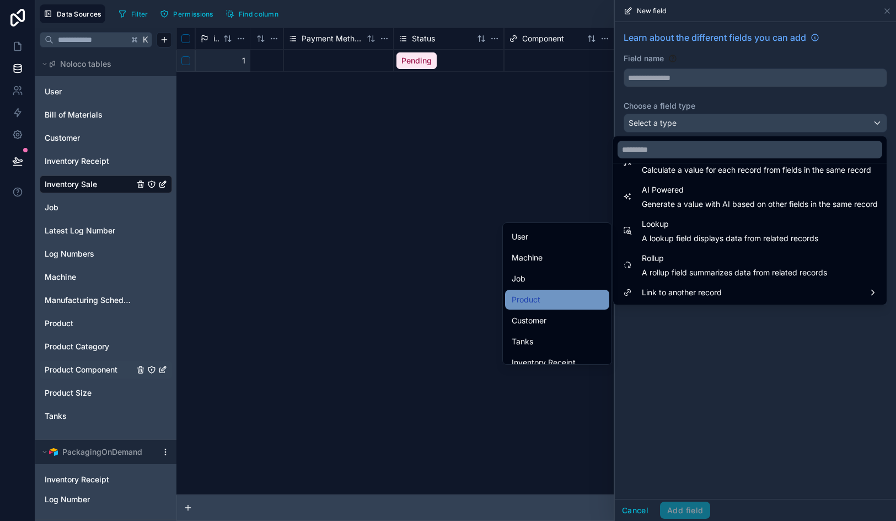
drag, startPoint x: 574, startPoint y: 285, endPoint x: 573, endPoint y: 299, distance: 13.9
click at [573, 299] on ul "Noloco tables User Machine Job Product Customer Tanks Inventory Receipt Manufac…" at bounding box center [557, 293] width 109 height 141
click at [573, 299] on div "Product" at bounding box center [557, 299] width 91 height 13
type input "*******"
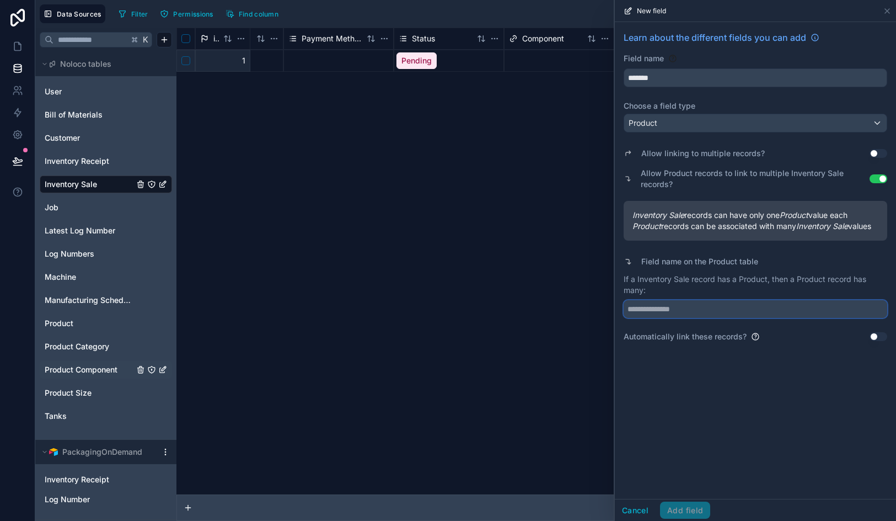
click at [696, 318] on input "text" at bounding box center [756, 309] width 264 height 18
type input "**********"
click at [687, 505] on button "Add field" at bounding box center [685, 510] width 50 height 18
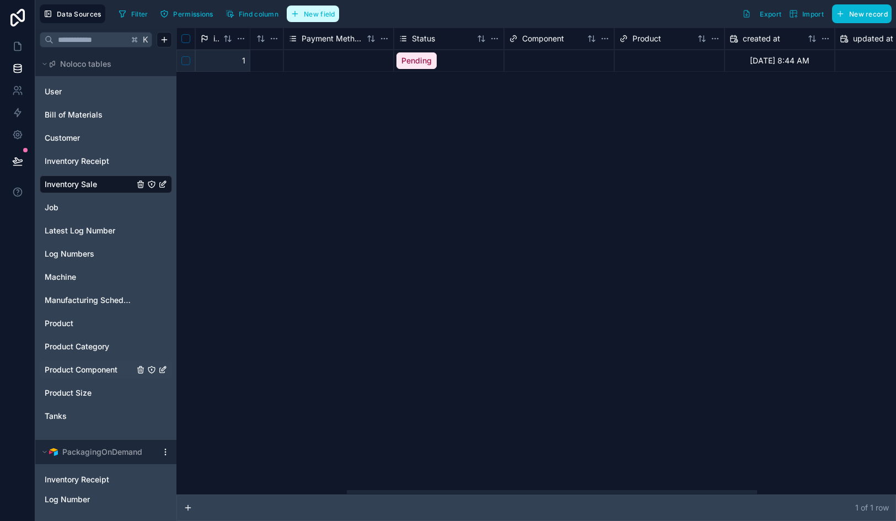
click at [326, 16] on span "New field" at bounding box center [319, 14] width 31 height 8
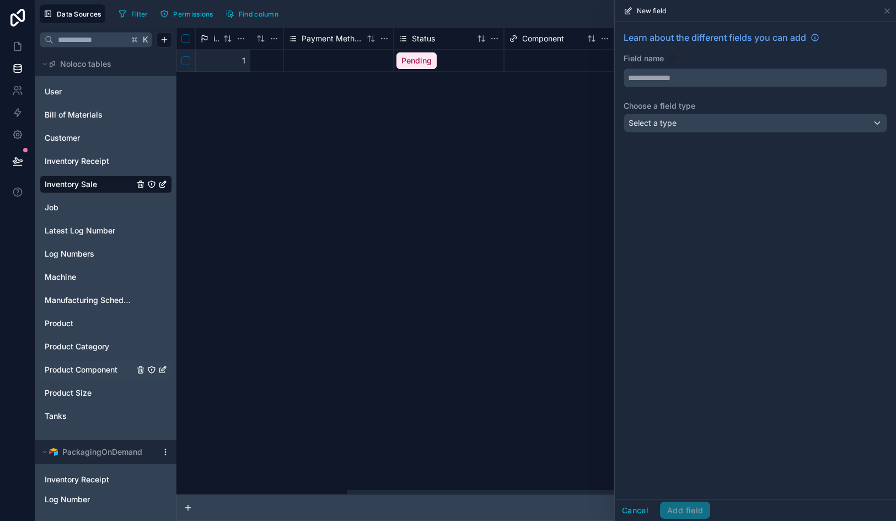
click at [665, 78] on input "text" at bounding box center [755, 78] width 263 height 18
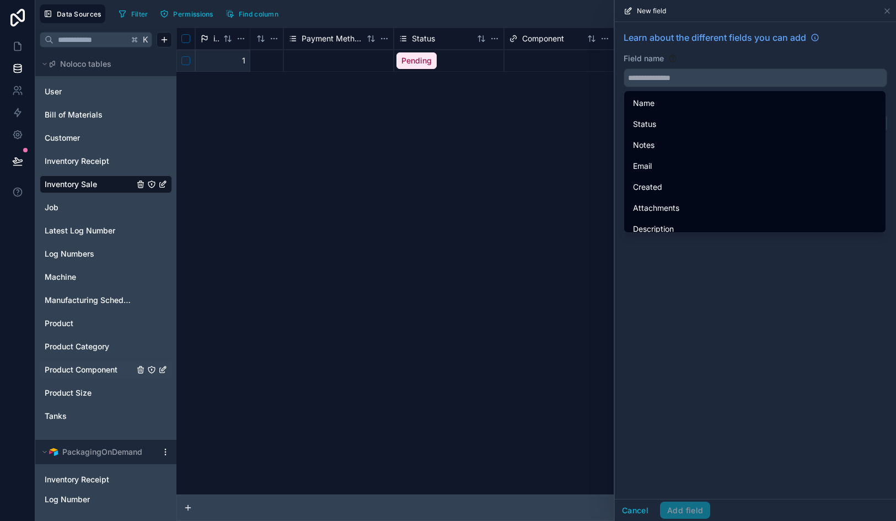
click at [671, 301] on div "Learn about the different fields you can add Field name Choose a field type Sel…" at bounding box center [755, 260] width 281 height 477
click at [643, 519] on div "Cancel Add field" at bounding box center [755, 510] width 281 height 22
click at [660, 79] on input "text" at bounding box center [755, 78] width 263 height 18
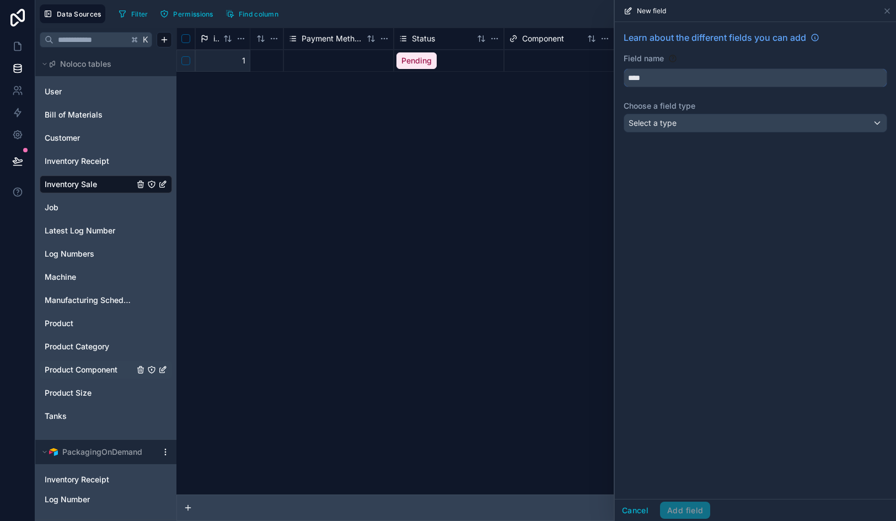
click at [664, 79] on input "****" at bounding box center [755, 78] width 263 height 18
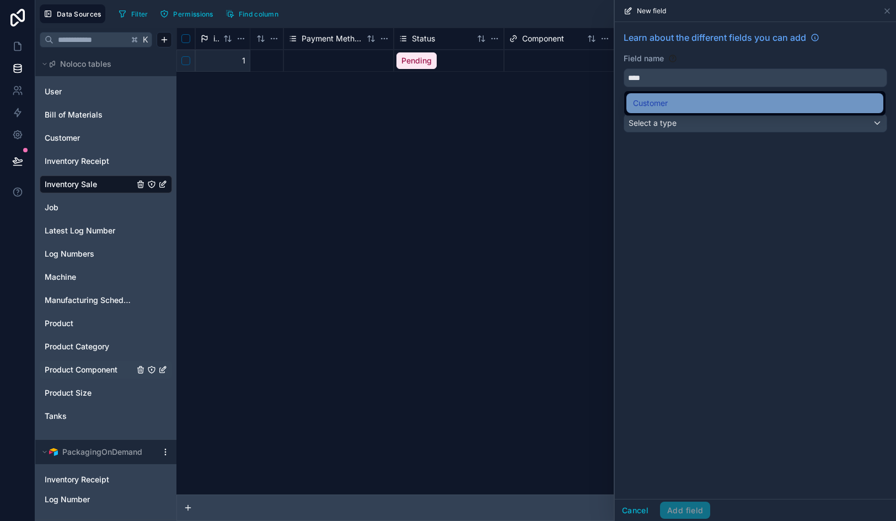
click at [656, 109] on span "Customer" at bounding box center [650, 103] width 35 height 13
type input "********"
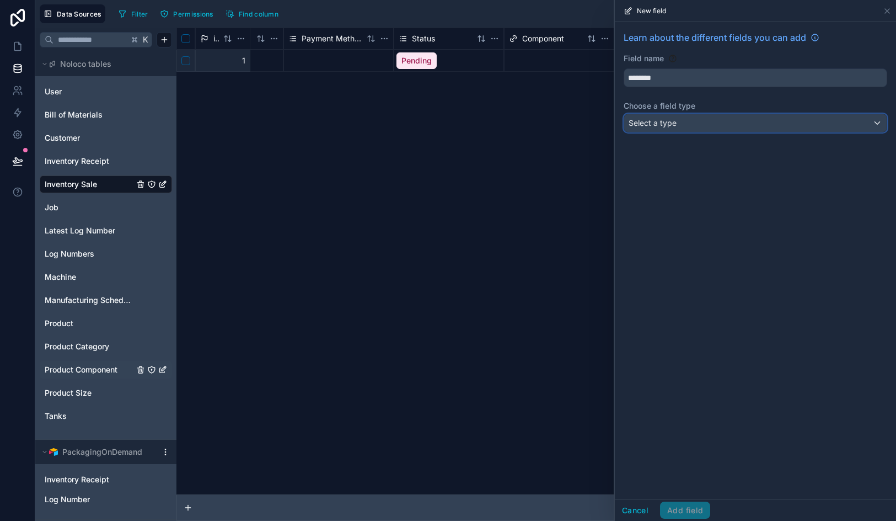
click at [656, 123] on span "Select a type" at bounding box center [653, 122] width 48 height 9
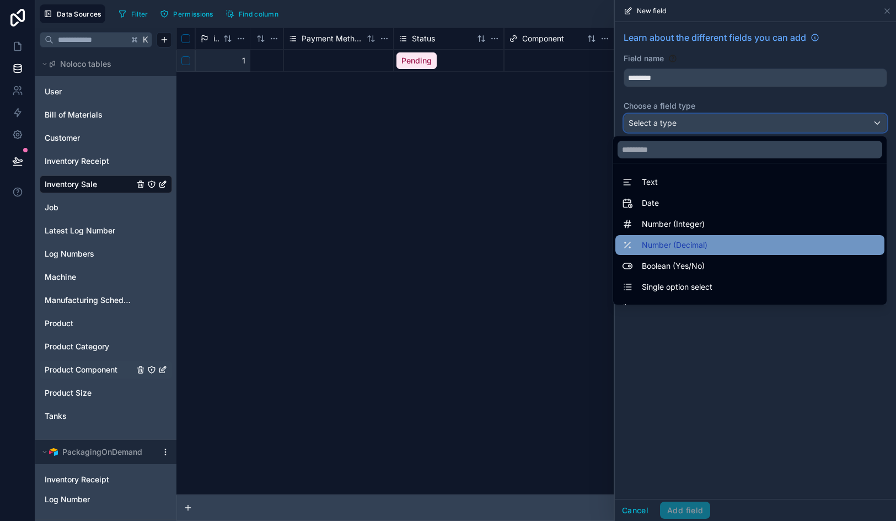
scroll to position [320, 0]
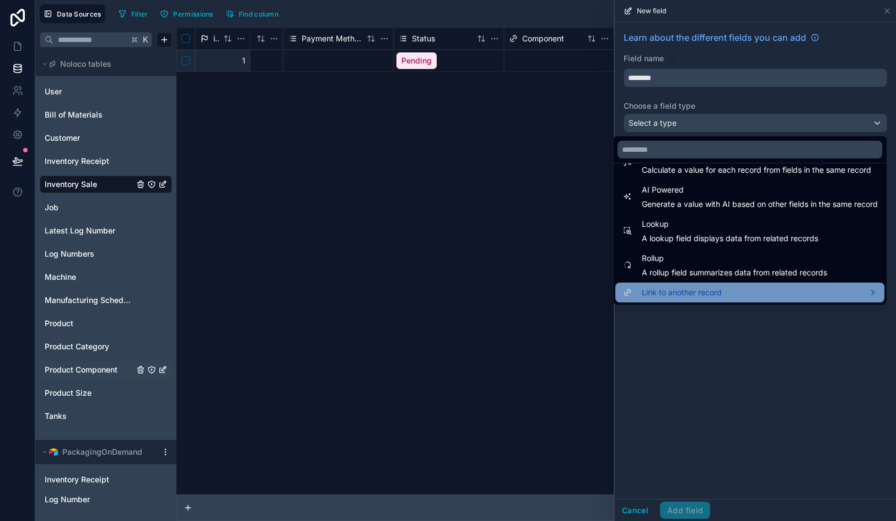
click at [692, 296] on span "Link to another record" at bounding box center [682, 292] width 80 height 13
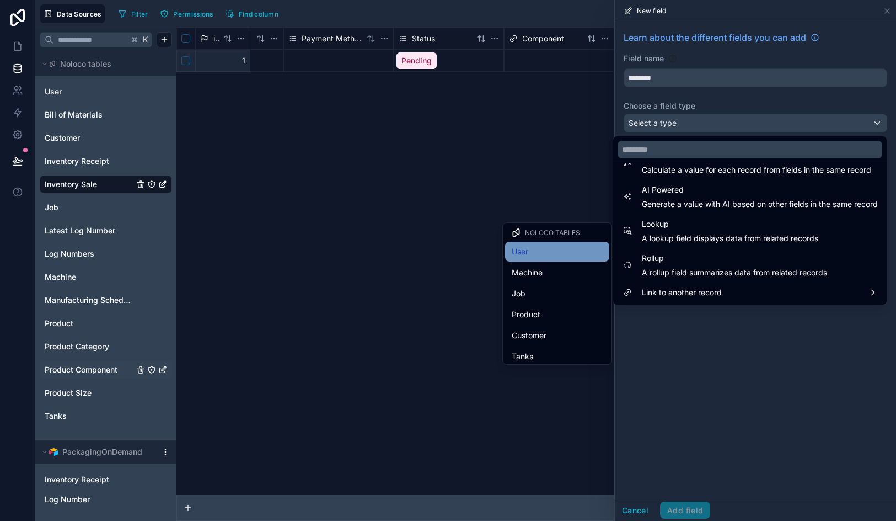
scroll to position [23, 0]
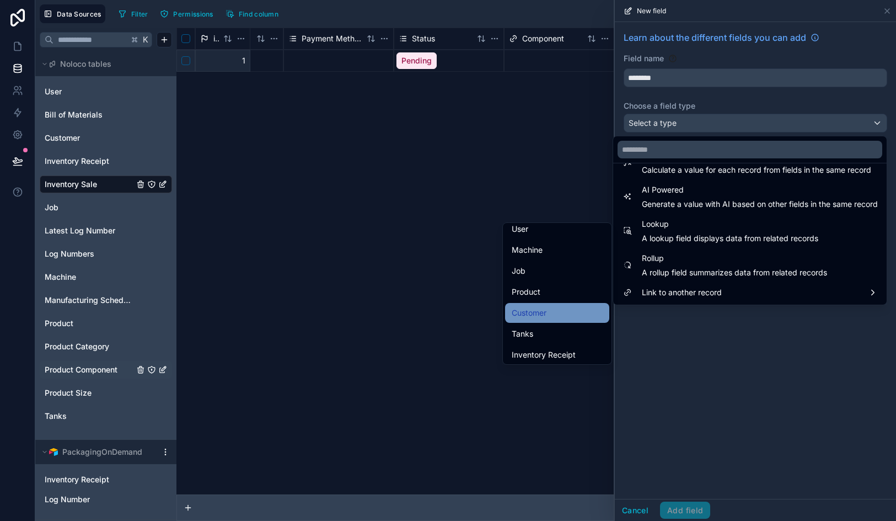
click at [552, 309] on div "Customer" at bounding box center [557, 312] width 91 height 13
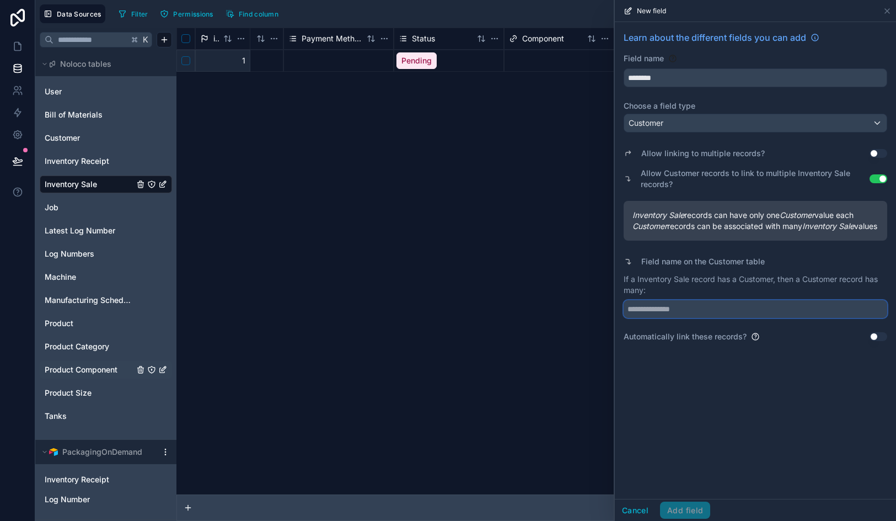
click at [686, 318] on input "text" at bounding box center [756, 309] width 264 height 18
type input "**********"
click at [689, 518] on button "Add field" at bounding box center [685, 510] width 50 height 18
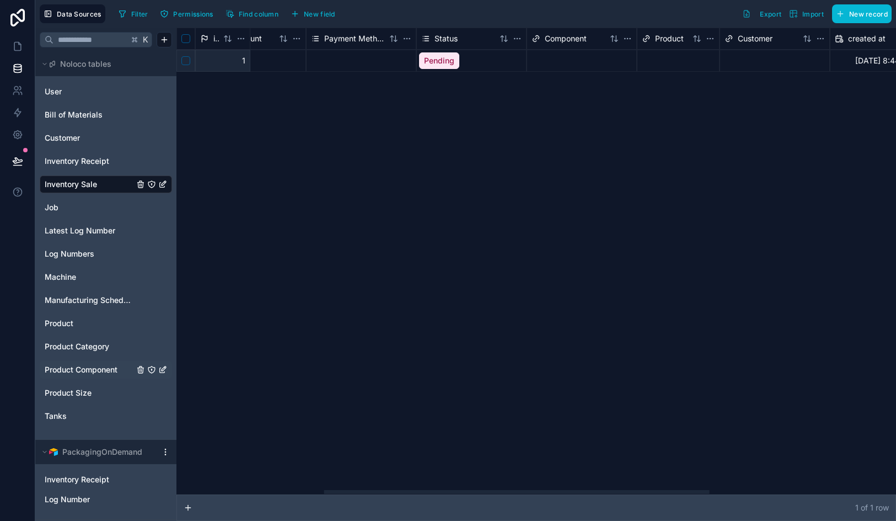
scroll to position [0, 275]
click at [403, 40] on html "Data Sources Filter Permissions Find column New field Export Import New record …" at bounding box center [448, 260] width 896 height 521
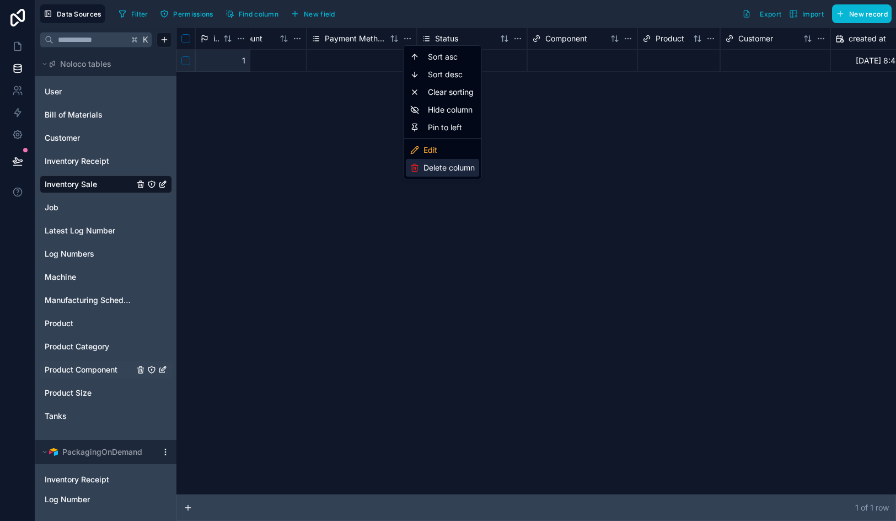
click at [429, 169] on div "Delete column" at bounding box center [442, 168] width 73 height 18
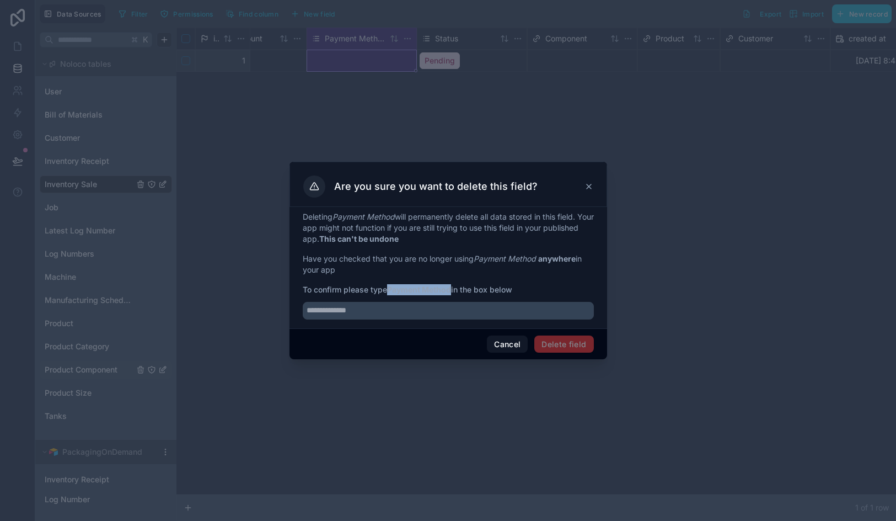
drag, startPoint x: 455, startPoint y: 291, endPoint x: 391, endPoint y: 287, distance: 63.6
click at [391, 287] on span "To confirm please type Payment Method in the box below" at bounding box center [448, 289] width 291 height 11
copy strong "Payment Method"
click at [383, 307] on input "text" at bounding box center [448, 311] width 291 height 18
paste input "**********"
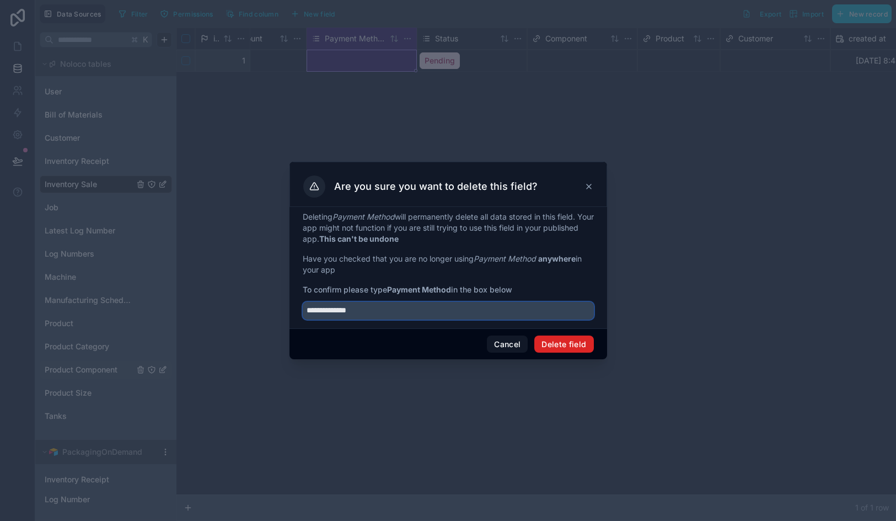
type input "**********"
click at [556, 341] on button "Delete field" at bounding box center [564, 344] width 59 height 18
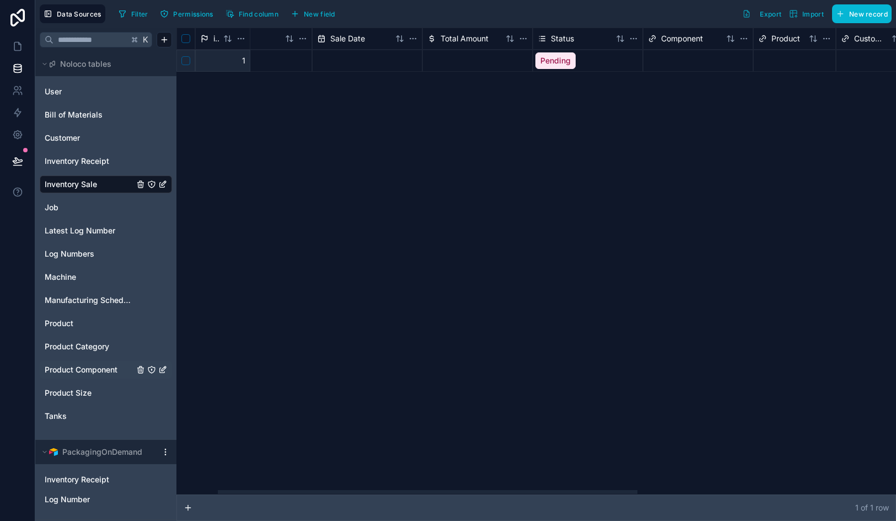
scroll to position [0, 41]
click at [484, 40] on span "Total Amount" at bounding box center [472, 38] width 48 height 11
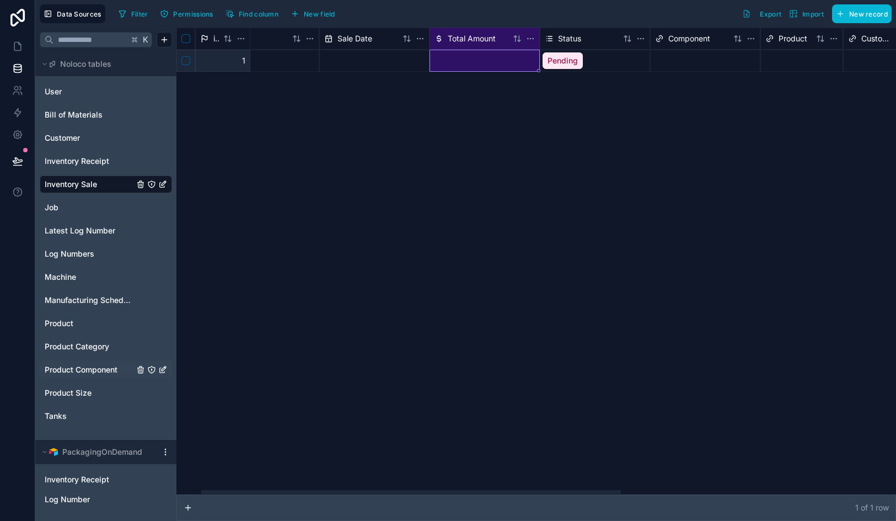
click at [530, 40] on html "Data Sources Filter Permissions Find column New field Export Import New record …" at bounding box center [448, 260] width 896 height 521
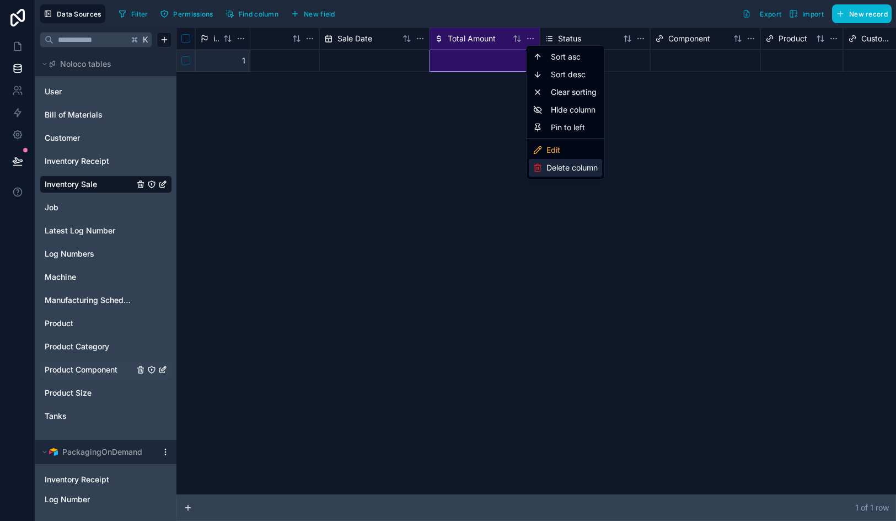
click at [559, 169] on div "Delete column" at bounding box center [565, 168] width 73 height 18
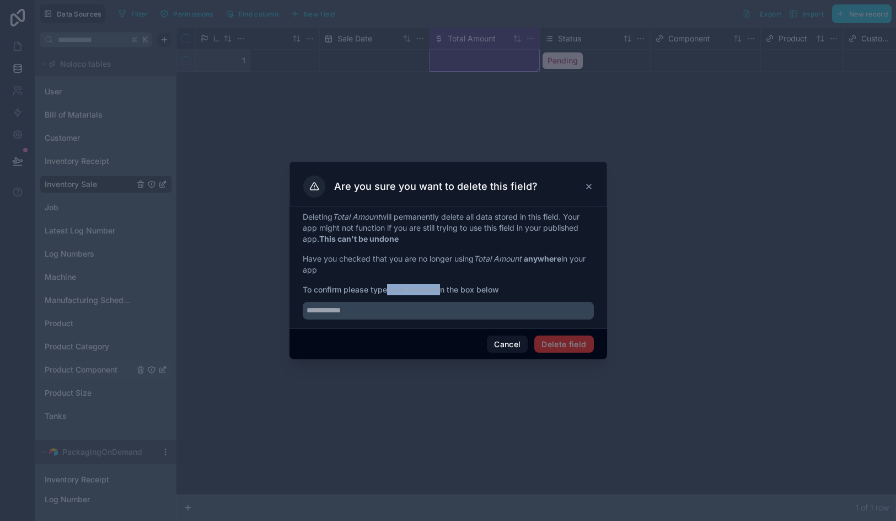
drag, startPoint x: 442, startPoint y: 287, endPoint x: 391, endPoint y: 285, distance: 51.9
click at [391, 285] on span "To confirm please type Total Amount in the box below" at bounding box center [448, 289] width 291 height 11
copy span "Total Amount"
click at [388, 314] on input "text" at bounding box center [448, 311] width 291 height 18
paste input "**********"
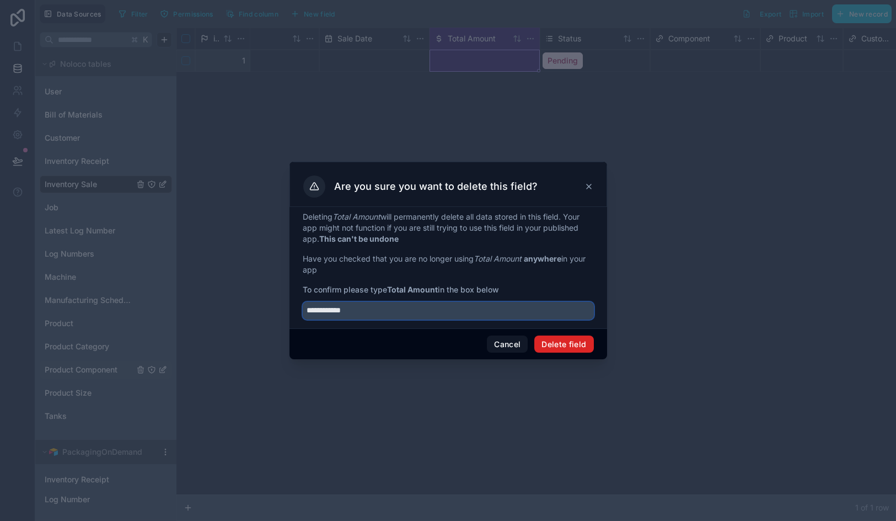
type input "**********"
click at [578, 345] on button "Delete field" at bounding box center [564, 344] width 59 height 18
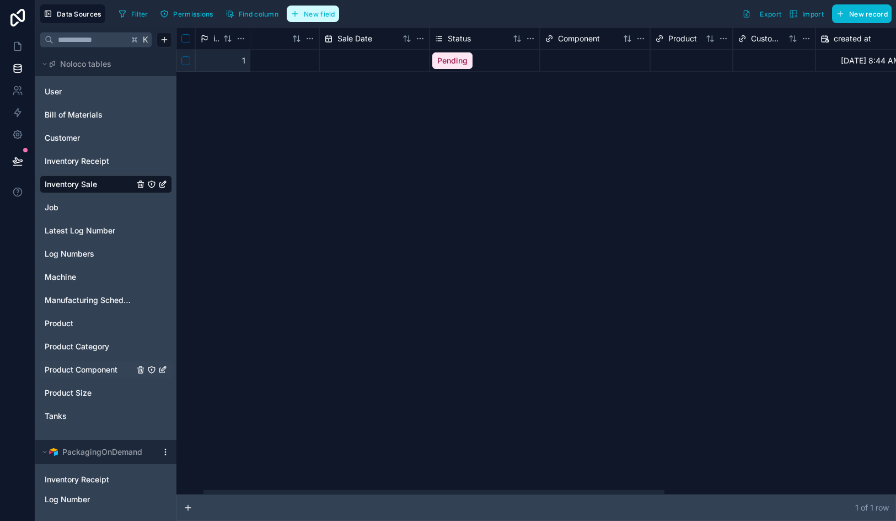
click at [308, 17] on span "New field" at bounding box center [319, 14] width 31 height 8
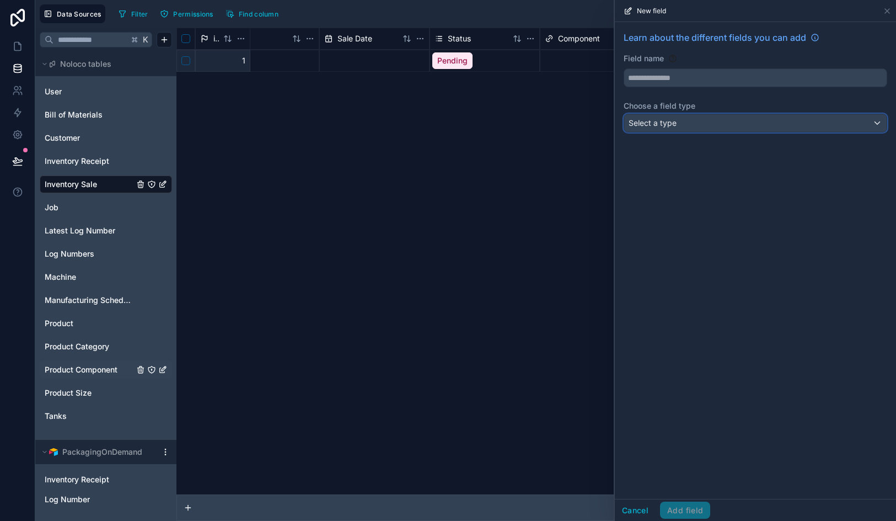
click at [645, 116] on div "Select a type" at bounding box center [755, 123] width 263 height 18
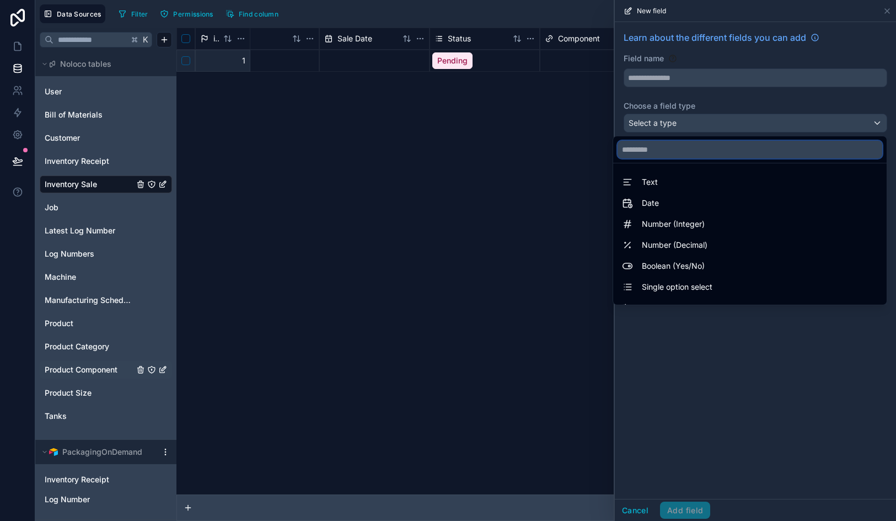
click at [653, 149] on input "text" at bounding box center [750, 150] width 265 height 18
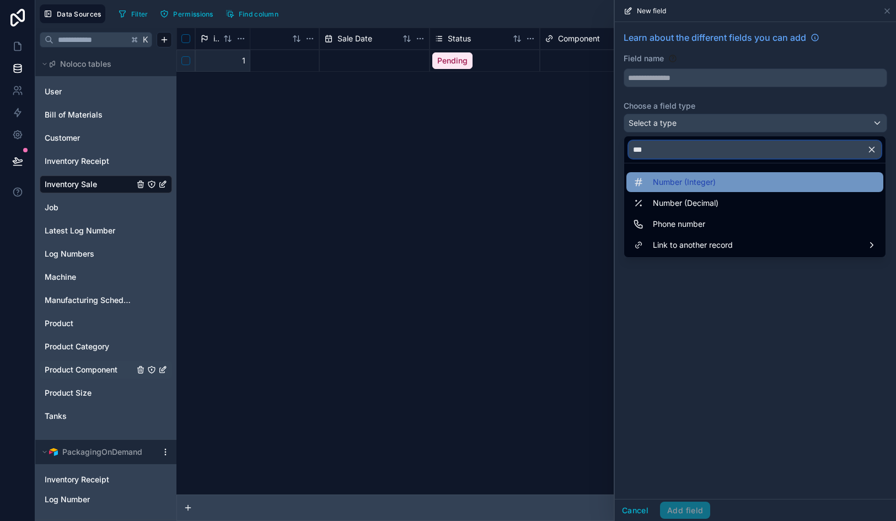
type input "***"
click at [683, 190] on div "Number (Integer)" at bounding box center [755, 182] width 257 height 20
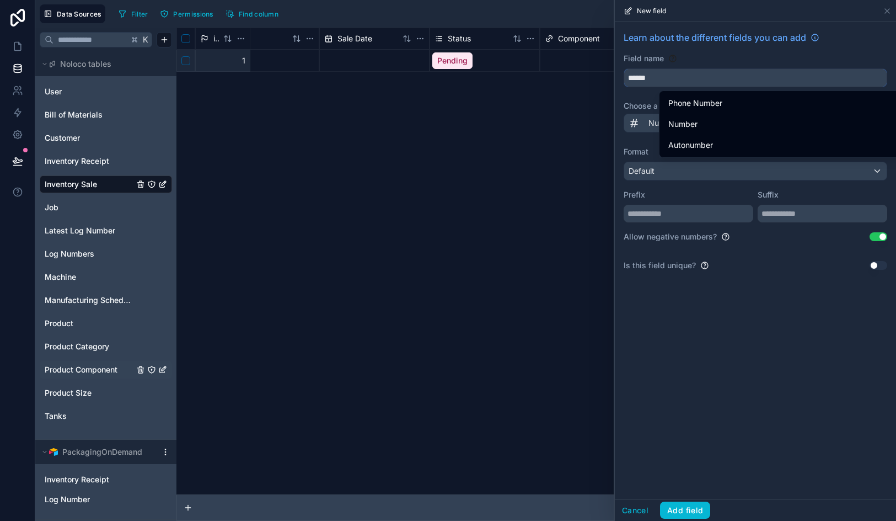
click at [666, 79] on input "******" at bounding box center [755, 78] width 263 height 18
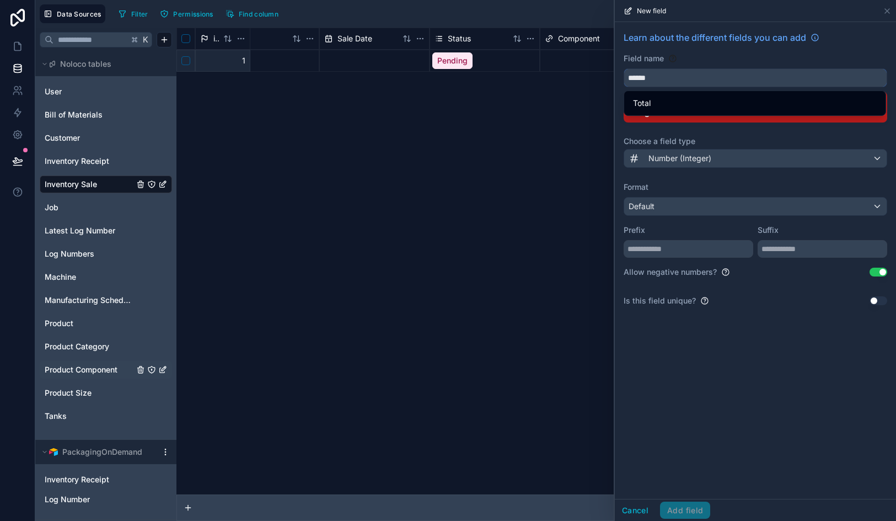
click at [624, 68] on button "*****" at bounding box center [756, 77] width 264 height 19
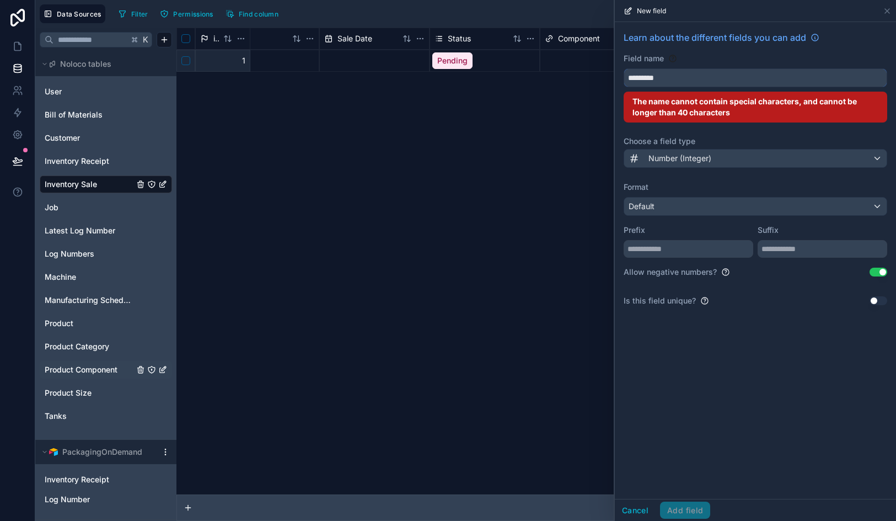
click at [624, 68] on button "*********" at bounding box center [756, 77] width 264 height 19
click at [624, 68] on button "**********" at bounding box center [756, 77] width 264 height 19
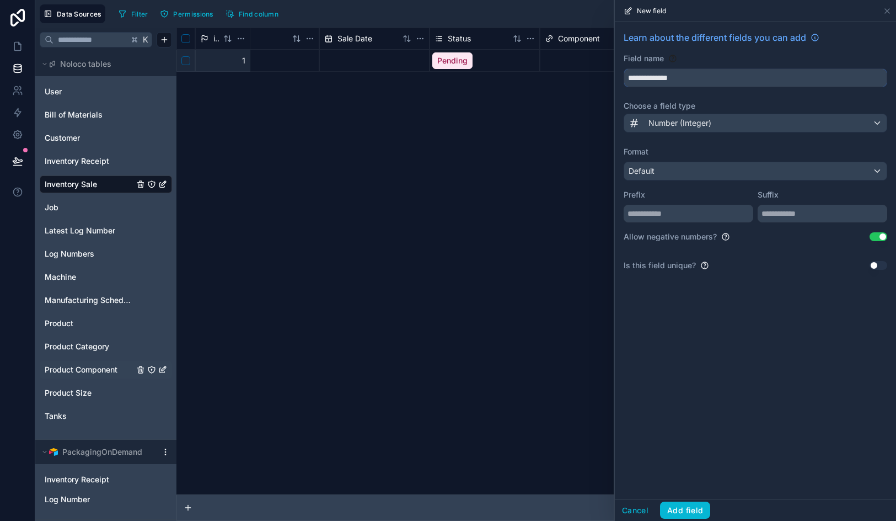
click at [624, 68] on button "**********" at bounding box center [756, 77] width 264 height 19
type input "**********"
click at [881, 235] on button "Use setting" at bounding box center [879, 236] width 18 height 9
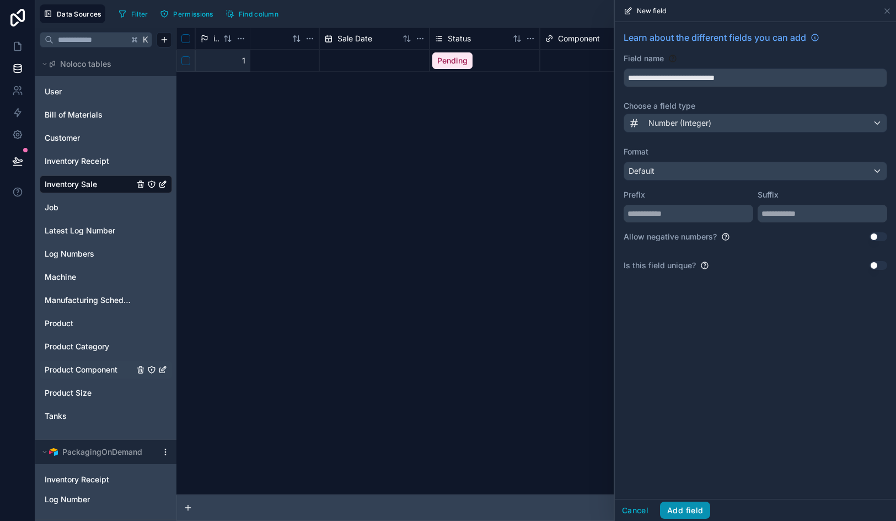
click at [685, 508] on button "Add field" at bounding box center [685, 510] width 50 height 18
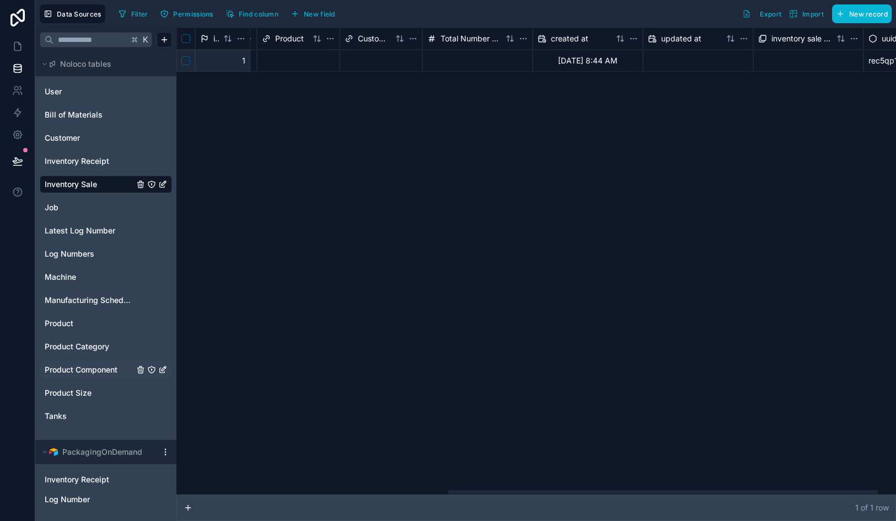
scroll to position [0, 485]
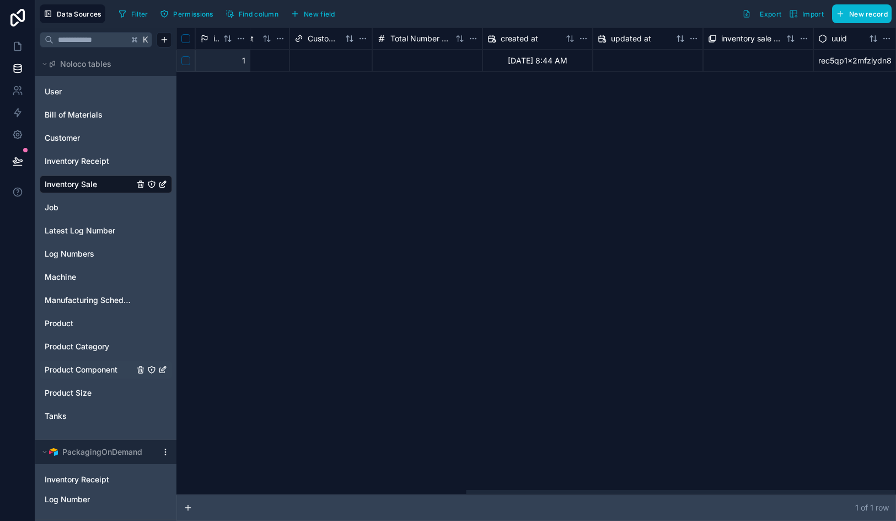
click at [756, 39] on span "inventory sale collection" at bounding box center [752, 38] width 61 height 11
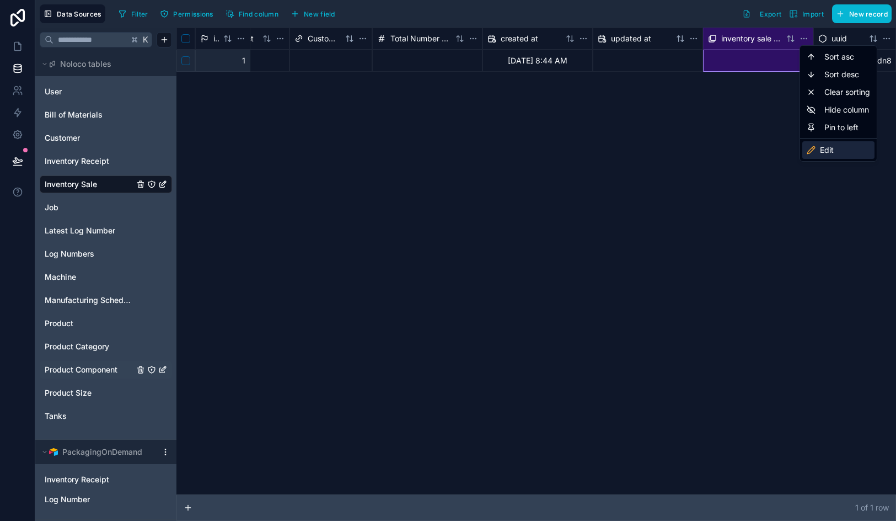
click at [817, 148] on div "Edit" at bounding box center [839, 150] width 72 height 18
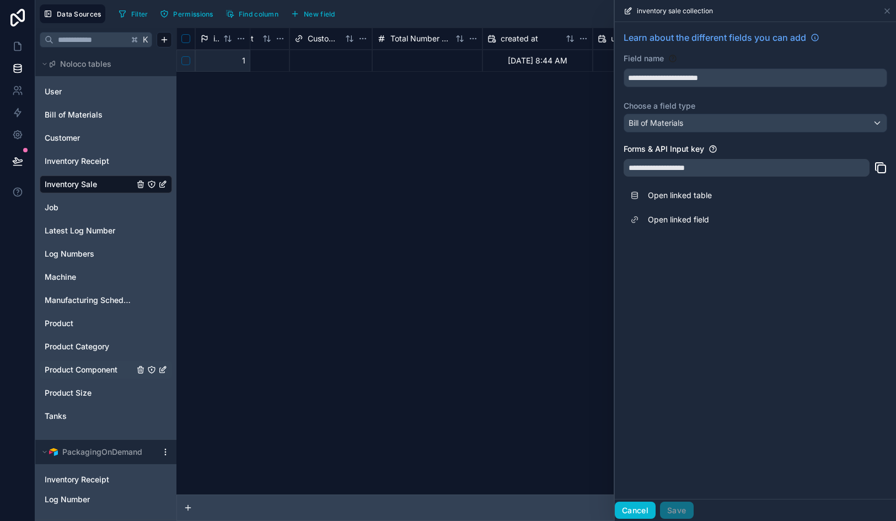
click at [639, 504] on button "Cancel" at bounding box center [635, 510] width 41 height 18
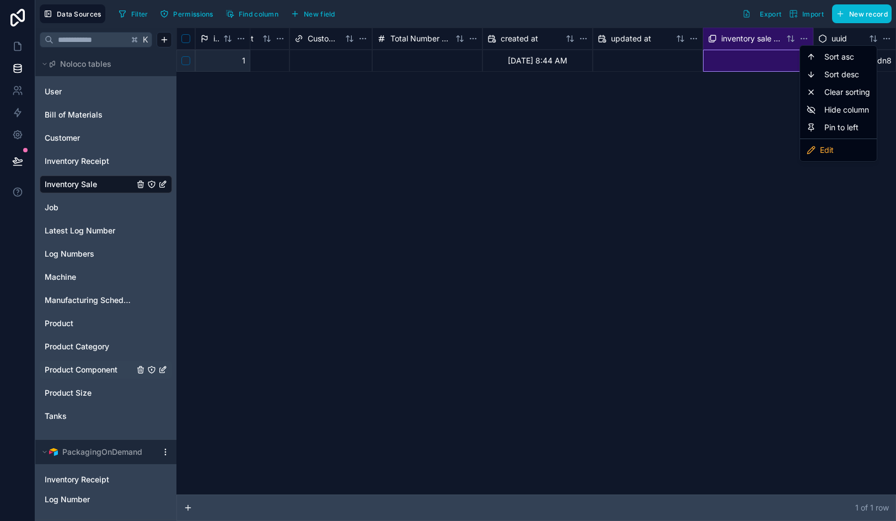
click at [748, 143] on html "Data Sources Filter Permissions Find column New field Export Import New record …" at bounding box center [448, 260] width 896 height 521
click at [804, 40] on html "Data Sources Filter Permissions Find column New field Export Import New record …" at bounding box center [448, 260] width 896 height 521
click at [754, 122] on html "Data Sources Filter Permissions Find column New field Export Import New record …" at bounding box center [448, 260] width 896 height 521
click at [772, 158] on html "Data Sources Filter Permissions Find column New field Export Import New record …" at bounding box center [448, 260] width 896 height 521
click at [632, 191] on html "Data Sources Filter Permissions Find column New field Export Import New record …" at bounding box center [448, 260] width 896 height 521
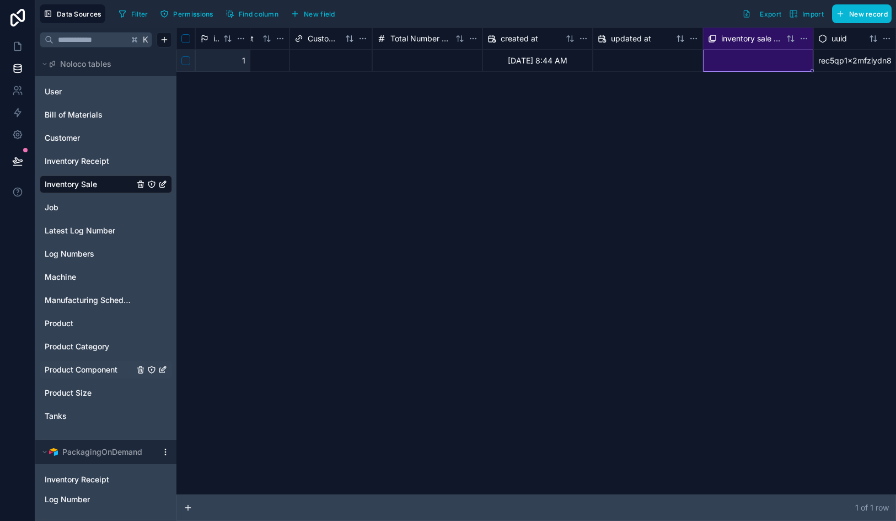
click at [97, 368] on span "Product Component" at bounding box center [81, 369] width 73 height 11
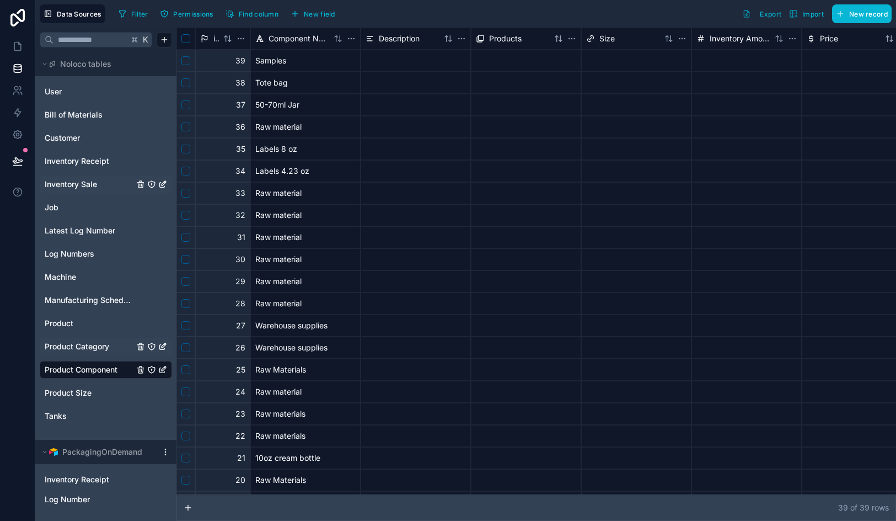
click at [102, 347] on span "Product Category" at bounding box center [77, 346] width 65 height 11
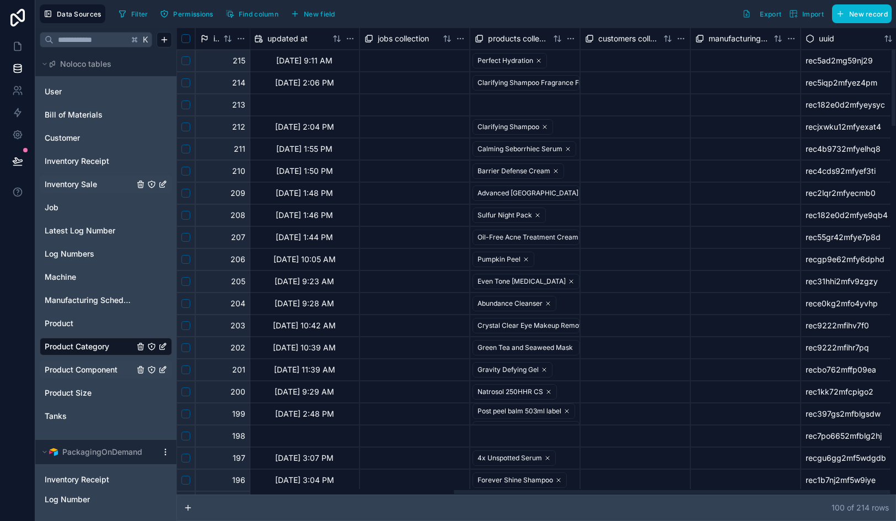
scroll to position [0, 457]
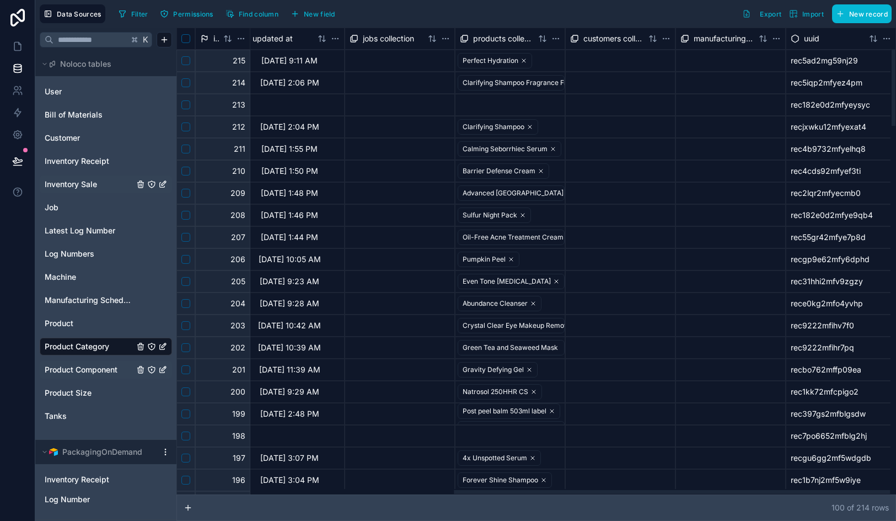
click at [92, 365] on span "Product Component" at bounding box center [81, 369] width 73 height 11
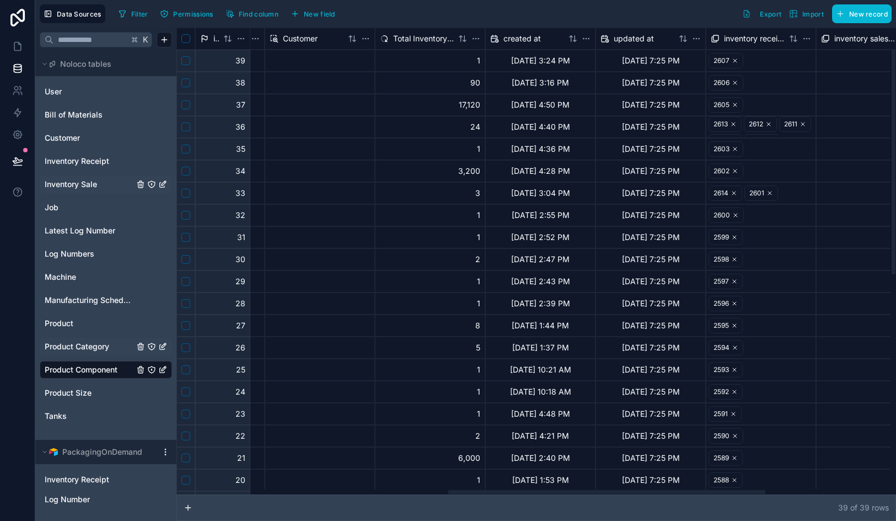
scroll to position [0, 550]
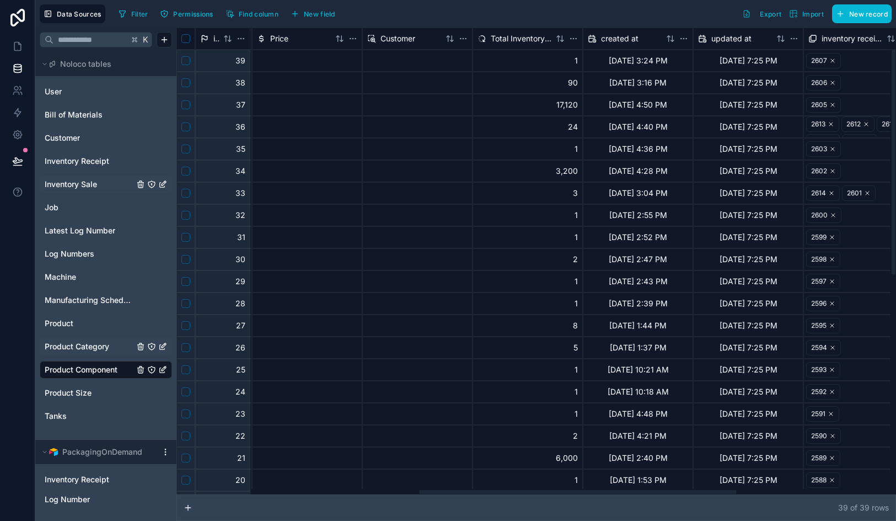
click at [527, 38] on span "Total Inventory Received" at bounding box center [521, 38] width 61 height 11
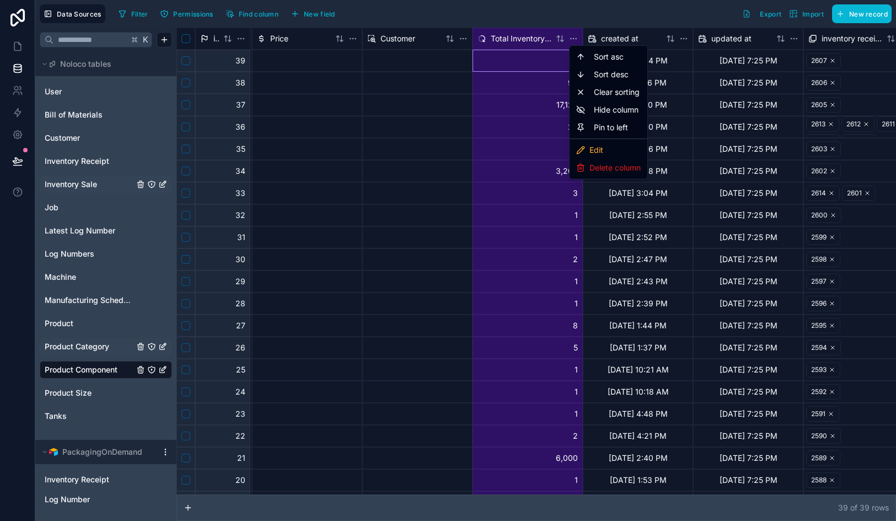
click at [525, 104] on html "Data Sources Filter Permissions Find column New field Export Import New record …" at bounding box center [448, 260] width 896 height 521
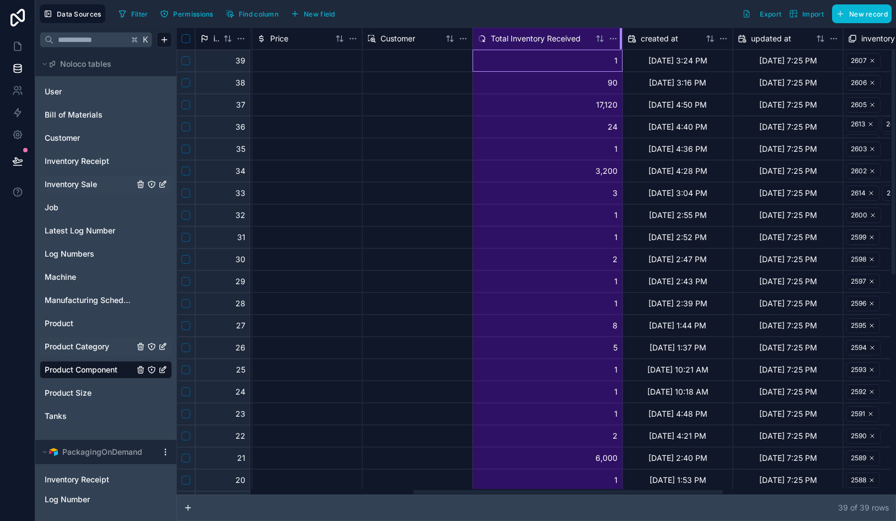
drag, startPoint x: 581, startPoint y: 39, endPoint x: 621, endPoint y: 42, distance: 39.9
click at [621, 42] on div at bounding box center [621, 38] width 2 height 21
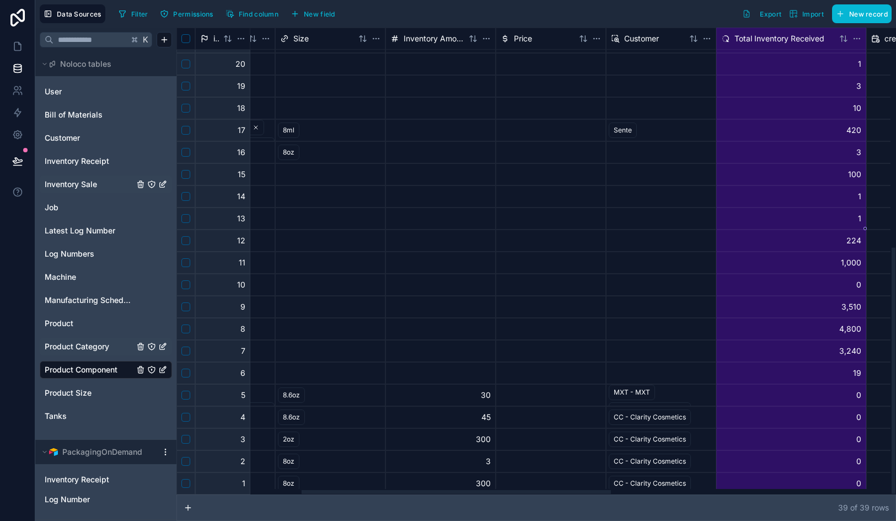
scroll to position [416, 286]
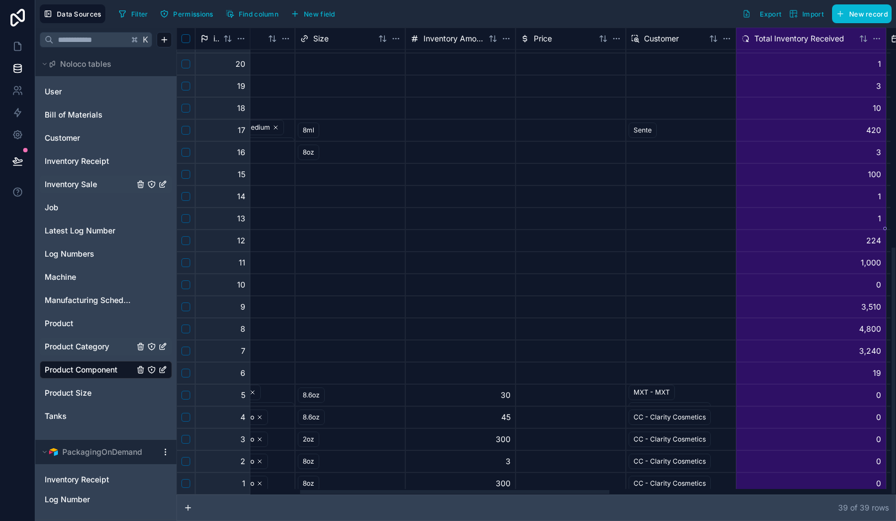
click at [614, 40] on html "Data Sources Filter Permissions Find column New field Export Import New record …" at bounding box center [448, 260] width 896 height 521
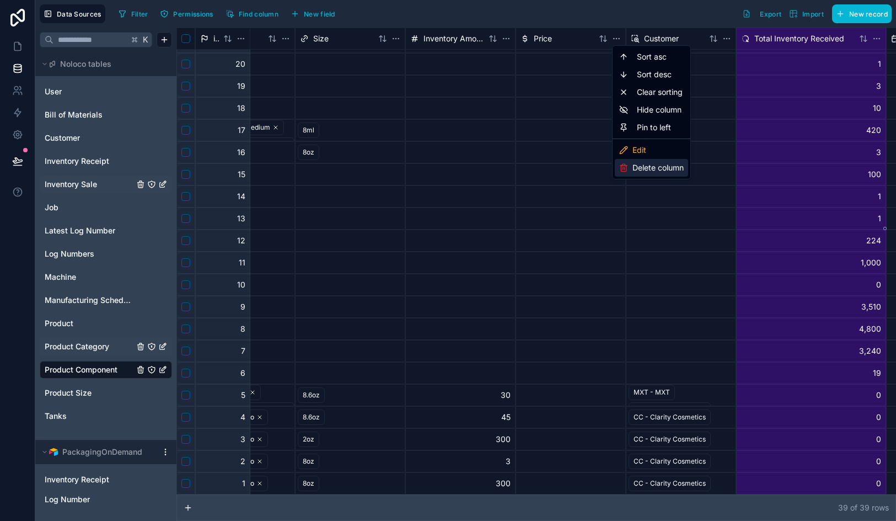
click at [648, 170] on div "Delete column" at bounding box center [651, 168] width 73 height 18
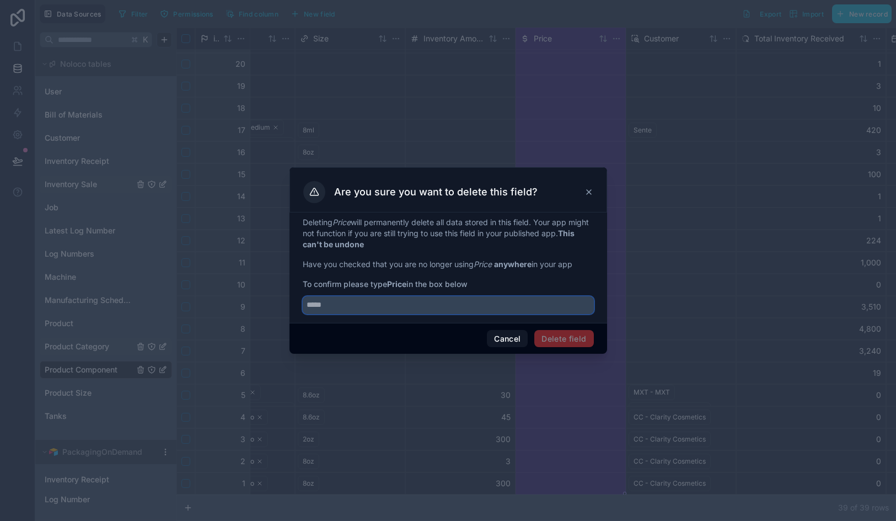
click at [444, 309] on input "text" at bounding box center [448, 305] width 291 height 18
type input "*****"
click at [571, 345] on button "Delete field" at bounding box center [564, 339] width 59 height 18
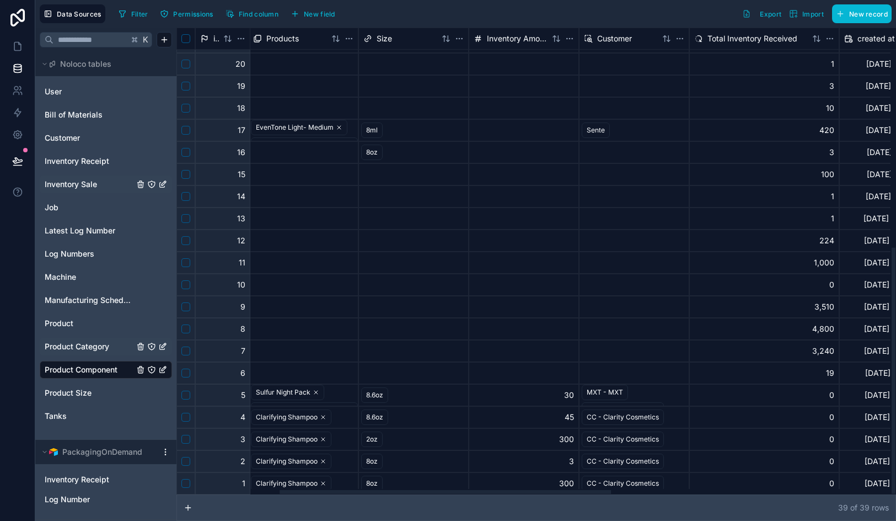
scroll to position [416, 218]
click at [532, 39] on span "Inventory Amount" at bounding box center [521, 38] width 61 height 11
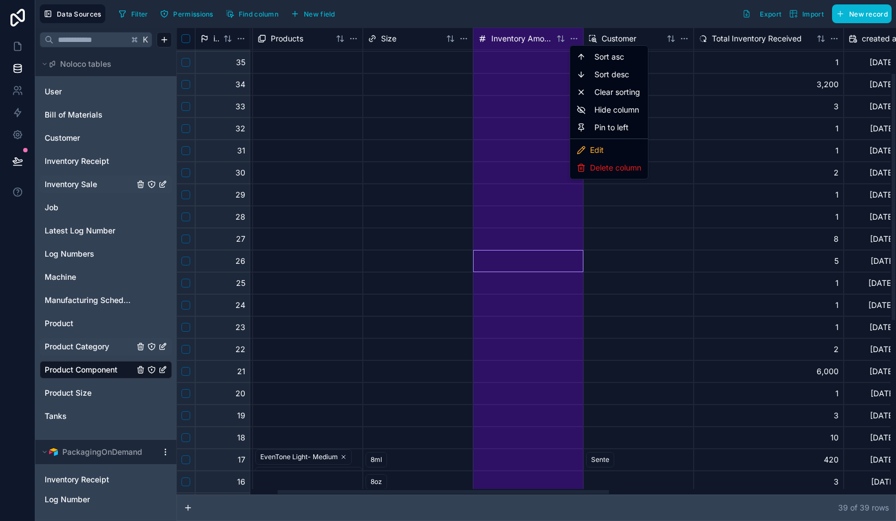
click at [574, 39] on html "Data Sources Filter Permissions Find column New field Export Import New record …" at bounding box center [448, 260] width 896 height 521
click at [614, 168] on div "Delete column" at bounding box center [609, 168] width 73 height 18
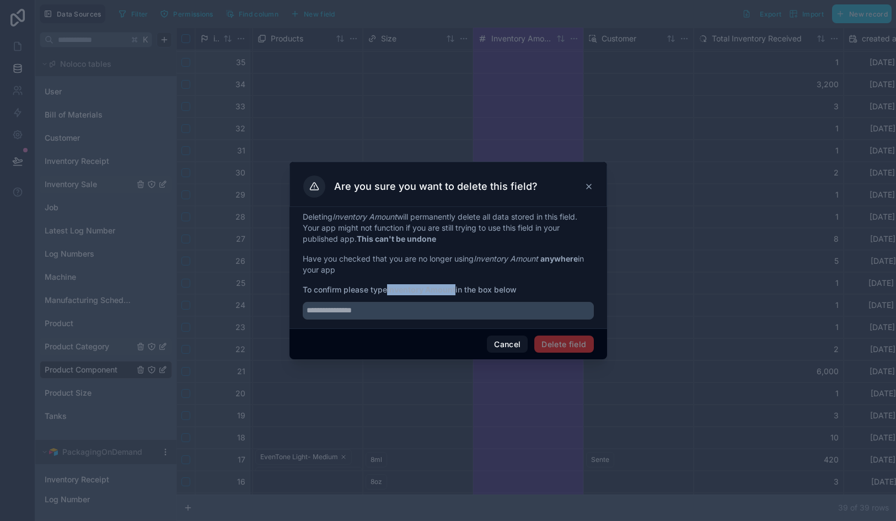
drag, startPoint x: 457, startPoint y: 290, endPoint x: 389, endPoint y: 286, distance: 67.4
click at [389, 286] on strong "Inventory Amount" at bounding box center [421, 289] width 68 height 9
copy strong "Inventory Amount"
click at [389, 306] on input "text" at bounding box center [448, 311] width 291 height 18
paste input "**********"
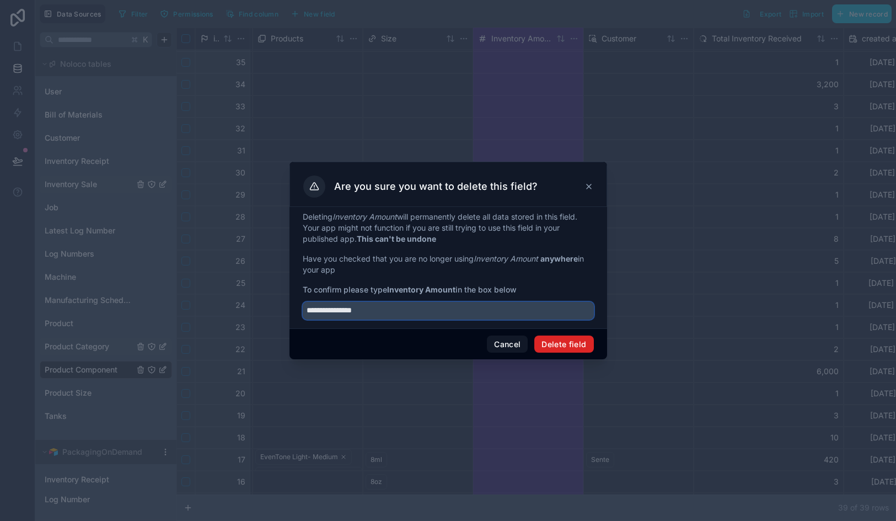
type input "**********"
click at [579, 348] on button "Delete field" at bounding box center [564, 344] width 59 height 18
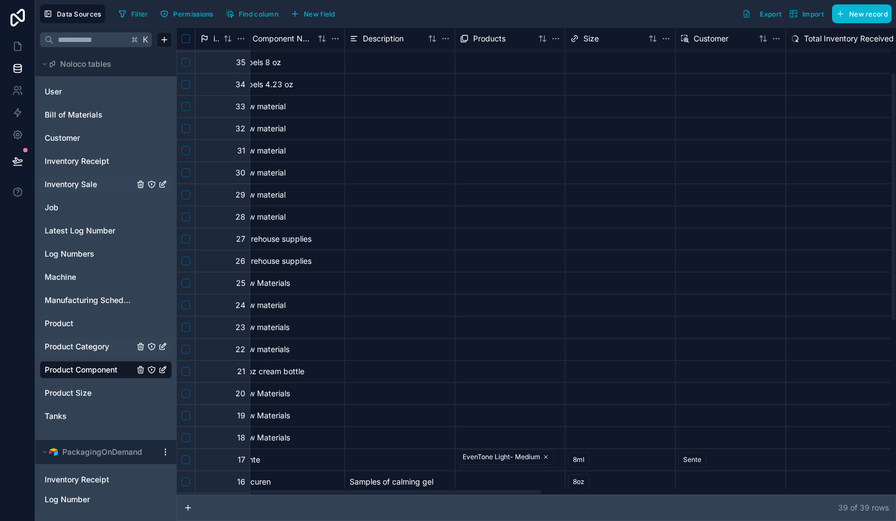
scroll to position [87, 6]
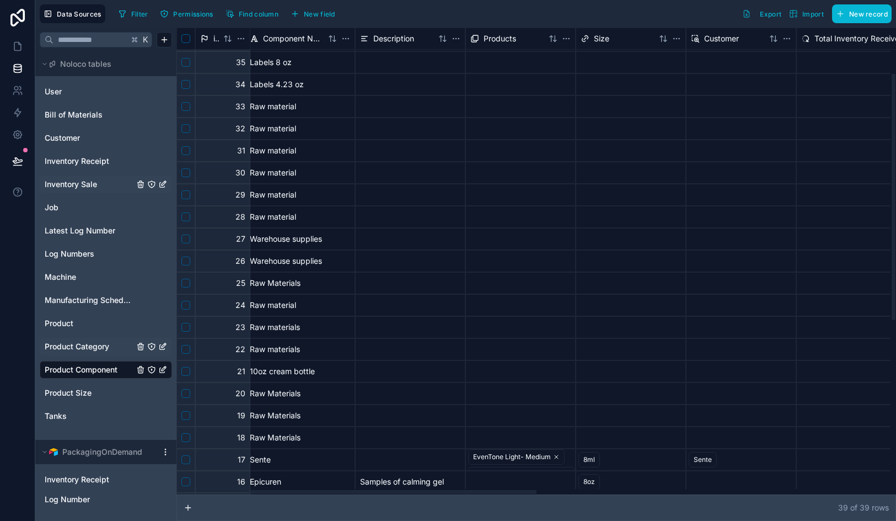
click at [628, 40] on div "Size" at bounding box center [618, 38] width 74 height 11
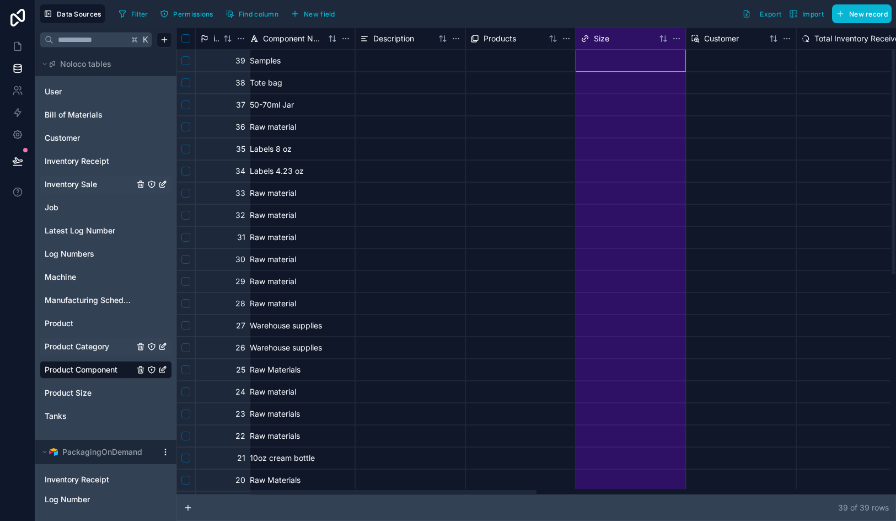
click at [628, 40] on div "Size" at bounding box center [618, 38] width 74 height 11
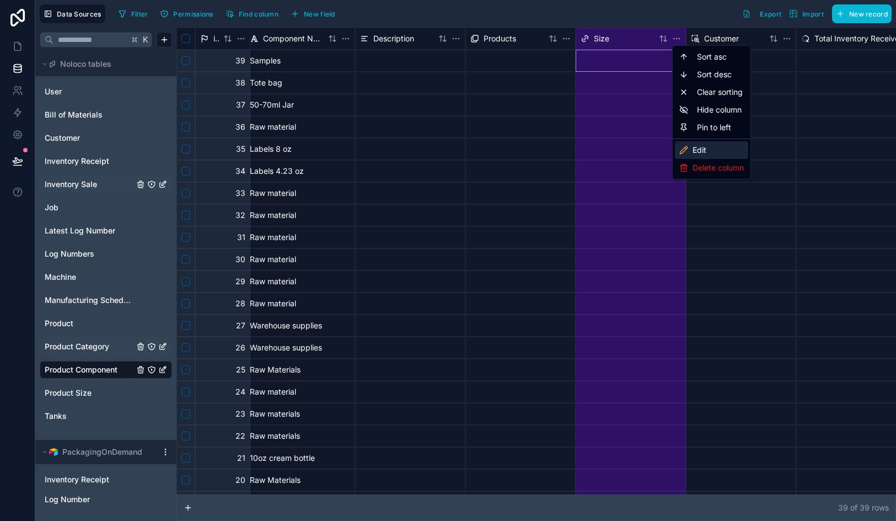
click at [697, 156] on div "Edit" at bounding box center [711, 150] width 73 height 18
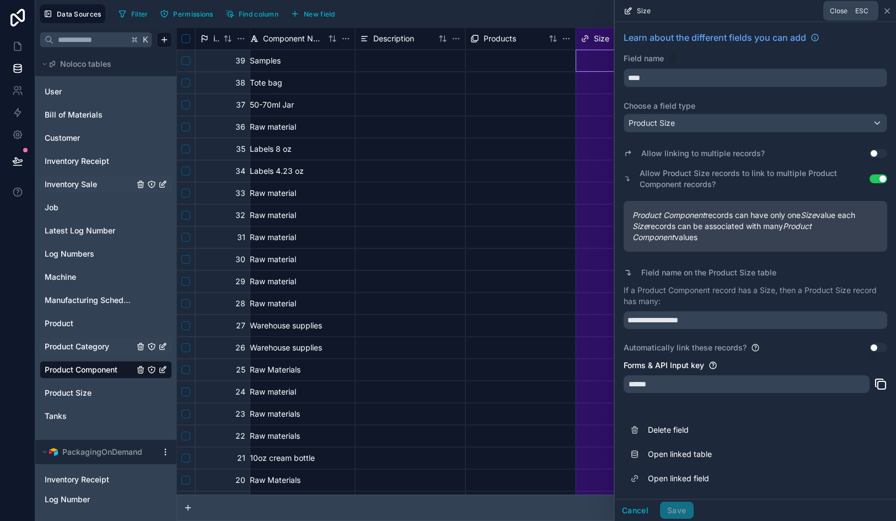
click at [887, 7] on icon at bounding box center [887, 11] width 9 height 9
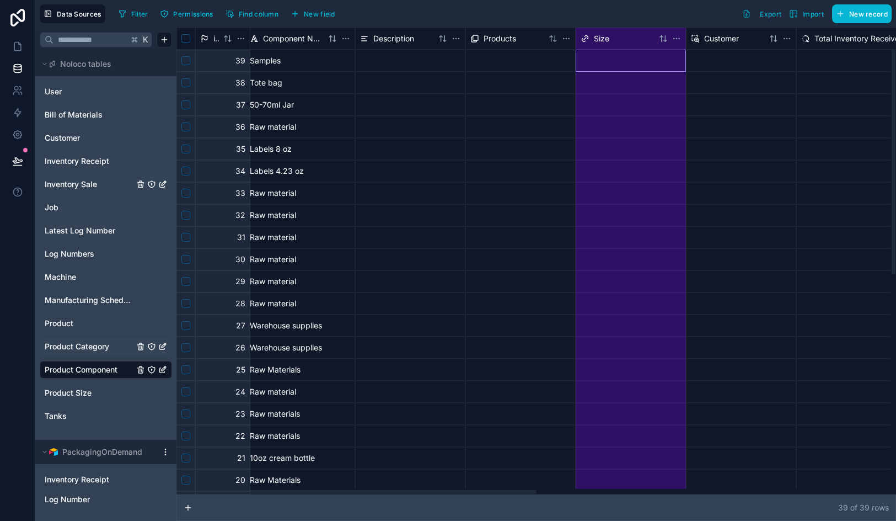
click at [676, 38] on html "Data Sources Filter Permissions Find column New field Export Import New record …" at bounding box center [448, 260] width 896 height 521
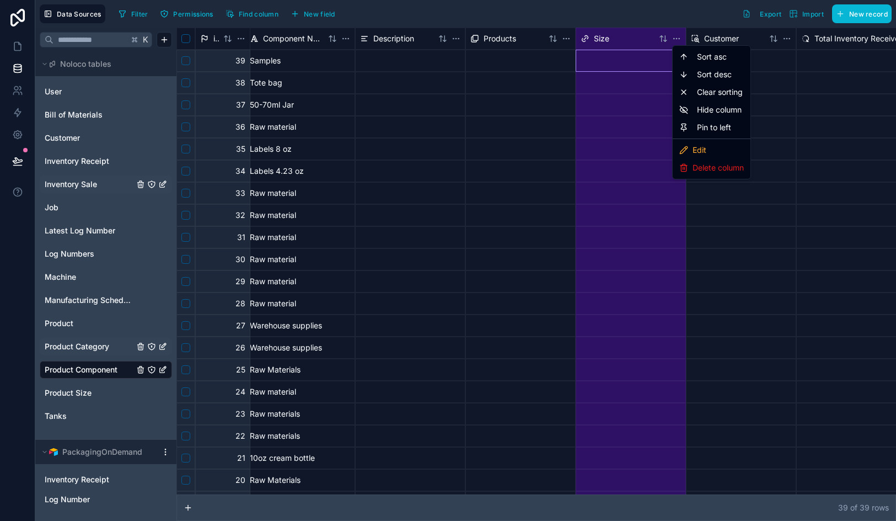
click at [613, 140] on html "Data Sources Filter Permissions Find column New field Export Import New record …" at bounding box center [448, 260] width 896 height 521
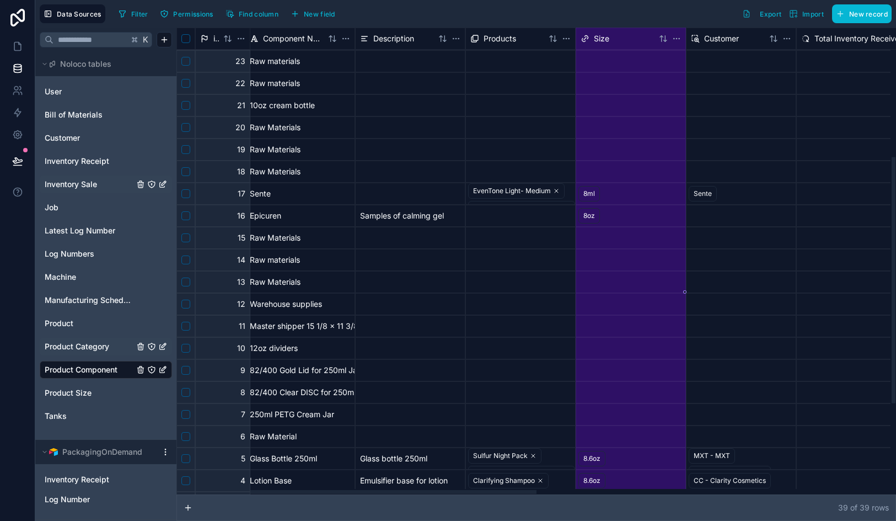
scroll to position [416, 6]
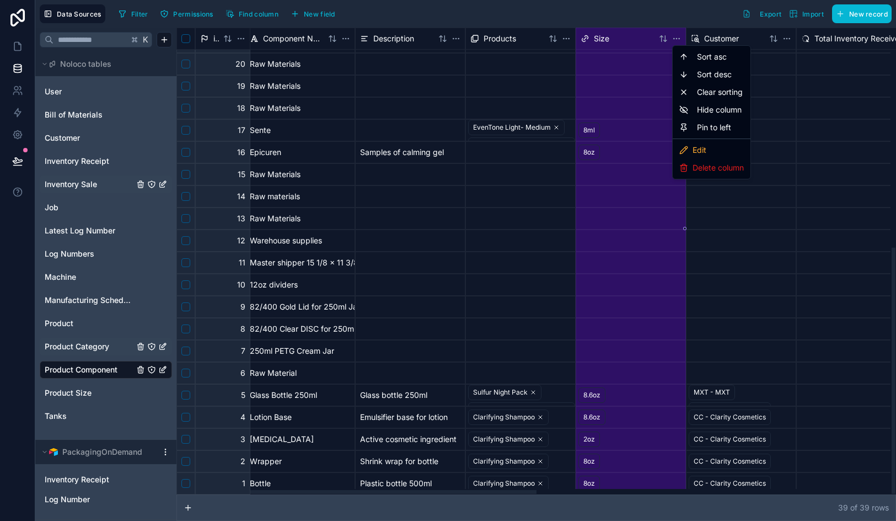
click at [678, 39] on html "Data Sources Filter Permissions Find column New field Export Import New record …" at bounding box center [448, 260] width 896 height 521
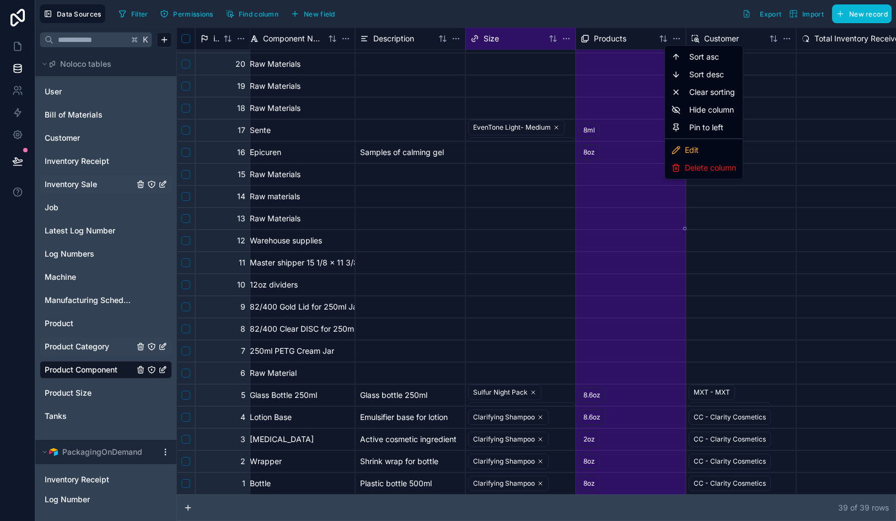
drag, startPoint x: 694, startPoint y: 168, endPoint x: 587, endPoint y: 191, distance: 110.0
click at [587, 191] on html "Data Sources Filter Permissions Find column New field Export Import New record …" at bounding box center [448, 260] width 896 height 521
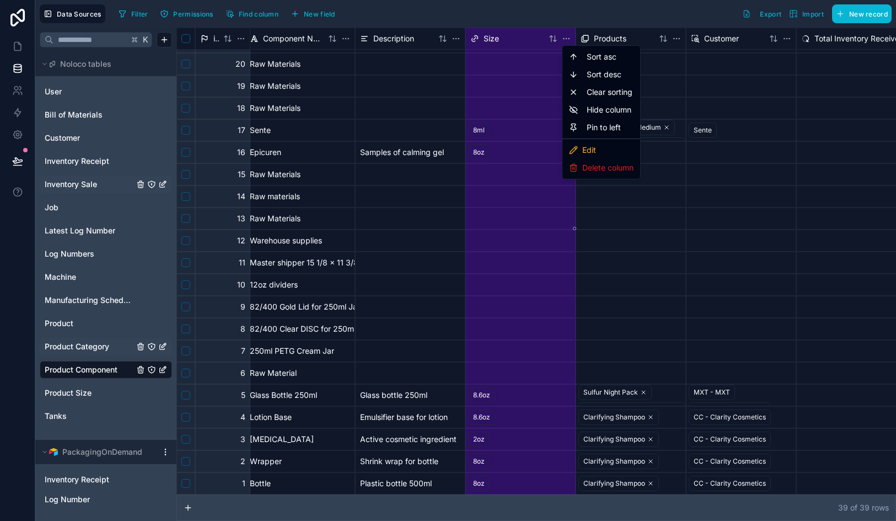
click at [587, 191] on html "Data Sources Filter Permissions Find column New field Export Import New record …" at bounding box center [448, 260] width 896 height 521
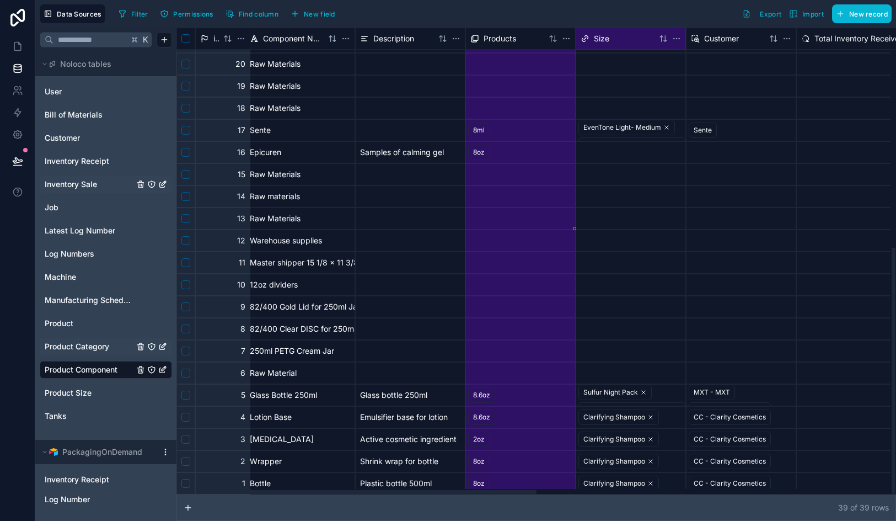
drag, startPoint x: 494, startPoint y: 40, endPoint x: 622, endPoint y: 44, distance: 128.6
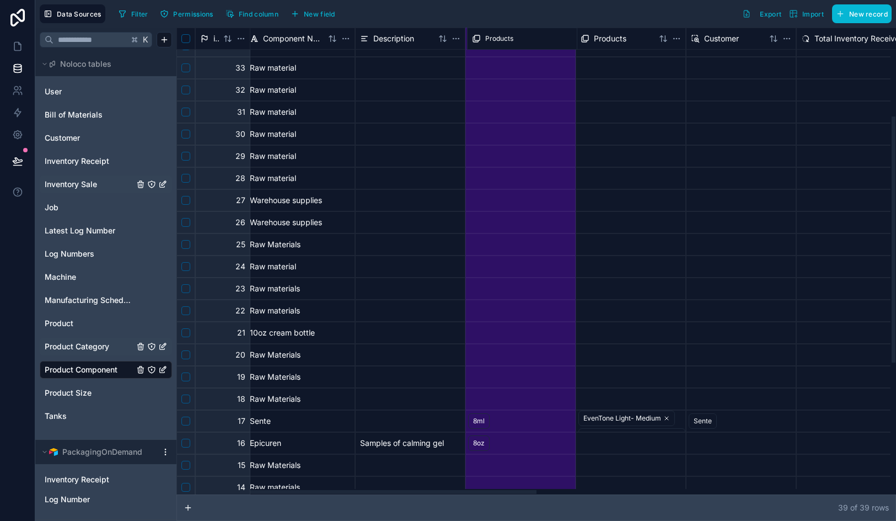
drag, startPoint x: 622, startPoint y: 44, endPoint x: 514, endPoint y: 41, distance: 108.7
click at [514, 41] on div "id Component Name Description Size Products Customer Total Inventory Received c…" at bounding box center [890, 343] width 1438 height 883
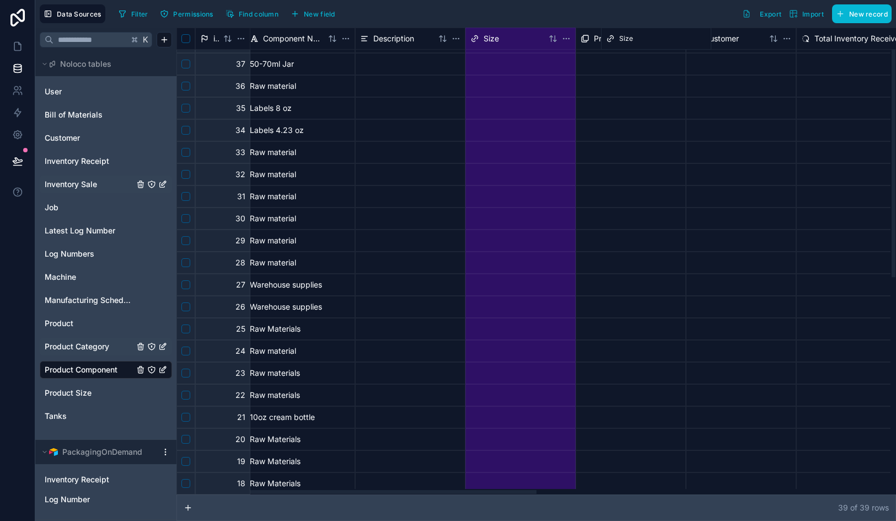
scroll to position [0, 6]
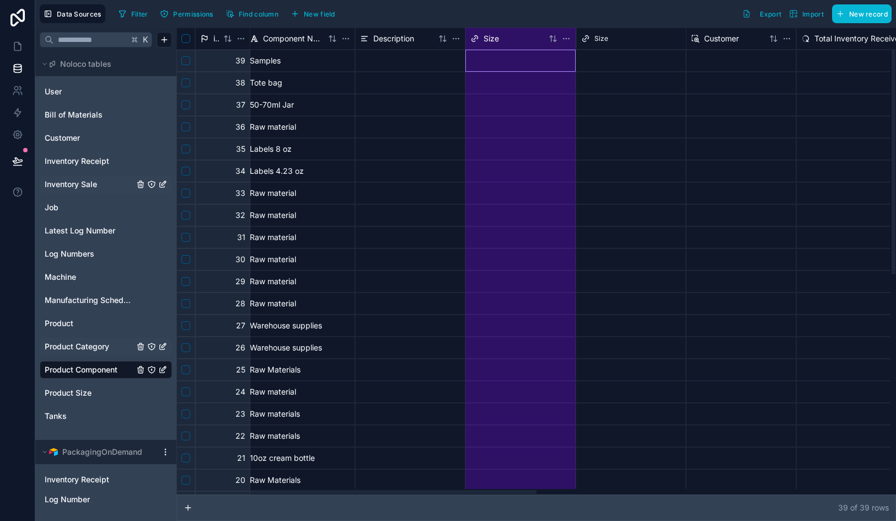
drag, startPoint x: 510, startPoint y: 38, endPoint x: 621, endPoint y: 44, distance: 111.1
click at [621, 44] on div "id Component Name Description Size Products Customer Total Inventory Received c…" at bounding box center [890, 469] width 1438 height 883
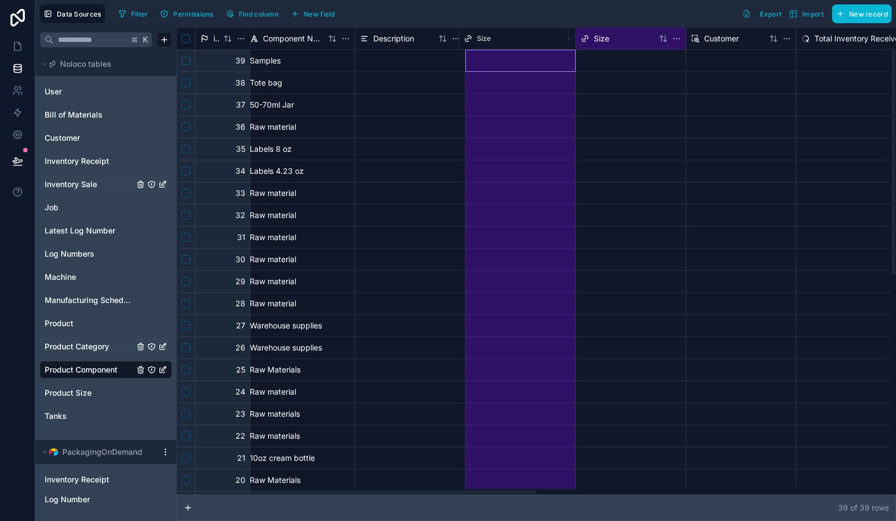
drag, startPoint x: 626, startPoint y: 36, endPoint x: 510, endPoint y: 34, distance: 115.9
click at [510, 34] on div "id Component Name Description Size Products Customer Total Inventory Received c…" at bounding box center [890, 469] width 1438 height 883
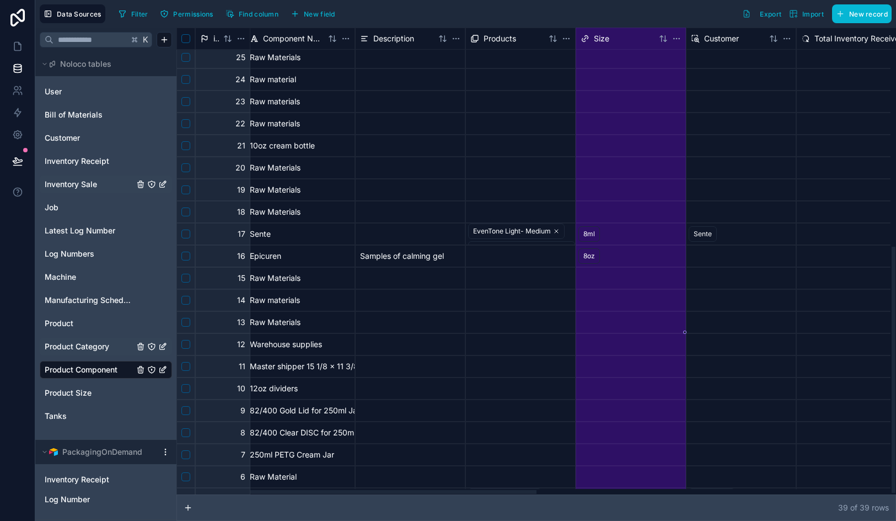
scroll to position [416, 6]
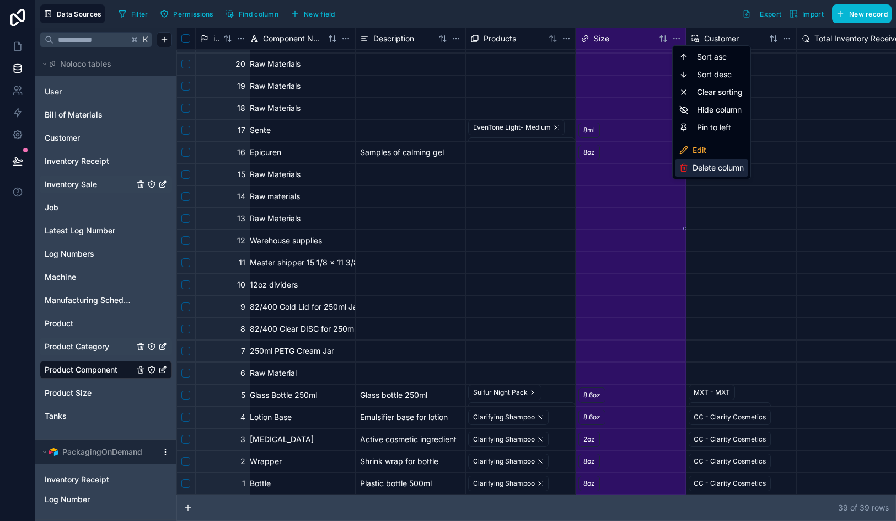
click at [690, 166] on div "Delete column" at bounding box center [711, 168] width 73 height 18
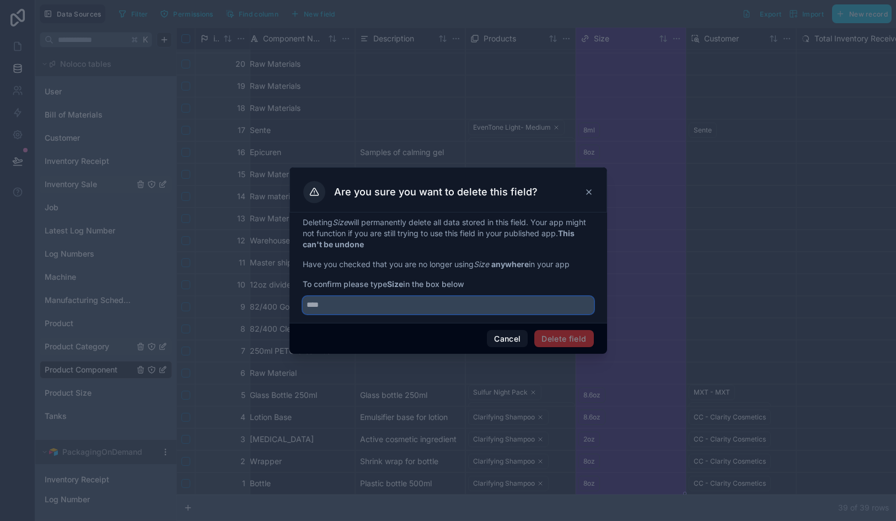
click at [417, 306] on input "text" at bounding box center [448, 305] width 291 height 18
type input "****"
click at [548, 333] on button "Delete field" at bounding box center [564, 339] width 59 height 18
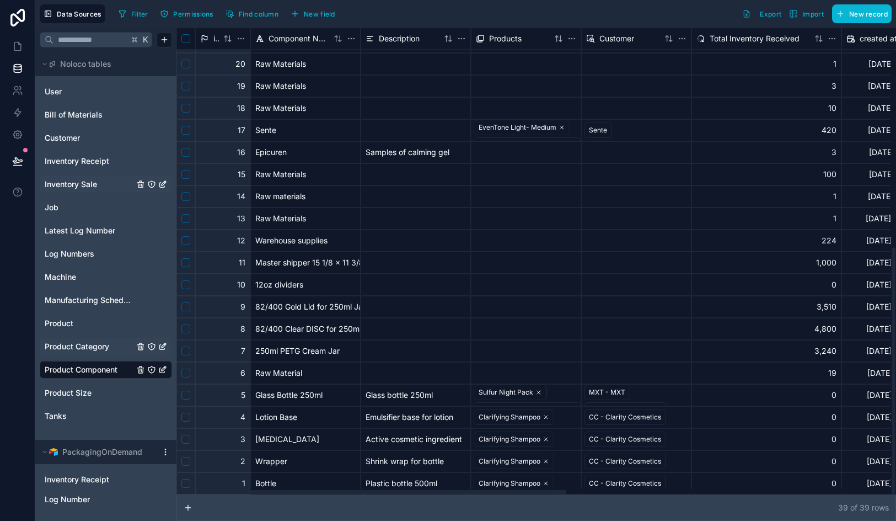
scroll to position [416, 5]
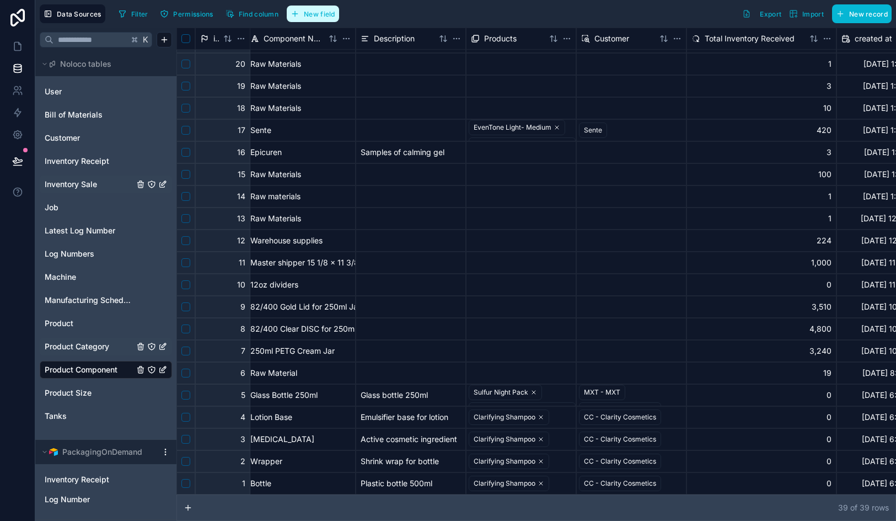
click at [323, 15] on span "New field" at bounding box center [319, 14] width 31 height 8
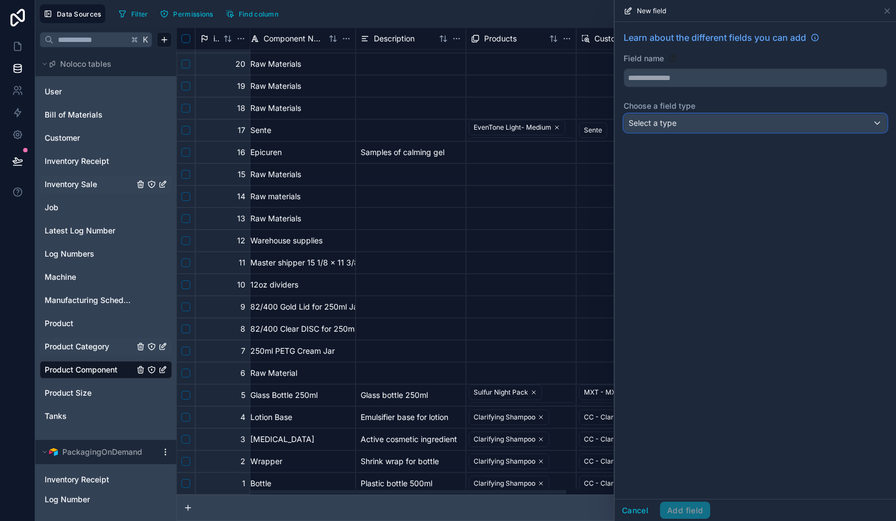
click at [644, 121] on span "Select a type" at bounding box center [653, 122] width 48 height 9
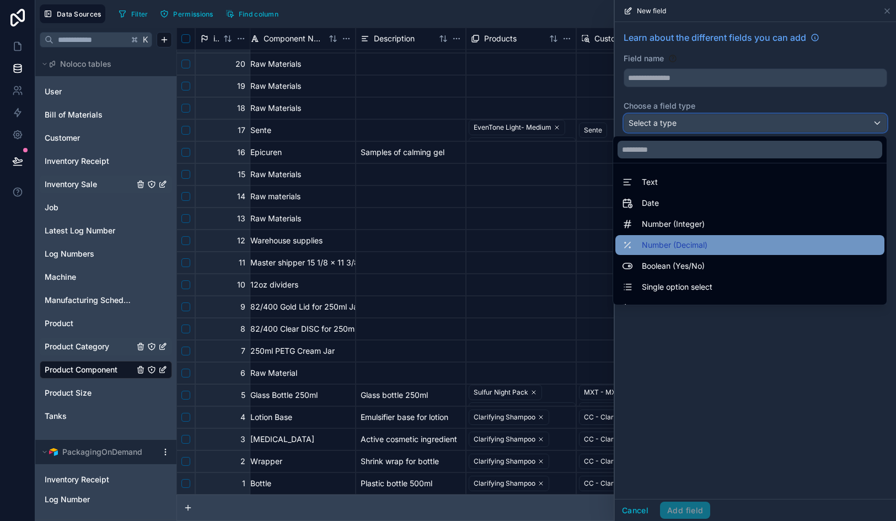
scroll to position [320, 0]
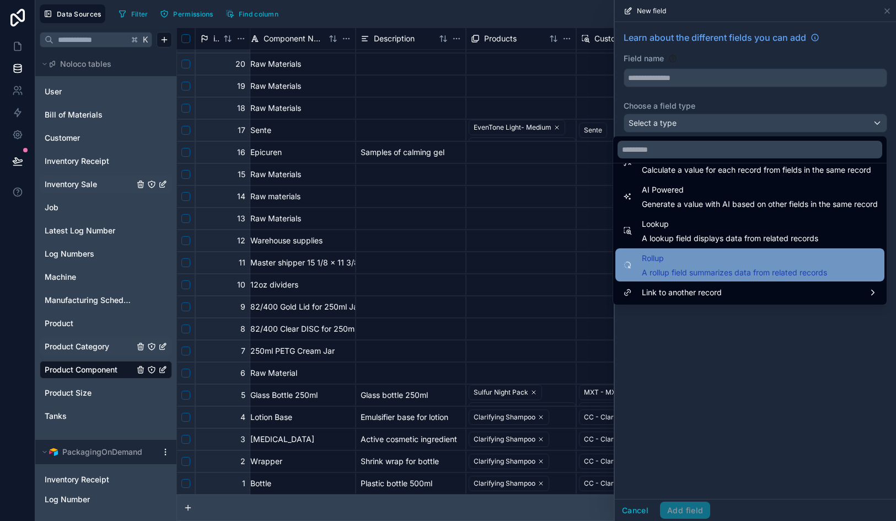
click at [686, 269] on span "A rollup field summarizes data from related records" at bounding box center [734, 272] width 185 height 11
type input "******"
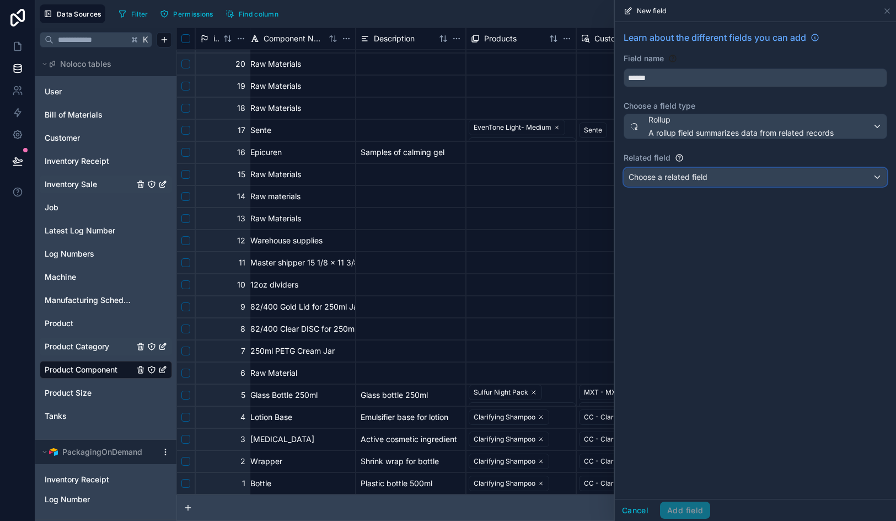
click at [683, 182] on span "Choose a related field" at bounding box center [668, 177] width 79 height 11
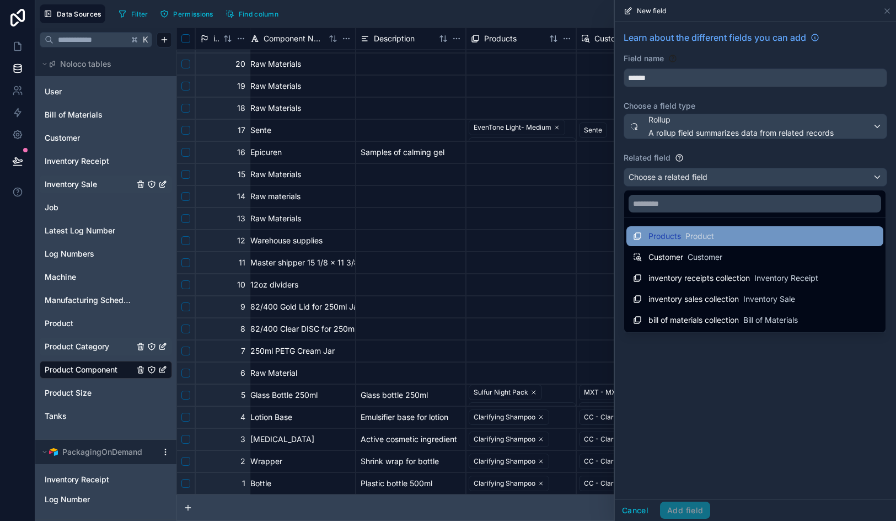
click at [694, 237] on span "Product" at bounding box center [700, 236] width 29 height 11
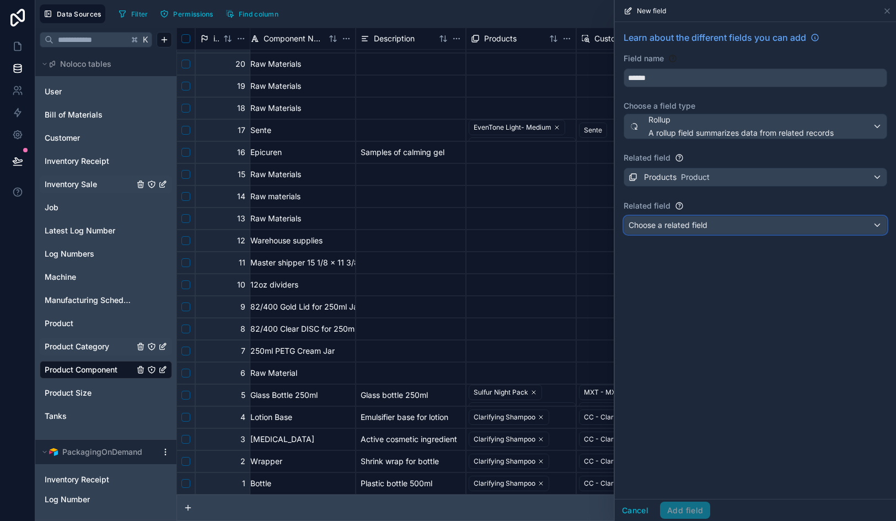
click at [693, 227] on span "Choose a related field" at bounding box center [668, 224] width 79 height 9
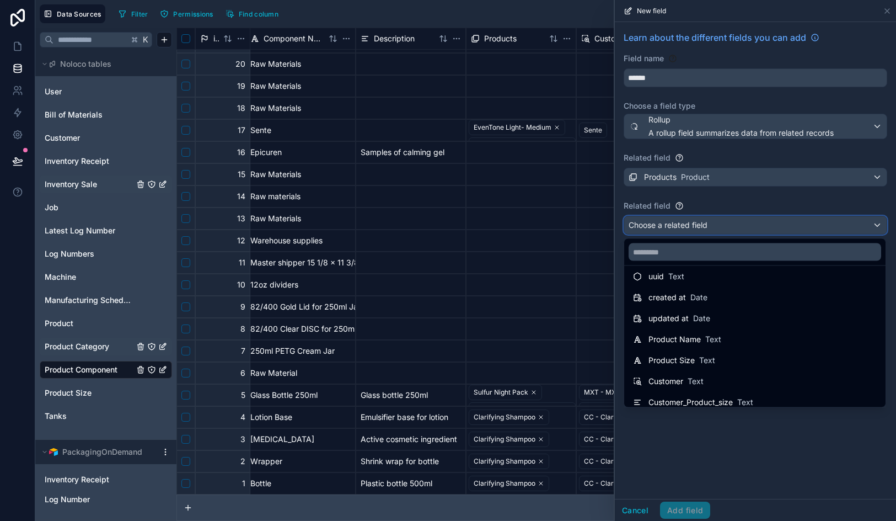
scroll to position [0, 0]
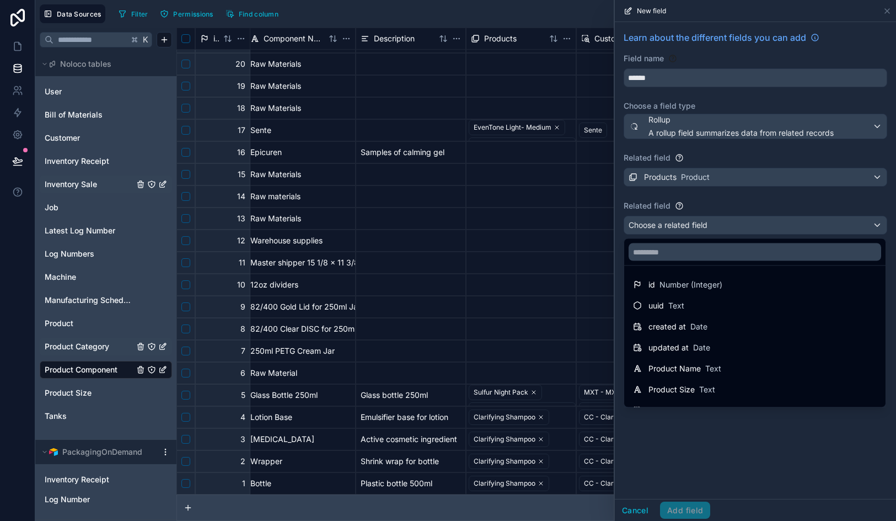
click at [646, 460] on div at bounding box center [755, 260] width 281 height 521
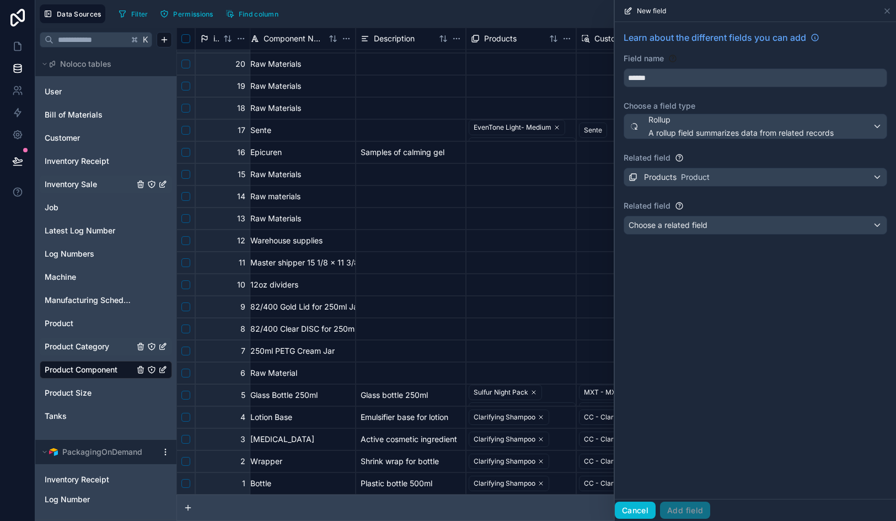
click at [638, 515] on button "Cancel" at bounding box center [635, 510] width 41 height 18
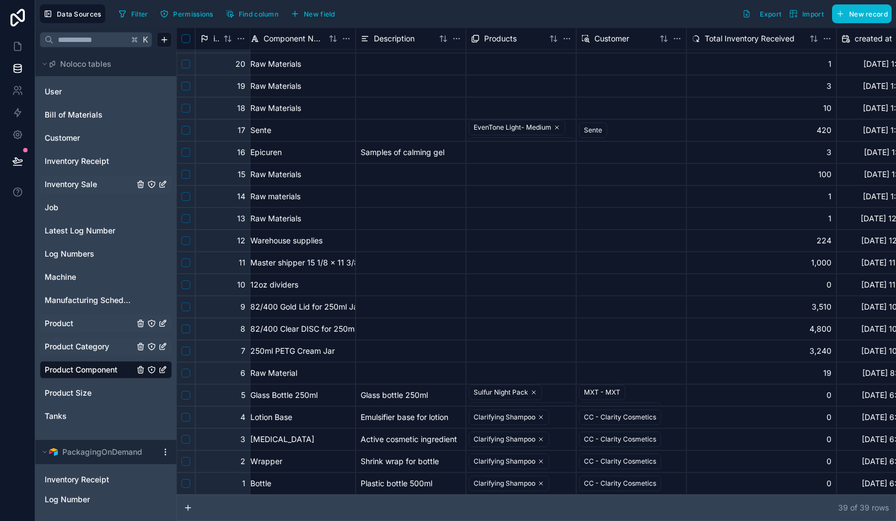
click at [79, 325] on link "Product" at bounding box center [89, 323] width 89 height 11
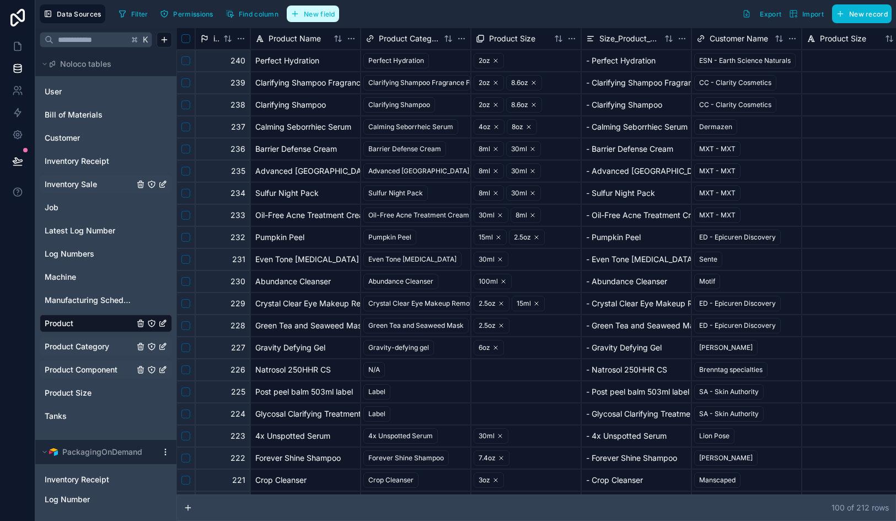
click at [323, 15] on span "New field" at bounding box center [319, 14] width 31 height 8
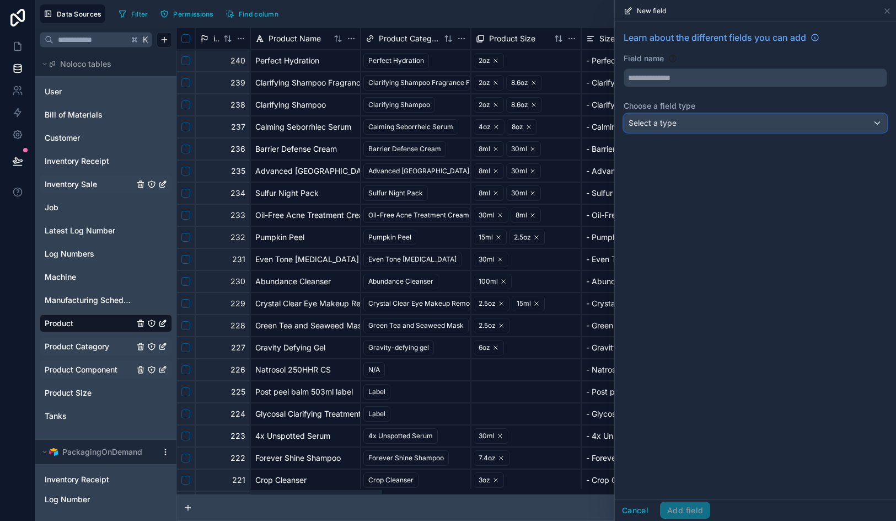
click at [666, 122] on span "Select a type" at bounding box center [653, 122] width 48 height 9
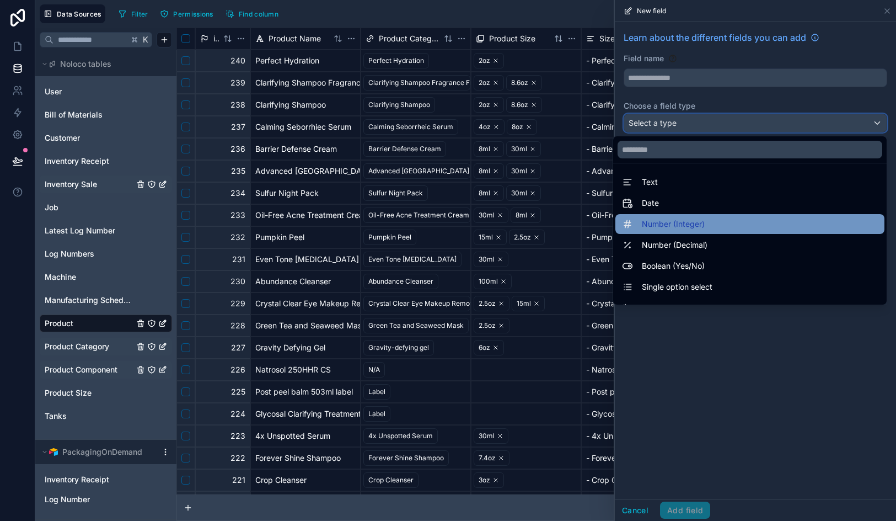
scroll to position [320, 0]
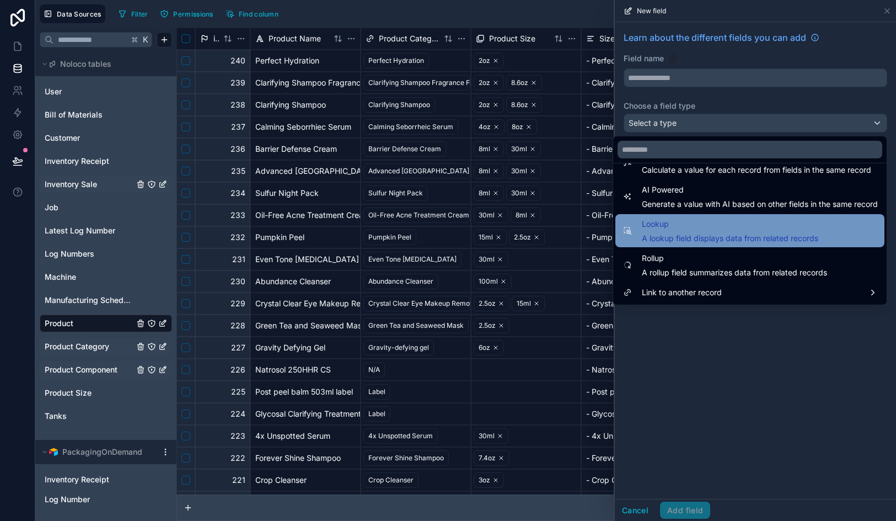
click at [679, 237] on span "A lookup field displays data from related records" at bounding box center [730, 238] width 177 height 11
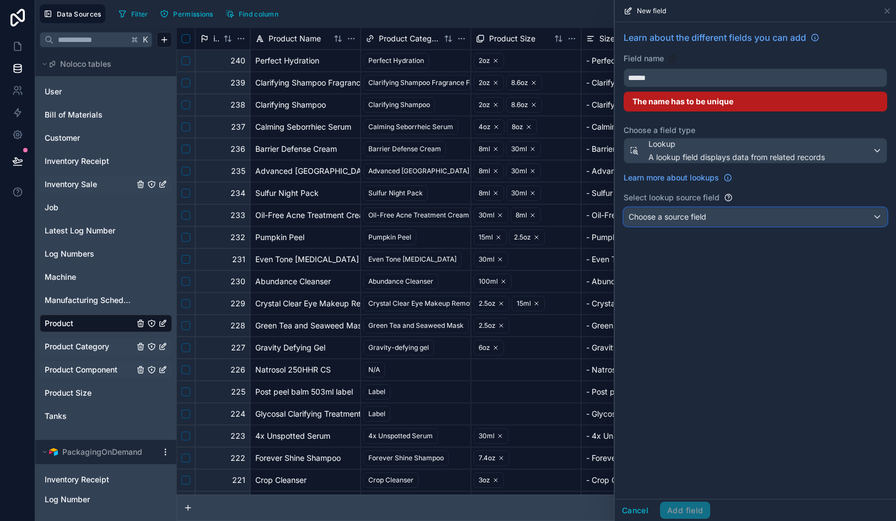
click at [680, 222] on div "Choose a source field" at bounding box center [755, 217] width 263 height 18
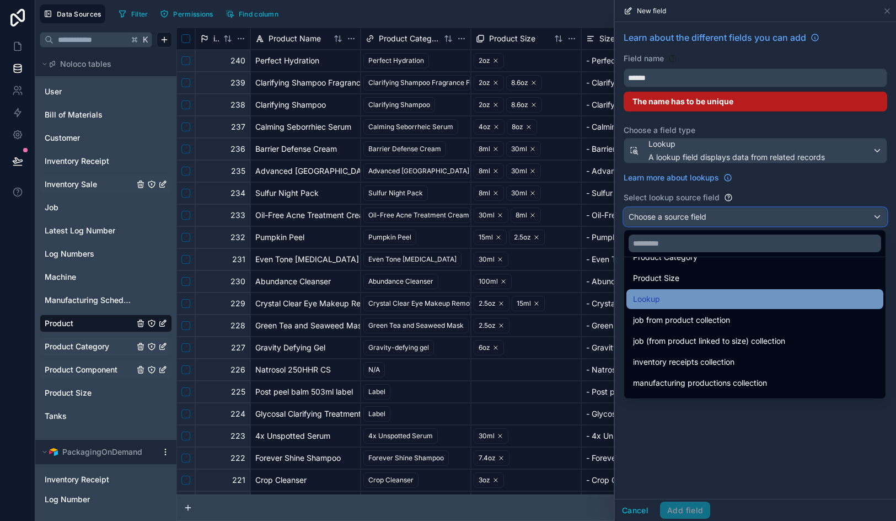
scroll to position [78, 0]
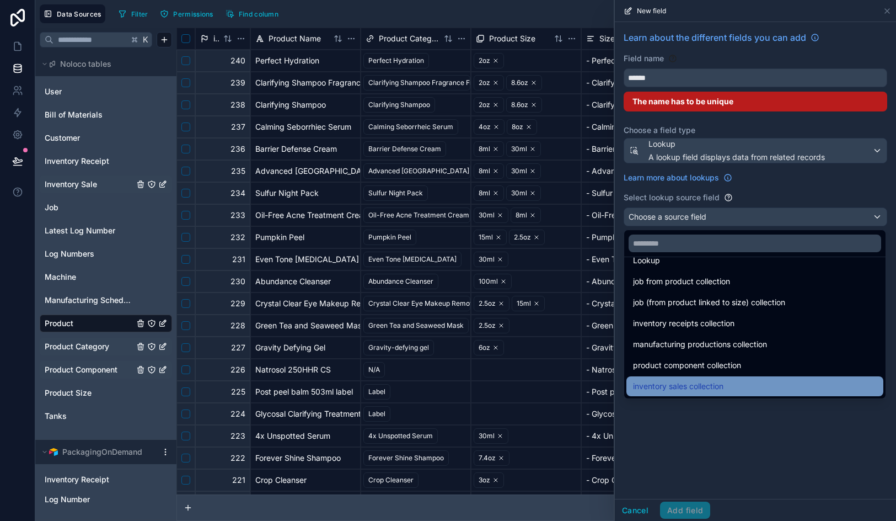
click at [678, 381] on span "inventory sales collection" at bounding box center [678, 386] width 90 height 13
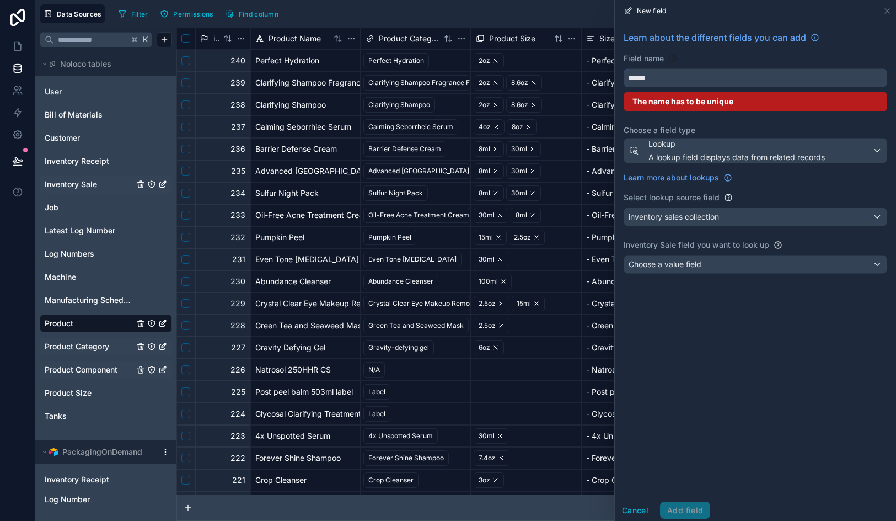
click at [658, 79] on input "******" at bounding box center [755, 78] width 263 height 18
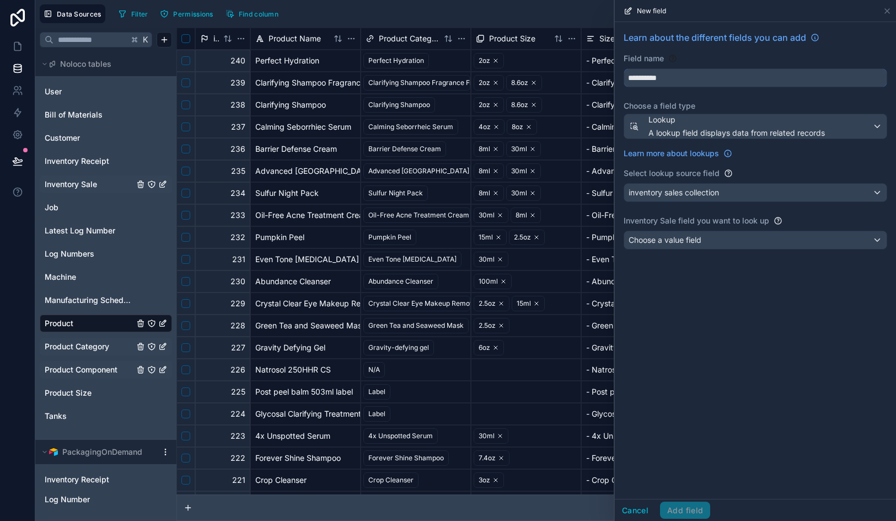
click at [624, 68] on button "*********" at bounding box center [756, 77] width 264 height 19
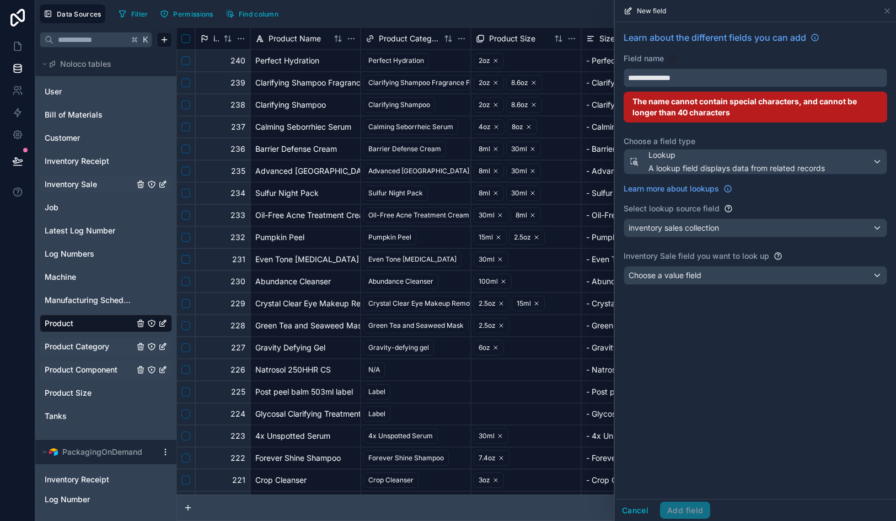
click at [624, 68] on button "**********" at bounding box center [756, 77] width 264 height 19
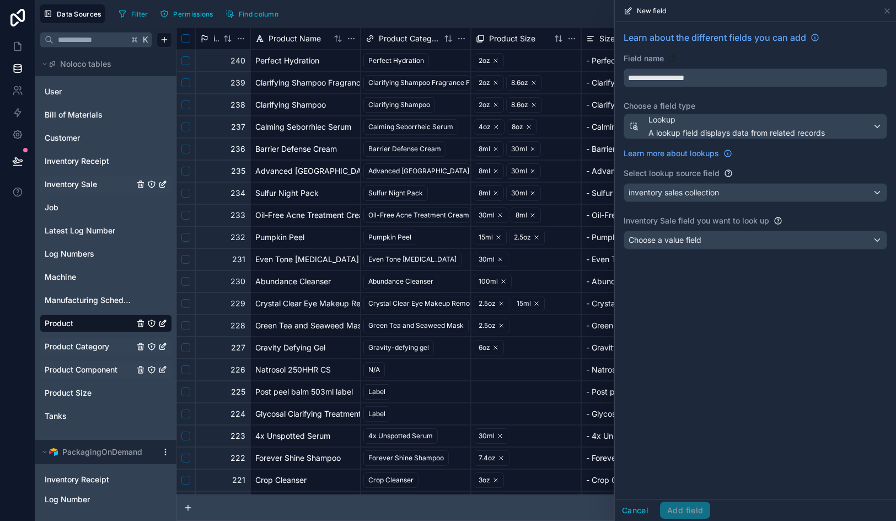
type input "**********"
click at [705, 238] on div "Choose a value field" at bounding box center [755, 240] width 263 height 18
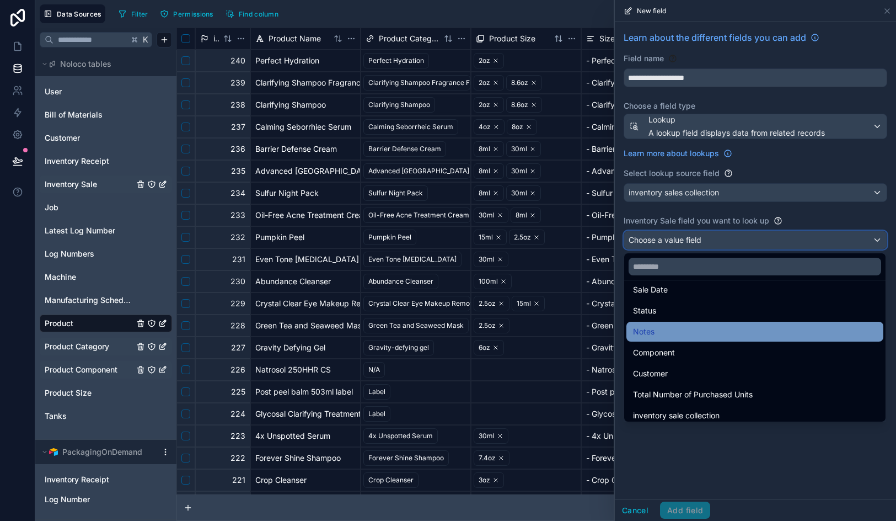
scroll to position [15, 0]
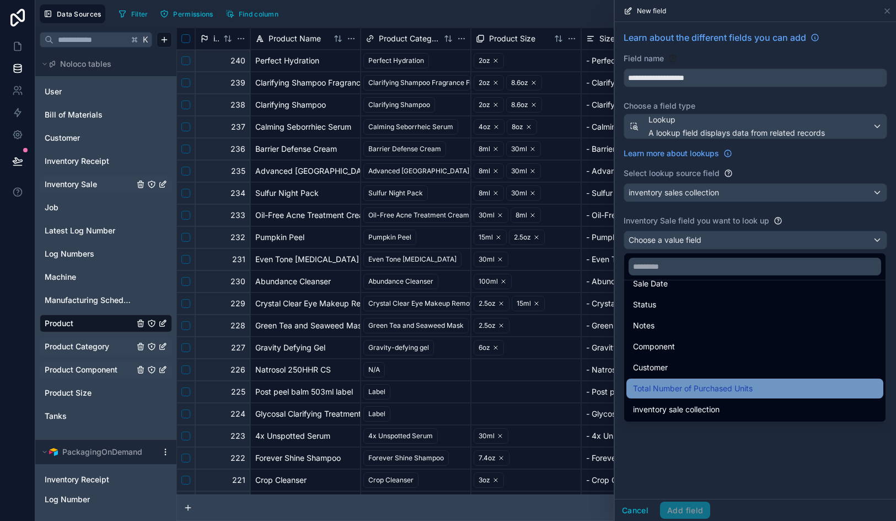
click at [706, 384] on span "Total Number of Purchased Units" at bounding box center [693, 388] width 120 height 13
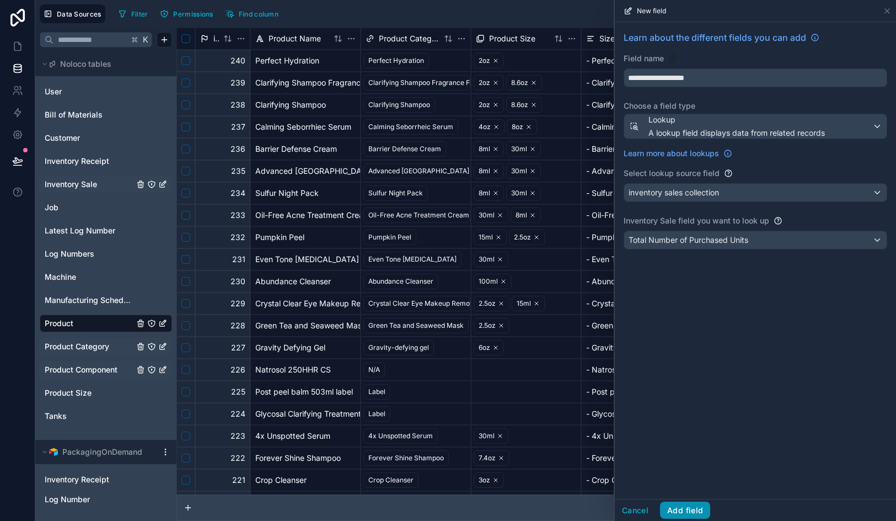
click at [689, 509] on button "Add field" at bounding box center [685, 510] width 50 height 18
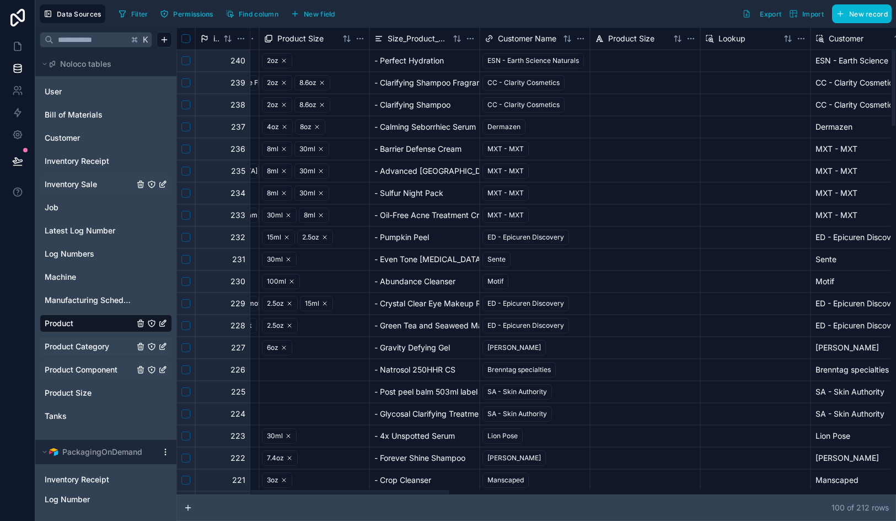
scroll to position [0, 279]
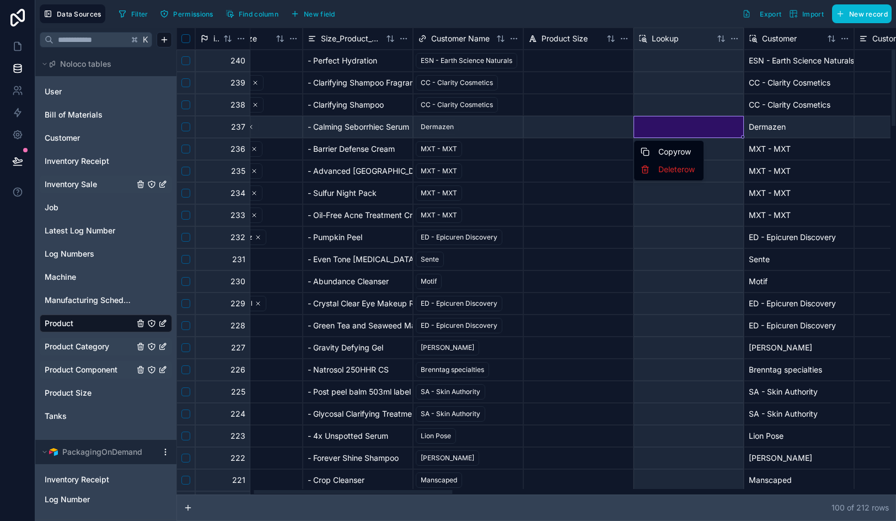
click at [672, 40] on html "Data Sources Filter Permissions Find column New field Export Import New record …" at bounding box center [448, 260] width 896 height 521
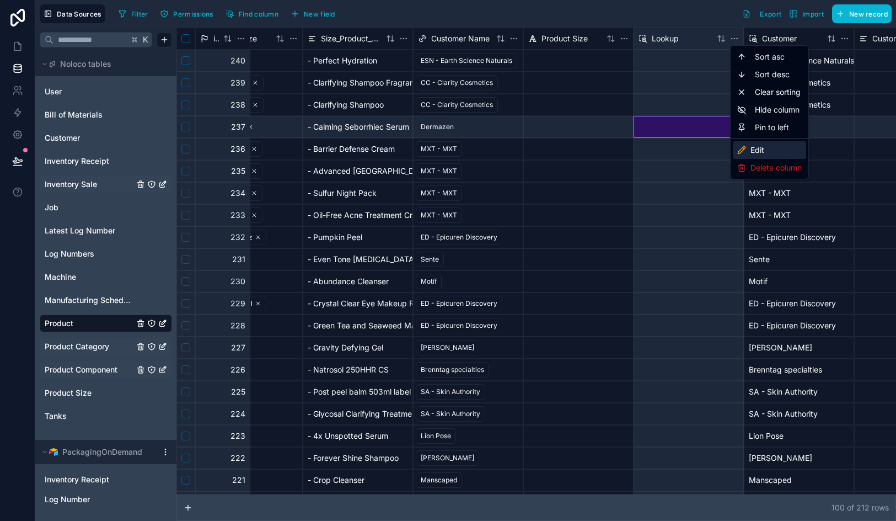
click at [749, 149] on div "Edit" at bounding box center [769, 150] width 73 height 18
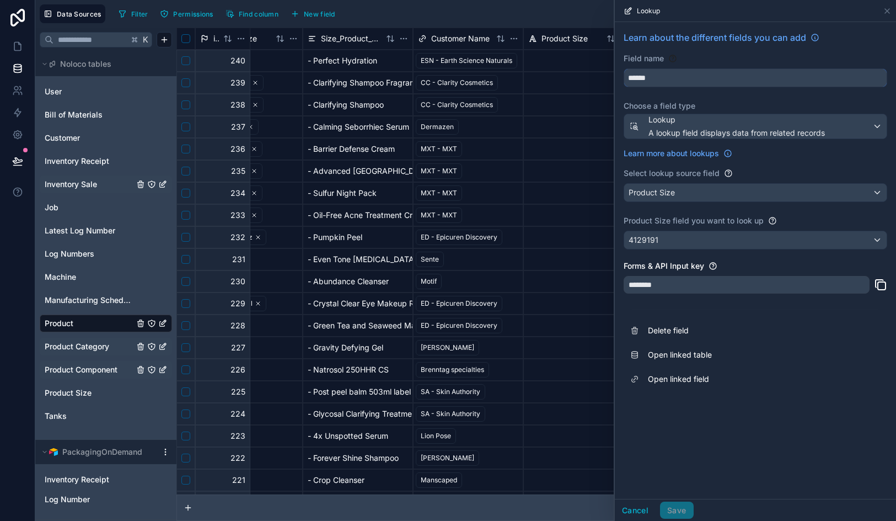
click at [670, 74] on input "******" at bounding box center [755, 78] width 263 height 18
click at [695, 242] on div "4129191" at bounding box center [755, 240] width 263 height 18
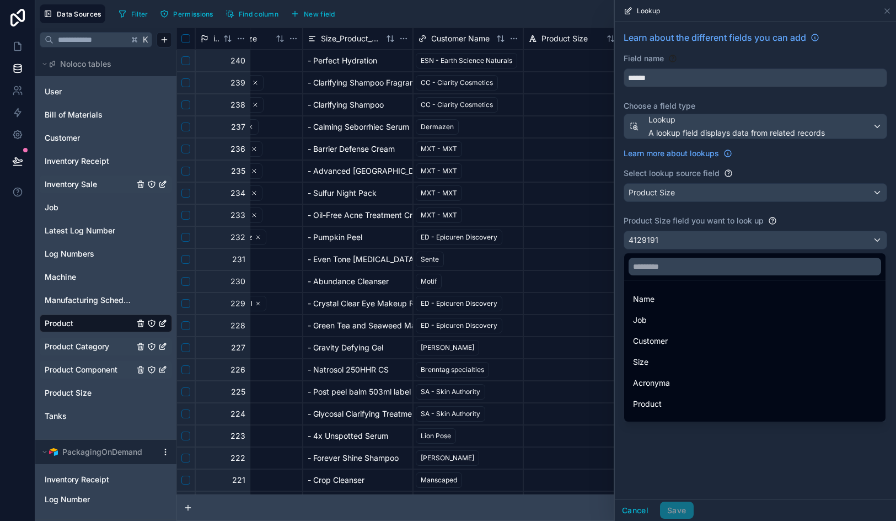
click at [695, 242] on div at bounding box center [755, 260] width 281 height 521
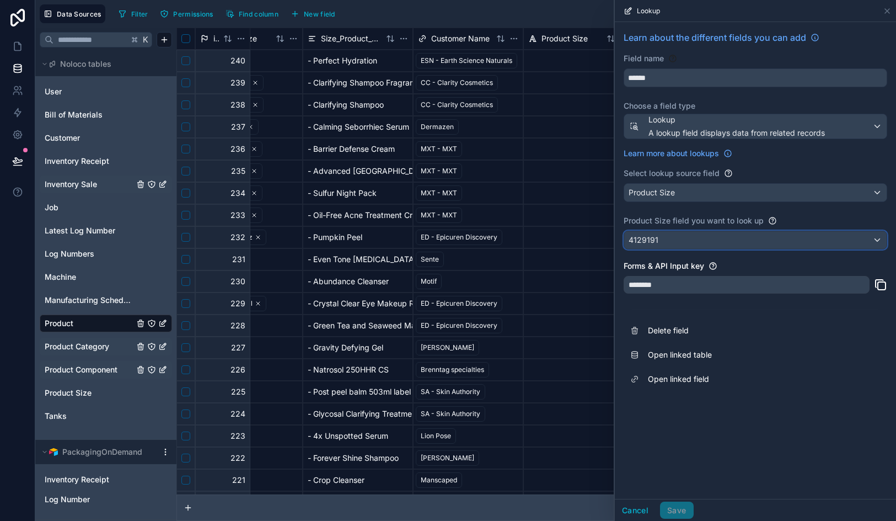
click at [695, 242] on div "4129191" at bounding box center [755, 240] width 263 height 18
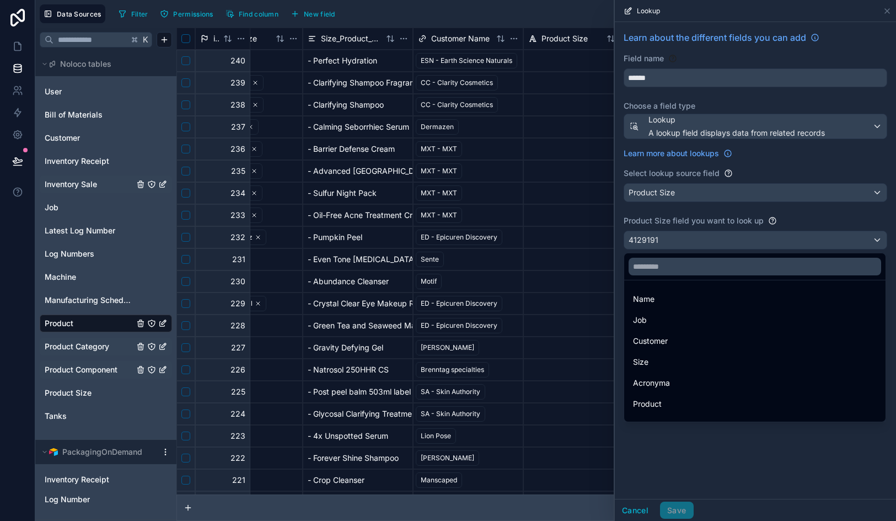
click at [695, 242] on div at bounding box center [755, 260] width 281 height 521
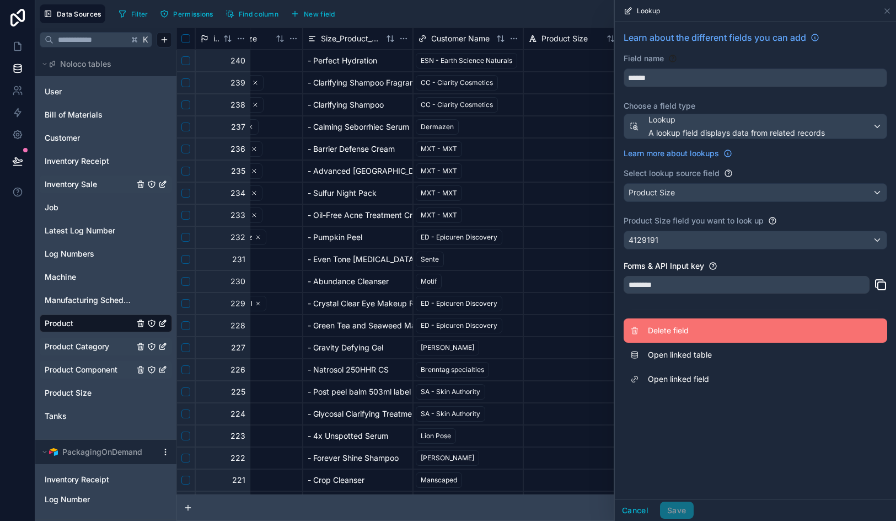
click at [677, 326] on span "Delete field" at bounding box center [727, 330] width 159 height 11
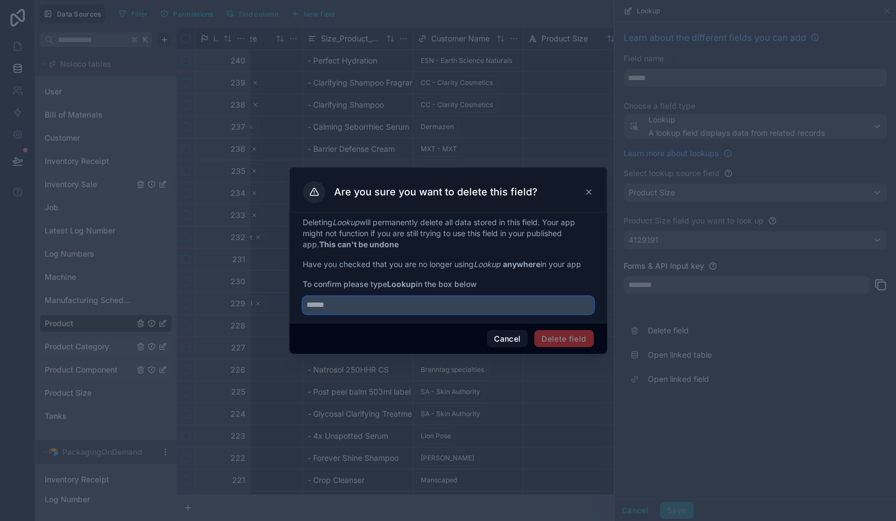
click at [439, 308] on input "text" at bounding box center [448, 305] width 291 height 18
type input "******"
click at [576, 344] on button "Delete field" at bounding box center [564, 339] width 59 height 18
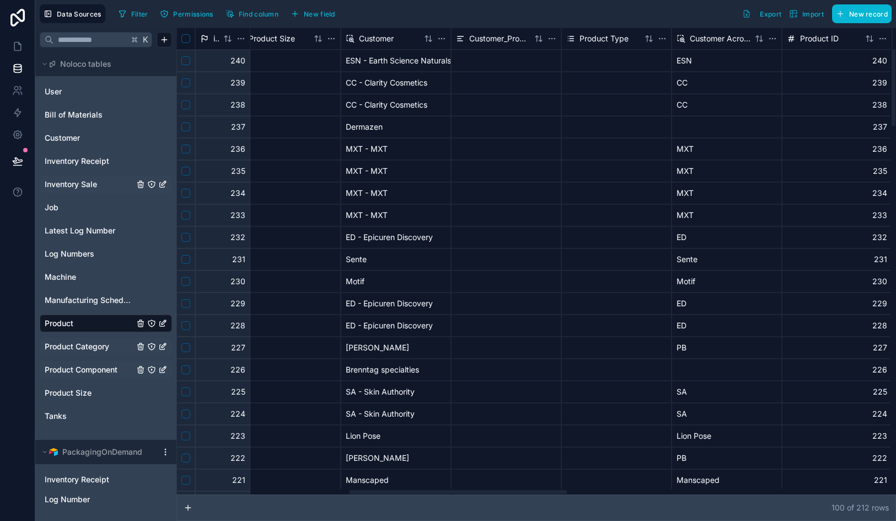
scroll to position [0, 667]
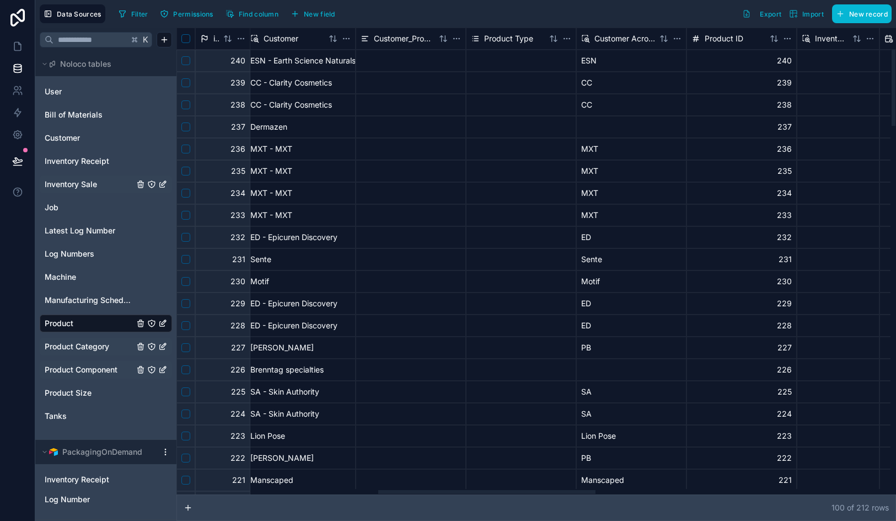
click at [503, 86] on div at bounding box center [521, 82] width 109 height 21
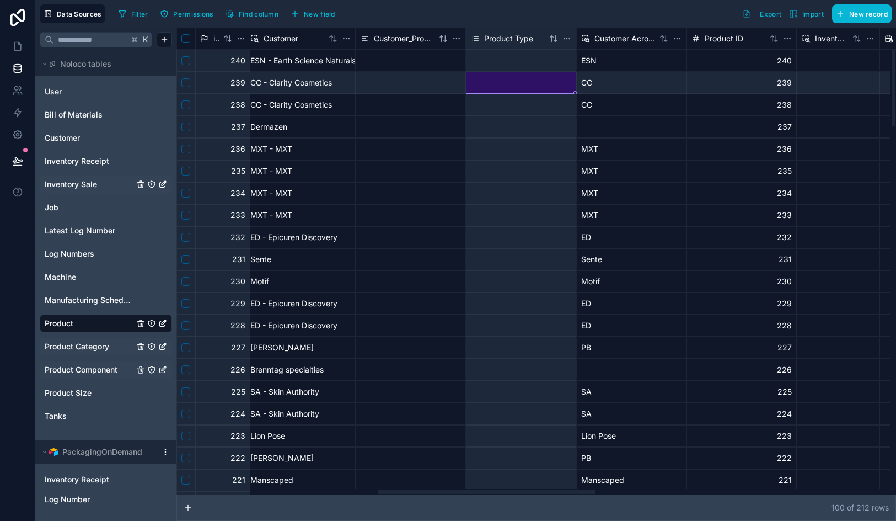
click at [503, 86] on div at bounding box center [521, 82] width 109 height 21
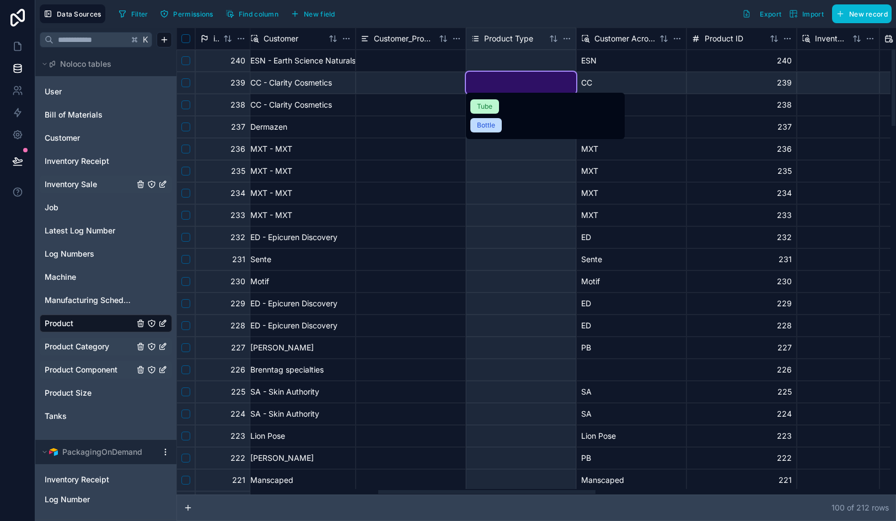
click at [503, 86] on div at bounding box center [521, 82] width 110 height 21
click at [509, 10] on div "Filter Permissions Find column New field Export Import New record" at bounding box center [503, 13] width 778 height 19
click at [512, 200] on div at bounding box center [521, 193] width 109 height 21
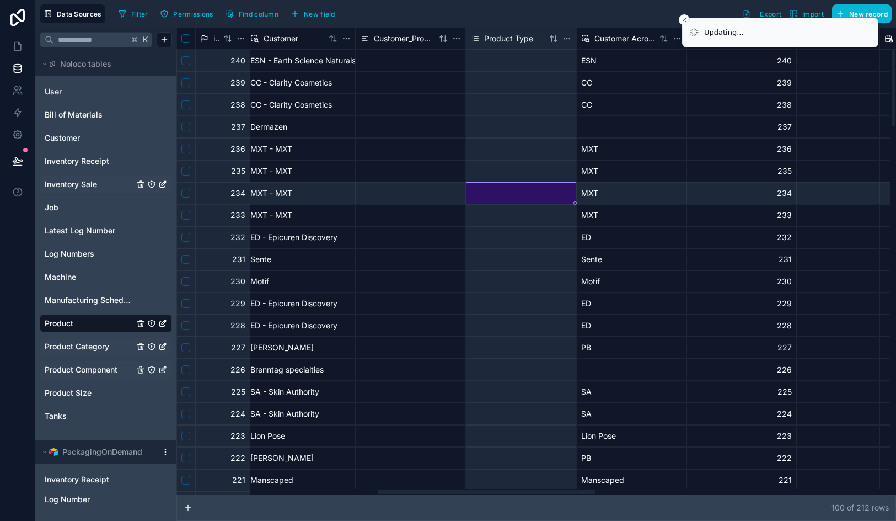
click at [398, 101] on div at bounding box center [411, 105] width 110 height 22
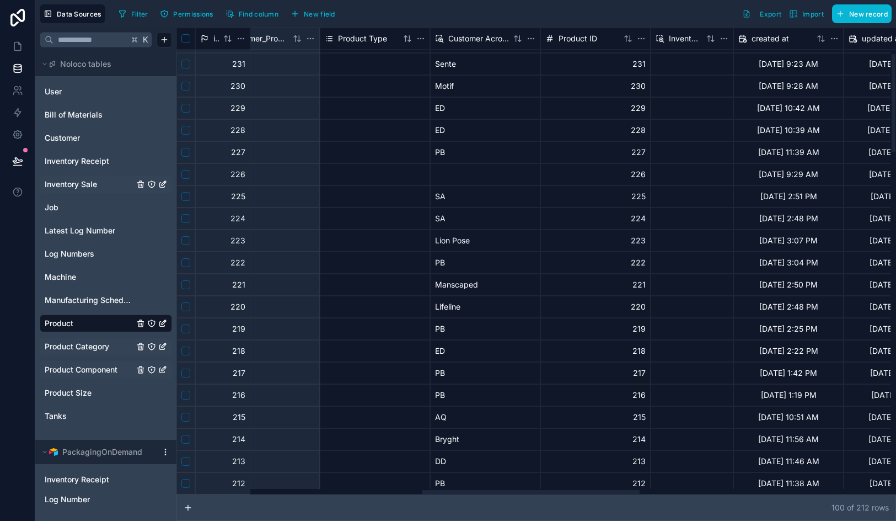
scroll to position [0, 813]
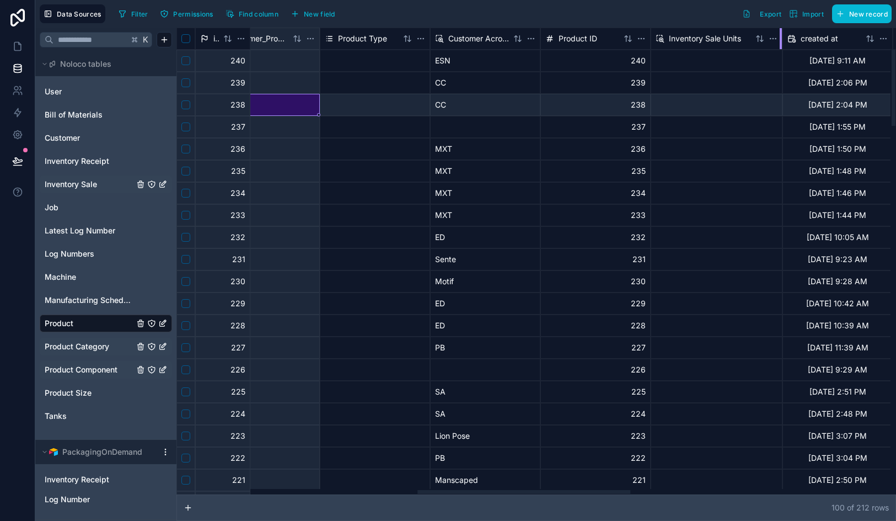
drag, startPoint x: 733, startPoint y: 38, endPoint x: 790, endPoint y: 41, distance: 57.5
click at [782, 41] on div at bounding box center [781, 38] width 2 height 21
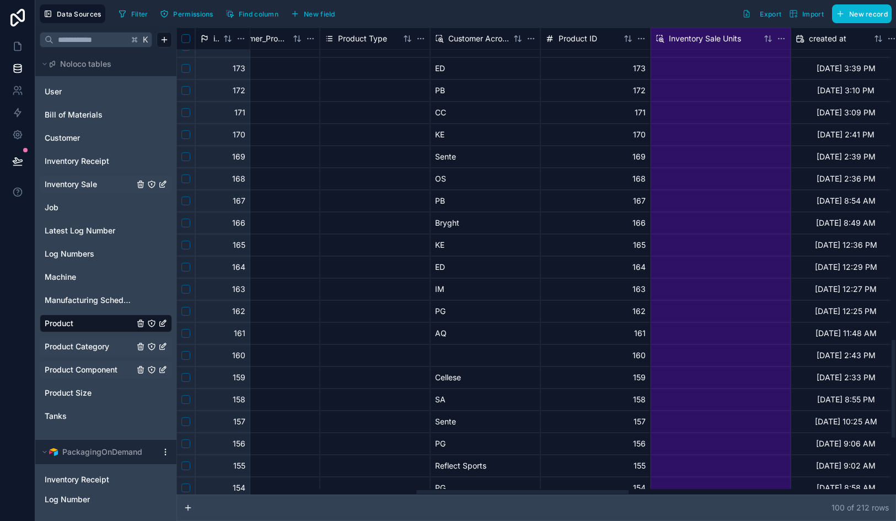
scroll to position [1762, 813]
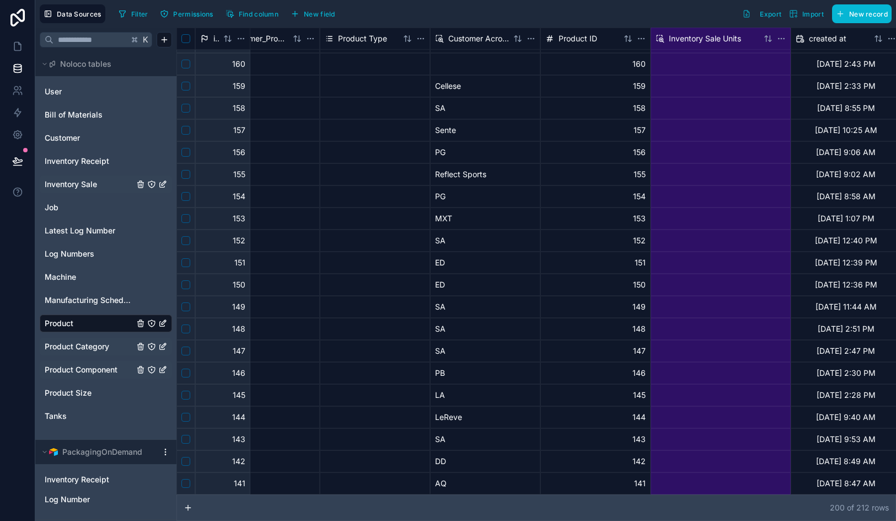
click at [94, 189] on span "Inventory Sale" at bounding box center [71, 184] width 52 height 11
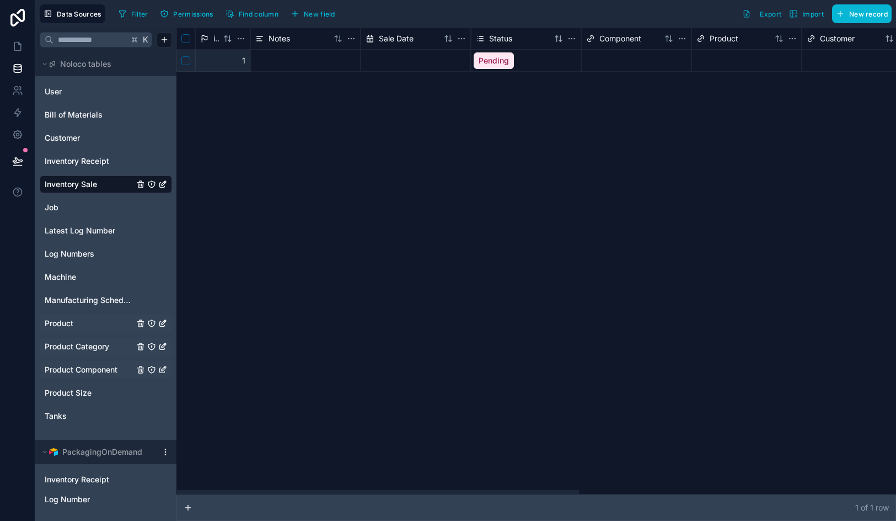
click at [717, 60] on div at bounding box center [746, 60] width 109 height 21
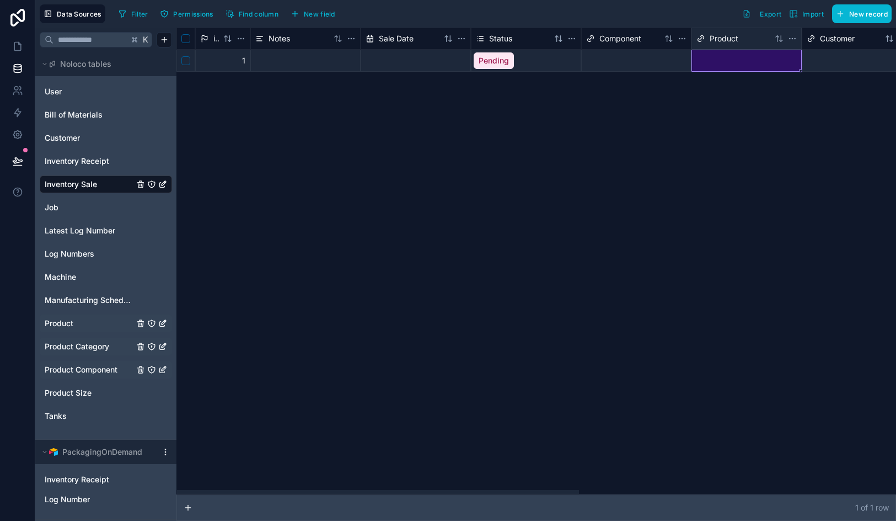
click at [714, 60] on div at bounding box center [746, 60] width 109 height 21
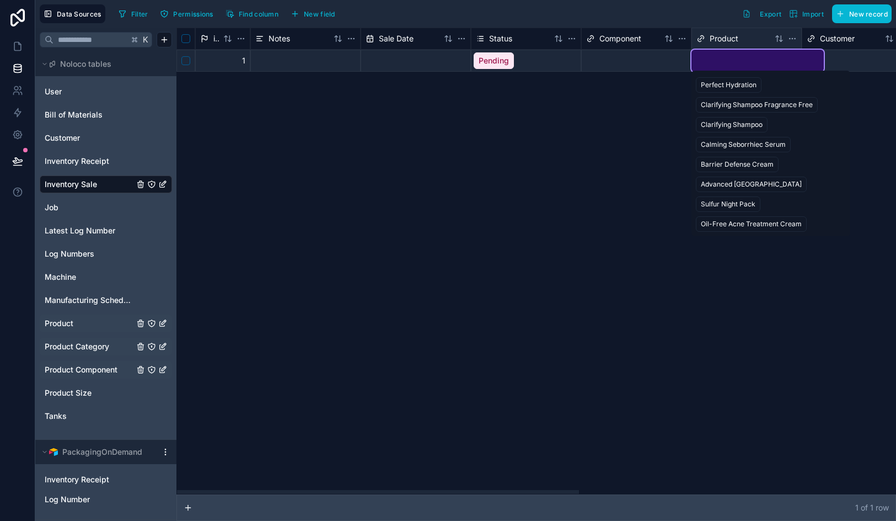
click at [722, 126] on div "Clarifying Shampoo" at bounding box center [732, 125] width 62 height 10
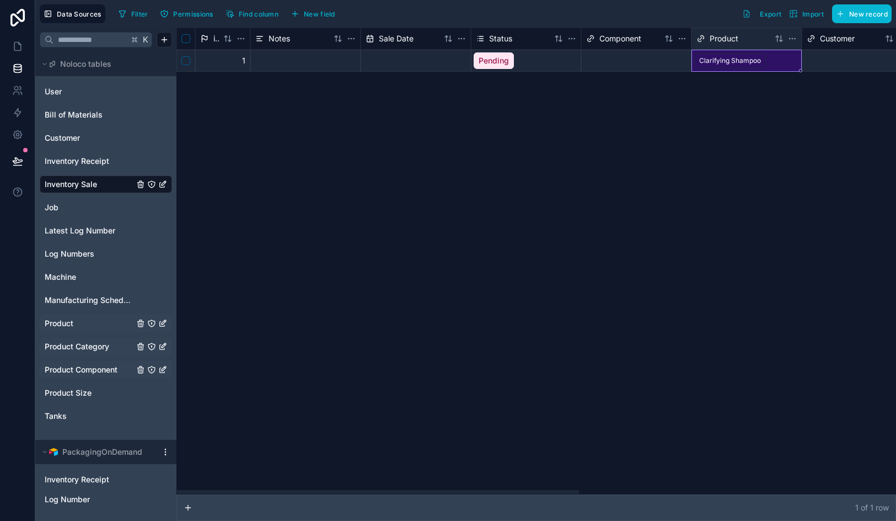
click at [722, 126] on div "id Notes Sale Date Status Component Product Customer Total Number of Purchased …" at bounding box center [537, 261] width 720 height 467
click at [840, 66] on div at bounding box center [857, 60] width 109 height 21
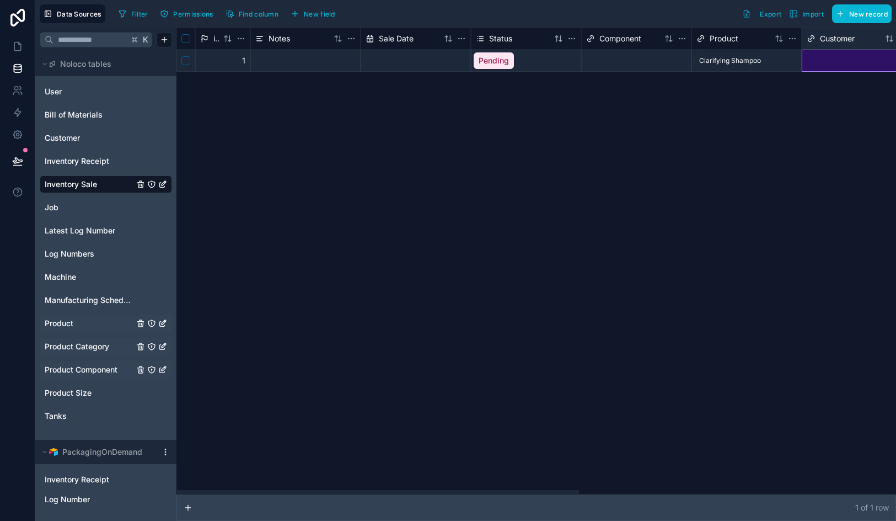
click at [825, 62] on div at bounding box center [857, 60] width 109 height 21
click at [832, 62] on input "text" at bounding box center [868, 60] width 128 height 11
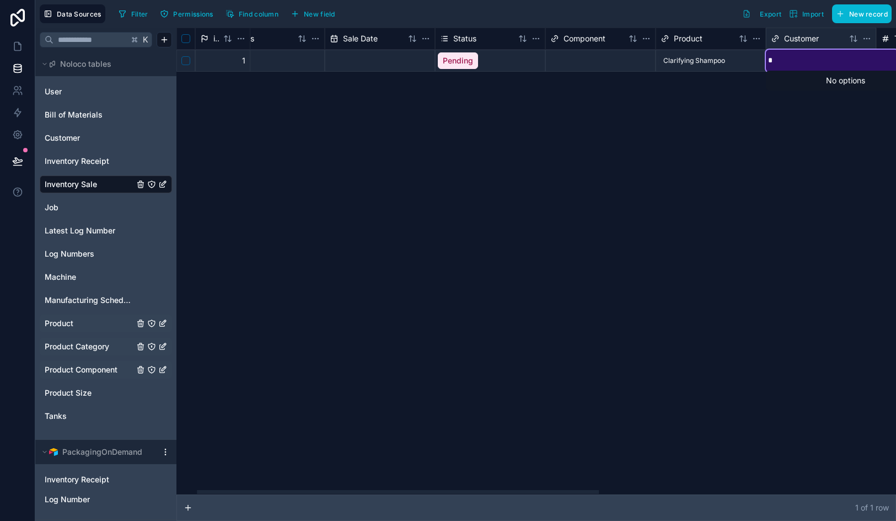
type input "**"
click at [830, 93] on div "CC - Clarity Cosmetics" at bounding box center [846, 85] width 150 height 20
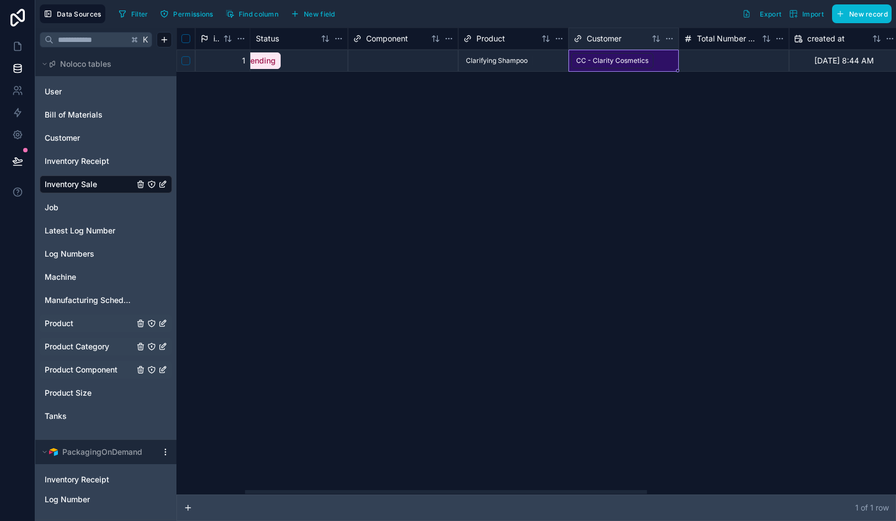
scroll to position [0, 318]
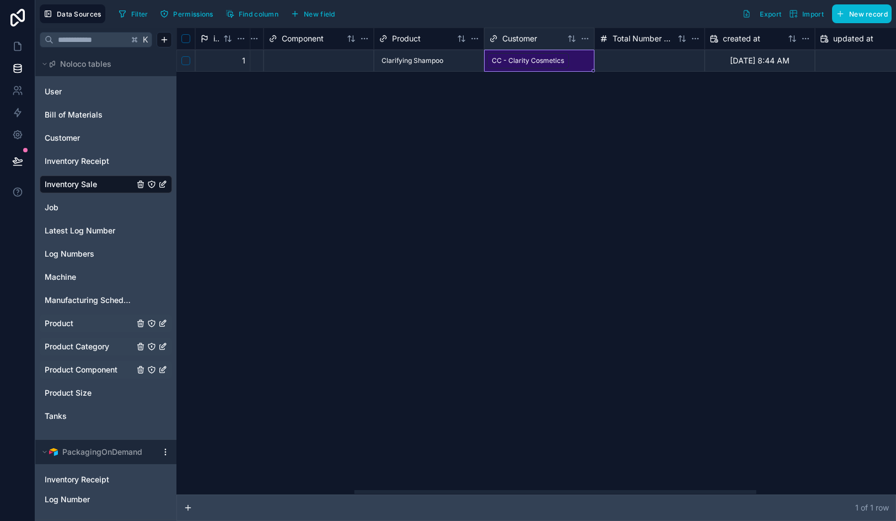
click at [633, 62] on div at bounding box center [650, 61] width 110 height 22
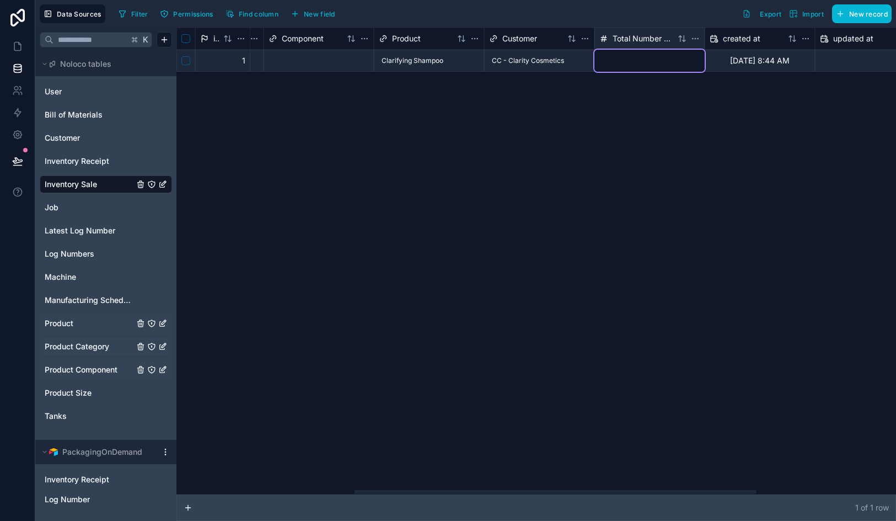
type input "***"
click at [598, 149] on div "id Notes Sale Date Status Component Product Customer Total Number of Purchased …" at bounding box center [537, 261] width 720 height 467
click at [538, 164] on div "id Notes Sale Date Status Component Product Customer Total Number of Purchased …" at bounding box center [537, 261] width 720 height 467
click at [93, 373] on span "Product Component" at bounding box center [81, 369] width 73 height 11
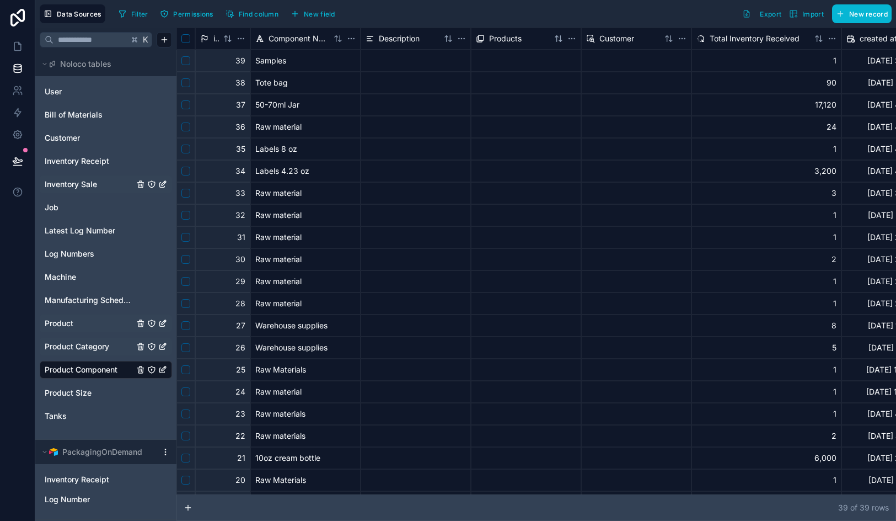
click at [92, 321] on link "Product" at bounding box center [89, 323] width 89 height 11
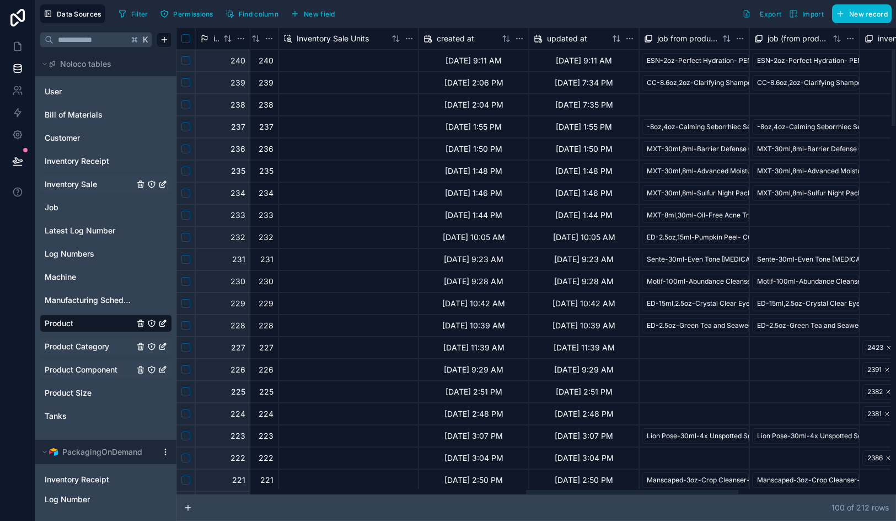
scroll to position [0, 1701]
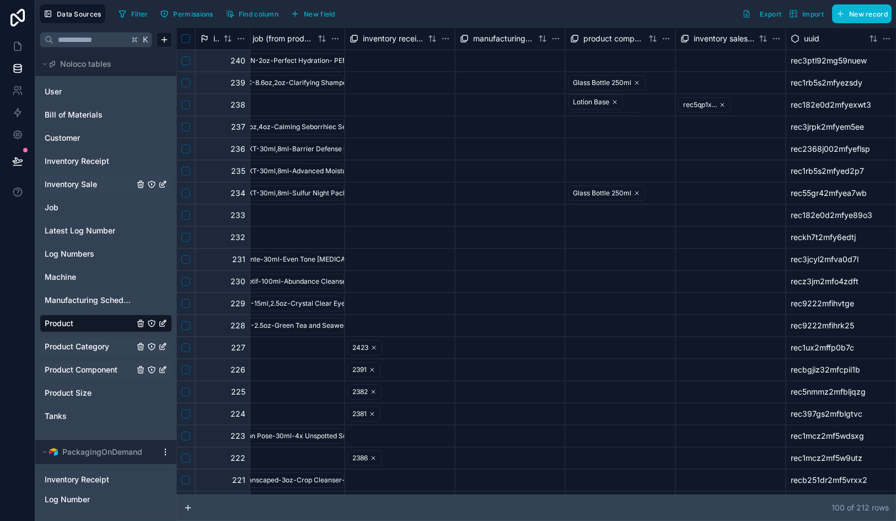
click at [85, 370] on span "Product Component" at bounding box center [81, 369] width 73 height 11
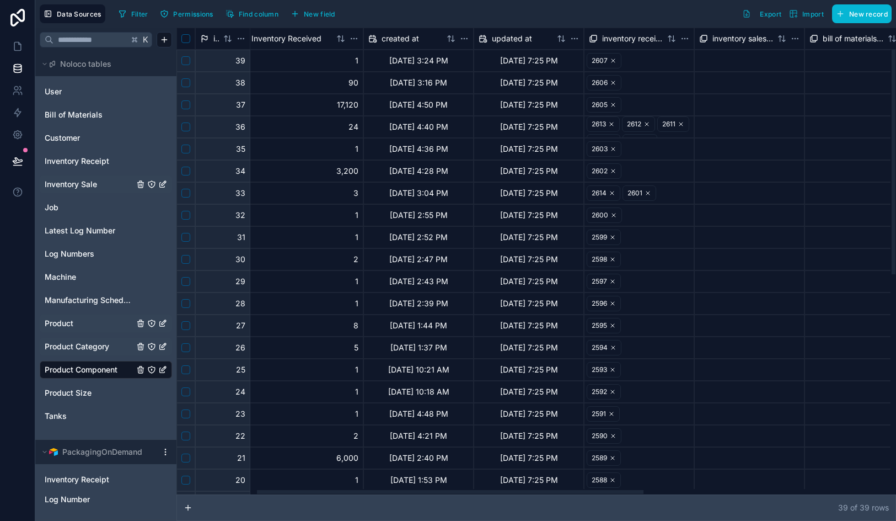
scroll to position [0, 607]
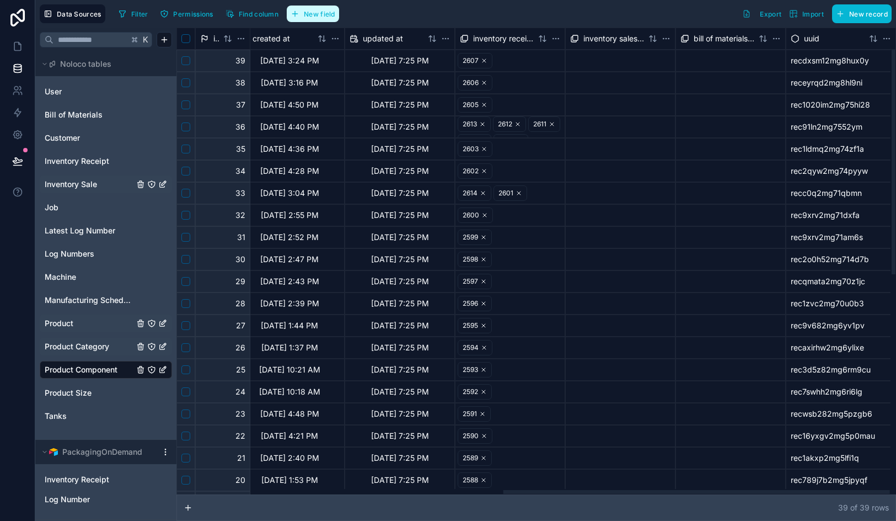
click at [309, 13] on span "New field" at bounding box center [319, 14] width 31 height 8
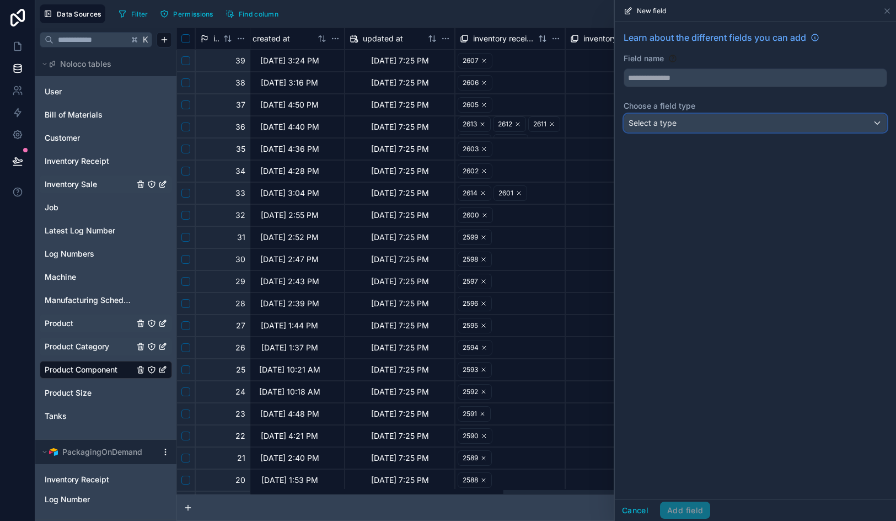
click at [681, 122] on div "Select a type" at bounding box center [755, 123] width 263 height 18
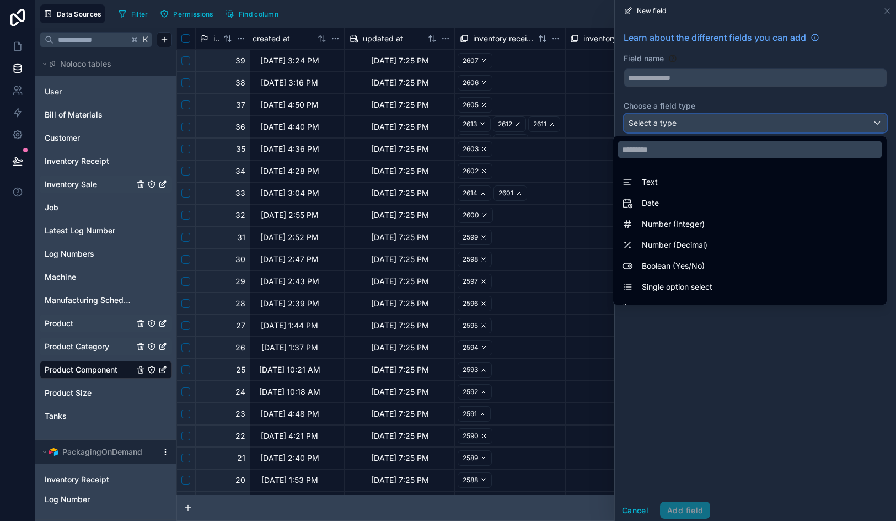
scroll to position [320, 0]
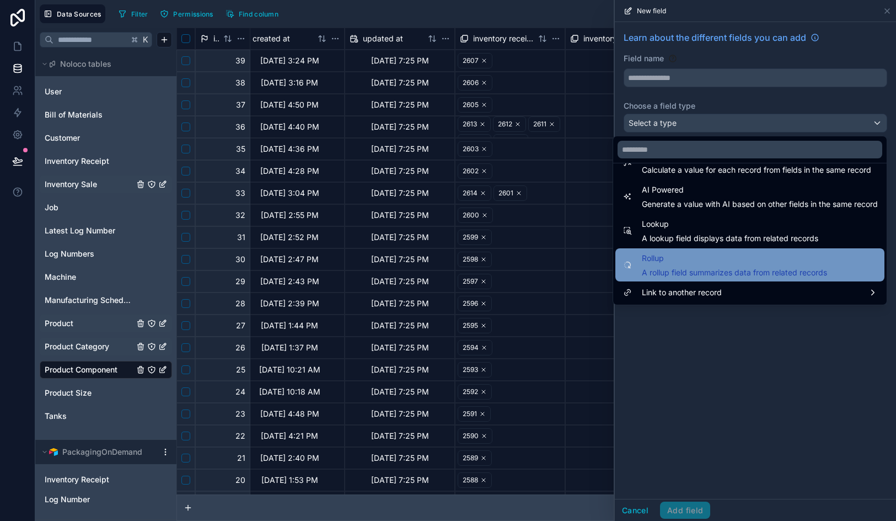
click at [687, 259] on span "Rollup" at bounding box center [734, 258] width 185 height 13
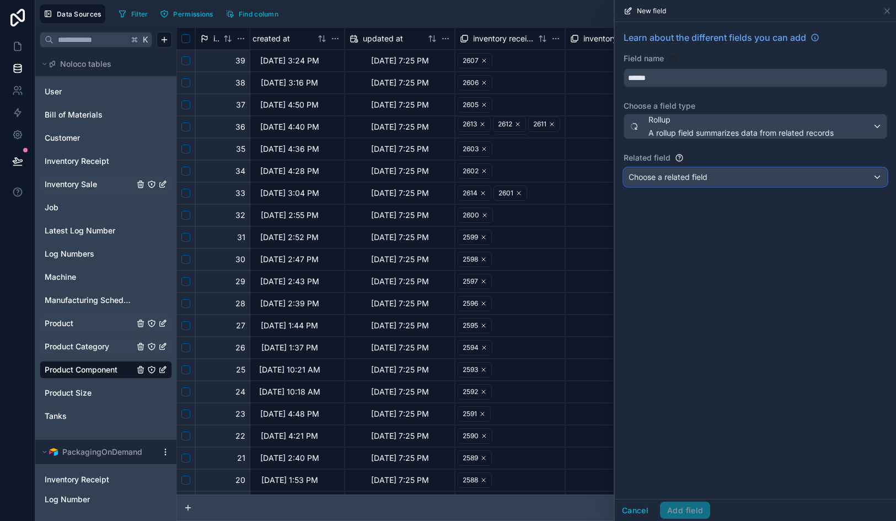
click at [679, 179] on span "Choose a related field" at bounding box center [668, 176] width 79 height 9
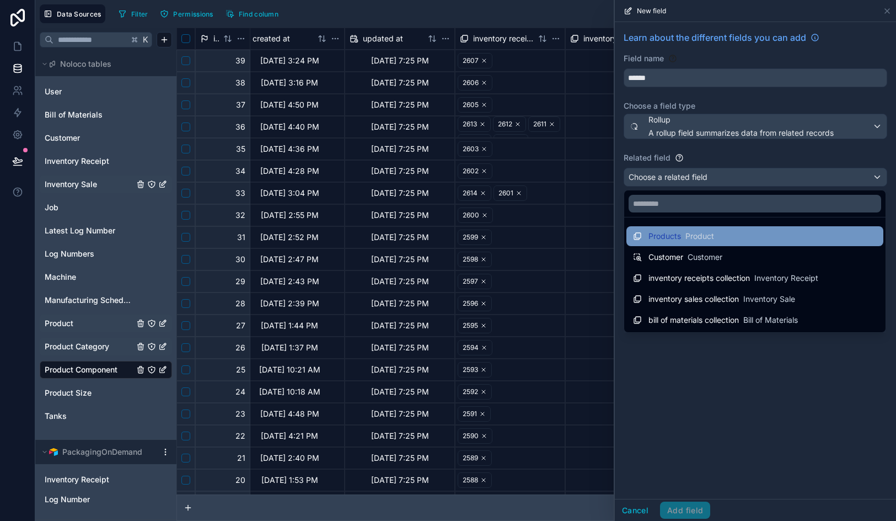
click at [681, 228] on div "Products Product" at bounding box center [755, 236] width 257 height 20
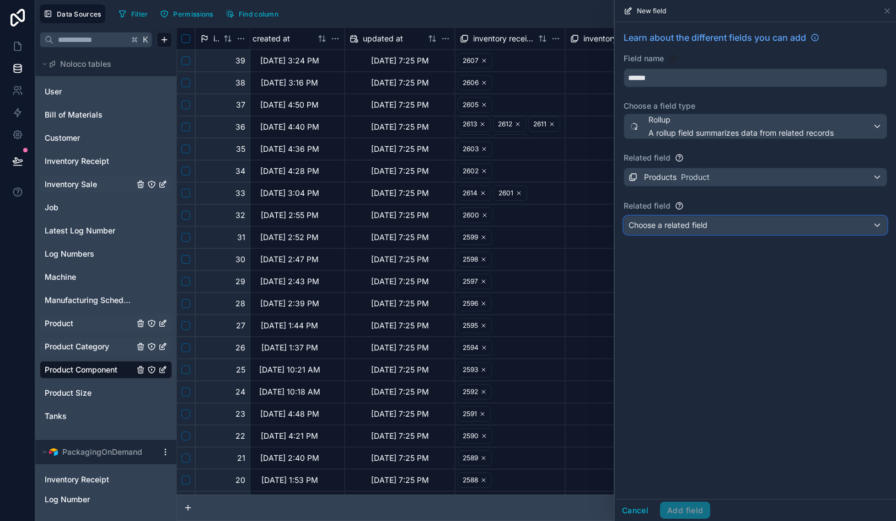
click at [681, 223] on span "Choose a related field" at bounding box center [668, 224] width 79 height 9
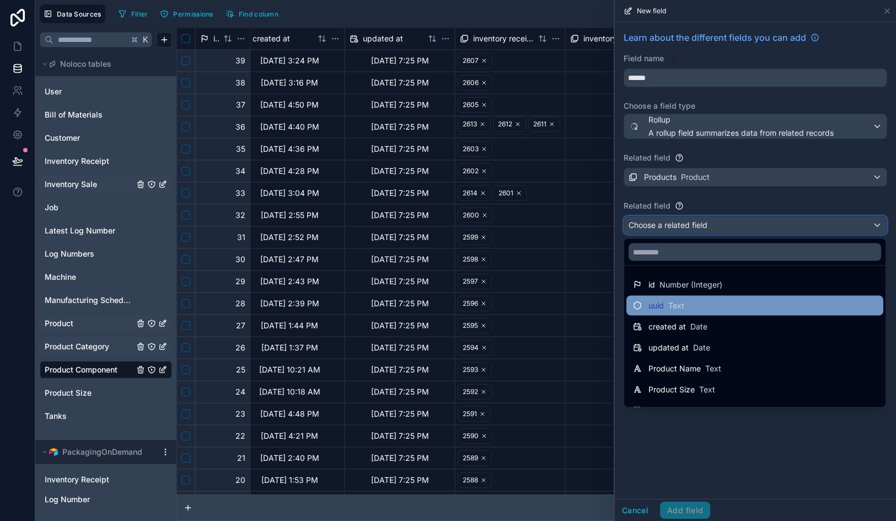
scroll to position [120, 0]
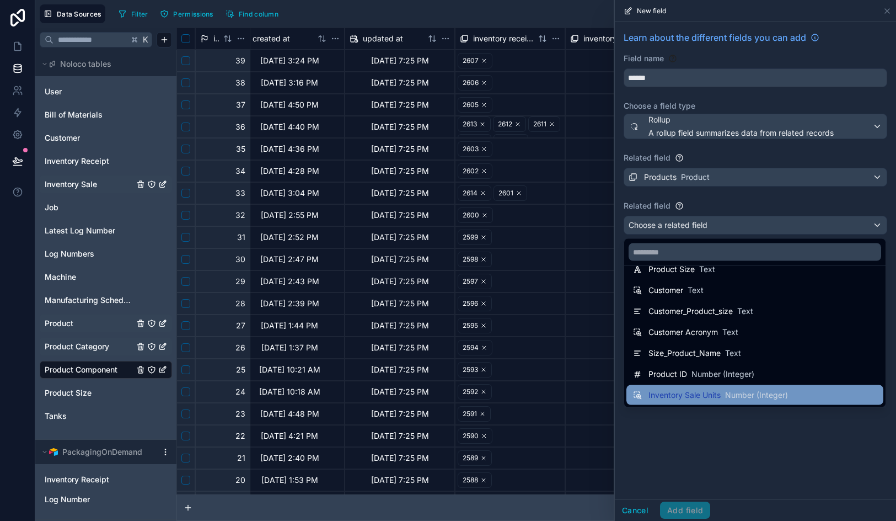
click at [691, 388] on div "Inventory Sale Units Number (Integer)" at bounding box center [710, 394] width 155 height 13
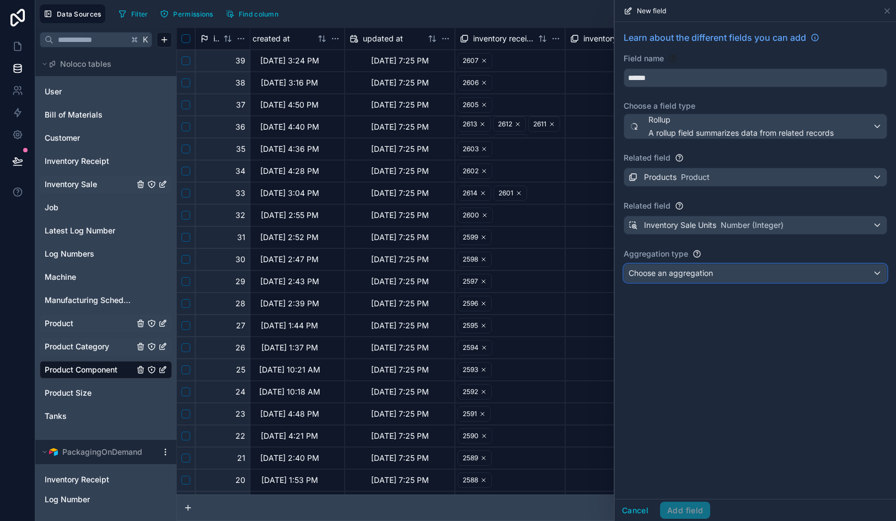
click at [698, 281] on div "Choose an aggregation" at bounding box center [755, 273] width 263 height 18
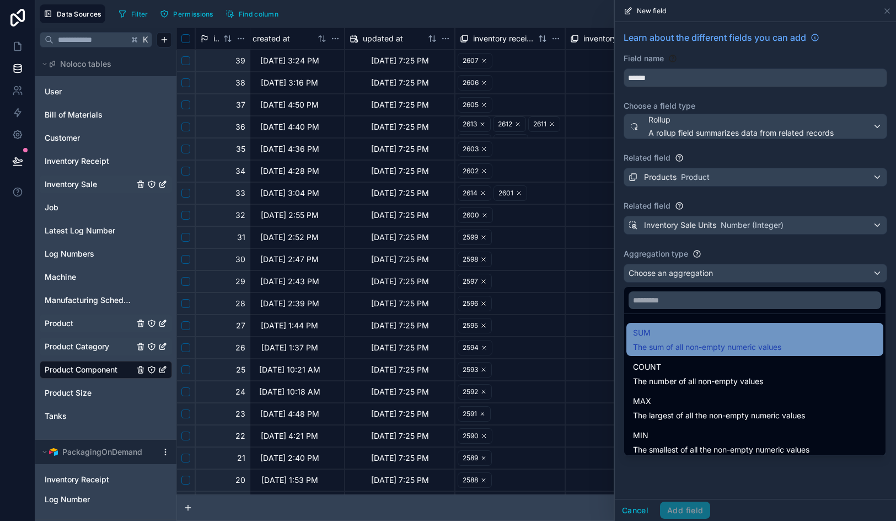
click at [697, 335] on span "SUM" at bounding box center [707, 332] width 148 height 13
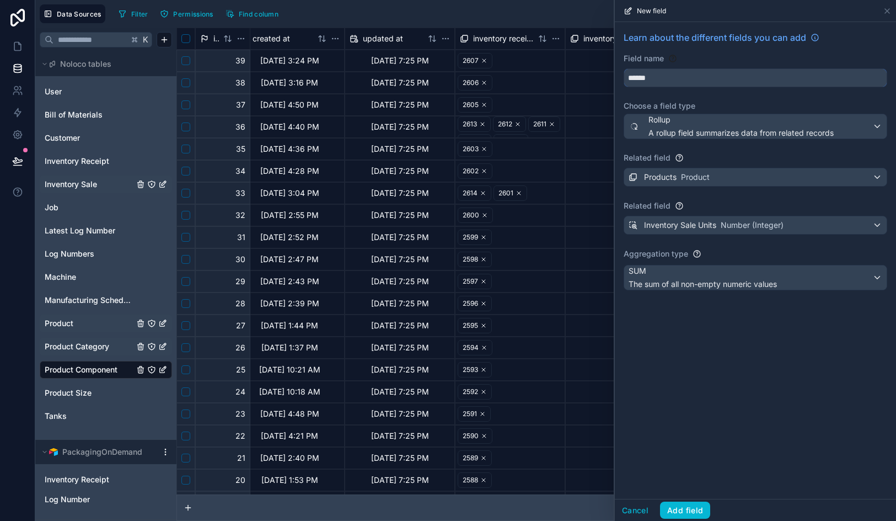
click at [678, 70] on input "******" at bounding box center [755, 78] width 263 height 18
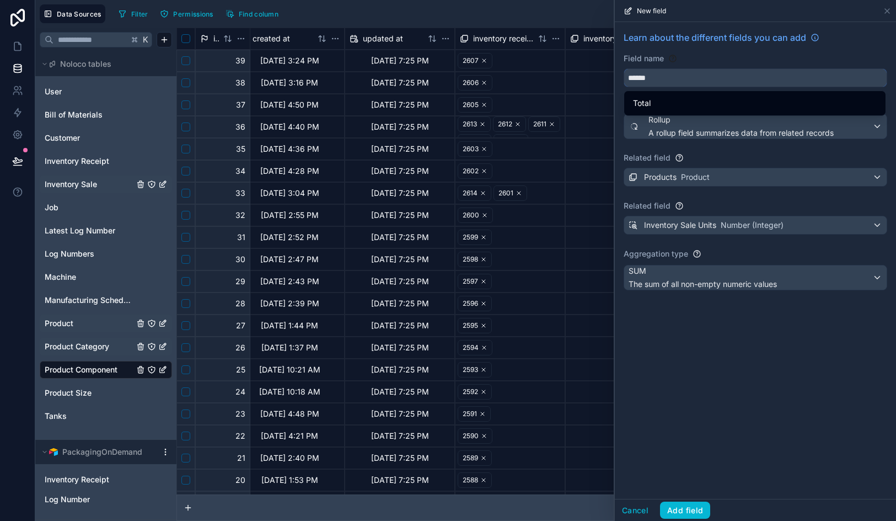
click at [624, 68] on button "*****" at bounding box center [756, 77] width 264 height 19
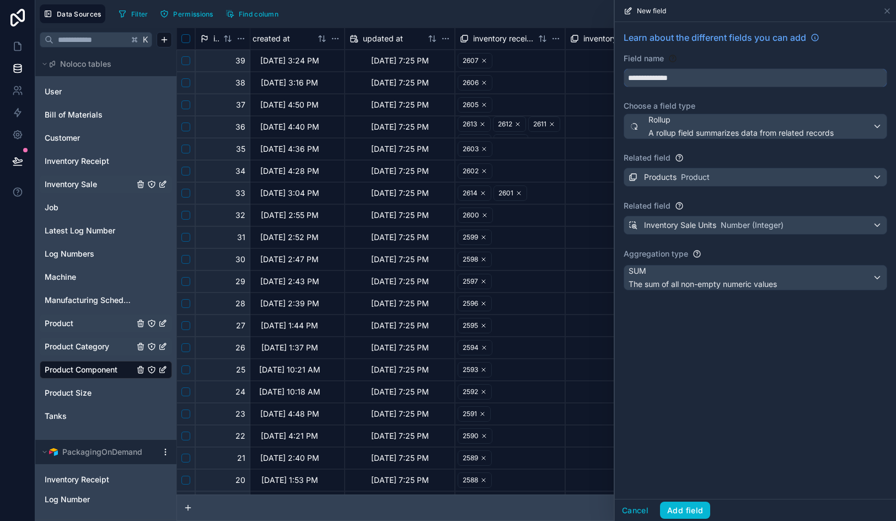
click at [624, 68] on button "**********" at bounding box center [756, 77] width 264 height 19
type input "**********"
click at [692, 516] on button "Add field" at bounding box center [685, 510] width 50 height 18
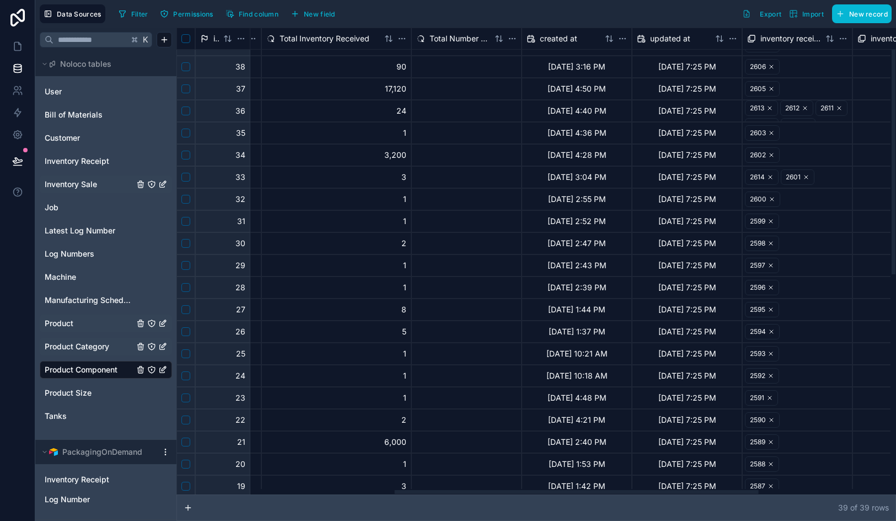
scroll to position [0, 430]
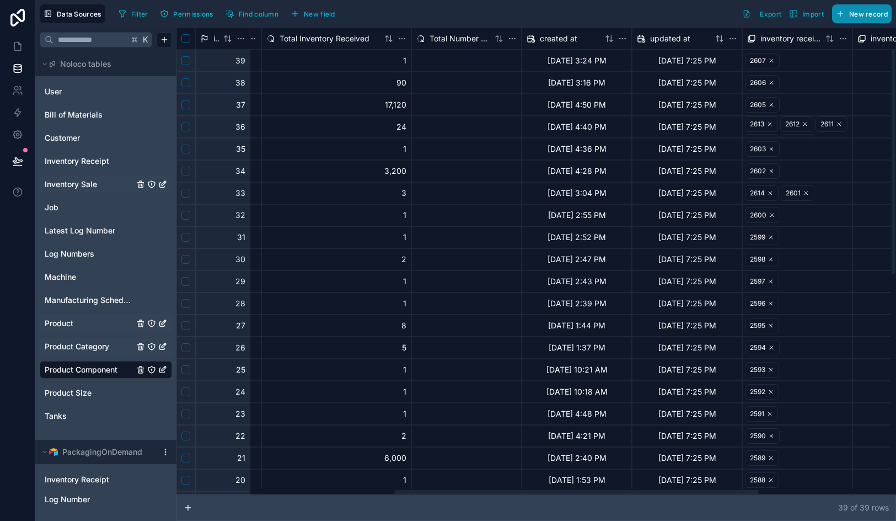
click at [867, 16] on span "New record" at bounding box center [868, 14] width 39 height 8
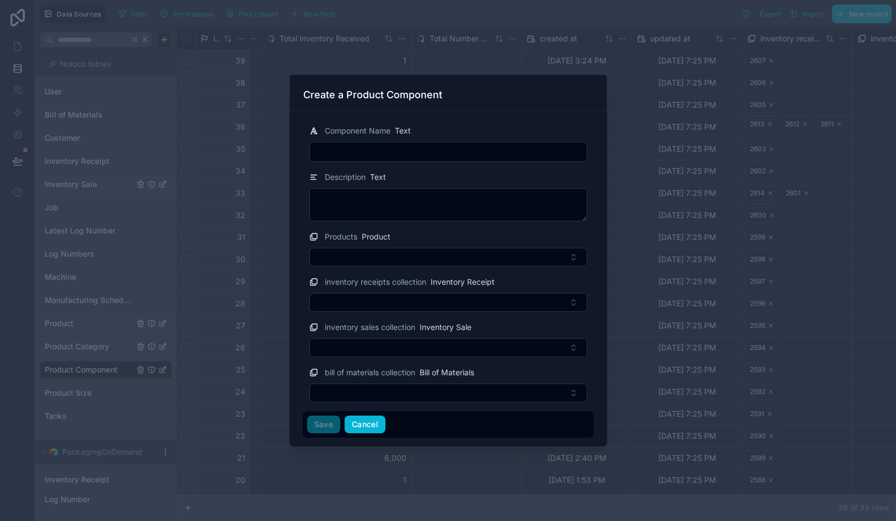
click at [352, 416] on button "Cancel" at bounding box center [365, 424] width 41 height 18
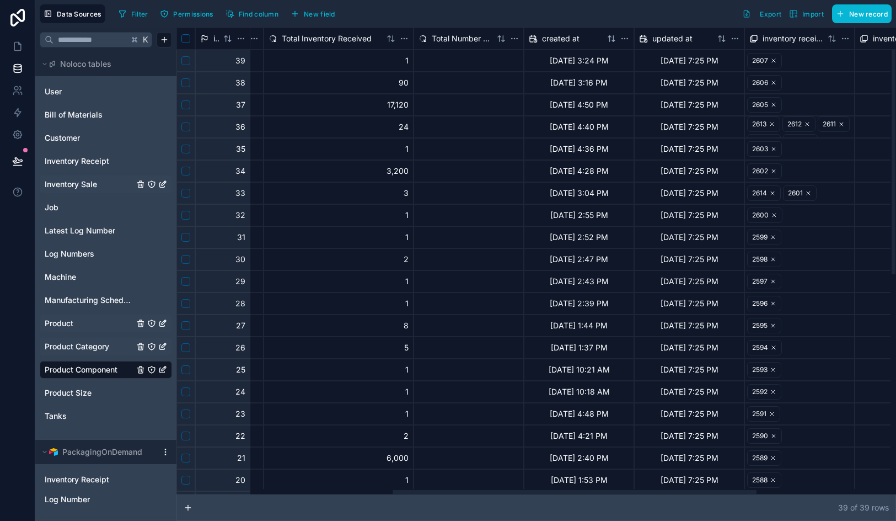
scroll to position [0, 426]
click at [90, 318] on link "Product" at bounding box center [89, 323] width 89 height 11
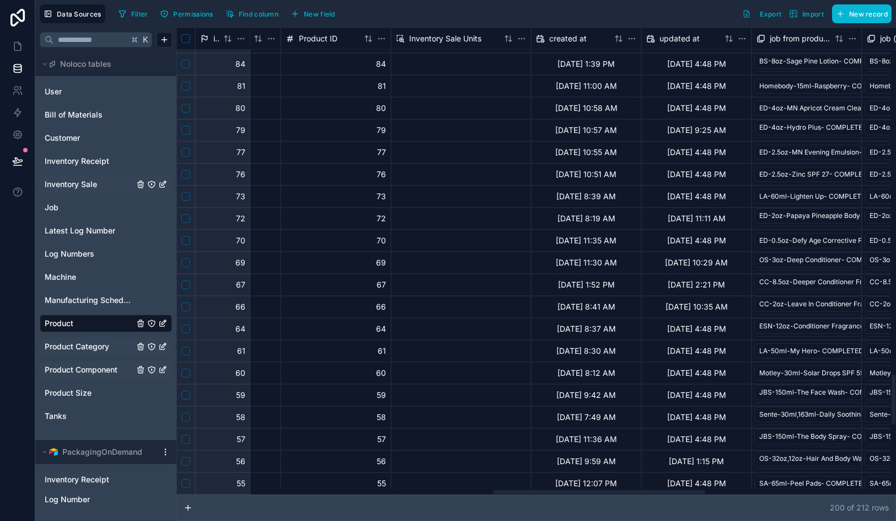
scroll to position [3968, 1073]
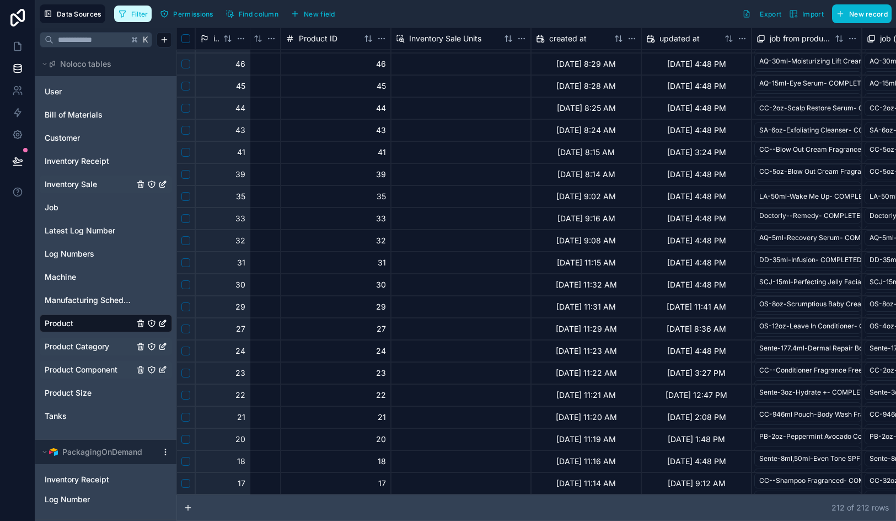
click at [142, 17] on span "Filter" at bounding box center [139, 14] width 17 height 8
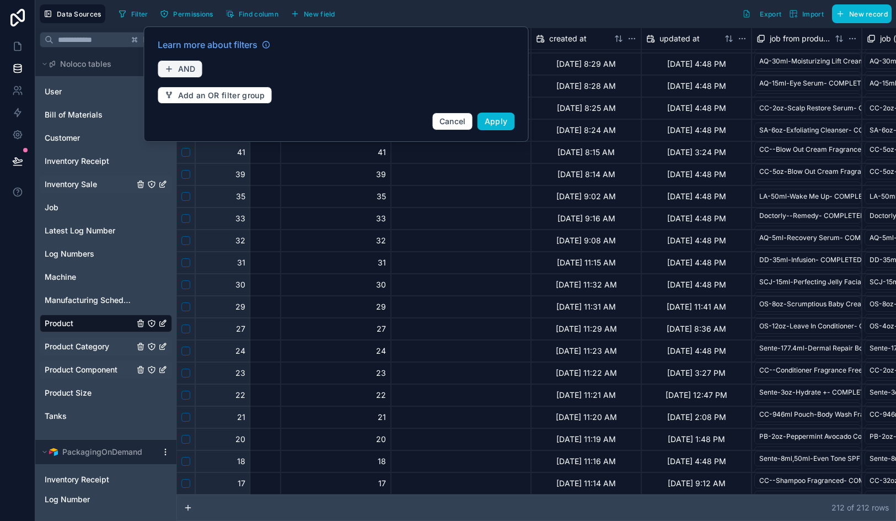
click at [194, 71] on span "AND" at bounding box center [187, 69] width 18 height 10
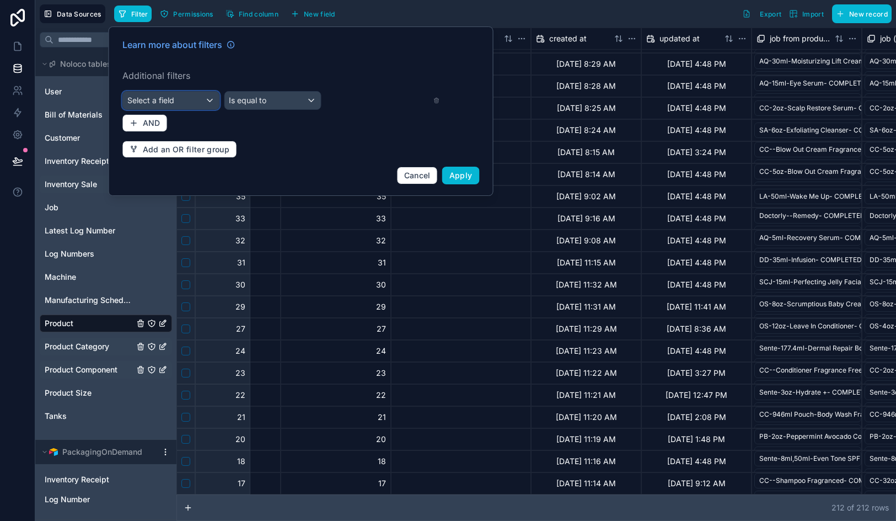
click at [177, 97] on div "Select a field" at bounding box center [171, 101] width 97 height 18
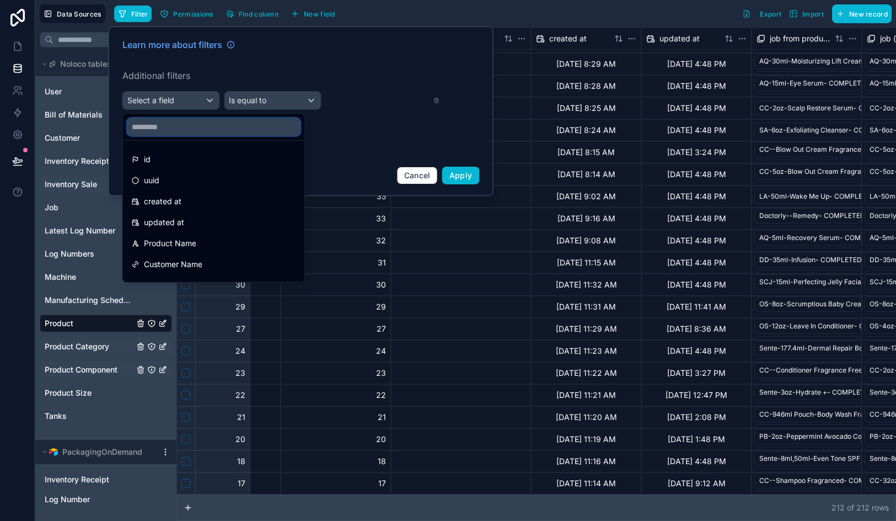
click at [174, 129] on input "text" at bounding box center [213, 127] width 173 height 18
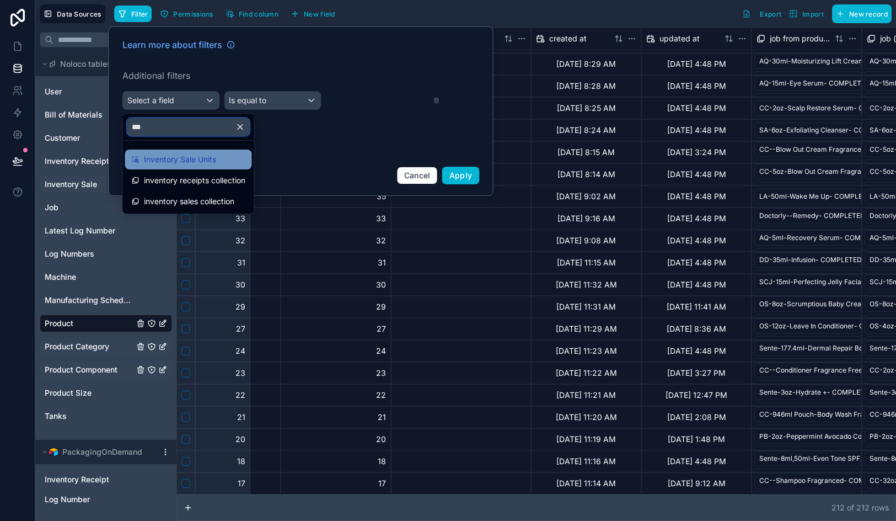
type input "***"
click at [205, 162] on span "Inventory Sale Units" at bounding box center [180, 159] width 72 height 13
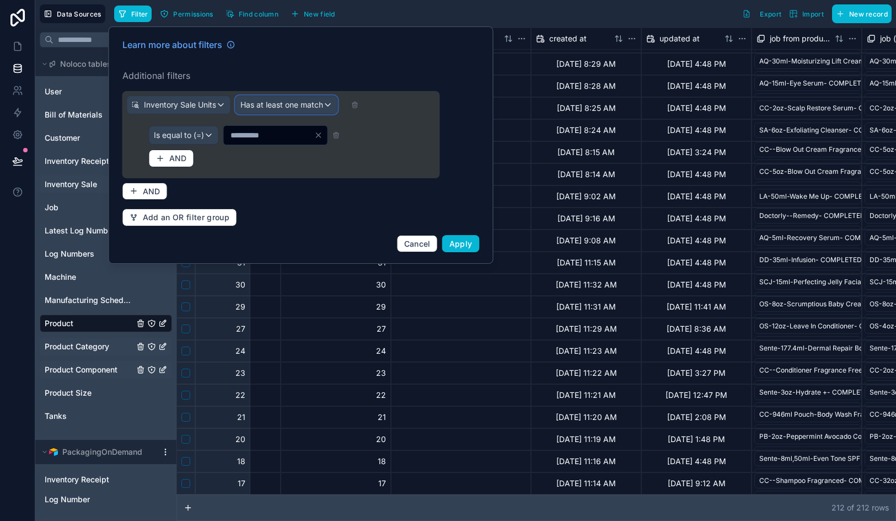
click at [284, 105] on span "Has at least one match" at bounding box center [282, 104] width 83 height 11
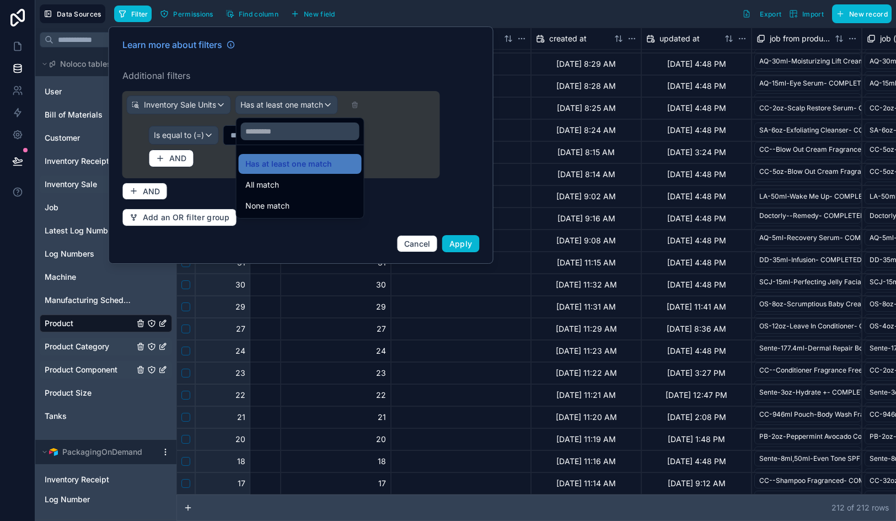
click at [284, 105] on div at bounding box center [301, 144] width 385 height 237
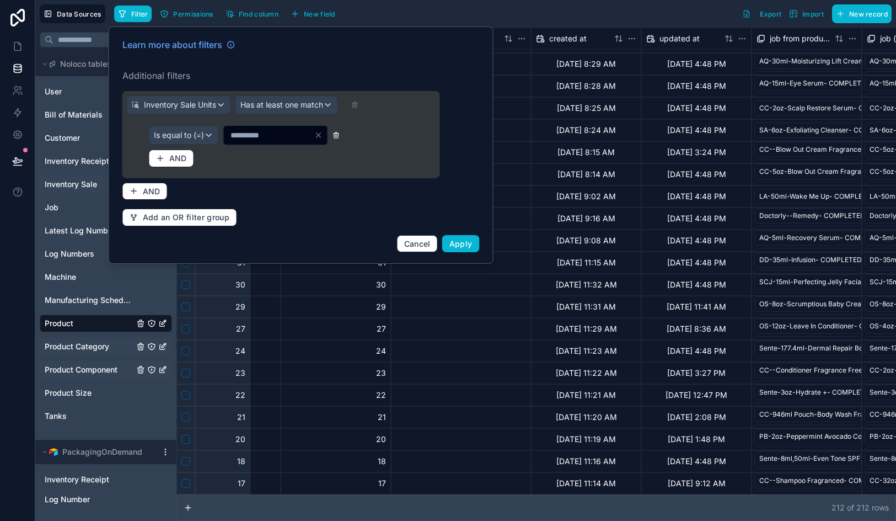
click at [340, 138] on icon at bounding box center [337, 135] width 8 height 8
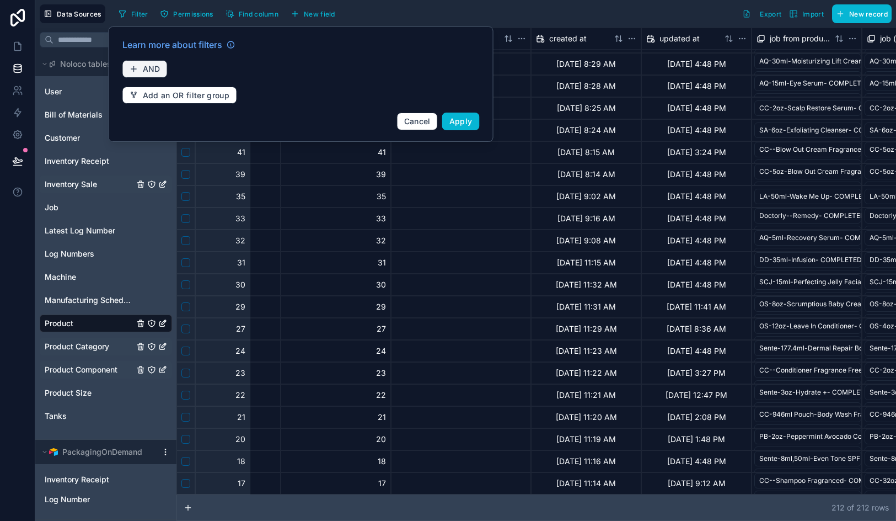
click at [151, 65] on span "AND" at bounding box center [152, 69] width 18 height 10
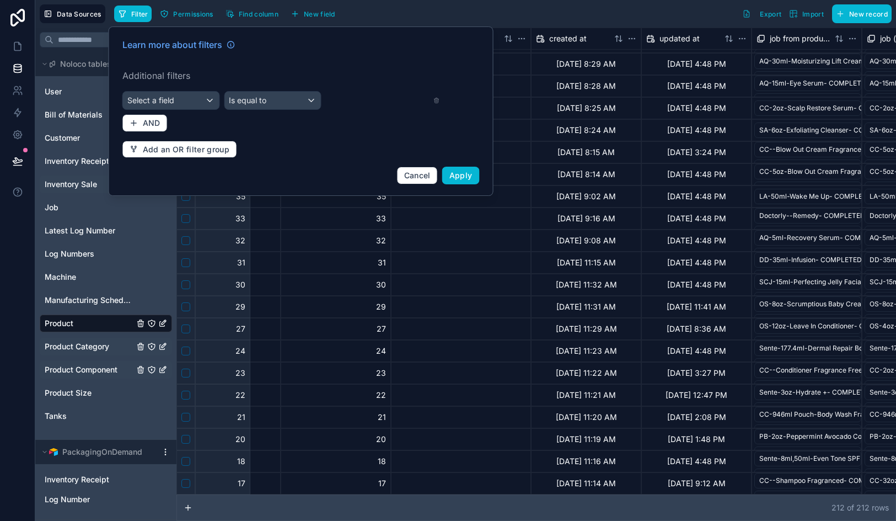
click at [174, 90] on div "Learn more about filters Additional filters Select a field Is equal to AND Add …" at bounding box center [301, 110] width 371 height 159
click at [174, 98] on span "Select a field" at bounding box center [150, 99] width 47 height 9
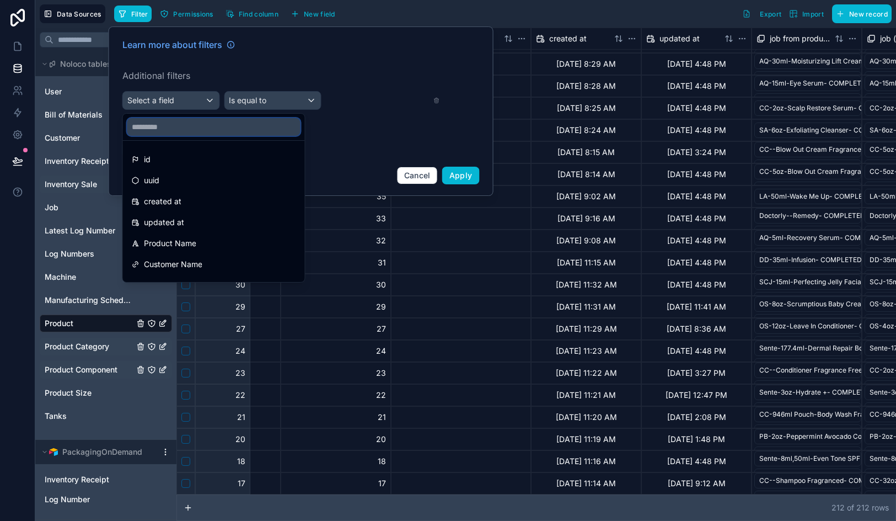
click at [175, 124] on input "text" at bounding box center [213, 127] width 173 height 18
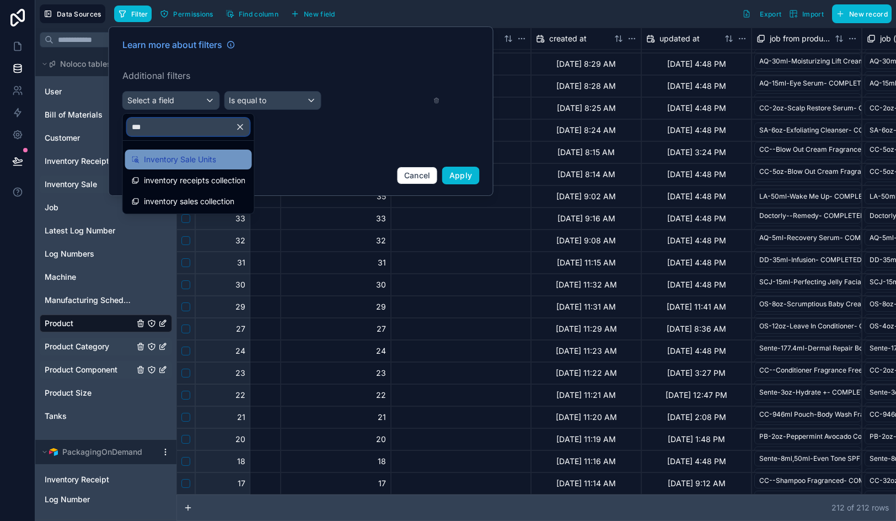
type input "***"
click at [203, 162] on span "Inventory Sale Units" at bounding box center [180, 159] width 72 height 13
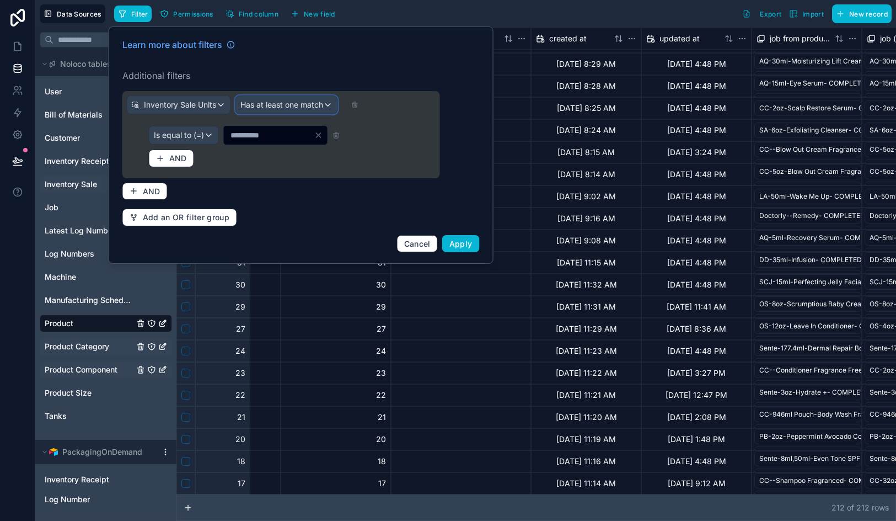
click at [300, 110] on span "Has at least one match" at bounding box center [282, 104] width 83 height 11
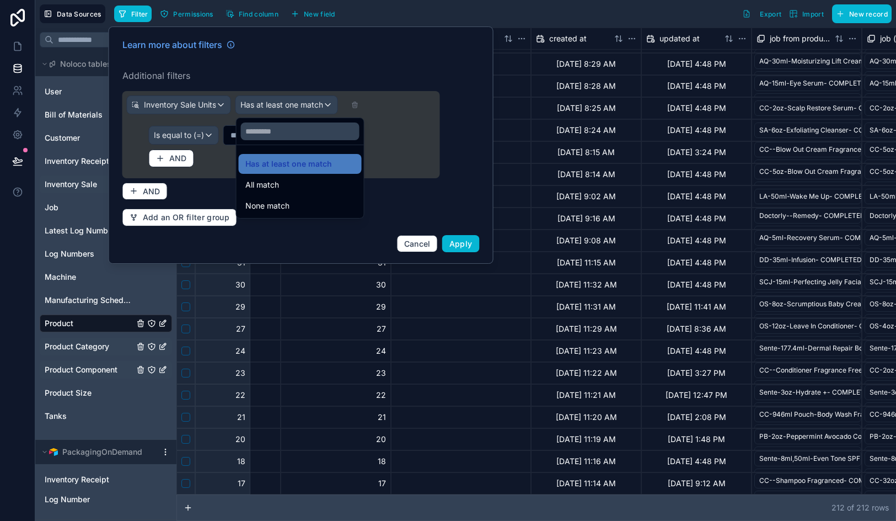
click at [300, 110] on div at bounding box center [301, 144] width 385 height 237
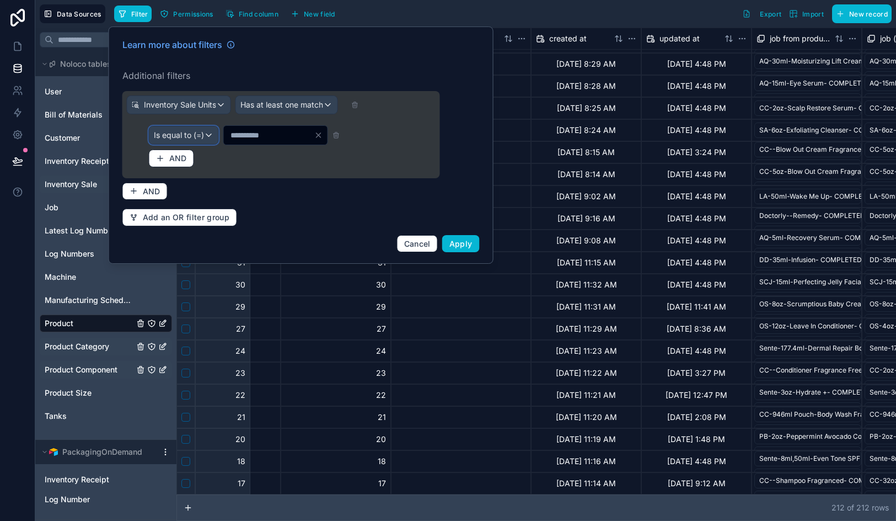
click at [194, 137] on span "Is equal to (=)" at bounding box center [179, 135] width 50 height 11
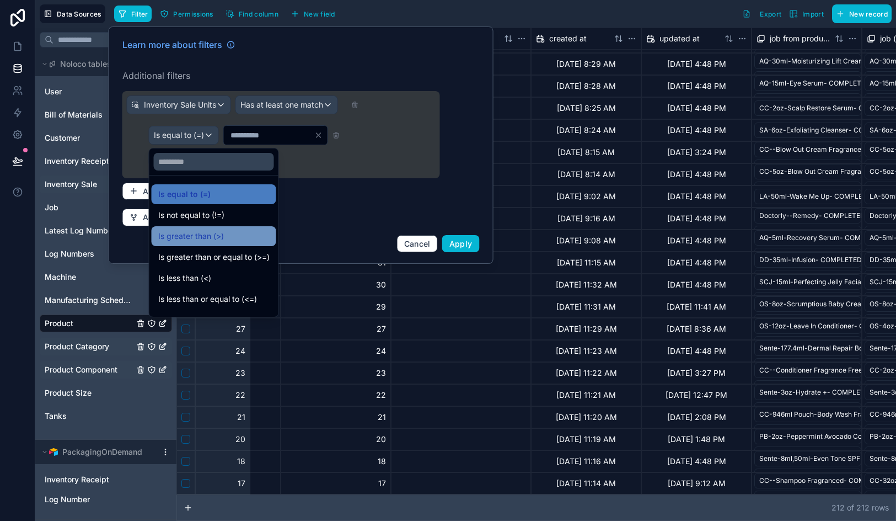
click at [211, 235] on span "Is greater than (>)" at bounding box center [191, 235] width 66 height 13
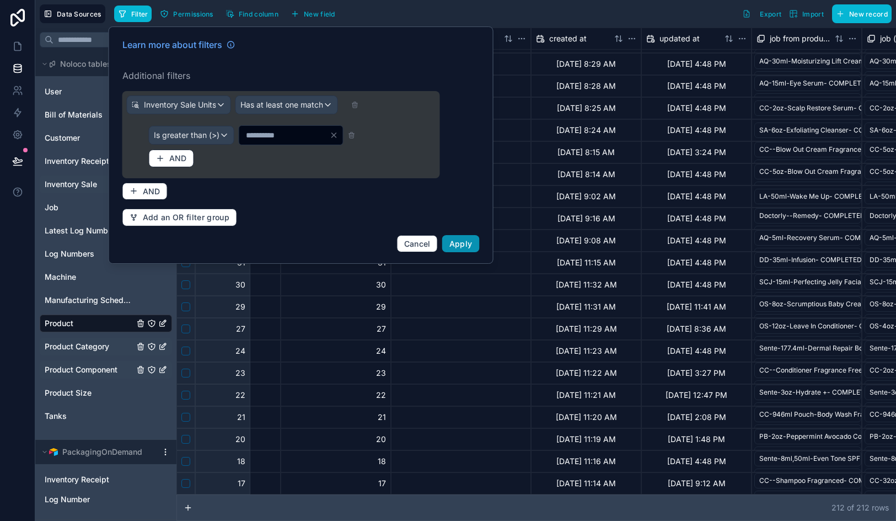
click at [461, 246] on span "Apply" at bounding box center [461, 243] width 23 height 9
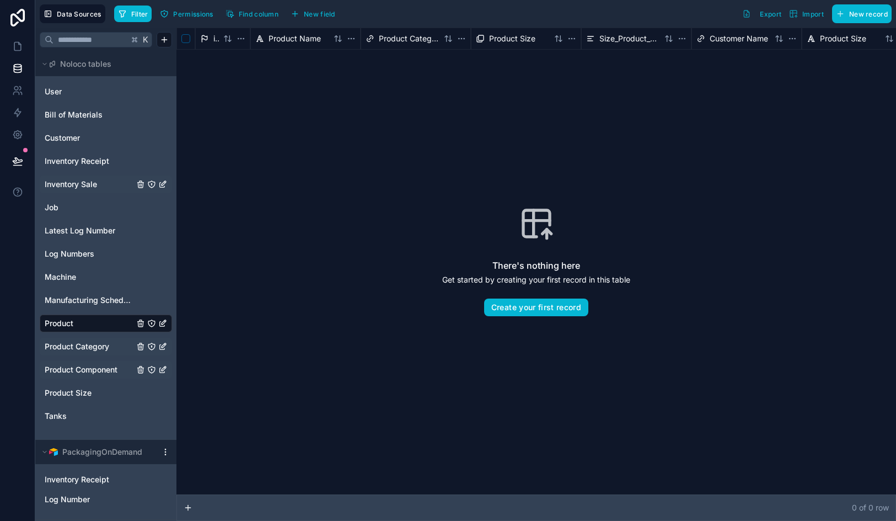
click at [95, 179] on span "Inventory Sale" at bounding box center [71, 184] width 52 height 11
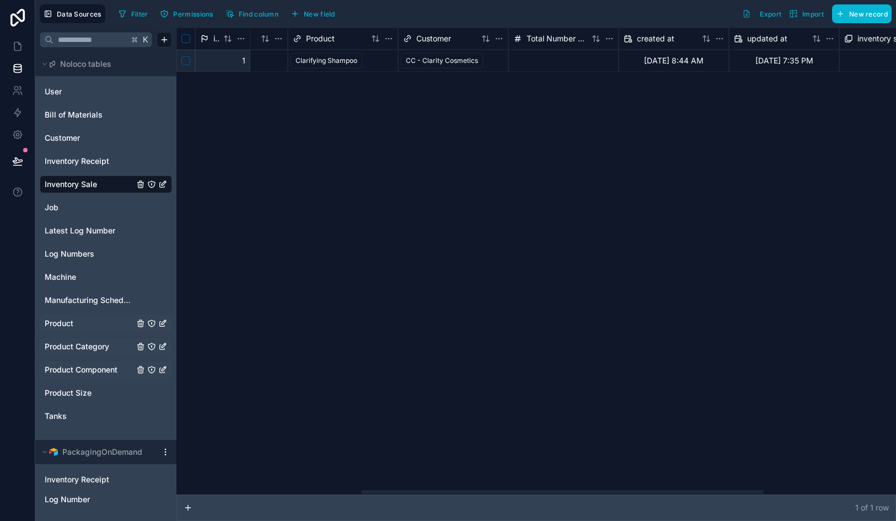
scroll to position [0, 568]
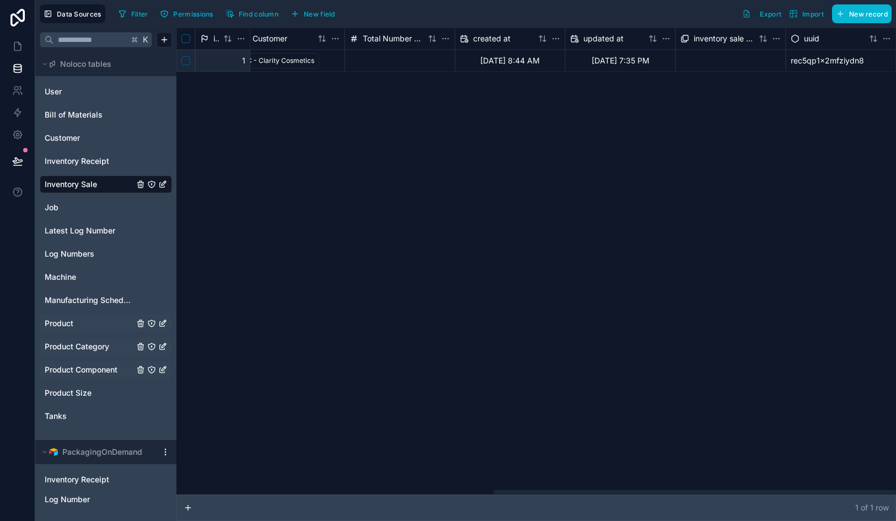
click at [396, 67] on div at bounding box center [400, 61] width 110 height 22
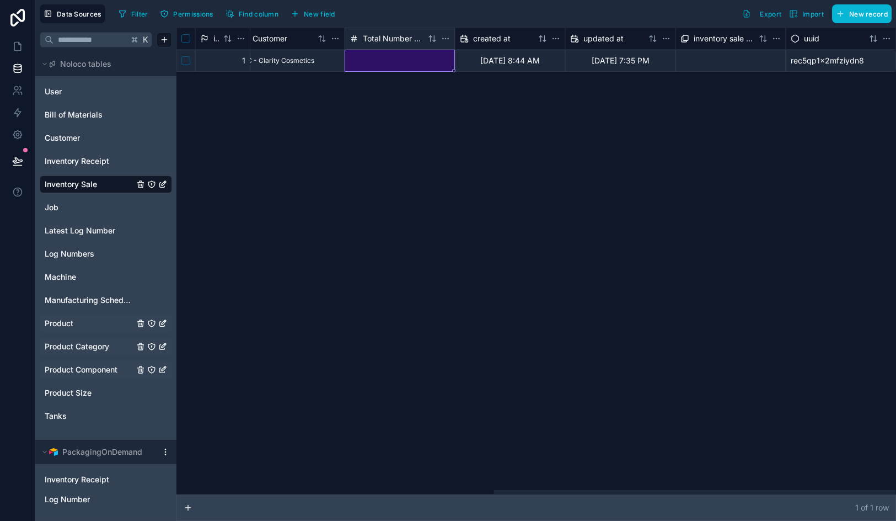
click at [409, 38] on span "Total Number of Purchased Units" at bounding box center [393, 38] width 61 height 11
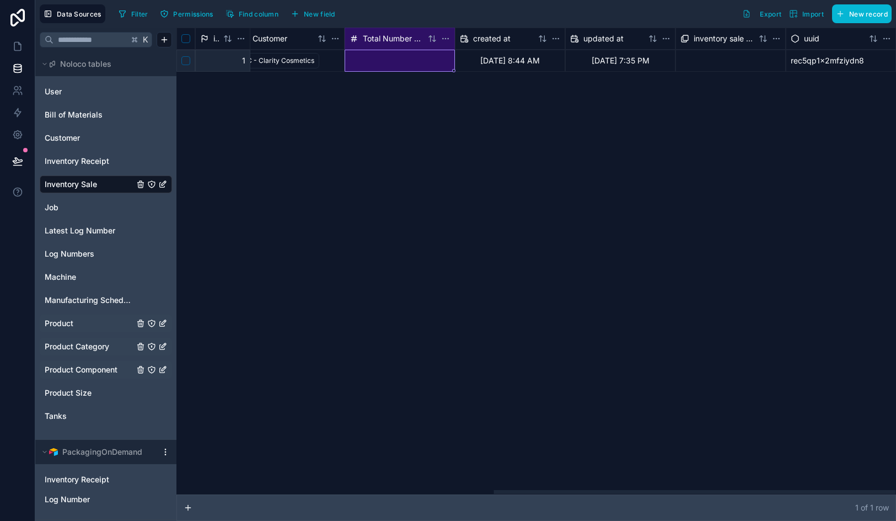
click at [409, 38] on span "Total Number of Purchased Units" at bounding box center [393, 38] width 61 height 11
click at [413, 64] on div at bounding box center [400, 61] width 110 height 22
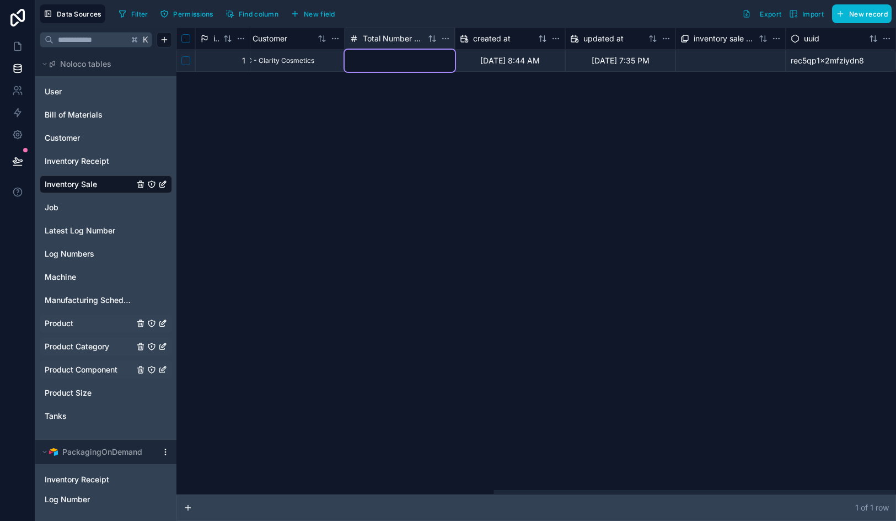
type input "***"
click at [409, 190] on div "id Sale Date Status Component Product Customer Total Number of Purchased Units …" at bounding box center [537, 261] width 720 height 467
click at [395, 68] on input "***" at bounding box center [400, 61] width 110 height 22
click at [408, 253] on div "id Sale Date Status Component Product Customer Total Number of Purchased Units …" at bounding box center [537, 261] width 720 height 467
click at [92, 373] on span "Product Component" at bounding box center [81, 369] width 73 height 11
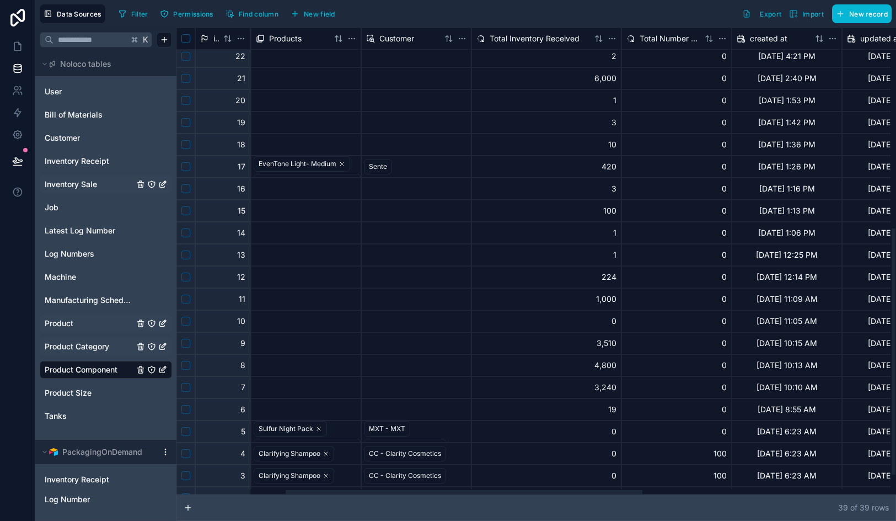
scroll to position [380, 218]
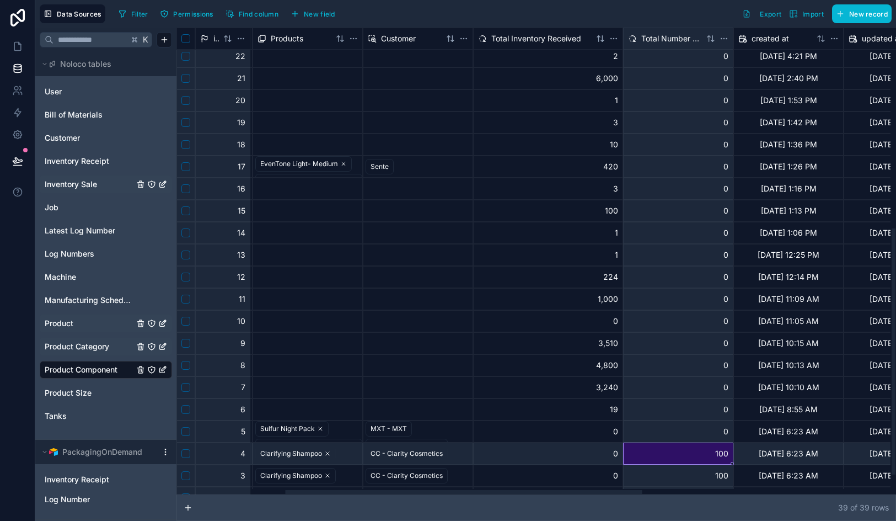
click at [695, 450] on div "100" at bounding box center [678, 453] width 110 height 22
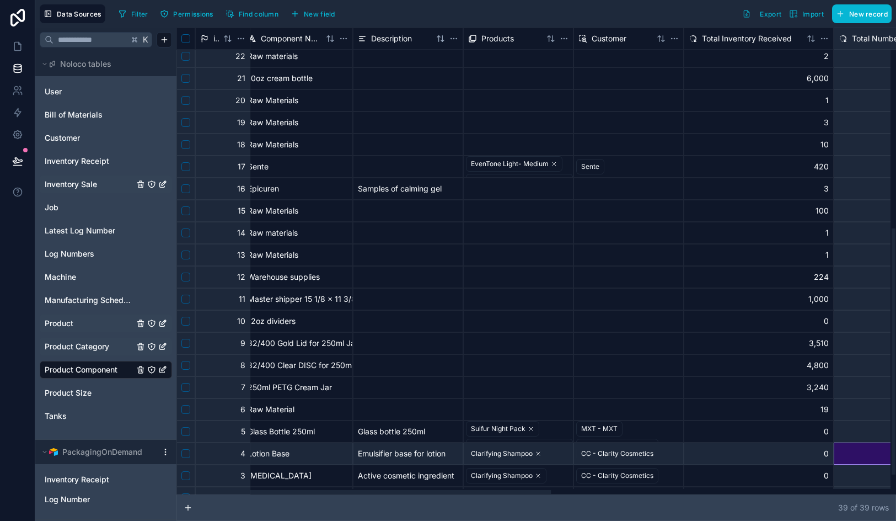
scroll to position [380, 0]
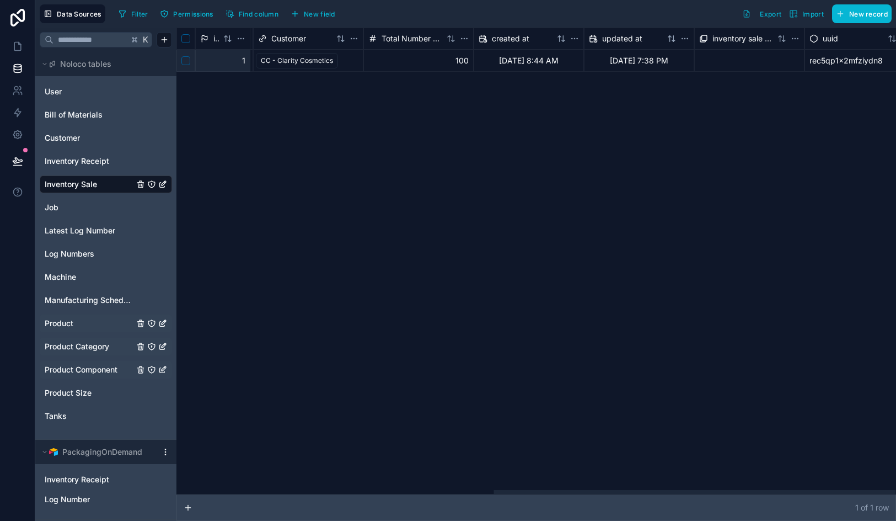
scroll to position [0, 568]
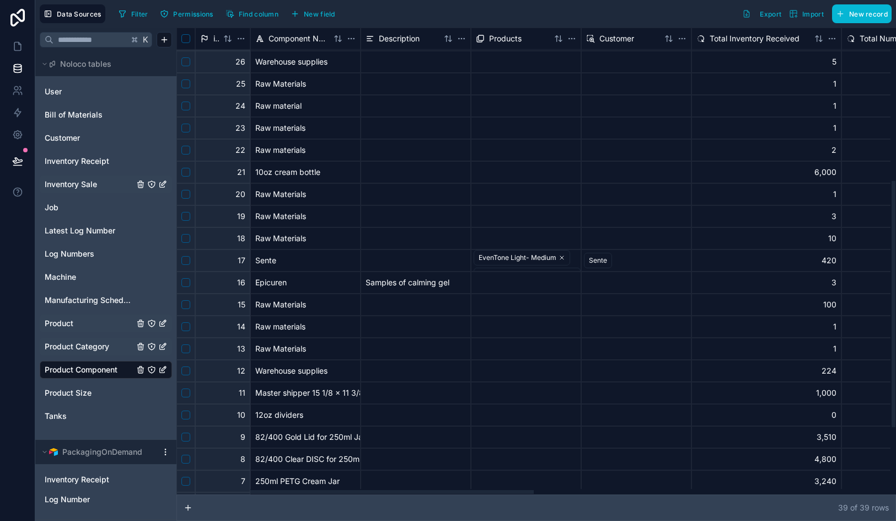
scroll to position [416, 0]
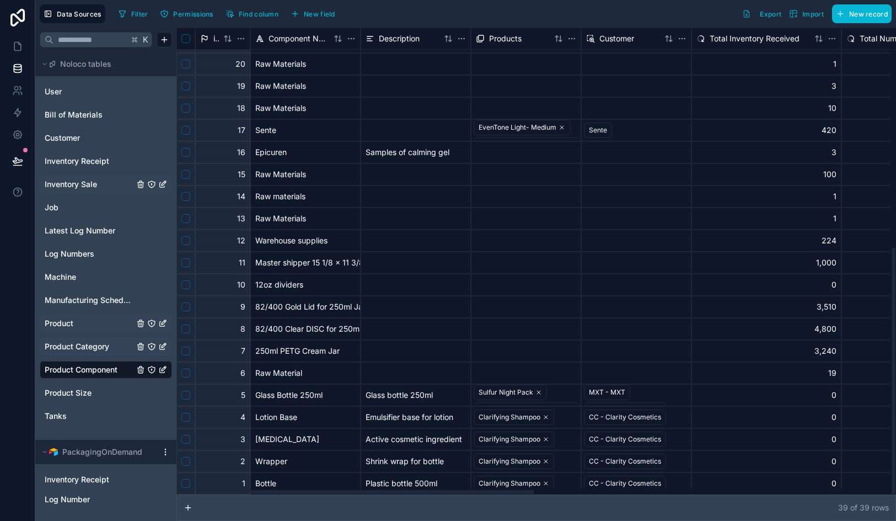
click at [564, 418] on div "Clarifying Shampoo" at bounding box center [526, 417] width 109 height 21
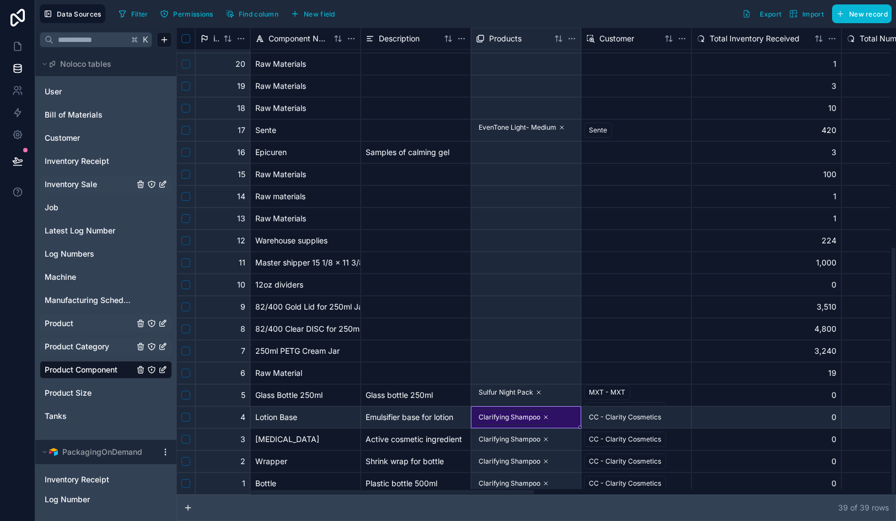
click at [564, 418] on div "Clarifying Shampoo" at bounding box center [526, 417] width 109 height 21
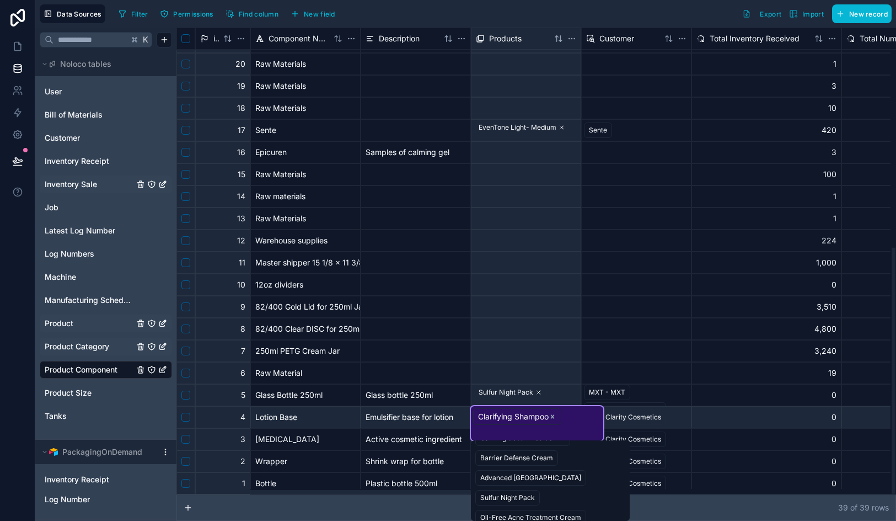
scroll to position [56, 0]
click at [521, 464] on span "Barrier Defense Cream" at bounding box center [516, 458] width 83 height 15
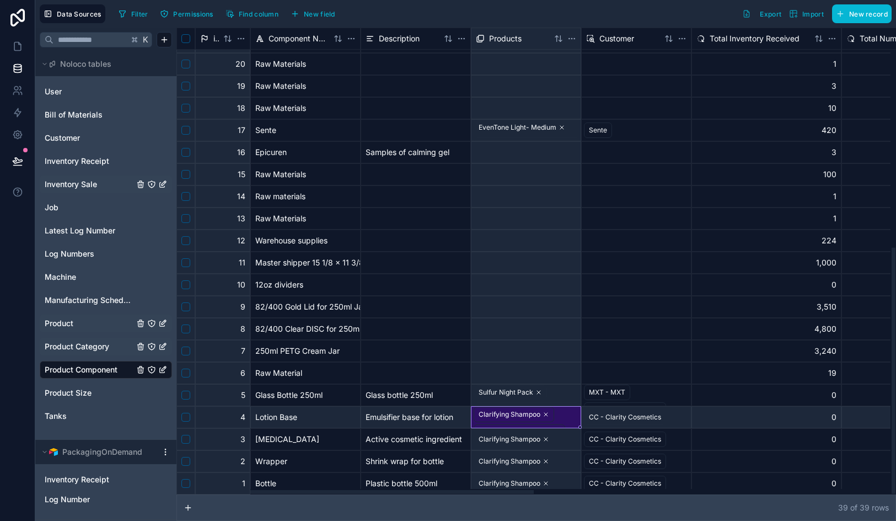
click at [504, 41] on span "Products" at bounding box center [505, 38] width 33 height 11
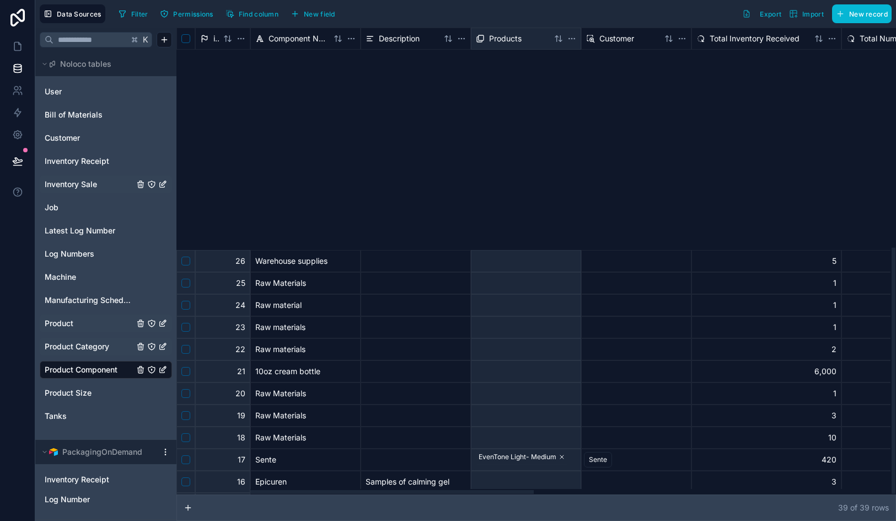
click at [504, 41] on span "Products" at bounding box center [505, 38] width 33 height 11
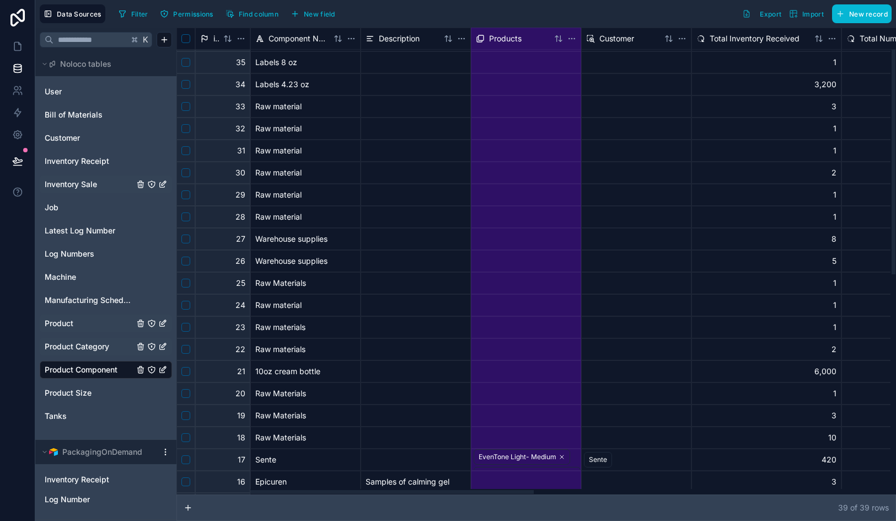
scroll to position [0, 0]
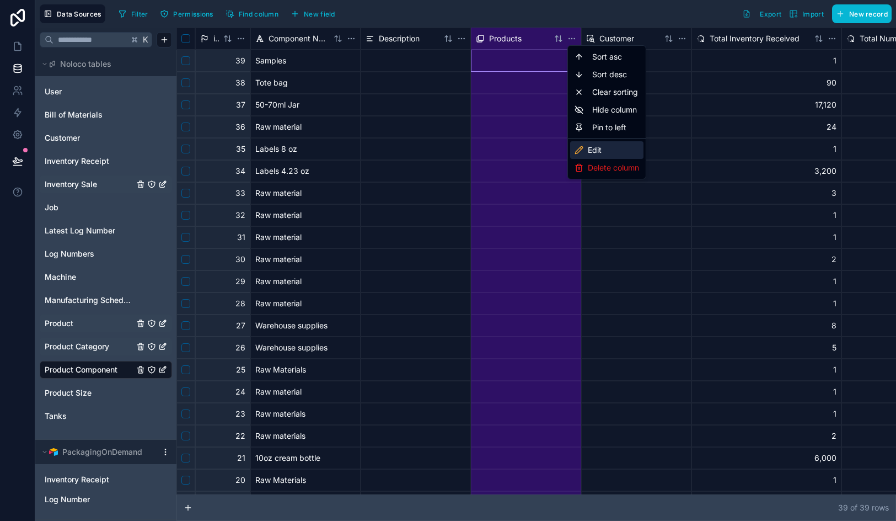
click at [586, 145] on div "Edit" at bounding box center [606, 150] width 73 height 18
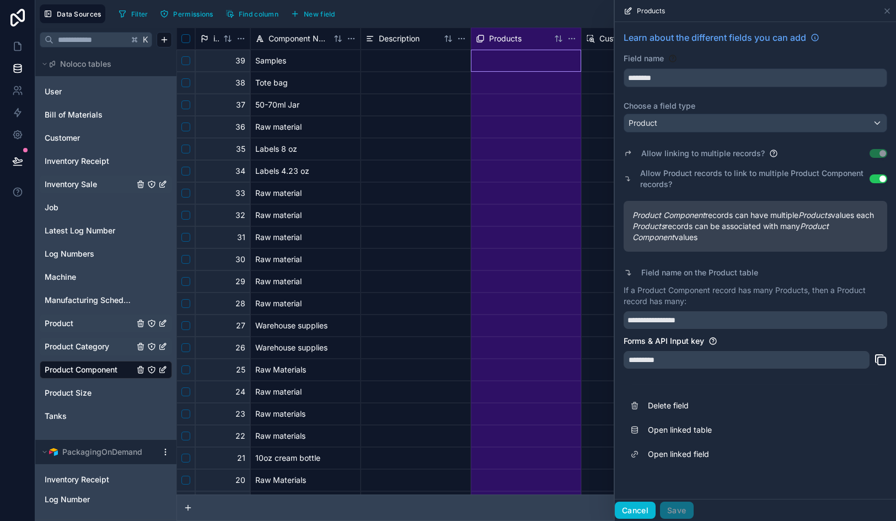
click at [641, 505] on button "Cancel" at bounding box center [635, 510] width 41 height 18
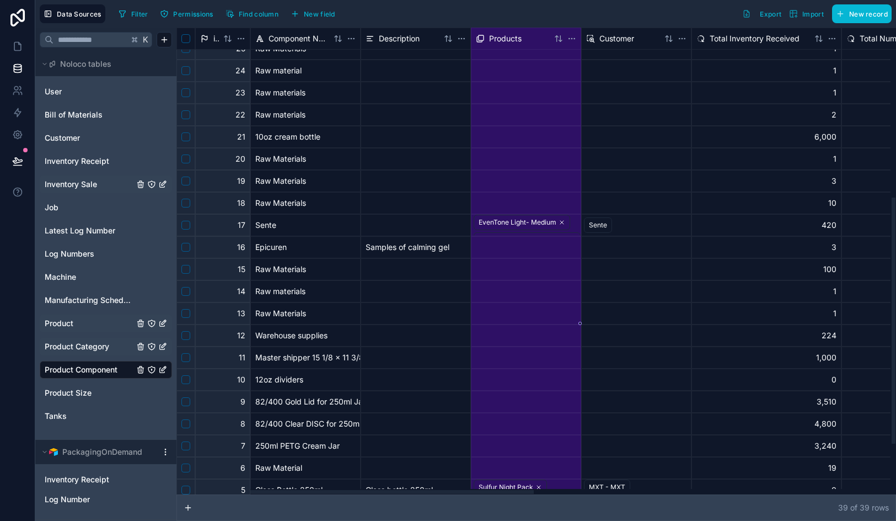
scroll to position [416, 0]
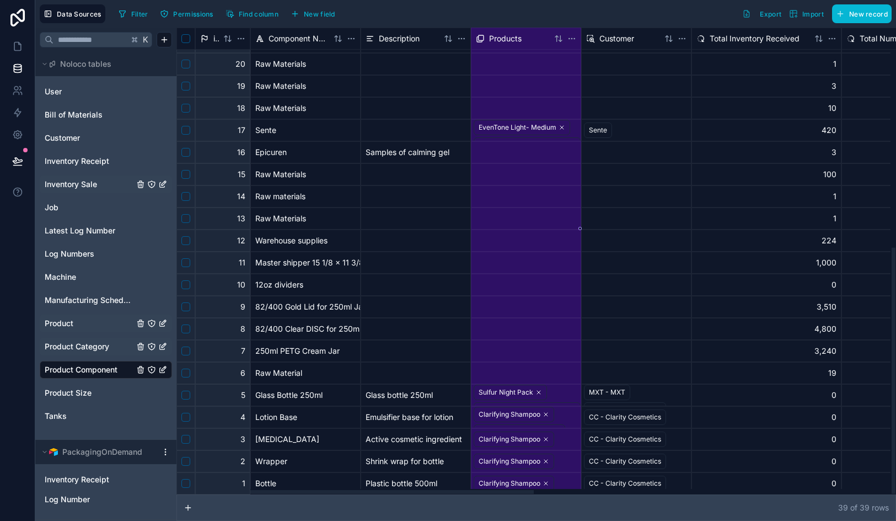
click at [557, 415] on div "Clarifying Shampoo Barrier Defense Cream" at bounding box center [526, 417] width 109 height 21
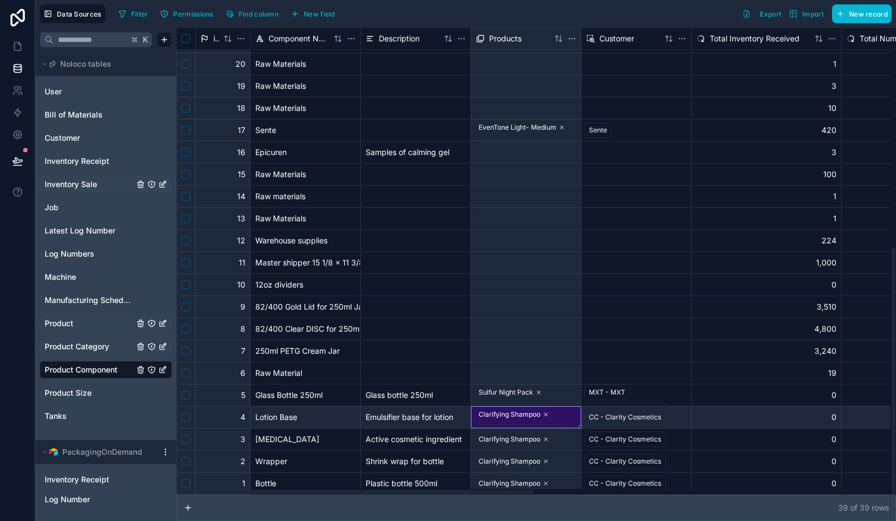
click at [569, 419] on div "Clarifying Shampoo Barrier Defense Cream" at bounding box center [526, 417] width 109 height 21
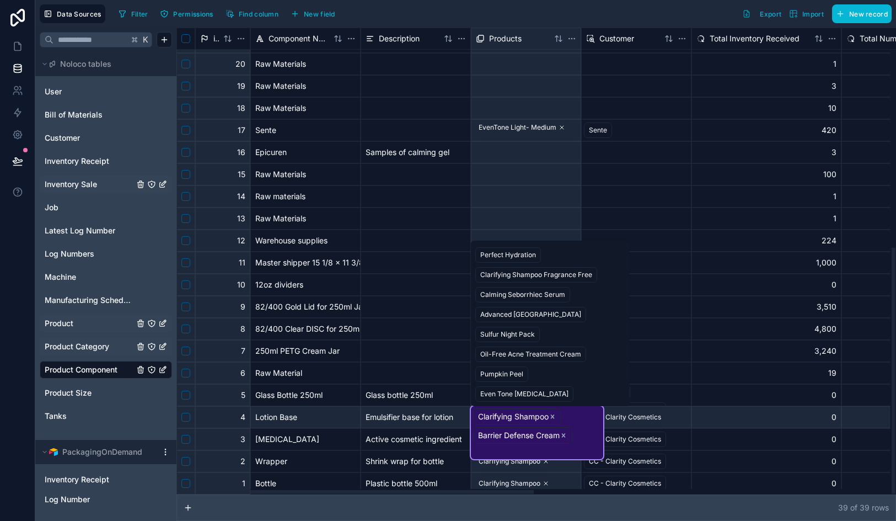
click at [544, 318] on div "Advanced [GEOGRAPHIC_DATA]" at bounding box center [530, 314] width 101 height 10
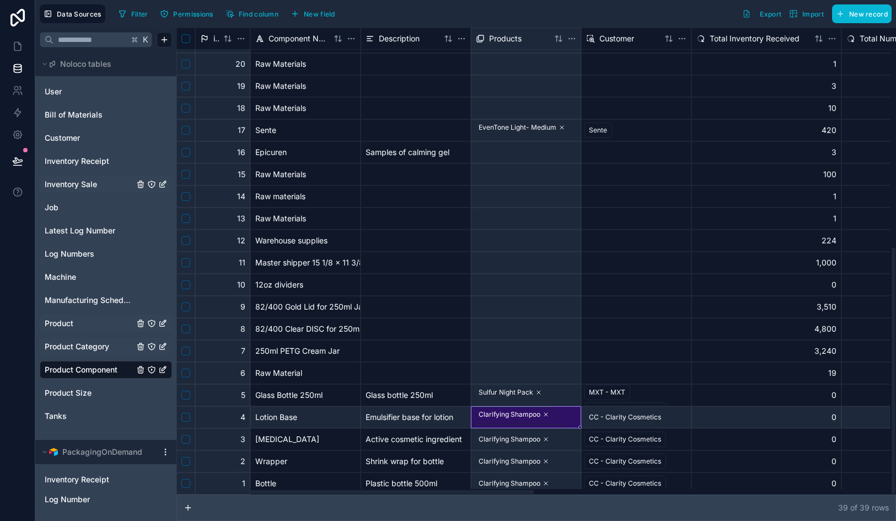
click at [567, 418] on div "Clarifying Shampoo Barrier Defense Cream Advanced Moisture Complex" at bounding box center [526, 417] width 109 height 21
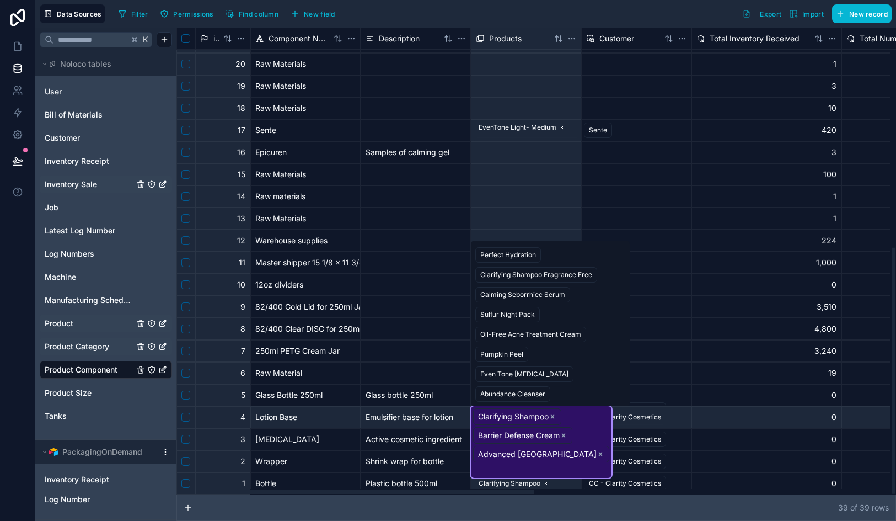
click at [525, 320] on span "Sulfur Night Pack" at bounding box center [507, 314] width 65 height 15
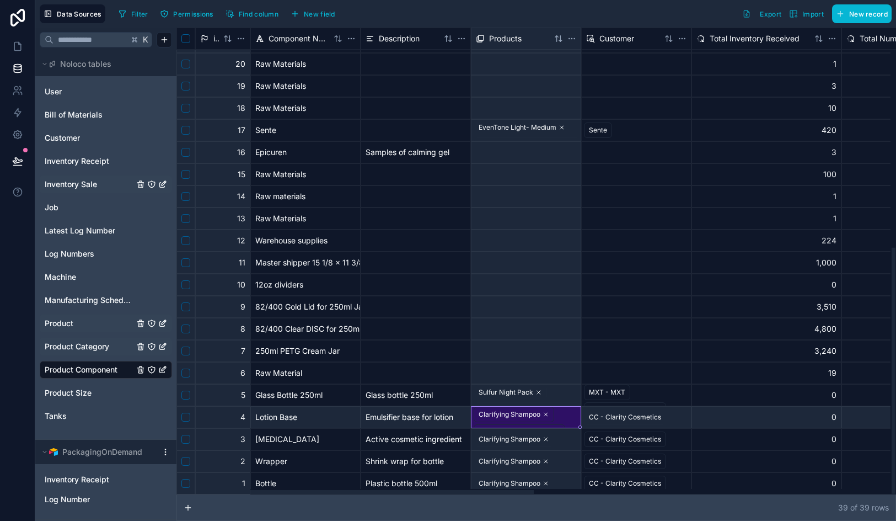
click at [642, 338] on div at bounding box center [636, 328] width 109 height 21
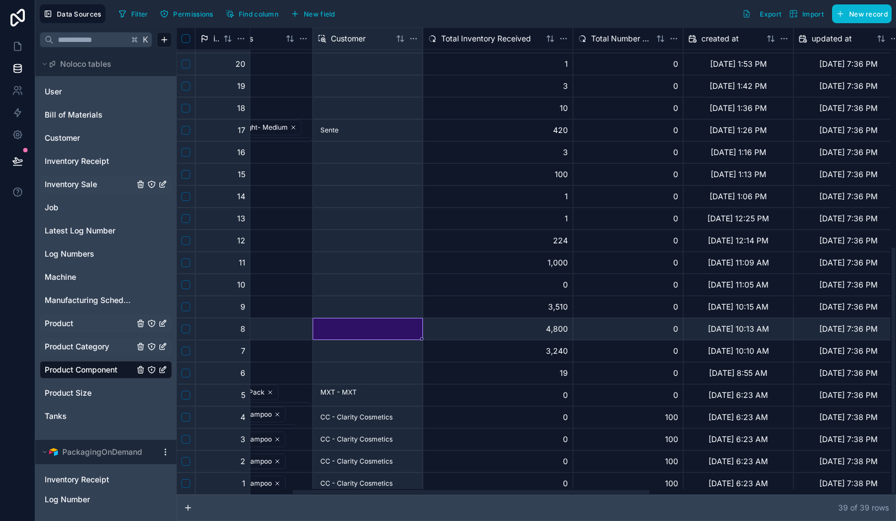
scroll to position [416, 328]
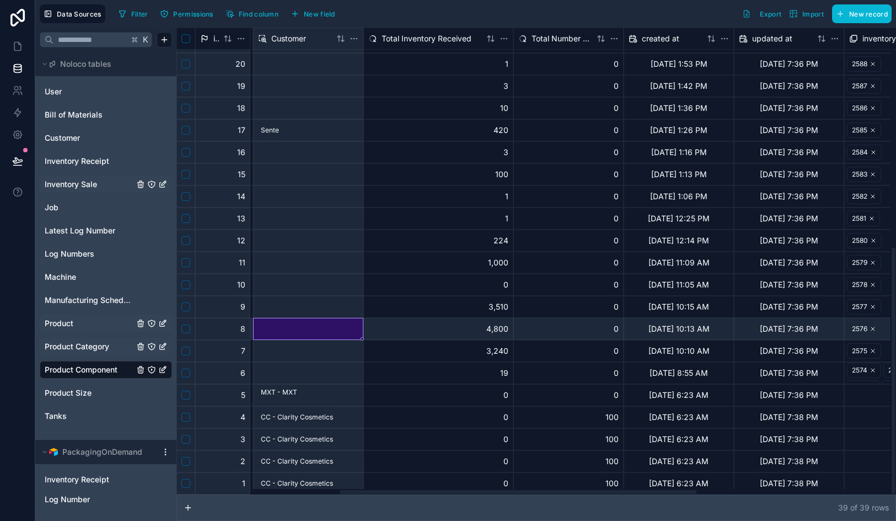
click at [568, 421] on div "100" at bounding box center [569, 417] width 110 height 22
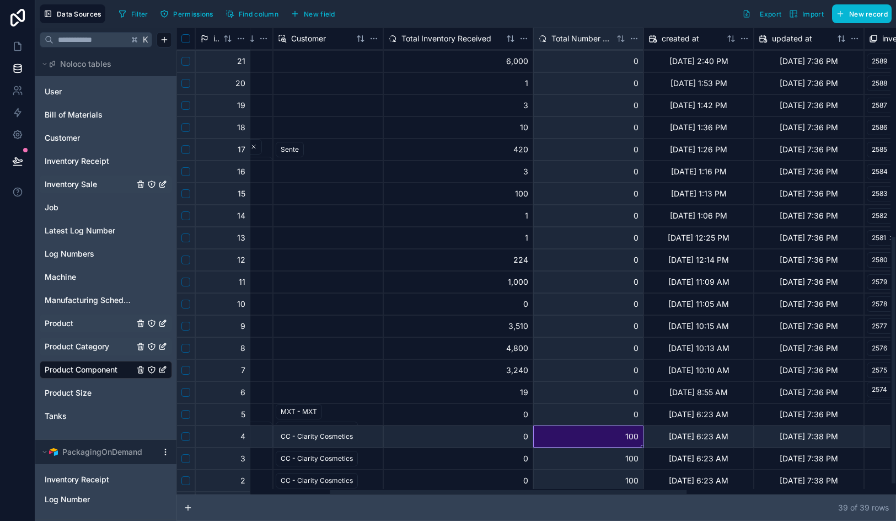
scroll to position [396, 308]
